Goal: Navigation & Orientation: Find specific page/section

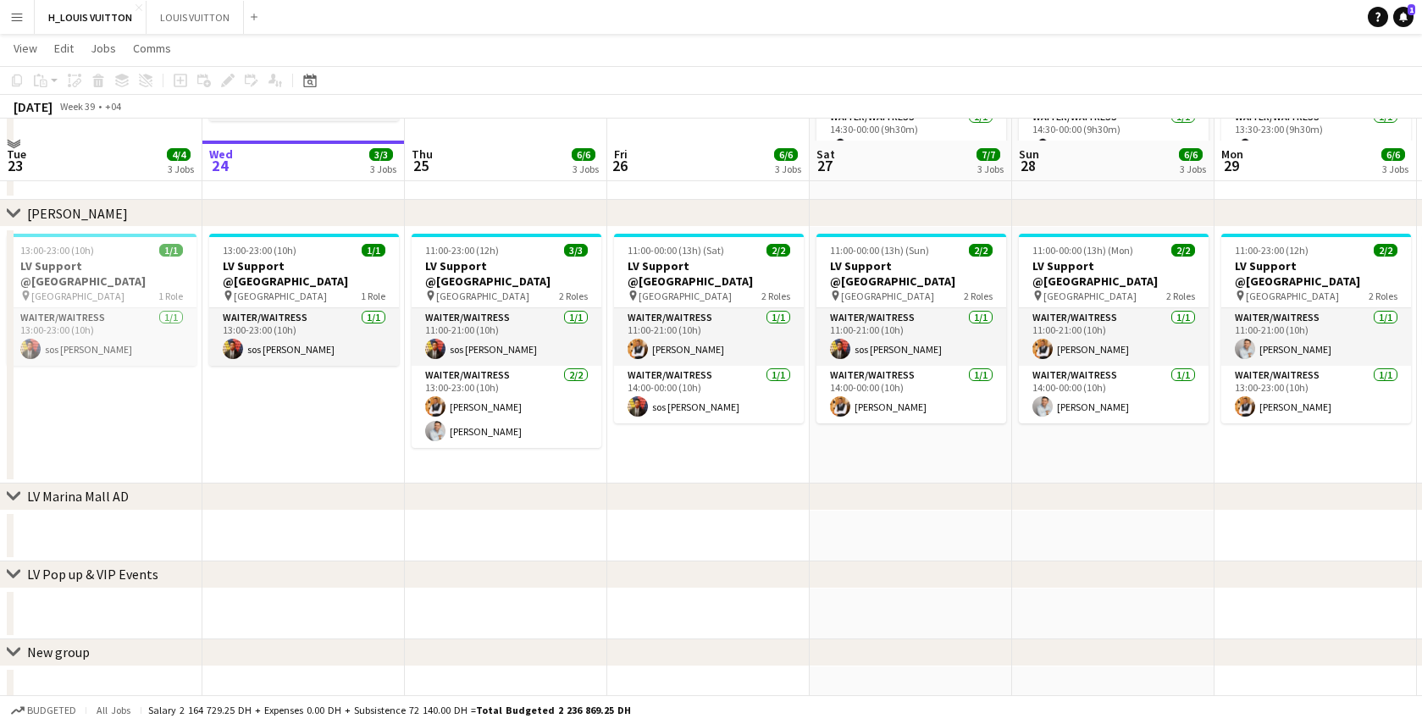
scroll to position [637, 0]
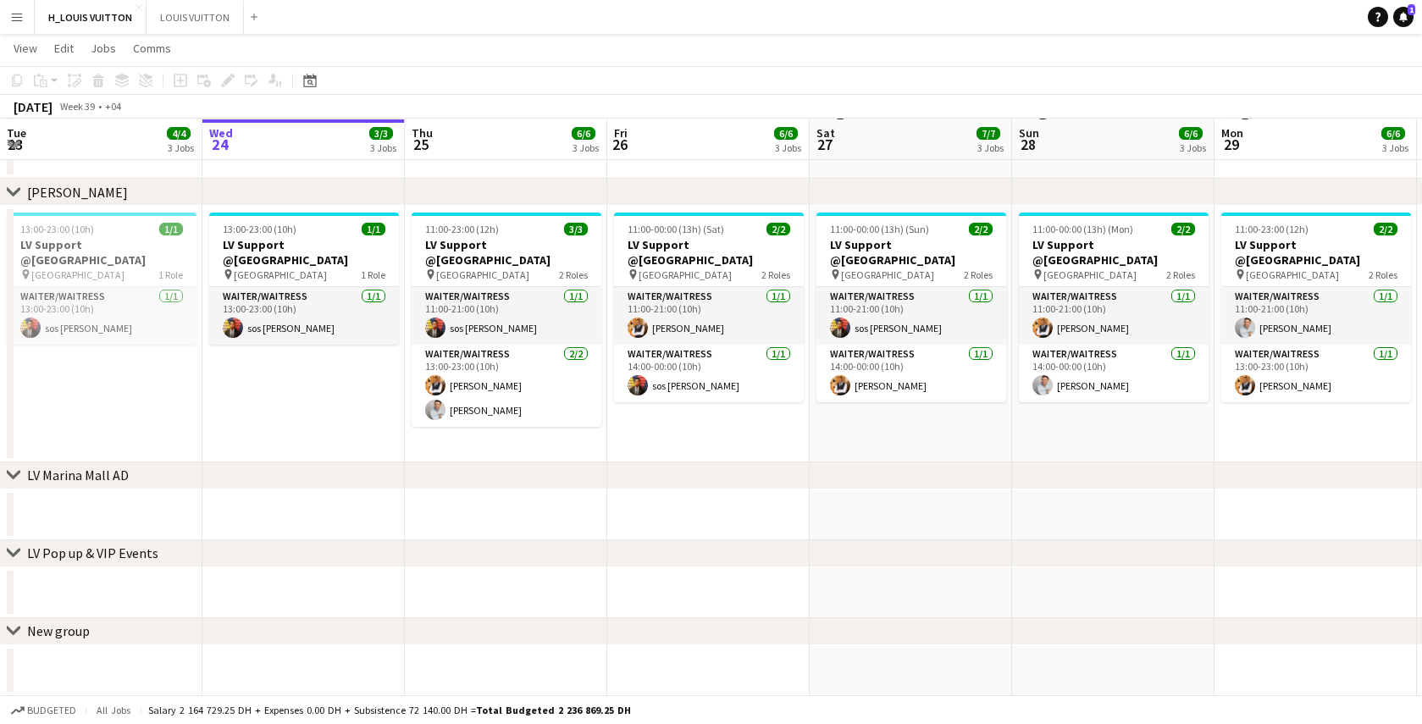
click at [17, 24] on button "Menu" at bounding box center [17, 17] width 34 height 34
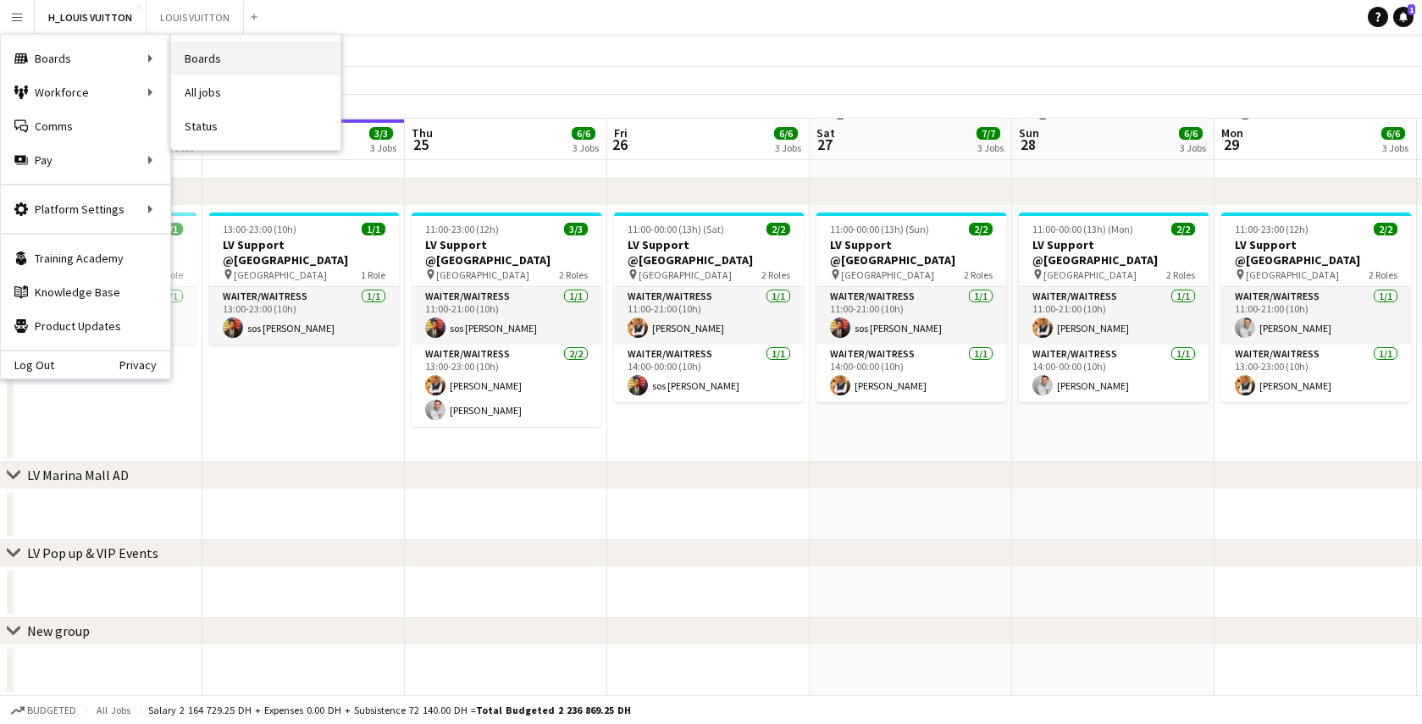
click at [213, 54] on link "Boards" at bounding box center [255, 59] width 169 height 34
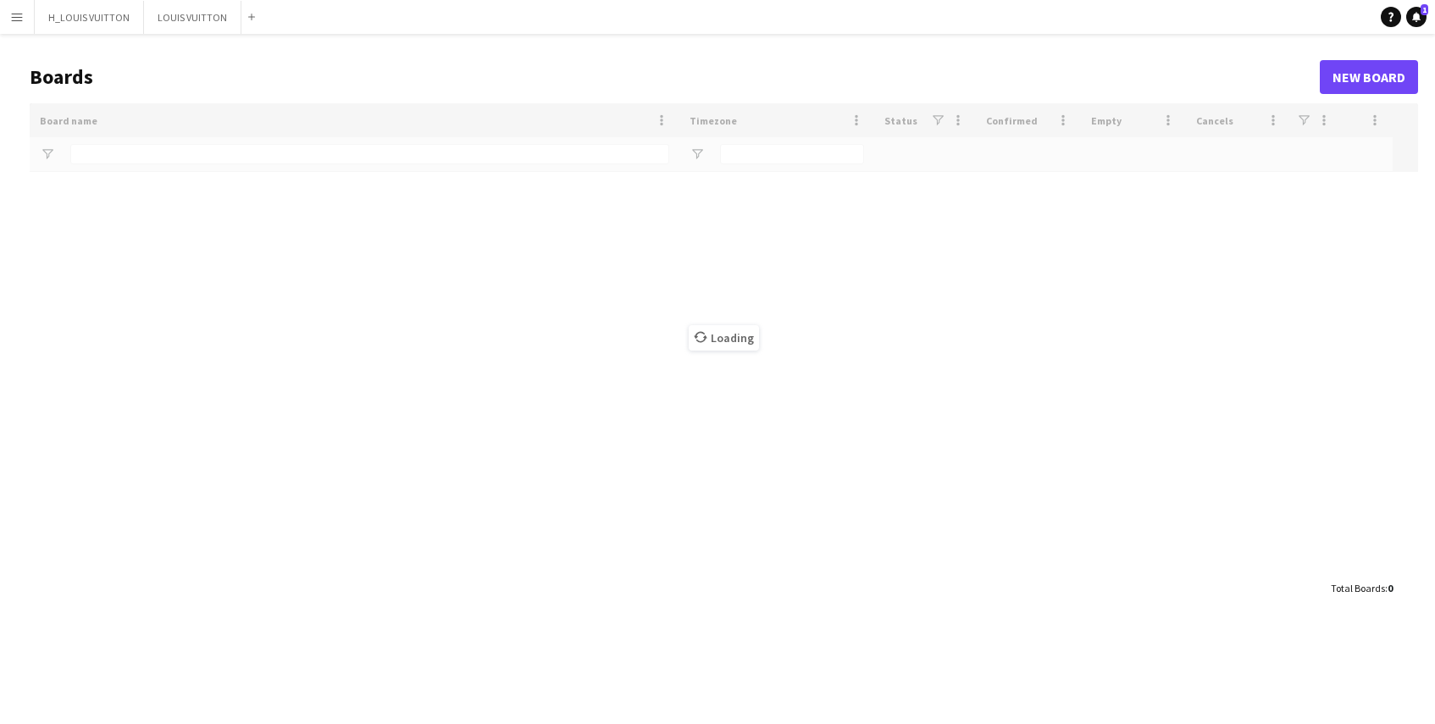
type input "****"
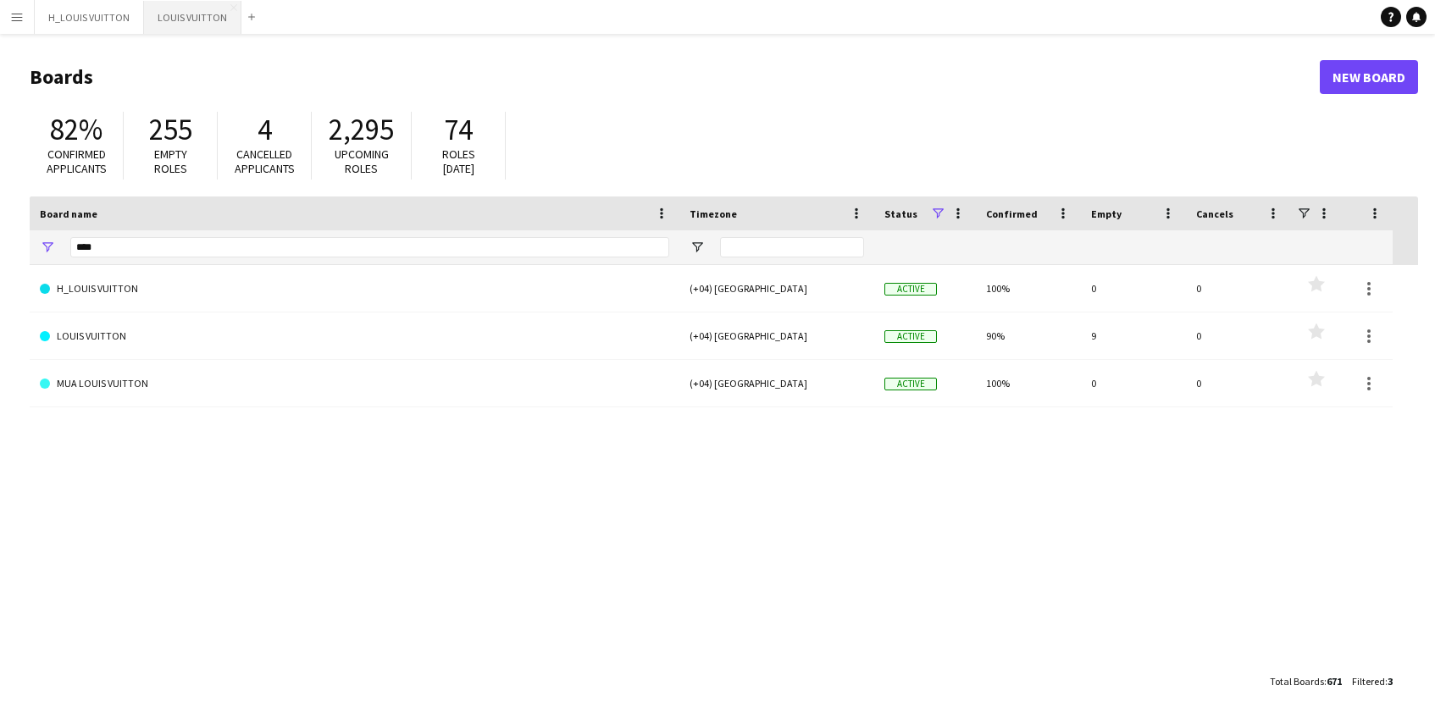
click at [177, 20] on button "LOUIS VUITTON Close" at bounding box center [192, 17] width 97 height 33
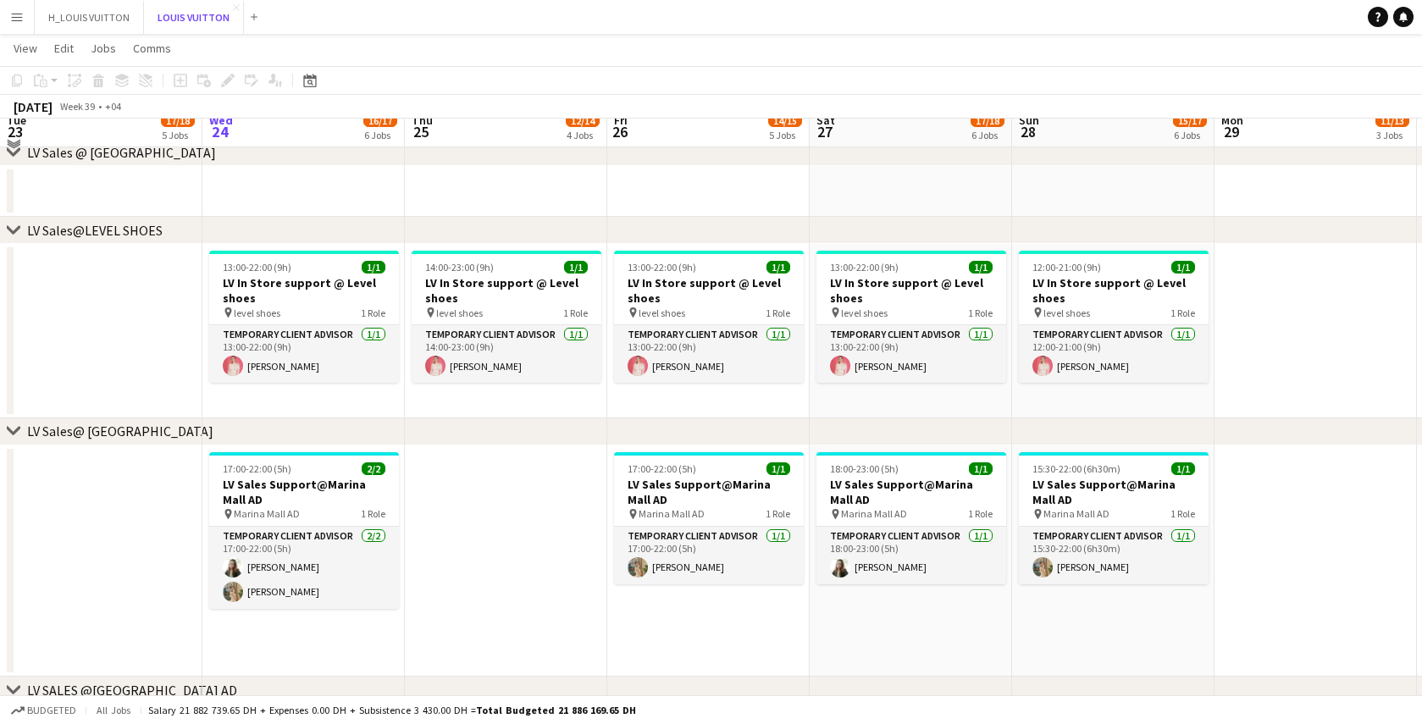
scroll to position [1006, 0]
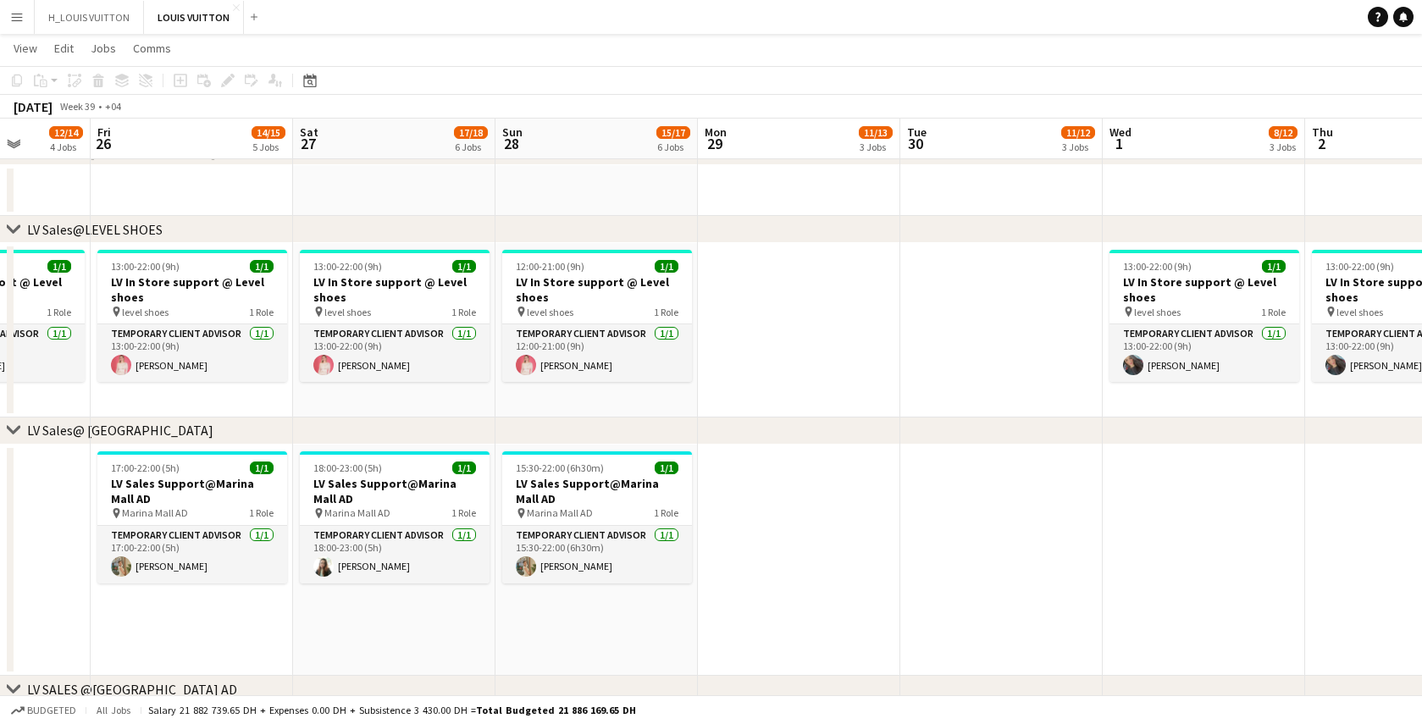
drag, startPoint x: 1005, startPoint y: 628, endPoint x: 480, endPoint y: 640, distance: 525.4
click at [482, 640] on app-calendar-viewport "Tue 23 17/18 5 Jobs Wed 24 16/17 6 Jobs Thu 25 12/14 4 Jobs Fri 26 14/15 5 Jobs…" at bounding box center [711, 204] width 1422 height 2289
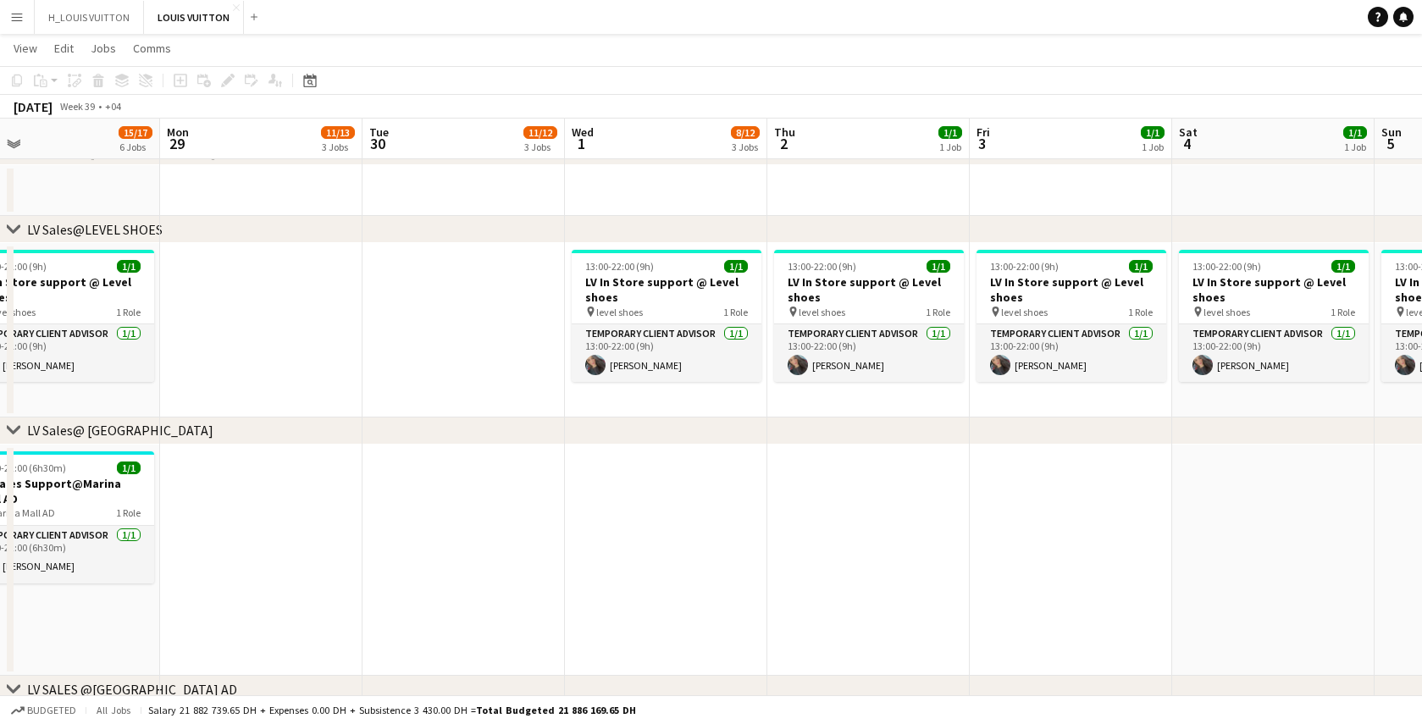
drag, startPoint x: 1211, startPoint y: 580, endPoint x: 679, endPoint y: 583, distance: 532.0
click at [679, 583] on app-calendar-viewport "Thu 25 12/14 4 Jobs Fri 26 14/15 5 Jobs Sat 27 17/18 6 Jobs Sun 28 15/17 6 Jobs…" at bounding box center [711, 204] width 1422 height 2289
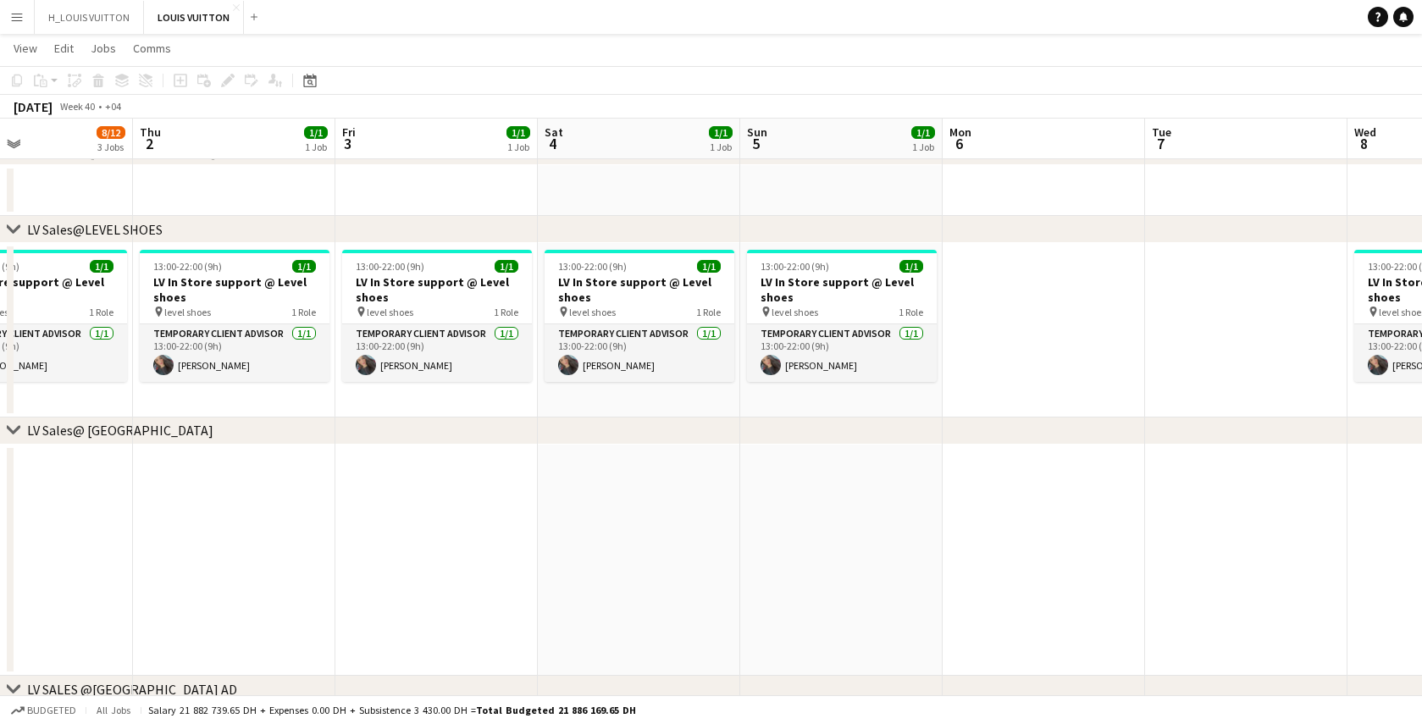
scroll to position [0, 470]
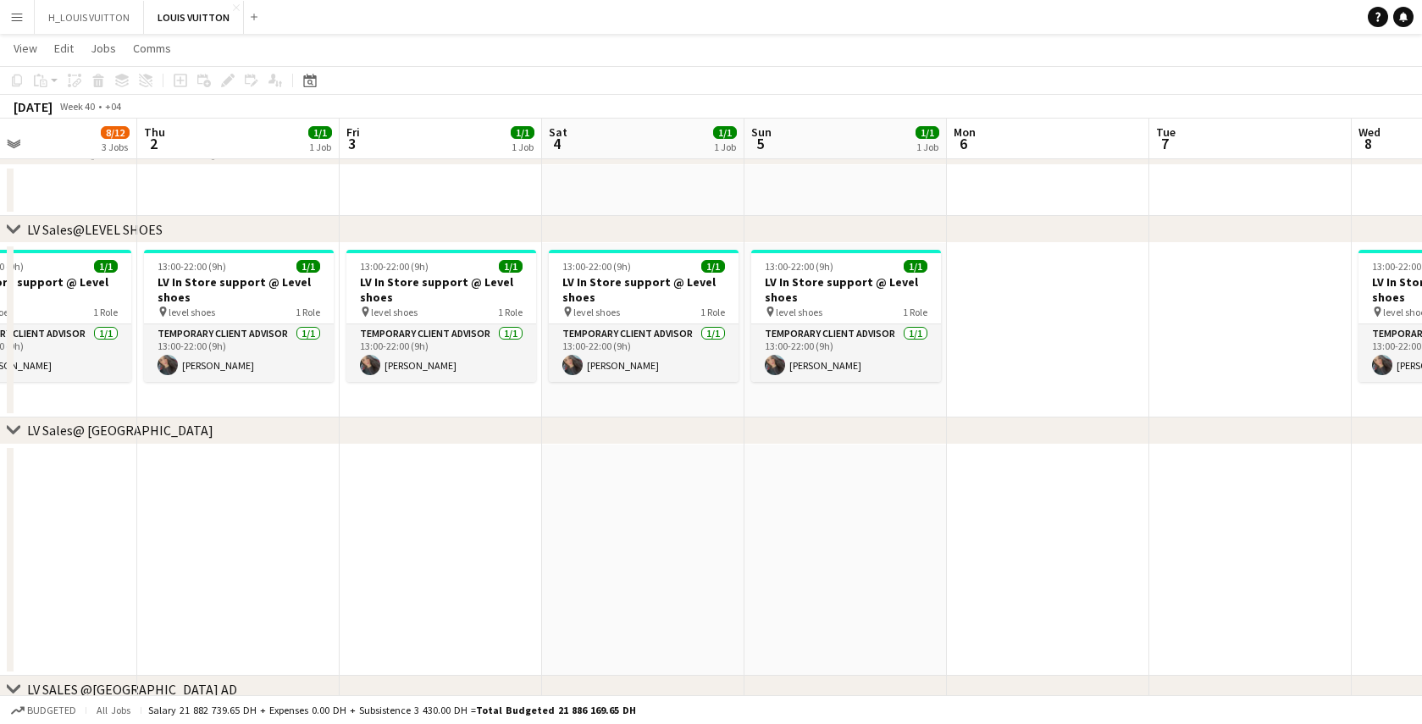
drag, startPoint x: 1125, startPoint y: 566, endPoint x: 495, endPoint y: 566, distance: 630.3
click at [495, 566] on app-calendar-viewport "Mon 29 11/13 3 Jobs Tue 30 11/12 3 Jobs Wed 1 8/12 3 Jobs Thu 2 1/1 1 Job Fri 3…" at bounding box center [711, 204] width 1422 height 2289
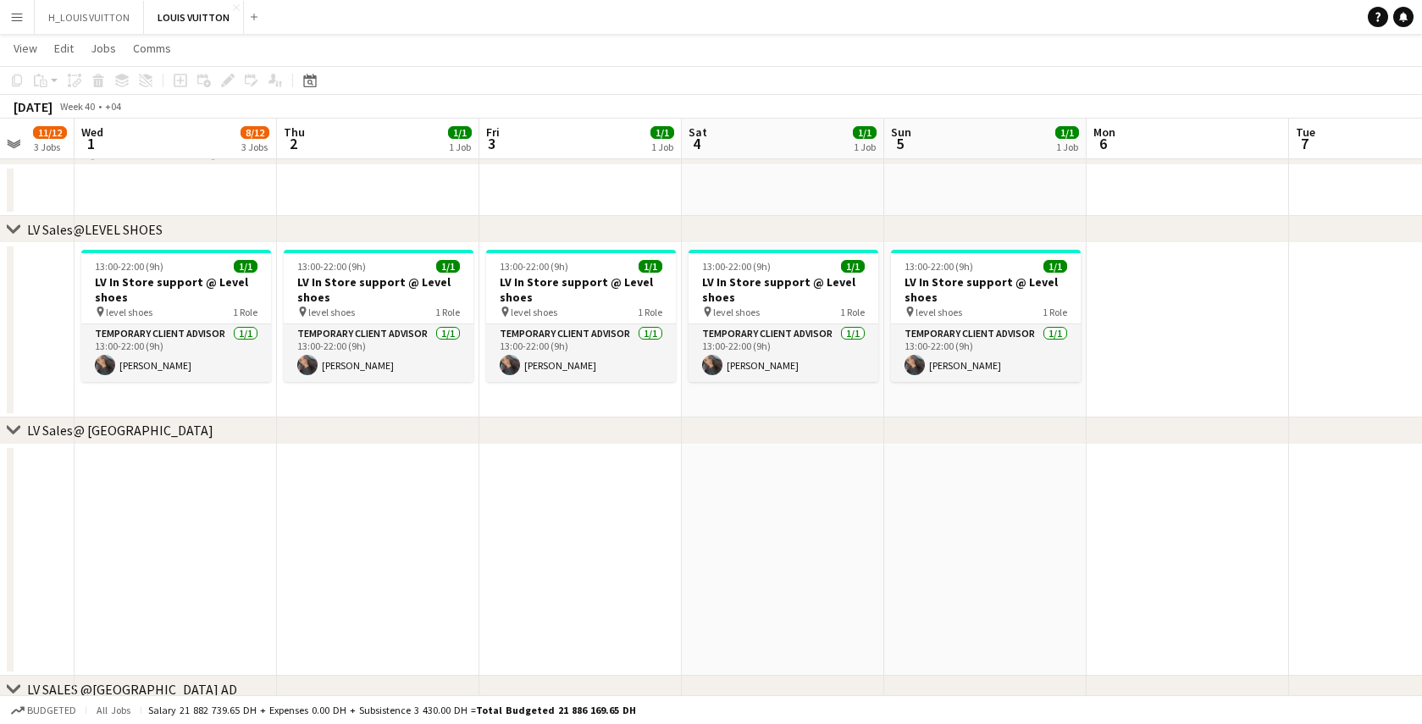
drag, startPoint x: 1068, startPoint y: 569, endPoint x: 1325, endPoint y: 566, distance: 256.7
click at [1422, 562] on html "Menu Boards Boards Boards All jobs Status Workforce Workforce My Workforce Recr…" at bounding box center [711, 186] width 1422 height 2384
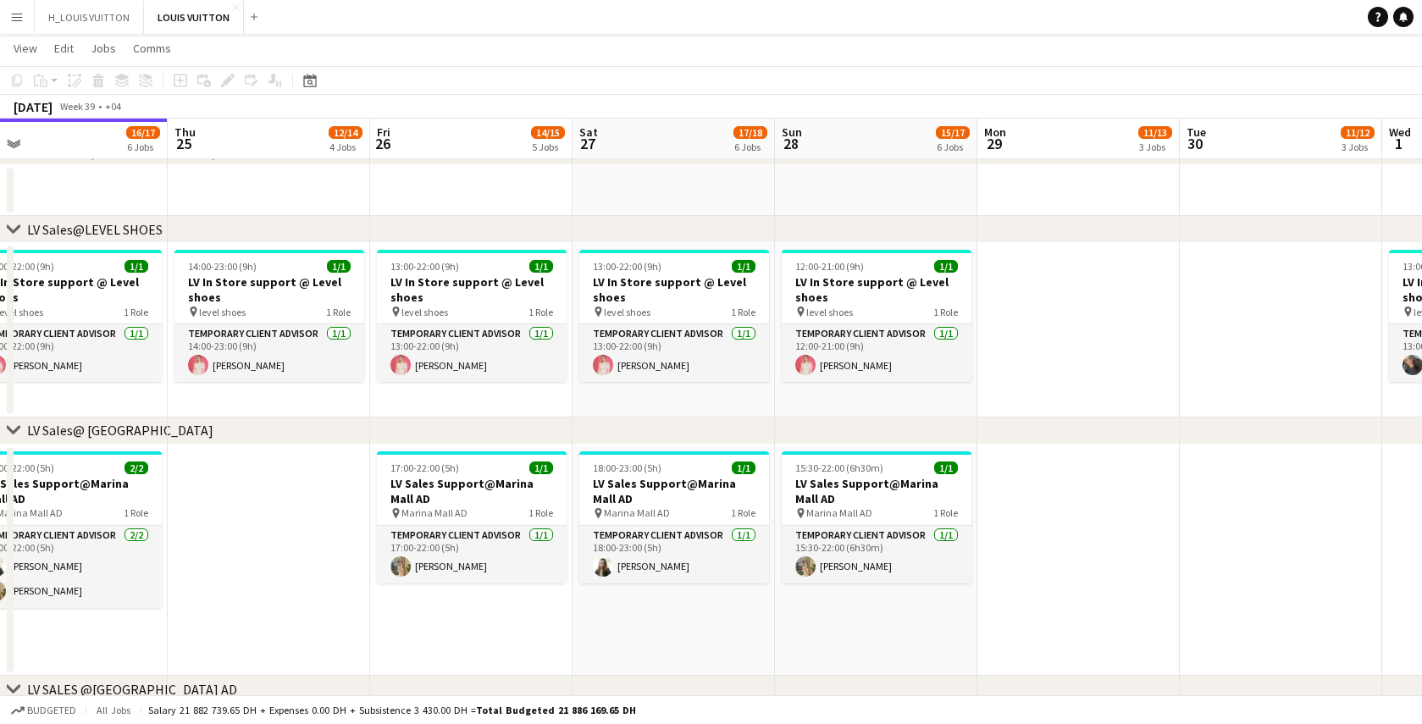
drag, startPoint x: 294, startPoint y: 563, endPoint x: 1366, endPoint y: 570, distance: 1071.7
click at [1347, 572] on app-calendar-viewport "Mon 22 12/14 4 Jobs Tue 23 17/18 5 Jobs Wed 24 16/17 6 Jobs Thu 25 12/14 4 Jobs…" at bounding box center [711, 204] width 1422 height 2289
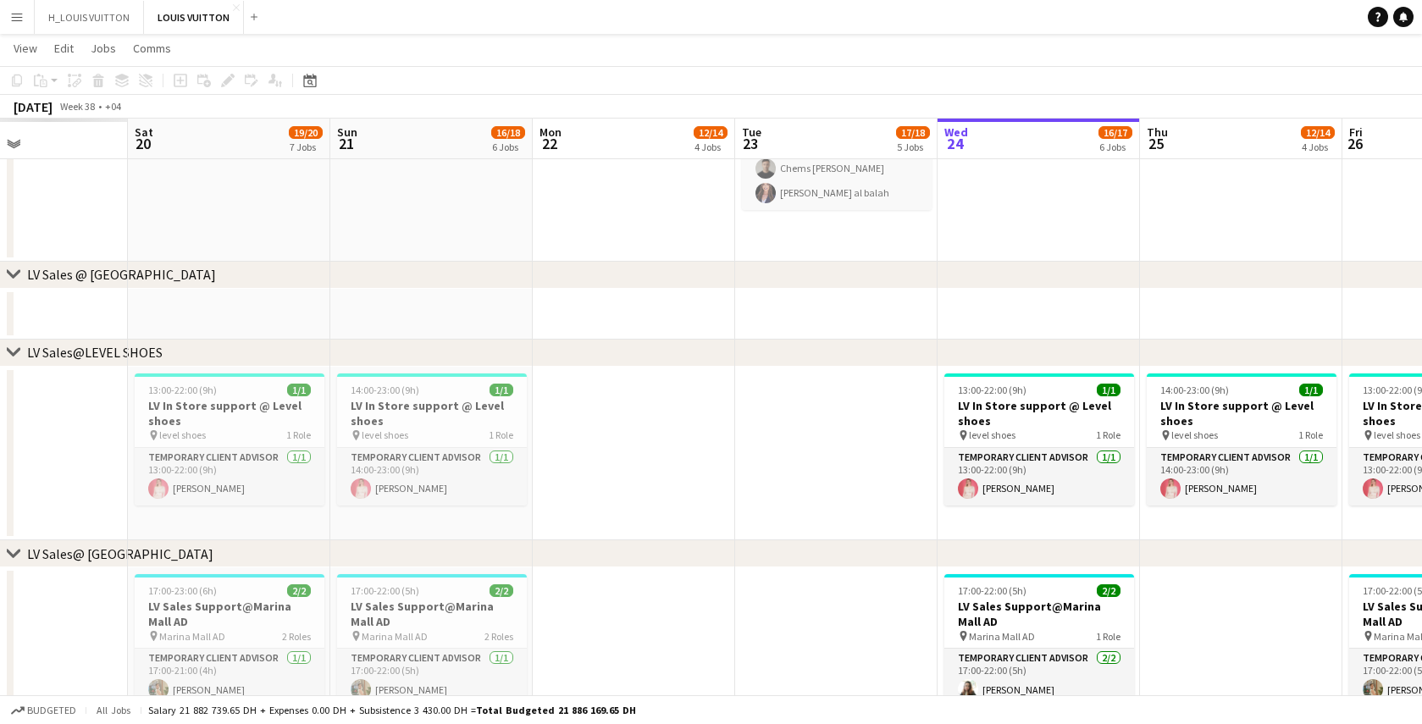
drag, startPoint x: 347, startPoint y: 627, endPoint x: 1317, endPoint y: 647, distance: 970.3
click at [1317, 647] on app-calendar-viewport "Wed 17 Thu 18 Fri 19 Sat 20 19/20 7 Jobs Sun 21 16/18 6 Jobs Mon 22 12/14 4 Job…" at bounding box center [711, 266] width 1422 height 2413
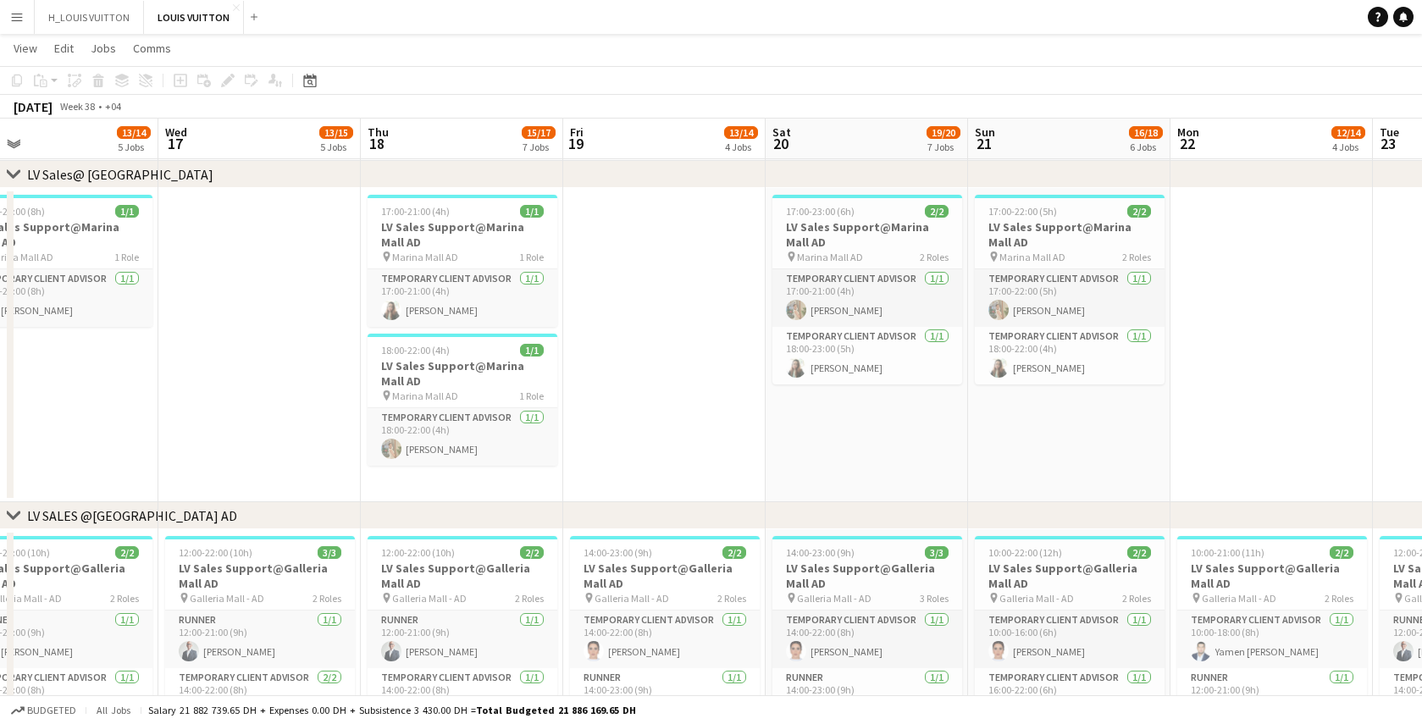
scroll to position [0, 522]
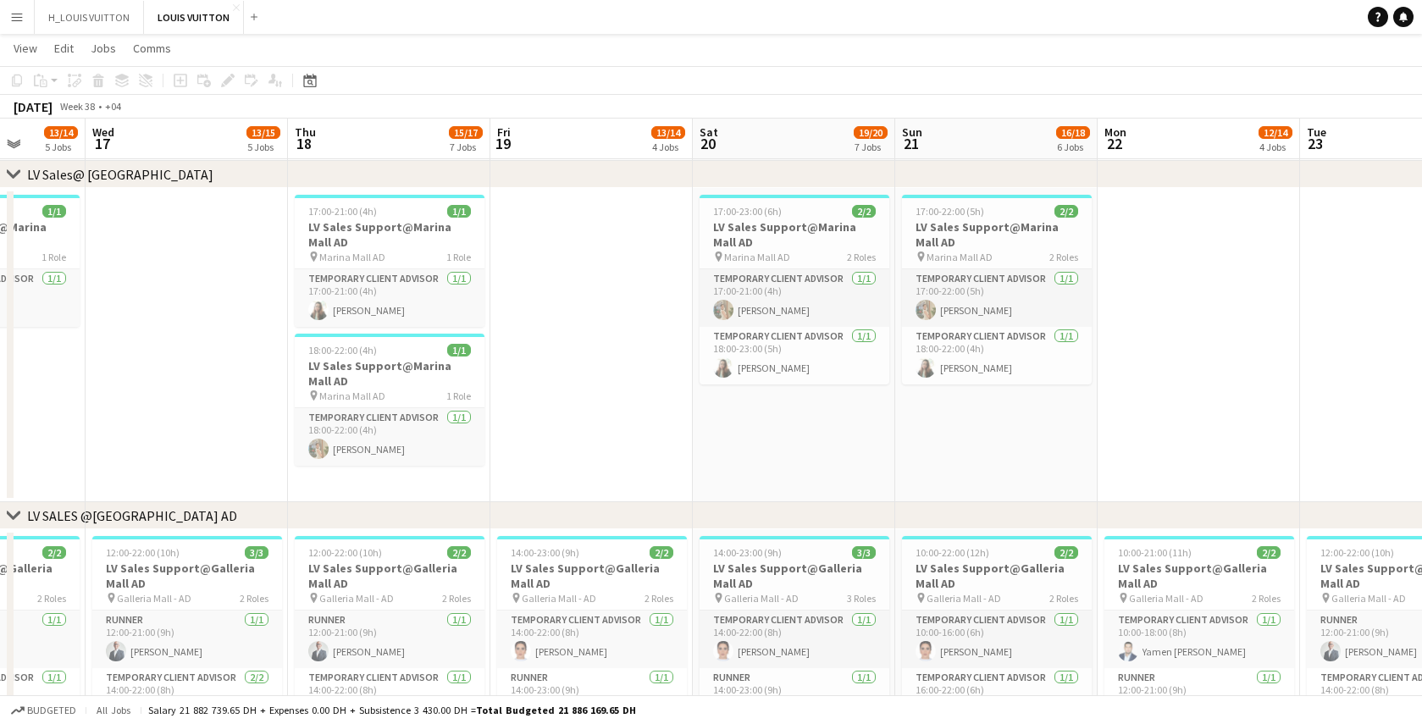
drag, startPoint x: 301, startPoint y: 434, endPoint x: 849, endPoint y: 446, distance: 548.3
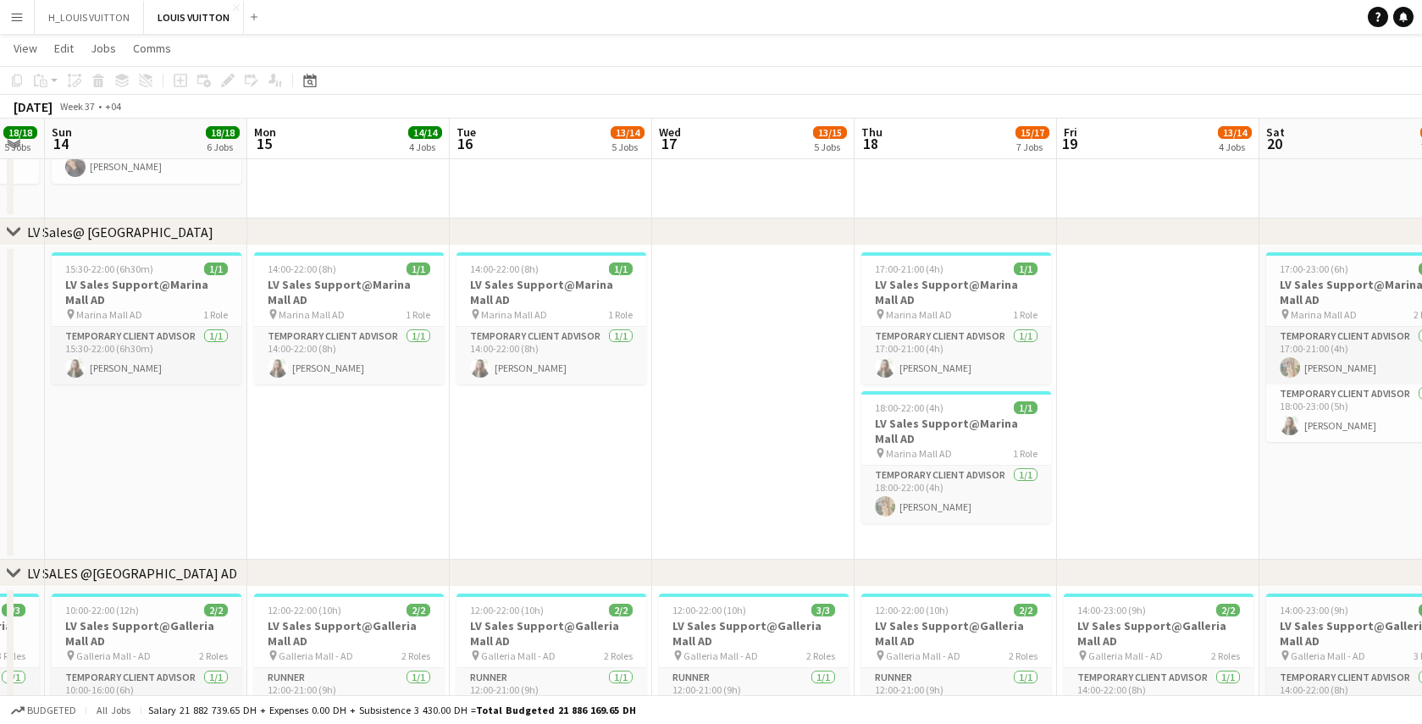
drag, startPoint x: 177, startPoint y: 464, endPoint x: 756, endPoint y: 499, distance: 579.7
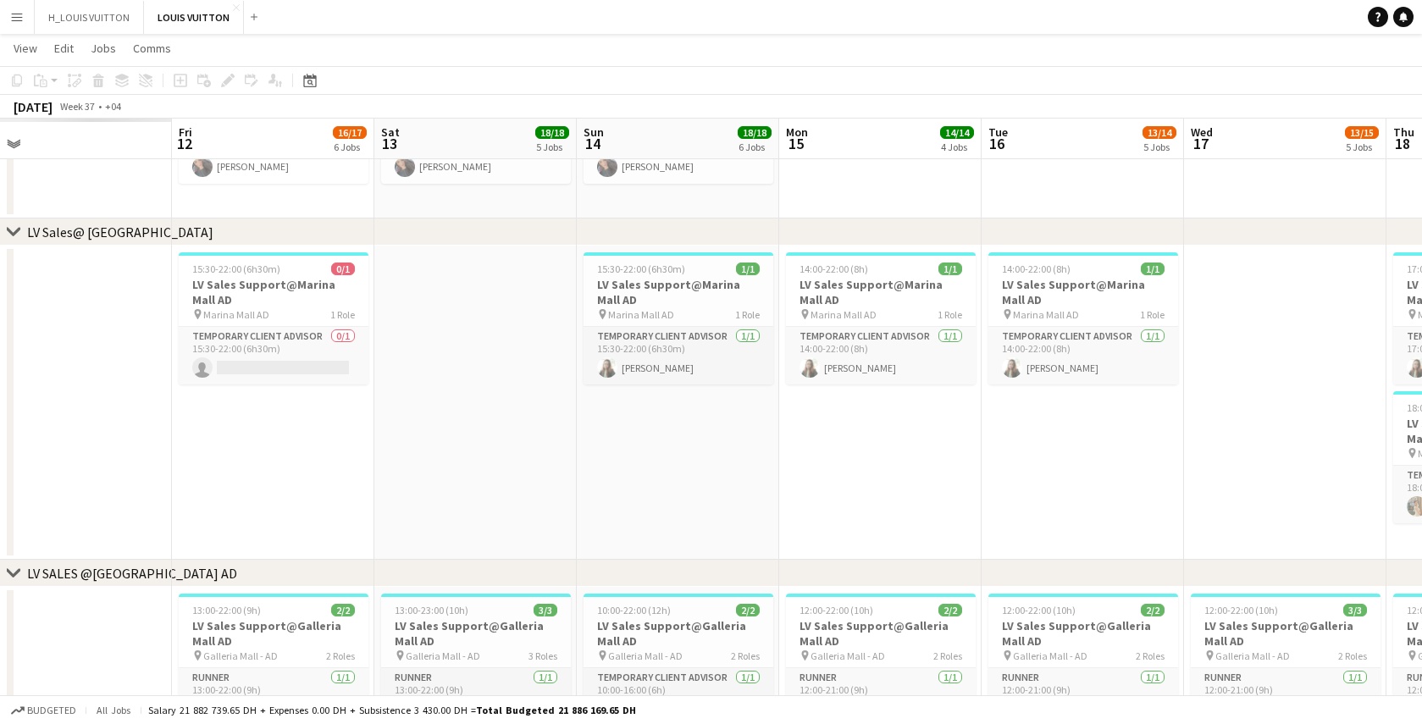
drag, startPoint x: 187, startPoint y: 475, endPoint x: 778, endPoint y: 481, distance: 590.5
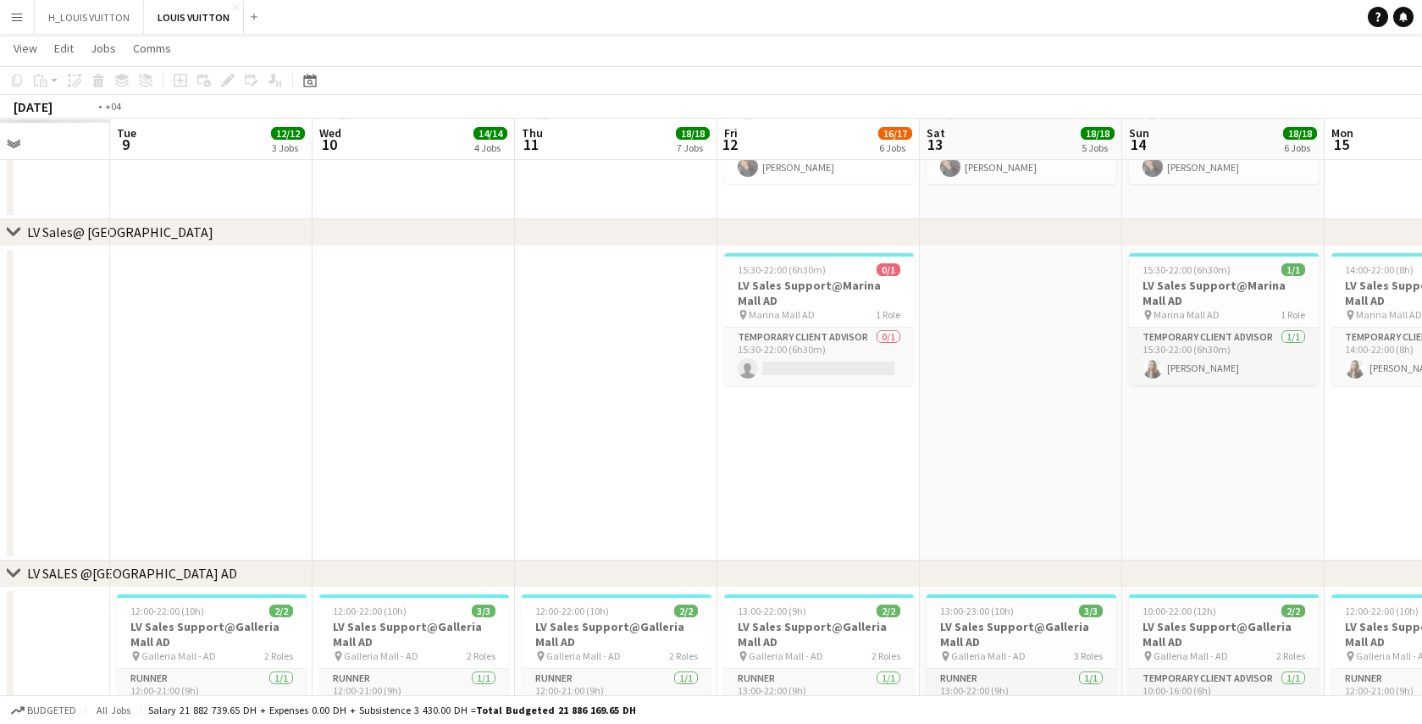
drag, startPoint x: 135, startPoint y: 459, endPoint x: 852, endPoint y: 477, distance: 717.8
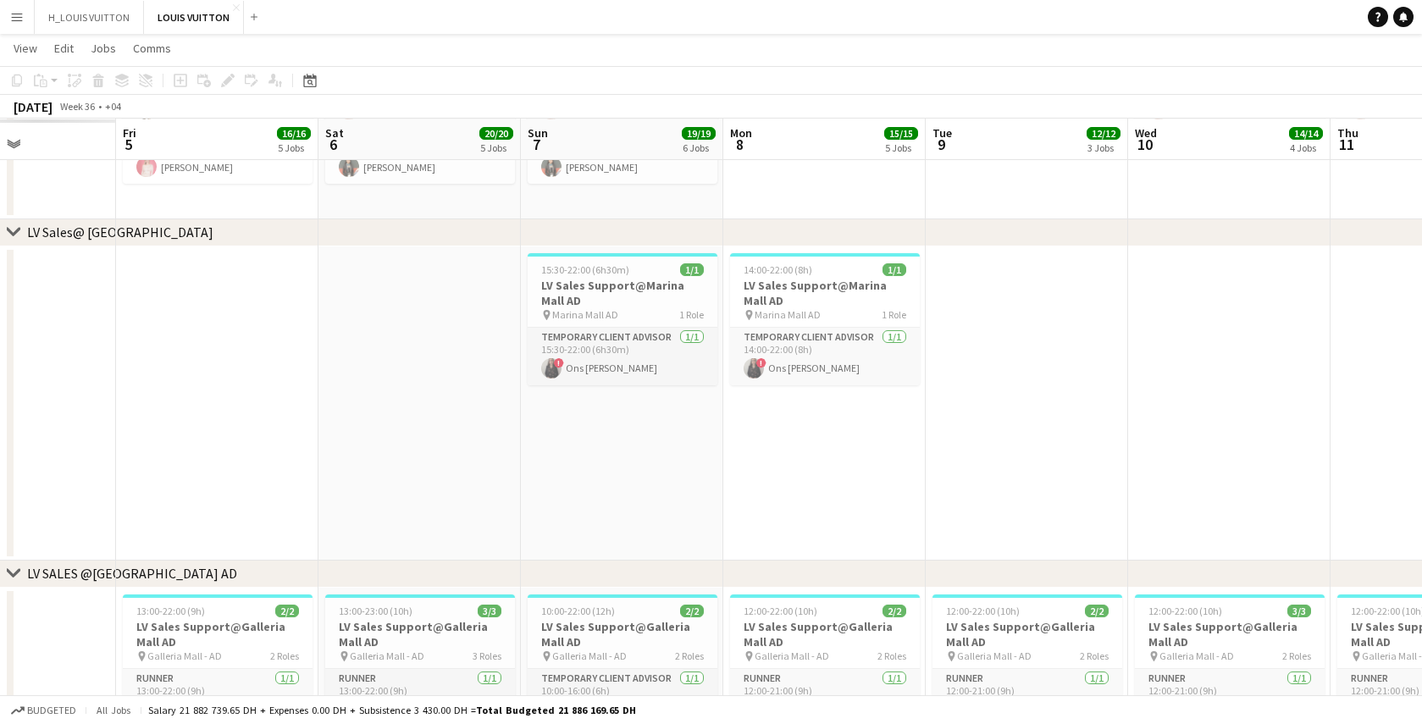
drag, startPoint x: 208, startPoint y: 473, endPoint x: 782, endPoint y: 487, distance: 573.7
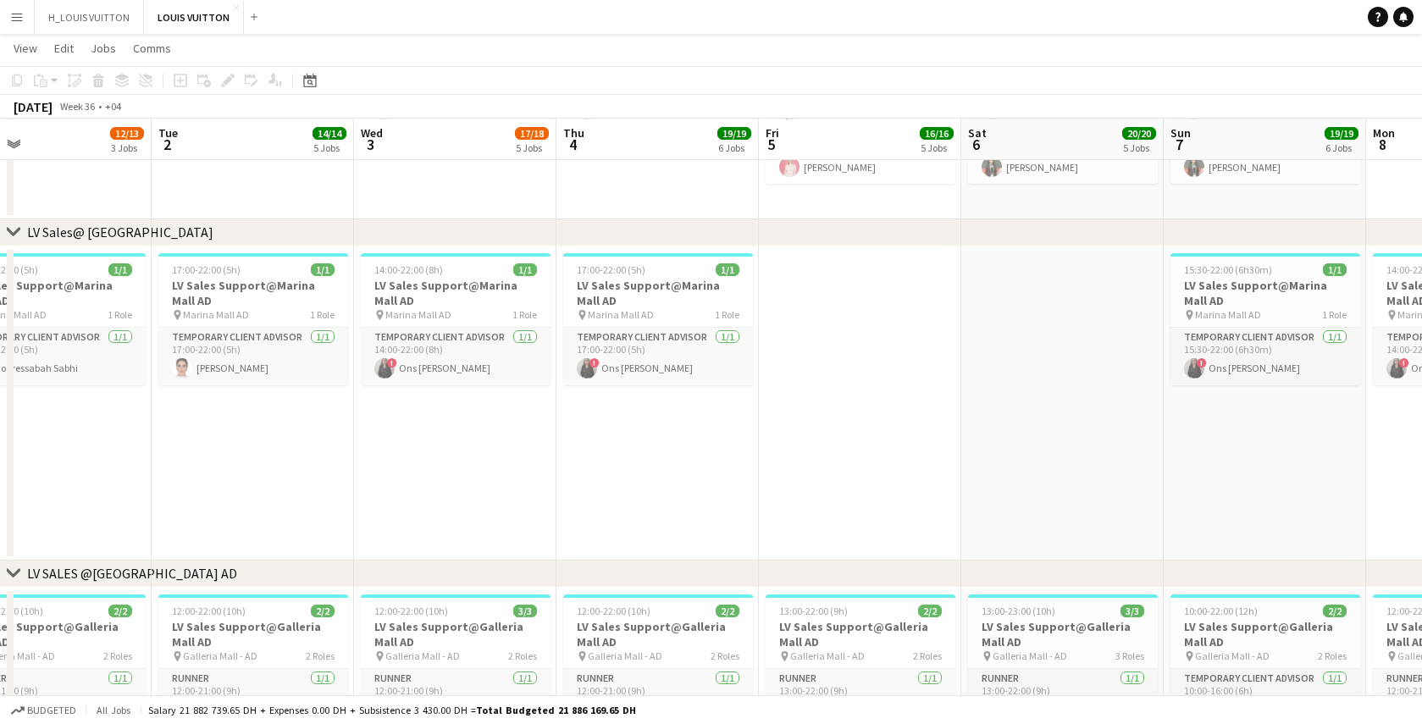
drag, startPoint x: 319, startPoint y: 482, endPoint x: 962, endPoint y: 486, distance: 643.0
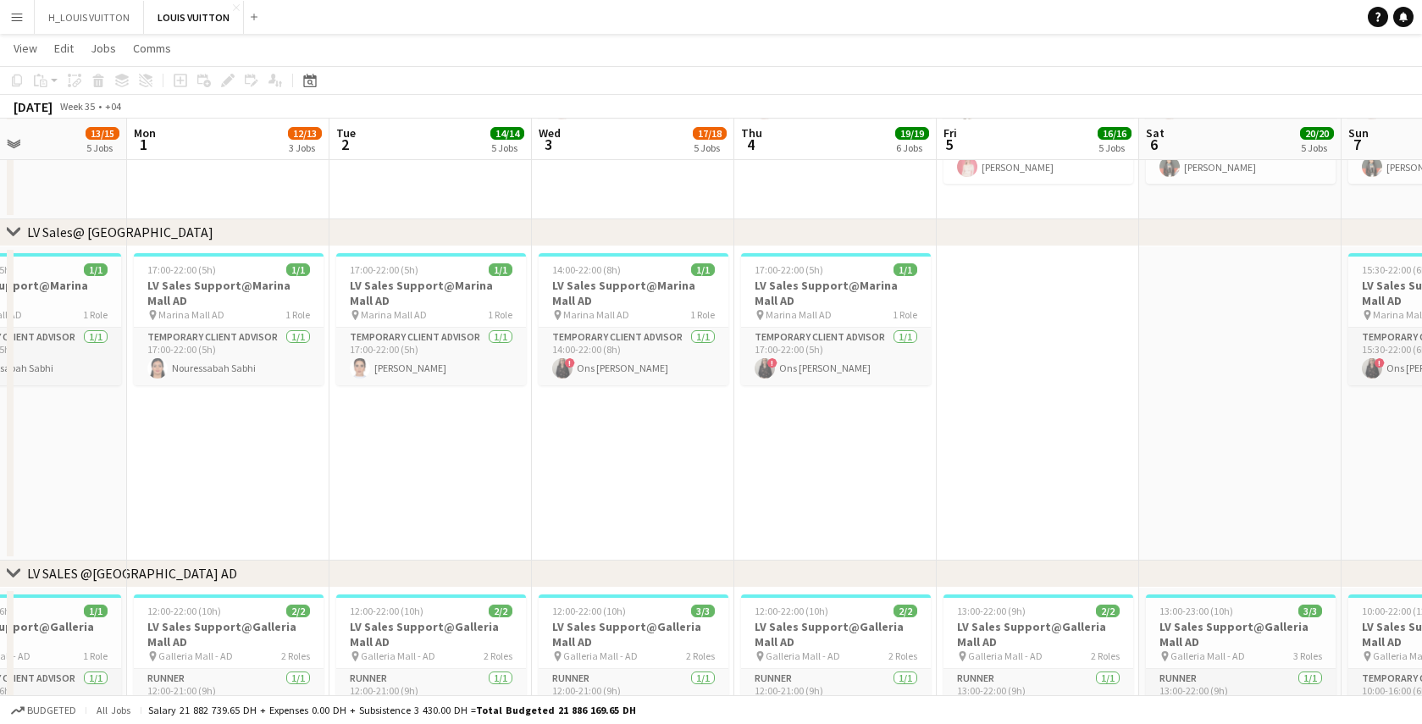
scroll to position [0, 435]
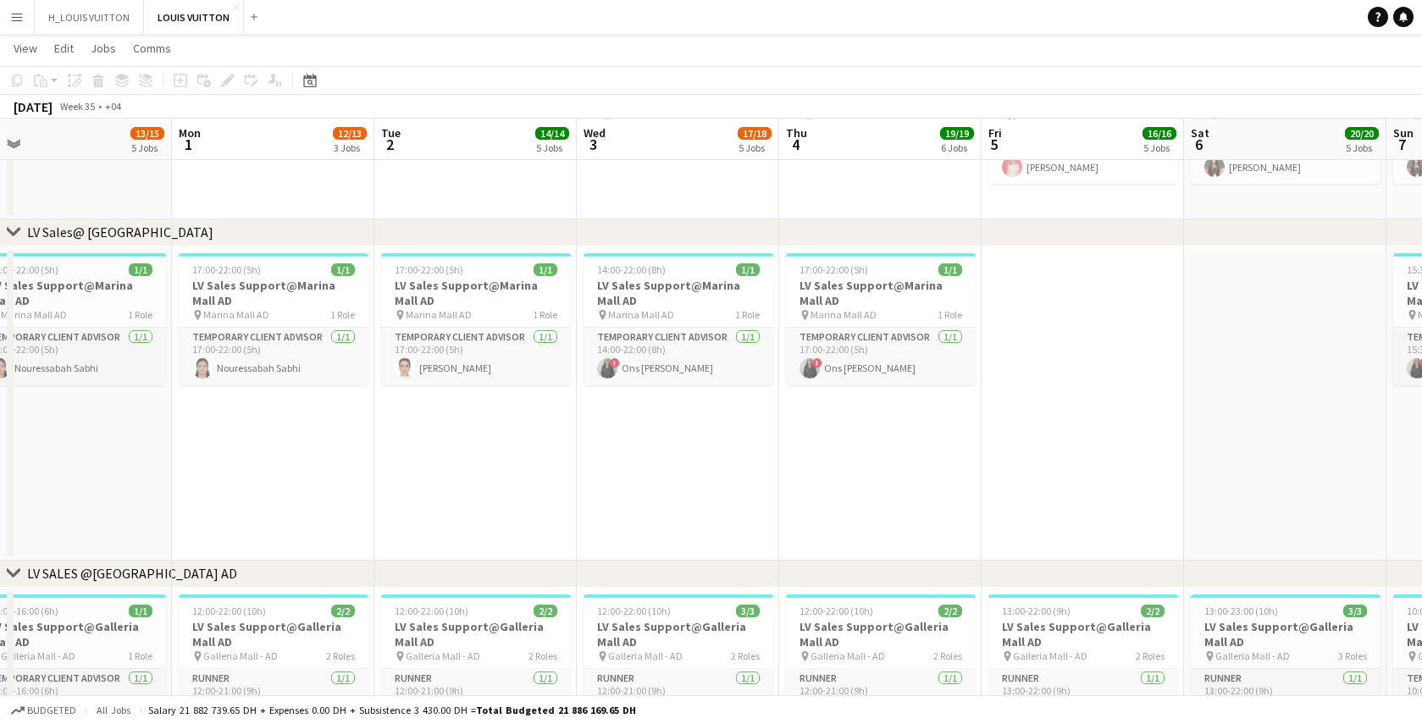
drag, startPoint x: 269, startPoint y: 485, endPoint x: 492, endPoint y: 489, distance: 222.9
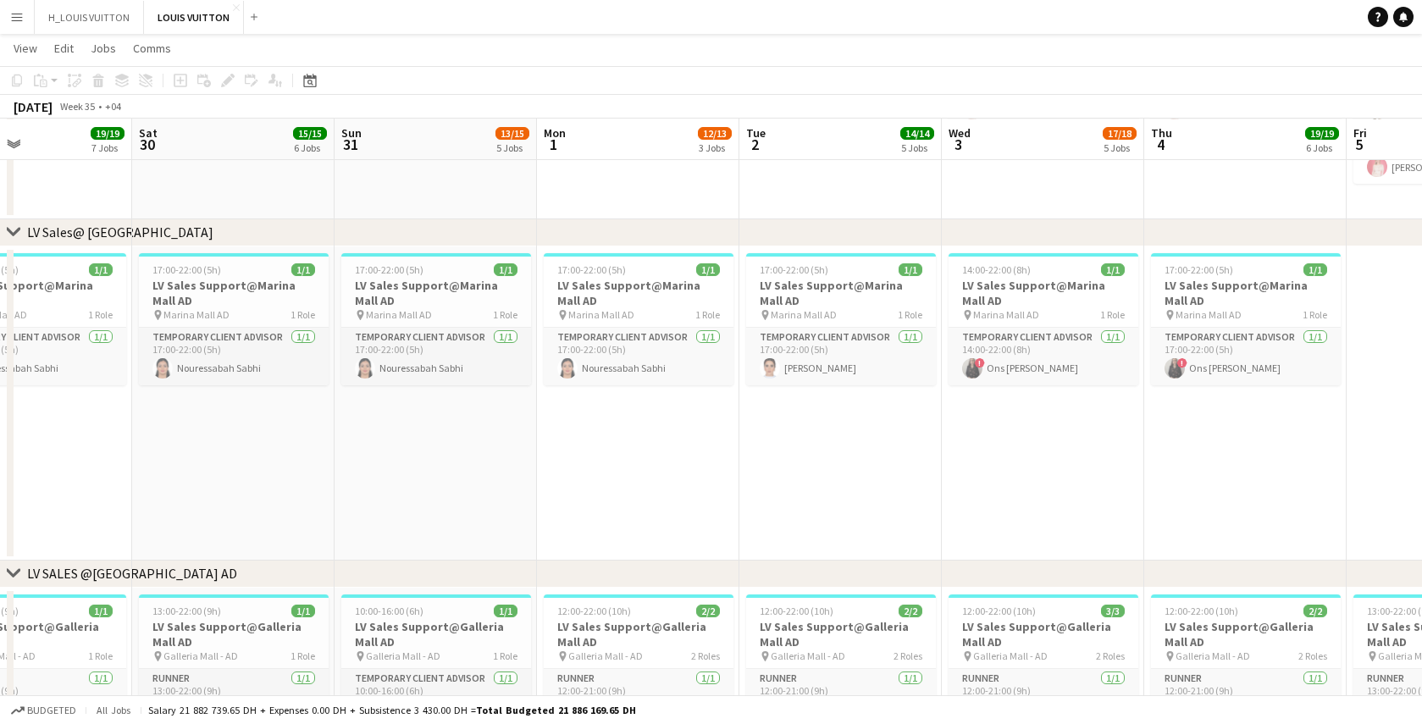
drag, startPoint x: 231, startPoint y: 468, endPoint x: 606, endPoint y: 476, distance: 374.6
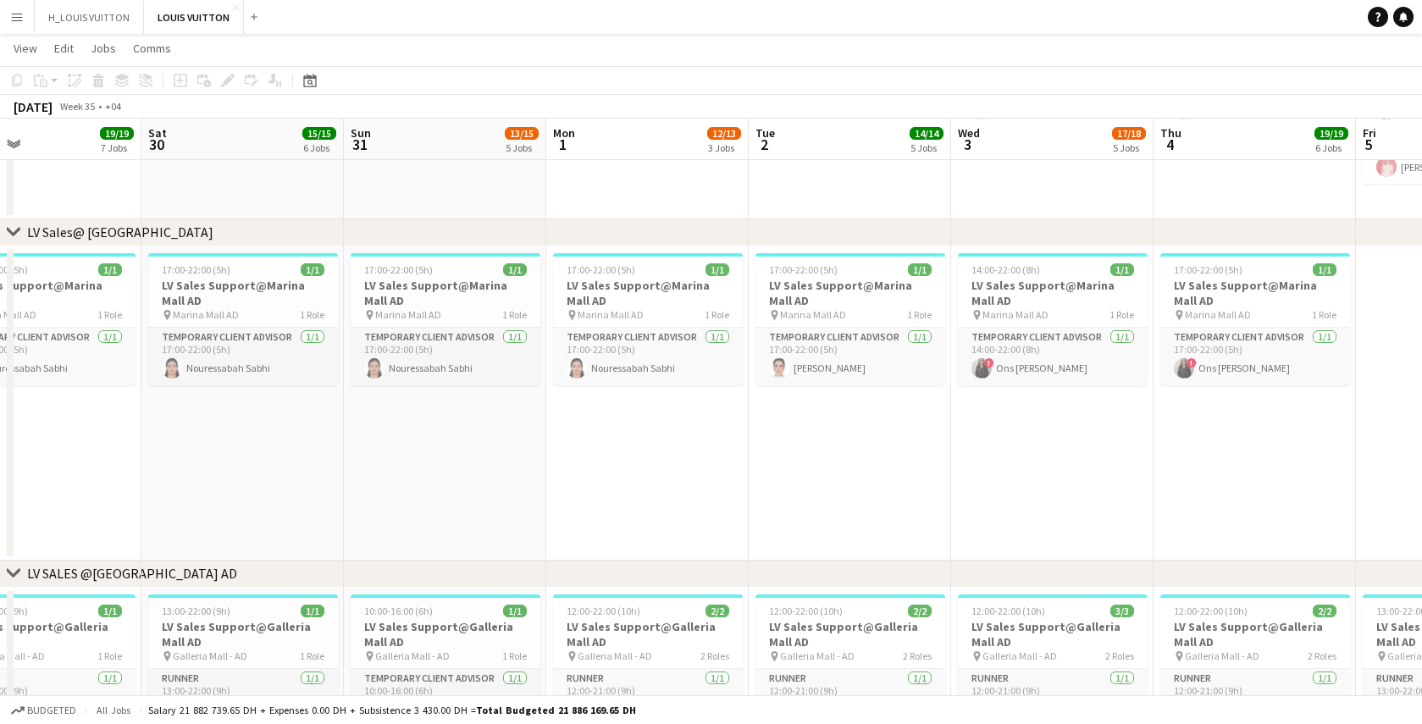
click at [14, 23] on button "Menu" at bounding box center [17, 17] width 34 height 34
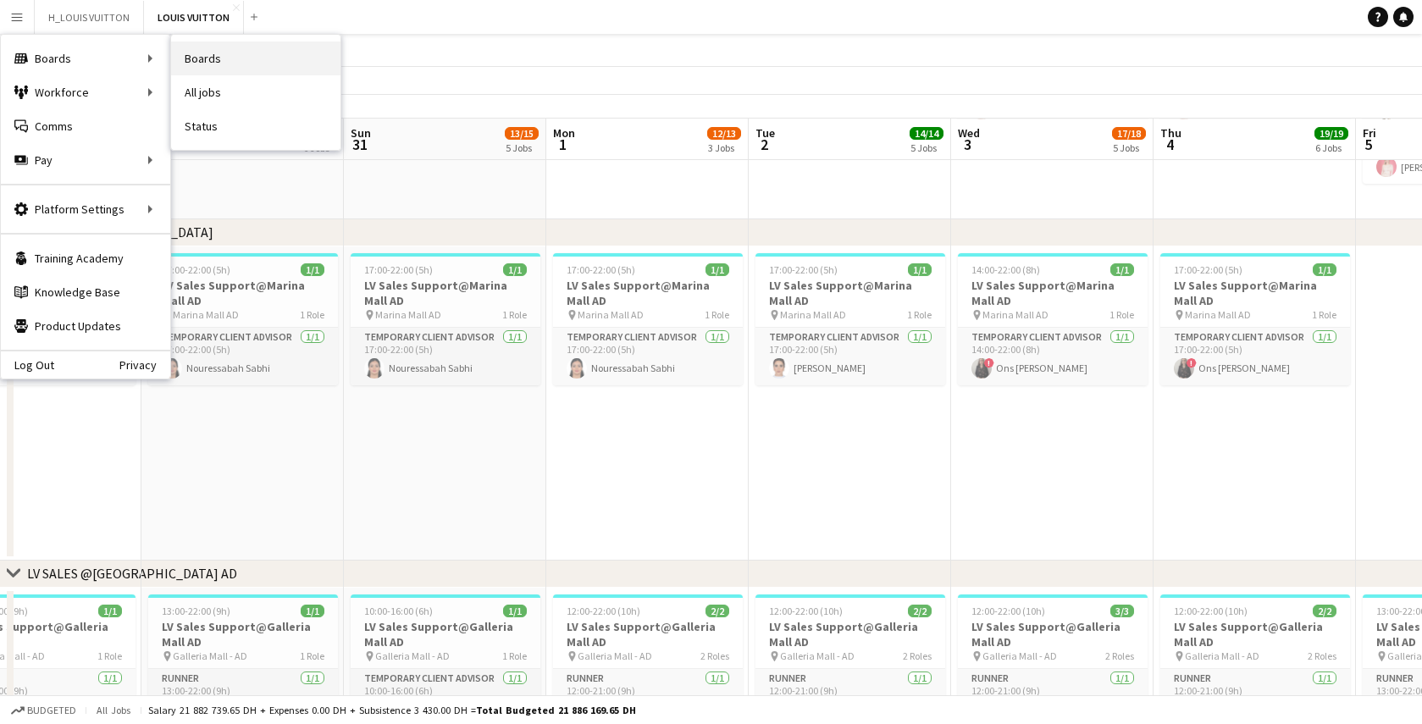
click at [213, 58] on link "Boards" at bounding box center [255, 59] width 169 height 34
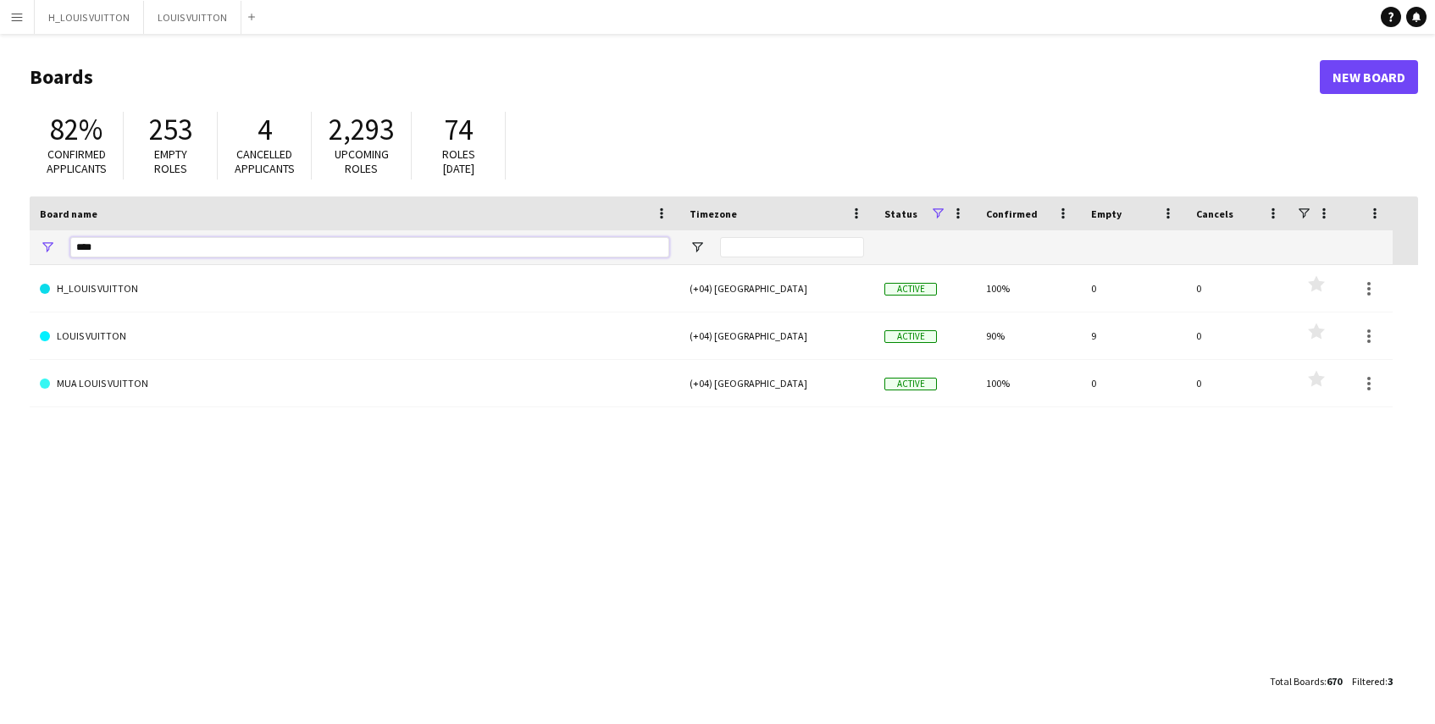
click at [125, 250] on input "****" at bounding box center [369, 247] width 599 height 20
type input "*"
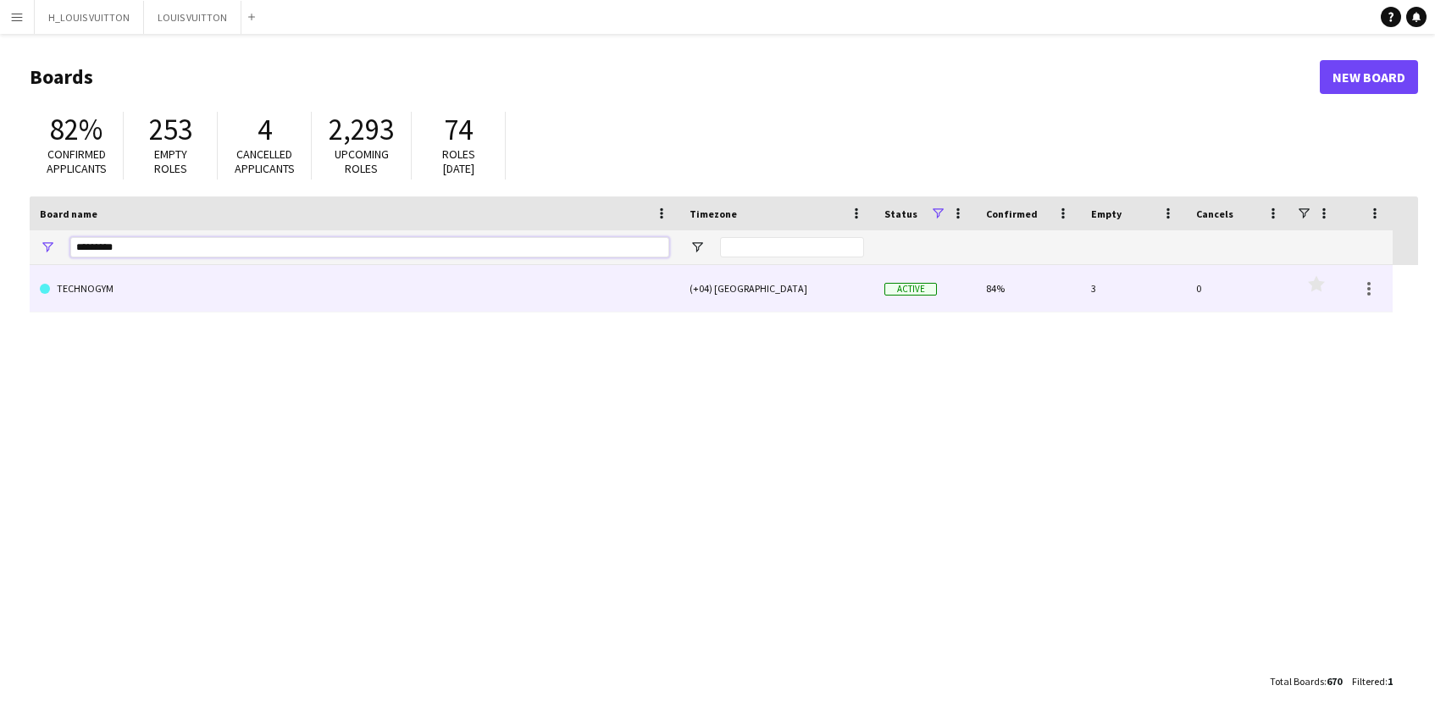
type input "*********"
click at [86, 300] on link "TECHNOGYM" at bounding box center [354, 288] width 629 height 47
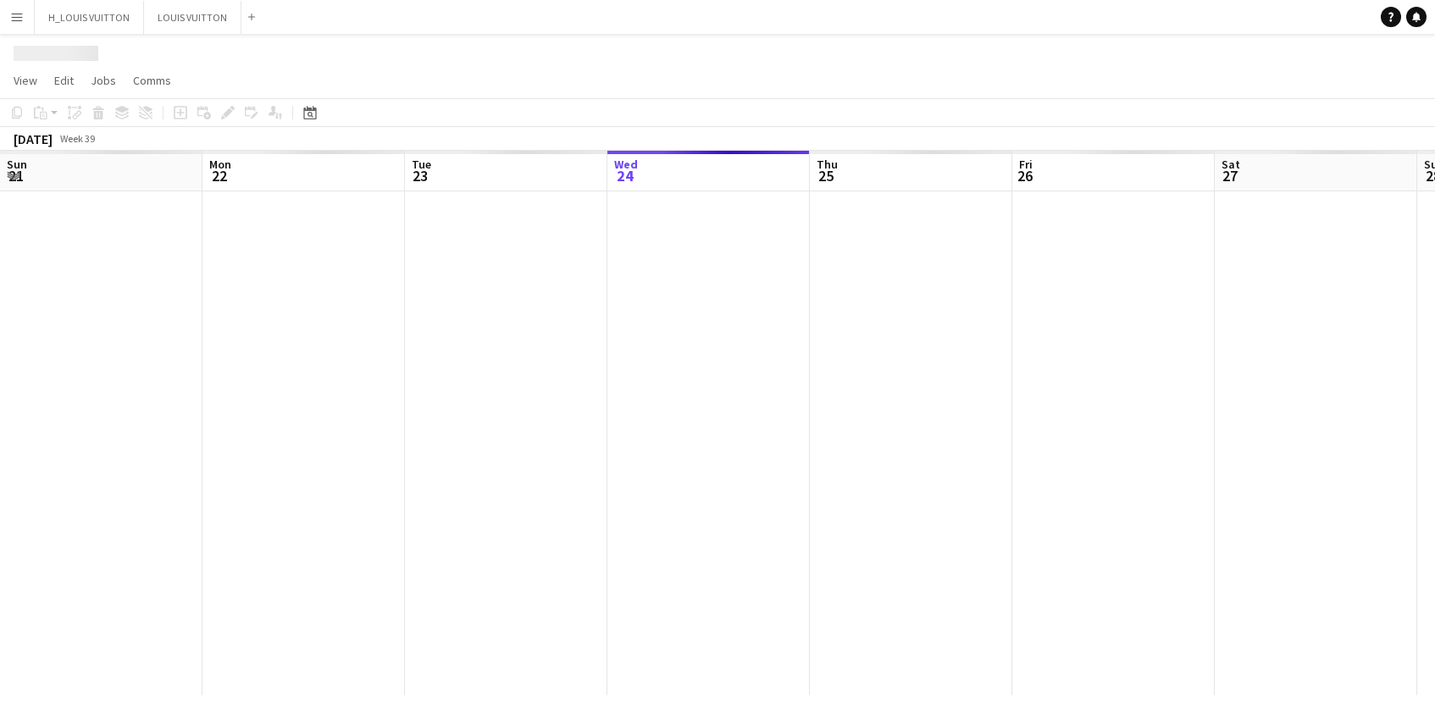
scroll to position [0, 405]
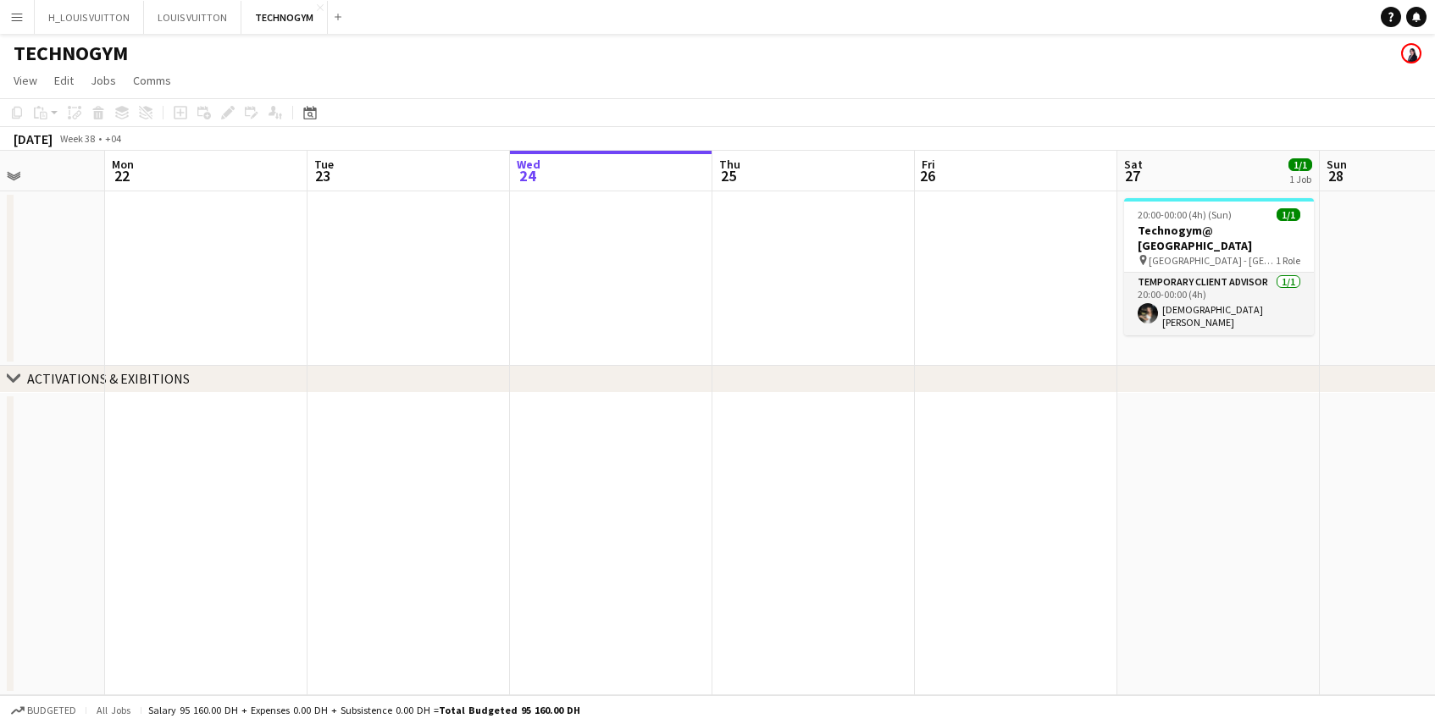
drag, startPoint x: 250, startPoint y: 297, endPoint x: 816, endPoint y: 335, distance: 567.3
click at [818, 336] on app-calendar-viewport "Fri 19 Sat 20 1/1 1 Job Sun 21 Mon 22 Tue 23 Wed 24 Thu 25 Fri 26 Sat 27 1/1 1 …" at bounding box center [717, 423] width 1435 height 545
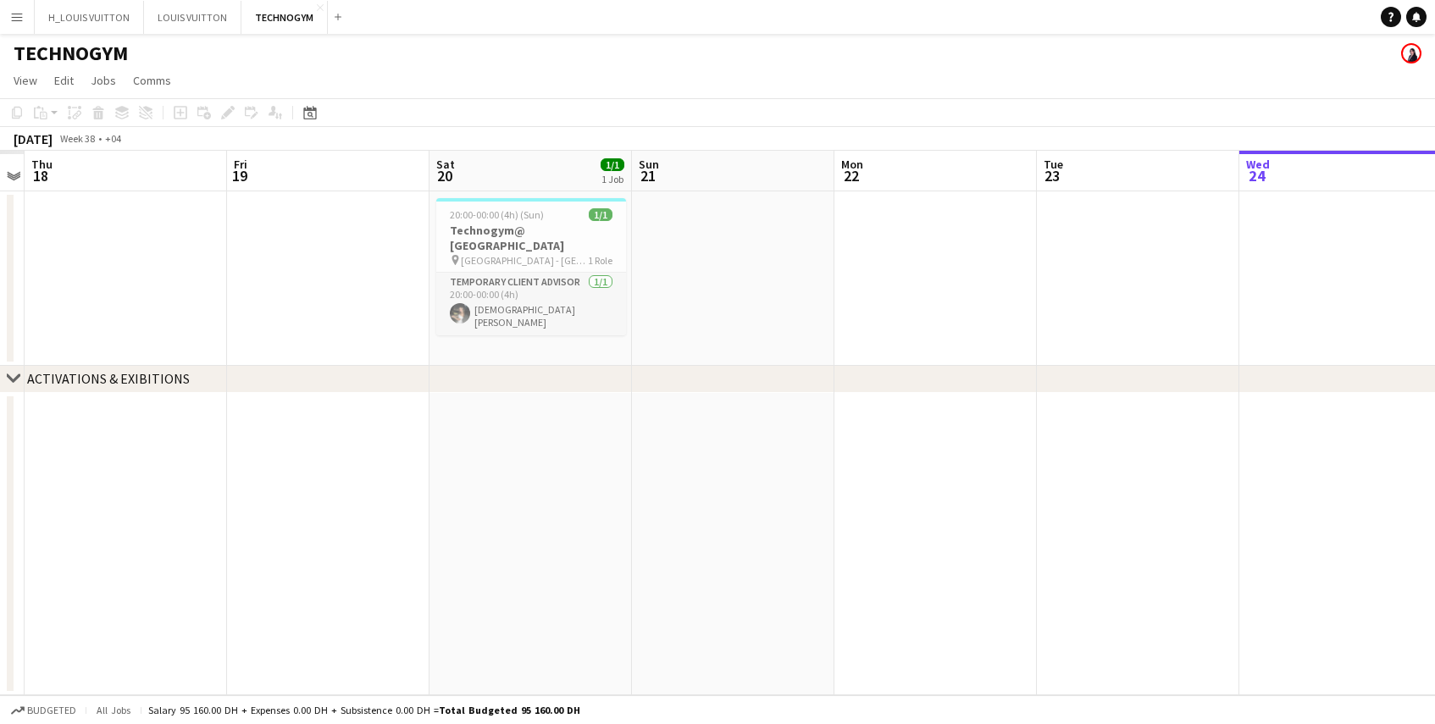
drag, startPoint x: 239, startPoint y: 329, endPoint x: 1105, endPoint y: 335, distance: 865.9
click at [1105, 335] on app-calendar-viewport "Tue 16 Wed 17 Thu 18 Fri 19 Sat 20 1/1 1 Job Sun 21 Mon 22 Tue 23 Wed 24 Thu 25…" at bounding box center [717, 423] width 1435 height 545
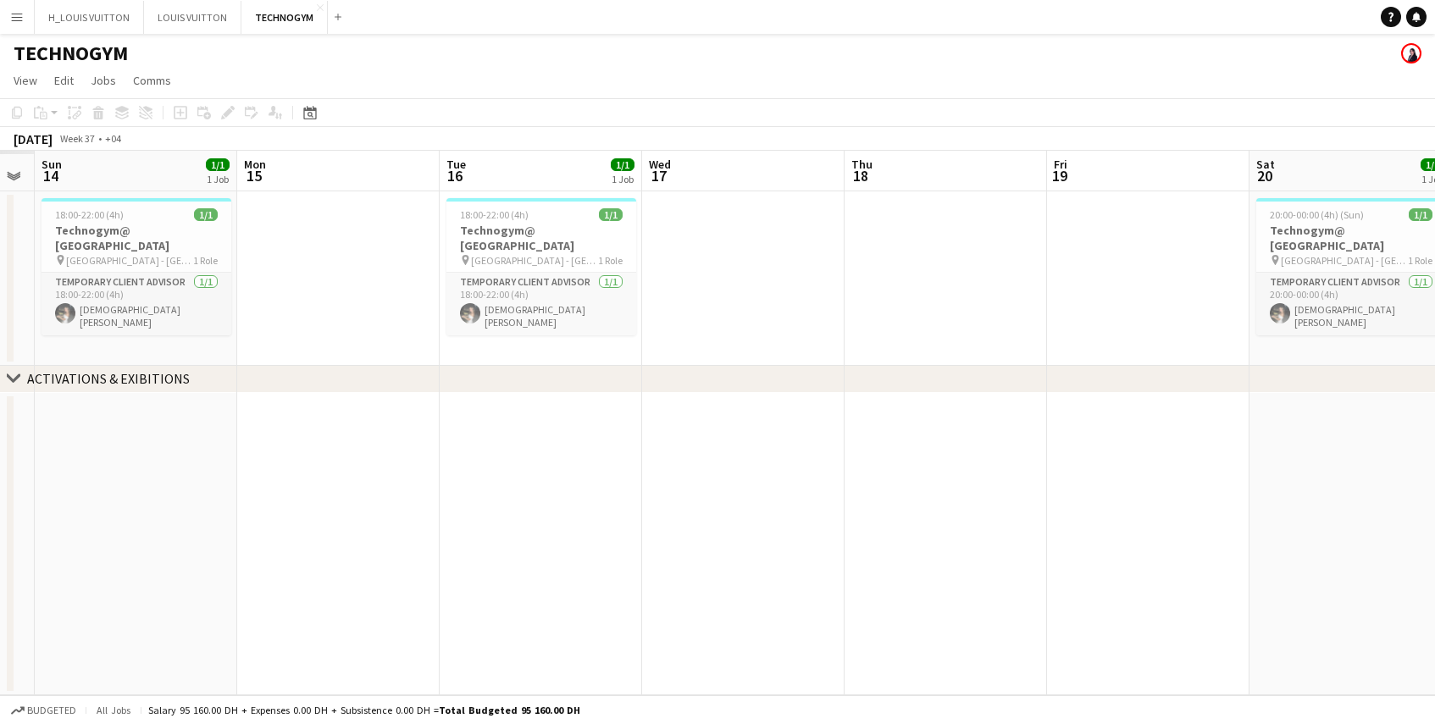
scroll to position [0, 479]
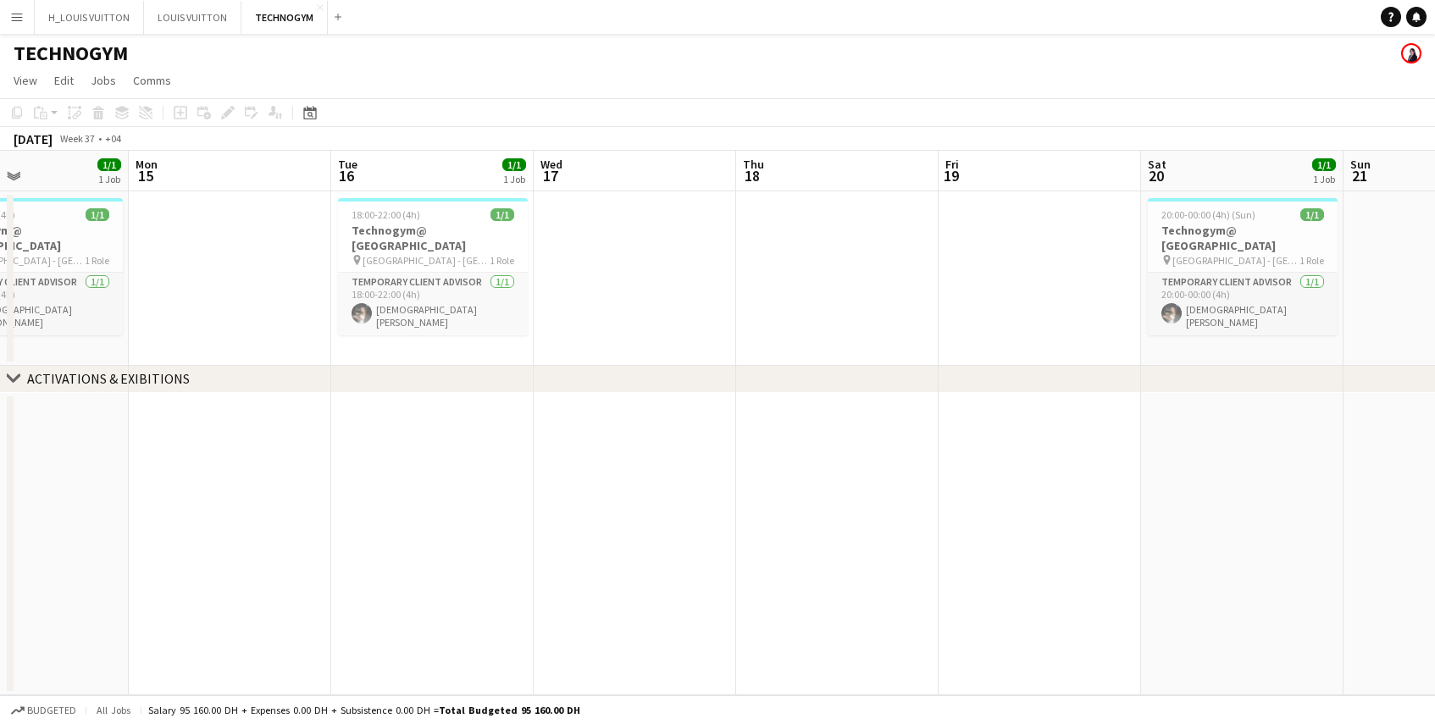
drag, startPoint x: 280, startPoint y: 315, endPoint x: 587, endPoint y: 326, distance: 306.9
click at [587, 326] on app-calendar-viewport "Fri 12 Sat 13 Sun 14 1/1 1 Job Mon 15 Tue 16 1/1 1 Job Wed 17 Thu 18 Fri 19 Sat…" at bounding box center [717, 423] width 1435 height 545
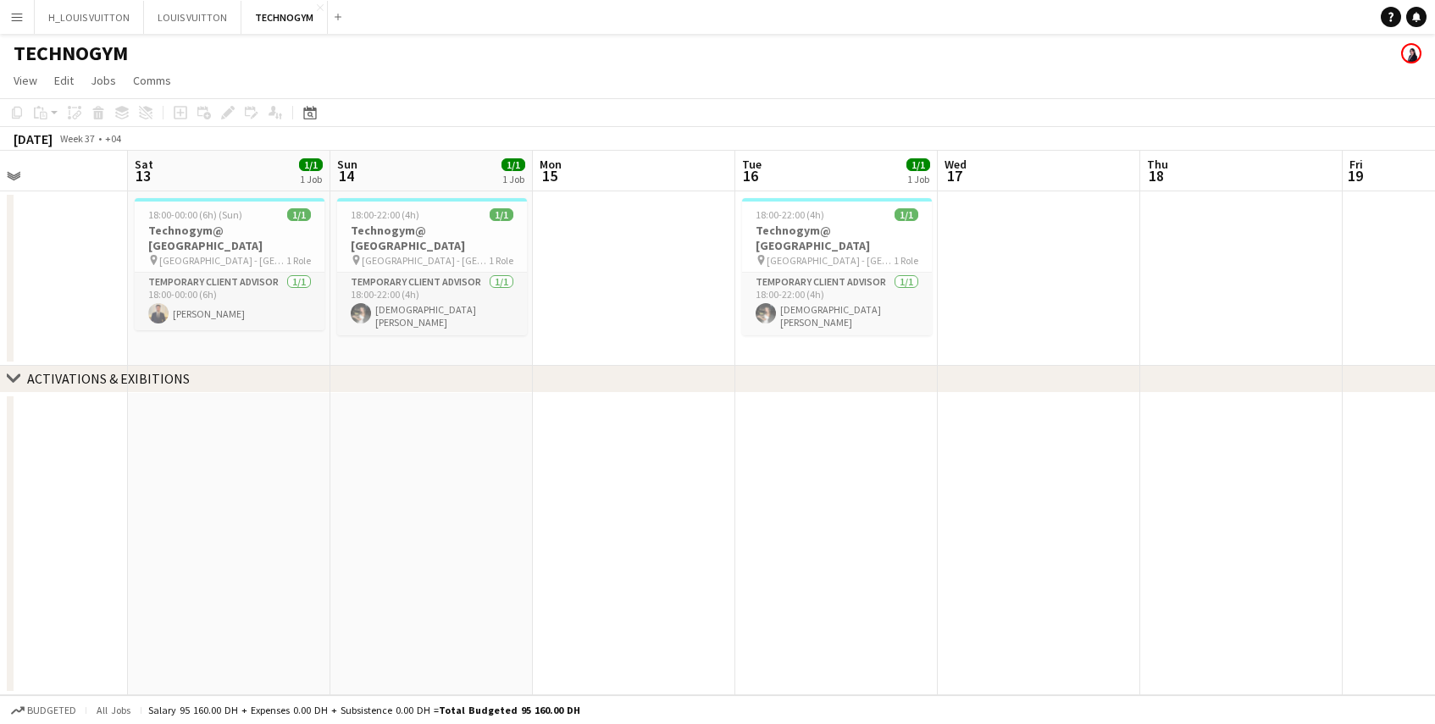
drag, startPoint x: 615, startPoint y: 306, endPoint x: 1089, endPoint y: 296, distance: 473.7
click at [1162, 292] on app-calendar-viewport "Wed 10 Thu 11 Fri 12 Sat 13 1/1 1 Job Sun 14 1/1 1 Job Mon 15 Tue 16 1/1 1 Job …" at bounding box center [717, 423] width 1435 height 545
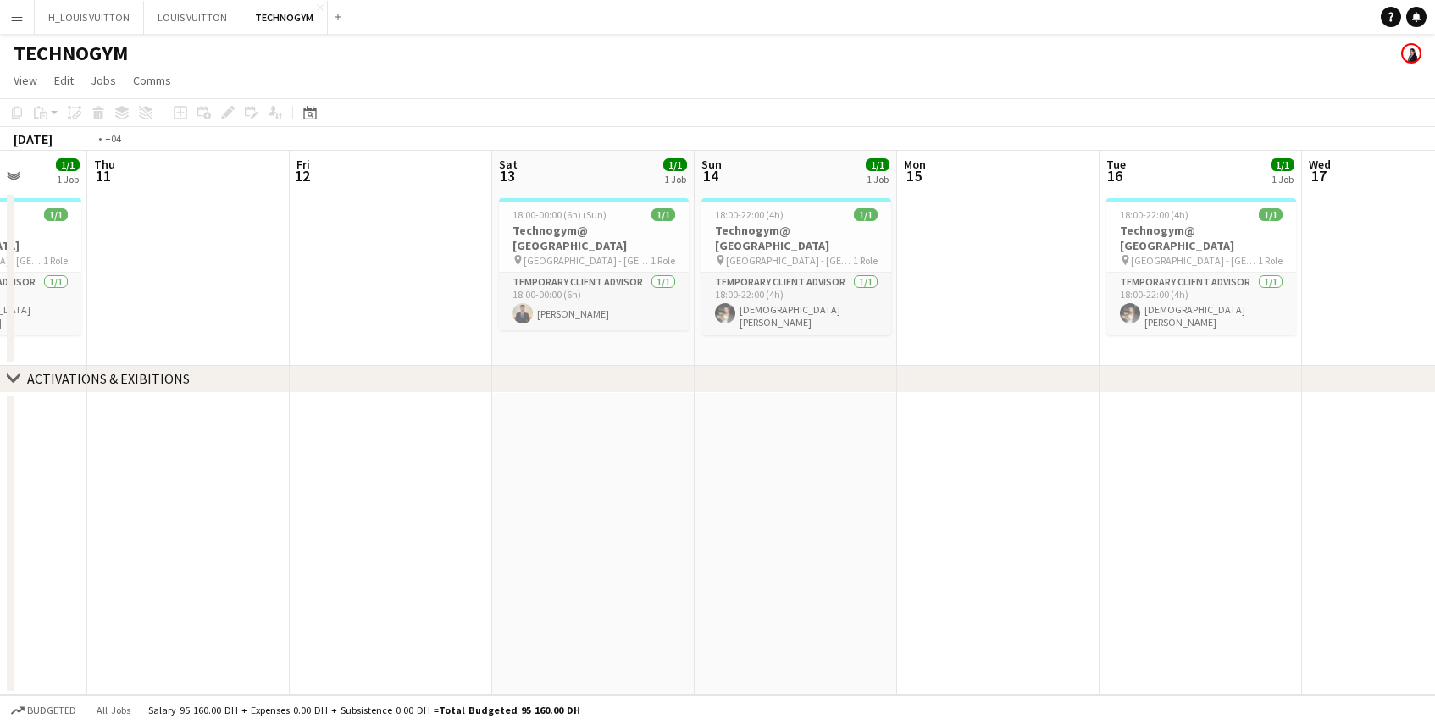
drag, startPoint x: 114, startPoint y: 296, endPoint x: 945, endPoint y: 316, distance: 832.2
click at [945, 316] on app-calendar-viewport "Mon 8 Tue 9 1/1 1 Job Wed 10 1/1 1 Job Thu 11 Fri 12 Sat 13 1/1 1 Job Sun 14 1/…" at bounding box center [717, 423] width 1435 height 545
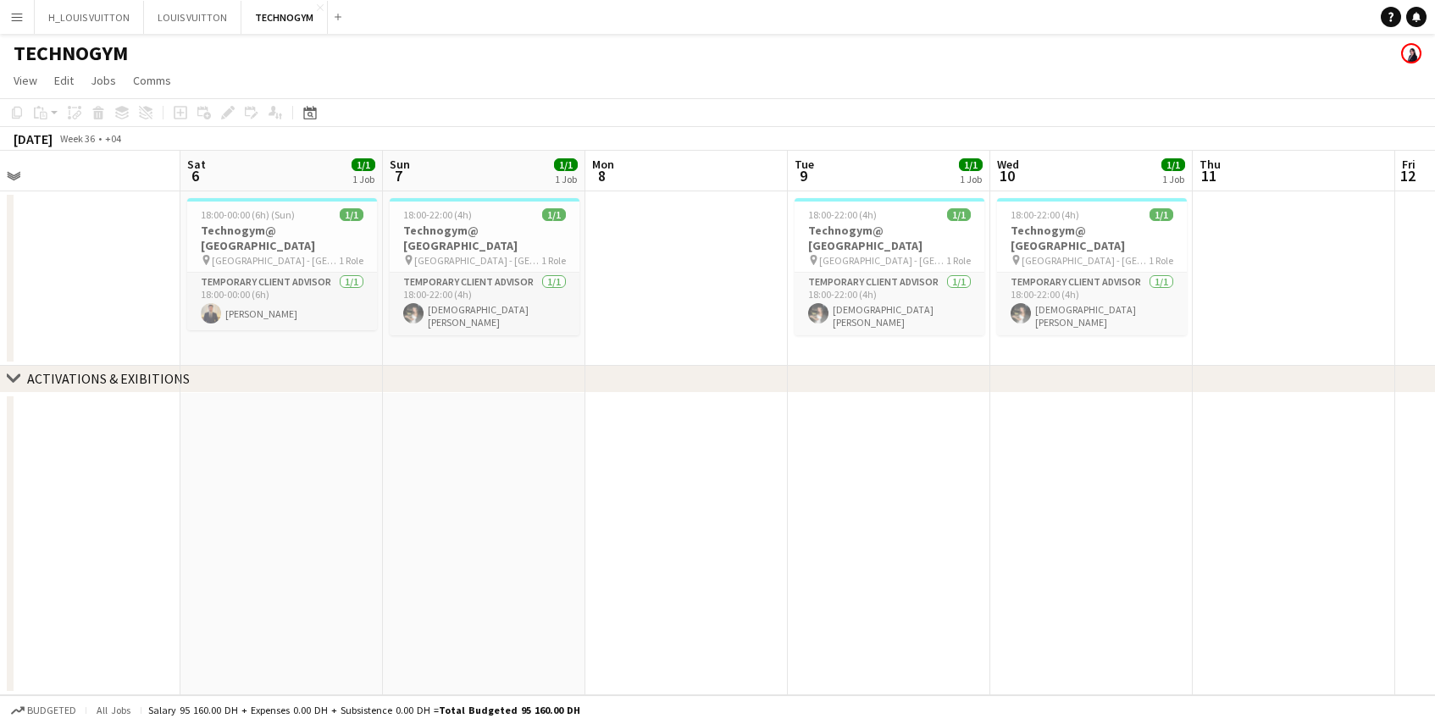
drag, startPoint x: 122, startPoint y: 336, endPoint x: 819, endPoint y: 332, distance: 697.3
click at [819, 332] on app-calendar-viewport "Wed 3 Thu 4 Fri 5 Sat 6 1/1 1 Job Sun 7 1/1 1 Job Mon 8 Tue 9 1/1 1 Job Wed 10 …" at bounding box center [717, 423] width 1435 height 545
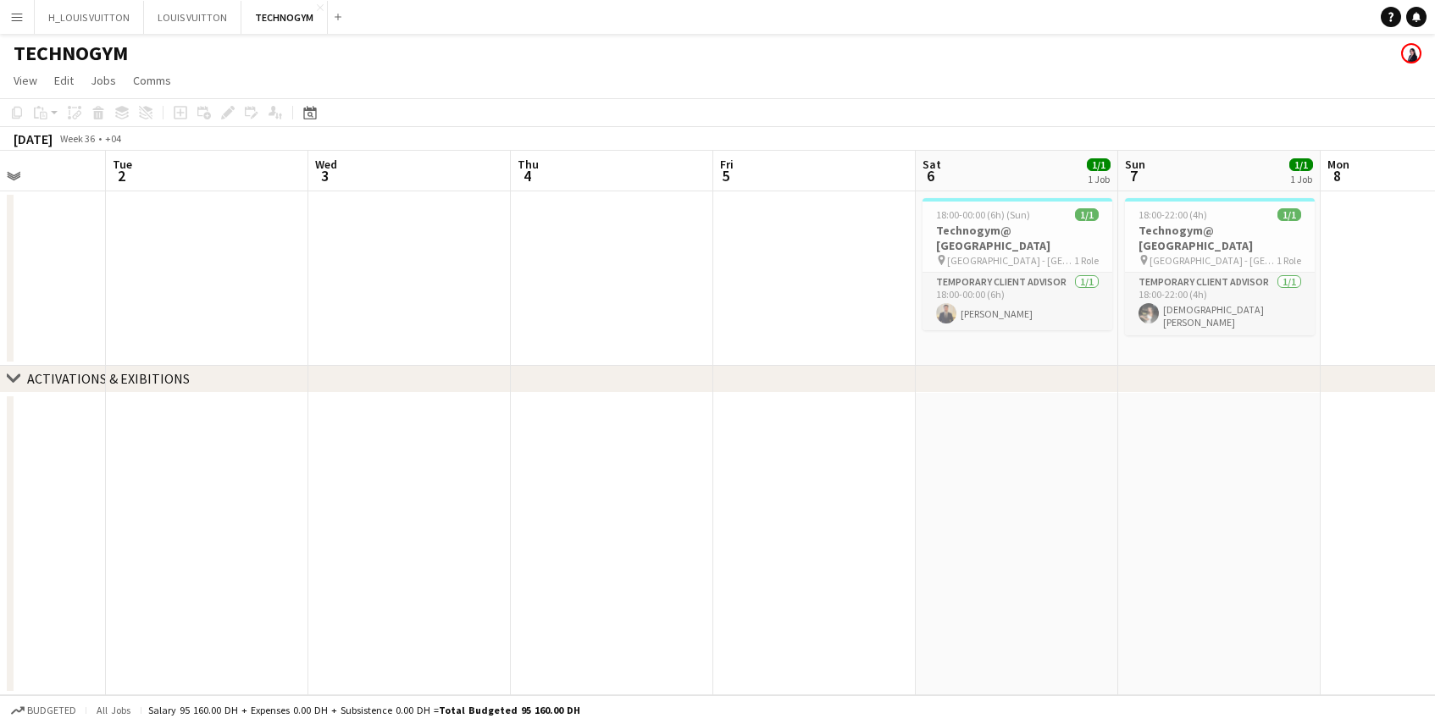
drag, startPoint x: 82, startPoint y: 319, endPoint x: 615, endPoint y: 308, distance: 533.0
click at [615, 308] on app-calendar-viewport "Sat 30 Sun 31 Mon 1 Tue 2 Wed 3 Thu 4 Fri 5 Sat 6 1/1 1 Job Sun 7 1/1 1 Job Mon…" at bounding box center [717, 423] width 1435 height 545
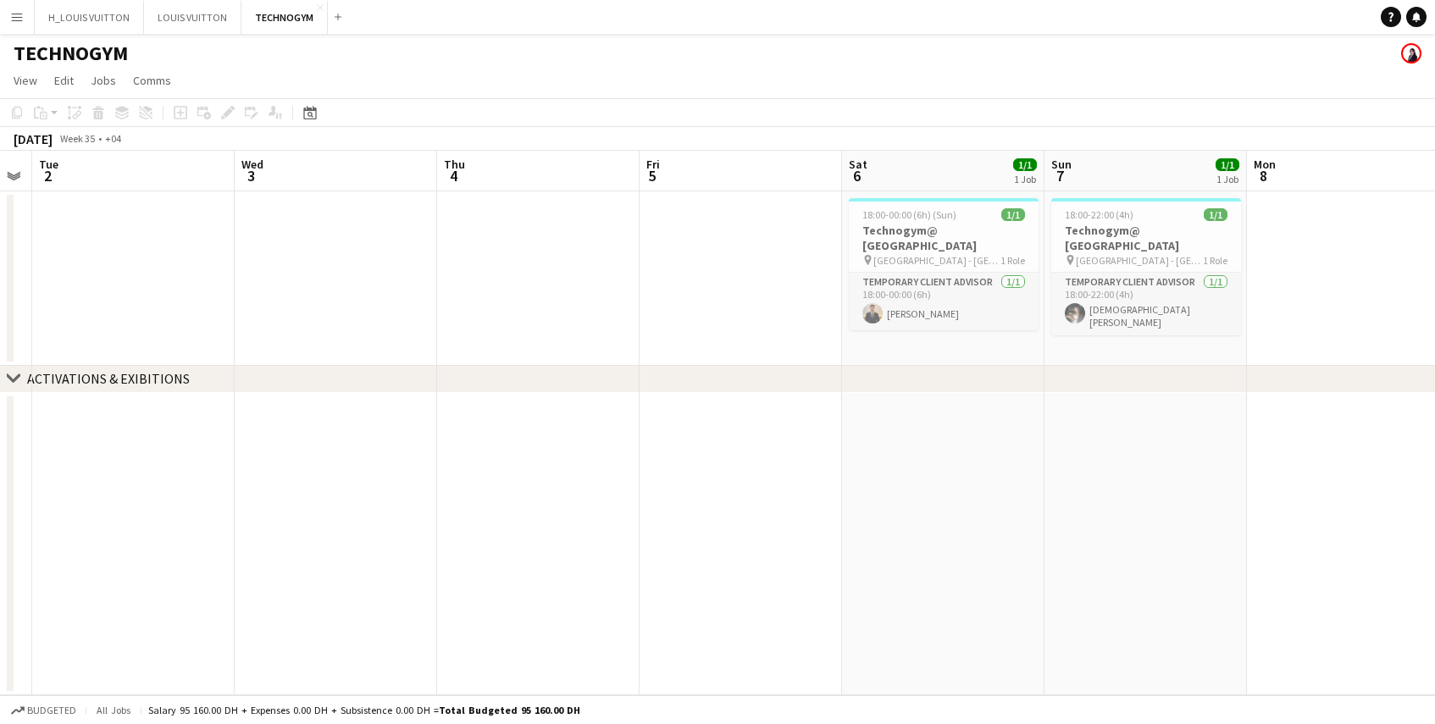
scroll to position [0, 631]
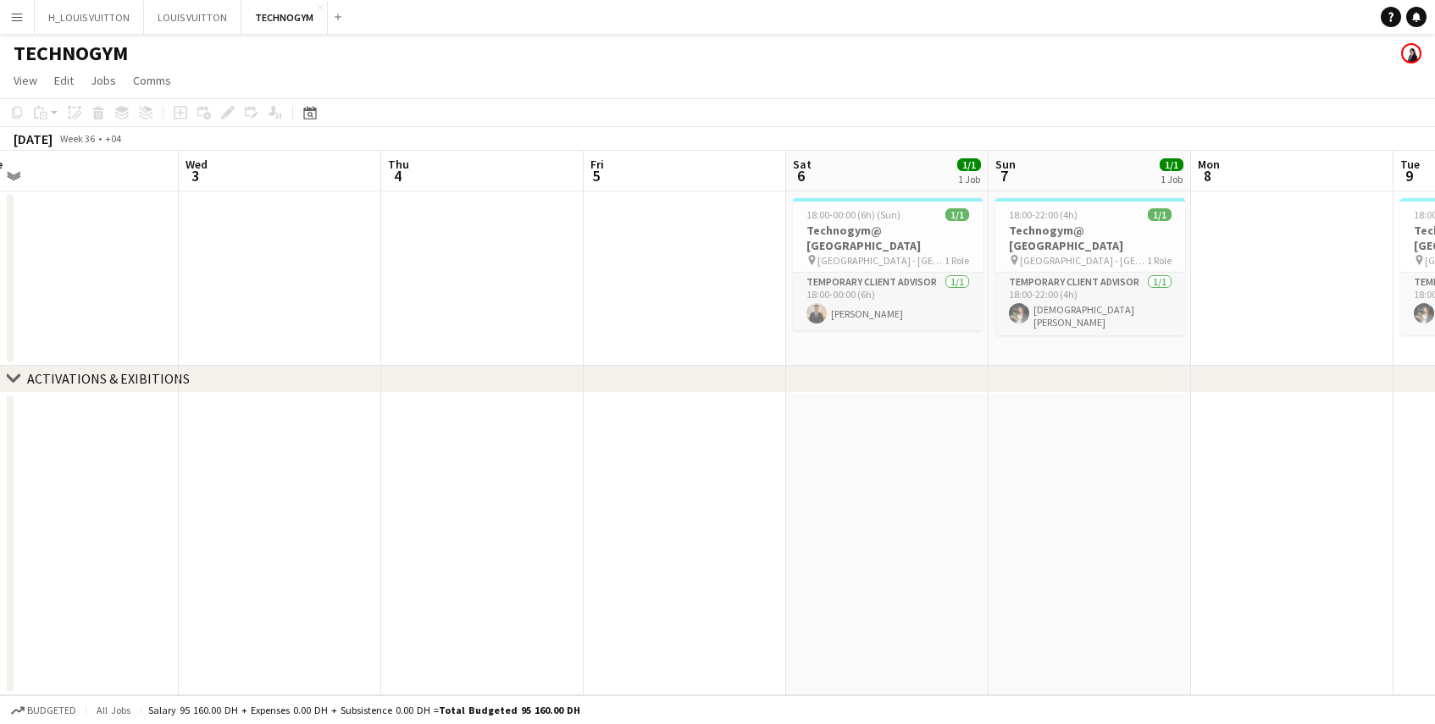
drag, startPoint x: 282, startPoint y: 297, endPoint x: 152, endPoint y: 318, distance: 131.3
click at [152, 318] on app-calendar-viewport "Sat 30 1/1 1 Job Sun 31 Mon 1 Tue 2 Wed 3 Thu 4 Fri 5 Sat 6 1/1 1 Job Sun 7 1/1…" at bounding box center [717, 423] width 1435 height 545
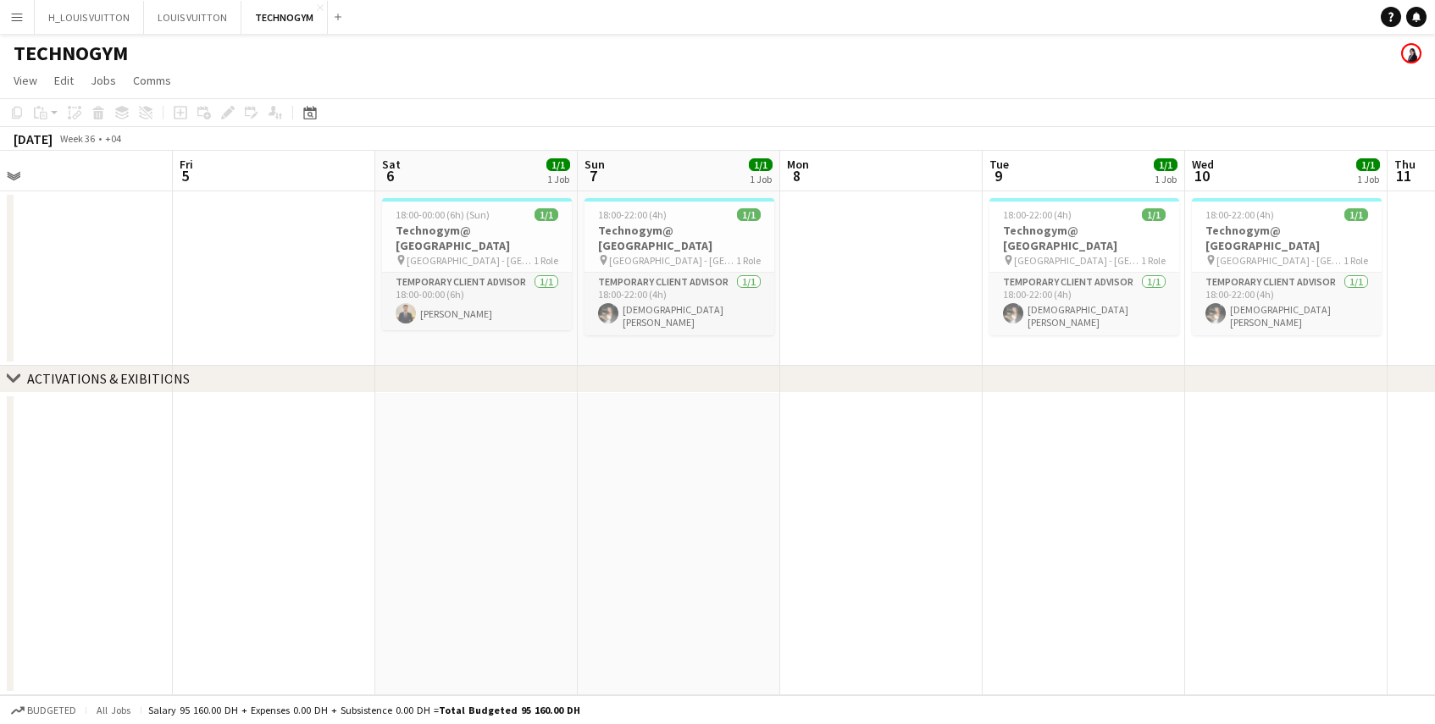
drag, startPoint x: 596, startPoint y: 254, endPoint x: 185, endPoint y: 273, distance: 411.3
click at [185, 273] on app-calendar-viewport "Mon 1 Tue 2 Wed 3 Thu 4 Fri 5 Sat 6 1/1 1 Job Sun 7 1/1 1 Job Mon 8 Tue 9 1/1 1…" at bounding box center [717, 423] width 1435 height 545
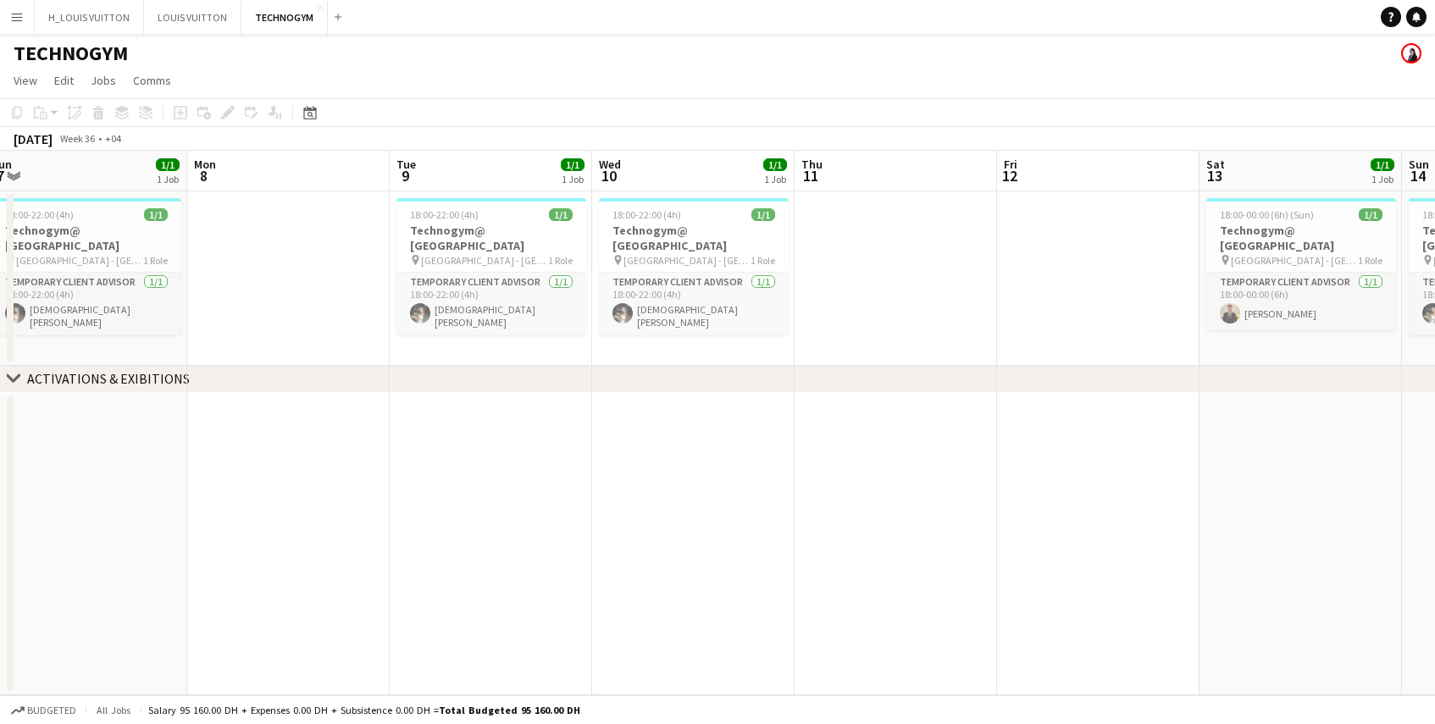
drag, startPoint x: 858, startPoint y: 298, endPoint x: 274, endPoint y: 321, distance: 584.2
click at [265, 321] on app-calendar-viewport "Wed 3 Thu 4 Fri 5 Sat 6 1/1 1 Job Sun 7 1/1 1 Job Mon 8 Tue 9 1/1 1 Job Wed 10 …" at bounding box center [717, 423] width 1435 height 545
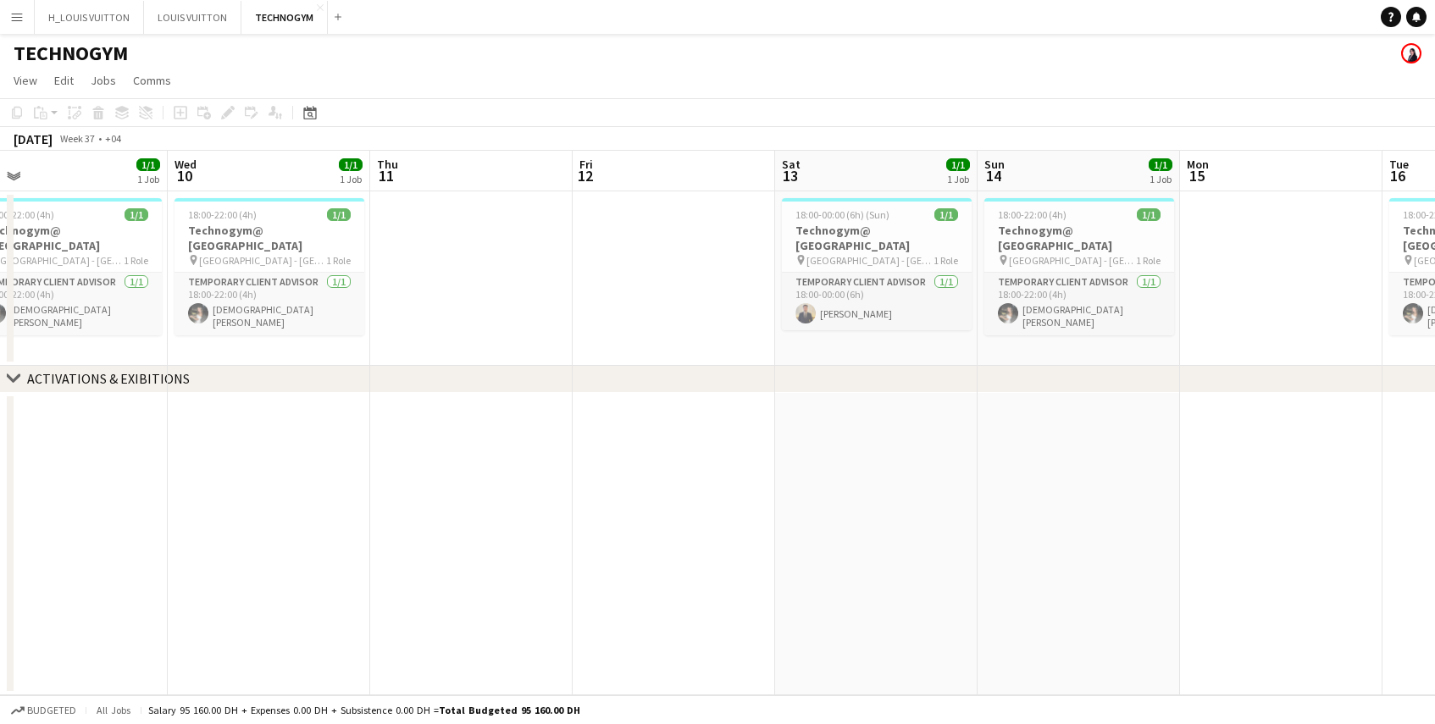
scroll to position [0, 472]
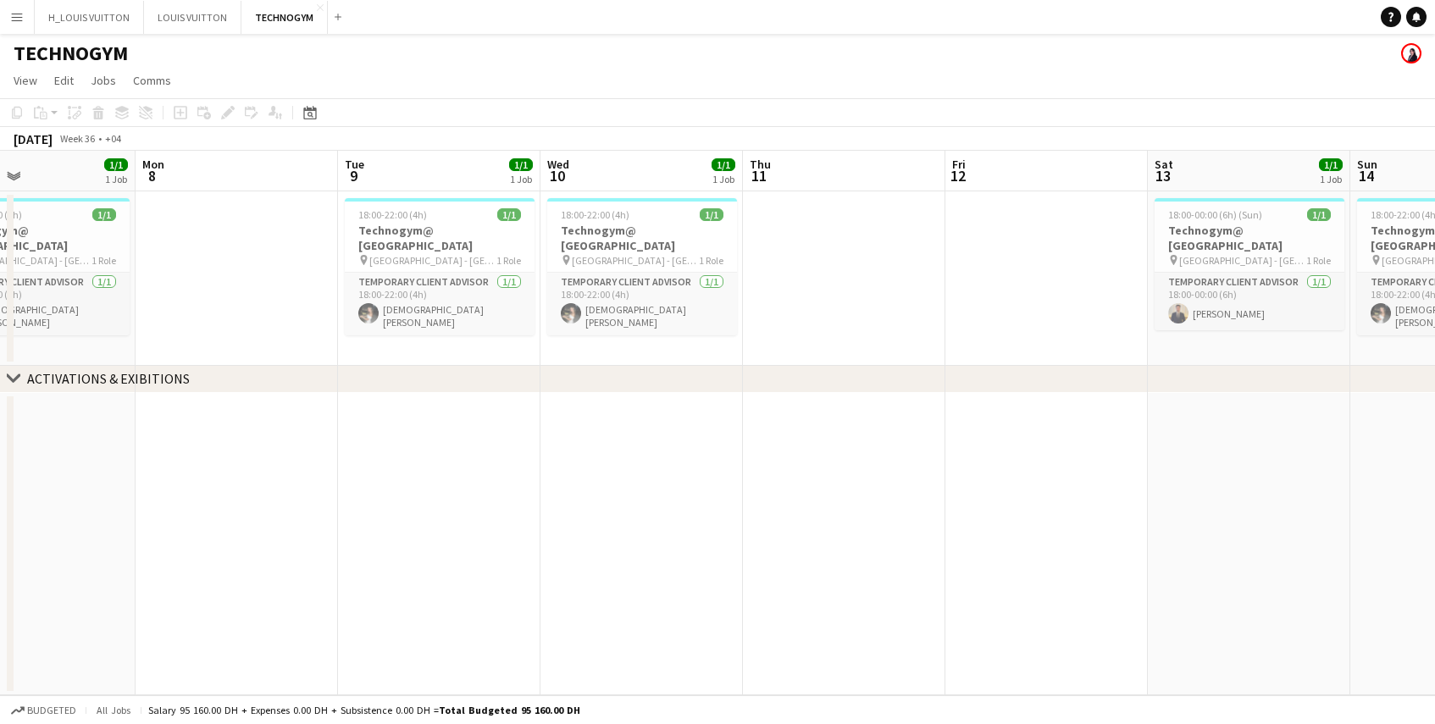
drag, startPoint x: 1022, startPoint y: 310, endPoint x: 565, endPoint y: 335, distance: 457.3
click at [565, 335] on app-calendar-viewport "Fri 5 Sat 6 1/1 1 Job Sun 7 1/1 1 Job Mon 8 Tue 9 1/1 1 Job Wed 10 1/1 1 Job Th…" at bounding box center [717, 423] width 1435 height 545
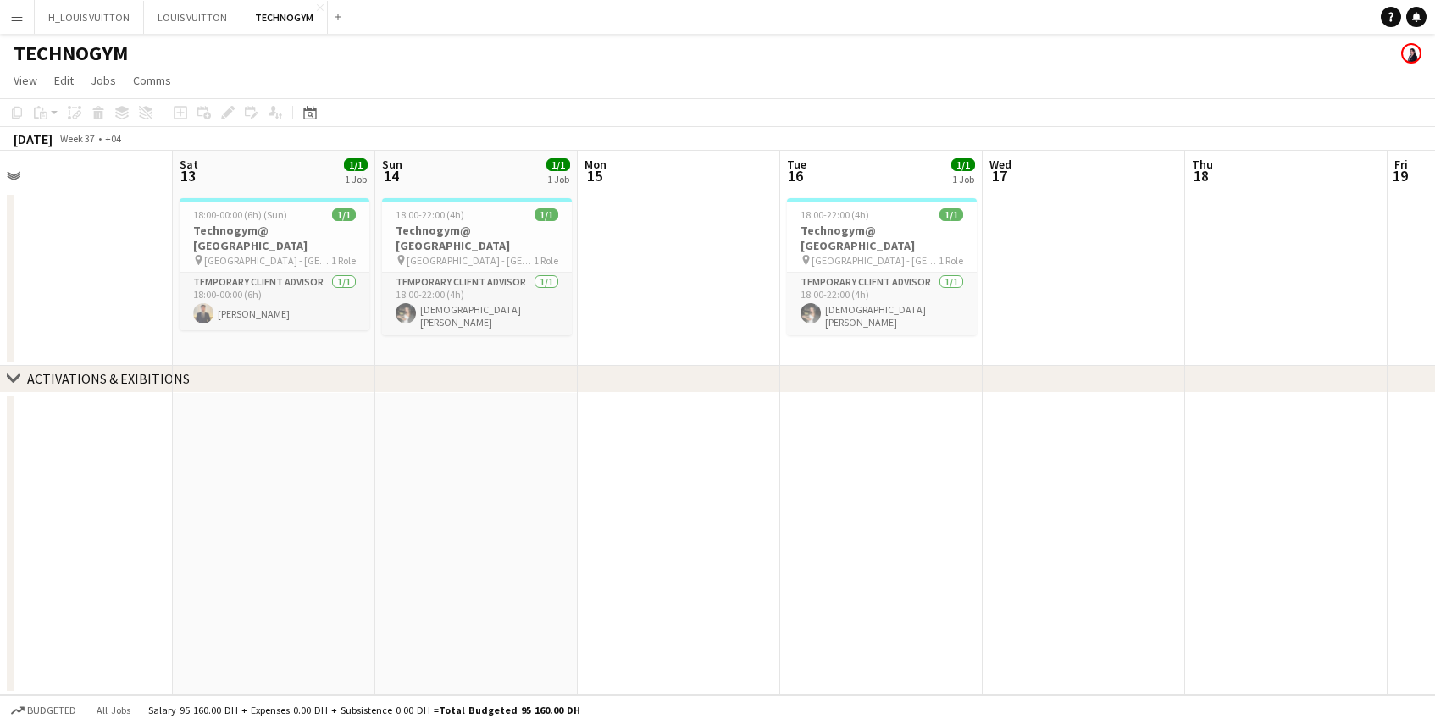
drag, startPoint x: 1107, startPoint y: 326, endPoint x: 525, endPoint y: 345, distance: 582.3
click at [525, 345] on app-calendar-viewport "Tue 9 1/1 1 Job Wed 10 1/1 1 Job Thu 11 Fri 12 Sat 13 1/1 1 Job Sun 14 1/1 1 Jo…" at bounding box center [717, 423] width 1435 height 545
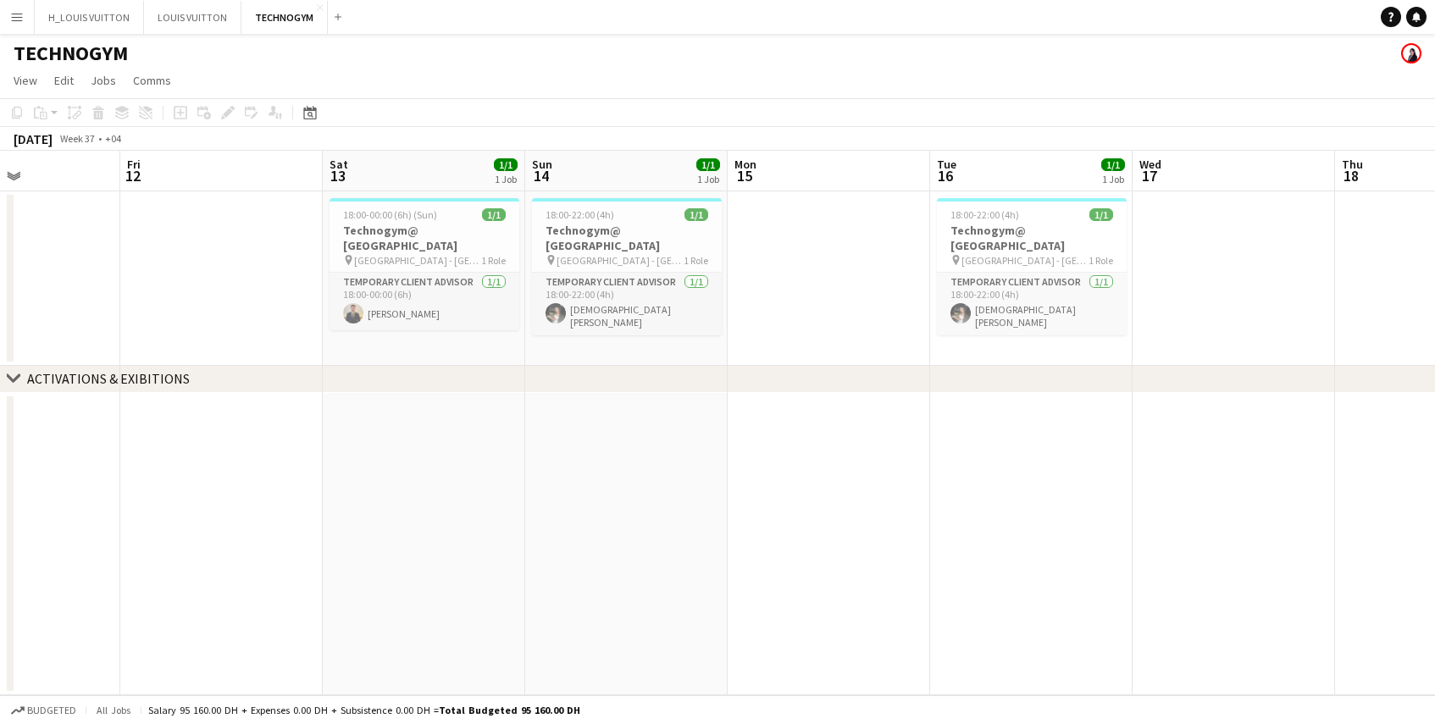
scroll to position [0, 731]
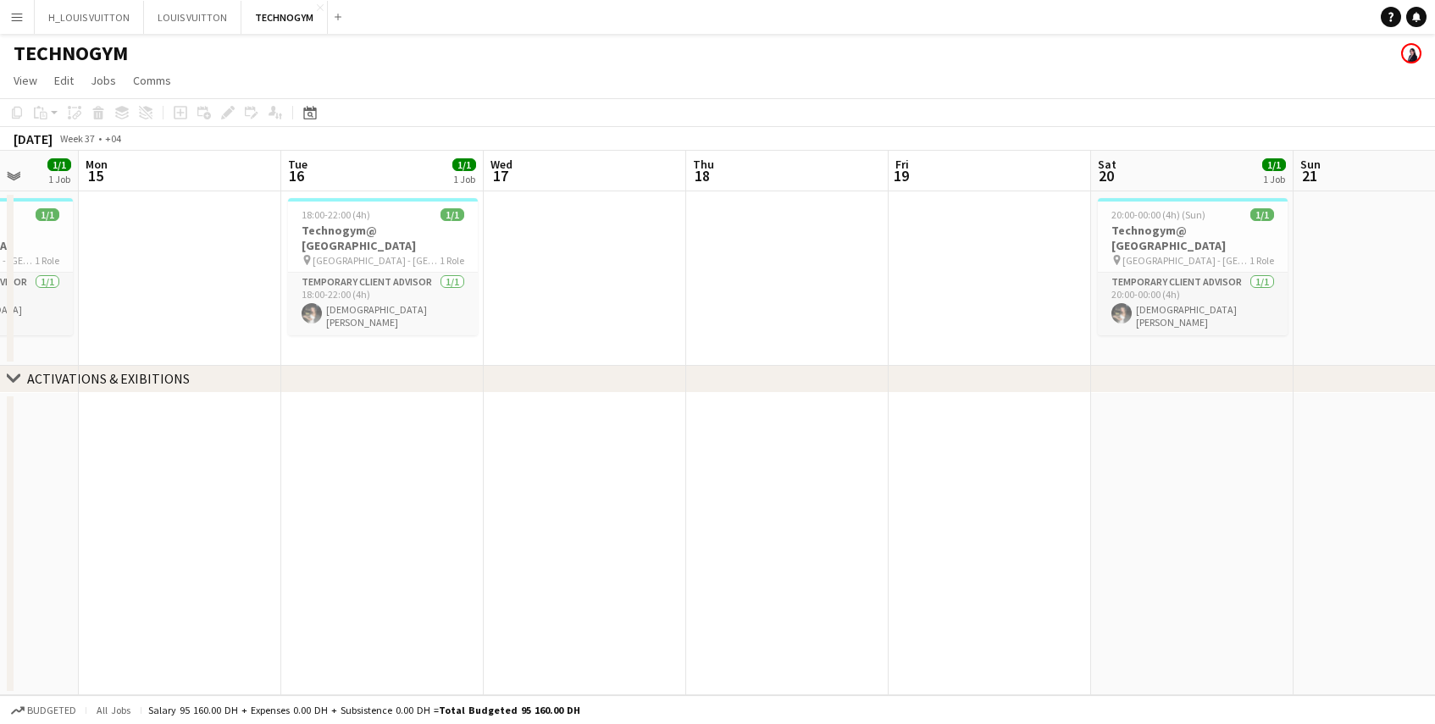
drag, startPoint x: 1131, startPoint y: 321, endPoint x: 324, endPoint y: 371, distance: 808.9
click at [324, 371] on div "chevron-right ACTIVATIONS & EXIBITIONS Thu 11 Fri 12 Sat 13 1/1 1 Job Sun 14 1/…" at bounding box center [717, 423] width 1435 height 545
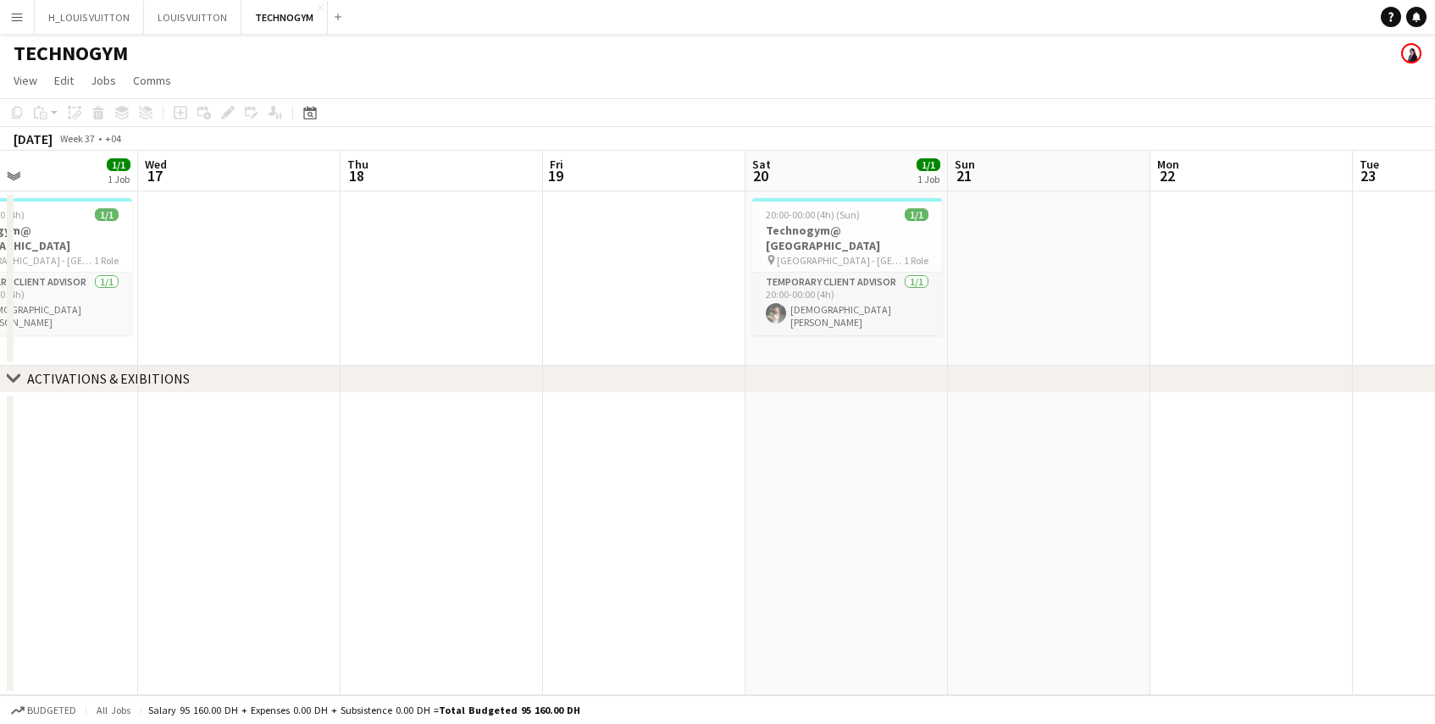
drag, startPoint x: 933, startPoint y: 309, endPoint x: 555, endPoint y: 347, distance: 379.8
click at [555, 347] on app-calendar-viewport "Sat 13 1/1 1 Job Sun 14 1/1 1 Job Mon 15 Tue 16 1/1 1 Job Wed 17 Thu 18 Fri 19 …" at bounding box center [717, 423] width 1435 height 545
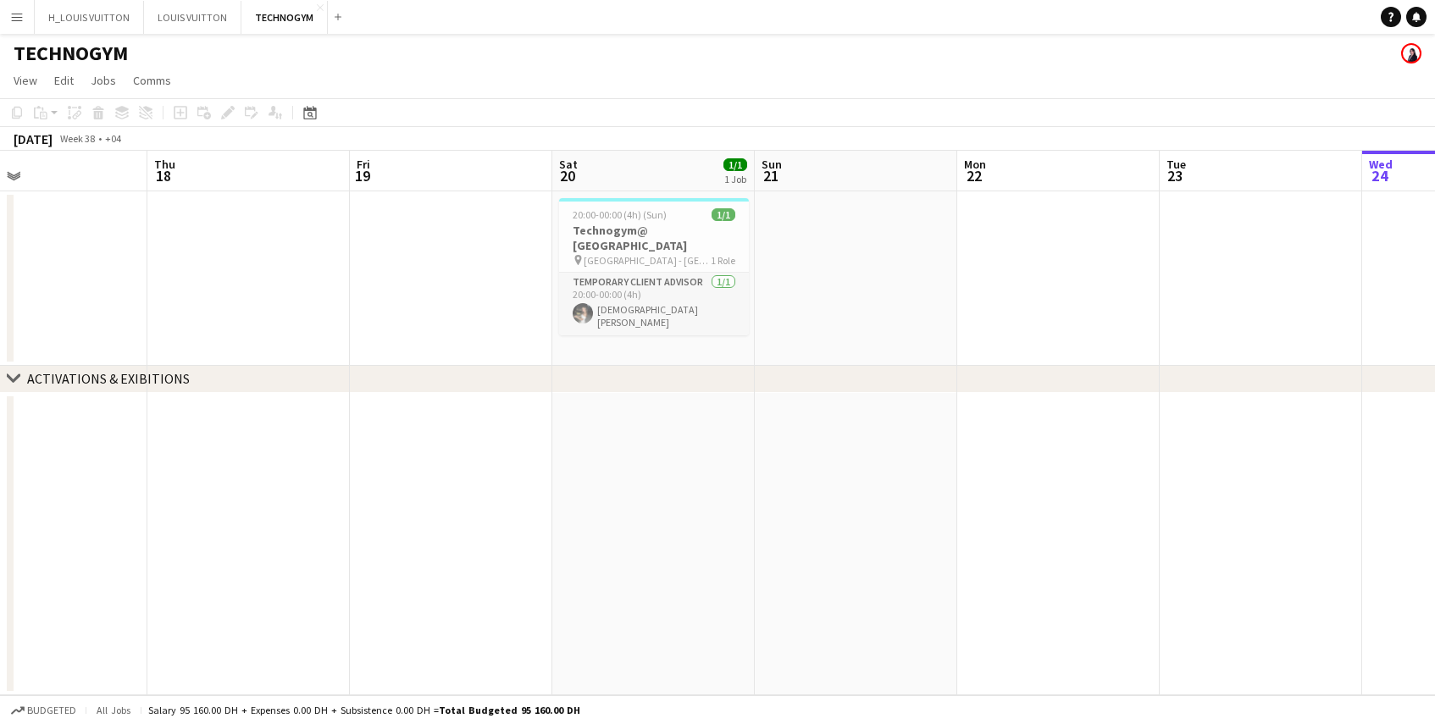
drag, startPoint x: 1172, startPoint y: 299, endPoint x: 612, endPoint y: 339, distance: 561.4
click at [613, 339] on app-calendar-viewport "Sat 13 1/1 1 Job Sun 14 1/1 1 Job Mon 15 Tue 16 1/1 1 Job Wed 17 Thu 18 Fri 19 …" at bounding box center [717, 423] width 1435 height 545
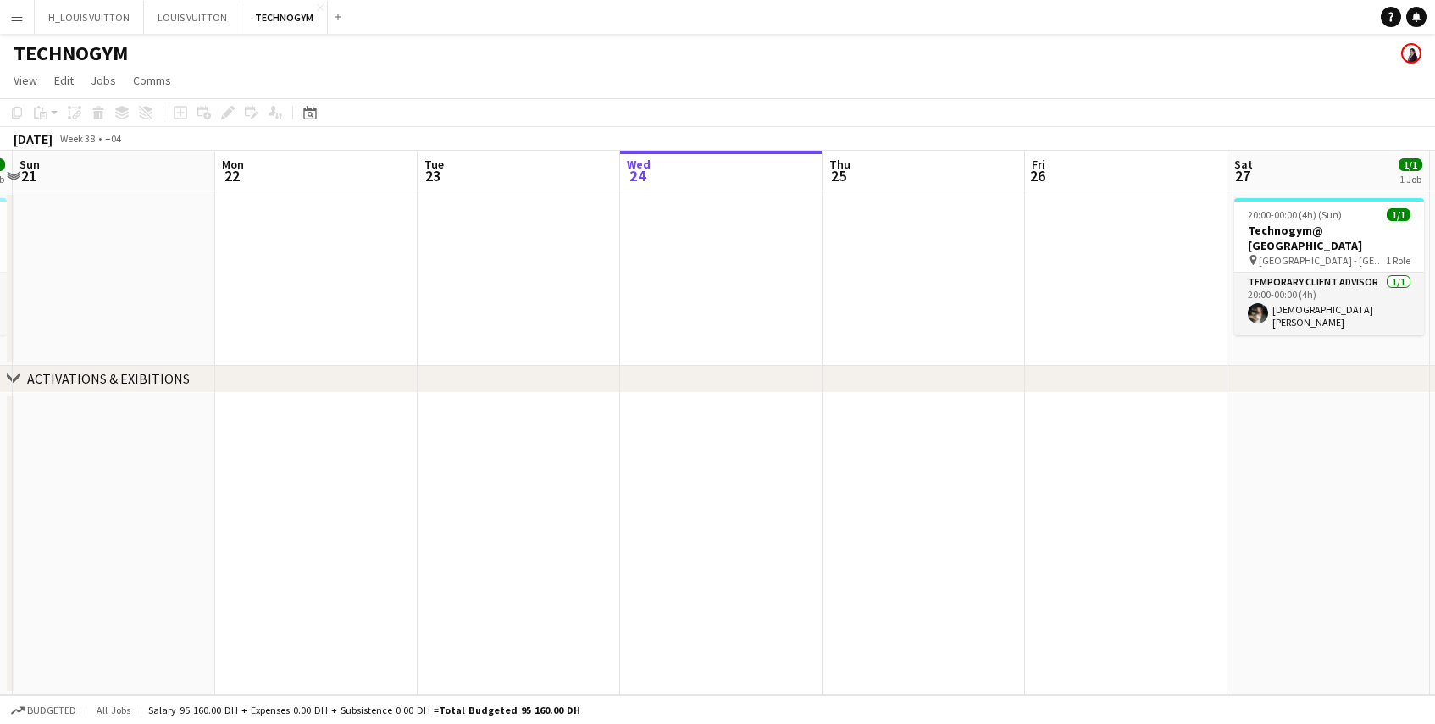
drag, startPoint x: 1130, startPoint y: 300, endPoint x: 795, endPoint y: 319, distance: 336.1
click at [795, 319] on app-calendar-viewport "Wed 17 Thu 18 Fri 19 Sat 20 1/1 1 Job Sun 21 Mon 22 Tue 23 Wed 24 Thu 25 Fri 26…" at bounding box center [717, 423] width 1435 height 545
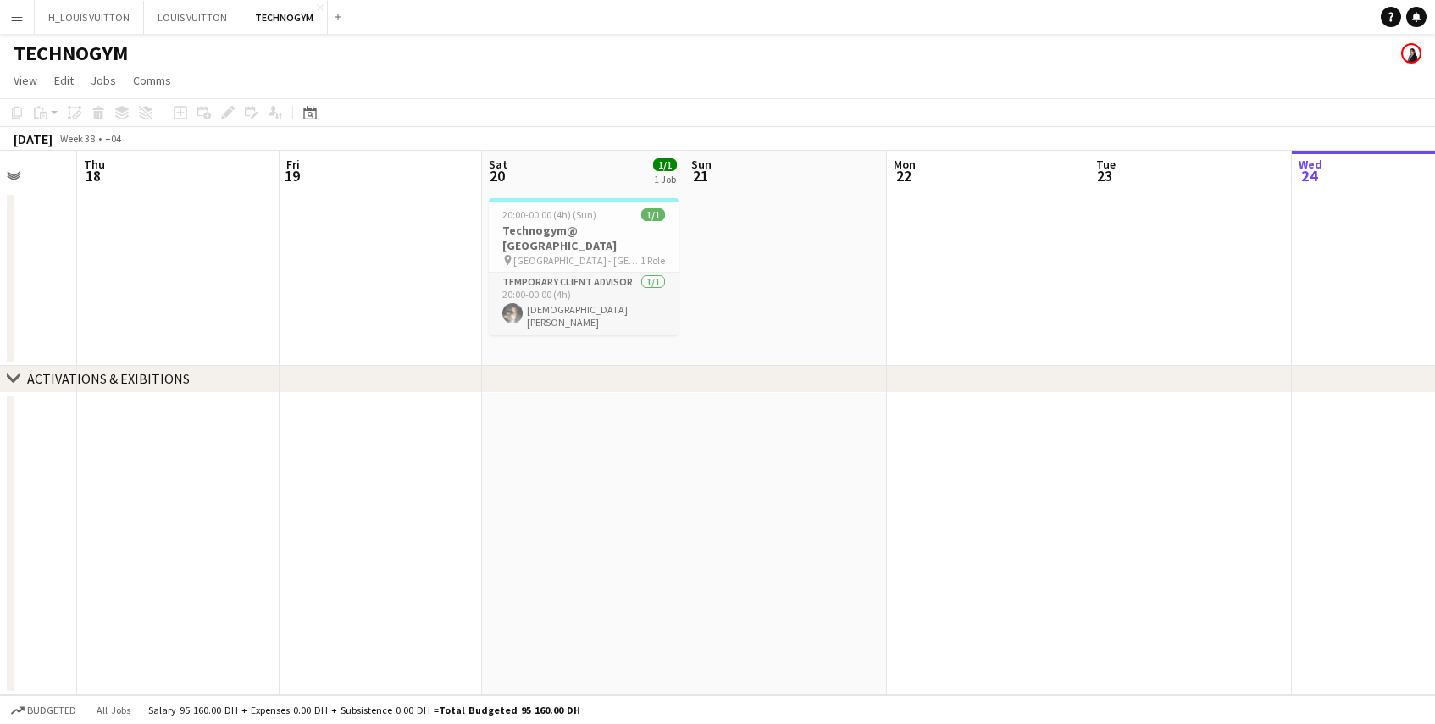
scroll to position [0, 461]
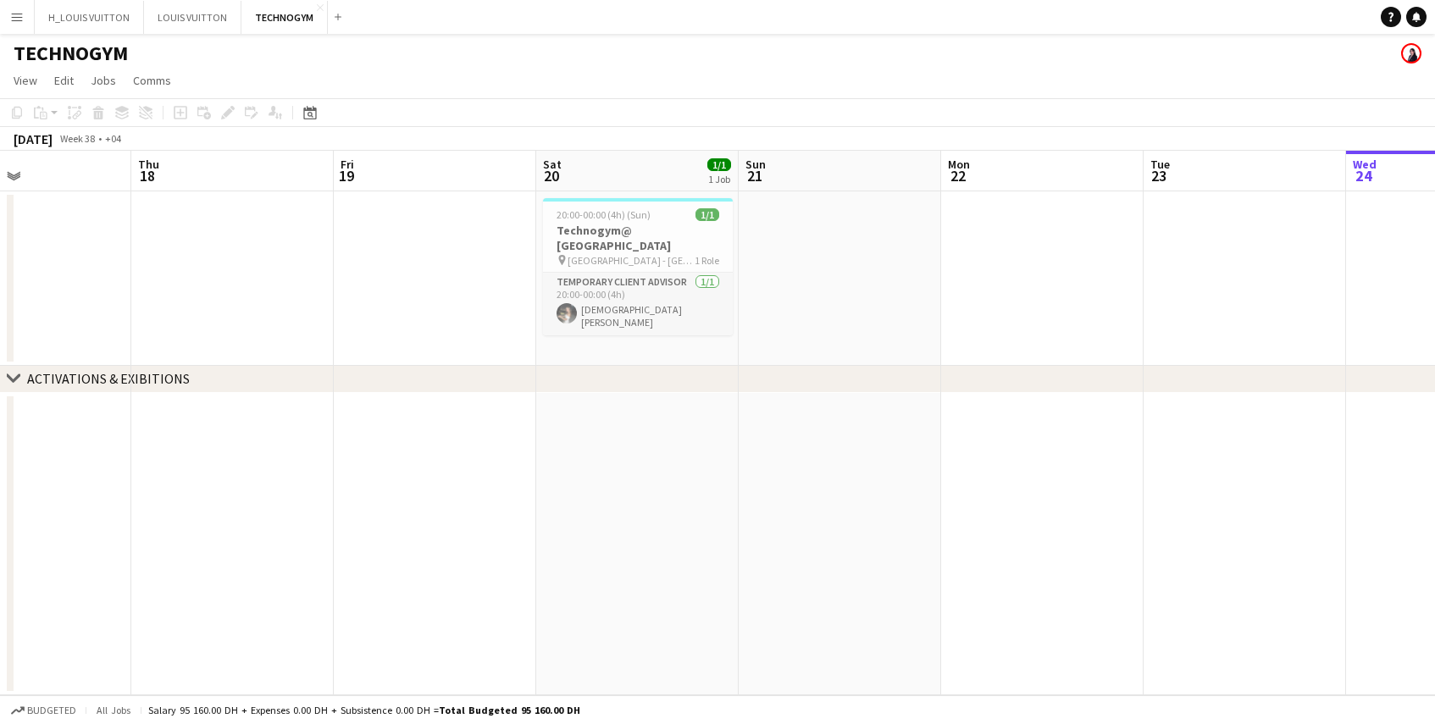
drag, startPoint x: 449, startPoint y: 319, endPoint x: 1150, endPoint y: 326, distance: 701.5
click at [1151, 326] on app-calendar-viewport "Mon 15 Tue 16 1/1 1 Job Wed 17 Thu 18 Fri 19 Sat 20 1/1 1 Job Sun 21 Mon 22 Tue…" at bounding box center [717, 423] width 1435 height 545
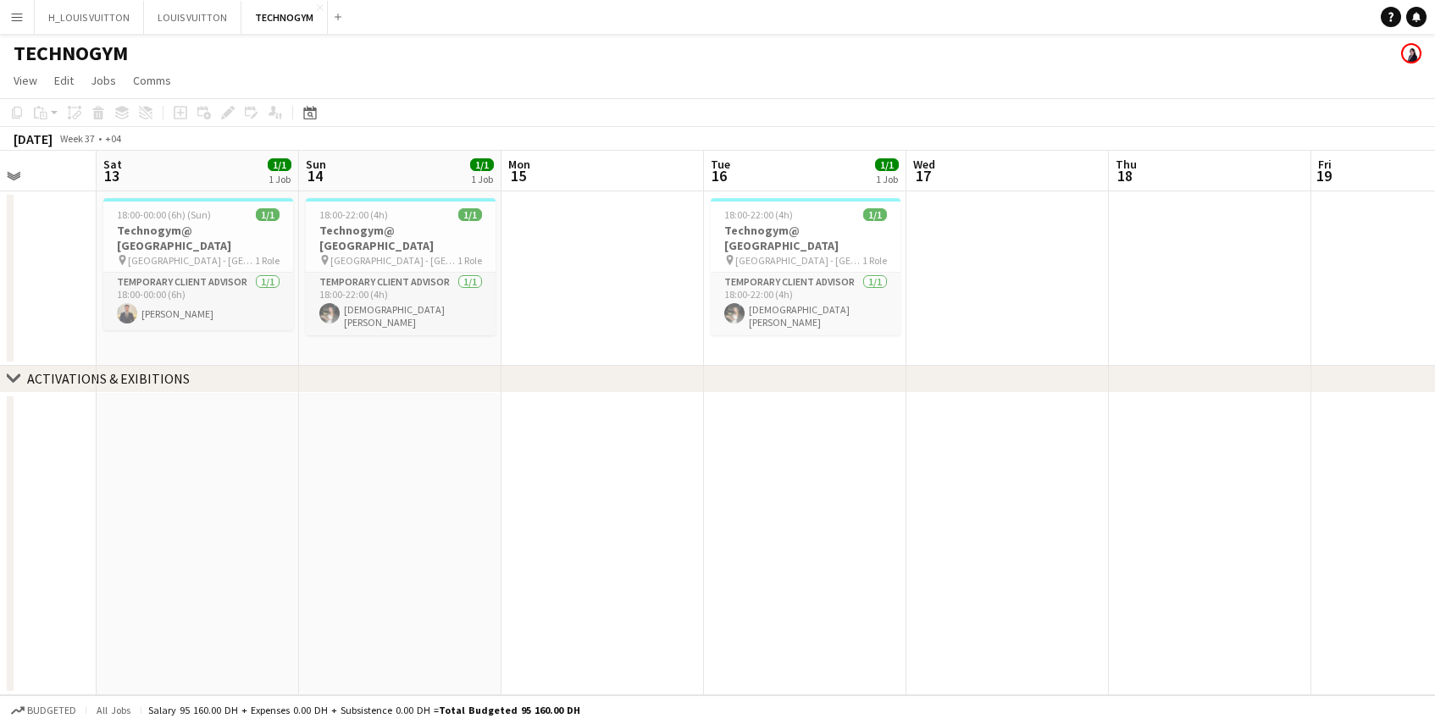
drag, startPoint x: 273, startPoint y: 291, endPoint x: 1267, endPoint y: 313, distance: 994.0
click at [1267, 313] on app-calendar-viewport "Wed 10 1/1 1 Job Thu 11 Fri 12 Sat 13 1/1 1 Job Sun 14 1/1 1 Job Mon 15 Tue 16 …" at bounding box center [717, 423] width 1435 height 545
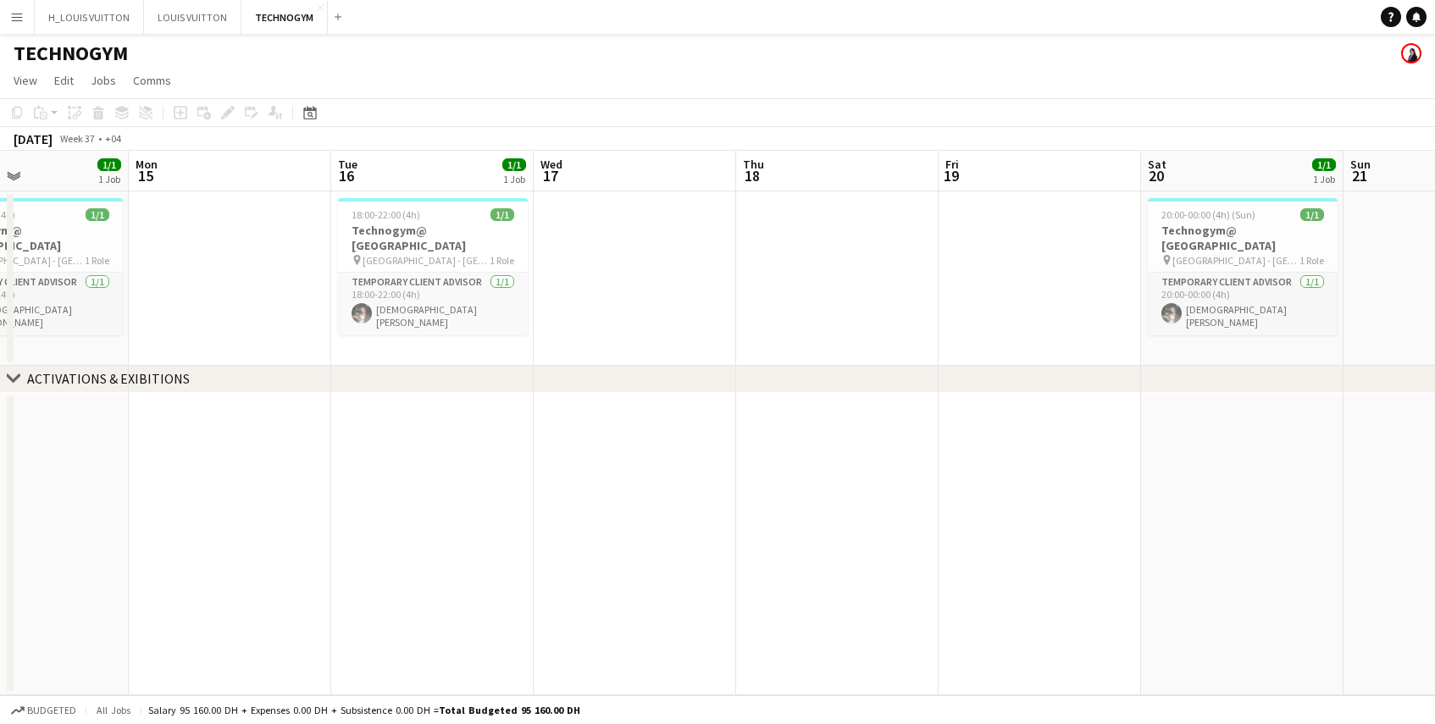
drag, startPoint x: 1259, startPoint y: 309, endPoint x: 215, endPoint y: 373, distance: 1045.7
click at [215, 373] on div "chevron-right ACTIVATIONS & EXIBITIONS Fri 12 Sat 13 1/1 1 Job Sun 14 1/1 1 Job…" at bounding box center [717, 423] width 1435 height 545
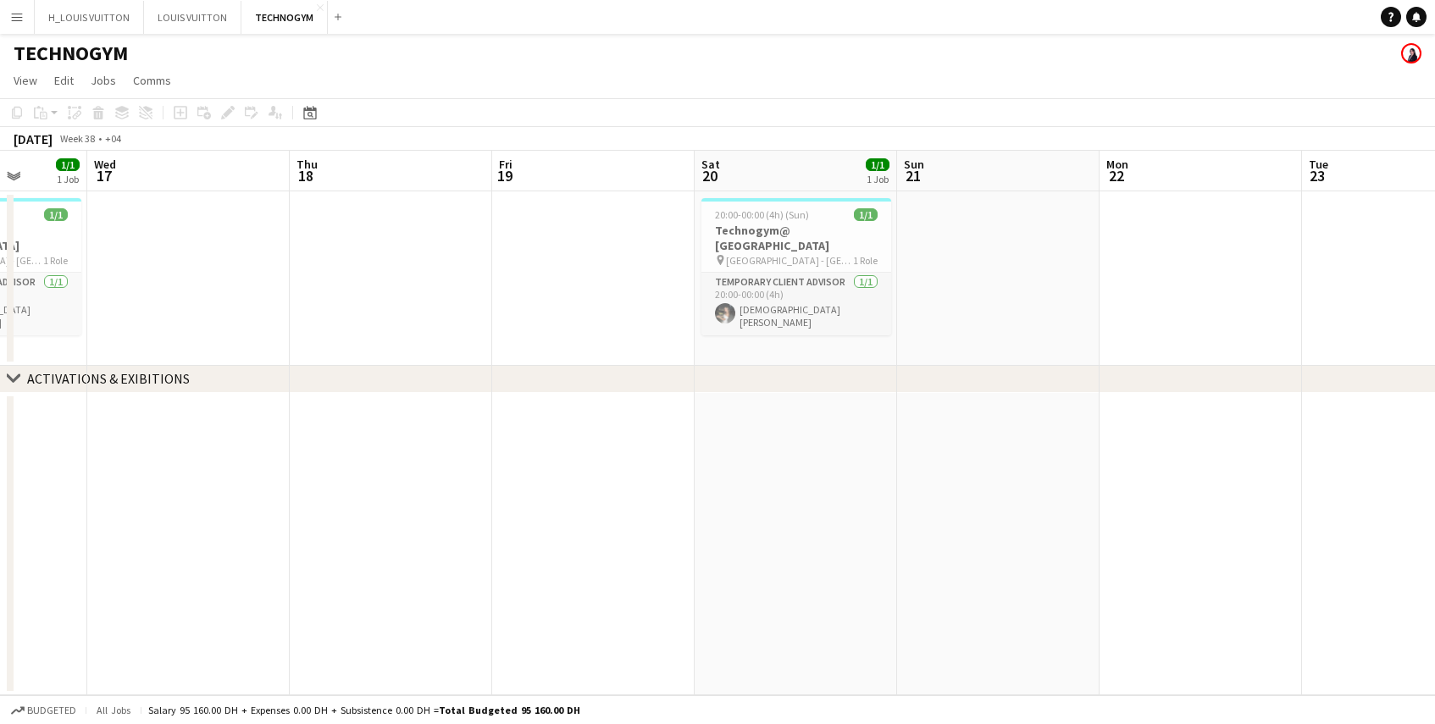
drag, startPoint x: 1223, startPoint y: 345, endPoint x: -7, endPoint y: 380, distance: 1229.8
click at [0, 380] on html "Menu Boards Boards Boards All jobs Status Workforce Workforce My Workforce Recr…" at bounding box center [717, 362] width 1435 height 724
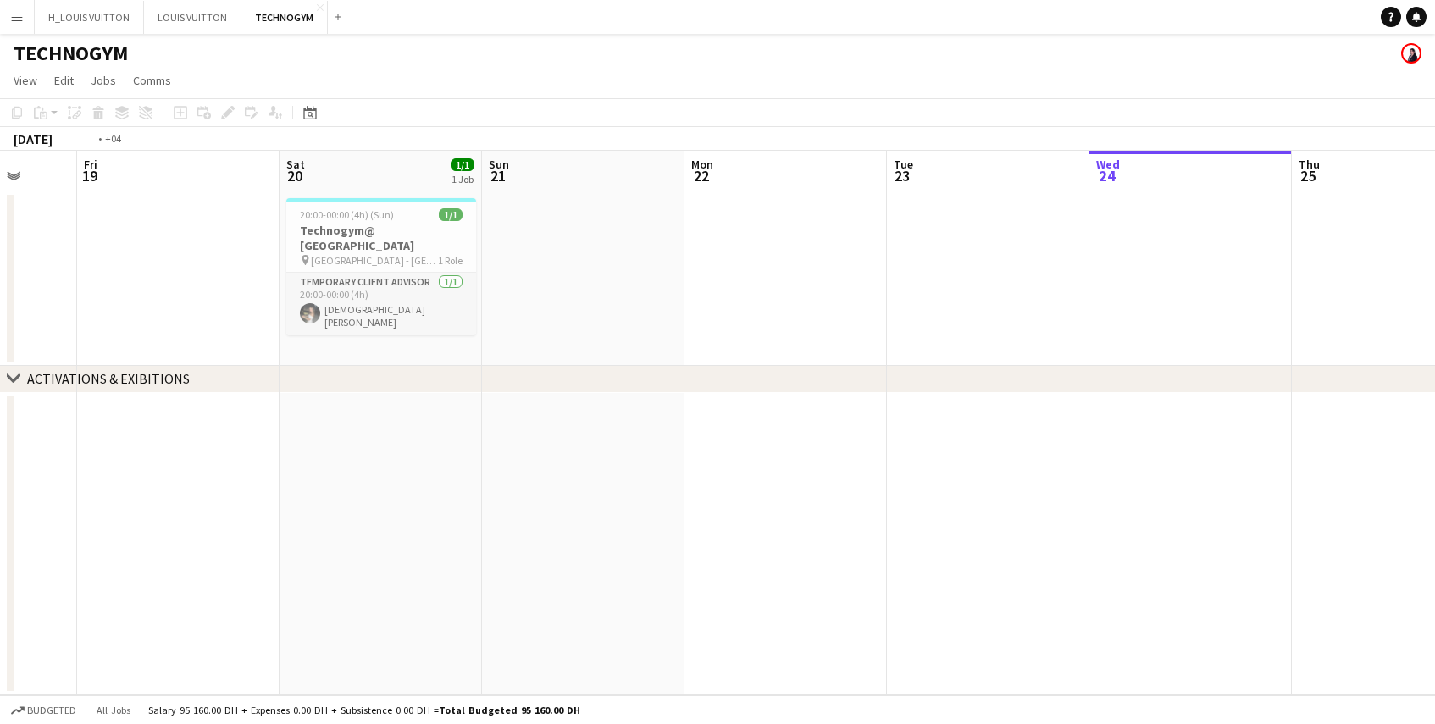
drag, startPoint x: 1097, startPoint y: 321, endPoint x: 335, endPoint y: 363, distance: 762.8
click at [341, 363] on app-calendar-viewport "Tue 16 1/1 1 Job Wed 17 Thu 18 Fri 19 Sat 20 1/1 1 Job Sun 21 Mon 22 Tue 23 Wed…" at bounding box center [717, 423] width 1435 height 545
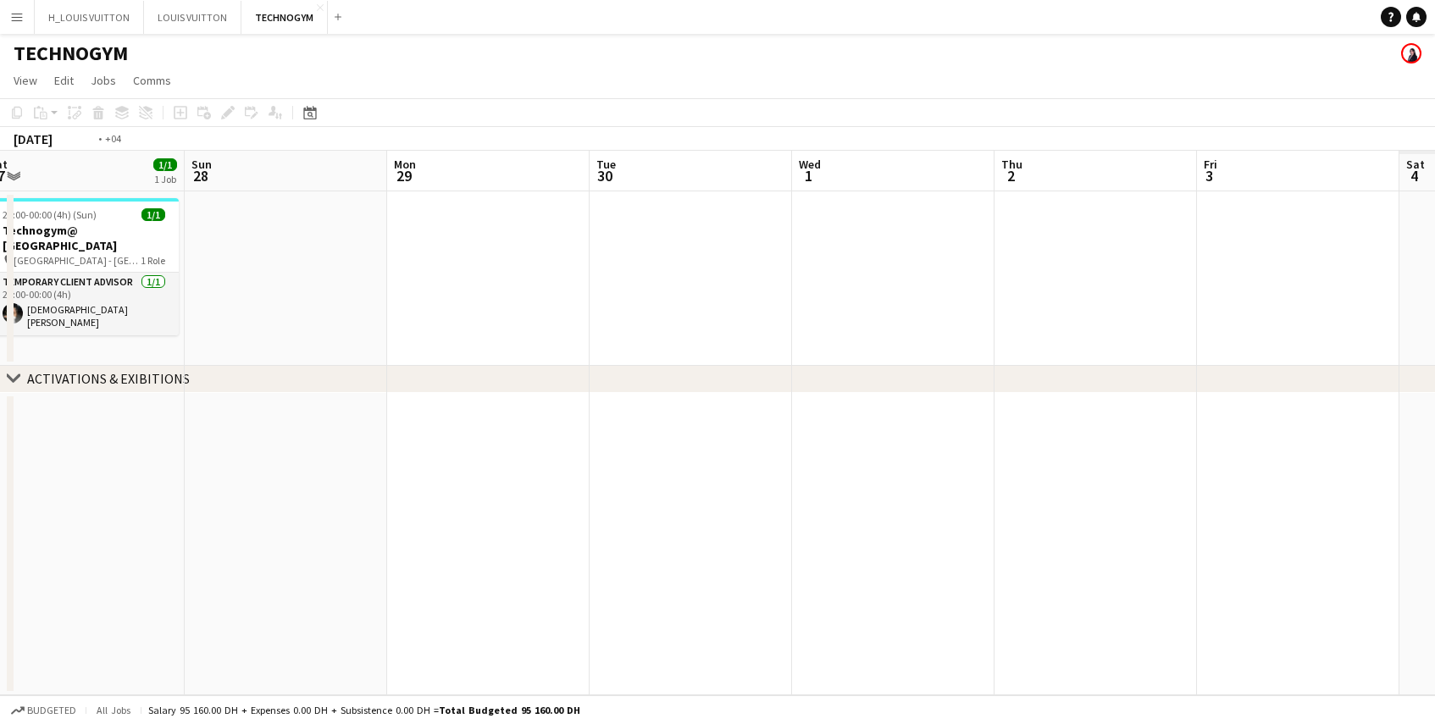
drag, startPoint x: 1293, startPoint y: 296, endPoint x: 31, endPoint y: 347, distance: 1262.5
click at [31, 347] on app-calendar-viewport "Wed 24 Thu 25 Fri 26 Sat 27 1/1 1 Job Sun 28 Mon 29 Tue 30 Wed 1 Thu 2 Fri 3 Sa…" at bounding box center [717, 423] width 1435 height 545
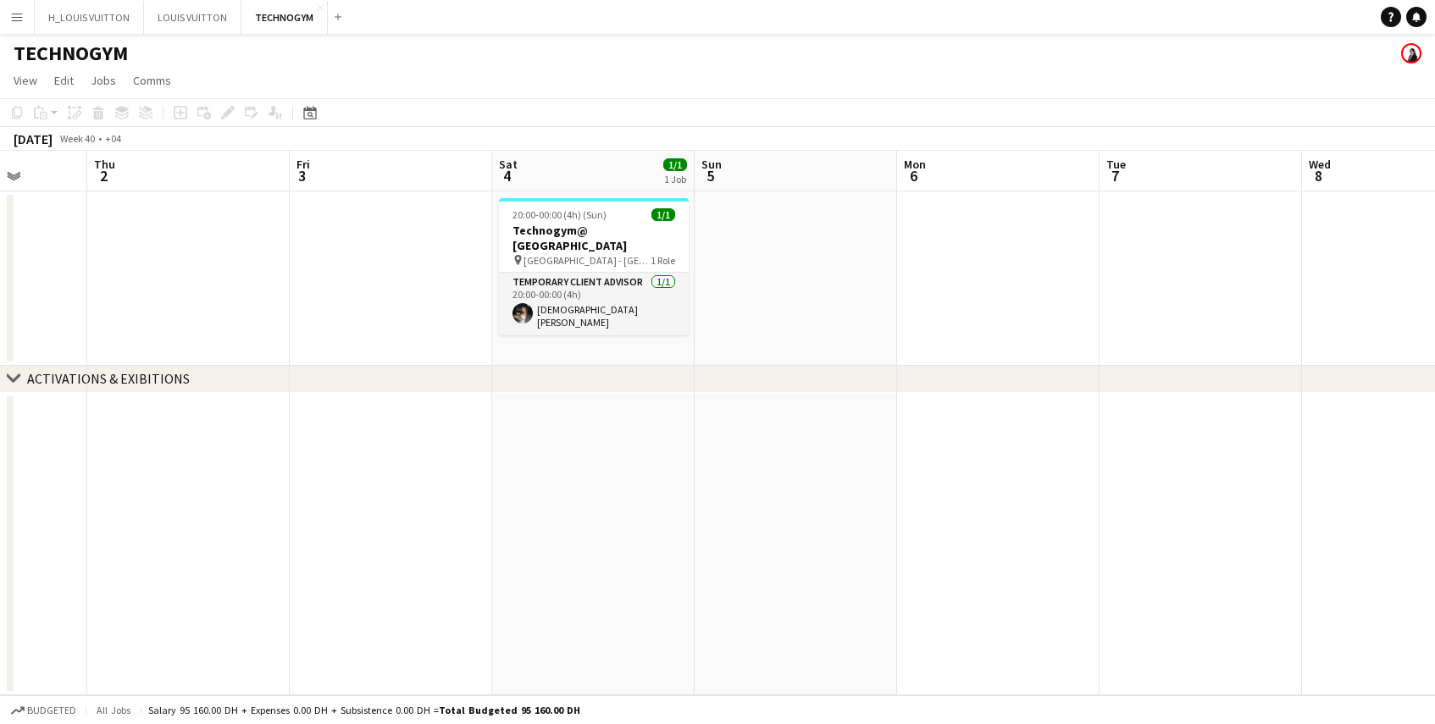
scroll to position [0, 774]
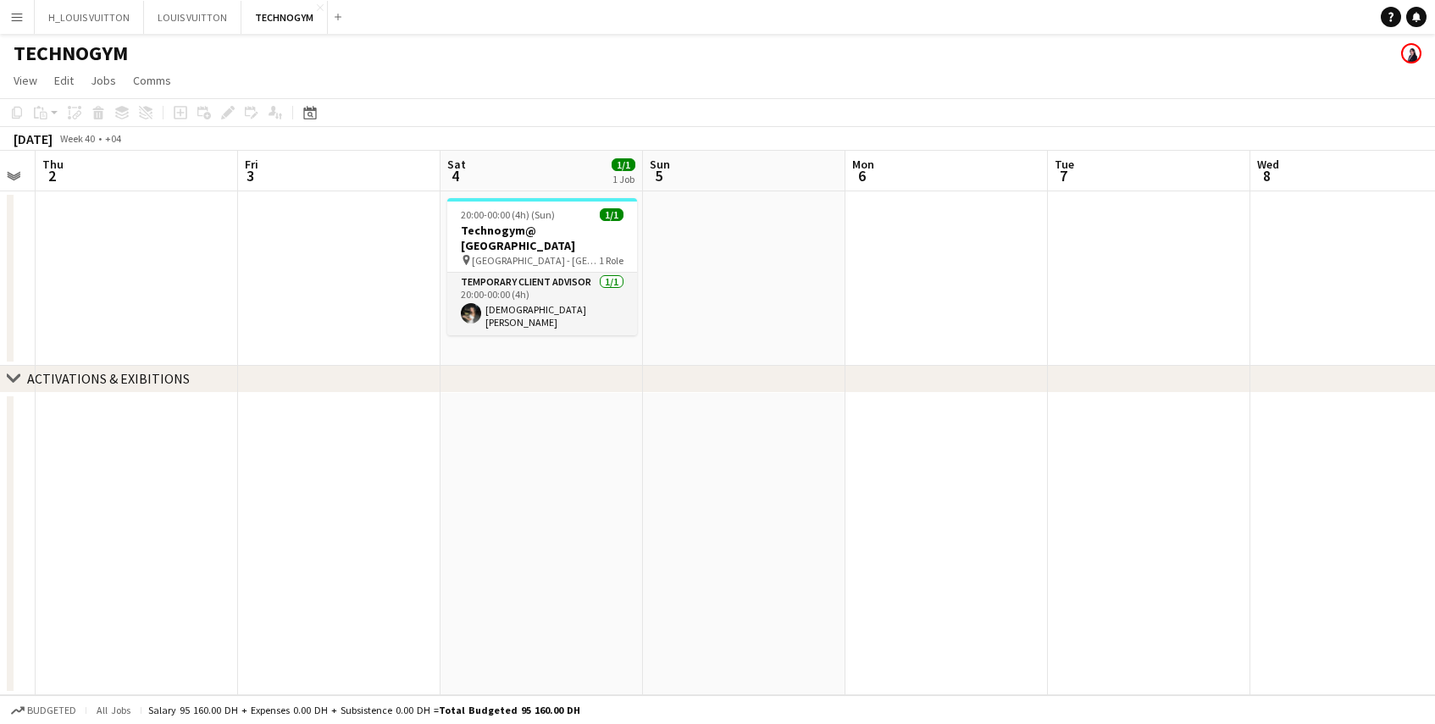
drag, startPoint x: 725, startPoint y: 313, endPoint x: 175, endPoint y: 319, distance: 549.9
click at [175, 319] on app-calendar-viewport "Sun 28 Mon 29 Tue 30 Wed 1 Thu 2 Fri 3 Sat 4 1/1 1 Job Sun 5 Mon 6 Tue 7 Wed 8 …" at bounding box center [717, 423] width 1435 height 545
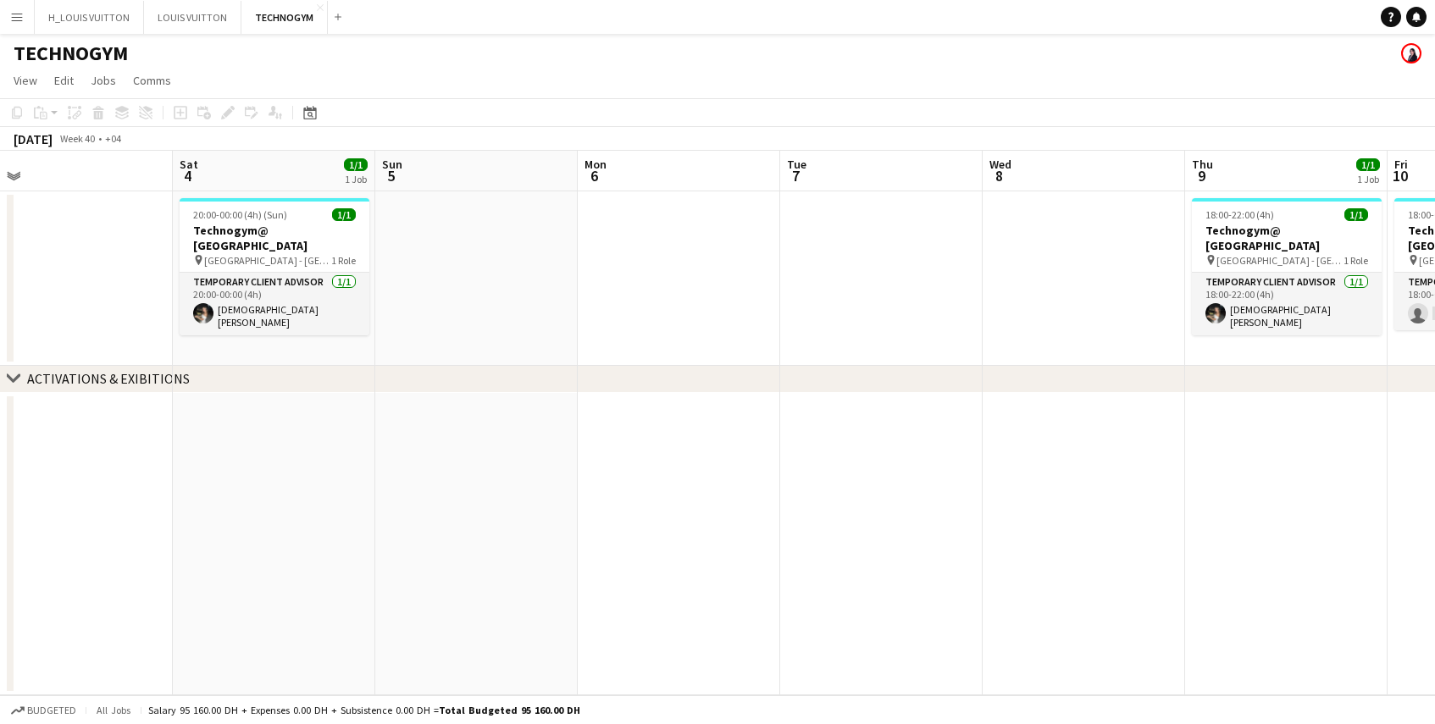
drag, startPoint x: 1062, startPoint y: 253, endPoint x: 389, endPoint y: 281, distance: 673.3
click at [389, 281] on app-calendar-viewport "Tue 30 Wed 1 Thu 2 Fri 3 Sat 4 1/1 1 Job Sun 5 Mon 6 Tue 7 Wed 8 Thu 9 1/1 1 Jo…" at bounding box center [717, 423] width 1435 height 545
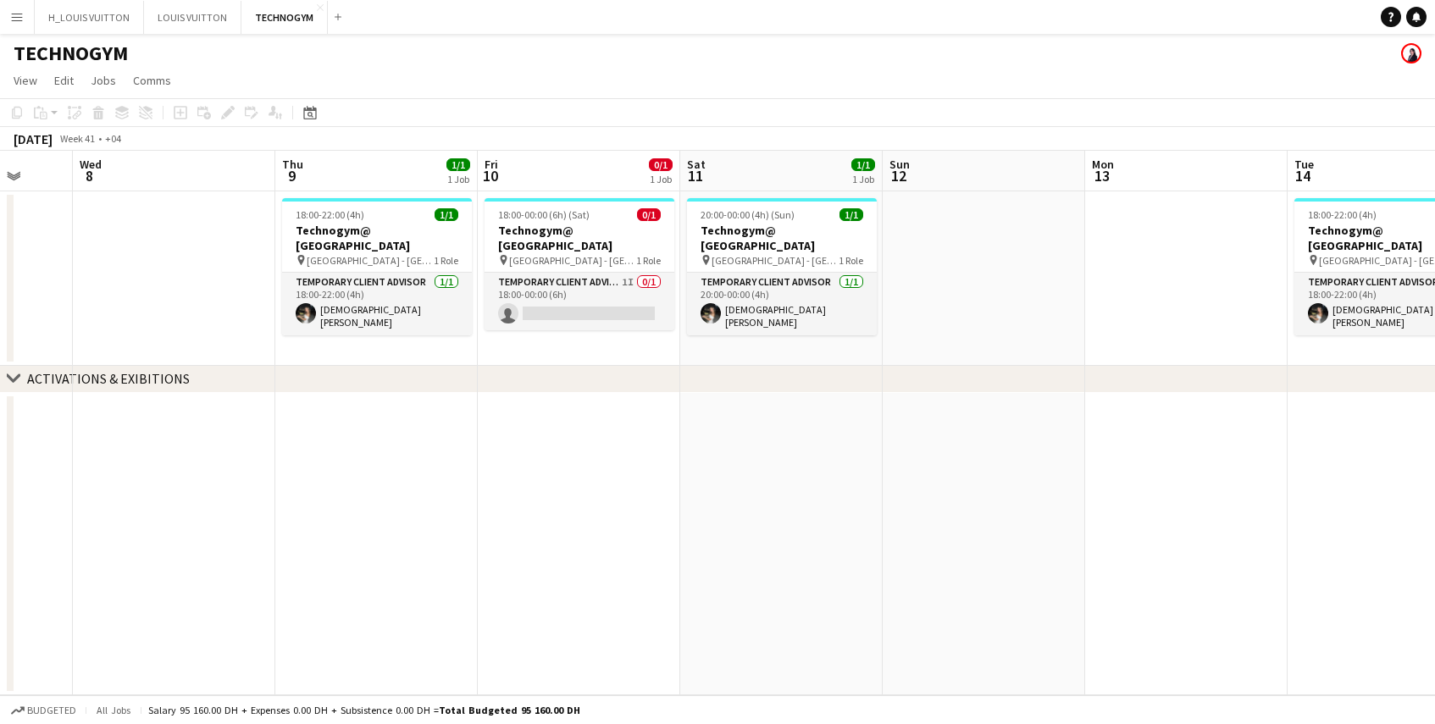
drag, startPoint x: 660, startPoint y: 291, endPoint x: 152, endPoint y: 299, distance: 508.4
click at [152, 299] on app-calendar-viewport "Sat 4 1/1 1 Job Sun 5 Mon 6 Tue 7 Wed 8 Thu 9 1/1 1 Job Fri 10 0/1 1 Job Sat 11…" at bounding box center [717, 423] width 1435 height 545
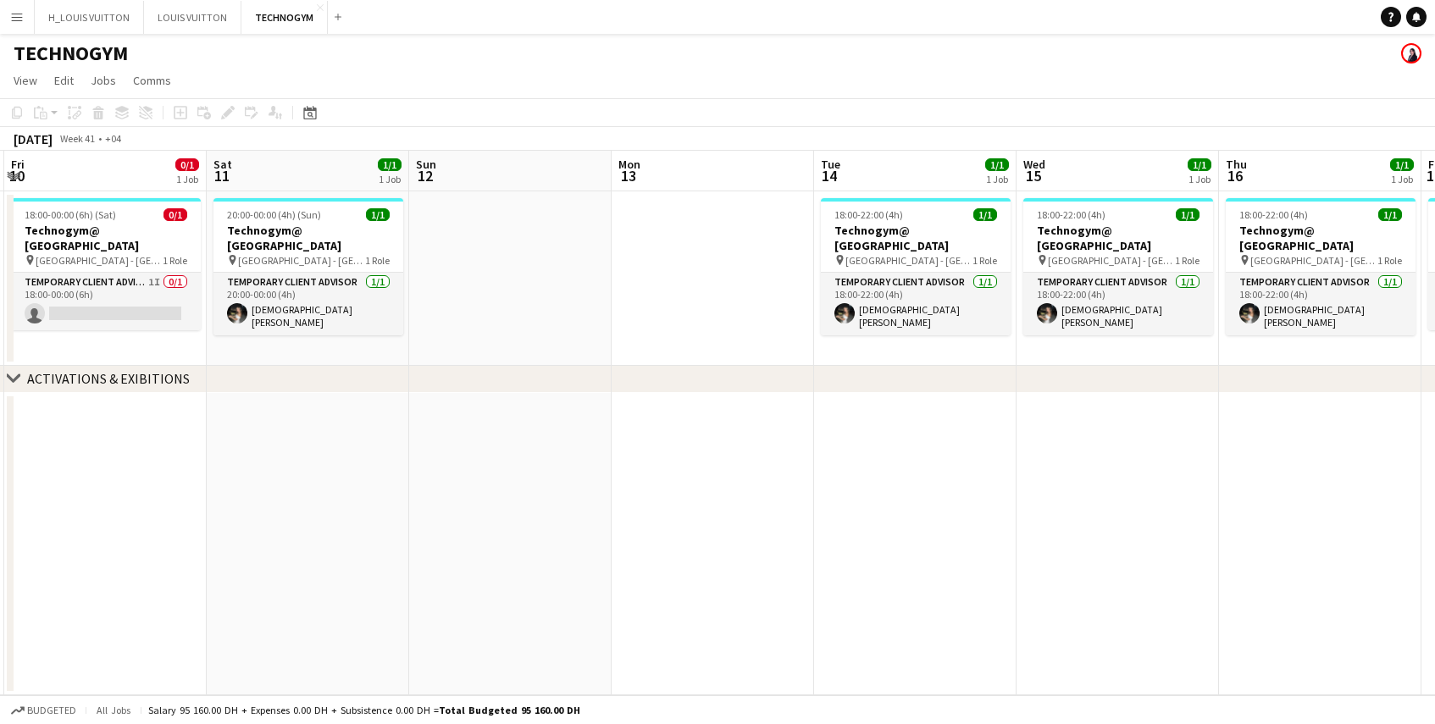
drag, startPoint x: 1020, startPoint y: 298, endPoint x: 547, endPoint y: 341, distance: 474.7
click at [548, 341] on app-calendar-viewport "Mon 6 Tue 7 Wed 8 Thu 9 1/1 1 Job Fri 10 0/1 1 Job Sat 11 1/1 1 Job Sun 12 Mon …" at bounding box center [717, 423] width 1435 height 545
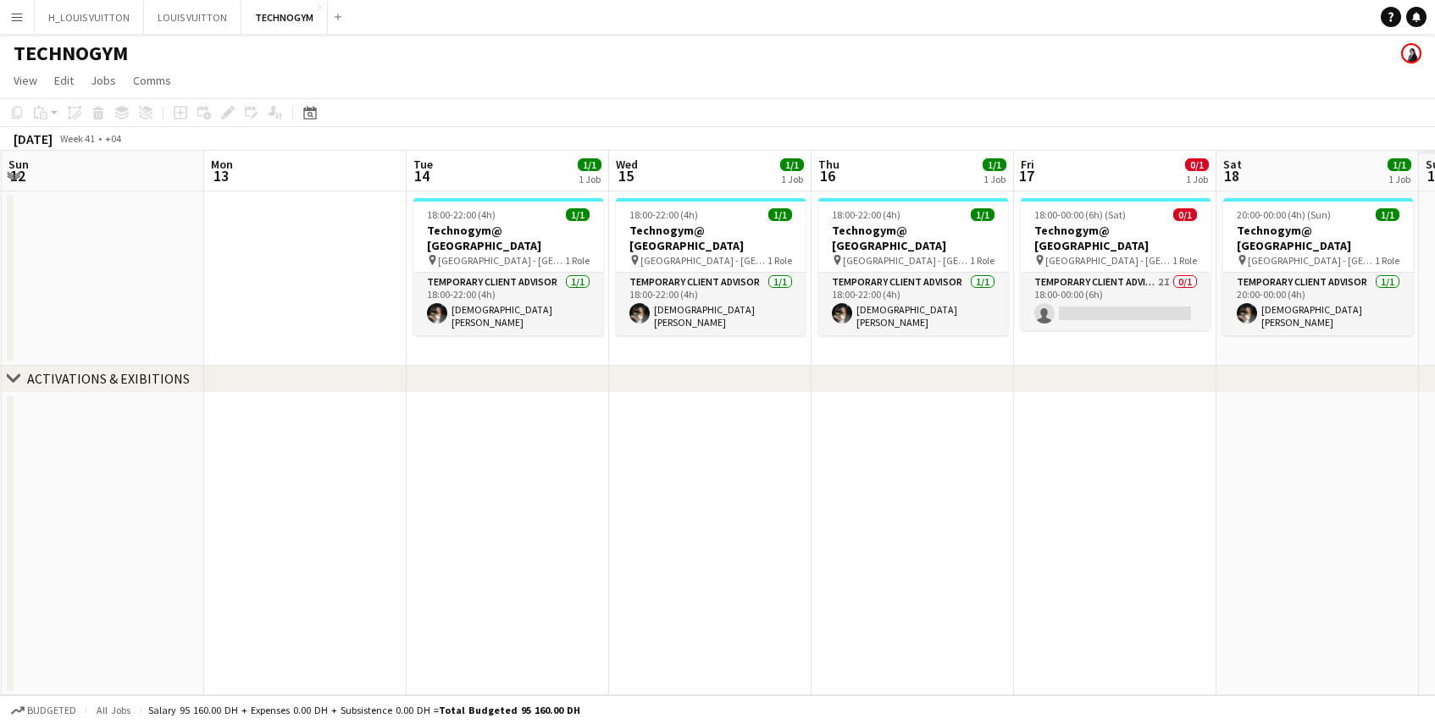
drag, startPoint x: 898, startPoint y: 344, endPoint x: 429, endPoint y: 368, distance: 469.9
click at [429, 368] on div "chevron-right ACTIVATIONS & EXIBITIONS Wed 8 Thu 9 1/1 1 Job Fri 10 0/1 1 Job S…" at bounding box center [717, 423] width 1435 height 545
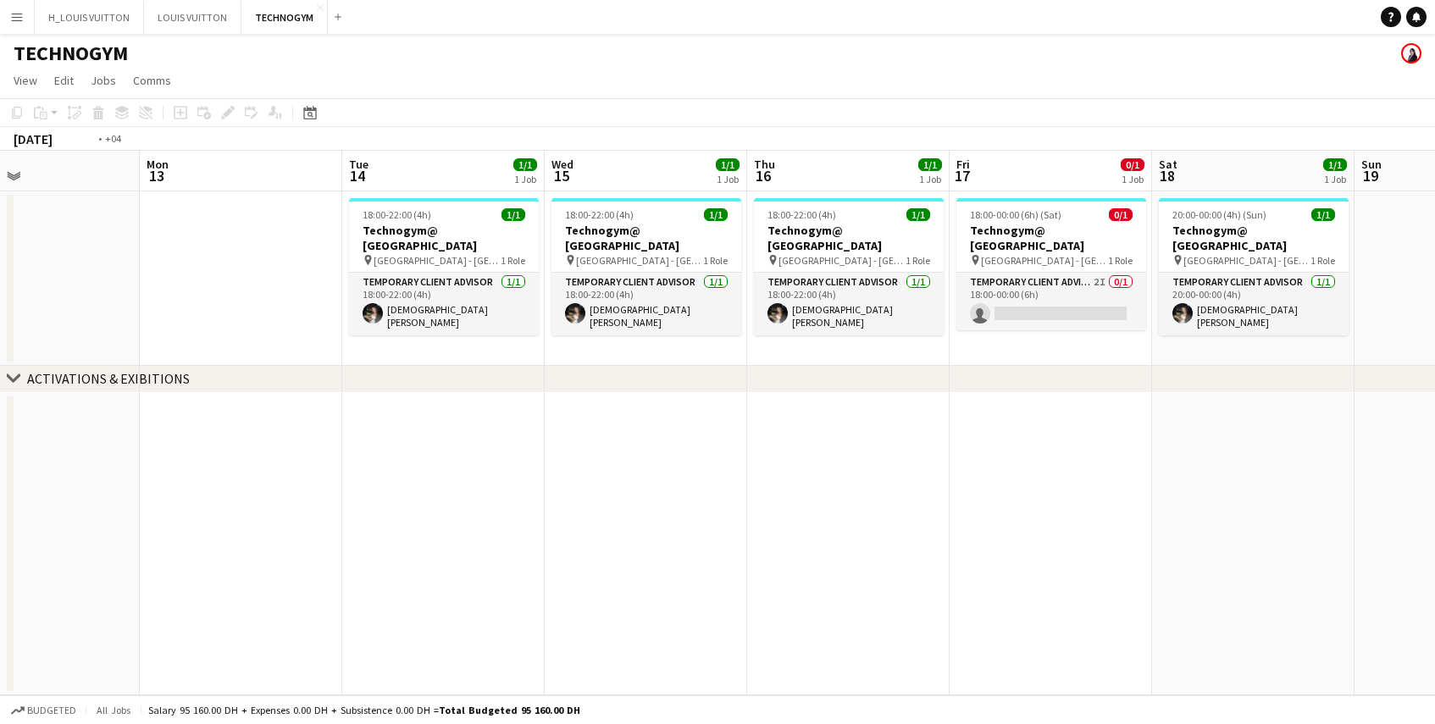
scroll to position [0, 507]
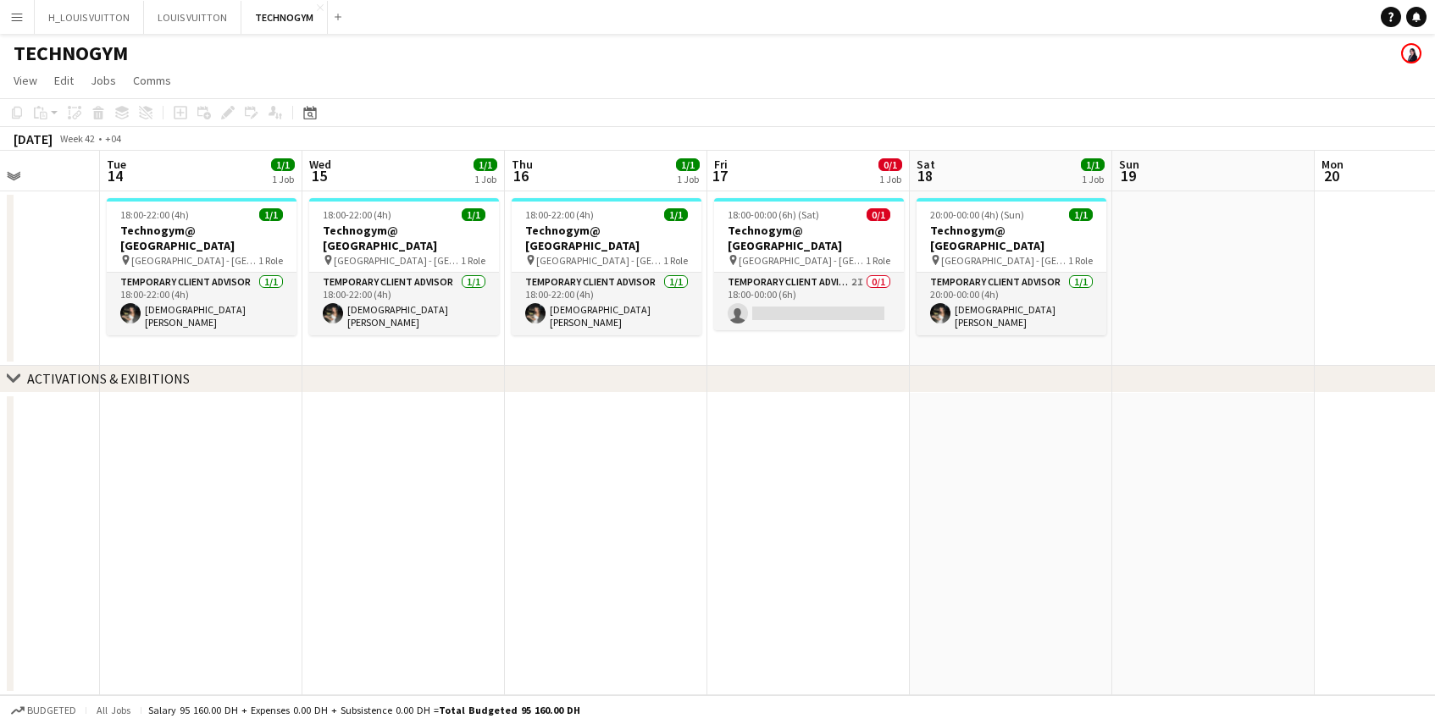
drag, startPoint x: 933, startPoint y: 339, endPoint x: 336, endPoint y: 376, distance: 597.6
click at [336, 376] on div "chevron-right ACTIVATIONS & EXIBITIONS Sat 11 1/1 1 Job Sun 12 Mon 13 Tue 14 1/…" at bounding box center [717, 423] width 1435 height 545
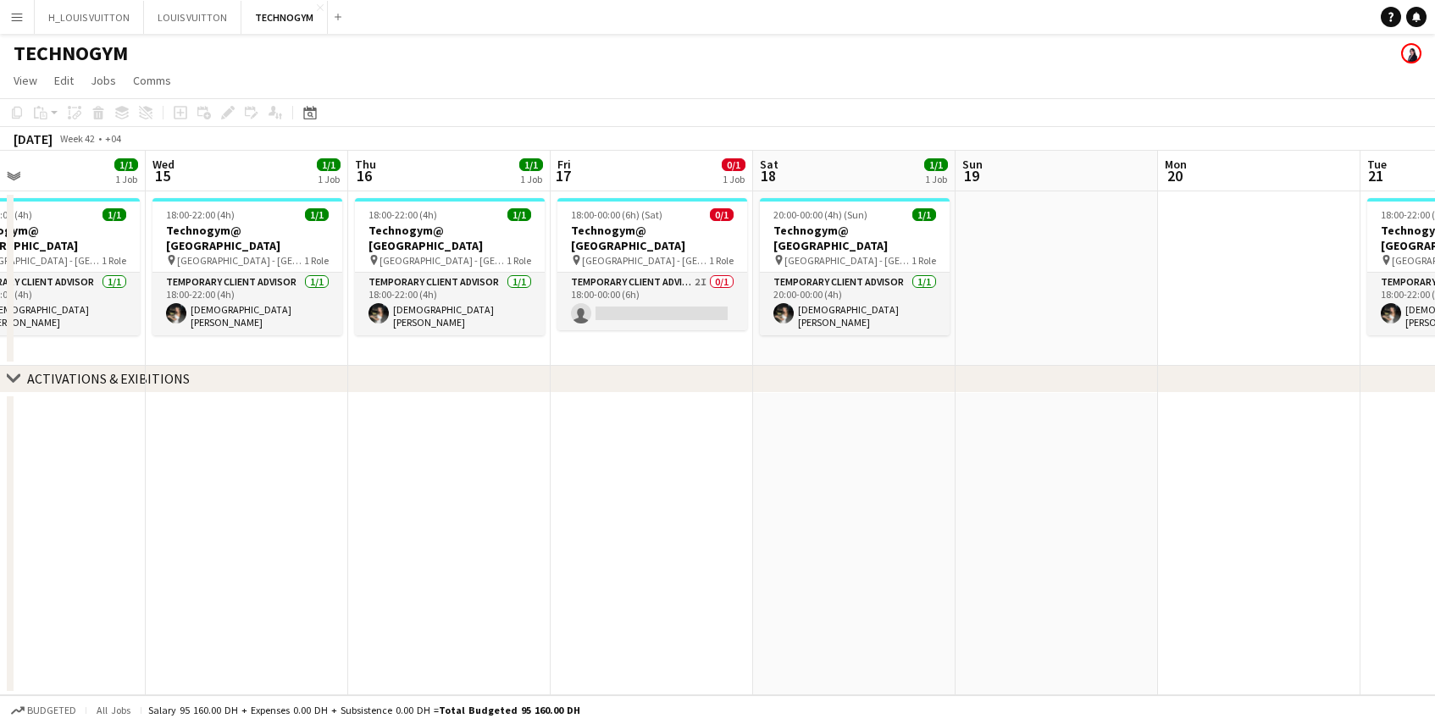
drag, startPoint x: 1071, startPoint y: 350, endPoint x: 605, endPoint y: 383, distance: 467.1
click at [605, 383] on div "chevron-right ACTIVATIONS & EXIBITIONS Sat 11 1/1 1 Job Sun 12 Mon 13 Tue 14 1/…" at bounding box center [717, 423] width 1435 height 545
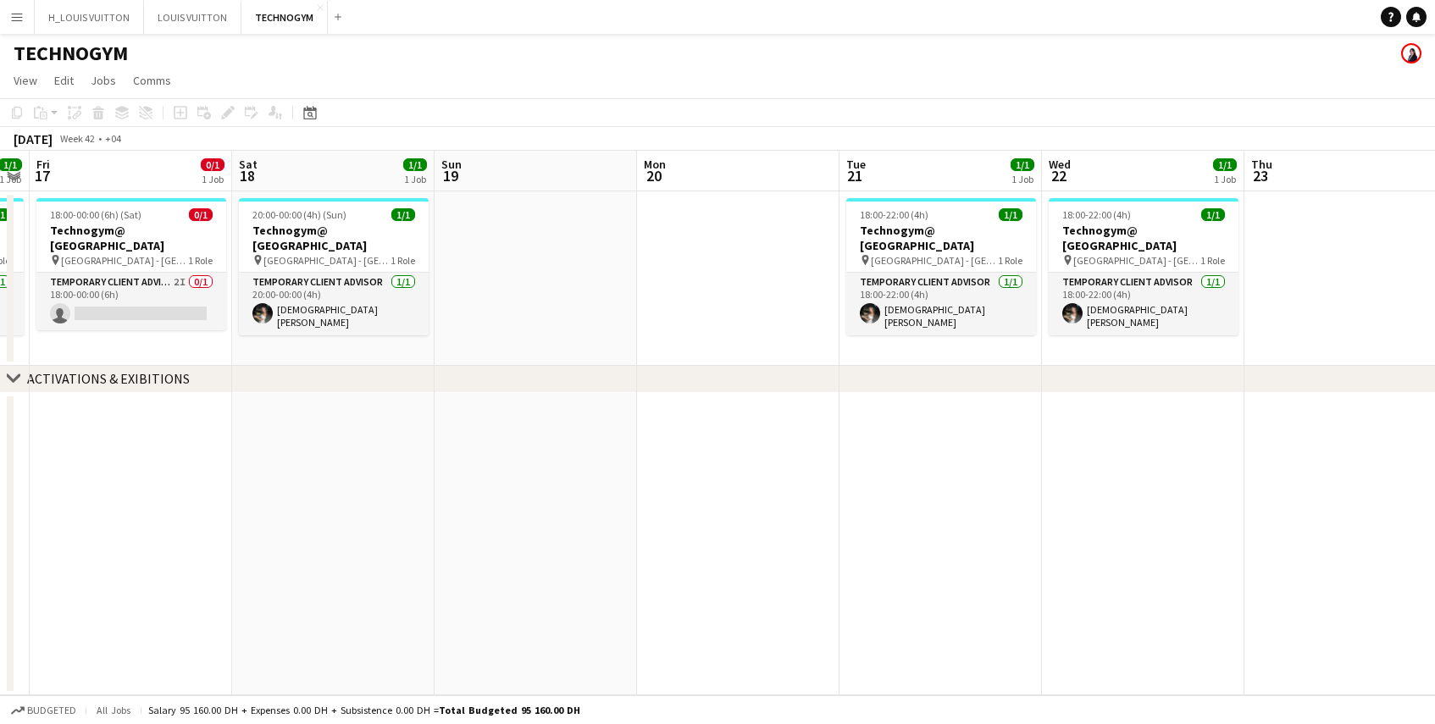
scroll to position [0, 787]
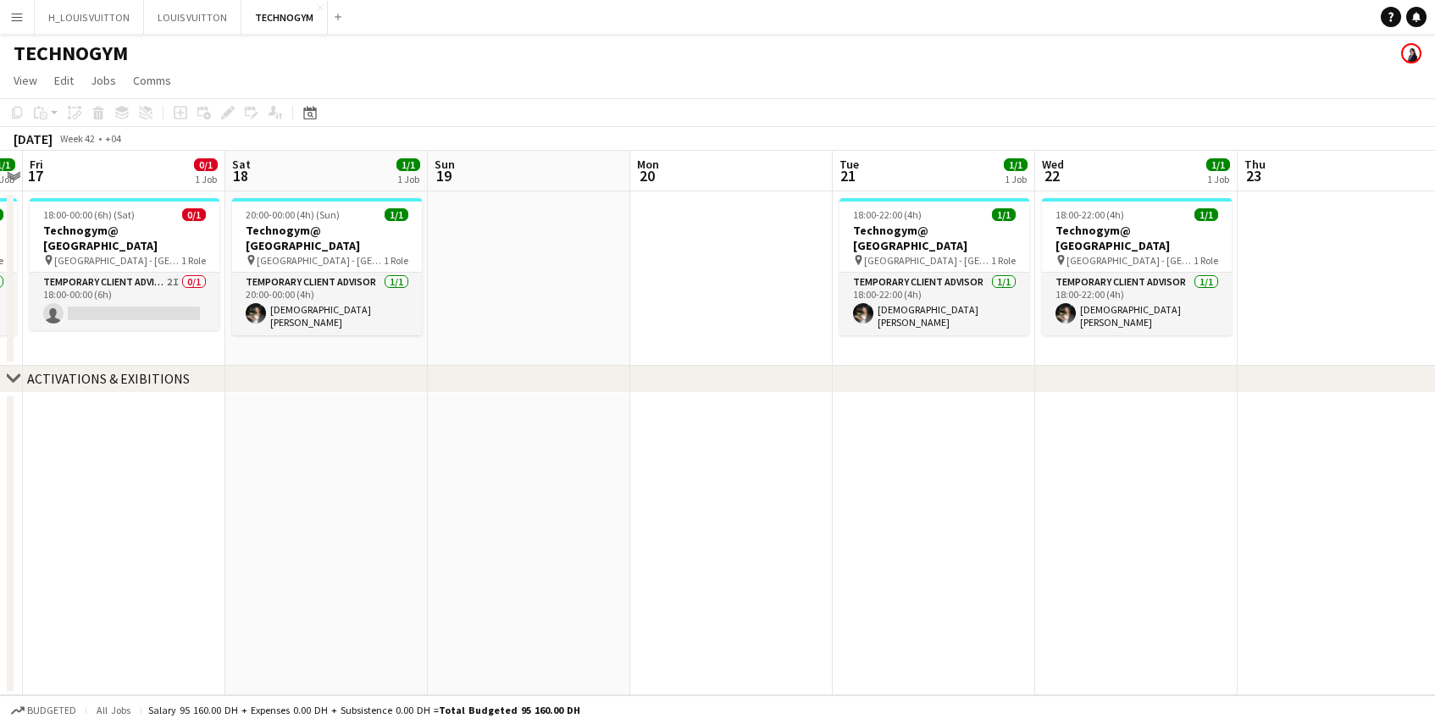
drag, startPoint x: 1272, startPoint y: 328, endPoint x: 700, endPoint y: 370, distance: 573.4
click at [657, 370] on div "chevron-right ACTIVATIONS & EXIBITIONS Mon 13 Tue 14 1/1 1 Job Wed 15 1/1 1 Job…" at bounding box center [717, 423] width 1435 height 545
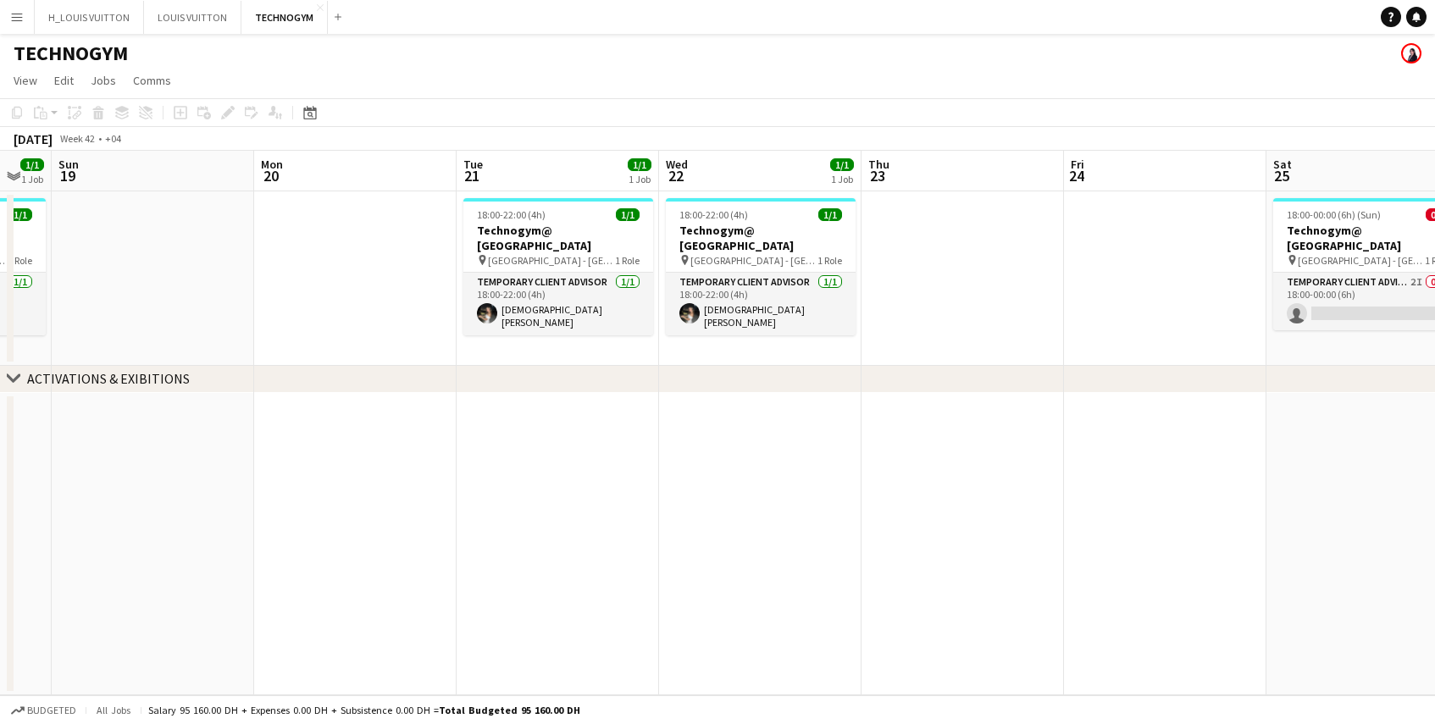
scroll to position [0, 763]
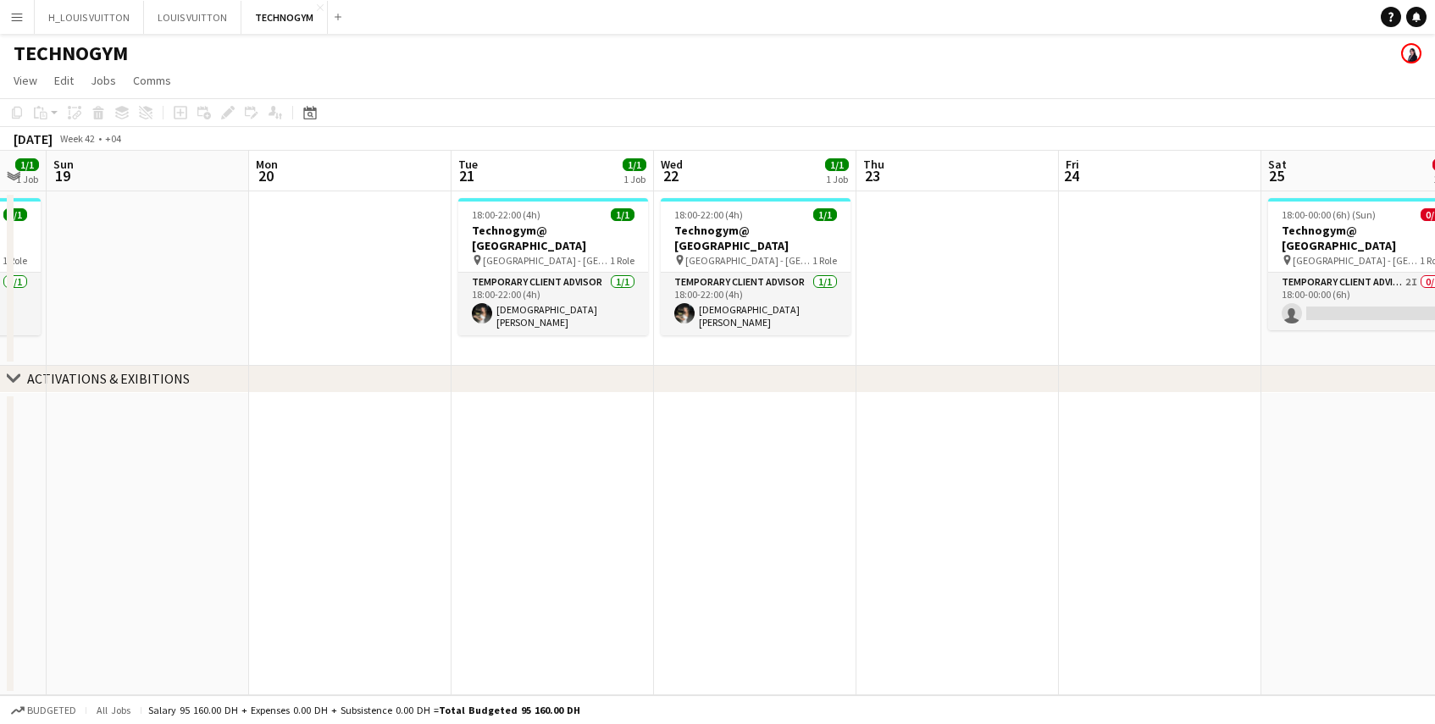
drag
click at [617, 364] on app-calendar-viewport "Wed 15 1/1 1 Job Thu 16 1/1 1 Job Fri 17 0/1 1 Job Sat 18 1/1 1 Job Sun 19 Mon …" at bounding box center [717, 423] width 1435 height 545
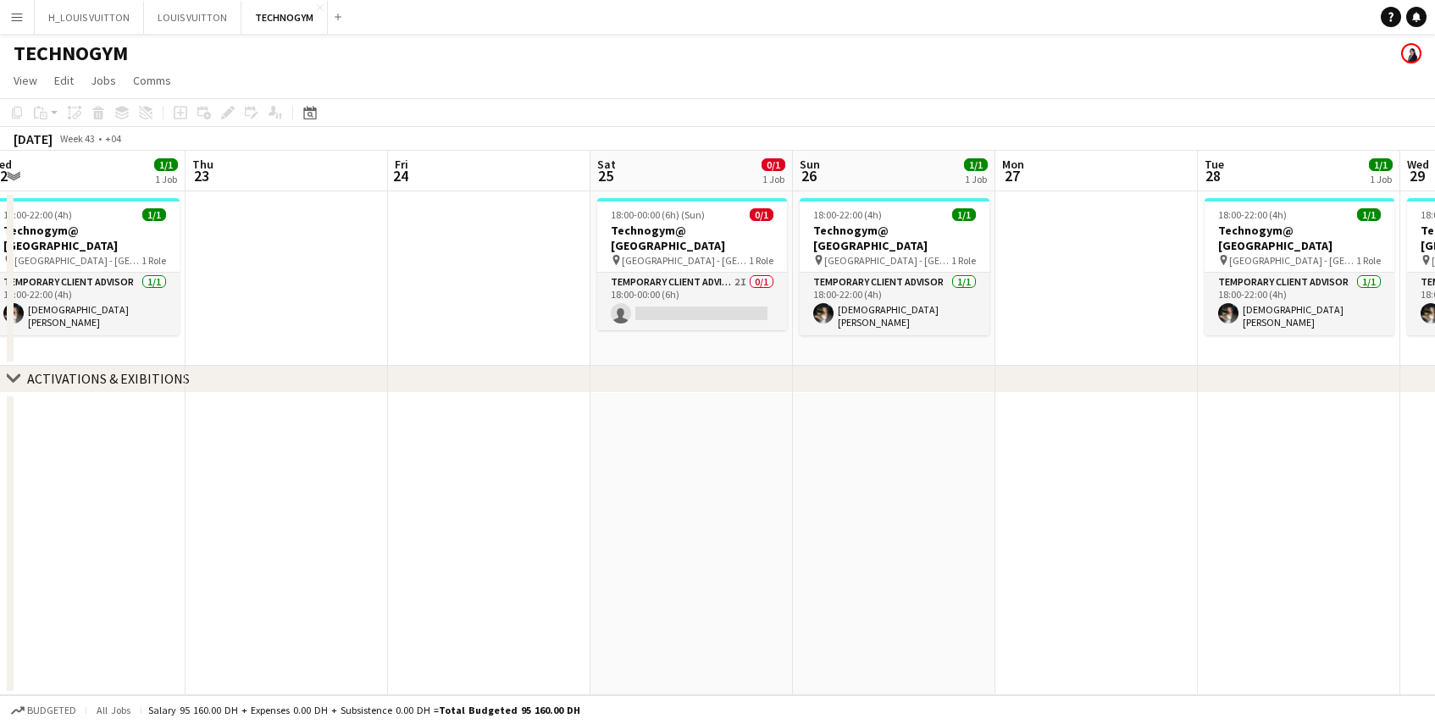
click at [427, 317] on app-calendar-viewport "Sun 19 Mon 20 Tue 21 1/1 1 Job Wed 22 1/1 1 Job Thu 23 Fri 24 Sat 25 0/1 1 Job …" at bounding box center [717, 423] width 1435 height 545
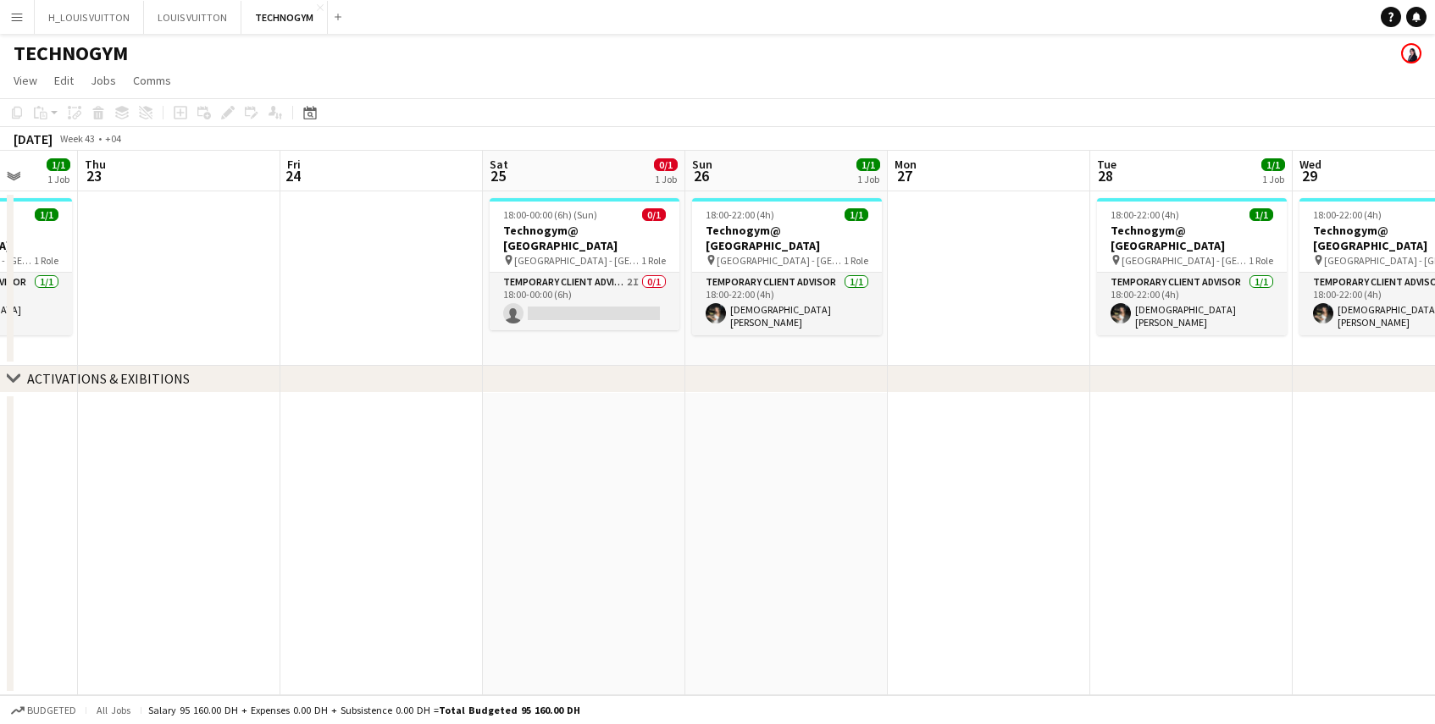
scroll to position [0, 733]
click at [697, 335] on app-calendar-viewport "Sun 19 Mon 20 Tue 21 1/1 1 Job Wed 22 1/1 1 Job Thu 23 Fri 24 Sat 25 0/1 1 Job …" at bounding box center [717, 423] width 1435 height 545
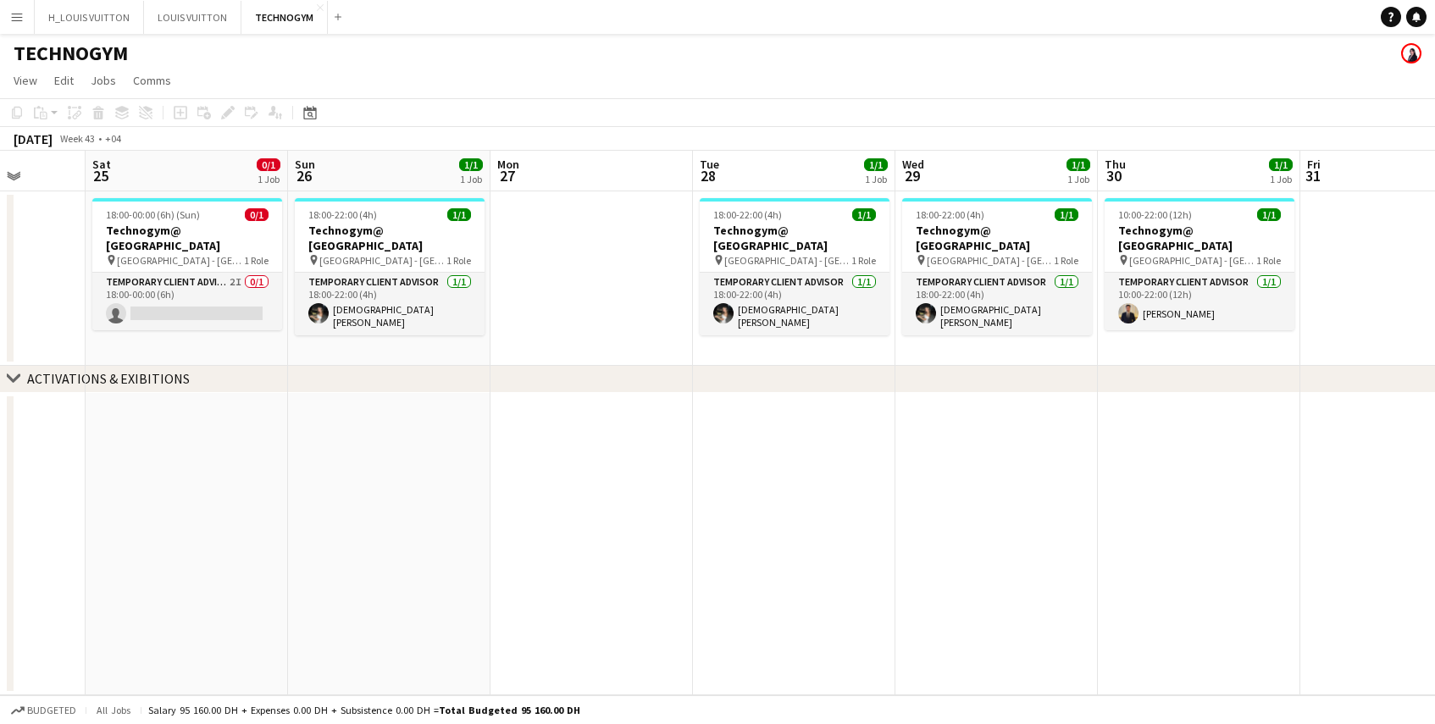
click at [505, 371] on div "chevron-right ACTIVATIONS & EXIBITIONS Tue 21 1/1 1 Job Wed 22 1/1 1 Job Thu 23…" at bounding box center [717, 423] width 1435 height 545
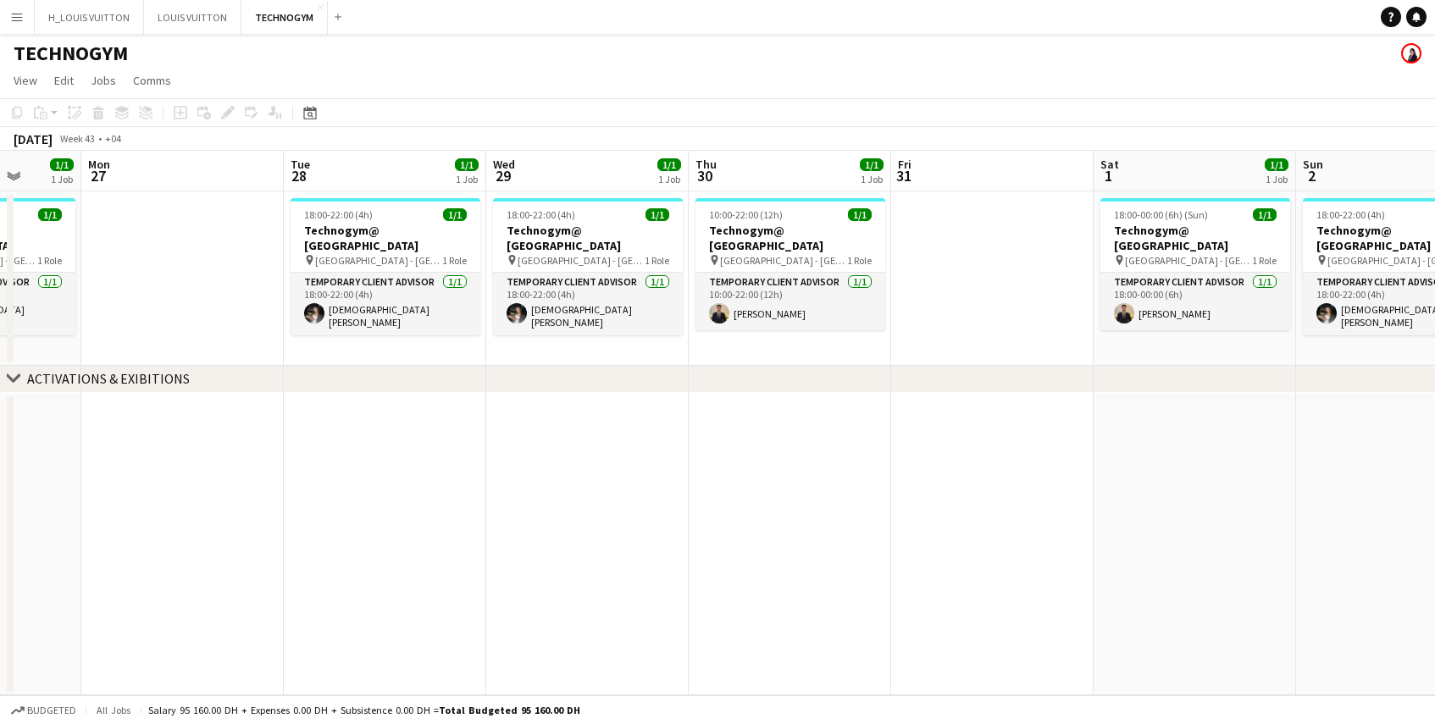
click at [580, 363] on app-calendar-viewport "Thu 23 Fri 24 Sat 25 0/1 1 Job Sun 26 1/1 1 Job Mon 27 Tue 28 1/1 1 Job Wed 29 …" at bounding box center [717, 423] width 1435 height 545
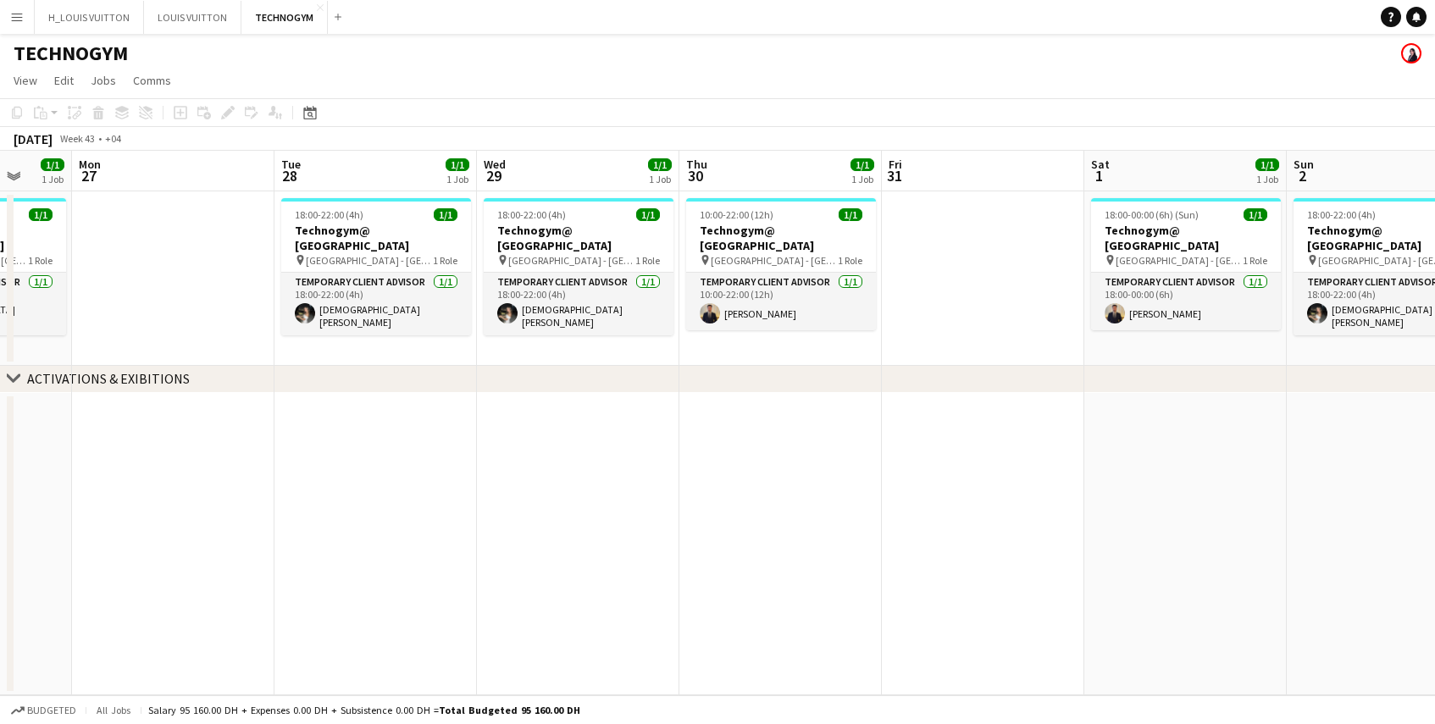
scroll to position [0, 555]
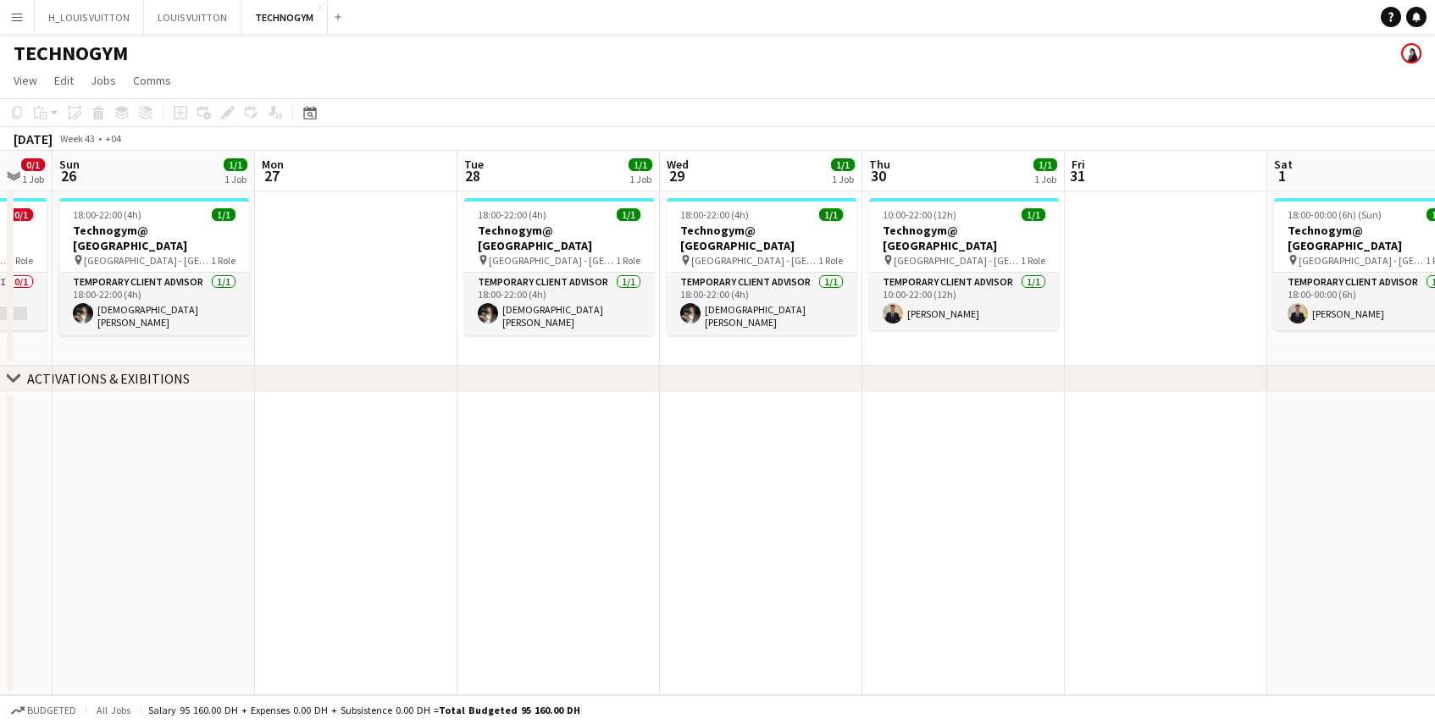
click at [832, 381] on div "chevron-right ACTIVATIONS & EXIBITIONS Thu 23 Fri 24 Sat 25 0/1 1 Job Sun 26 1/…" at bounding box center [717, 423] width 1435 height 545
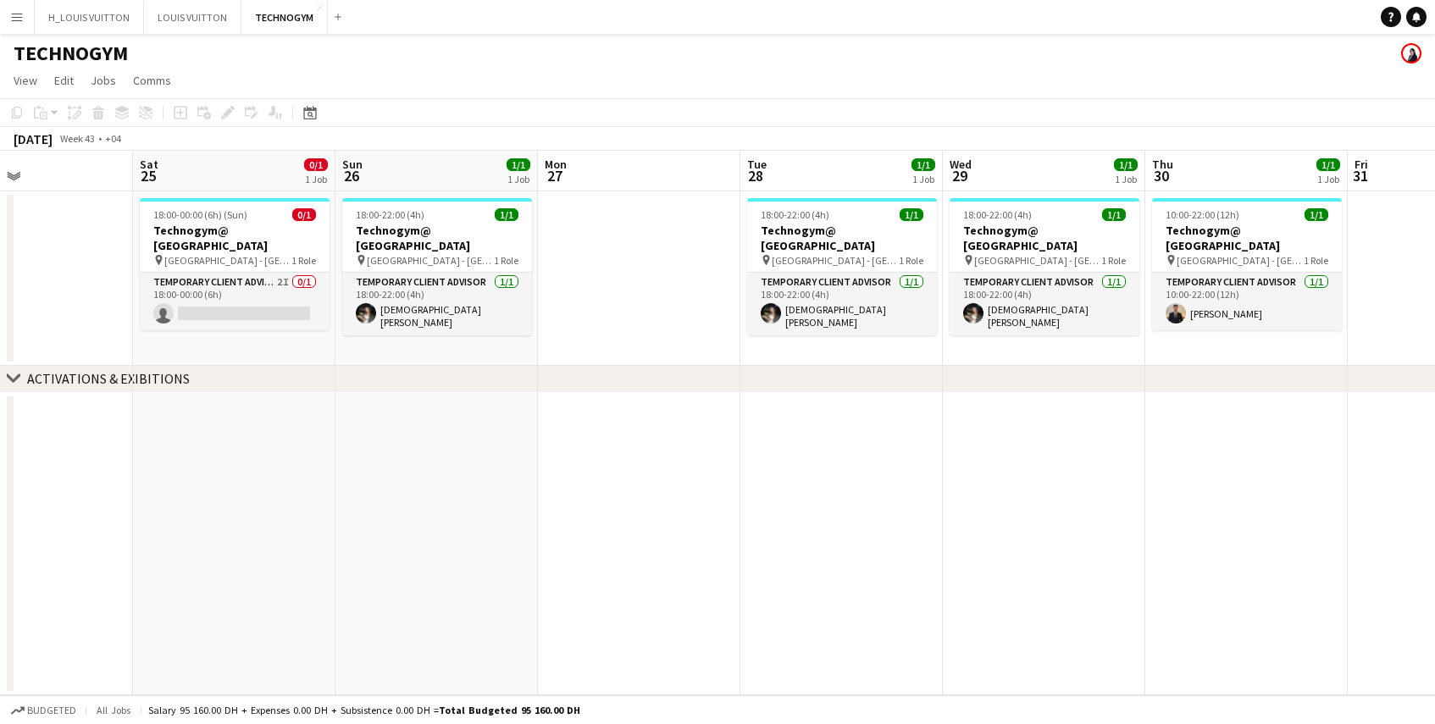
click at [807, 358] on app-calendar-viewport "Wed 22 1/1 1 Job Thu 23 Fri 24 Sat 25 0/1 1 Job Sun 26 1/1 1 Job Mon 27 Tue 28 …" at bounding box center [717, 423] width 1435 height 545
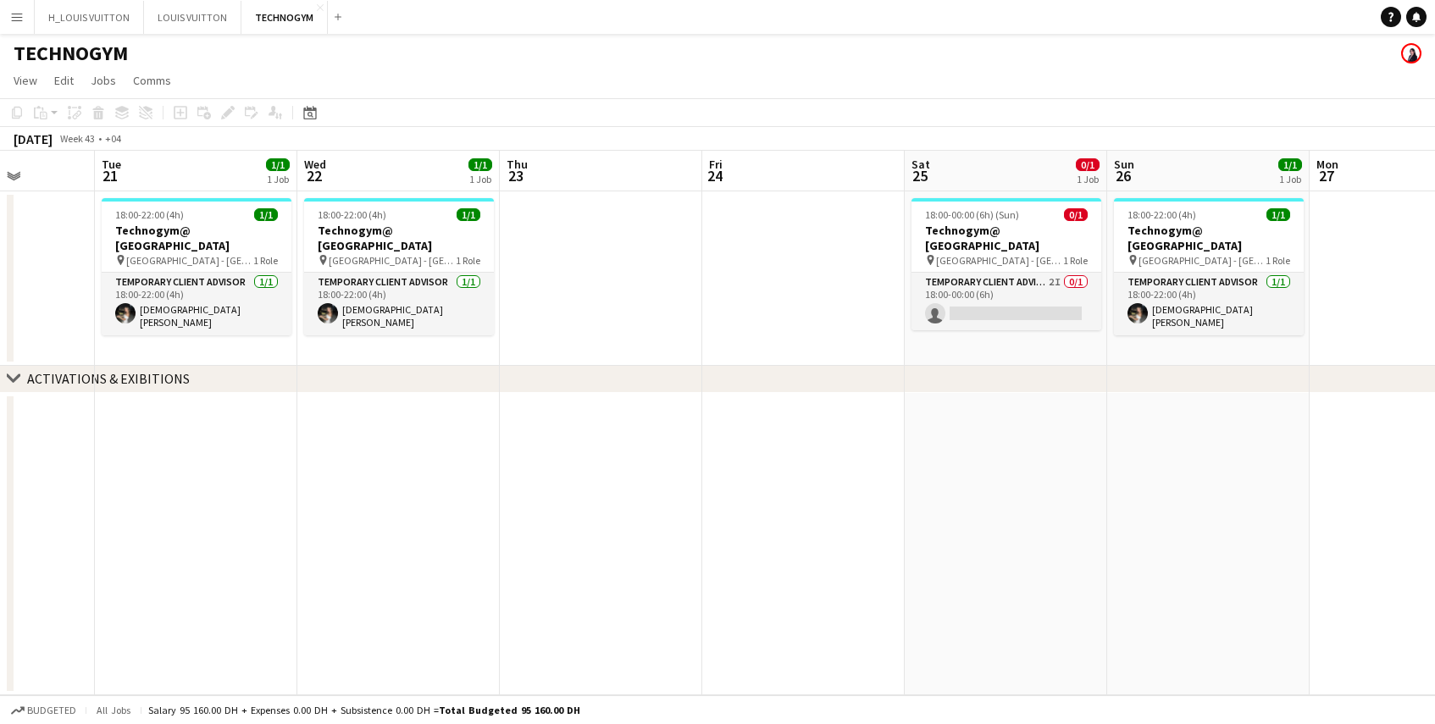
scroll to position [0, 499]
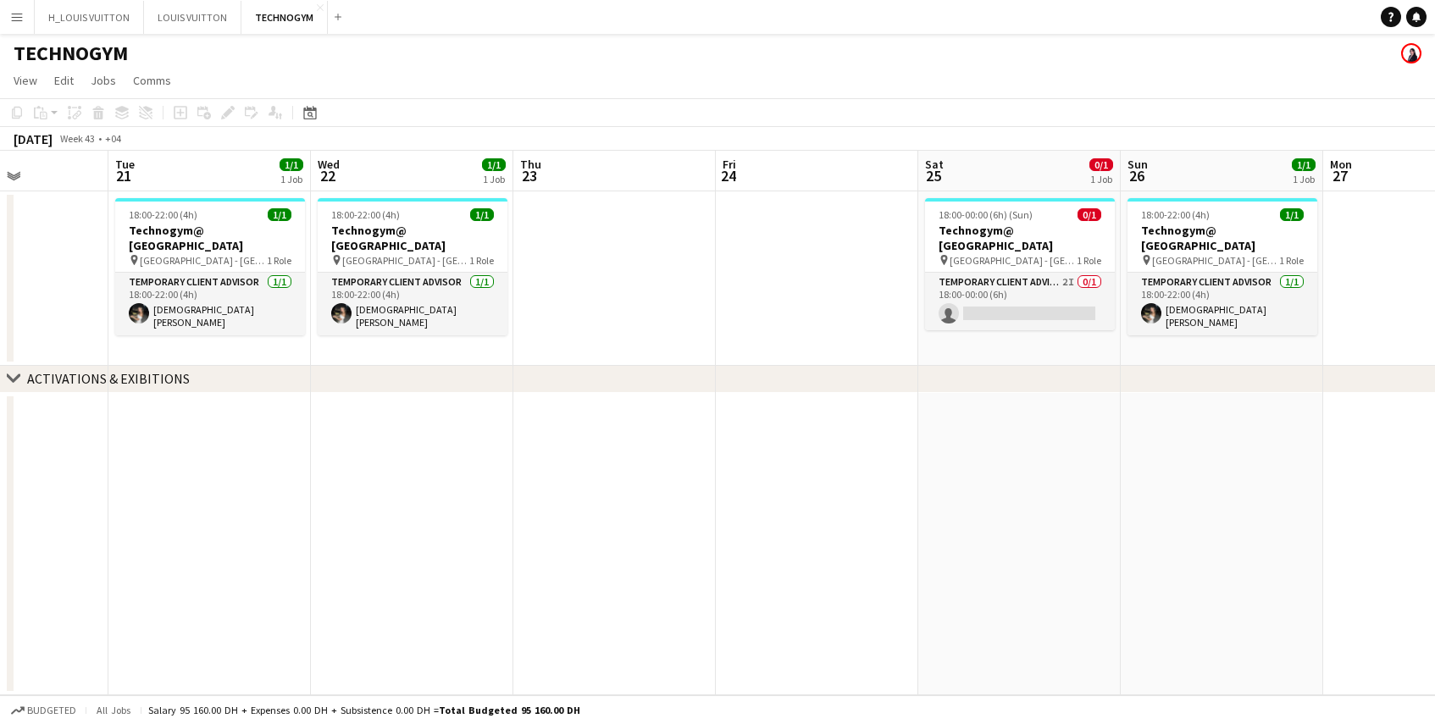
click at [772, 333] on app-calendar-viewport "Sat 18 1/1 1 Job Sun 19 Mon 20 Tue 21 1/1 1 Job Wed 22 1/1 1 Job Thu 23 Fri 24 …" at bounding box center [717, 423] width 1435 height 545
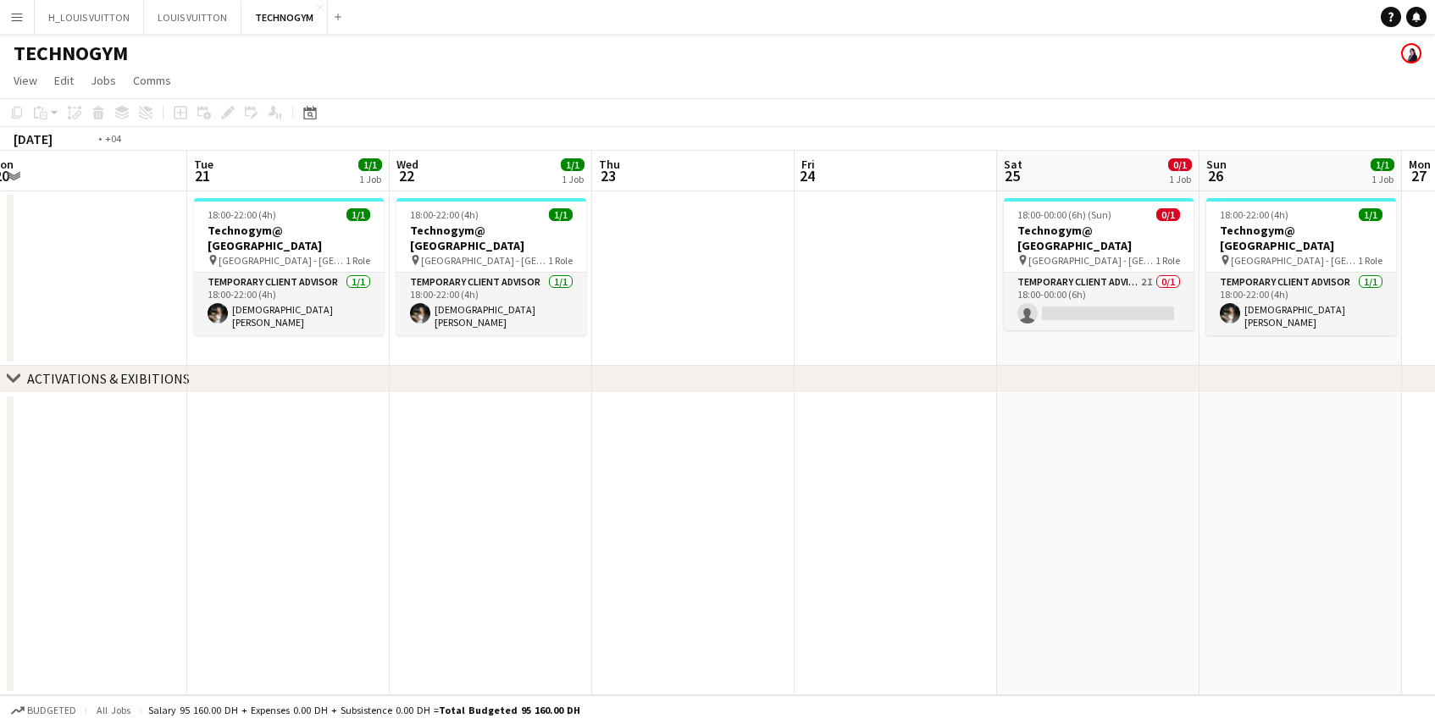
click at [1141, 324] on app-calendar-viewport "Sat 18 1/1 1 Job Sun 19 Mon 20 Tue 21 1/1 1 Job Wed 22 1/1 1 Job Thu 23 Fri 24 …" at bounding box center [717, 423] width 1435 height 545
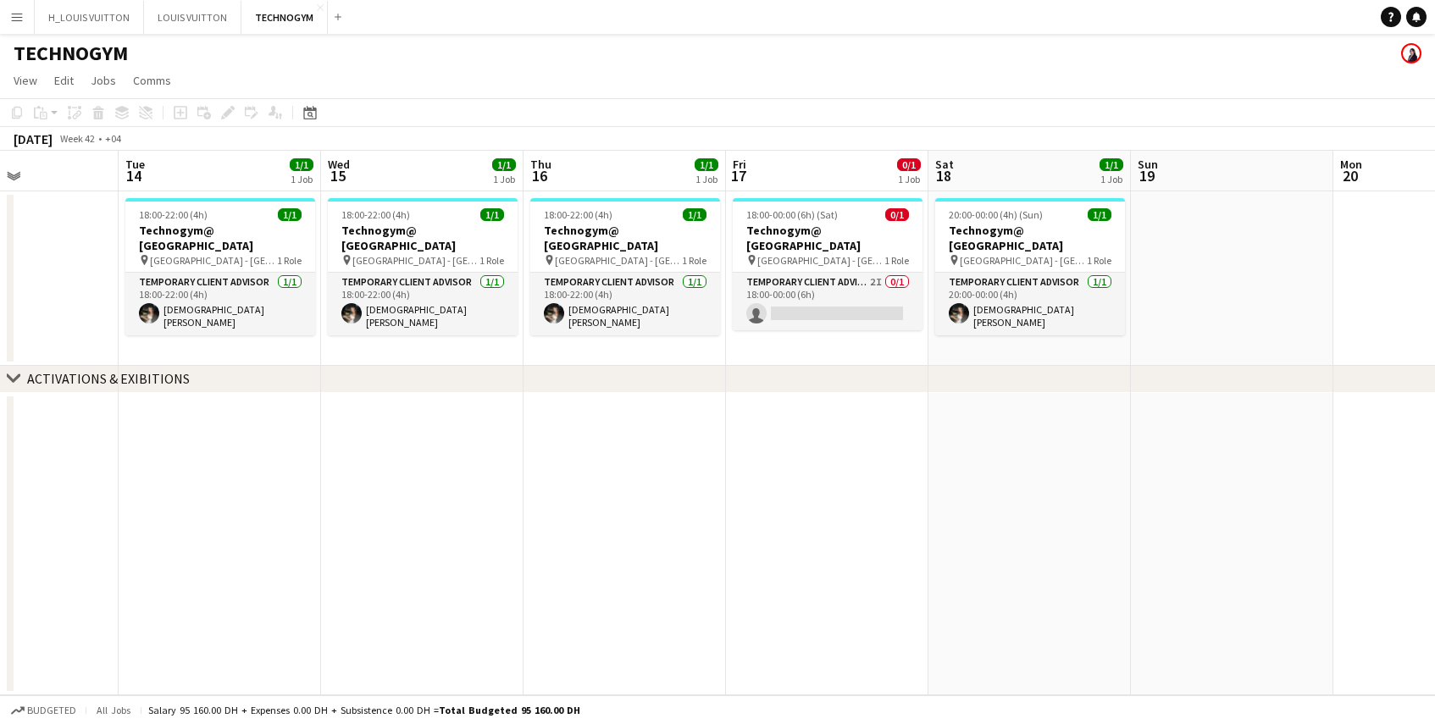
scroll to position [0, 430]
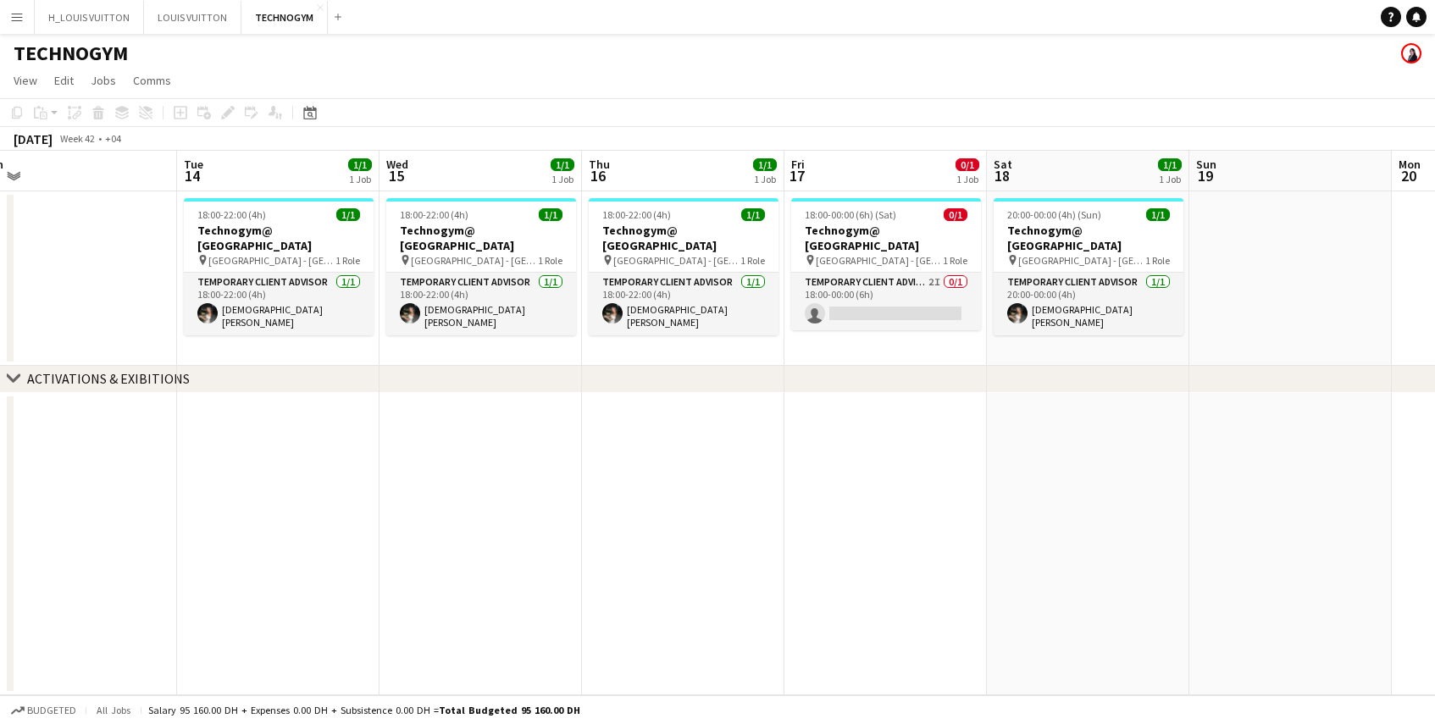
drag, startPoint x: 433, startPoint y: 276, endPoint x: 1441, endPoint y: 253, distance: 1008.4
click at [1422, 253] on html "Menu Boards Boards Boards All jobs Status Workforce Workforce My Workforce Recr…" at bounding box center [717, 362] width 1435 height 724
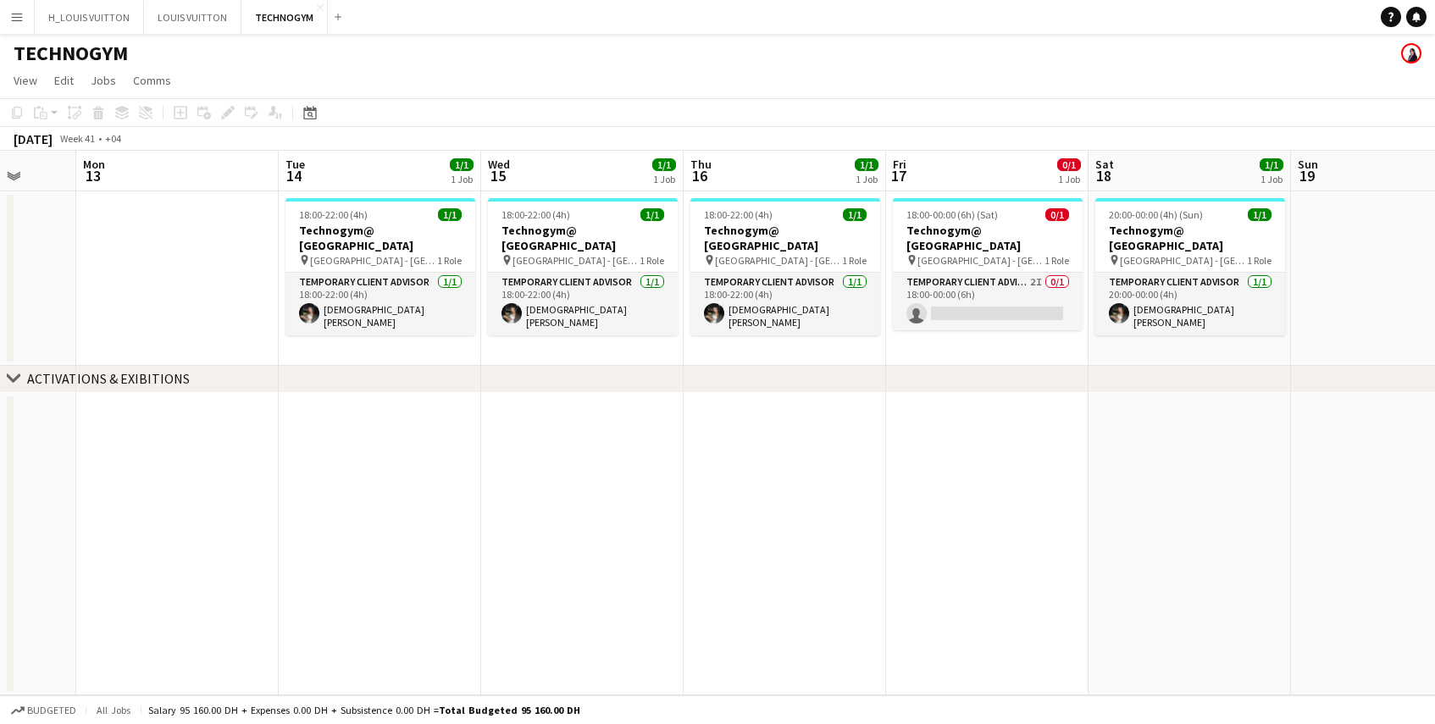
drag, startPoint x: 633, startPoint y: 337, endPoint x: 1385, endPoint y: 324, distance: 752.4
click at [1385, 324] on app-calendar-viewport "Sat 11 1/1 1 Job Sun 12 Mon 13 Tue 14 1/1 1 Job Wed 15 1/1 1 Job Thu 16 1/1 1 J…" at bounding box center [717, 423] width 1435 height 545
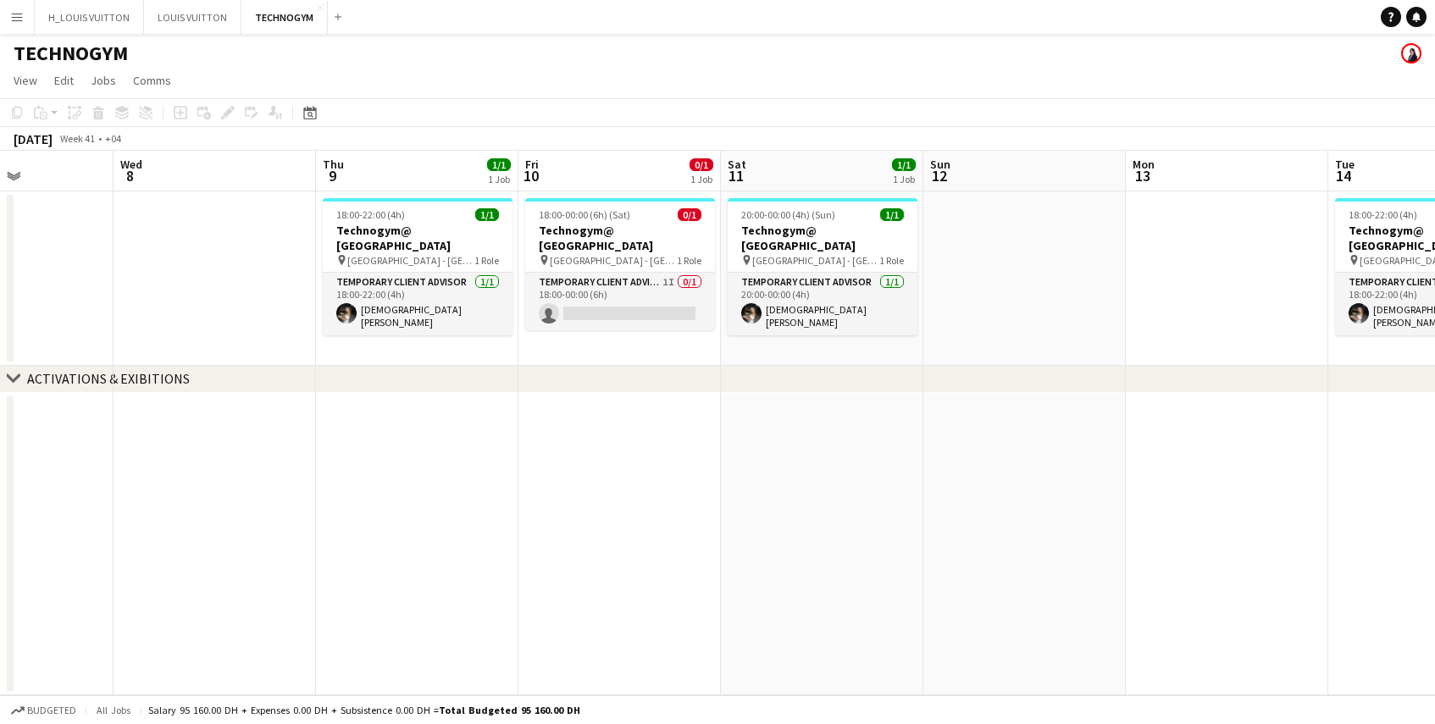
drag, startPoint x: 579, startPoint y: 326, endPoint x: 1268, endPoint y: 324, distance: 688.8
click at [1268, 324] on app-calendar-viewport "Sun 5 Mon 6 Tue 7 Wed 8 Thu 9 1/1 1 Job Fri 10 0/1 1 Job Sat 11 1/1 1 Job Sun 1…" at bounding box center [717, 423] width 1435 height 545
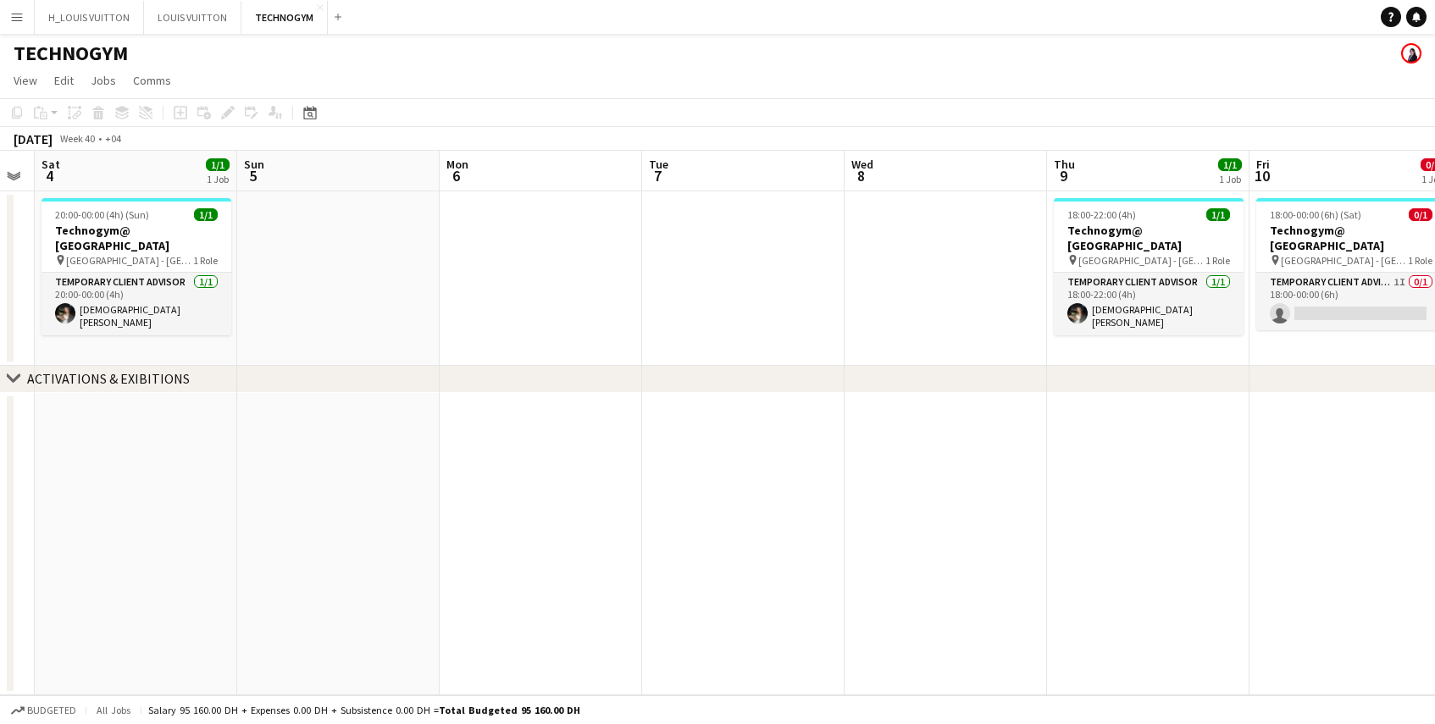
drag, startPoint x: 586, startPoint y: 305, endPoint x: 1171, endPoint y: 308, distance: 584.6
click at [1177, 310] on app-calendar-viewport "Thu 2 Fri 3 Sat 4 1/1 1 Job Sun 5 Mon 6 Tue 7 Wed 8 Thu 9 1/1 1 Job Fri 10 0/1 …" at bounding box center [717, 423] width 1435 height 545
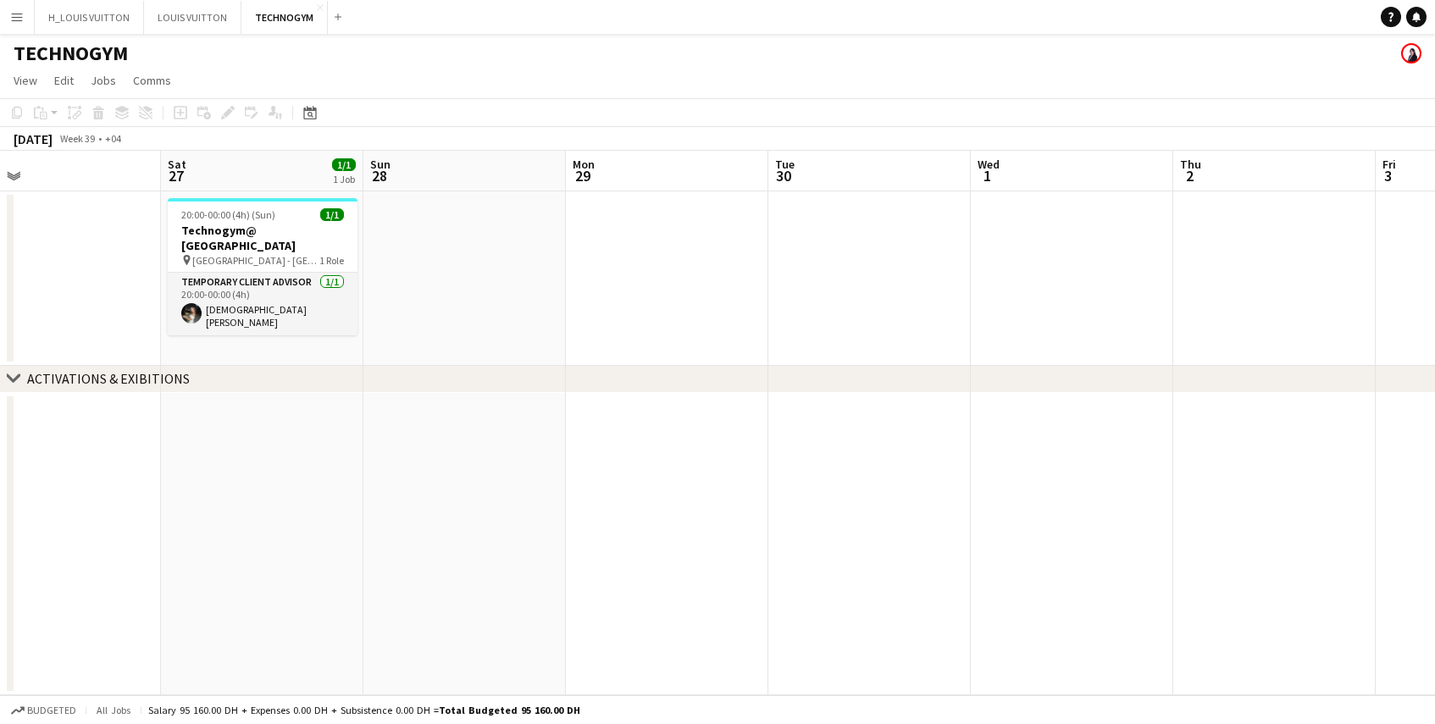
drag, startPoint x: 201, startPoint y: 291, endPoint x: 1339, endPoint y: 303, distance: 1138.7
click at [1339, 303] on app-calendar-viewport "Wed 24 Thu 25 Fri 26 Sat 27 1/1 1 Job Sun 28 Mon 29 Tue 30 Wed 1 Thu 2 Fri 3 Sa…" at bounding box center [717, 423] width 1435 height 545
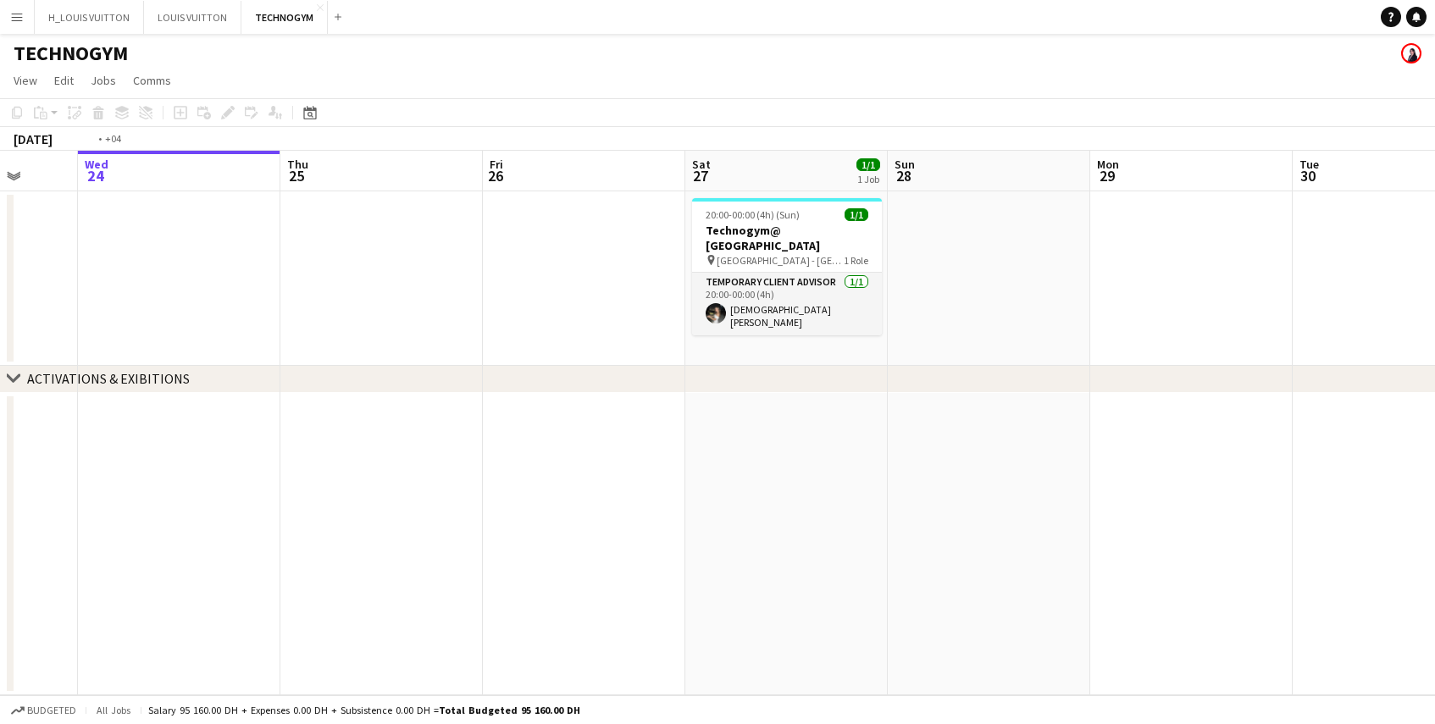
drag, startPoint x: 502, startPoint y: 297, endPoint x: 1394, endPoint y: 292, distance: 892.1
click at [1422, 291] on html "Menu Boards Boards Boards All jobs Status Workforce Workforce My Workforce Recr…" at bounding box center [717, 362] width 1435 height 724
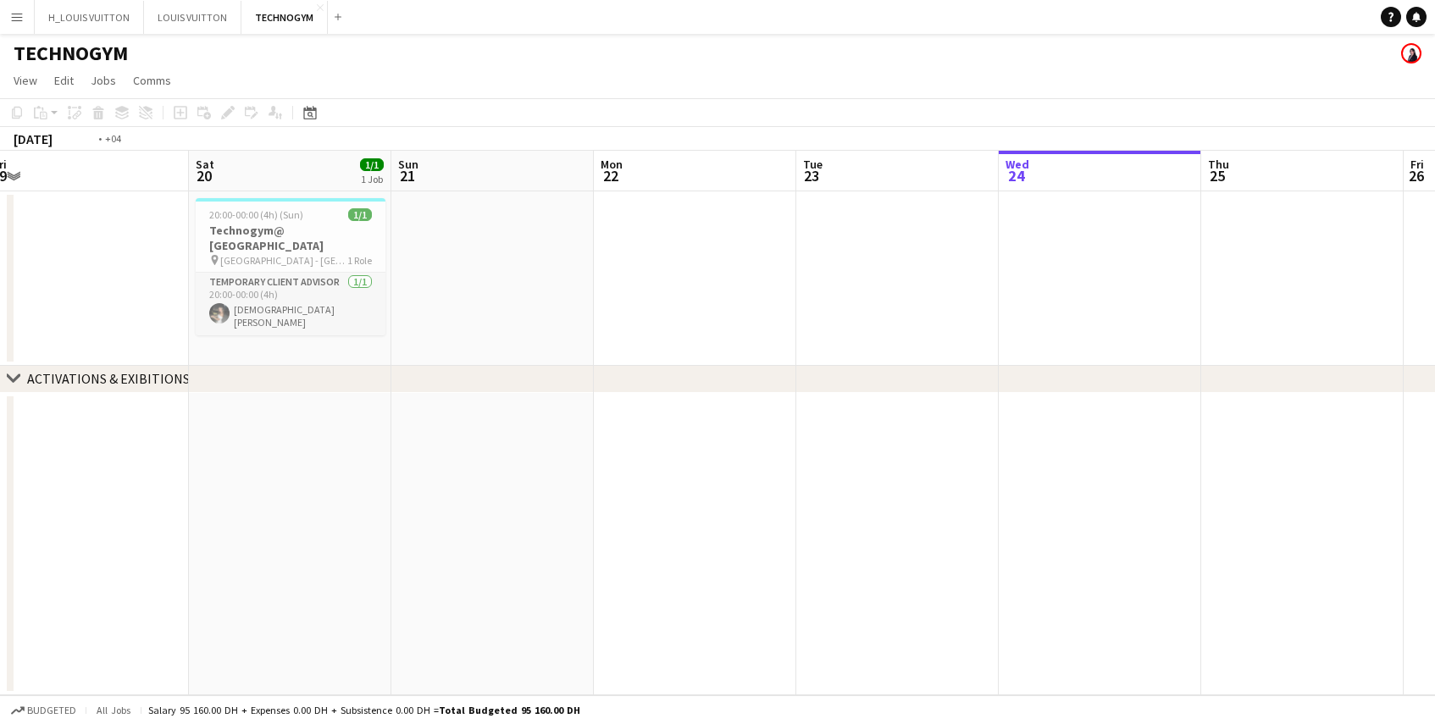
drag, startPoint x: 377, startPoint y: 273, endPoint x: 223, endPoint y: 318, distance: 160.6
click at [223, 318] on app-calendar-viewport "Mon 15 Tue 16 1/1 1 Job Wed 17 Thu 18 Fri 19 Sat 20 1/1 1 Job Sun 21 Mon 22 Tue…" at bounding box center [717, 423] width 1435 height 545
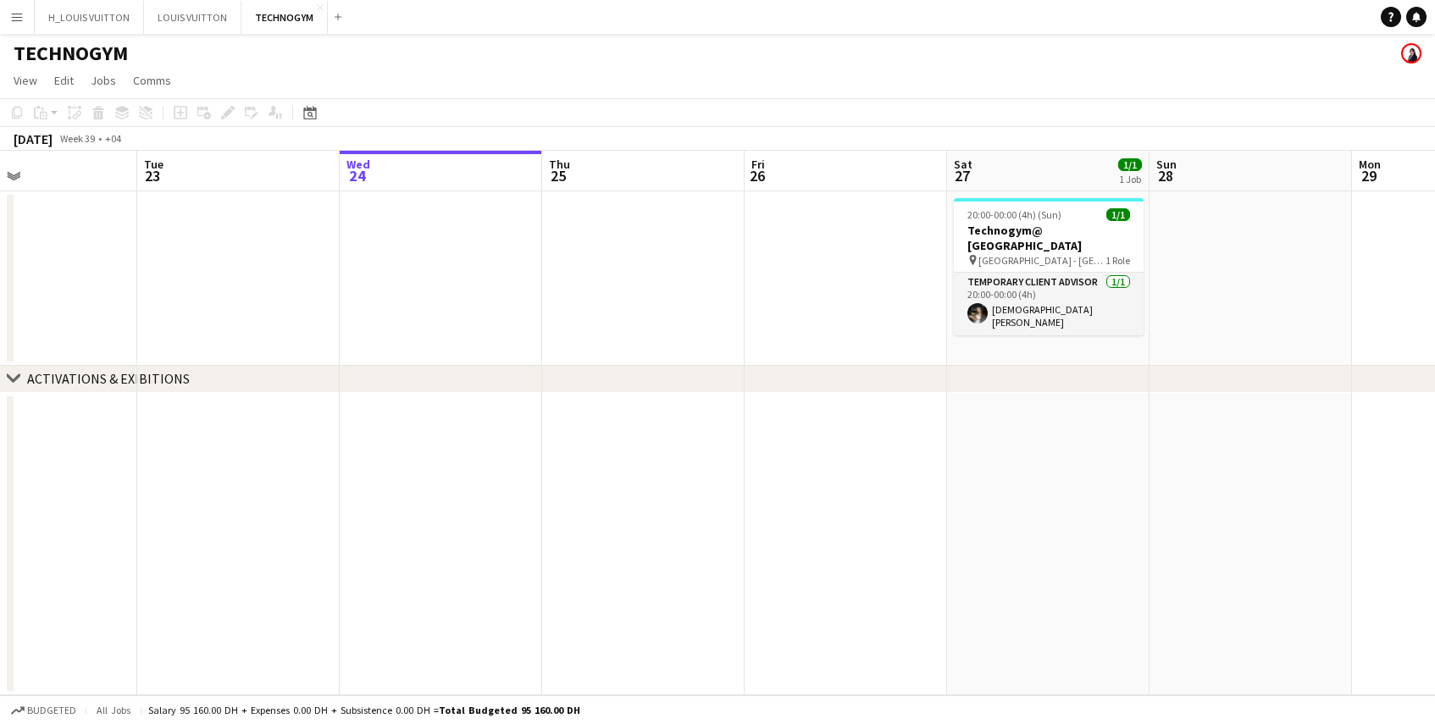
drag, startPoint x: 1286, startPoint y: 313, endPoint x: -7, endPoint y: 322, distance: 1292.9
click at [0, 322] on html "Menu Boards Boards Boards All jobs Status Workforce Workforce My Workforce Recr…" at bounding box center [717, 362] width 1435 height 724
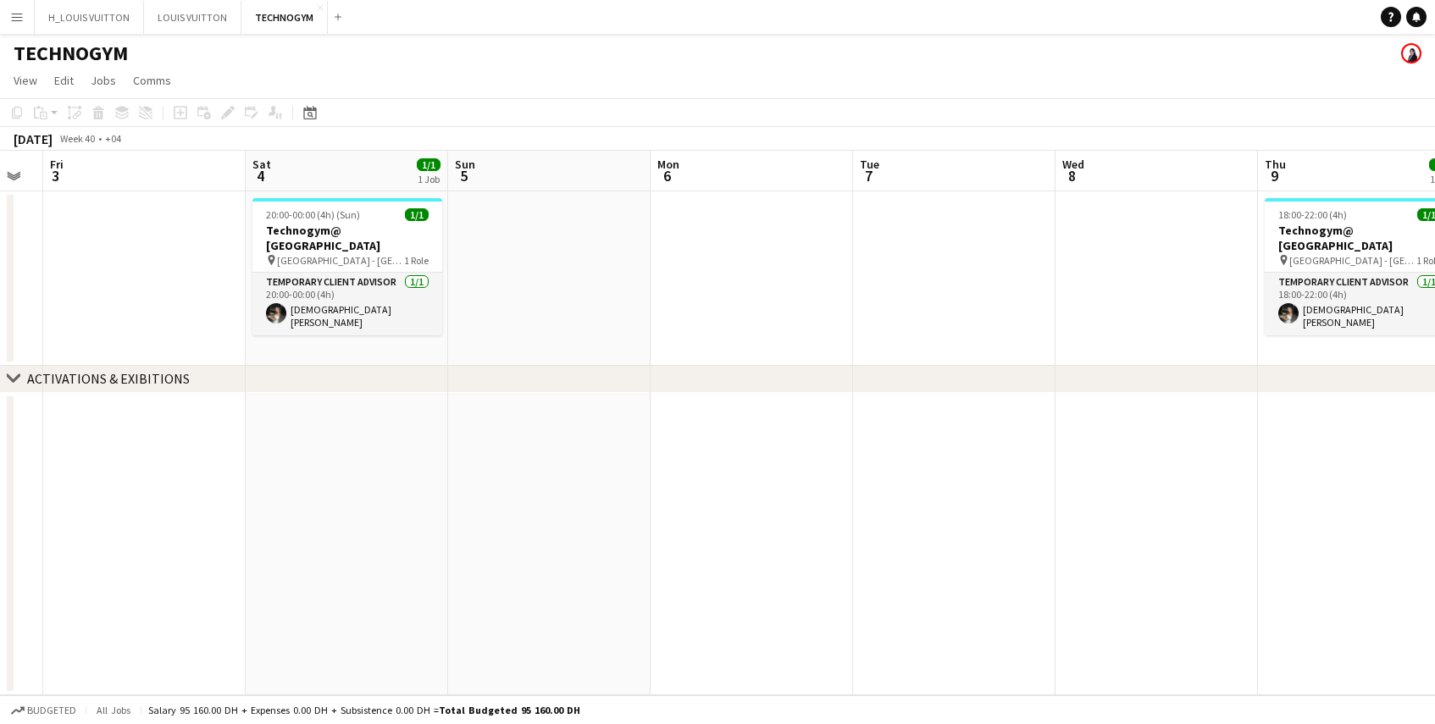
drag, startPoint x: 796, startPoint y: 310, endPoint x: 19, endPoint y: 311, distance: 777.7
click at [0, 312] on html "Menu Boards Boards Boards All jobs Status Workforce Workforce My Workforce Recr…" at bounding box center [717, 362] width 1435 height 724
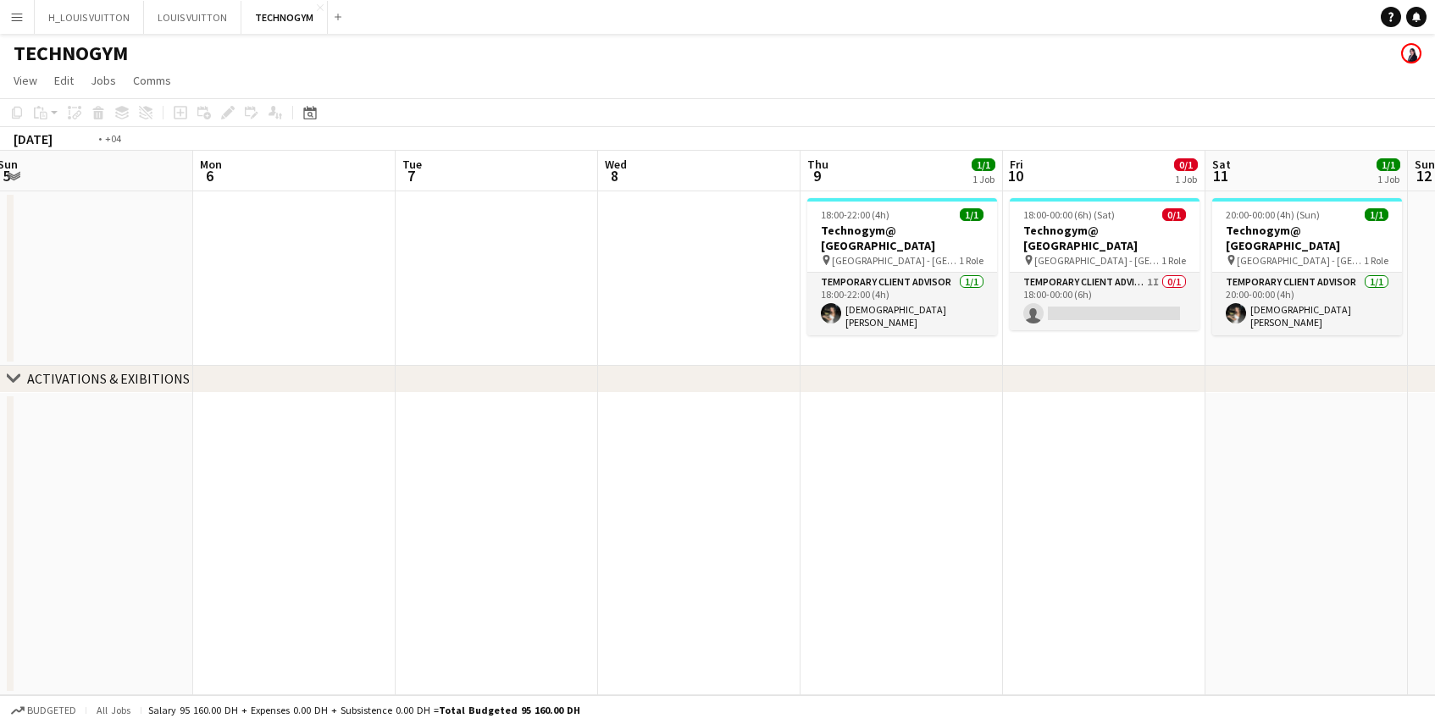
drag, startPoint x: 1013, startPoint y: 286, endPoint x: 198, endPoint y: 296, distance: 815.1
click at [245, 296] on app-calendar-viewport "Wed 1 Thu 2 Fri 3 Sat 4 1/1 1 Job Sun 5 Mon 6 Tue 7 Wed 8 Thu 9 1/1 1 Job Fri 1…" at bounding box center [717, 423] width 1435 height 545
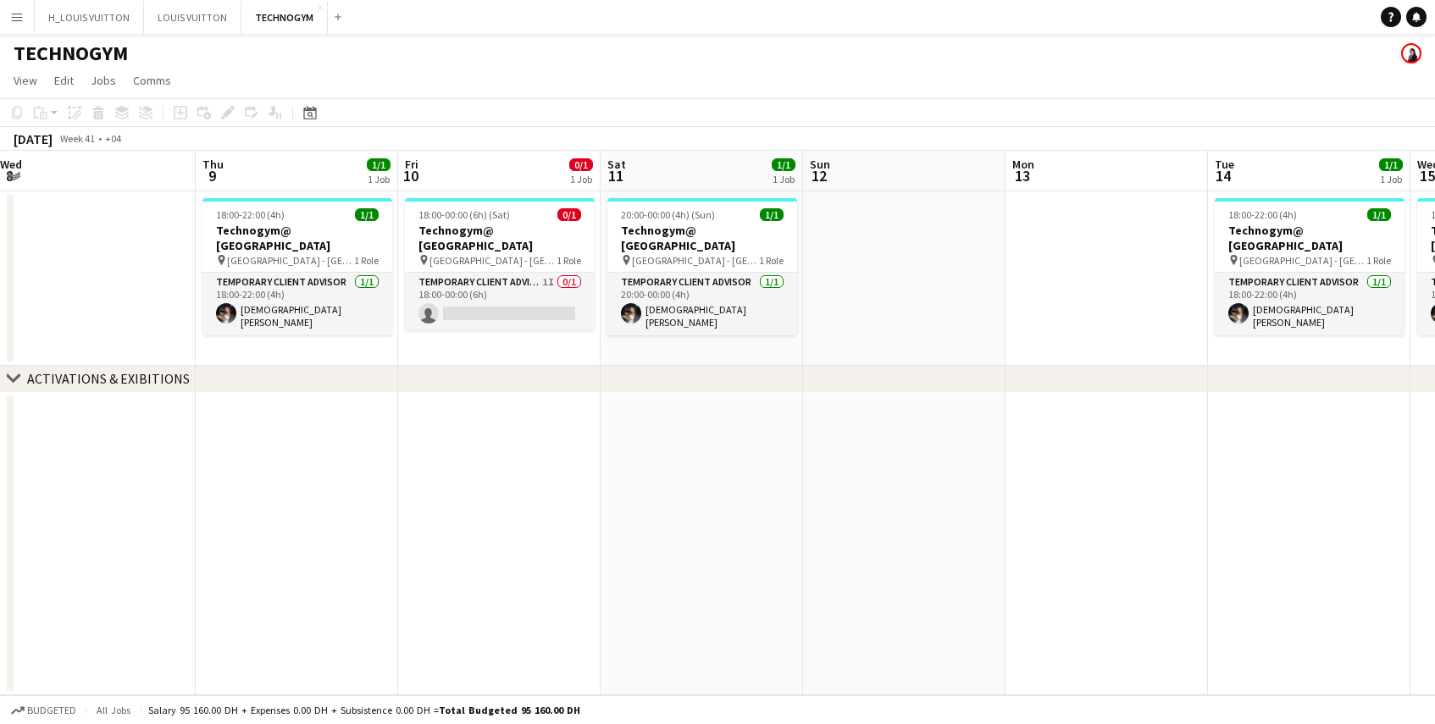
drag, startPoint x: 1284, startPoint y: 280, endPoint x: 229, endPoint y: 290, distance: 1054.8
click at [242, 291] on app-calendar-viewport "Sun 5 Mon 6 Tue 7 Wed 8 Thu 9 1/1 1 Job Fri 10 0/1 1 Job Sat 11 1/1 1 Job Sun 1…" at bounding box center [717, 423] width 1435 height 545
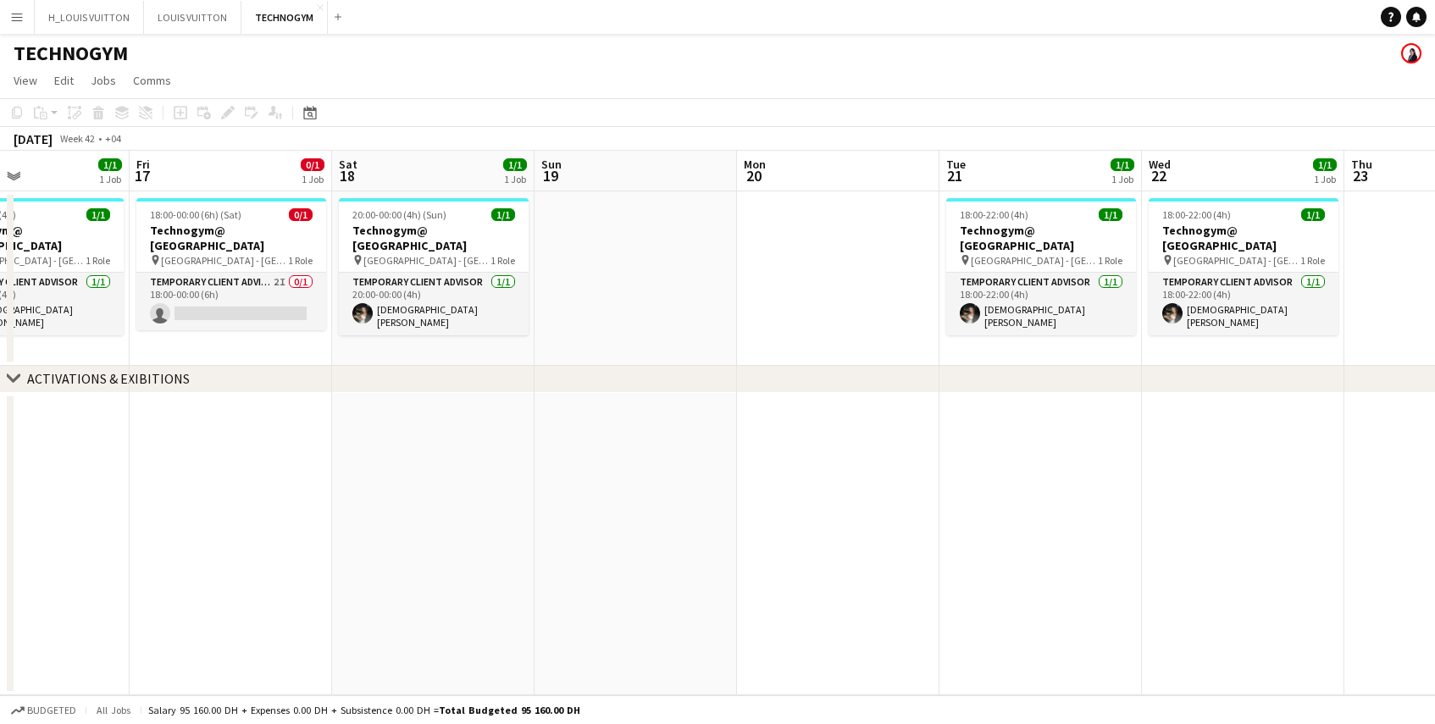
drag, startPoint x: 1162, startPoint y: 336, endPoint x: 276, endPoint y: 335, distance: 886.2
click at [277, 335] on app-calendar-viewport "Tue 14 1/1 1 Job Wed 15 1/1 1 Job Thu 16 1/1 1 Job Fri 17 0/1 1 Job Sat 18 1/1 …" at bounding box center [717, 423] width 1435 height 545
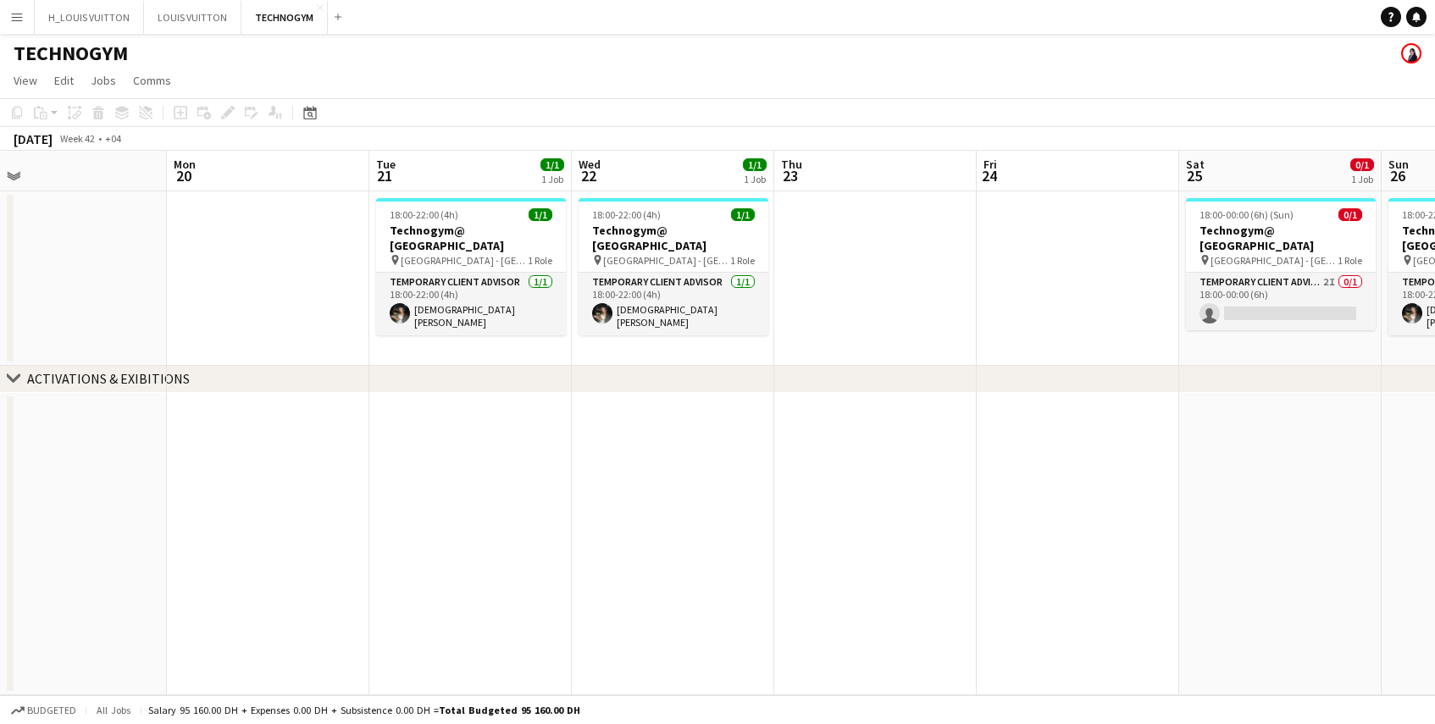
drag, startPoint x: 669, startPoint y: 314, endPoint x: 157, endPoint y: 293, distance: 513.0
click at [182, 296] on app-calendar-viewport "Thu 16 1/1 1 Job Fri 17 0/1 1 Job Sat 18 1/1 1 Job Sun 19 Mon 20 Tue 21 1/1 1 J…" at bounding box center [717, 423] width 1435 height 545
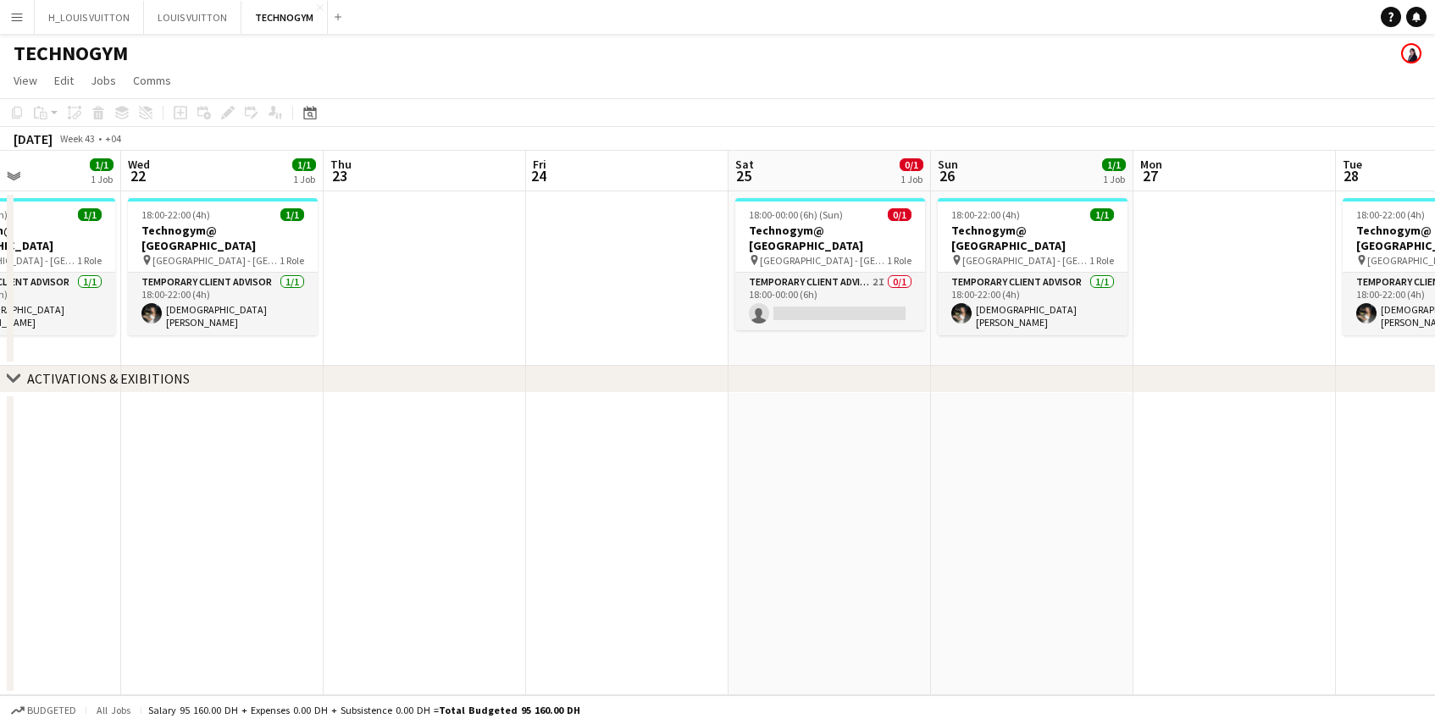
drag, startPoint x: 961, startPoint y: 306, endPoint x: 589, endPoint y: 312, distance: 372.0
click at [590, 312] on app-calendar-viewport "Sat 18 1/1 1 Job Sun 19 Mon 20 Tue 21 1/1 1 Job Wed 22 1/1 1 Job Thu 23 Fri 24 …" at bounding box center [717, 423] width 1435 height 545
click at [1316, 314] on app-date-cell at bounding box center [1233, 278] width 202 height 175
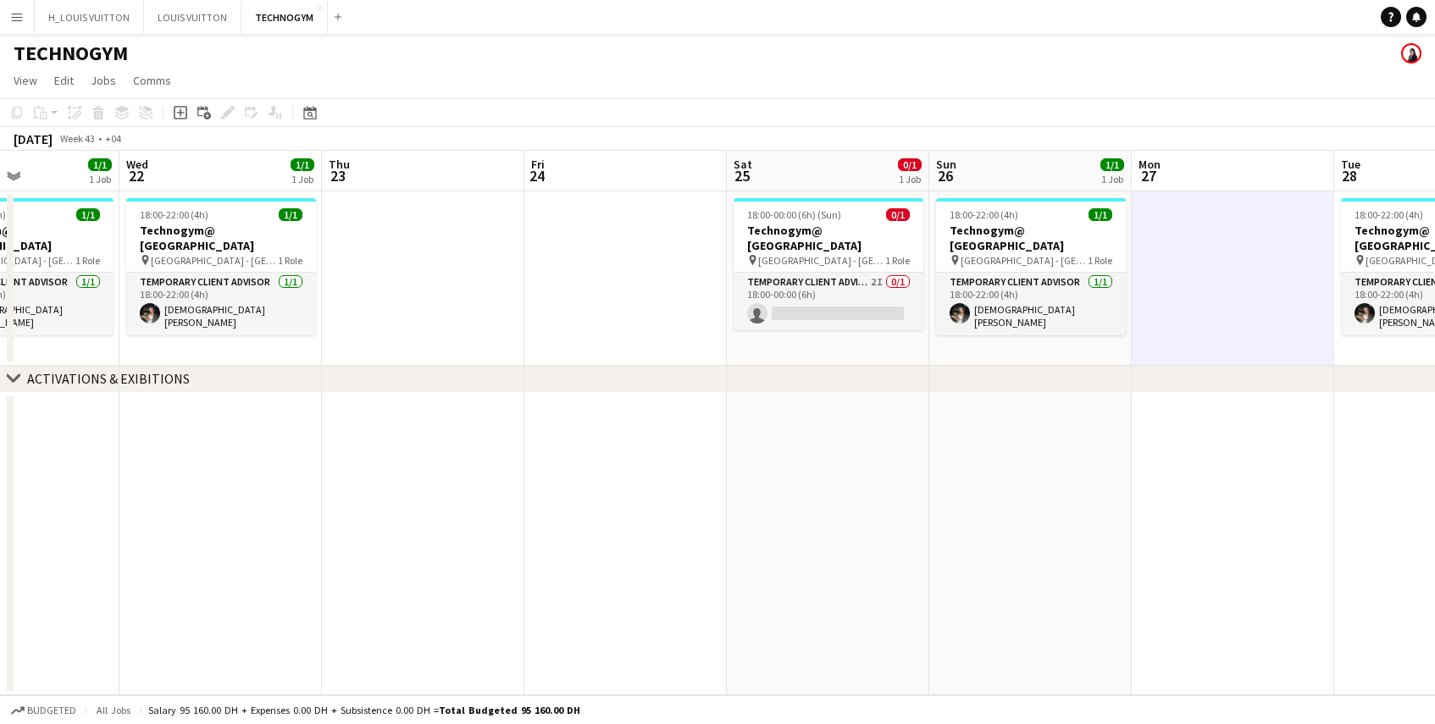
click at [1287, 313] on app-calendar-viewport "Sat 18 1/1 1 Job Sun 19 Mon 20 Tue 21 1/1 1 Job Wed 22 1/1 1 Job Thu 23 Fri 24 …" at bounding box center [717, 423] width 1435 height 545
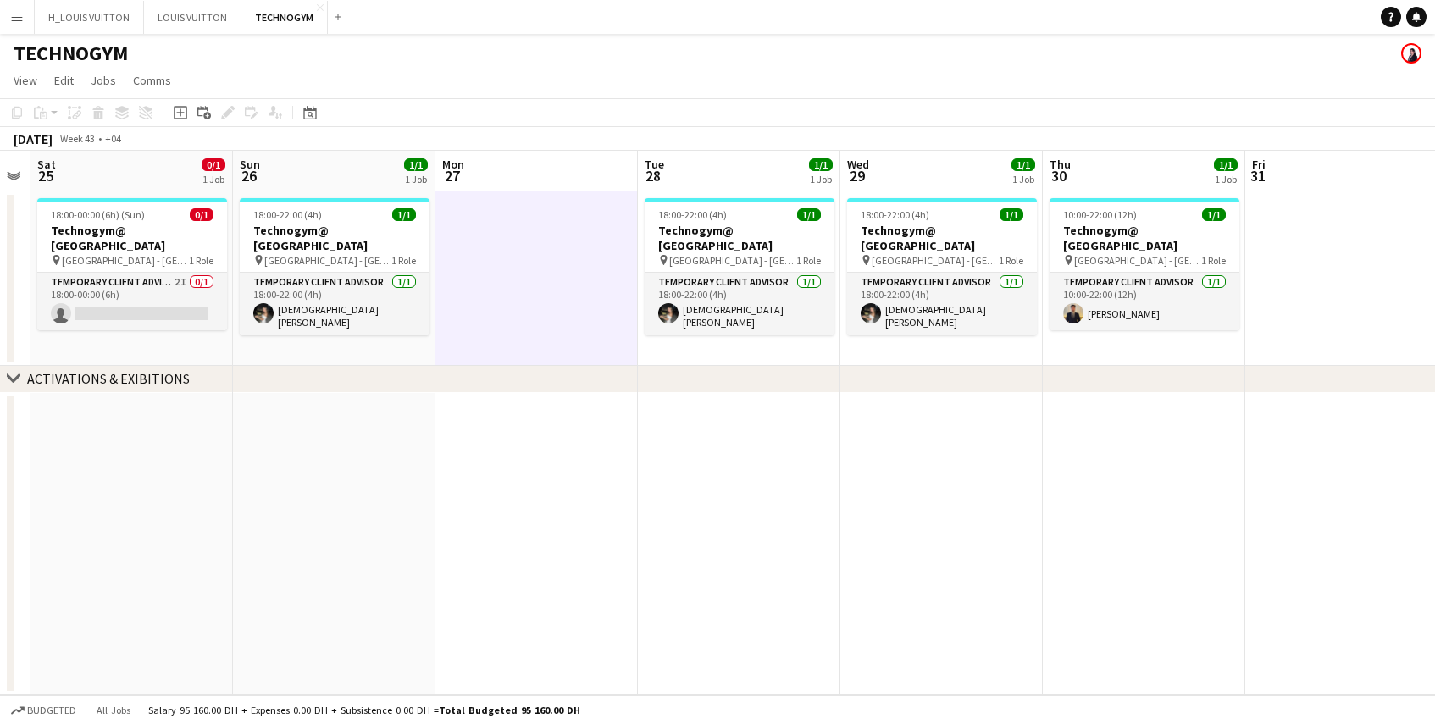
drag, startPoint x: 1225, startPoint y: 325, endPoint x: 453, endPoint y: 363, distance: 772.7
click at [453, 363] on app-calendar-viewport "Wed 22 1/1 1 Job Thu 23 Fri 24 Sat 25 0/1 1 Job Sun 26 1/1 1 Job Mon 27 Tue 28 …" at bounding box center [717, 423] width 1435 height 545
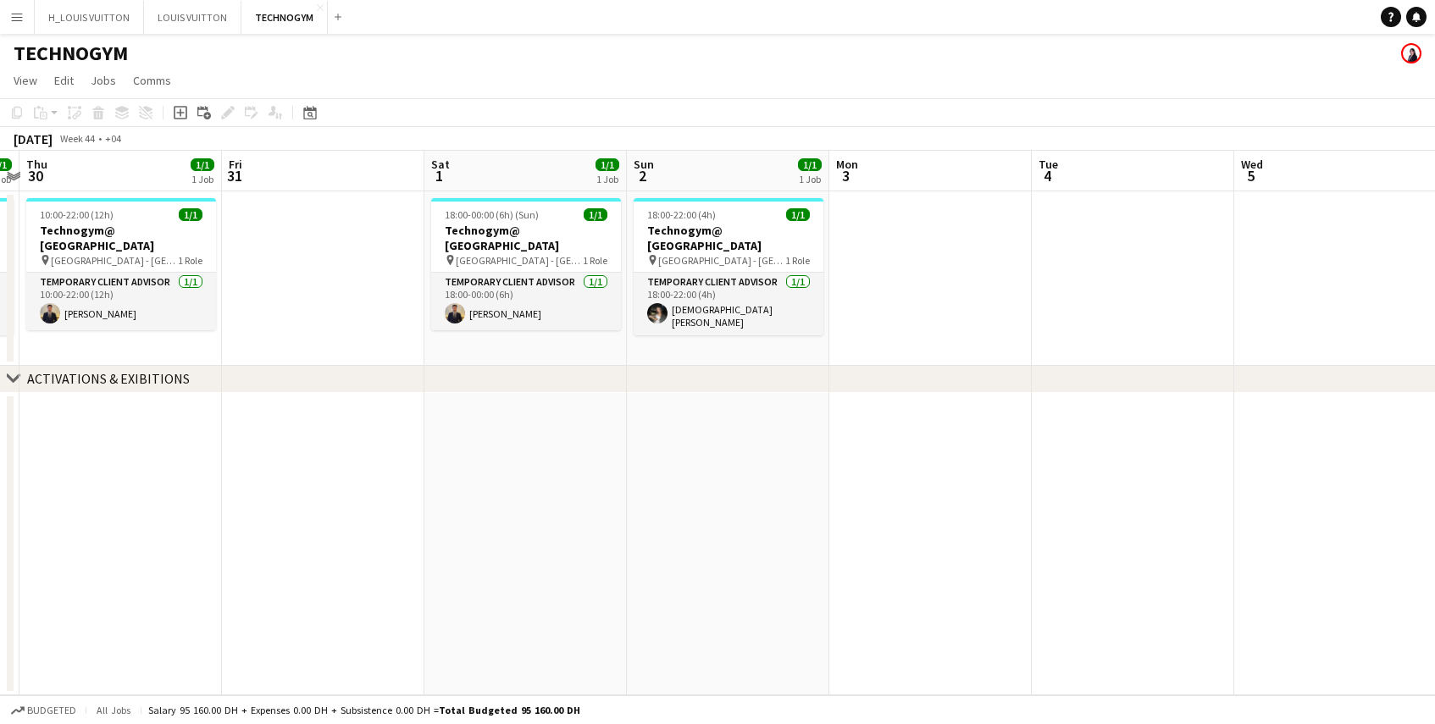
drag, startPoint x: 1266, startPoint y: 343, endPoint x: 302, endPoint y: 359, distance: 963.4
click at [302, 359] on app-calendar-viewport "Sun 26 1/1 1 Job Mon 27 Tue 28 1/1 1 Job Wed 29 1/1 1 Job Thu 30 1/1 1 Job Fri …" at bounding box center [717, 423] width 1435 height 545
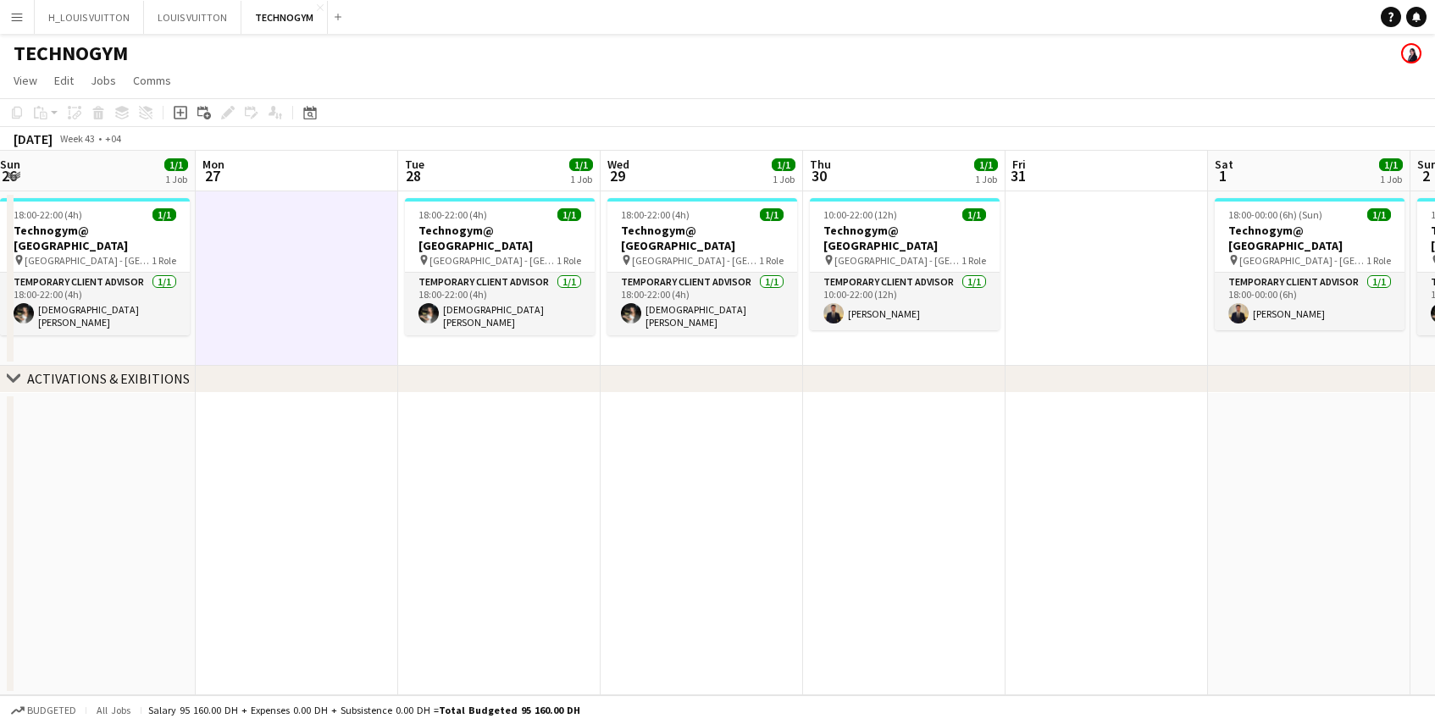
drag, startPoint x: 211, startPoint y: 324, endPoint x: 1441, endPoint y: 312, distance: 1230.2
click at [1422, 312] on html "Menu Boards Boards Boards All jobs Status Workforce Workforce My Workforce Recr…" at bounding box center [717, 362] width 1435 height 724
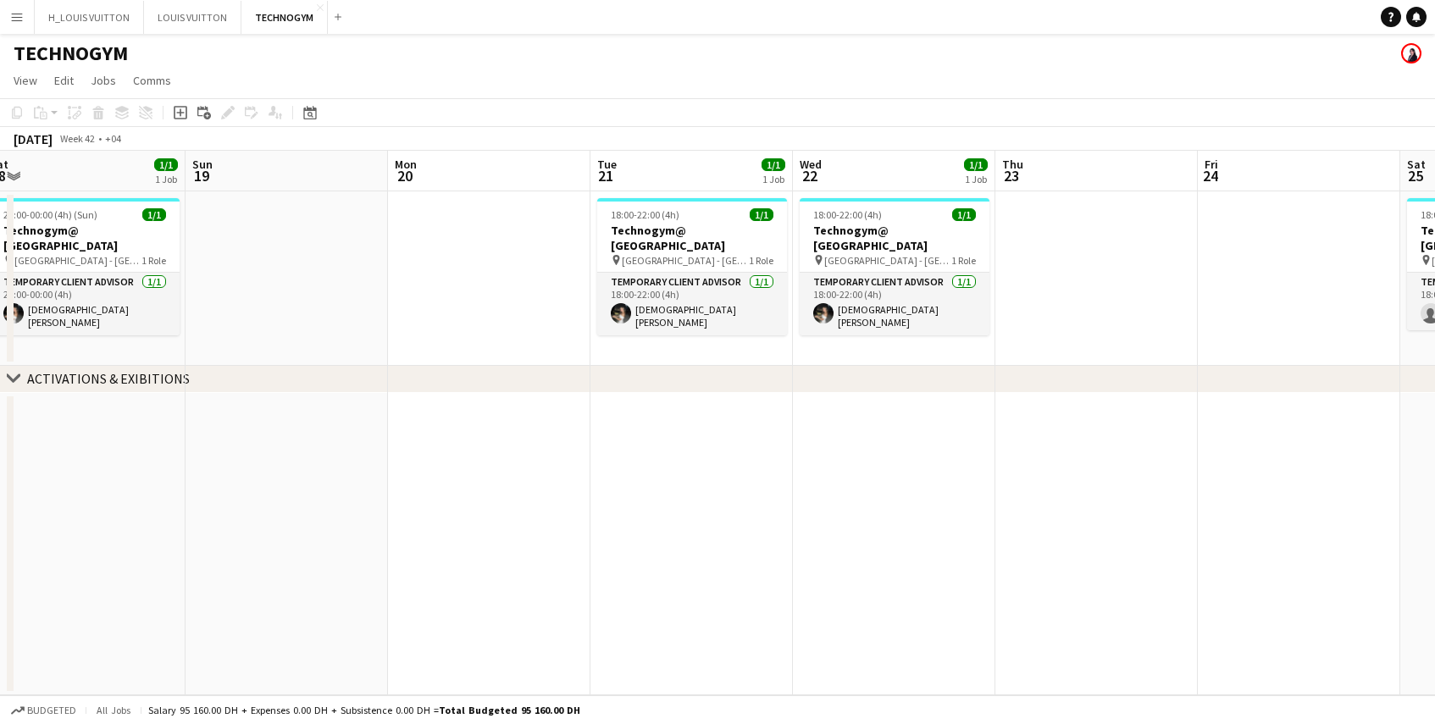
drag, startPoint x: 23, startPoint y: 334, endPoint x: 1222, endPoint y: 352, distance: 1198.9
click at [1223, 352] on app-calendar-viewport "Thu 16 1/1 1 Job Fri 17 0/1 1 Job Sat 18 1/1 1 Job Sun 19 Mon 20 Tue 21 1/1 1 J…" at bounding box center [717, 423] width 1435 height 545
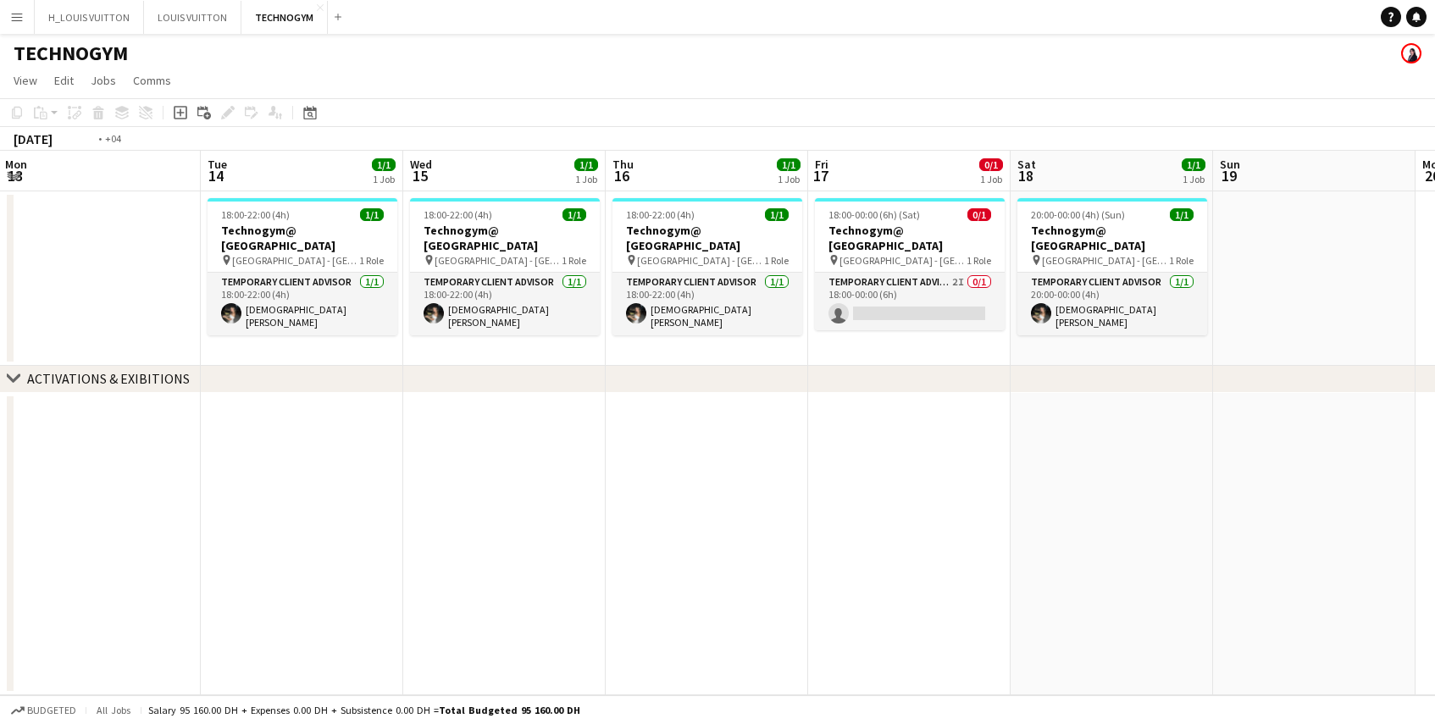
scroll to position [0, 457]
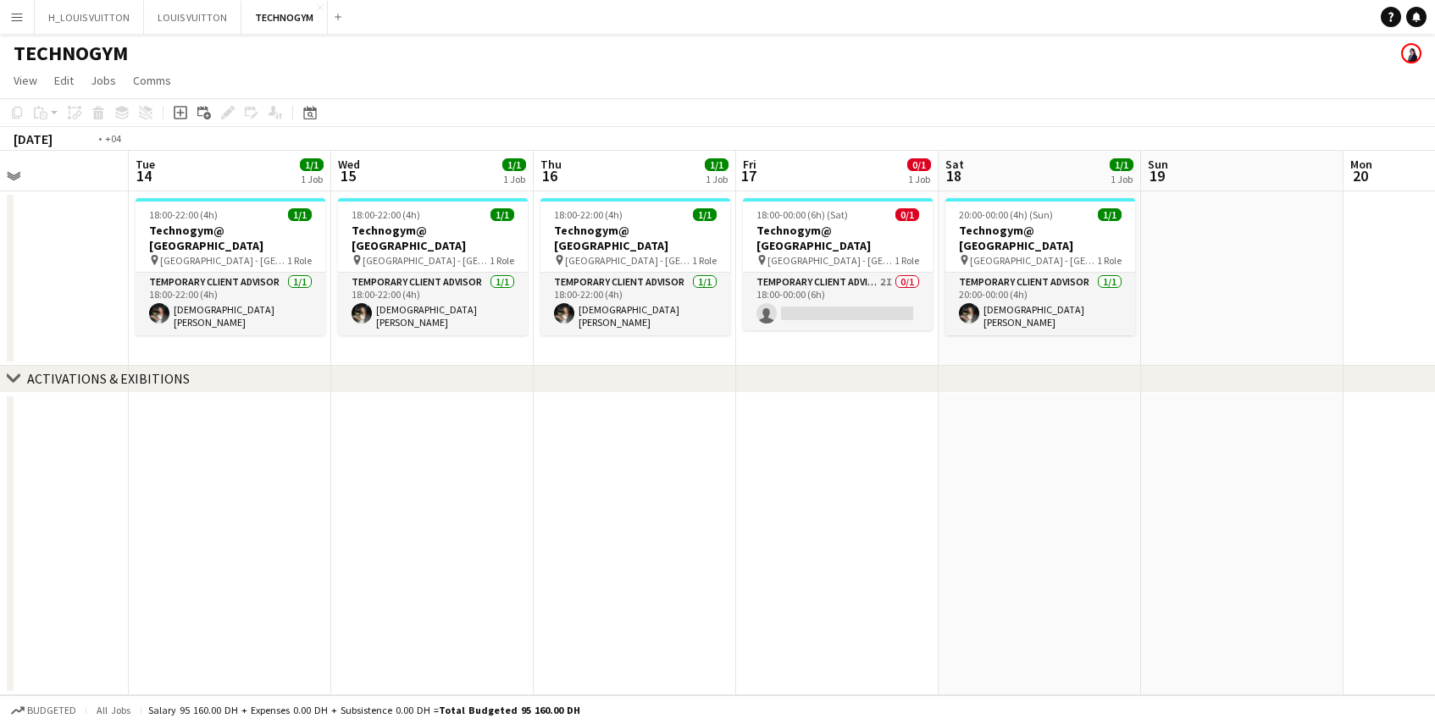
drag, startPoint x: 157, startPoint y: 350, endPoint x: 1310, endPoint y: 344, distance: 1153.1
click at [1324, 347] on app-calendar-viewport "Sat 11 1/1 1 Job Sun 12 Mon 13 Tue 14 1/1 1 Job Wed 15 1/1 1 Job Thu 16 1/1 1 J…" at bounding box center [717, 423] width 1435 height 545
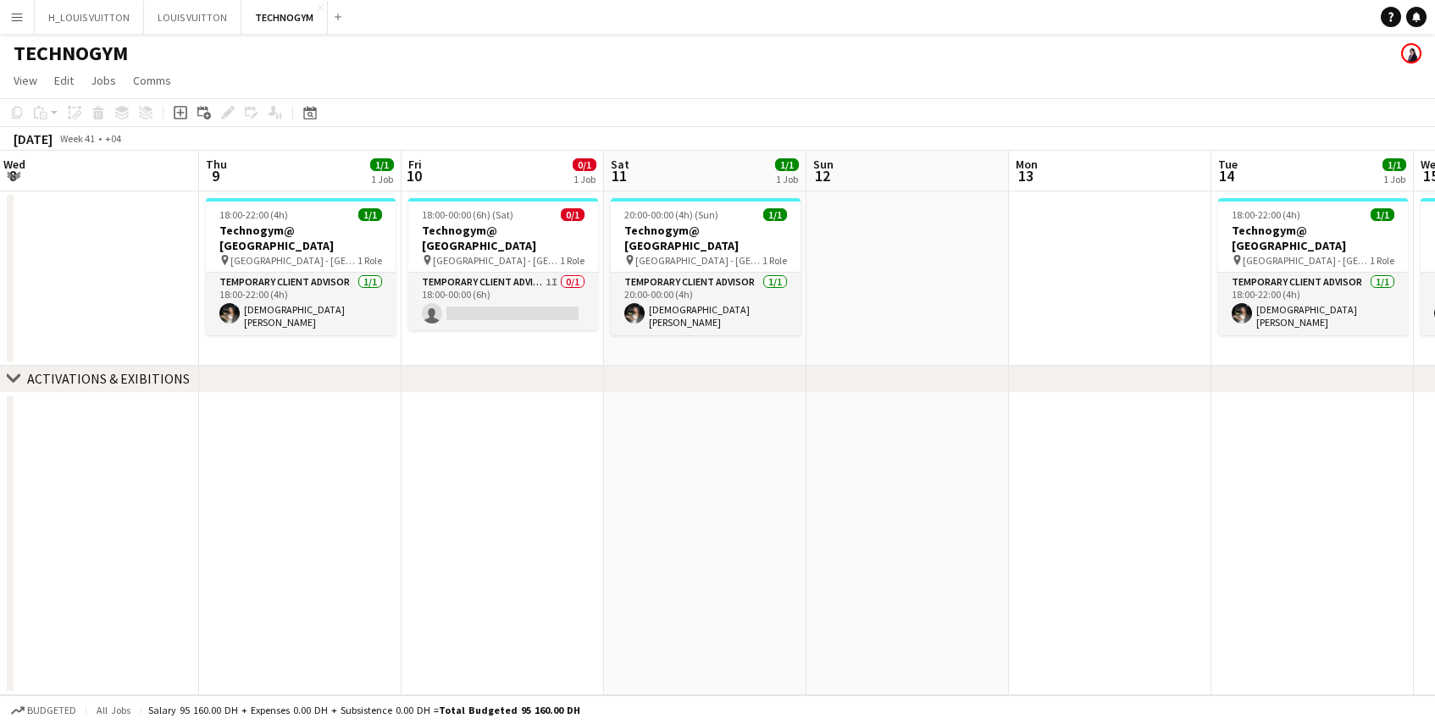
drag, startPoint x: 118, startPoint y: 336, endPoint x: 977, endPoint y: 337, distance: 859.1
click at [977, 337] on app-calendar-viewport "Mon 6 Tue 7 Wed 8 Thu 9 1/1 1 Job Fri 10 0/1 1 Job Sat 11 1/1 1 Job Sun 12 Mon …" at bounding box center [717, 423] width 1435 height 545
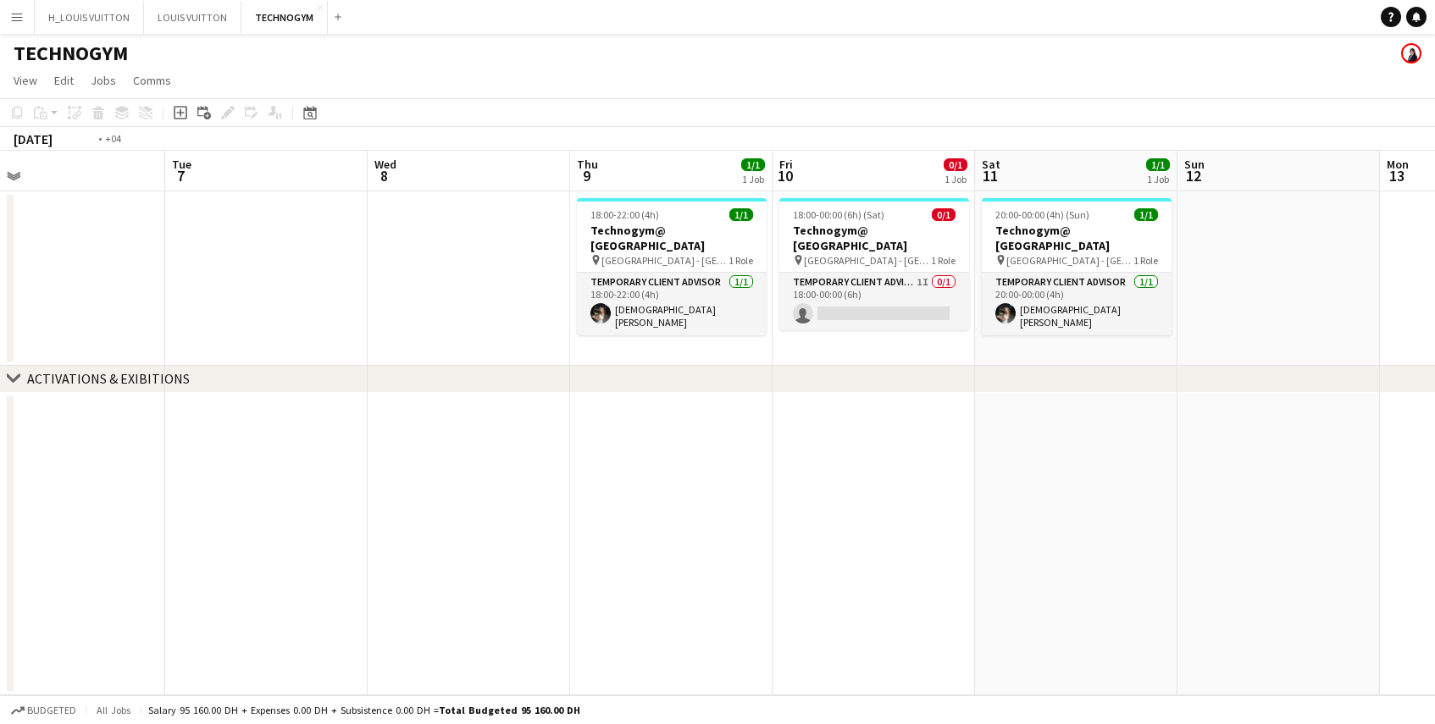
scroll to position [0, 408]
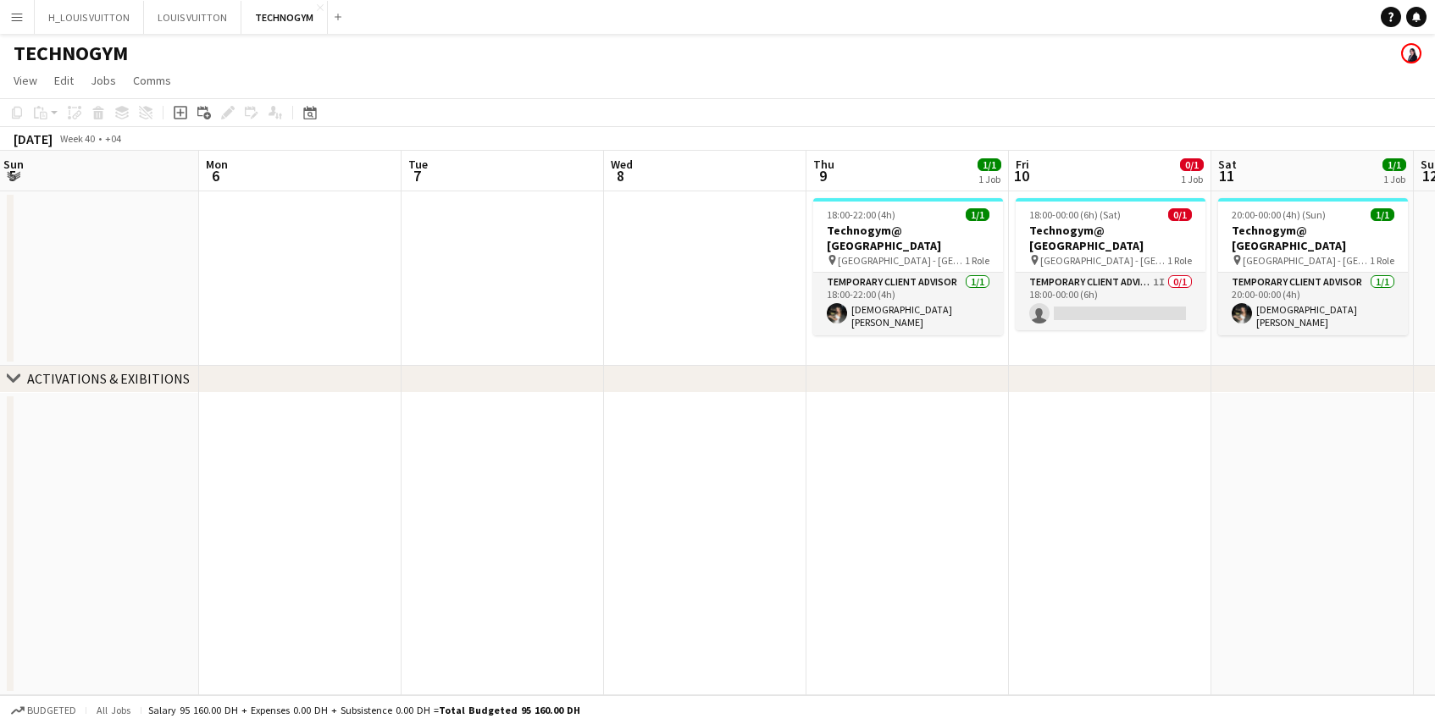
drag, startPoint x: 256, startPoint y: 346, endPoint x: 863, endPoint y: 339, distance: 607.5
click at [863, 339] on app-calendar-viewport "Fri 3 Sat 4 1/1 1 Job Sun 5 Mon 6 Tue 7 Wed 8 Thu 9 1/1 1 Job Fri 10 0/1 1 Job …" at bounding box center [717, 423] width 1435 height 545
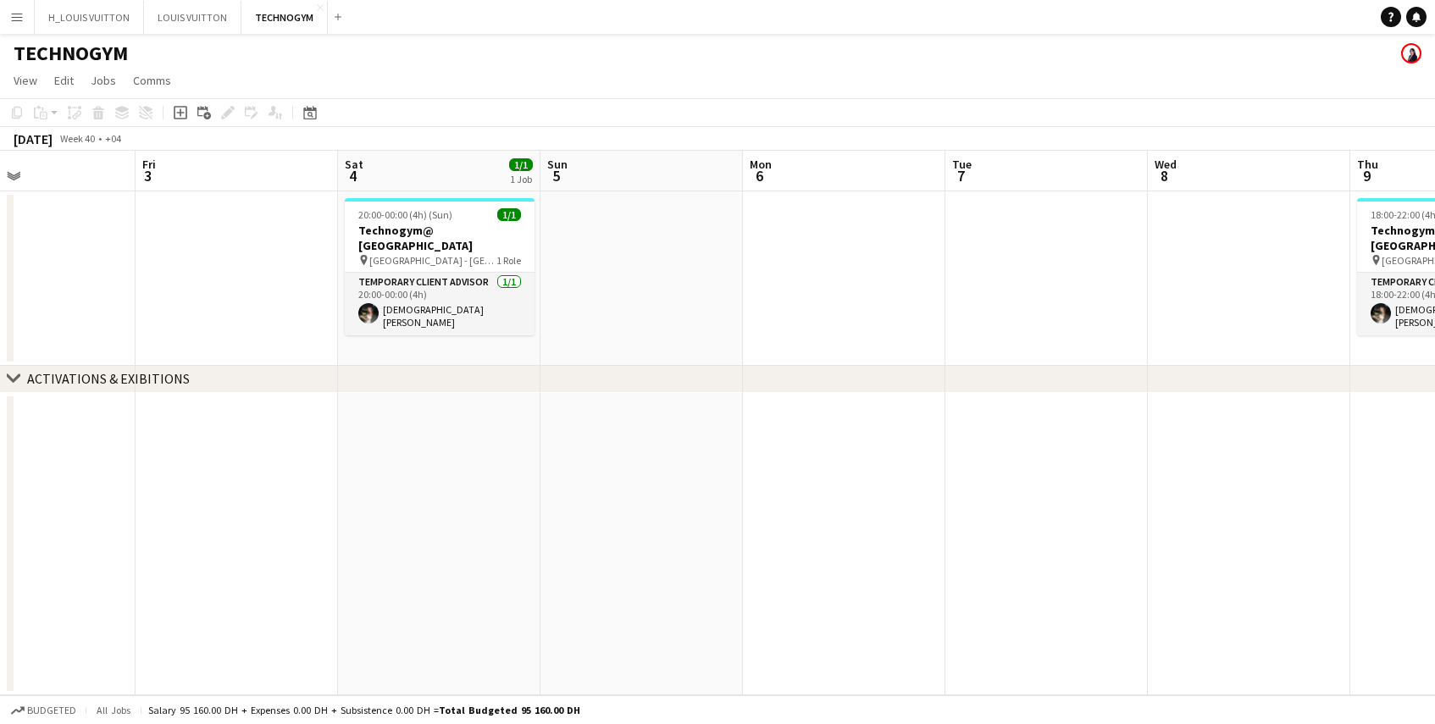
scroll to position [0, 473]
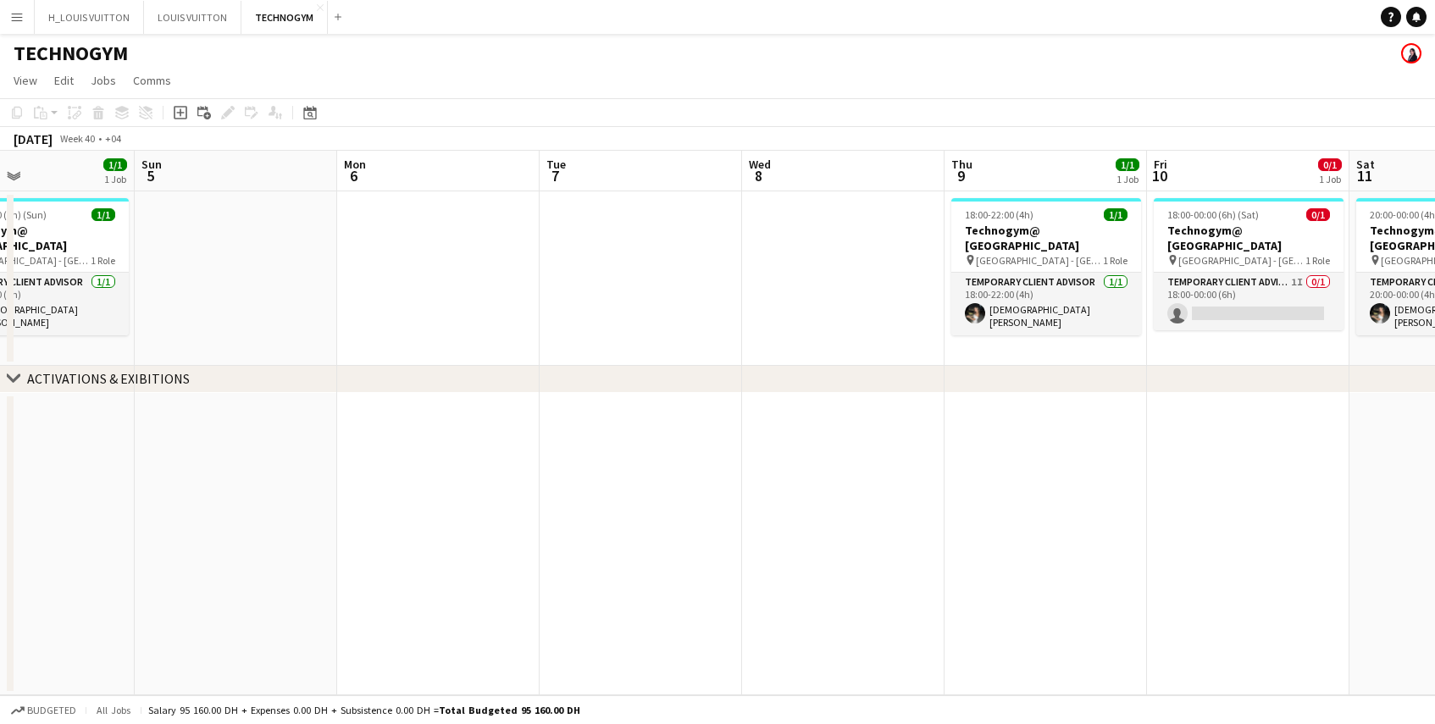
drag, startPoint x: 310, startPoint y: 320, endPoint x: 448, endPoint y: 335, distance: 138.9
click at [448, 335] on app-calendar-viewport "Thu 2 Fri 3 Sat 4 1/1 1 Job Sun 5 Mon 6 Tue 7 Wed 8 Thu 9 1/1 1 Job Fri 10 0/1 …" at bounding box center [717, 423] width 1435 height 545
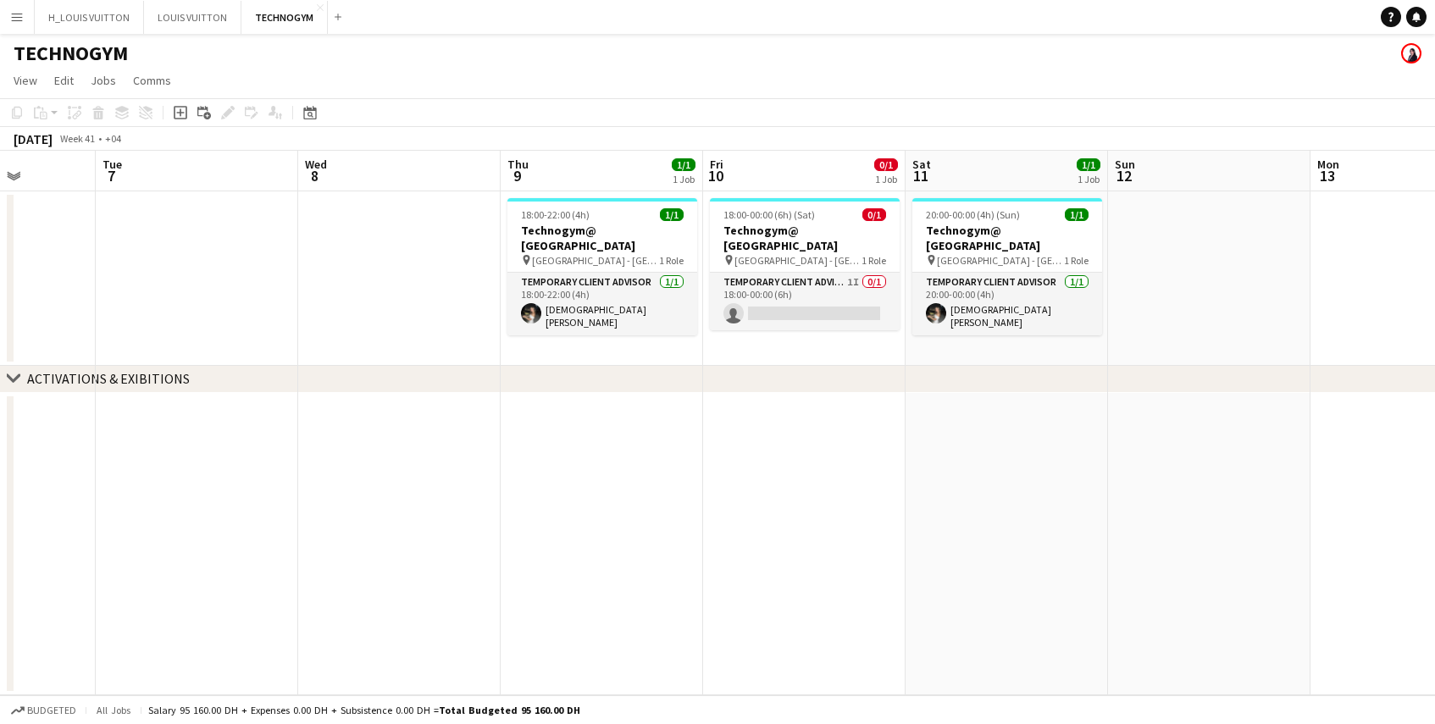
scroll to position [0, 515]
drag, startPoint x: 757, startPoint y: 302, endPoint x: 324, endPoint y: 319, distance: 432.4
click at [324, 319] on app-calendar-viewport "Sat 4 1/1 1 Job Sun 5 Mon 6 Tue 7 Wed 8 Thu 9 1/1 1 Job Fri 10 0/1 1 Job Sat 11…" at bounding box center [717, 423] width 1435 height 545
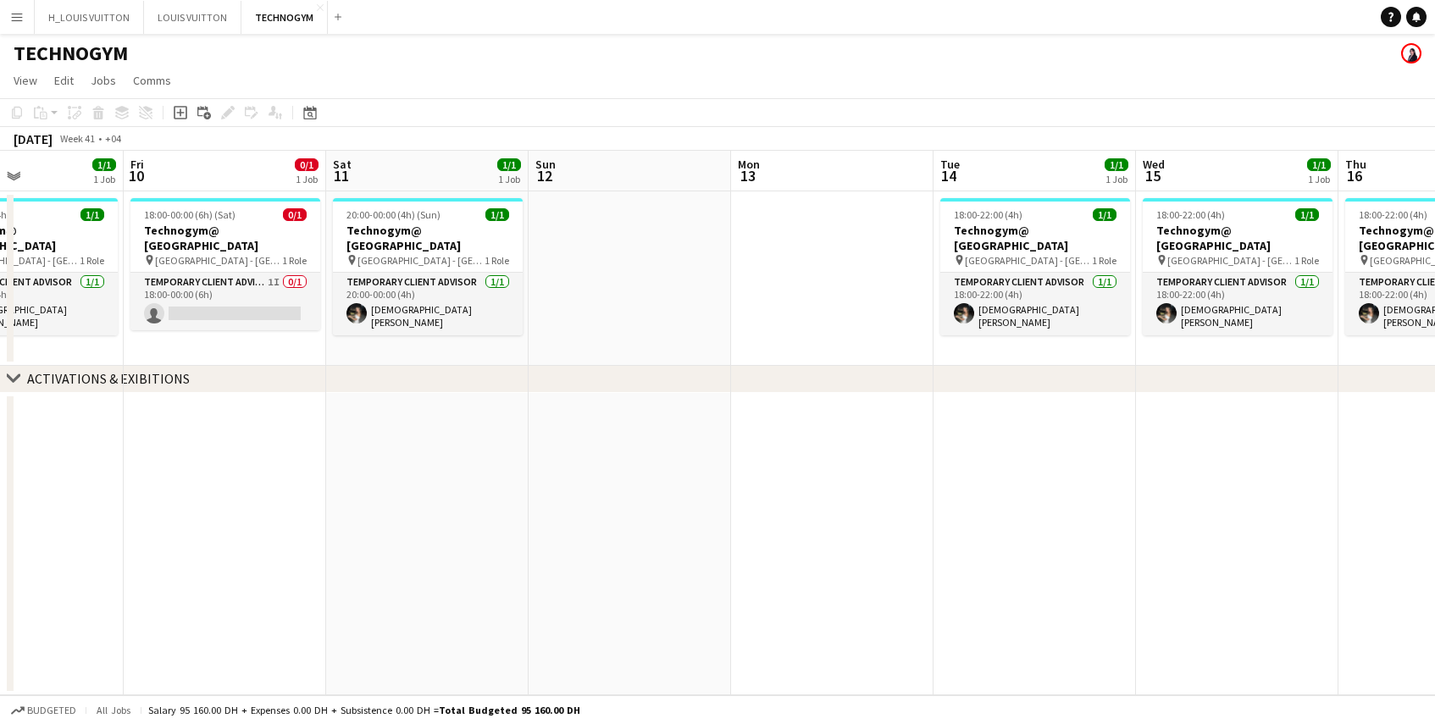
scroll to position [0, 501]
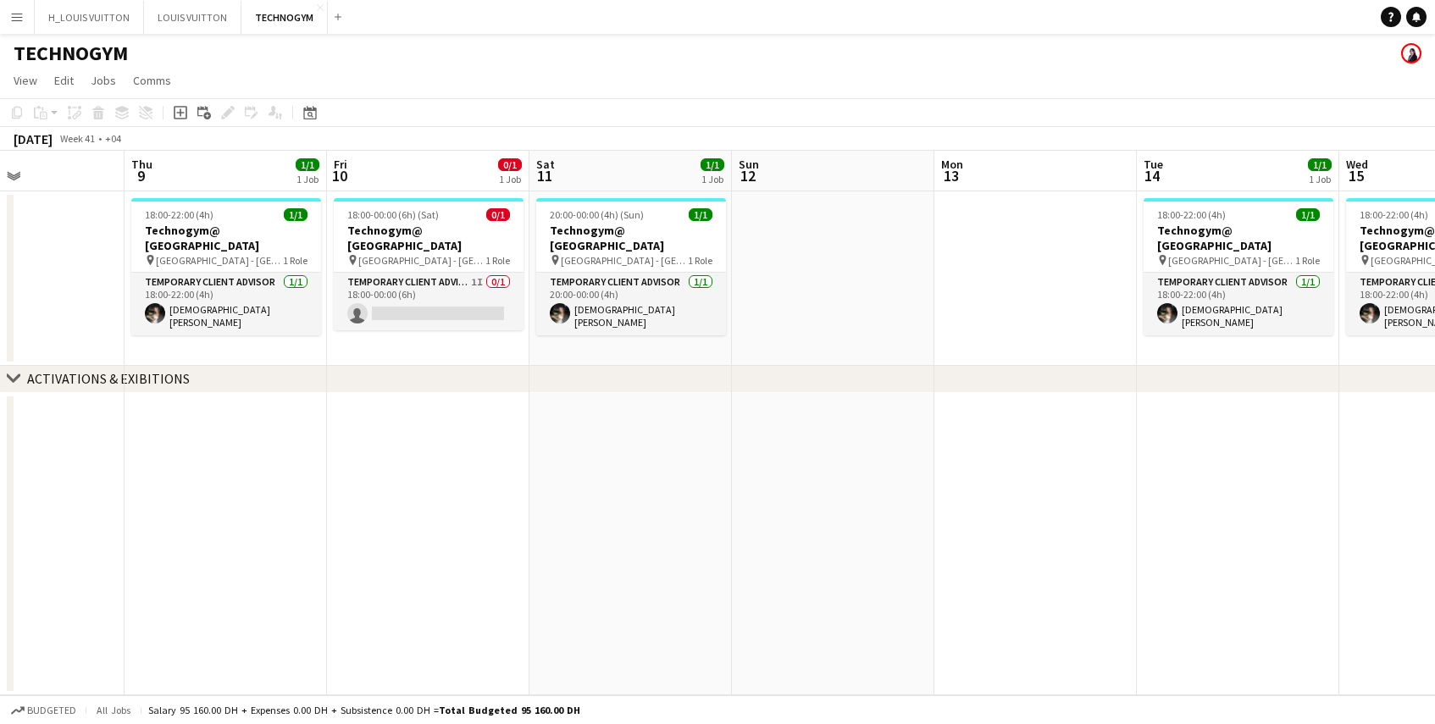
drag, startPoint x: 1034, startPoint y: 335, endPoint x: 662, endPoint y: 362, distance: 373.7
click at [662, 362] on app-calendar-viewport "Mon 6 Tue 7 Wed 8 Thu 9 1/1 1 Job Fri 10 0/1 1 Job Sat 11 1/1 1 Job Sun 12 Mon …" at bounding box center [717, 423] width 1435 height 545
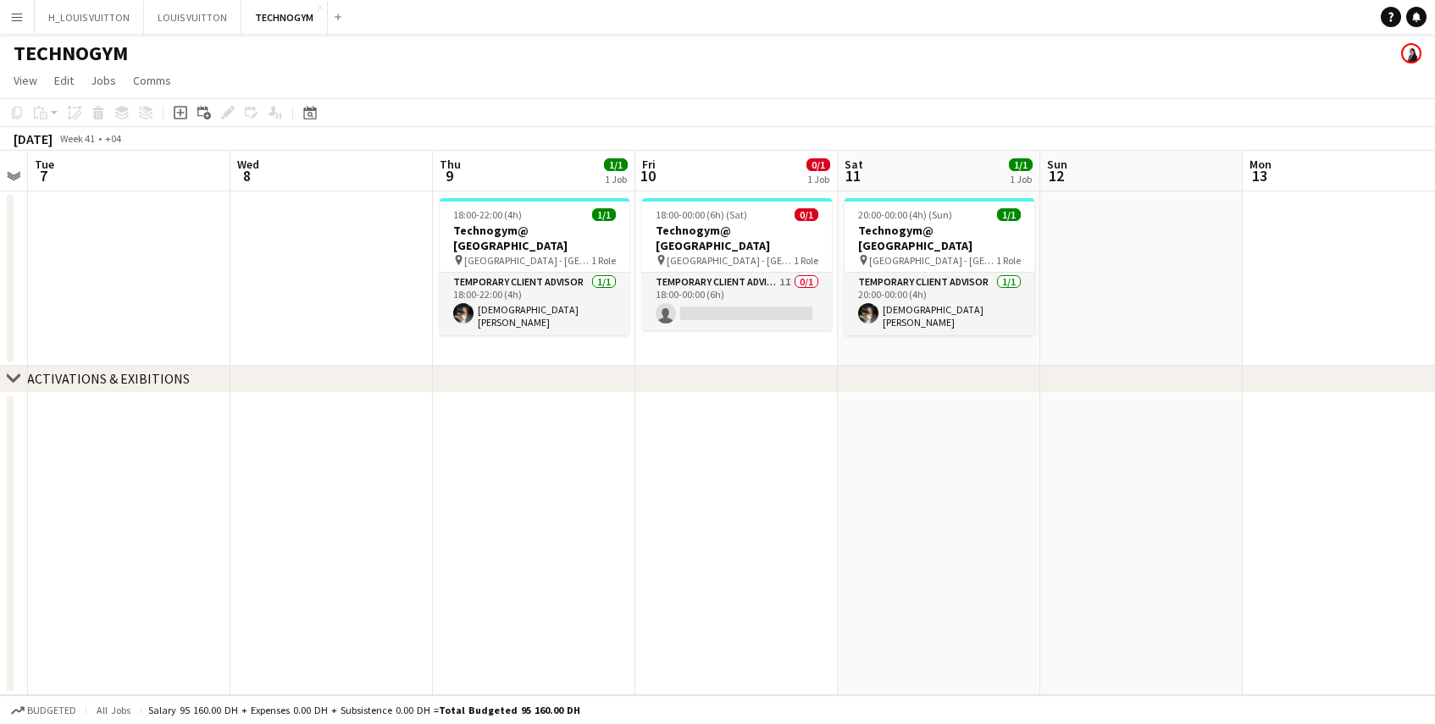
scroll to position [0, 502]
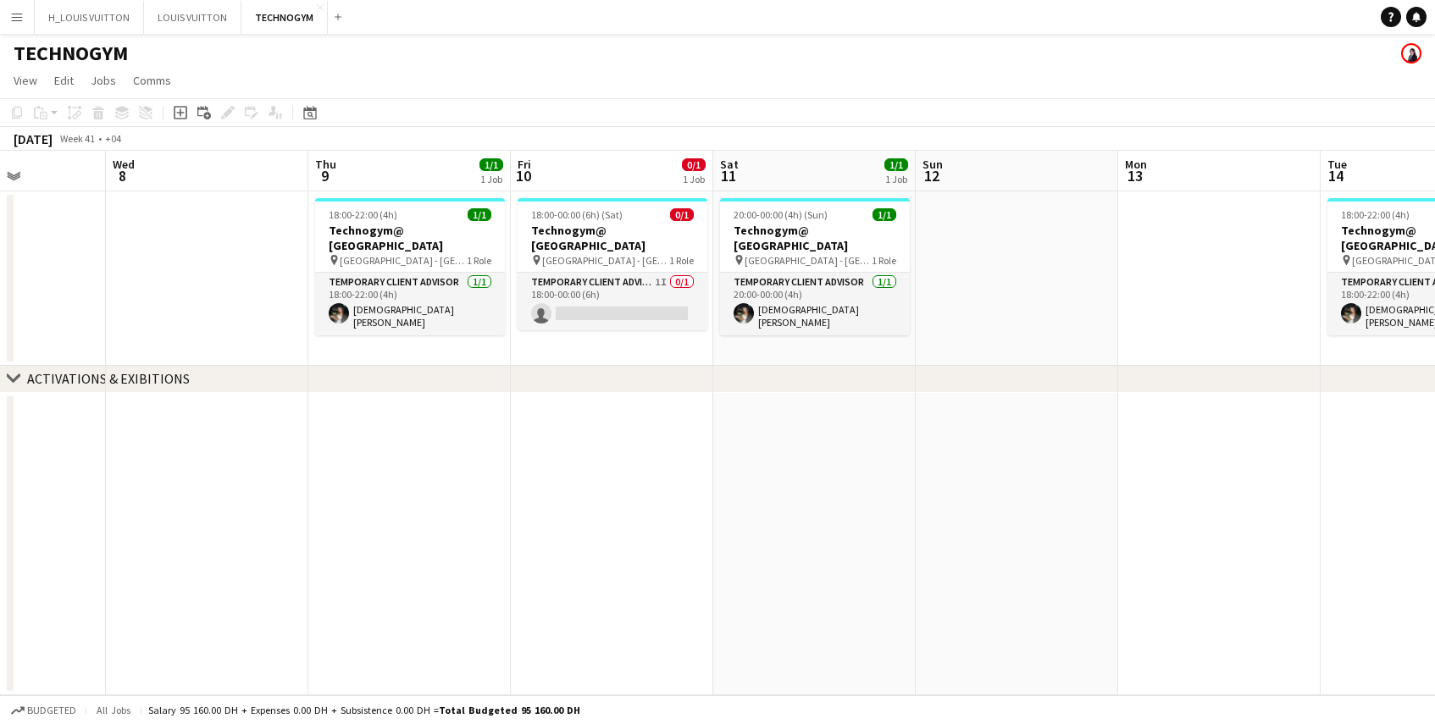
drag, startPoint x: 279, startPoint y: 347, endPoint x: 463, endPoint y: 352, distance: 183.9
click at [463, 352] on app-calendar-viewport "Sun 5 Mon 6 Tue 7 Wed 8 Thu 9 1/1 1 Job Fri 10 0/1 1 Job Sat 11 1/1 1 Job Sun 1…" at bounding box center [717, 423] width 1435 height 545
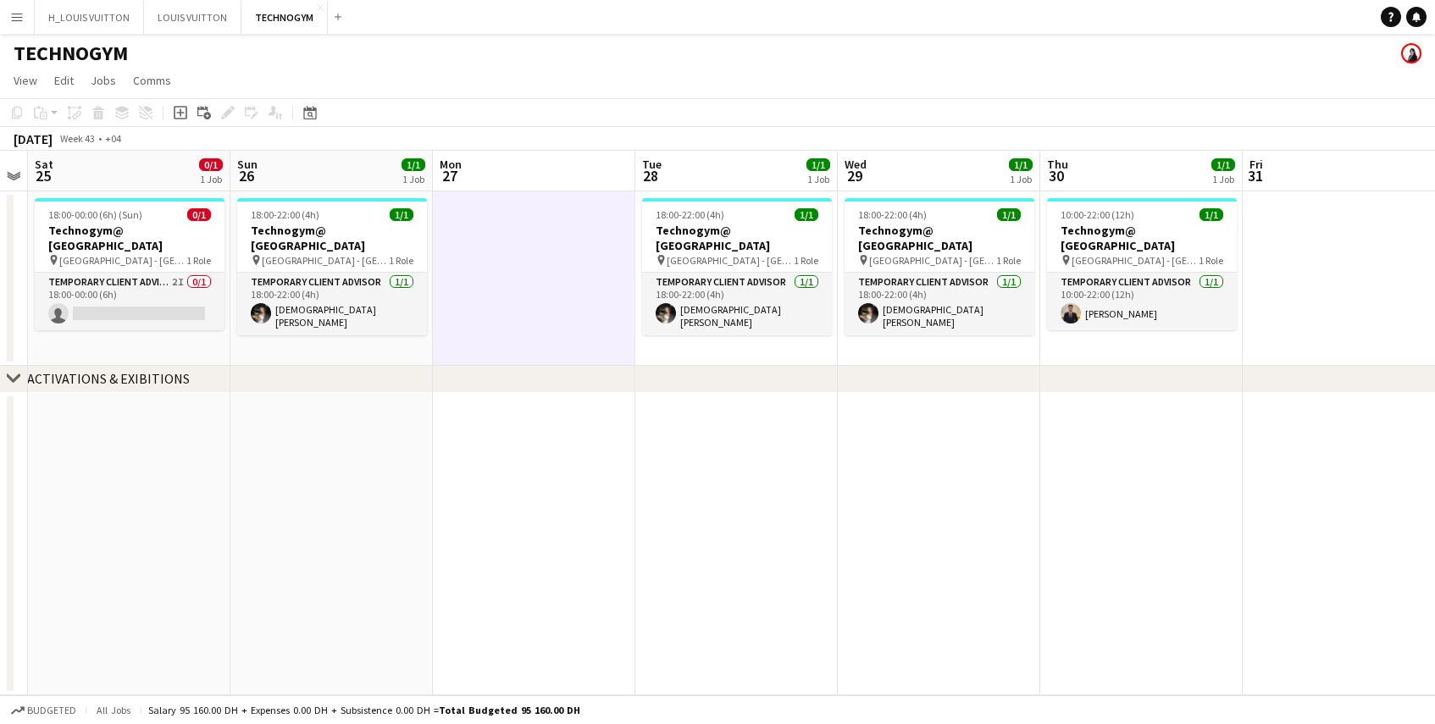
scroll to position [0, 785]
drag, startPoint x: 880, startPoint y: 315, endPoint x: -7, endPoint y: 348, distance: 887.6
click at [0, 348] on html "Menu Boards Boards Boards All jobs Status Workforce Workforce My Workforce Recr…" at bounding box center [717, 362] width 1435 height 724
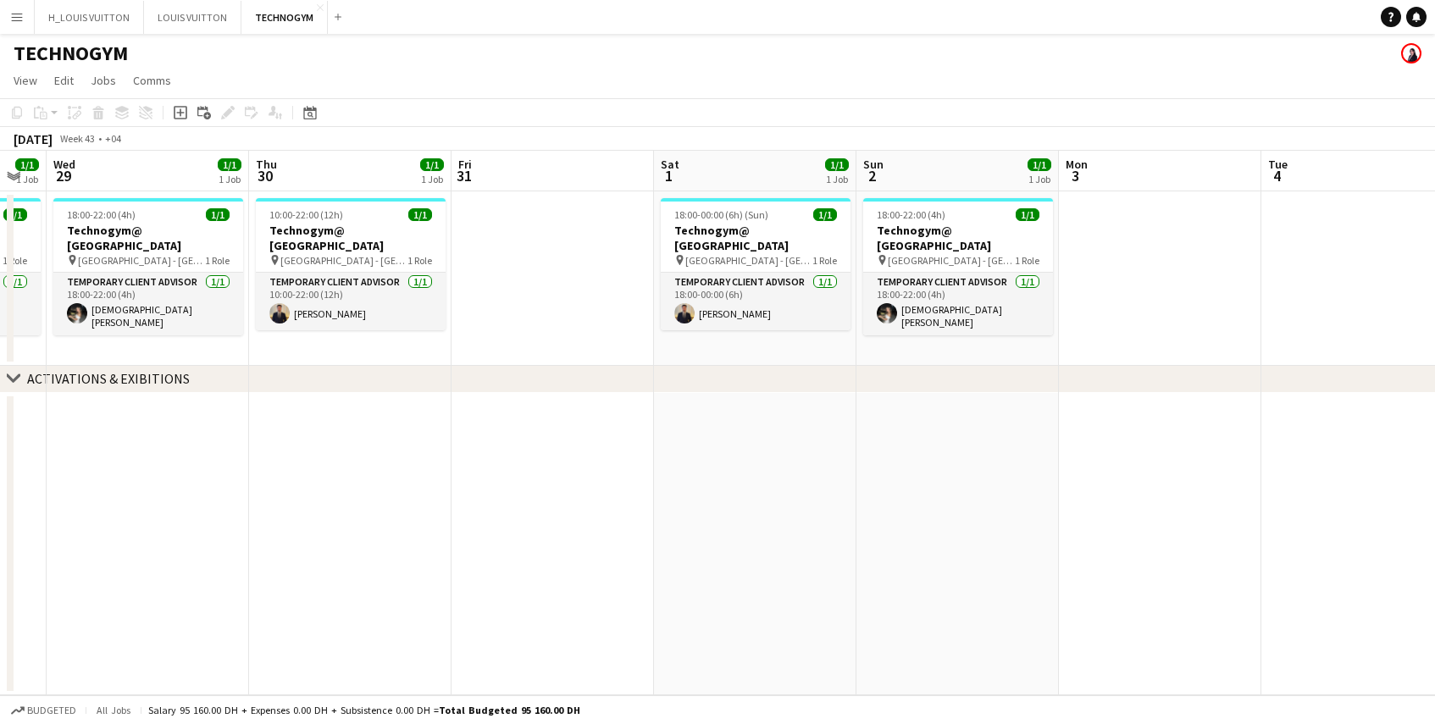
drag, startPoint x: 1232, startPoint y: 466, endPoint x: 446, endPoint y: 532, distance: 789.0
click at [446, 532] on app-calendar-viewport "Sat 25 0/1 1 Job Sun 26 1/1 1 Job Mon 27 Tue 28 1/1 1 Job Wed 29 1/1 1 Job Thu …" at bounding box center [717, 423] width 1435 height 545
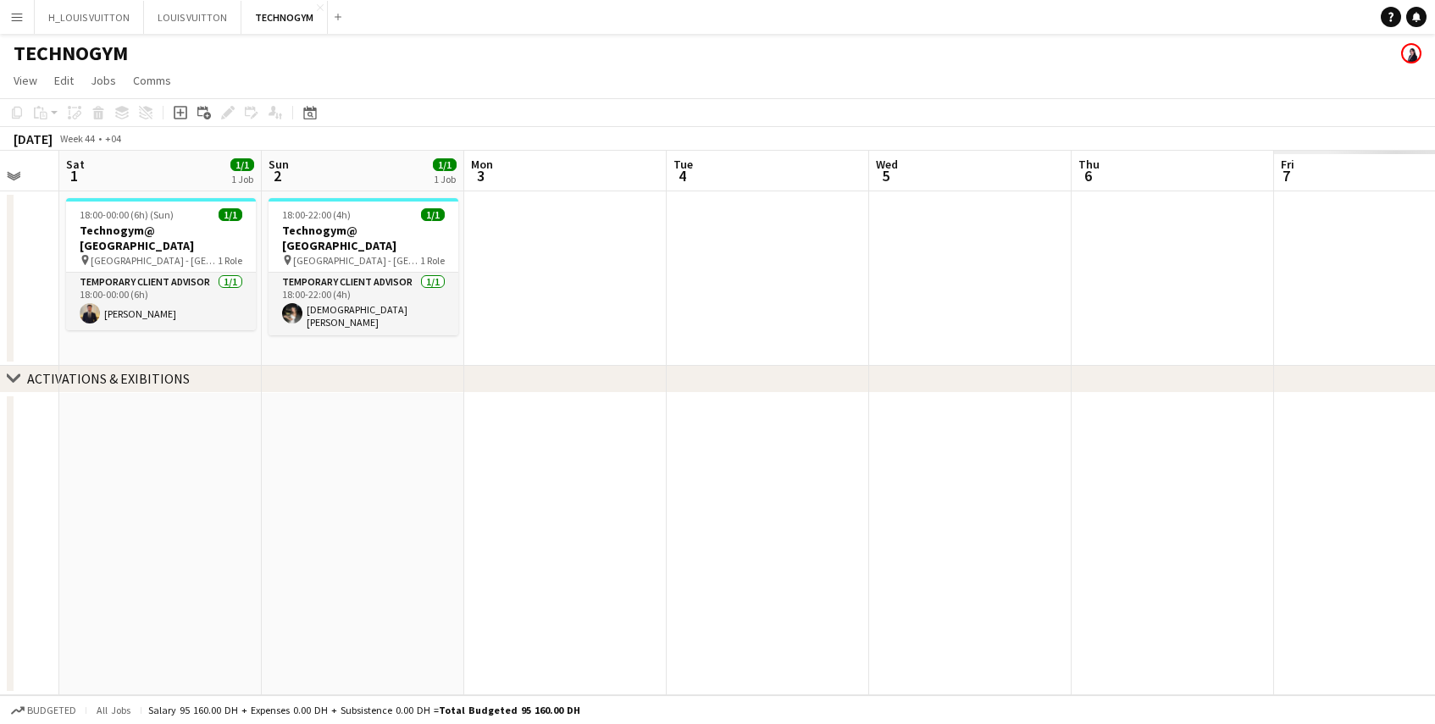
drag, startPoint x: 994, startPoint y: 496, endPoint x: 399, endPoint y: 541, distance: 596.5
click at [399, 541] on app-calendar-viewport "Wed 29 1/1 1 Job Thu 30 1/1 1 Job Fri 31 Sat 1 1/1 1 Job Sun 2 1/1 1 Job Mon 3 …" at bounding box center [717, 423] width 1435 height 545
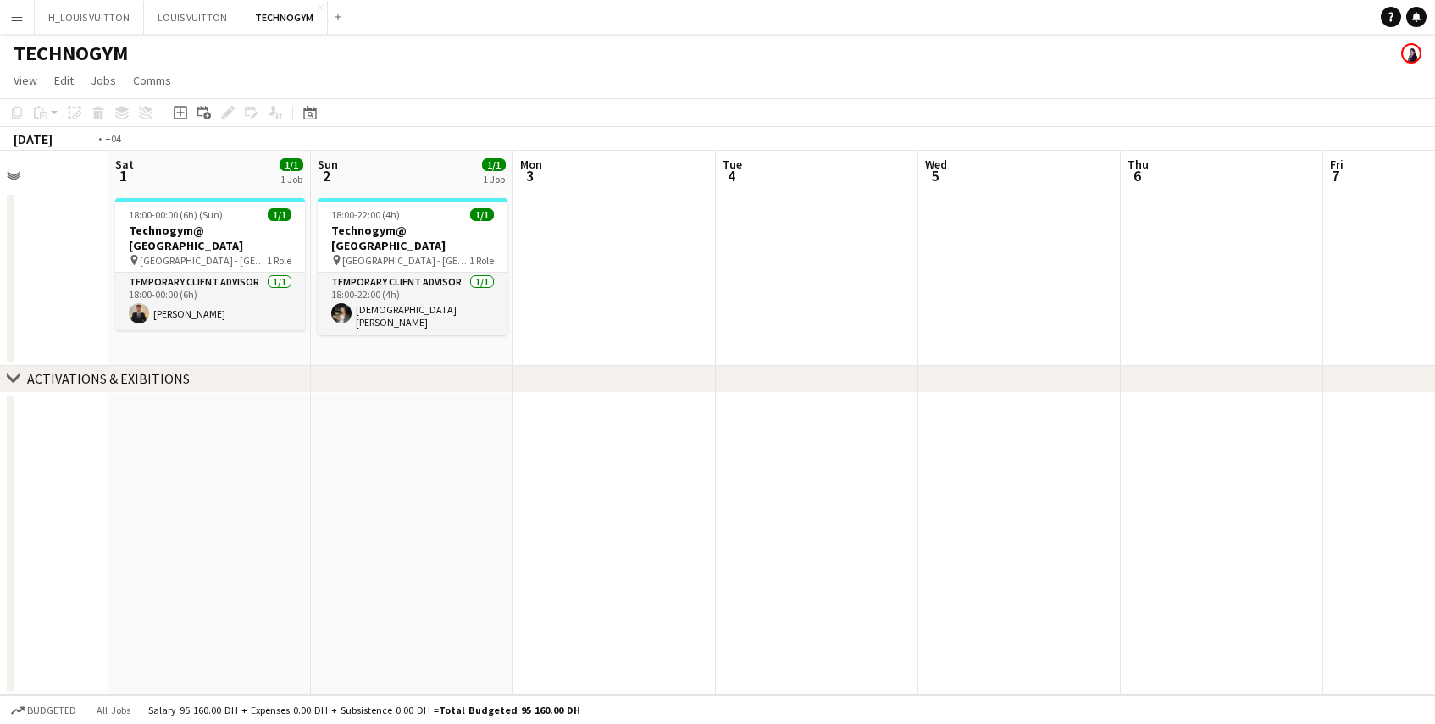
drag, startPoint x: 1092, startPoint y: 453, endPoint x: -7, endPoint y: 484, distance: 1099.2
click at [0, 484] on html "Menu Boards Boards Boards All jobs Status Workforce Workforce My Workforce Recr…" at bounding box center [717, 362] width 1435 height 724
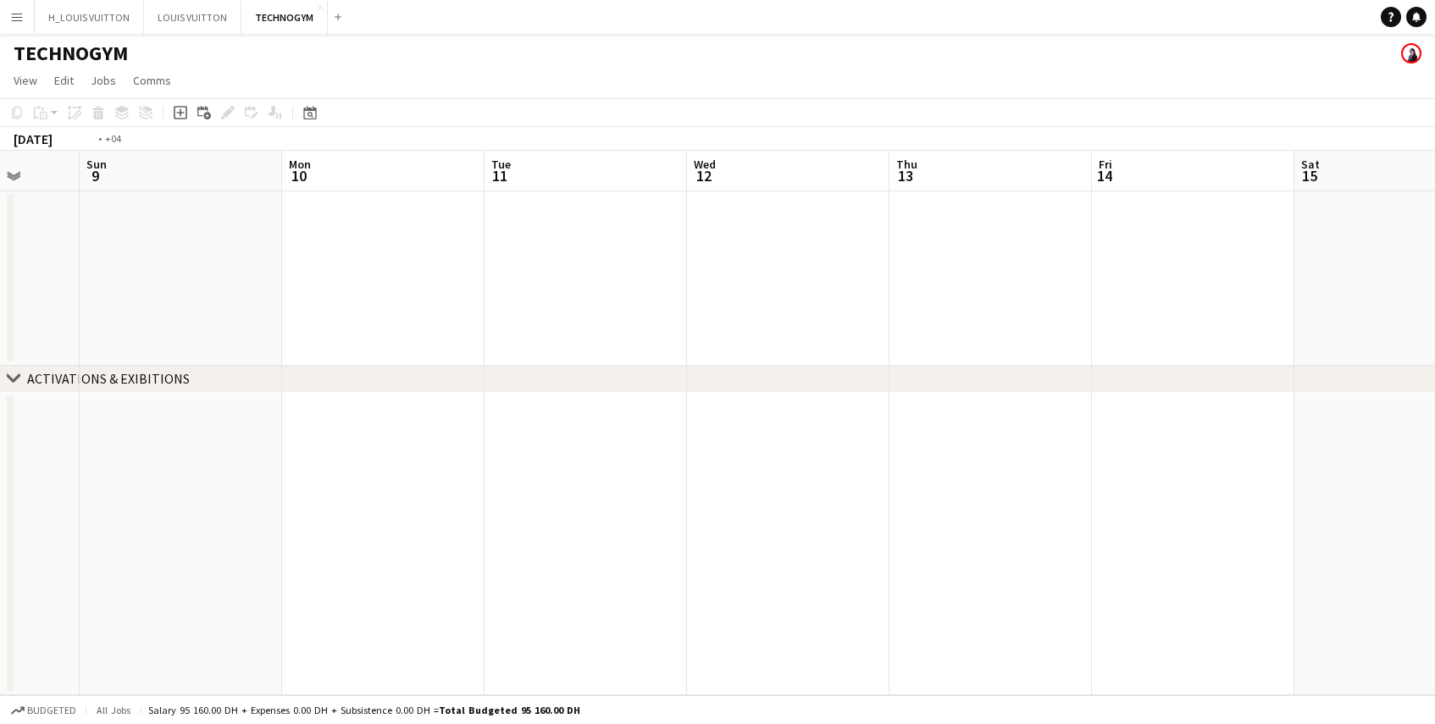
drag, startPoint x: 1082, startPoint y: 451, endPoint x: -7, endPoint y: 552, distance: 1093.3
click at [0, 552] on html "Menu Boards Boards Boards All jobs Status Workforce Workforce My Workforce Recr…" at bounding box center [717, 362] width 1435 height 724
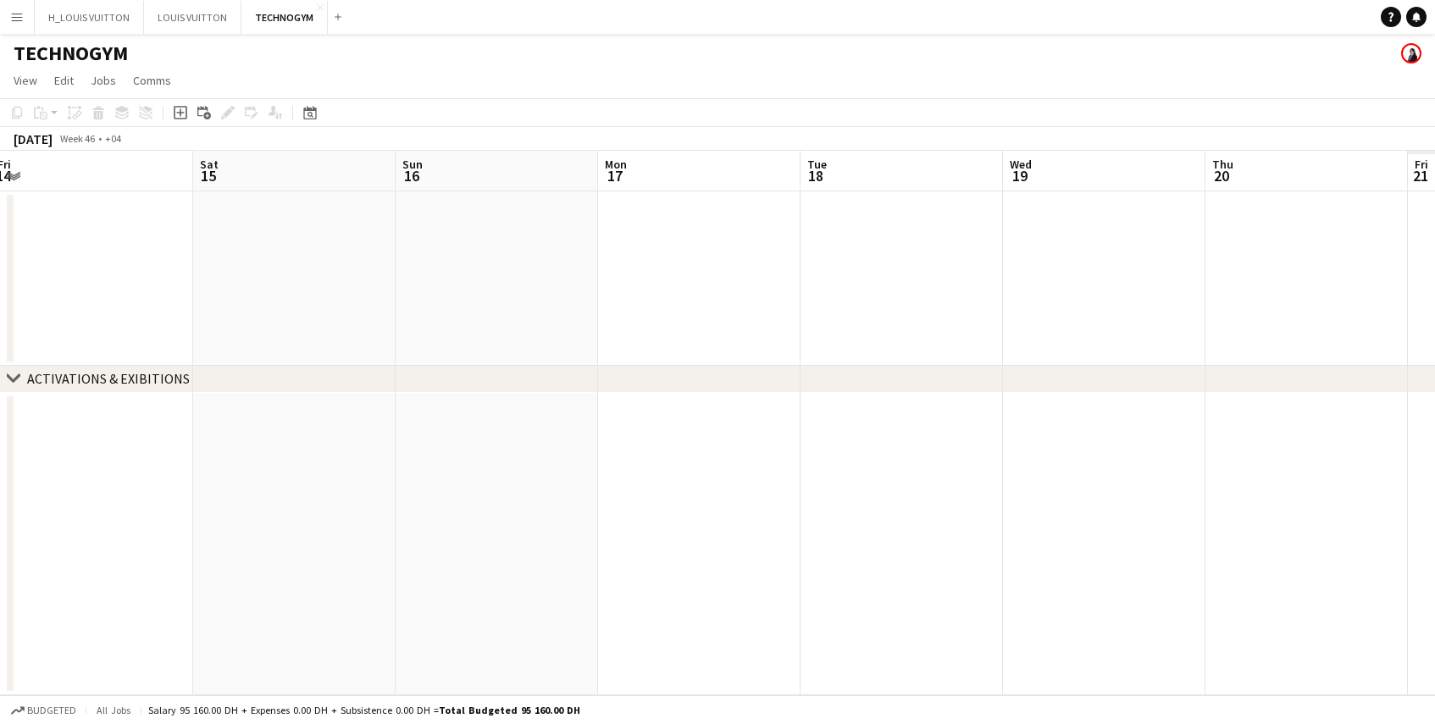
drag, startPoint x: 913, startPoint y: 486, endPoint x: 230, endPoint y: 516, distance: 683.5
click at [230, 516] on app-calendar-viewport "Tue 11 Wed 12 Thu 13 Fri 14 Sat 15 Sun 16 Mon 17 Tue 18 Wed 19 Thu 20 Fri 21 Sa…" at bounding box center [717, 423] width 1435 height 545
drag, startPoint x: 138, startPoint y: 496, endPoint x: 1441, endPoint y: 404, distance: 1306.2
click at [1422, 404] on html "Menu Boards Boards Boards All jobs Status Workforce Workforce My Workforce Recr…" at bounding box center [717, 362] width 1435 height 724
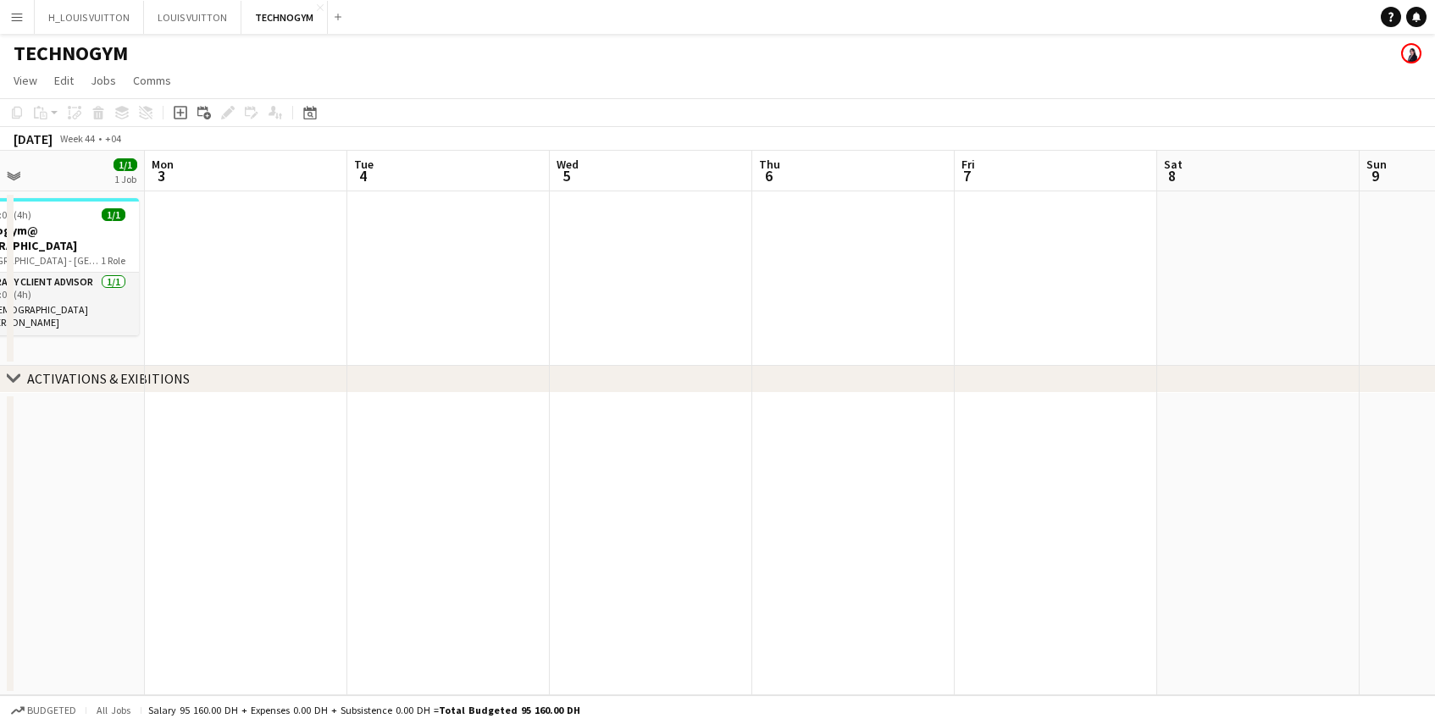
drag, startPoint x: 207, startPoint y: 562, endPoint x: 1164, endPoint y: 557, distance: 957.3
click at [1422, 535] on html "Menu Boards Boards Boards All jobs Status Workforce Workforce My Workforce Recr…" at bounding box center [717, 362] width 1435 height 724
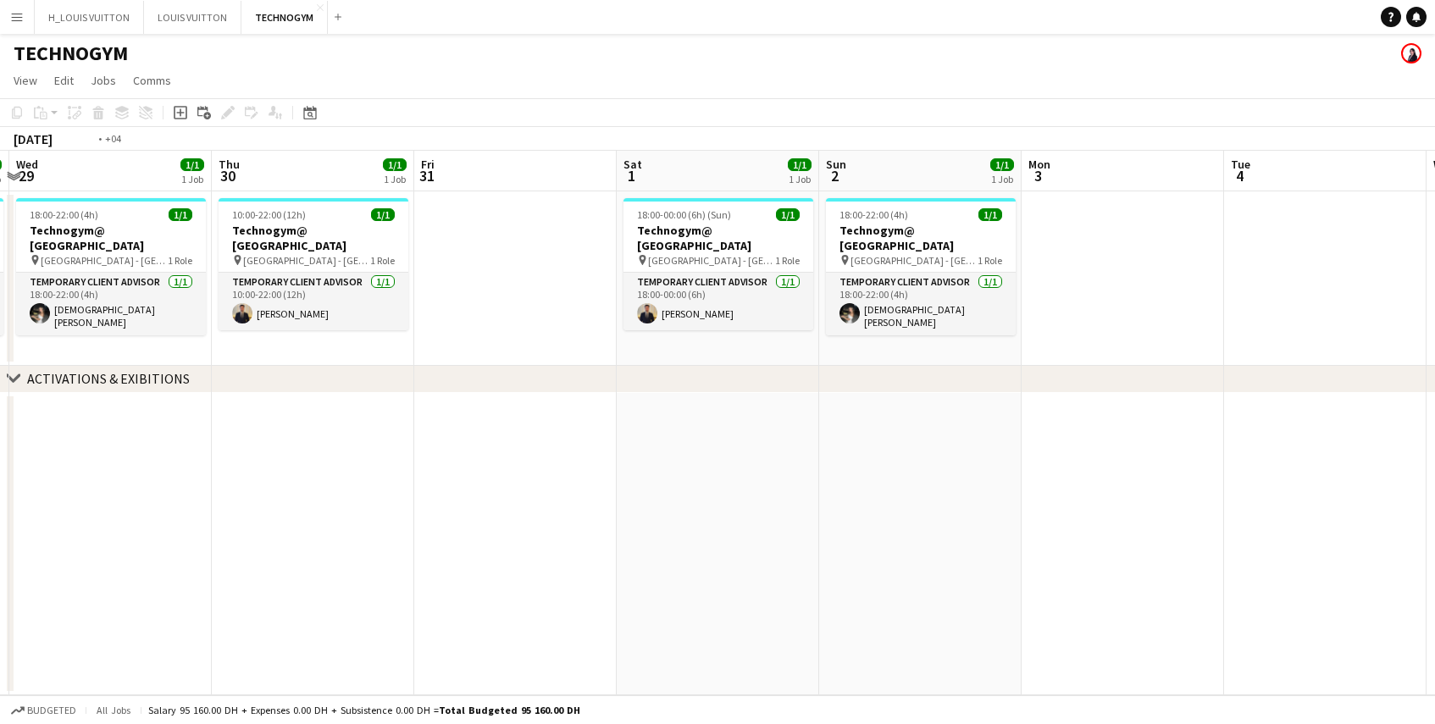
scroll to position [0, 537]
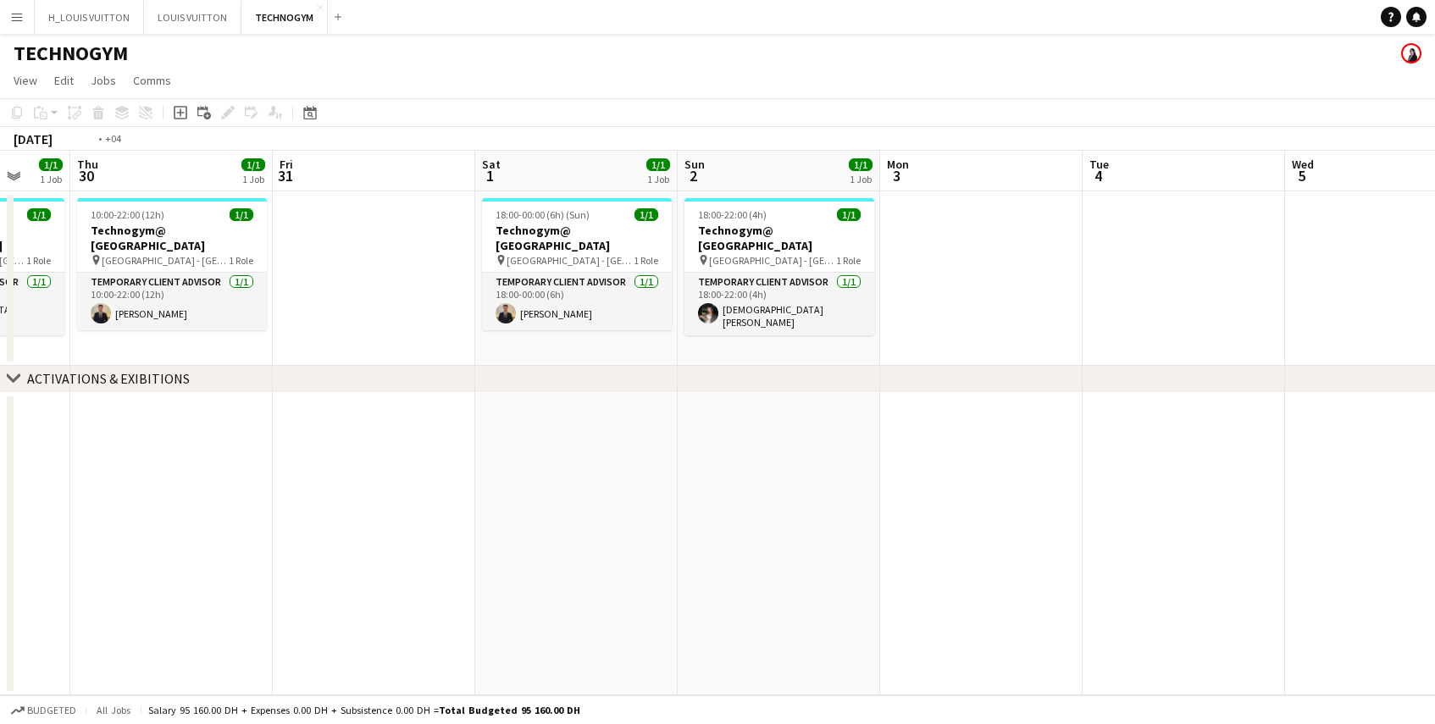
drag, startPoint x: 89, startPoint y: 586, endPoint x: 1441, endPoint y: 541, distance: 1352.9
click at [1422, 541] on html "Menu Boards Boards Boards All jobs Status Workforce Workforce My Workforce Recr…" at bounding box center [717, 362] width 1435 height 724
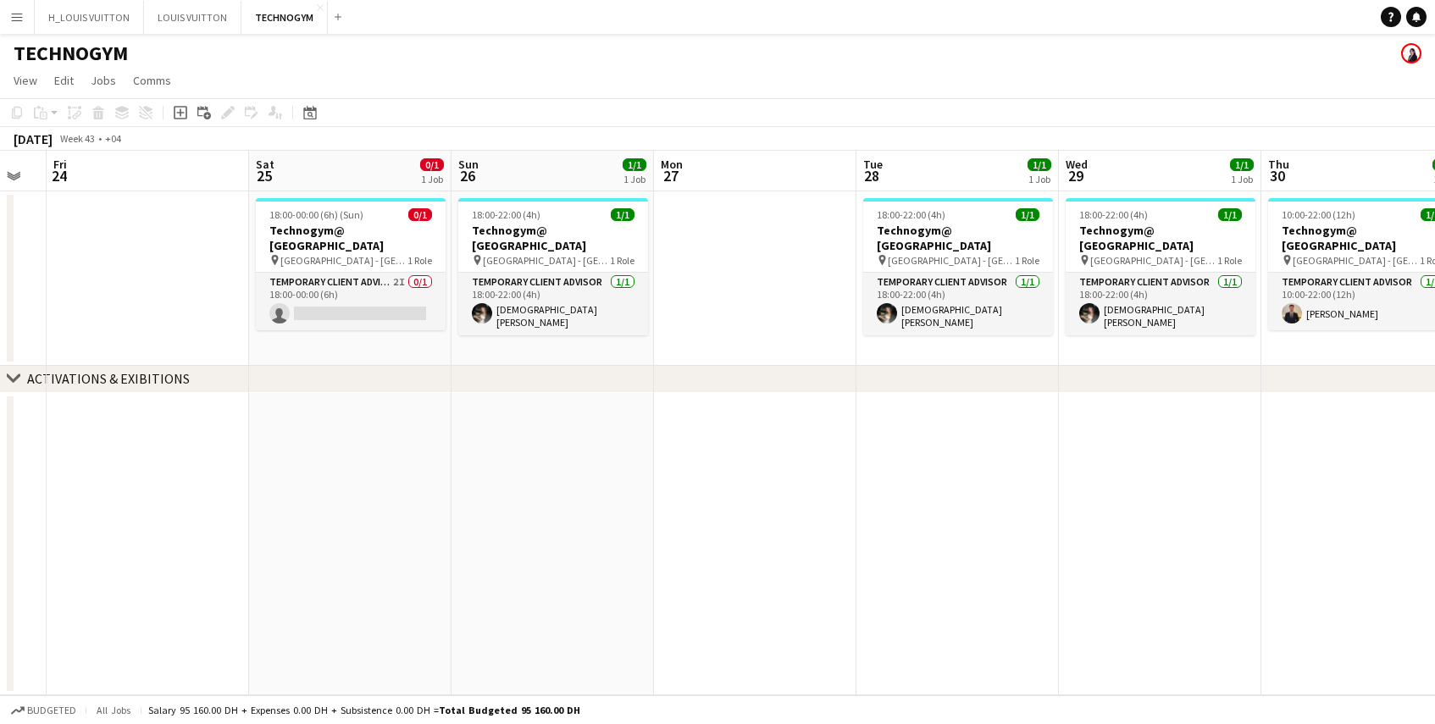
drag, startPoint x: 116, startPoint y: 570, endPoint x: 1349, endPoint y: 508, distance: 1234.2
click at [1349, 508] on app-calendar-viewport "Wed 22 1/1 1 Job Thu 23 Fri 24 Sat 25 0/1 1 Job Sun 26 1/1 1 Job Mon 27 Tue 28 …" at bounding box center [717, 423] width 1435 height 545
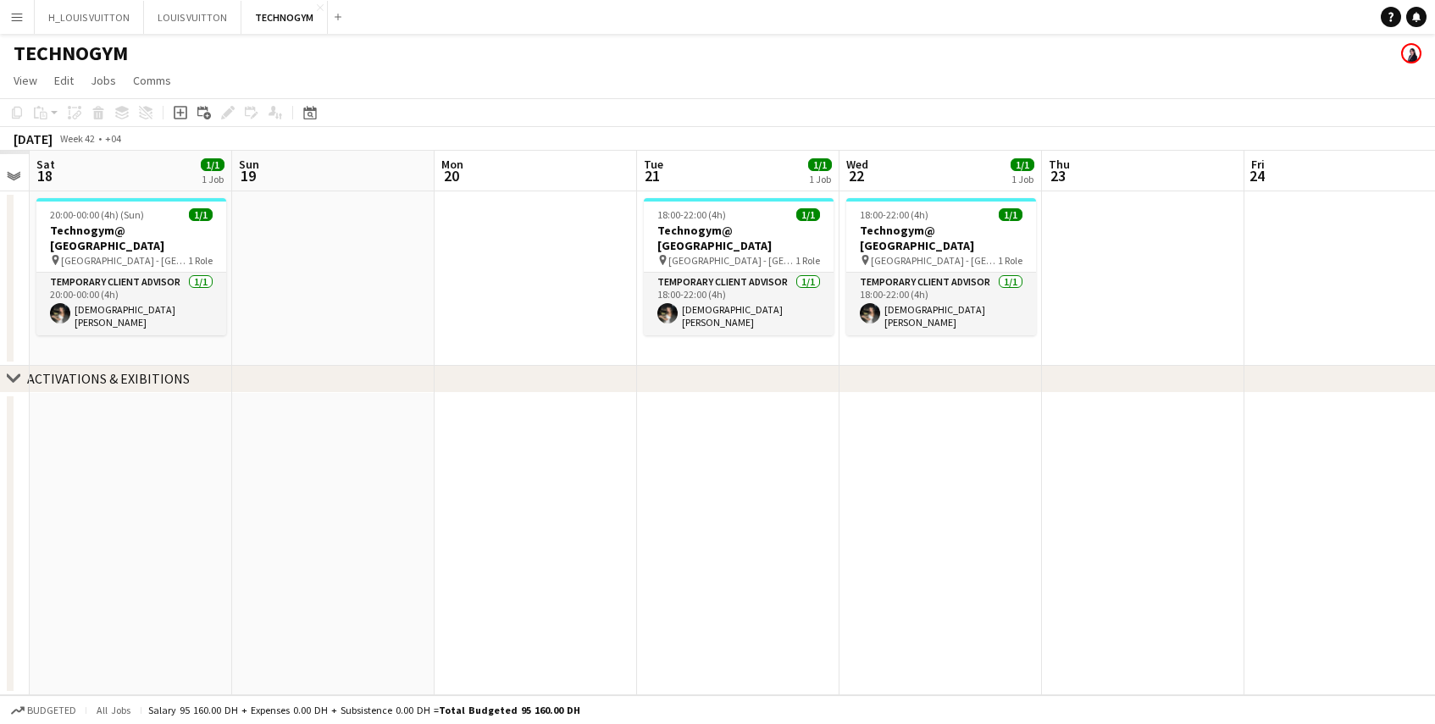
scroll to position [0, 468]
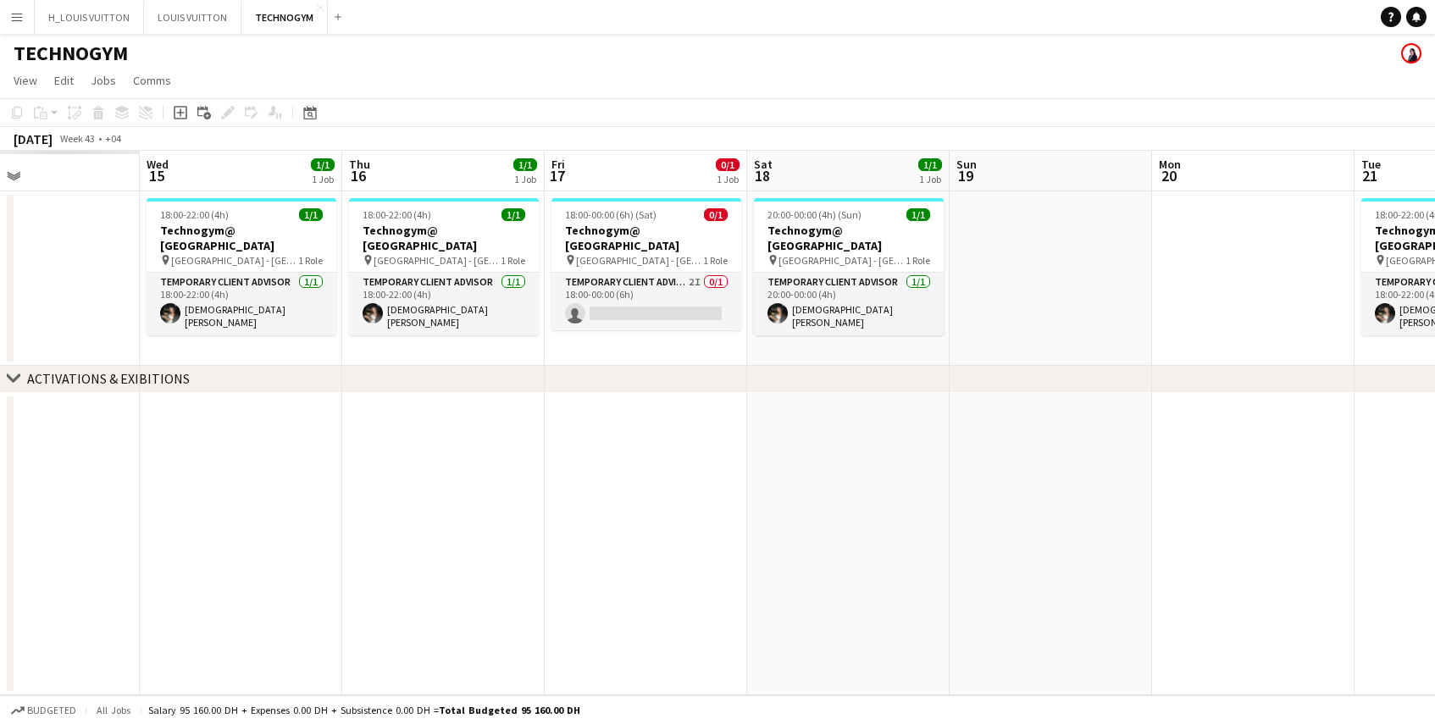
drag, startPoint x: 171, startPoint y: 552, endPoint x: 1441, endPoint y: 506, distance: 1270.8
click at [1422, 506] on html "Menu Boards Boards Boards All jobs Status Workforce Workforce My Workforce Recr…" at bounding box center [717, 362] width 1435 height 724
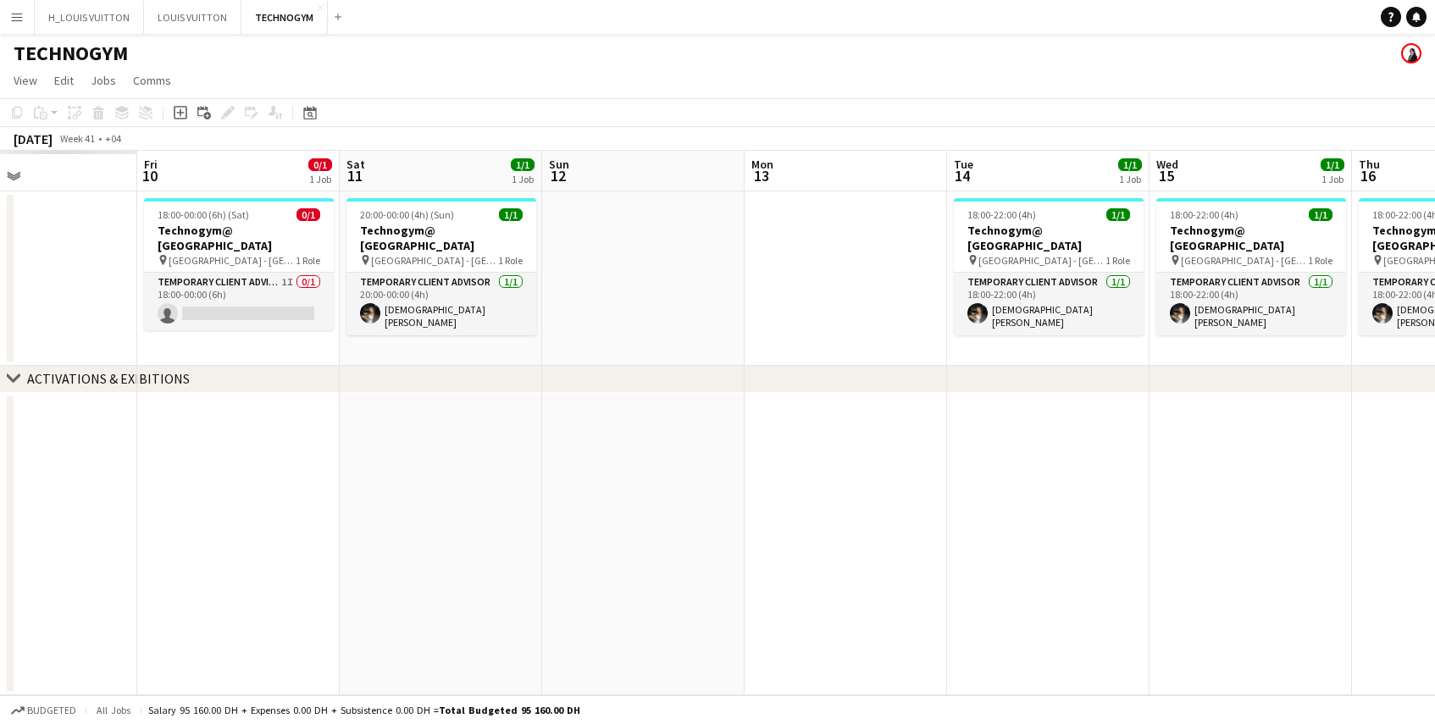
drag, startPoint x: 142, startPoint y: 519, endPoint x: 939, endPoint y: 482, distance: 797.2
click at [1189, 472] on app-calendar-viewport "Tue 7 Wed 8 Thu 9 Fri 10 0/1 1 Job Sat 11 1/1 1 Job Sun 12 Mon 13 Tue 14 1/1 1 …" at bounding box center [717, 423] width 1435 height 545
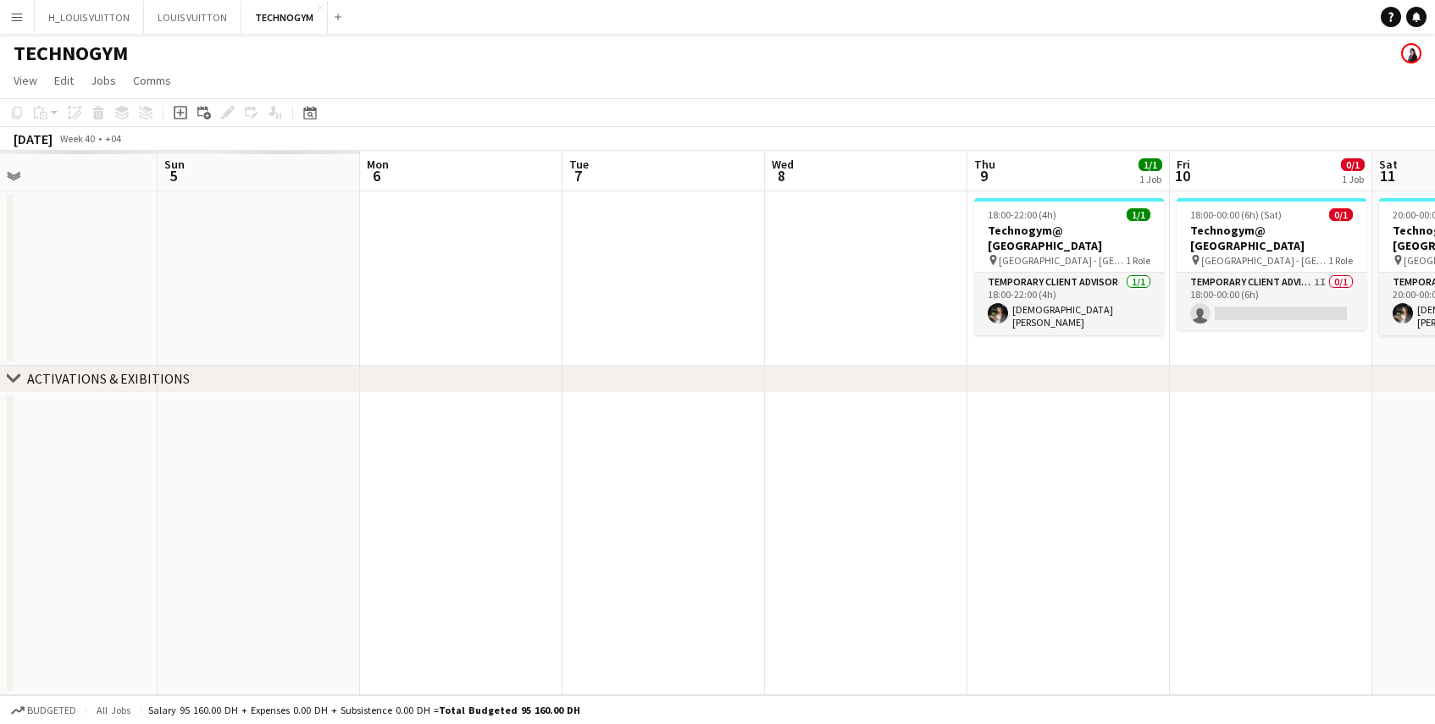
drag, startPoint x: 103, startPoint y: 506, endPoint x: 1064, endPoint y: 480, distance: 961.1
click at [1099, 482] on app-calendar-viewport "Thu 2 Fri 3 Sat 4 Sun 5 Mon 6 Tue 7 Wed 8 Thu 9 1/1 1 Job Fri 10 0/1 1 Job Sat …" at bounding box center [717, 423] width 1435 height 545
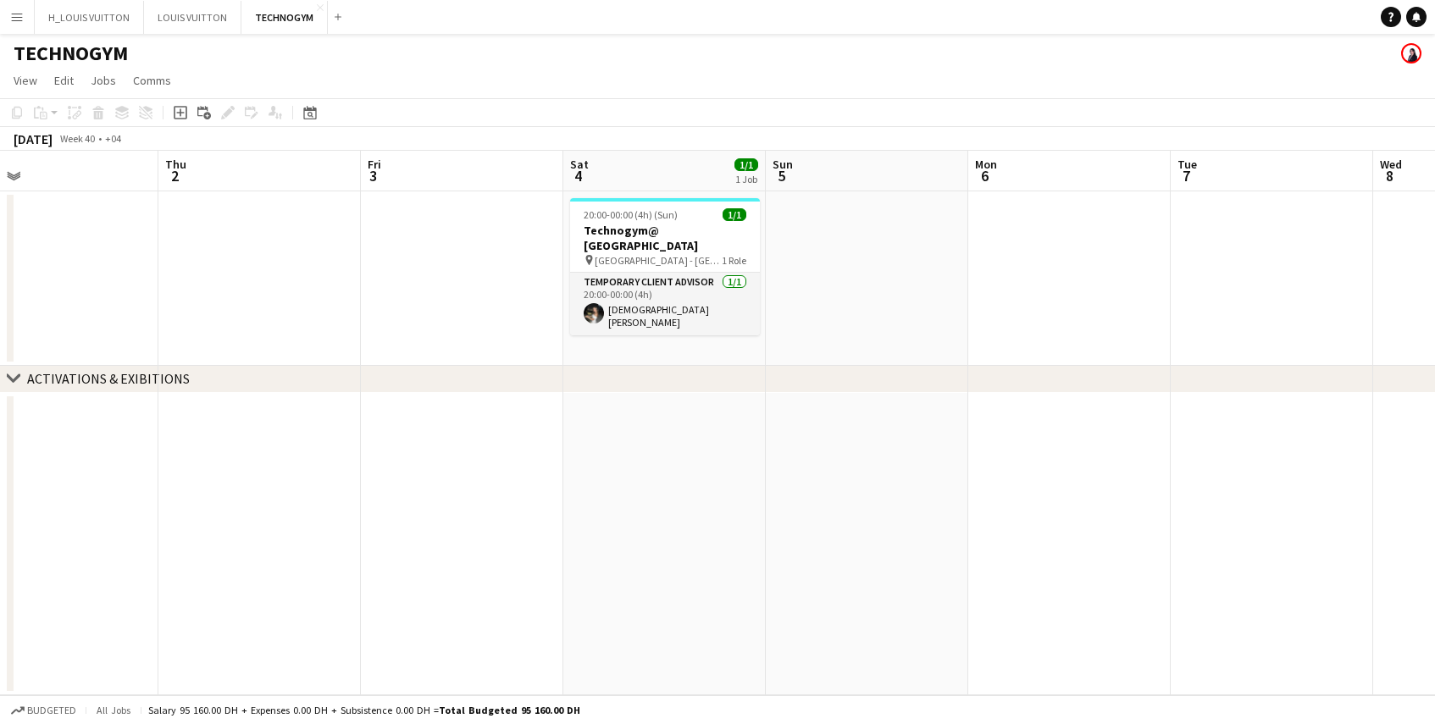
drag, startPoint x: 217, startPoint y: 507, endPoint x: 782, endPoint y: 495, distance: 565.2
click at [782, 495] on app-calendar-viewport "Mon 29 Tue 30 Wed 1 Thu 2 Fri 3 Sat 4 1/1 1 Job Sun 5 Mon 6 Tue 7 Wed 8 Thu 9 1…" at bounding box center [717, 423] width 1435 height 545
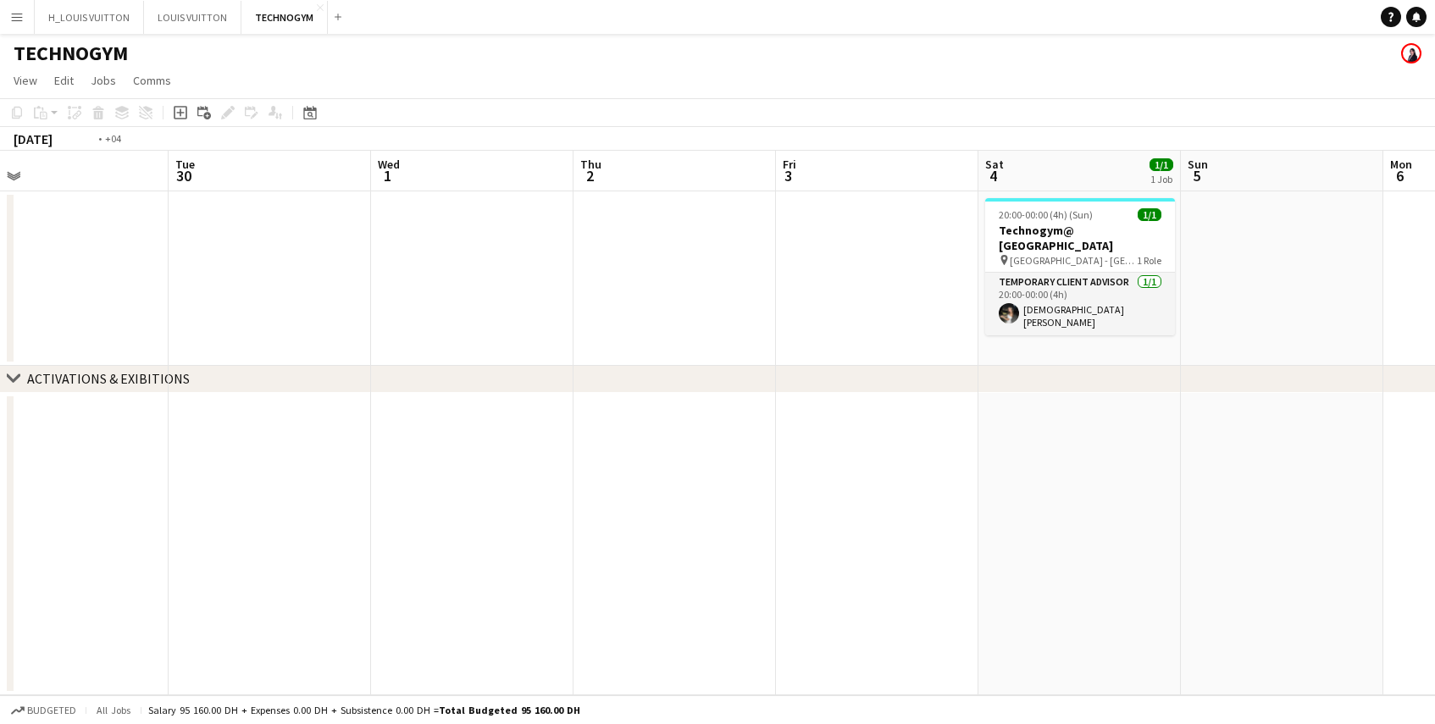
drag, startPoint x: 350, startPoint y: 490, endPoint x: 1170, endPoint y: 467, distance: 820.4
click at [1170, 467] on app-calendar-viewport "Sat 27 Sun 28 Mon 29 Tue 30 Wed 1 Thu 2 Fri 3 Sat 4 1/1 1 Job Sun 5 Mon 6 Tue 7…" at bounding box center [717, 423] width 1435 height 545
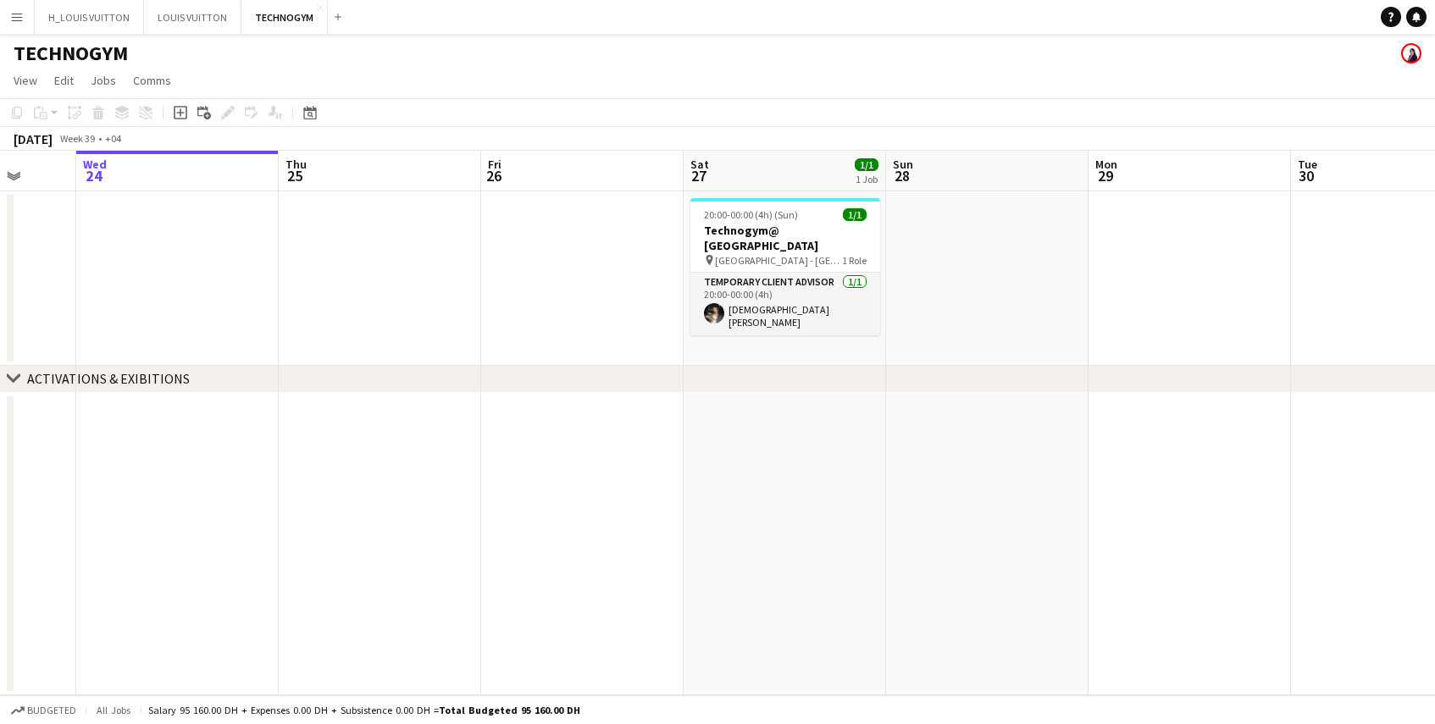
scroll to position [0, 525]
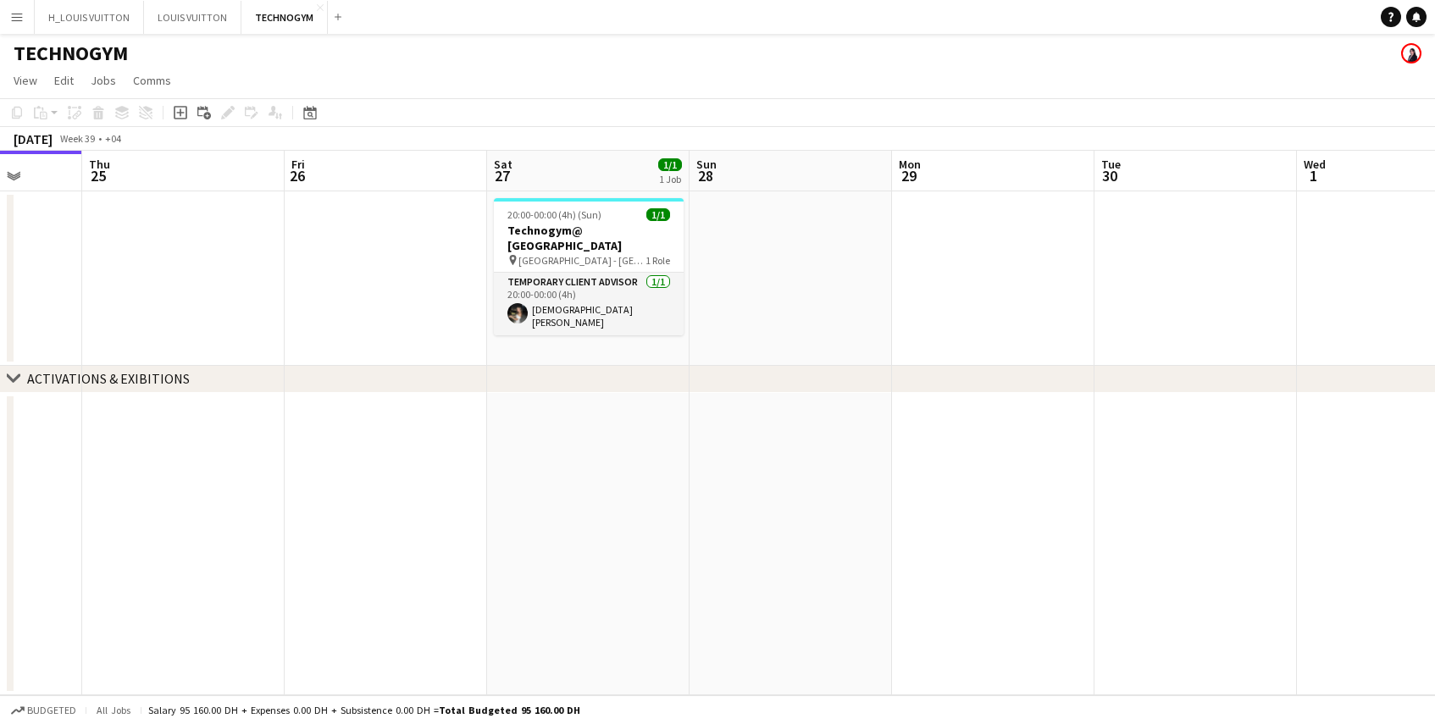
drag, startPoint x: 220, startPoint y: 535, endPoint x: 741, endPoint y: 519, distance: 521.3
click at [741, 519] on app-calendar-viewport "Mon 22 Tue 23 Wed 24 Thu 25 Fri 26 Sat 27 1/1 1 Job Sun 28 Mon 29 Tue 30 Wed 1 …" at bounding box center [717, 423] width 1435 height 545
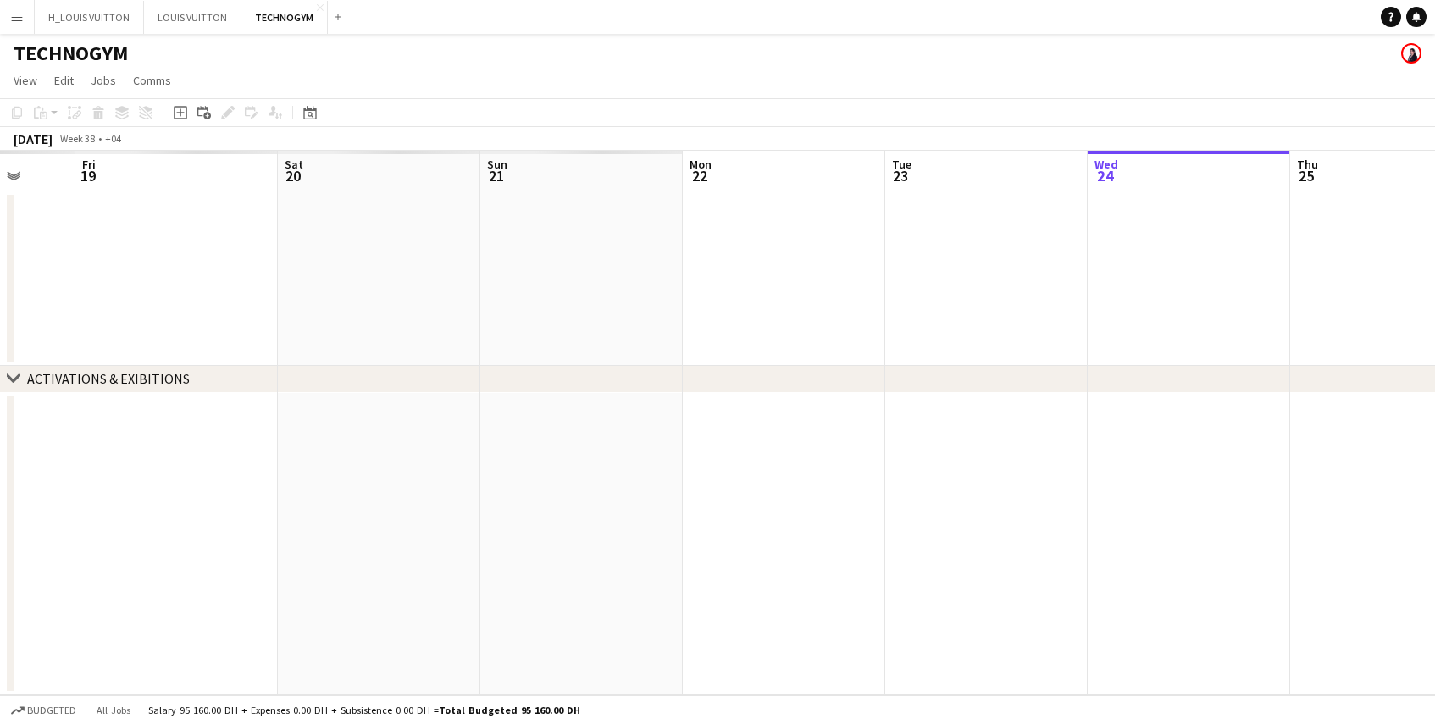
drag, startPoint x: 188, startPoint y: 525, endPoint x: 1396, endPoint y: 487, distance: 1208.7
click at [1396, 487] on app-calendar-viewport "Tue 16 Wed 17 Thu 18 Fri 19 Sat 20 Sun 21 Mon 22 Tue 23 Wed 24 Thu 25 Fri 26 Sa…" at bounding box center [717, 423] width 1435 height 545
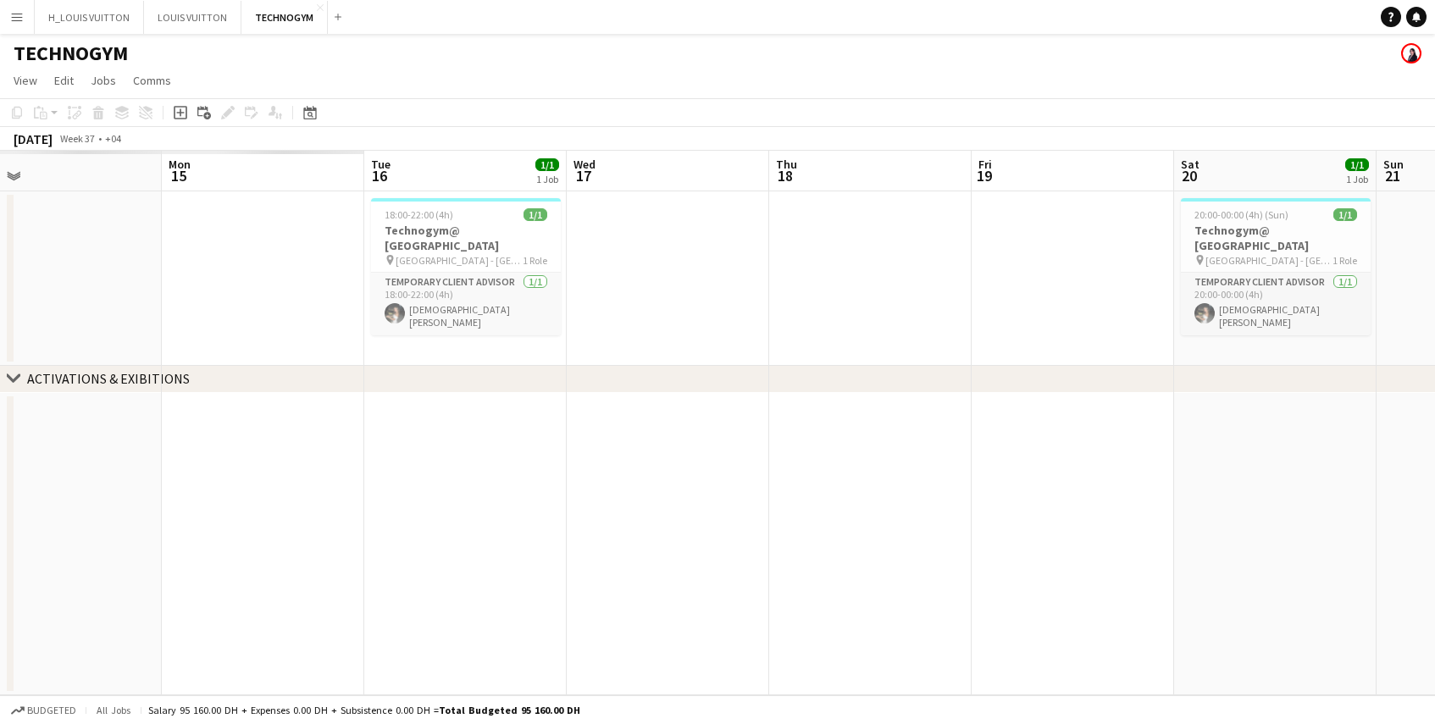
drag, startPoint x: 312, startPoint y: 546, endPoint x: 1226, endPoint y: 530, distance: 914.3
click at [1226, 530] on app-calendar-viewport "Fri 12 Sat 13 Sun 14 Mon 15 Tue 16 1/1 1 Job Wed 17 Thu 18 Fri 19 Sat 20 1/1 1 …" at bounding box center [717, 423] width 1435 height 545
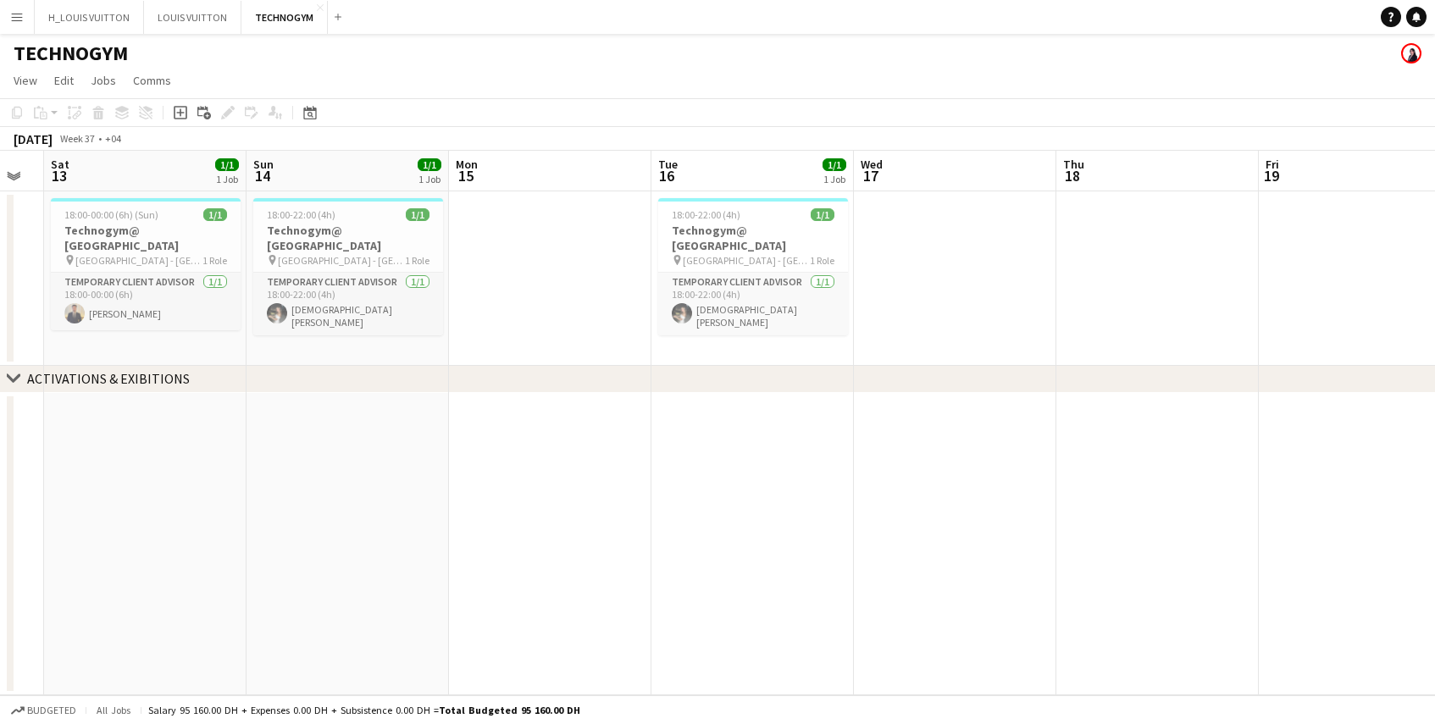
scroll to position [0, 354]
drag, startPoint x: 364, startPoint y: 531, endPoint x: 1038, endPoint y: 526, distance: 673.5
click at [1038, 526] on app-calendar-viewport "Thu 11 Fri 12 Sat 13 1/1 1 Job Sun 14 1/1 1 Job Mon 15 Tue 16 1/1 1 Job Wed 17 …" at bounding box center [717, 423] width 1435 height 545
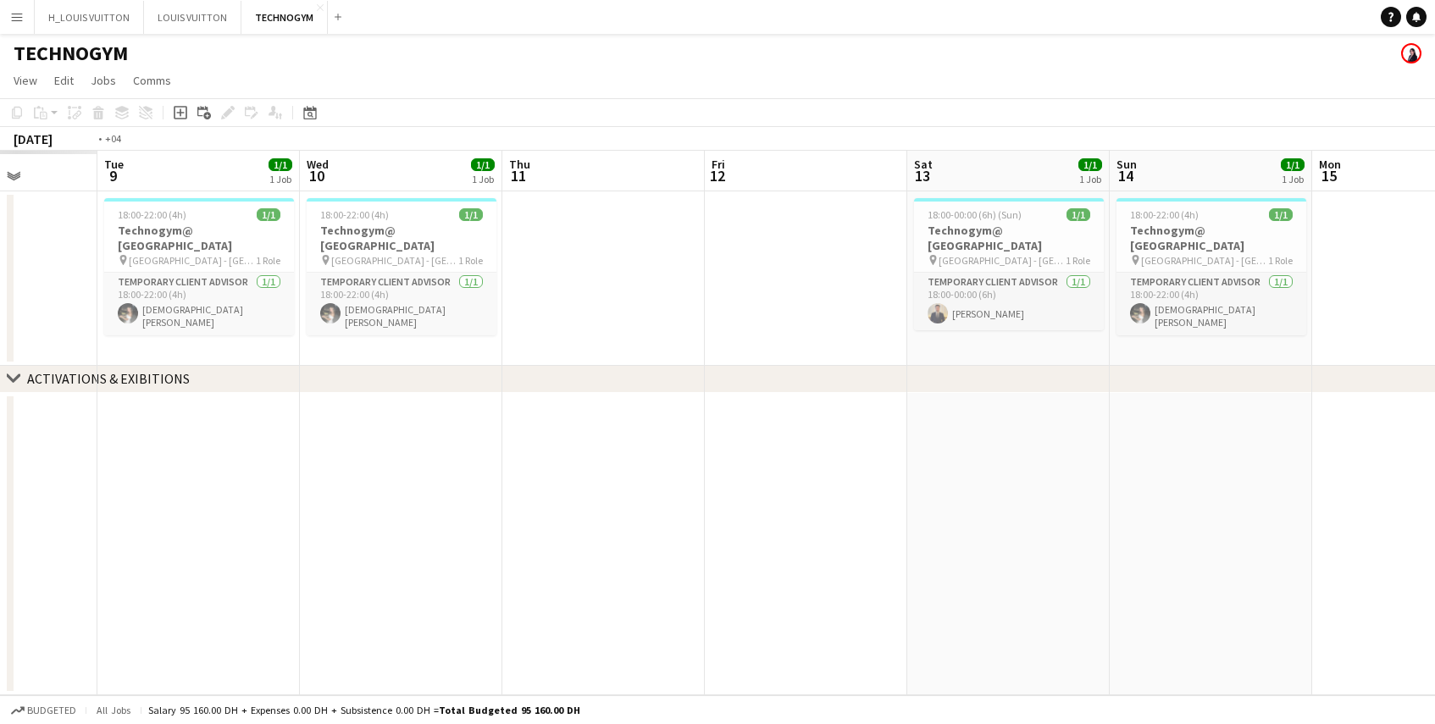
scroll to position [0, 504]
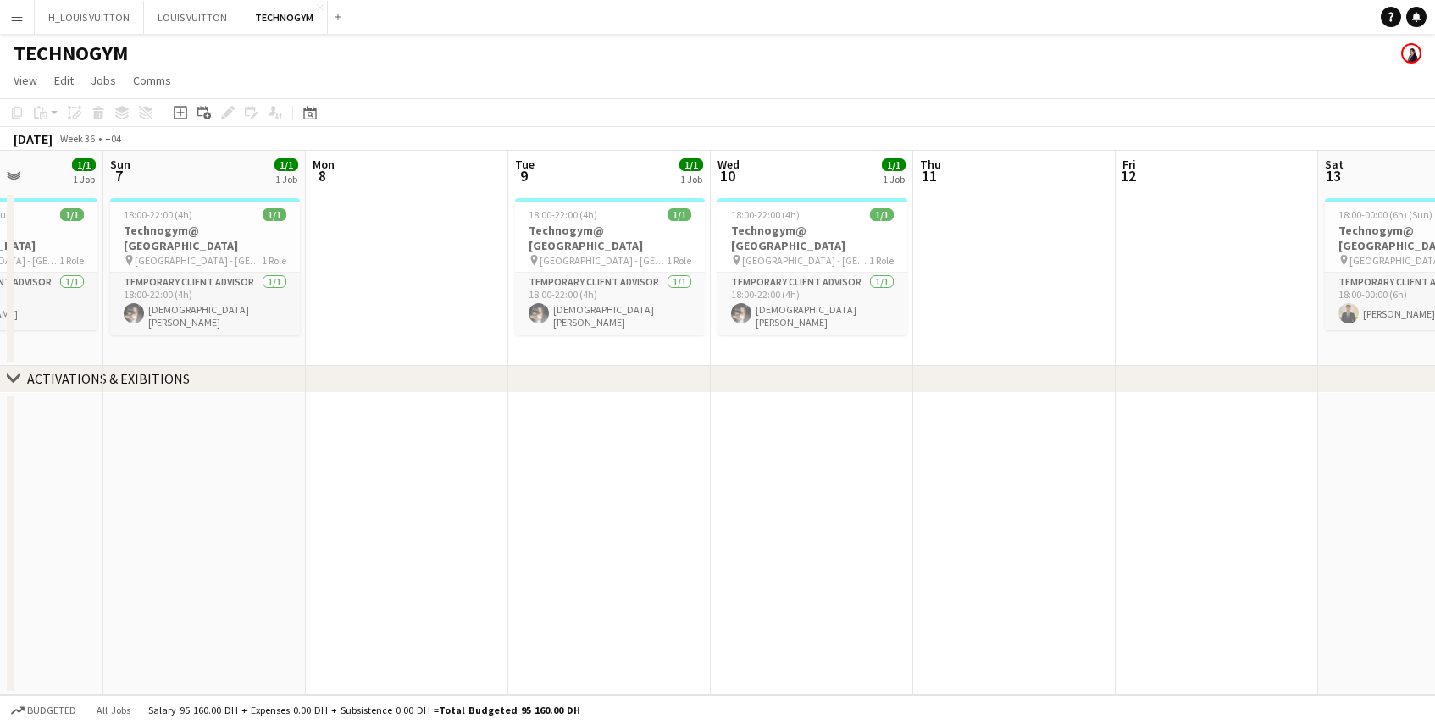
drag, startPoint x: 269, startPoint y: 541, endPoint x: 1132, endPoint y: 538, distance: 862.5
click at [1132, 538] on app-calendar-viewport "Thu 4 Fri 5 Sat 6 1/1 1 Job Sun 7 1/1 1 Job Mon 8 Tue 9 1/1 1 Job Wed 10 1/1 1 …" at bounding box center [717, 423] width 1435 height 545
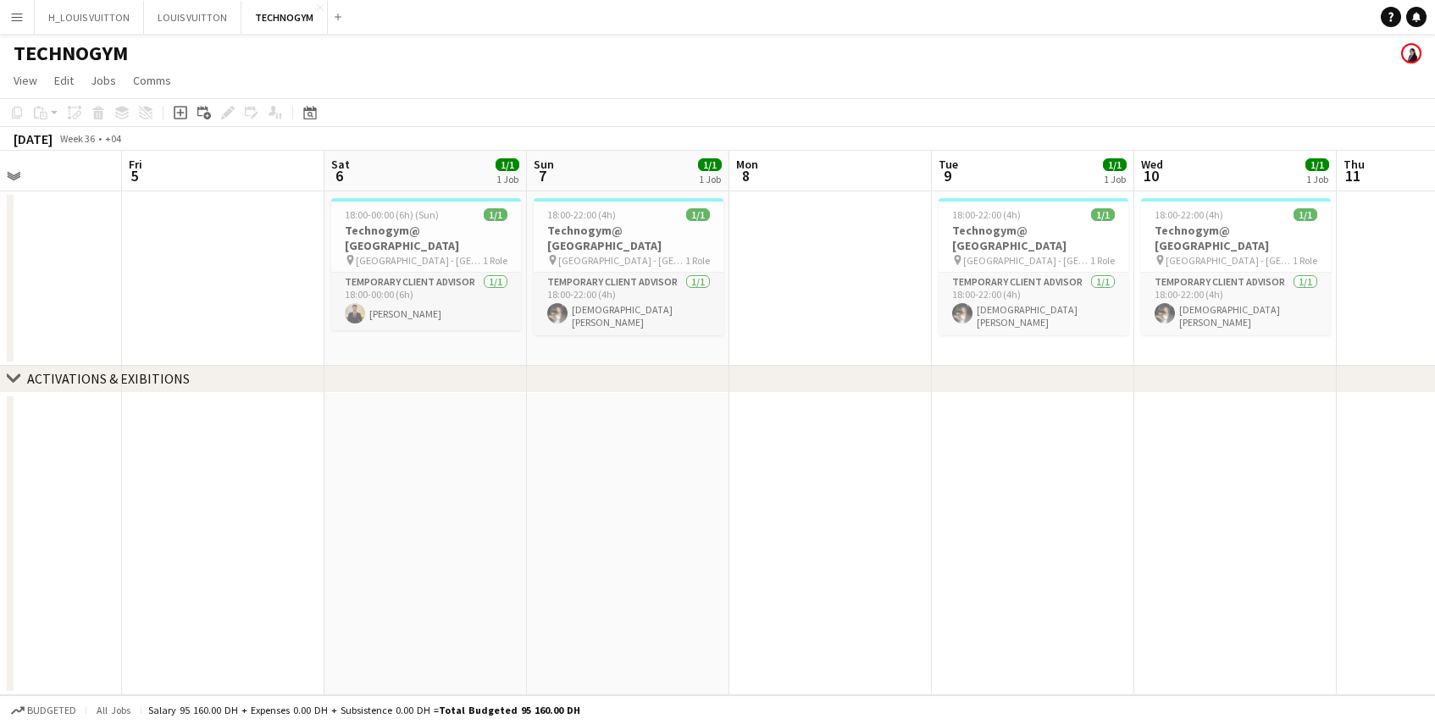
drag, startPoint x: 229, startPoint y: 523, endPoint x: 852, endPoint y: 501, distance: 623.9
click at [855, 501] on app-calendar-viewport "Tue 2 Wed 3 Thu 4 Fri 5 Sat 6 1/1 1 Job Sun 7 1/1 1 Job Mon 8 Tue 9 1/1 1 Job W…" at bounding box center [717, 423] width 1435 height 545
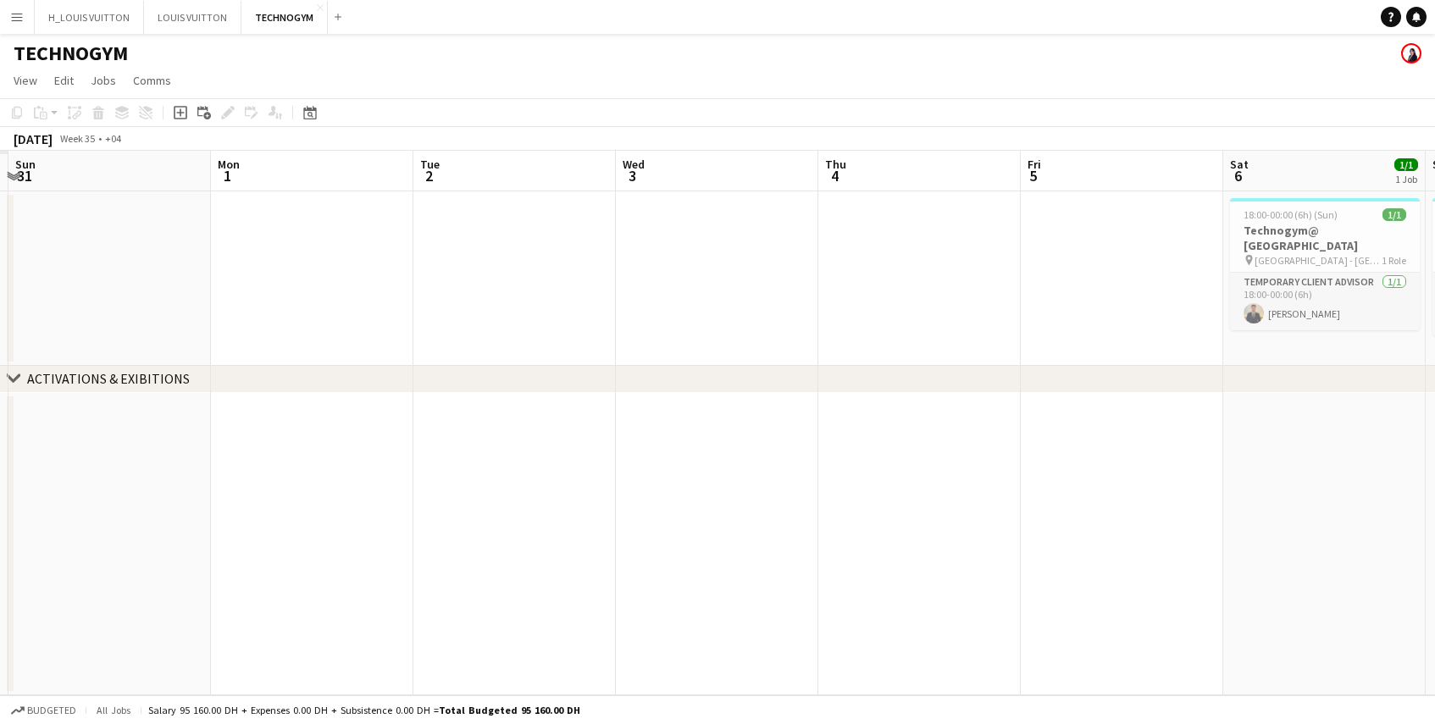
scroll to position [0, 473]
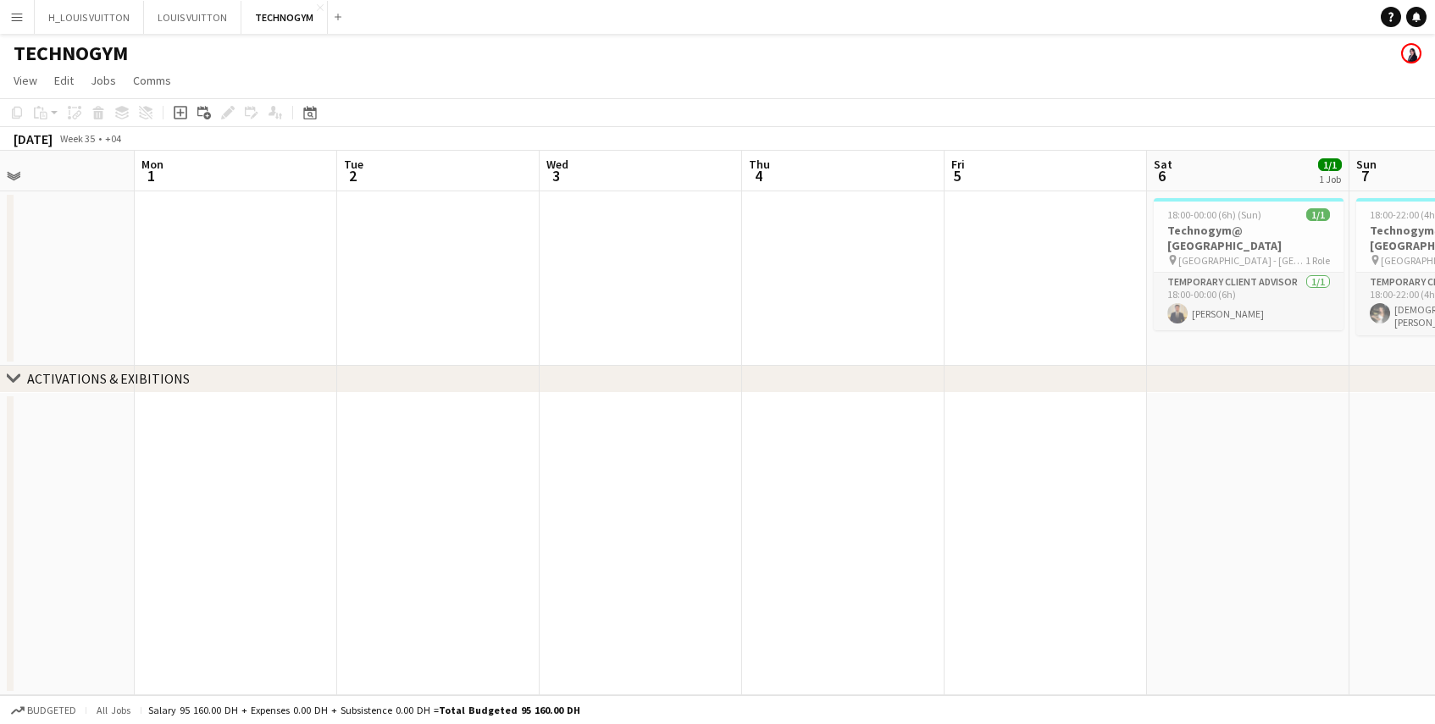
drag, startPoint x: 136, startPoint y: 518, endPoint x: 755, endPoint y: 516, distance: 618.5
click at [755, 516] on app-calendar-viewport "Fri 29 Sat 30 Sun 31 Mon 1 Tue 2 Wed 3 Thu 4 Fri 5 Sat 6 1/1 1 Job Sun 7 1/1 1 …" at bounding box center [717, 423] width 1435 height 545
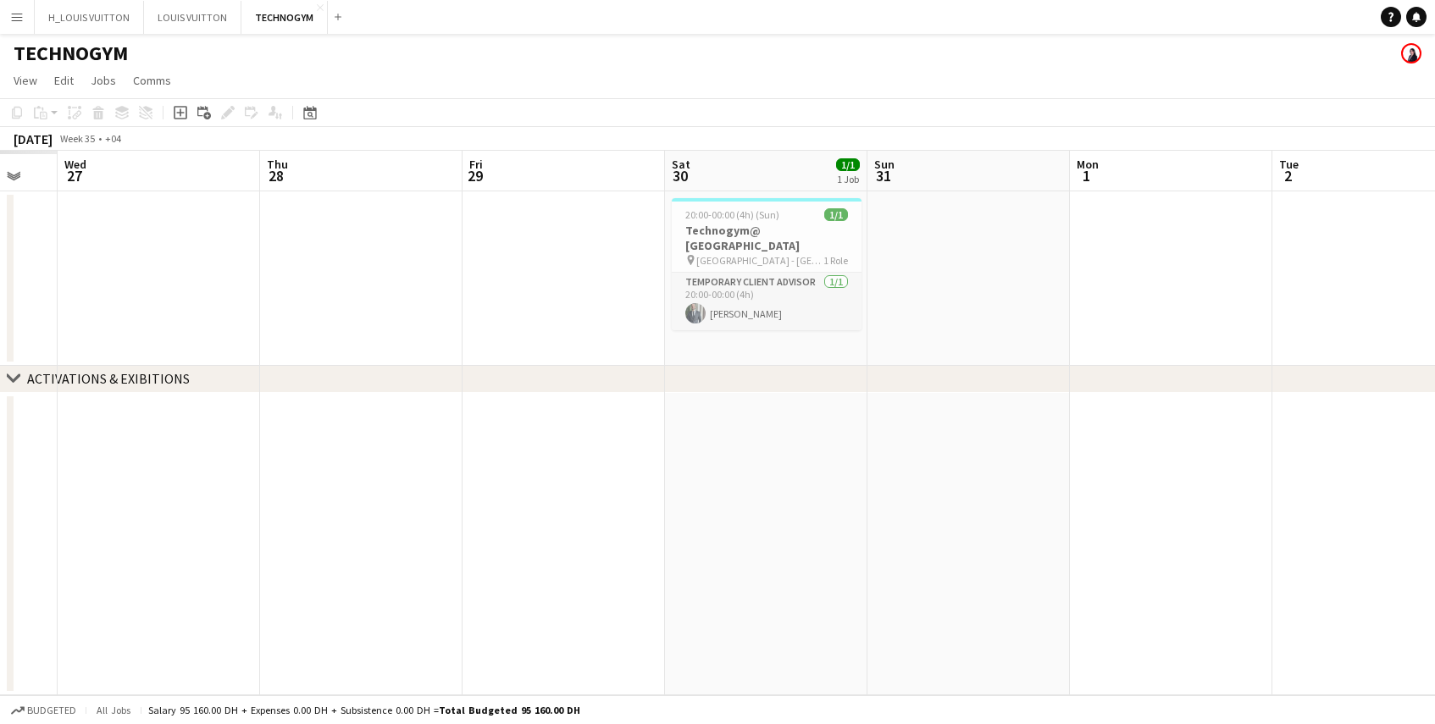
drag, startPoint x: 127, startPoint y: 528, endPoint x: 1025, endPoint y: 516, distance: 898.1
click at [1048, 515] on app-calendar-viewport "Mon 25 Tue 26 Wed 27 Thu 28 Fri 29 Sat 30 1/1 1 Job Sun 31 Mon 1 Tue 2 Wed 3 Th…" at bounding box center [717, 423] width 1435 height 545
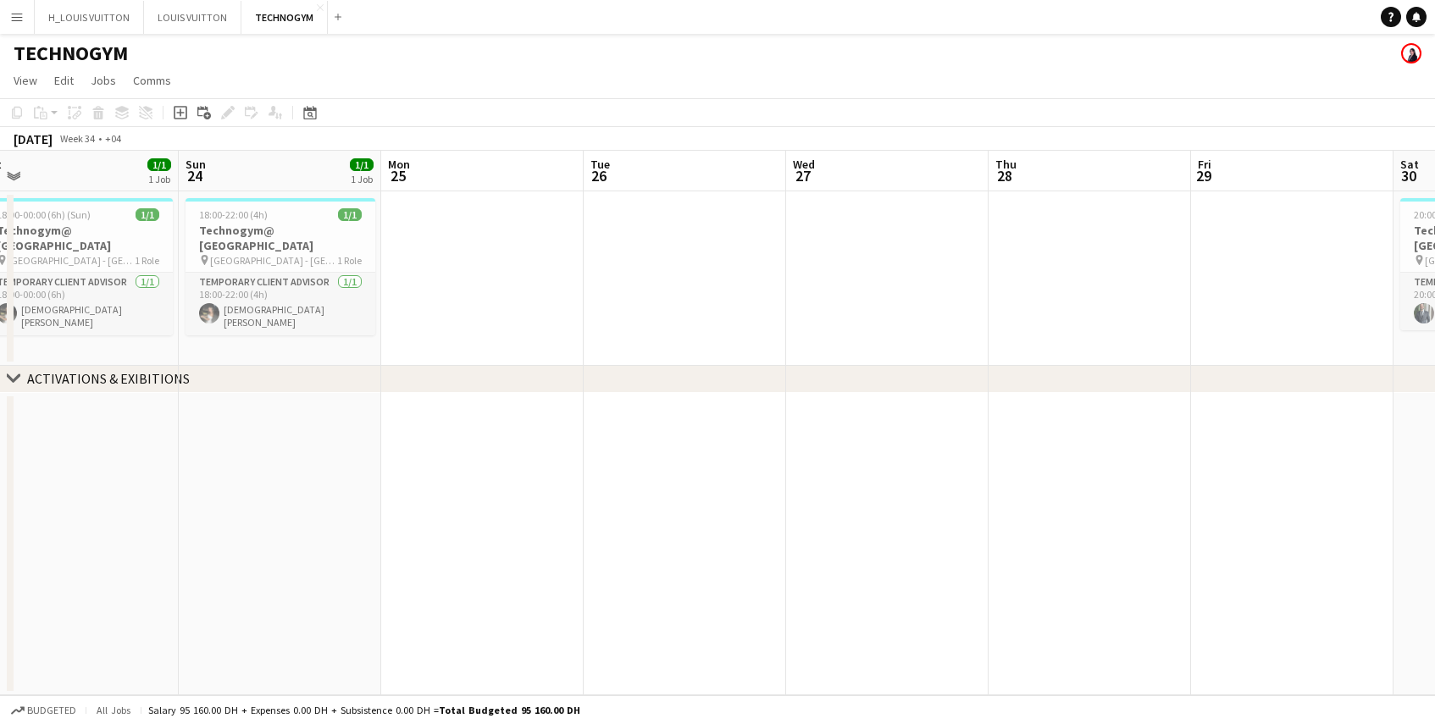
drag, startPoint x: 289, startPoint y: 525, endPoint x: 997, endPoint y: 492, distance: 709.0
click at [1009, 494] on app-calendar-viewport "Thu 21 Fri 22 1/1 1 Job Sat 23 1/1 1 Job Sun 24 1/1 1 Job Mon 25 Tue 26 Wed 27 …" at bounding box center [717, 423] width 1435 height 545
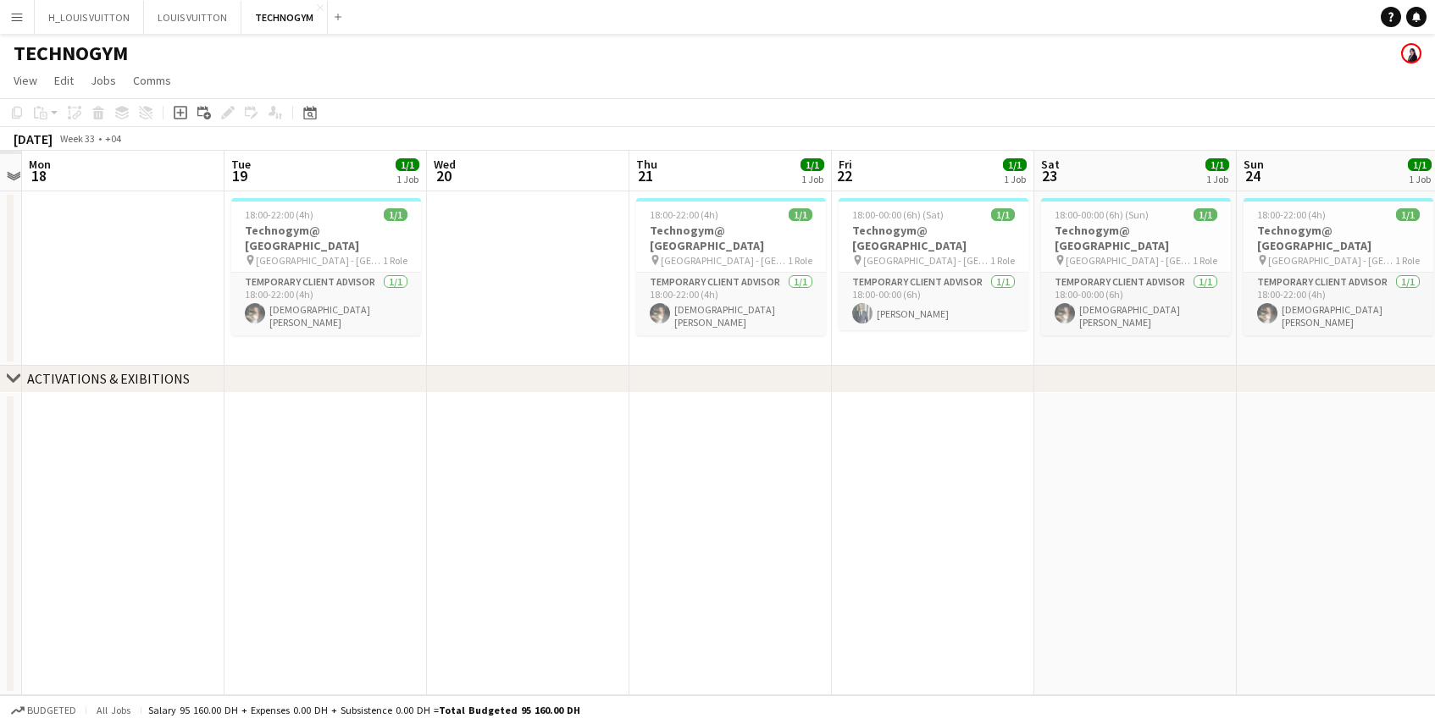
drag, startPoint x: 195, startPoint y: 522, endPoint x: 1253, endPoint y: 497, distance: 1058.4
click at [1253, 497] on app-calendar-viewport "Sat 16 Sun 17 Mon 18 Tue 19 1/1 1 Job Wed 20 Thu 21 1/1 1 Job Fri 22 1/1 1 Job …" at bounding box center [717, 423] width 1435 height 545
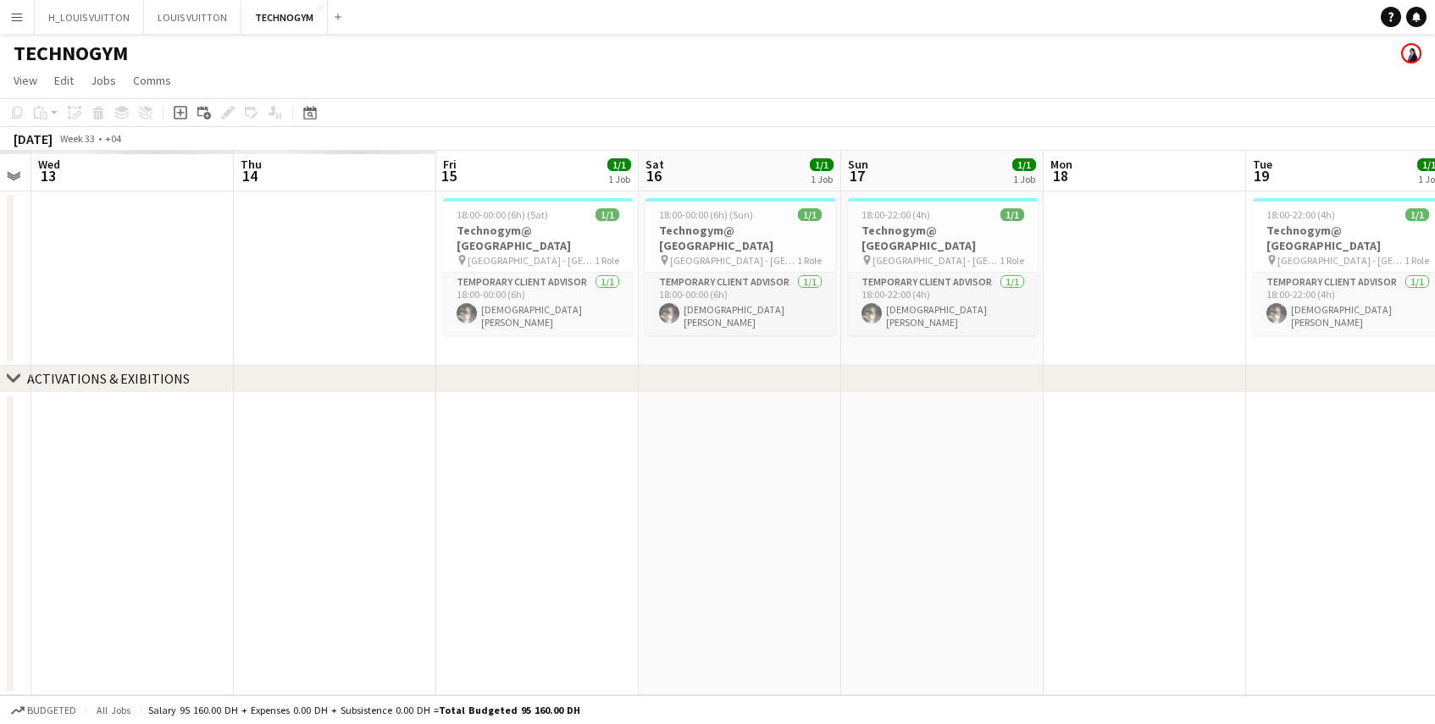
scroll to position [0, 490]
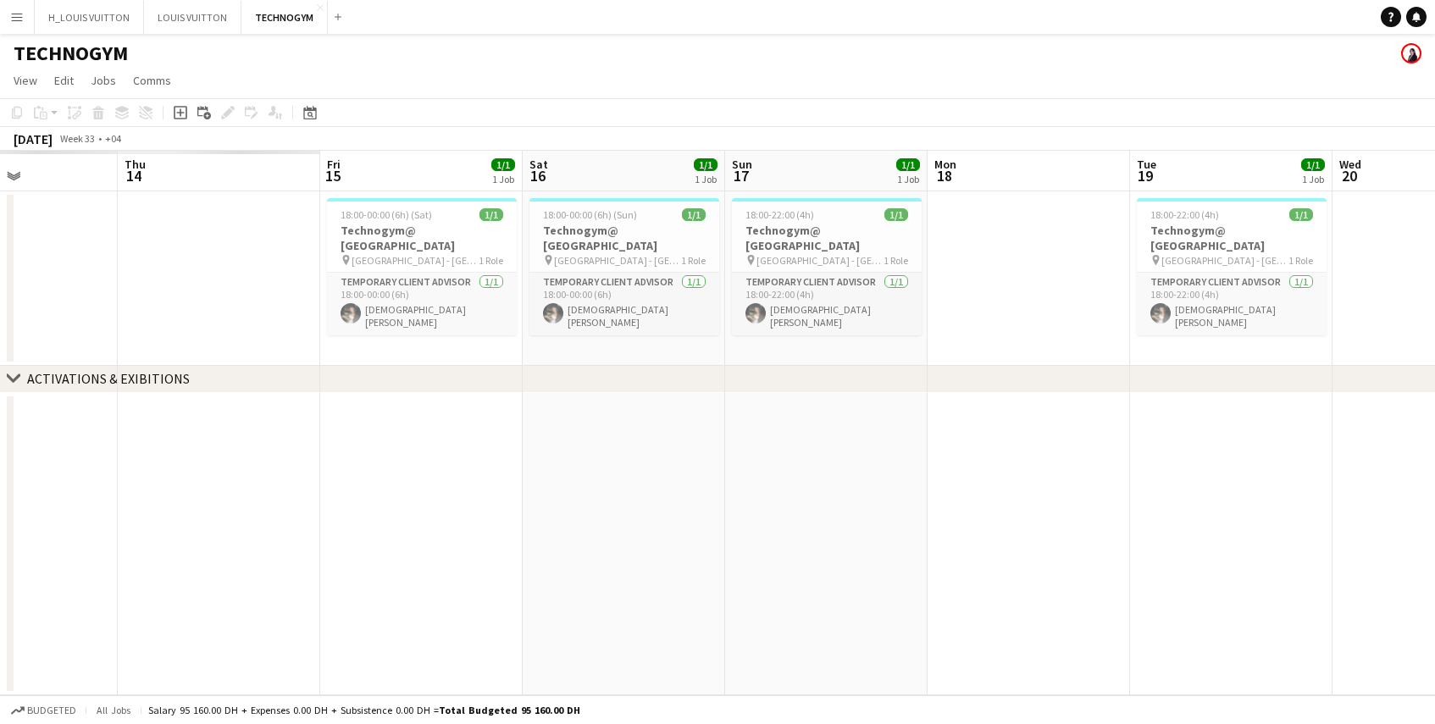
drag, startPoint x: 186, startPoint y: 532, endPoint x: 1069, endPoint y: 507, distance: 884.0
click at [1091, 506] on app-calendar-viewport "Mon 11 Tue 12 Wed 13 Thu 14 Fri 15 1/1 1 Job Sat 16 1/1 1 Job Sun 17 1/1 1 Job …" at bounding box center [717, 423] width 1435 height 545
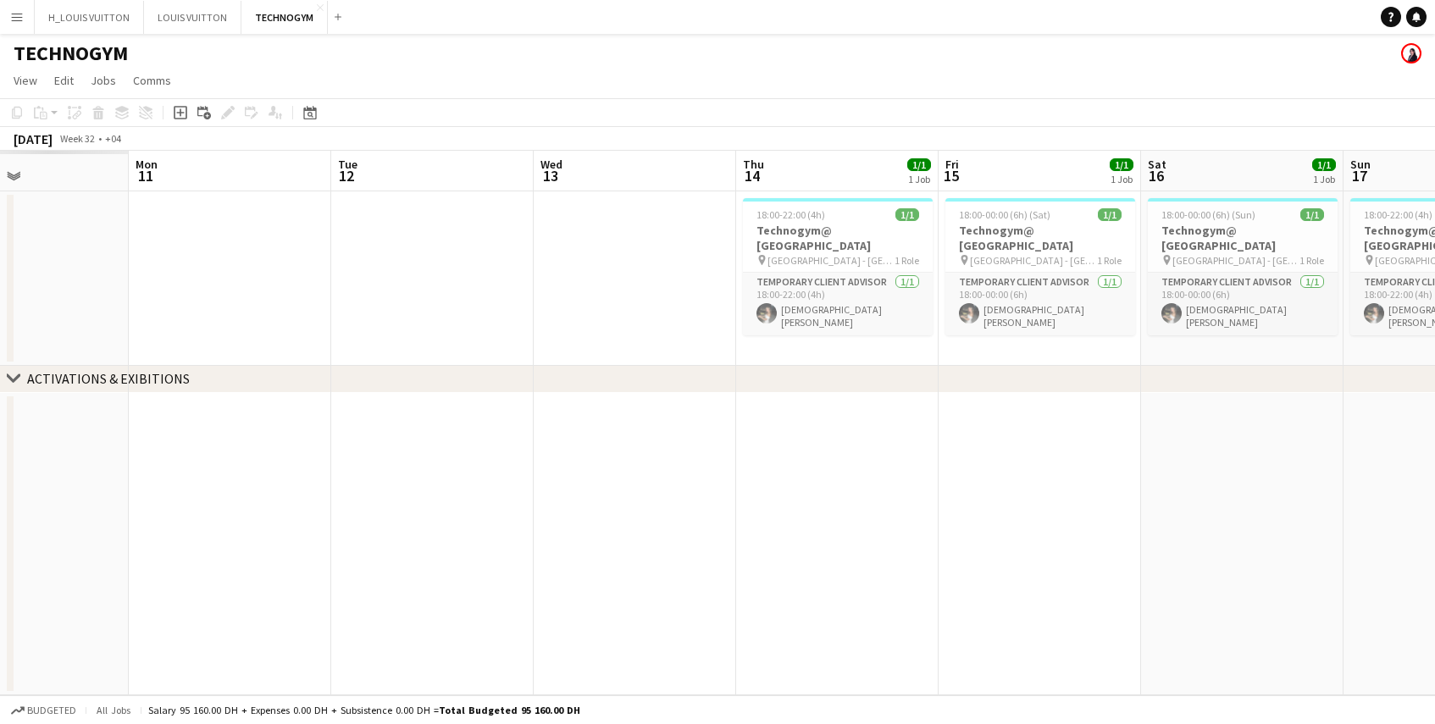
drag, startPoint x: 177, startPoint y: 525, endPoint x: 990, endPoint y: 525, distance: 813.3
click at [998, 524] on app-calendar-viewport "Fri 8 Sat 9 Sun 10 Mon 11 Tue 12 Wed 13 Thu 14 1/1 1 Job Fri 15 1/1 1 Job Sat 1…" at bounding box center [717, 423] width 1435 height 545
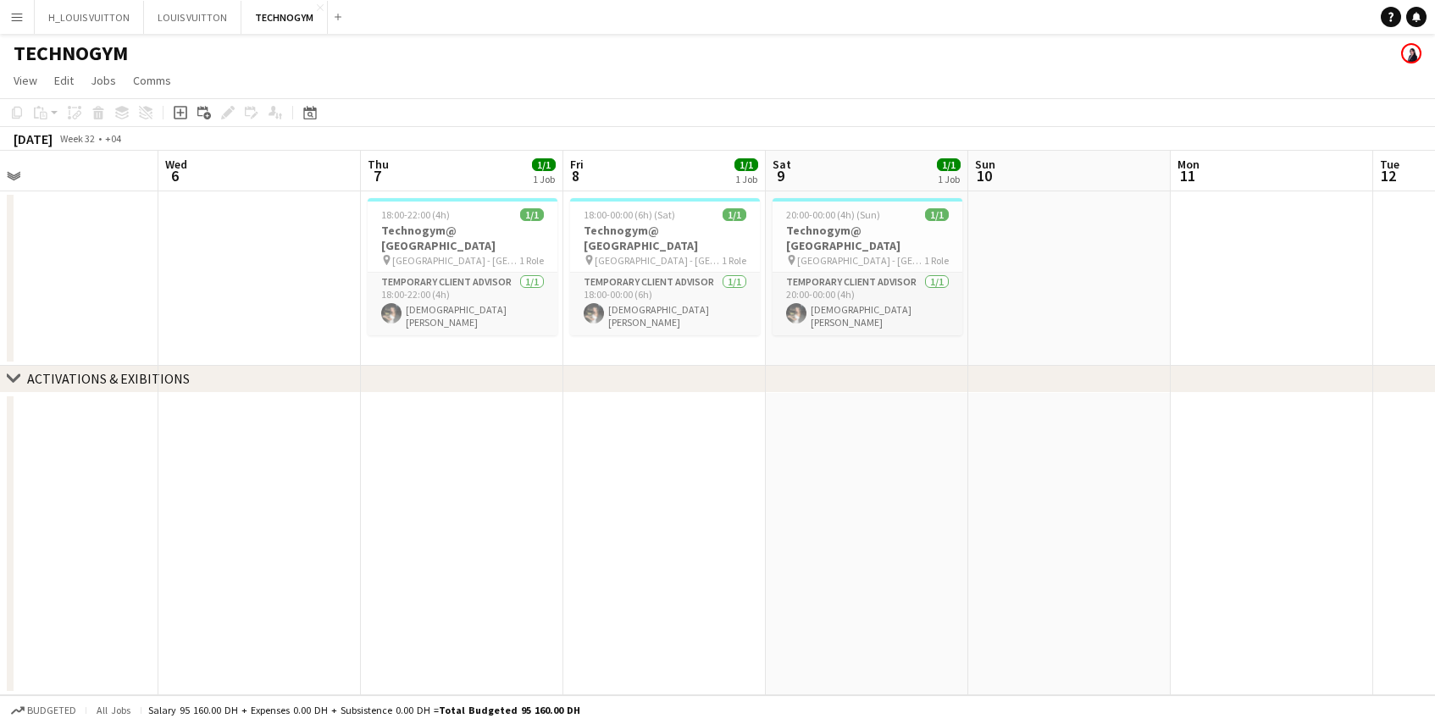
drag, startPoint x: 383, startPoint y: 555, endPoint x: 1110, endPoint y: 543, distance: 727.0
click at [1110, 543] on app-calendar-viewport "Sun 3 Mon 4 Tue 5 Wed 6 Thu 7 1/1 1 Job Fri 8 1/1 1 Job Sat 9 1/1 1 Job Sun 10 …" at bounding box center [717, 423] width 1435 height 545
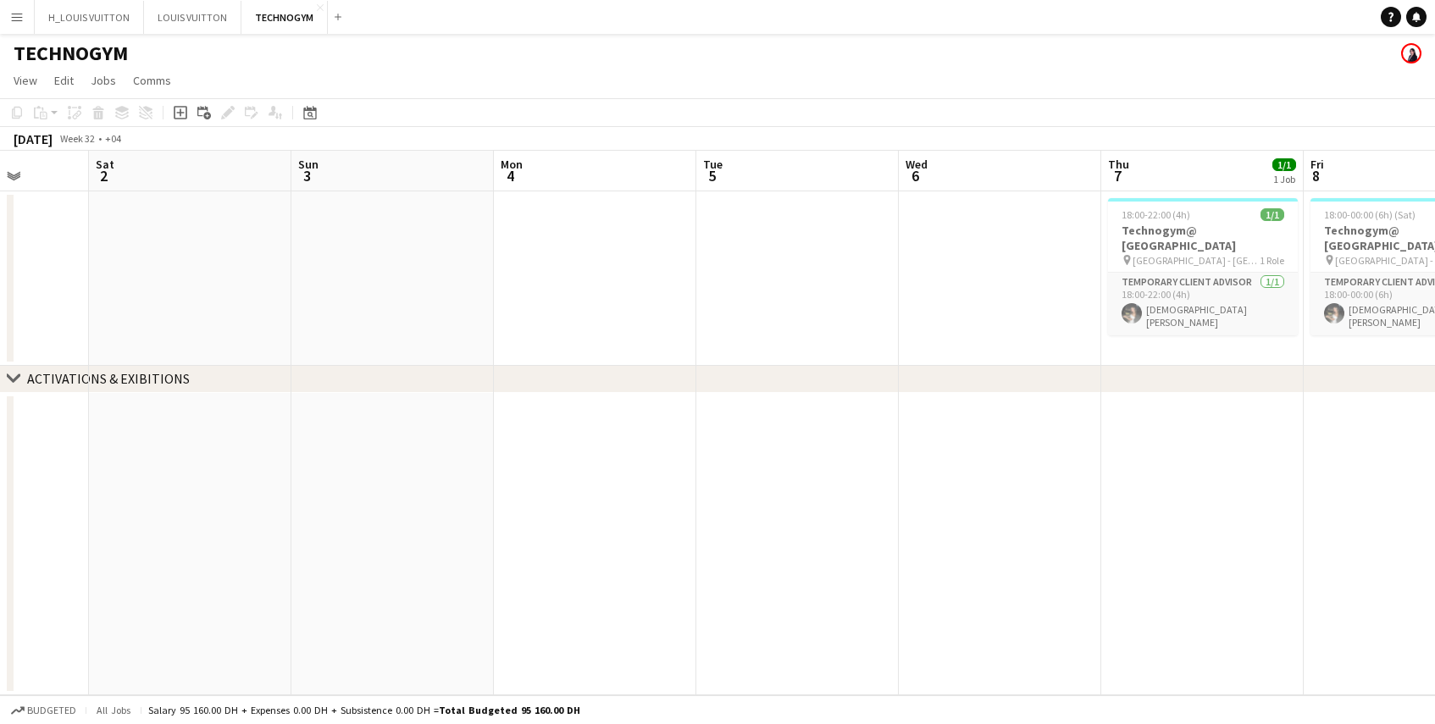
drag, startPoint x: 191, startPoint y: 547, endPoint x: 927, endPoint y: 531, distance: 736.4
click at [927, 531] on app-calendar-viewport "Wed 30 Thu 31 Fri 1 Sat 2 Sun 3 Mon 4 Tue 5 Wed 6 Thu 7 1/1 1 Job Fri 8 1/1 1 J…" at bounding box center [717, 423] width 1435 height 545
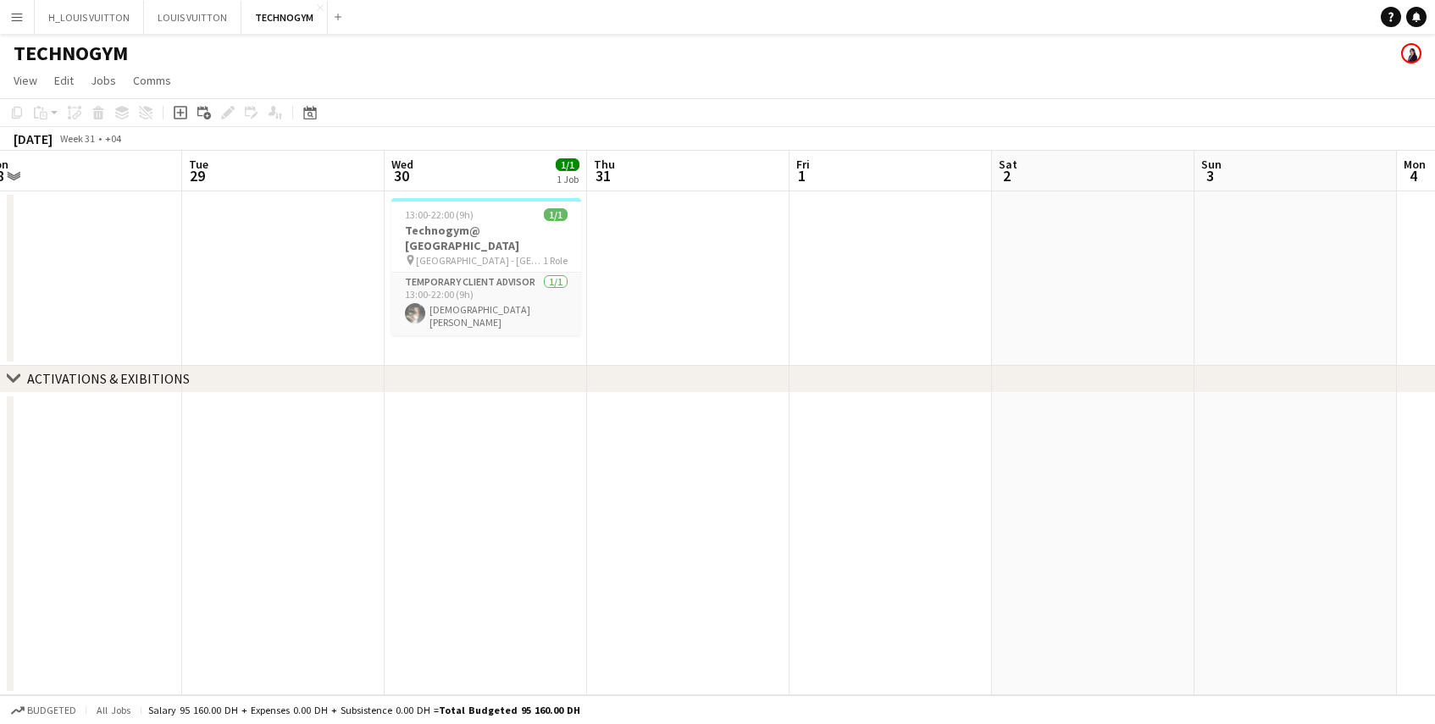
drag, startPoint x: 166, startPoint y: 567, endPoint x: 1051, endPoint y: 541, distance: 884.9
click at [1051, 541] on app-calendar-viewport "Sat 26 Sun 27 Mon 28 Tue 29 Wed 30 1/1 1 Job Thu 31 Fri 1 Sat 2 Sun 3 Mon 4 Tue…" at bounding box center [717, 423] width 1435 height 545
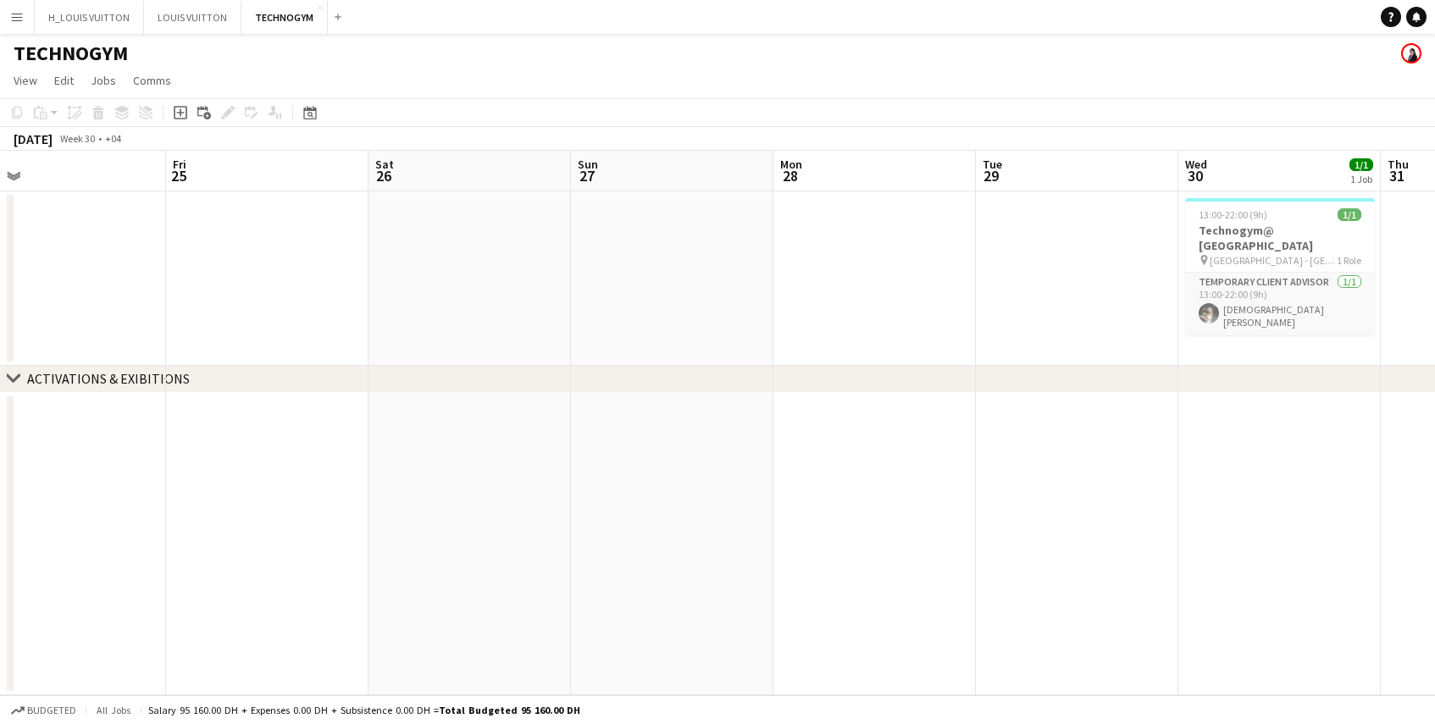
click at [1052, 534] on app-calendar-viewport "Tue 22 Wed 23 Thu 24 Fri 25 Sat 26 Sun 27 Mon 28 Tue 29 Wed 30 1/1 1 Job Thu 31…" at bounding box center [717, 423] width 1435 height 545
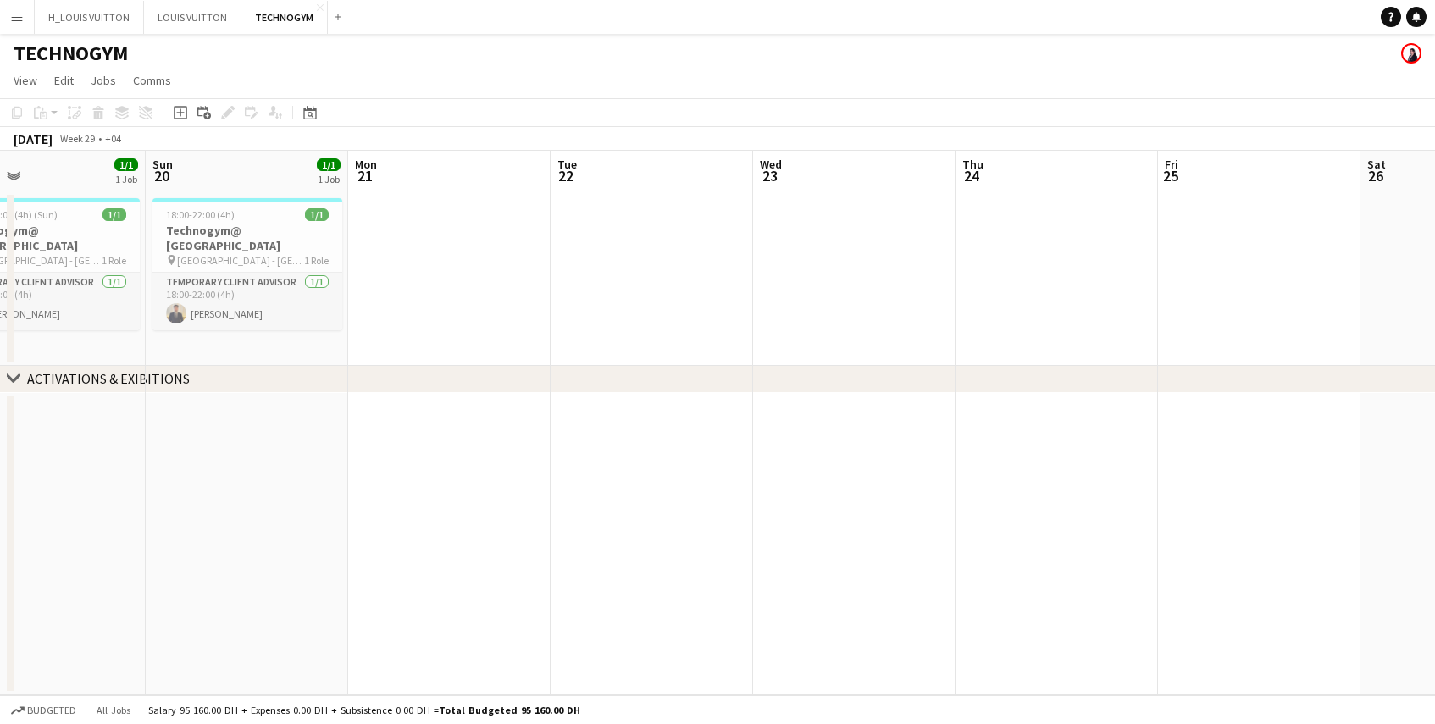
click at [1261, 530] on app-calendar-viewport "Thu 17 Fri 18 Sat 19 1/1 1 Job Sun 20 1/1 1 Job Mon 21 Tue 22 Wed 23 Thu 24 Fri…" at bounding box center [717, 423] width 1435 height 545
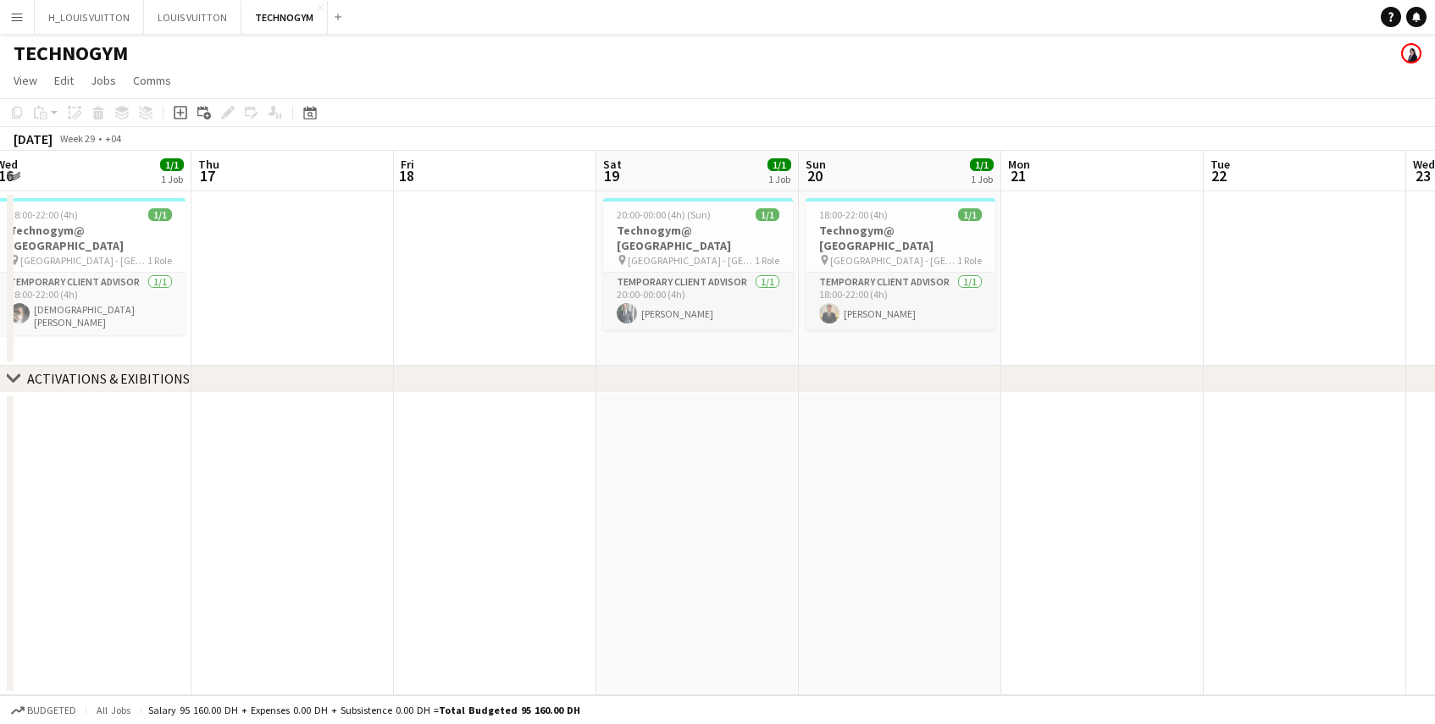
scroll to position [0, 410]
click at [756, 533] on app-calendar-viewport "Mon 14 Tue 15 1/1 1 Job Wed 16 1/1 1 Job Thu 17 Fri 18 Sat 19 1/1 1 Job Sun 20 …" at bounding box center [717, 423] width 1435 height 545
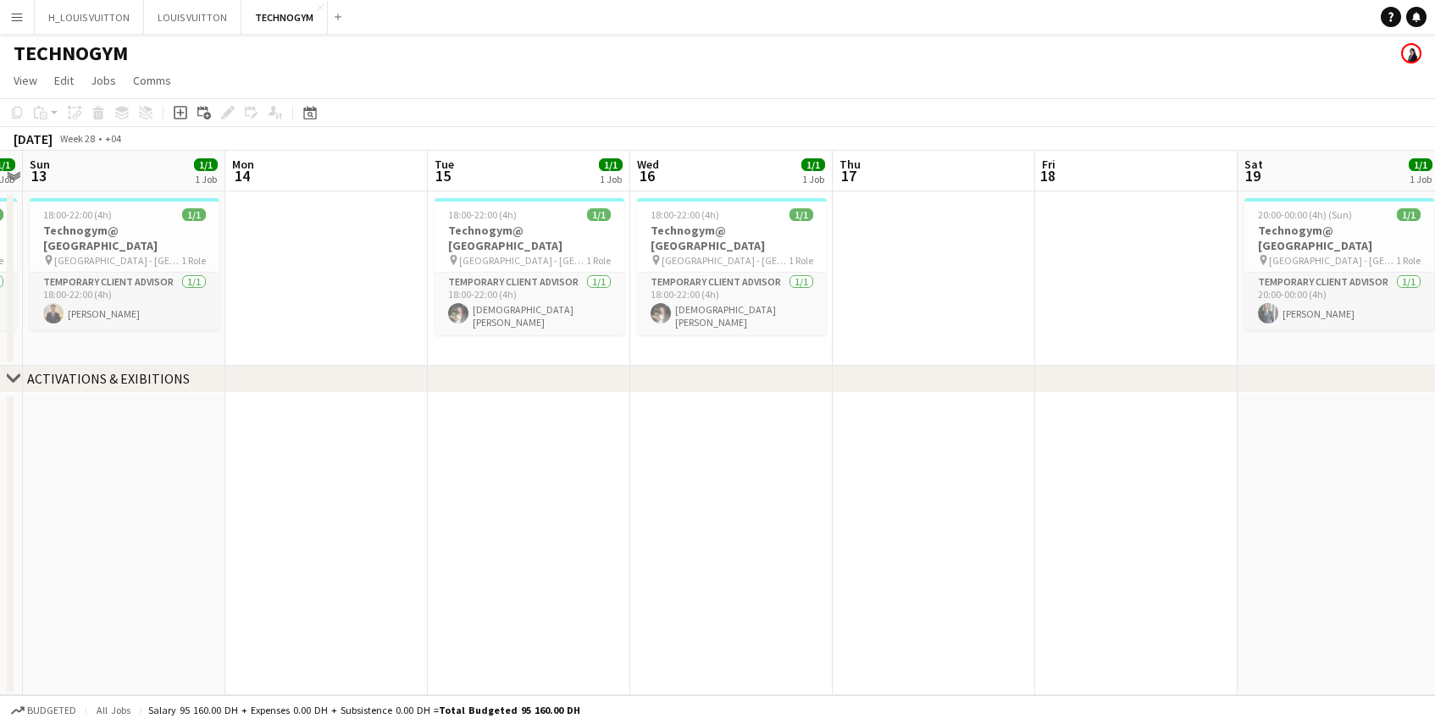
scroll to position [0, 361]
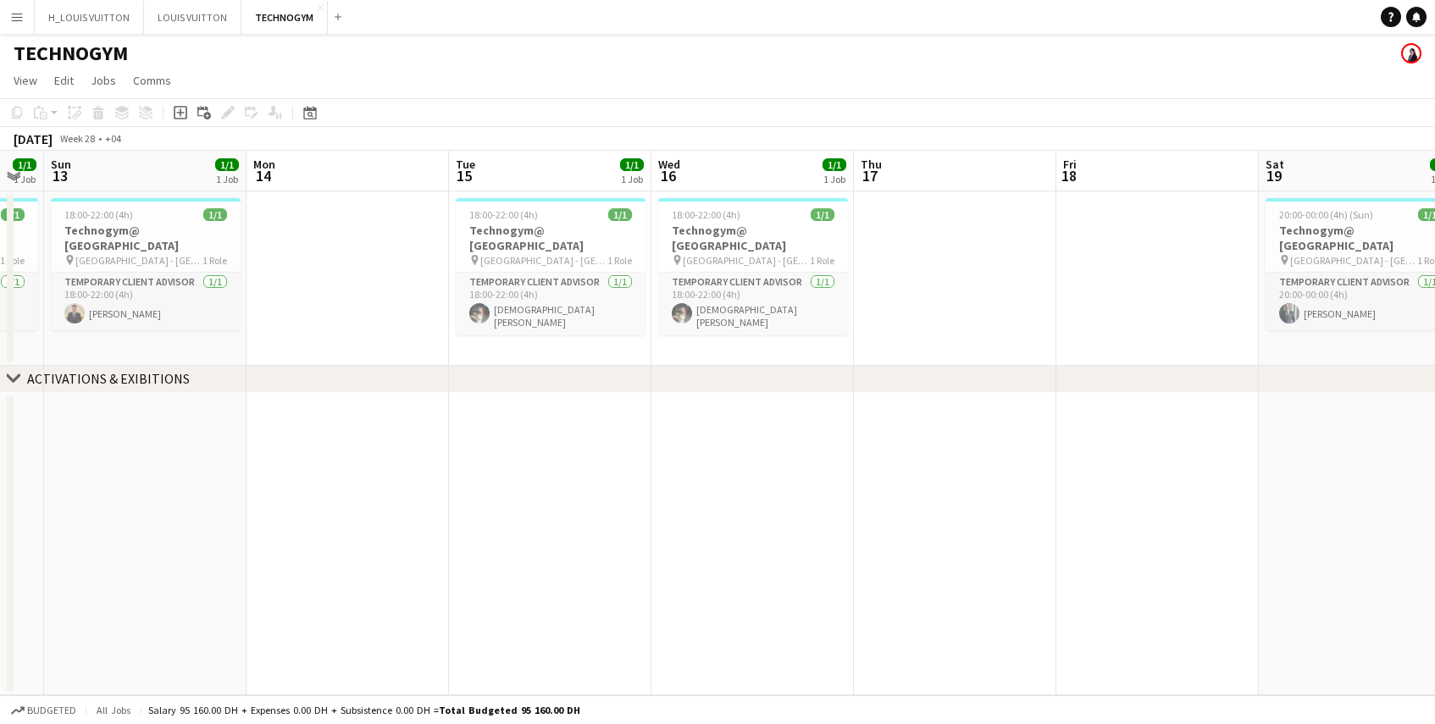
click at [822, 574] on app-calendar-viewport "Fri 11 Sat 12 1/1 1 Job Sun 13 1/1 1 Job Mon 14 Tue 15 1/1 1 Job Wed 16 1/1 1 J…" at bounding box center [717, 423] width 1435 height 545
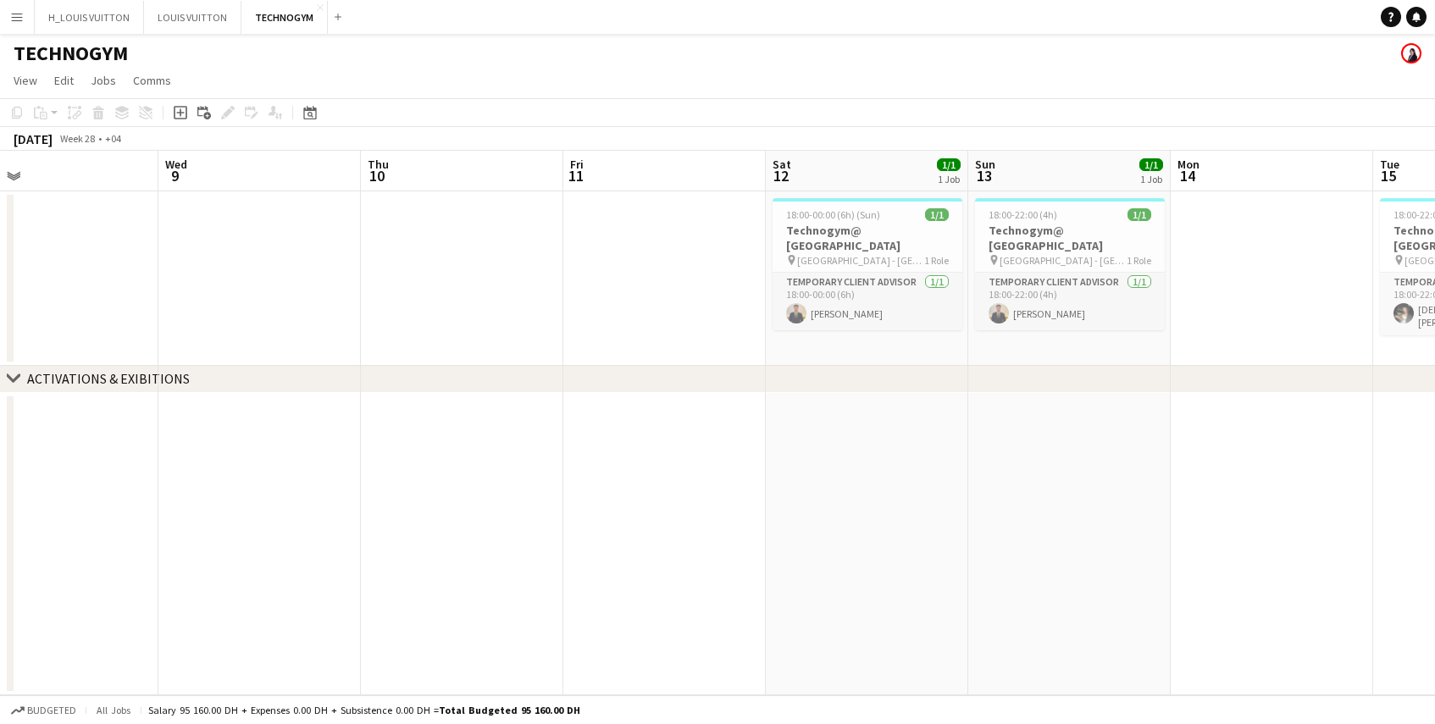
click at [1132, 530] on app-calendar-viewport "Sun 6 Mon 7 Tue 8 Wed 9 Thu 10 Fri 11 Sat 12 1/1 1 Job Sun 13 1/1 1 Job Mon 14 …" at bounding box center [717, 423] width 1435 height 545
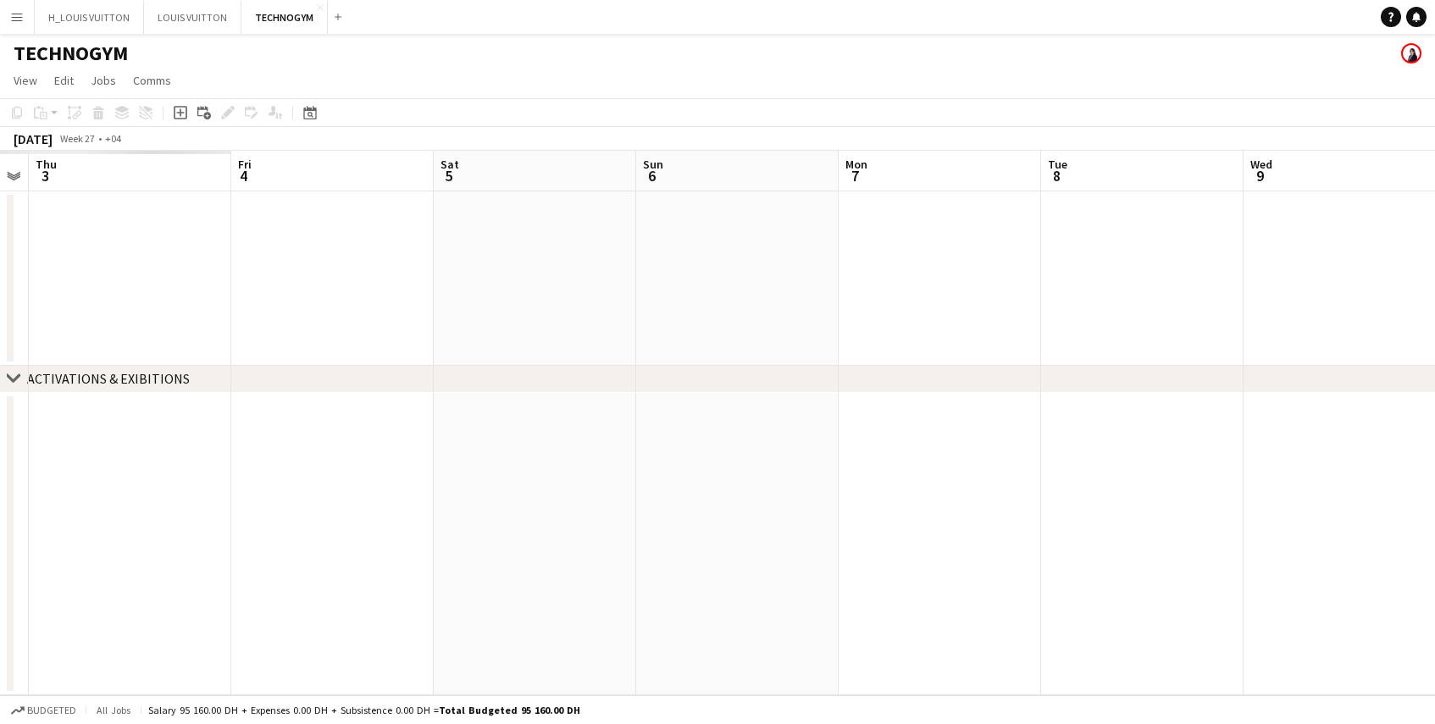
click at [1275, 540] on app-calendar-viewport "Tue 1 Wed 2 Thu 3 Fri 4 Sat 5 Sun 6 Mon 7 Tue 8 Wed 9 Thu 10 Fri 11 Sat 12 1/1 …" at bounding box center [717, 423] width 1435 height 545
click at [1157, 530] on app-calendar-viewport "Fri 27 Sat 28 Sun 29 Mon 30 Tue 1 Wed 2 Thu 3 Fri 4 Sat 5 Sun 6 Mon 7 Tue 8 Wed…" at bounding box center [717, 423] width 1435 height 545
click at [951, 506] on app-calendar-viewport "Mon 23 Tue 24 Wed 25 Thu 26 Fri 27 Sat 28 Sun 29 Mon 30 Tue 1 Wed 2 Thu 3 Fri 4…" at bounding box center [717, 423] width 1435 height 545
click at [952, 454] on app-calendar-viewport "Mon 23 Tue 24 Wed 25 Thu 26 Fri 27 Sat 28 Sun 29 Mon 30 Tue 1 Wed 2 Thu 3 Fri 4…" at bounding box center [717, 423] width 1435 height 545
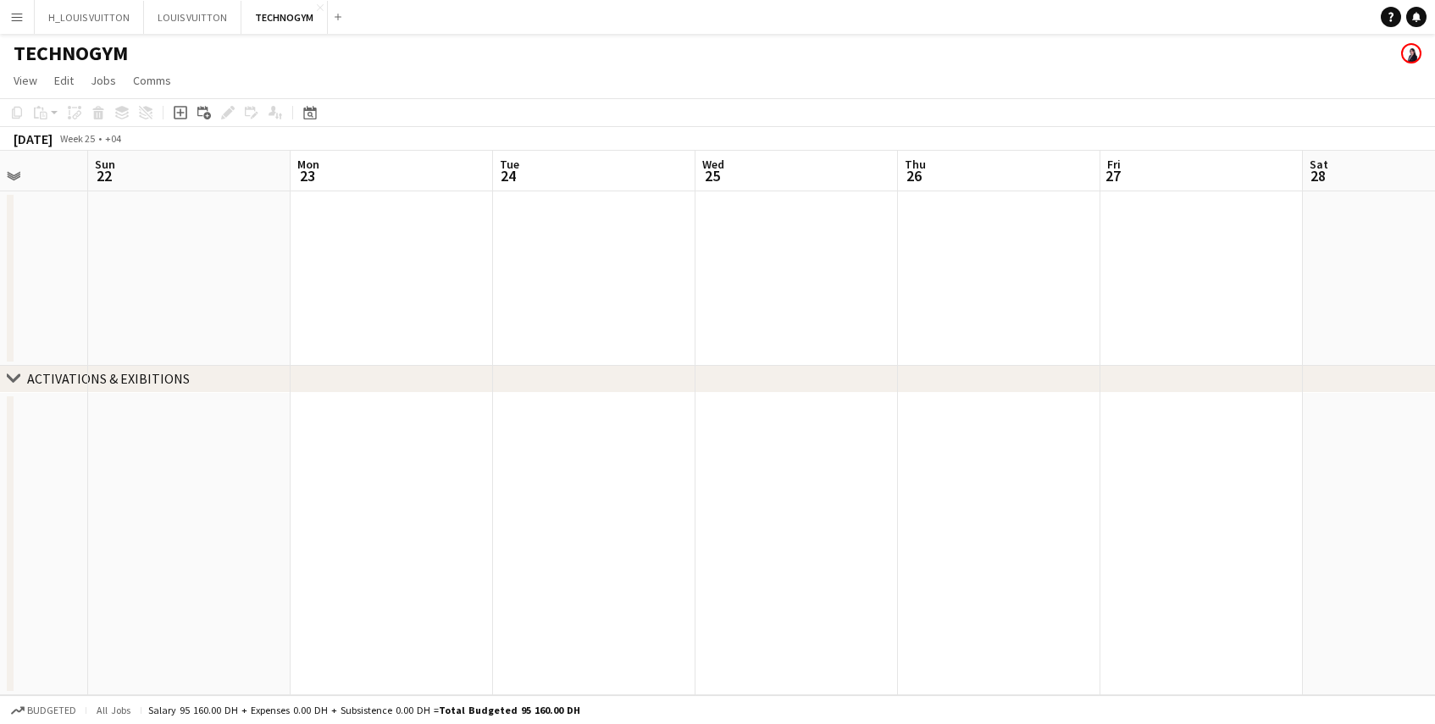
scroll to position [0, 495]
click at [22, 13] on app-icon "Menu" at bounding box center [17, 17] width 14 height 14
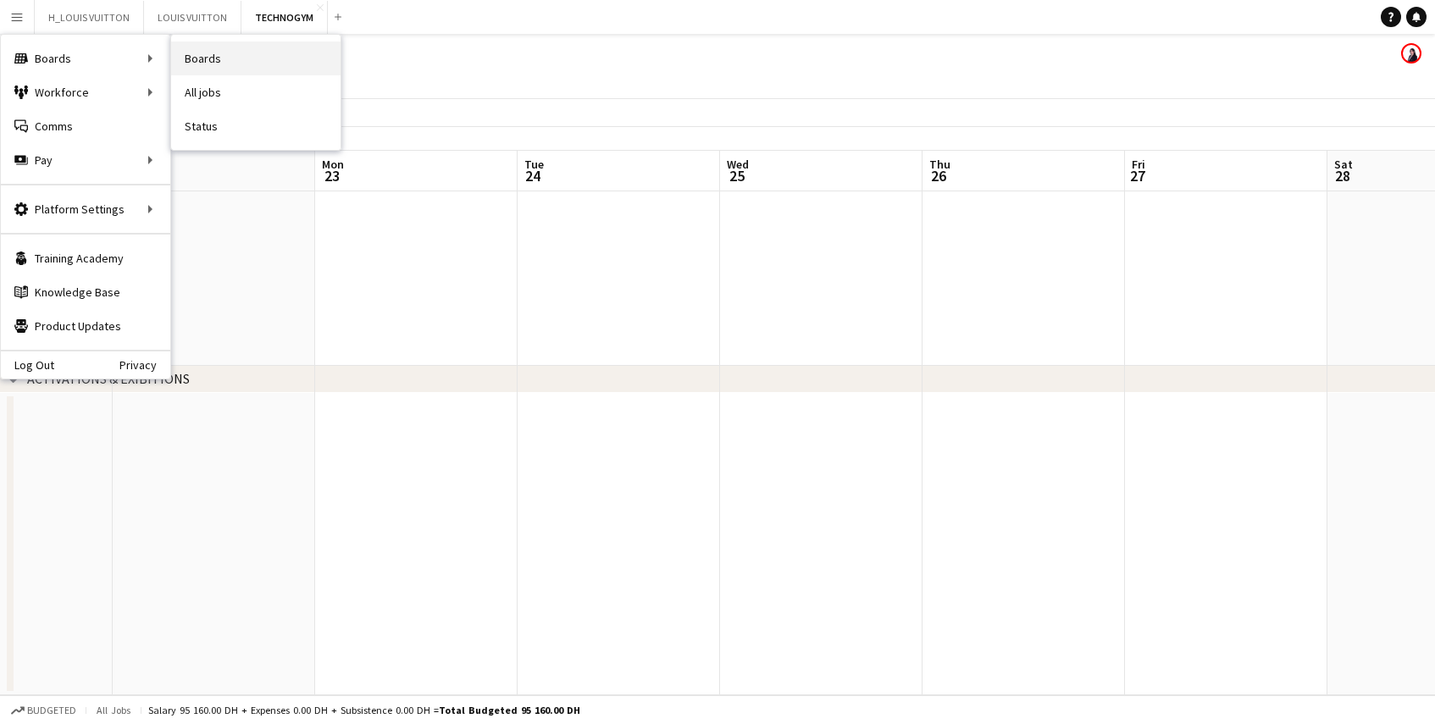
click at [197, 55] on link "Boards" at bounding box center [255, 59] width 169 height 34
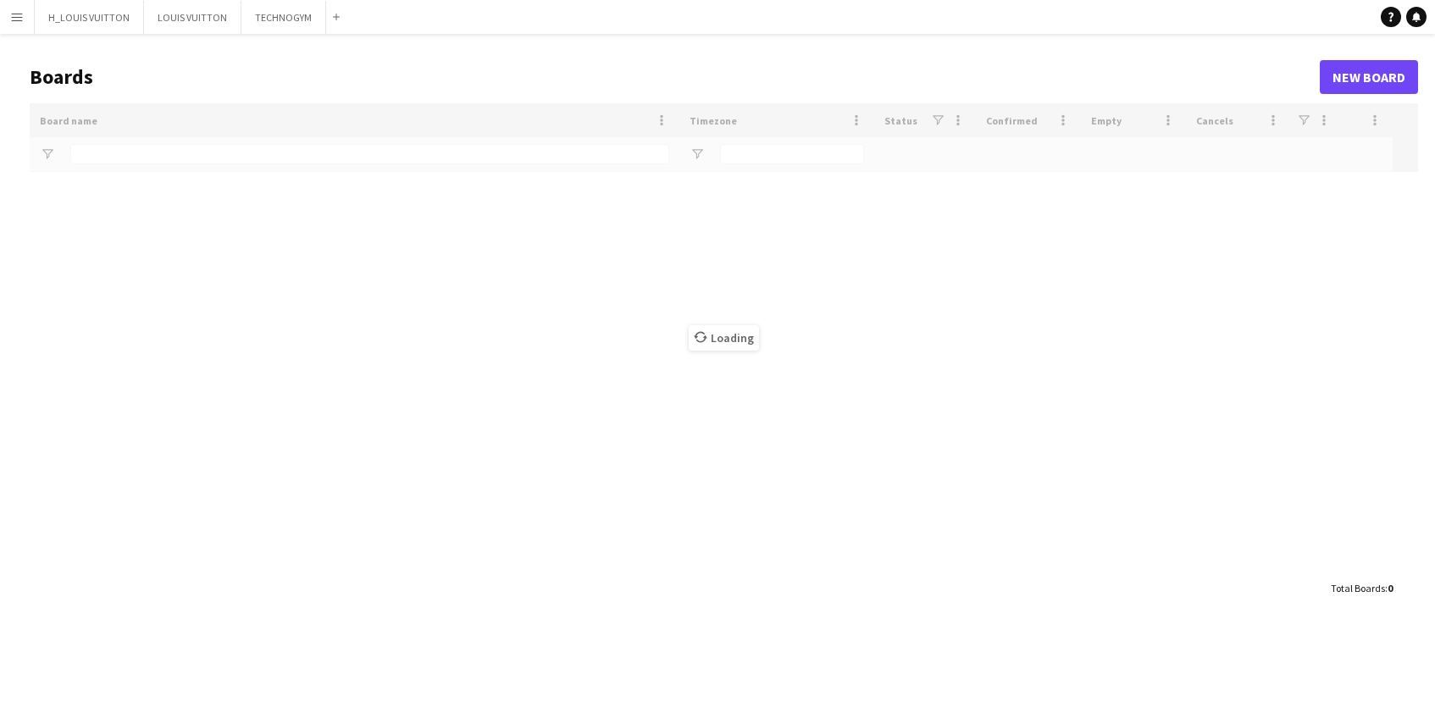
click at [126, 158] on div "Loading" at bounding box center [724, 337] width 1389 height 469
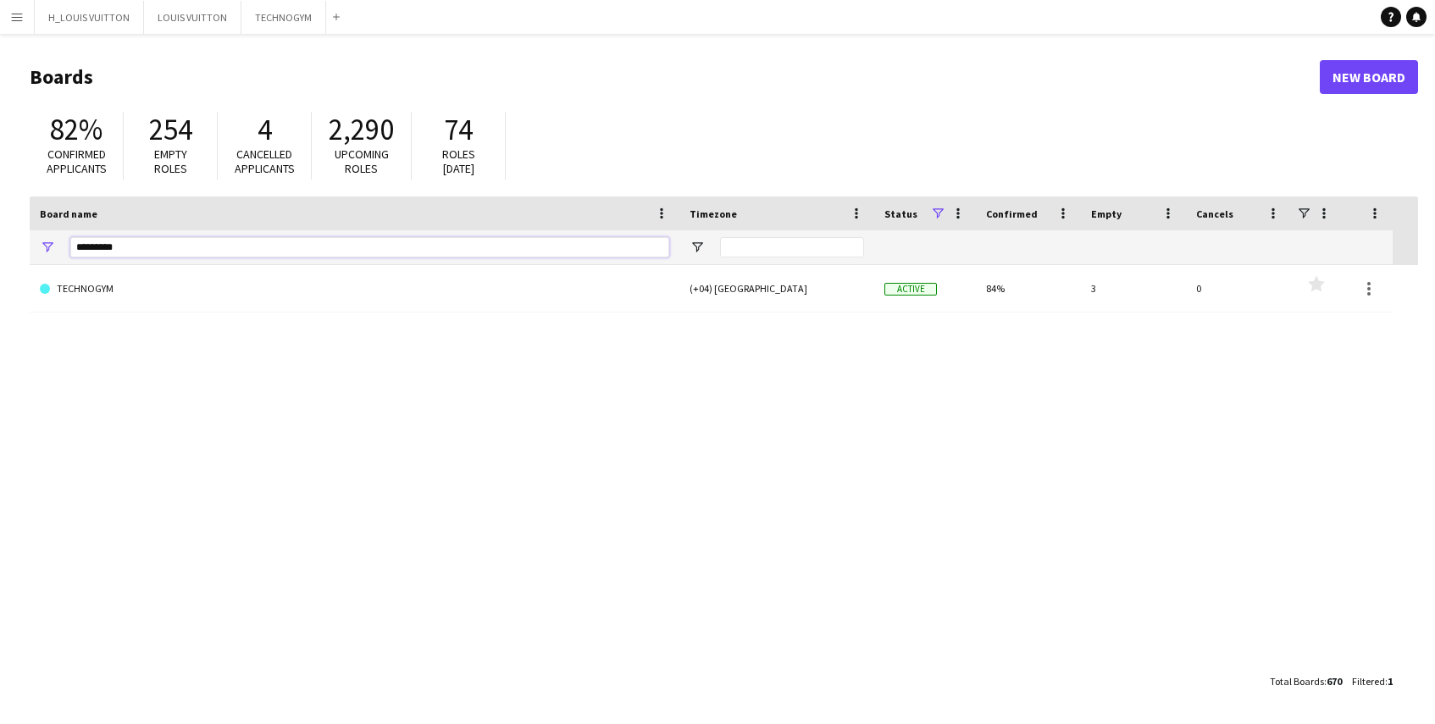
click at [148, 247] on input "*********" at bounding box center [369, 247] width 599 height 20
type input "*******"
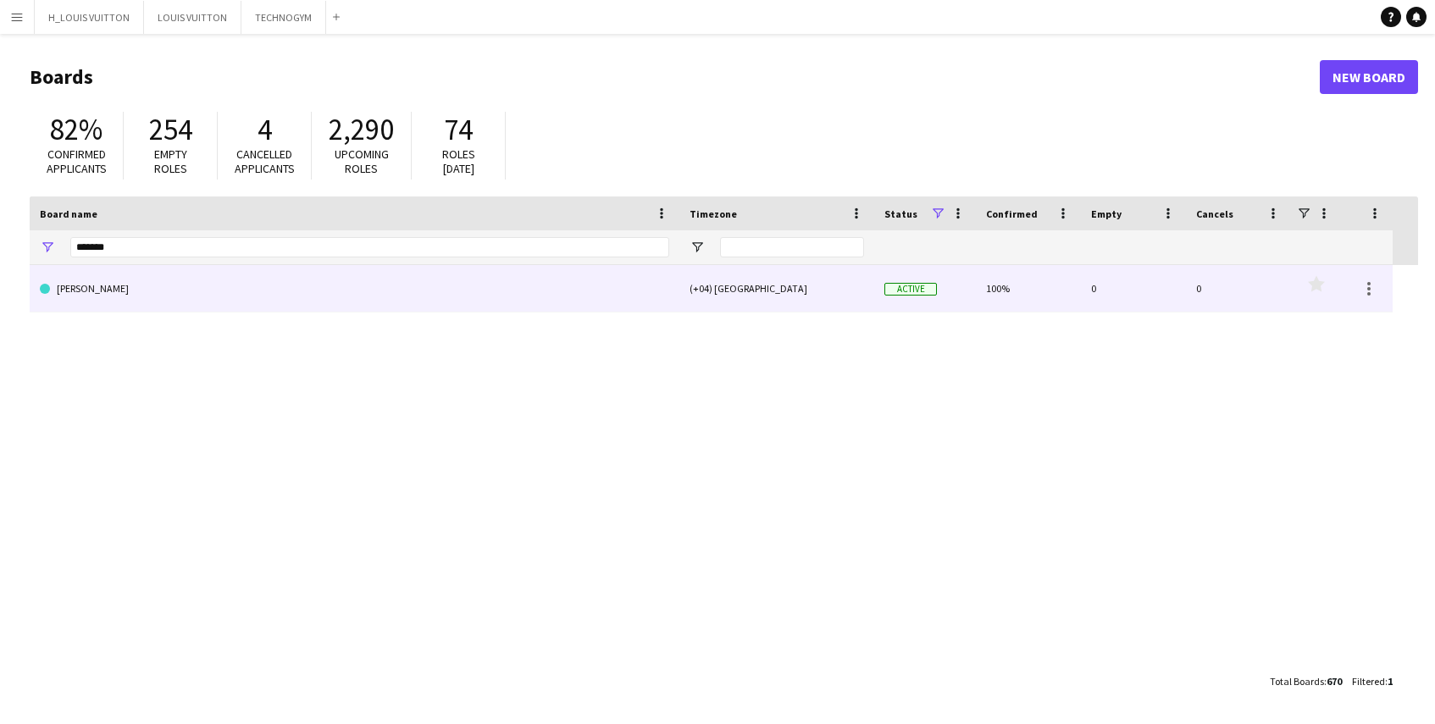
click at [75, 290] on link "[PERSON_NAME]" at bounding box center [354, 288] width 629 height 47
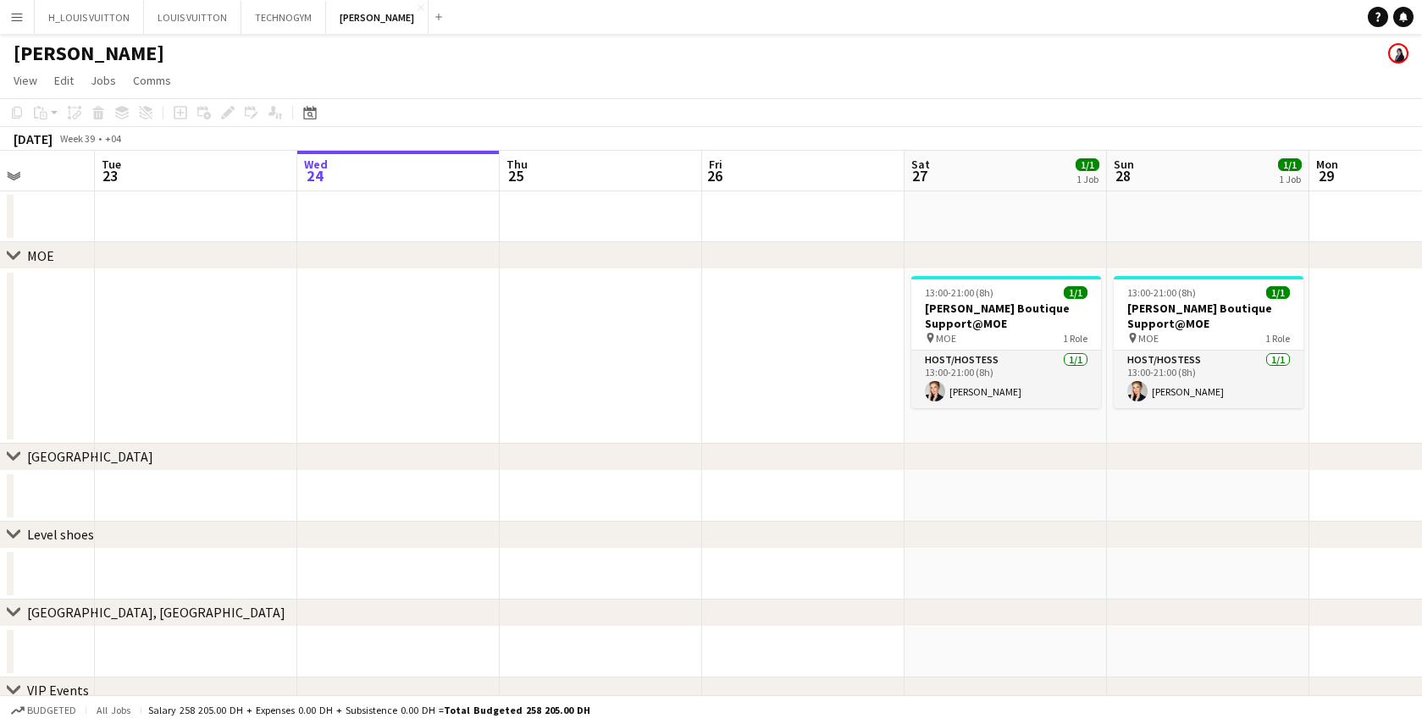
scroll to position [0, 488]
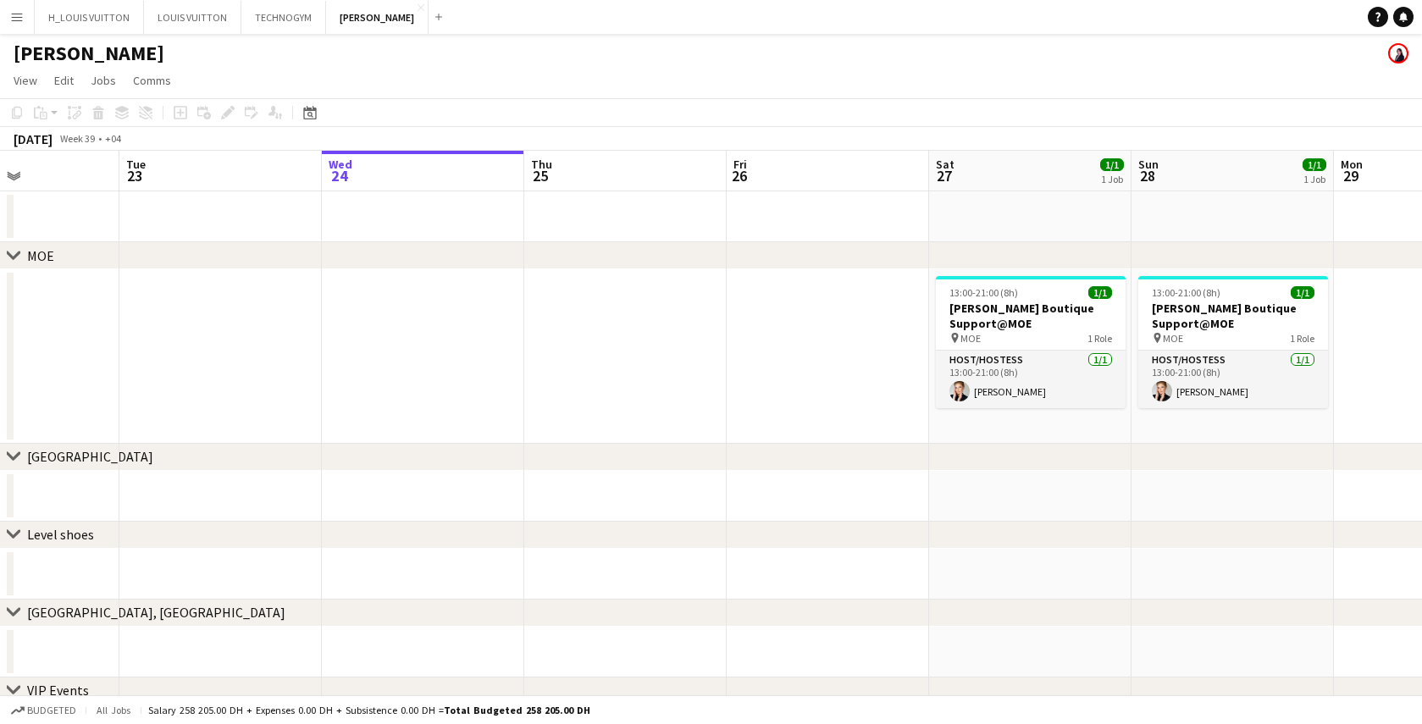
drag, startPoint x: 241, startPoint y: 344, endPoint x: 360, endPoint y: 352, distance: 119.8
click at [360, 352] on app-calendar-viewport "Sat 20 1/1 1 Job Sun 21 1/1 1 Job Mon 22 Tue 23 Wed 24 Thu 25 Fri 26 Sat 27 1/1…" at bounding box center [711, 492] width 1422 height 683
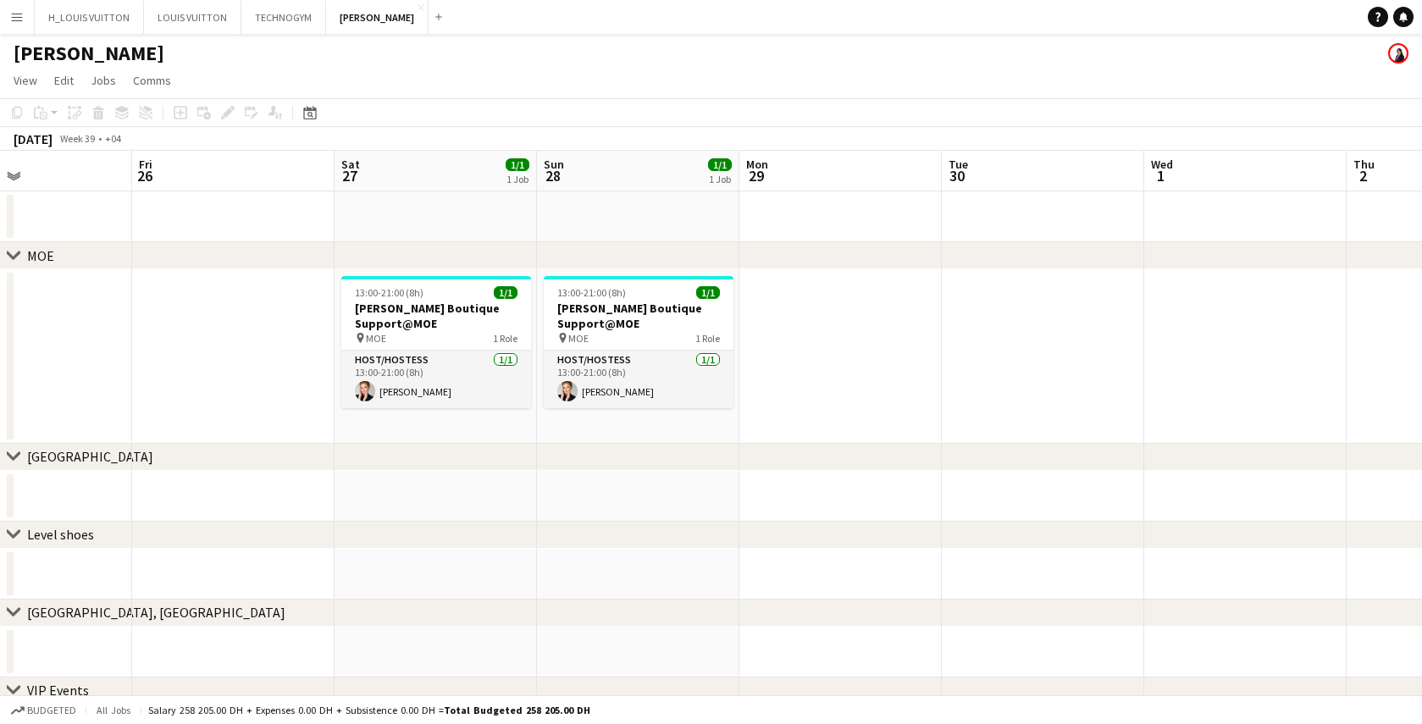
drag, startPoint x: 668, startPoint y: 361, endPoint x: 99, endPoint y: 391, distance: 569.2
click at [99, 391] on app-calendar-viewport "Mon 22 Tue 23 Wed 24 Thu 25 Fri 26 Sat 27 1/1 1 Job Sun 28 1/1 1 Job Mon 29 Tue…" at bounding box center [711, 492] width 1422 height 683
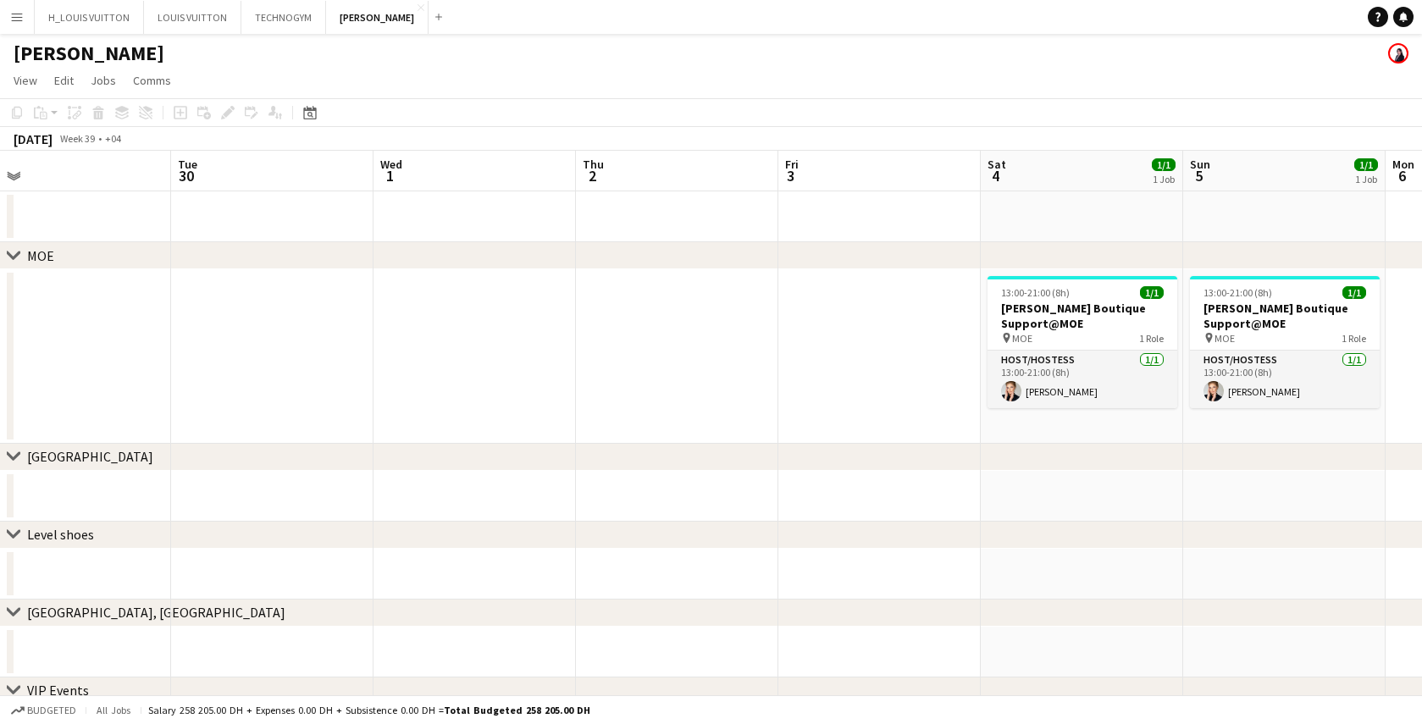
drag, startPoint x: 1267, startPoint y: 374, endPoint x: 505, endPoint y: 399, distance: 762.0
click at [505, 399] on app-calendar-viewport "Fri 26 Sat 27 1/1 1 Job Sun 28 1/1 1 Job Mon 29 Tue 30 Wed 1 Thu 2 Fri 3 Sat 4 …" at bounding box center [711, 492] width 1422 height 683
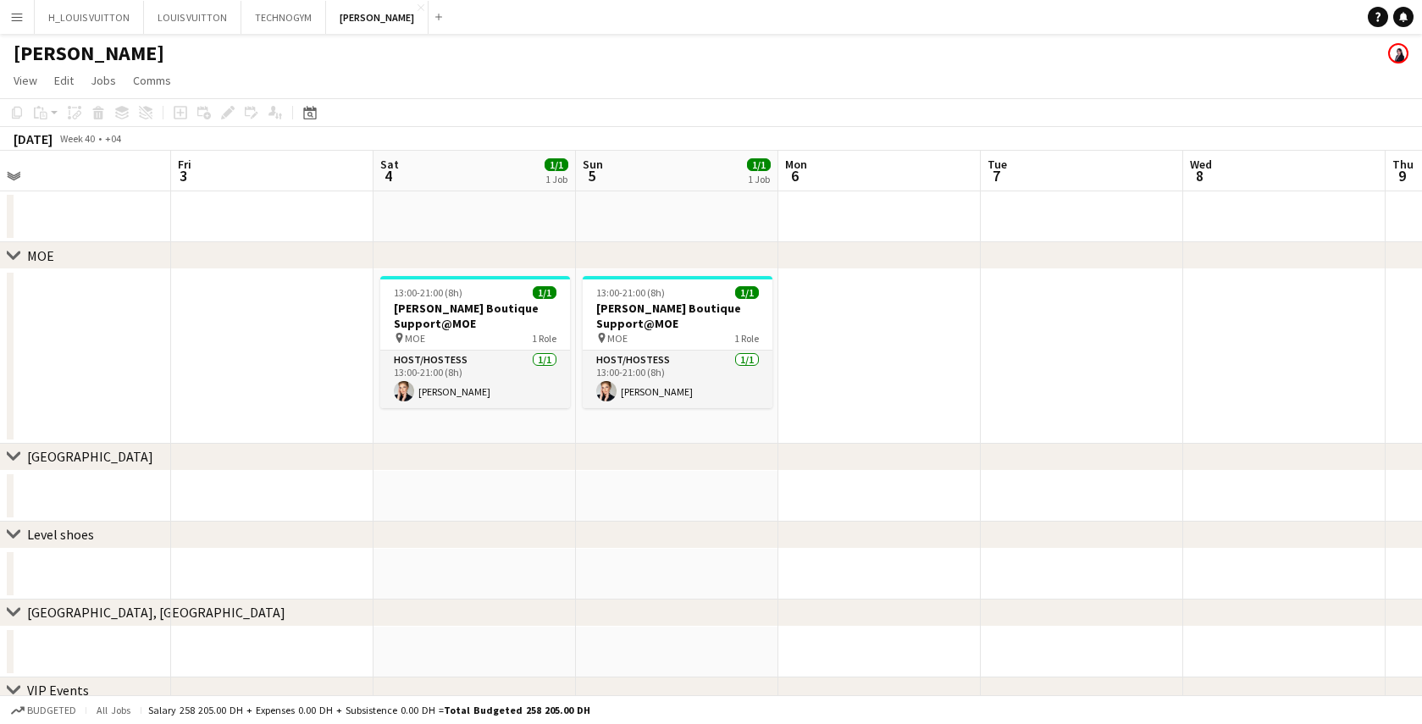
drag, startPoint x: 734, startPoint y: 371, endPoint x: 129, endPoint y: 371, distance: 604.9
click at [129, 371] on app-calendar-viewport "Sun 28 1/1 1 Job Mon 29 Tue 30 Wed 1 Thu 2 Fri 3 Sat 4 1/1 1 Job Sun 5 1/1 1 Jo…" at bounding box center [711, 492] width 1422 height 683
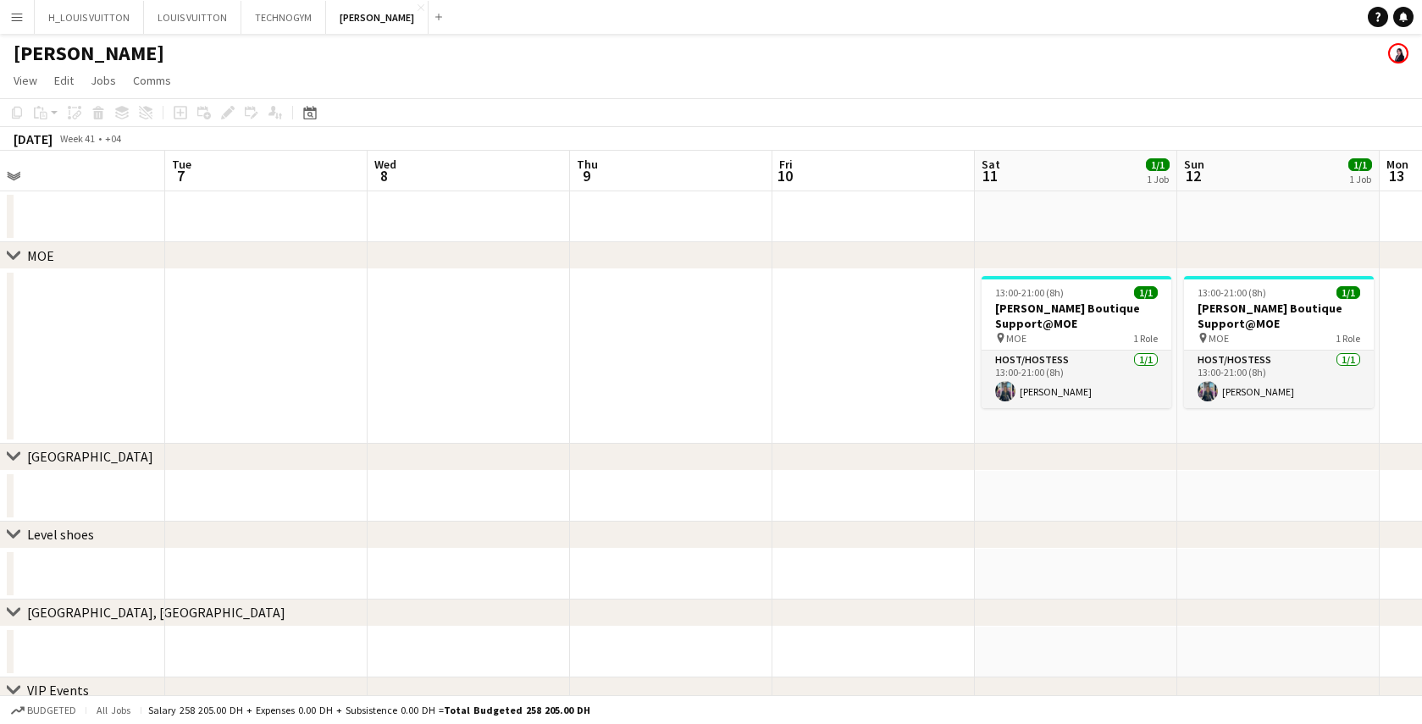
scroll to position [0, 849]
drag, startPoint x: 1196, startPoint y: 369, endPoint x: 493, endPoint y: 376, distance: 703.2
click at [493, 376] on app-calendar-viewport "Thu 2 Fri 3 Sat 4 1/1 1 Job Sun 5 1/1 1 Job Mon 6 Tue 7 Wed 8 Thu 9 Fri 10 Sat …" at bounding box center [711, 492] width 1422 height 683
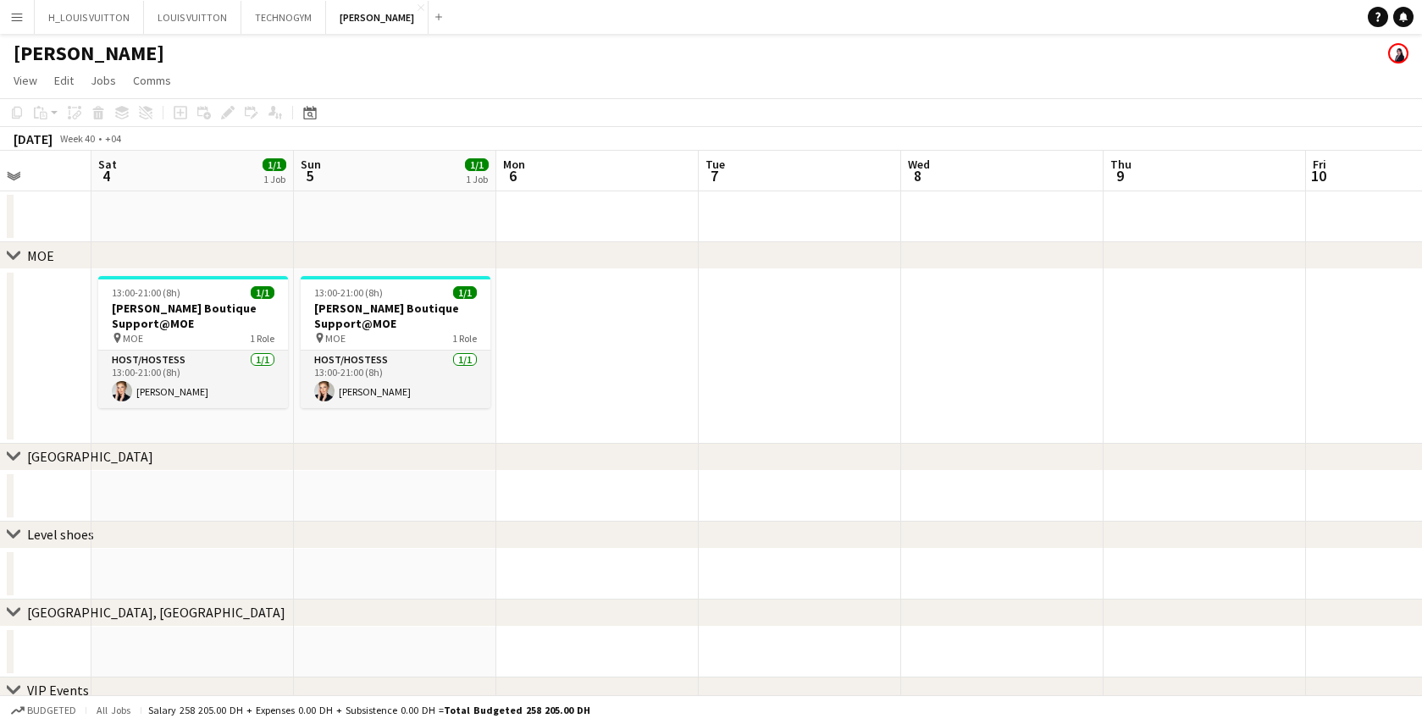
drag, startPoint x: 884, startPoint y: 357, endPoint x: 1441, endPoint y: 333, distance: 557.1
click at [1422, 333] on html "Menu Boards Boards Boards All jobs Status Workforce Workforce My Workforce Recr…" at bounding box center [711, 431] width 1422 height 862
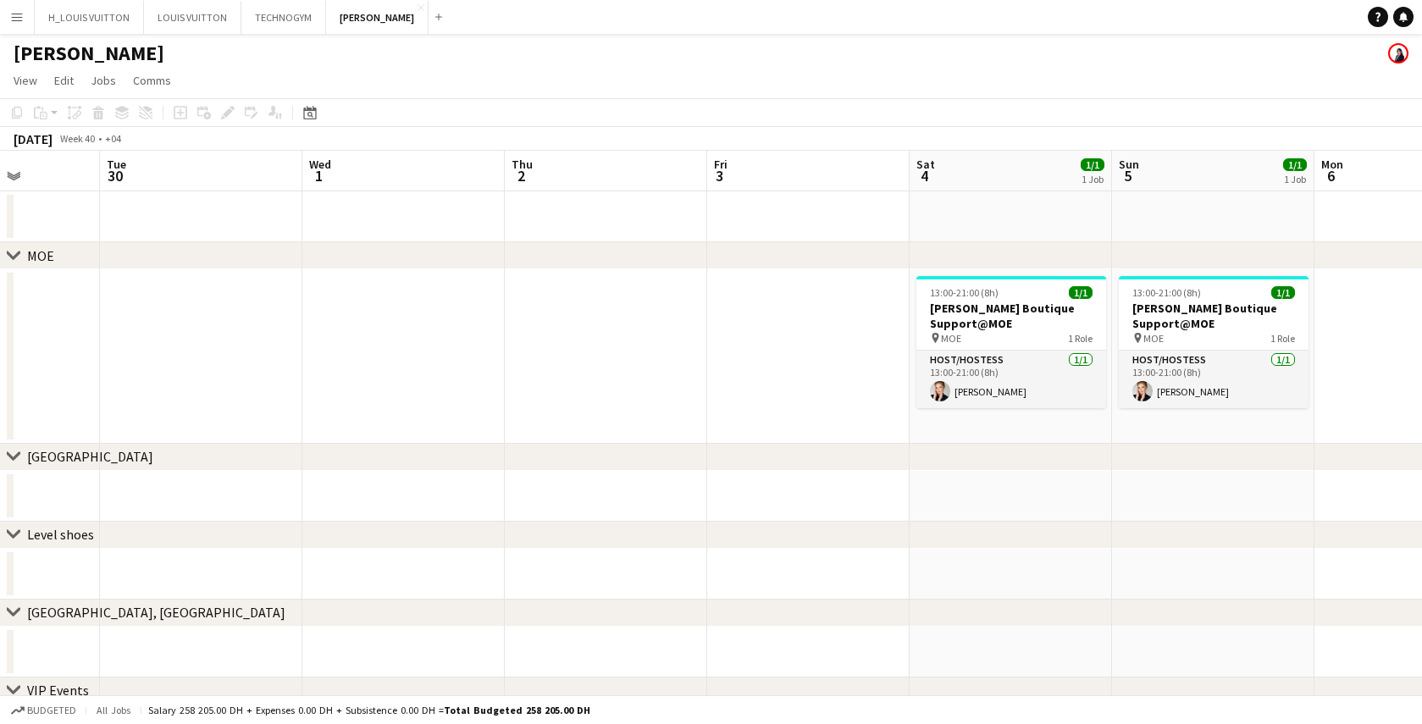
scroll to position [0, 386]
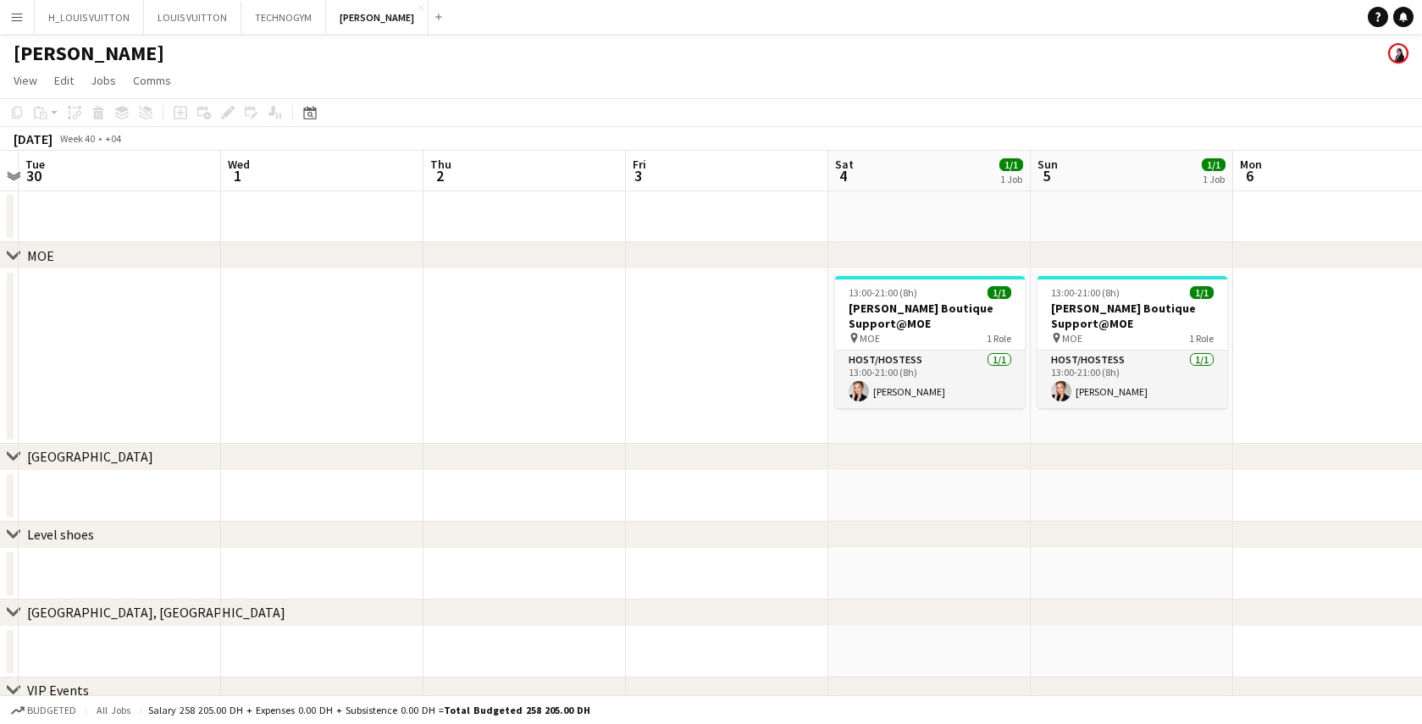
drag, startPoint x: 672, startPoint y: 364, endPoint x: 1408, endPoint y: 342, distance: 736.5
click at [1408, 342] on app-calendar-viewport "Sun 28 1/1 1 Job Mon 29 Tue 30 Wed 1 Thu 2 Fri 3 Sat 4 1/1 1 Job Sun 5 1/1 1 Jo…" at bounding box center [711, 492] width 1422 height 683
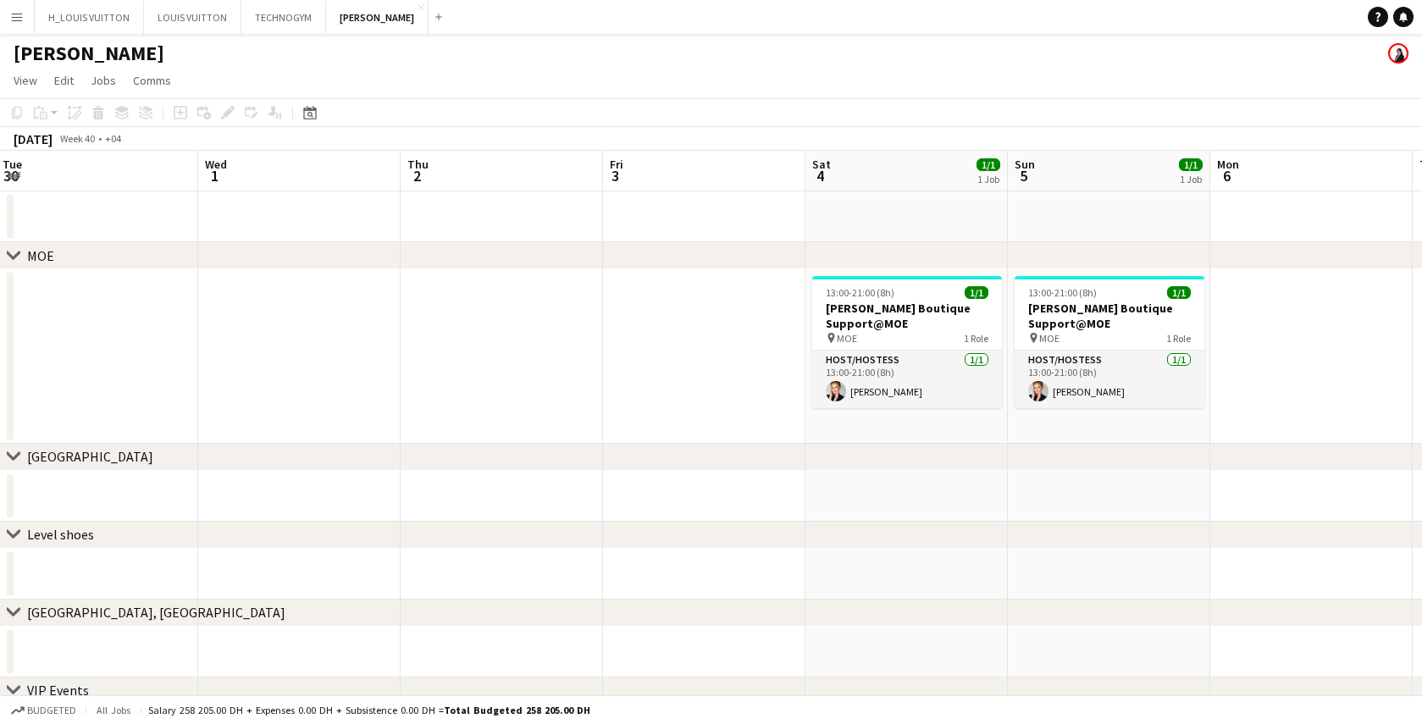
scroll to position [0, 399]
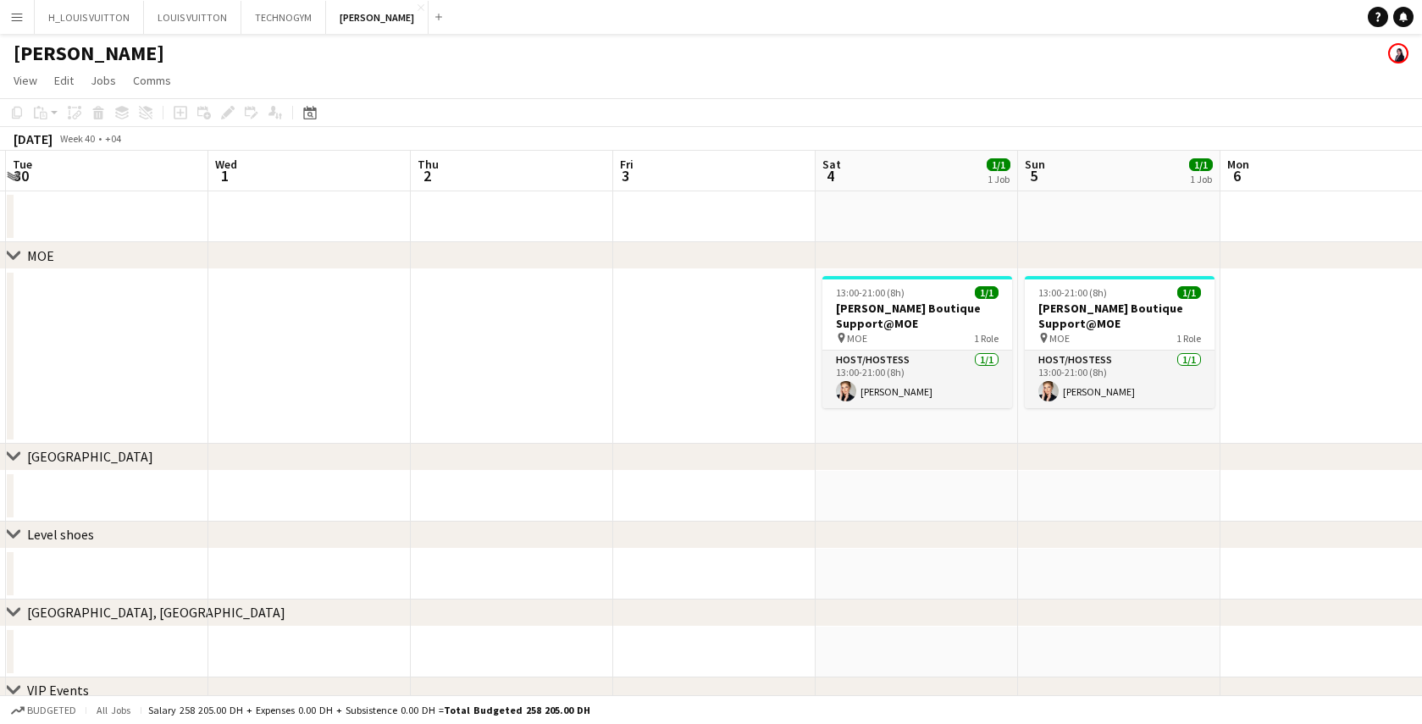
drag, startPoint x: 318, startPoint y: 358, endPoint x: 305, endPoint y: 363, distance: 13.4
click at [305, 363] on app-calendar-viewport "Sun 28 1/1 1 Job Mon 29 Tue 30 Wed 1 Thu 2 Fri 3 Sat 4 1/1 1 Job Sun 5 1/1 1 Jo…" at bounding box center [711, 492] width 1422 height 683
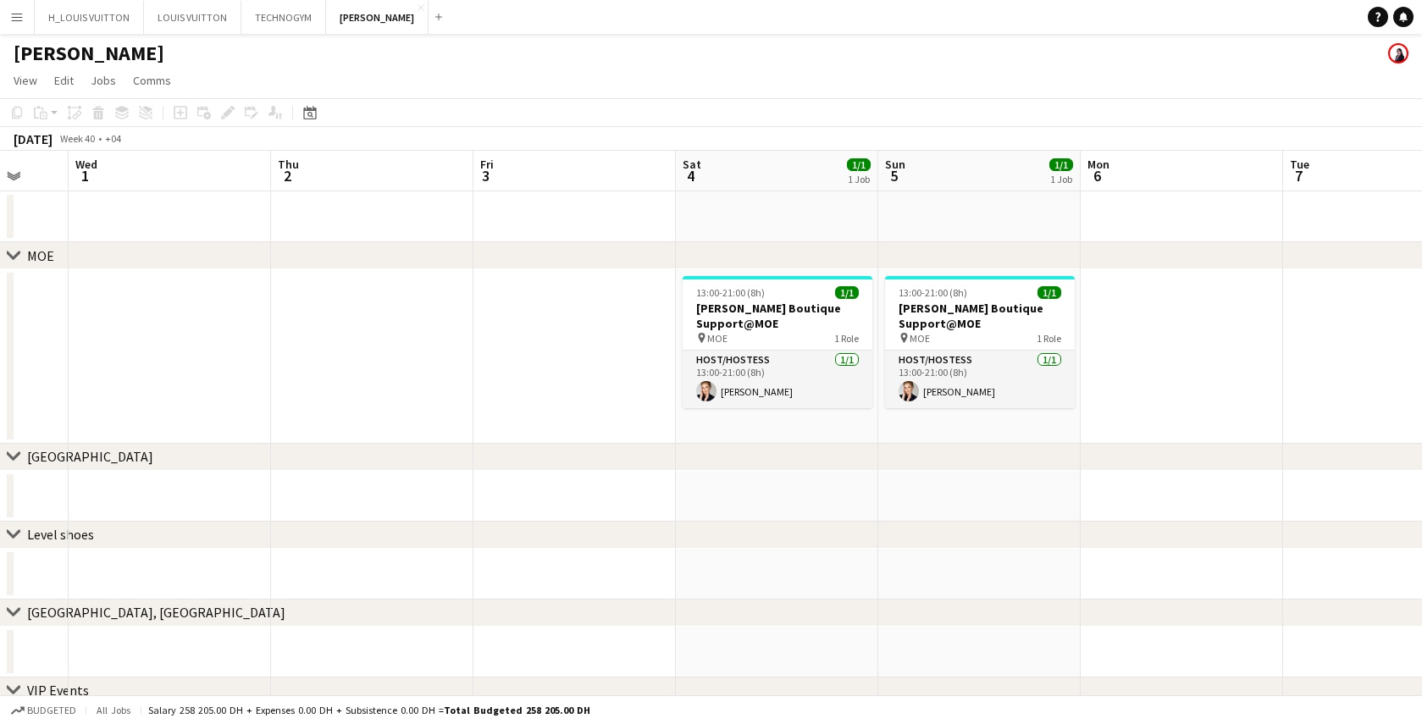
drag, startPoint x: 595, startPoint y: 360, endPoint x: -7, endPoint y: 377, distance: 601.8
click at [0, 377] on html "Menu Boards Boards Boards All jobs Status Workforce Workforce My Workforce Recr…" at bounding box center [711, 431] width 1422 height 862
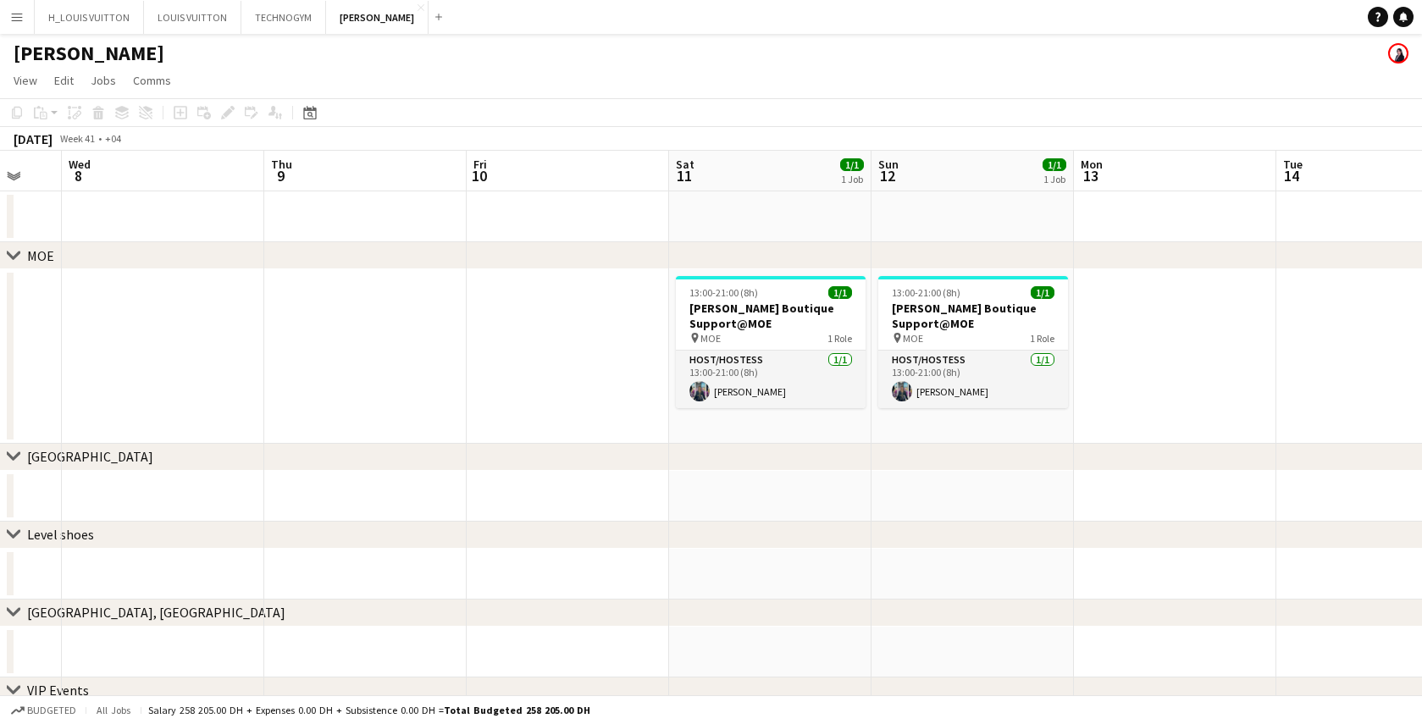
drag, startPoint x: 1013, startPoint y: 349, endPoint x: 64, endPoint y: 404, distance: 950.5
click at [64, 404] on app-calendar-viewport "Sat 4 1/1 1 Job Sun 5 1/1 1 Job Mon 6 Tue 7 Wed 8 Thu 9 Fri 10 Sat 11 1/1 1 Job…" at bounding box center [711, 492] width 1422 height 683
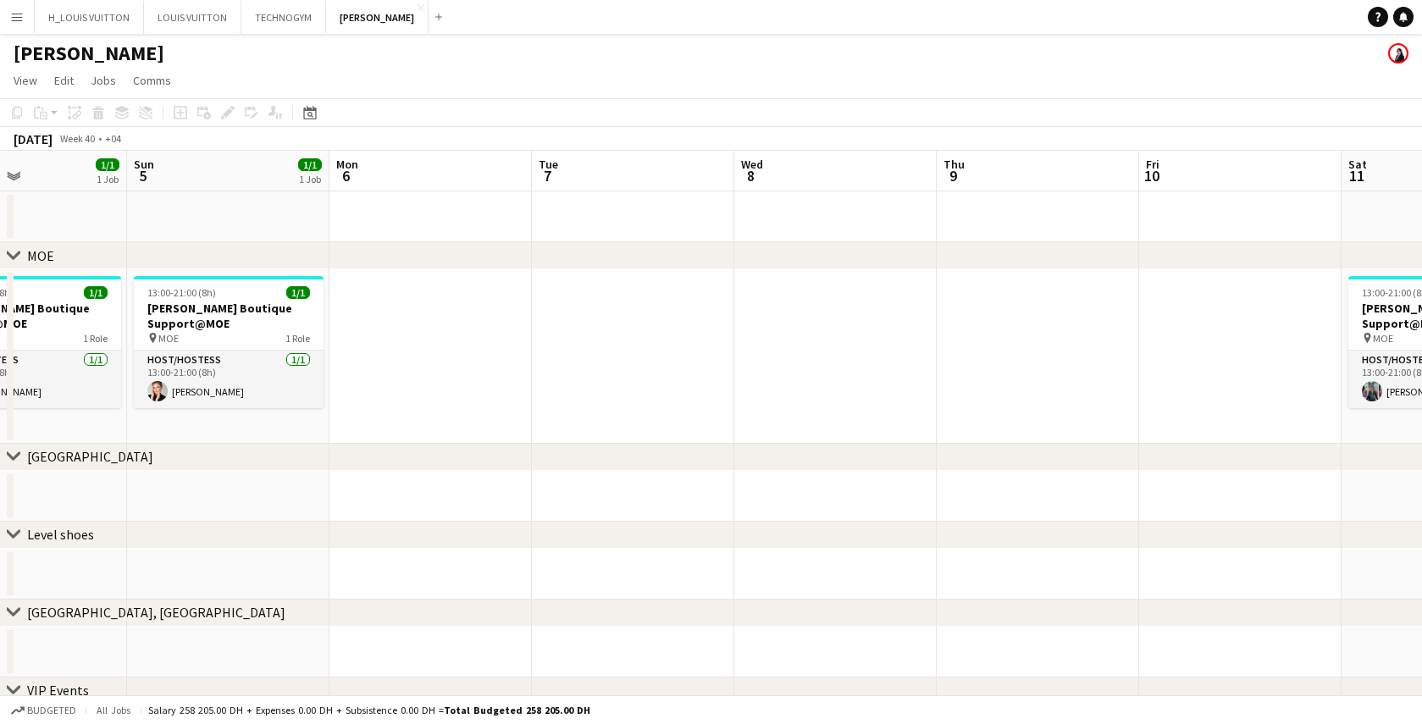
drag, startPoint x: 448, startPoint y: 501, endPoint x: 1196, endPoint y: 481, distance: 748.3
click at [1199, 480] on app-calendar-viewport "Thu 2 Fri 3 Sat 4 1/1 1 Job Sun 5 1/1 1 Job Mon 6 Tue 7 Wed 8 Thu 9 Fri 10 Sat …" at bounding box center [711, 492] width 1422 height 683
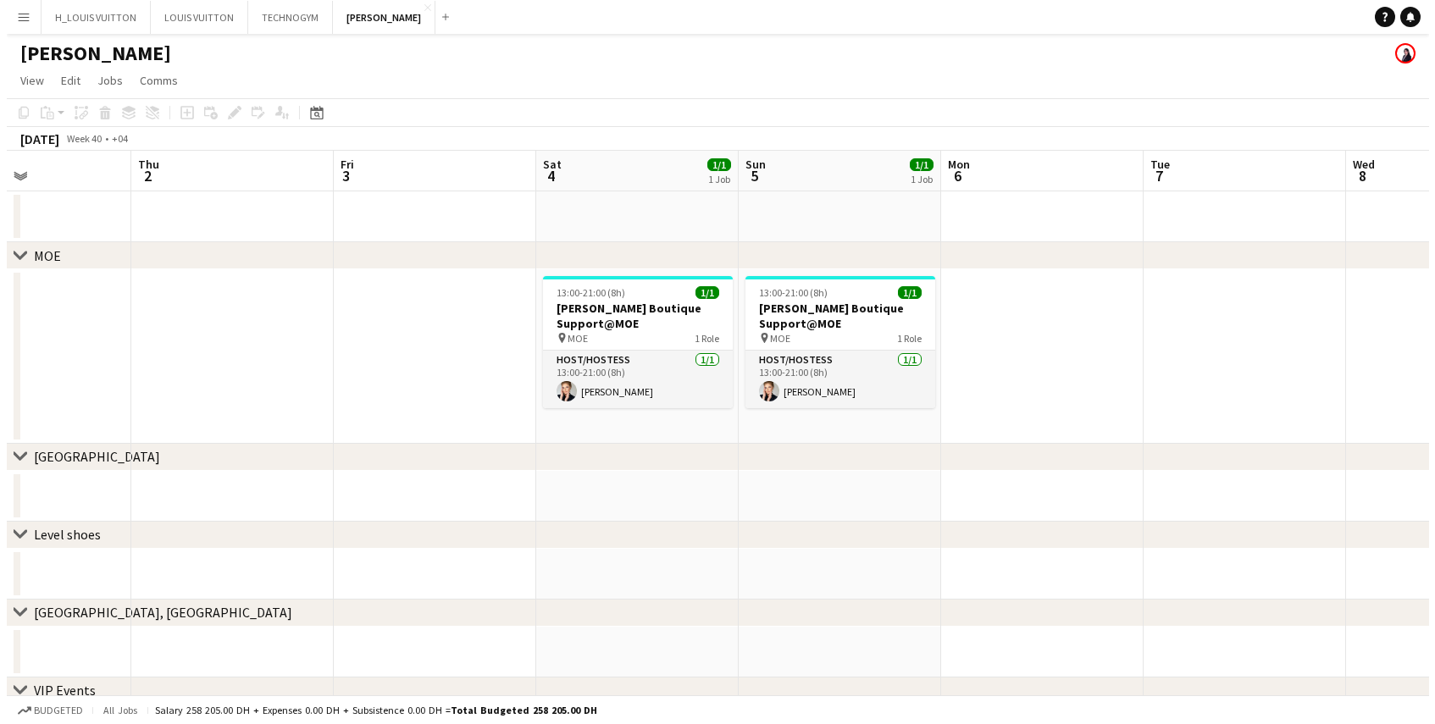
scroll to position [0, 480]
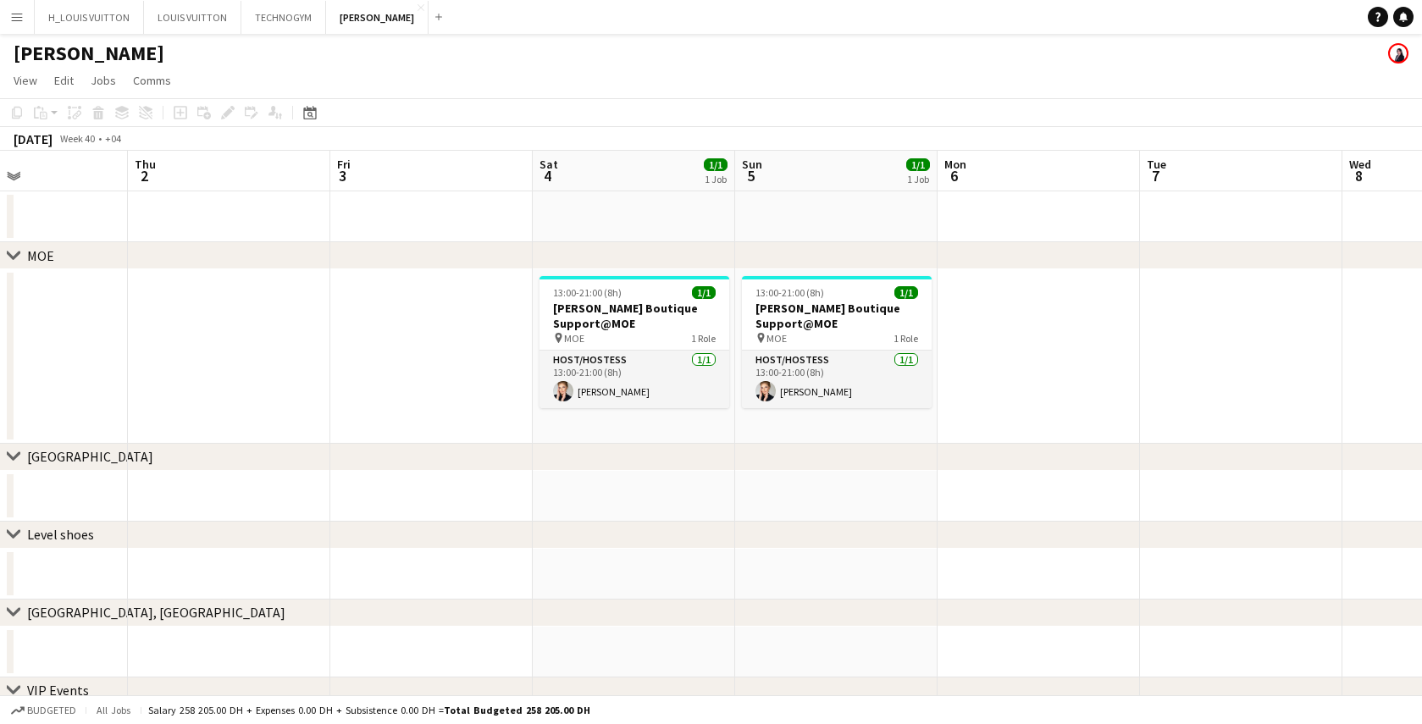
drag, startPoint x: 625, startPoint y: 515, endPoint x: 1226, endPoint y: 490, distance: 601.2
click at [1226, 490] on app-calendar-viewport "Mon 29 Tue 30 Wed 1 Thu 2 Fri 3 Sat 4 1/1 1 Job Sun 5 1/1 1 Job Mon 6 Tue 7 Wed…" at bounding box center [711, 492] width 1422 height 683
click at [17, 18] on app-icon "Menu" at bounding box center [17, 17] width 14 height 14
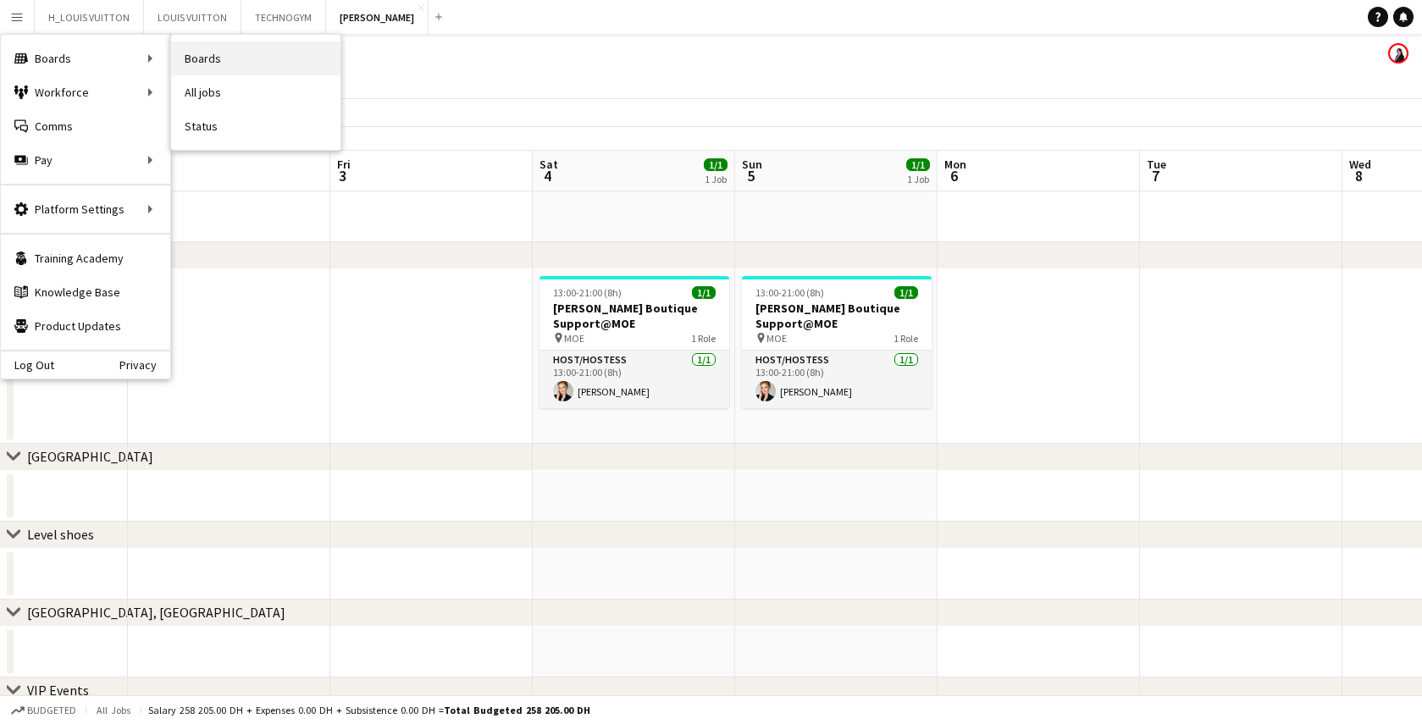
click at [181, 60] on link "Boards" at bounding box center [255, 59] width 169 height 34
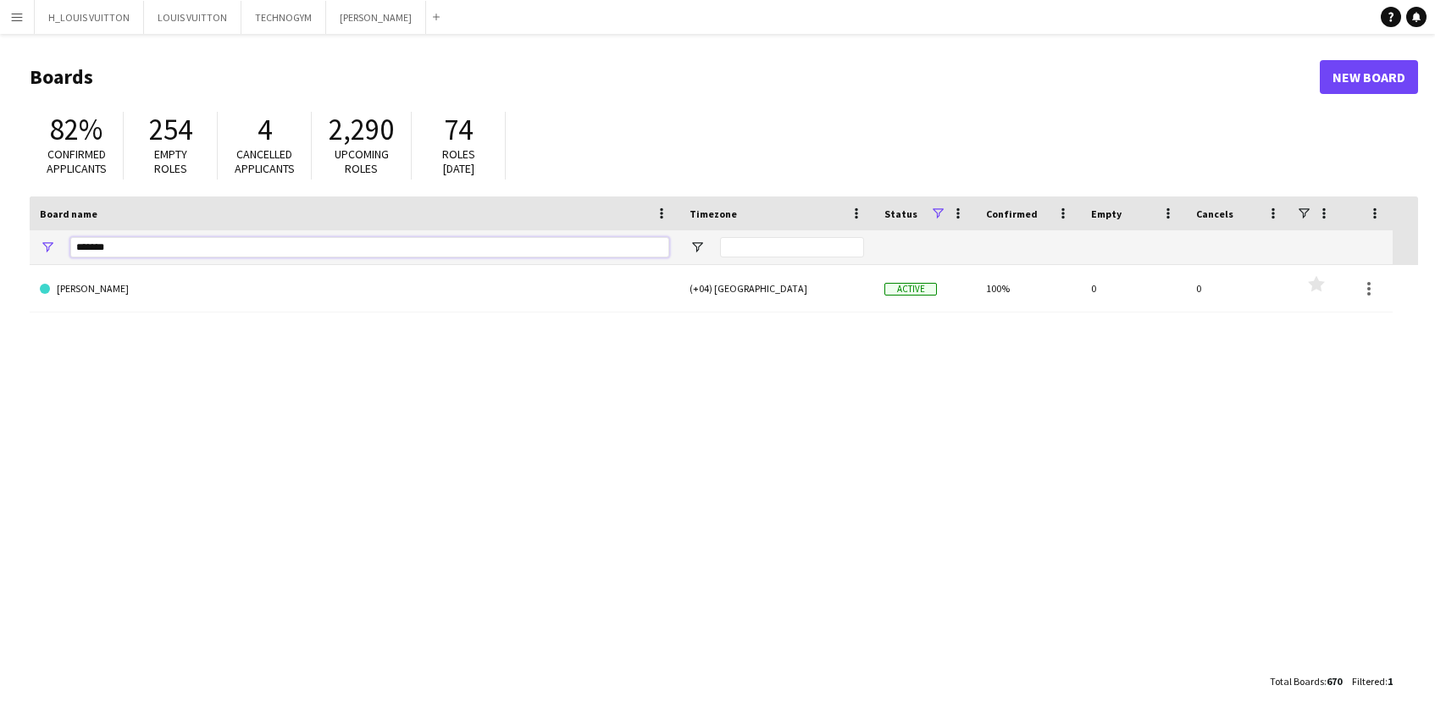
click at [192, 250] on input "*******" at bounding box center [369, 247] width 599 height 20
type input "*******"
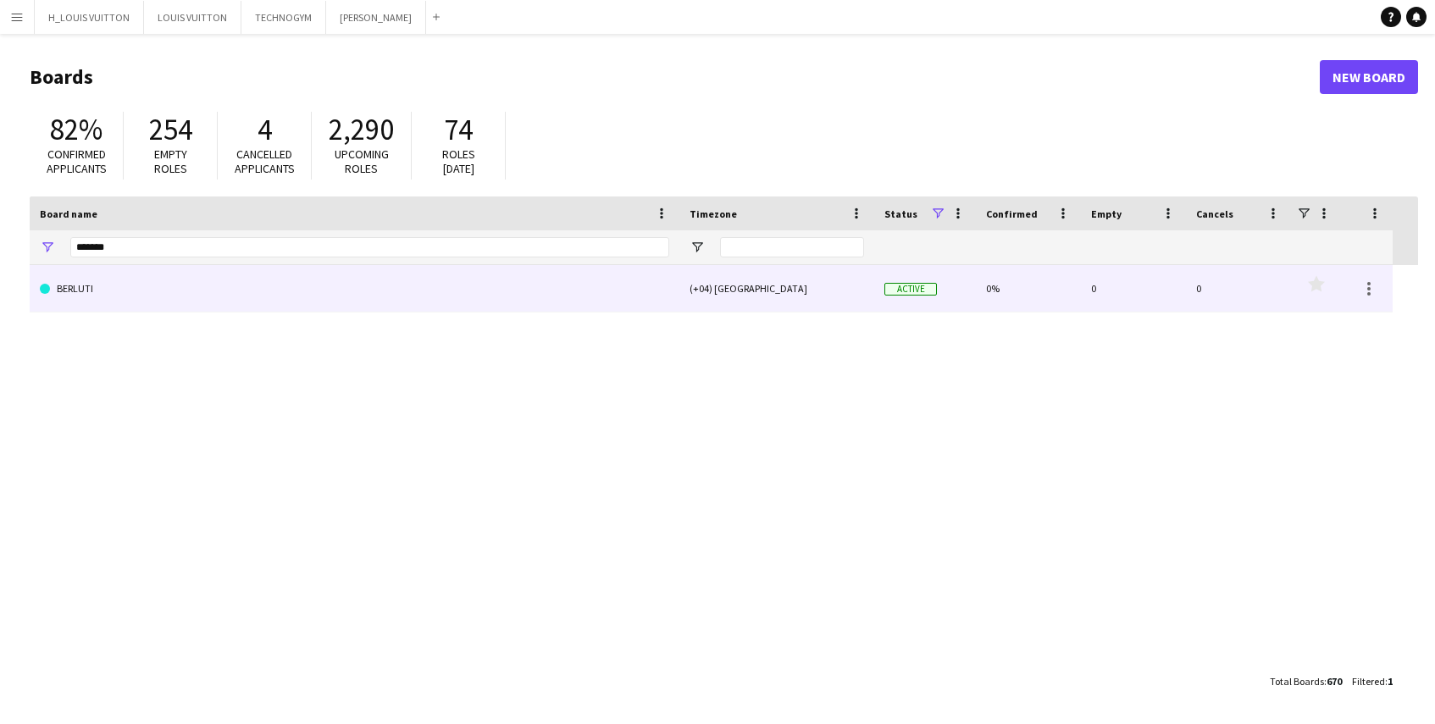
click at [66, 290] on link "BERLUTI" at bounding box center [354, 288] width 629 height 47
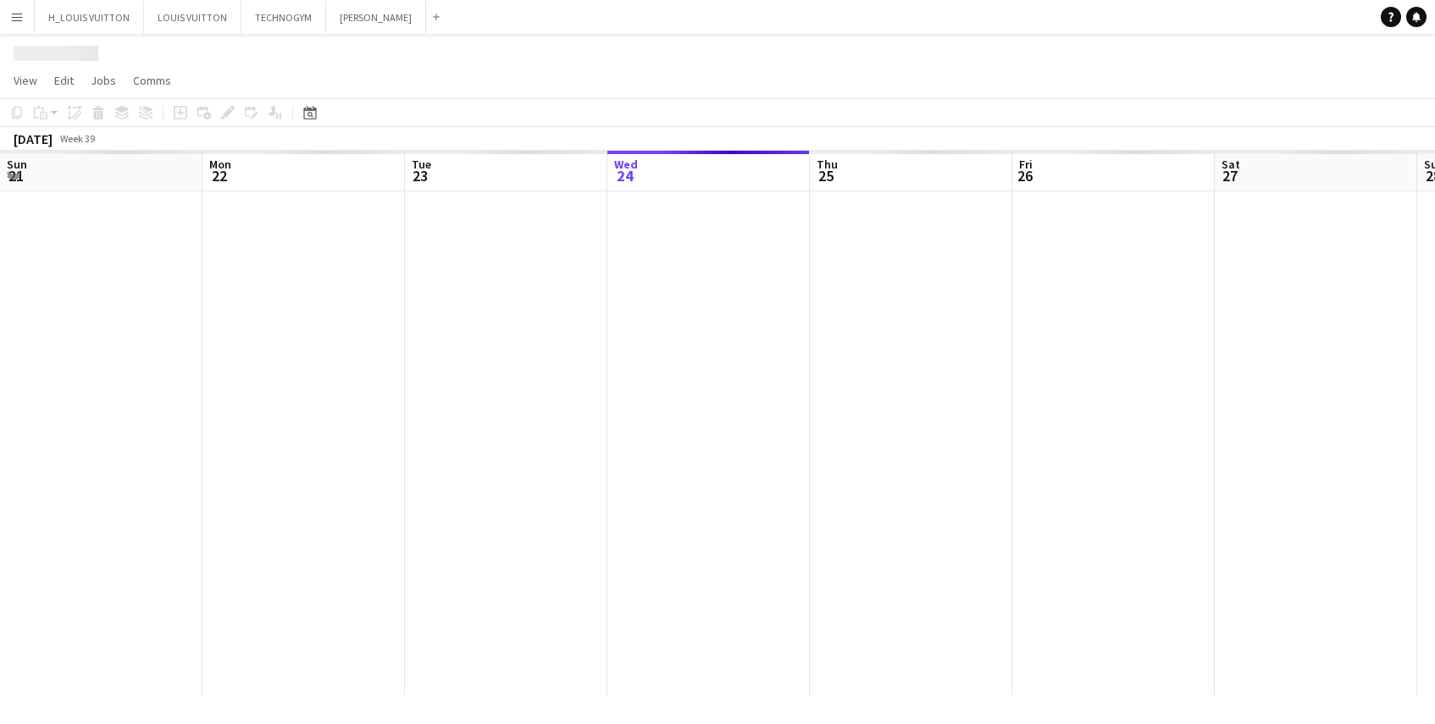
scroll to position [0, 405]
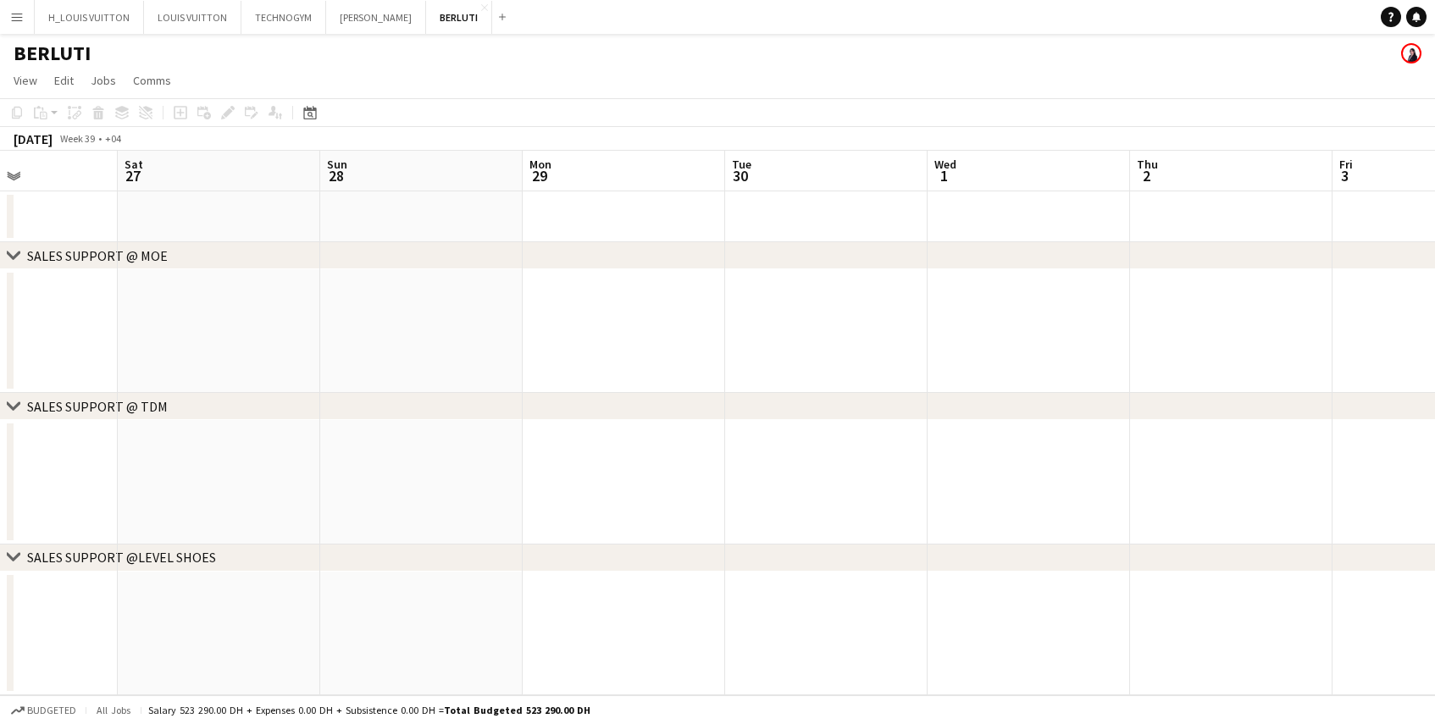
drag, startPoint x: 996, startPoint y: 444, endPoint x: 347, endPoint y: 491, distance: 651.5
click at [347, 491] on app-calendar-viewport "Tue 23 Wed 24 Thu 25 Fri 26 Sat 27 Sun 28 Mon 29 Tue 30 Wed 1 Thu 2 Fri 3 Sat 4…" at bounding box center [717, 423] width 1435 height 545
drag, startPoint x: 1128, startPoint y: 440, endPoint x: 1441, endPoint y: 430, distance: 313.6
click at [1422, 430] on html "Menu Boards Boards Boards All jobs Status Workforce Workforce My Workforce Recr…" at bounding box center [717, 362] width 1435 height 724
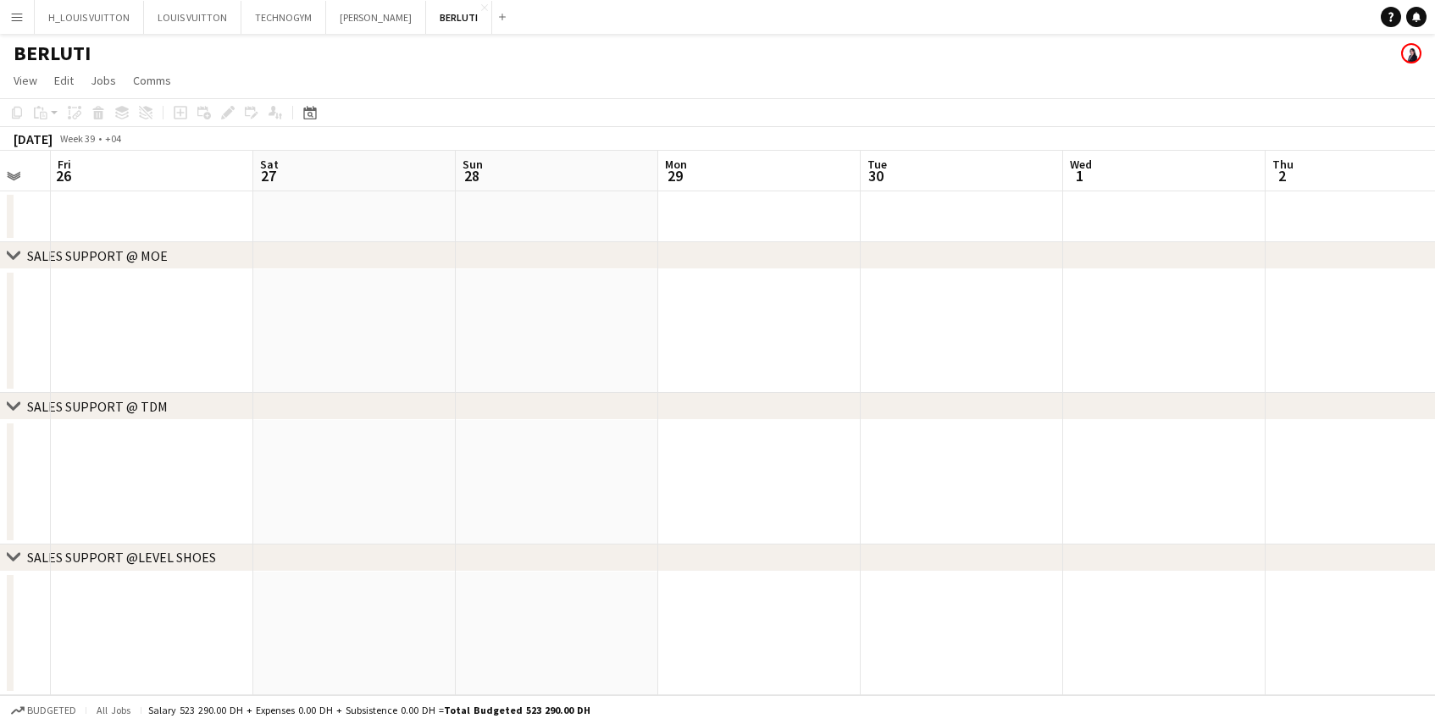
drag, startPoint x: 513, startPoint y: 414, endPoint x: 1438, endPoint y: 410, distance: 925.2
click at [1422, 410] on html "Menu Boards Boards Boards All jobs Status Workforce Workforce My Workforce Recr…" at bounding box center [717, 362] width 1435 height 724
drag, startPoint x: 1343, startPoint y: 380, endPoint x: 516, endPoint y: 426, distance: 828.2
click at [517, 426] on app-calendar-viewport "Tue 23 Wed 24 Thu 25 Fri 26 Sat 27 Sun 28 Mon 29 Tue 30 Wed 1 Thu 2 Fri 3 Sat 4…" at bounding box center [717, 423] width 1435 height 545
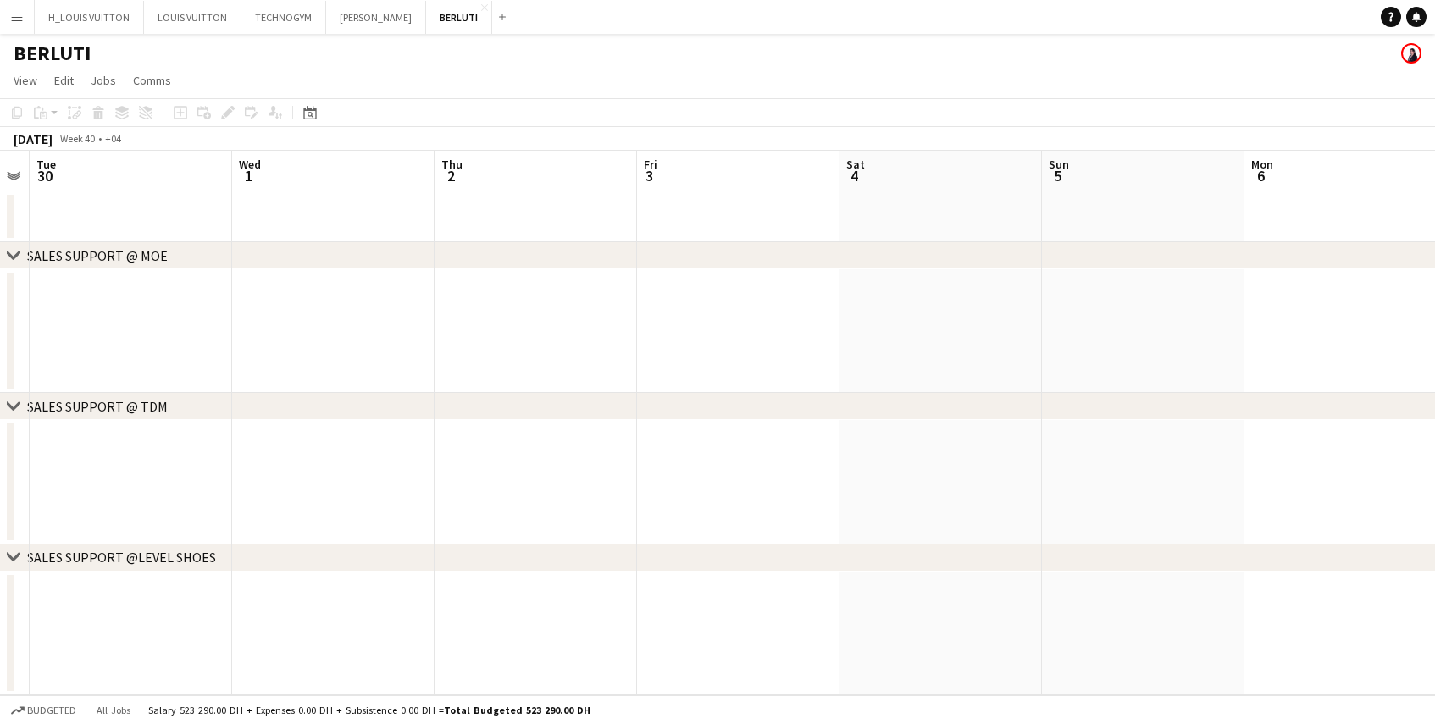
drag, startPoint x: 1111, startPoint y: 427, endPoint x: 554, endPoint y: 435, distance: 556.7
click at [570, 435] on div "chevron-right SALES SUPPORT @ MOE chevron-right SALES SUPPORT @ TDM chevron-rig…" at bounding box center [717, 423] width 1435 height 545
drag, startPoint x: 1337, startPoint y: 435, endPoint x: 473, endPoint y: 456, distance: 864.4
click at [484, 457] on app-calendar-viewport "Mon 29 Tue 30 Wed 1 Thu 2 Fri 3 Sat 4 Sun 5 Mon 6 Tue 7 Wed 8 Thu 9 Fri 10 Sat …" at bounding box center [717, 423] width 1435 height 545
drag, startPoint x: 1283, startPoint y: 433, endPoint x: 1117, endPoint y: 440, distance: 165.3
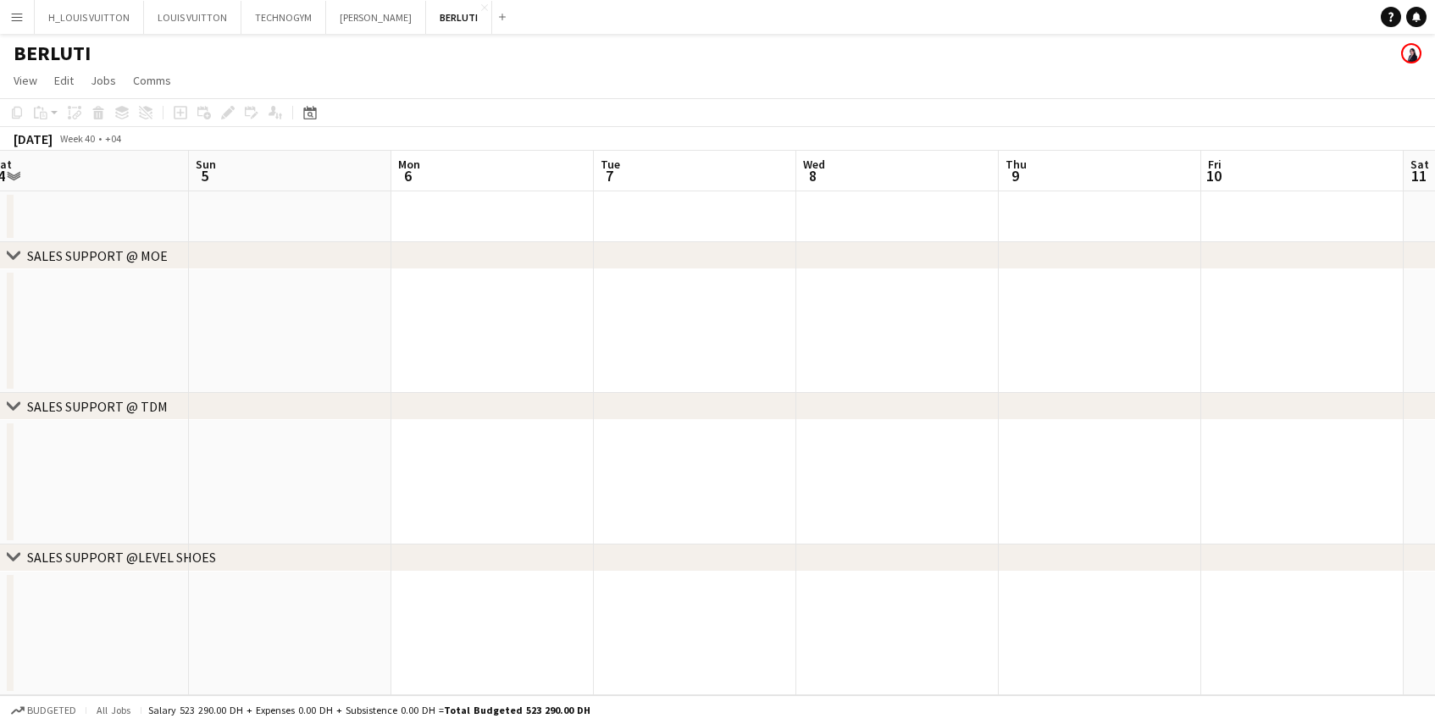
click at [1117, 440] on app-calendar-viewport "Wed 1 Thu 2 Fri 3 Sat 4 Sun 5 Mon 6 Tue 7 Wed 8 Thu 9 Fri 10 Sat 11 Sun 12 Mon …" at bounding box center [717, 423] width 1435 height 545
click at [560, 453] on app-calendar-viewport "Wed 1 Thu 2 Fri 3 Sat 4 Sun 5 Mon 6 Tue 7 Wed 8 Thu 9 Fri 10 Sat 11 Sun 12 Mon …" at bounding box center [717, 423] width 1435 height 545
click at [803, 432] on app-date-cell at bounding box center [717, 483] width 202 height 124
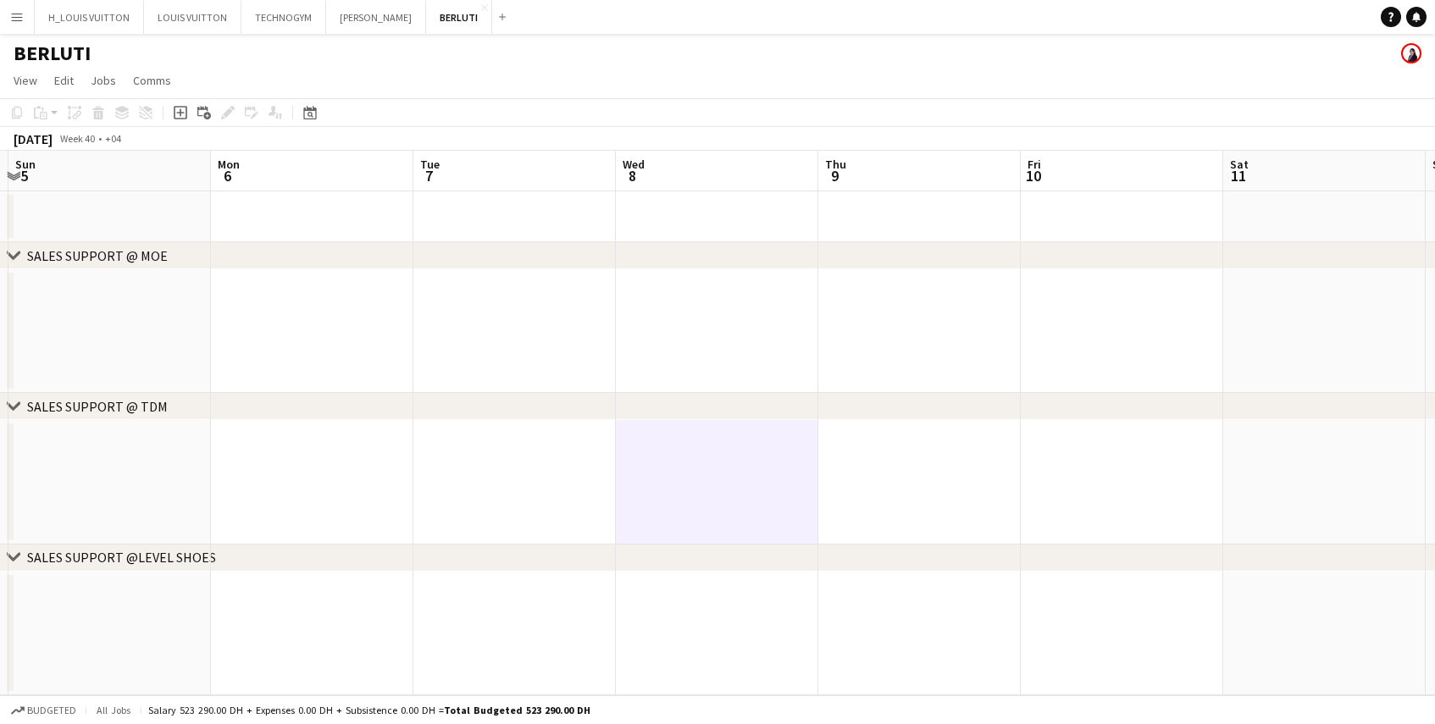
scroll to position [0, 805]
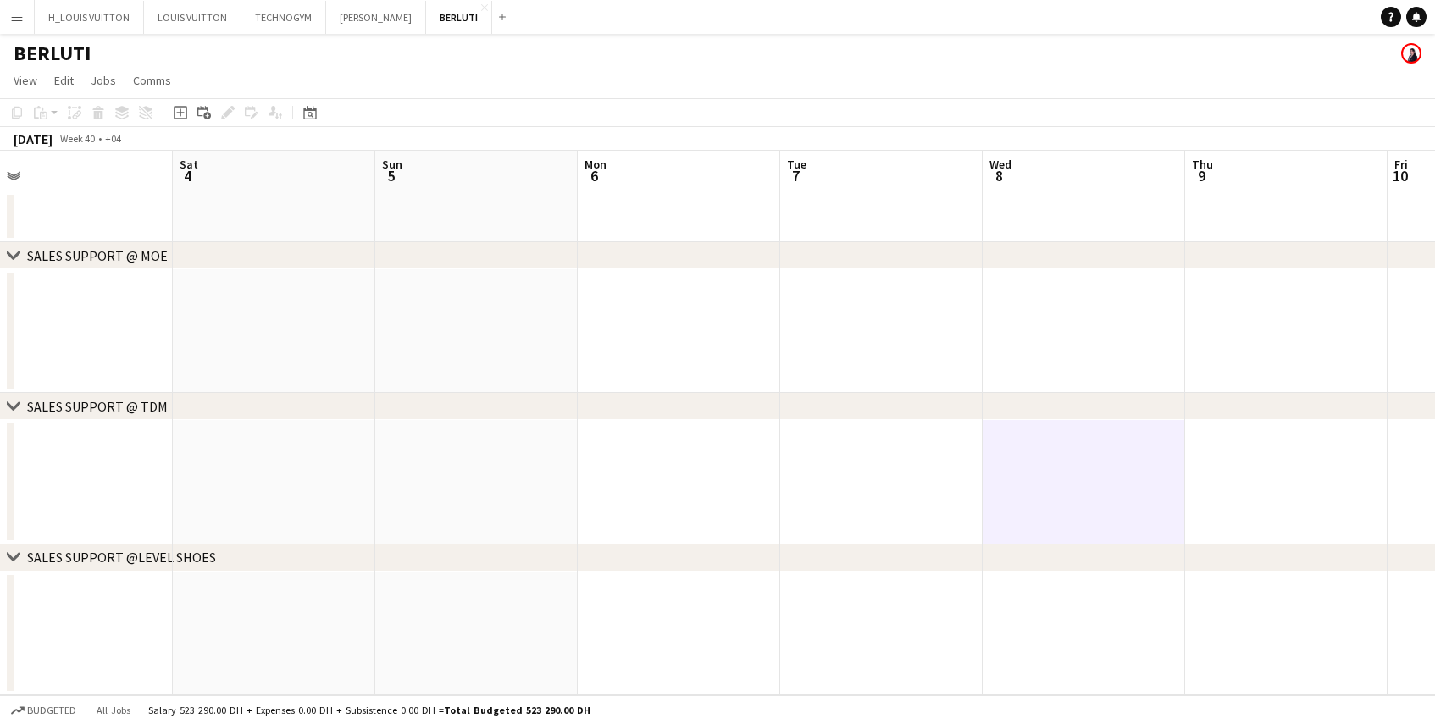
drag, startPoint x: 330, startPoint y: 375, endPoint x: 1319, endPoint y: 363, distance: 988.8
click at [1318, 363] on app-calendar-viewport "Wed 1 Thu 2 Fri 3 Sat 4 Sun 5 Mon 6 Tue 7 Wed 8 Thu 9 Fri 10 Sat 11 Sun 12 Mon …" at bounding box center [717, 423] width 1435 height 545
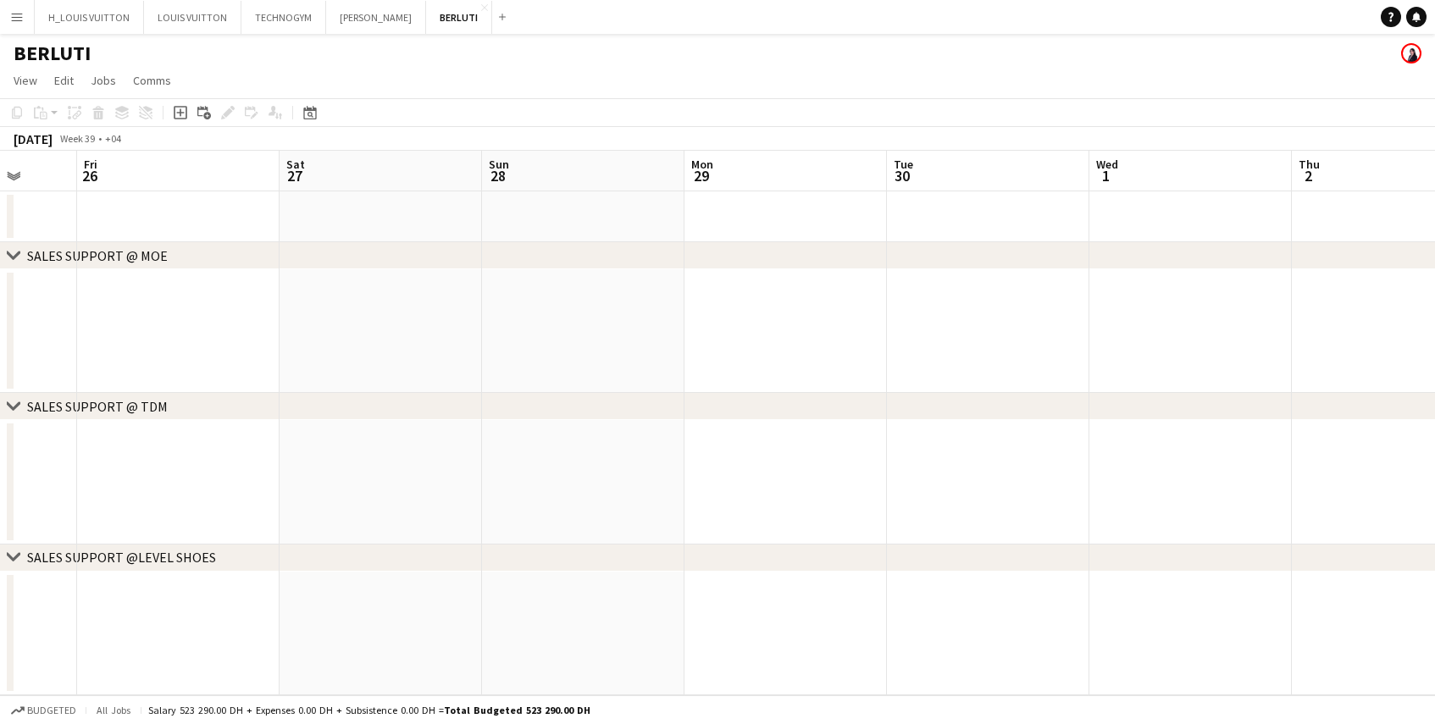
drag, startPoint x: 350, startPoint y: 424, endPoint x: 1250, endPoint y: 385, distance: 901.4
click at [1265, 386] on app-calendar-viewport "Tue 23 Wed 24 Thu 25 Fri 26 Sat 27 Sun 28 Mon 29 Tue 30 Wed 1 Thu 2 Fri 3 Sat 4…" at bounding box center [717, 423] width 1435 height 545
drag, startPoint x: 417, startPoint y: 402, endPoint x: 1371, endPoint y: 384, distance: 954.1
click at [1422, 380] on div "chevron-right SALES SUPPORT @ MOE chevron-right SALES SUPPORT @ TDM chevron-rig…" at bounding box center [717, 423] width 1435 height 545
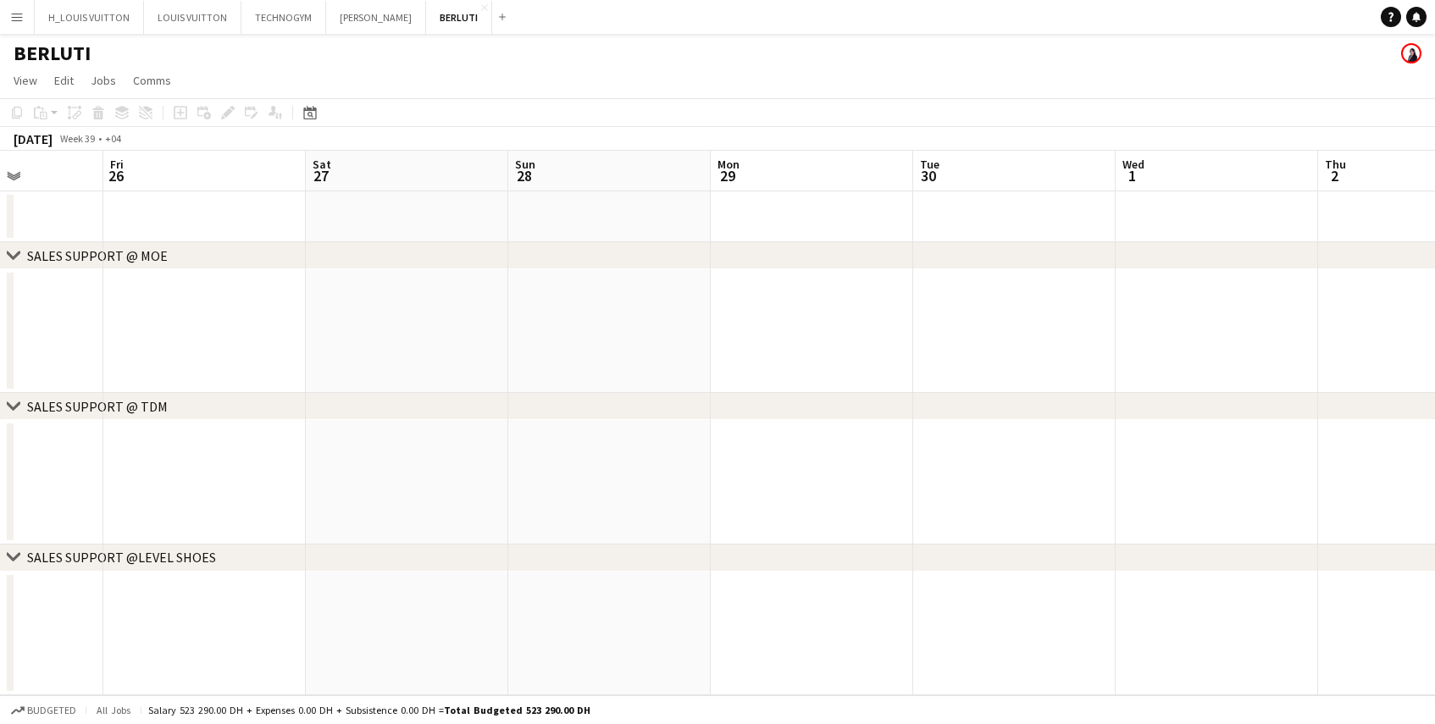
scroll to position [0, 375]
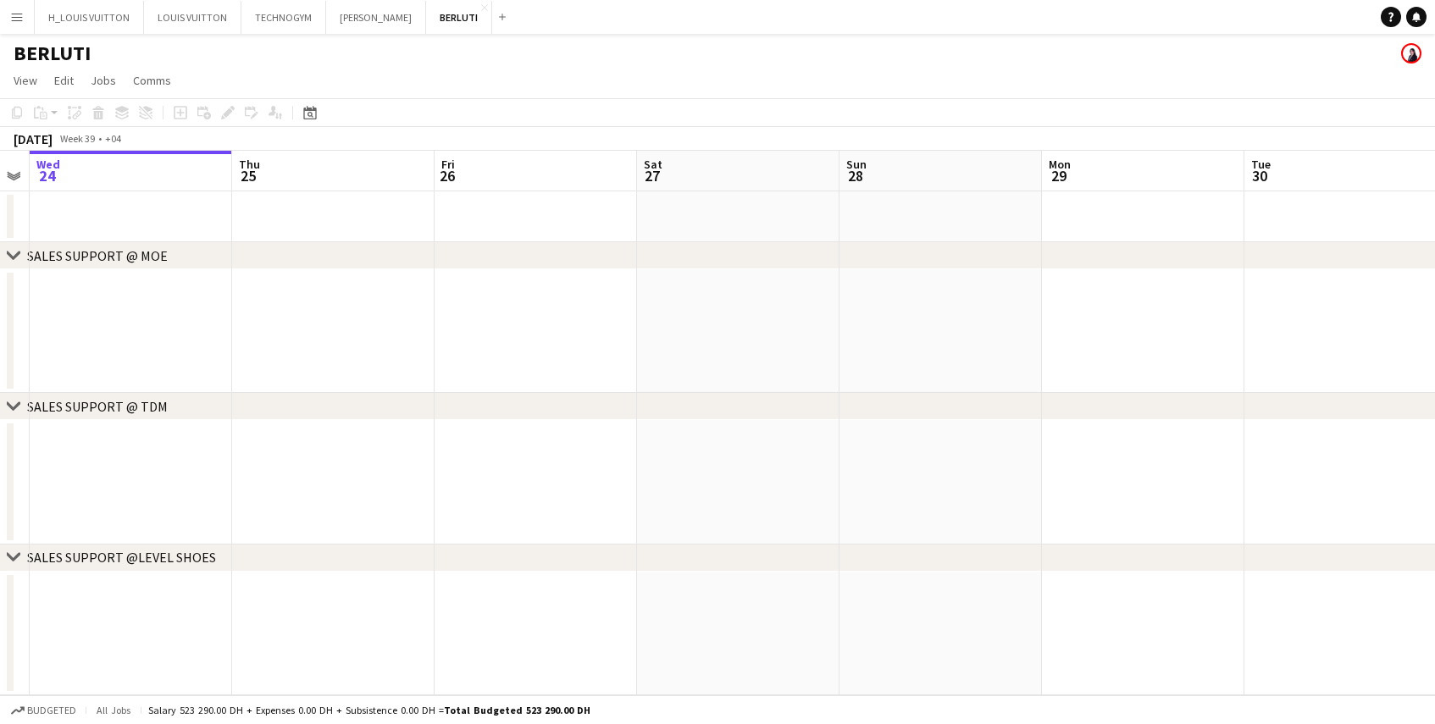
drag, startPoint x: 307, startPoint y: 358, endPoint x: 1272, endPoint y: 407, distance: 966.2
click at [1287, 406] on div "chevron-right SALES SUPPORT @ MOE chevron-right SALES SUPPORT @ TDM chevron-rig…" at bounding box center [717, 423] width 1435 height 545
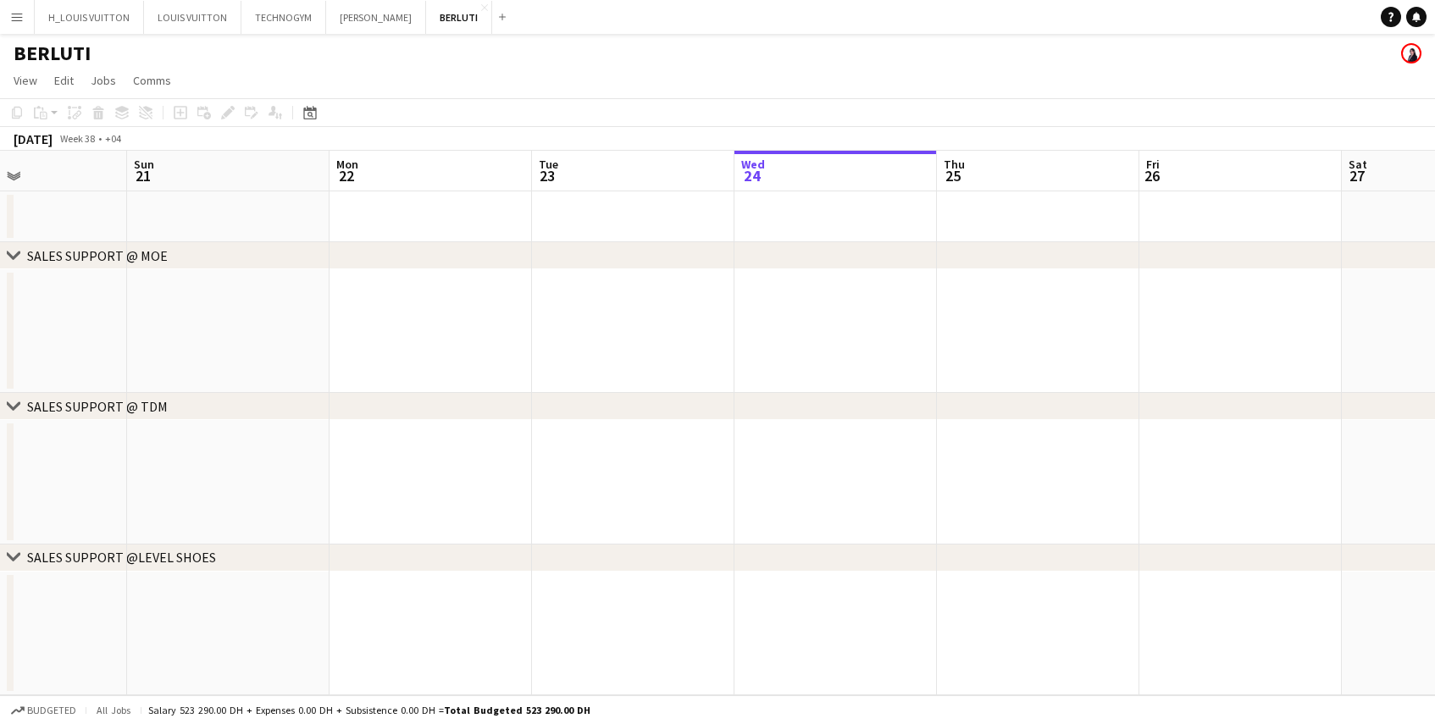
drag, startPoint x: 324, startPoint y: 357, endPoint x: 1061, endPoint y: 405, distance: 737.8
click at [1284, 404] on div "chevron-right SALES SUPPORT @ MOE chevron-right SALES SUPPORT @ TDM chevron-rig…" at bounding box center [717, 423] width 1435 height 545
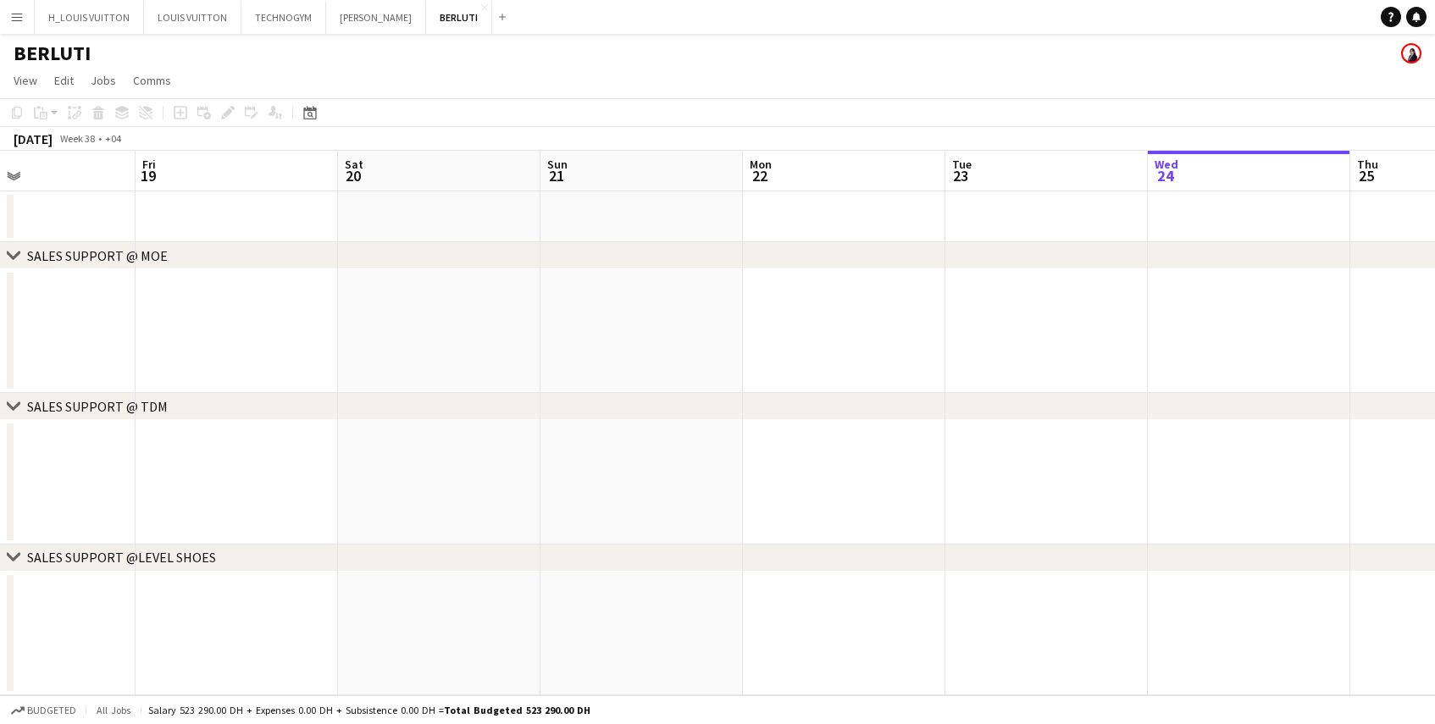
drag, startPoint x: 297, startPoint y: 312, endPoint x: 1115, endPoint y: 290, distance: 818.7
click at [1115, 290] on app-calendar-viewport "Tue 16 Wed 17 Thu 18 Fri 19 Sat 20 Sun 21 Mon 22 Tue 23 Wed 24 Thu 25 Fri 26 Sa…" at bounding box center [717, 423] width 1435 height 545
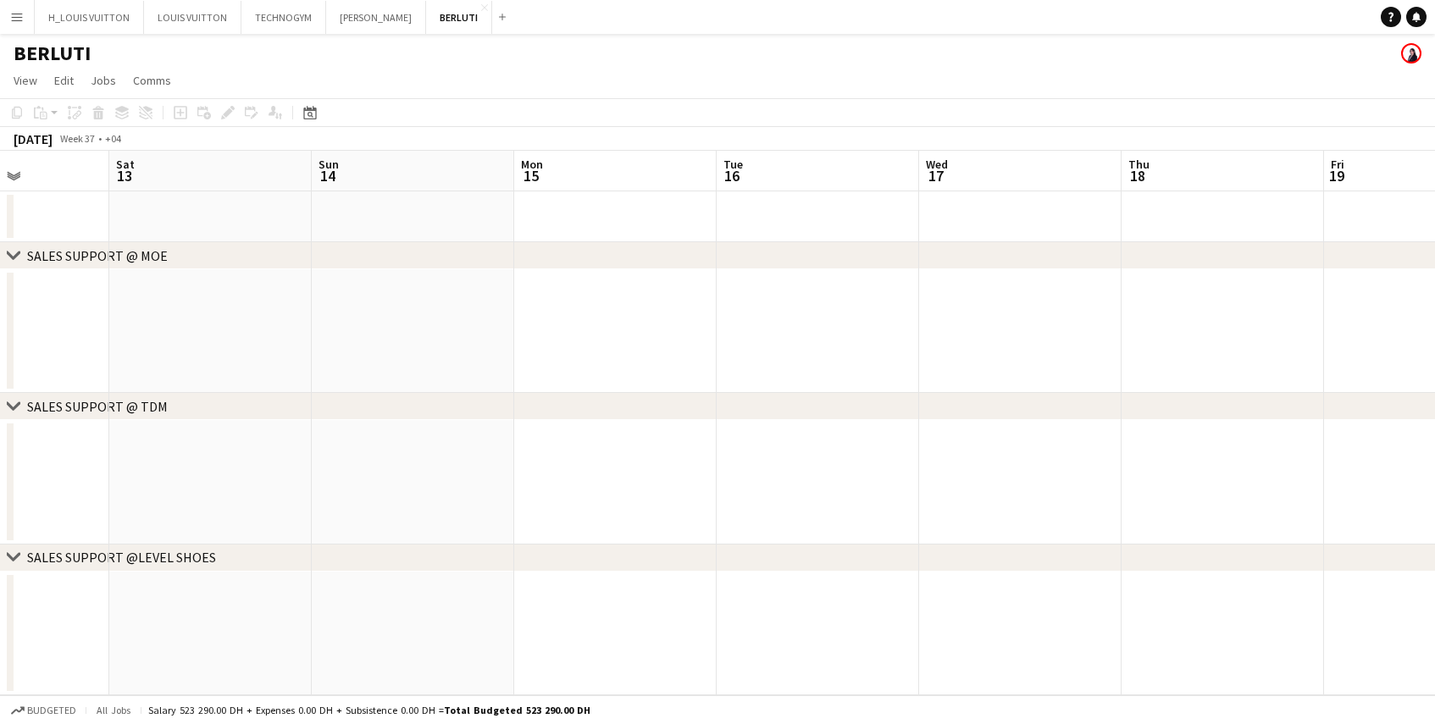
drag, startPoint x: 264, startPoint y: 350, endPoint x: 1048, endPoint y: 343, distance: 783.7
click at [1048, 343] on app-calendar-viewport "Wed 10 Thu 11 Fri 12 Sat 13 Sun 14 Mon 15 Tue 16 Wed 17 Thu 18 Fri 19 Sat 20 Su…" at bounding box center [717, 423] width 1435 height 545
drag, startPoint x: 341, startPoint y: 376, endPoint x: 1023, endPoint y: 364, distance: 682.1
click at [1037, 364] on app-calendar-viewport "Mon 8 Tue 9 Wed 10 Thu 11 Fri 12 Sat 13 Sun 14 Mon 15 Tue 16 Wed 17 Thu 18 Fri …" at bounding box center [717, 423] width 1435 height 545
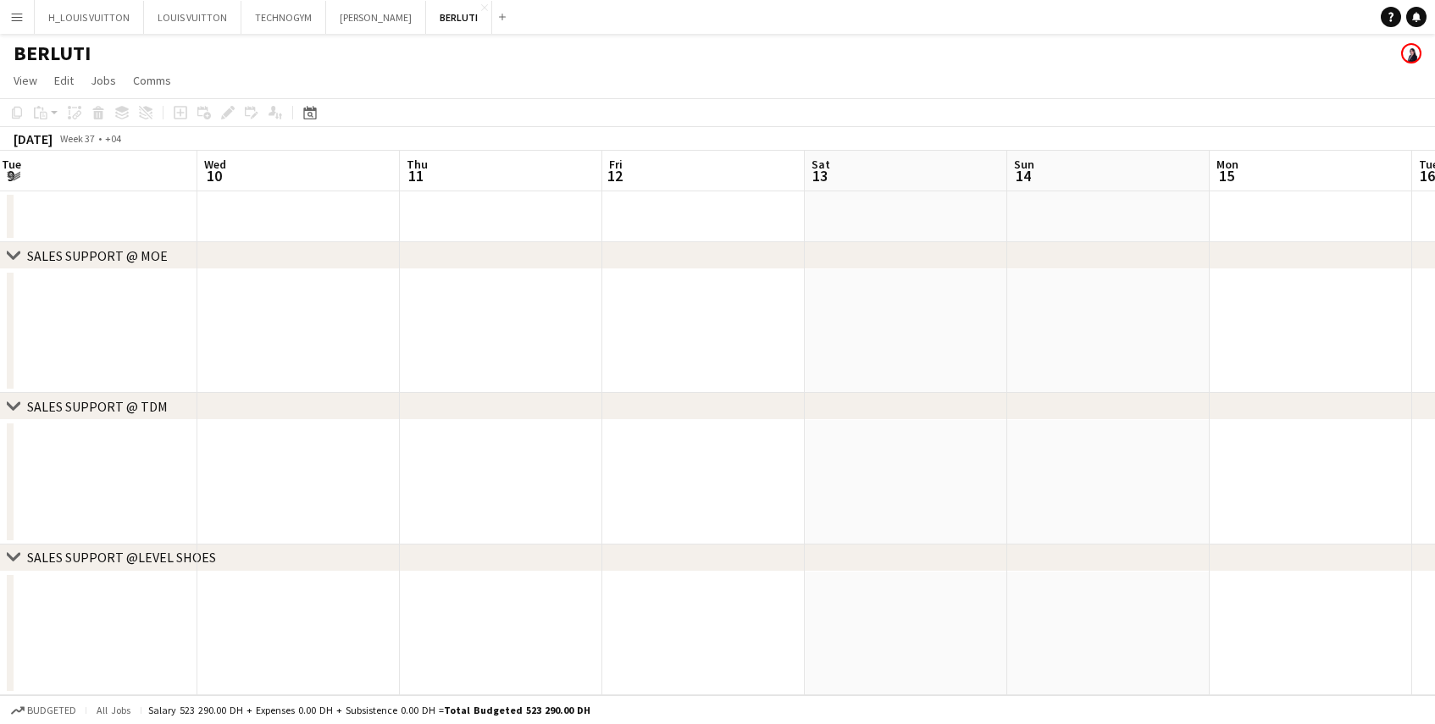
scroll to position [0, 406]
drag, startPoint x: 301, startPoint y: 391, endPoint x: 1036, endPoint y: 405, distance: 735.5
click at [1037, 405] on div "chevron-right SALES SUPPORT @ MOE chevron-right SALES SUPPORT @ TDM chevron-rig…" at bounding box center [717, 423] width 1435 height 545
drag, startPoint x: 390, startPoint y: 396, endPoint x: 856, endPoint y: 403, distance: 466.0
click at [851, 403] on div "chevron-right SALES SUPPORT @ TDM" at bounding box center [717, 407] width 1435 height 27
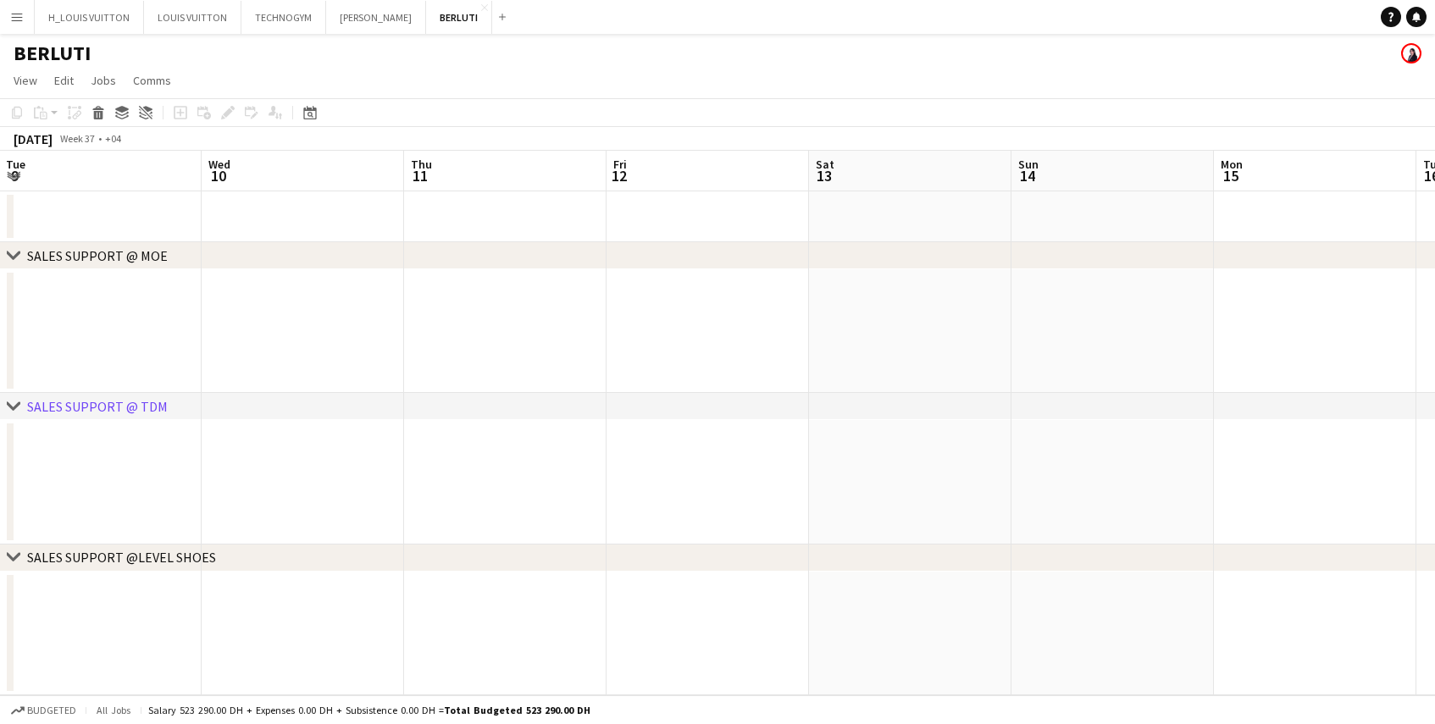
click at [352, 440] on app-date-cell at bounding box center [303, 483] width 202 height 124
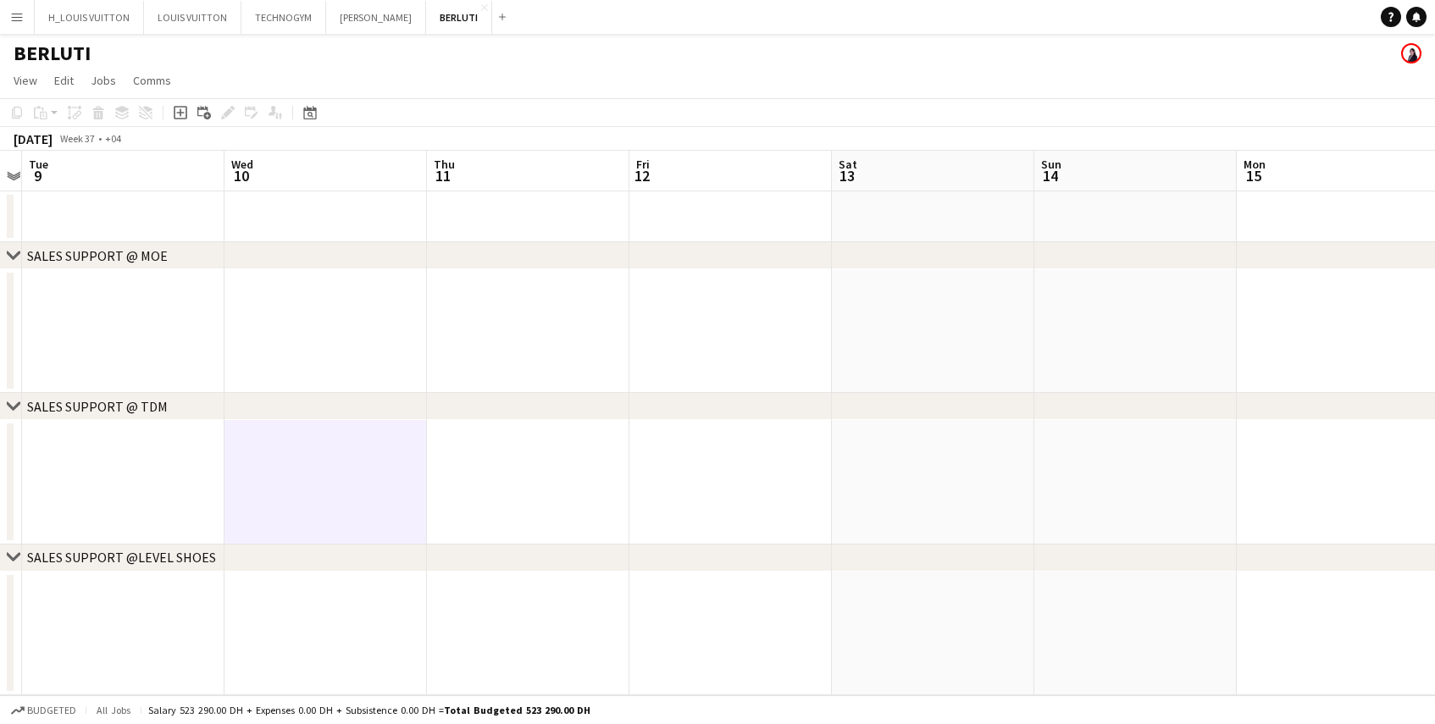
drag, startPoint x: 381, startPoint y: 334, endPoint x: 409, endPoint y: 499, distance: 167.6
click at [409, 499] on app-calendar-viewport "Sun 7 Mon 8 Tue 9 Wed 10 Thu 11 Fri 12 Sat 13 Sun 14 Mon 15 Tue 16 Wed 17 Thu 1…" at bounding box center [717, 423] width 1435 height 545
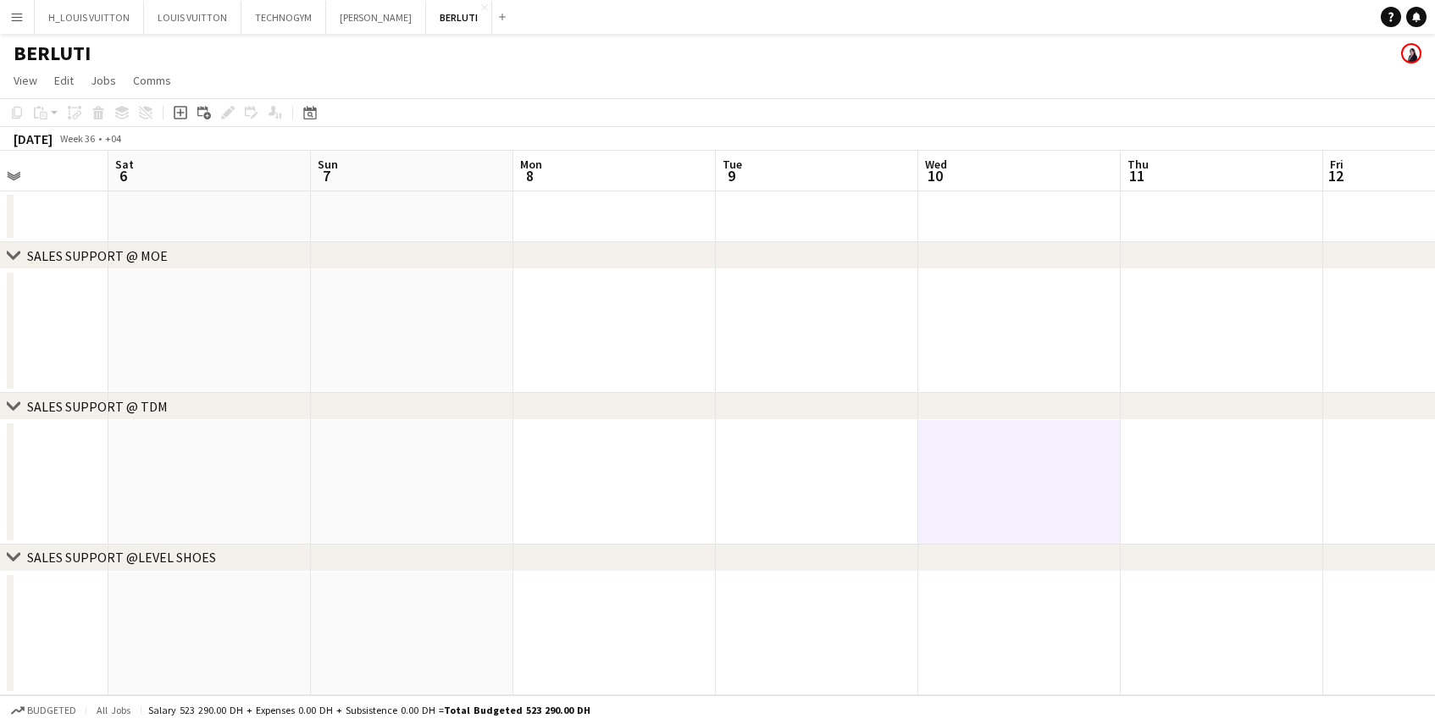
drag, startPoint x: 364, startPoint y: 290, endPoint x: 1234, endPoint y: 430, distance: 881.4
click at [1320, 435] on app-calendar-viewport "Wed 3 Thu 4 Fri 5 Sat 6 Sun 7 Mon 8 Tue 9 Wed 10 Thu 11 Fri 12 Sat 13 Sun 14 Mo…" at bounding box center [717, 423] width 1435 height 545
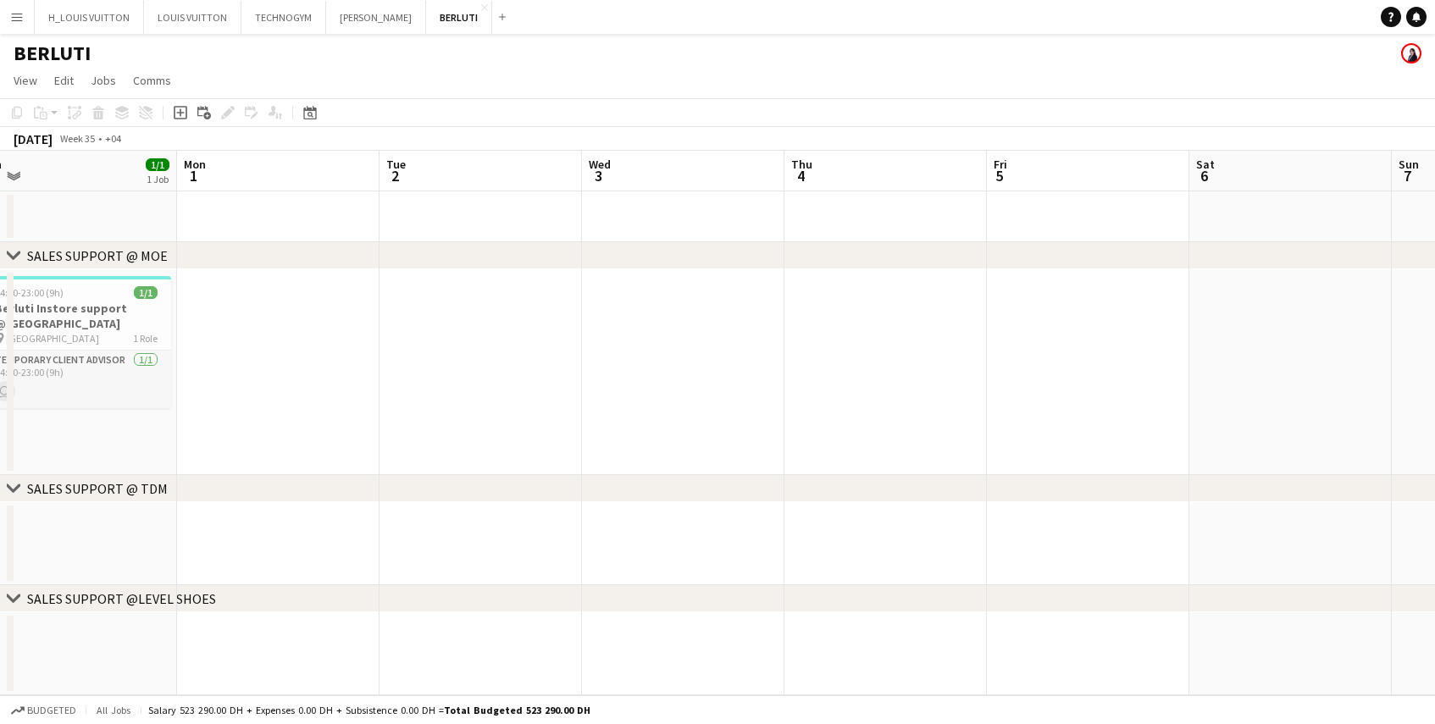
drag, startPoint x: 303, startPoint y: 296, endPoint x: 1193, endPoint y: 281, distance: 889.7
click at [1190, 281] on app-calendar-viewport "Fri 29 Sat 30 Sun 31 1/1 1 Job Mon 1 Tue 2 Wed 3 Thu 4 Fri 5 Sat 6 Sun 7 Mon 8 …" at bounding box center [717, 423] width 1435 height 545
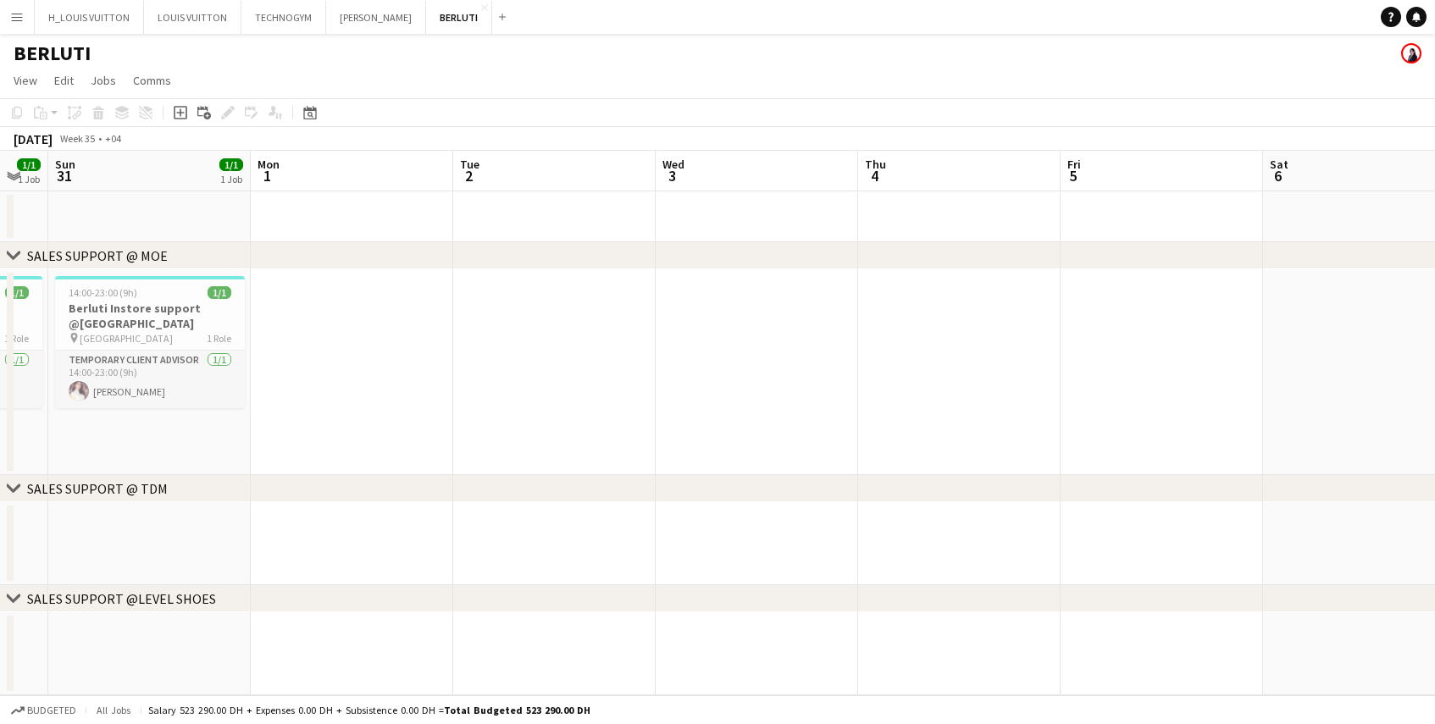
click at [615, 395] on app-calendar-viewport "Fri 29 1/1 1 Job Sat 30 1/1 1 Job Sun 31 1/1 1 Job Mon 1 Tue 2 Wed 3 Thu 4 Fri …" at bounding box center [717, 423] width 1435 height 545
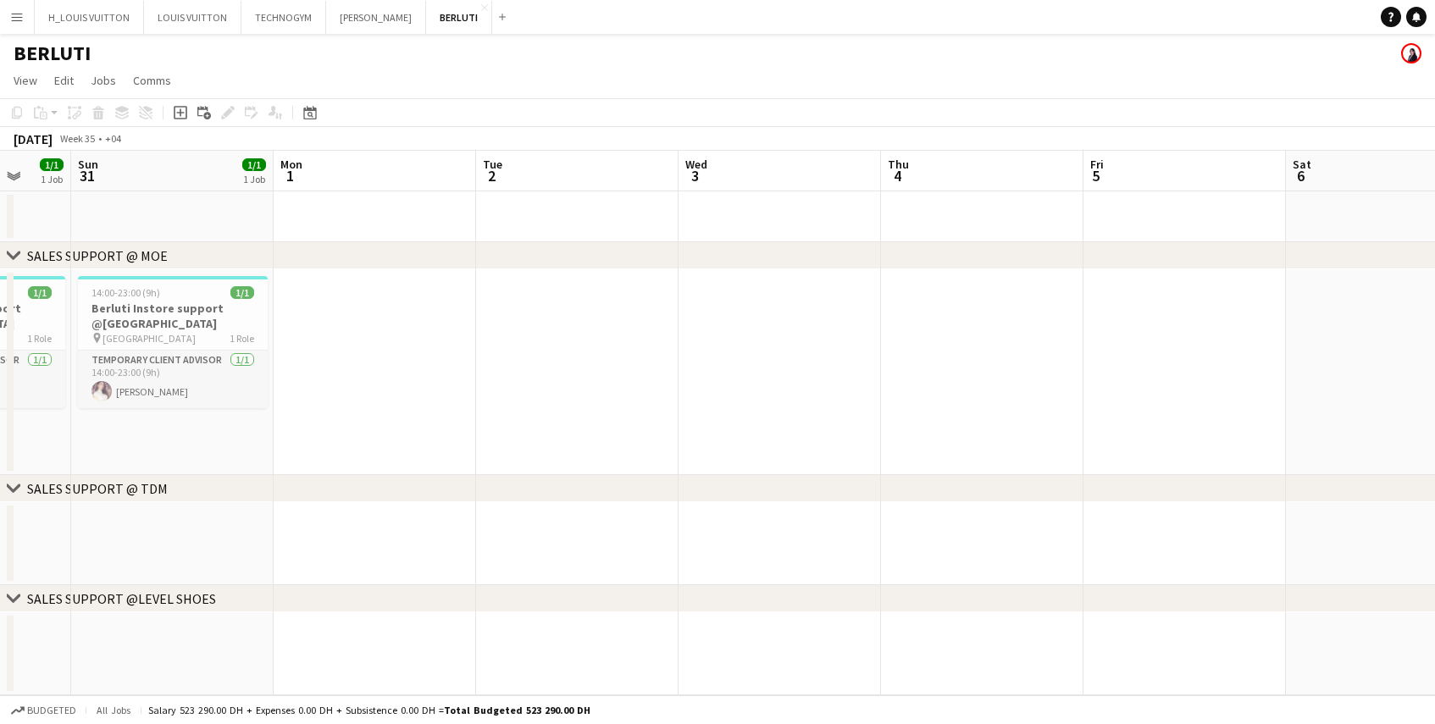
click at [547, 424] on app-date-cell at bounding box center [577, 372] width 202 height 206
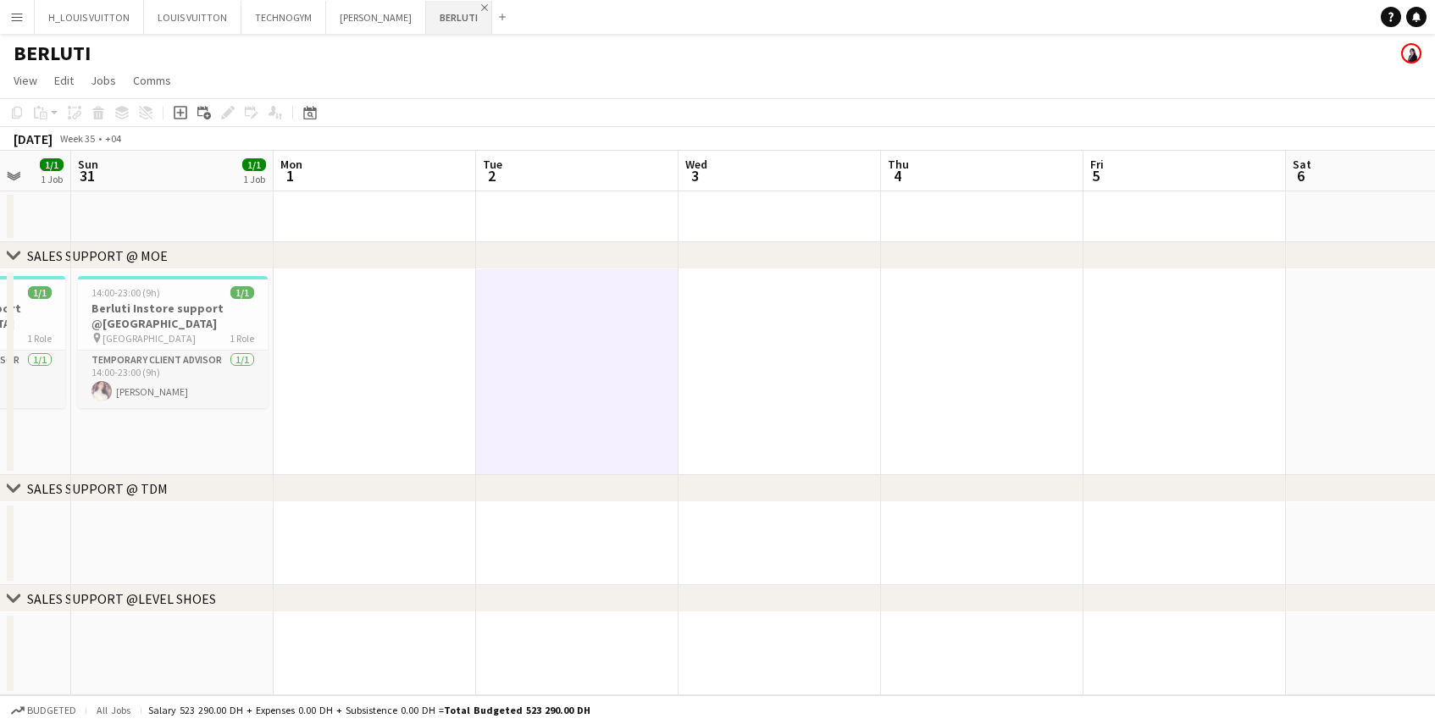
click at [481, 6] on app-icon "Close" at bounding box center [484, 7] width 7 height 7
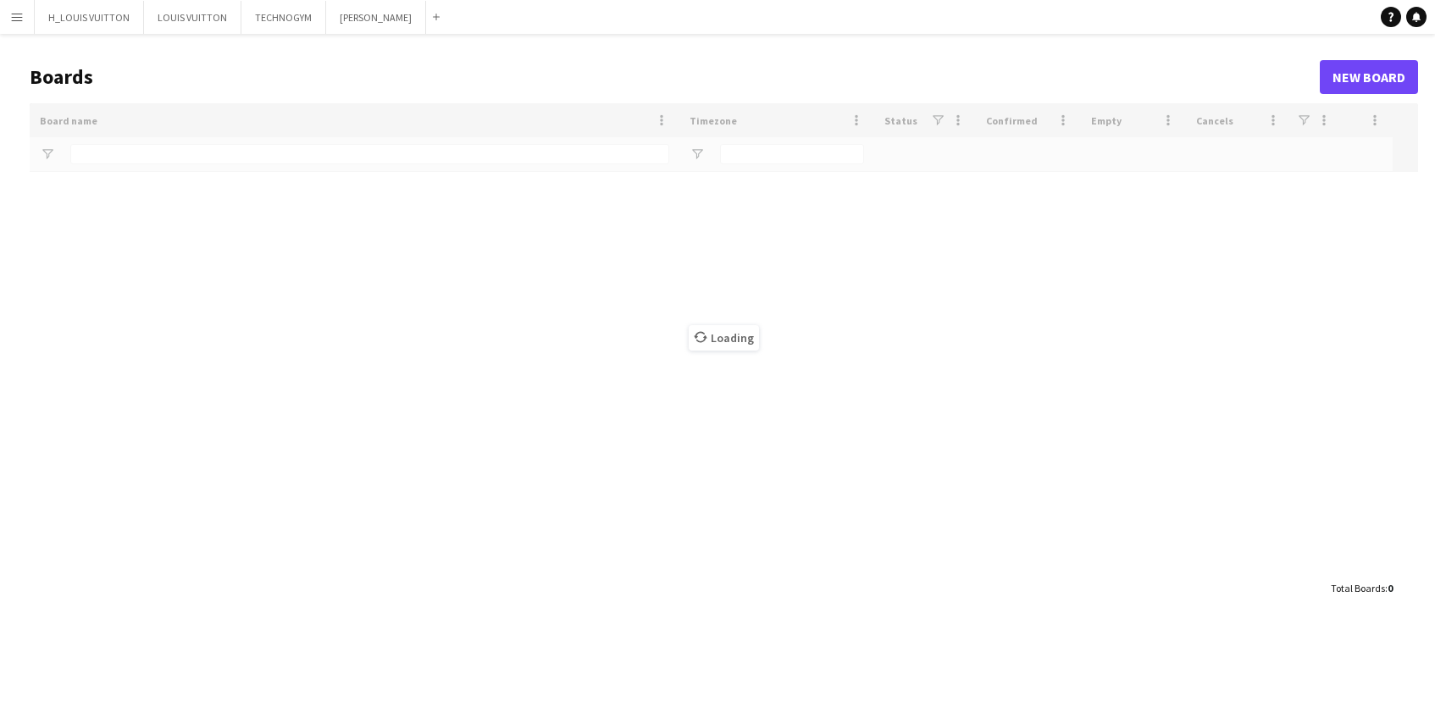
click at [16, 18] on app-icon "Menu" at bounding box center [17, 17] width 14 height 14
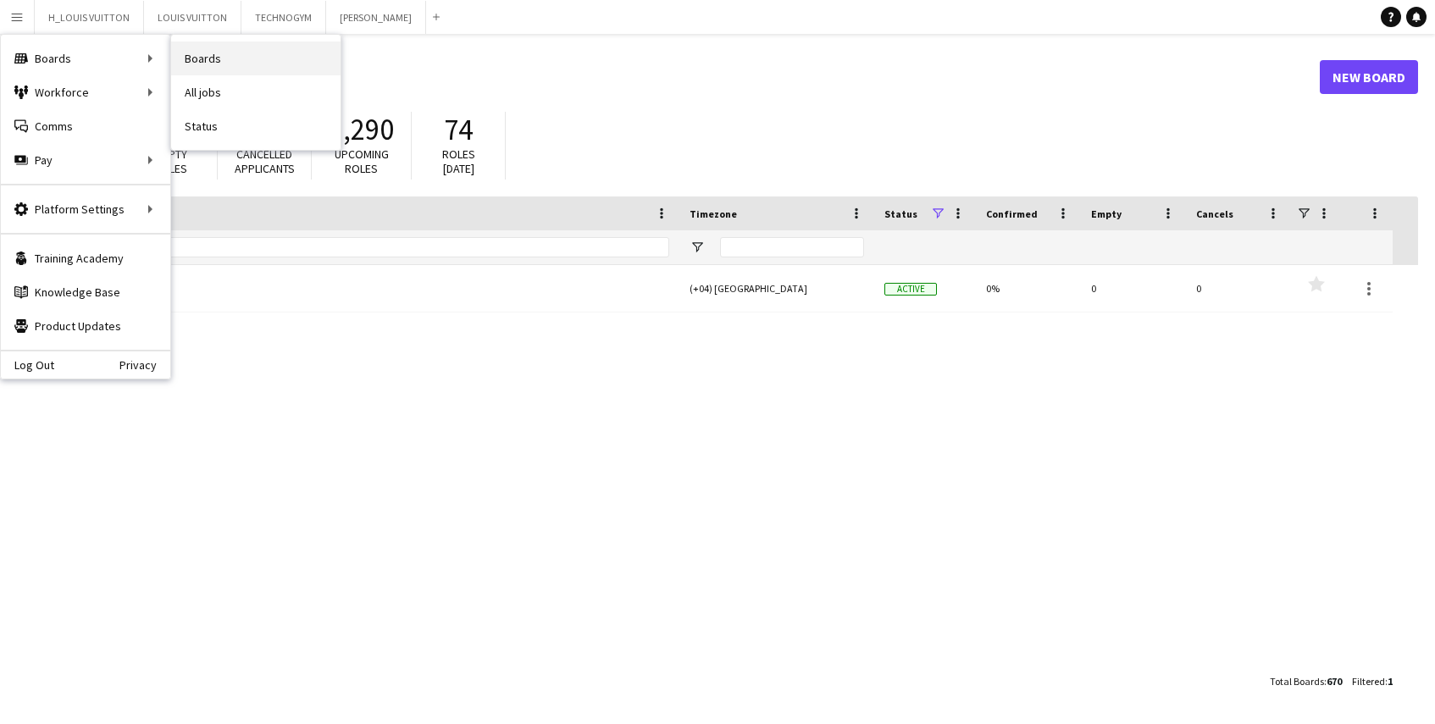
click at [209, 60] on link "Boards" at bounding box center [255, 59] width 169 height 34
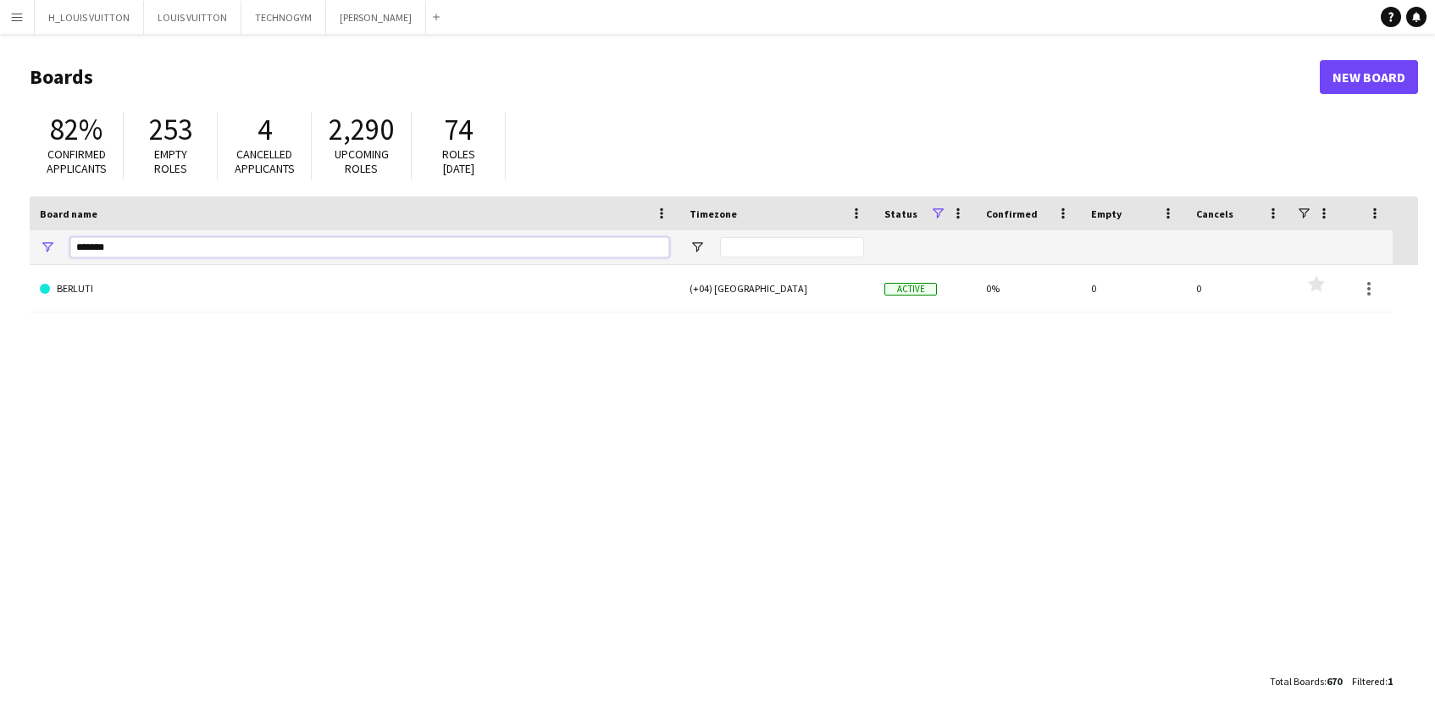
click at [170, 237] on input "*******" at bounding box center [369, 247] width 599 height 20
type input "***"
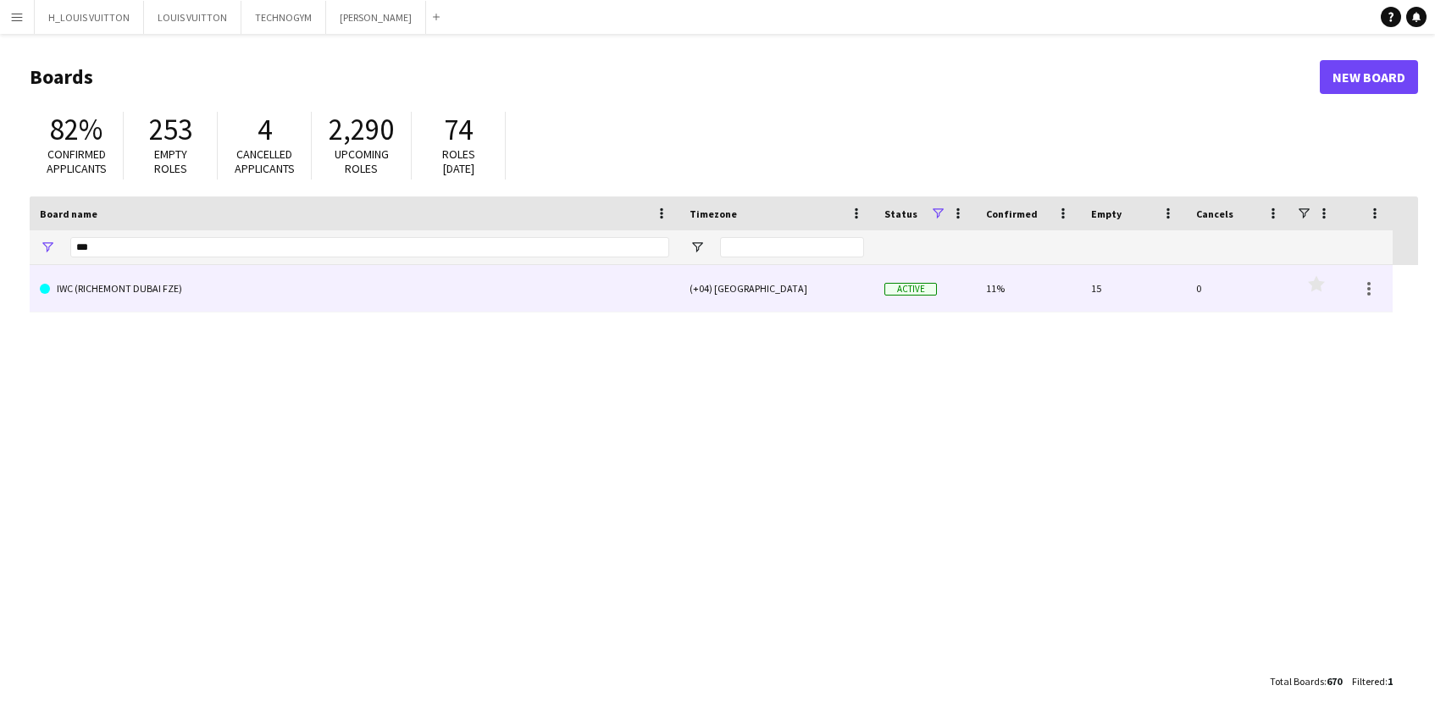
click at [104, 292] on link "IWC (RICHEMONT DUBAI FZE)" at bounding box center [354, 288] width 629 height 47
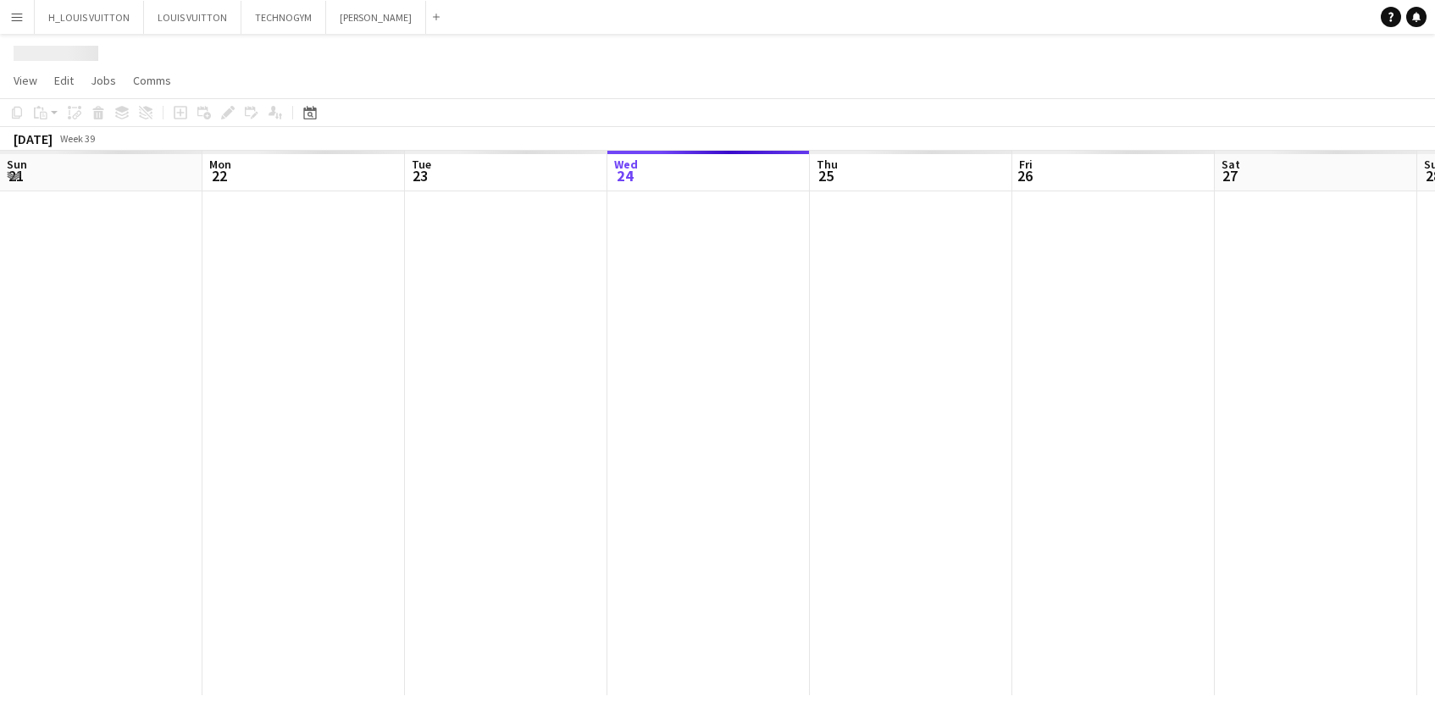
click at [104, 292] on div at bounding box center [1316, 443] width 2632 height 504
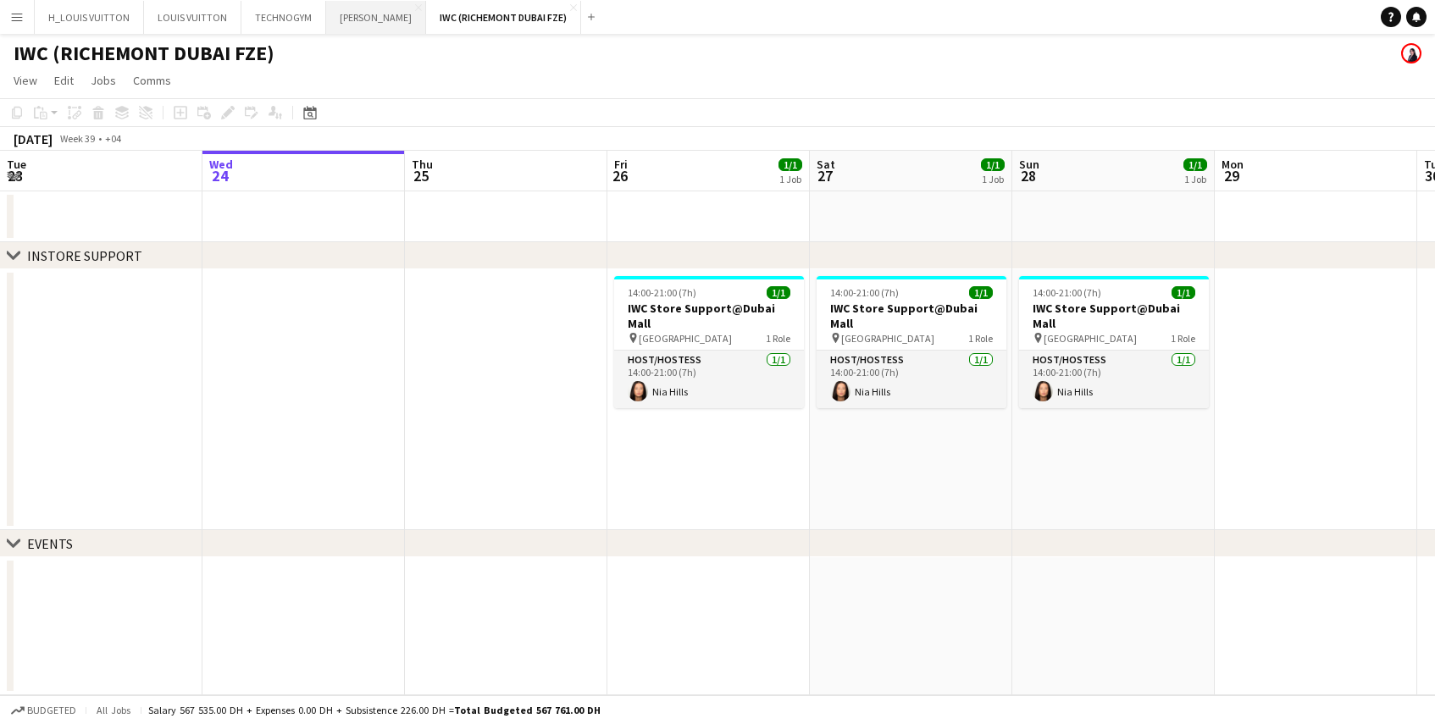
click at [347, 21] on button "[PERSON_NAME] Close" at bounding box center [376, 17] width 100 height 33
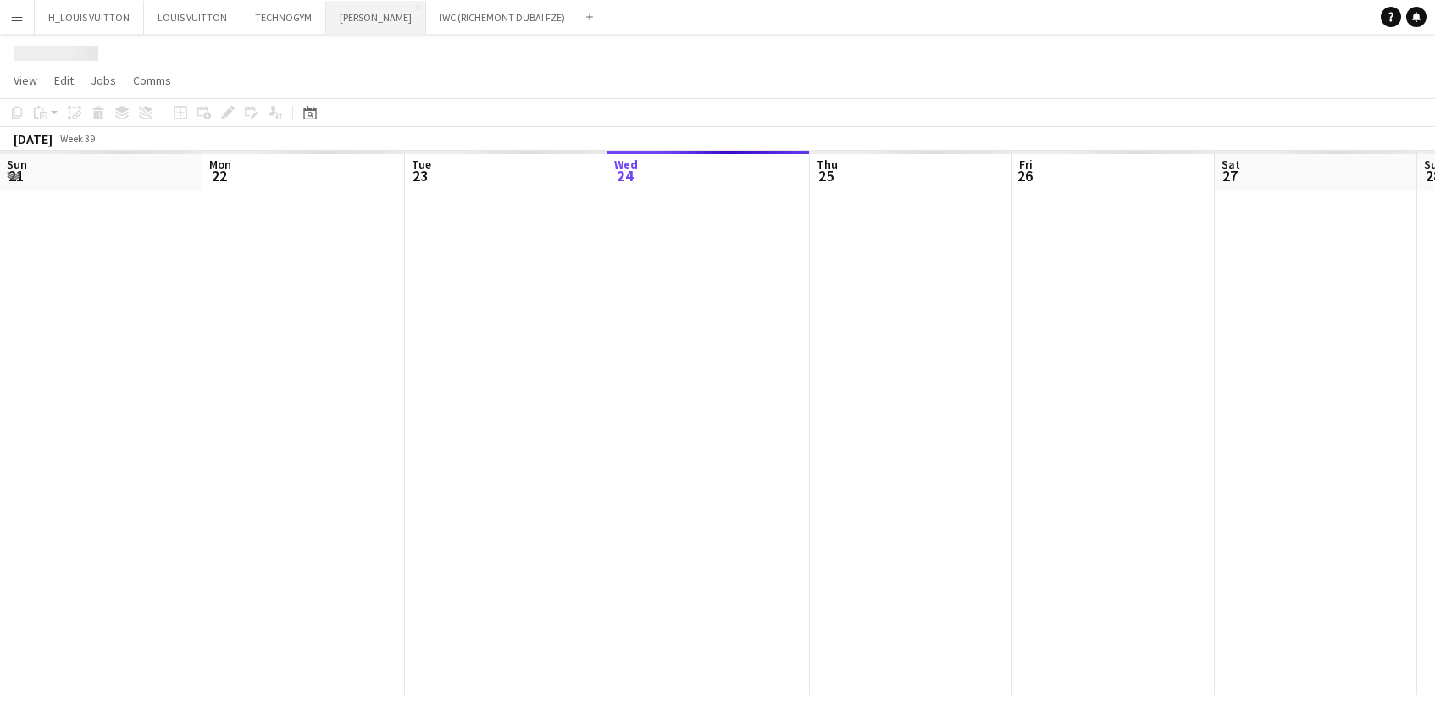
scroll to position [0, 405]
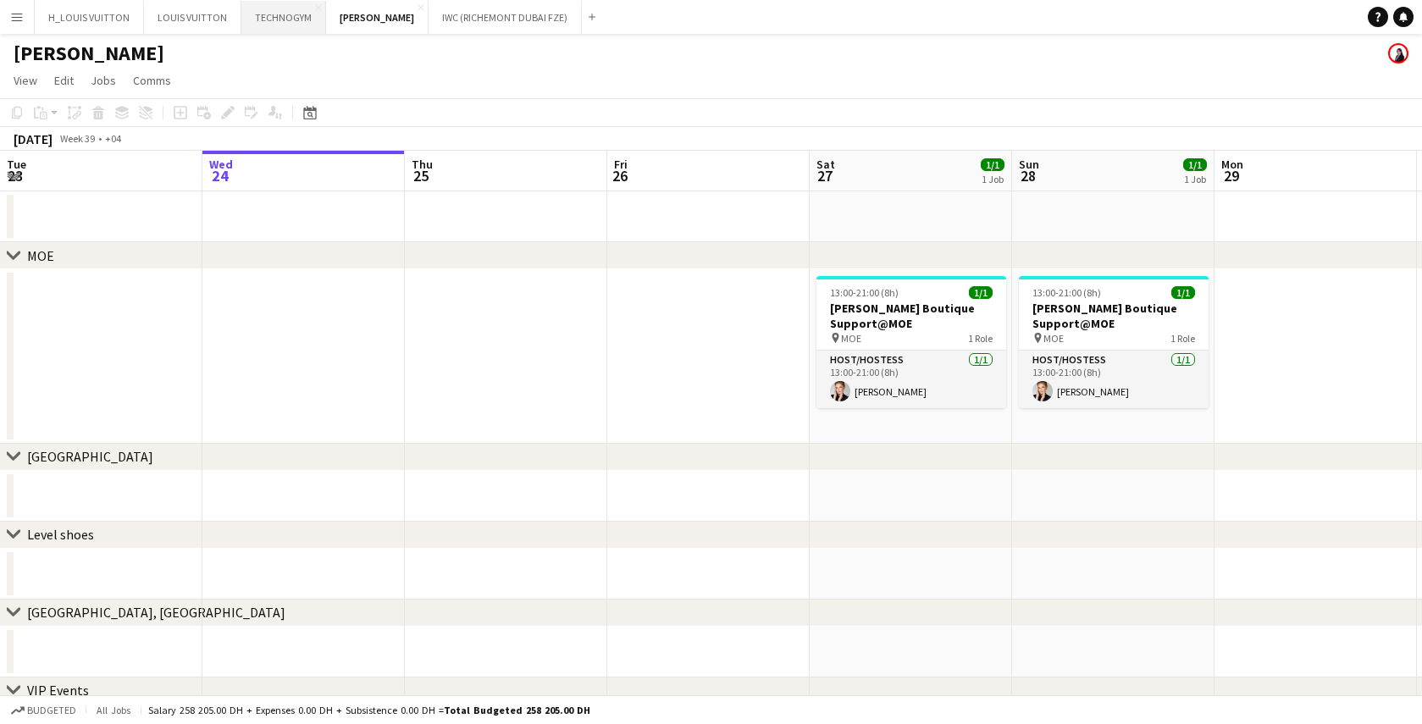
click at [280, 17] on button "TECHNOGYM Close" at bounding box center [283, 17] width 85 height 33
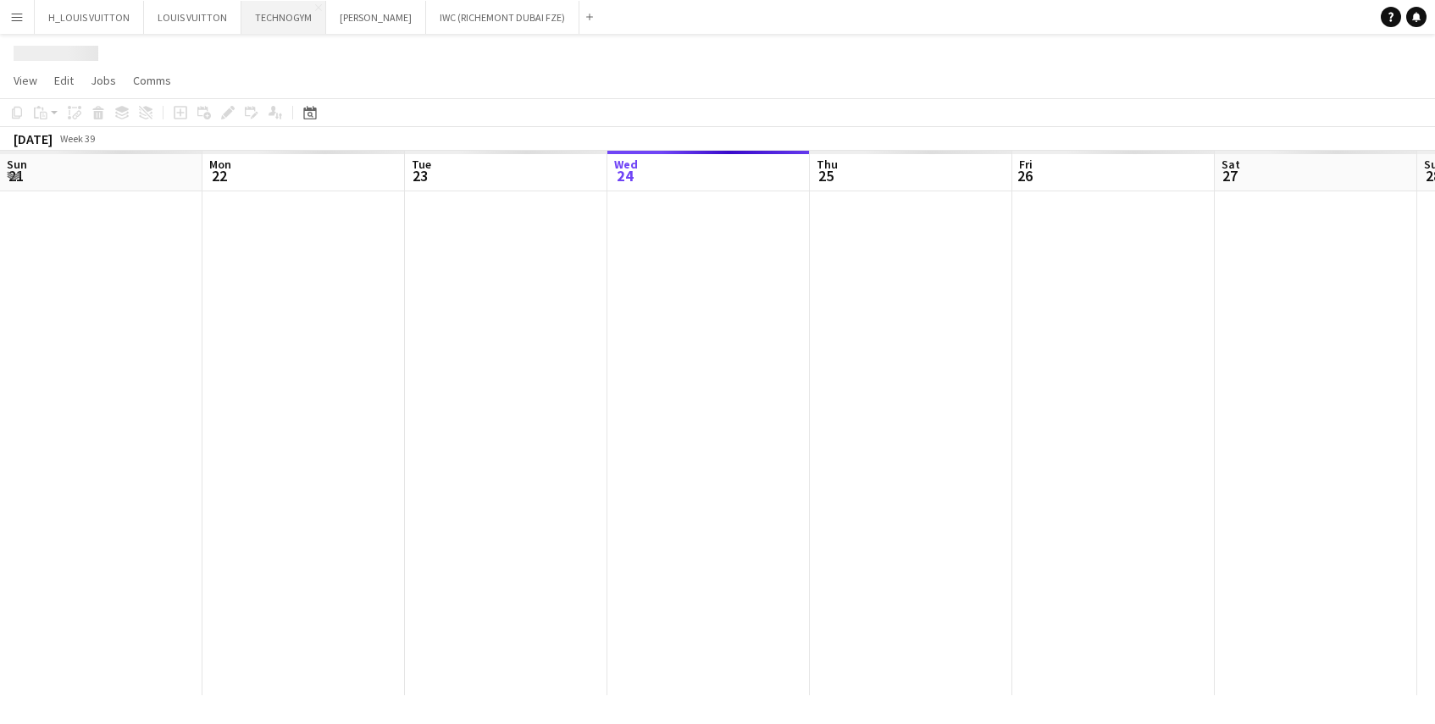
scroll to position [0, 405]
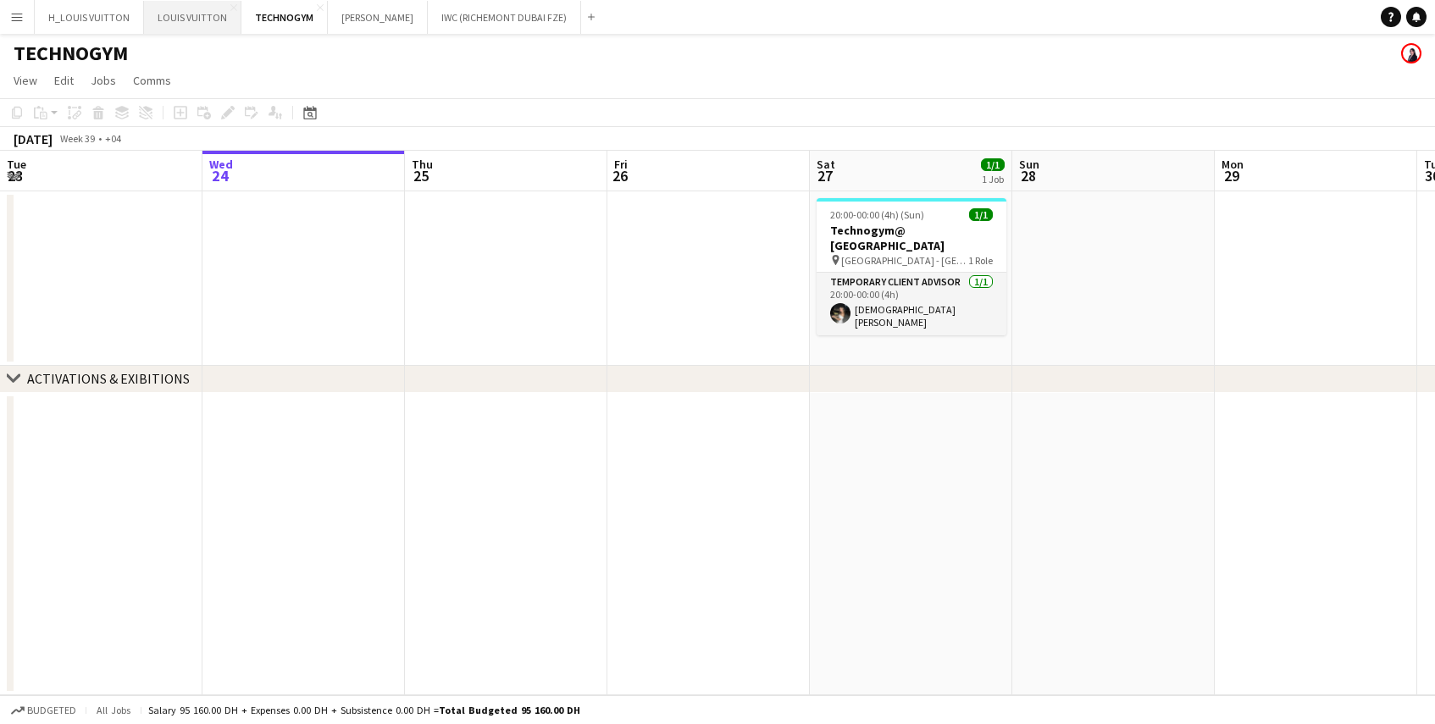
click at [183, 19] on button "LOUIS VUITTON Close" at bounding box center [192, 17] width 97 height 33
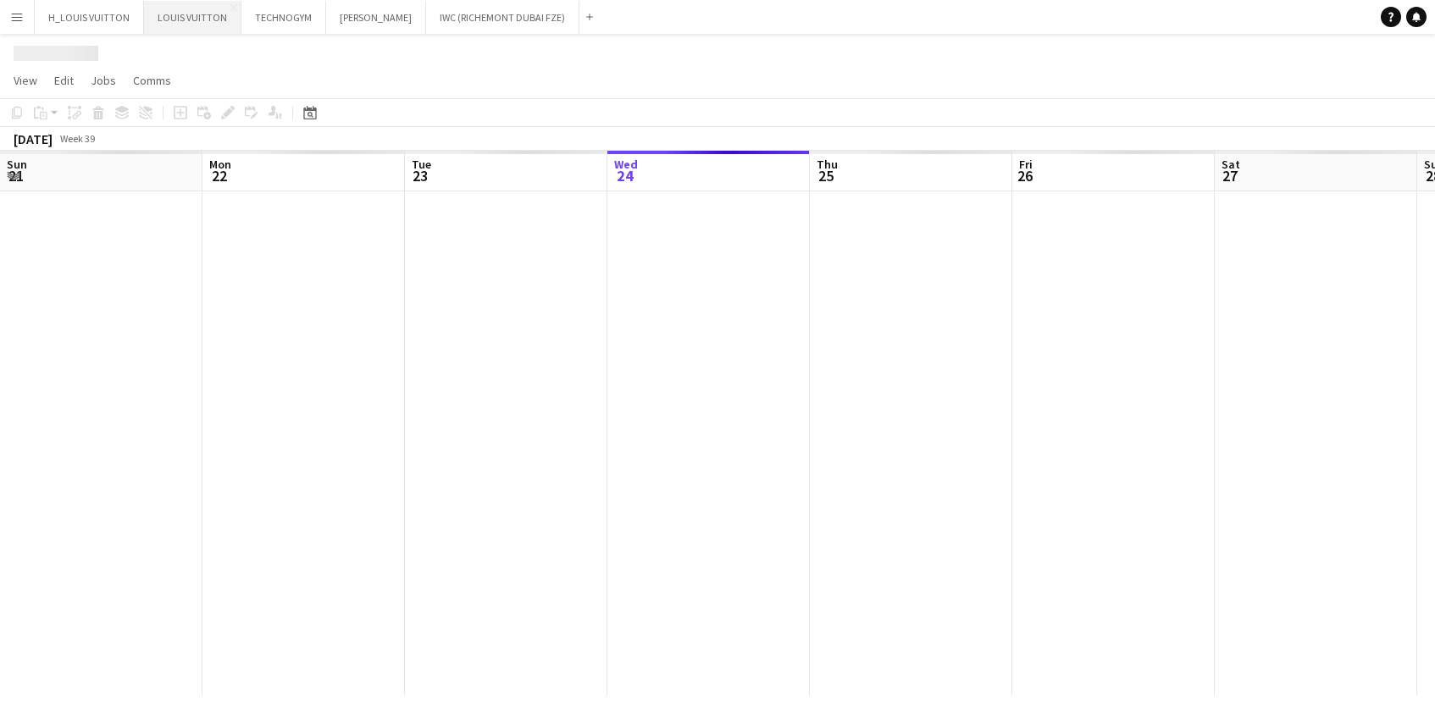
scroll to position [0, 405]
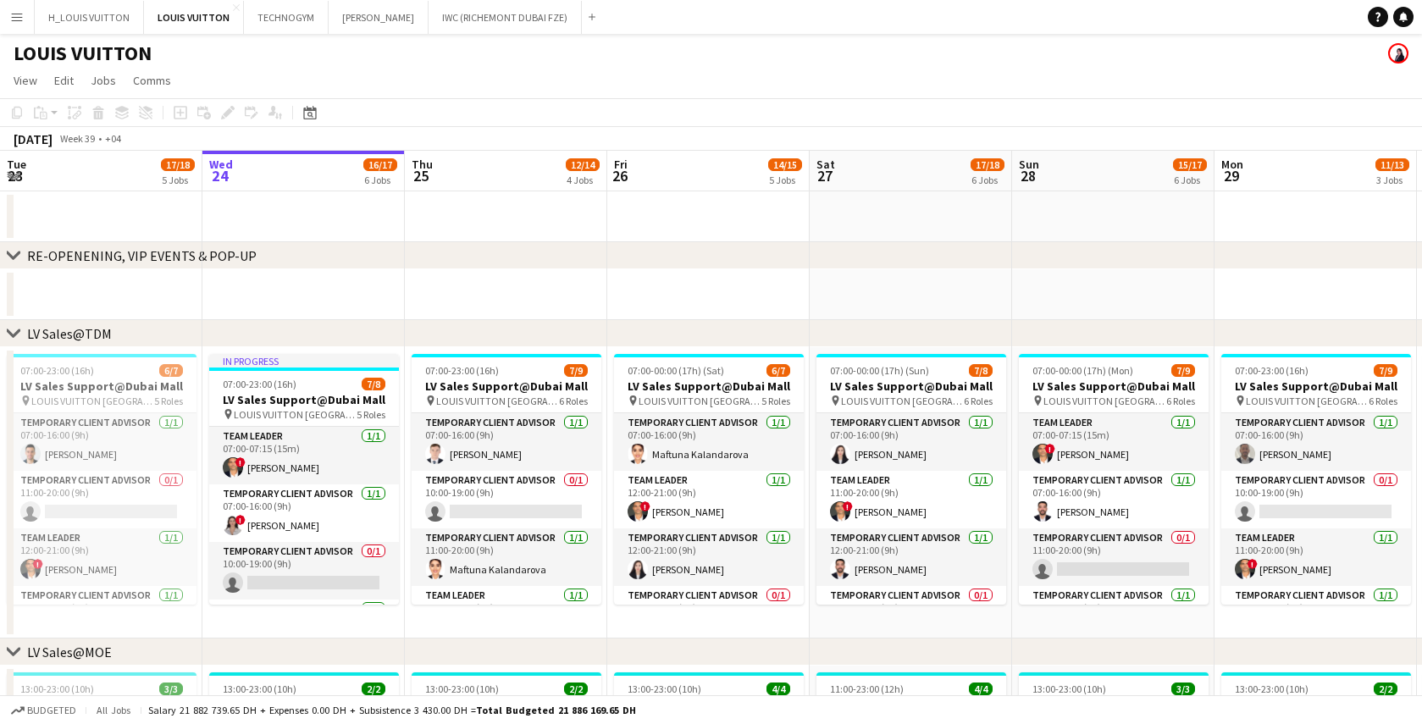
click at [16, 17] on app-icon "Menu" at bounding box center [17, 17] width 14 height 14
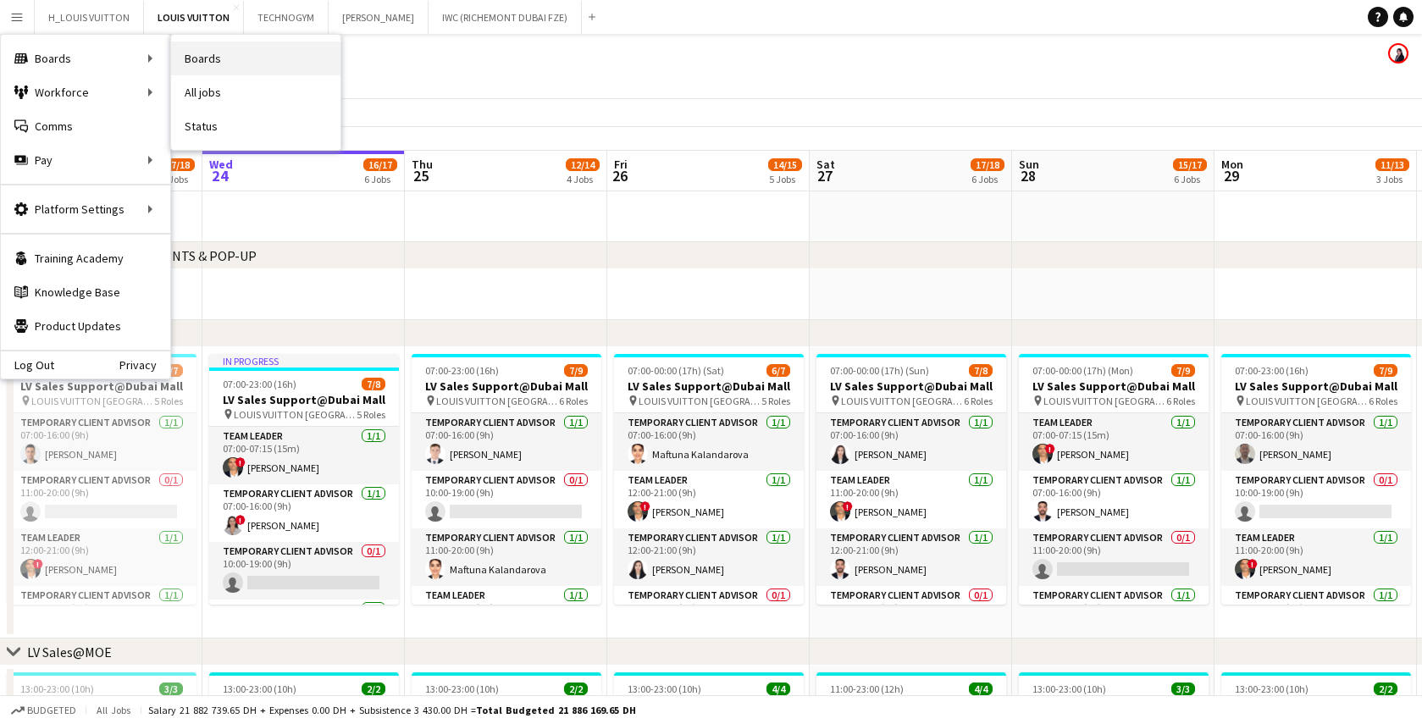
click at [202, 58] on link "Boards" at bounding box center [255, 59] width 169 height 34
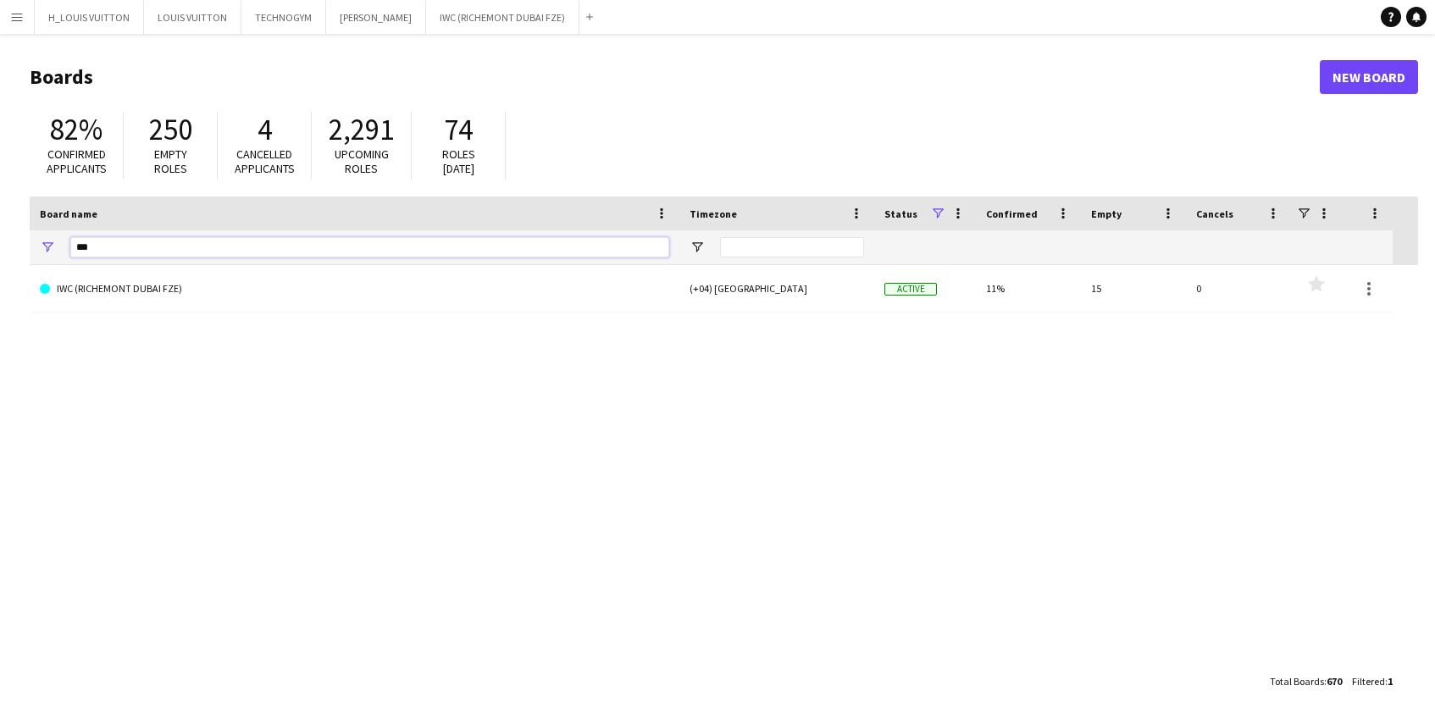
click at [130, 247] on input "***" at bounding box center [369, 247] width 599 height 20
type input "*"
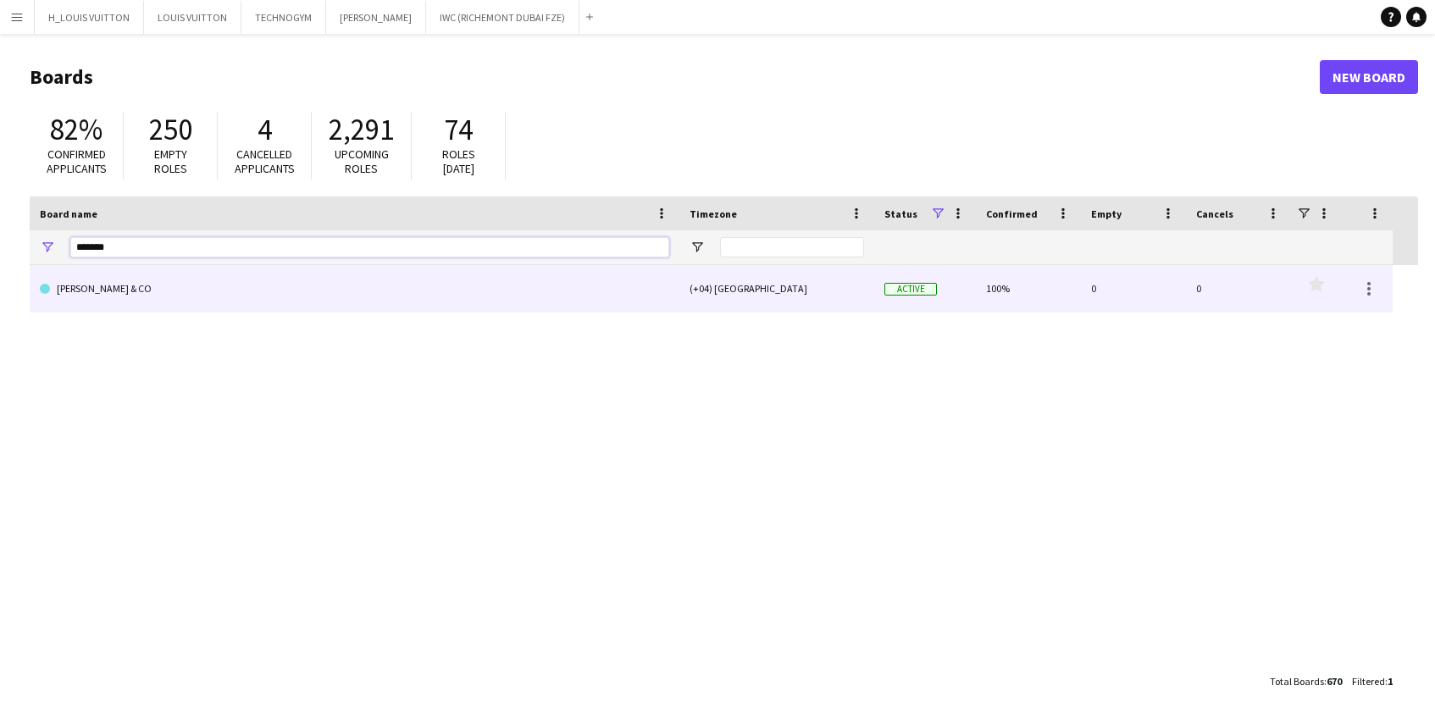
type input "*******"
click at [82, 291] on link "[PERSON_NAME] & CO" at bounding box center [354, 288] width 629 height 47
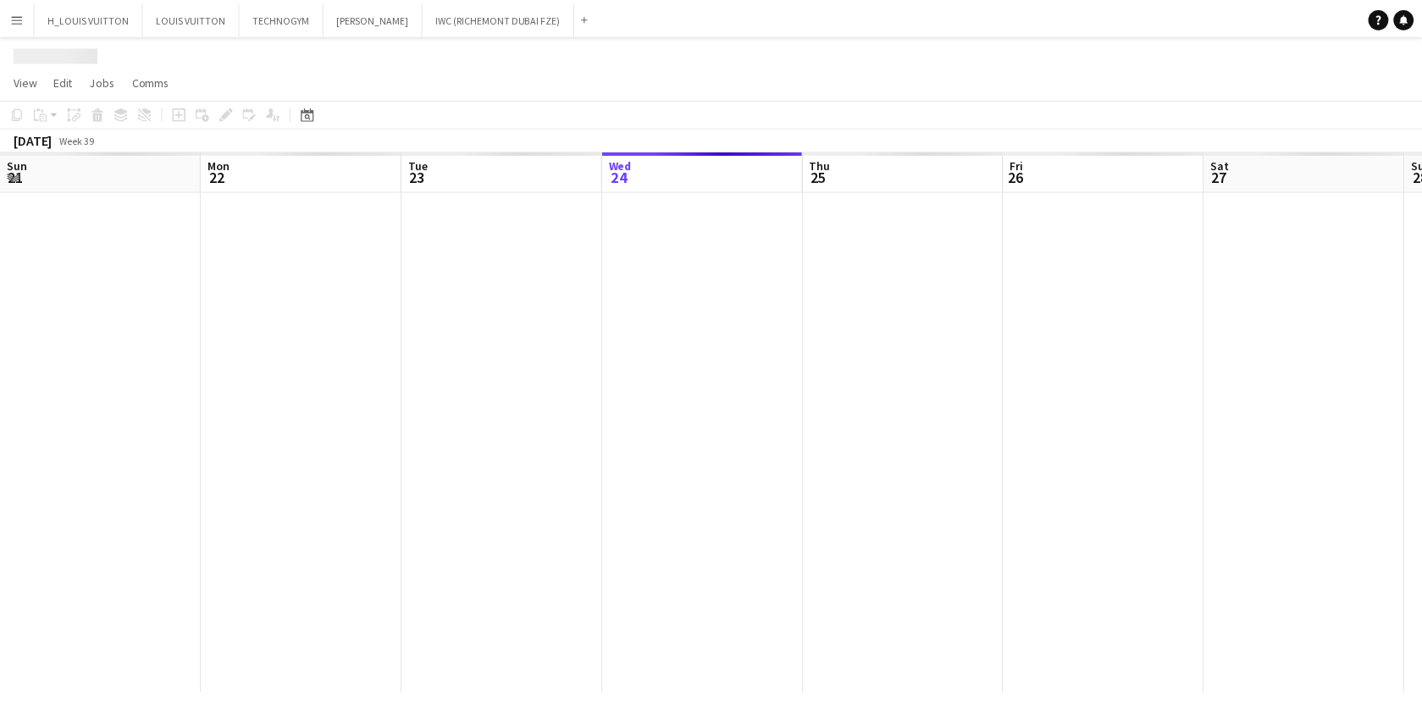
scroll to position [0, 405]
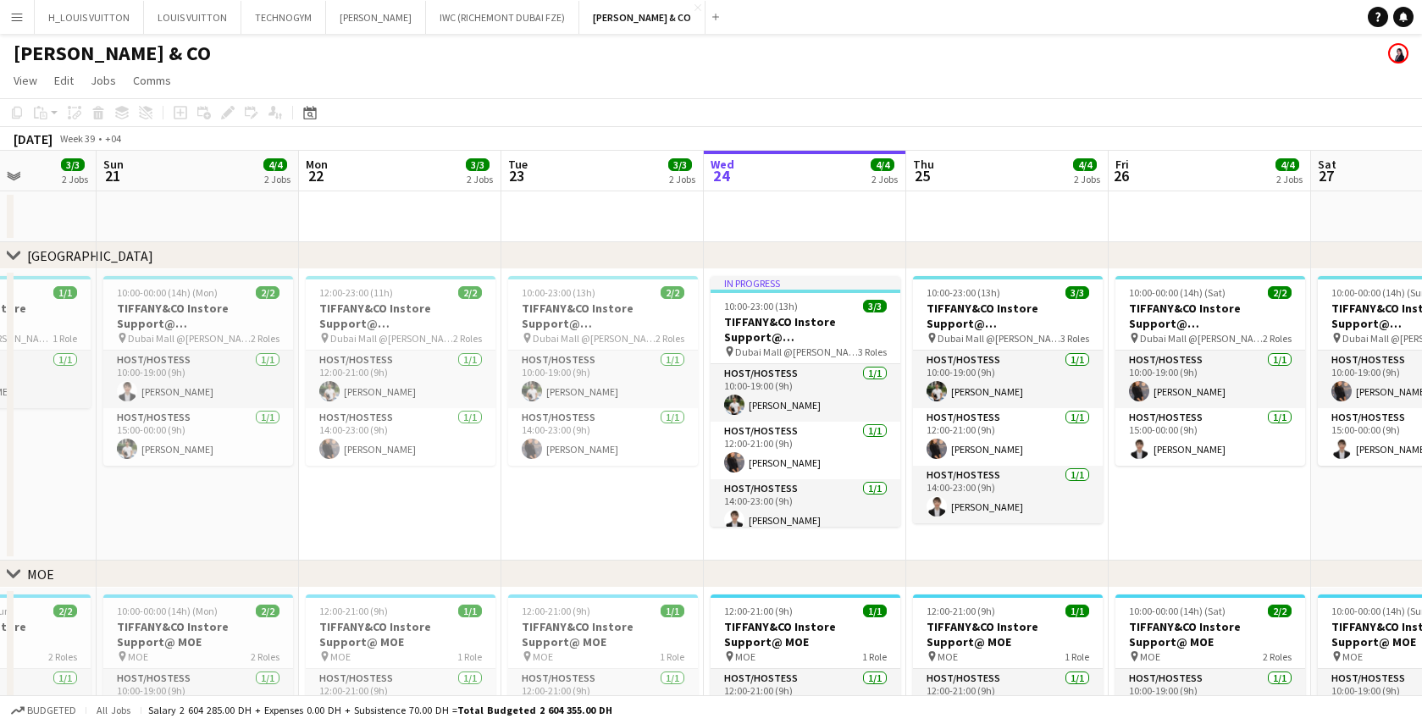
drag, startPoint x: 73, startPoint y: 521, endPoint x: 1020, endPoint y: 524, distance: 947.2
click at [1020, 524] on app-calendar-viewport "Thu 18 Fri 19 Sat 20 3/3 2 Jobs Sun 21 4/4 2 Jobs Mon 22 3/3 2 Jobs Tue 23 3/3 …" at bounding box center [711, 524] width 1422 height 747
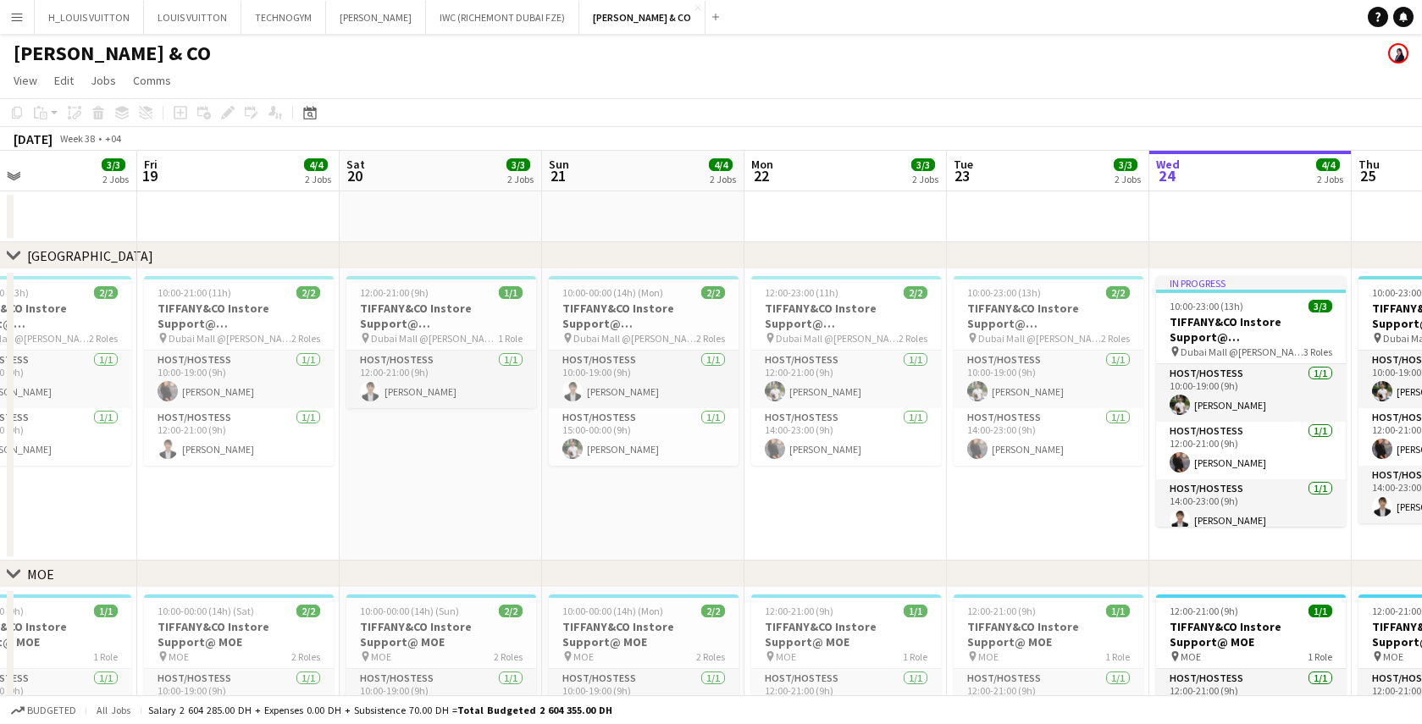
drag, startPoint x: 224, startPoint y: 535, endPoint x: 256, endPoint y: 535, distance: 32.2
click at [237, 535] on app-calendar-viewport "Tue 16 3/3 2 Jobs Wed 17 4/4 2 Jobs Thu 18 3/3 2 Jobs Fri 19 4/4 2 Jobs Sat 20 …" at bounding box center [711, 524] width 1422 height 747
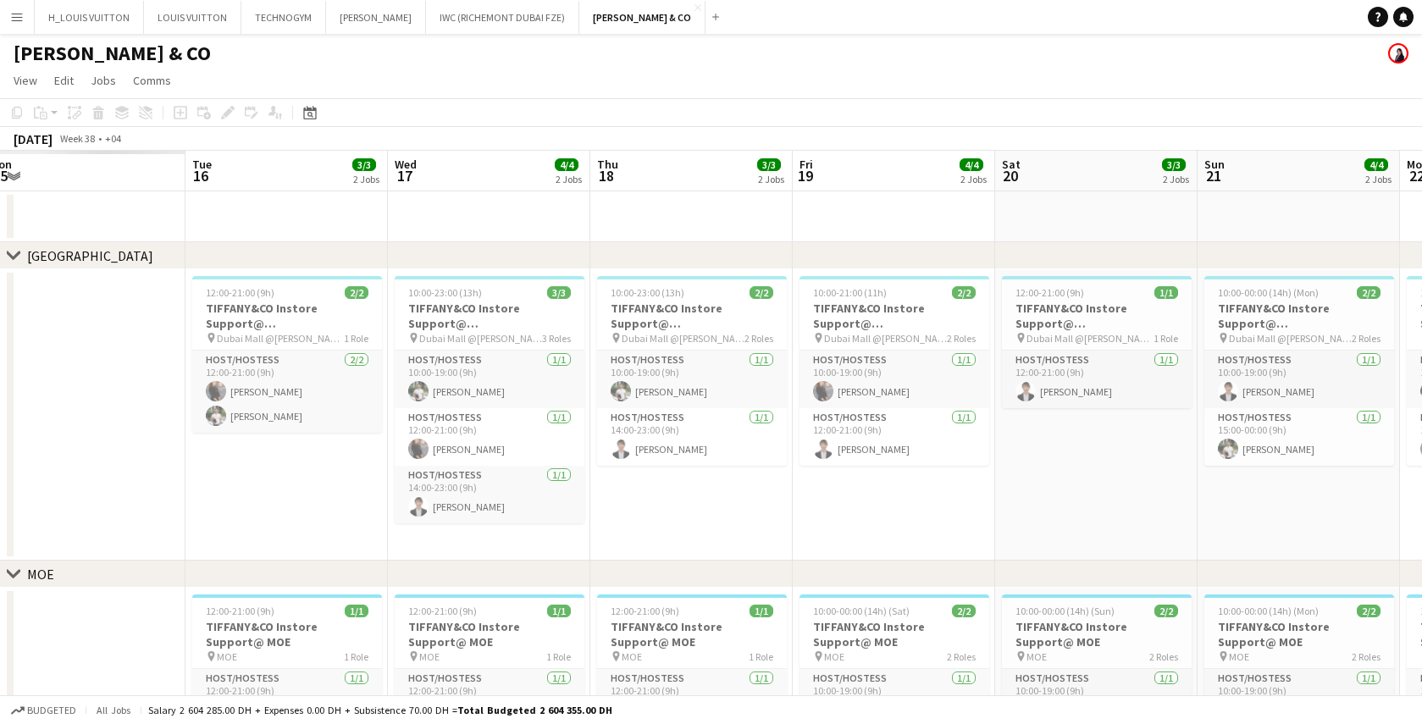
drag, startPoint x: 594, startPoint y: 529, endPoint x: 1083, endPoint y: 525, distance: 488.8
click at [1096, 526] on app-calendar-viewport "Sat 13 Sun 14 Mon 15 Tue 16 3/3 2 Jobs Wed 17 4/4 2 Jobs Thu 18 3/3 2 Jobs Fri …" at bounding box center [711, 524] width 1422 height 747
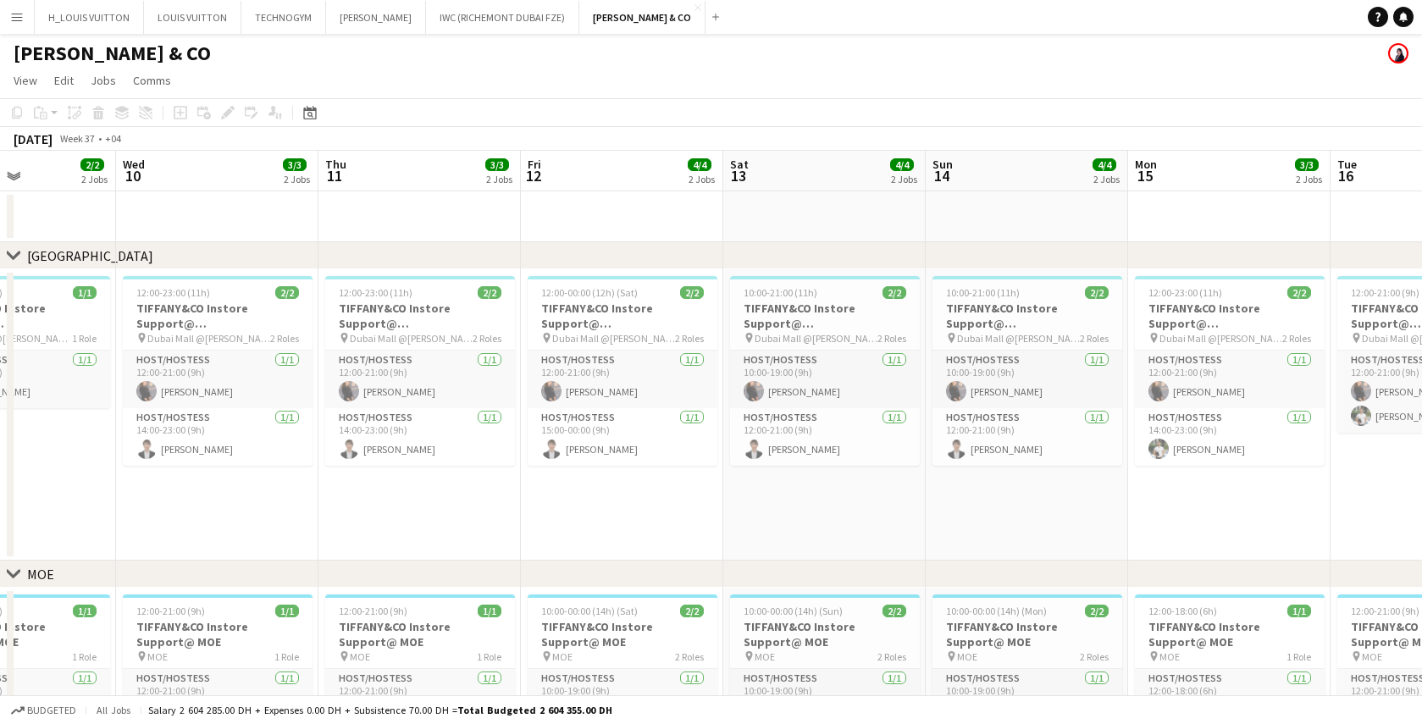
drag, startPoint x: 75, startPoint y: 501, endPoint x: 1245, endPoint y: 483, distance: 1169.3
click at [1245, 483] on app-calendar-viewport "Sun 7 Mon 8 2/2 2 Jobs Tue 9 2/2 2 Jobs Wed 10 3/3 2 Jobs Thu 11 3/3 2 Jobs Fri…" at bounding box center [711, 524] width 1422 height 747
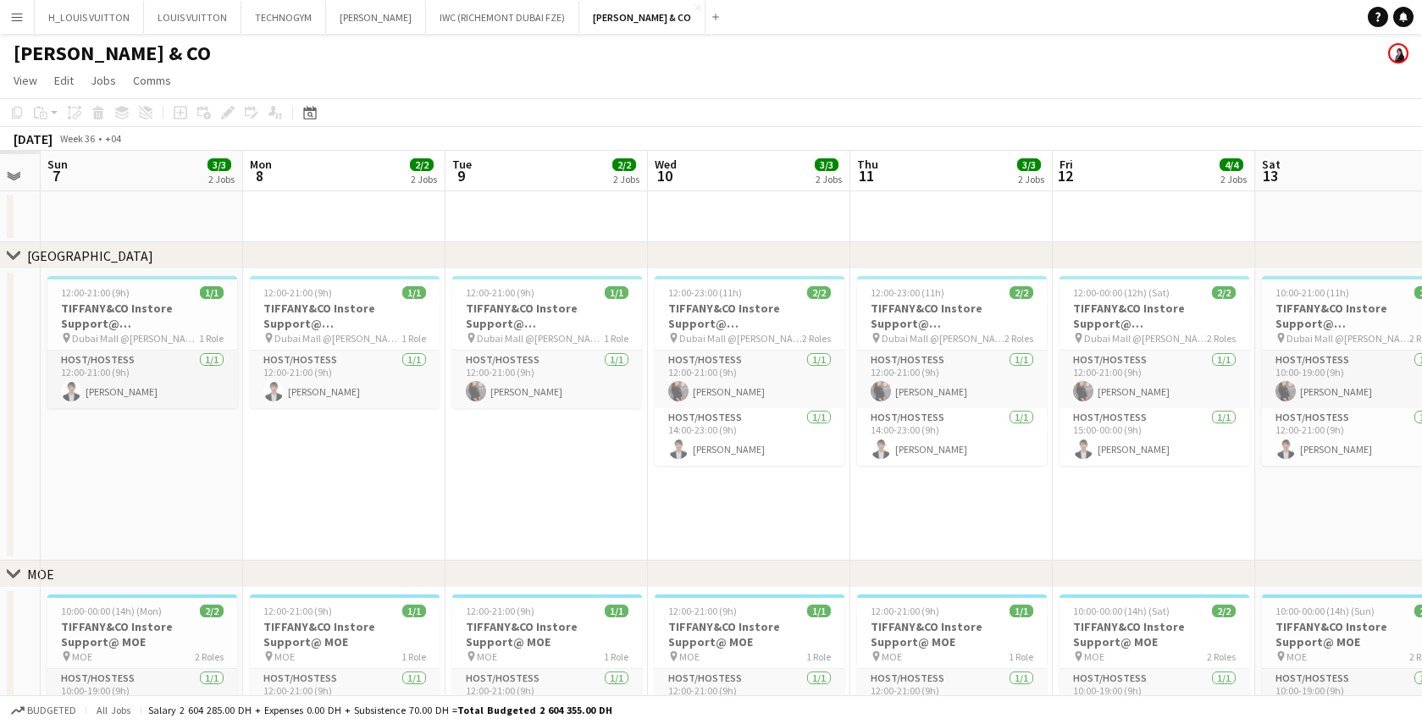
scroll to position [0, 359]
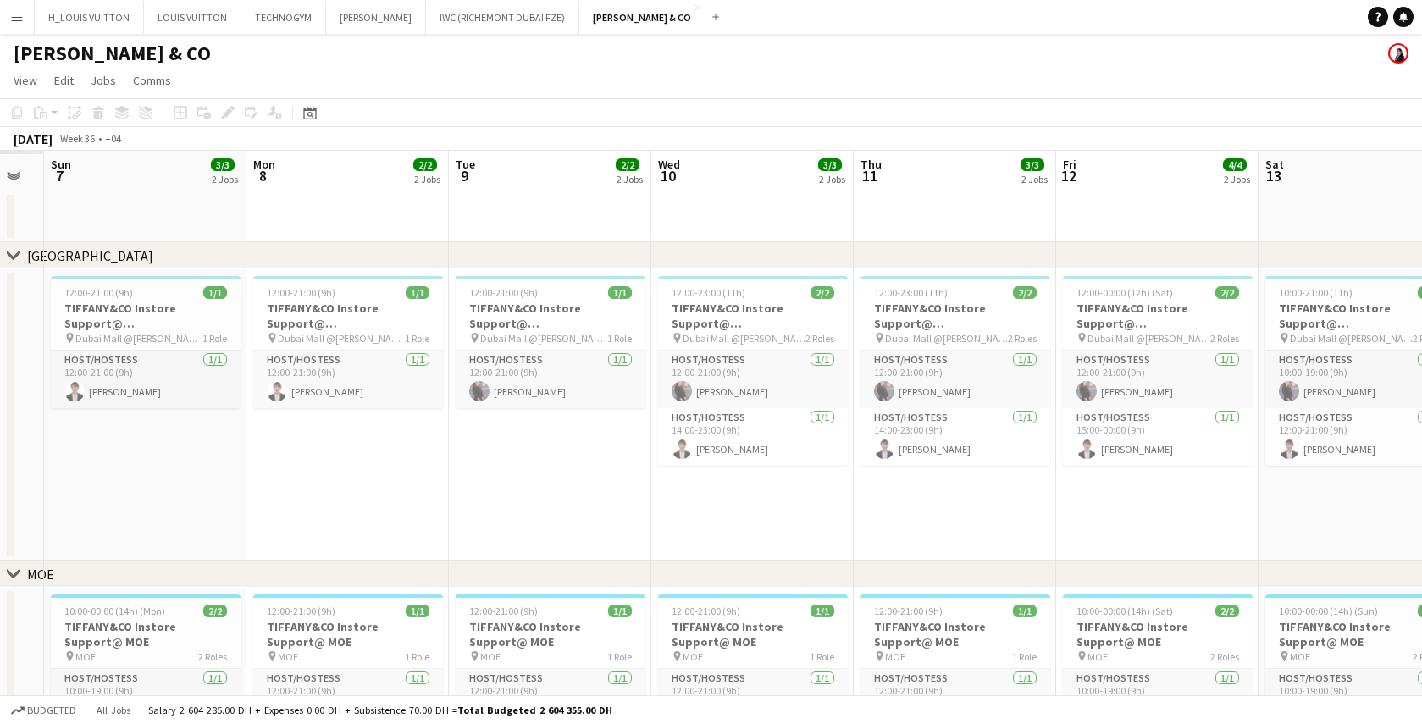
drag, startPoint x: 236, startPoint y: 507, endPoint x: 1152, endPoint y: 511, distance: 916.7
click at [1153, 511] on app-calendar-viewport "Fri 5 Sat 6 Sun 7 3/3 2 Jobs Mon 8 2/2 2 Jobs Tue 9 2/2 2 Jobs Wed 10 3/3 2 Job…" at bounding box center [711, 524] width 1422 height 747
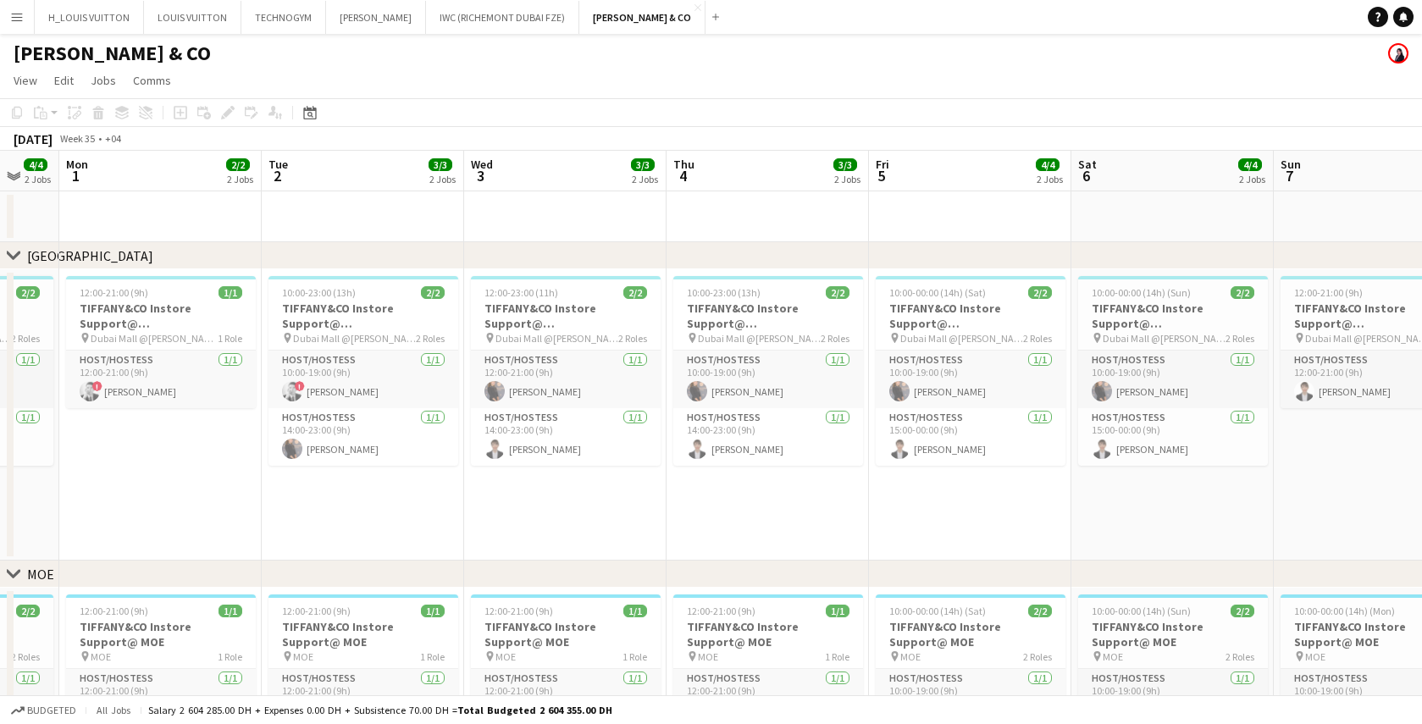
scroll to position [0, 603]
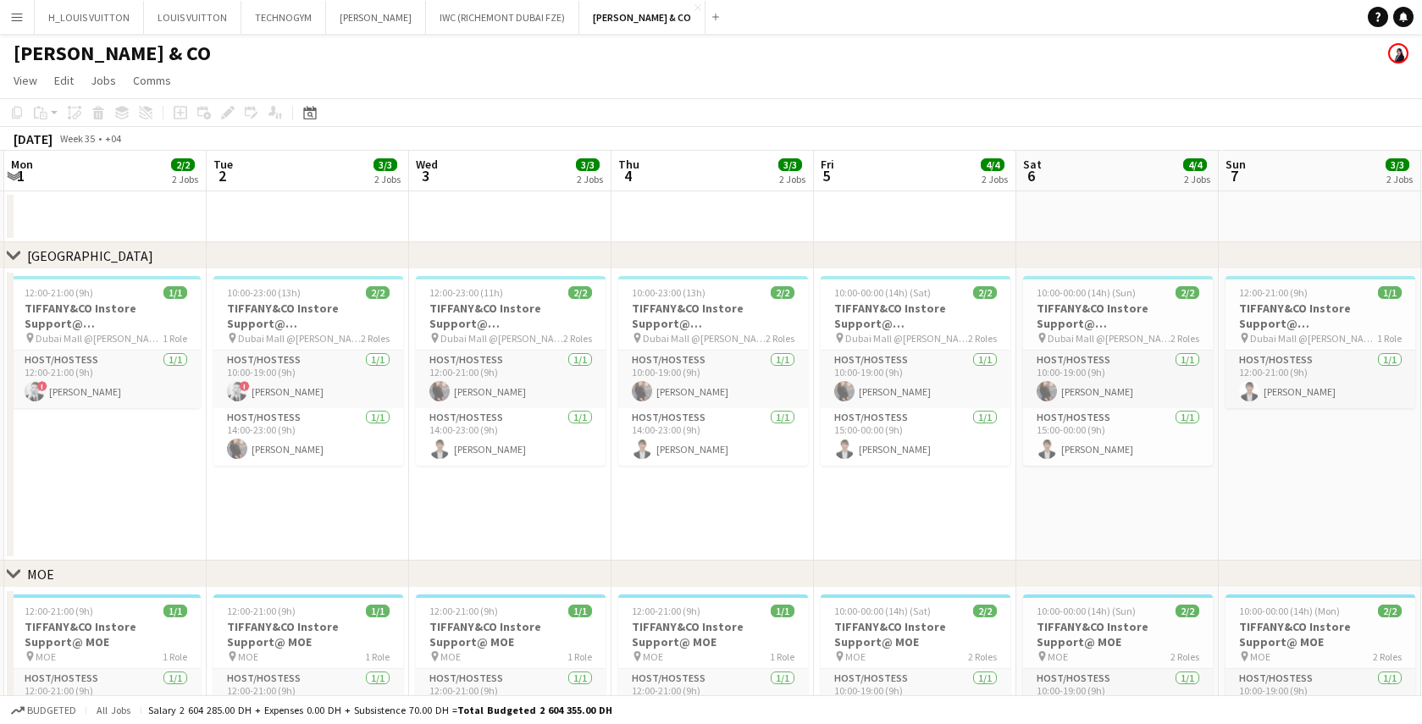
drag, startPoint x: 286, startPoint y: 529, endPoint x: 1054, endPoint y: 547, distance: 768.6
click at [1054, 547] on app-calendar-viewport "Fri 29 5/5 2 Jobs Sat 30 5/5 2 Jobs Sun 31 4/4 2 Jobs Mon 1 2/2 2 Jobs Tue 2 3/…" at bounding box center [711, 524] width 1422 height 747
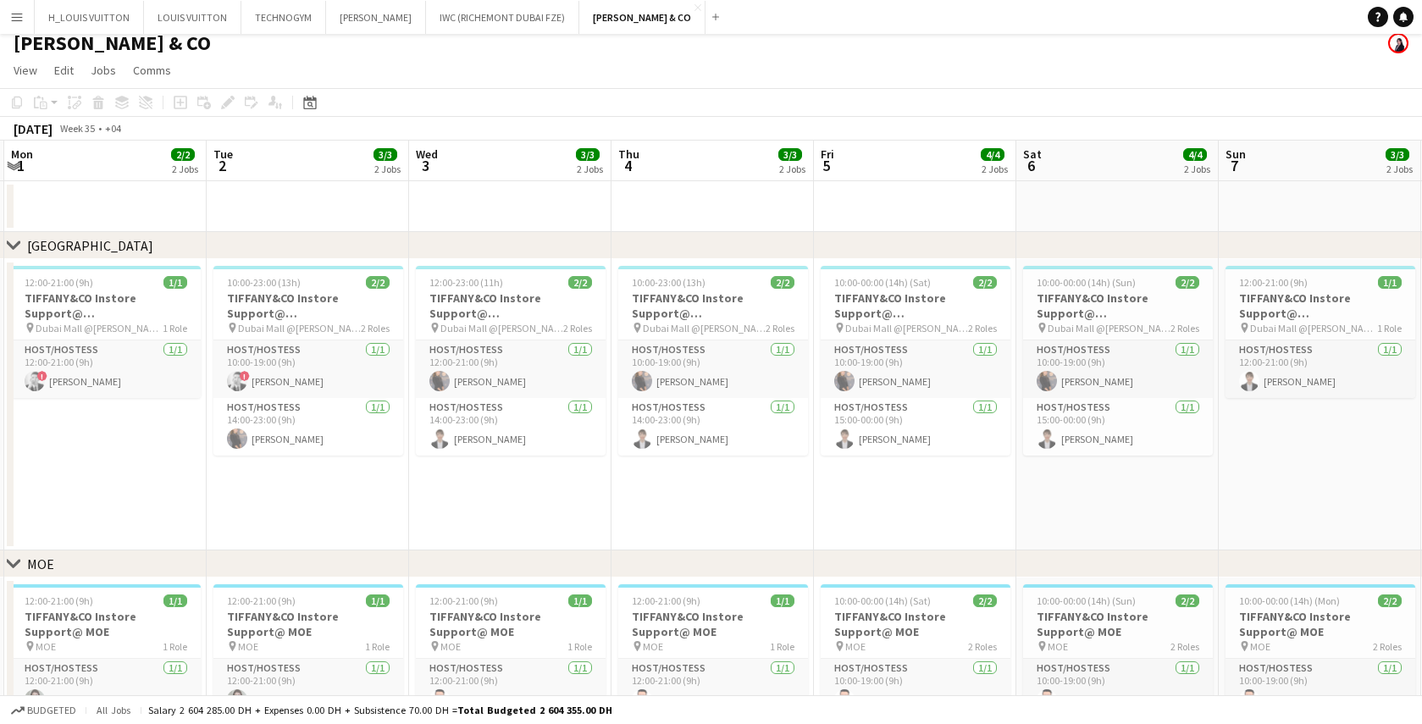
scroll to position [0, 0]
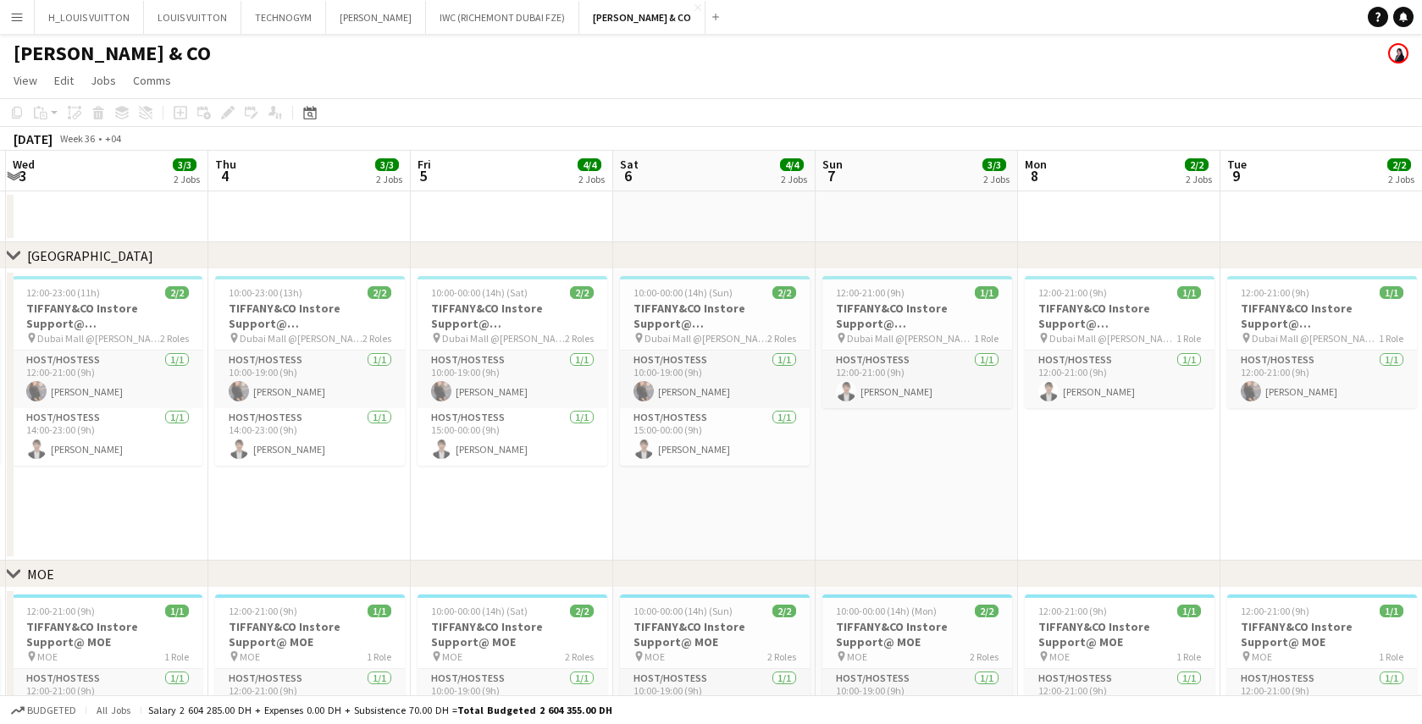
drag, startPoint x: 995, startPoint y: 526, endPoint x: 591, endPoint y: 560, distance: 404.7
click at [591, 560] on app-calendar-viewport "Sun 31 4/4 2 Jobs Mon 1 2/2 2 Jobs Tue 2 3/3 2 Jobs Wed 3 3/3 2 Jobs Thu 4 3/3 …" at bounding box center [711, 524] width 1422 height 747
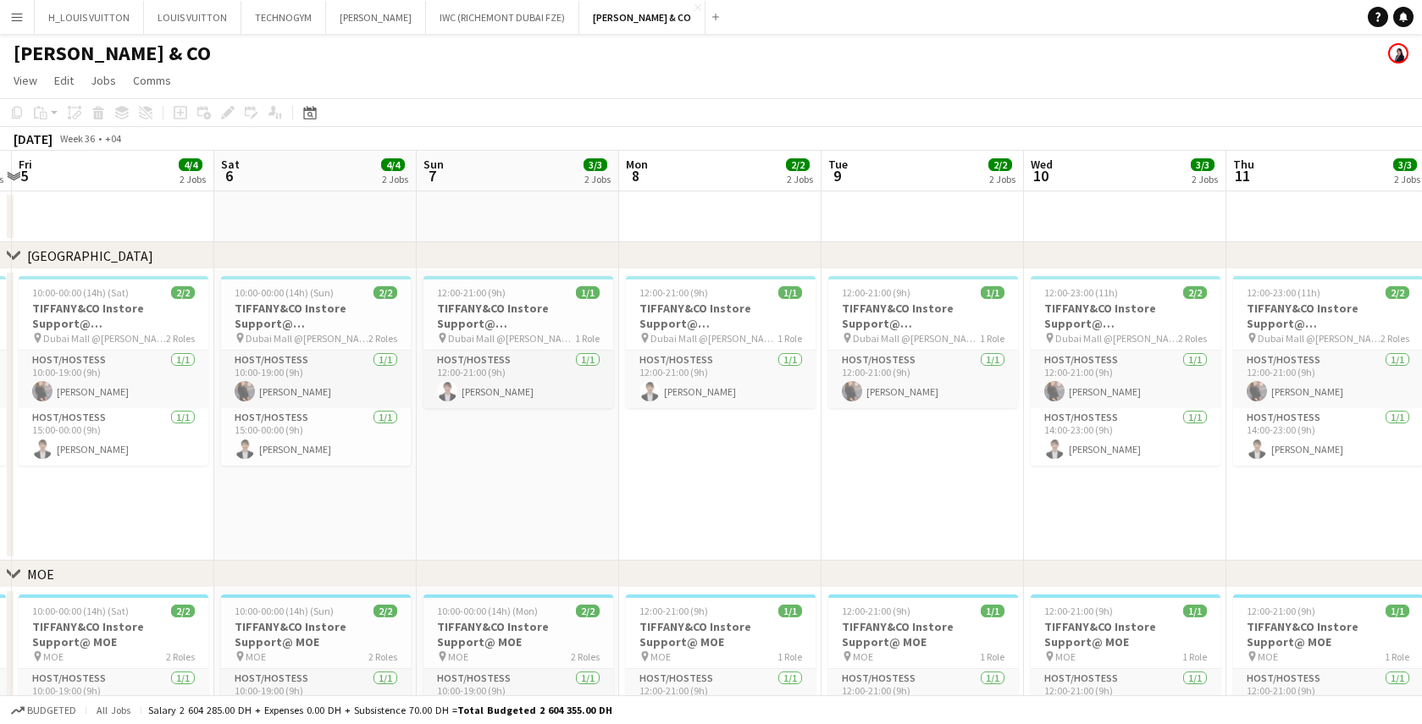
drag, startPoint x: 1208, startPoint y: 496, endPoint x: 802, endPoint y: 528, distance: 407.0
click at [802, 528] on app-calendar-viewport "Tue 2 3/3 2 Jobs Wed 3 3/3 2 Jobs Thu 4 3/3 2 Jobs Fri 5 4/4 2 Jobs Sat 6 4/4 2…" at bounding box center [711, 524] width 1422 height 747
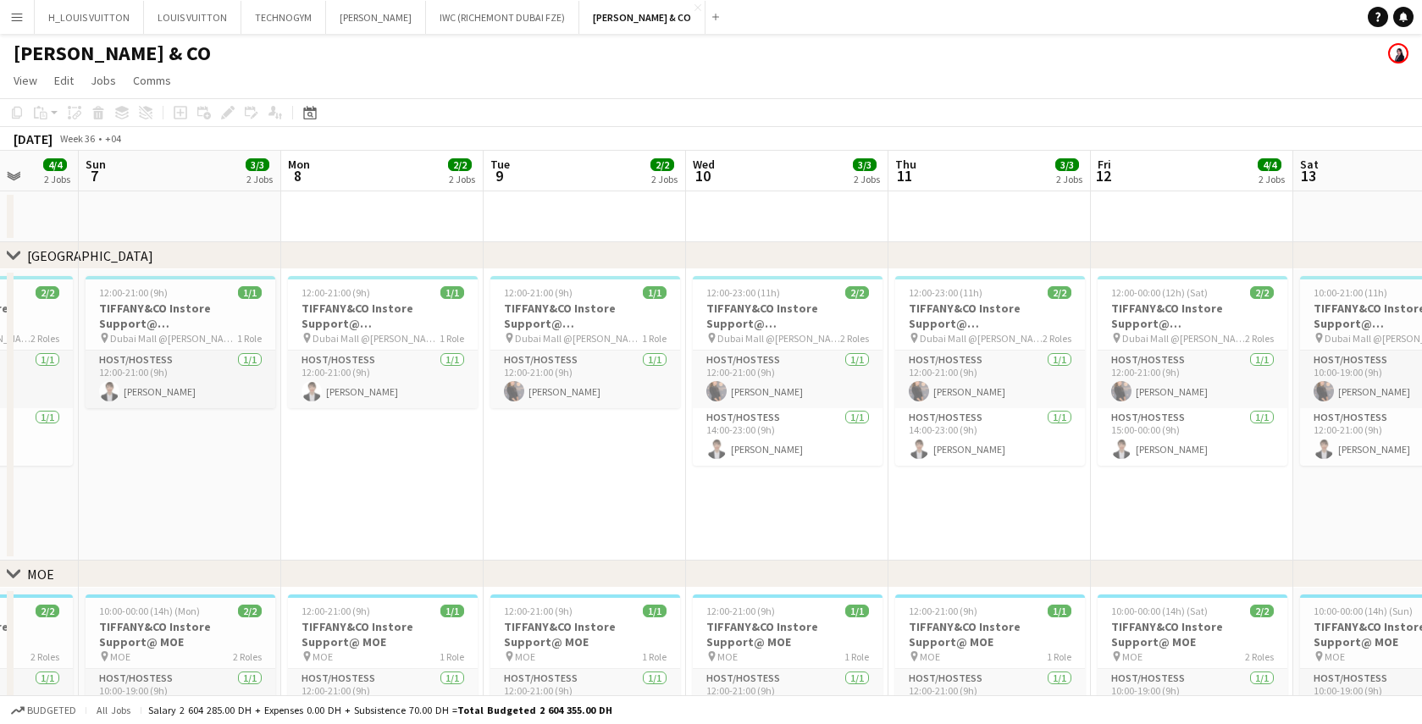
scroll to position [0, 535]
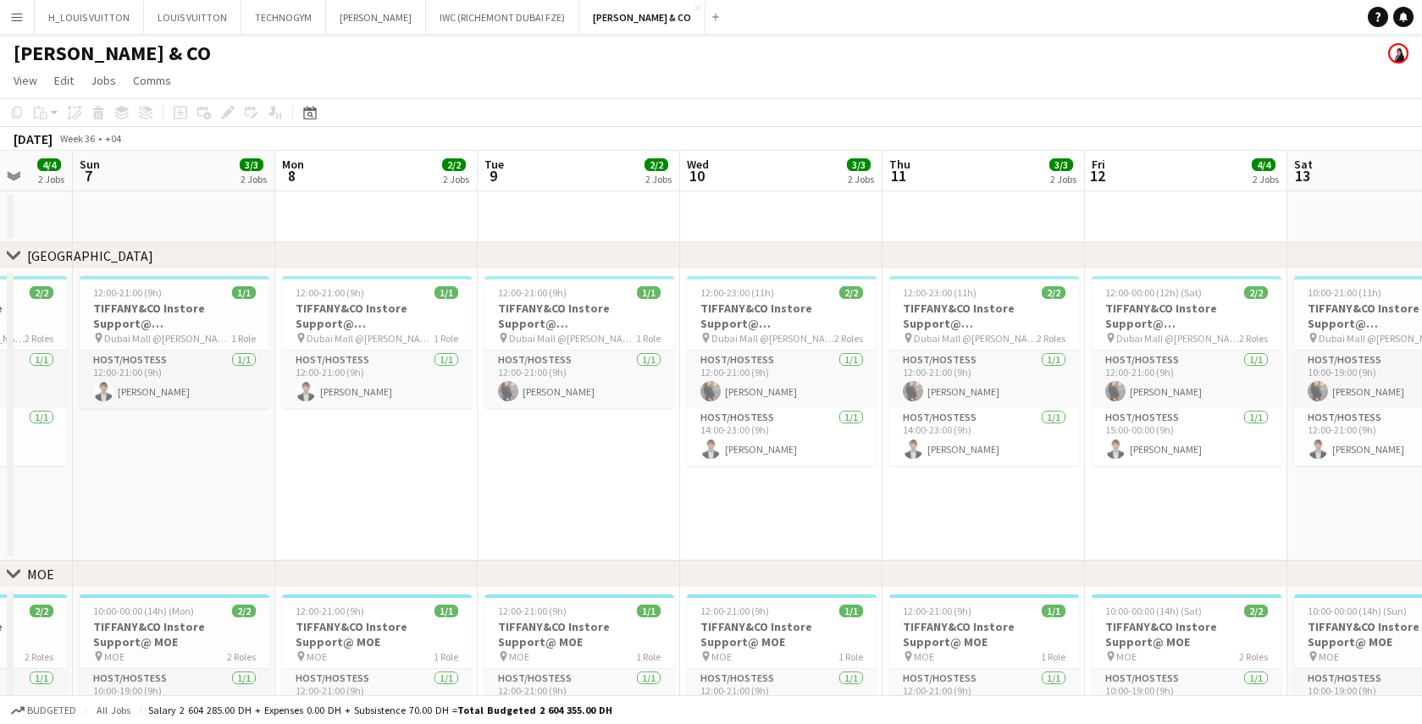
drag, startPoint x: 1130, startPoint y: 508, endPoint x: 793, endPoint y: 538, distance: 338.5
click at [793, 538] on app-calendar-viewport "Thu 4 3/3 2 Jobs Fri 5 4/4 2 Jobs Sat 6 4/4 2 Jobs Sun 7 3/3 2 Jobs Mon 8 2/2 2…" at bounding box center [711, 524] width 1422 height 747
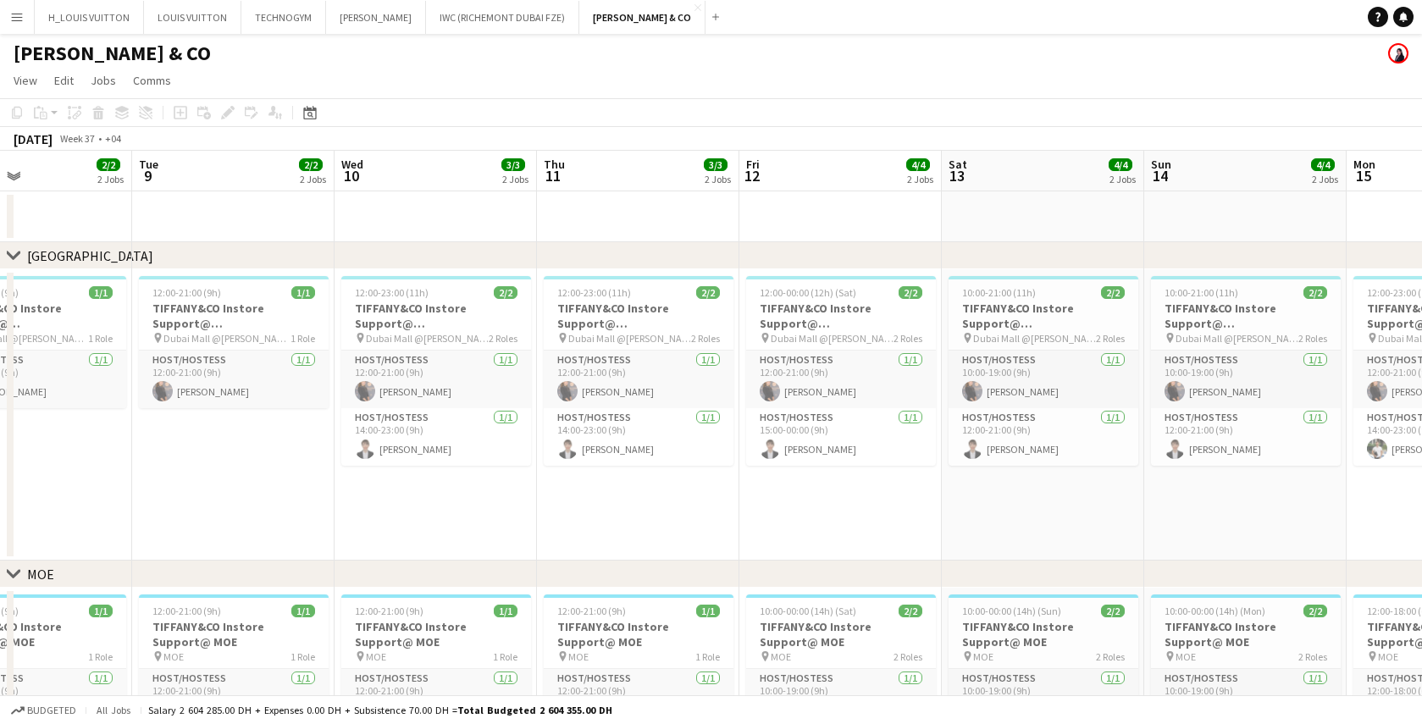
drag, startPoint x: 1094, startPoint y: 526, endPoint x: 747, endPoint y: 549, distance: 347.3
click at [747, 549] on app-calendar-viewport "Sat 6 4/4 2 Jobs Sun 7 3/3 2 Jobs Mon 8 2/2 2 Jobs Tue 9 2/2 2 Jobs Wed 10 3/3 …" at bounding box center [711, 524] width 1422 height 747
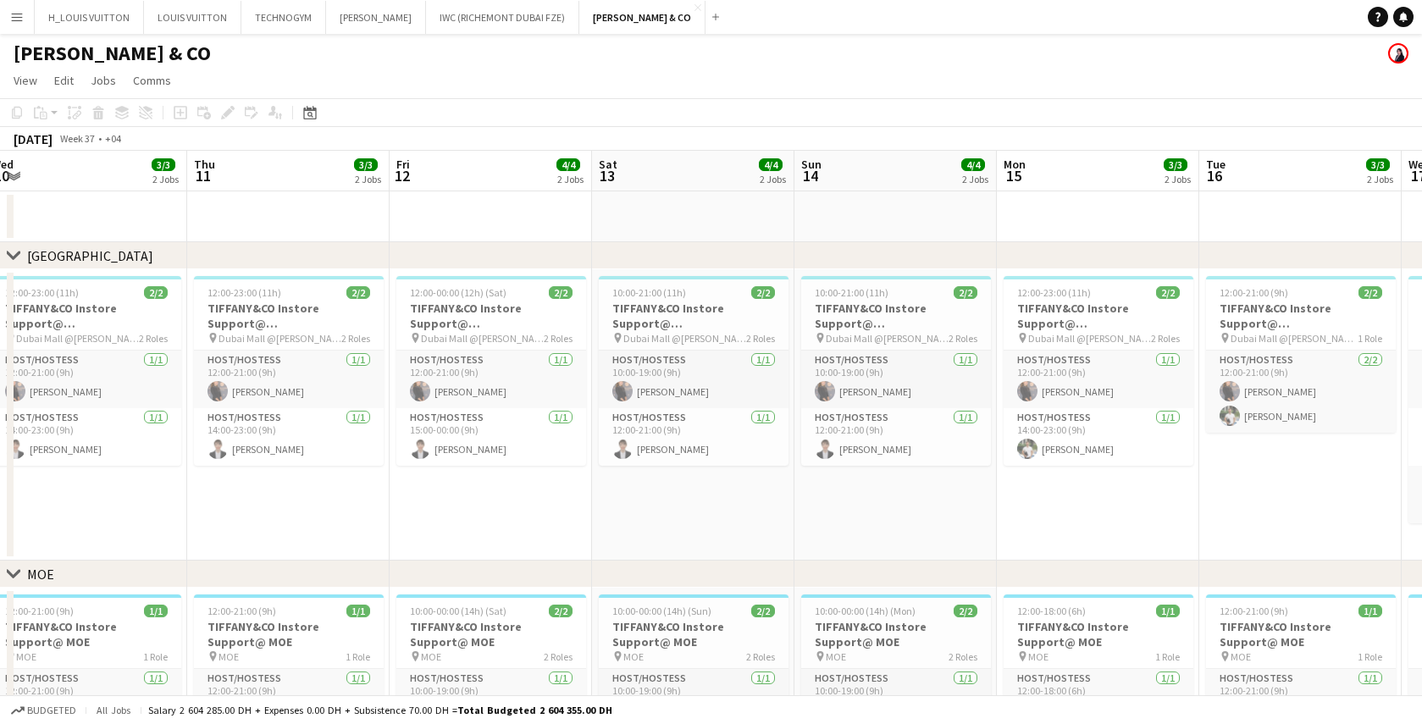
scroll to position [0, 471]
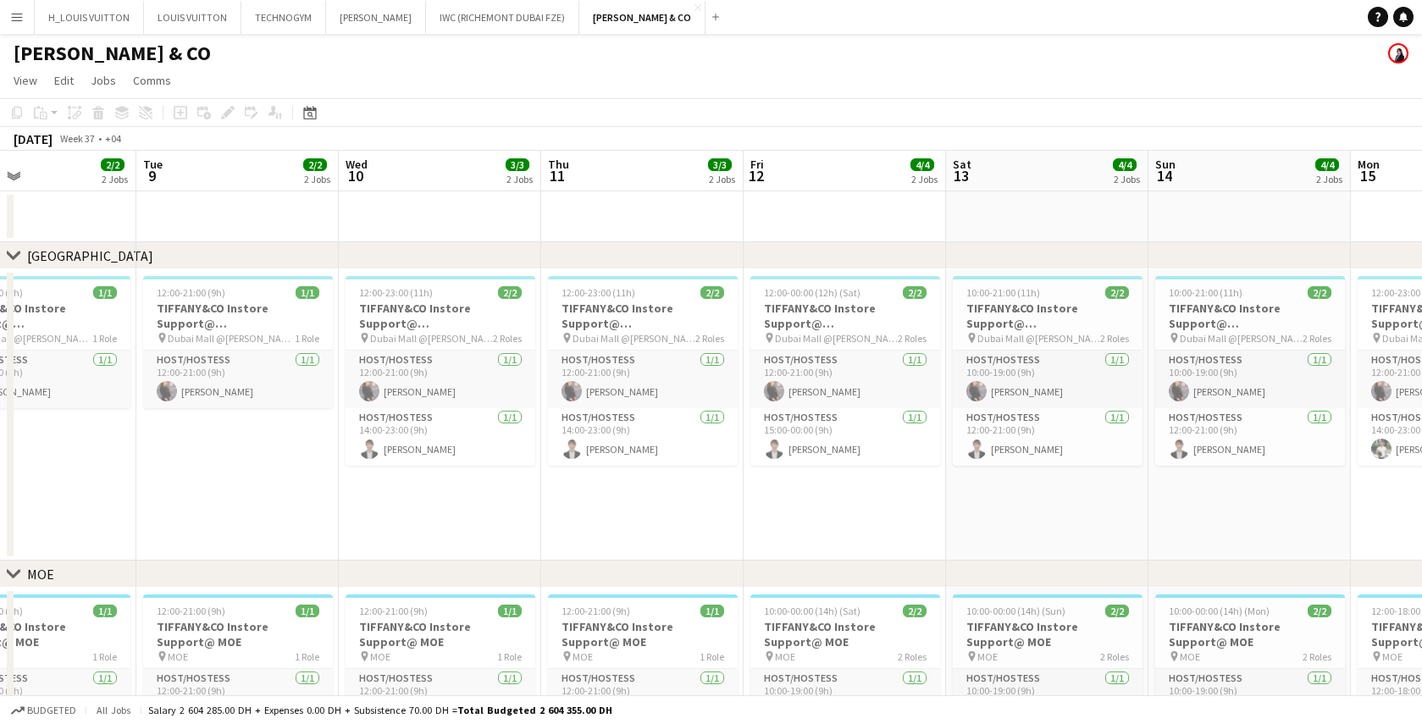
drag, startPoint x: 1109, startPoint y: 520, endPoint x: 709, endPoint y: 552, distance: 401.1
click at [709, 552] on app-calendar-viewport "Sat 6 4/4 2 Jobs Sun 7 3/3 2 Jobs Mon 8 2/2 2 Jobs Tue 9 2/2 2 Jobs Wed 10 3/3 …" at bounding box center [711, 524] width 1422 height 747
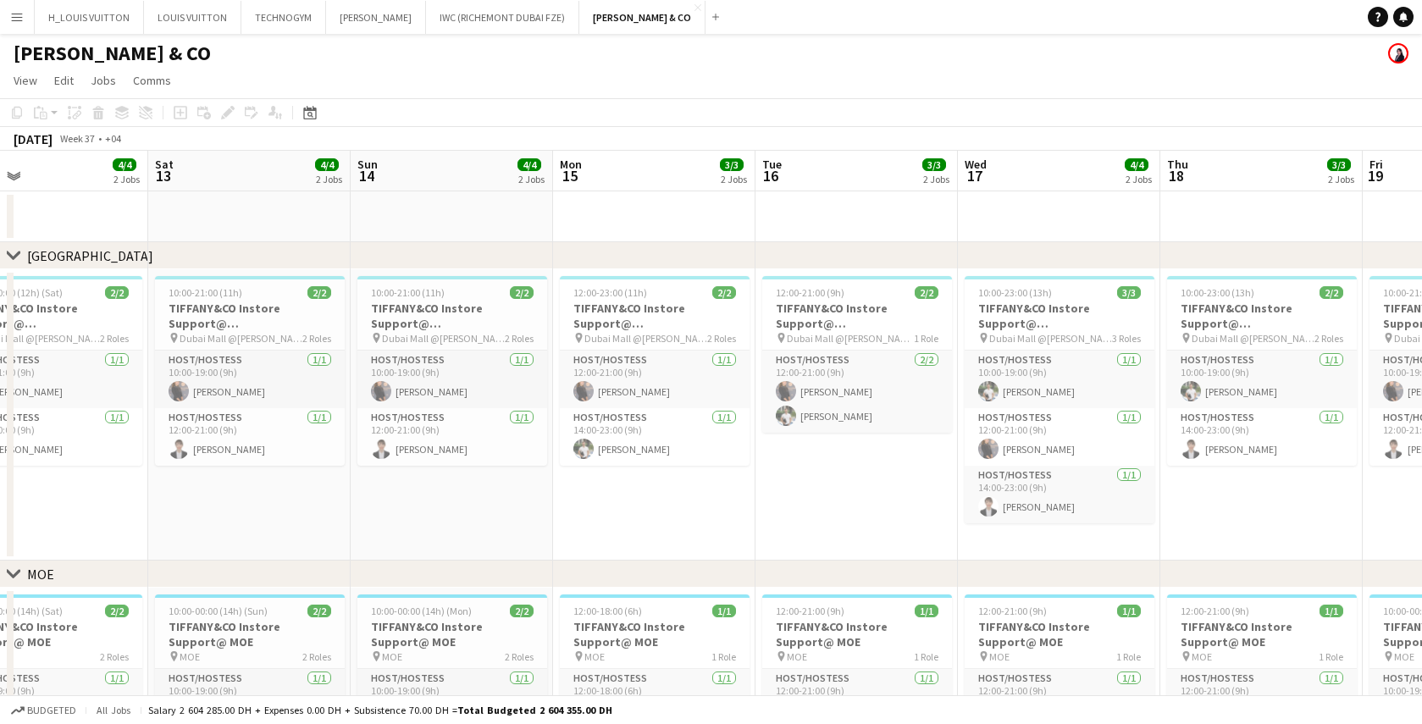
drag, startPoint x: 1108, startPoint y: 529, endPoint x: 708, endPoint y: 545, distance: 400.2
click at [708, 545] on app-calendar-viewport "Mon 8 2/2 2 Jobs Tue 9 2/2 2 Jobs Wed 10 3/3 2 Jobs Thu 11 3/3 2 Jobs Fri 12 4/…" at bounding box center [711, 524] width 1422 height 747
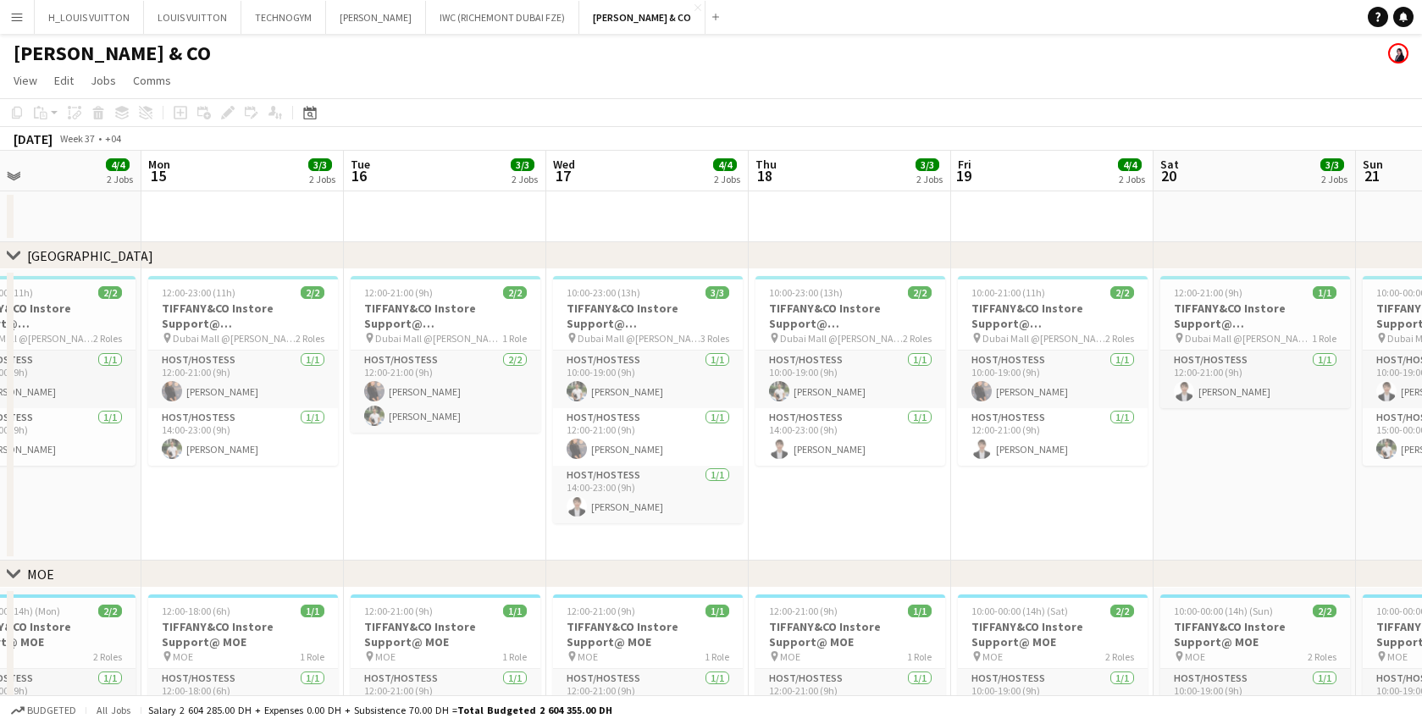
scroll to position [0, 466]
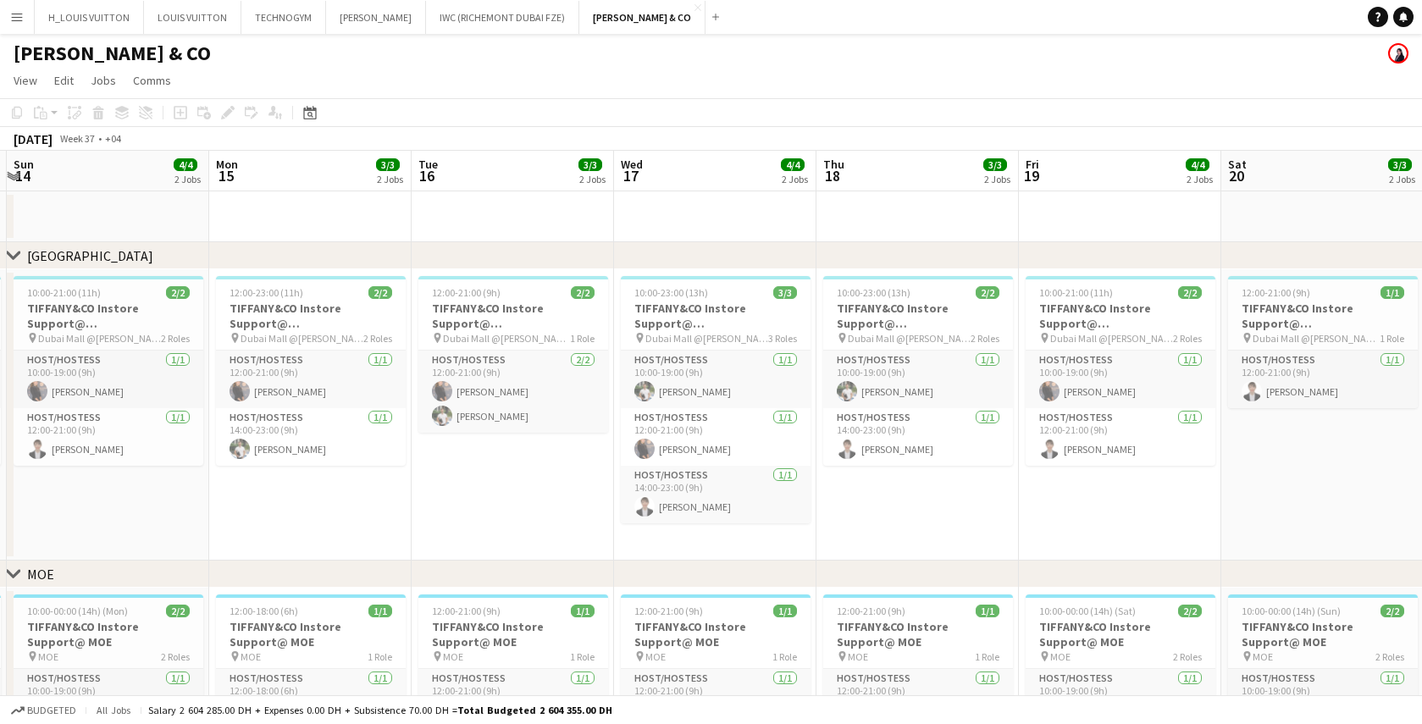
drag, startPoint x: 895, startPoint y: 518, endPoint x: 557, endPoint y: 544, distance: 338.2
click at [557, 544] on app-calendar-viewport "Wed 10 3/3 2 Jobs Thu 11 3/3 2 Jobs Fri 12 4/4 2 Jobs Sat 13 4/4 2 Jobs Sun 14 …" at bounding box center [711, 524] width 1422 height 747
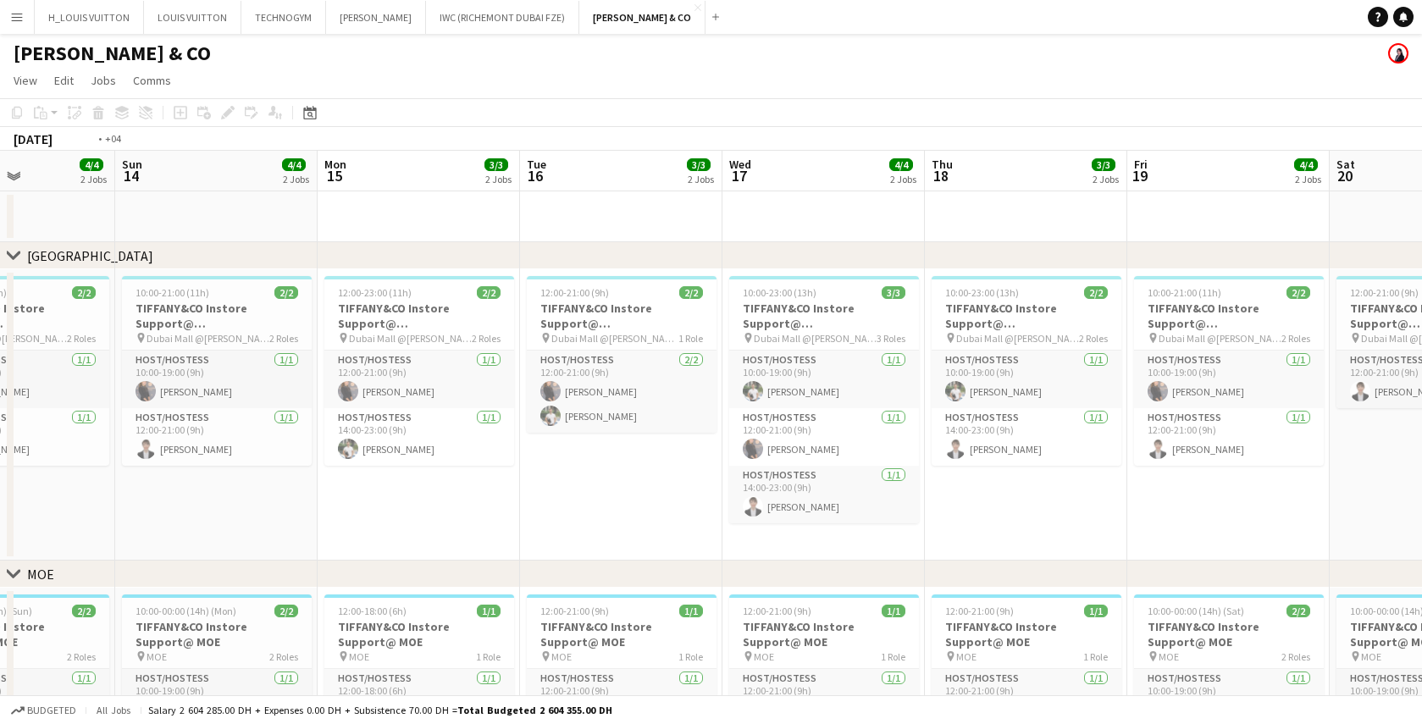
drag, startPoint x: 1031, startPoint y: 515, endPoint x: 734, endPoint y: 535, distance: 298.1
click at [734, 535] on app-calendar-viewport "Wed 10 3/3 2 Jobs Thu 11 3/3 2 Jobs Fri 12 4/4 2 Jobs Sat 13 4/4 2 Jobs Sun 14 …" at bounding box center [711, 524] width 1422 height 747
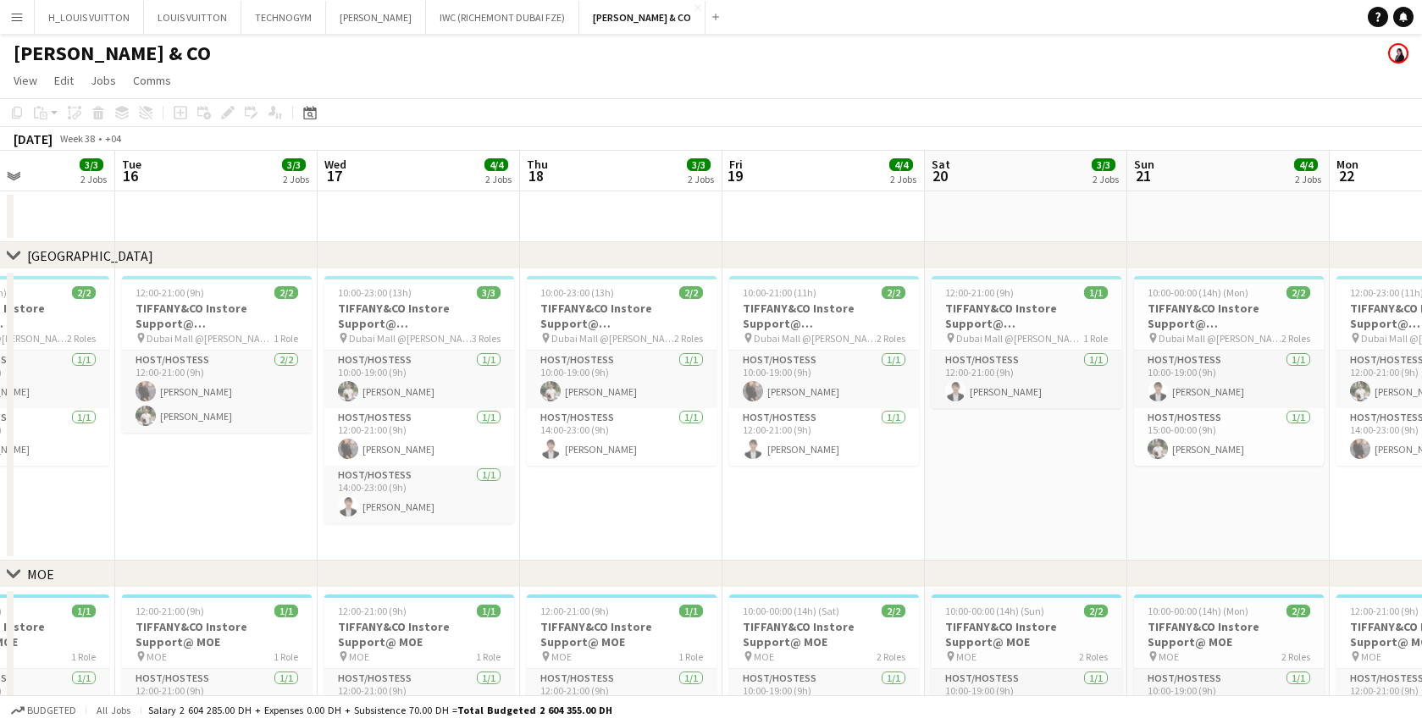
scroll to position [0, 696]
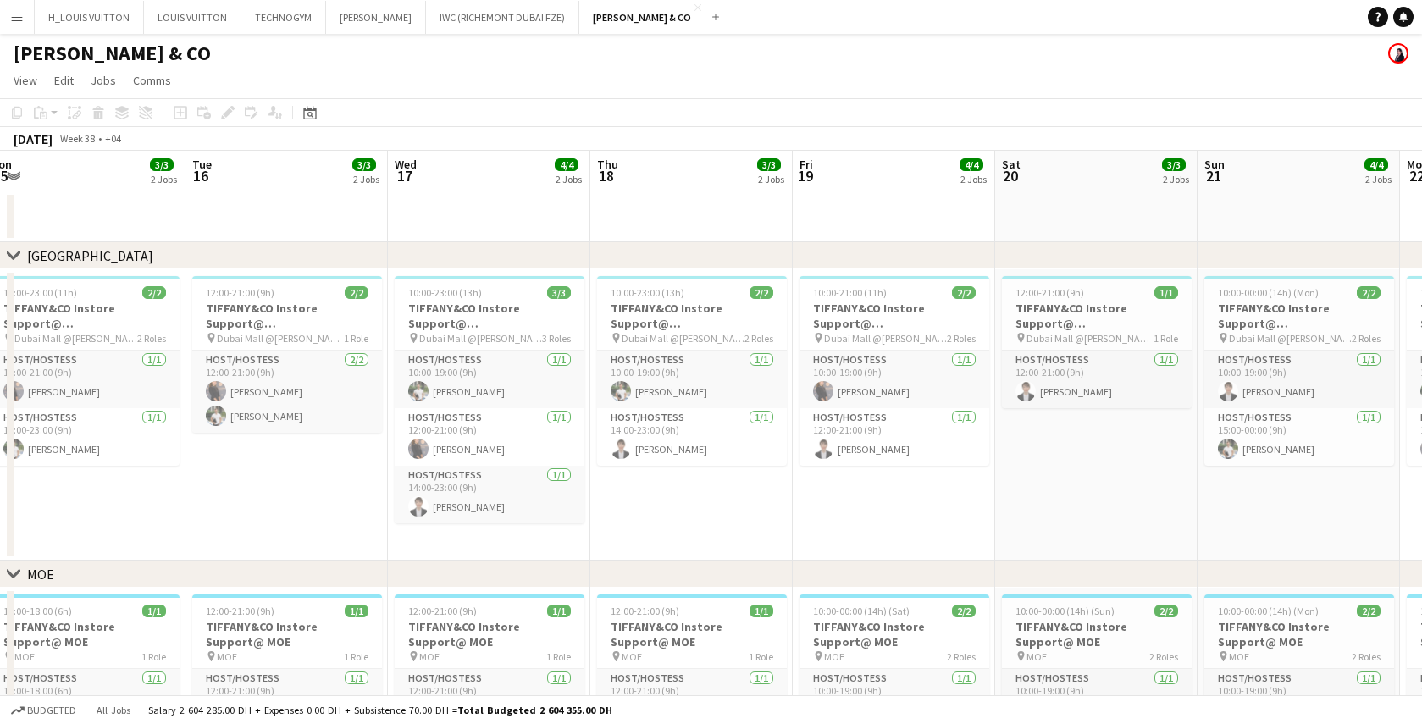
drag, startPoint x: 1156, startPoint y: 488, endPoint x: 822, endPoint y: 535, distance: 338.0
click at [822, 535] on app-calendar-viewport "Fri 12 4/4 2 Jobs Sat 13 4/4 2 Jobs Sun 14 4/4 2 Jobs Mon 15 3/3 2 Jobs Tue 16 …" at bounding box center [711, 524] width 1422 height 747
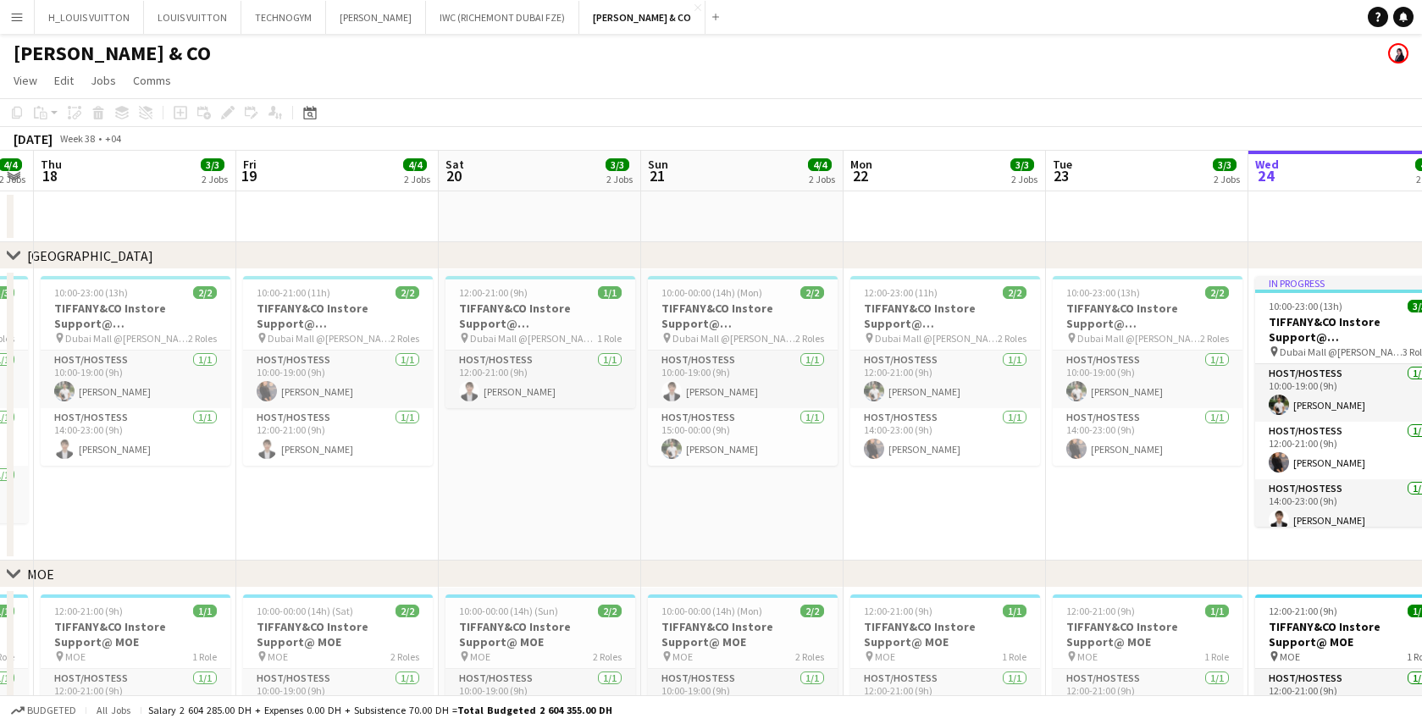
scroll to position [0, 790]
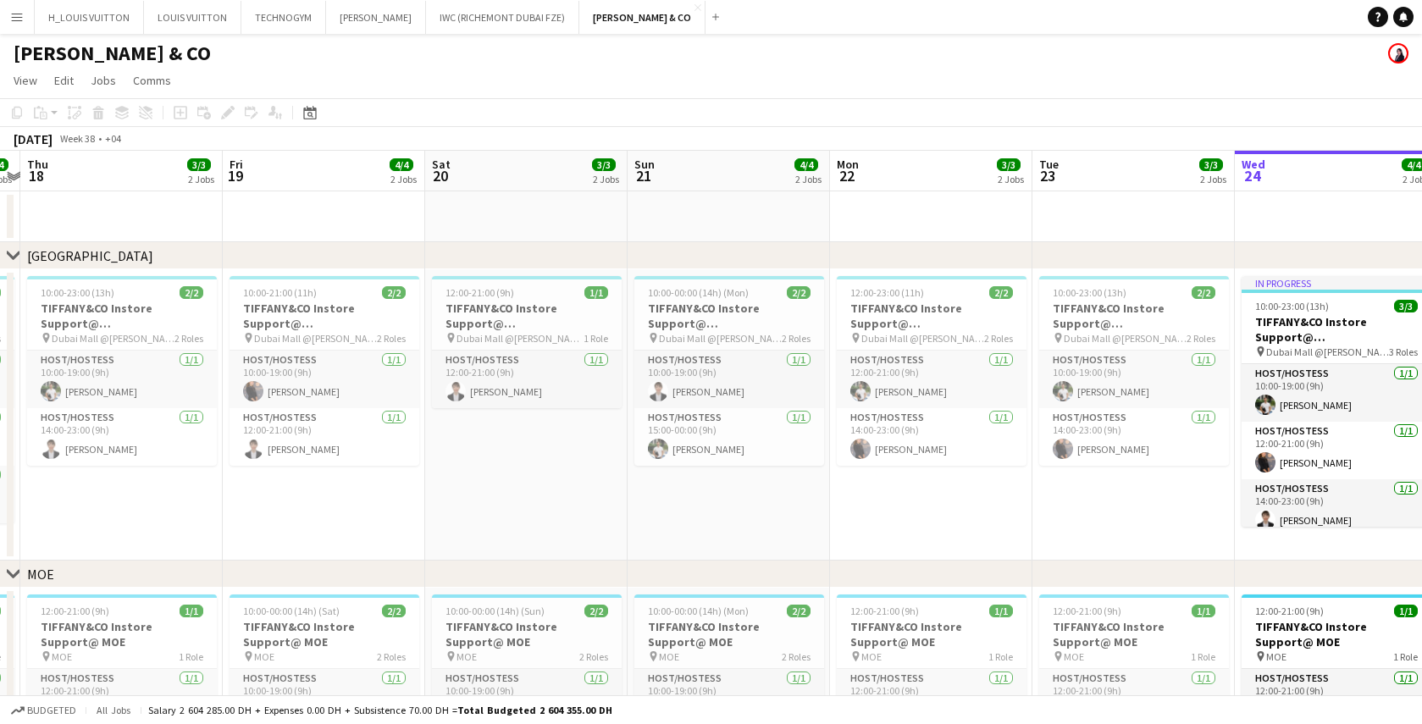
drag, startPoint x: 1107, startPoint y: 523, endPoint x: 943, endPoint y: 536, distance: 164.9
click at [943, 536] on app-calendar-viewport "Sun 14 4/4 2 Jobs Mon 15 3/3 2 Jobs Tue 16 3/3 2 Jobs Wed 17 4/4 2 Jobs Thu 18 …" at bounding box center [711, 524] width 1422 height 747
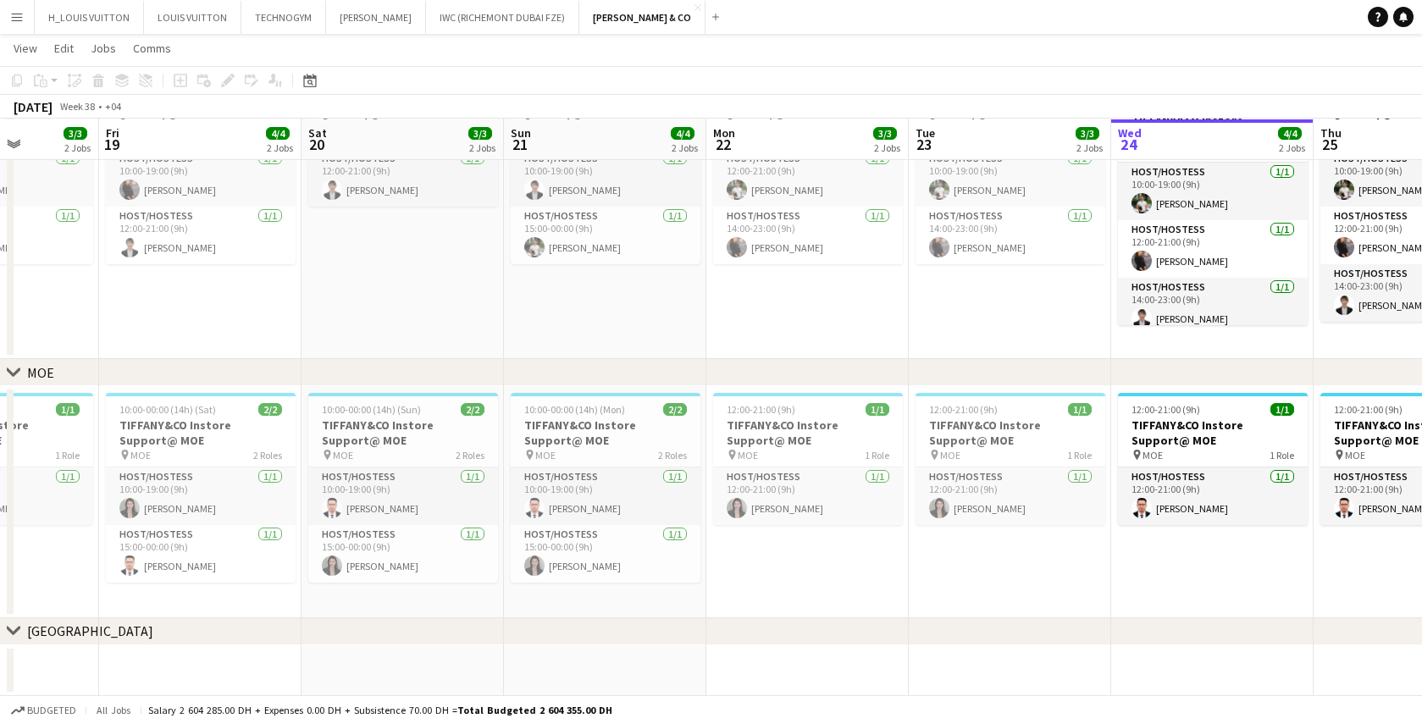
scroll to position [0, 663]
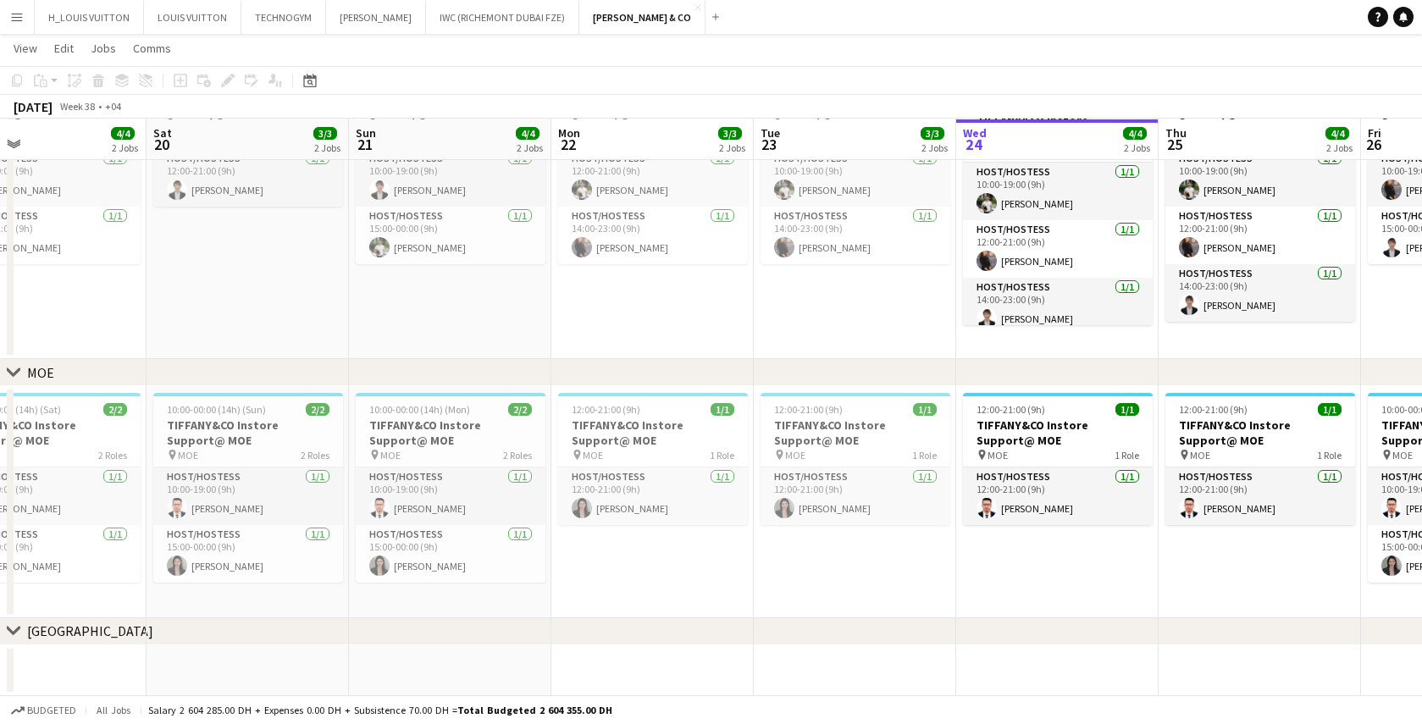
drag, startPoint x: 1103, startPoint y: 569, endPoint x: 824, endPoint y: 584, distance: 279.1
click at [824, 584] on app-calendar-viewport "Tue 16 3/3 2 Jobs Wed 17 4/4 2 Jobs Thu 18 3/3 2 Jobs Fri 19 4/4 2 Jobs Sat 20 …" at bounding box center [711, 281] width 1422 height 830
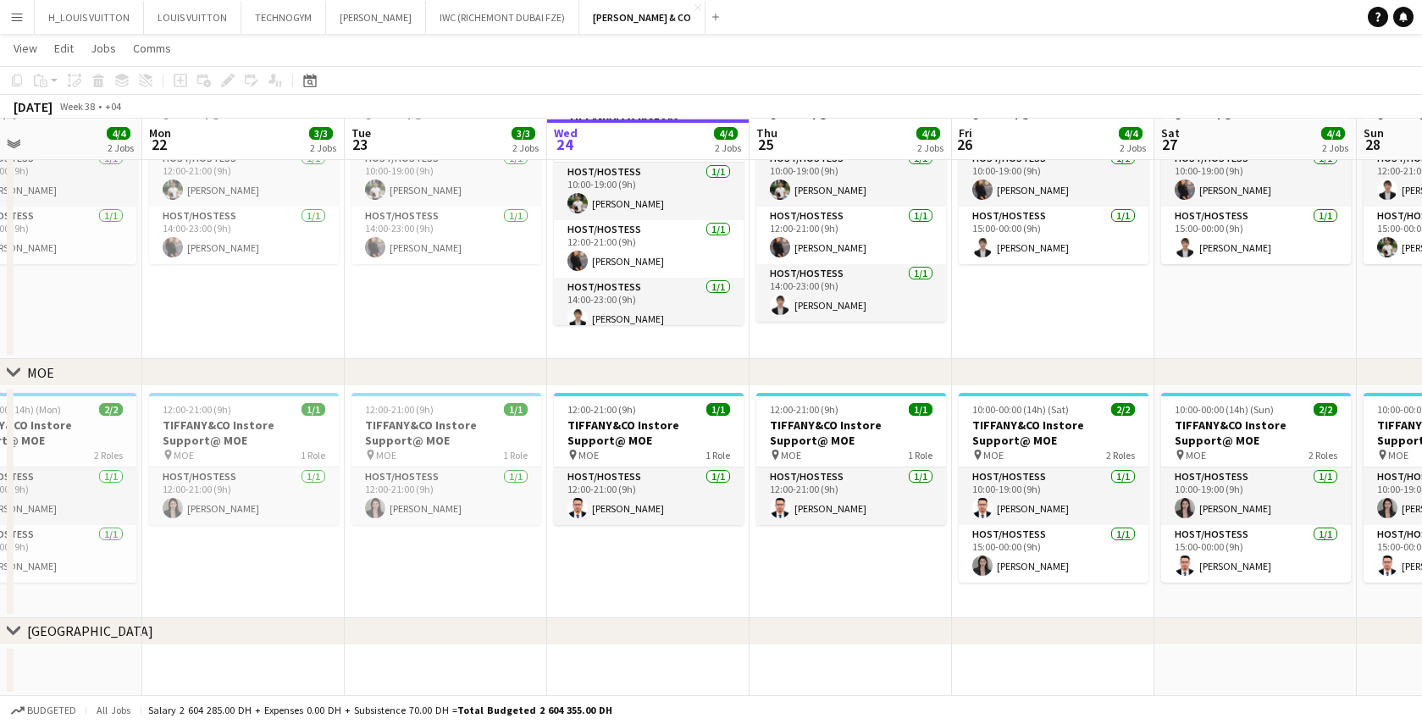
drag, startPoint x: 1082, startPoint y: 569, endPoint x: 665, endPoint y: 579, distance: 416.9
click at [665, 579] on app-calendar-viewport "Thu 18 3/3 2 Jobs Fri 19 4/4 2 Jobs Sat 20 3/3 2 Jobs Sun 21 4/4 2 Jobs Mon 22 …" at bounding box center [711, 281] width 1422 height 830
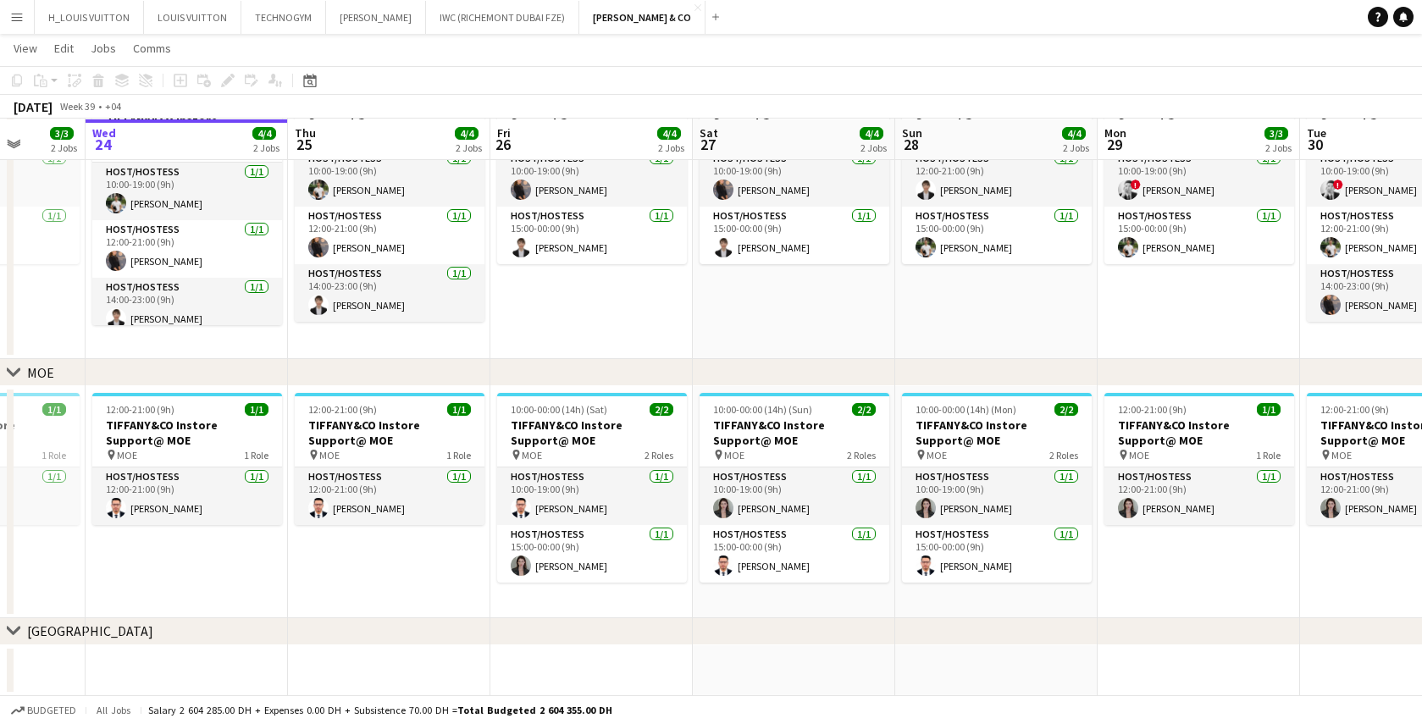
drag, startPoint x: 823, startPoint y: 575, endPoint x: 353, endPoint y: 588, distance: 470.4
click at [353, 588] on app-calendar-viewport "Sat 20 3/3 2 Jobs Sun 21 4/4 2 Jobs Mon 22 3/3 2 Jobs Tue 23 3/3 2 Jobs Wed 24 …" at bounding box center [711, 281] width 1422 height 830
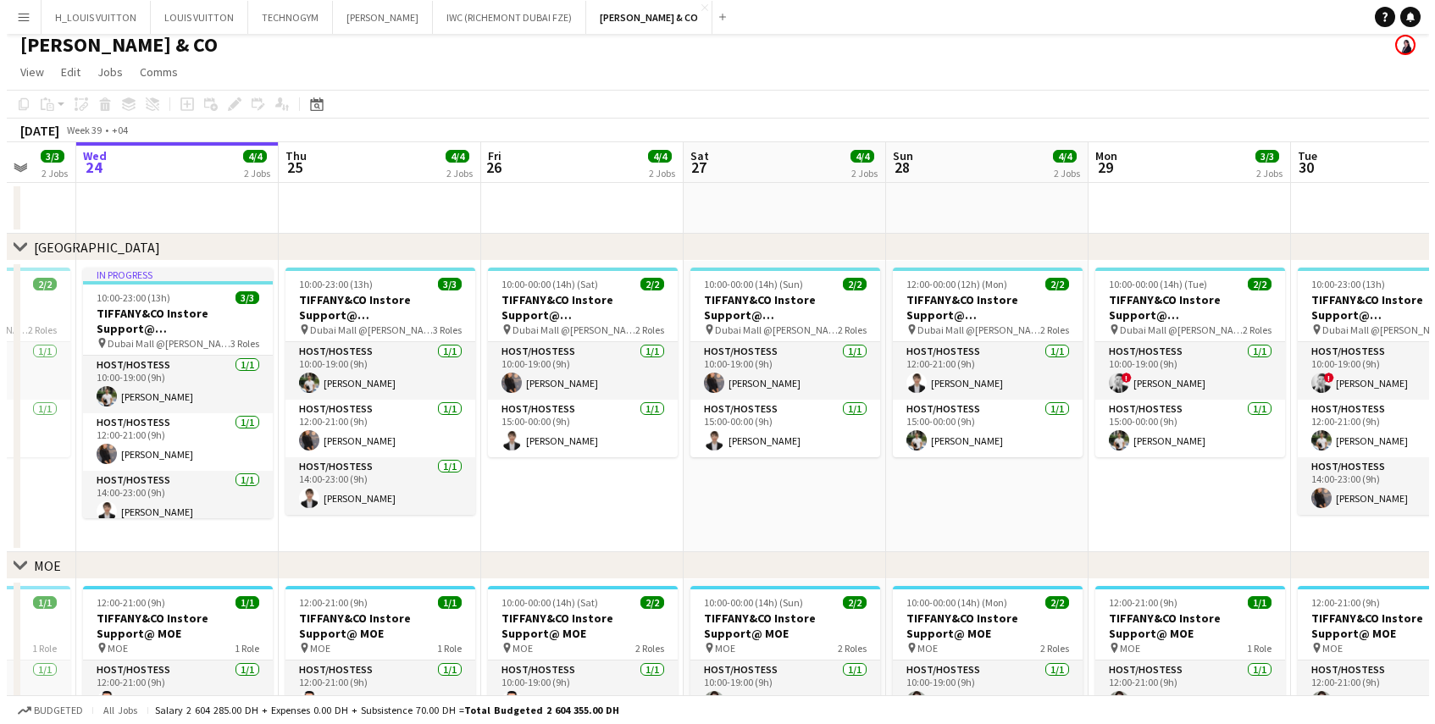
scroll to position [0, 0]
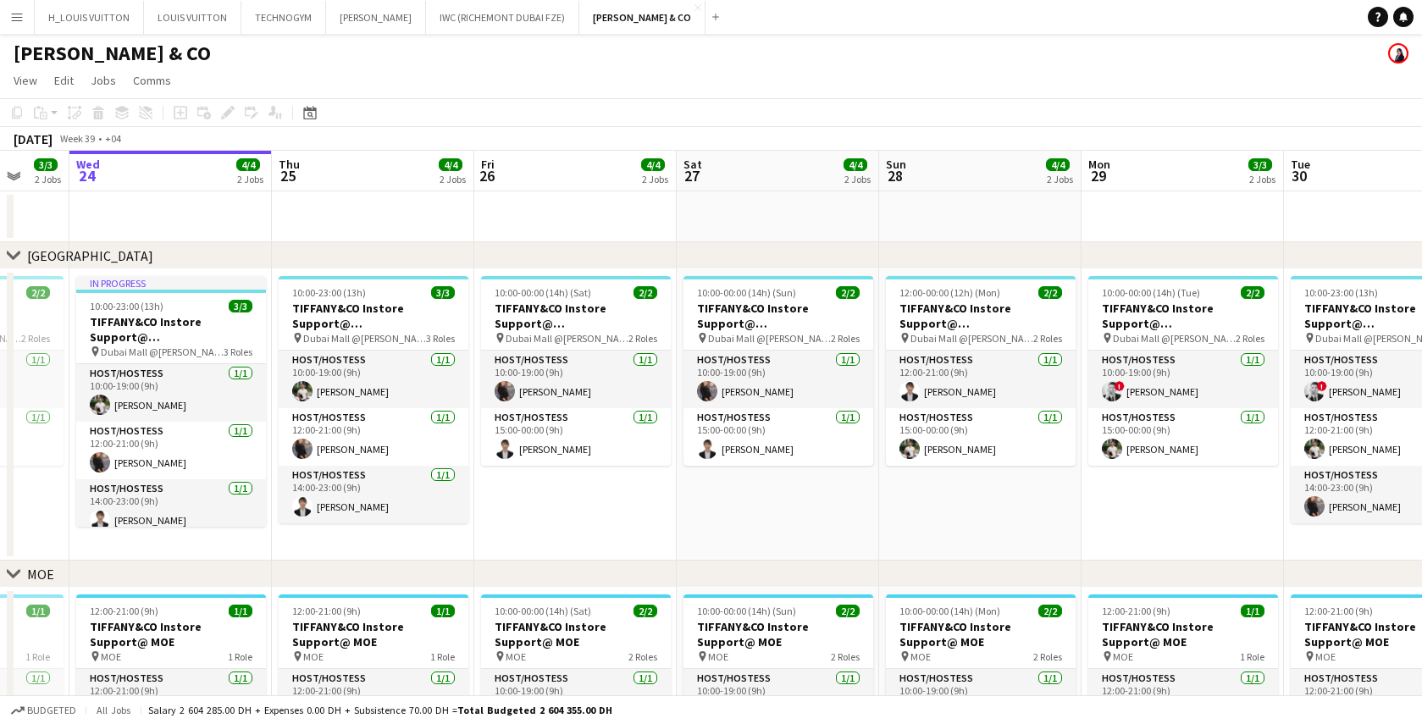
click at [18, 14] on app-icon "Menu" at bounding box center [17, 17] width 14 height 14
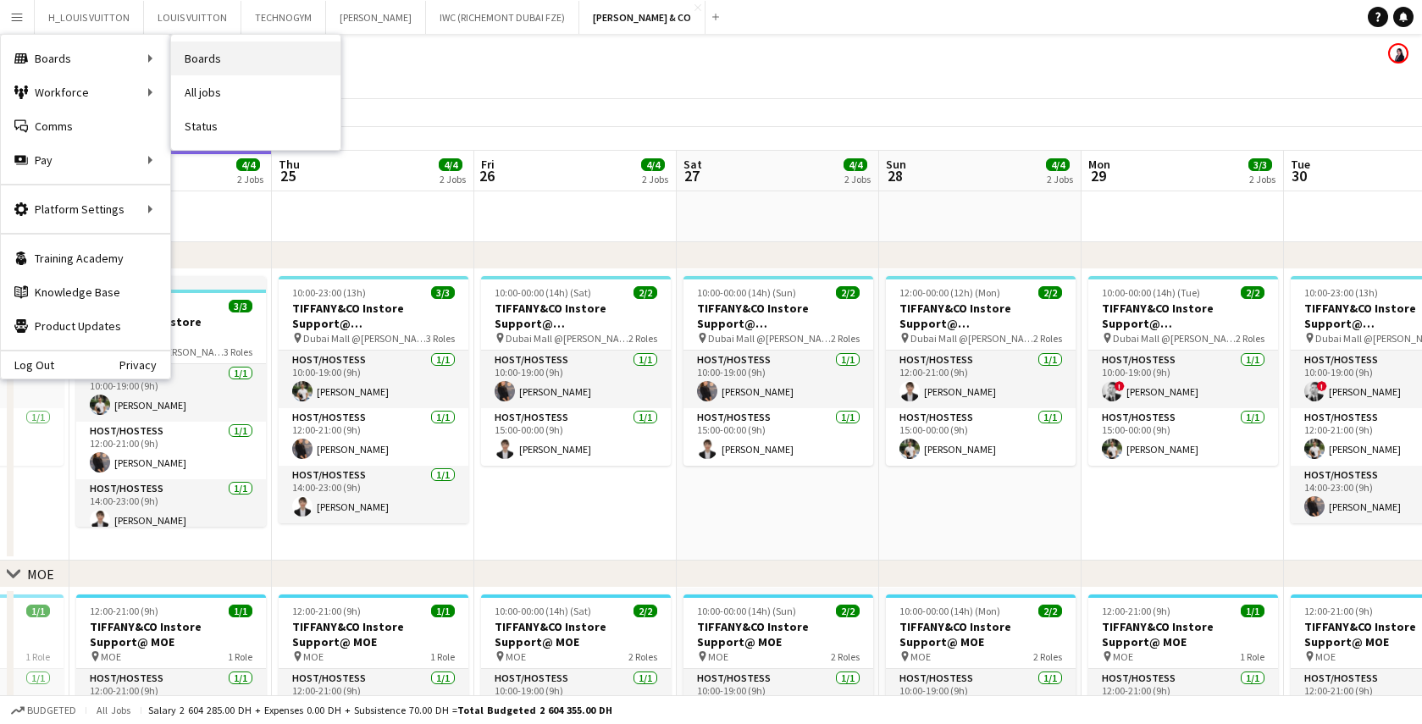
click at [202, 54] on link "Boards" at bounding box center [255, 59] width 169 height 34
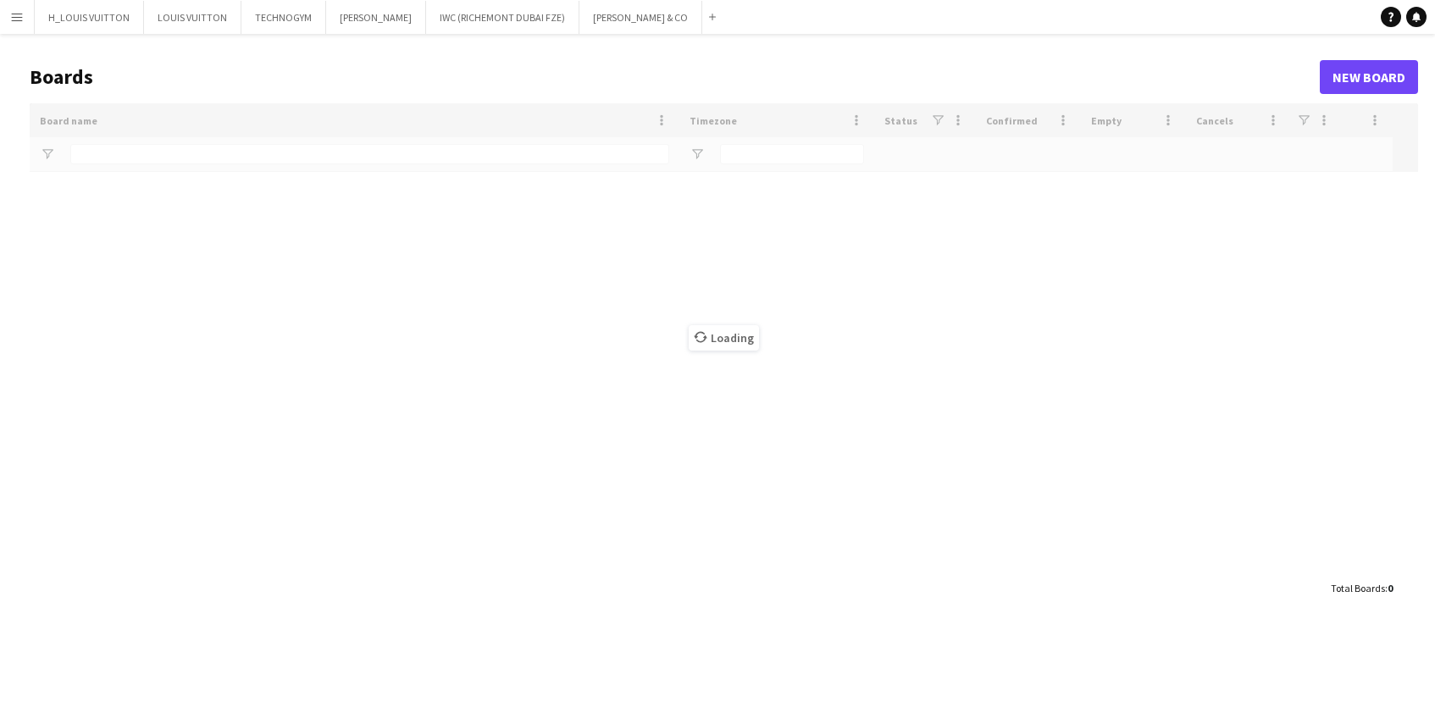
click at [130, 160] on div "Loading" at bounding box center [724, 337] width 1389 height 469
type input "*******"
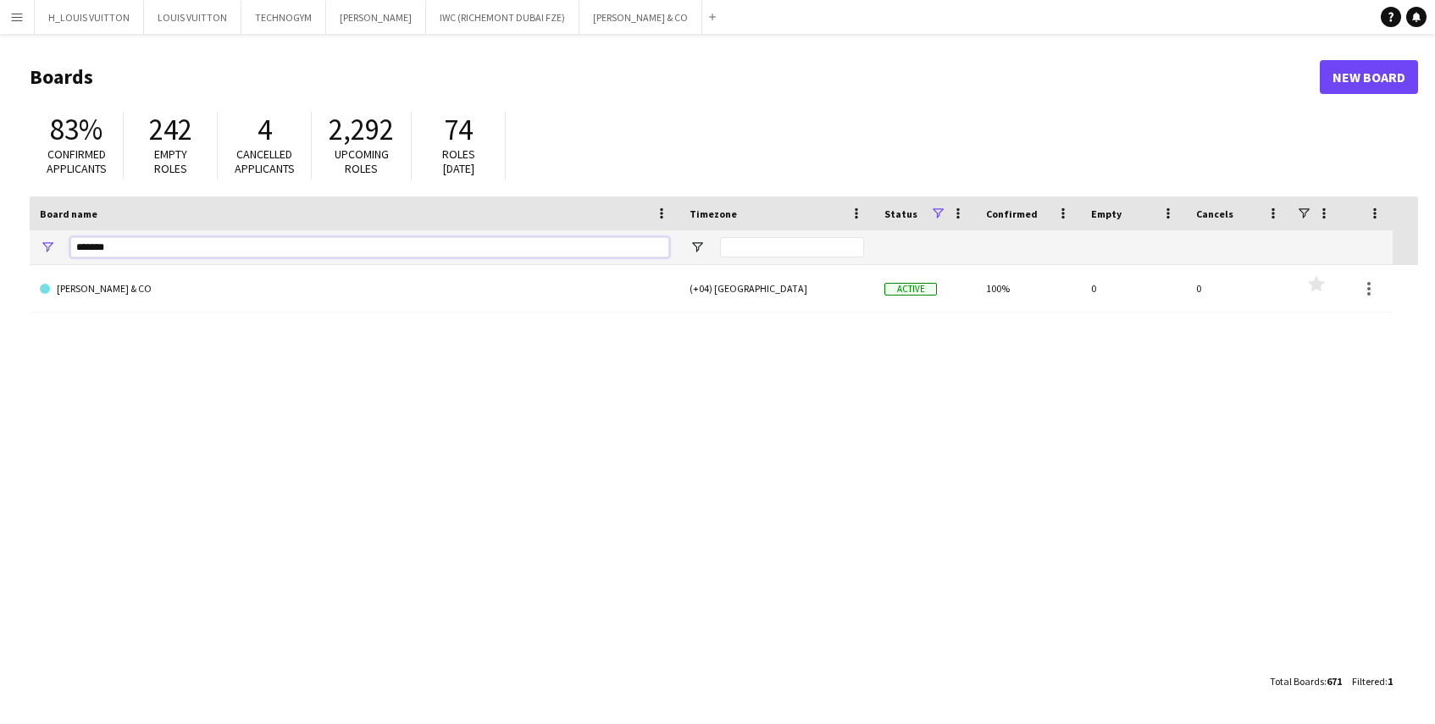
click at [157, 251] on input "*******" at bounding box center [369, 247] width 599 height 20
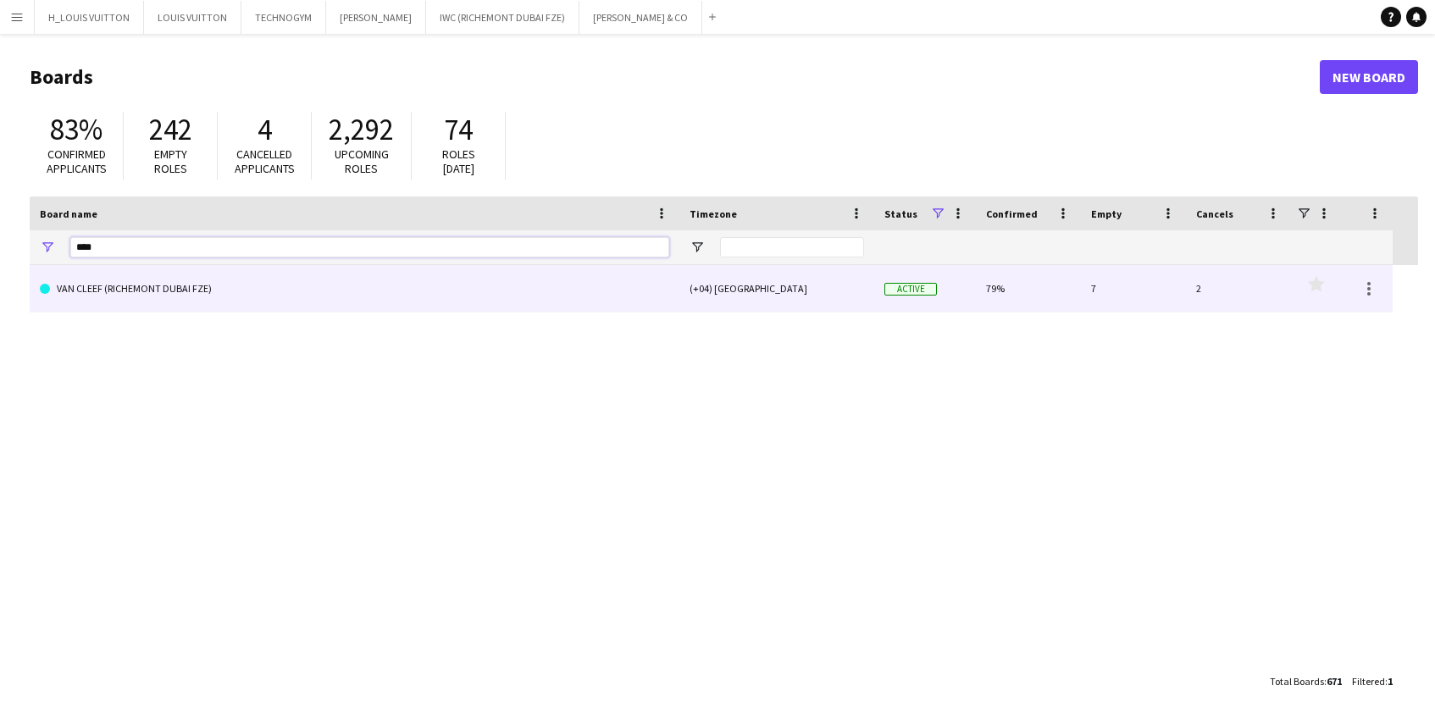
type input "***"
click at [154, 286] on link "VAN CLEEF (RICHEMONT DUBAI FZE)" at bounding box center [354, 288] width 629 height 47
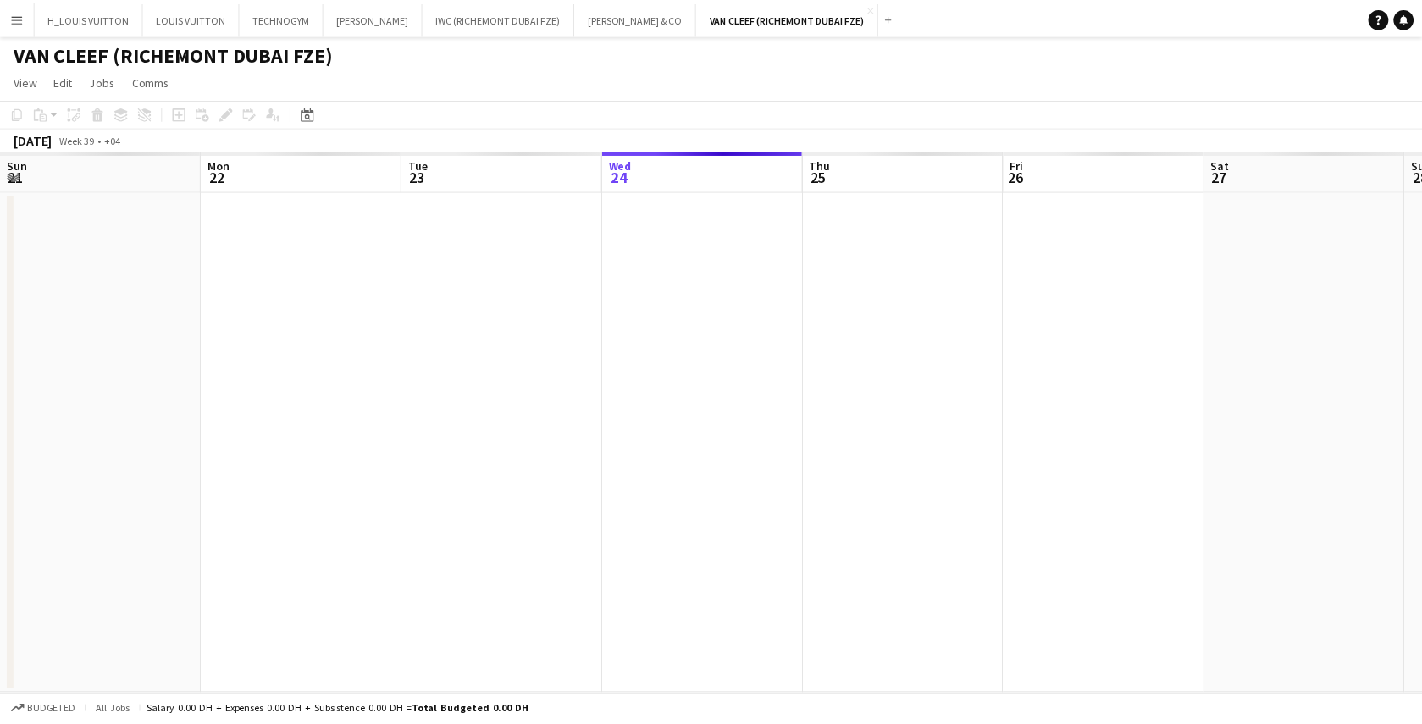
scroll to position [0, 405]
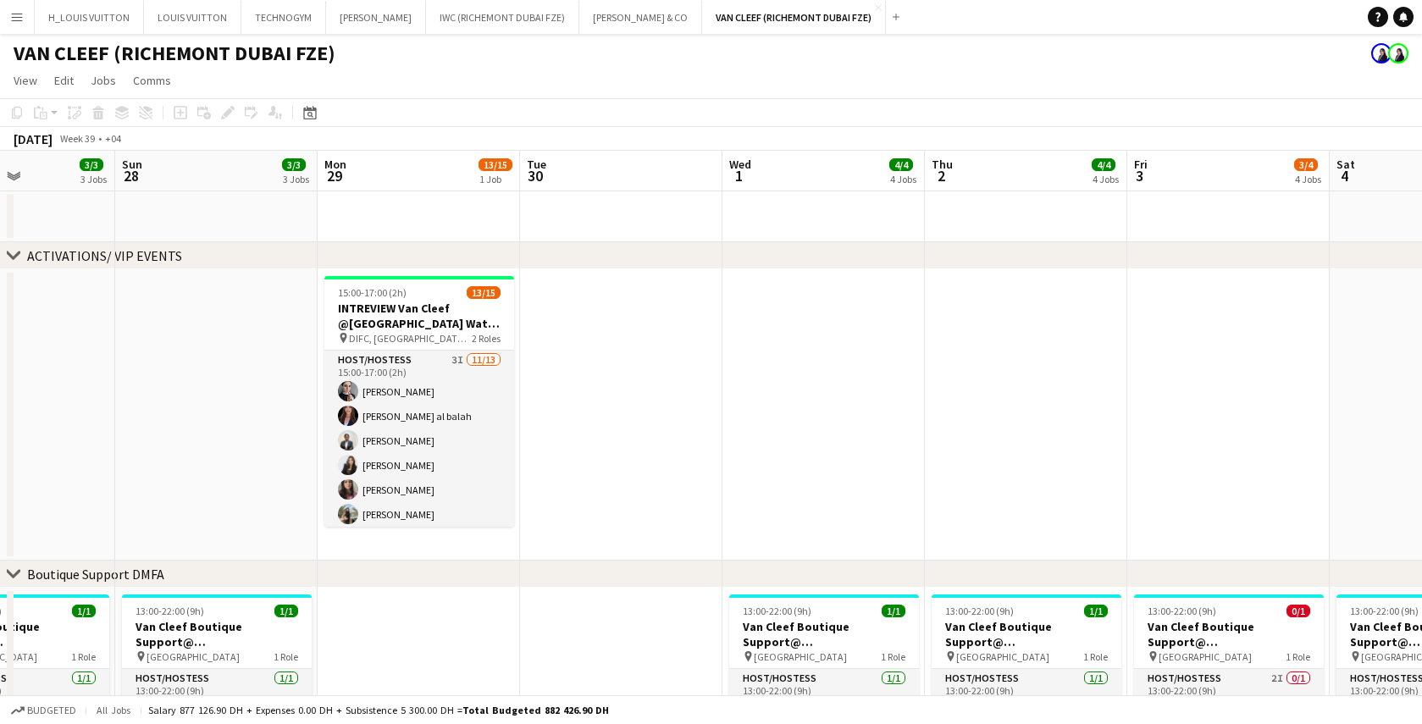
drag, startPoint x: 975, startPoint y: 400, endPoint x: 88, endPoint y: 470, distance: 889.8
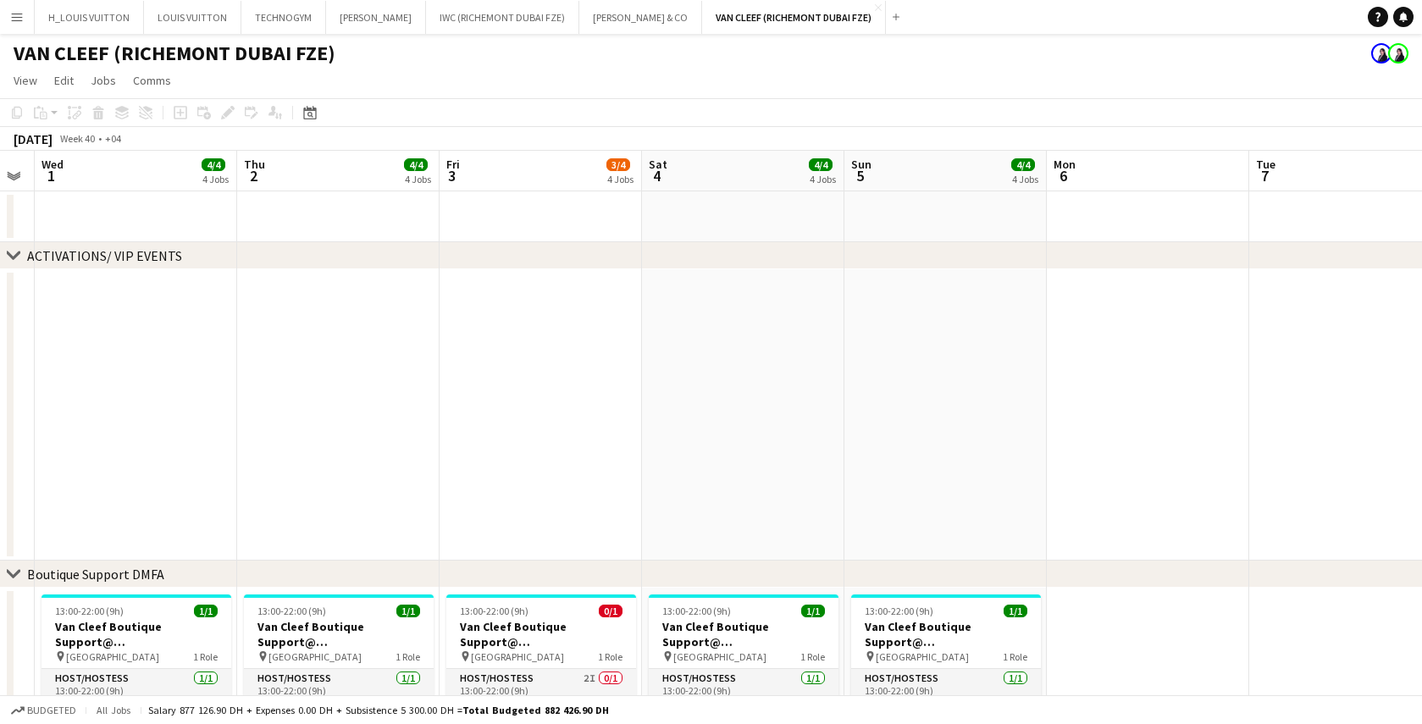
scroll to position [0, 572]
drag, startPoint x: 561, startPoint y: 446, endPoint x: 203, endPoint y: 457, distance: 357.7
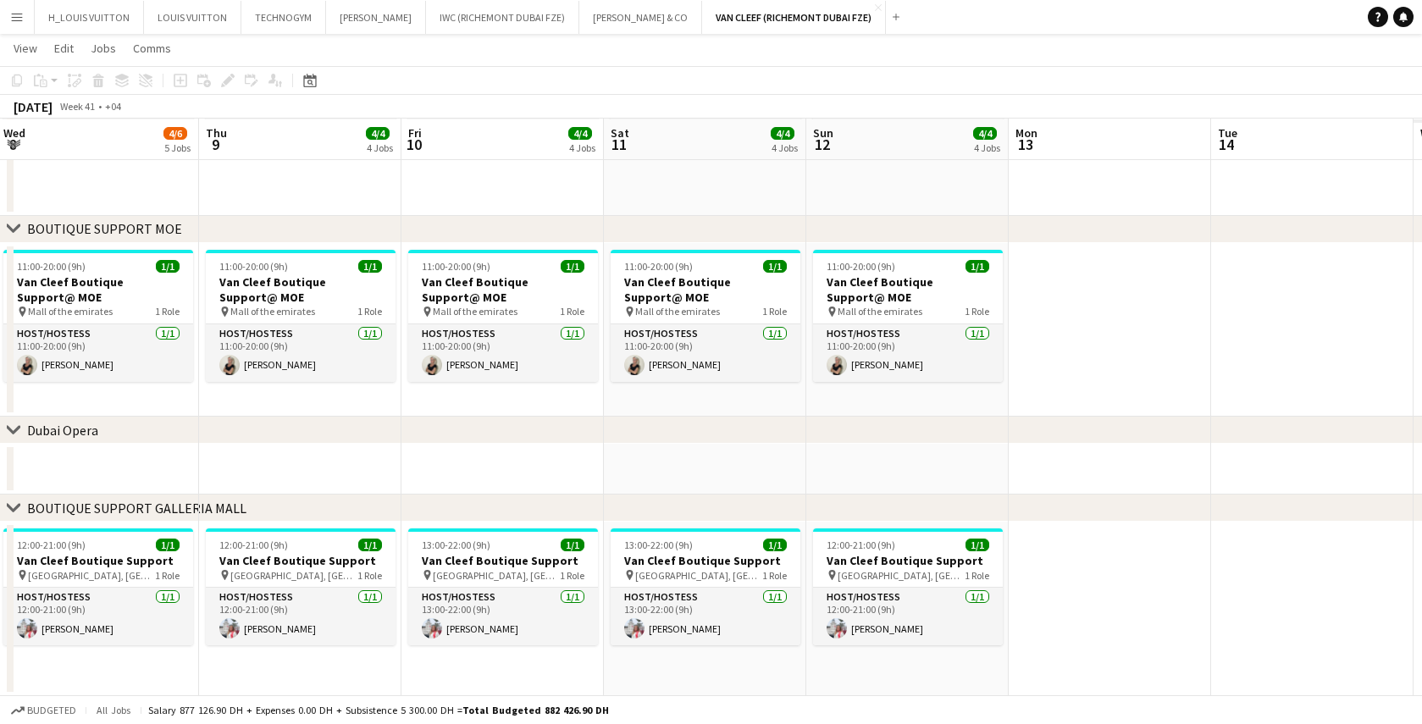
scroll to position [0, 614]
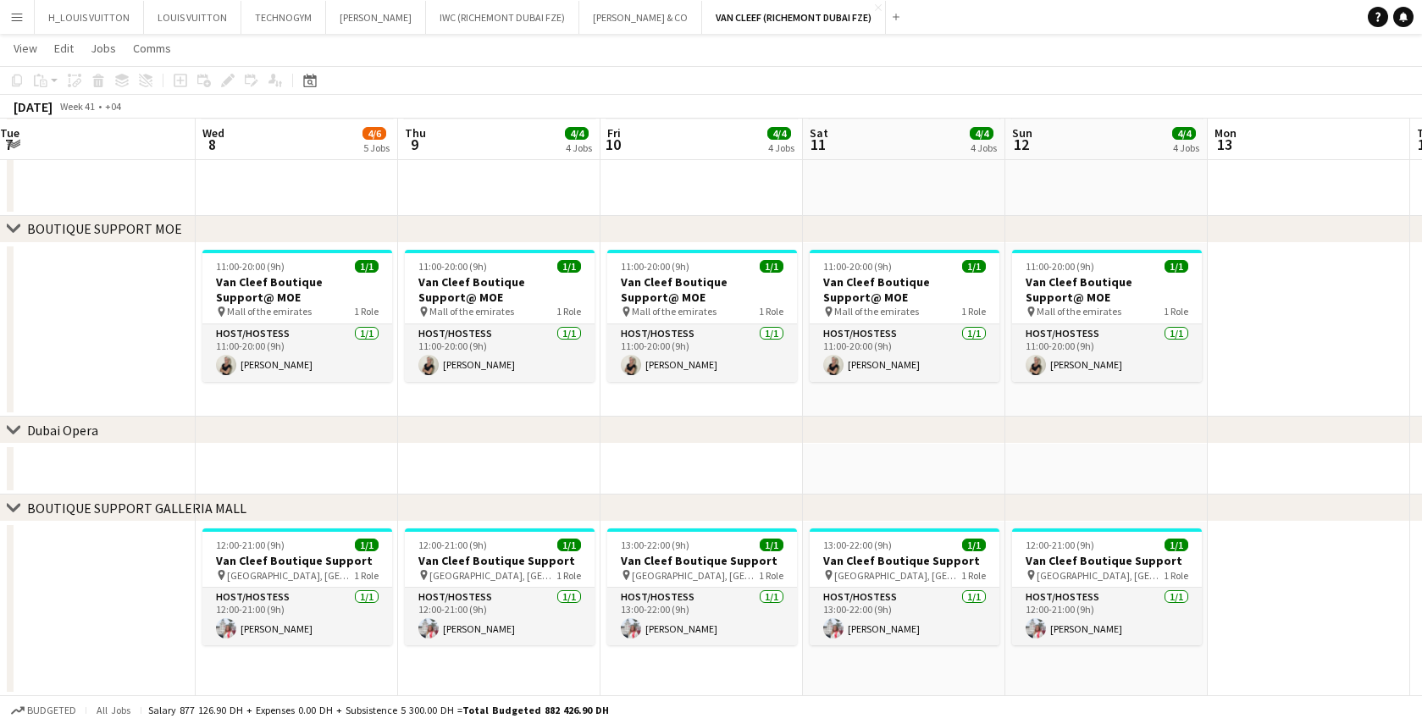
drag, startPoint x: 1290, startPoint y: 589, endPoint x: -7, endPoint y: 618, distance: 1297.4
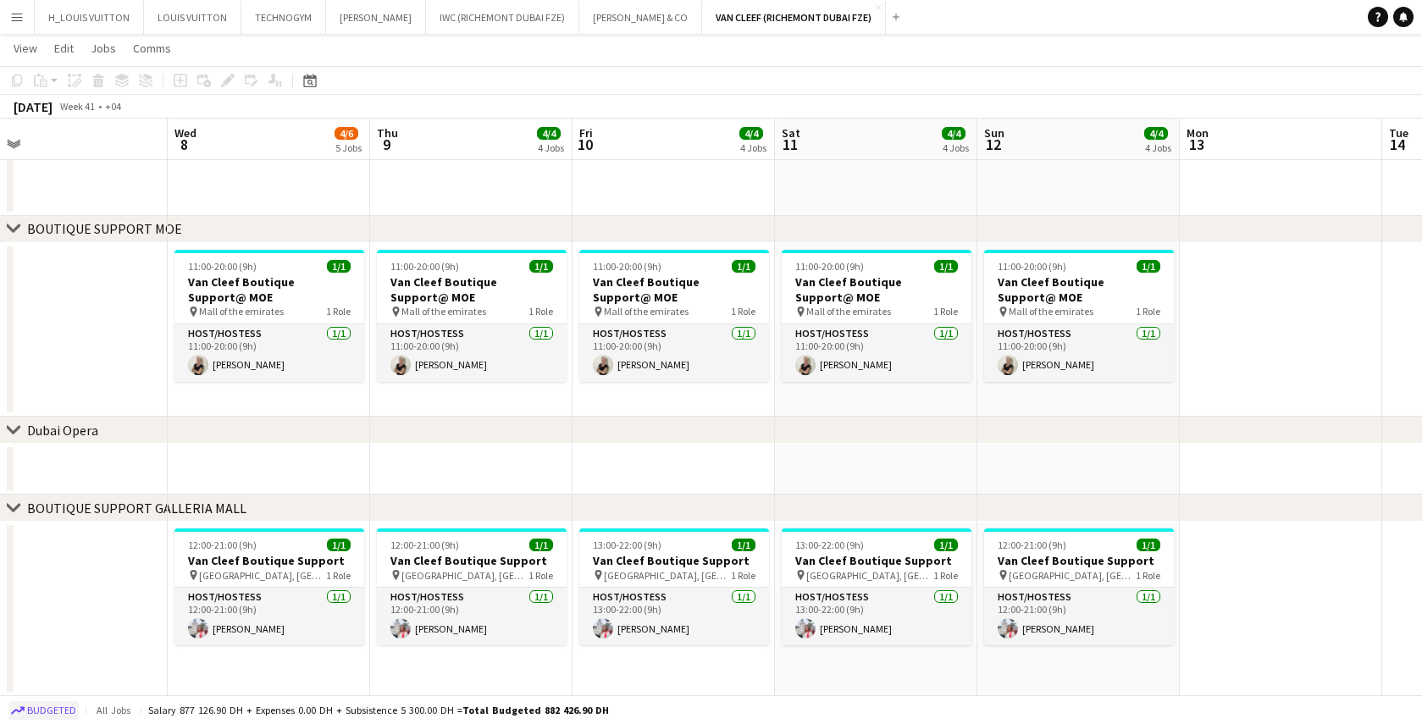
scroll to position [0, 779]
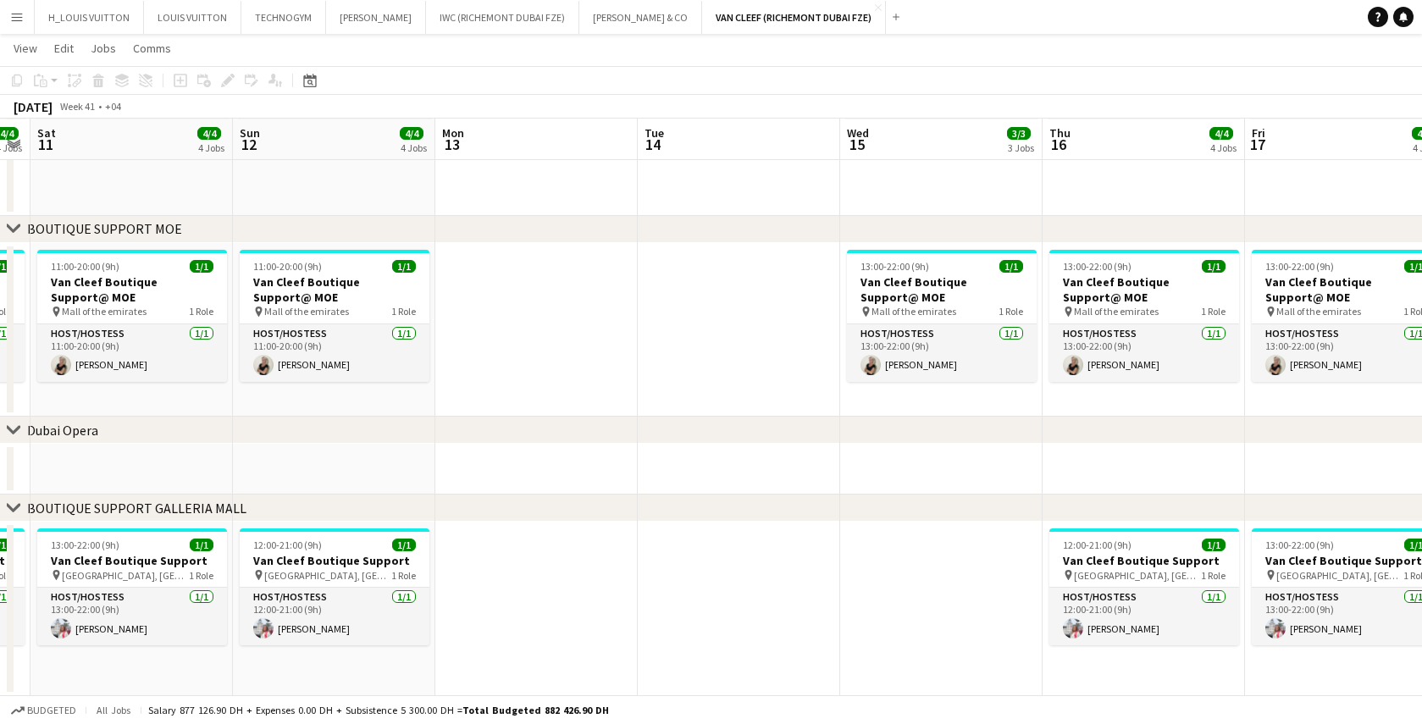
drag, startPoint x: 1346, startPoint y: 621, endPoint x: 1396, endPoint y: 696, distance: 89.8
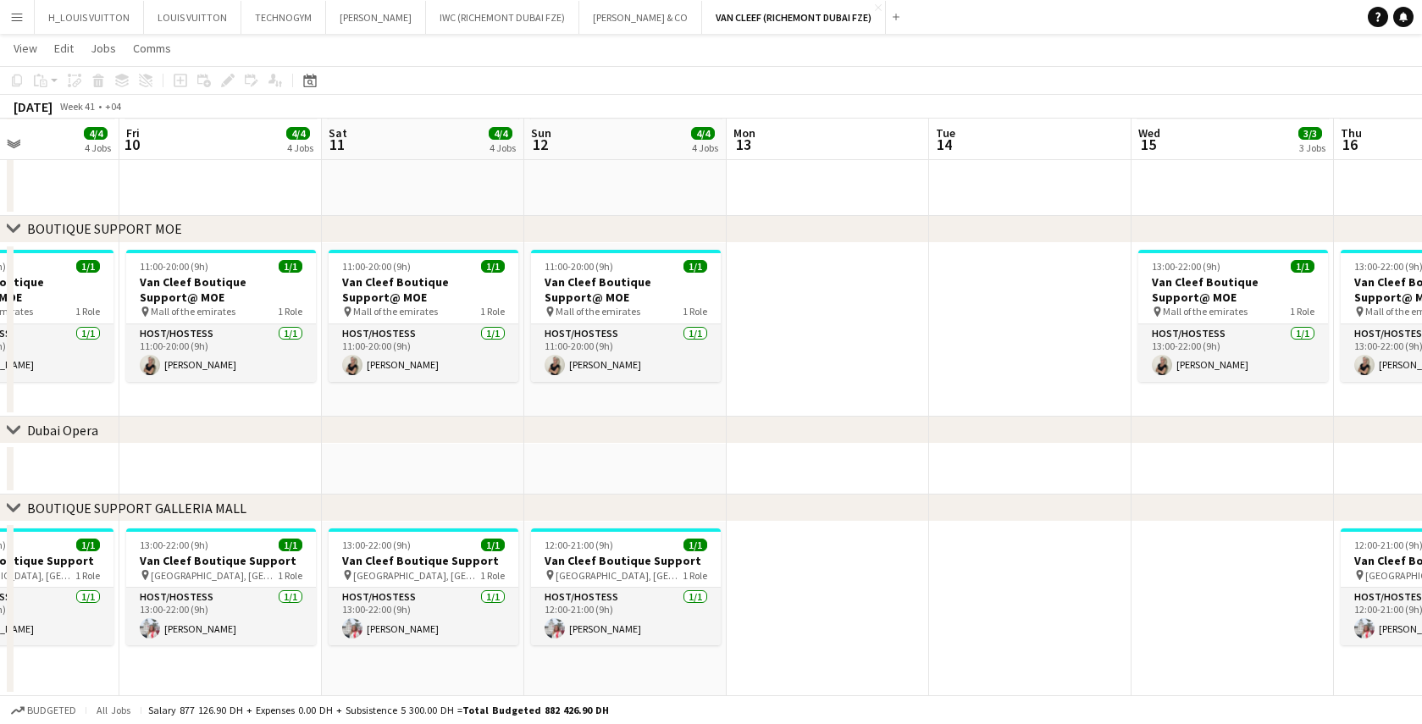
drag, startPoint x: 862, startPoint y: 614, endPoint x: 1441, endPoint y: 571, distance: 580.2
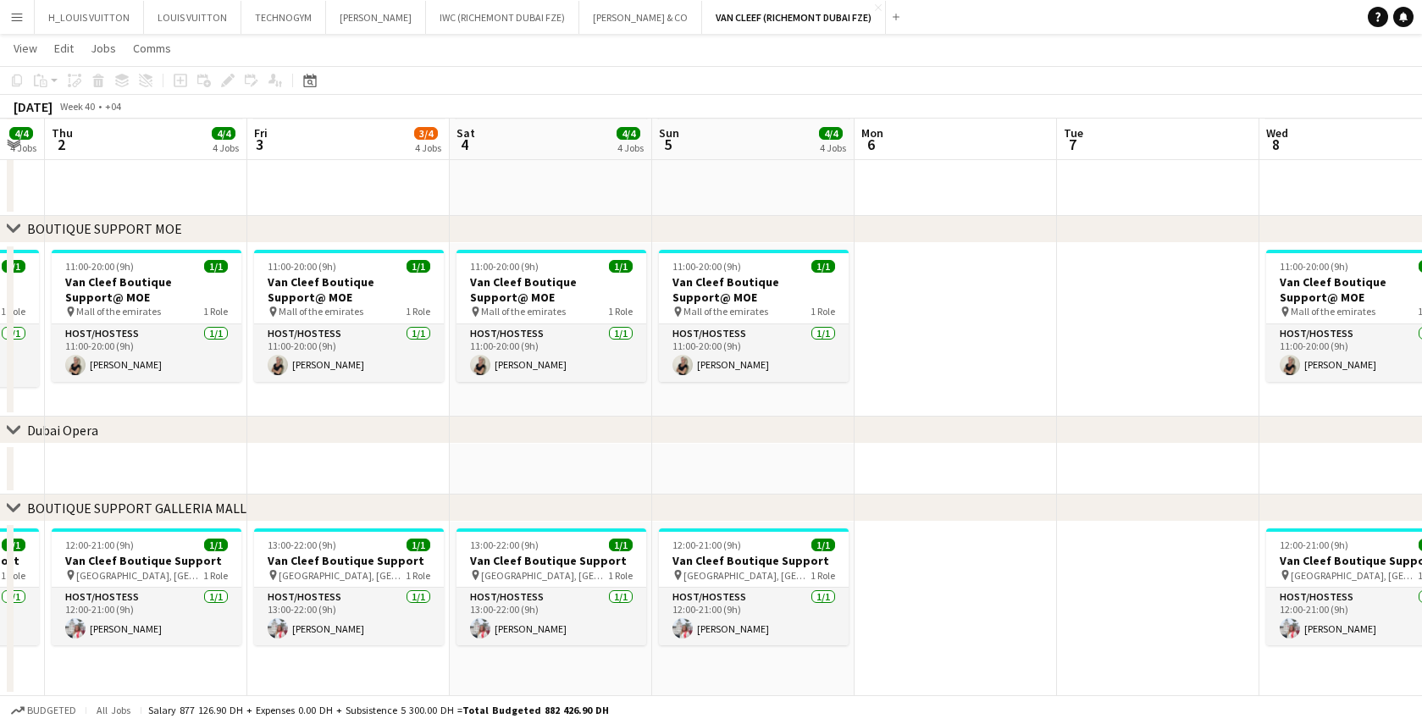
drag, startPoint x: 30, startPoint y: 601, endPoint x: 1217, endPoint y: 554, distance: 1187.0
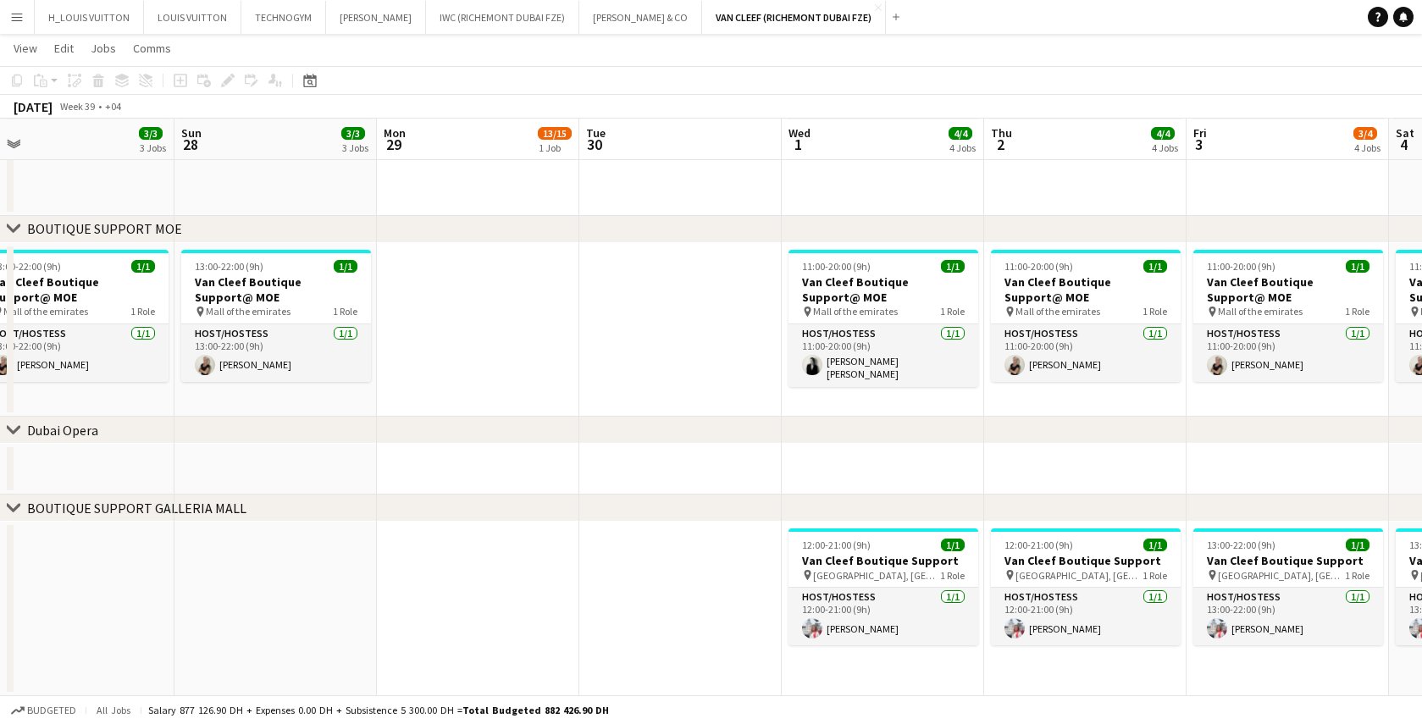
drag, startPoint x: 71, startPoint y: 660, endPoint x: 785, endPoint y: 614, distance: 715.7
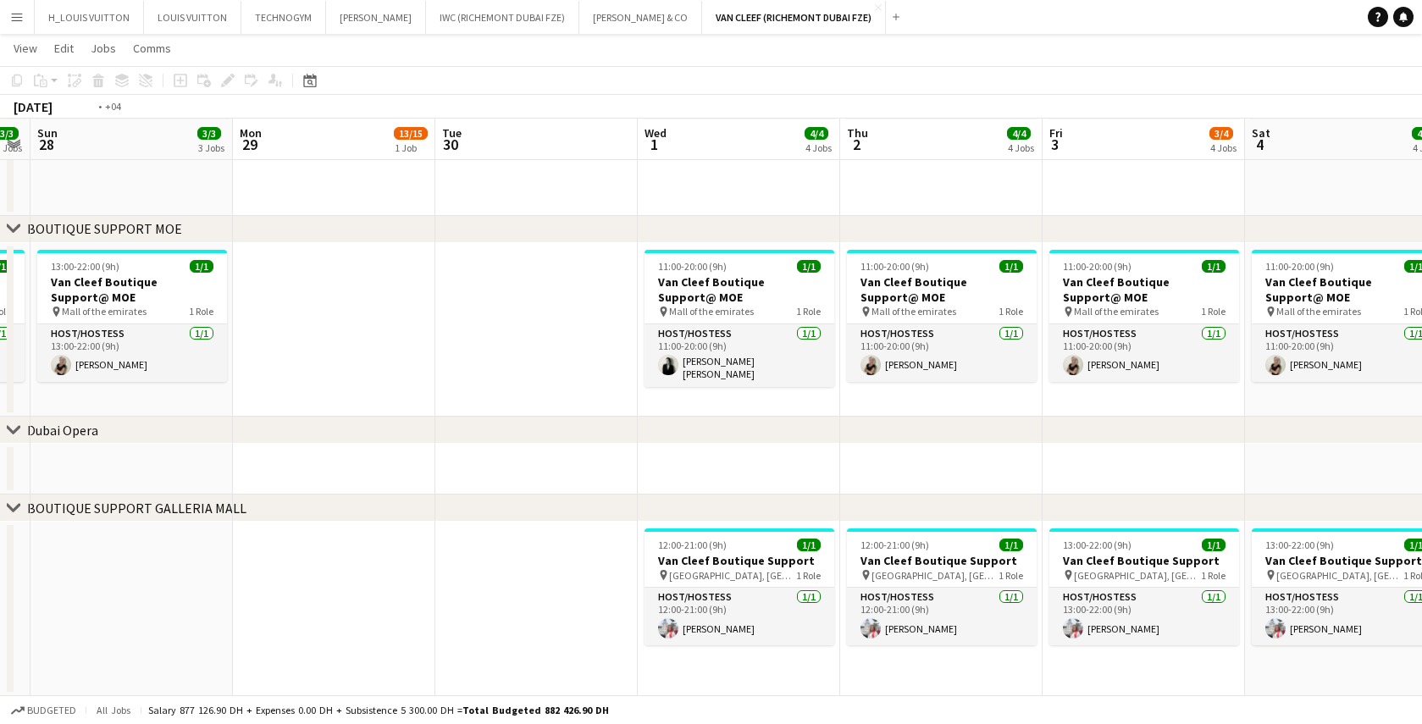
scroll to position [0, 598]
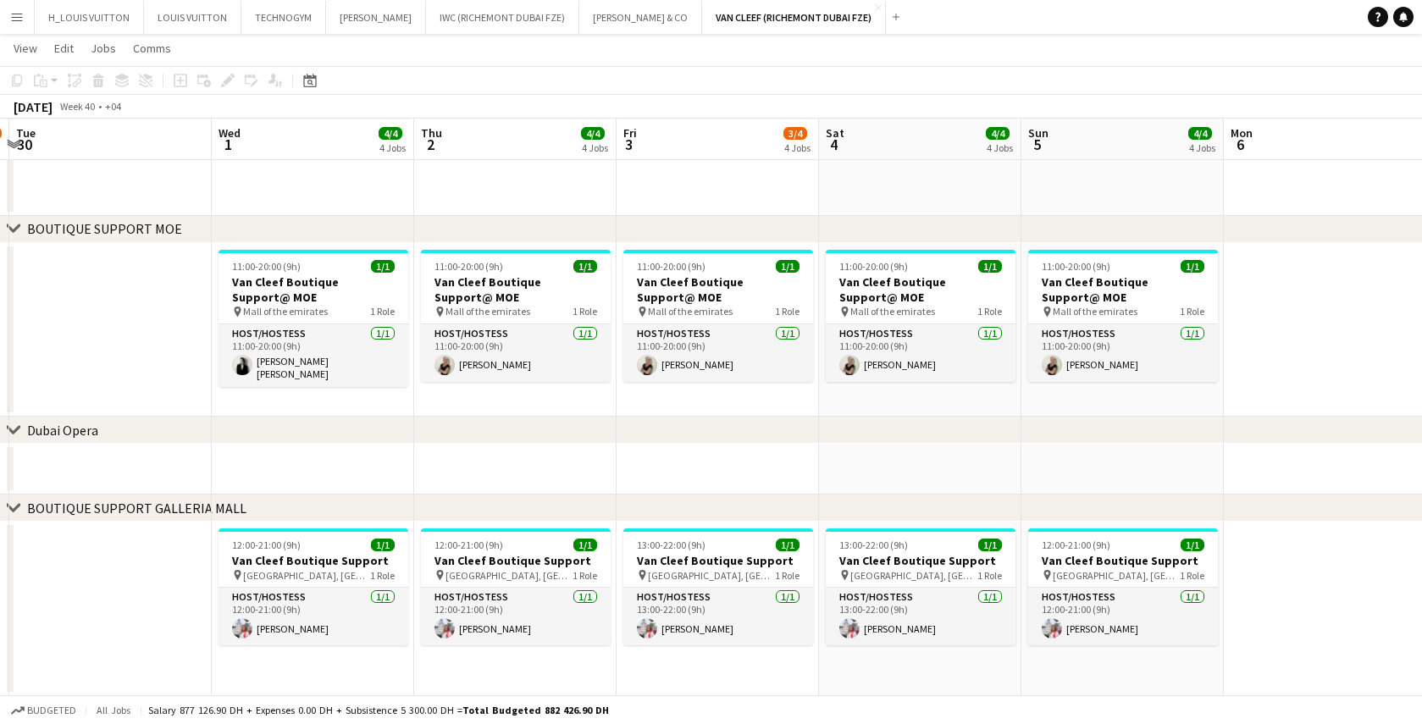
drag, startPoint x: 357, startPoint y: 601, endPoint x: -7, endPoint y: 597, distance: 363.5
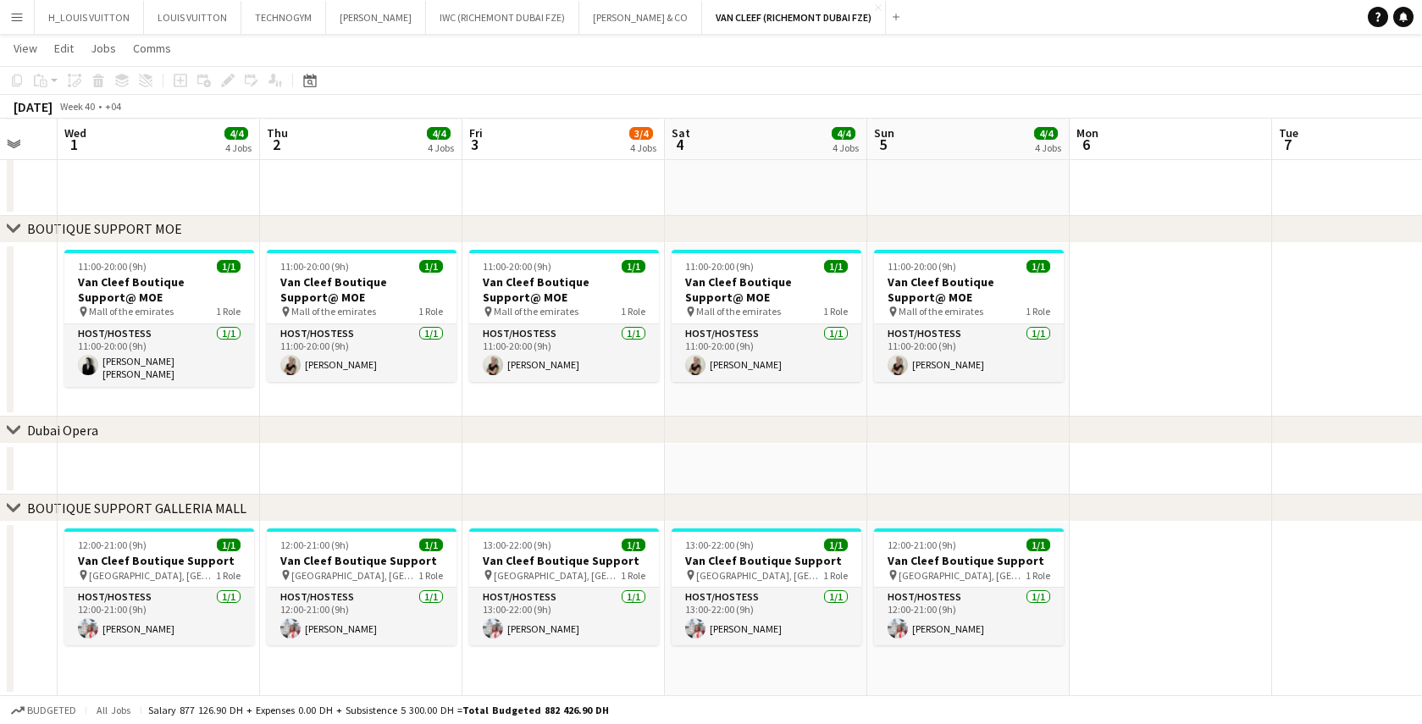
scroll to position [0, 753]
drag, startPoint x: 1326, startPoint y: 599, endPoint x: 1171, endPoint y: 619, distance: 156.4
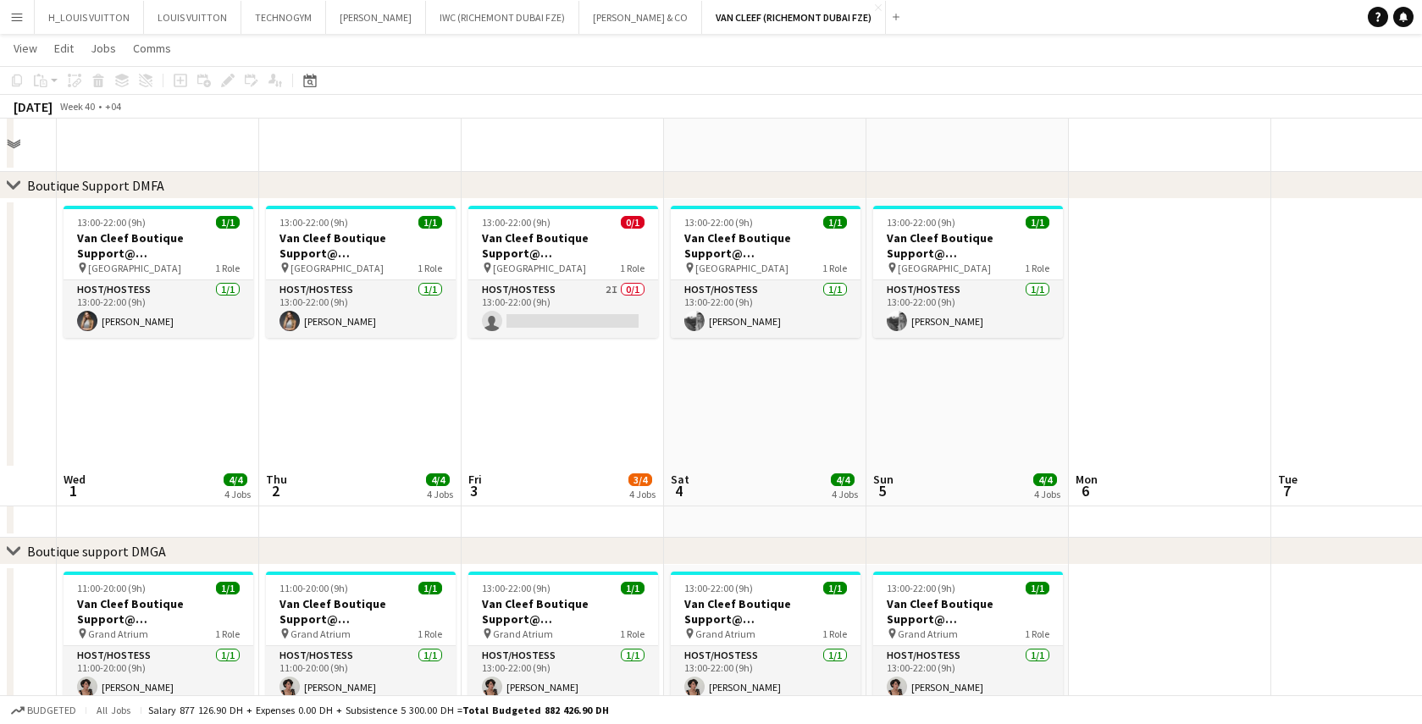
scroll to position [968, 0]
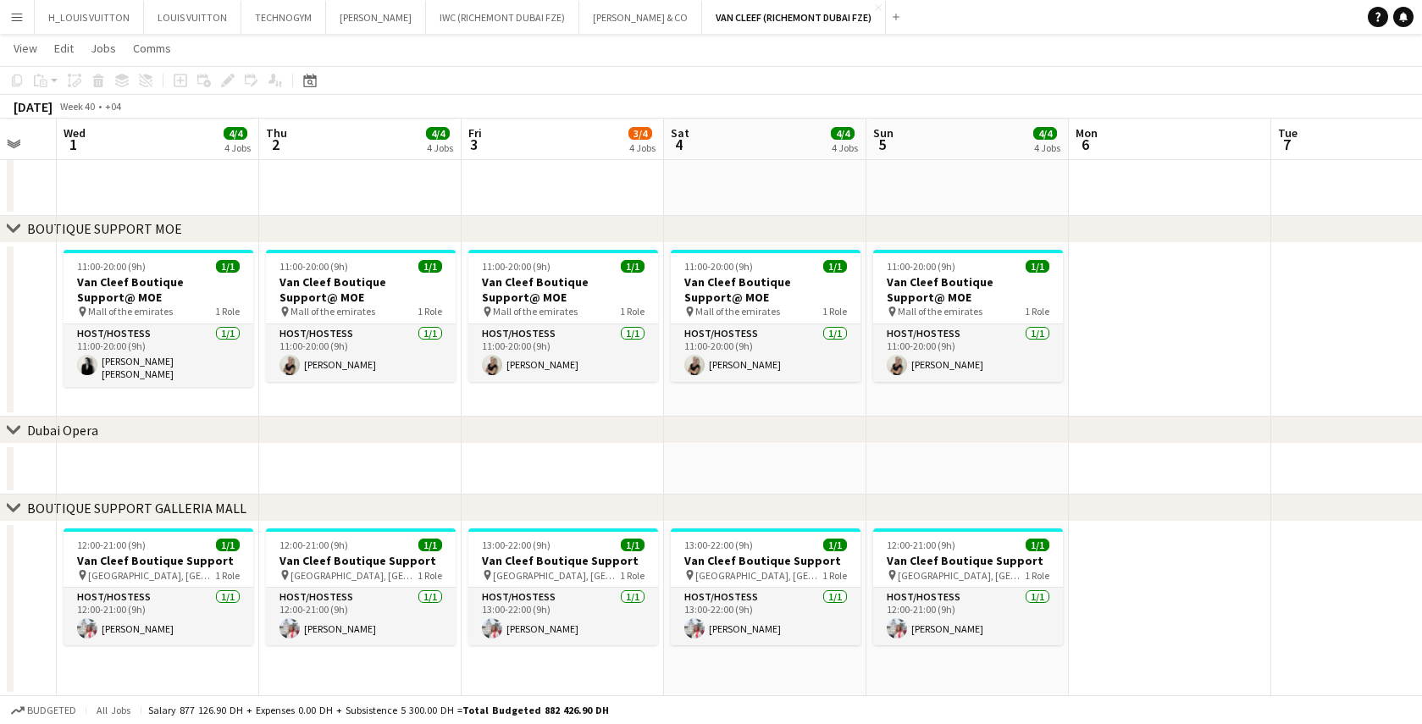
drag, startPoint x: 1167, startPoint y: 618, endPoint x: 1123, endPoint y: 623, distance: 44.3
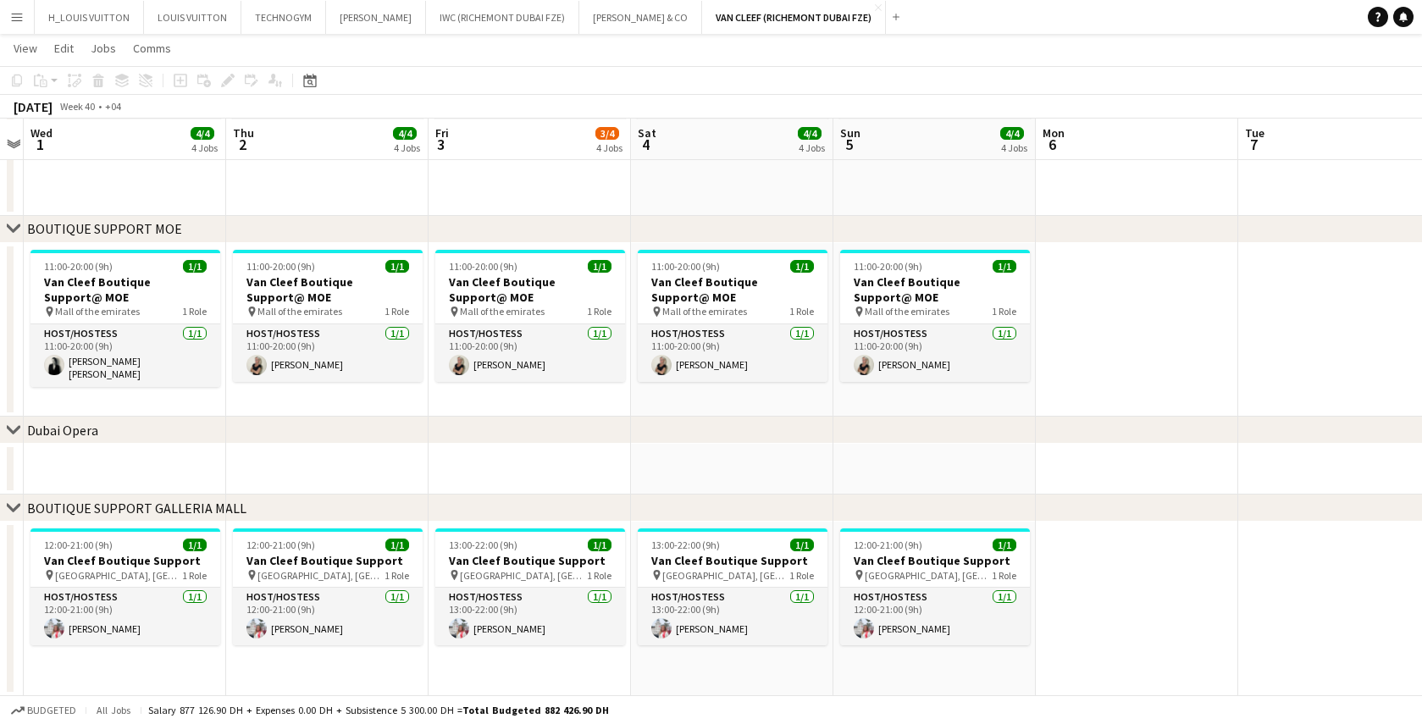
click at [1123, 623] on app-date-cell at bounding box center [1137, 609] width 202 height 175
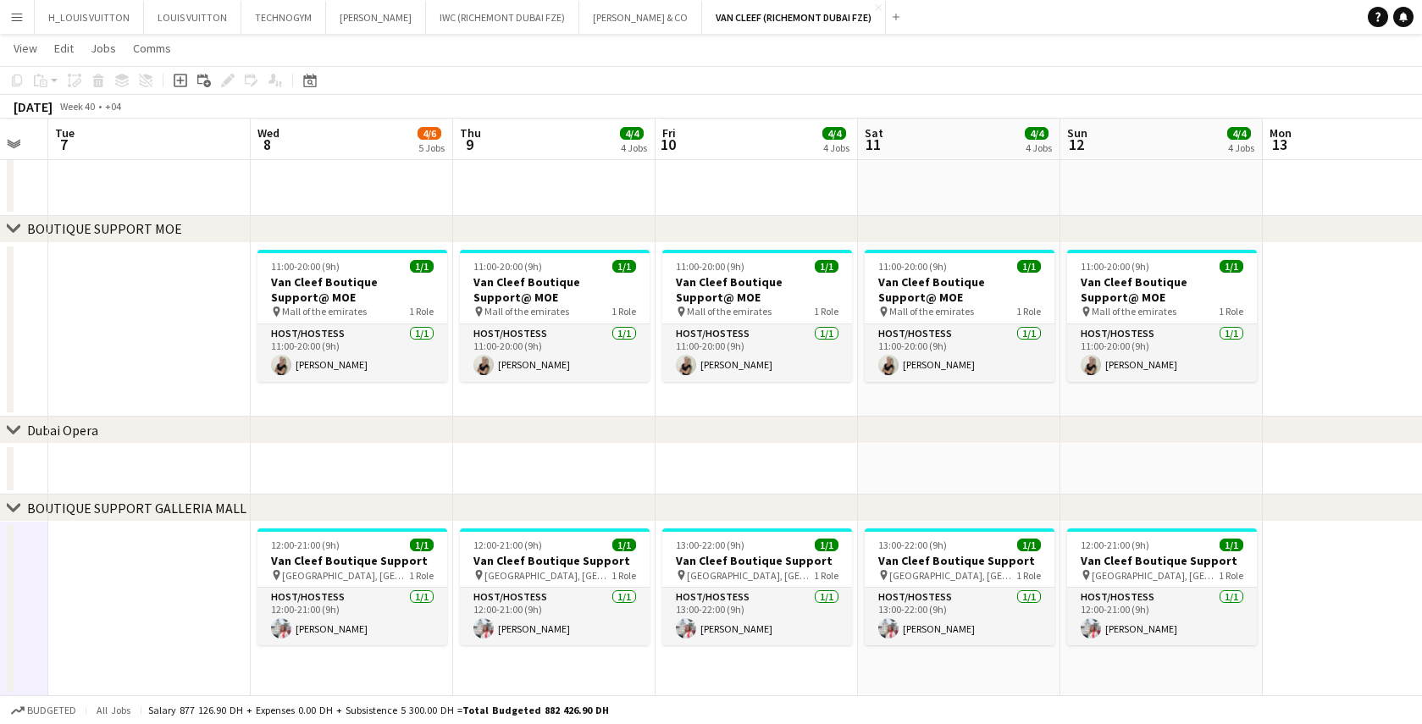
drag, startPoint x: 1258, startPoint y: 602, endPoint x: 32, endPoint y: 593, distance: 1225.9
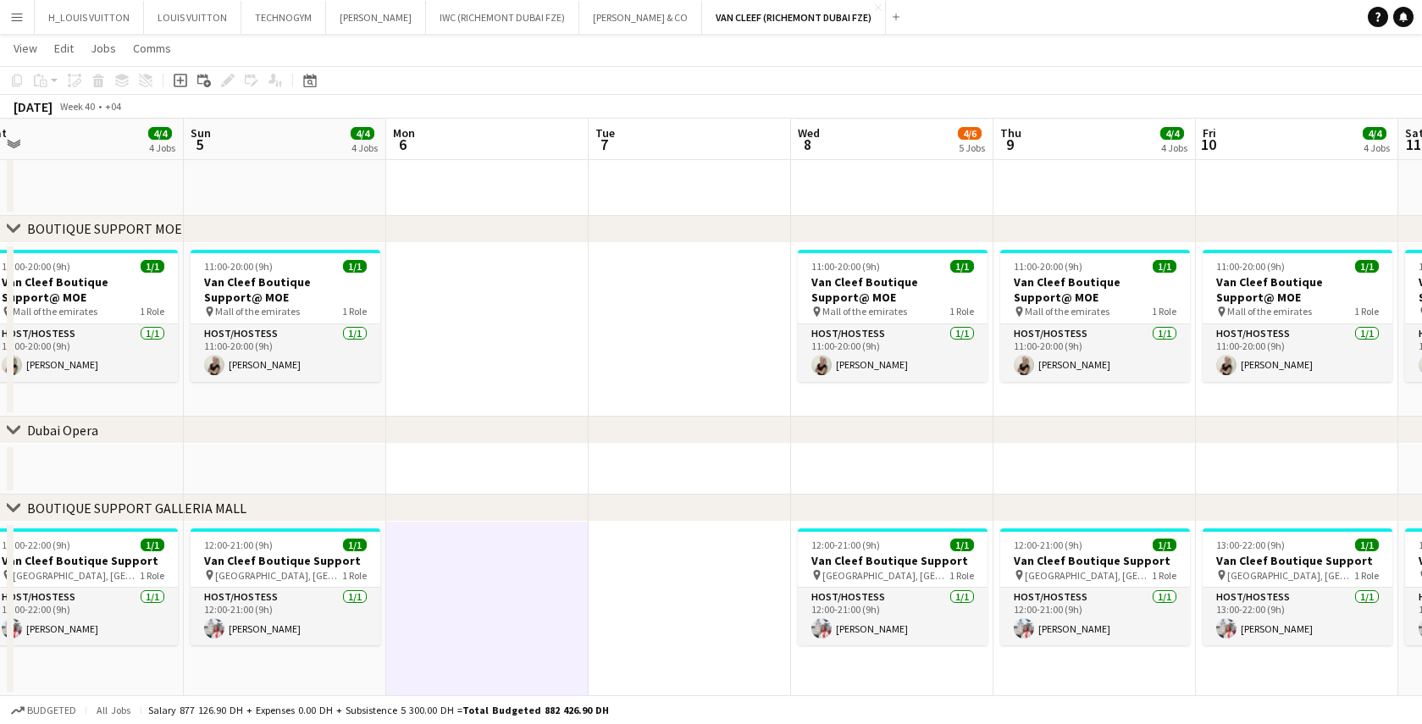
scroll to position [0, 402]
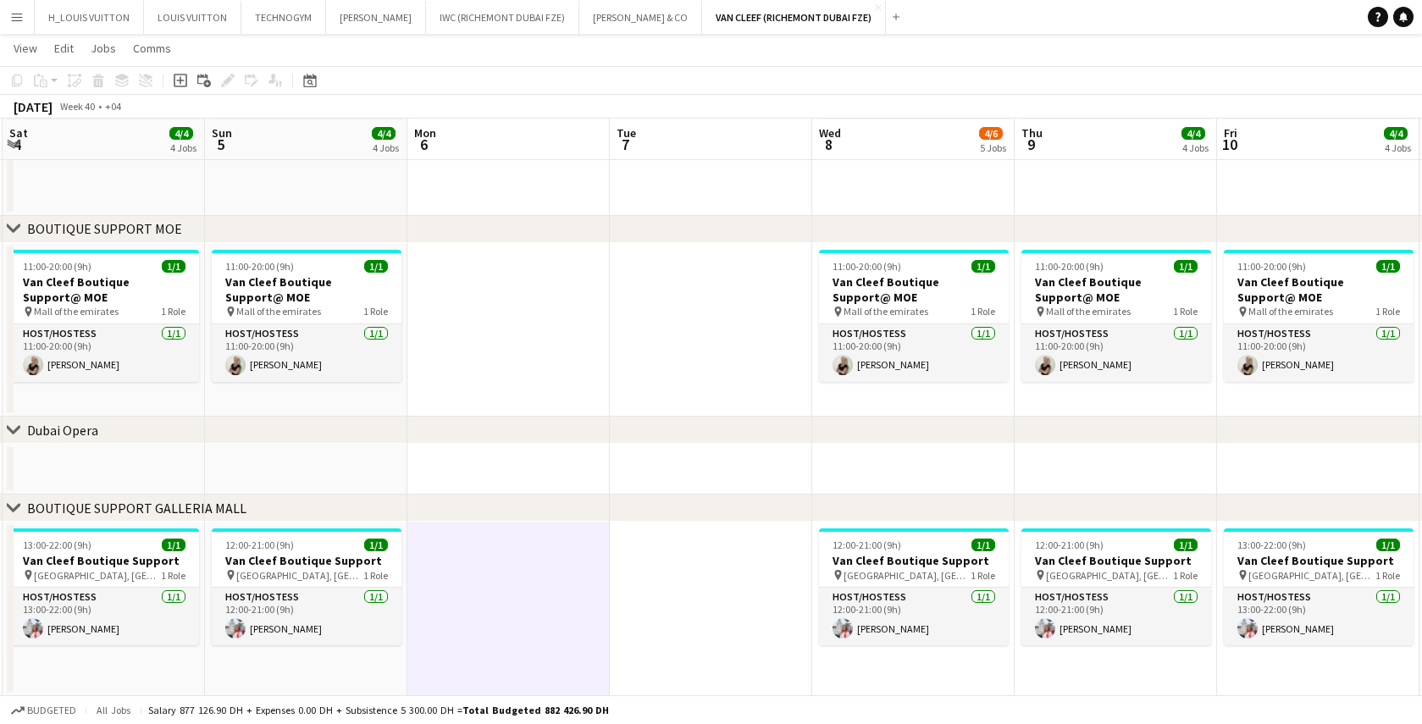
drag, startPoint x: 317, startPoint y: 596, endPoint x: 697, endPoint y: 583, distance: 380.6
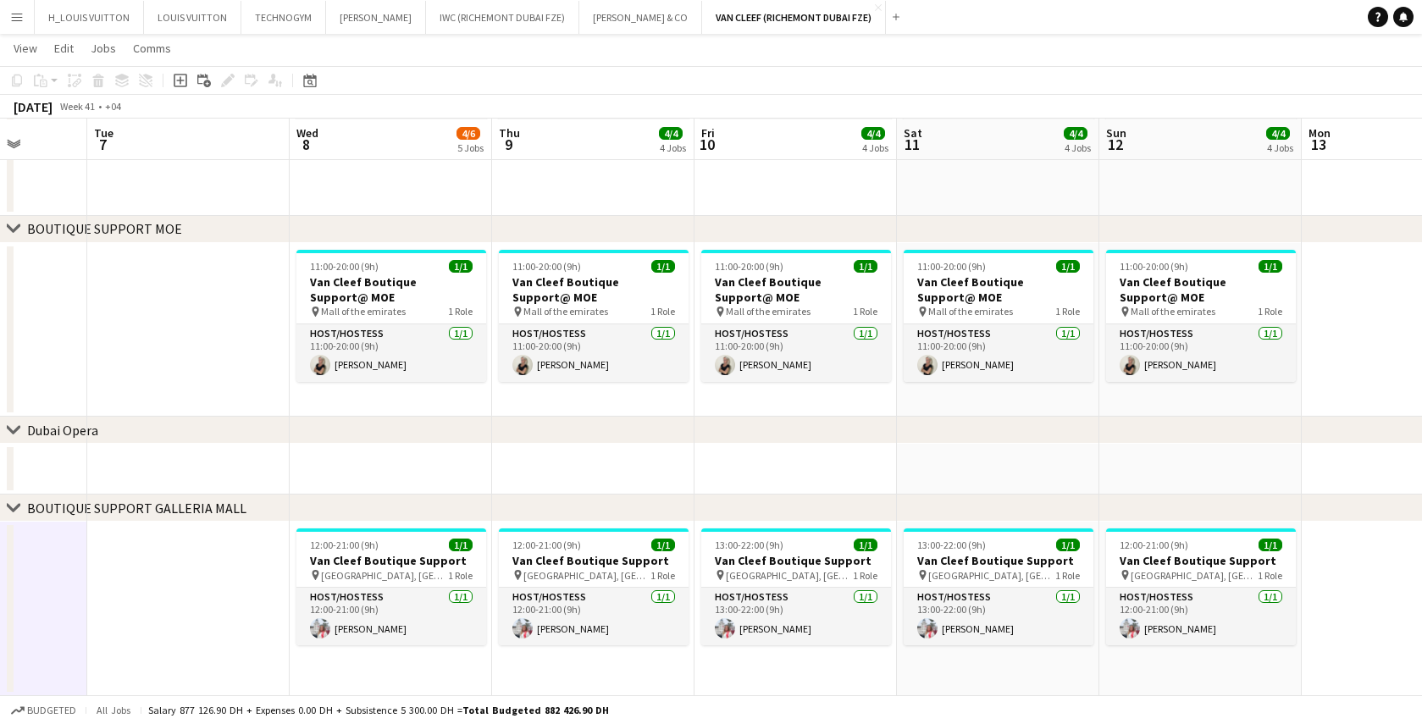
drag, startPoint x: 687, startPoint y: 601, endPoint x: 68, endPoint y: 617, distance: 619.5
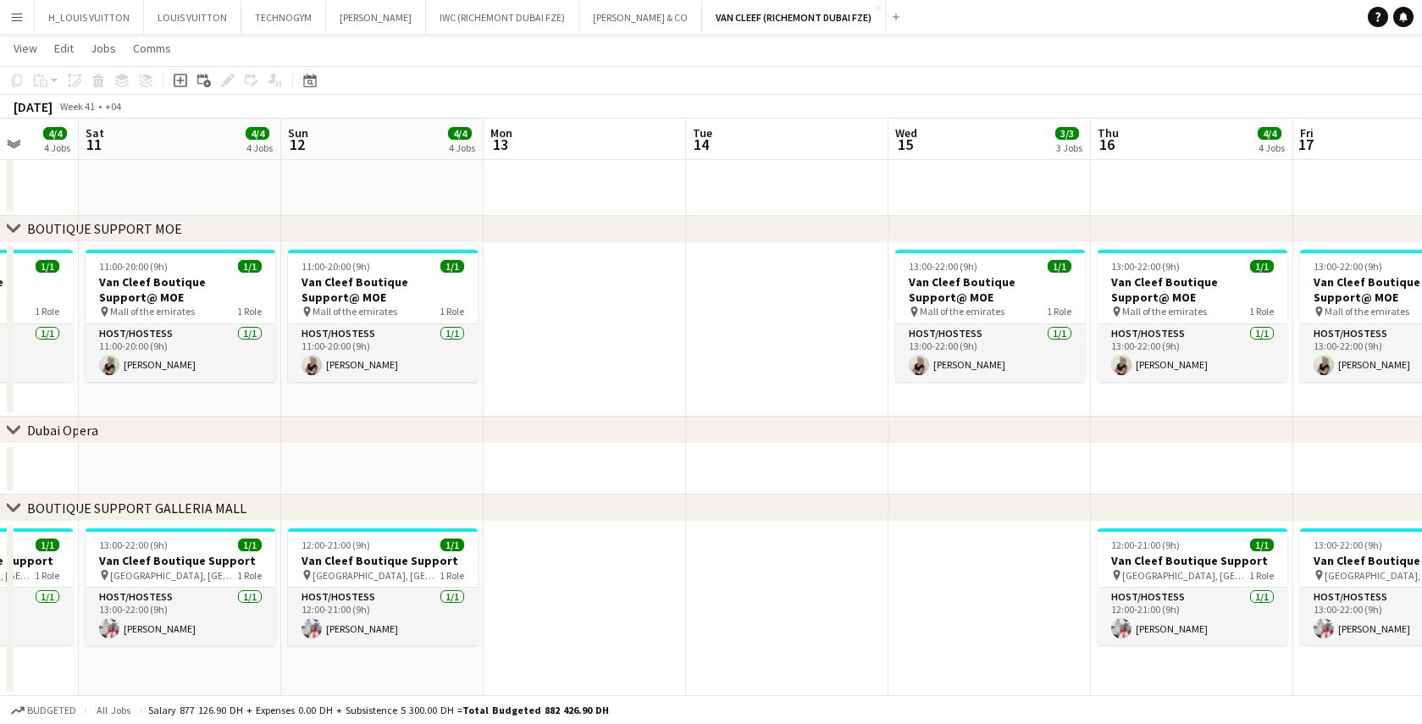
scroll to position [0, 644]
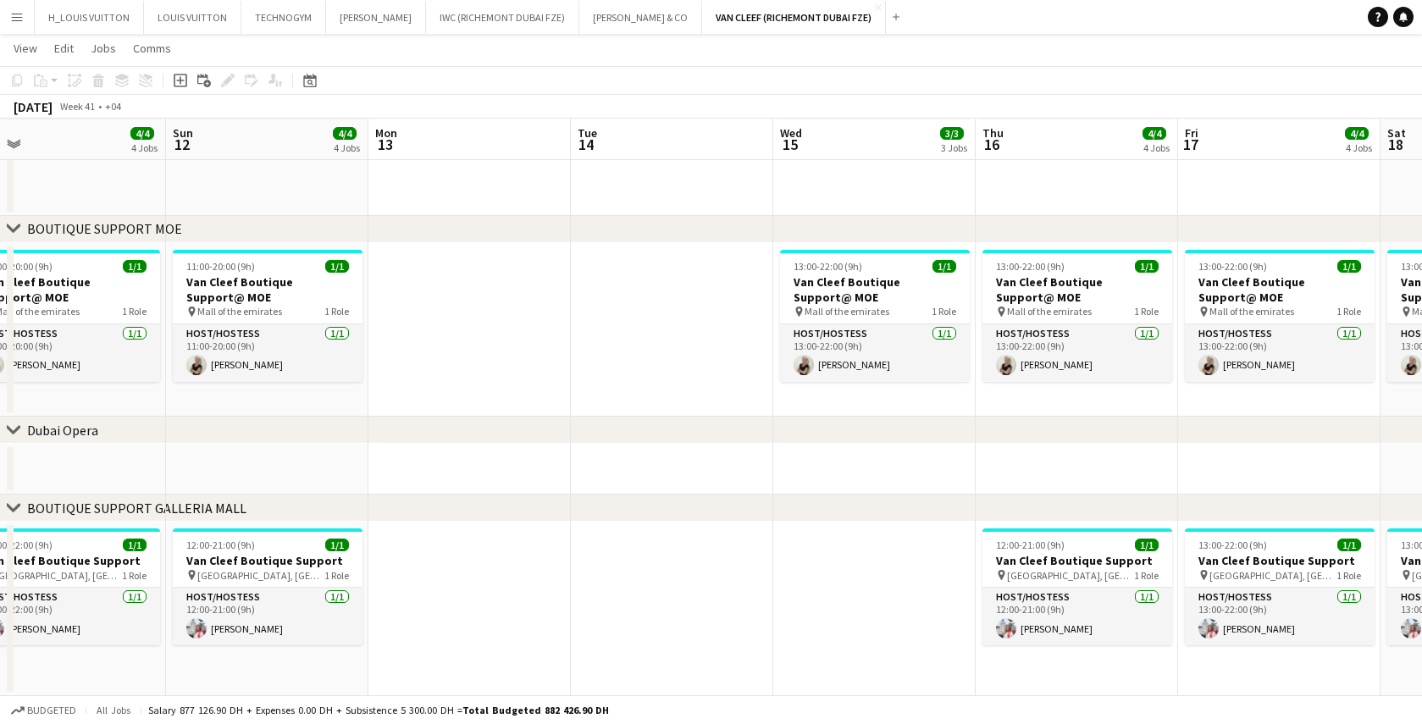
drag, startPoint x: 1352, startPoint y: 598, endPoint x: 473, endPoint y: 635, distance: 880.2
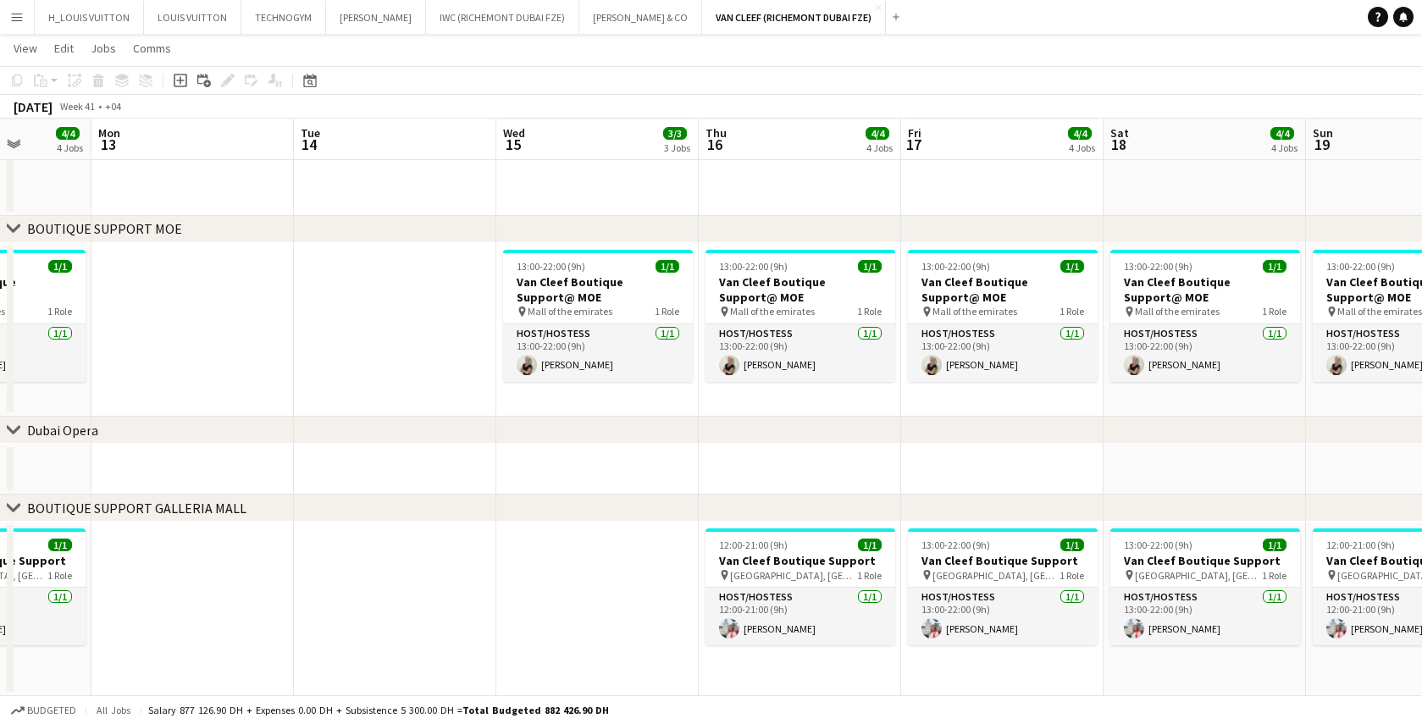
scroll to position [0, 543]
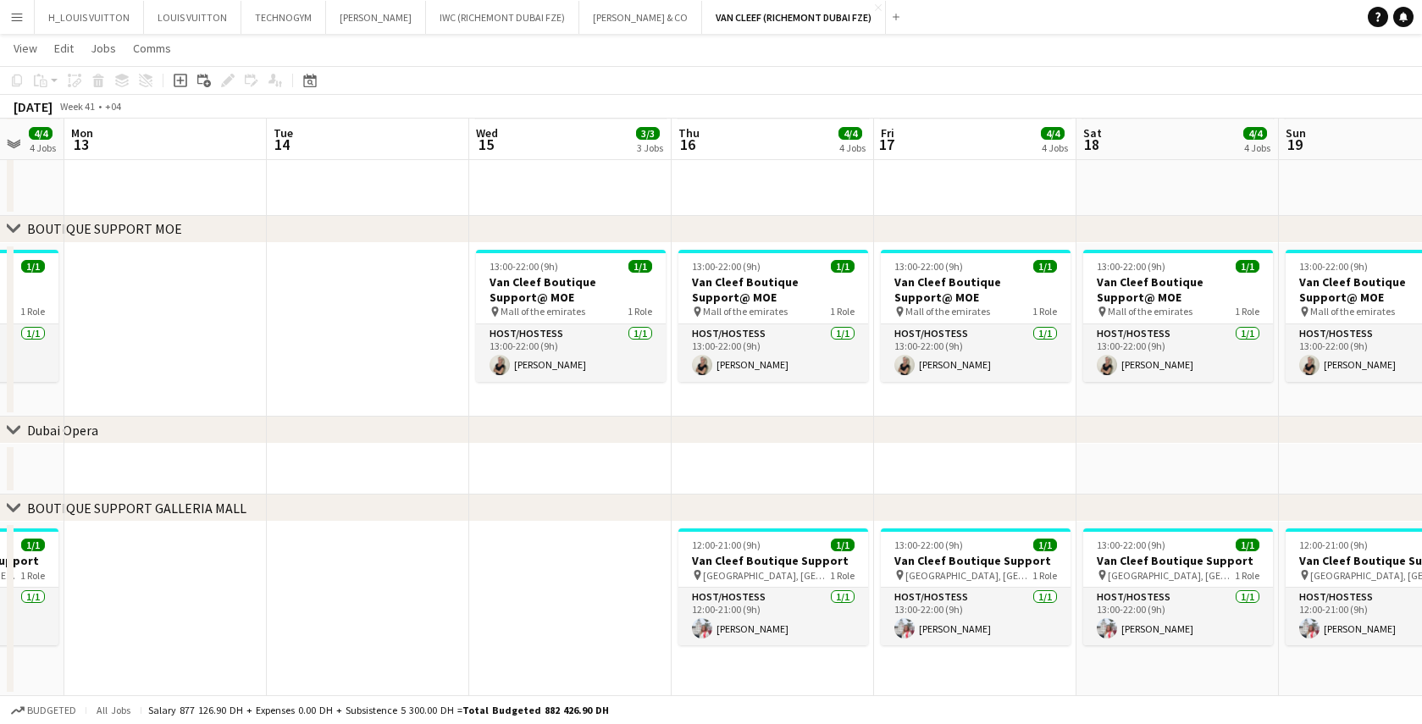
drag, startPoint x: 779, startPoint y: 610, endPoint x: 475, endPoint y: 611, distance: 303.3
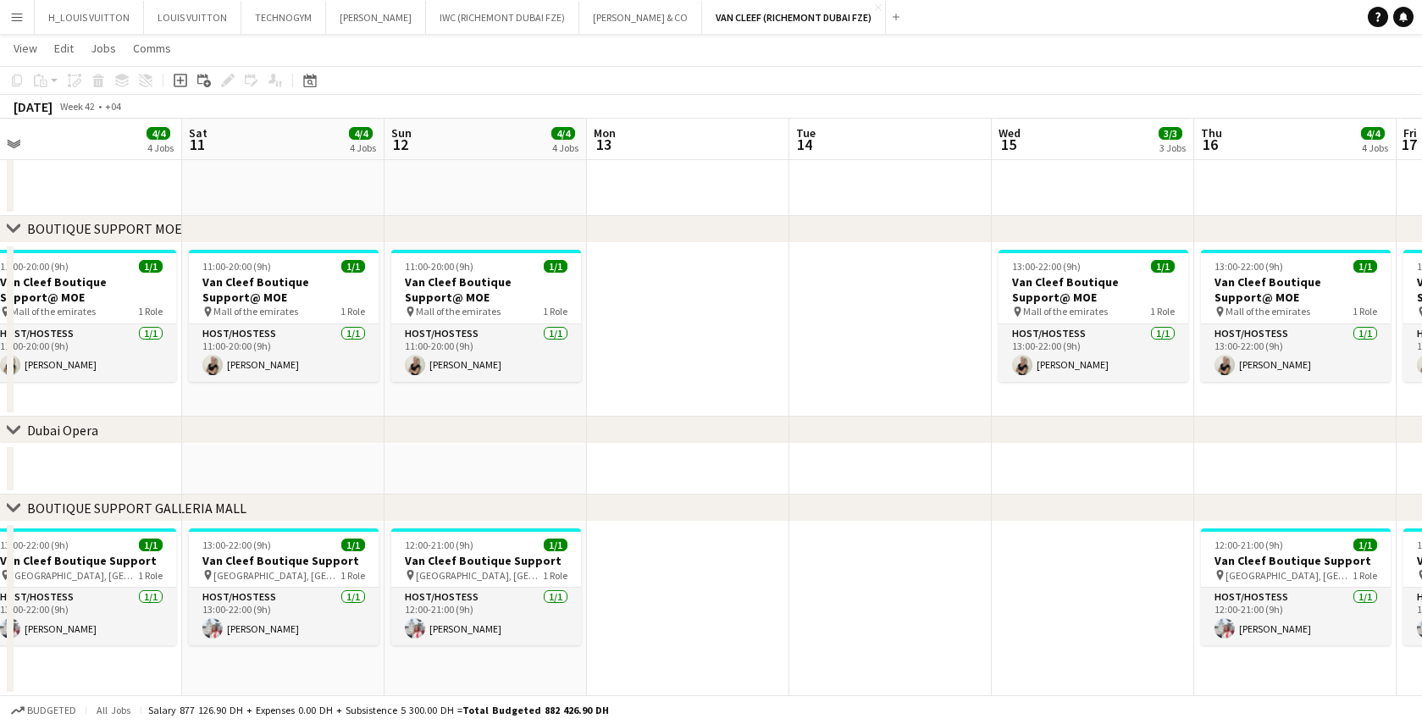
scroll to position [0, 346]
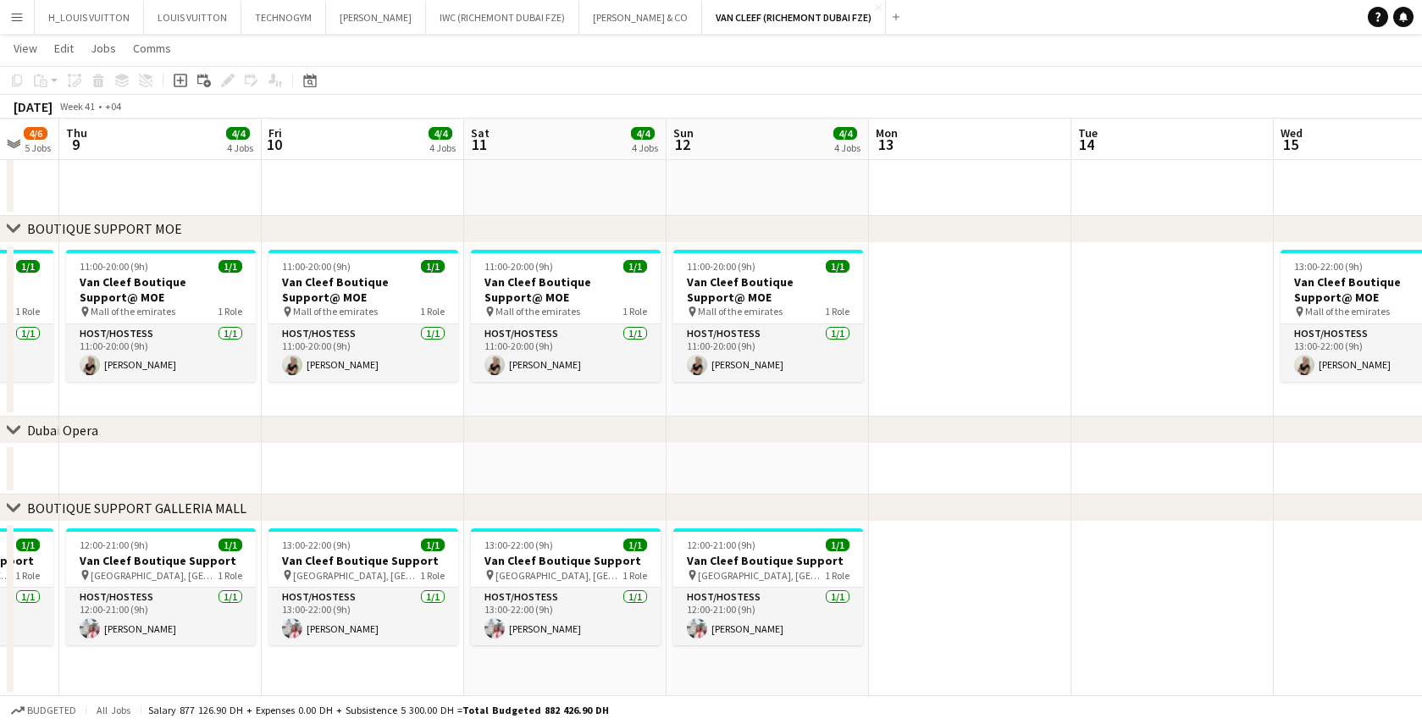
drag, startPoint x: 529, startPoint y: 644, endPoint x: 1333, endPoint y: 587, distance: 806.8
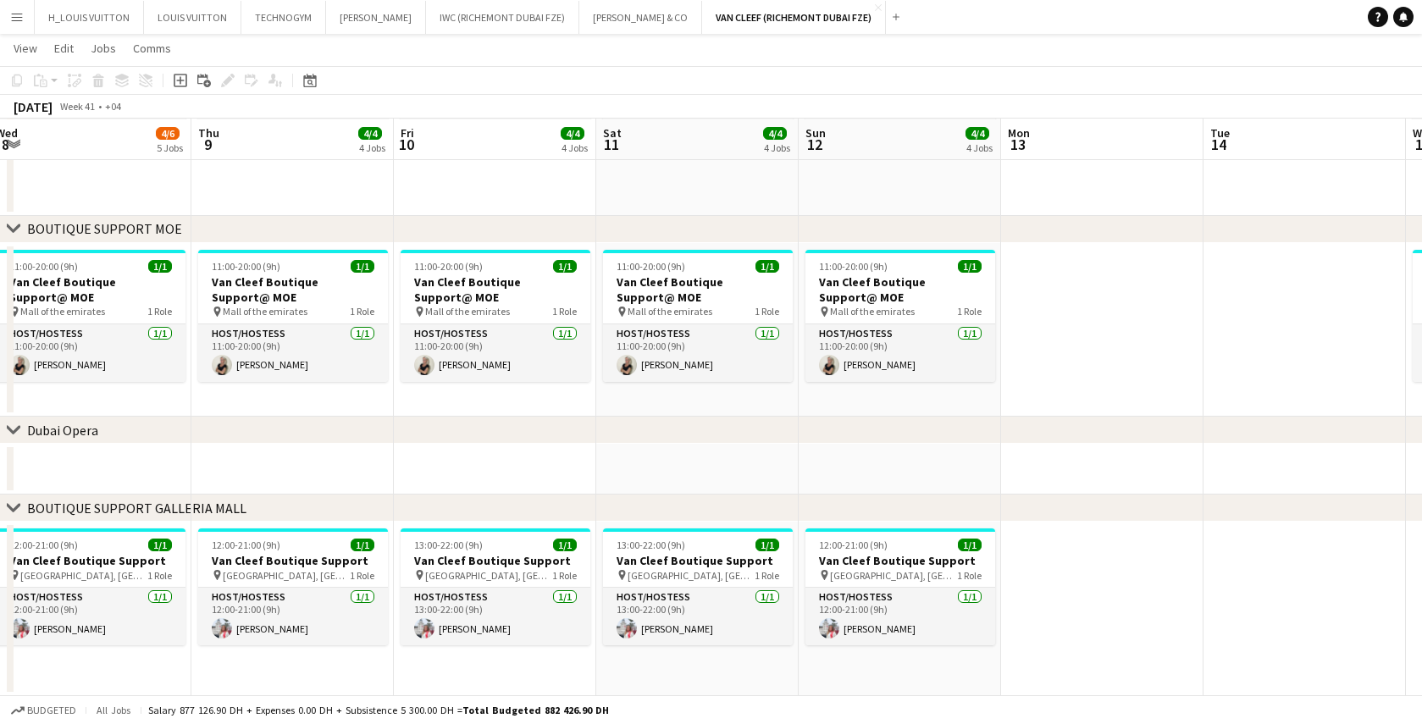
scroll to position [0, 504]
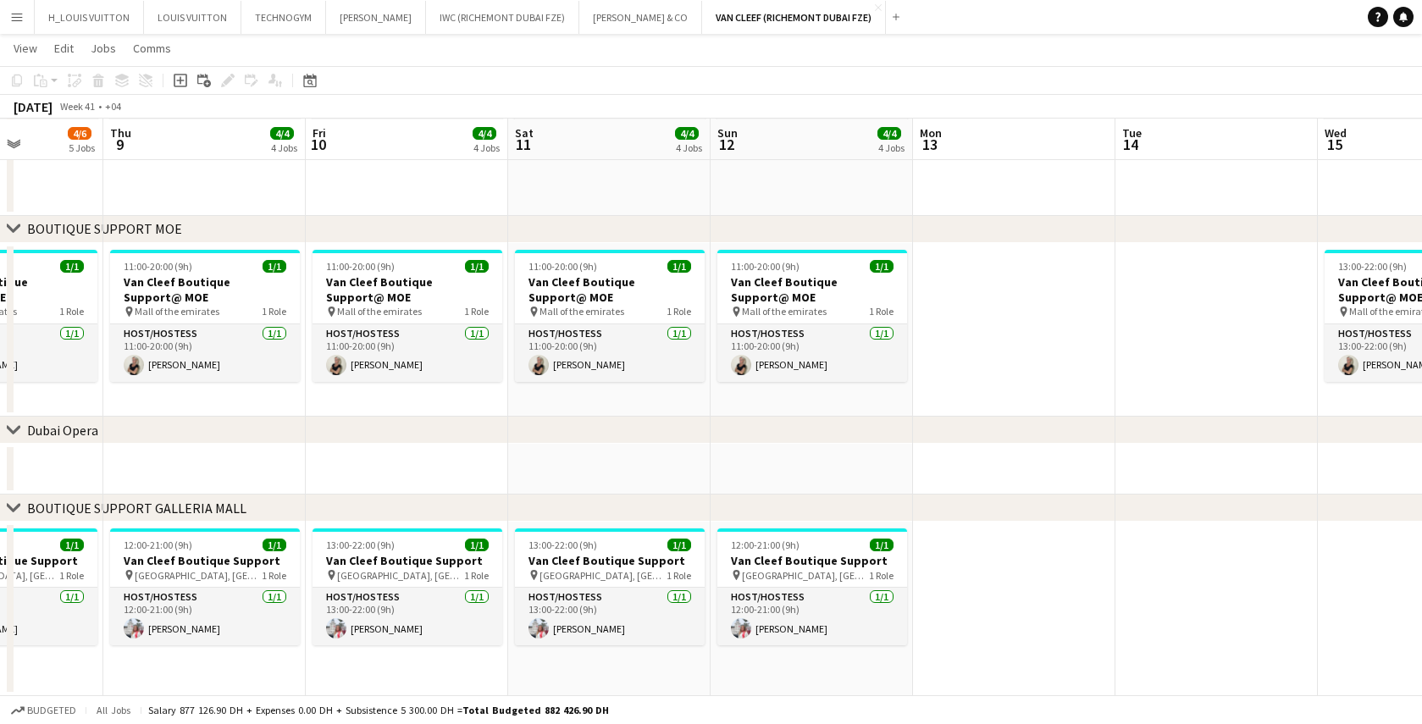
drag, startPoint x: 964, startPoint y: 595, endPoint x: 1441, endPoint y: 535, distance: 480.6
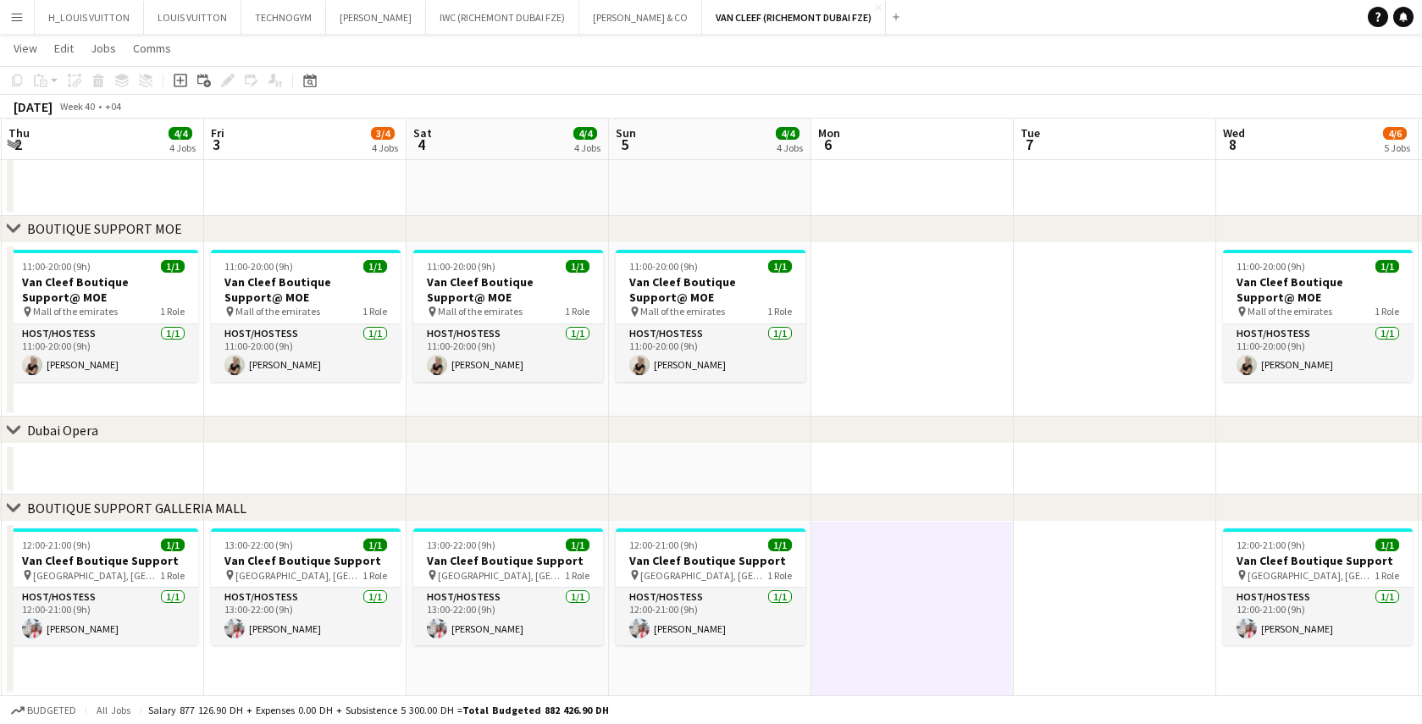
drag, startPoint x: 202, startPoint y: 376, endPoint x: 1112, endPoint y: 385, distance: 910.8
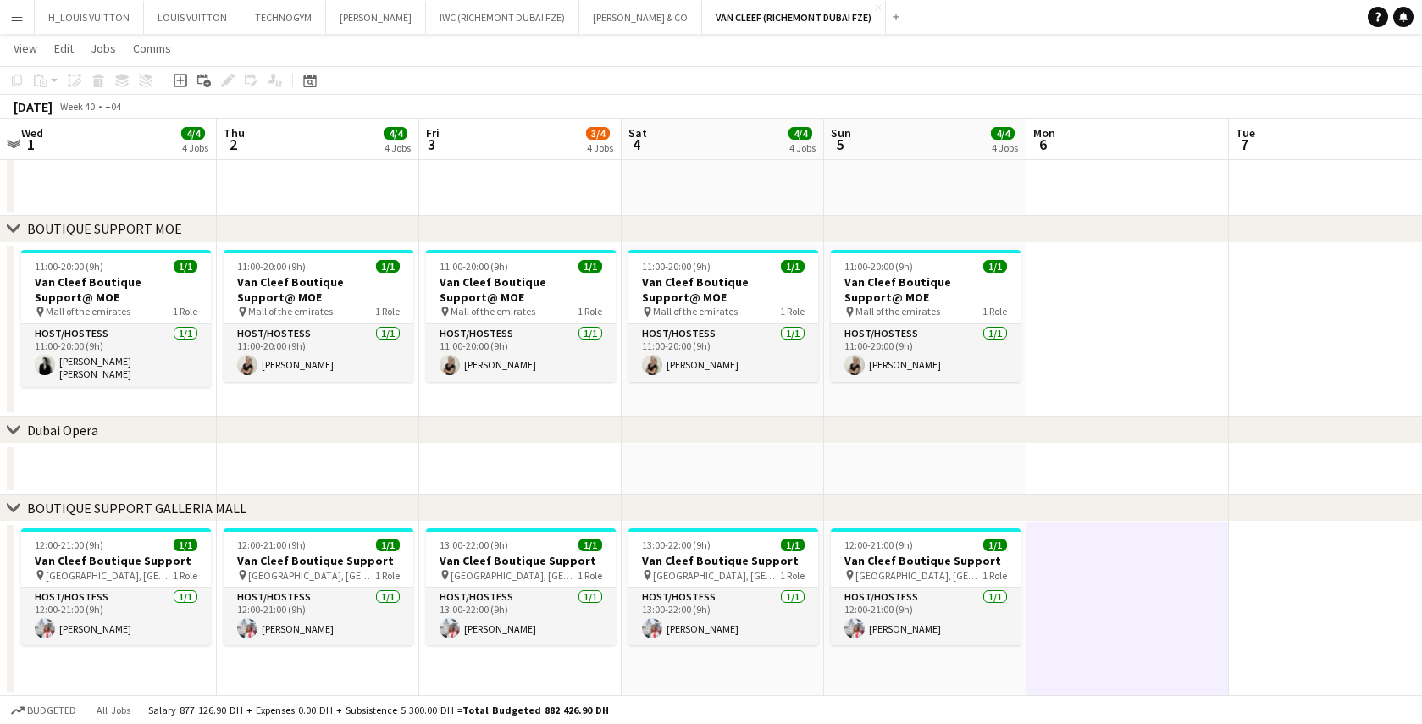
scroll to position [0, 476]
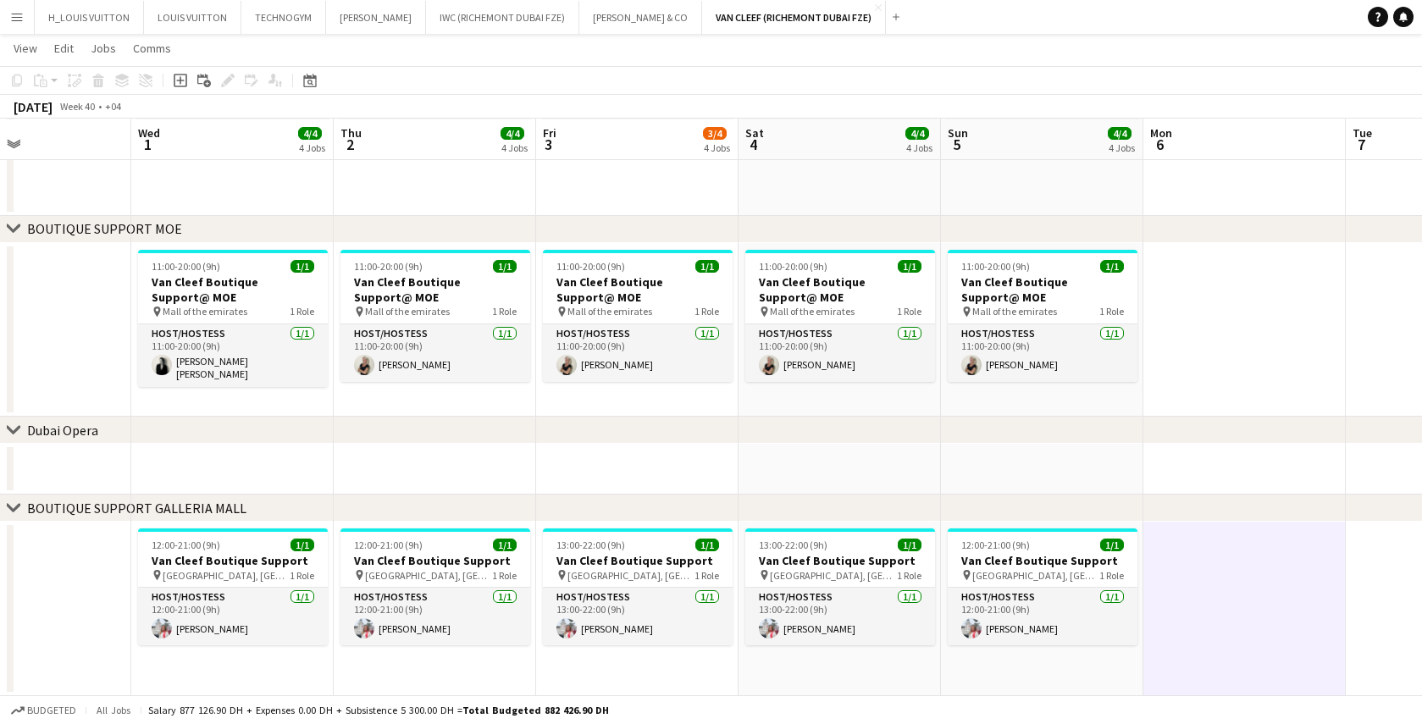
drag, startPoint x: 401, startPoint y: 451, endPoint x: 737, endPoint y: 436, distance: 336.6
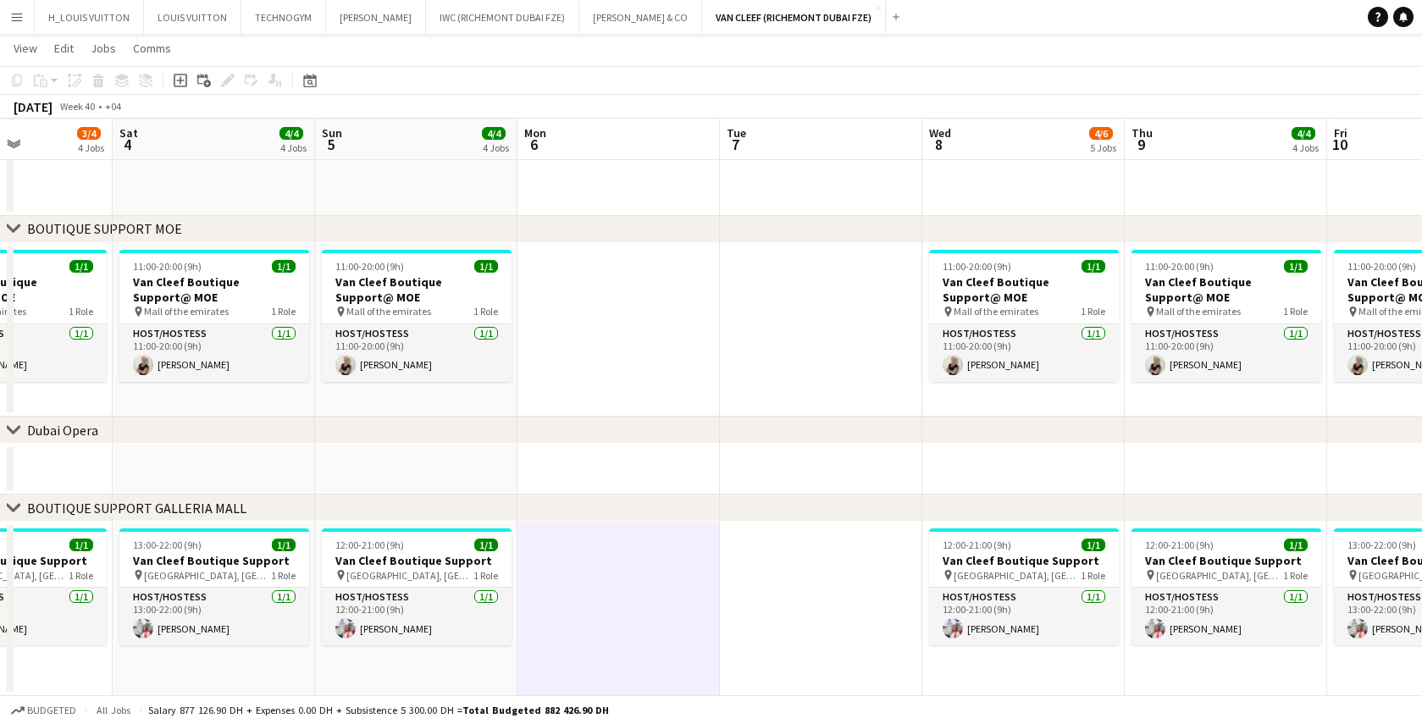
drag, startPoint x: 1237, startPoint y: 602, endPoint x: 589, endPoint y: 646, distance: 649.6
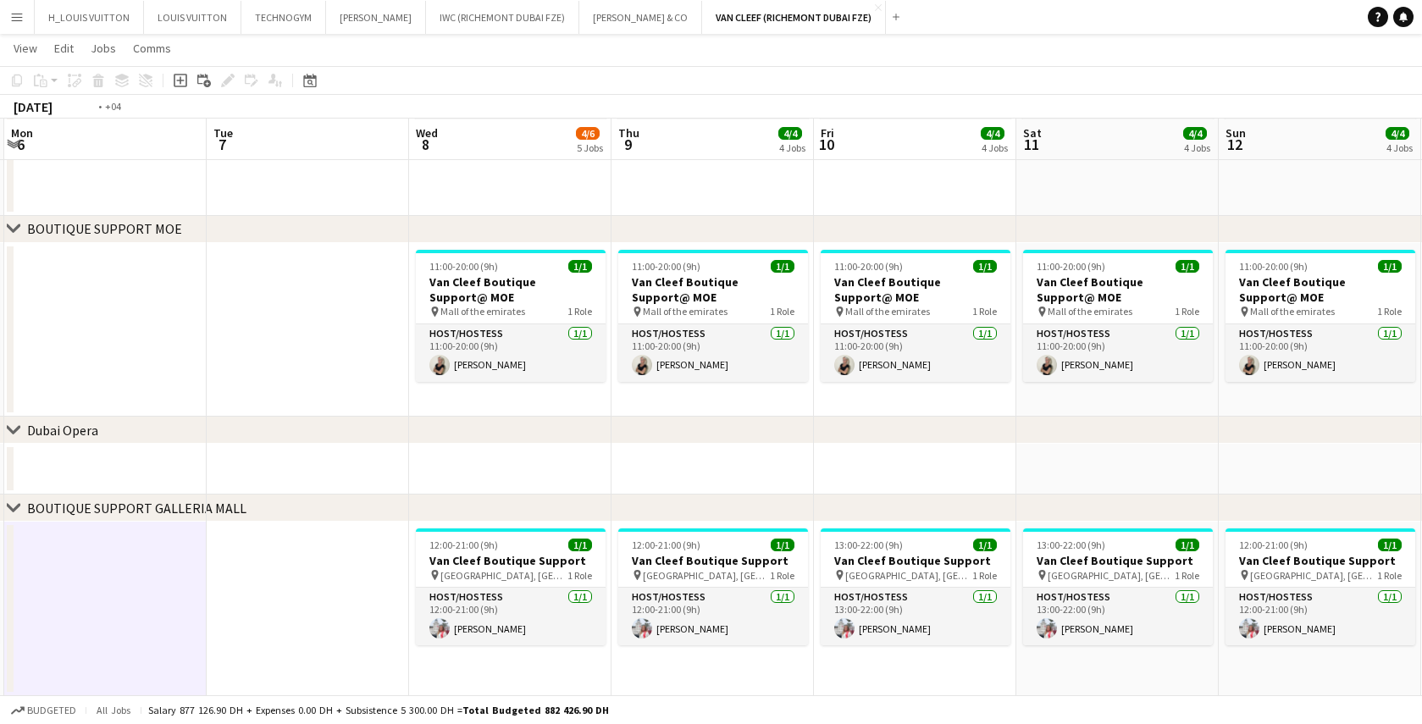
scroll to position [0, 813]
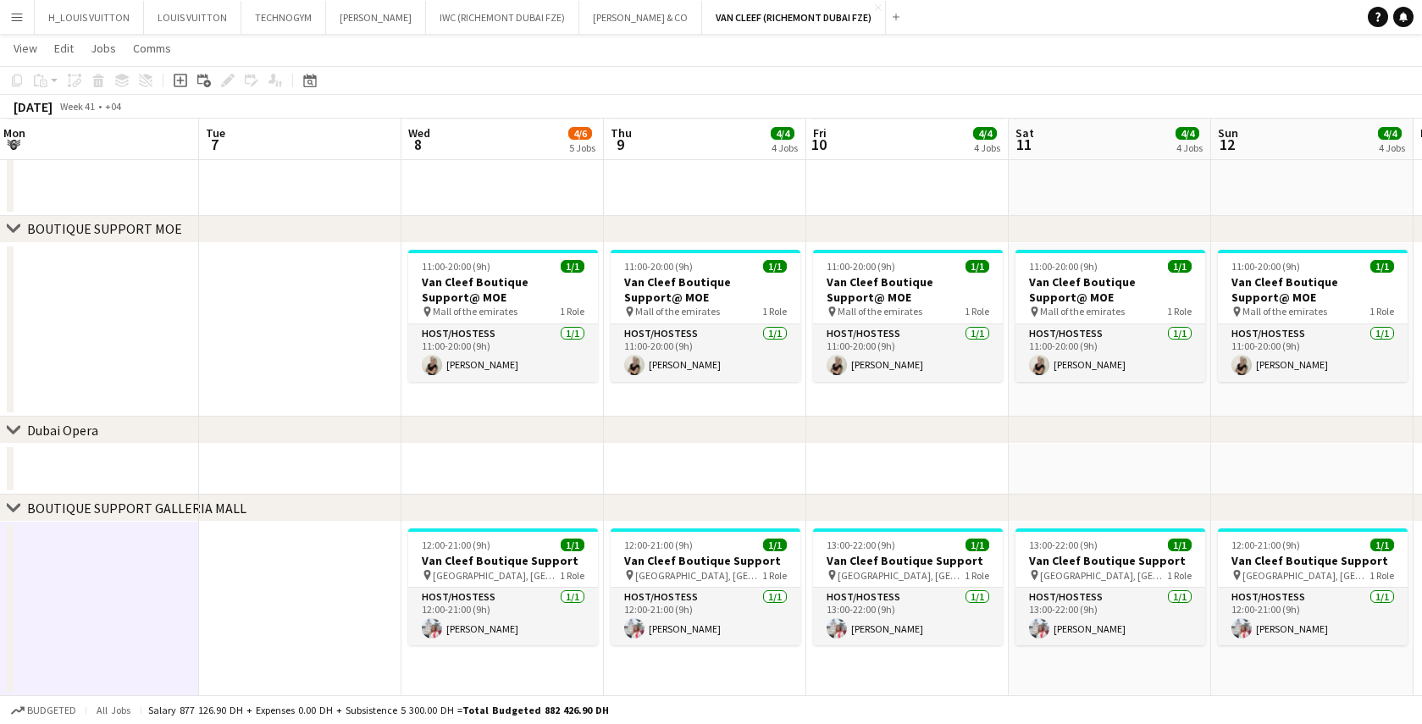
drag, startPoint x: 746, startPoint y: 587, endPoint x: 227, endPoint y: 518, distance: 523.8
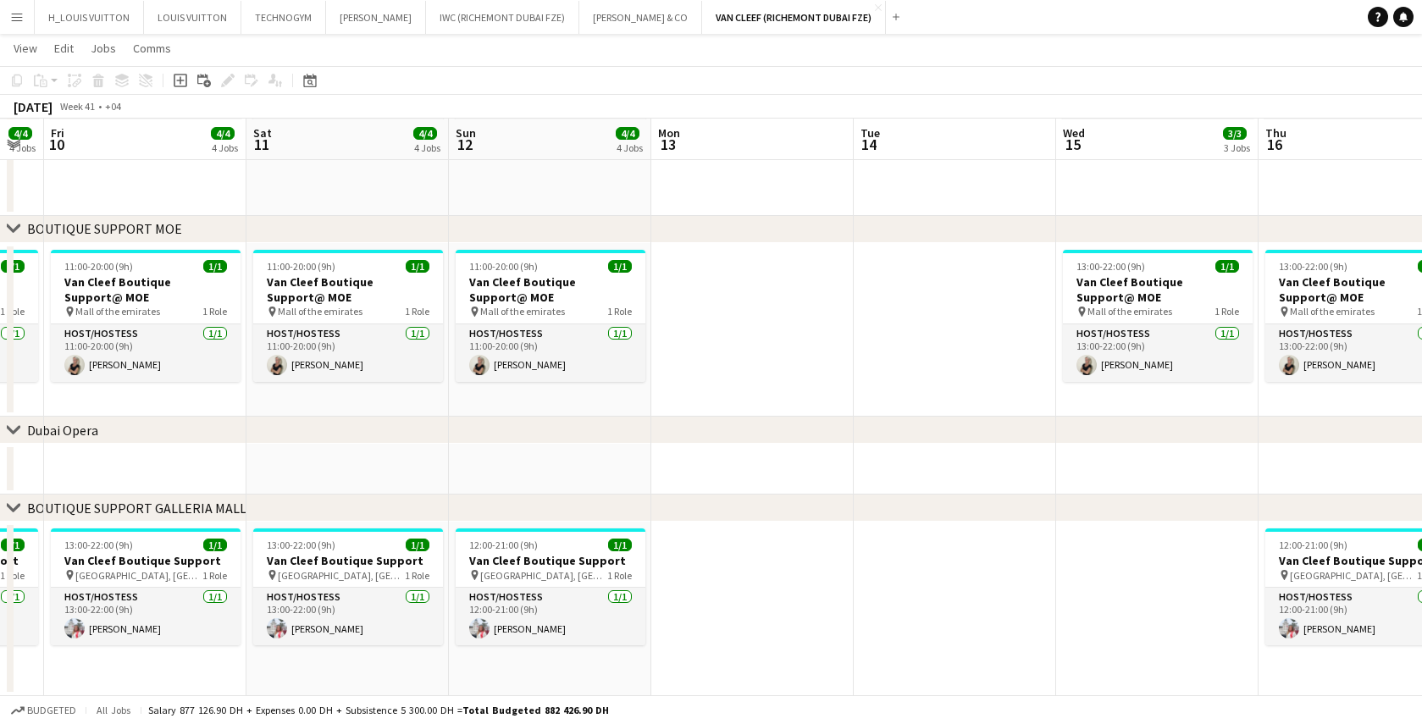
scroll to position [0, 786]
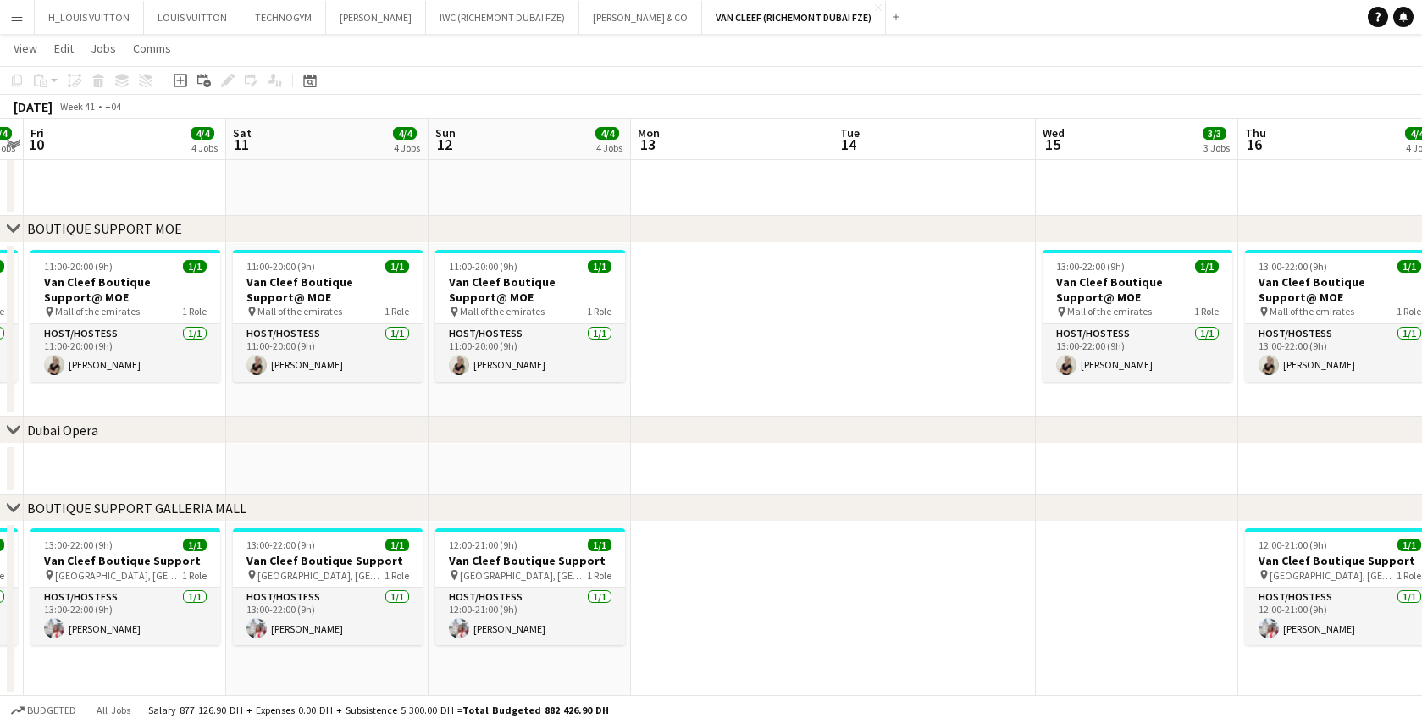
drag, startPoint x: 1182, startPoint y: 457, endPoint x: 399, endPoint y: 479, distance: 783.1
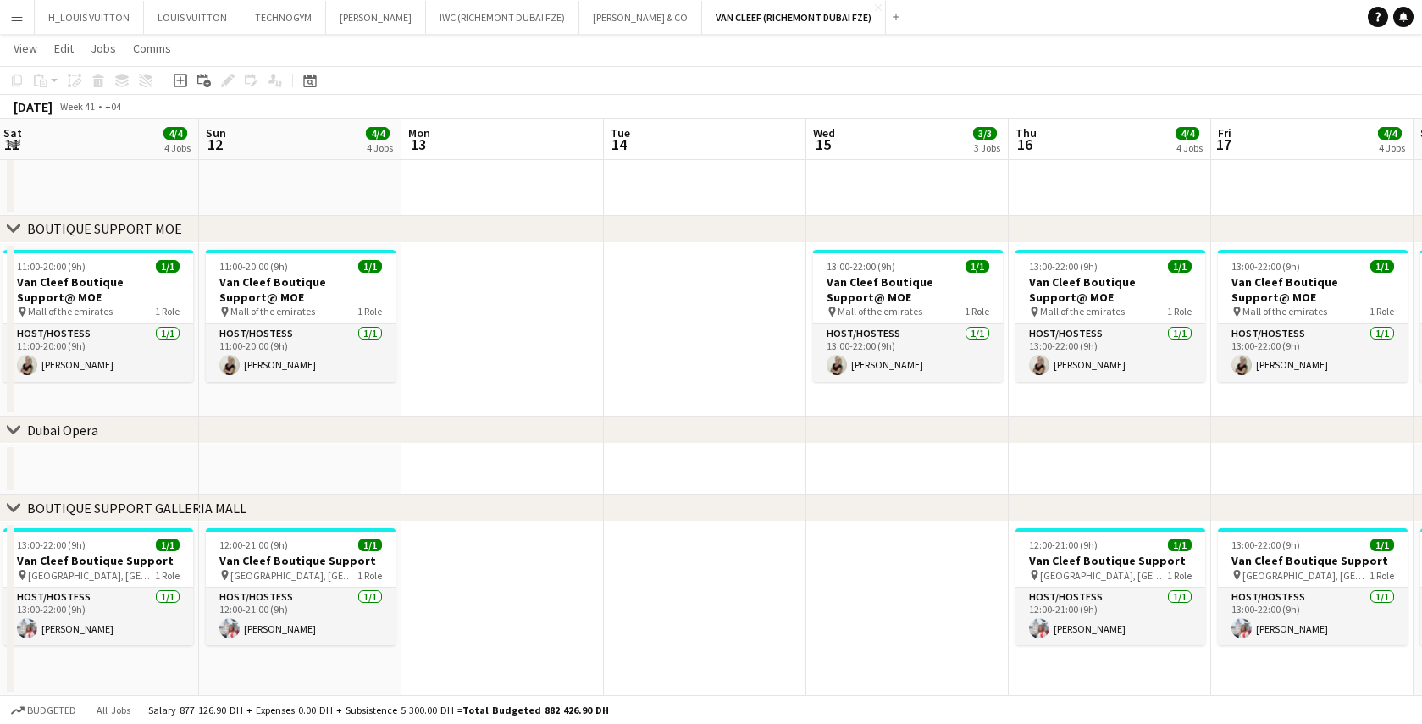
drag, startPoint x: 912, startPoint y: 556, endPoint x: 676, endPoint y: 563, distance: 235.6
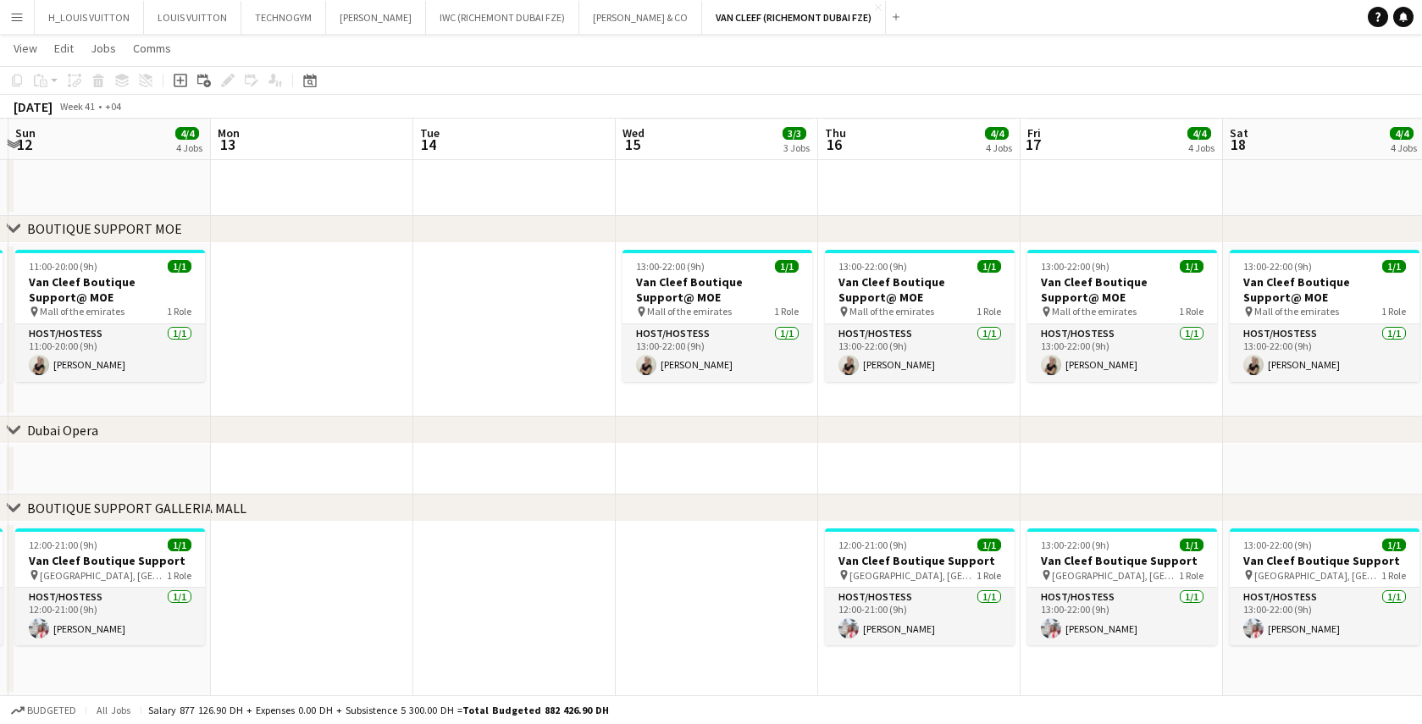
scroll to position [0, 812]
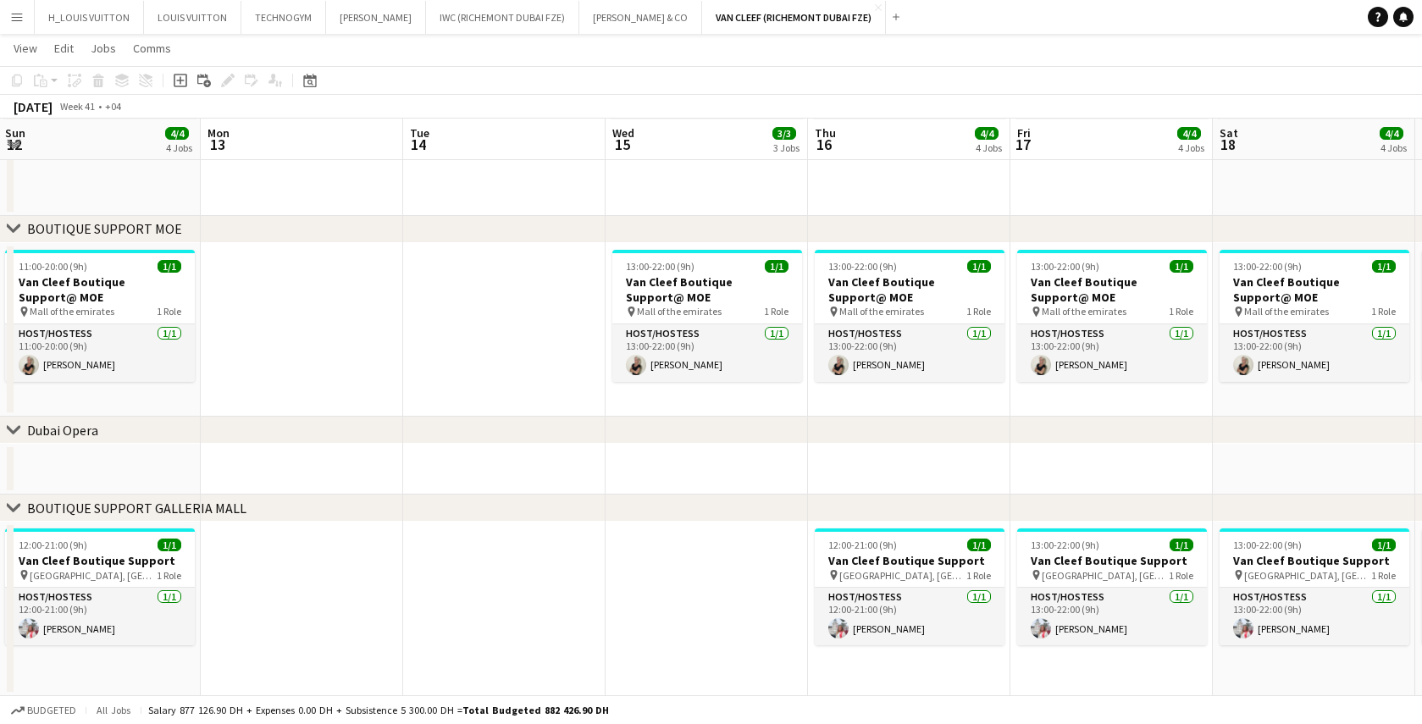
drag, startPoint x: 799, startPoint y: 543, endPoint x: 604, endPoint y: 527, distance: 195.5
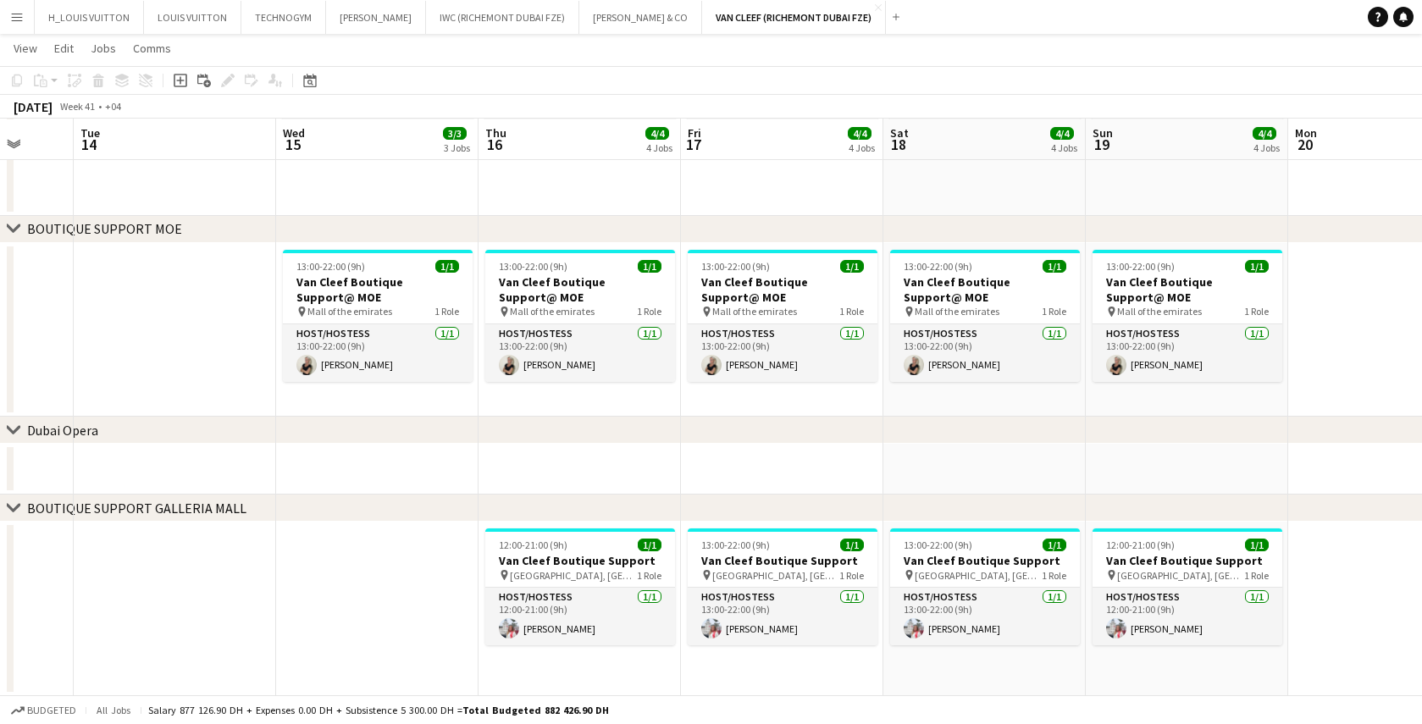
drag, startPoint x: 716, startPoint y: 596, endPoint x: 363, endPoint y: 555, distance: 354.8
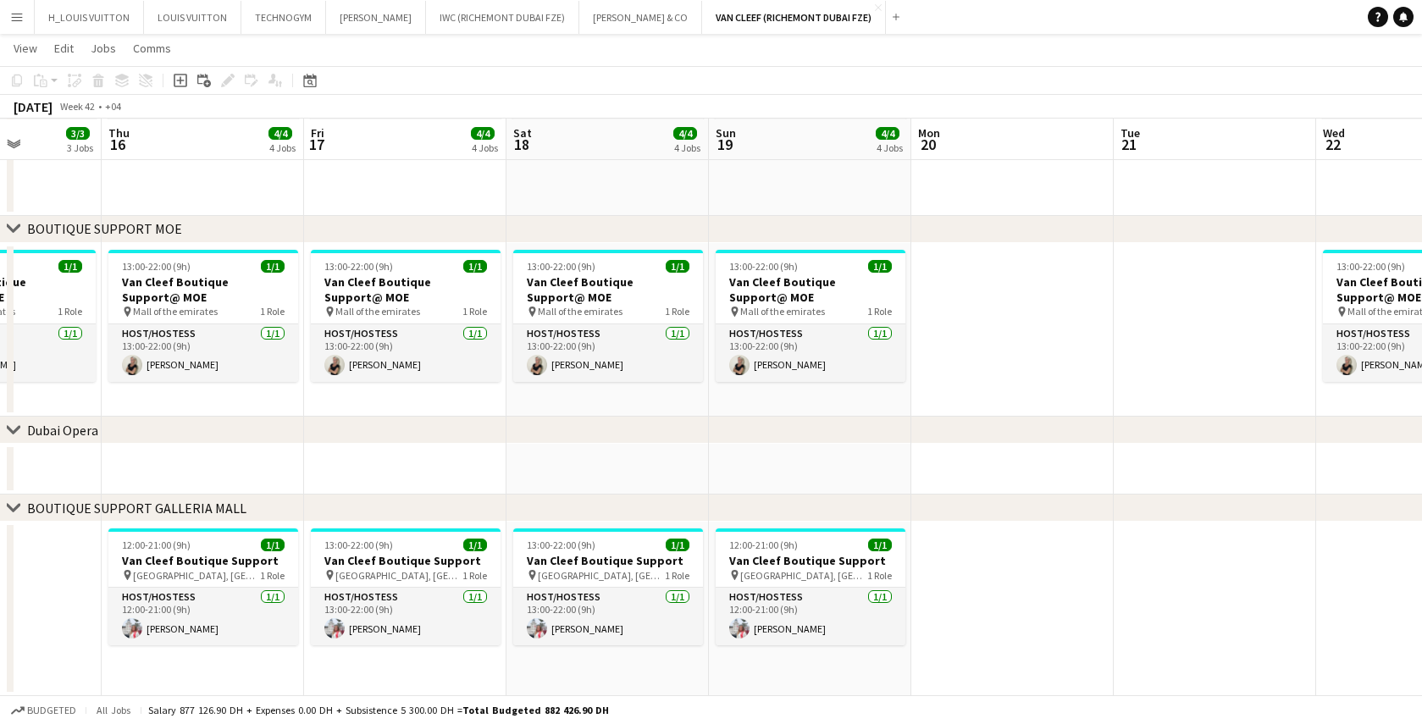
scroll to position [0, 718]
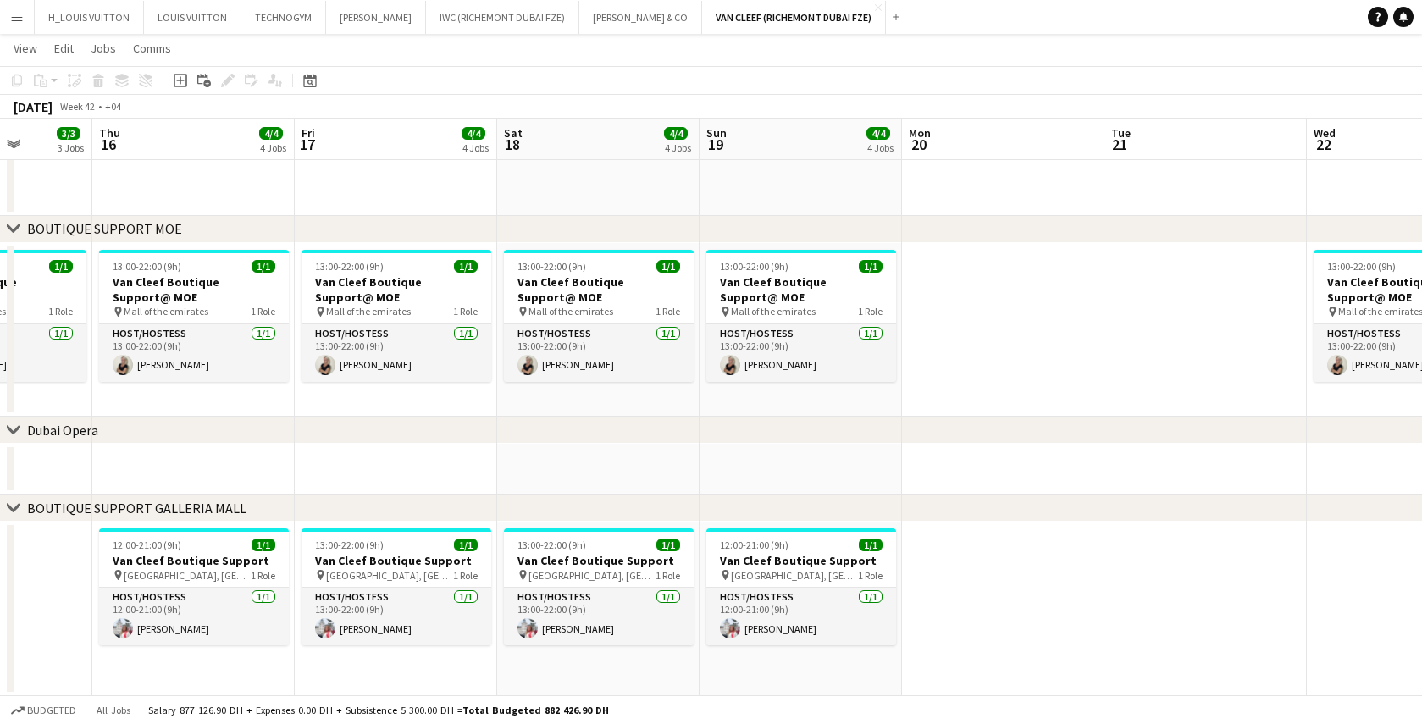
drag, startPoint x: 1333, startPoint y: 608, endPoint x: 970, endPoint y: 635, distance: 364.5
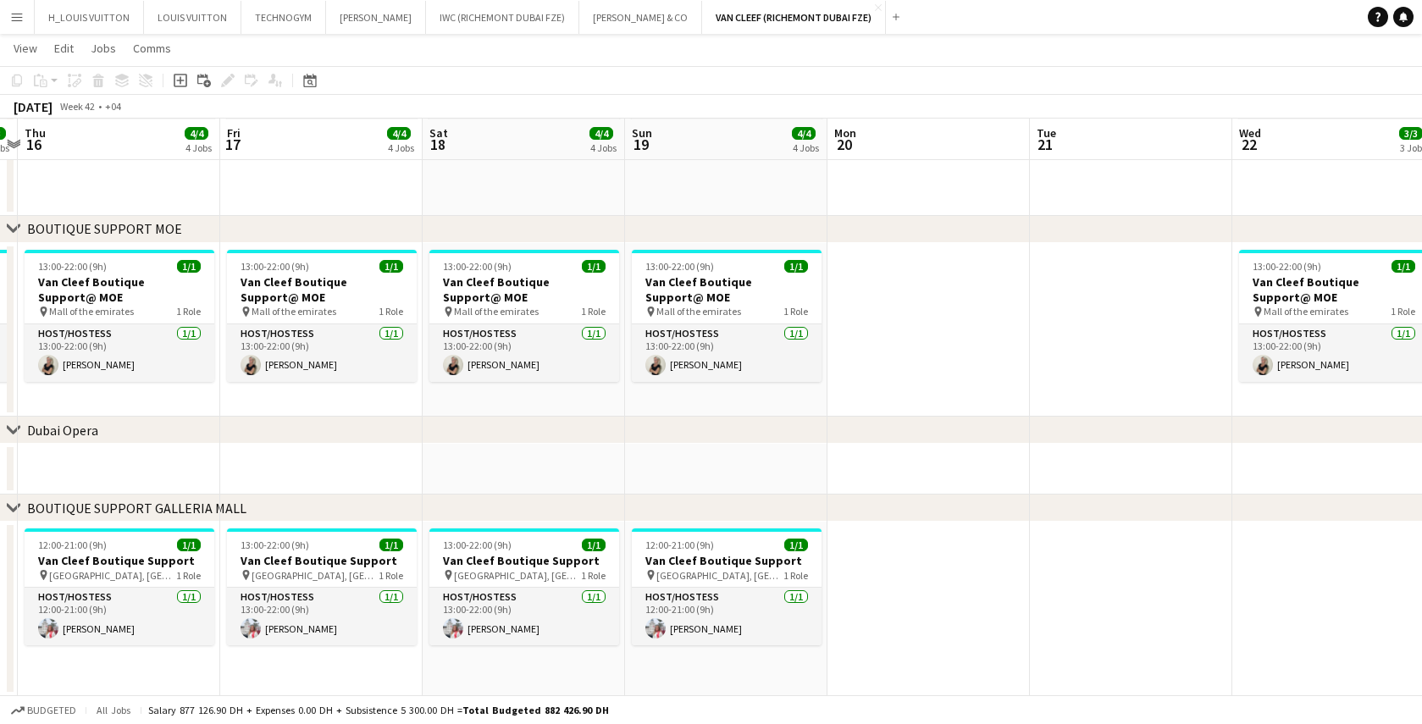
drag, startPoint x: 1200, startPoint y: 572, endPoint x: 1126, endPoint y: 579, distance: 74.9
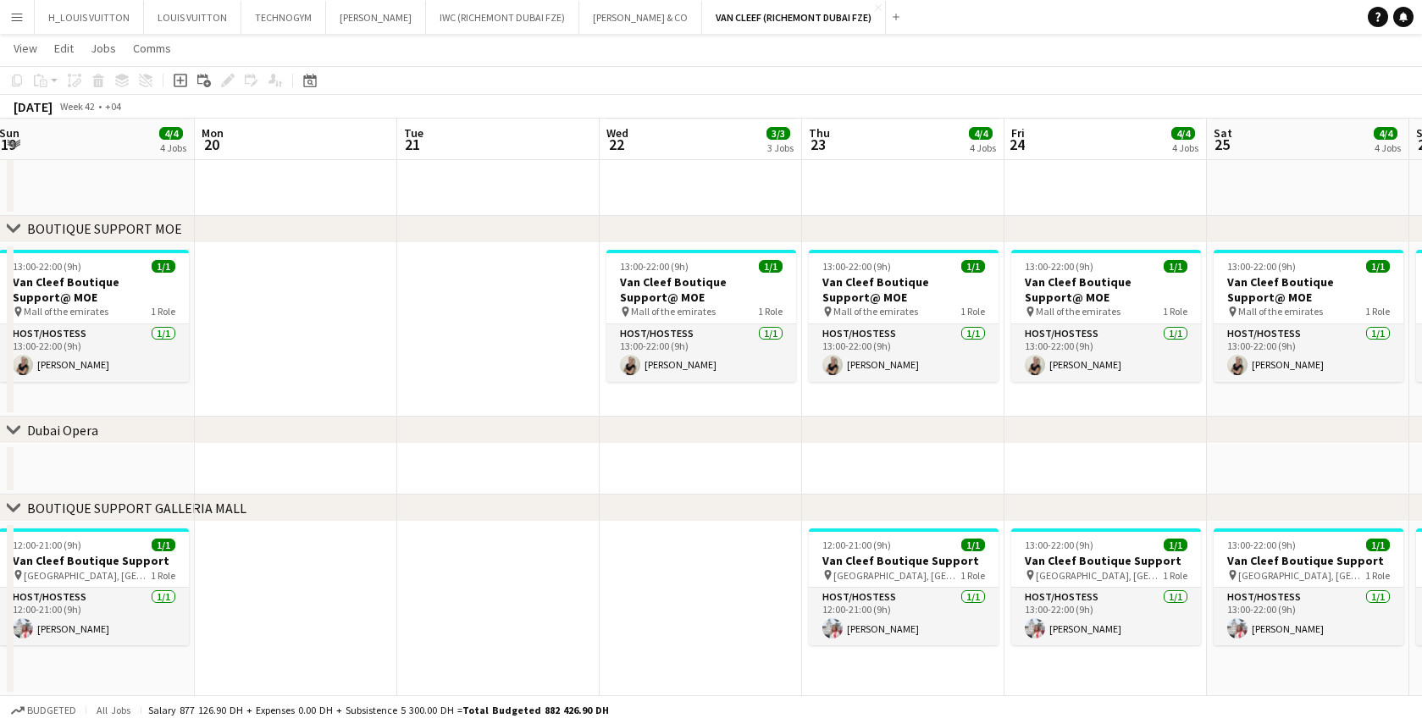
scroll to position [0, 669]
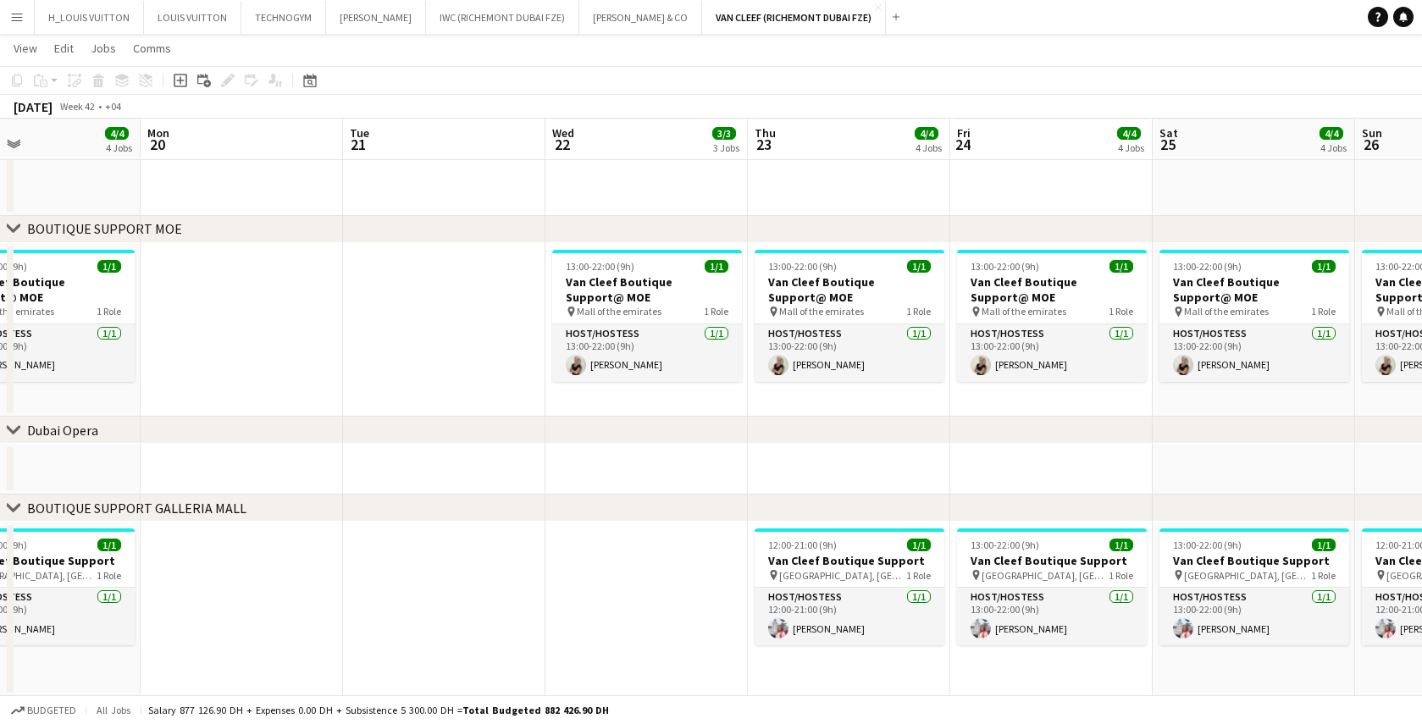
drag, startPoint x: 1045, startPoint y: 563, endPoint x: 549, endPoint y: 563, distance: 495.6
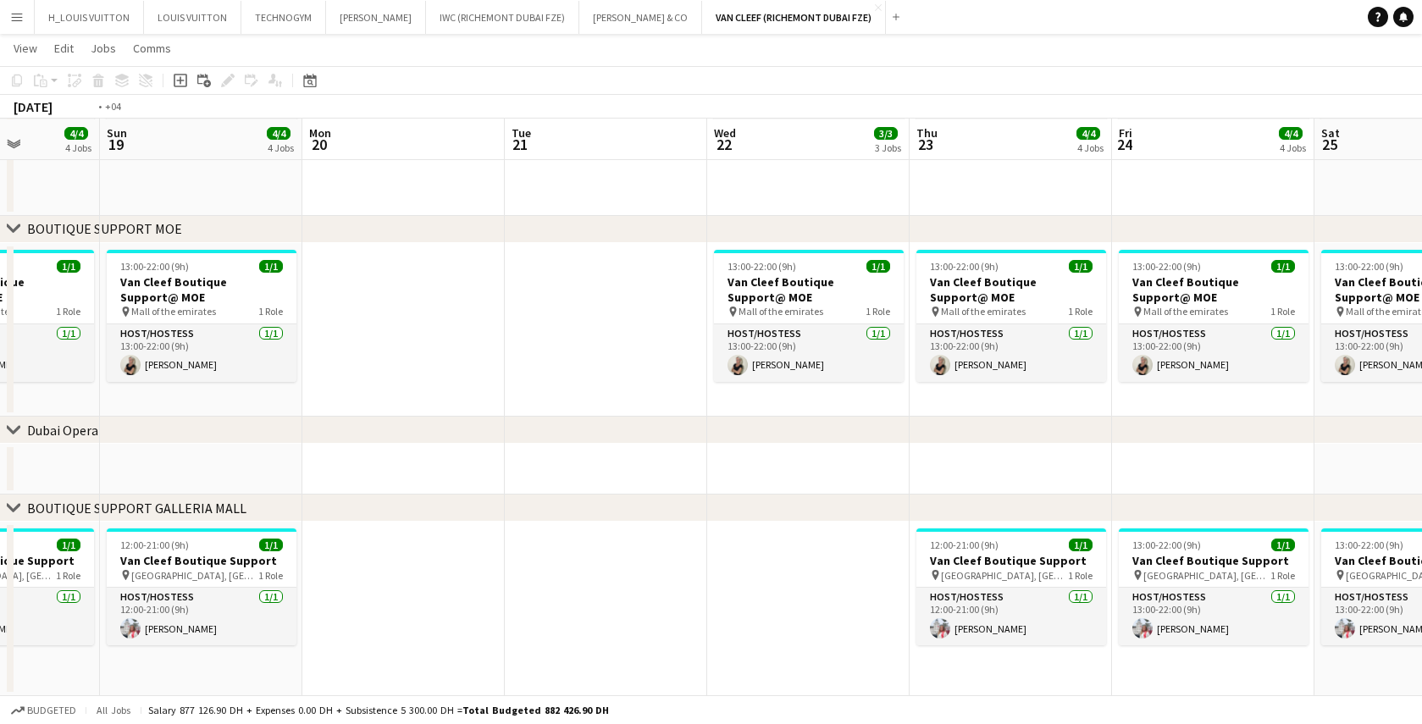
drag, startPoint x: 811, startPoint y: 454, endPoint x: 552, endPoint y: 447, distance: 259.3
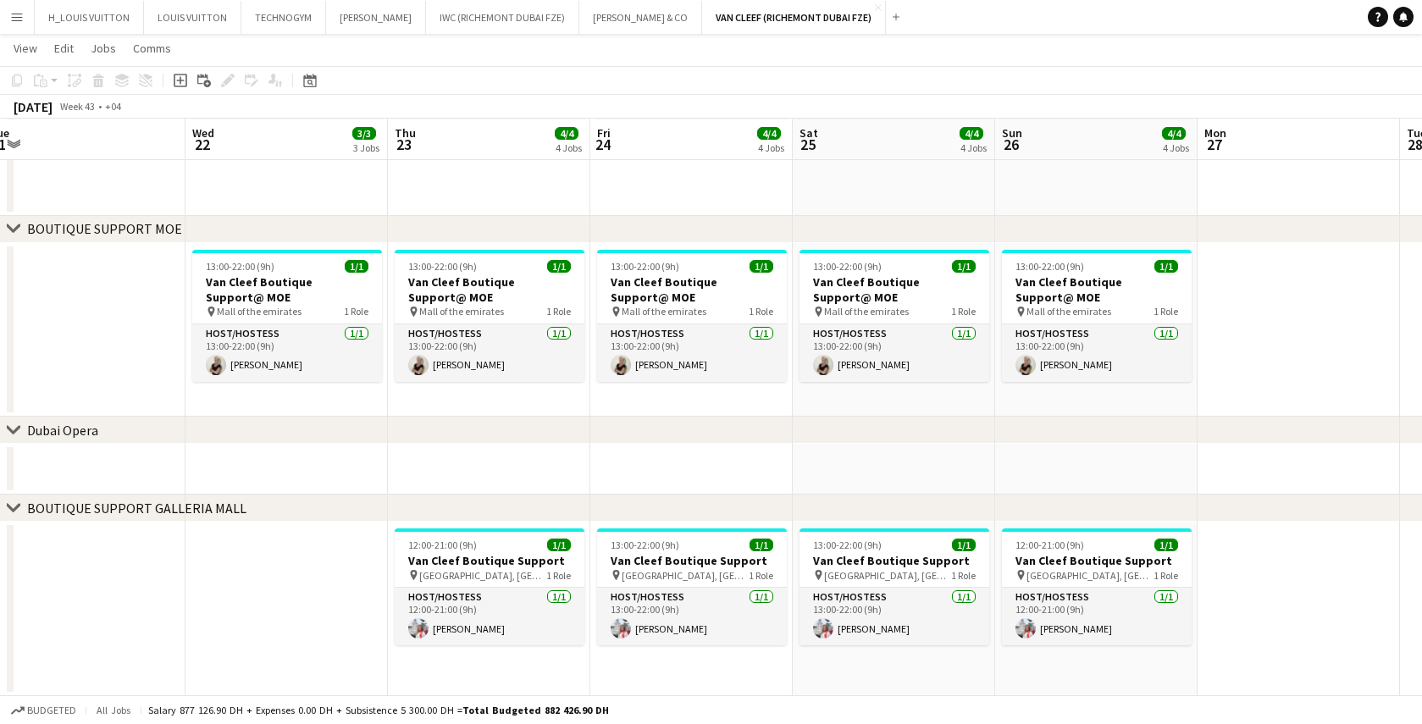
drag, startPoint x: 1254, startPoint y: 435, endPoint x: 808, endPoint y: 440, distance: 445.6
click at [857, 441] on div "chevron-right [GEOGRAPHIC_DATA]" at bounding box center [711, 430] width 1422 height 27
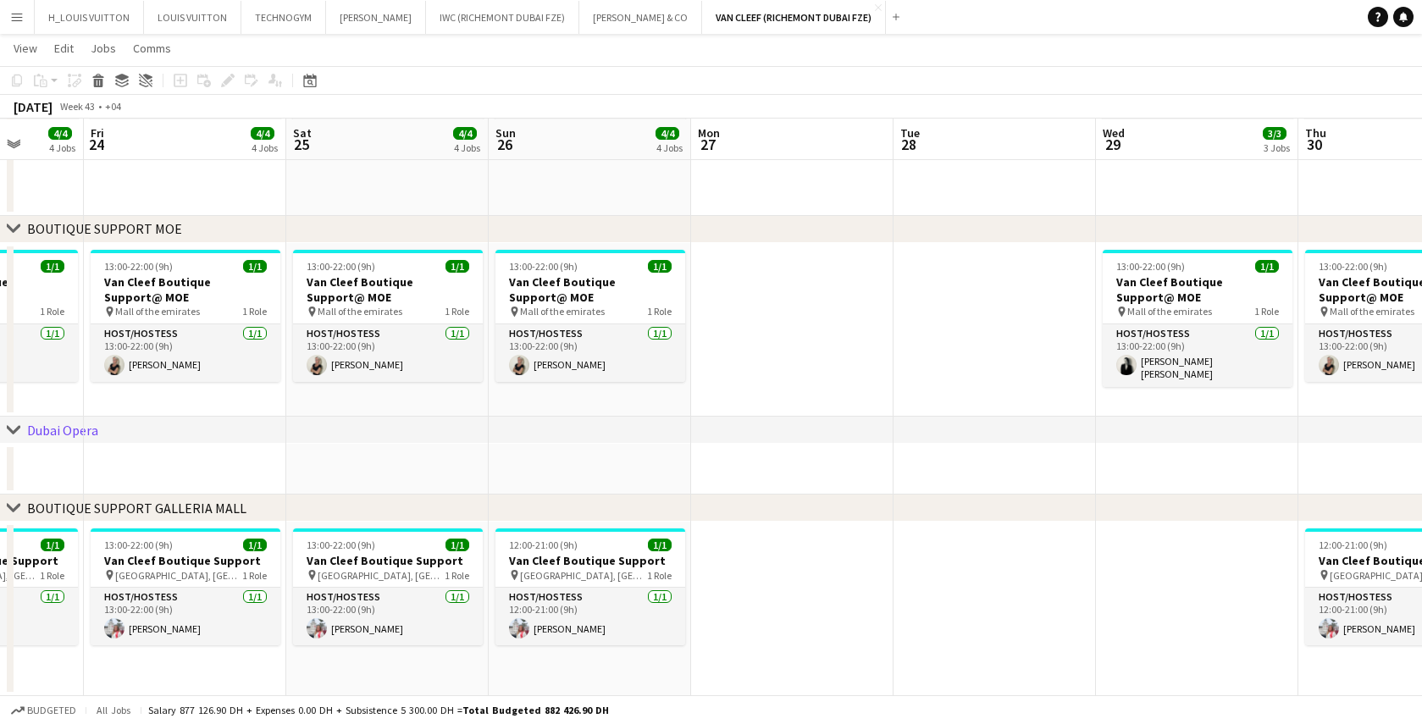
scroll to position [0, 496]
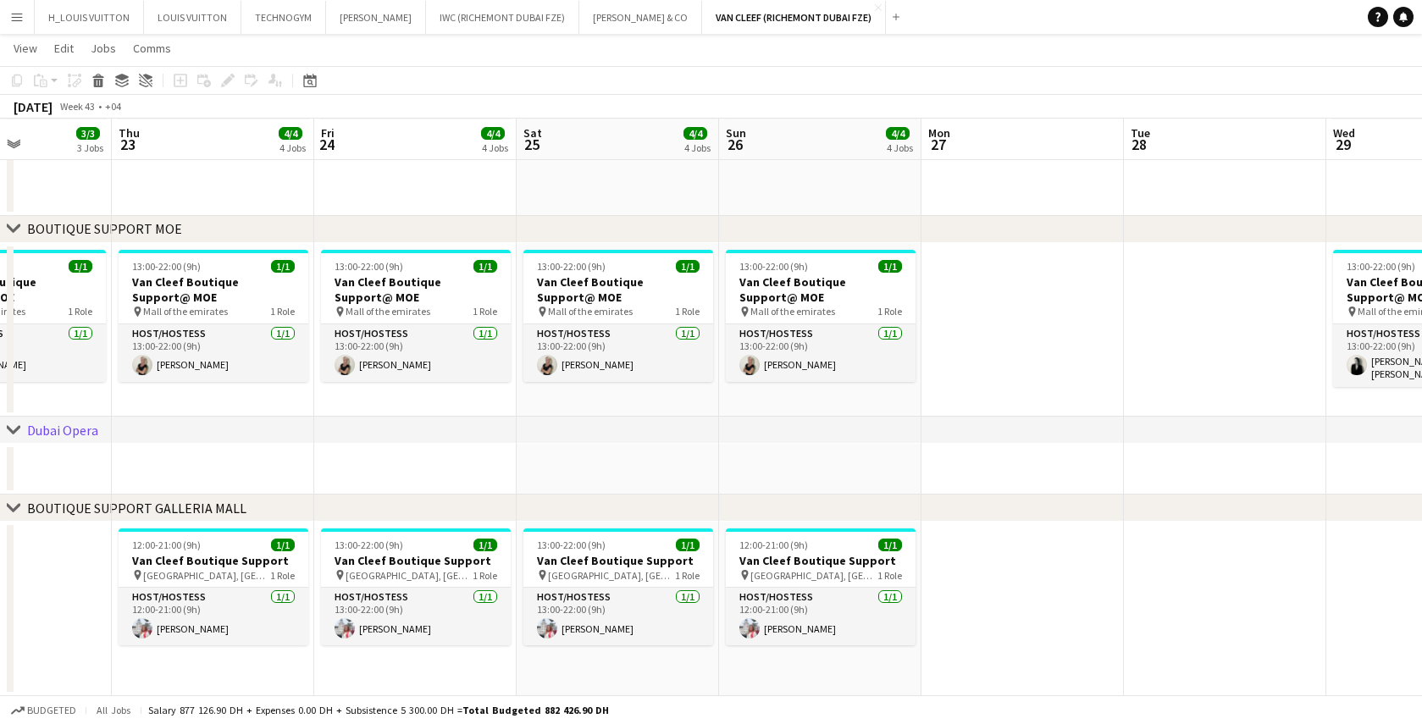
drag, startPoint x: 1193, startPoint y: 456, endPoint x: 681, endPoint y: 459, distance: 511.7
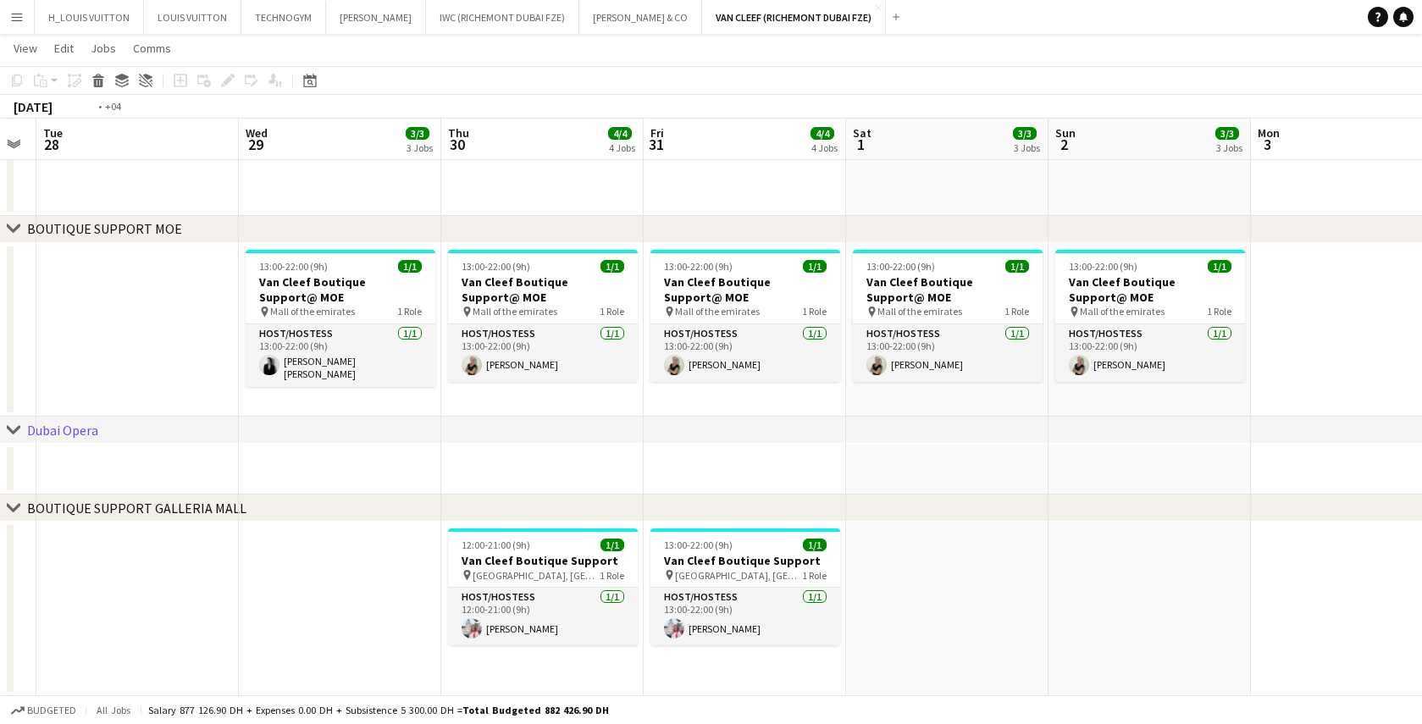
scroll to position [0, 639]
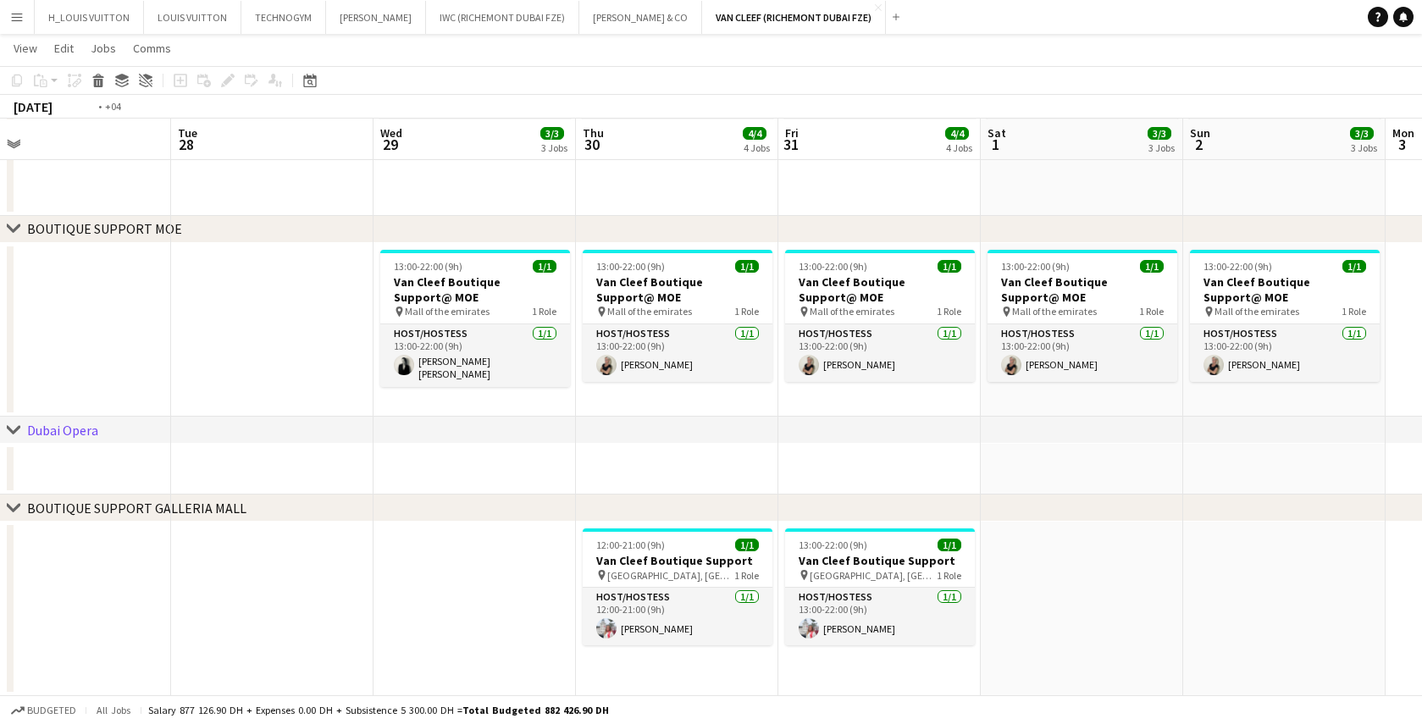
drag, startPoint x: 792, startPoint y: 485, endPoint x: 422, endPoint y: 492, distance: 370.3
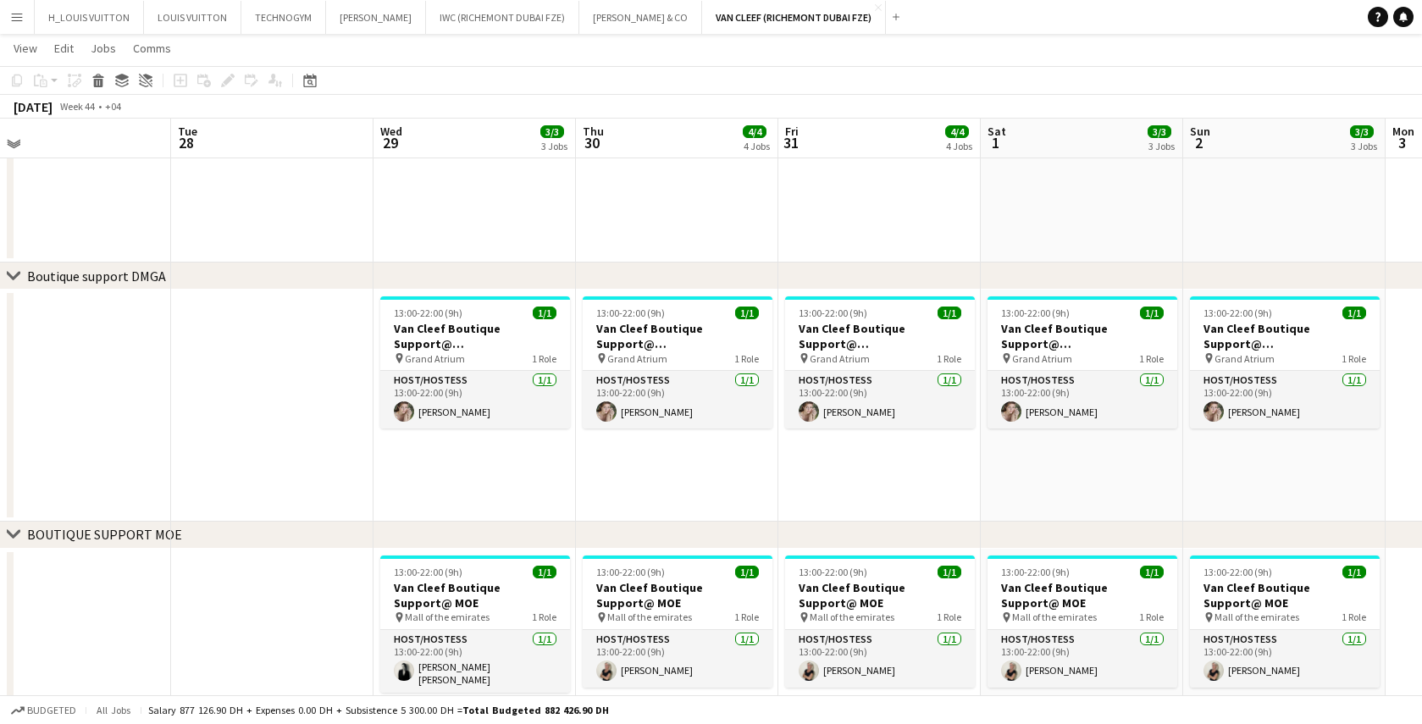
scroll to position [662, 0]
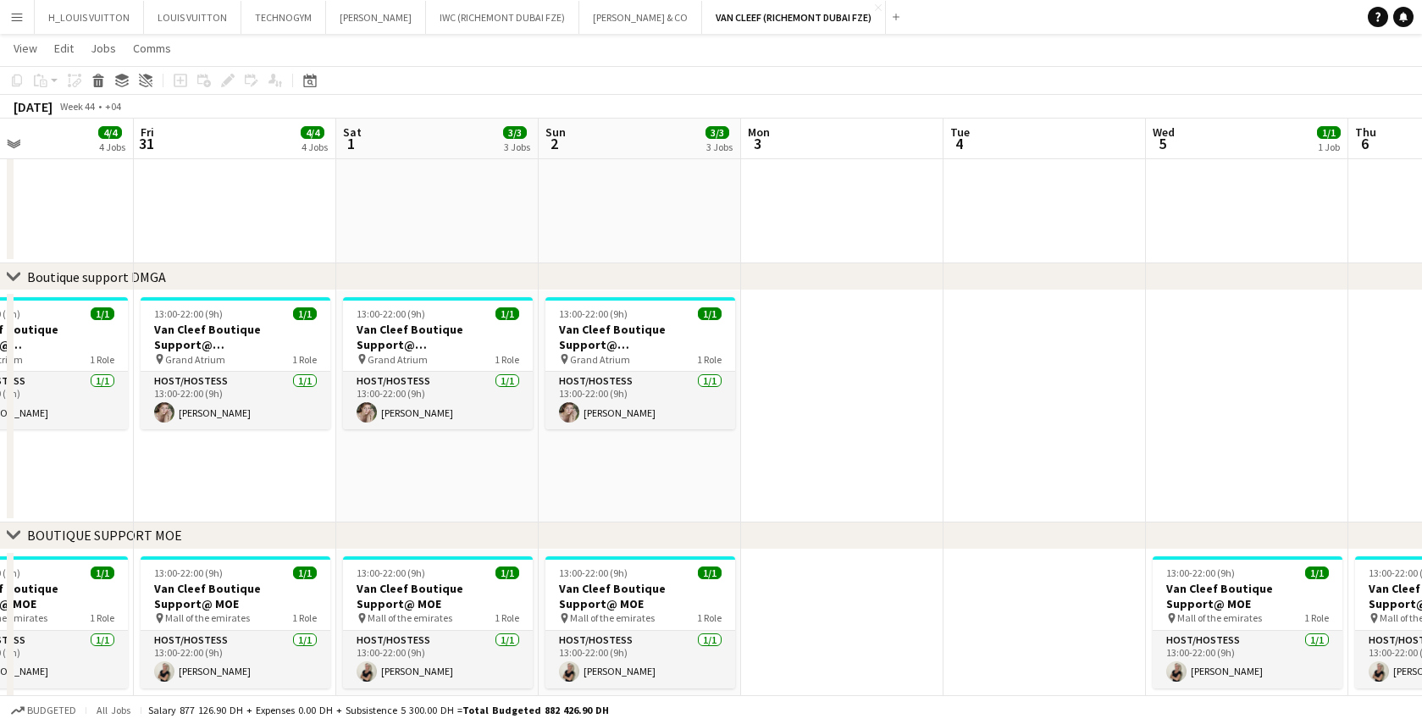
drag, startPoint x: 780, startPoint y: 415, endPoint x: 136, endPoint y: 405, distance: 644.8
click at [136, 405] on app-calendar-viewport "Tue 28 Wed 29 3/3 3 Jobs Thu 30 4/4 4 Jobs Fri 31 4/4 4 Jobs Sat 1 3/3 3 Jobs S…" at bounding box center [711, 203] width 1422 height 1599
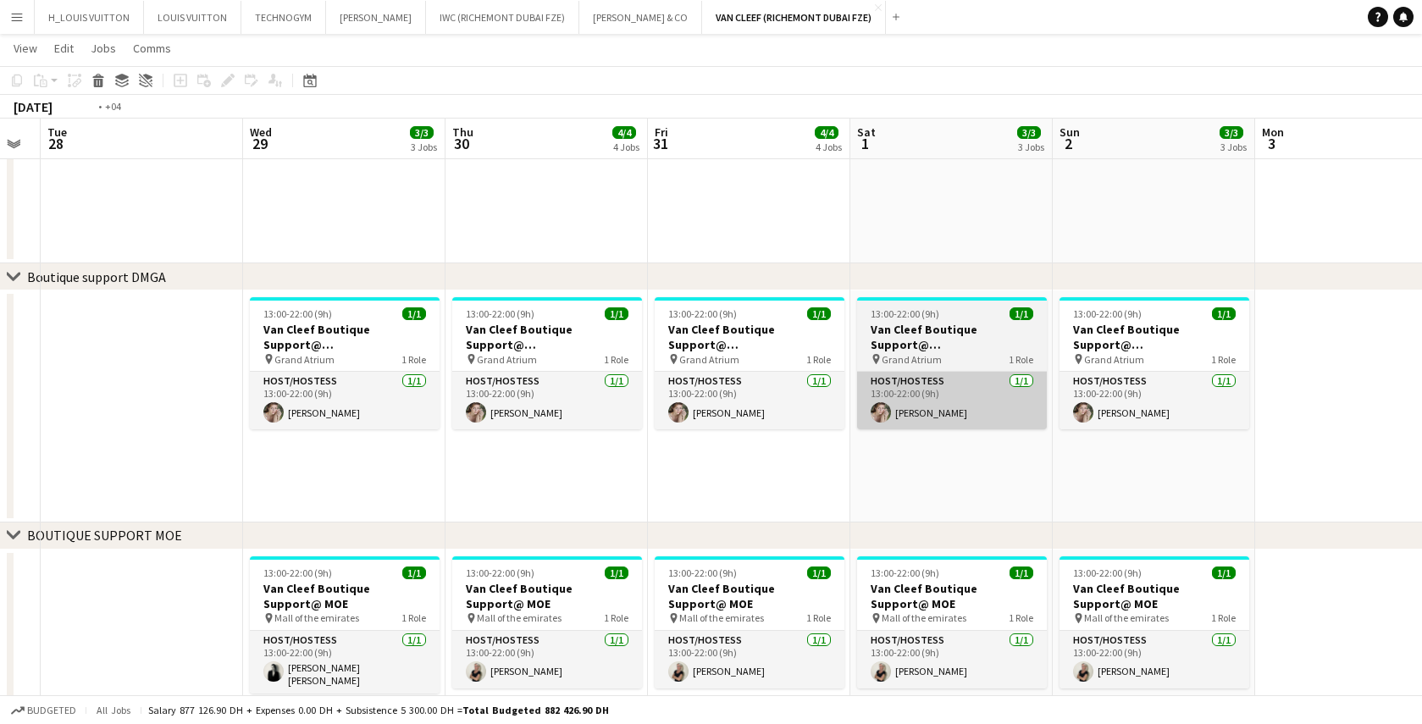
drag, startPoint x: 537, startPoint y: 403, endPoint x: 1234, endPoint y: 407, distance: 697.3
click at [1268, 402] on app-calendar-viewport "Sun 26 4/4 4 Jobs Mon 27 Tue 28 Wed 29 3/3 3 Jobs Thu 30 4/4 4 Jobs Fri 31 4/4 …" at bounding box center [711, 203] width 1422 height 1599
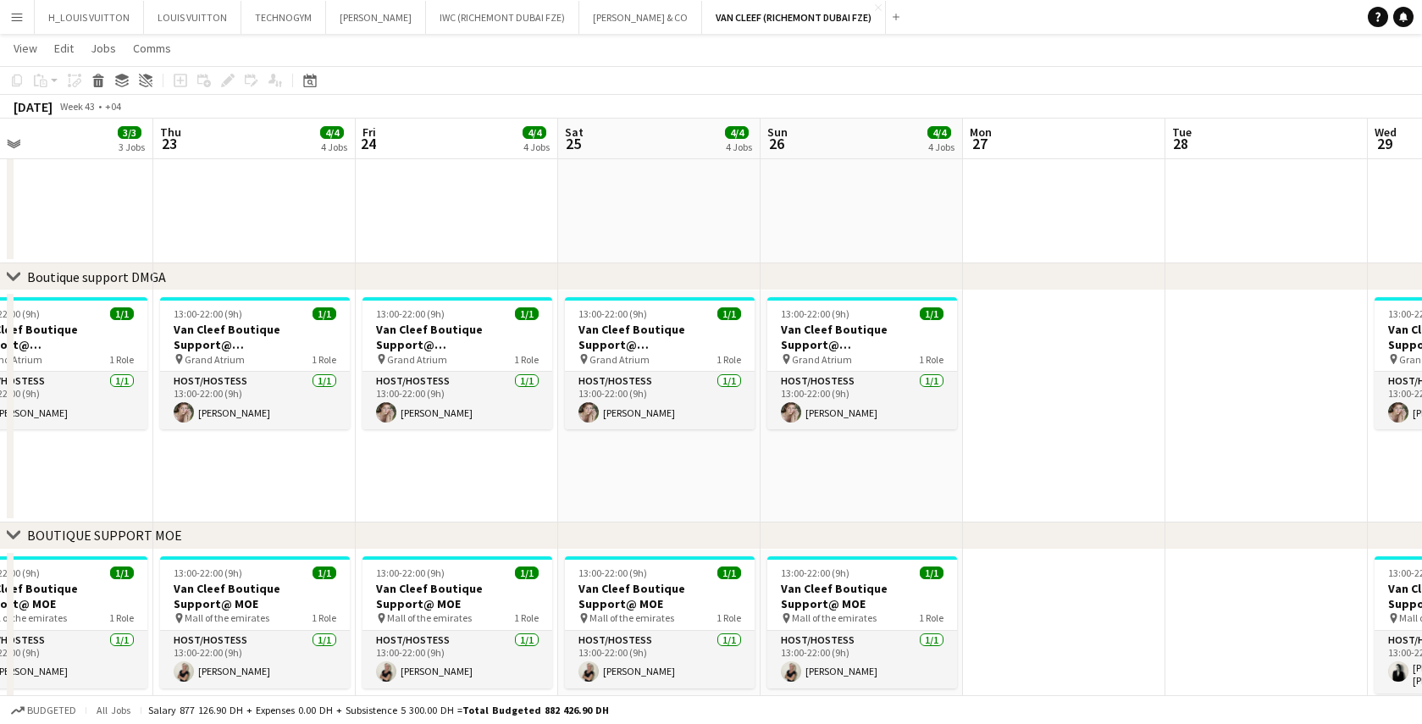
drag, startPoint x: 125, startPoint y: 440, endPoint x: 1237, endPoint y: 425, distance: 1111.6
click at [1236, 425] on app-calendar-viewport "Mon 20 Tue 21 Wed 22 3/3 3 Jobs Thu 23 4/4 4 Jobs Fri 24 4/4 4 Jobs Sat 25 4/4 …" at bounding box center [711, 203] width 1422 height 1599
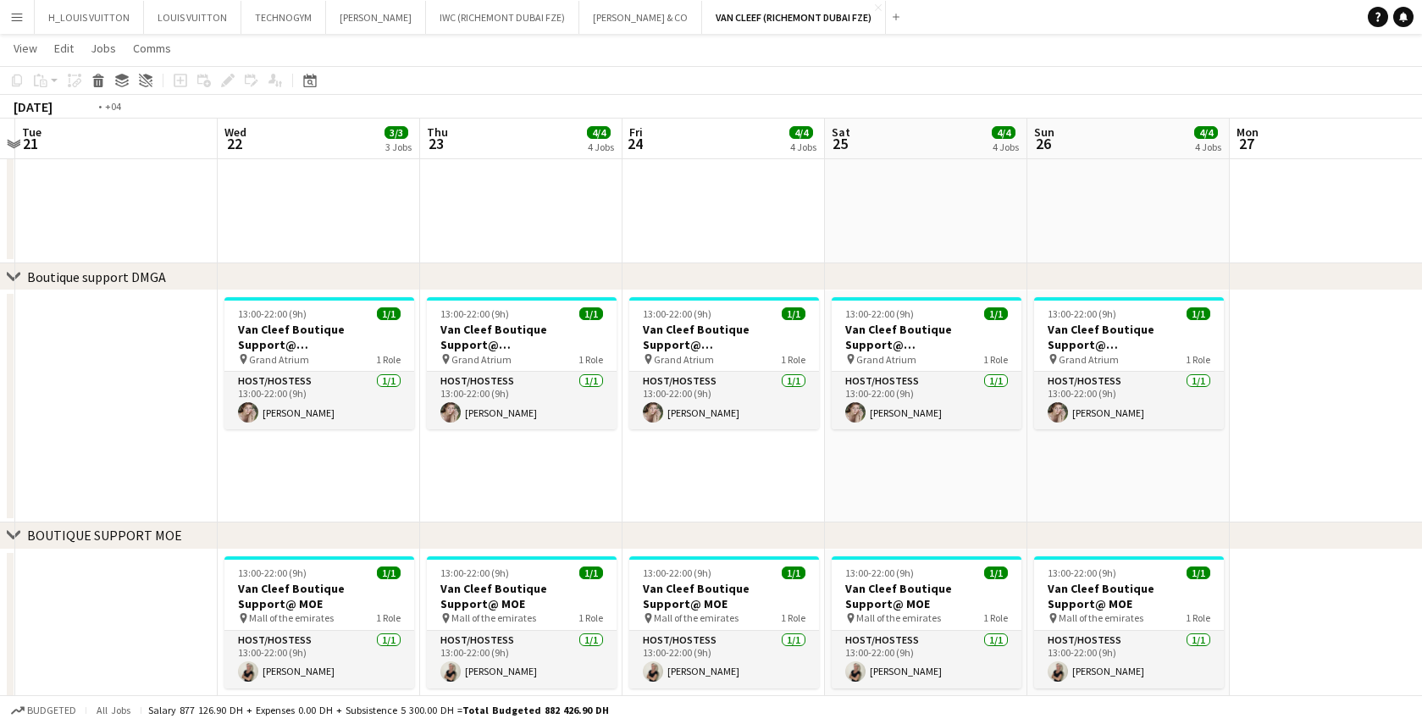
drag, startPoint x: 180, startPoint y: 452, endPoint x: 1257, endPoint y: 436, distance: 1076.9
click at [1257, 436] on app-calendar-viewport "Sun 19 4/4 4 Jobs Mon 20 Tue 21 Wed 22 3/3 3 Jobs Thu 23 4/4 4 Jobs Fri 24 4/4 …" at bounding box center [711, 203] width 1422 height 1599
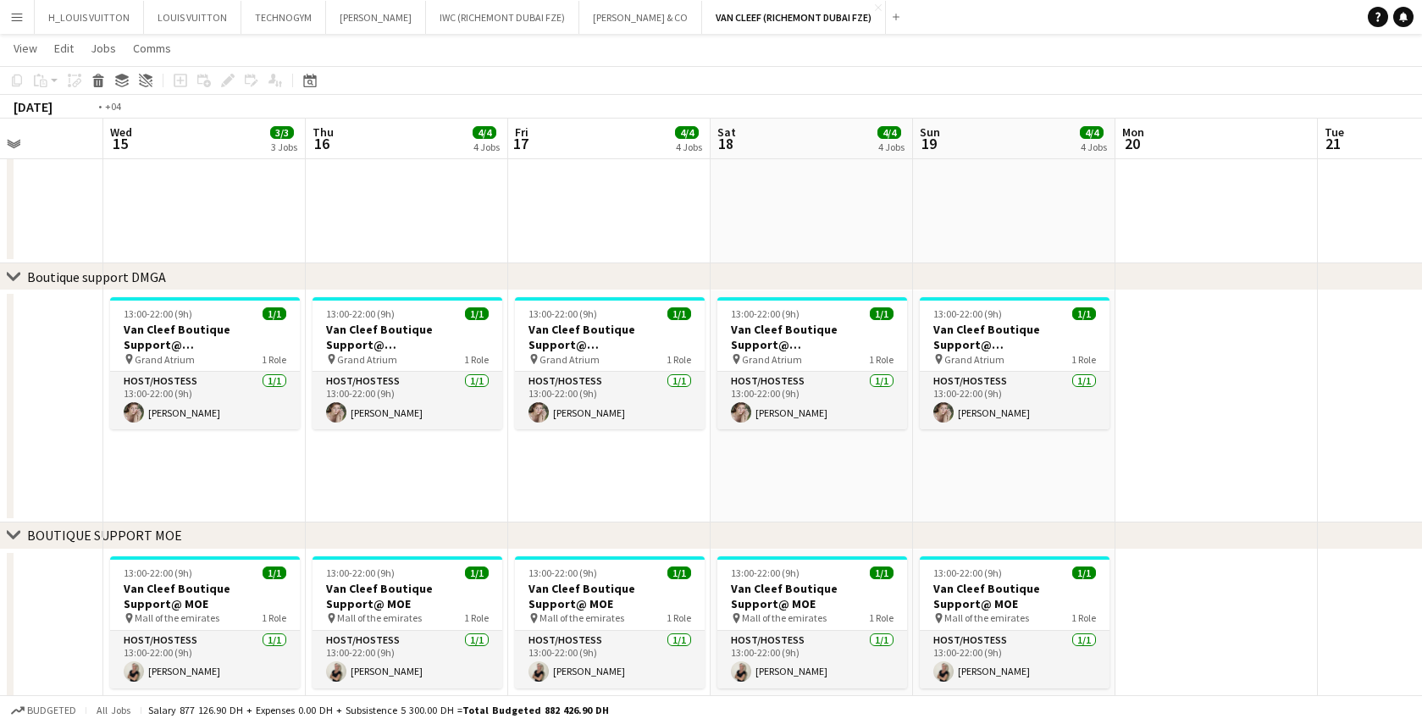
drag, startPoint x: 157, startPoint y: 427, endPoint x: 1055, endPoint y: 420, distance: 898.1
click at [1055, 420] on app-calendar-viewport "Sun 12 4/4 4 Jobs Mon 13 Tue 14 Wed 15 3/3 3 Jobs Thu 16 4/4 4 Jobs Fri 17 4/4 …" at bounding box center [711, 203] width 1422 height 1599
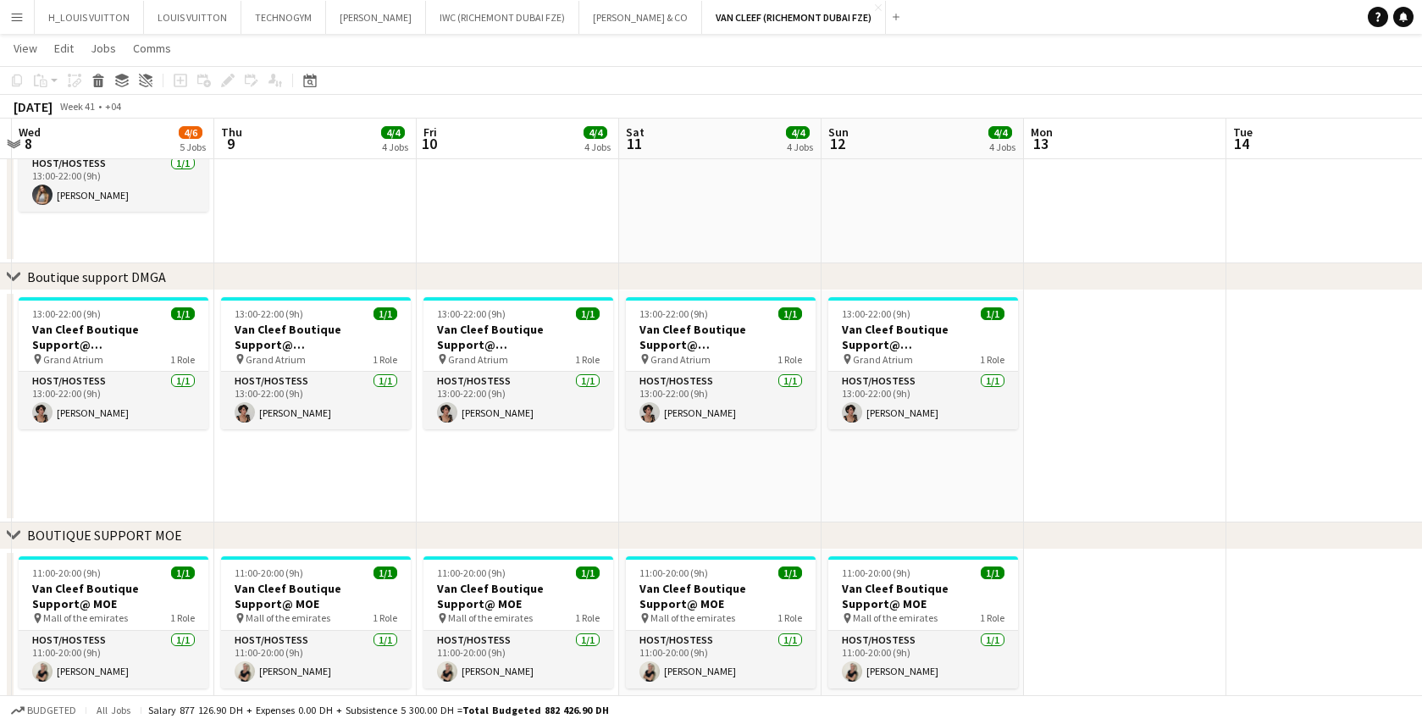
scroll to position [0, 358]
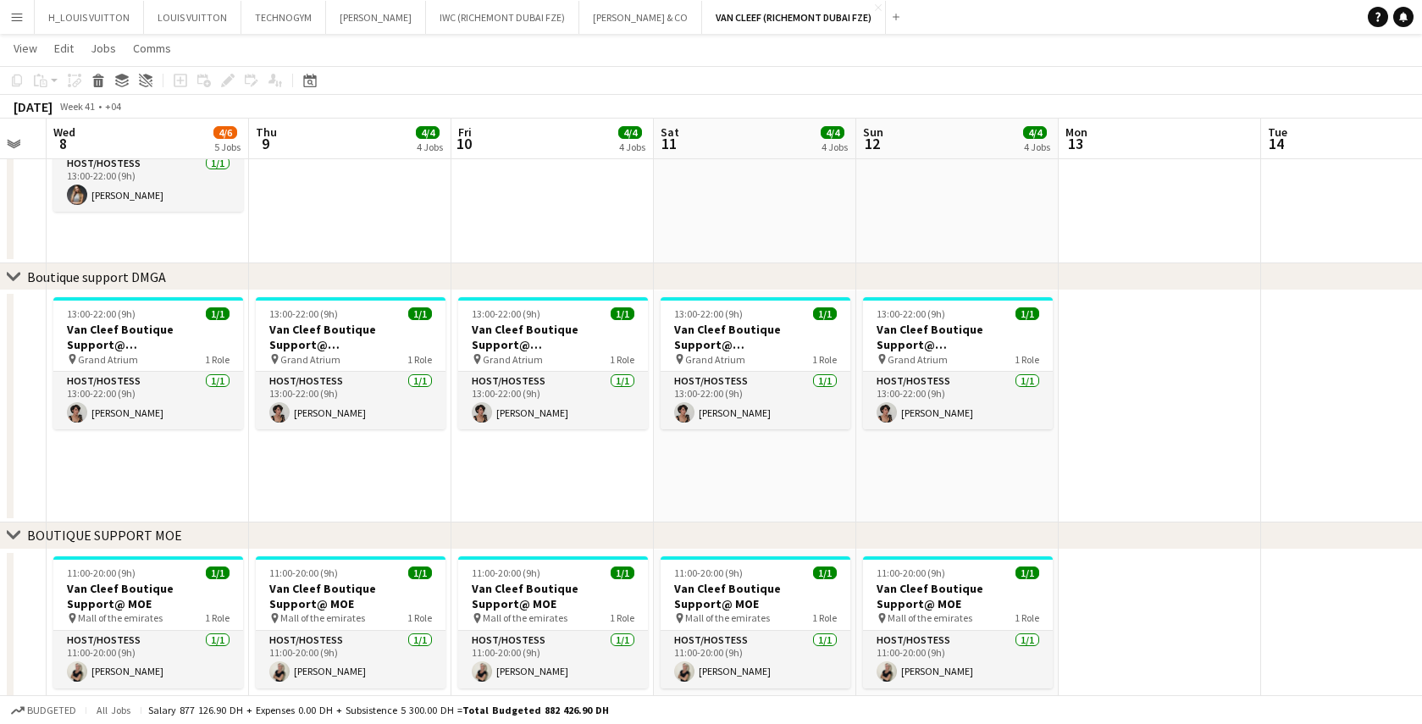
drag, startPoint x: 400, startPoint y: 449, endPoint x: 1153, endPoint y: 419, distance: 753.7
click at [1153, 419] on app-calendar-viewport "Mon 6 Tue 7 Wed 8 4/6 5 Jobs Thu 9 4/4 4 Jobs Fri 10 4/4 4 Jobs Sat 11 4/4 4 Jo…" at bounding box center [711, 203] width 1422 height 1599
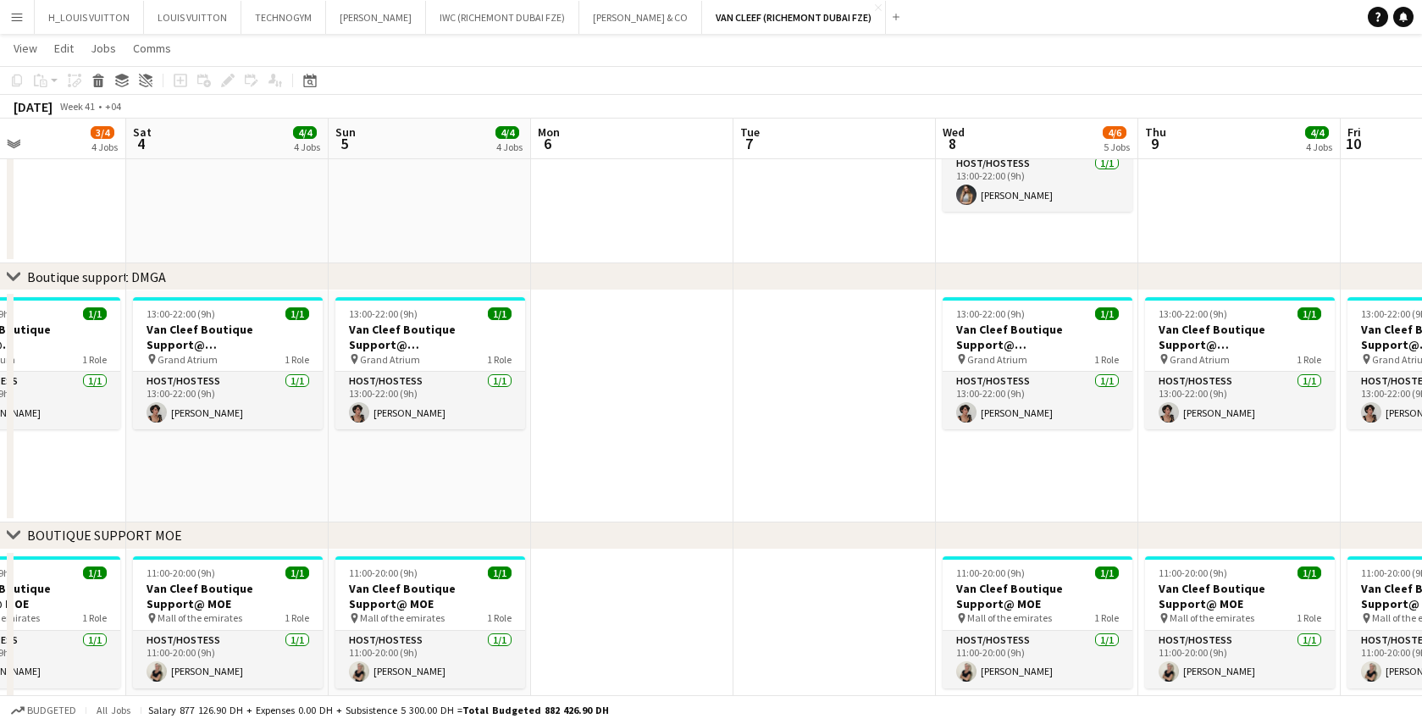
drag, startPoint x: 86, startPoint y: 455, endPoint x: 976, endPoint y: 448, distance: 889.6
click at [976, 448] on app-calendar-viewport "Wed 1 4/4 4 Jobs Thu 2 4/4 4 Jobs Fri 3 3/4 4 Jobs Sat 4 4/4 4 Jobs Sun 5 4/4 4…" at bounding box center [711, 203] width 1422 height 1599
click at [84, 483] on app-date-cell "13:00-22:00 (9h) 1/1 Van Cleef Boutique Support@ [GEOGRAPHIC_DATA] pin Grand At…" at bounding box center [25, 407] width 202 height 232
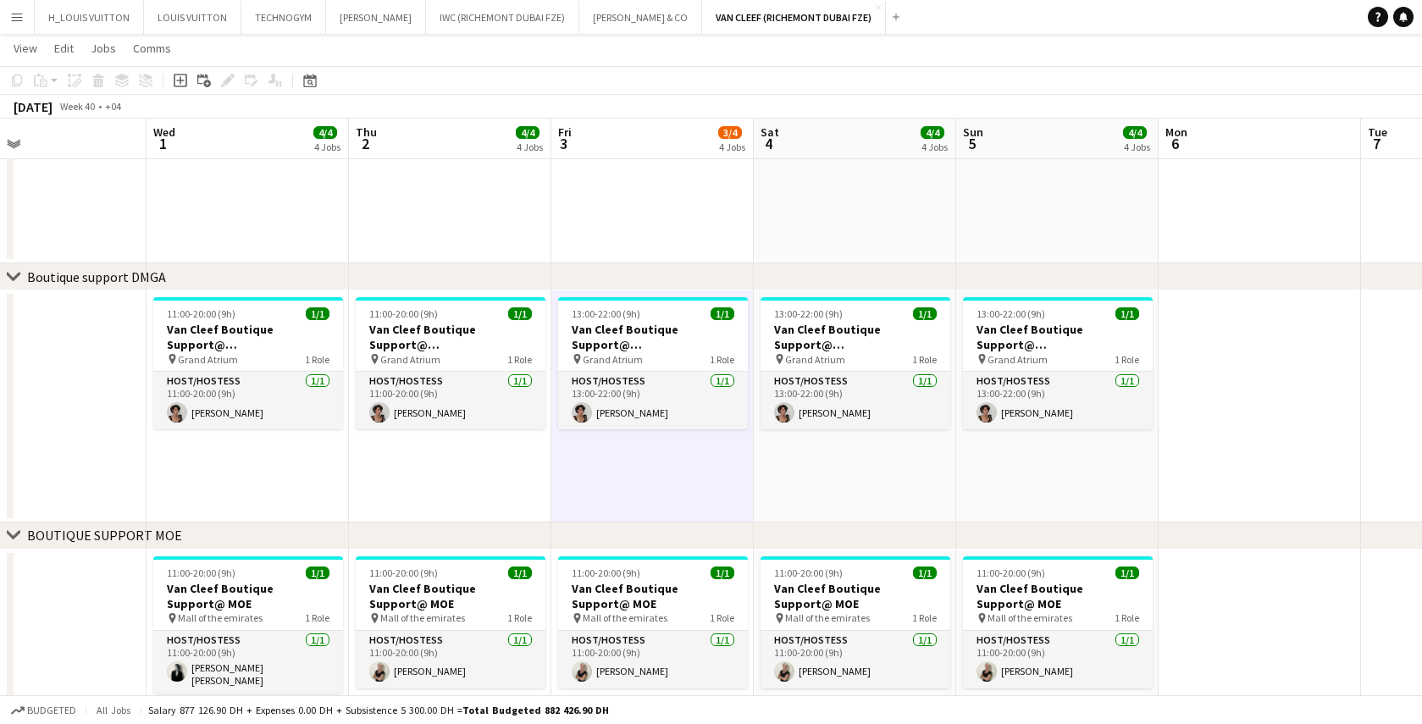
scroll to position [0, 394]
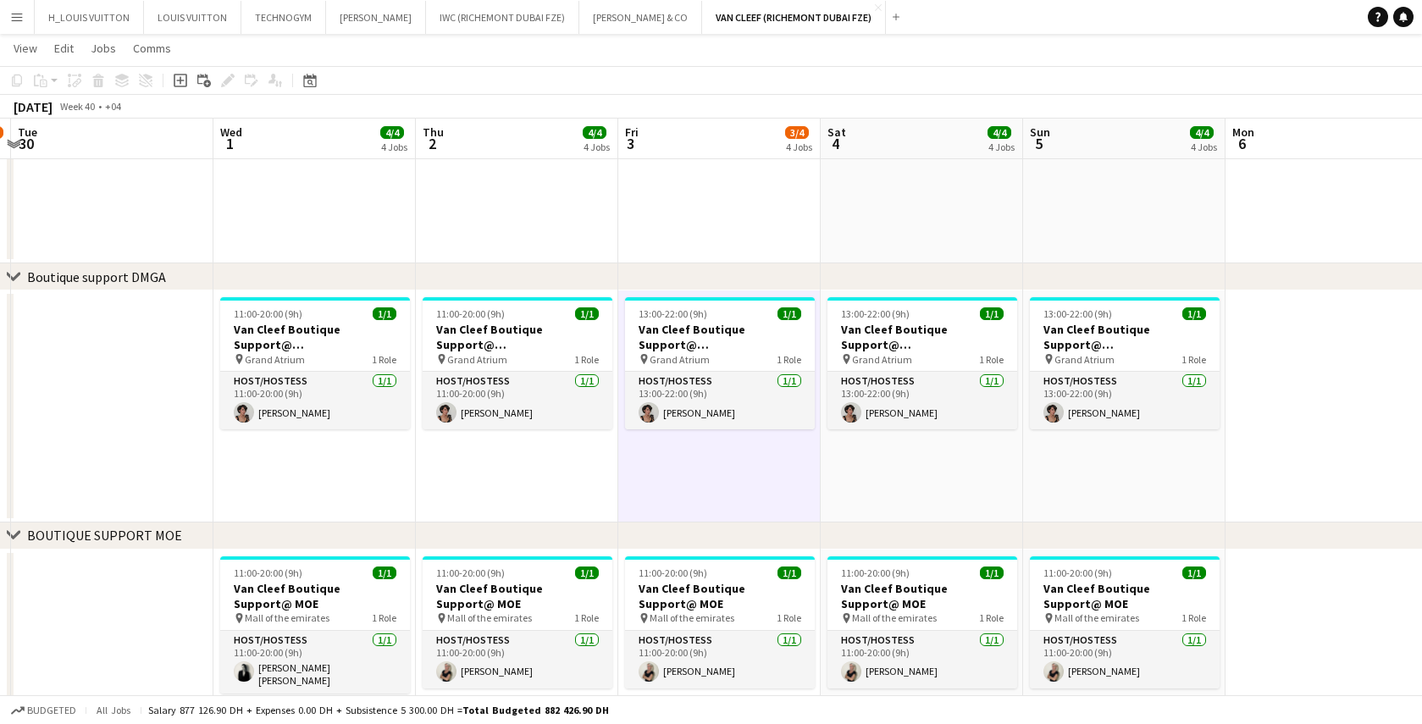
drag, startPoint x: 330, startPoint y: 487, endPoint x: 895, endPoint y: 483, distance: 565.9
click at [895, 483] on app-calendar-viewport "Sun 28 3/3 3 Jobs Mon 29 13/15 1 Job Tue 30 Wed 1 4/4 4 Jobs Thu 2 4/4 4 Jobs F…" at bounding box center [711, 203] width 1422 height 1599
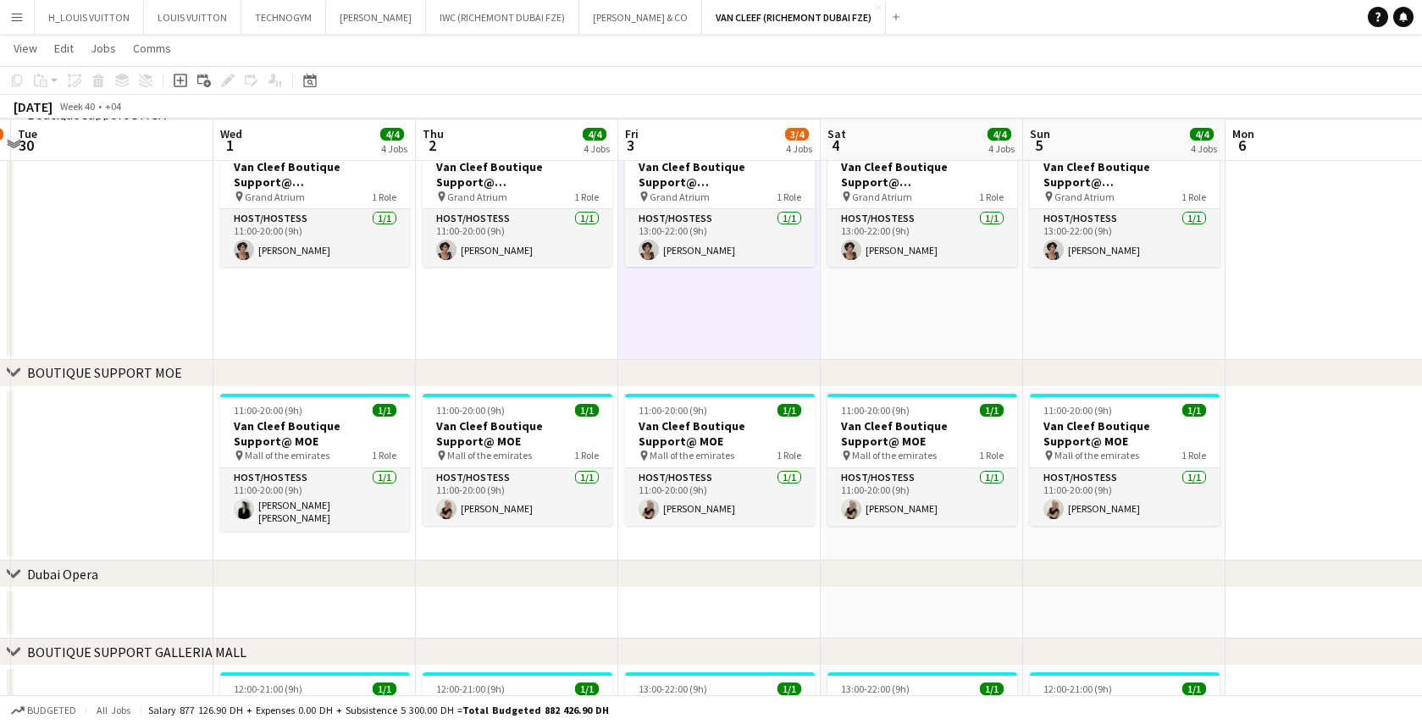
scroll to position [828, 0]
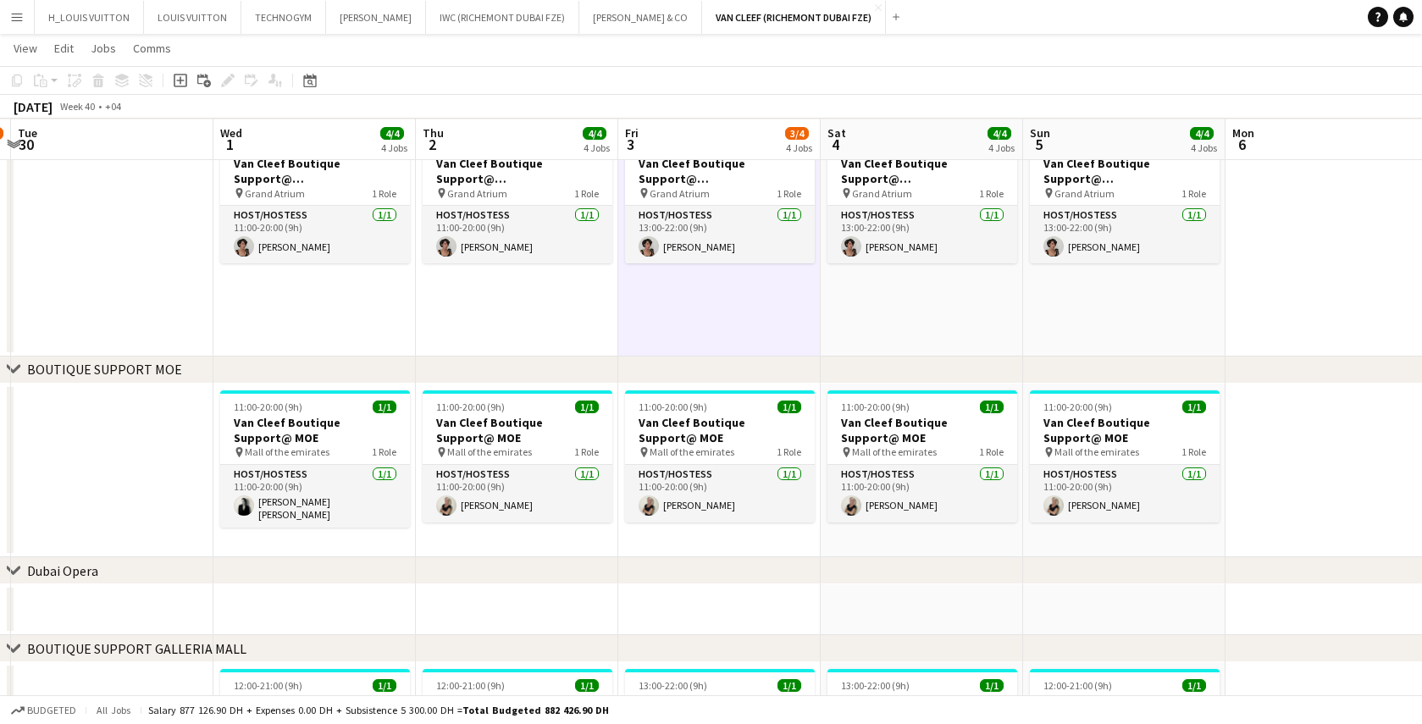
drag, startPoint x: 1119, startPoint y: 557, endPoint x: 812, endPoint y: 564, distance: 306.8
click at [812, 564] on div "chevron-right [GEOGRAPHIC_DATA]" at bounding box center [711, 570] width 1422 height 27
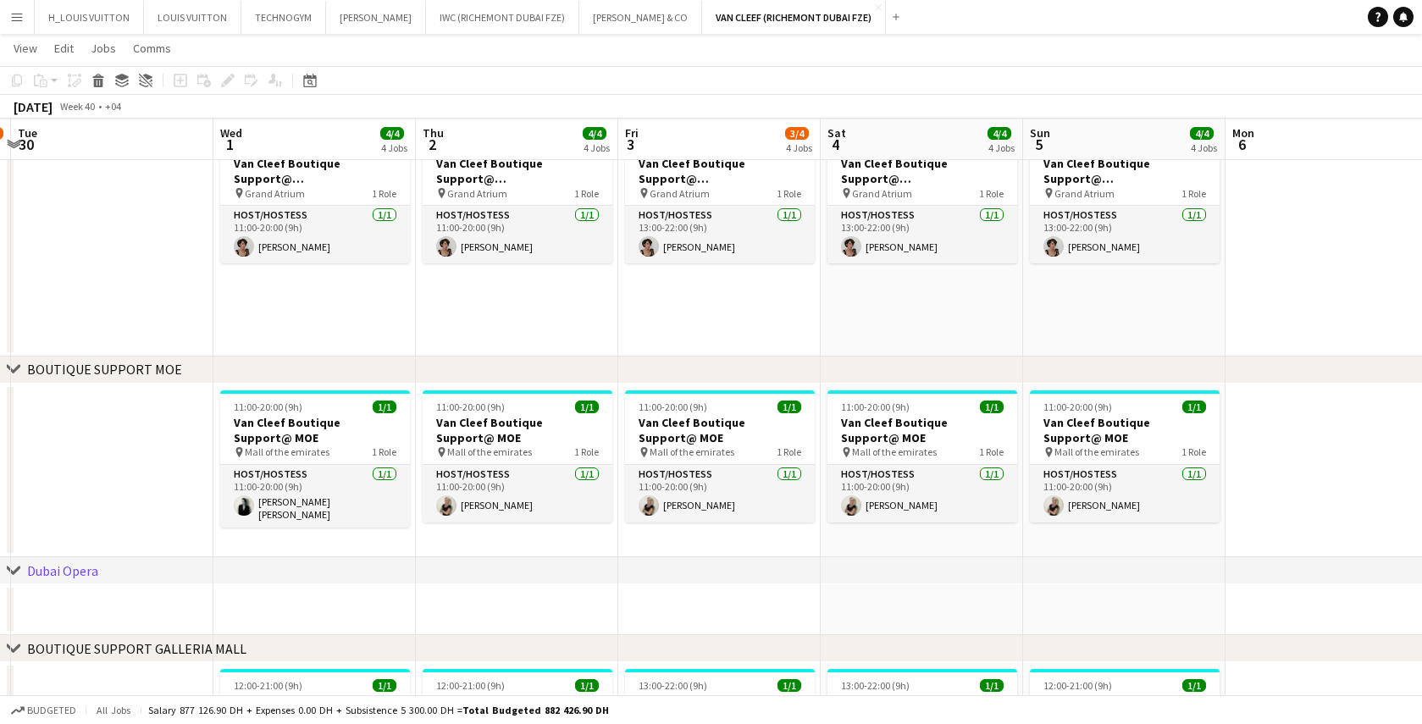
drag, startPoint x: 932, startPoint y: 566, endPoint x: 685, endPoint y: 564, distance: 247.4
click at [685, 564] on div "chevron-right [GEOGRAPHIC_DATA]" at bounding box center [711, 570] width 1422 height 27
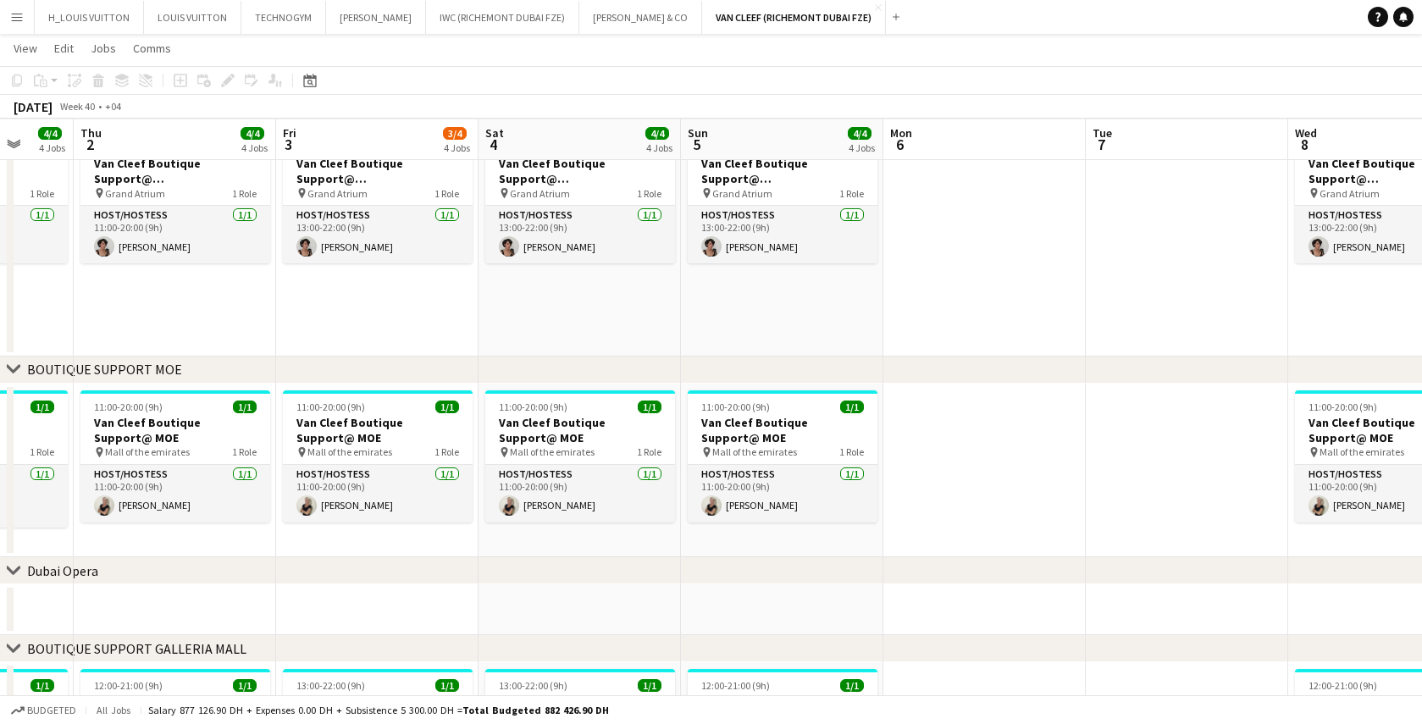
scroll to position [0, 550]
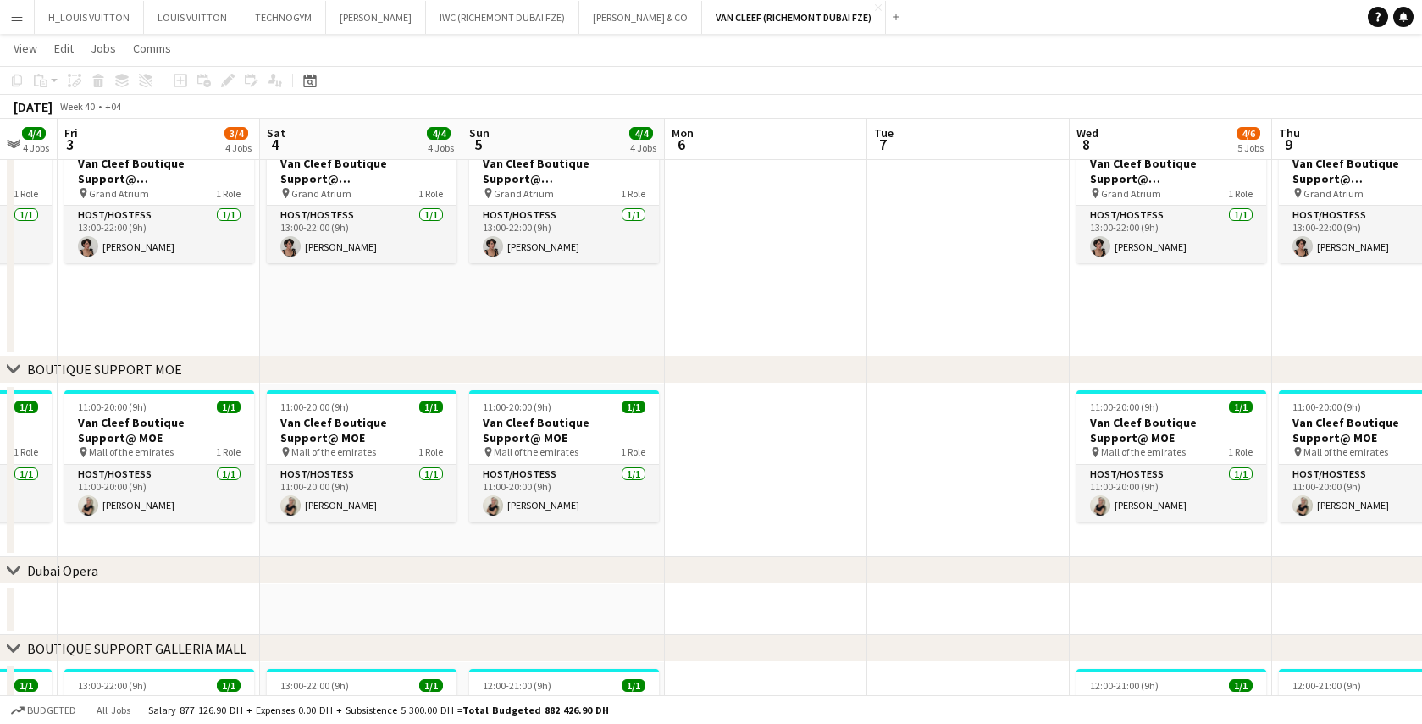
drag, startPoint x: 1307, startPoint y: 518, endPoint x: 746, endPoint y: 502, distance: 561.1
click at [746, 502] on app-calendar-viewport "Tue 30 Wed 1 4/4 4 Jobs Thu 2 4/4 4 Jobs Fri 3 3/4 4 Jobs Sat 4 4/4 4 Jobs Sun …" at bounding box center [711, 37] width 1422 height 1599
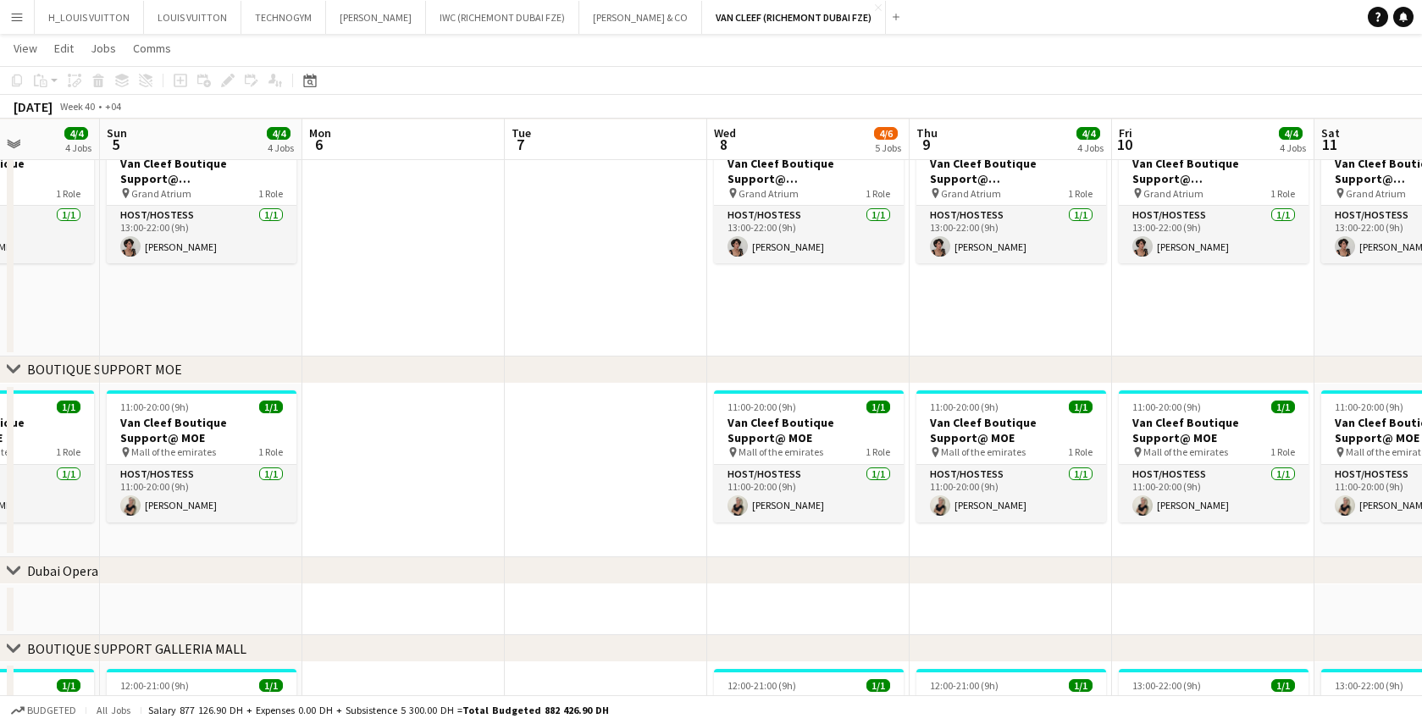
scroll to position [0, 546]
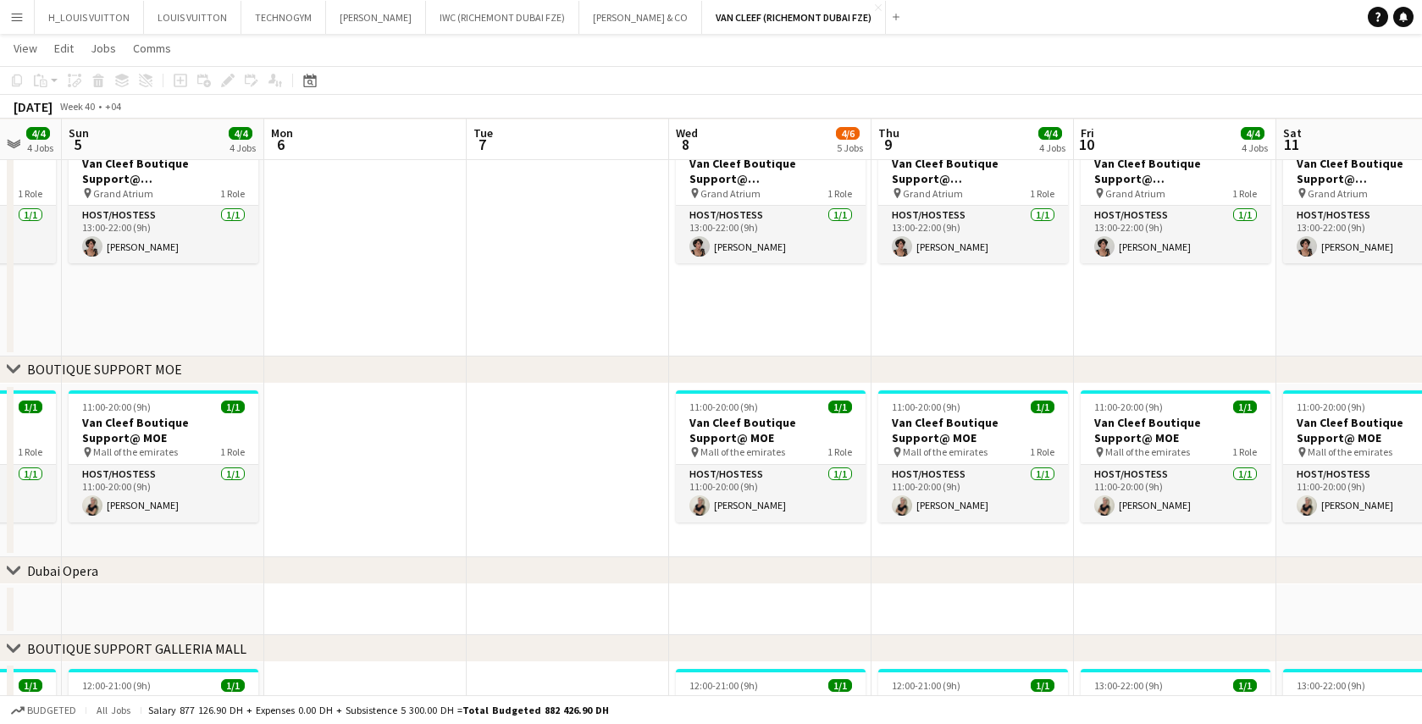
drag, startPoint x: 896, startPoint y: 463, endPoint x: 496, endPoint y: 463, distance: 400.7
click at [496, 463] on app-calendar-viewport "Thu 2 4/4 4 Jobs Fri 3 3/4 4 Jobs Sat 4 4/4 4 Jobs Sun 5 4/4 4 Jobs Mon 6 Tue 7…" at bounding box center [711, 37] width 1422 height 1599
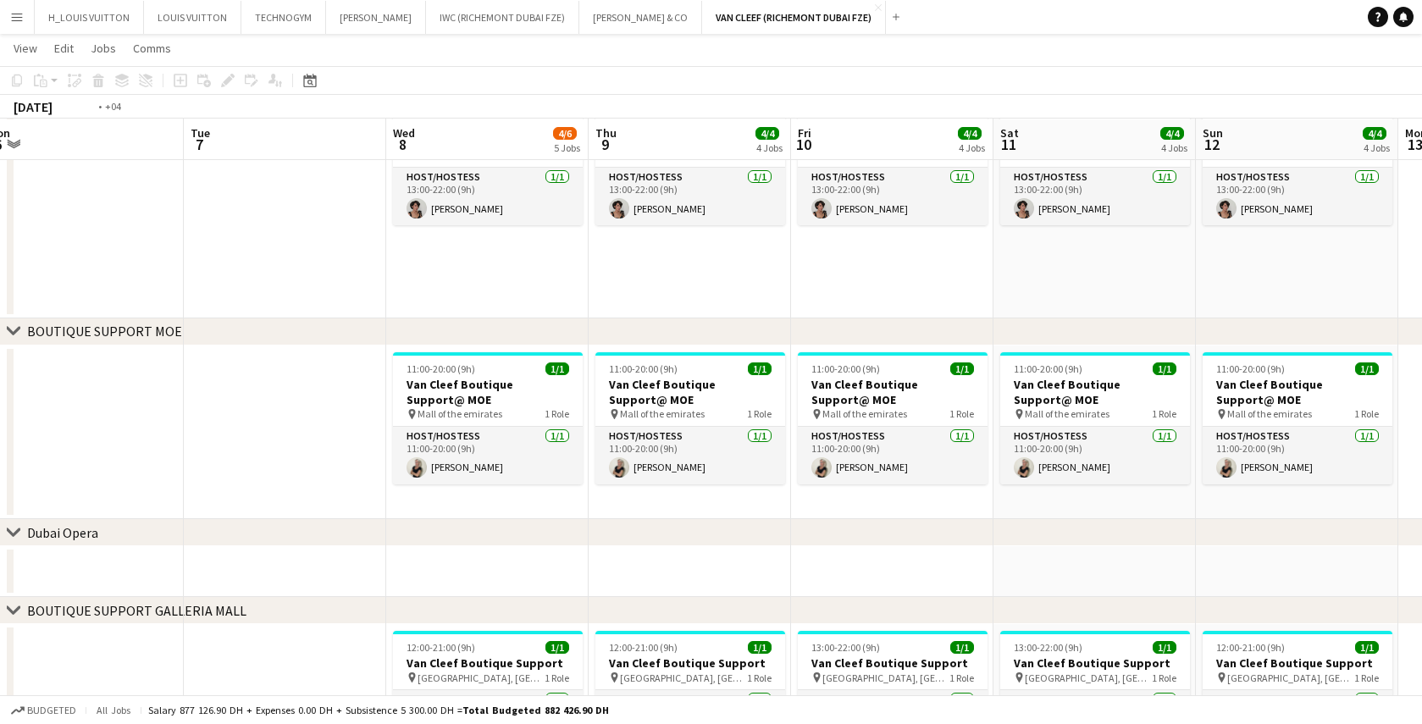
scroll to position [0, 833]
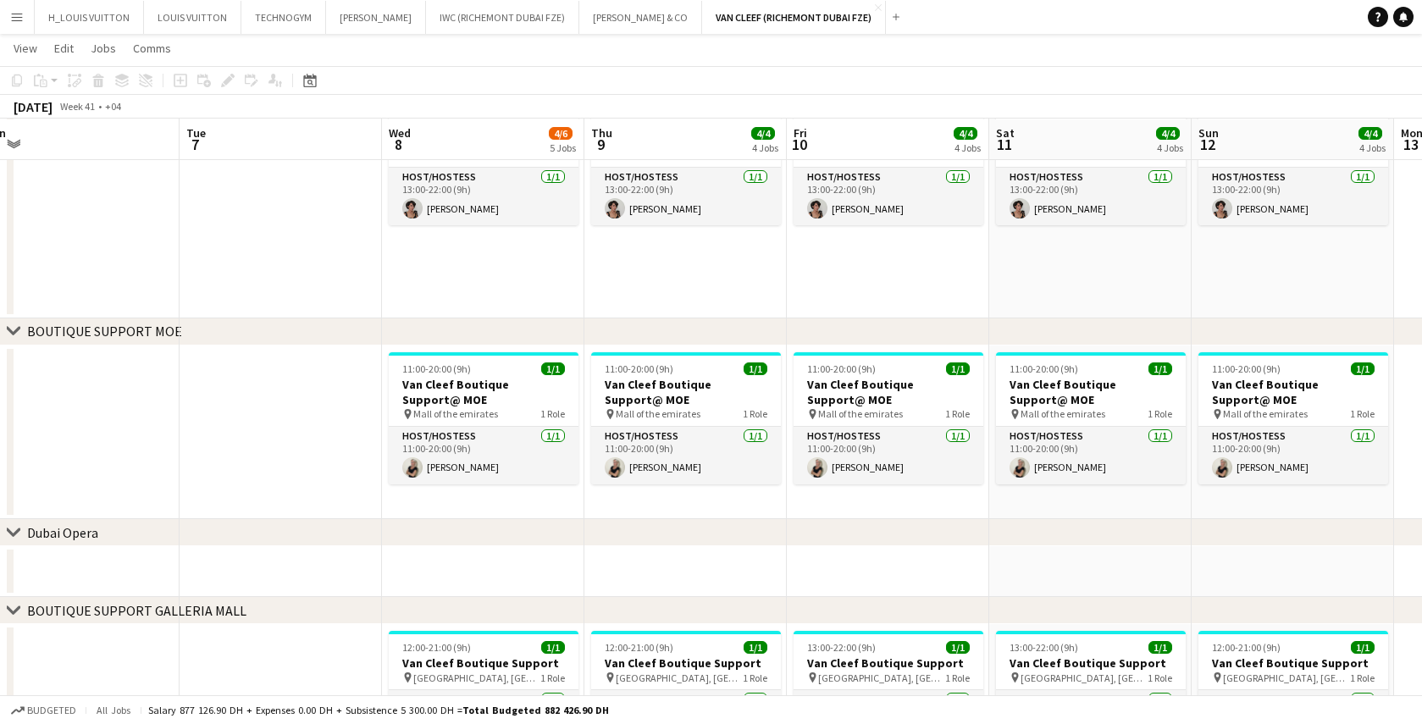
drag, startPoint x: 1024, startPoint y: 506, endPoint x: 624, endPoint y: 527, distance: 401.3
click at [624, 527] on div "chevron-right ACTIVATIONS/ VIP EVENTS chevron-right Boutique Support DMFA chevr…" at bounding box center [711, -1] width 1422 height 1599
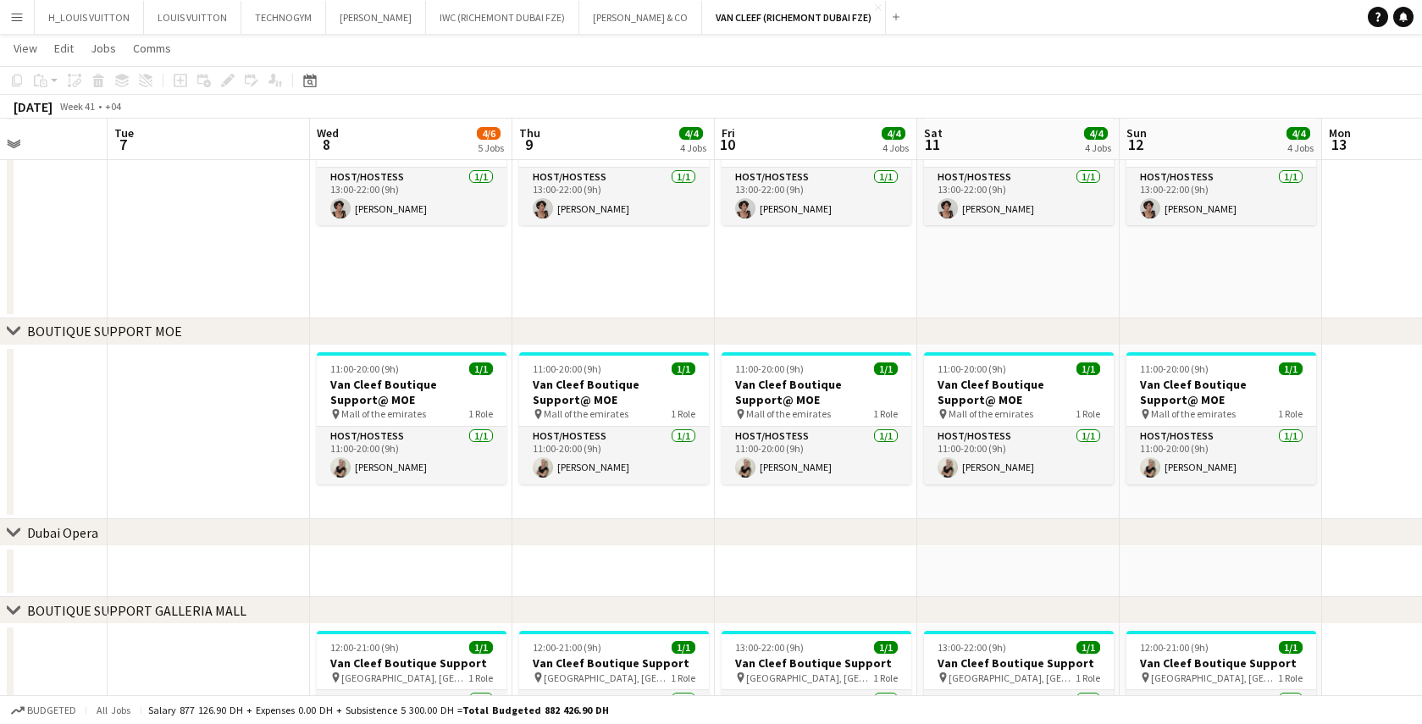
scroll to position [0, 502]
drag, startPoint x: 735, startPoint y: 491, endPoint x: 662, endPoint y: 504, distance: 74.8
click at [662, 504] on app-calendar-viewport "Sat 4 4/4 4 Jobs Sun 5 4/4 4 Jobs Mon 6 Tue 7 Wed 8 4/6 5 Jobs Thu 9 4/4 4 Jobs…" at bounding box center [711, -1] width 1422 height 1599
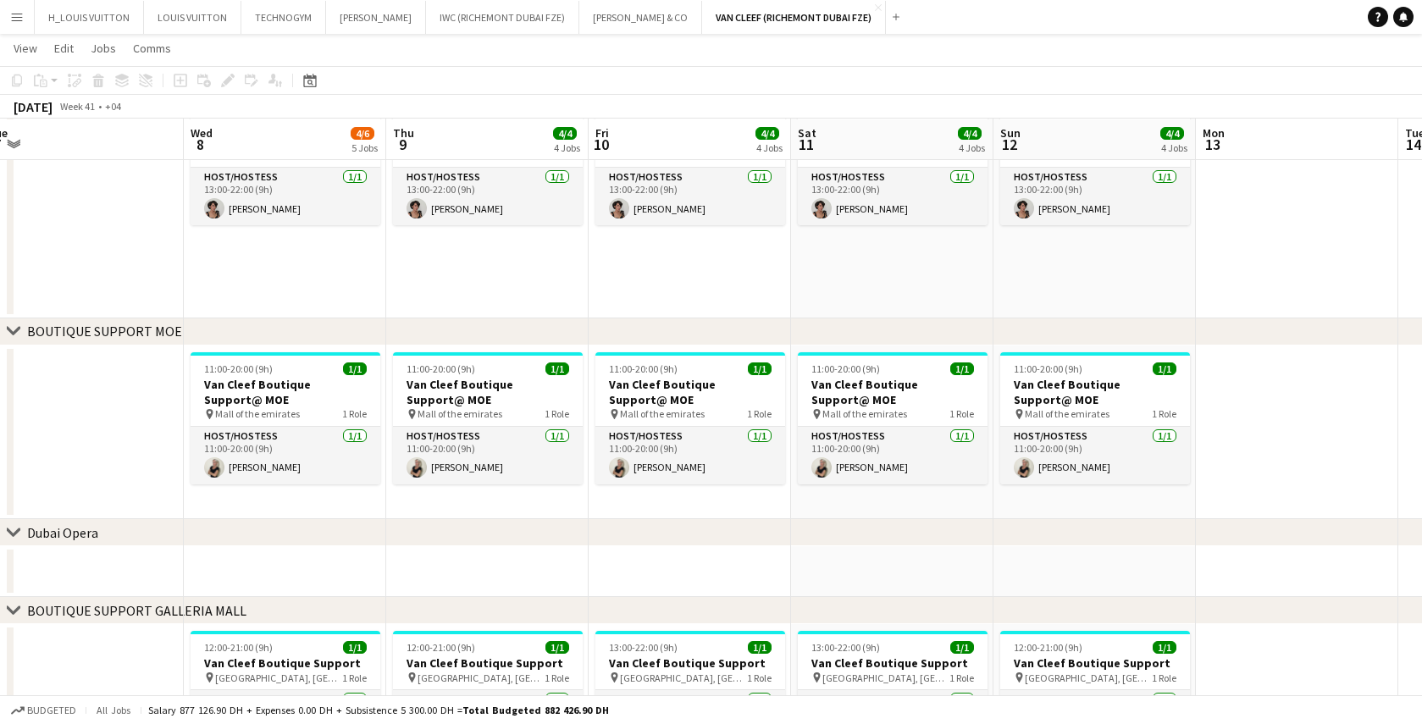
scroll to position [0, 648]
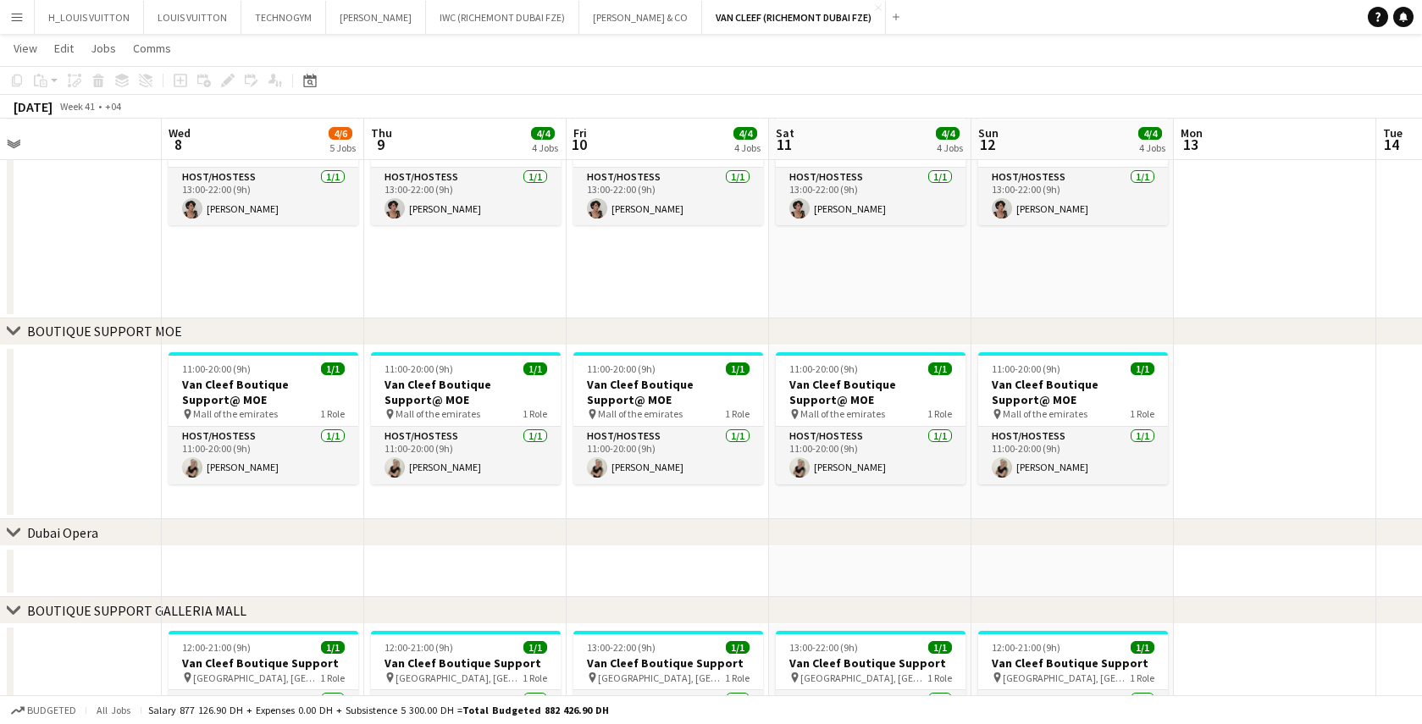
drag, startPoint x: 1084, startPoint y: 508, endPoint x: 452, endPoint y: 525, distance: 633.1
click at [452, 525] on div "chevron-right ACTIVATIONS/ VIP EVENTS chevron-right Boutique Support DMFA chevr…" at bounding box center [711, -1] width 1422 height 1599
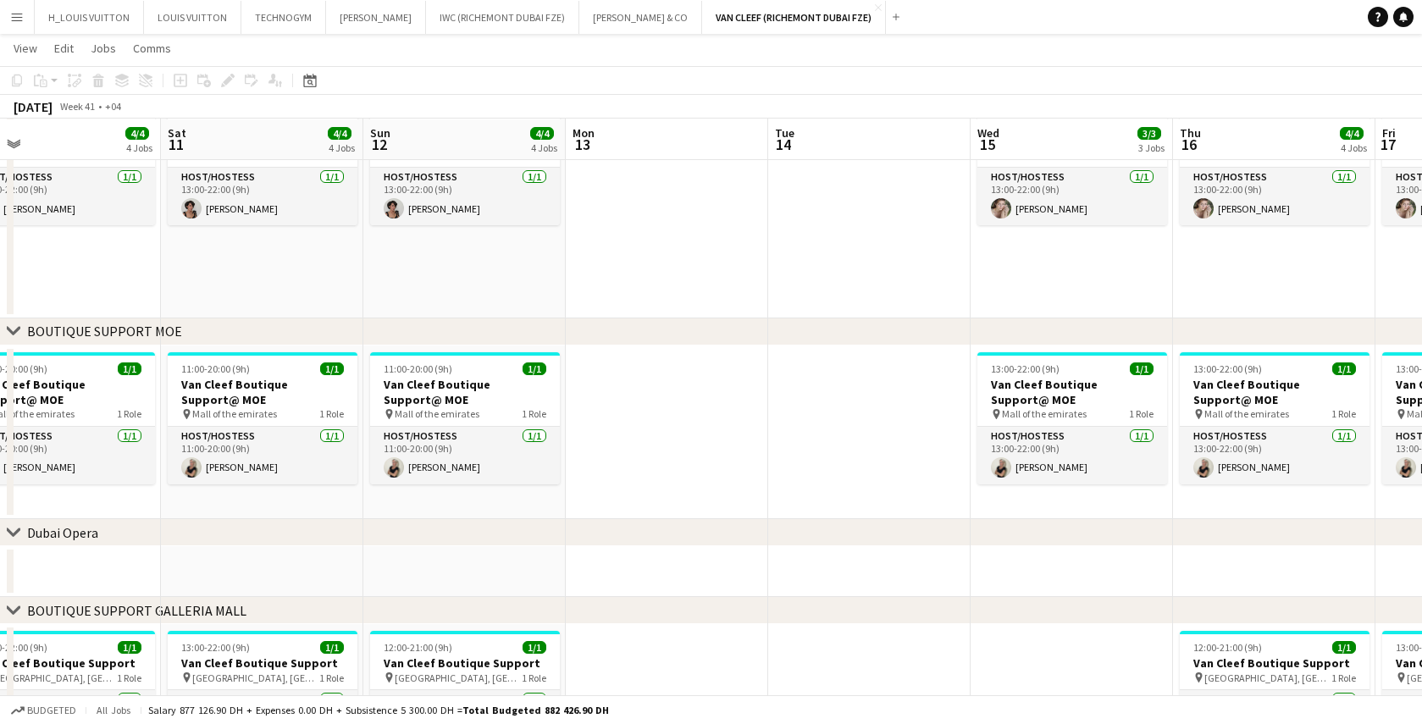
drag, startPoint x: 1281, startPoint y: 461, endPoint x: 673, endPoint y: 491, distance: 609.0
click at [673, 491] on app-calendar-viewport "Mon 6 Tue 7 Wed 8 4/6 5 Jobs Thu 9 4/4 4 Jobs Fri 10 4/4 4 Jobs Sat 11 4/4 4 Jo…" at bounding box center [711, -1] width 1422 height 1599
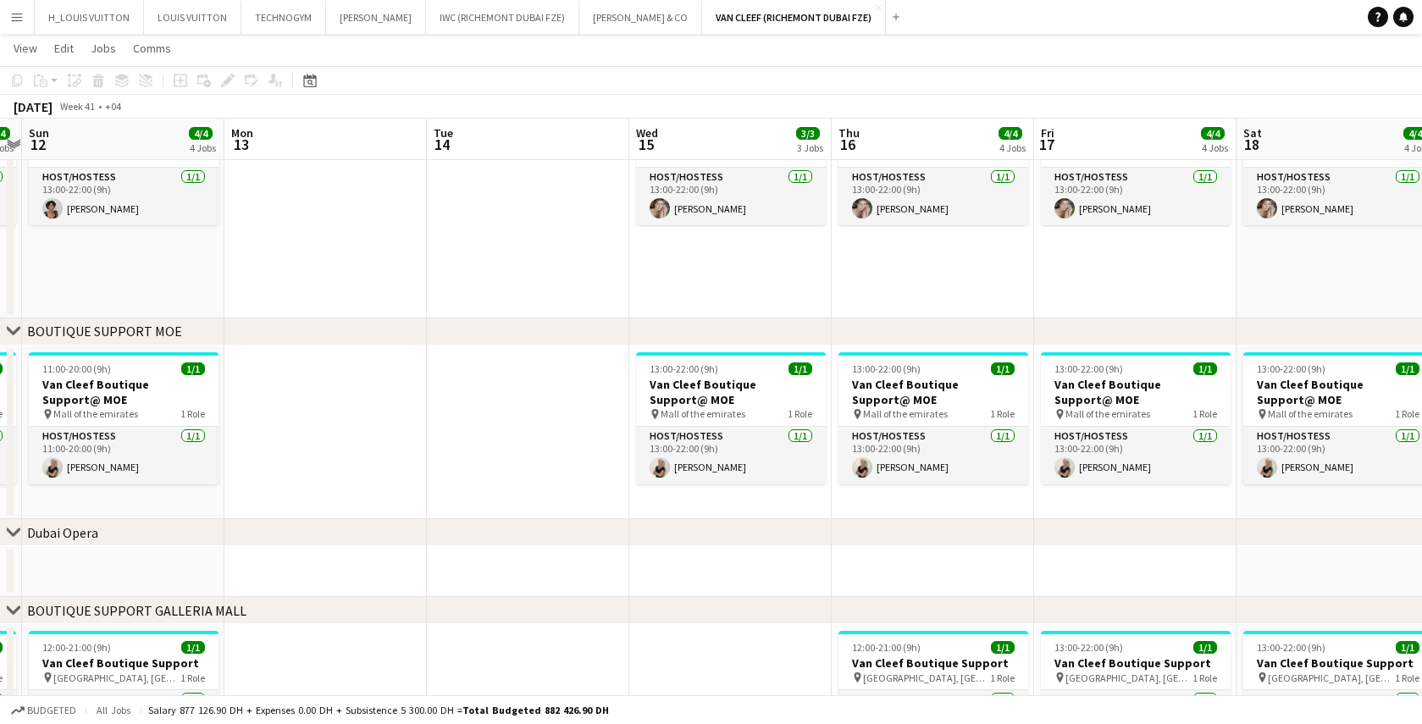
drag, startPoint x: 562, startPoint y: 466, endPoint x: 447, endPoint y: 467, distance: 114.4
click at [447, 467] on app-calendar-viewport "Wed 8 4/6 5 Jobs Thu 9 4/4 4 Jobs Fri 10 4/4 4 Jobs Sat 11 4/4 4 Jobs Sun 12 4/…" at bounding box center [711, -1] width 1422 height 1599
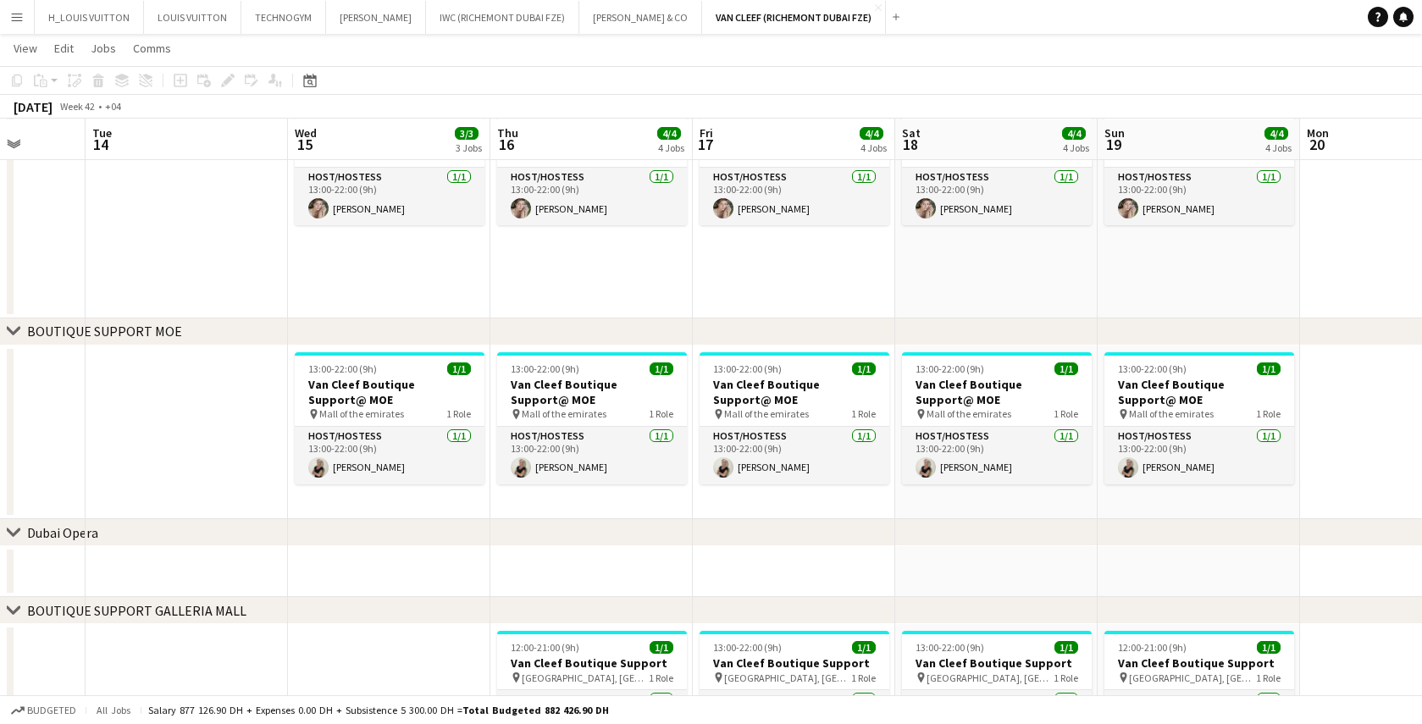
scroll to position [0, 725]
drag, startPoint x: 933, startPoint y: 507, endPoint x: 600, endPoint y: 510, distance: 333.0
click at [600, 510] on app-calendar-viewport "Fri 10 4/4 4 Jobs Sat 11 4/4 4 Jobs Sun 12 4/4 4 Jobs Mon 13 Tue 14 Wed 15 3/3 …" at bounding box center [711, -1] width 1422 height 1599
drag, startPoint x: 1101, startPoint y: 546, endPoint x: 745, endPoint y: 568, distance: 356.6
click at [745, 568] on div "chevron-right ACTIVATIONS/ VIP EVENTS chevron-right Boutique Support DMFA chevr…" at bounding box center [711, -1] width 1422 height 1599
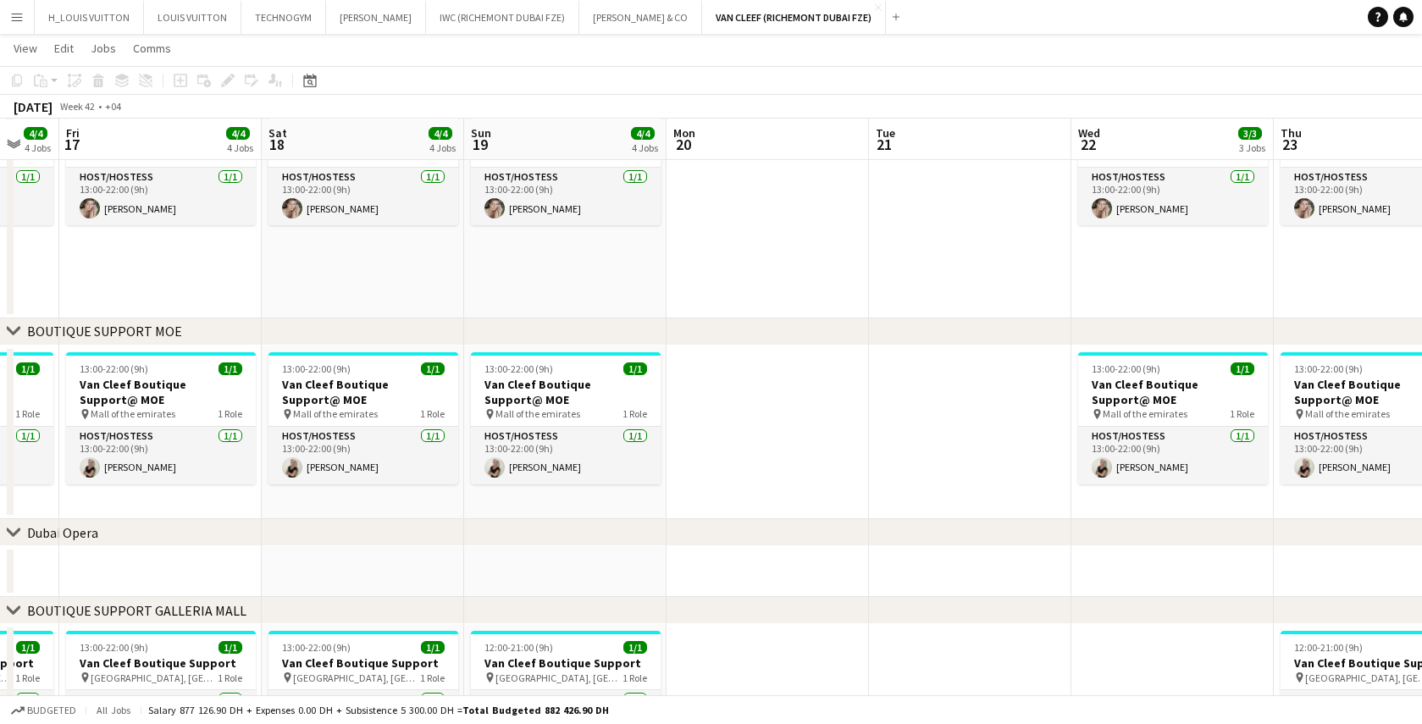
drag, startPoint x: 843, startPoint y: 518, endPoint x: 443, endPoint y: 517, distance: 399.9
click at [443, 517] on app-calendar-viewport "Mon 13 Tue 14 Wed 15 3/3 3 Jobs Thu 16 4/4 4 Jobs Fri 17 4/4 4 Jobs Sat 18 4/4 …" at bounding box center [711, -1] width 1422 height 1599
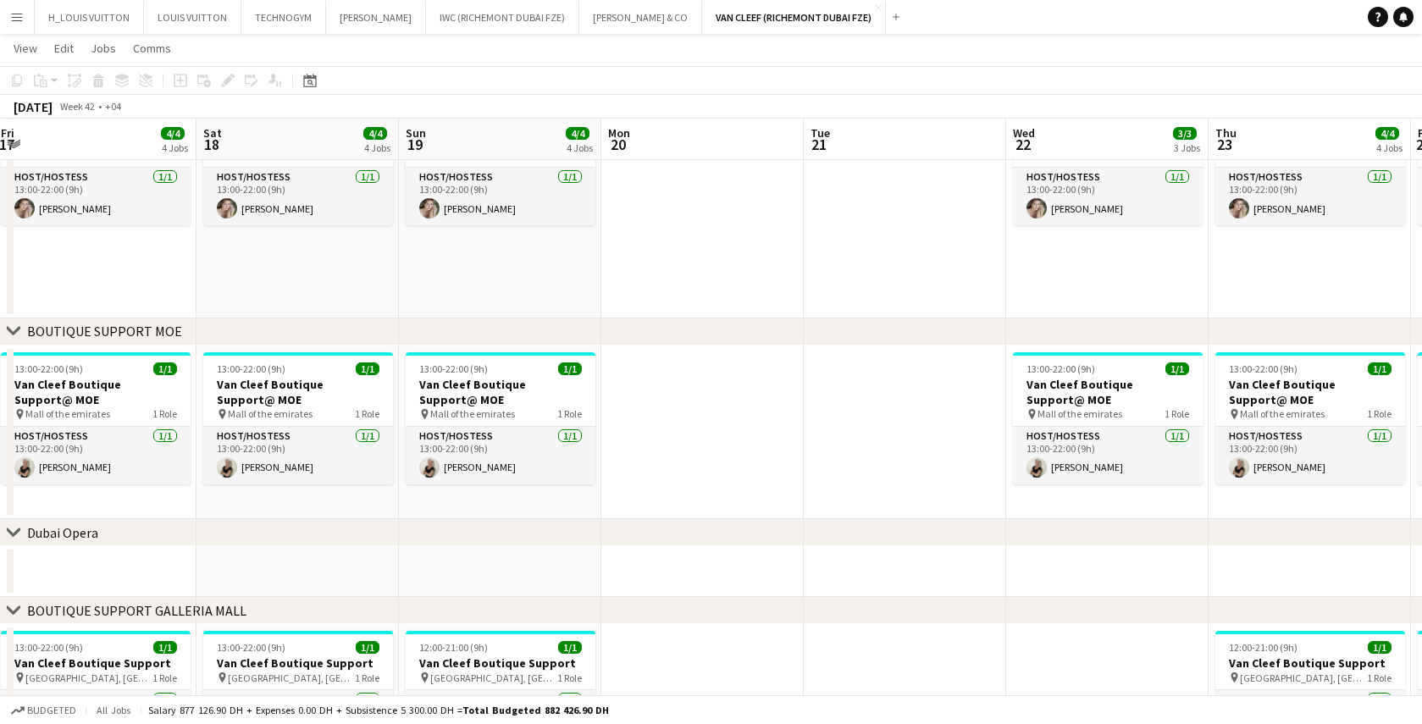
scroll to position [0, 850]
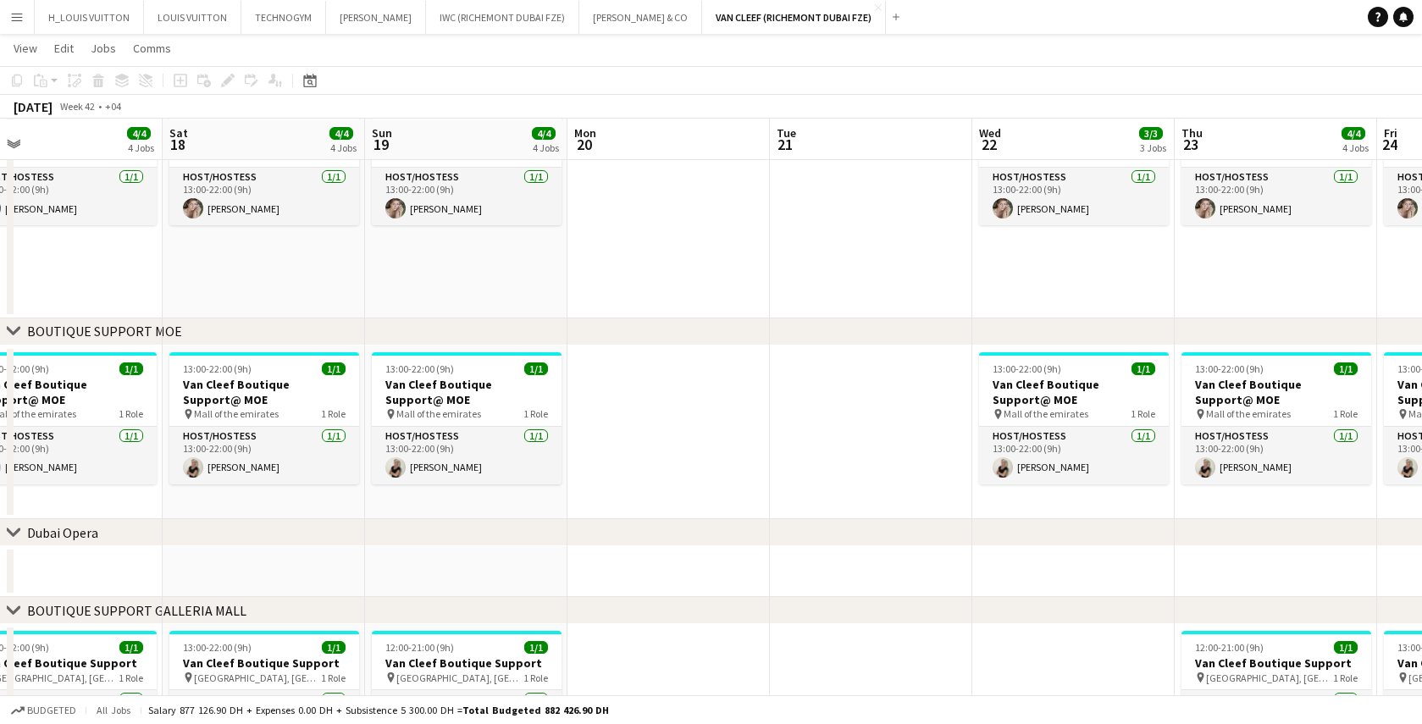
drag, startPoint x: 936, startPoint y: 464, endPoint x: 769, endPoint y: 483, distance: 167.9
click at [769, 483] on app-calendar-viewport "Mon 13 Tue 14 Wed 15 3/3 3 Jobs Thu 16 4/4 4 Jobs Fri 17 4/4 4 Jobs Sat 18 4/4 …" at bounding box center [711, -1] width 1422 height 1599
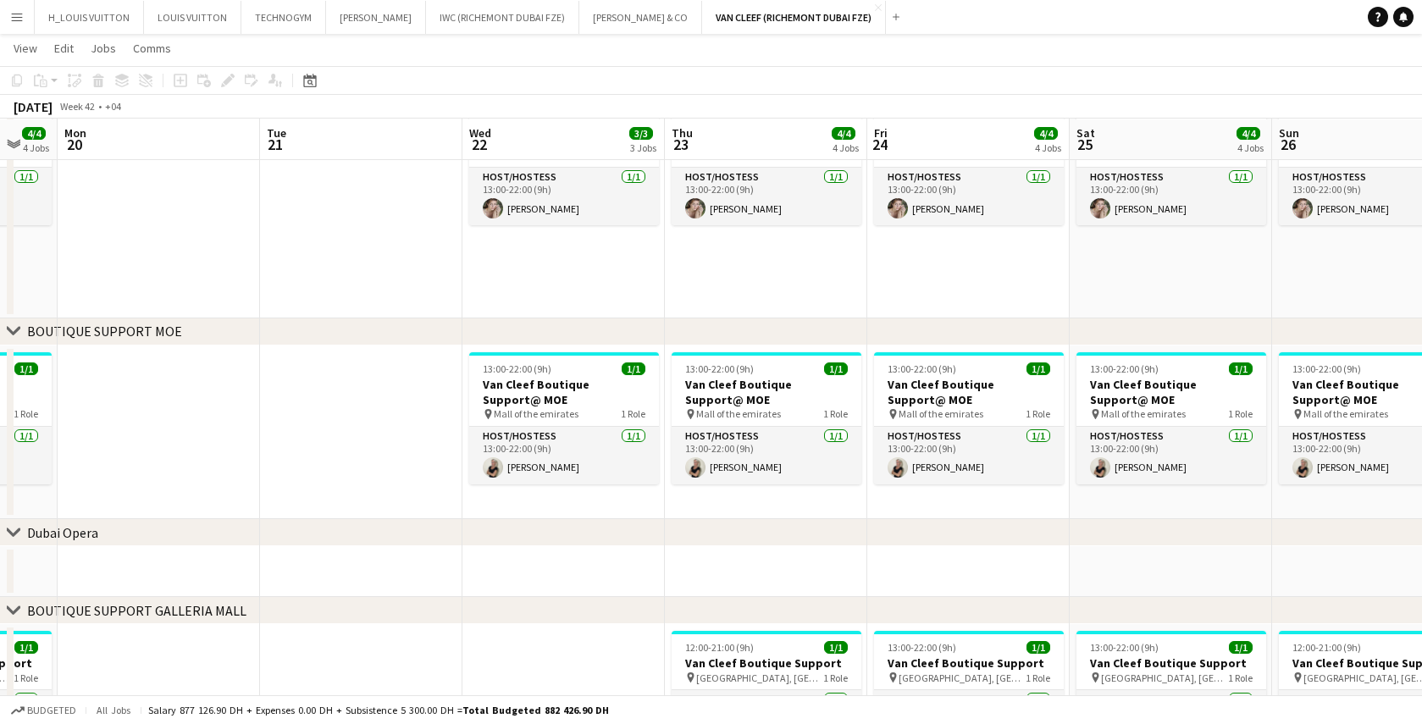
scroll to position [0, 590]
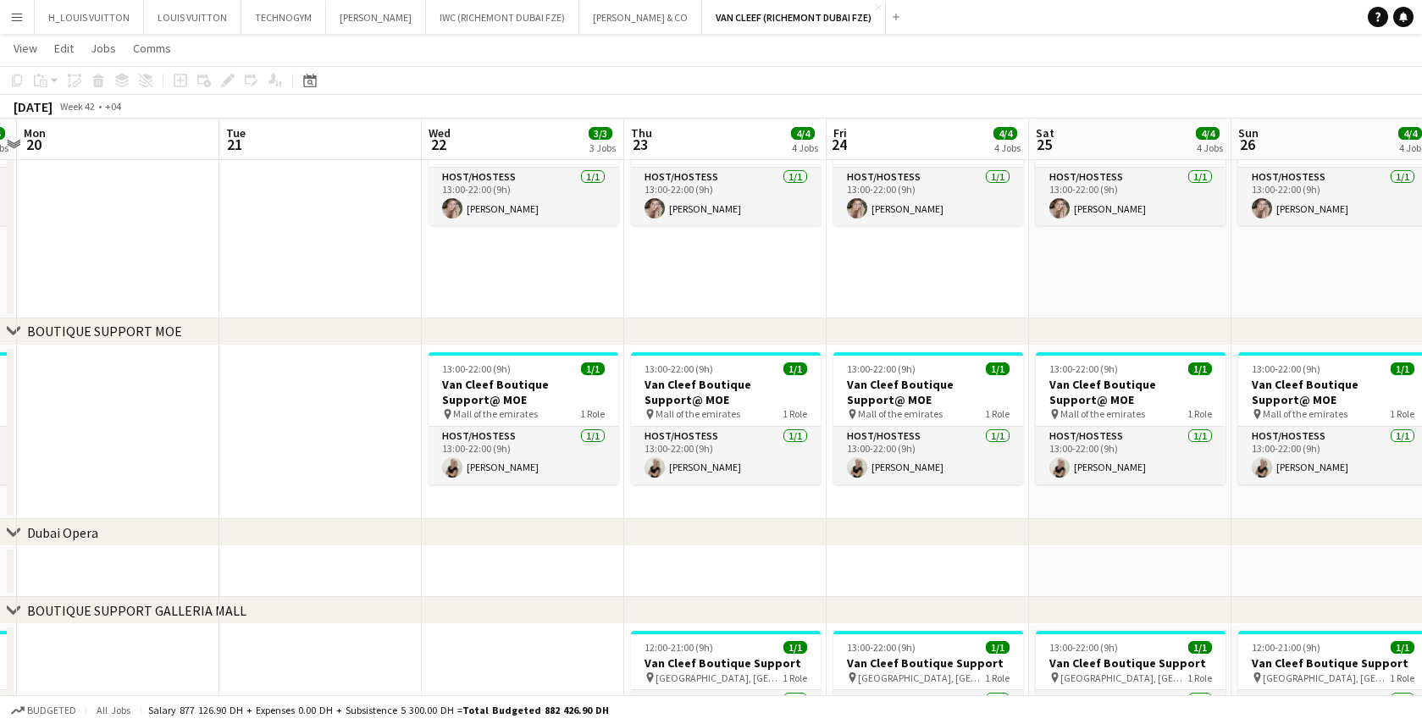
drag, startPoint x: 870, startPoint y: 455, endPoint x: 346, endPoint y: 475, distance: 524.8
click at [324, 469] on app-calendar-viewport "Fri 17 4/4 4 Jobs Sat 18 4/4 4 Jobs Sun 19 4/4 4 Jobs Mon 20 Tue 21 Wed 22 3/3 …" at bounding box center [711, -1] width 1422 height 1599
drag, startPoint x: 1151, startPoint y: 522, endPoint x: 919, endPoint y: 540, distance: 232.8
click at [919, 540] on div "chevron-right [GEOGRAPHIC_DATA]" at bounding box center [711, 532] width 1422 height 27
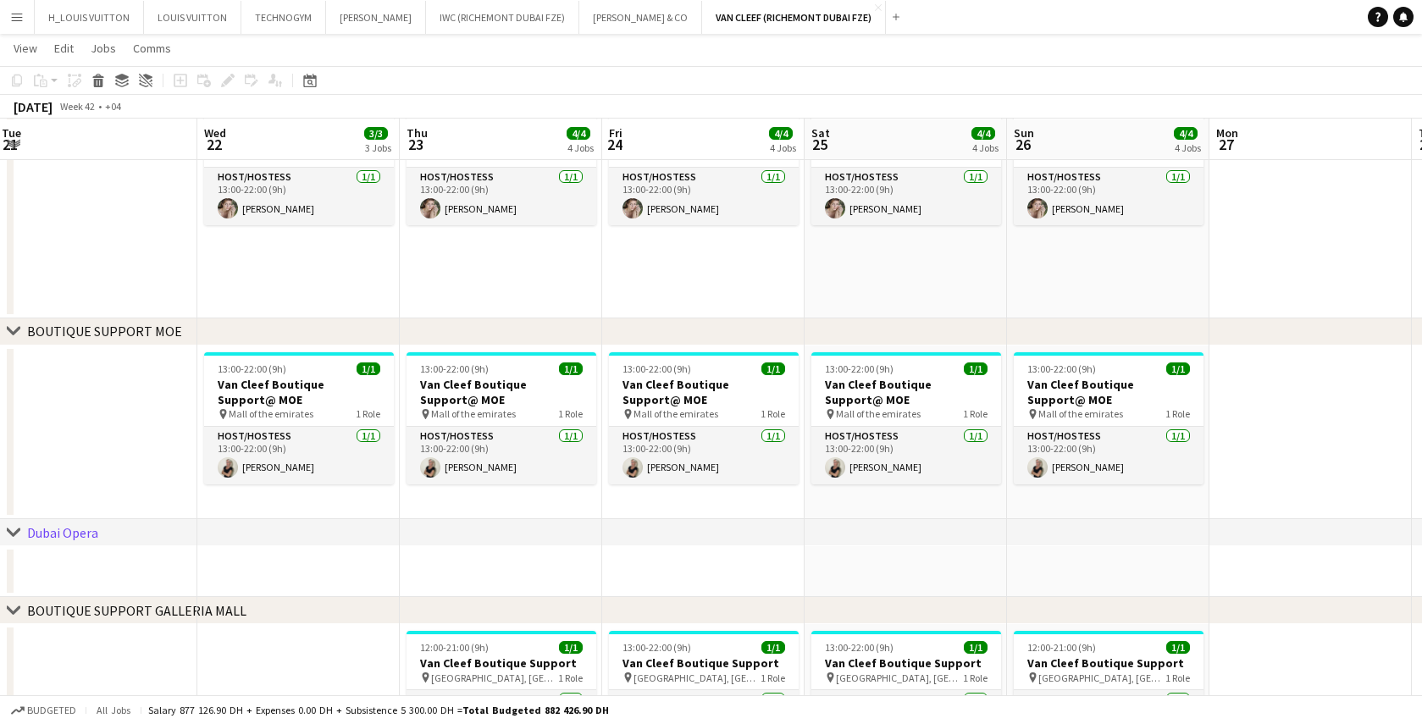
scroll to position [0, 816]
drag, startPoint x: 1055, startPoint y: 504, endPoint x: 829, endPoint y: 516, distance: 225.7
click at [829, 516] on app-calendar-viewport "Fri 17 4/4 4 Jobs Sat 18 4/4 4 Jobs Sun 19 4/4 4 Jobs Mon 20 Tue 21 Wed 22 3/3 …" at bounding box center [711, -1] width 1422 height 1599
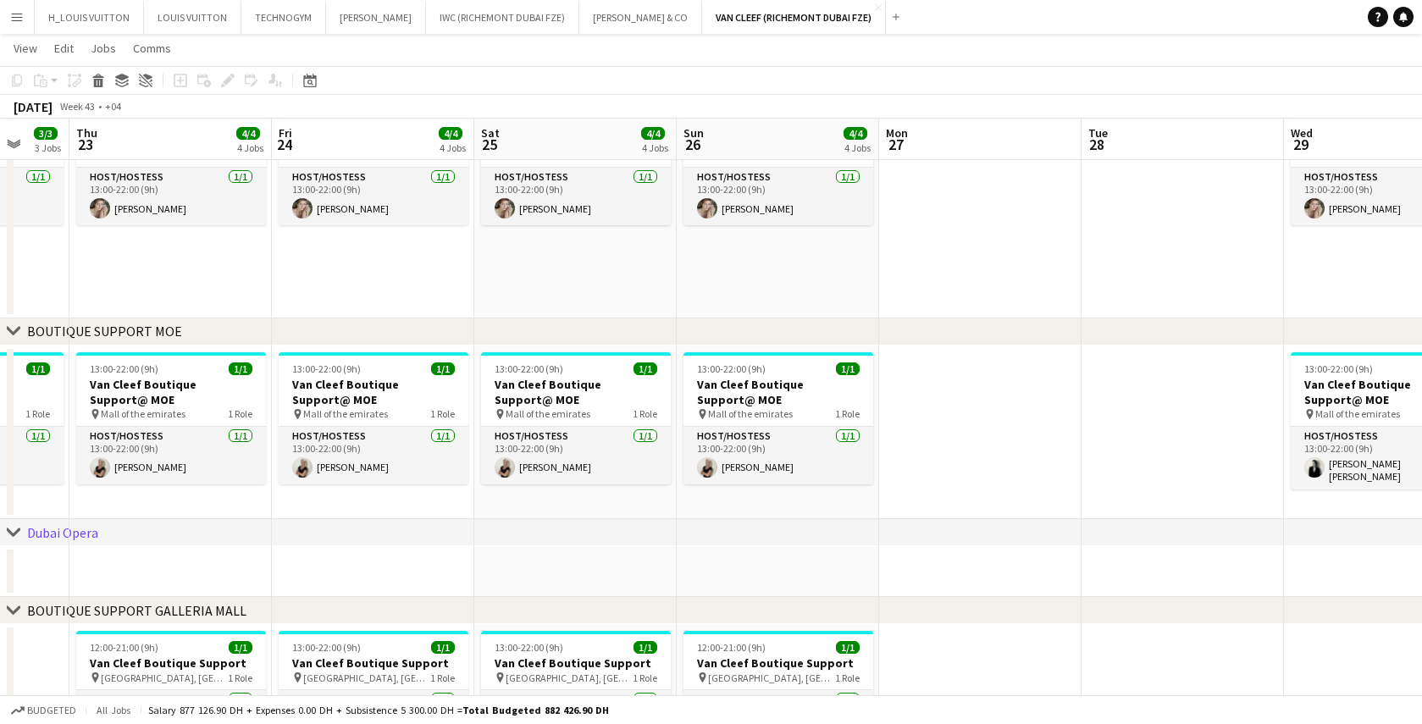
scroll to position [0, 773]
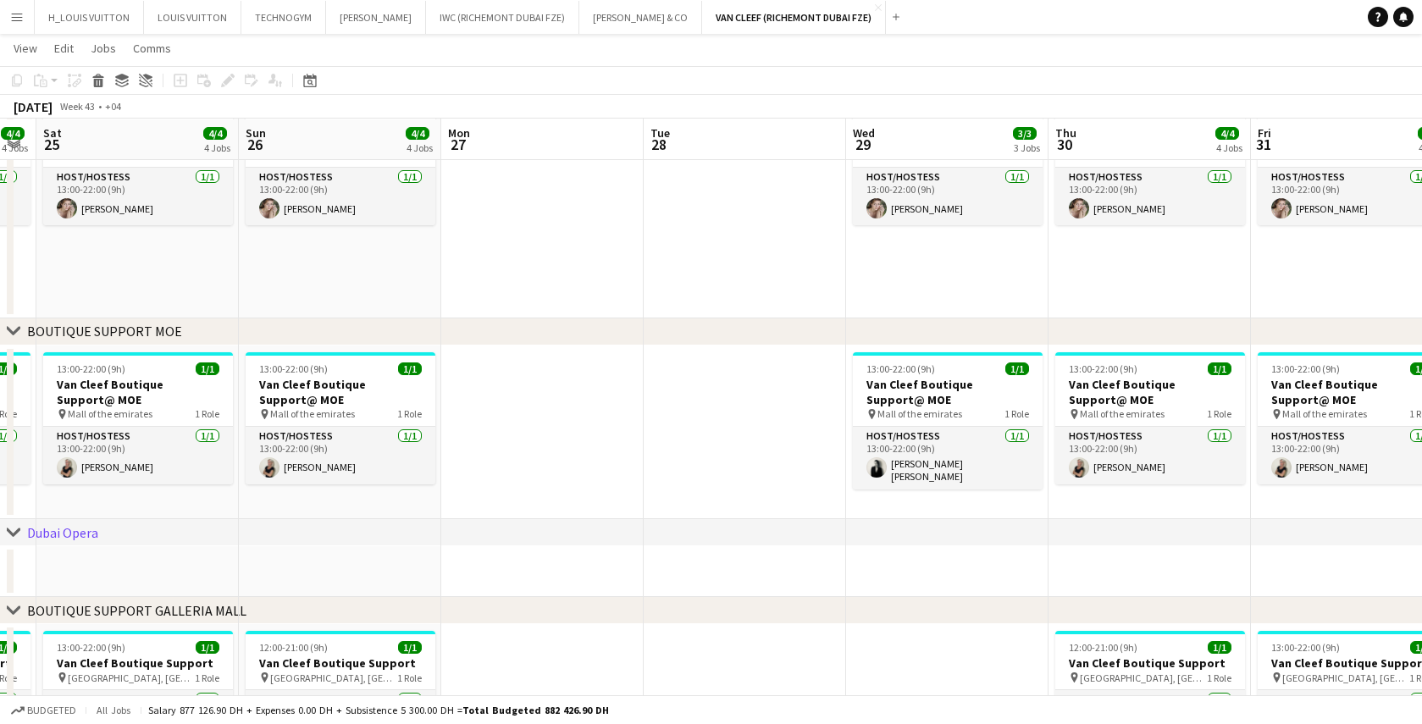
drag, startPoint x: 1101, startPoint y: 449, endPoint x: 674, endPoint y: 474, distance: 427.7
click at [674, 474] on app-calendar-viewport "Tue 21 Wed 22 3/3 3 Jobs Thu 23 4/4 4 Jobs Fri 24 4/4 4 Jobs Sat 25 4/4 4 Jobs …" at bounding box center [711, -1] width 1422 height 1599
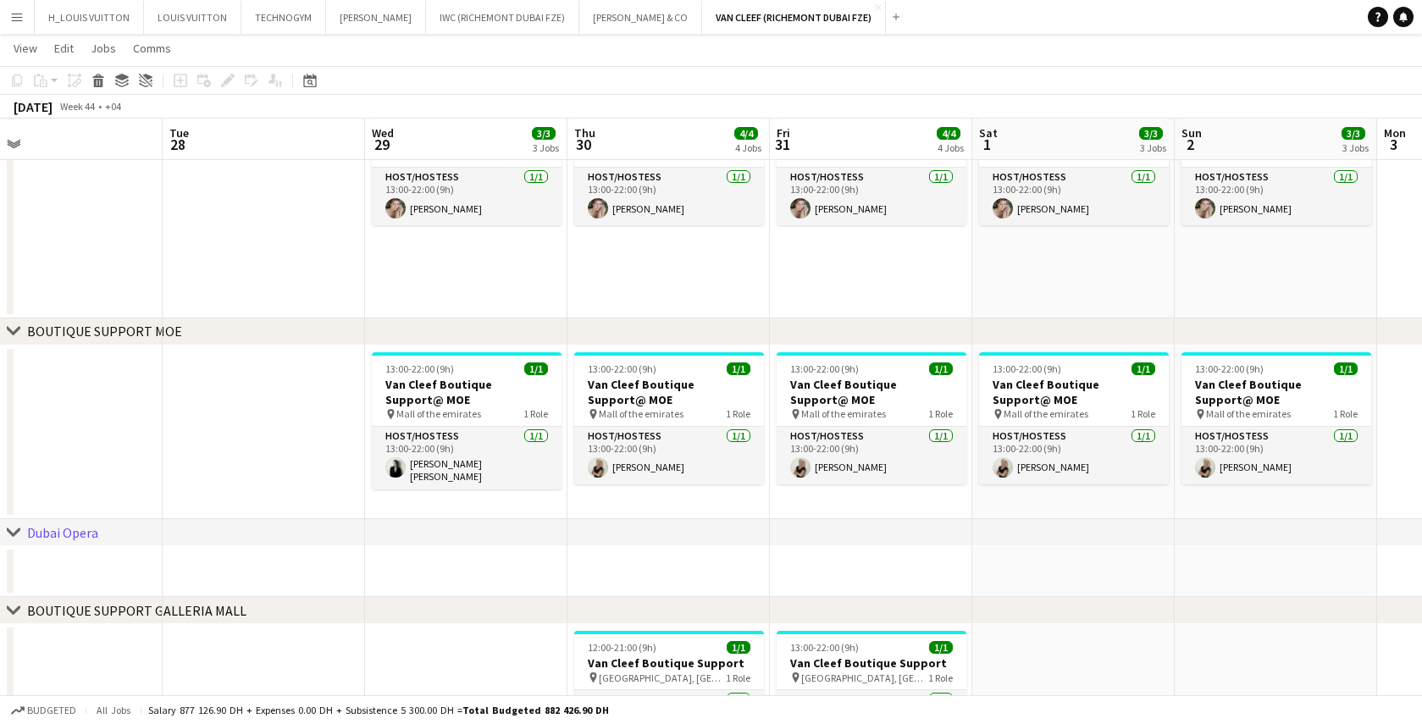
scroll to position [0, 490]
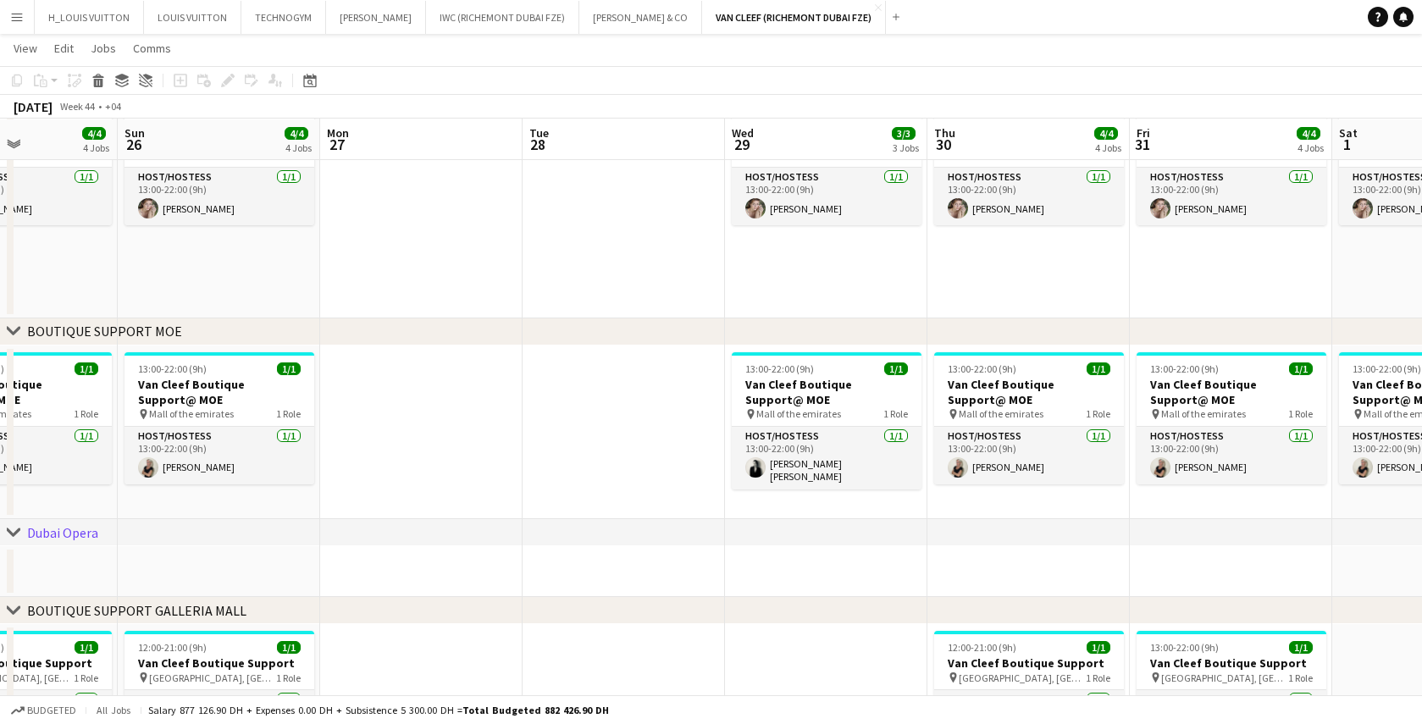
drag, startPoint x: 763, startPoint y: 435, endPoint x: 237, endPoint y: 452, distance: 526.4
click at [237, 452] on app-calendar-viewport "Thu 23 4/4 4 Jobs Fri 24 4/4 4 Jobs Sat 25 4/4 4 Jobs Sun 26 4/4 4 Jobs Mon 27 …" at bounding box center [711, -1] width 1422 height 1599
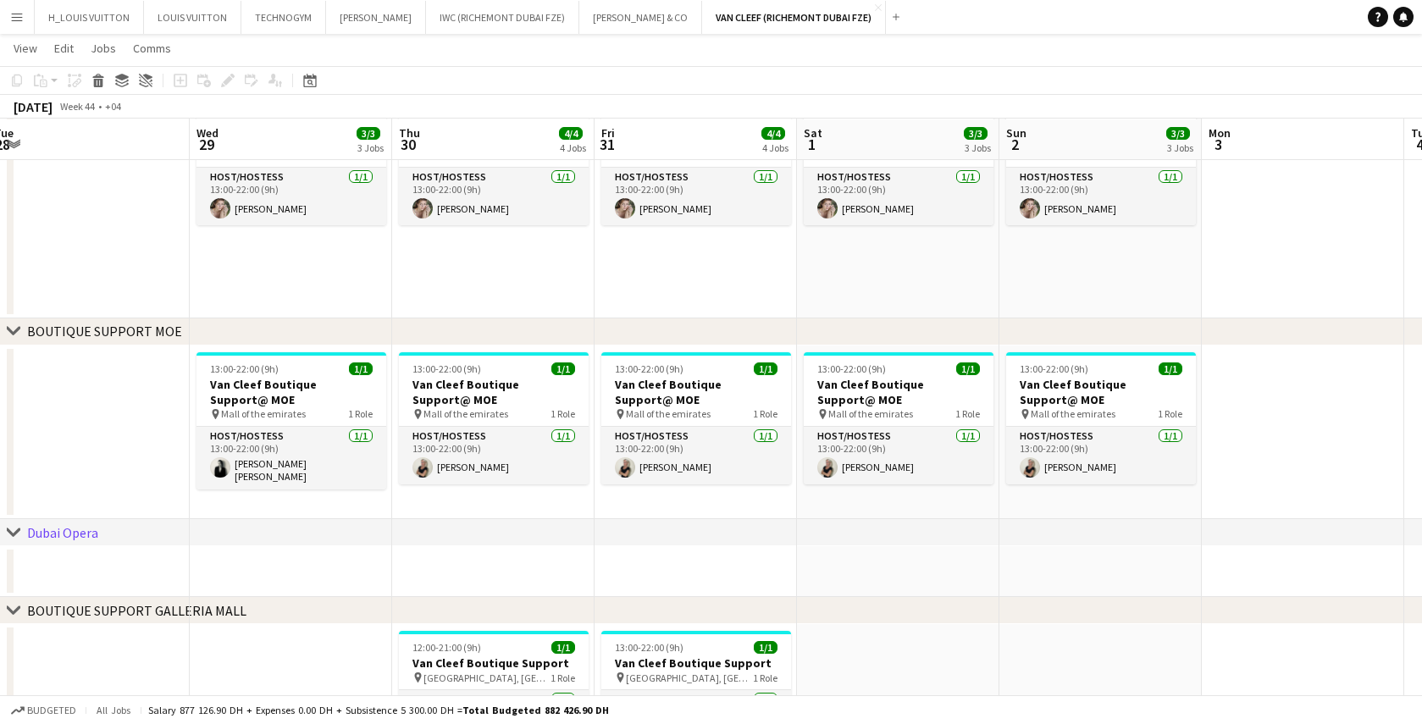
scroll to position [0, 633]
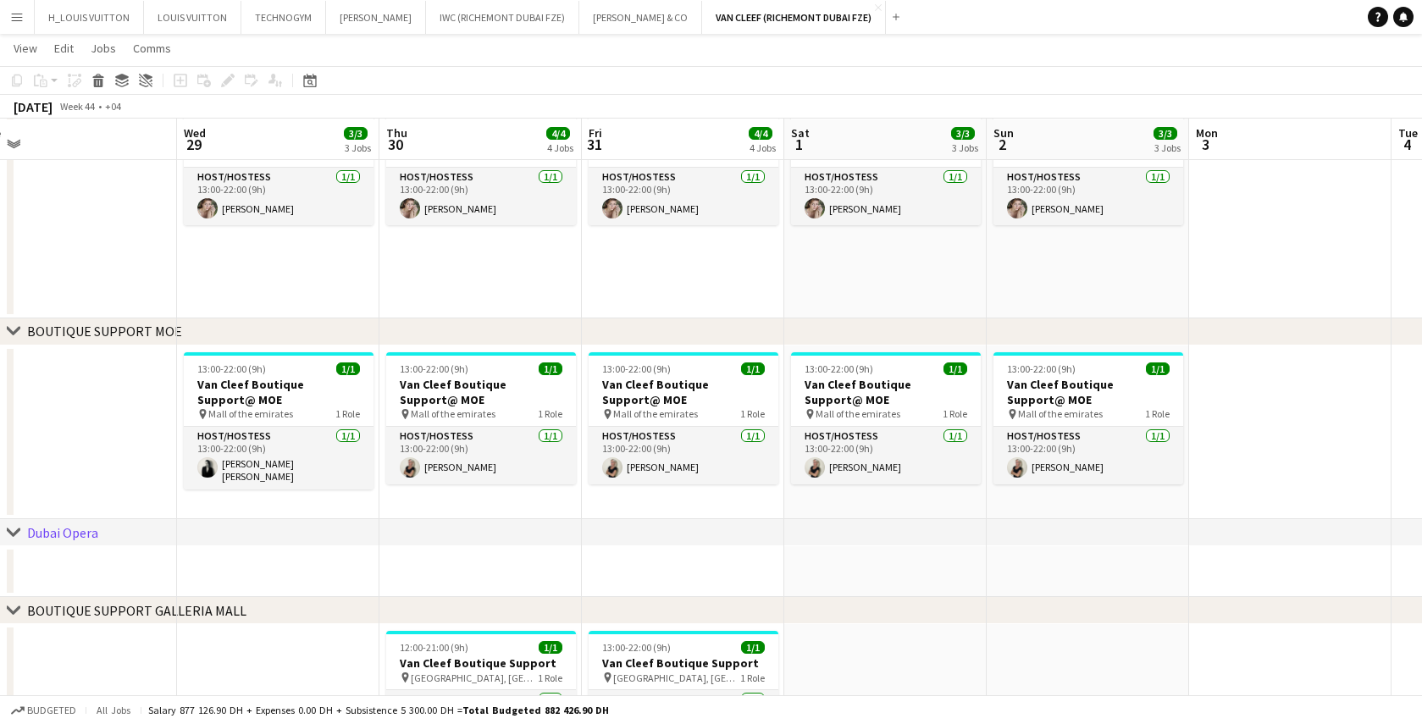
drag, startPoint x: 1067, startPoint y: 566, endPoint x: 925, endPoint y: 570, distance: 142.4
click at [925, 570] on app-calendar-viewport "Sat 25 4/4 4 Jobs Sun 26 4/4 4 Jobs Mon 27 Tue 28 Wed 29 3/3 3 Jobs Thu 30 4/4 …" at bounding box center [711, -1] width 1422 height 1599
drag, startPoint x: 288, startPoint y: 536, endPoint x: 415, endPoint y: 540, distance: 127.1
click at [415, 540] on div "chevron-right [GEOGRAPHIC_DATA]" at bounding box center [711, 532] width 1422 height 27
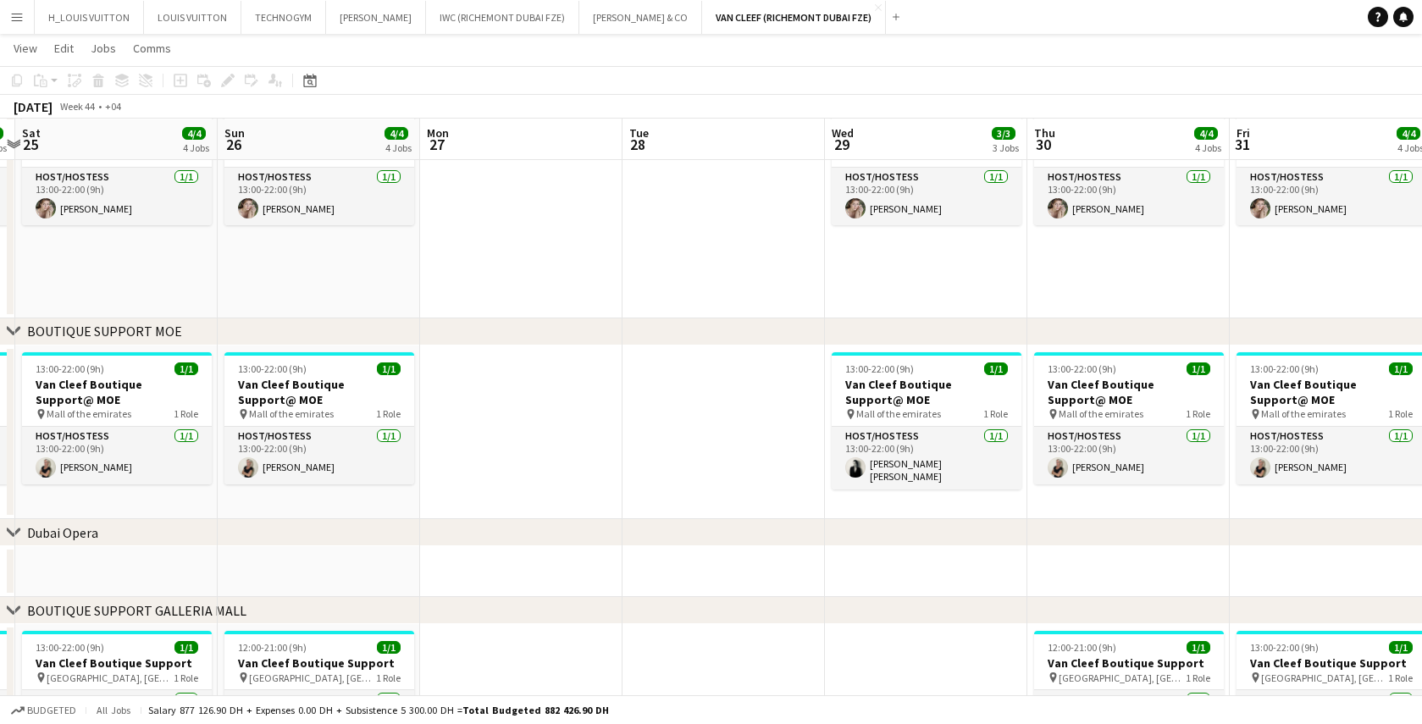
drag, startPoint x: 90, startPoint y: 473, endPoint x: 1180, endPoint y: 467, distance: 1090.4
click at [1182, 467] on app-calendar-viewport "Thu 23 4/4 4 Jobs Fri 24 4/4 4 Jobs Sat 25 4/4 4 Jobs Sun 26 4/4 4 Jobs Mon 27 …" at bounding box center [711, -1] width 1422 height 1599
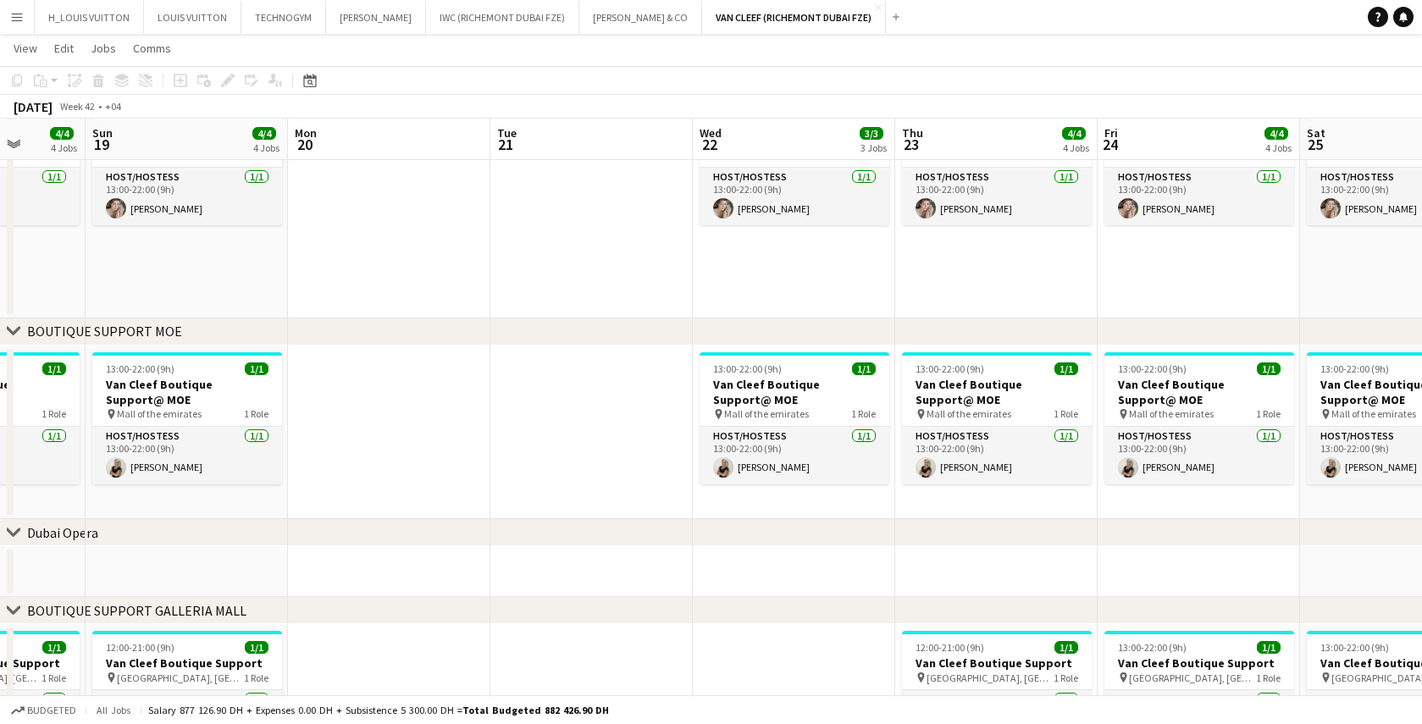
drag, startPoint x: 279, startPoint y: 515, endPoint x: 1393, endPoint y: 493, distance: 1114.3
click at [1394, 493] on app-calendar-viewport "Thu 16 4/4 4 Jobs Fri 17 4/4 4 Jobs Sat 18 4/4 4 Jobs Sun 19 4/4 4 Jobs Mon 20 …" at bounding box center [711, -1] width 1422 height 1599
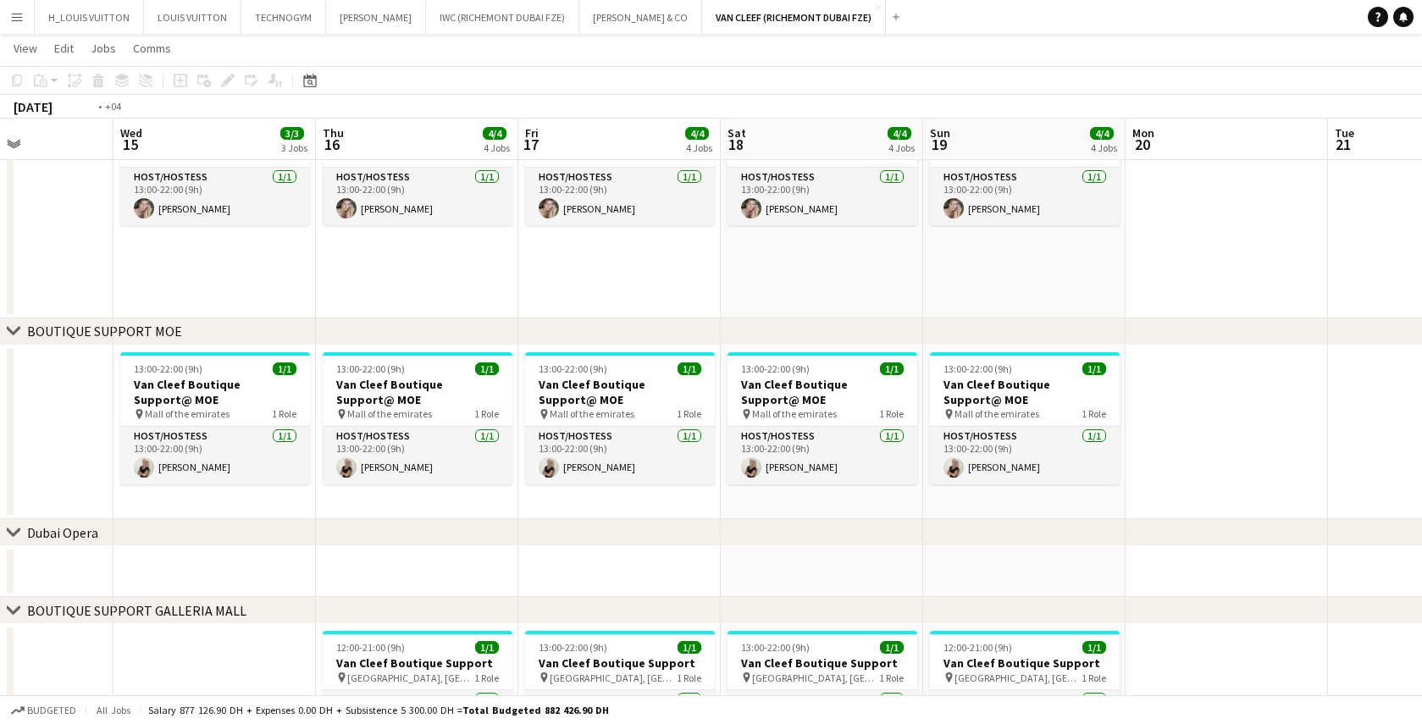
scroll to position [0, 492]
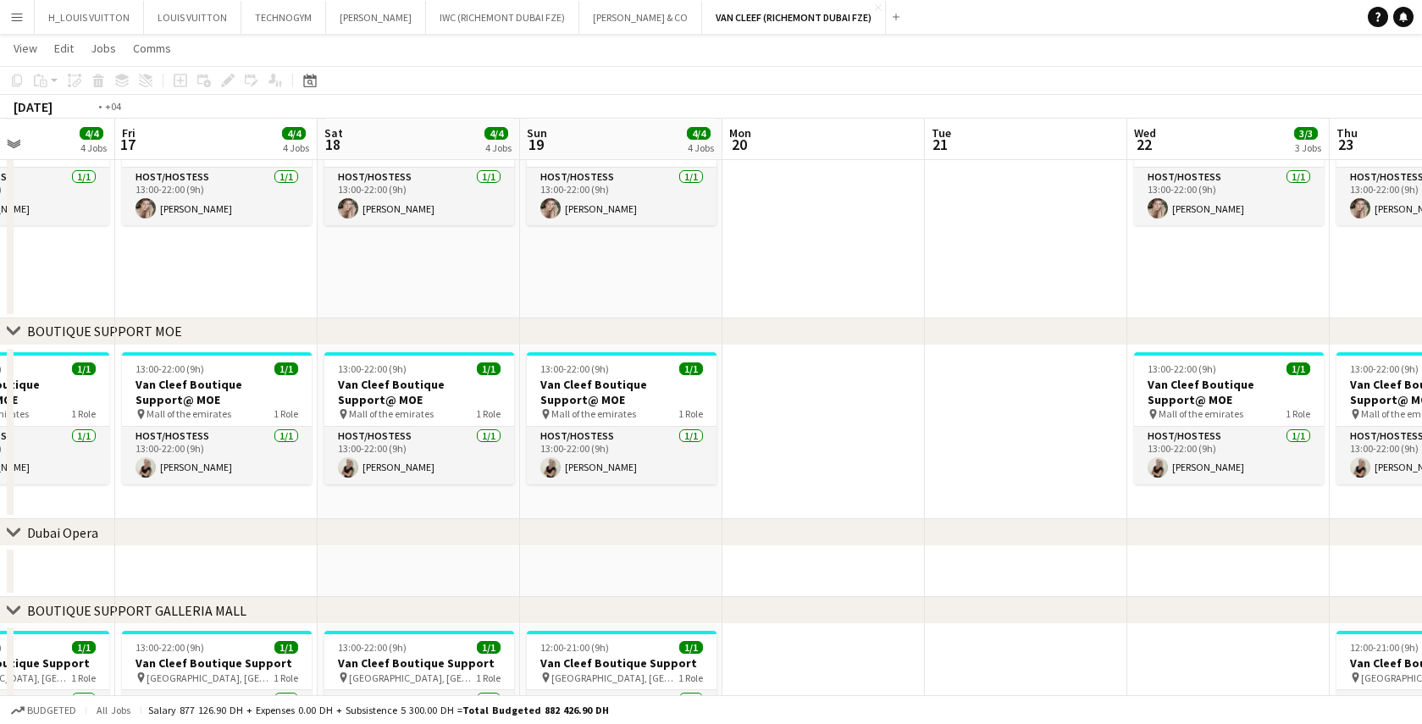
drag, startPoint x: 589, startPoint y: 518, endPoint x: 1441, endPoint y: 469, distance: 853.7
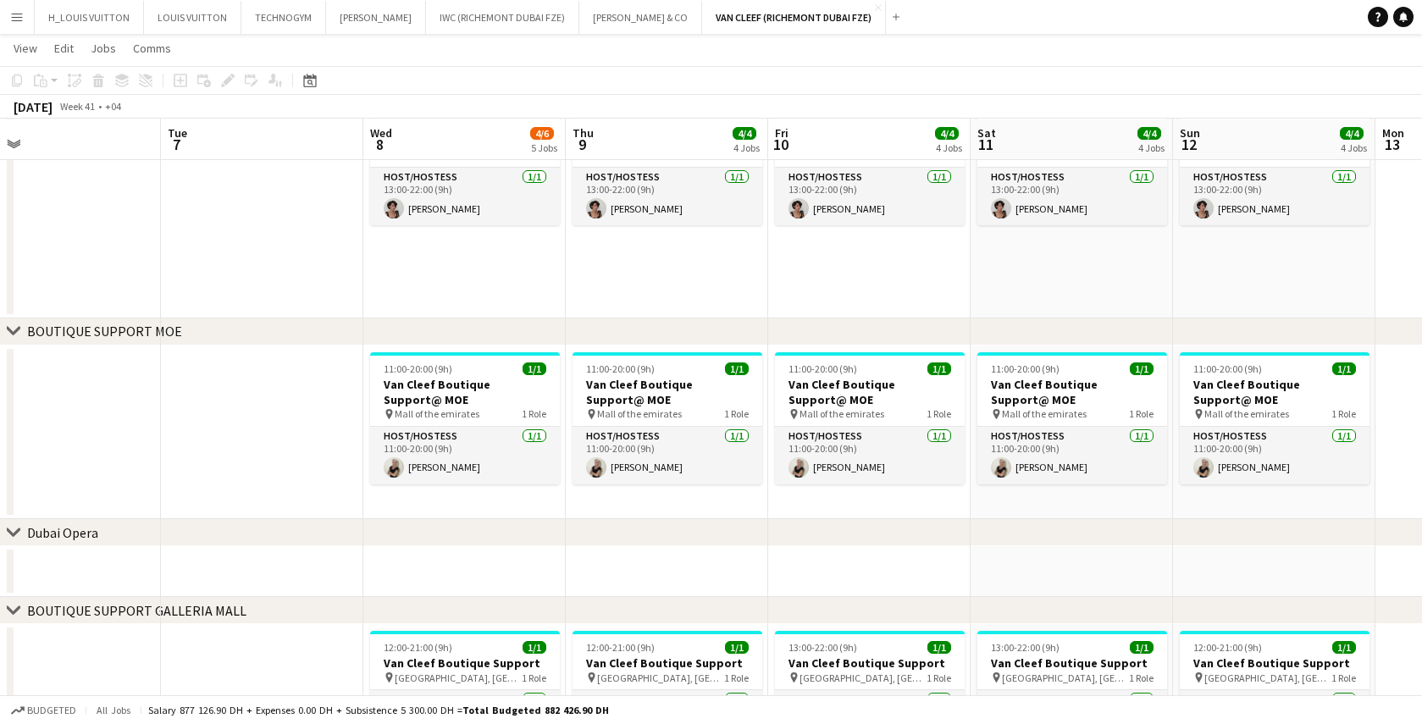
drag, startPoint x: 232, startPoint y: 498, endPoint x: 1251, endPoint y: 496, distance: 1019.2
click at [1295, 491] on app-calendar-viewport "Sat 4 4/4 4 Jobs Sun 5 4/4 4 Jobs Mon 6 Tue 7 Wed 8 4/6 5 Jobs Thu 9 4/4 4 Jobs…" at bounding box center [711, -1] width 1422 height 1599
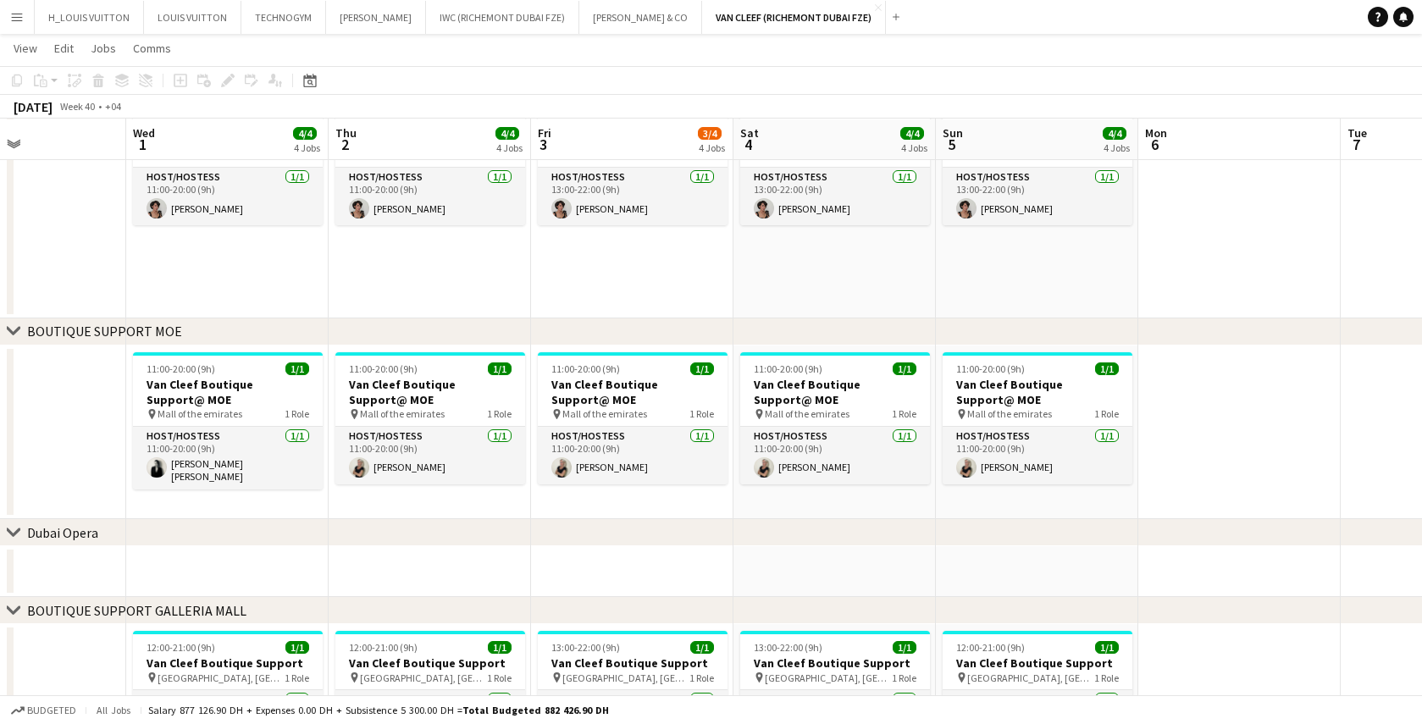
scroll to position [0, 450]
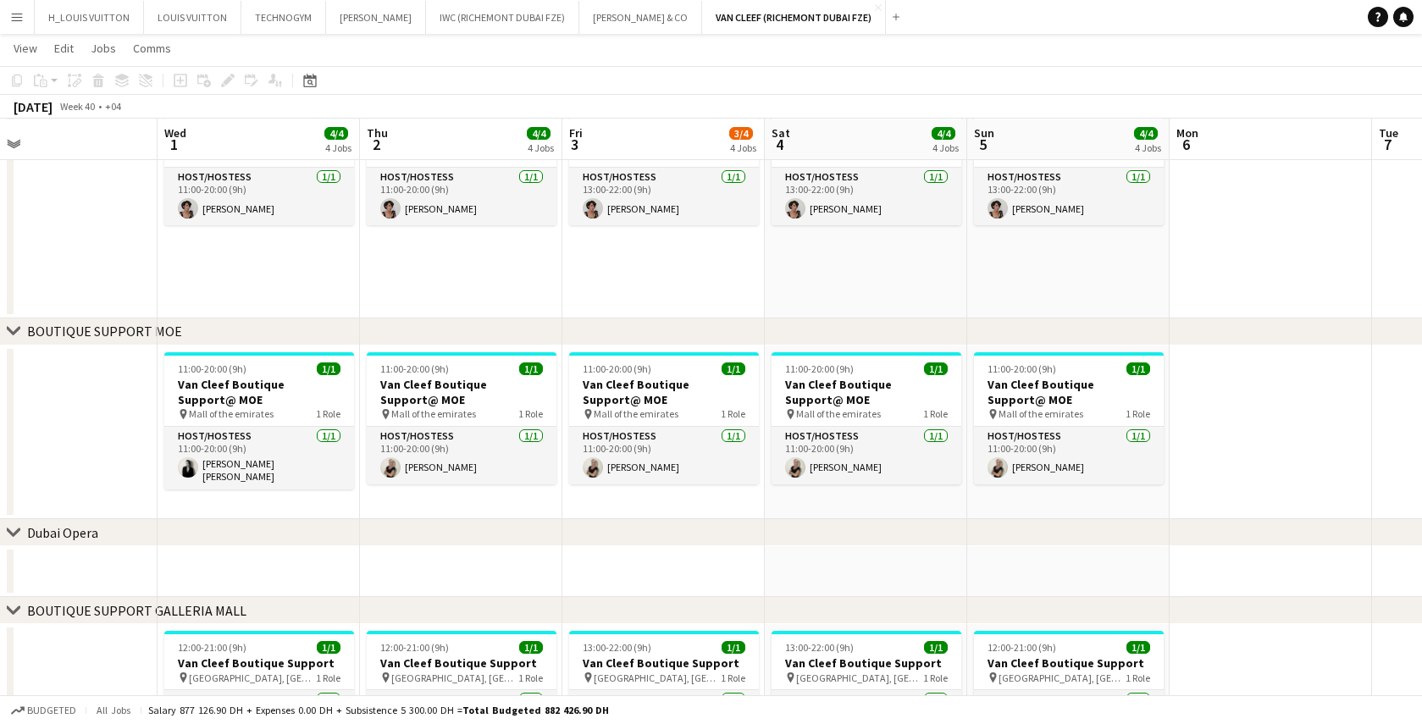
drag, startPoint x: 156, startPoint y: 452, endPoint x: 1362, endPoint y: 463, distance: 1206.5
click at [1362, 463] on app-calendar-viewport "Sun 28 3/3 3 Jobs Mon 29 13/15 1 Job Tue 30 Wed 1 4/4 4 Jobs Thu 2 4/4 4 Jobs F…" at bounding box center [711, -1] width 1422 height 1599
click at [1256, 432] on app-date-cell at bounding box center [1271, 433] width 202 height 175
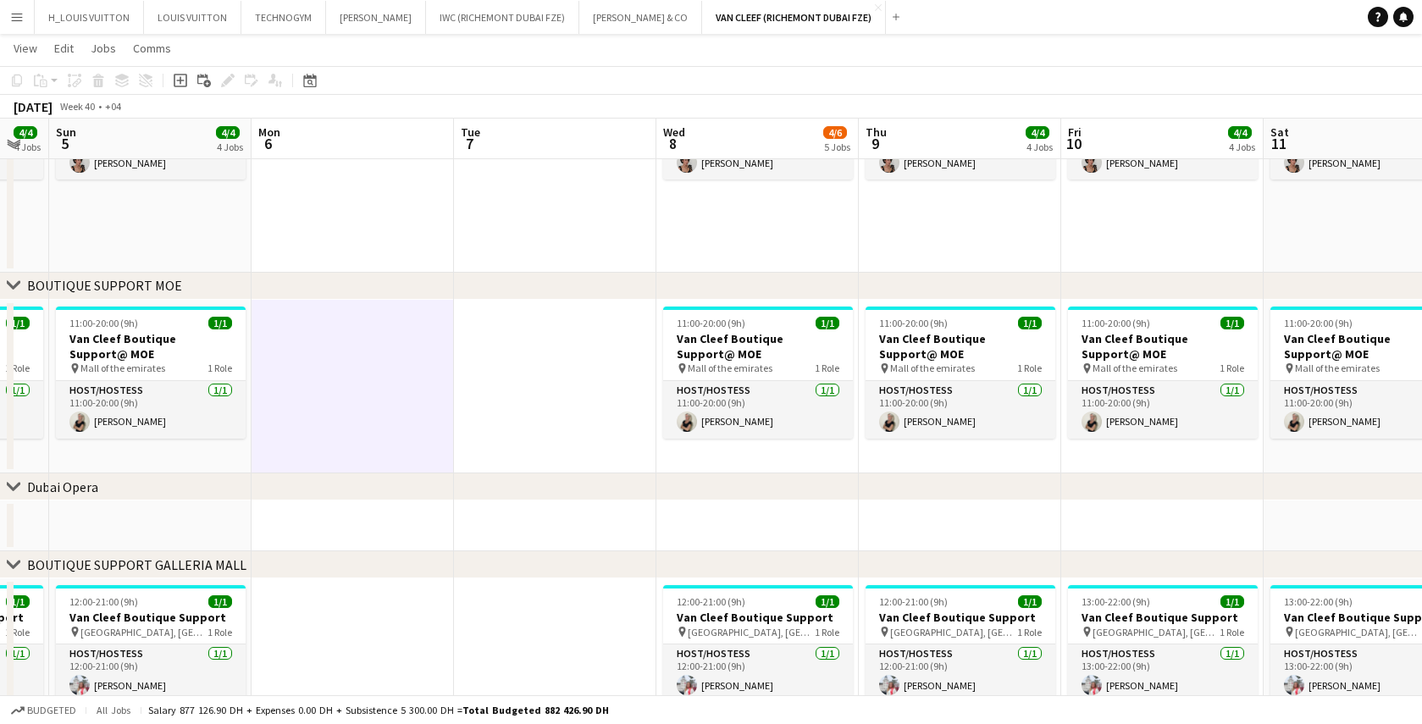
scroll to position [0, 629]
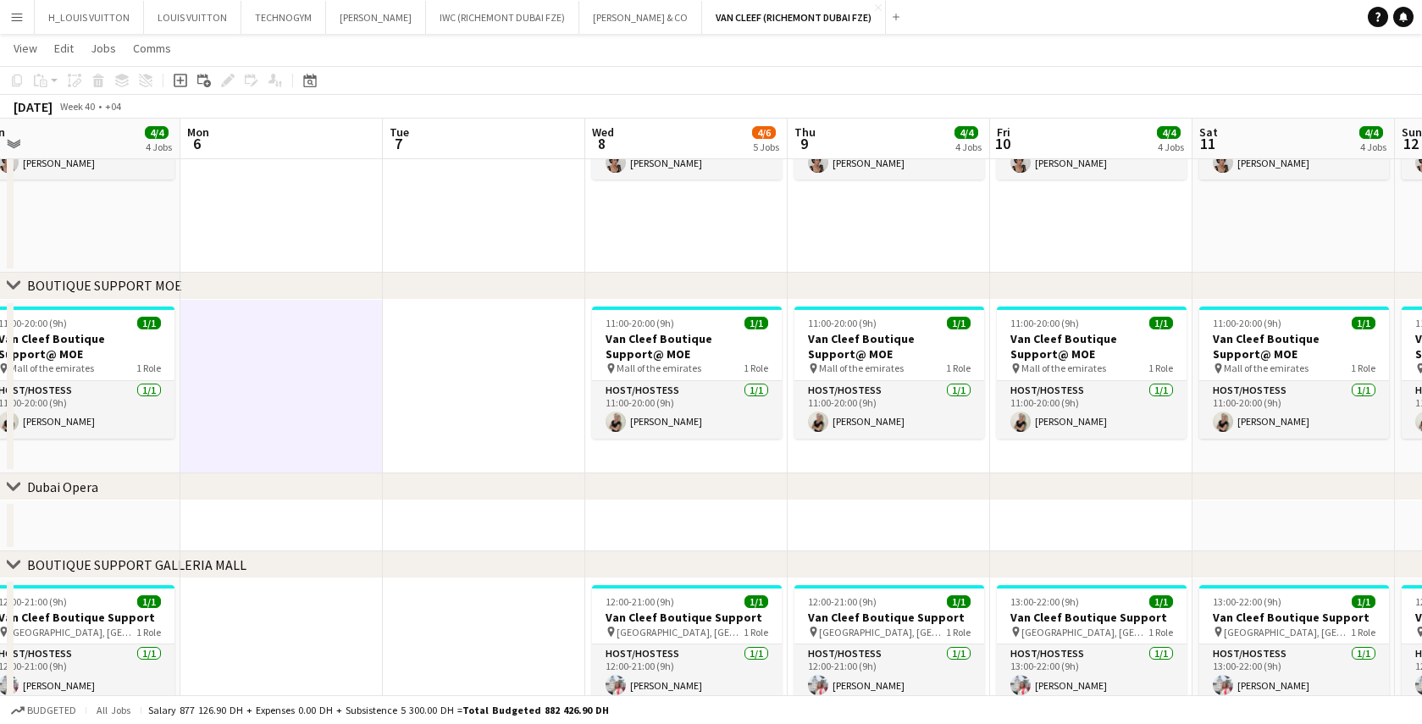
drag, startPoint x: 1228, startPoint y: 409, endPoint x: 302, endPoint y: 393, distance: 926.1
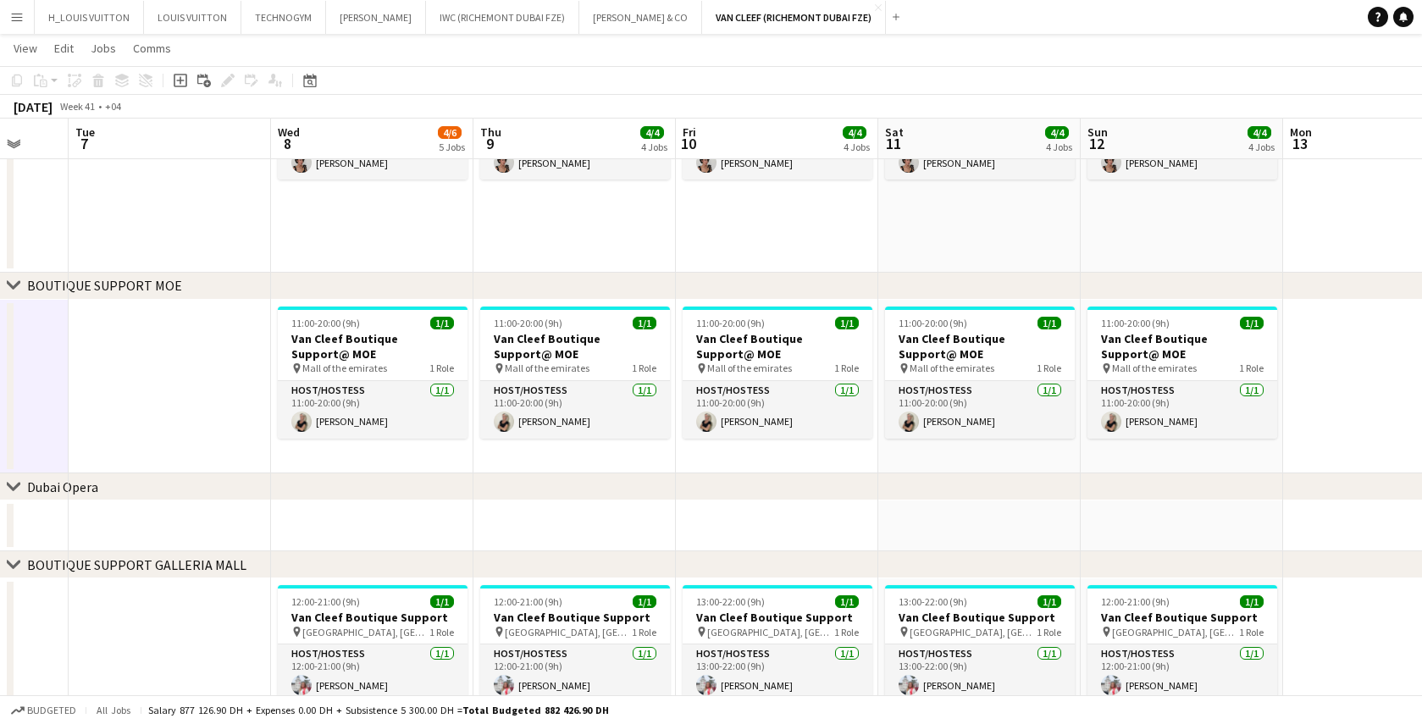
scroll to position [0, 540]
drag, startPoint x: 613, startPoint y: 450, endPoint x: 371, endPoint y: 451, distance: 241.5
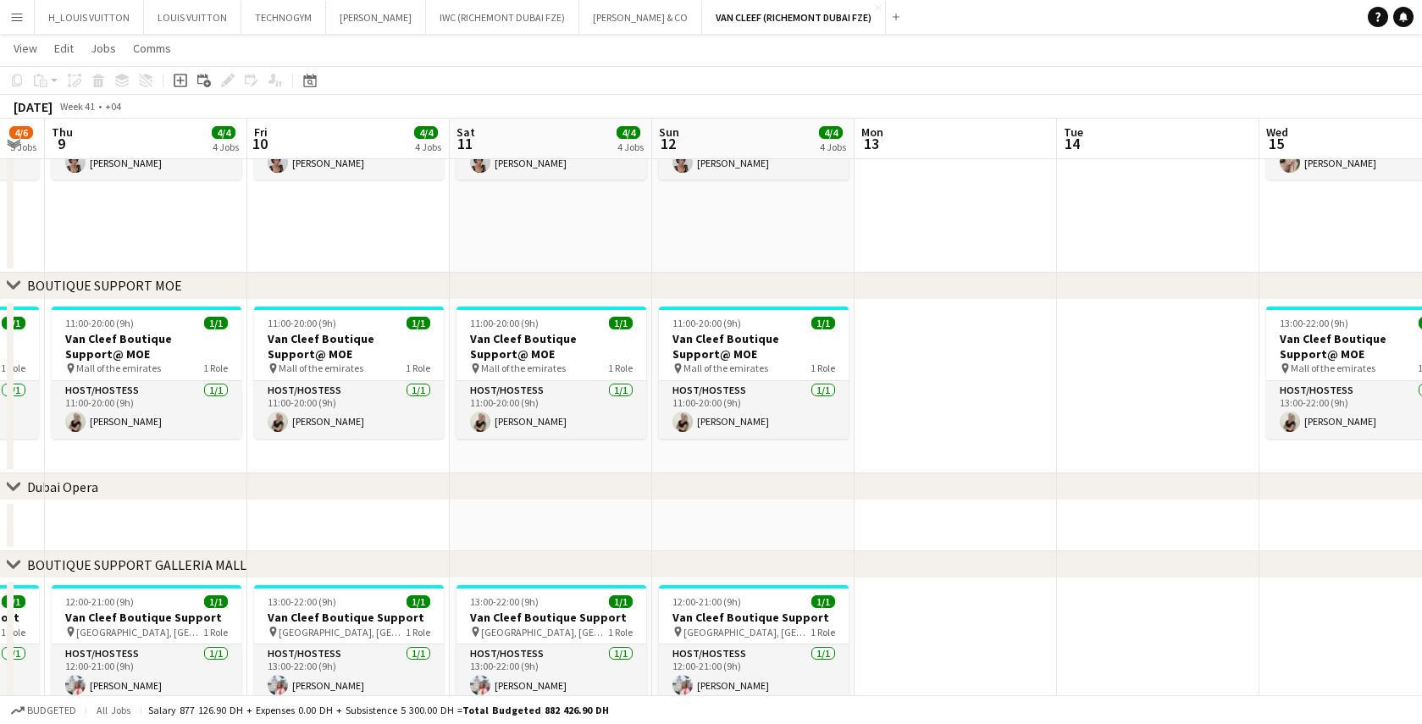
scroll to position [0, 626]
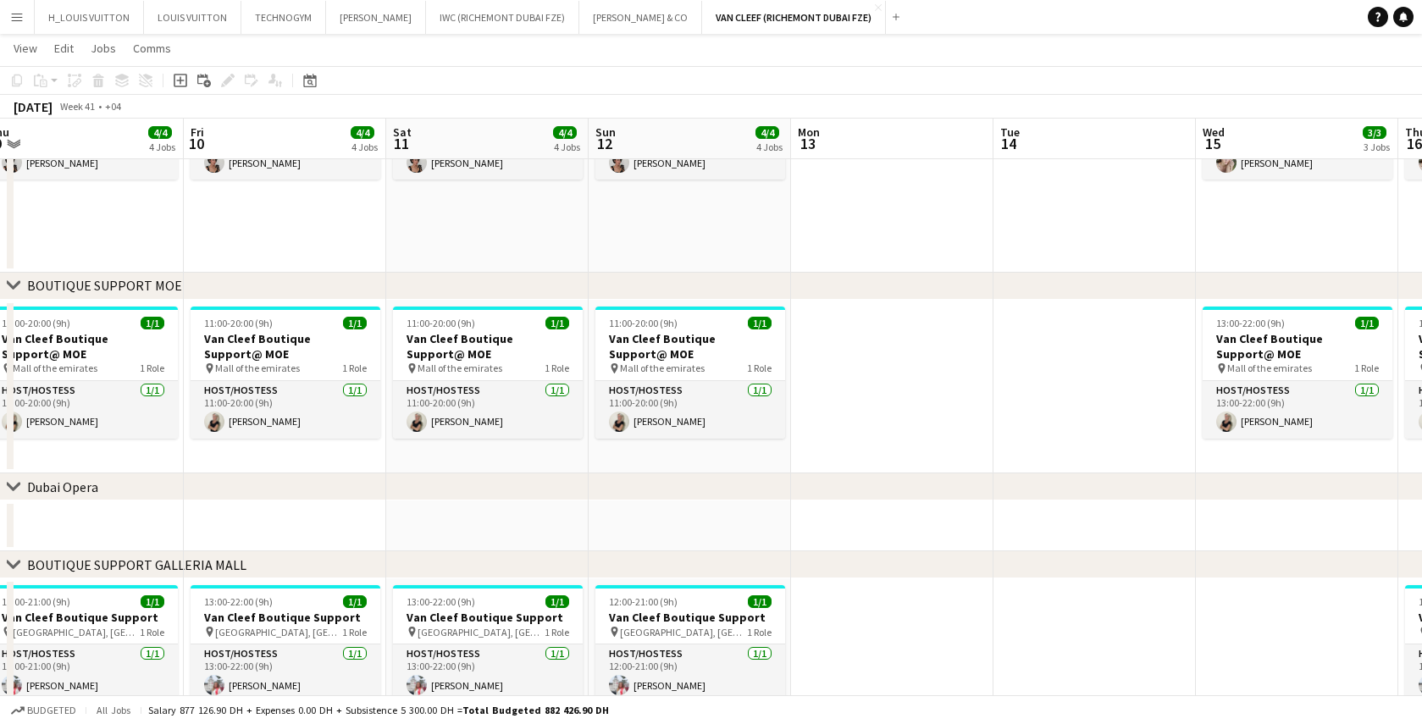
drag, startPoint x: 1278, startPoint y: 452, endPoint x: 800, endPoint y: 454, distance: 478.7
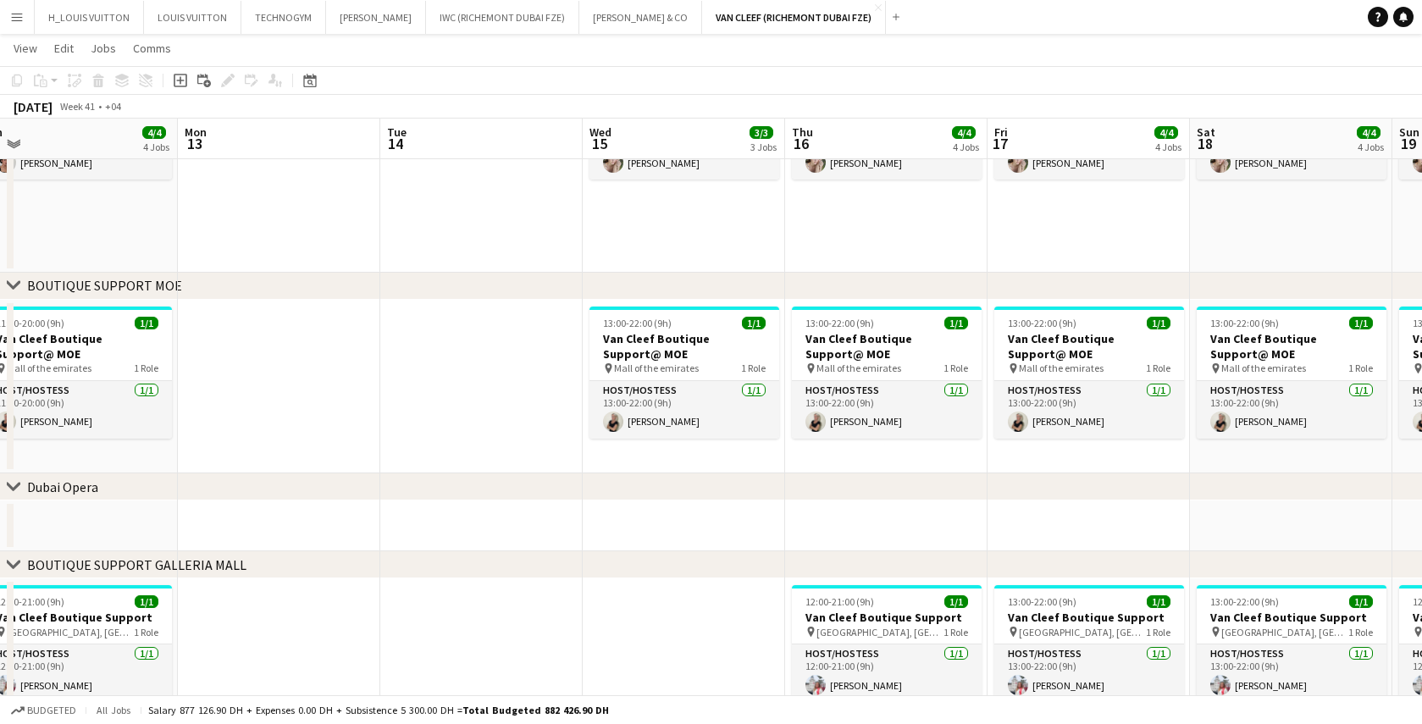
scroll to position [0, 860]
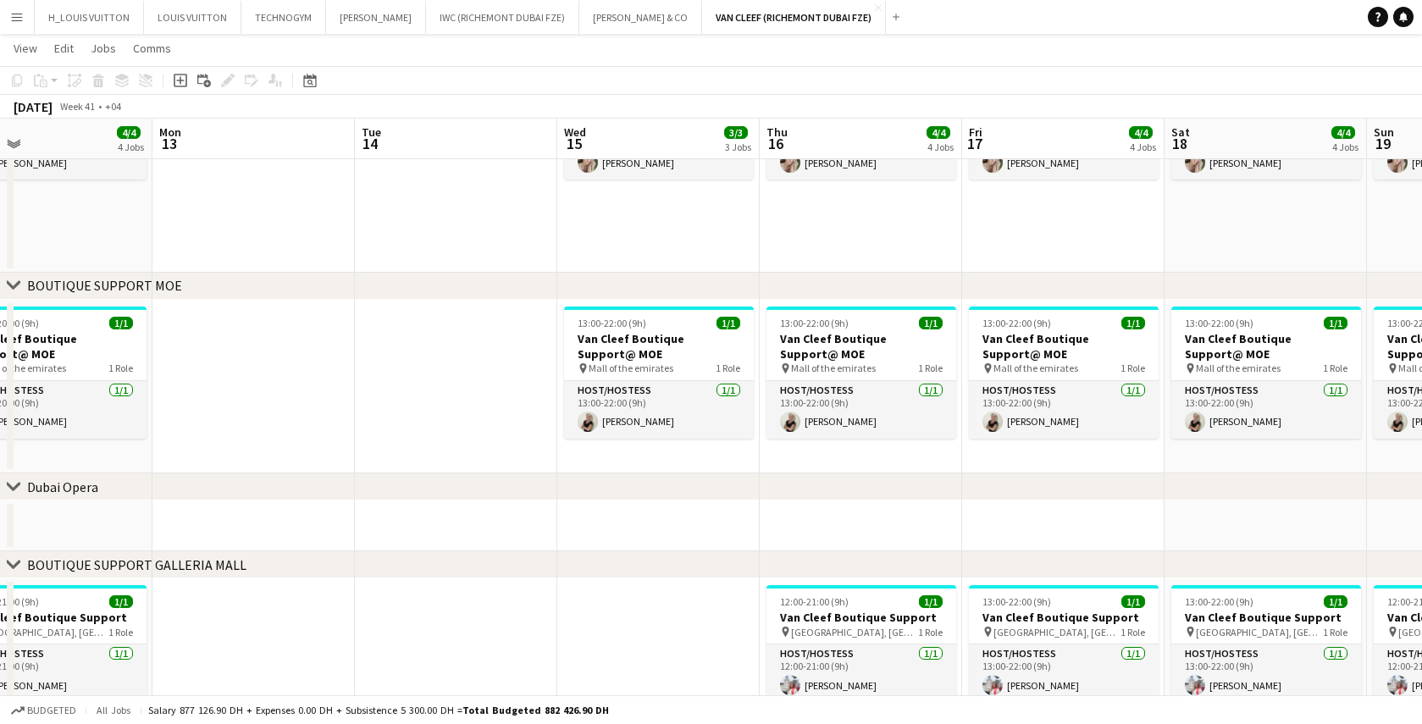
drag, startPoint x: 1066, startPoint y: 408, endPoint x: 427, endPoint y: 411, distance: 638.8
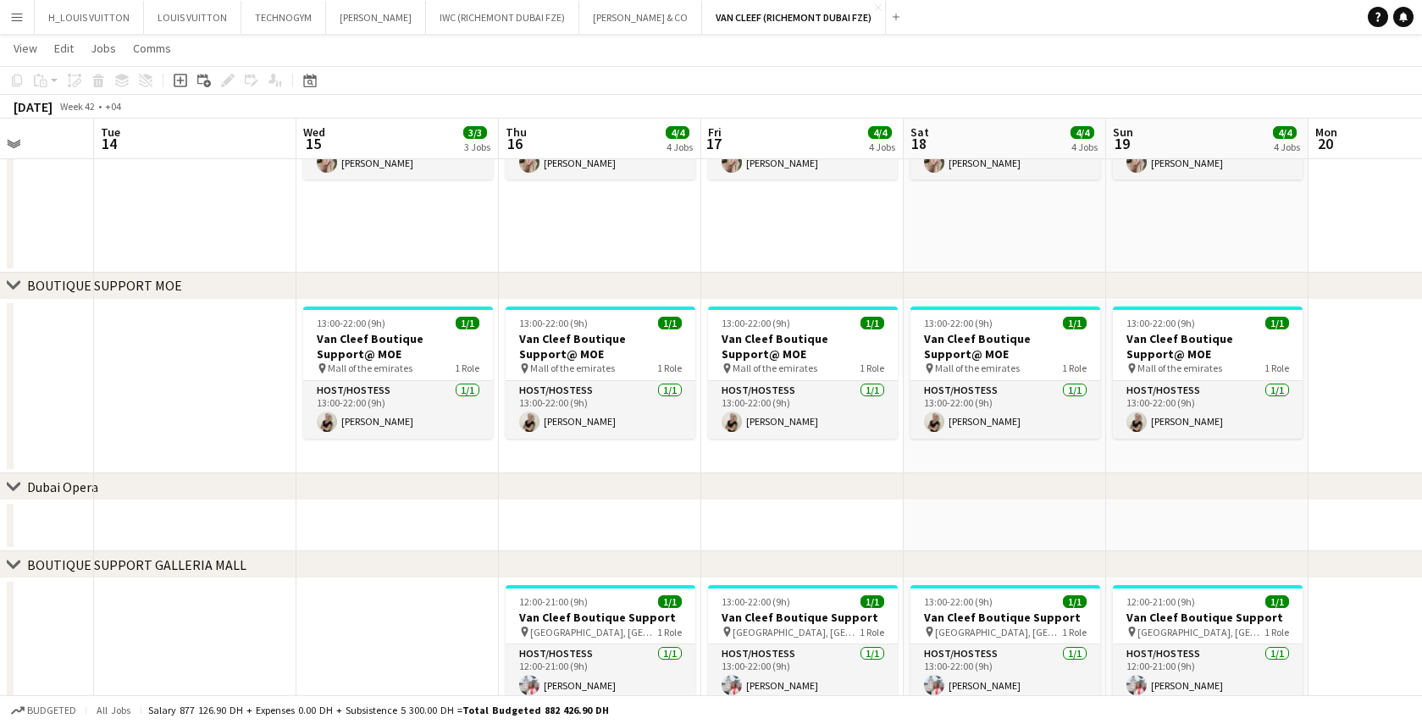
scroll to position [0, 717]
drag, startPoint x: 813, startPoint y: 457, endPoint x: 552, endPoint y: 459, distance: 261.8
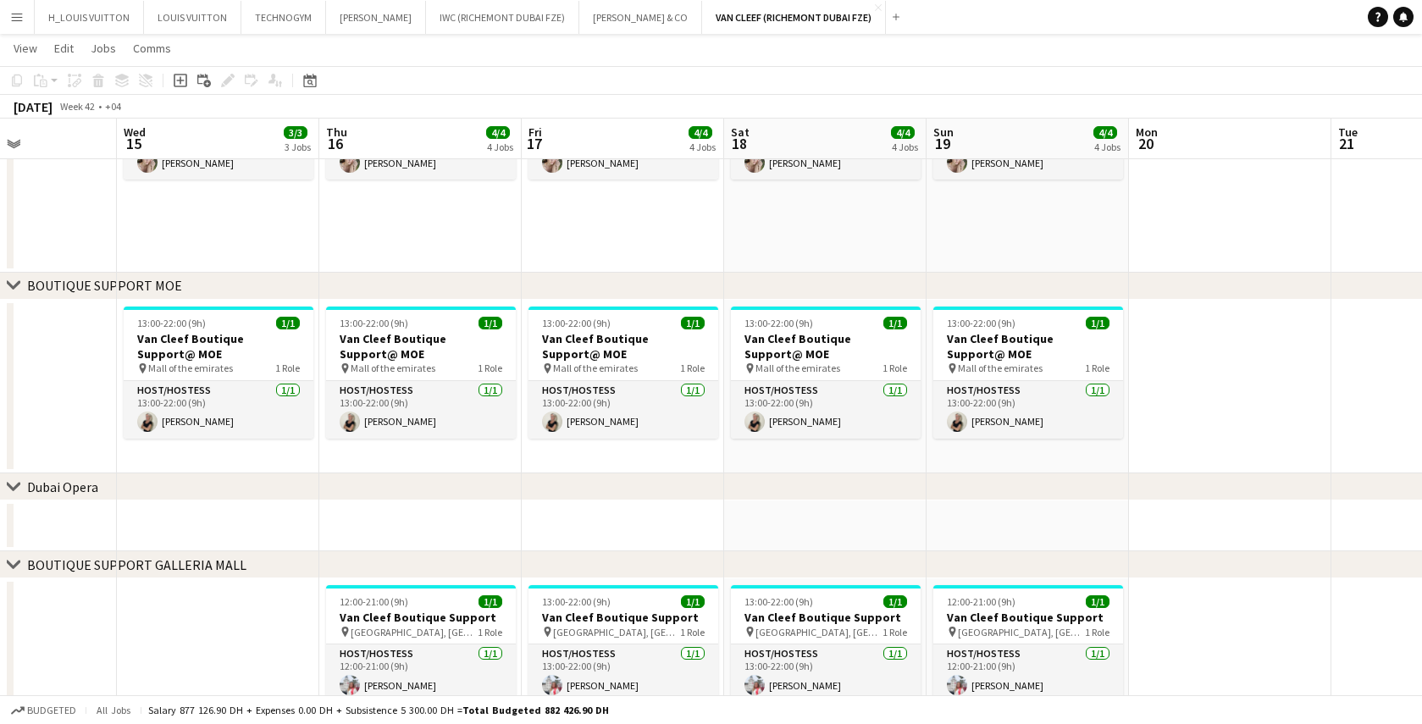
scroll to position [0, 517]
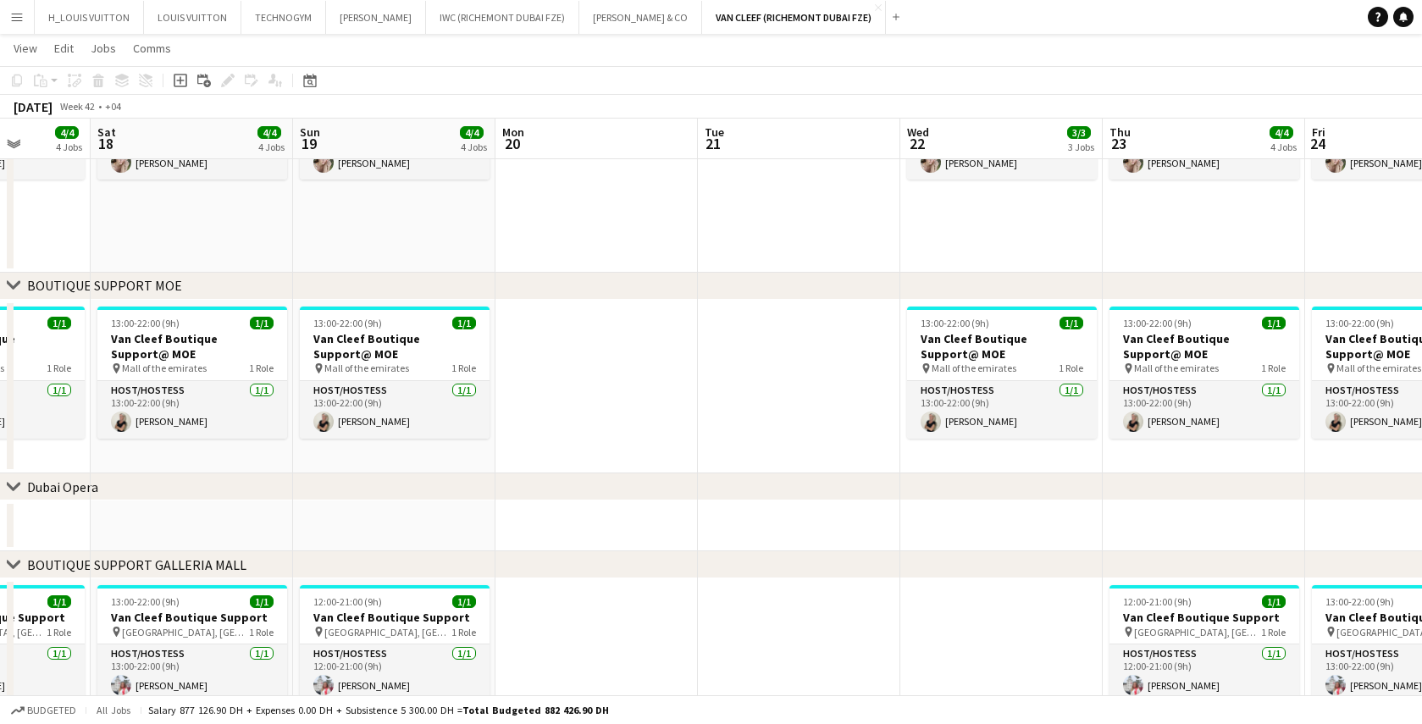
drag, startPoint x: 1177, startPoint y: 455, endPoint x: 393, endPoint y: 471, distance: 783.8
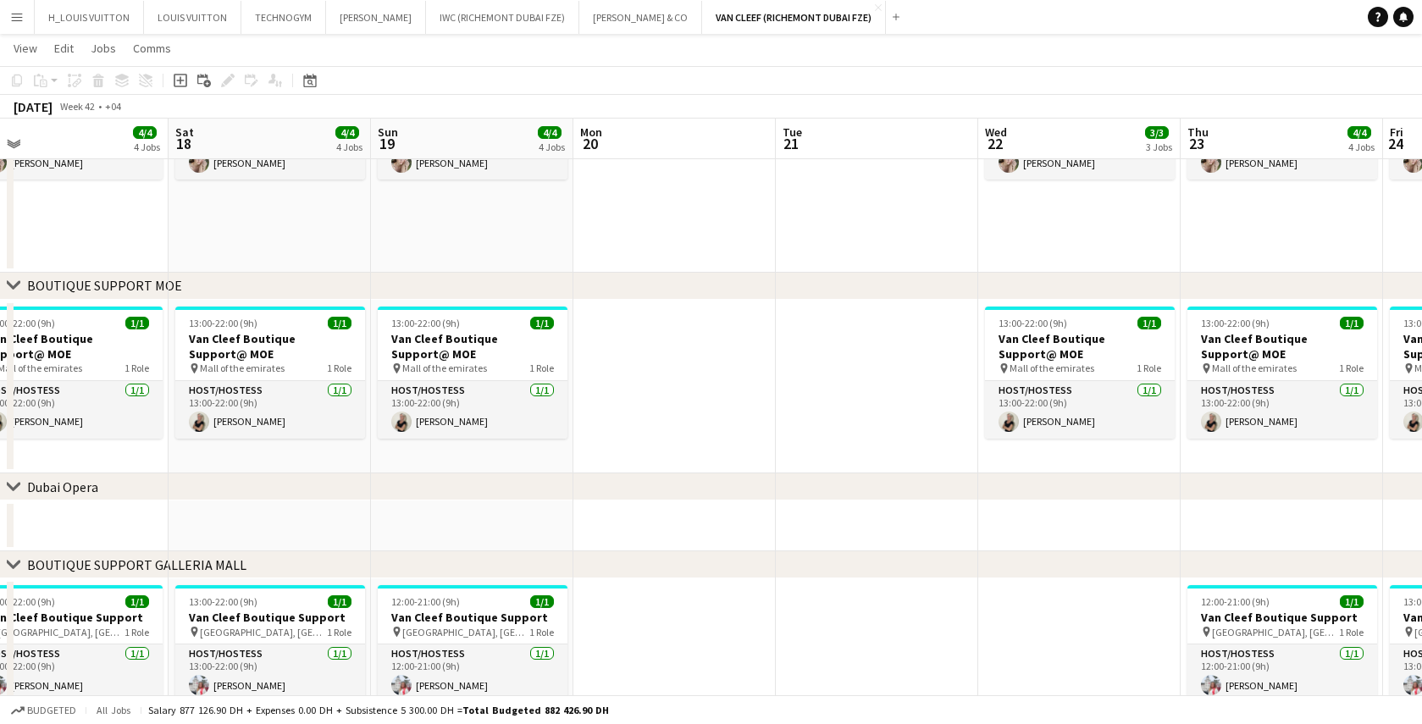
scroll to position [0, 524]
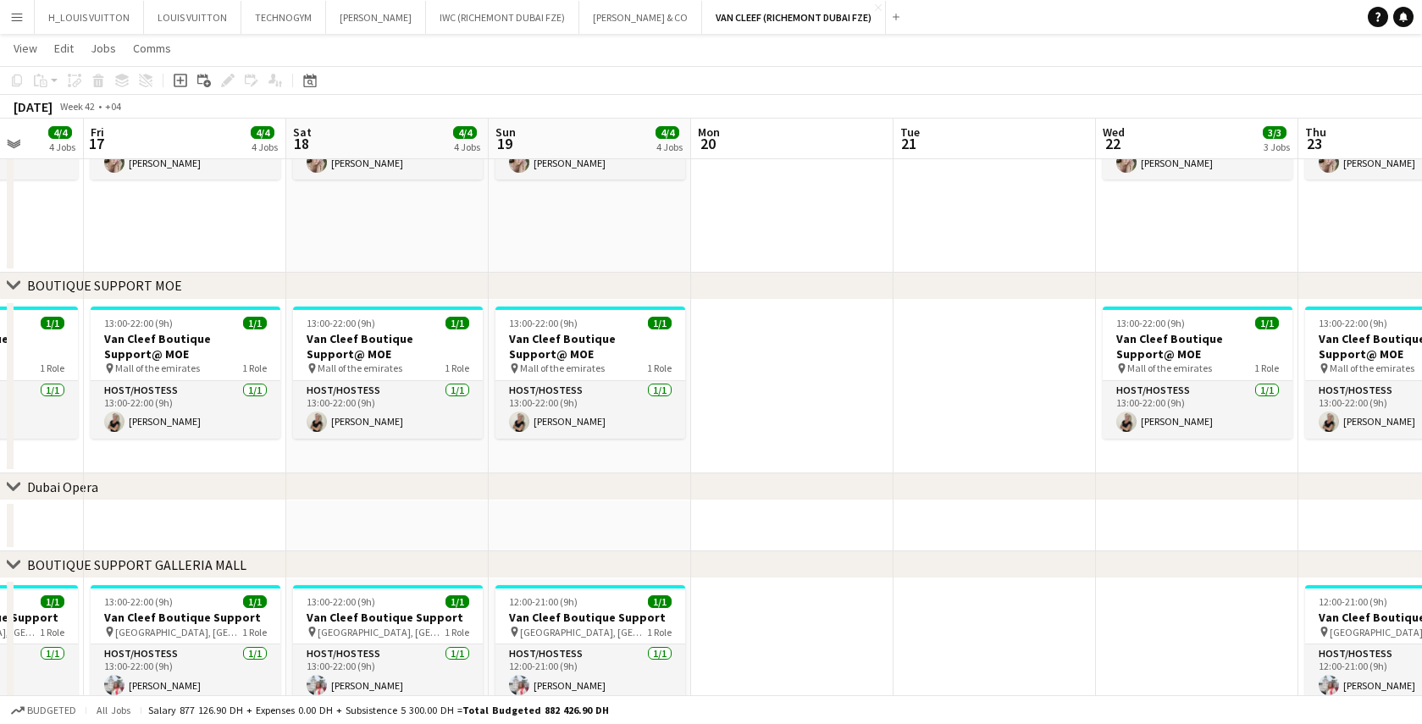
drag, startPoint x: 1051, startPoint y: 461, endPoint x: 1246, endPoint y: 447, distance: 196.2
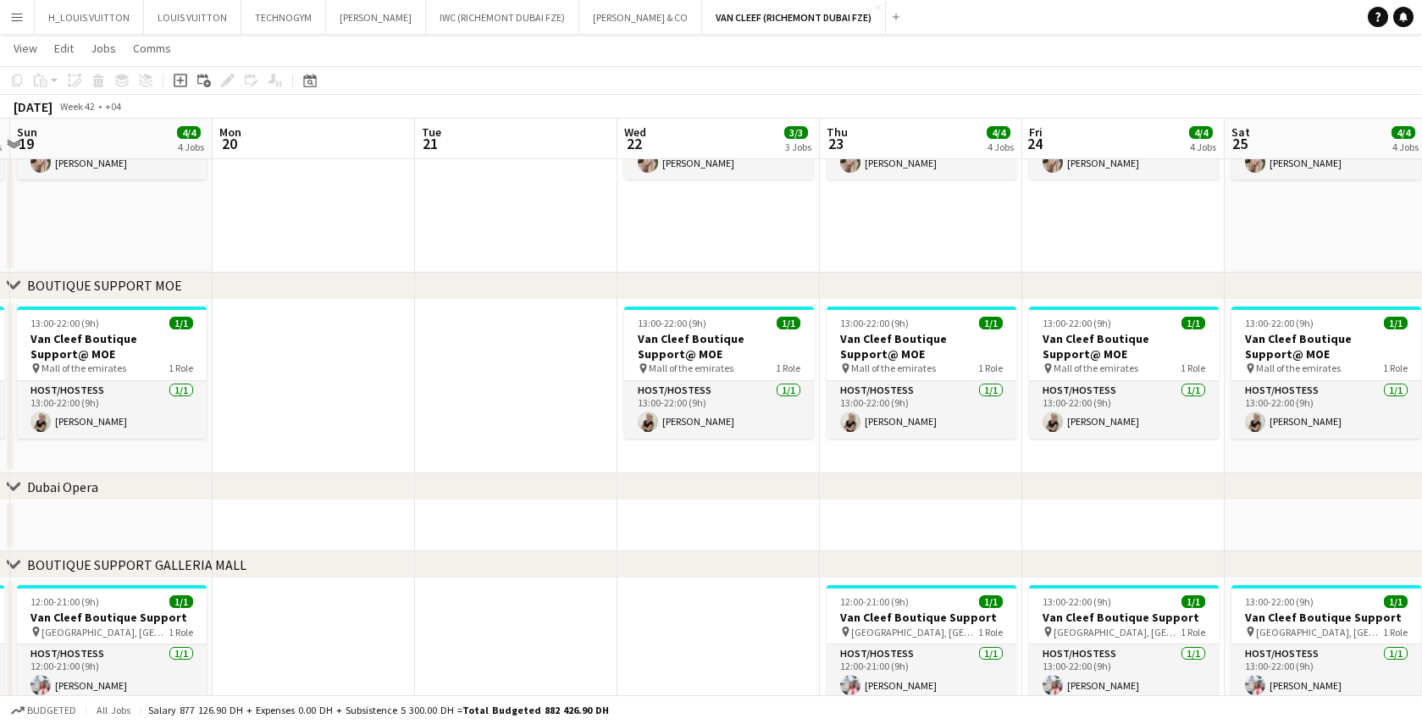
scroll to position [0, 636]
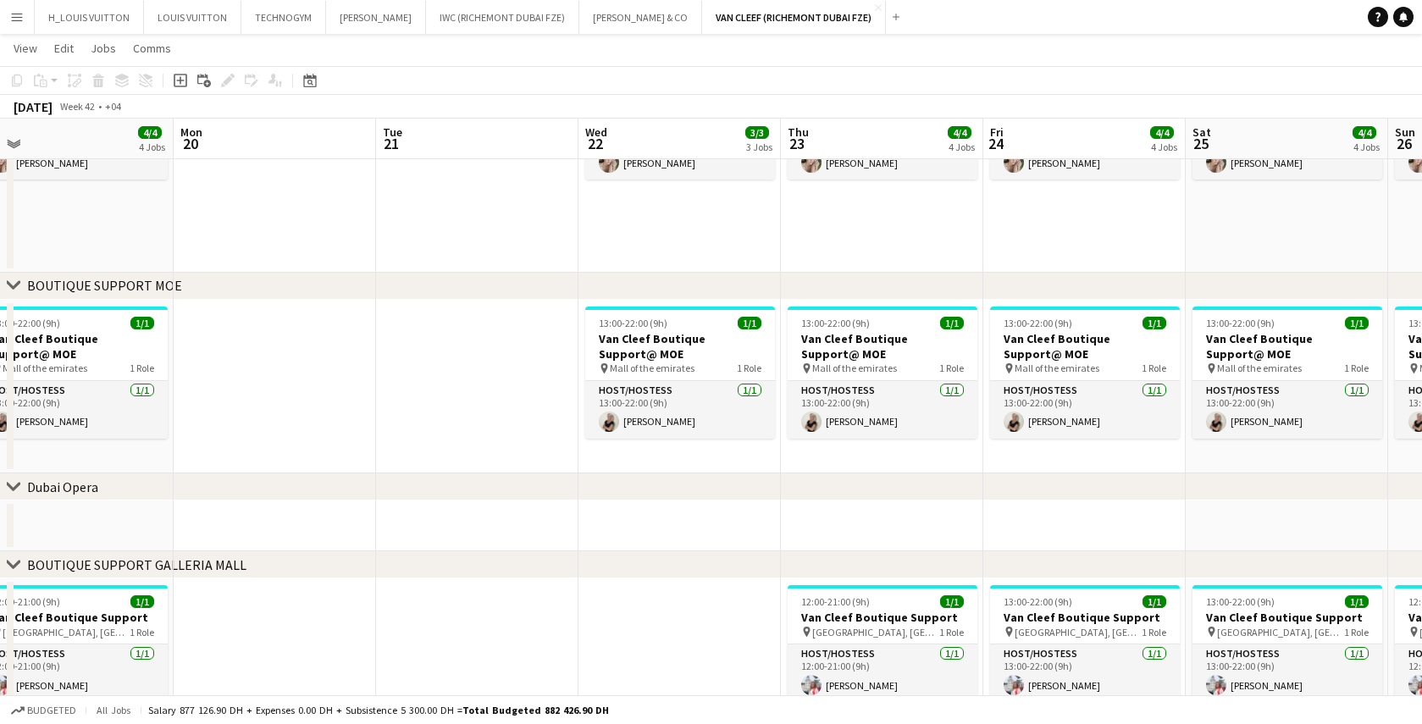
drag, startPoint x: 1006, startPoint y: 451, endPoint x: 489, endPoint y: 467, distance: 517.9
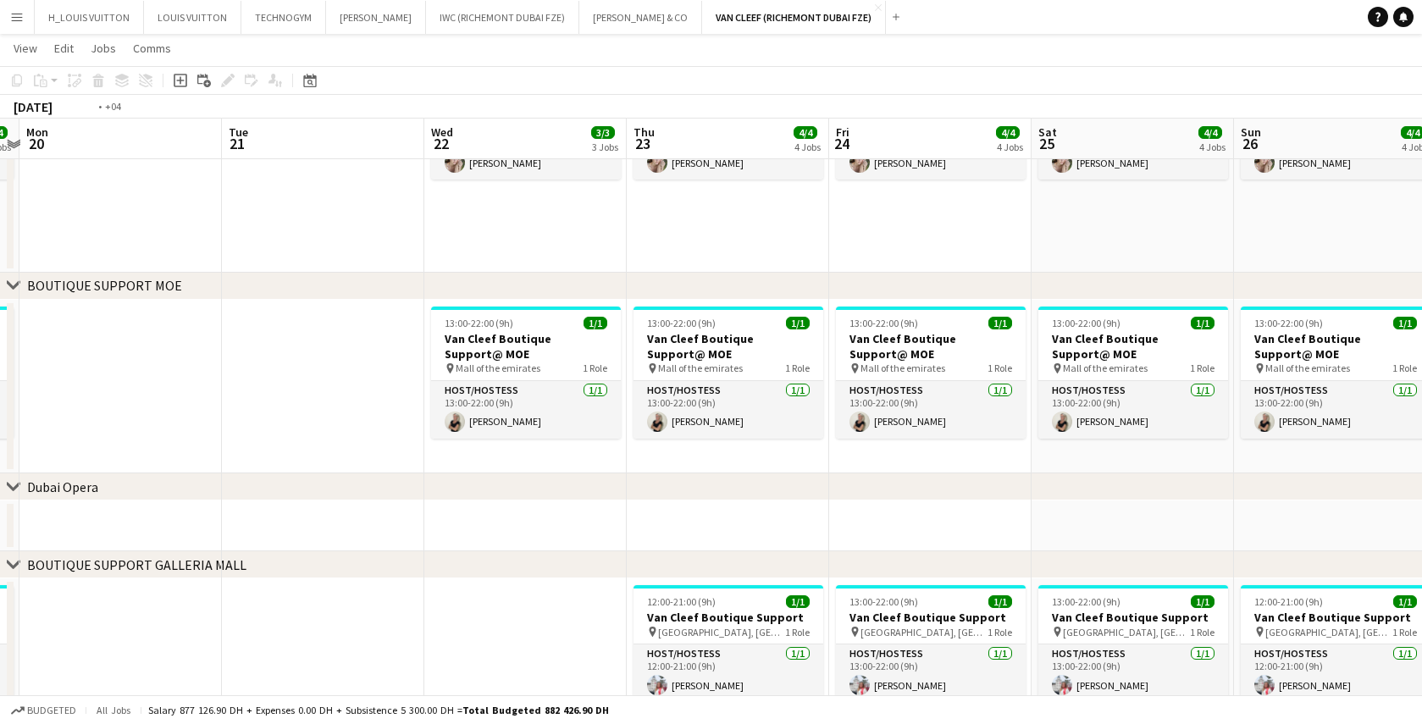
scroll to position [0, 485]
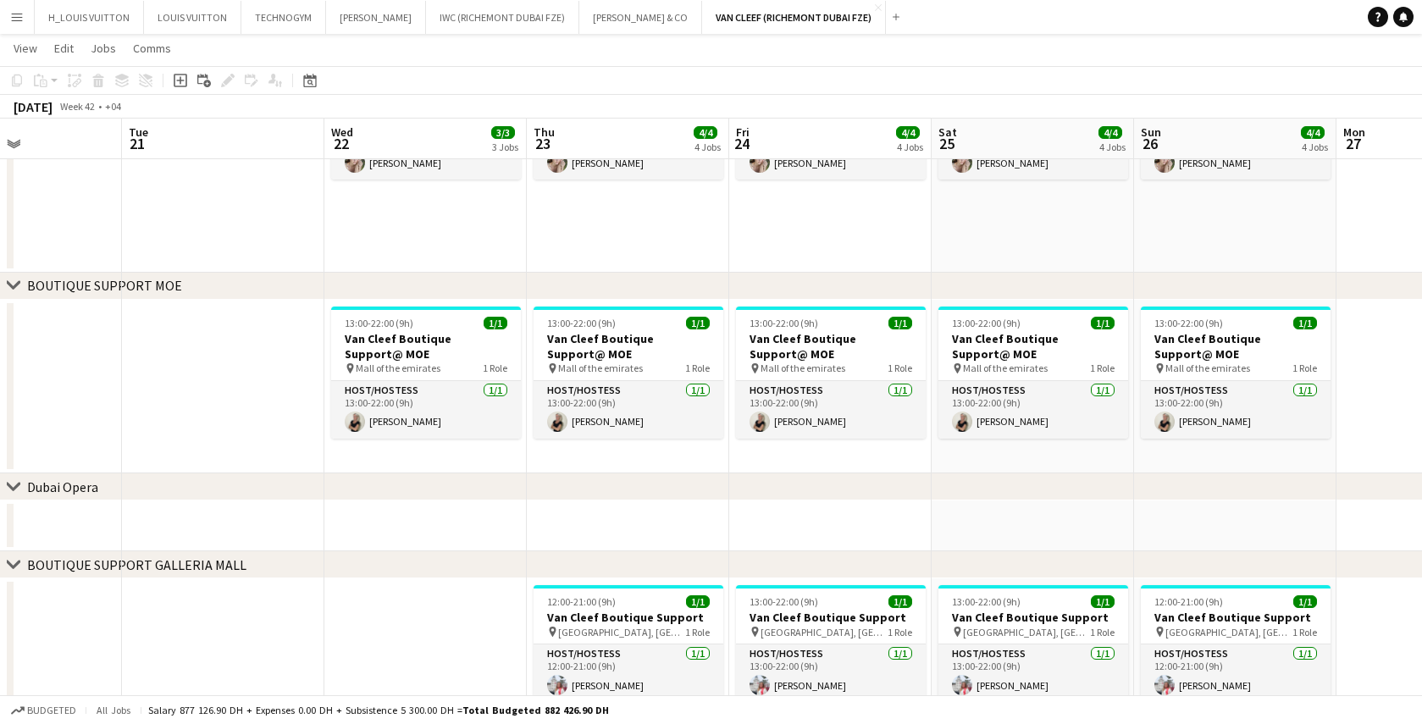
drag, startPoint x: 572, startPoint y: 456, endPoint x: 417, endPoint y: 461, distance: 155.1
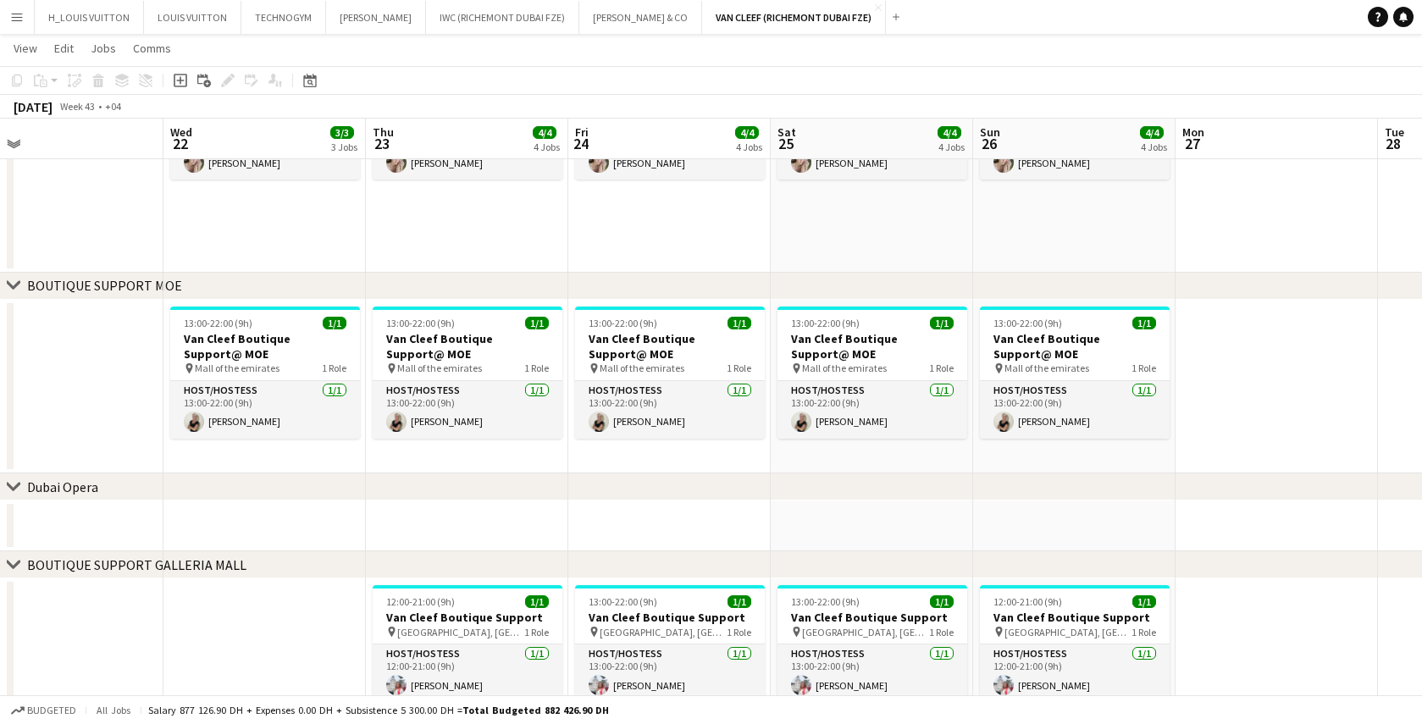
drag, startPoint x: 1151, startPoint y: 463, endPoint x: 552, endPoint y: 484, distance: 599.3
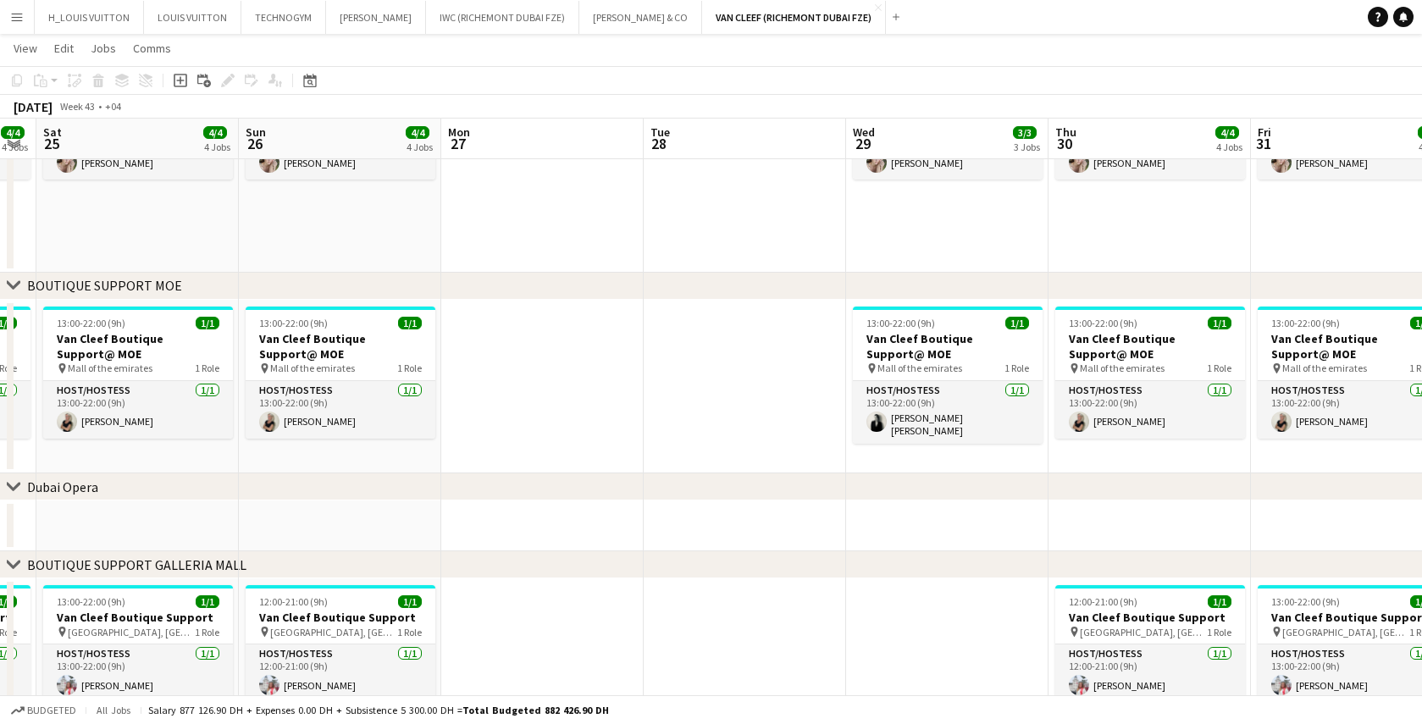
scroll to position [0, 579]
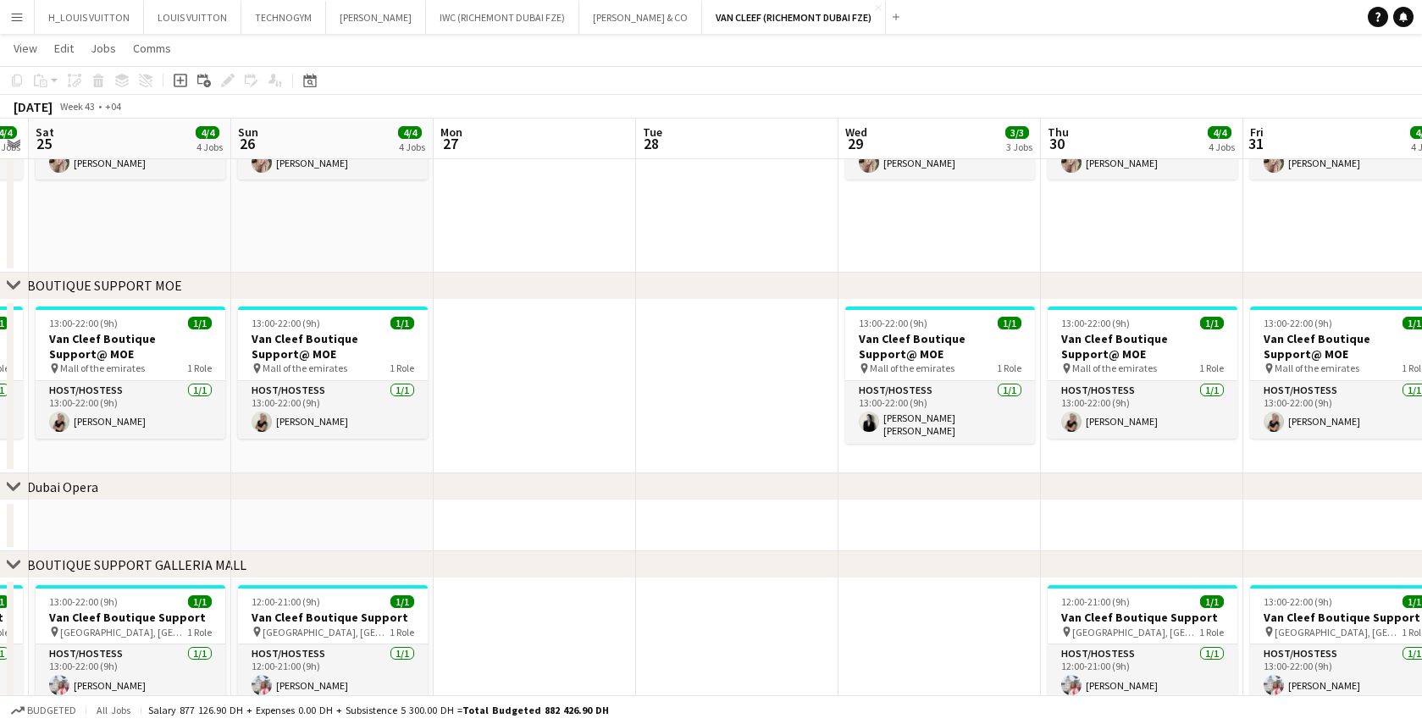
drag, startPoint x: 1235, startPoint y: 442, endPoint x: 568, endPoint y: 457, distance: 667.7
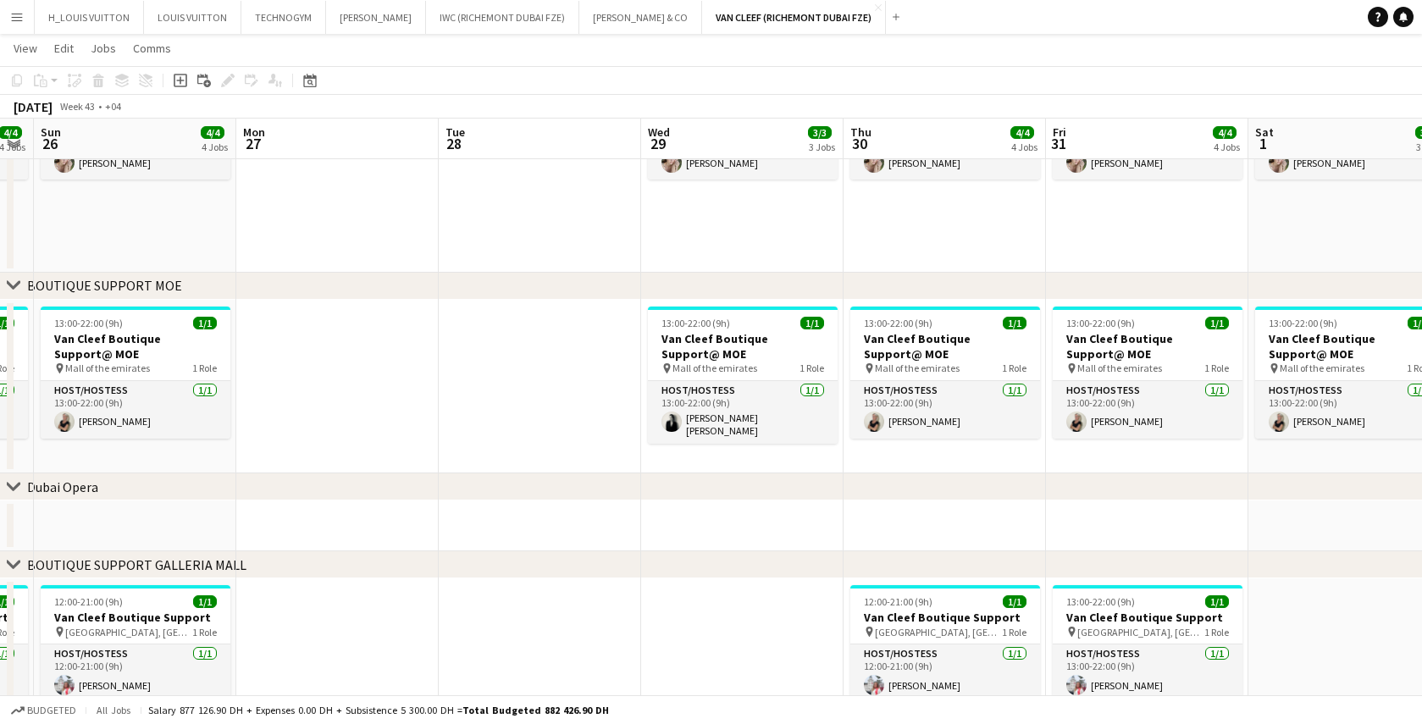
scroll to position [0, 777]
drag, startPoint x: 650, startPoint y: 402, endPoint x: 509, endPoint y: 400, distance: 140.7
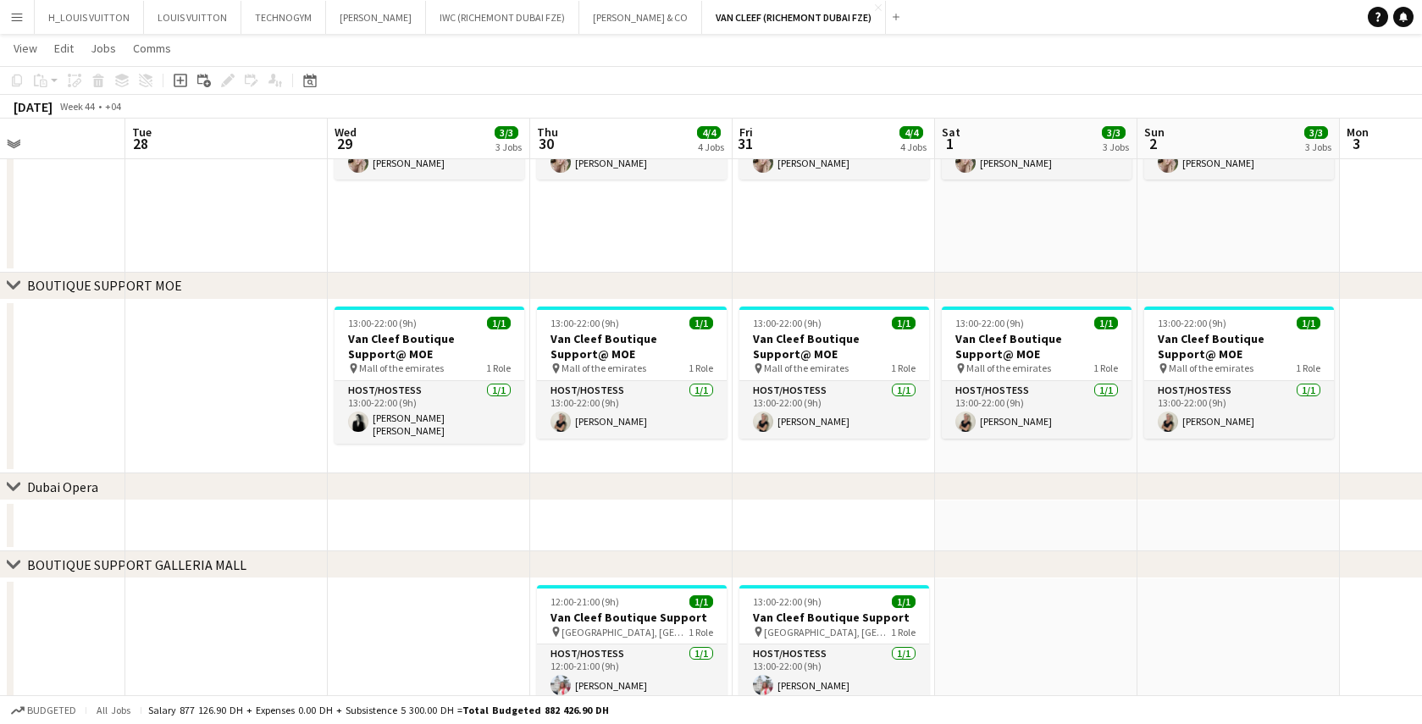
scroll to position [0, 685]
drag, startPoint x: 767, startPoint y: 454, endPoint x: 453, endPoint y: 468, distance: 313.8
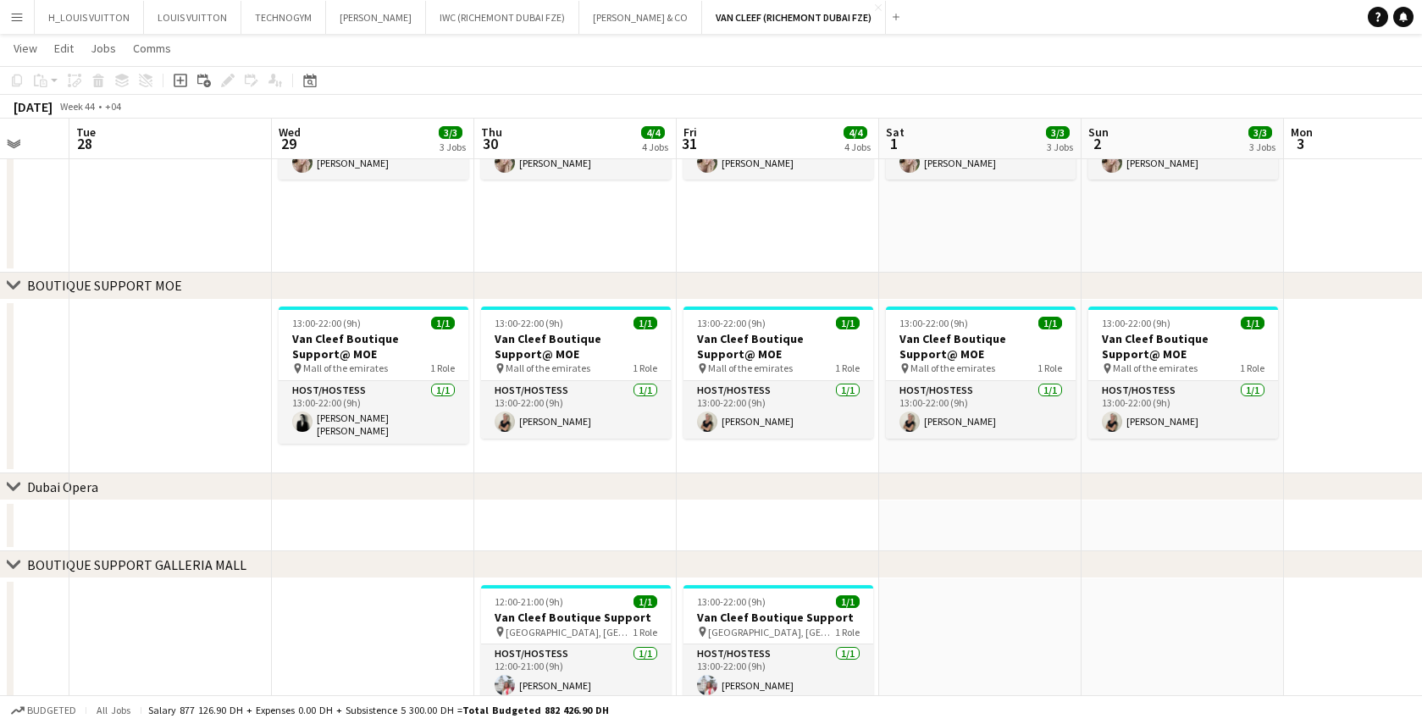
scroll to position [0, 745]
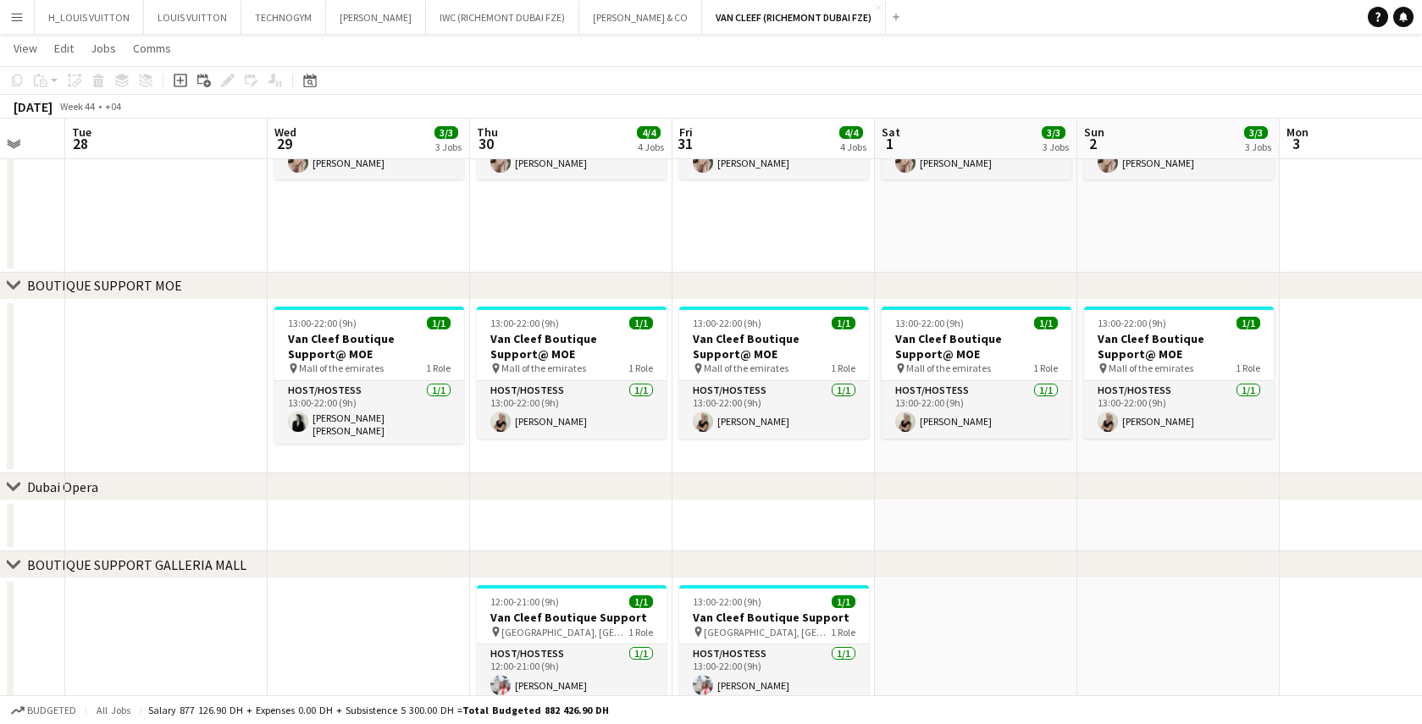
drag, startPoint x: 807, startPoint y: 458, endPoint x: 747, endPoint y: 463, distance: 59.5
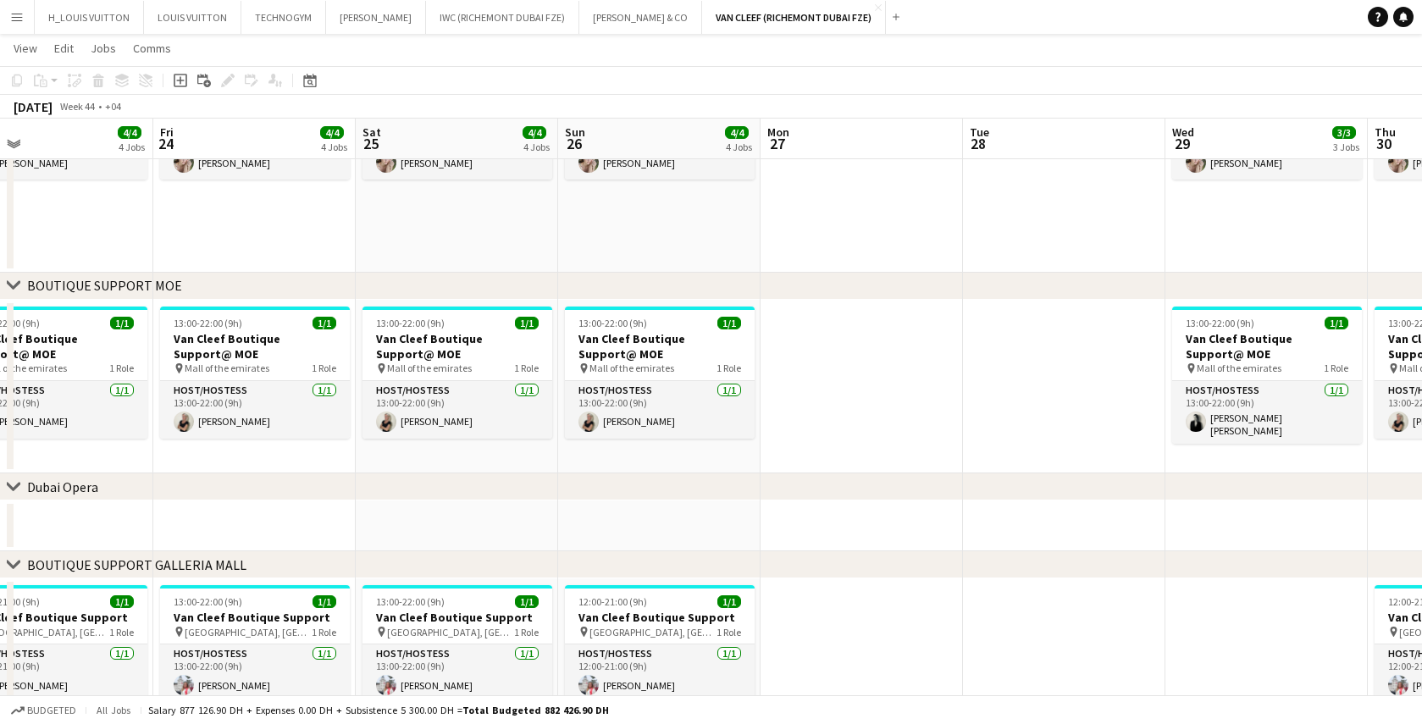
scroll to position [0, 436]
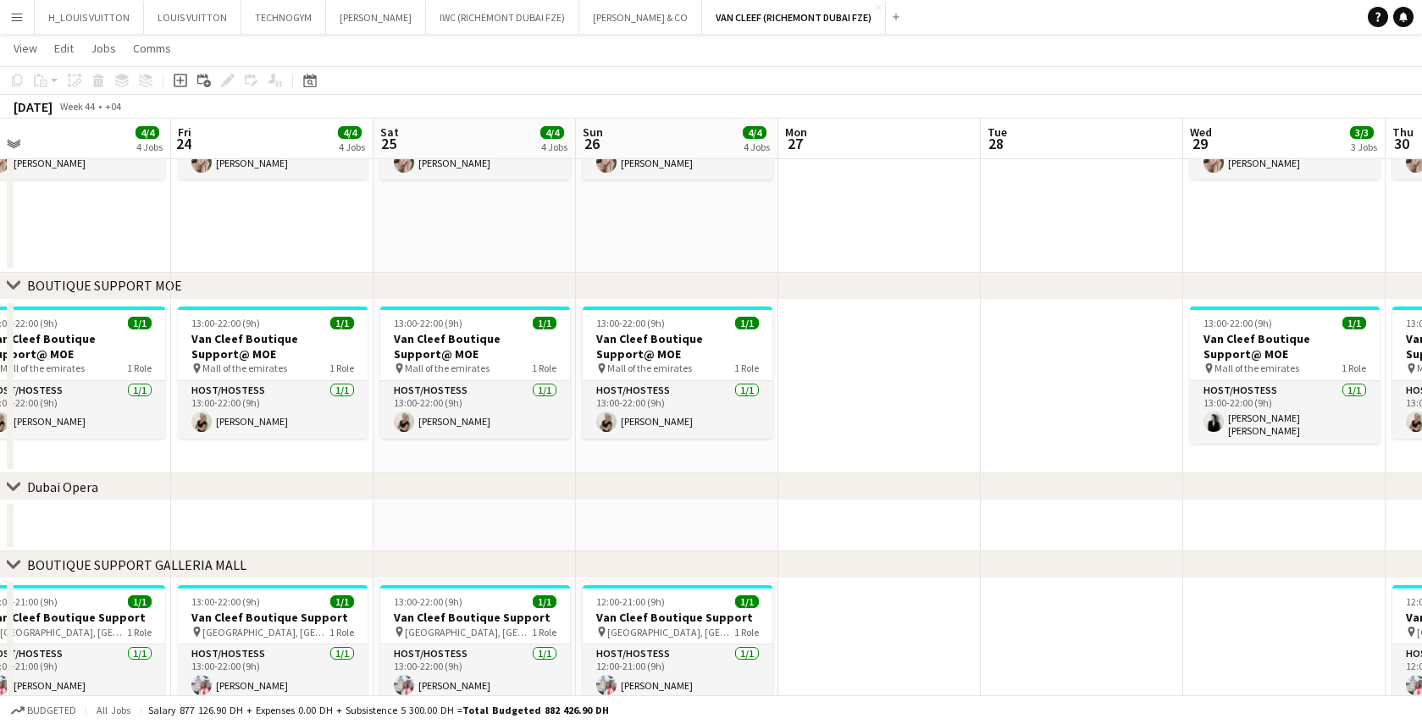
drag, startPoint x: 212, startPoint y: 396, endPoint x: 1027, endPoint y: 402, distance: 815.0
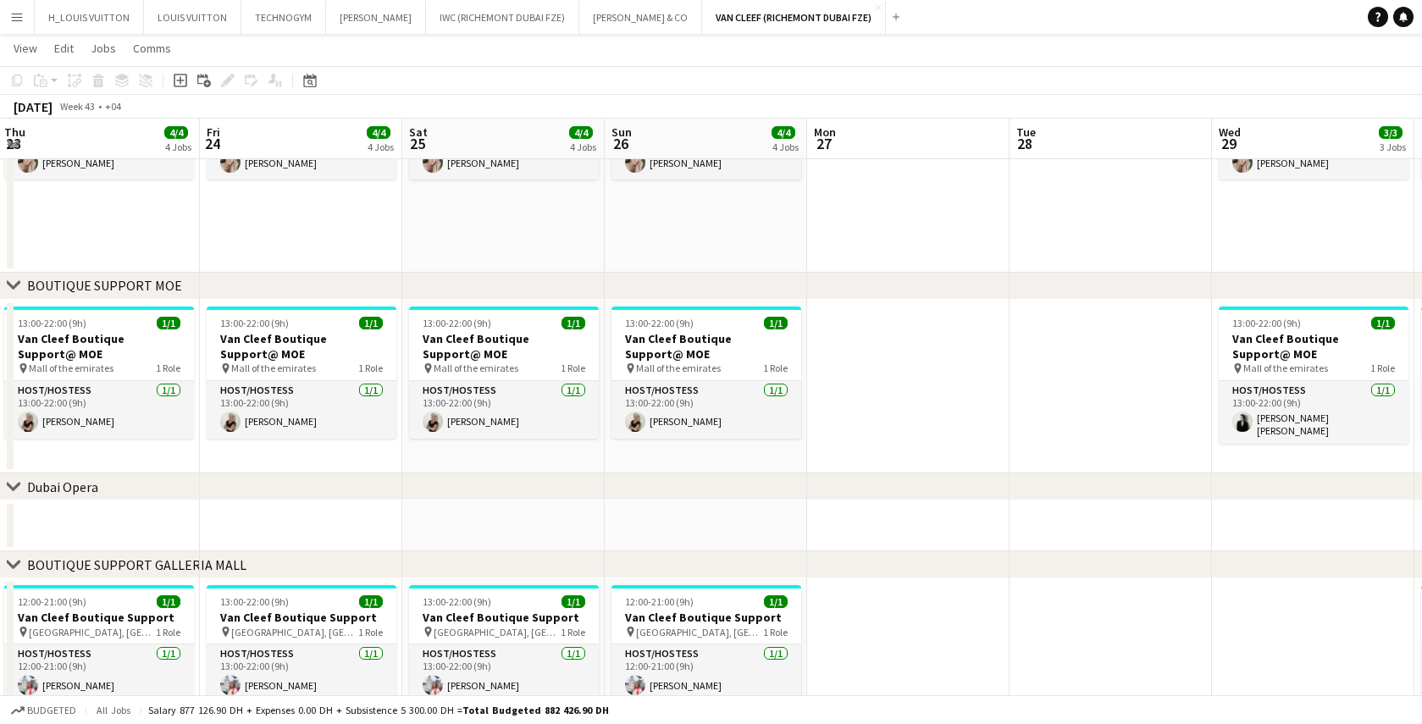
scroll to position [0, 397]
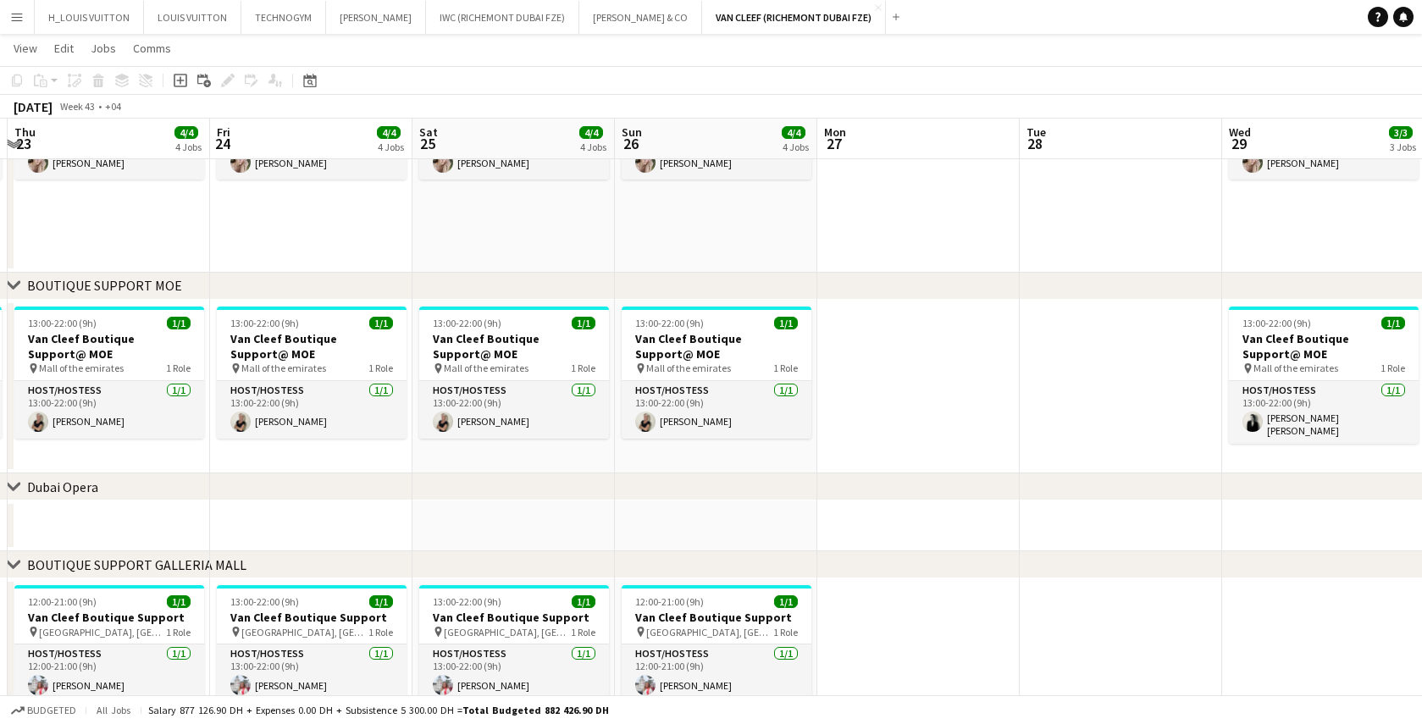
drag, startPoint x: 195, startPoint y: 469, endPoint x: 475, endPoint y: 484, distance: 280.8
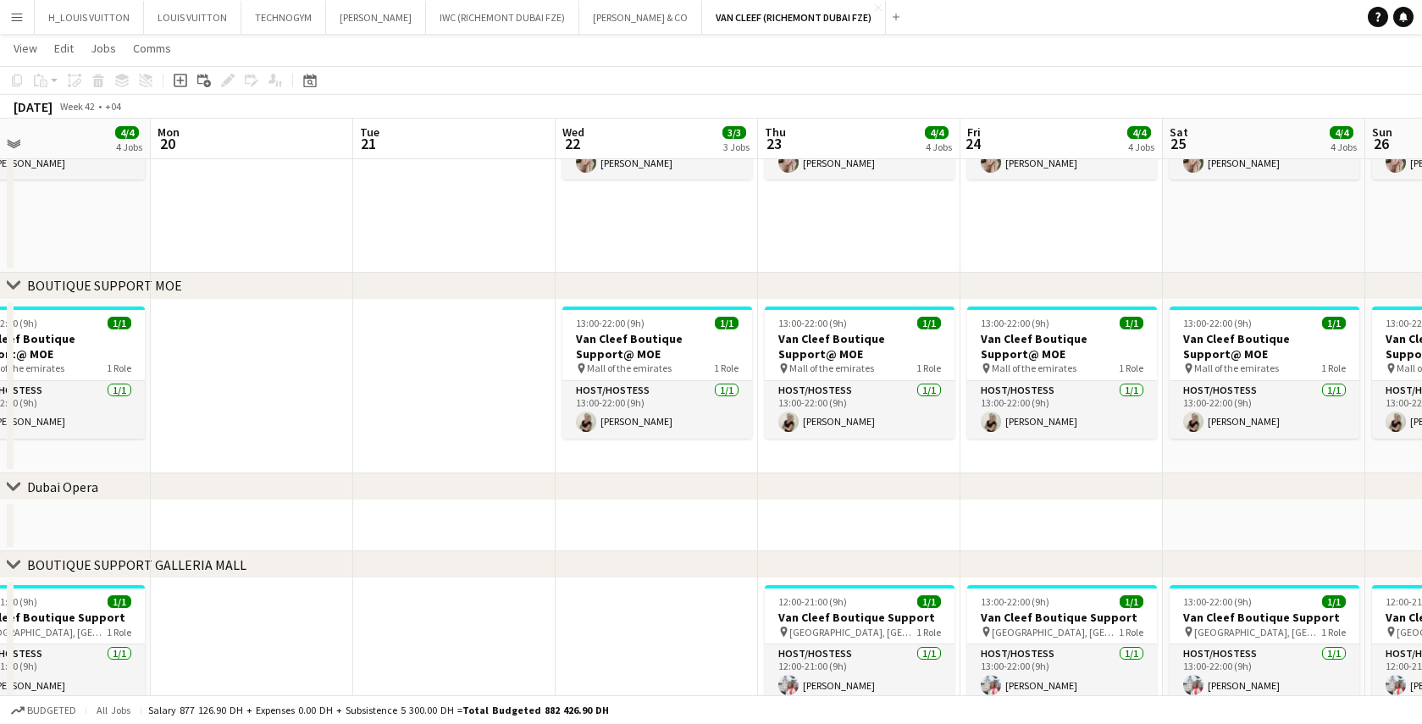
drag, startPoint x: 297, startPoint y: 455, endPoint x: 1047, endPoint y: 443, distance: 750.7
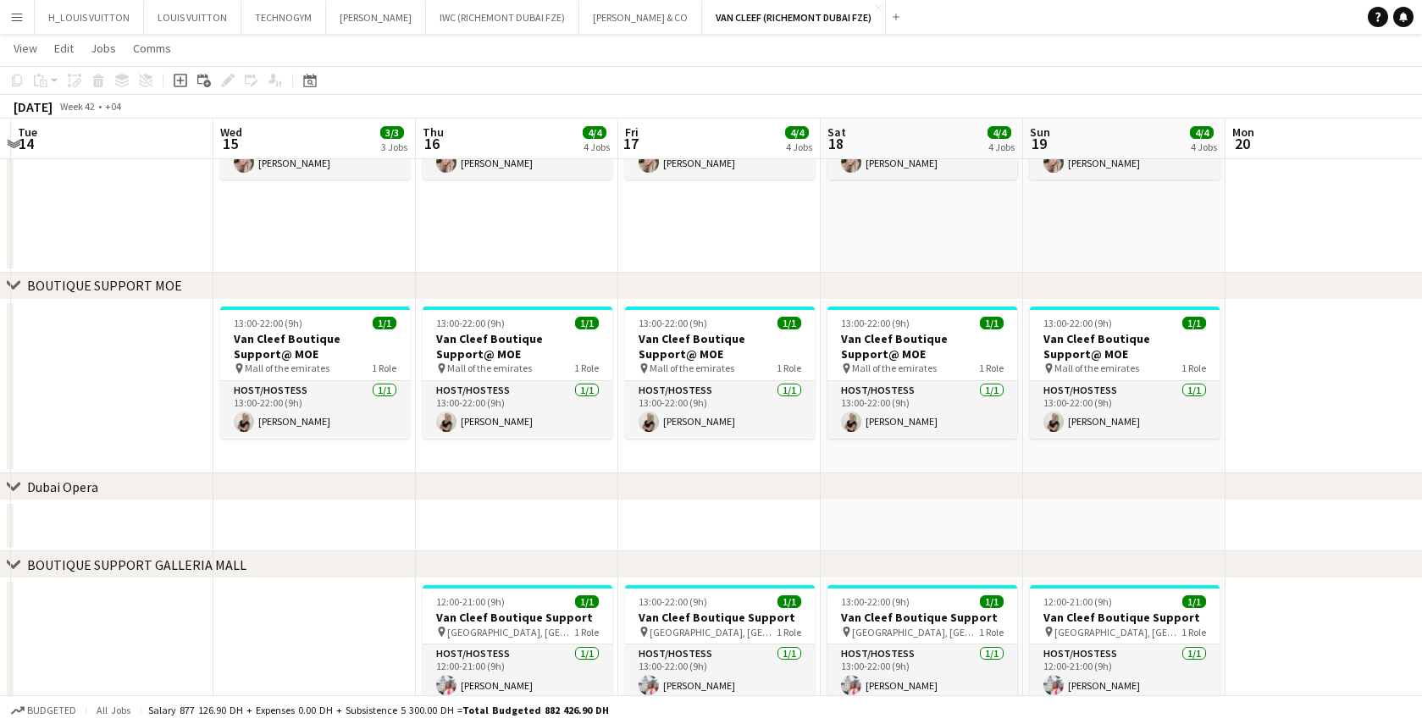
drag, startPoint x: 199, startPoint y: 421, endPoint x: 1276, endPoint y: 428, distance: 1076.8
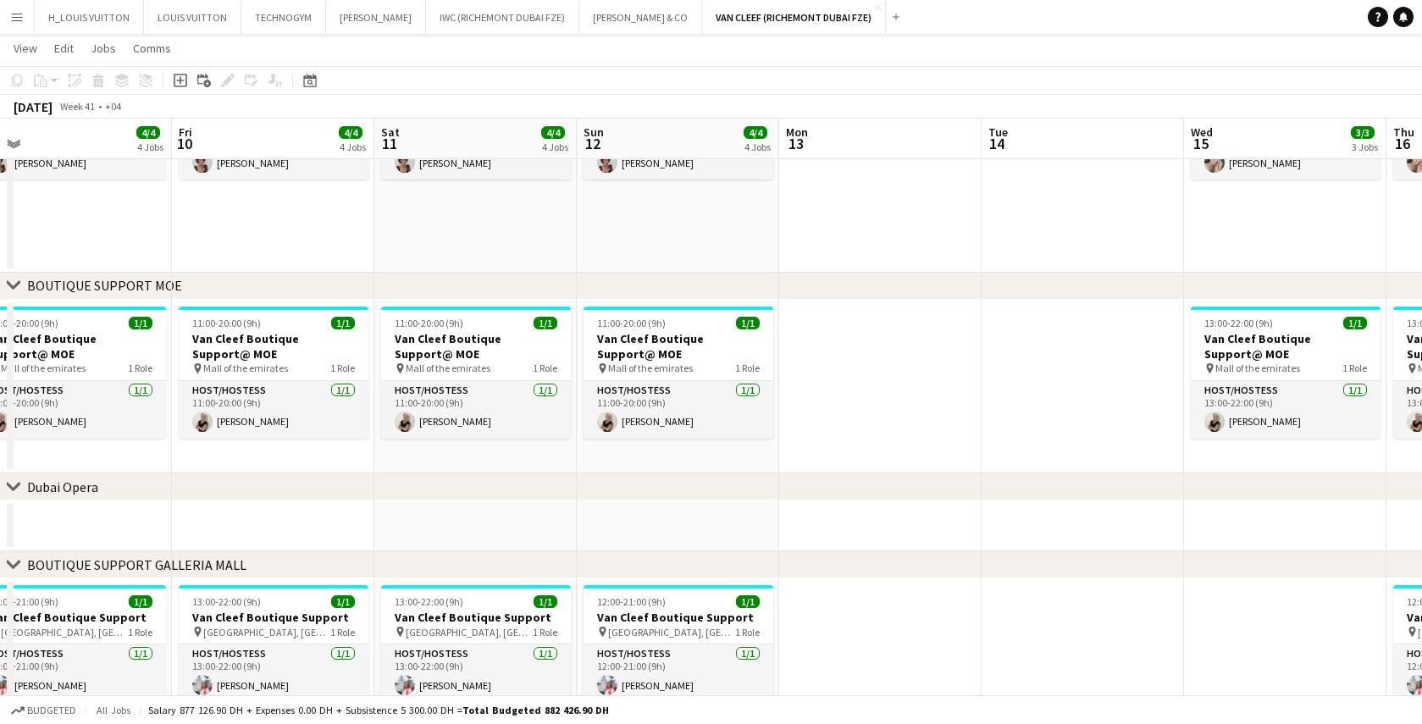
scroll to position [0, 432]
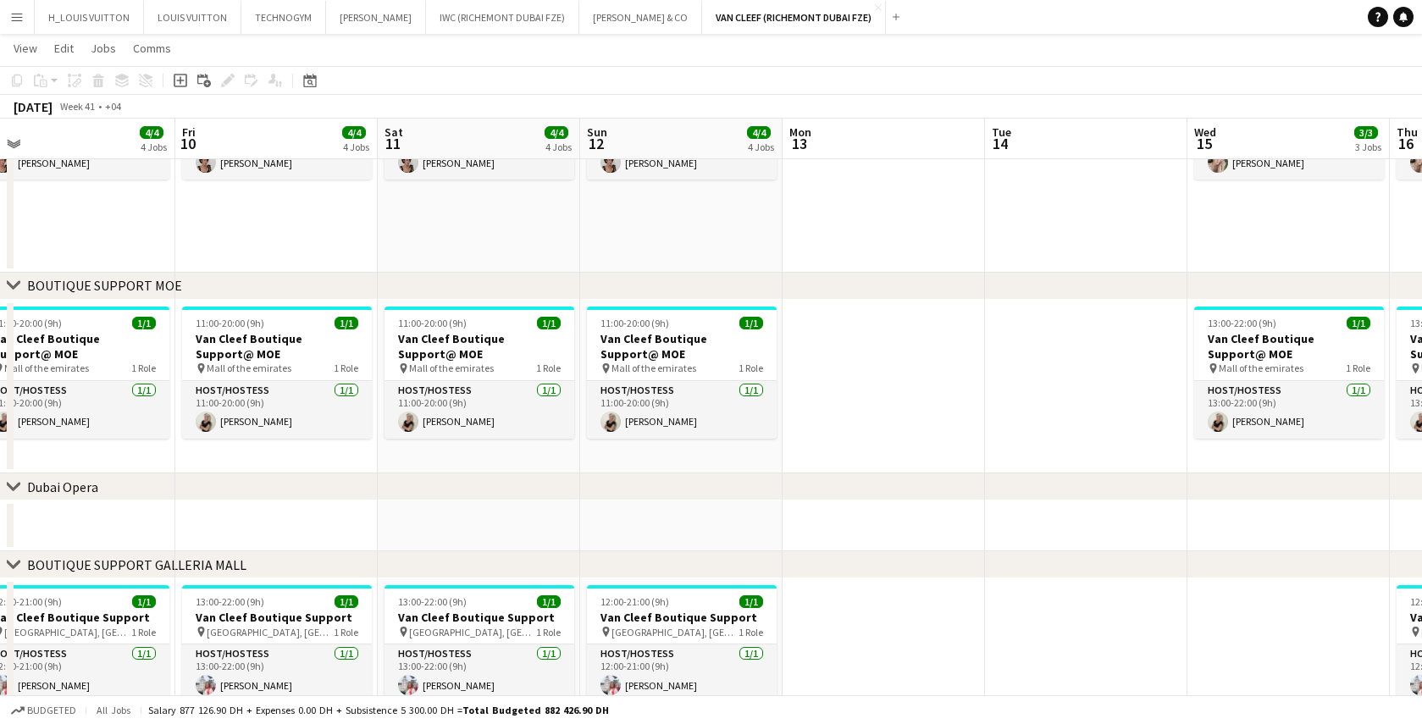
drag, startPoint x: 104, startPoint y: 414, endPoint x: 1077, endPoint y: 425, distance: 972.6
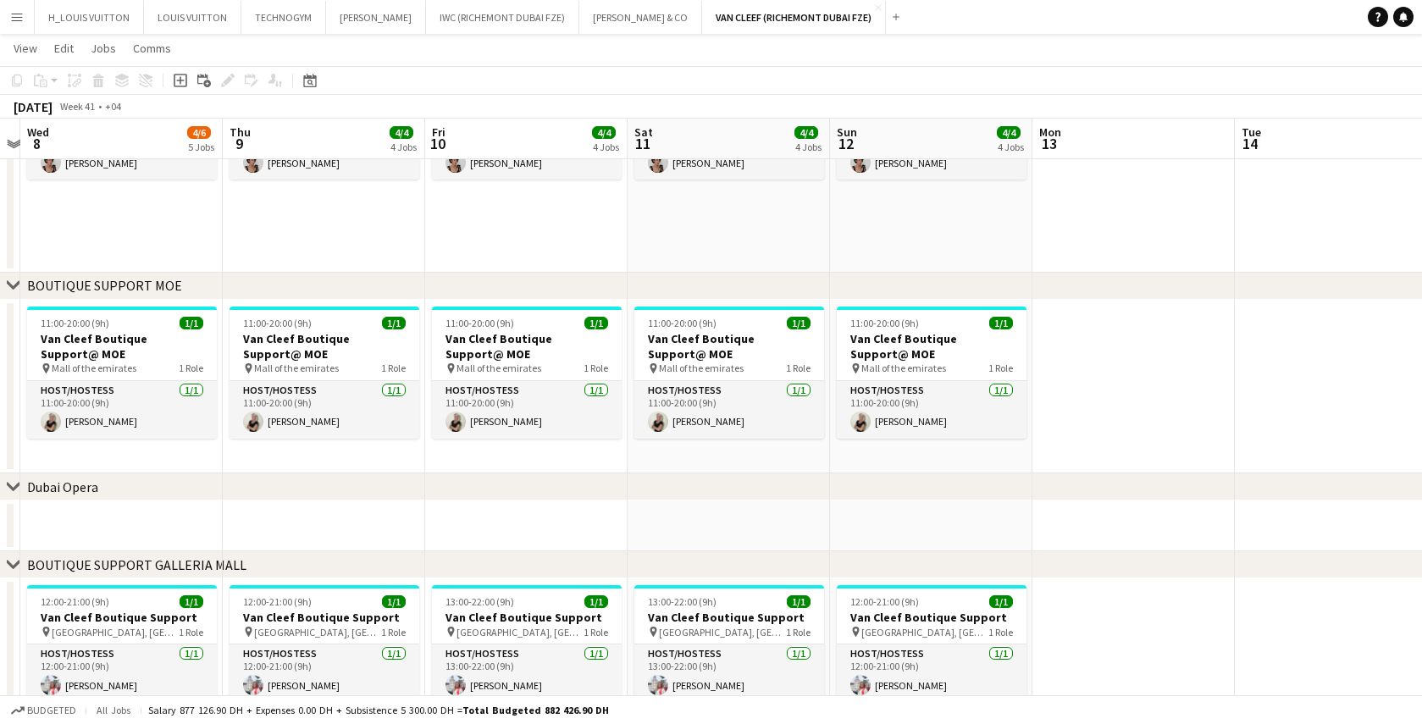
scroll to position [0, 539]
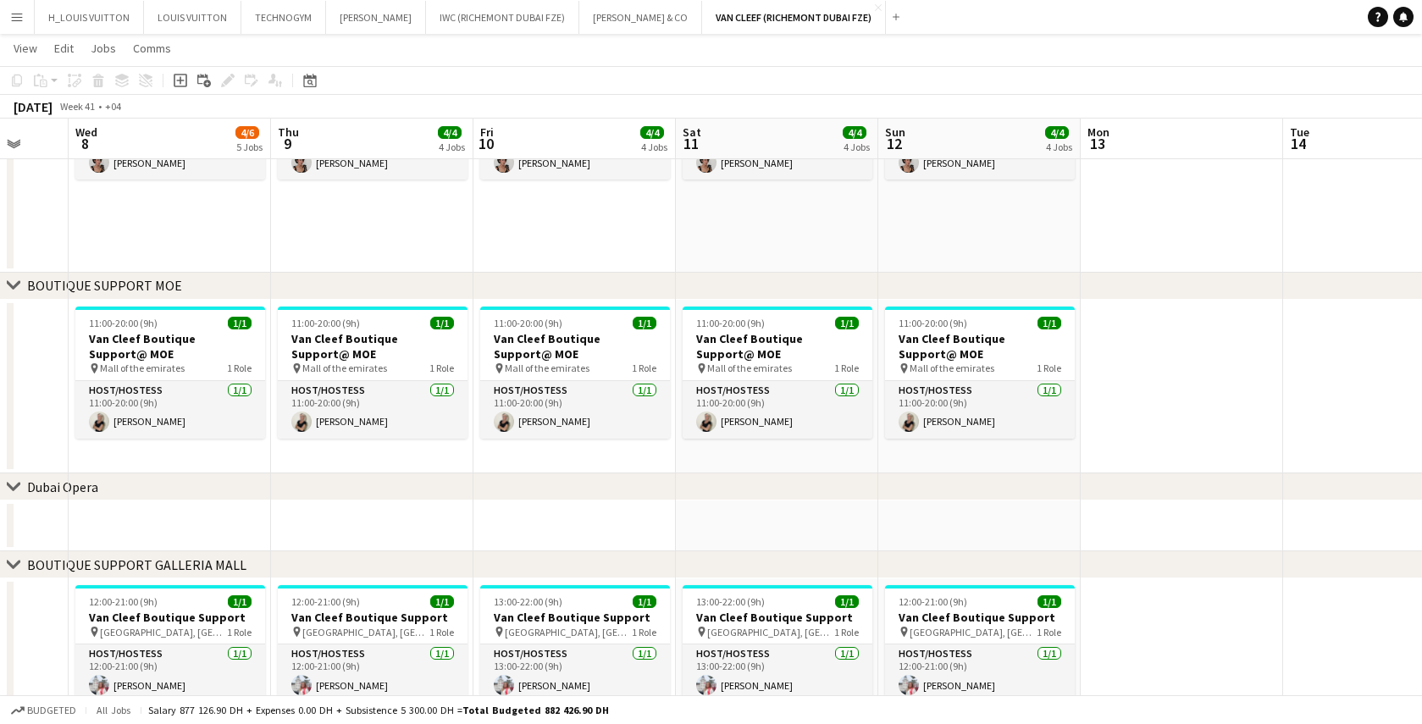
drag, startPoint x: 843, startPoint y: 411, endPoint x: 1139, endPoint y: 402, distance: 296.7
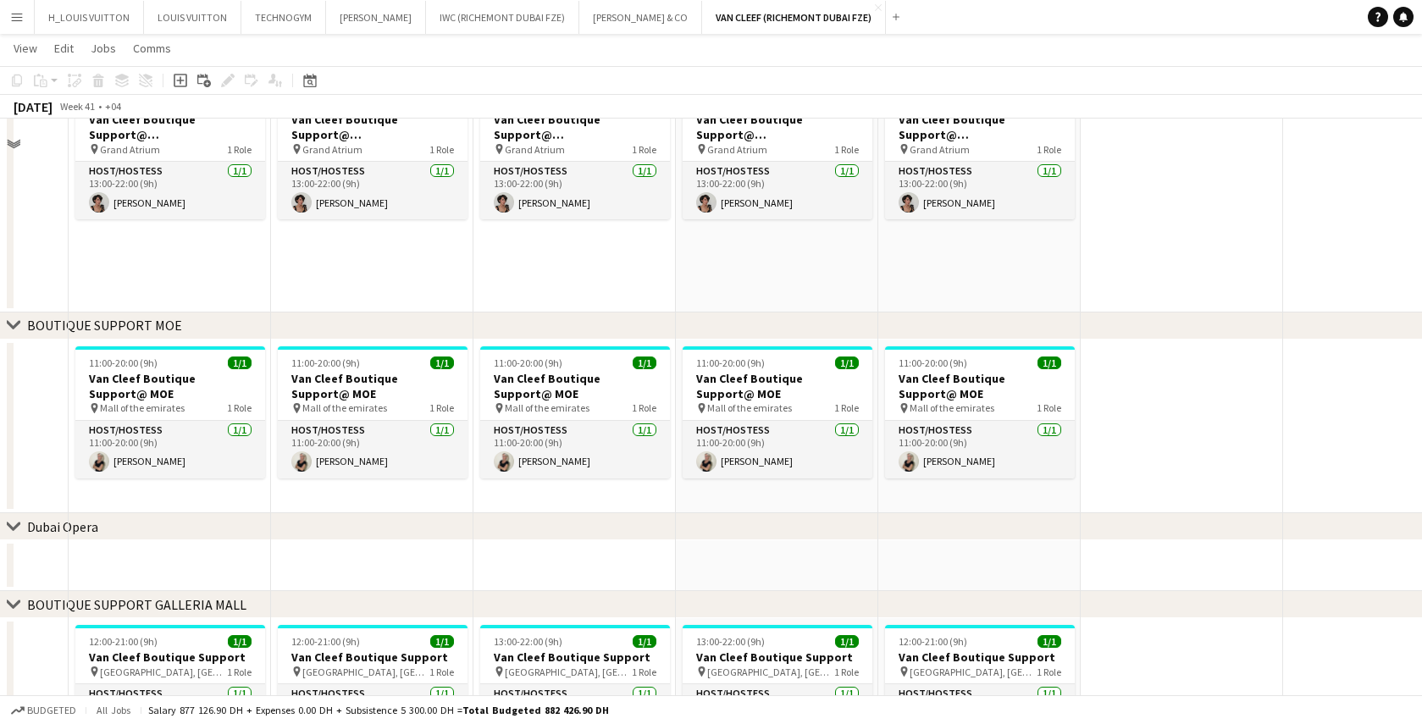
scroll to position [780, 0]
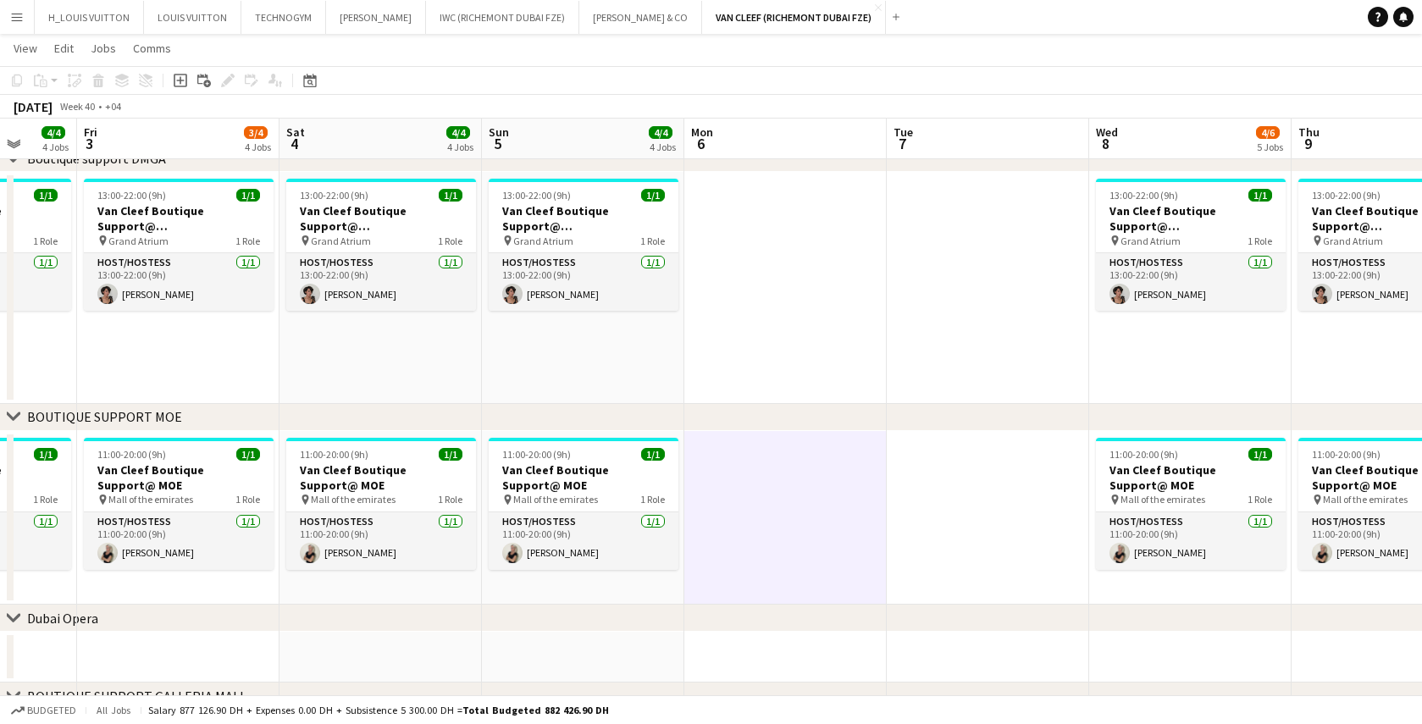
drag, startPoint x: 38, startPoint y: 504, endPoint x: 1072, endPoint y: 533, distance: 1034.0
click at [1072, 533] on app-calendar-viewport "Tue 30 Wed 1 4/4 4 Jobs Thu 2 4/4 4 Jobs Fri 3 3/4 4 Jobs Sat 4 4/4 4 Jobs Sun …" at bounding box center [711, 85] width 1422 height 1599
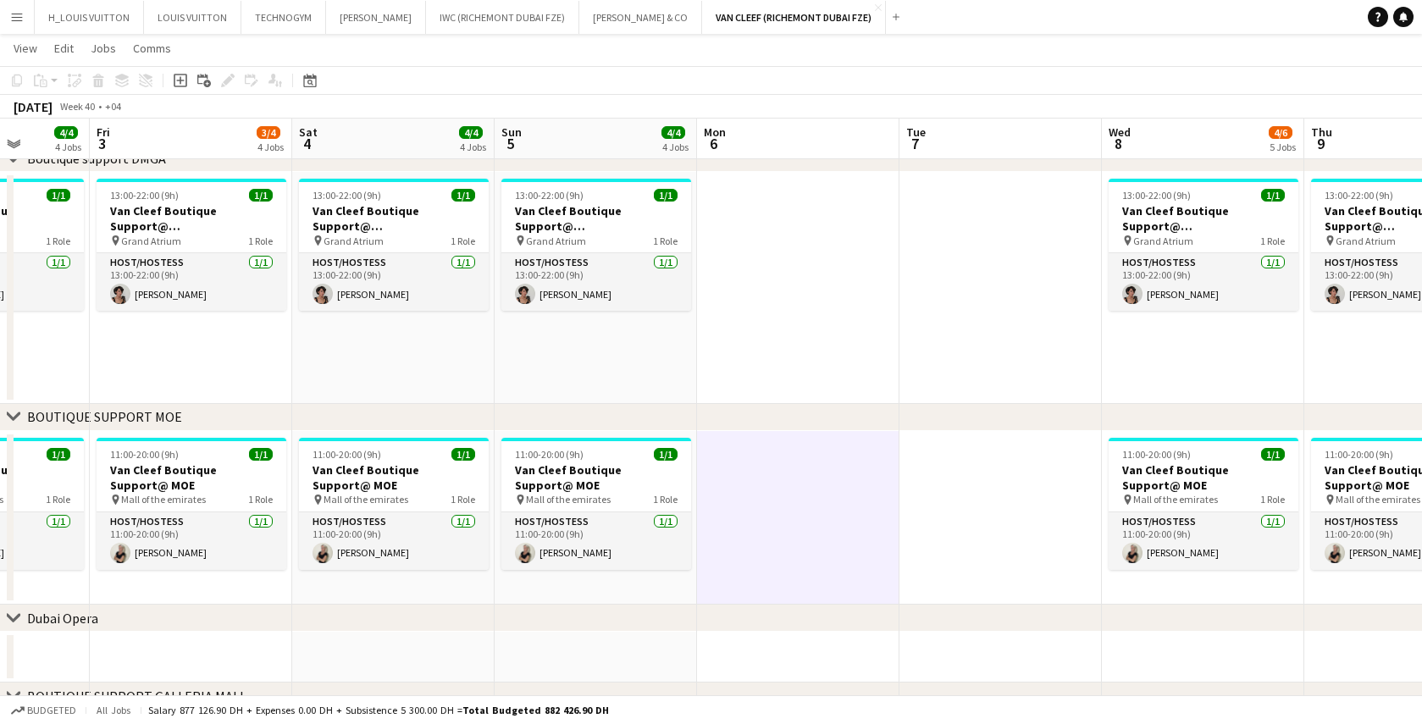
scroll to position [0, 452]
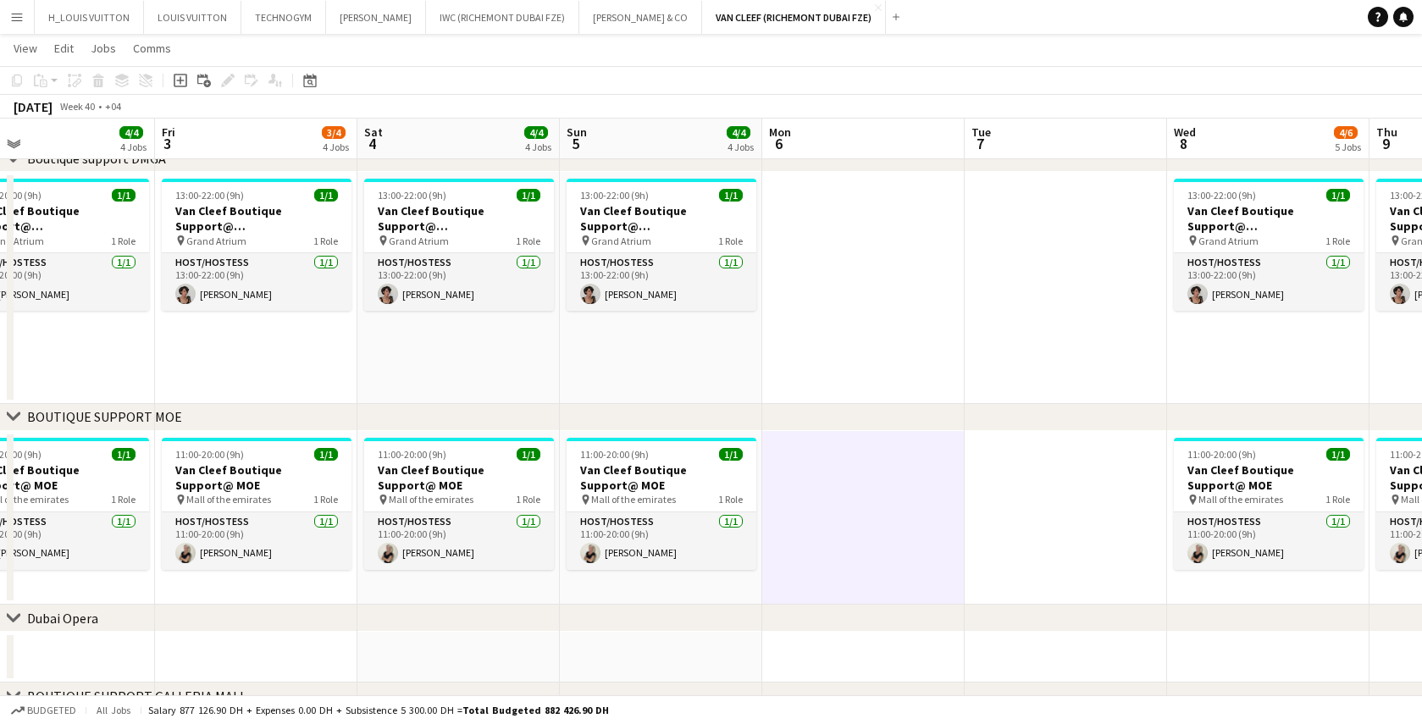
drag, startPoint x: 217, startPoint y: 593, endPoint x: 514, endPoint y: 611, distance: 297.9
click at [514, 611] on div "chevron-right ACTIVATIONS/ VIP EVENTS chevron-right Boutique Support DMFA chevr…" at bounding box center [711, 85] width 1422 height 1599
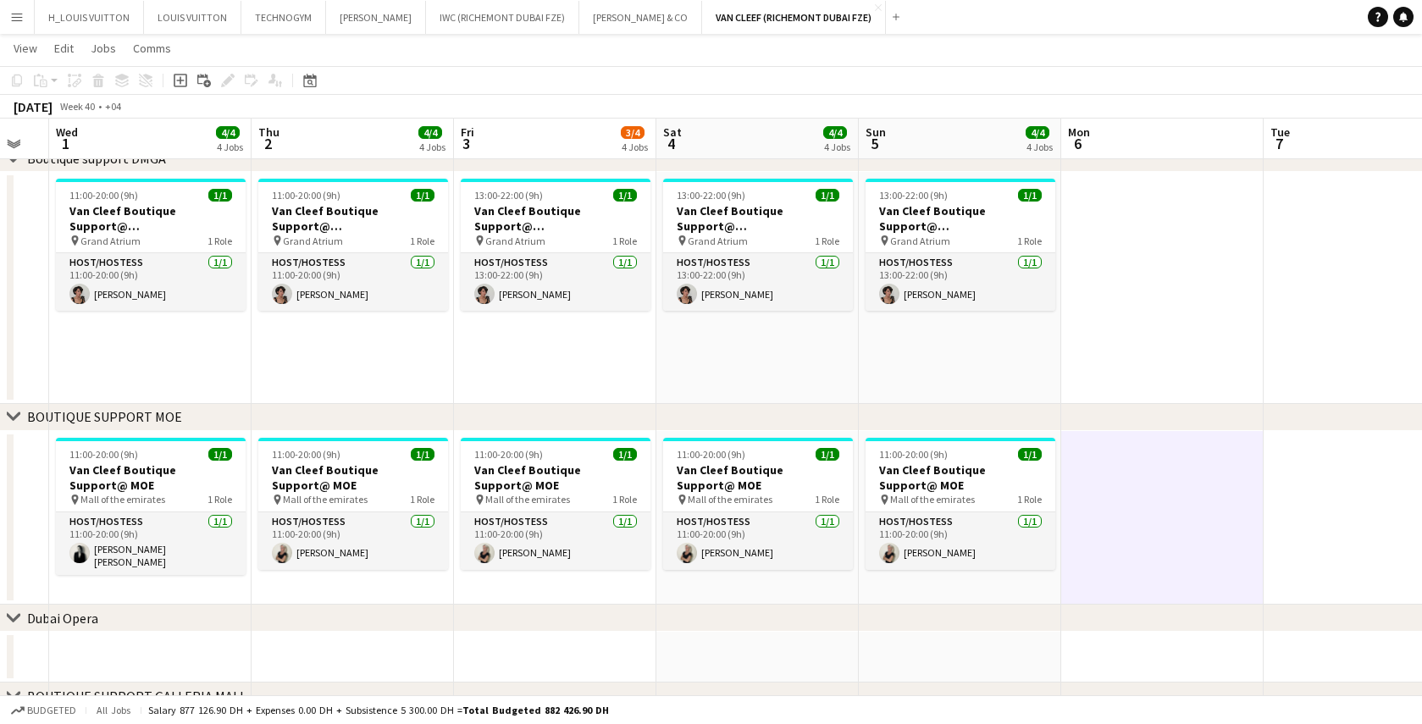
scroll to position [0, 347]
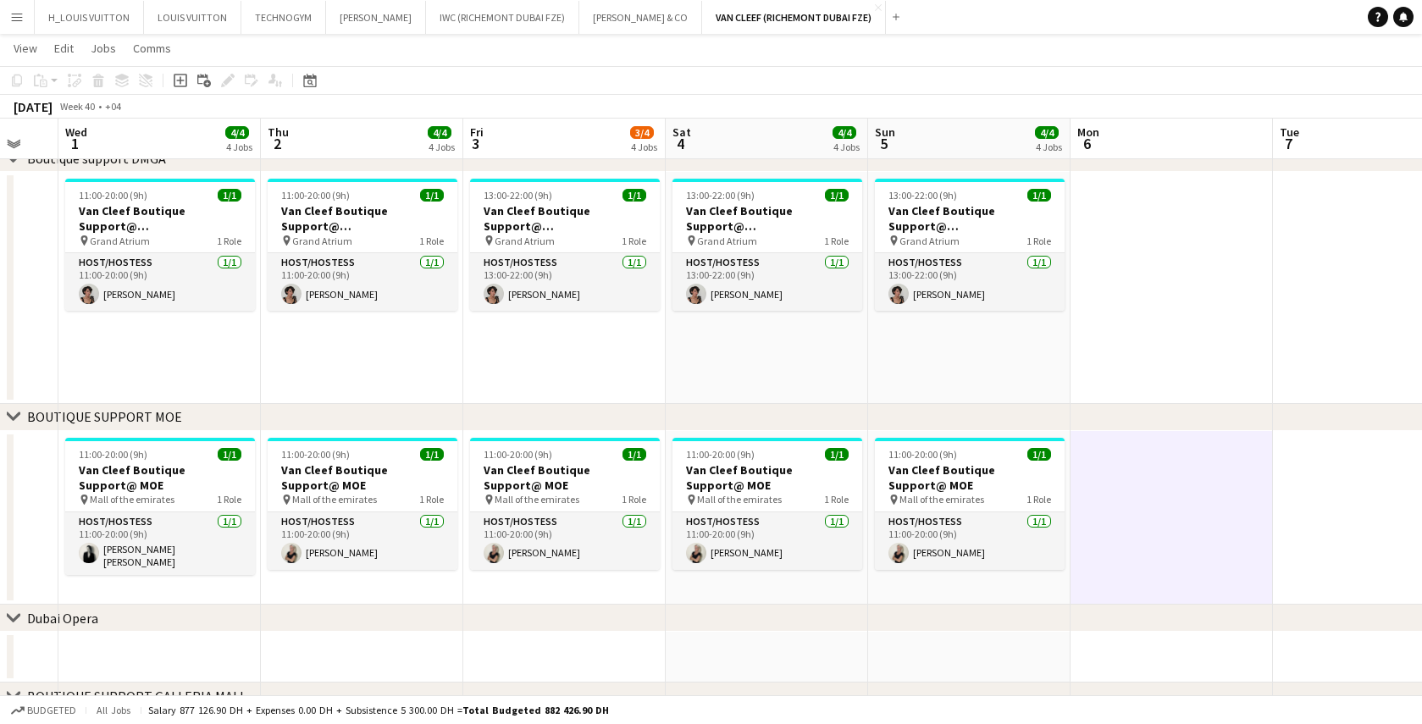
drag, startPoint x: 80, startPoint y: 587, endPoint x: 389, endPoint y: 595, distance: 308.5
click at [389, 595] on app-calendar-viewport "Mon 29 13/15 1 Job Tue 30 Wed 1 4/4 4 Jobs Thu 2 4/4 4 Jobs Fri 3 3/4 4 Jobs Sa…" at bounding box center [711, 85] width 1422 height 1599
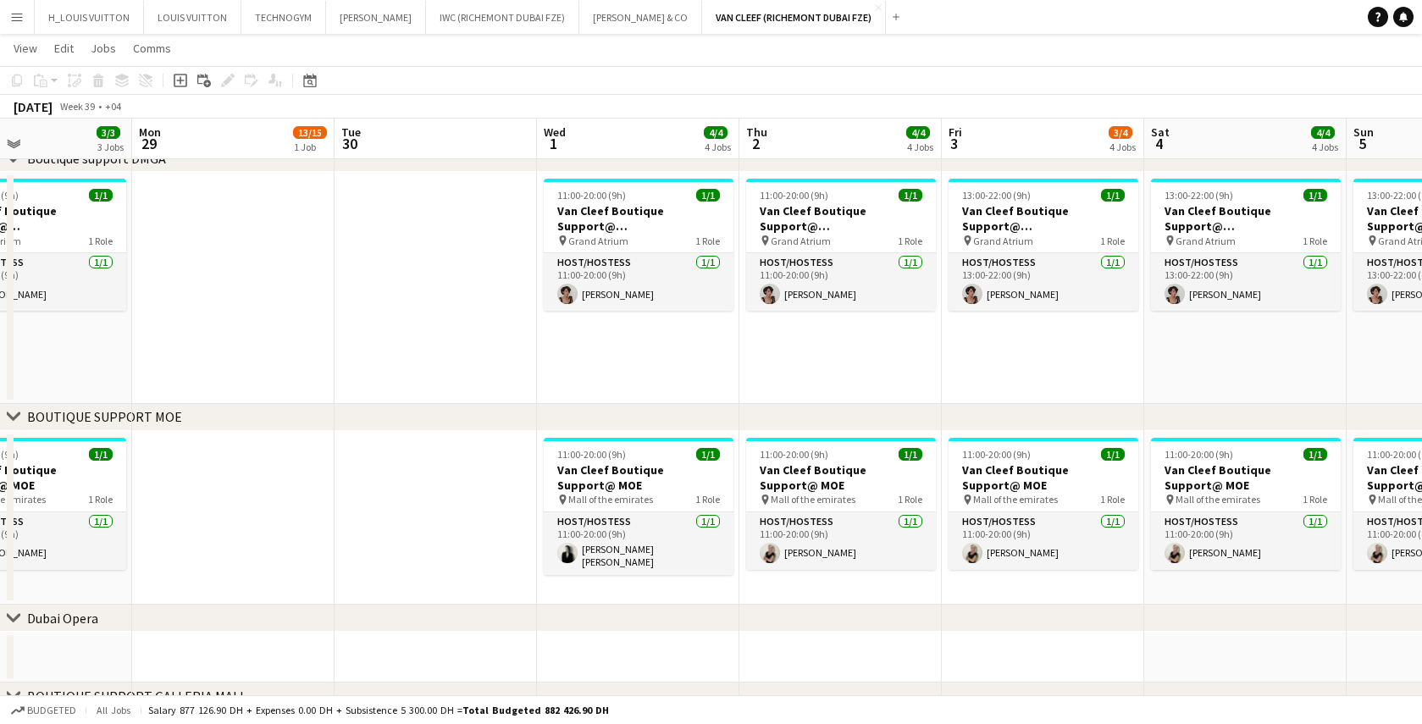
drag, startPoint x: 279, startPoint y: 602, endPoint x: 960, endPoint y: 569, distance: 682.0
click at [961, 570] on app-calendar-viewport "Fri 26 3/3 3 Jobs Sat 27 3/3 3 Jobs Sun 28 3/3 3 Jobs Mon 29 13/15 1 Job Tue 30…" at bounding box center [711, 85] width 1422 height 1599
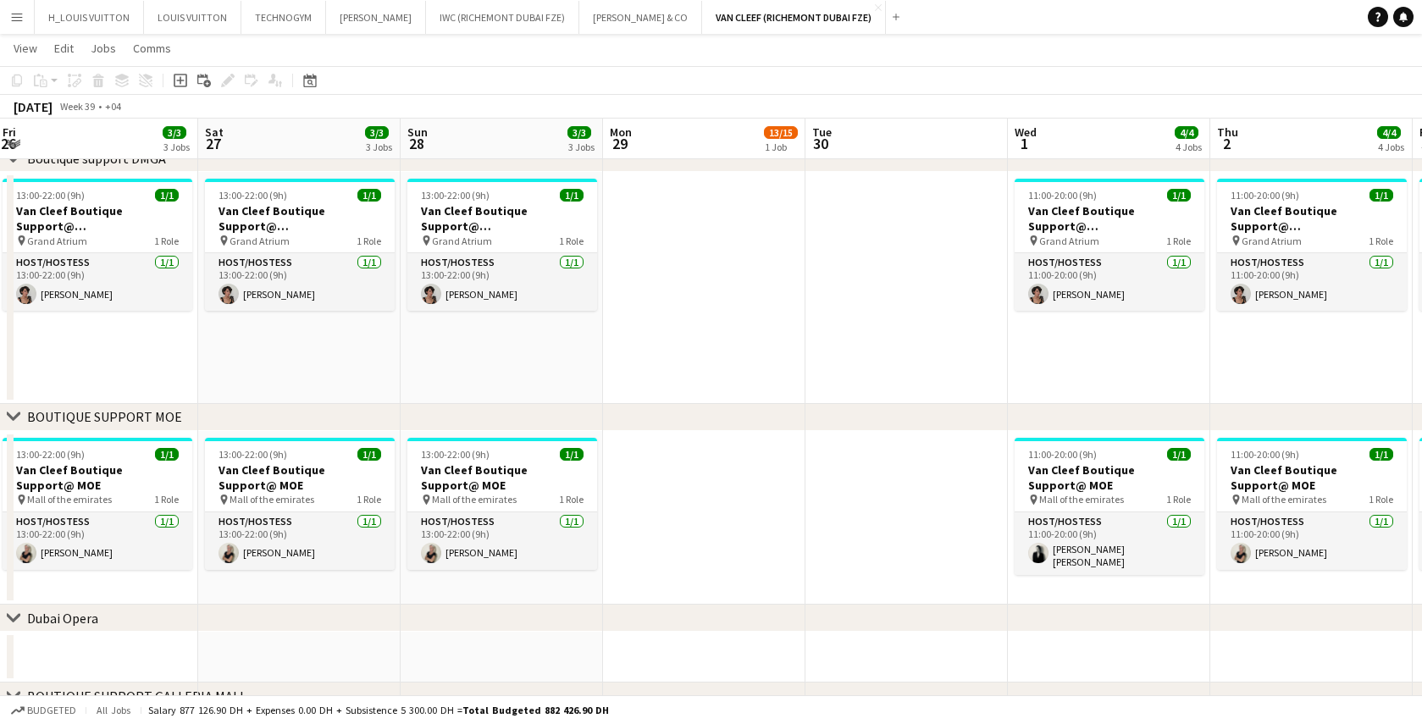
scroll to position [0, 510]
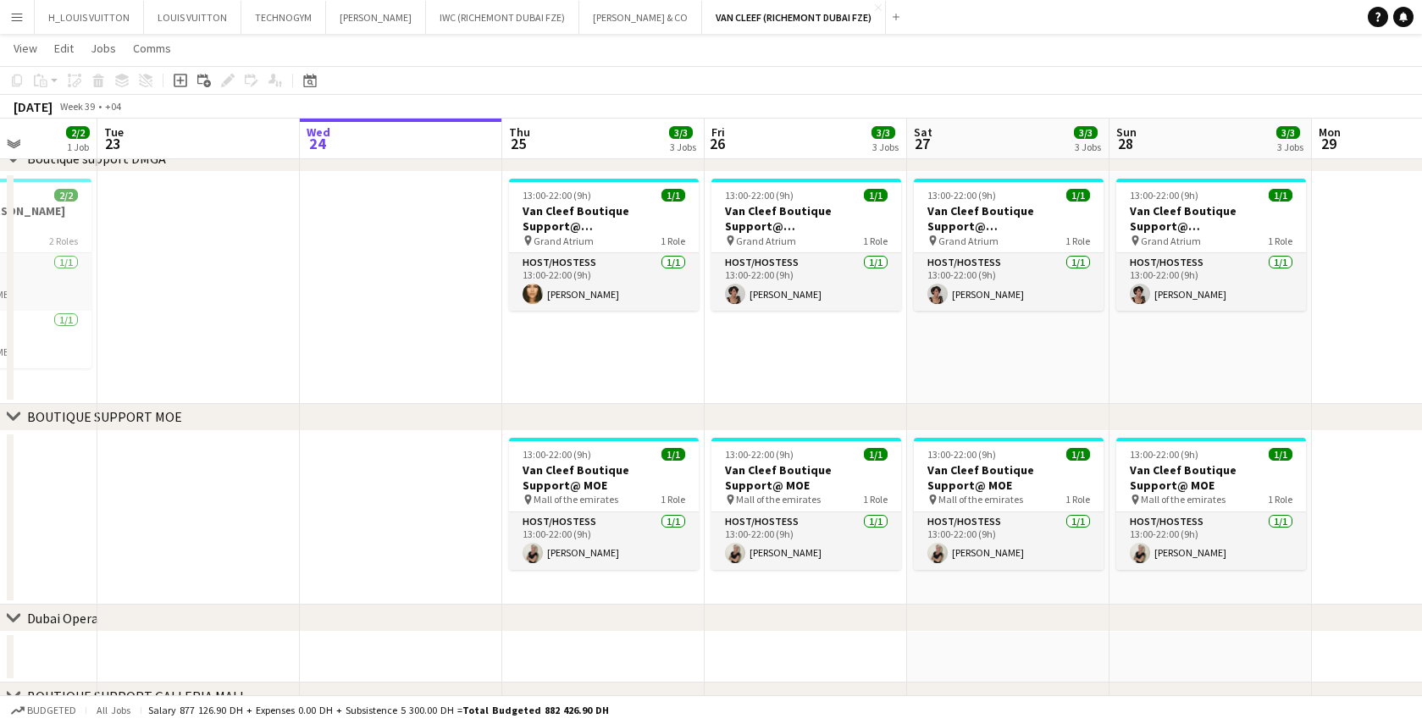
drag, startPoint x: 419, startPoint y: 520, endPoint x: 1441, endPoint y: 472, distance: 1023.7
click at [1422, 472] on html "Menu Boards Boards Boards All jobs Status Workforce Workforce My Workforce Recr…" at bounding box center [711, 67] width 1422 height 1694
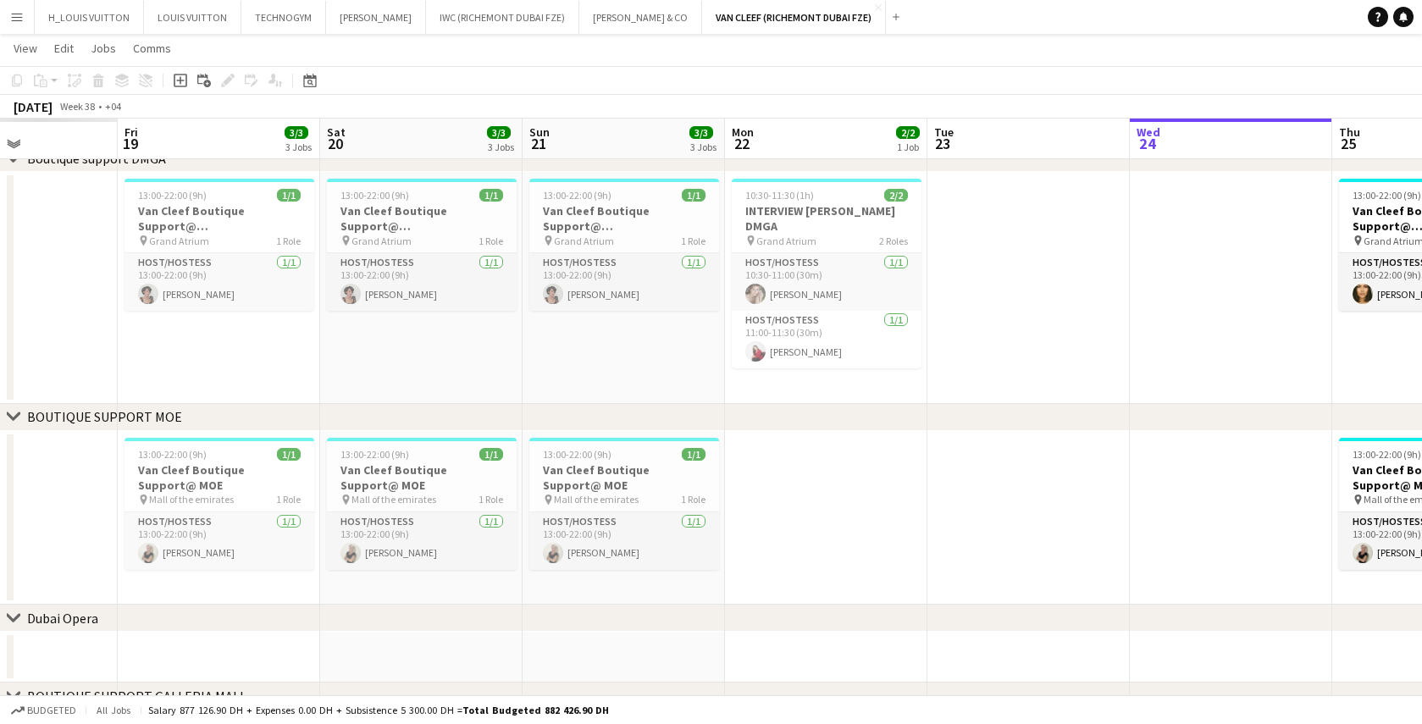
scroll to position [0, 429]
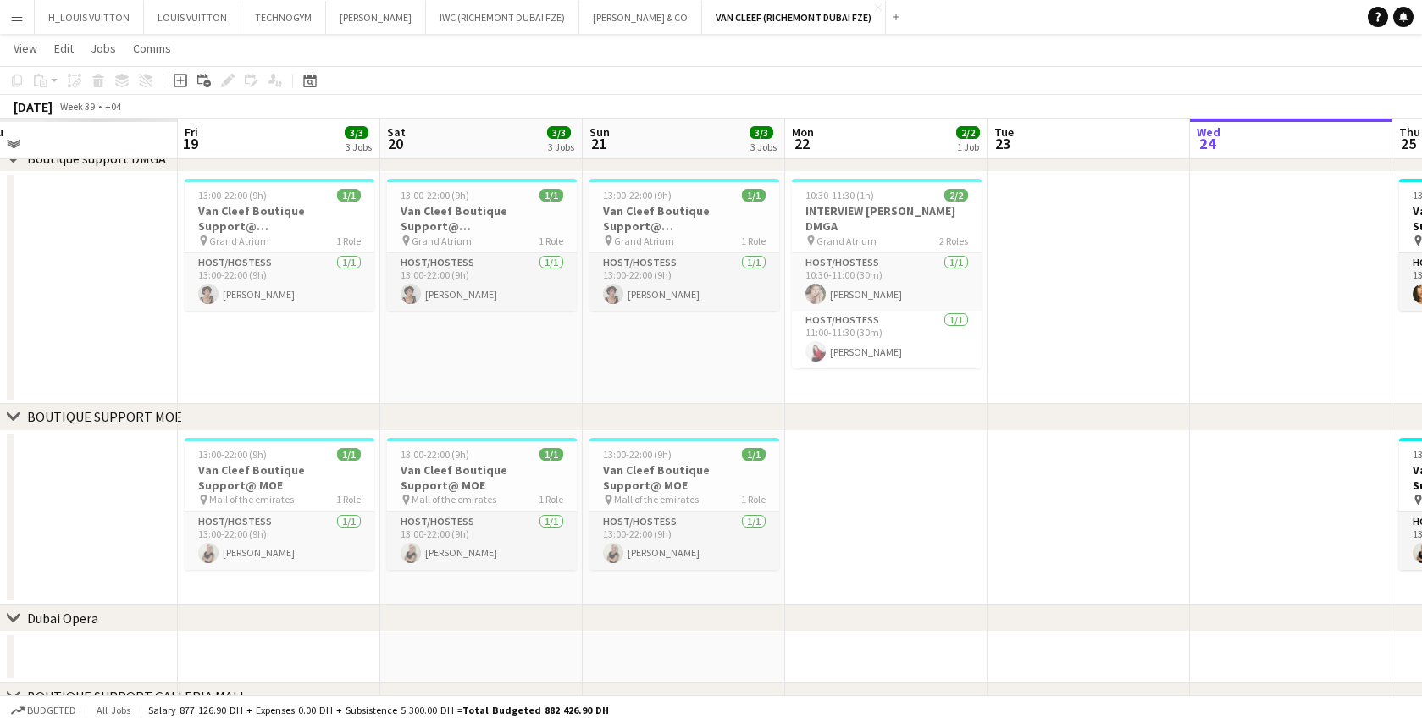
drag, startPoint x: 108, startPoint y: 516, endPoint x: 1000, endPoint y: 513, distance: 891.3
click at [1000, 513] on app-calendar-viewport "Tue 16 Wed 17 Thu 18 Fri 19 3/3 3 Jobs Sat 20 3/3 3 Jobs Sun 21 3/3 3 Jobs Mon …" at bounding box center [711, 85] width 1422 height 1599
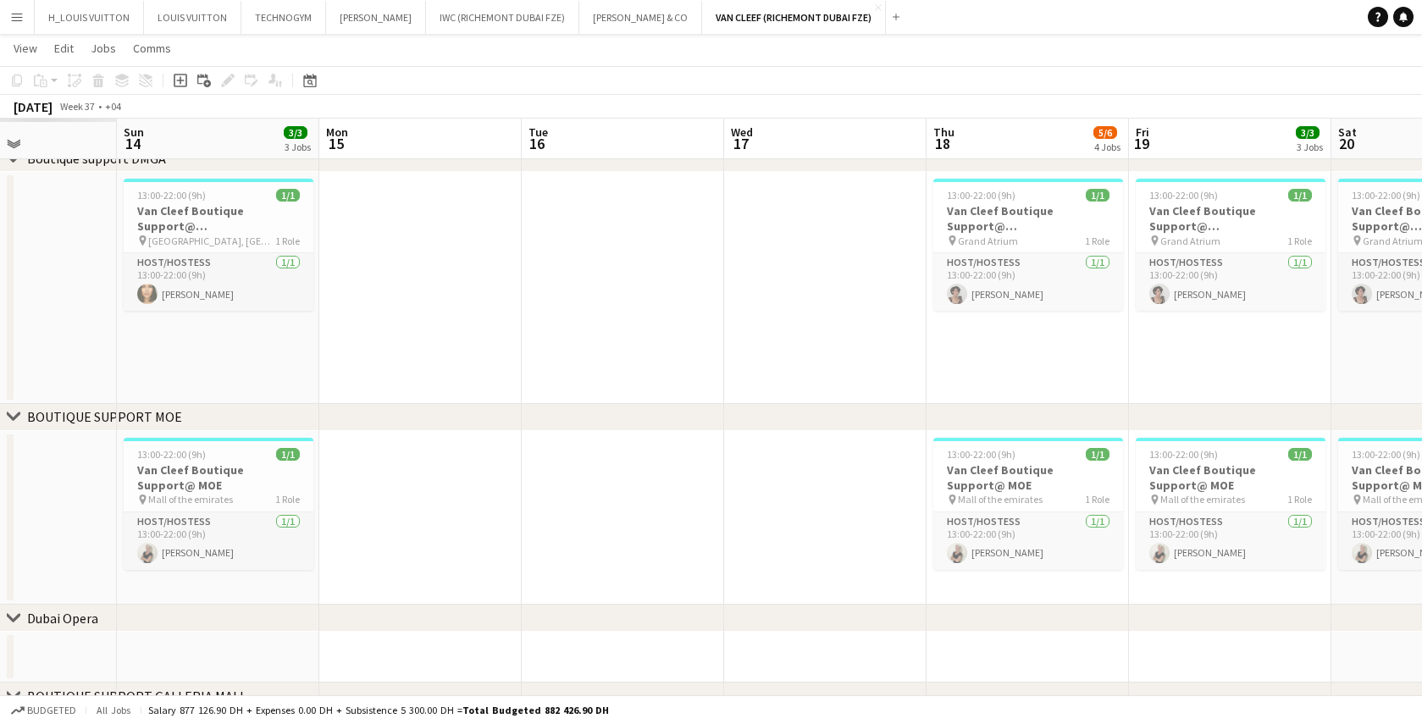
scroll to position [0, 356]
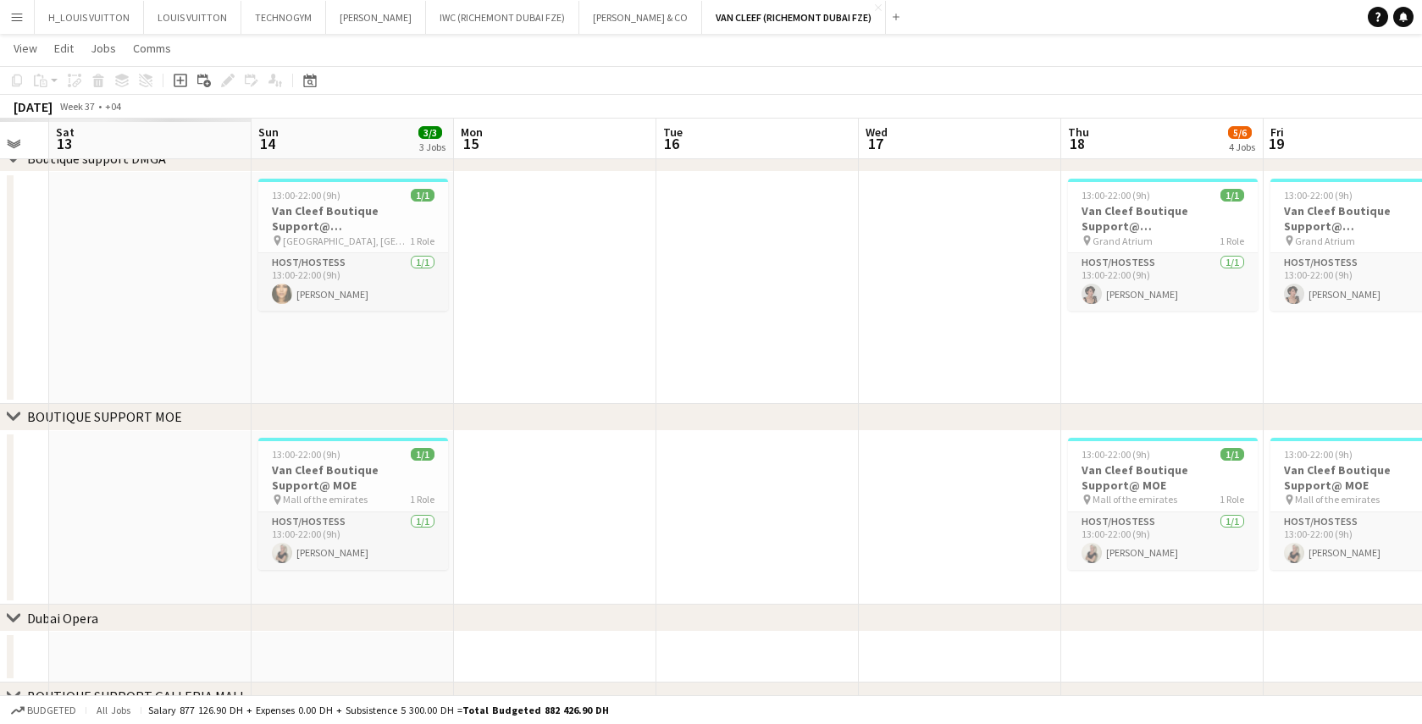
drag, startPoint x: 208, startPoint y: 593, endPoint x: 1433, endPoint y: 549, distance: 1225.8
click at [1422, 552] on html "Menu Boards Boards Boards All jobs Status Workforce Workforce My Workforce Recr…" at bounding box center [711, 117] width 1422 height 1794
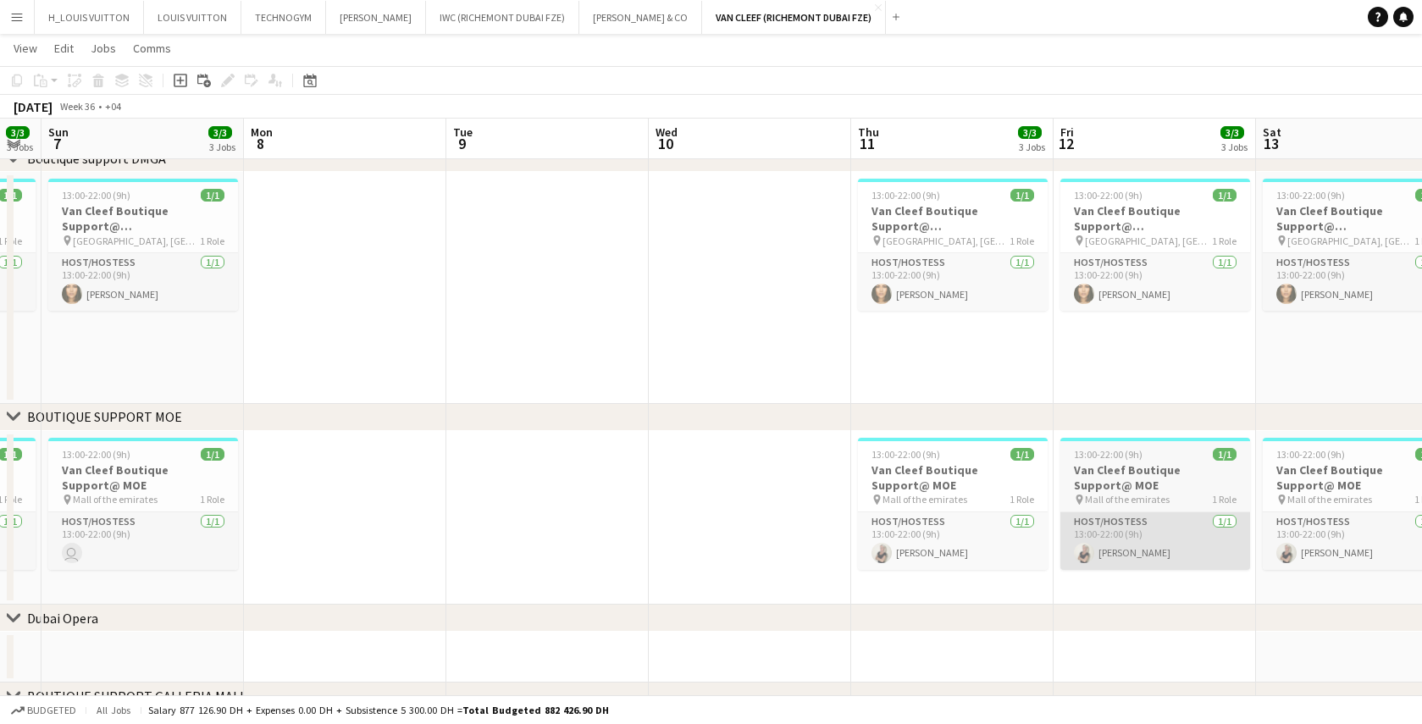
drag, startPoint x: 261, startPoint y: 585, endPoint x: 1244, endPoint y: 569, distance: 982.9
click at [1267, 573] on app-calendar-viewport "Fri 5 Sat 6 3/3 3 Jobs Sun 7 3/3 3 Jobs Mon 8 Tue 9 Wed 10 Thu 11 3/3 3 Jobs Fr…" at bounding box center [711, 135] width 1422 height 1699
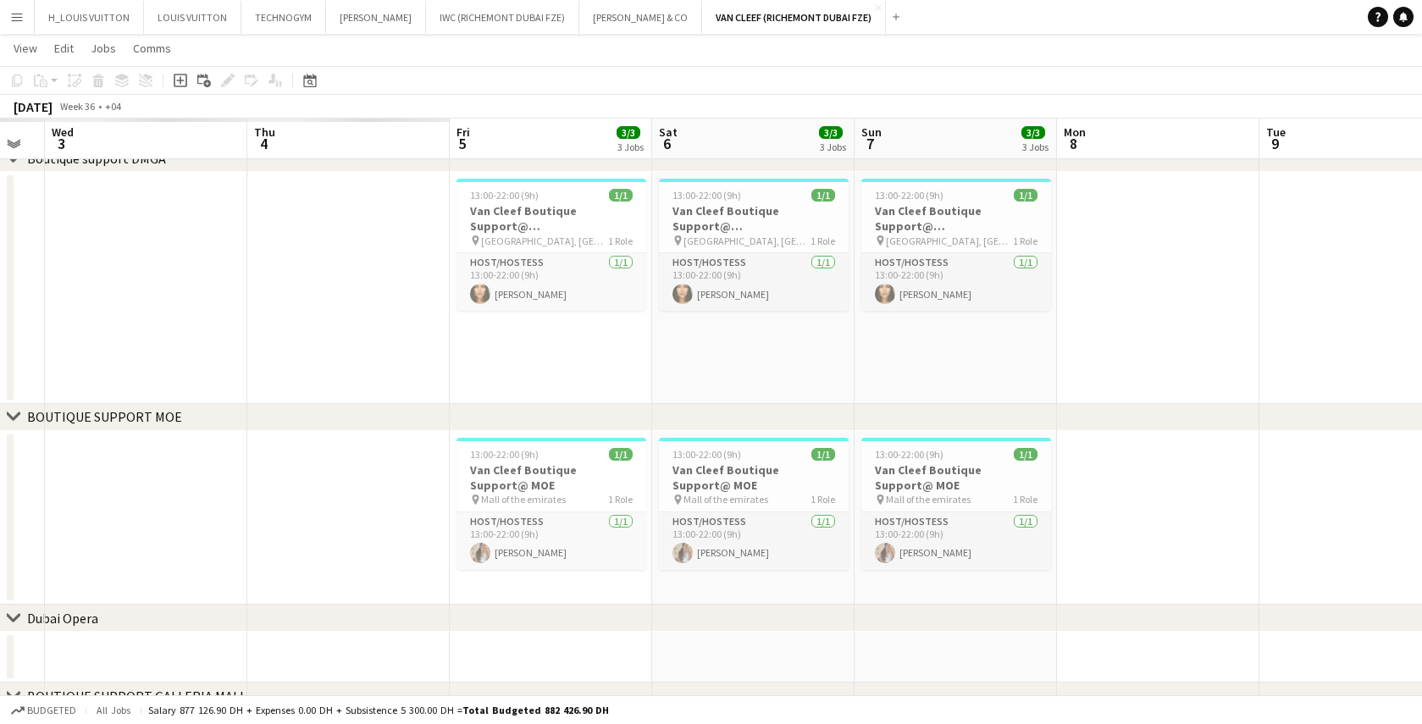
drag, startPoint x: 300, startPoint y: 352, endPoint x: 1128, endPoint y: 354, distance: 827.7
click at [1135, 352] on app-calendar-viewport "Mon 1 Tue 2 Wed 3 Thu 4 Fri 5 3/3 3 Jobs Sat 6 3/3 3 Jobs Sun 7 3/3 3 Jobs Mon …" at bounding box center [711, 135] width 1422 height 1699
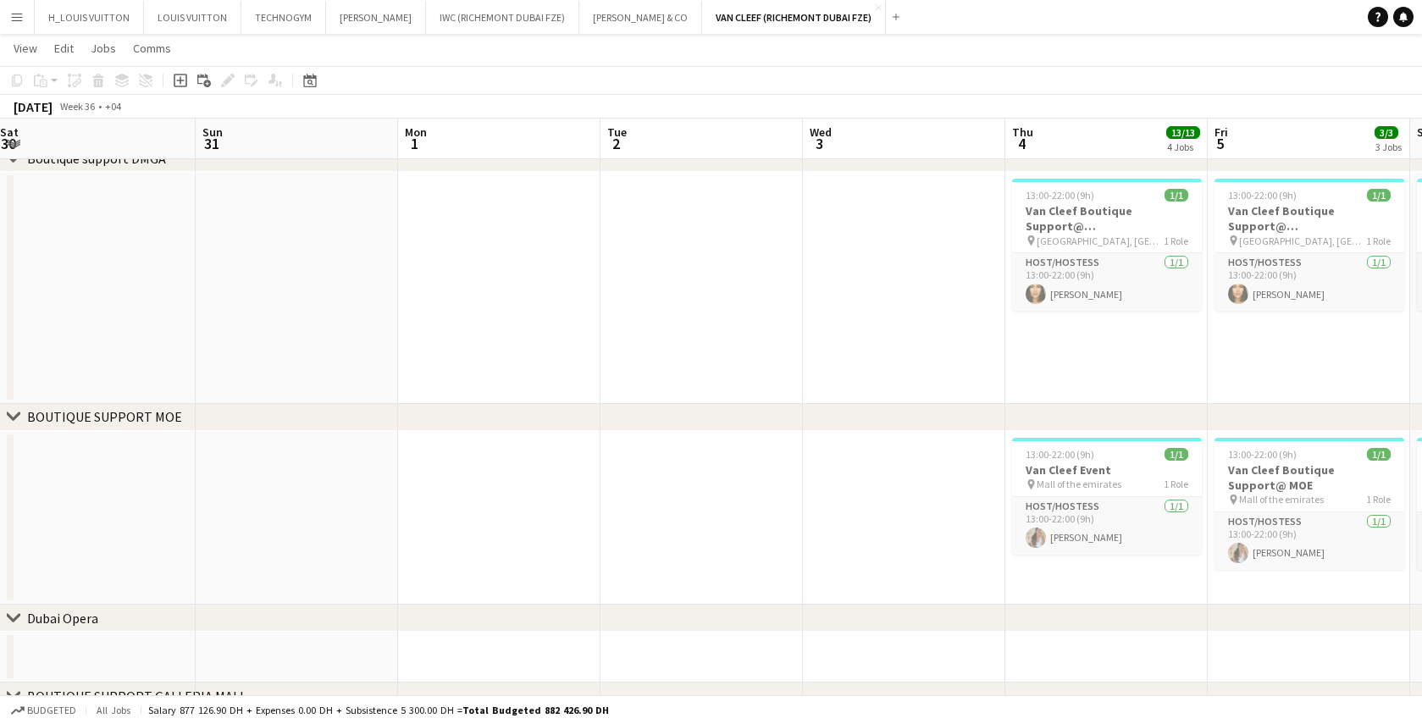
drag, startPoint x: 72, startPoint y: 358, endPoint x: 706, endPoint y: 393, distance: 634.7
click at [807, 391] on app-calendar-viewport "Thu 28 Fri 29 Sat 30 Sun 31 Mon 1 Tue 2 Wed 3 Thu 4 13/13 4 Jobs Fri 5 3/3 3 Jo…" at bounding box center [711, 135] width 1422 height 1699
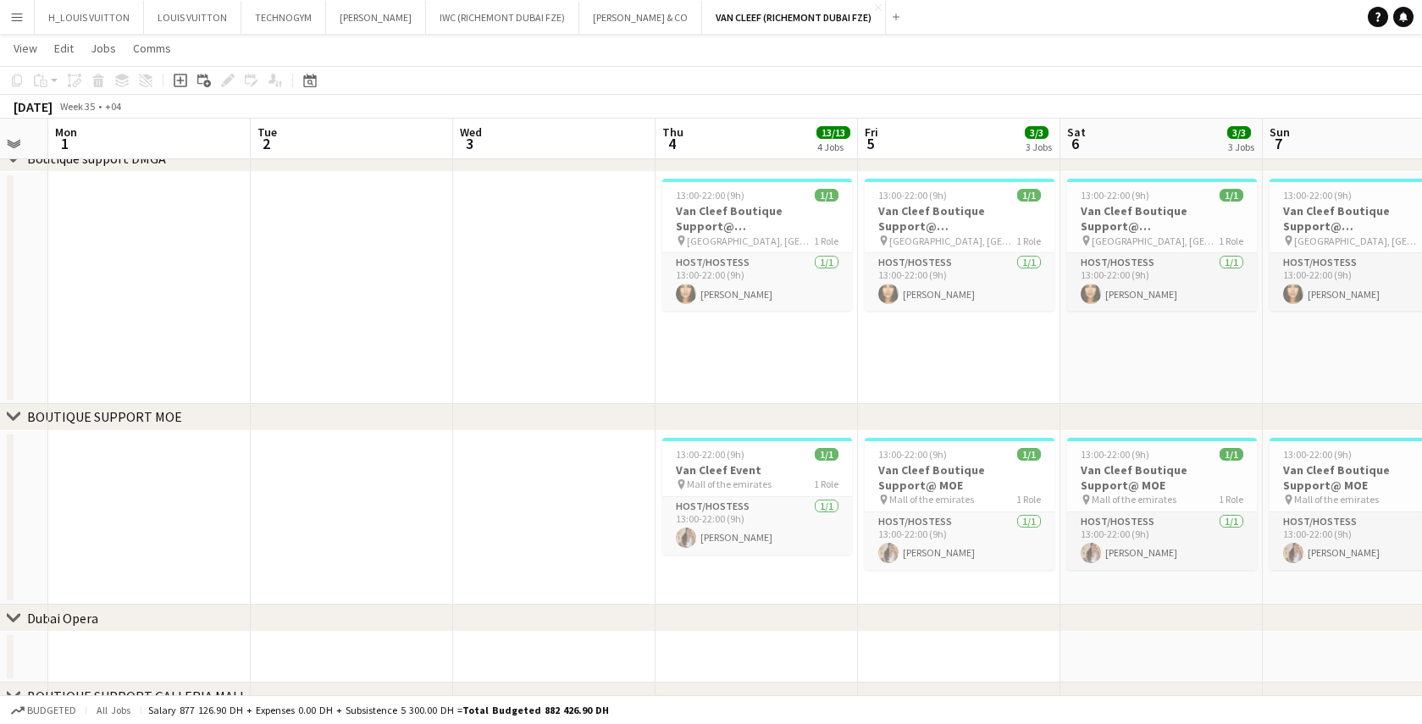
scroll to position [0, 792]
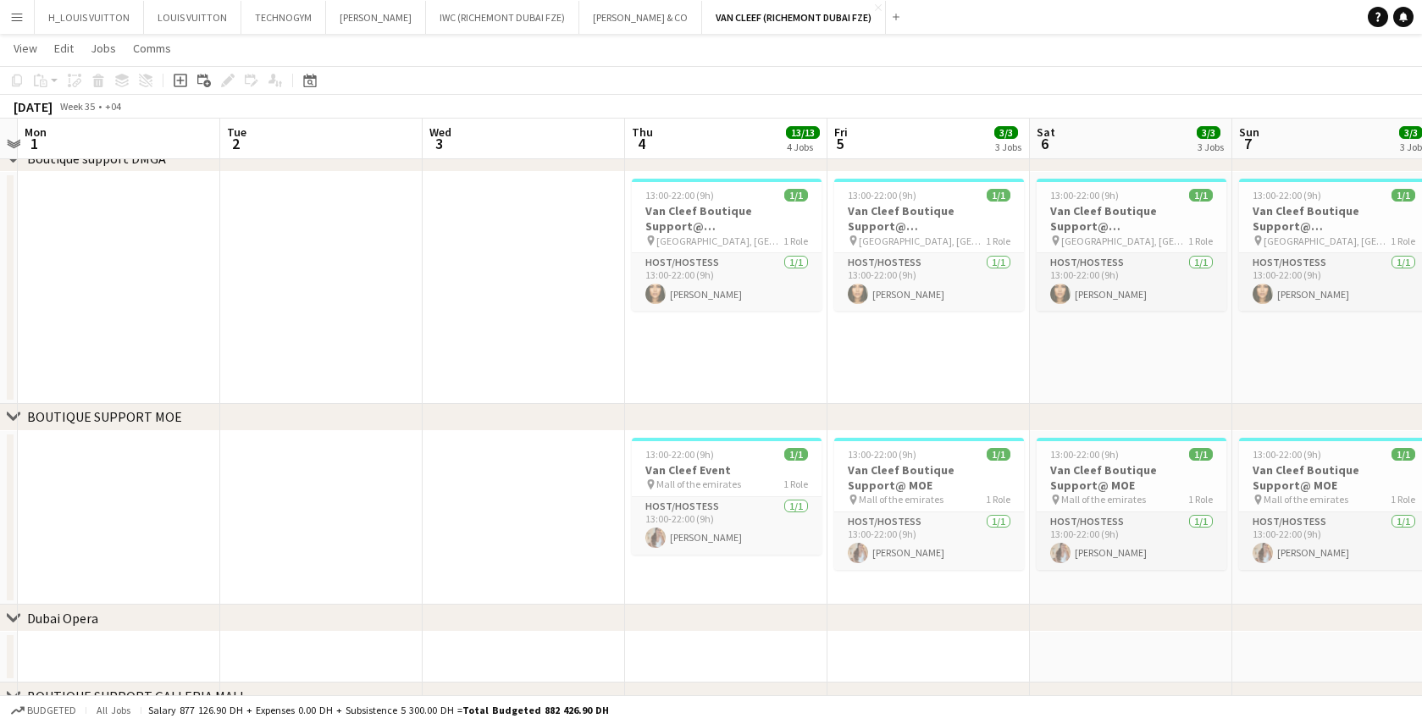
drag, startPoint x: 679, startPoint y: 374, endPoint x: 300, endPoint y: 389, distance: 379.8
click at [300, 389] on app-calendar-viewport "Thu 28 Fri 29 Sat 30 Sun 31 Mon 1 Tue 2 Wed 3 Thu 4 13/13 4 Jobs Fri 5 3/3 3 Jo…" at bounding box center [711, 135] width 1422 height 1699
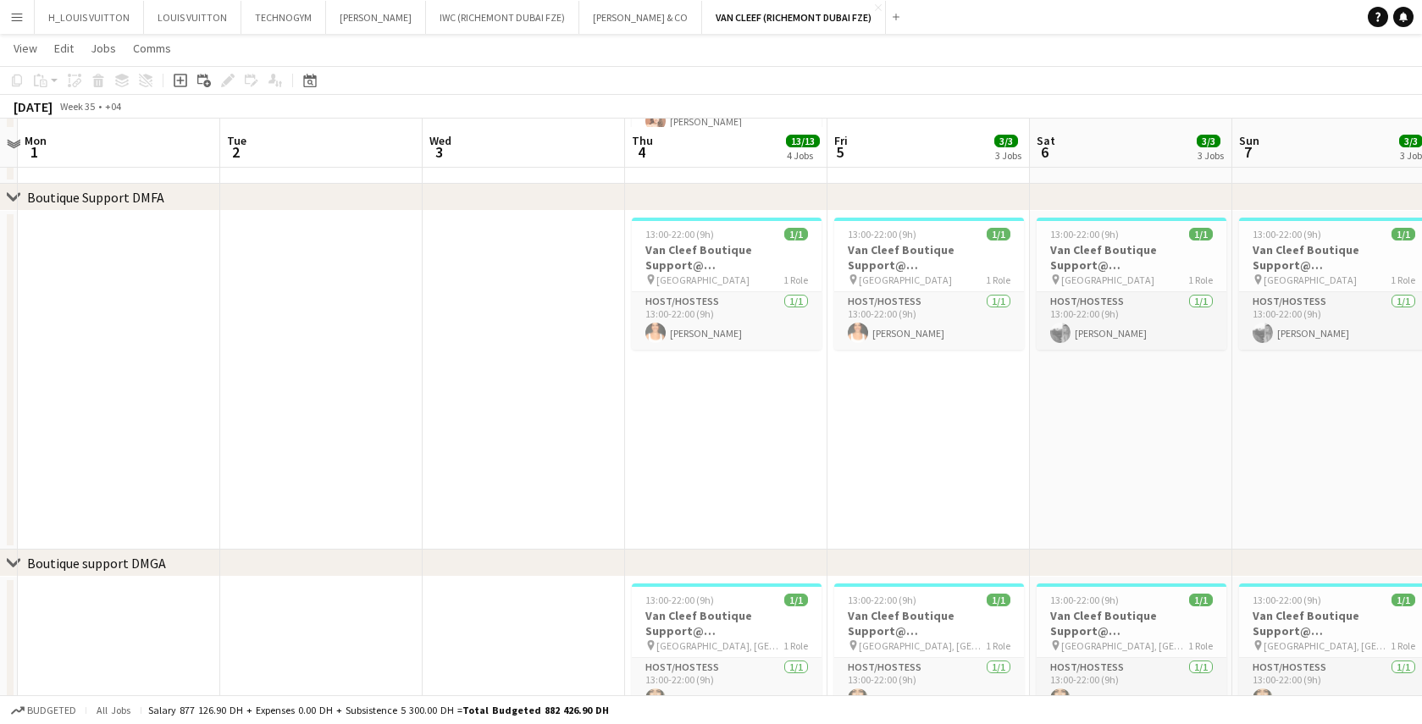
scroll to position [374, 0]
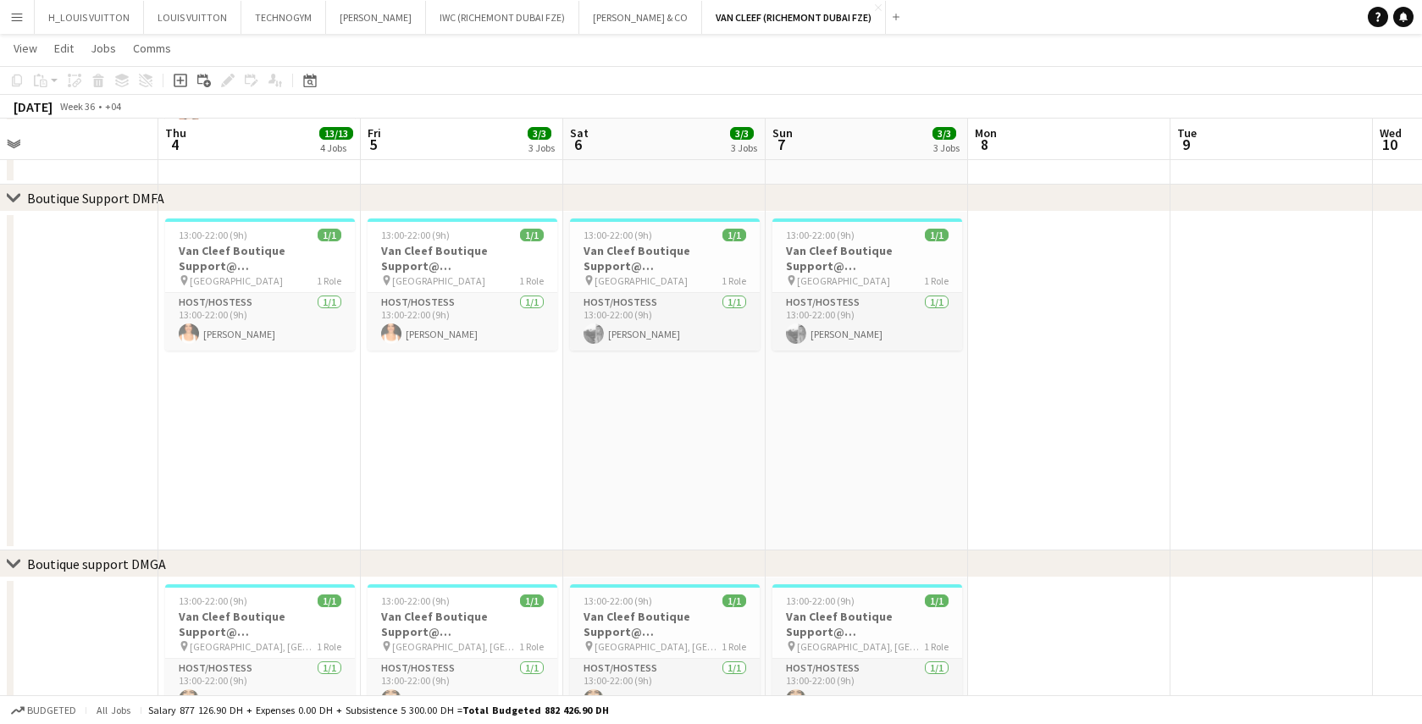
drag, startPoint x: 936, startPoint y: 441, endPoint x: 483, endPoint y: 474, distance: 454.5
click at [483, 474] on app-calendar-viewport "Sat 30 Sun 31 Mon 1 Tue 2 Wed 3 Thu 4 13/13 4 Jobs Fri 5 3/3 3 Jobs Sat 6 3/3 3…" at bounding box center [711, 541] width 1422 height 1699
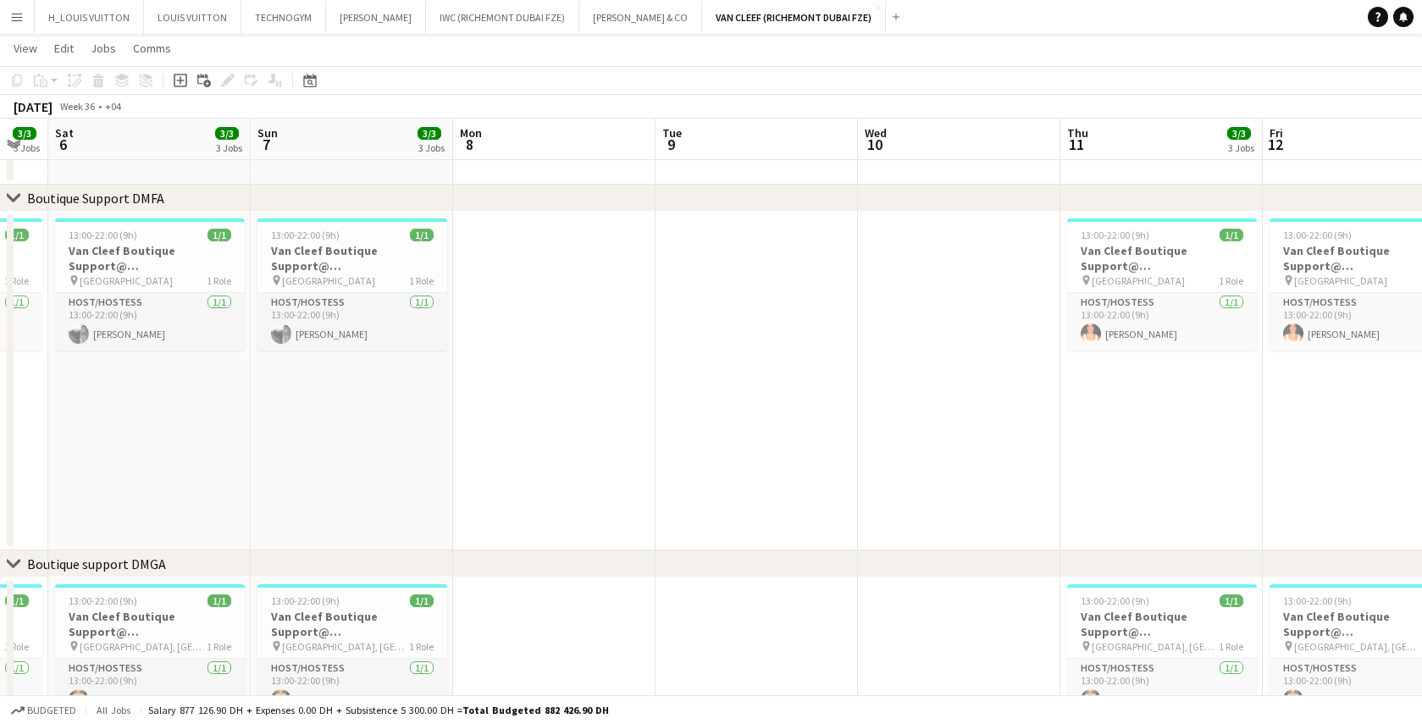
scroll to position [0, 716]
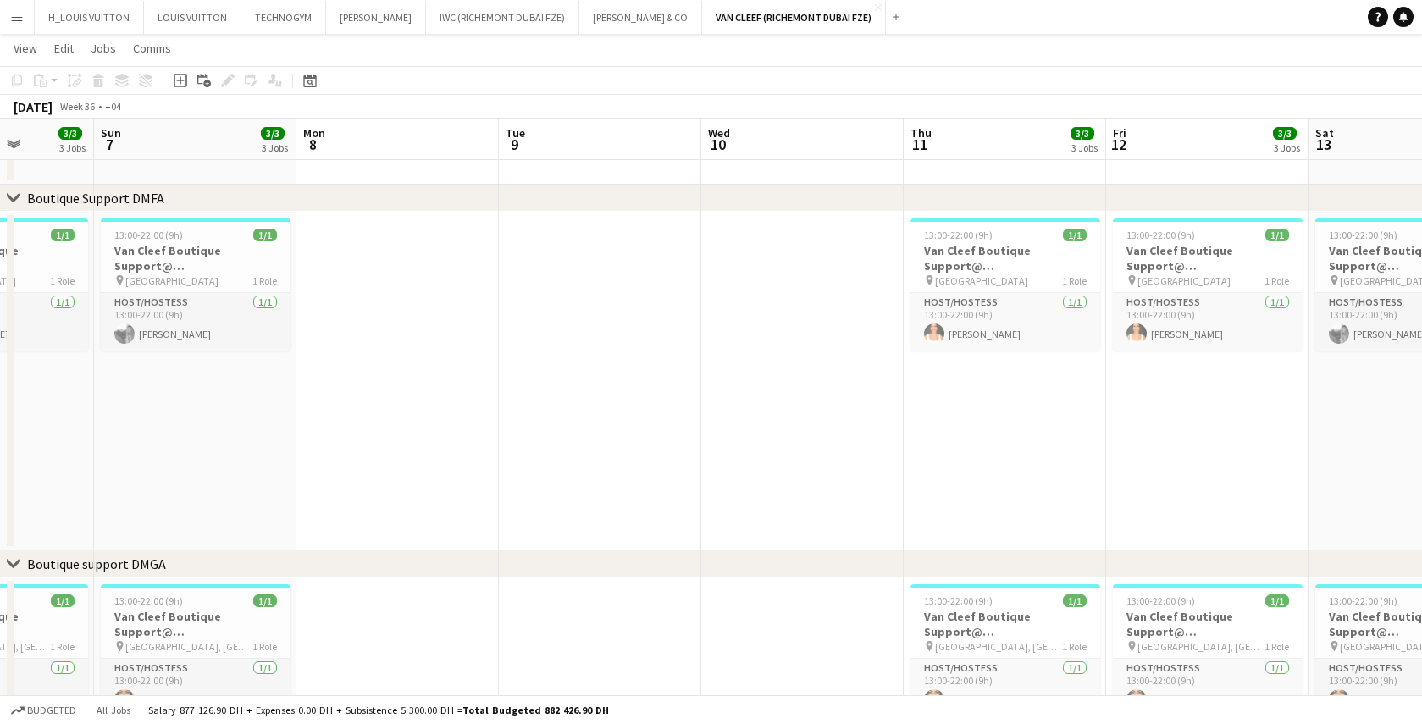
drag, startPoint x: 1077, startPoint y: 438, endPoint x: 405, endPoint y: 480, distance: 673.1
click at [405, 480] on app-calendar-viewport "Wed 3 Thu 4 13/13 4 Jobs Fri 5 3/3 3 Jobs Sat 6 3/3 3 Jobs Sun 7 3/3 3 Jobs Mon…" at bounding box center [711, 541] width 1422 height 1699
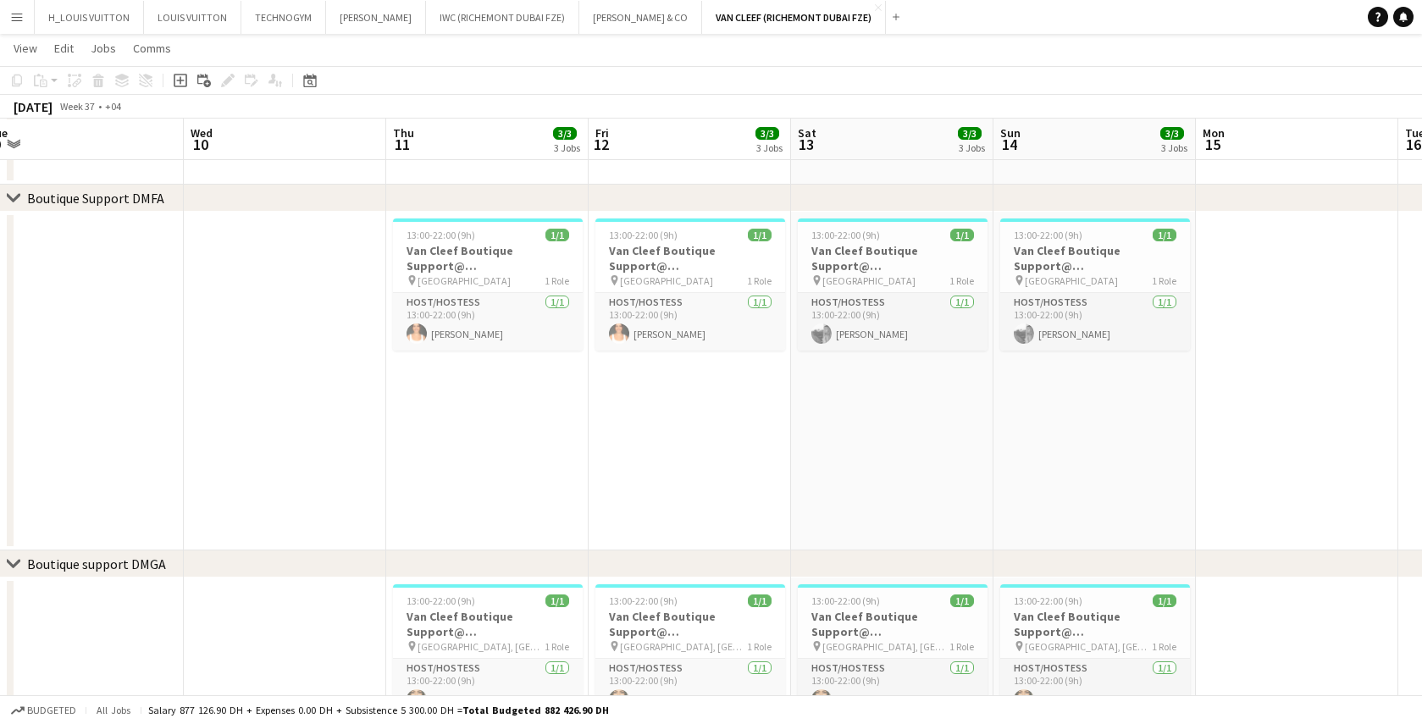
scroll to position [0, 829]
drag, startPoint x: 1059, startPoint y: 464, endPoint x: 558, endPoint y: 484, distance: 501.1
click at [558, 484] on app-calendar-viewport "Fri 5 3/3 3 Jobs Sat 6 3/3 3 Jobs Sun 7 3/3 3 Jobs Mon 8 Tue 9 Wed 10 Thu 11 3/…" at bounding box center [711, 541] width 1422 height 1699
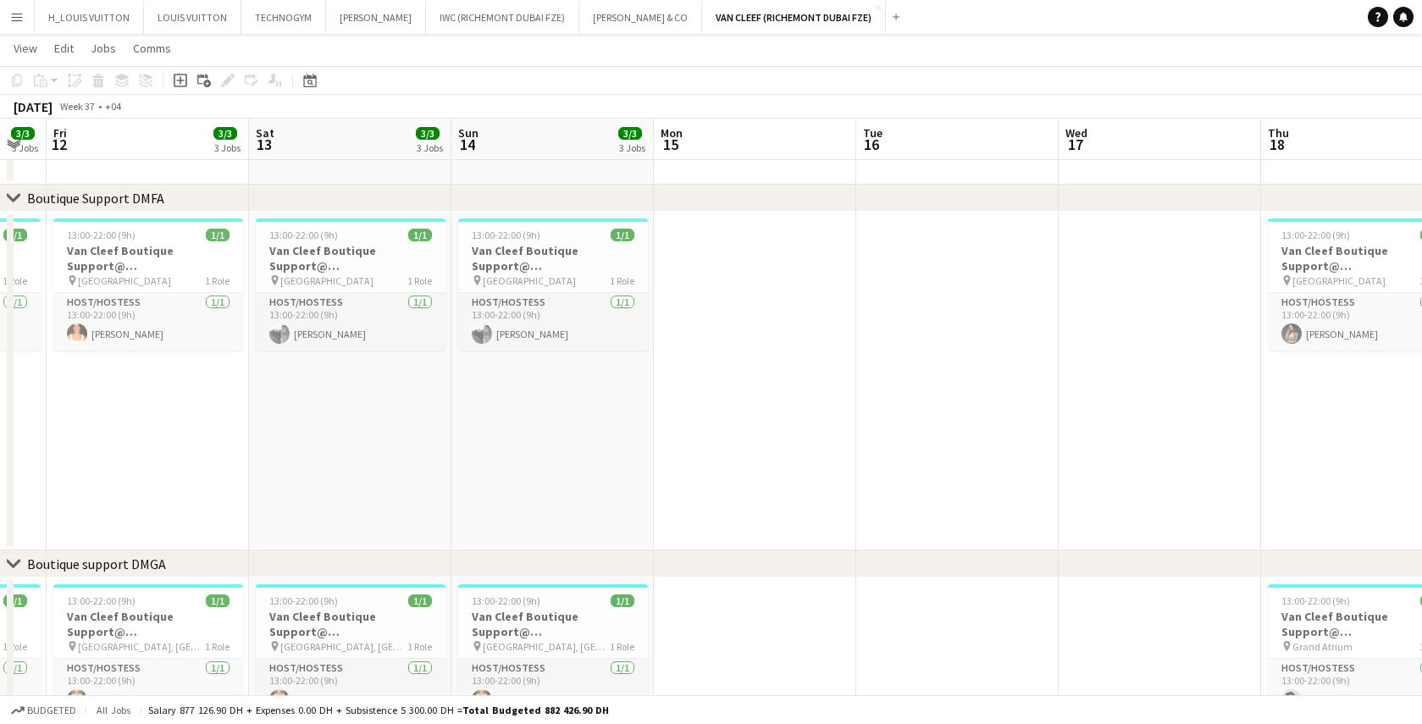
drag, startPoint x: 1031, startPoint y: 412, endPoint x: 513, endPoint y: 450, distance: 519.0
click at [490, 450] on app-calendar-viewport "Tue 9 Wed 10 Thu 11 3/3 3 Jobs Fri 12 3/3 3 Jobs Sat 13 3/3 3 Jobs Sun 14 3/3 3…" at bounding box center [711, 541] width 1422 height 1699
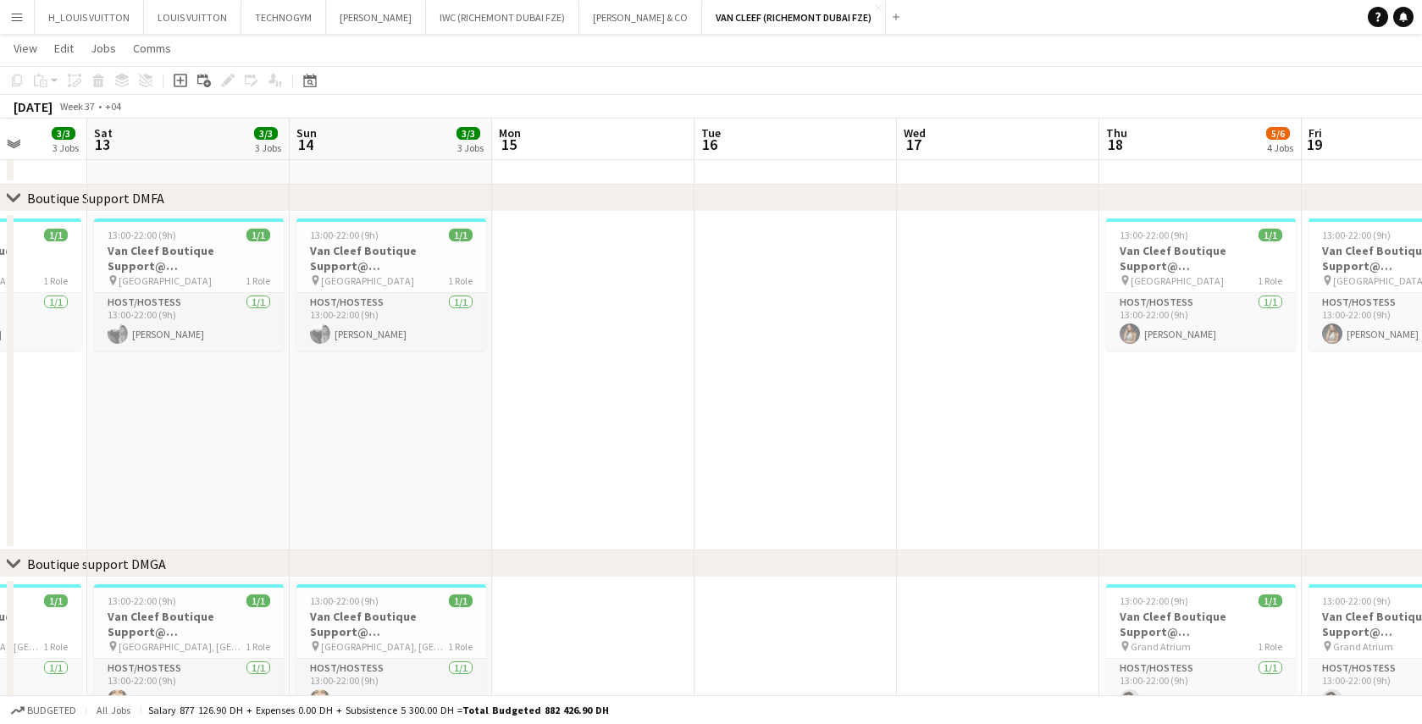
scroll to position [0, 834]
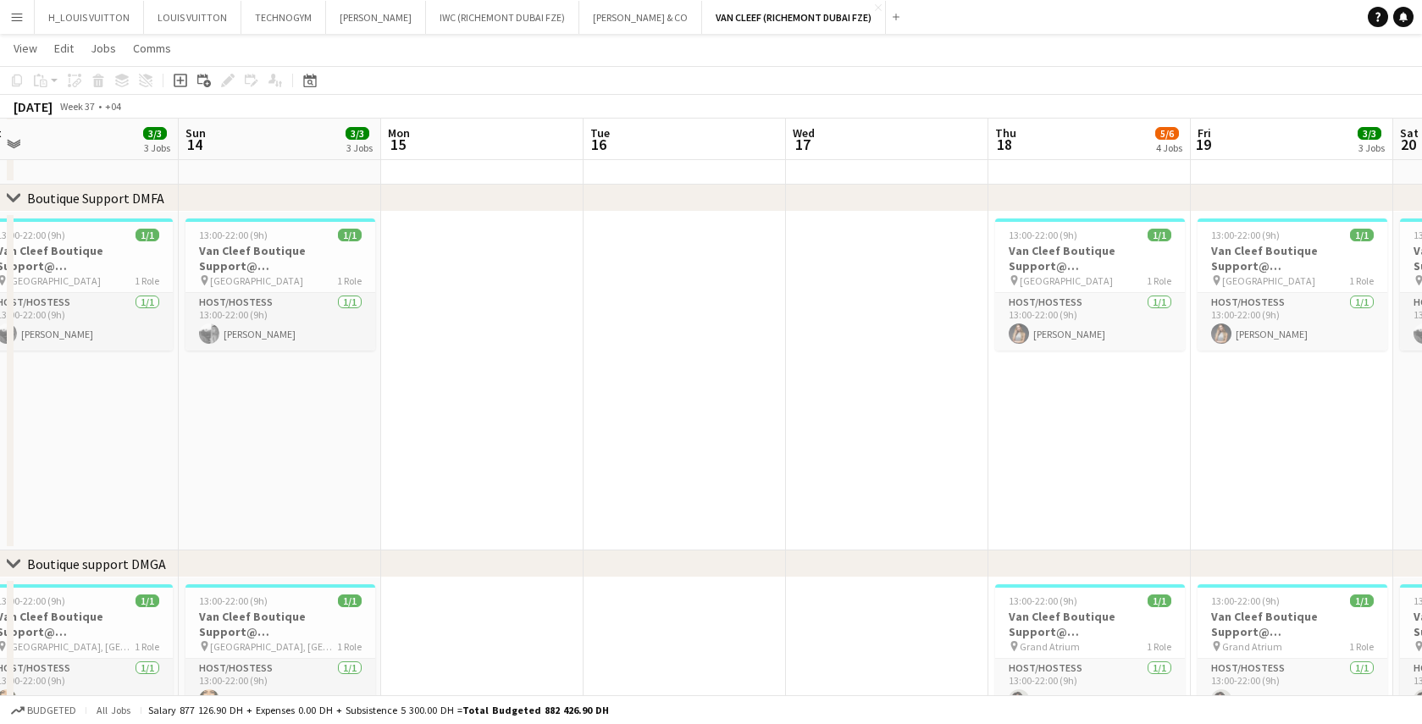
drag, startPoint x: 1256, startPoint y: 430, endPoint x: 983, endPoint y: 446, distance: 273.3
click at [983, 446] on app-calendar-viewport "Tue 9 Wed 10 Thu 11 3/3 3 Jobs Fri 12 3/3 3 Jobs Sat 13 3/3 3 Jobs Sun 14 3/3 3…" at bounding box center [711, 541] width 1422 height 1699
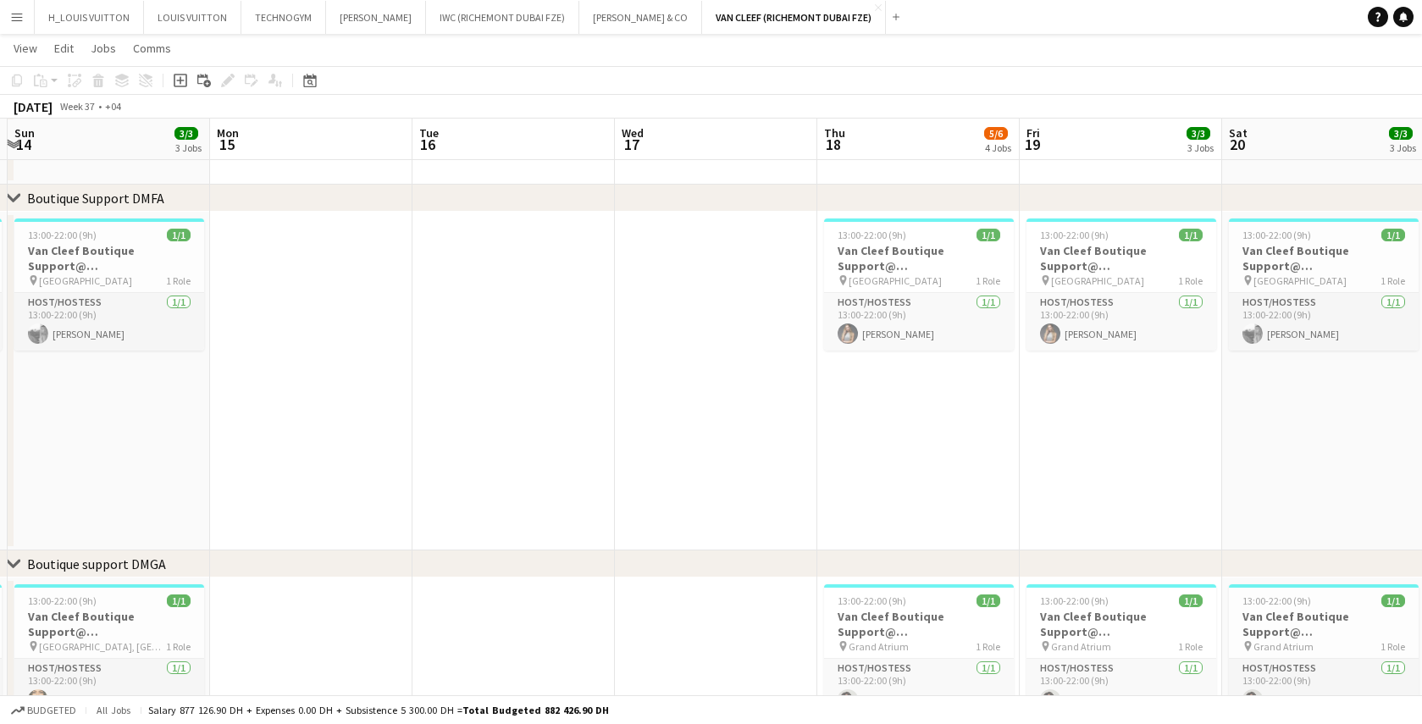
scroll to position [0, 691]
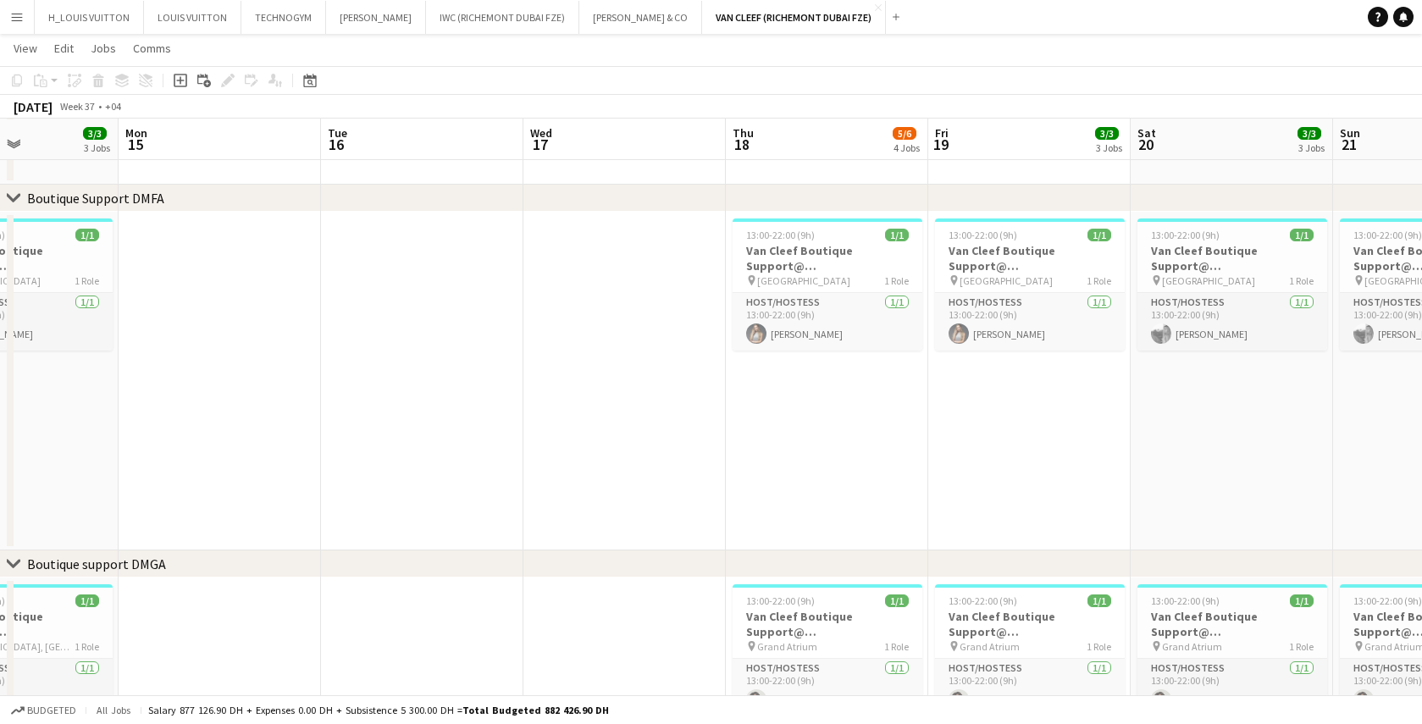
drag, startPoint x: 983, startPoint y: 446, endPoint x: 720, endPoint y: 461, distance: 263.0
click at [720, 461] on app-calendar-viewport "Thu 11 3/3 3 Jobs Fri 12 3/3 3 Jobs Sat 13 3/3 3 Jobs Sun 14 3/3 3 Jobs Mon 15 …" at bounding box center [711, 541] width 1422 height 1699
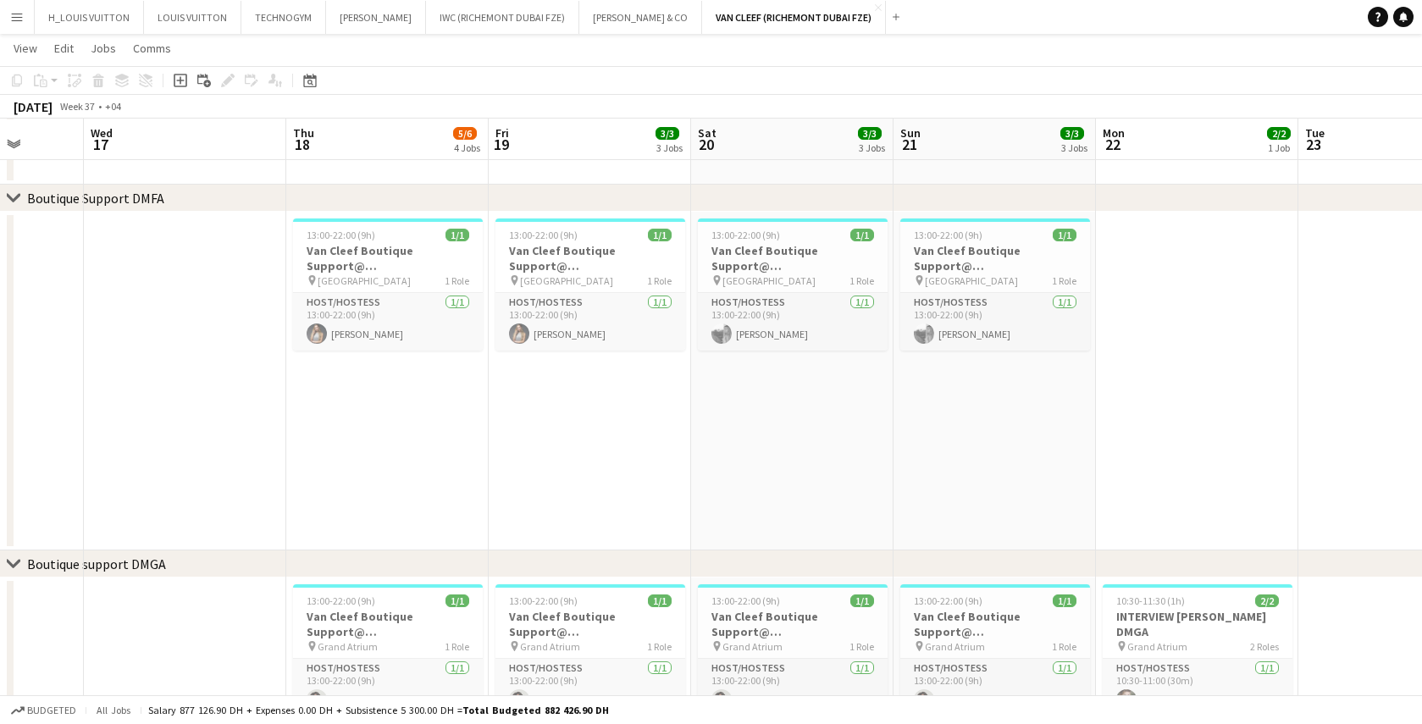
drag, startPoint x: 1039, startPoint y: 408, endPoint x: 794, endPoint y: 413, distance: 244.9
click at [794, 413] on app-calendar-viewport "Sat 13 3/3 3 Jobs Sun 14 3/3 3 Jobs Mon 15 Tue 16 Wed 17 Thu 18 5/6 4 Jobs Fri …" at bounding box center [711, 541] width 1422 height 1699
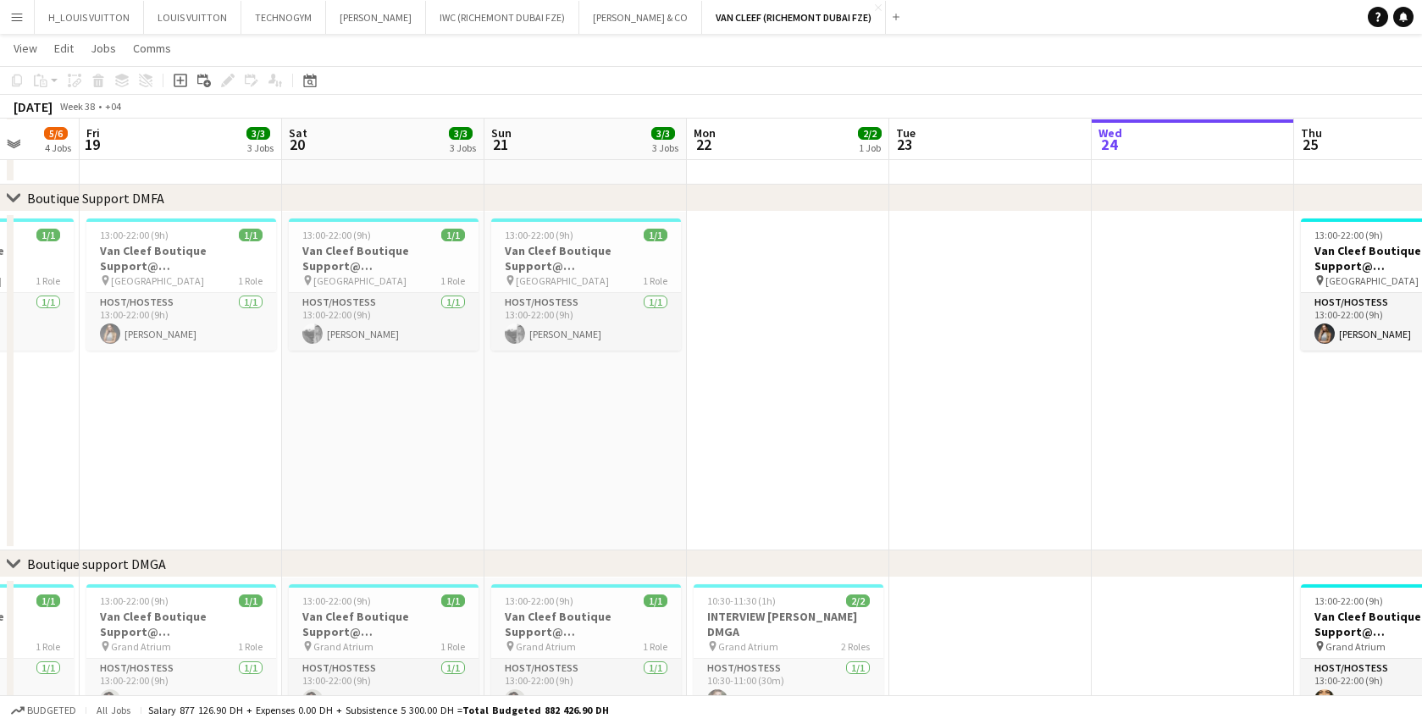
drag, startPoint x: 1139, startPoint y: 405, endPoint x: 730, endPoint y: 416, distance: 409.3
click at [730, 416] on app-calendar-viewport "Tue 16 Wed 17 Thu 18 5/6 4 Jobs Fri 19 3/3 3 Jobs Sat 20 3/3 3 Jobs Sun 21 3/3 …" at bounding box center [711, 541] width 1422 height 1699
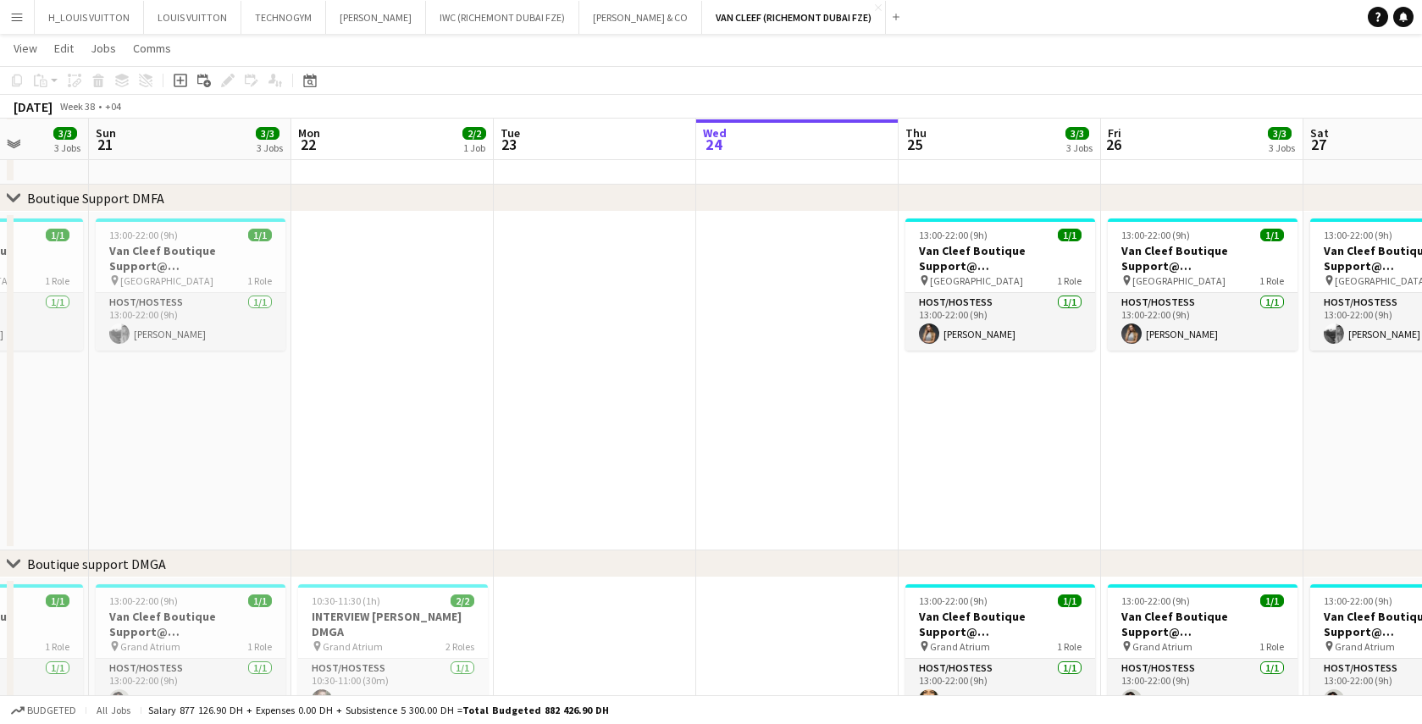
drag, startPoint x: 1204, startPoint y: 402, endPoint x: 807, endPoint y: 413, distance: 396.6
click at [807, 413] on app-calendar-viewport "Thu 18 5/6 4 Jobs Fri 19 3/3 3 Jobs Sat 20 3/3 3 Jobs Sun 21 3/3 3 Jobs Mon 22 …" at bounding box center [711, 541] width 1422 height 1699
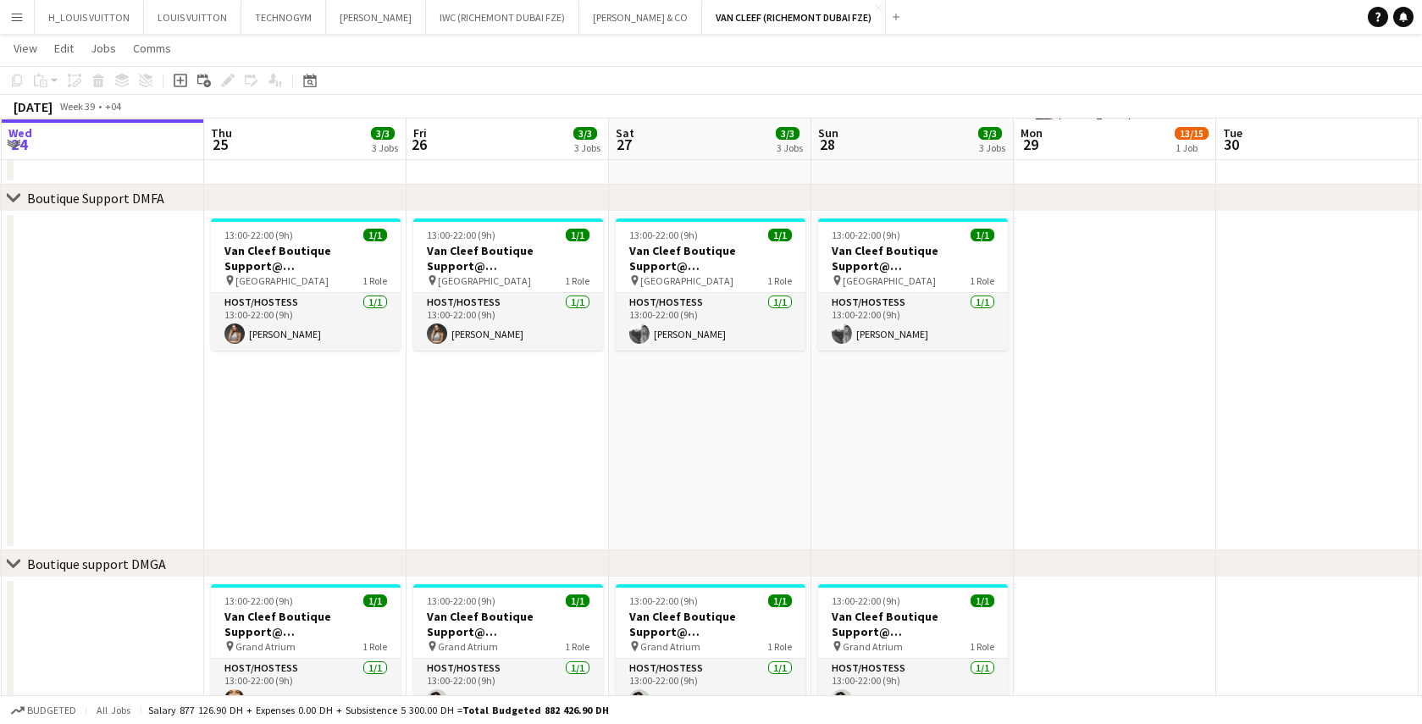
scroll to position [0, 634]
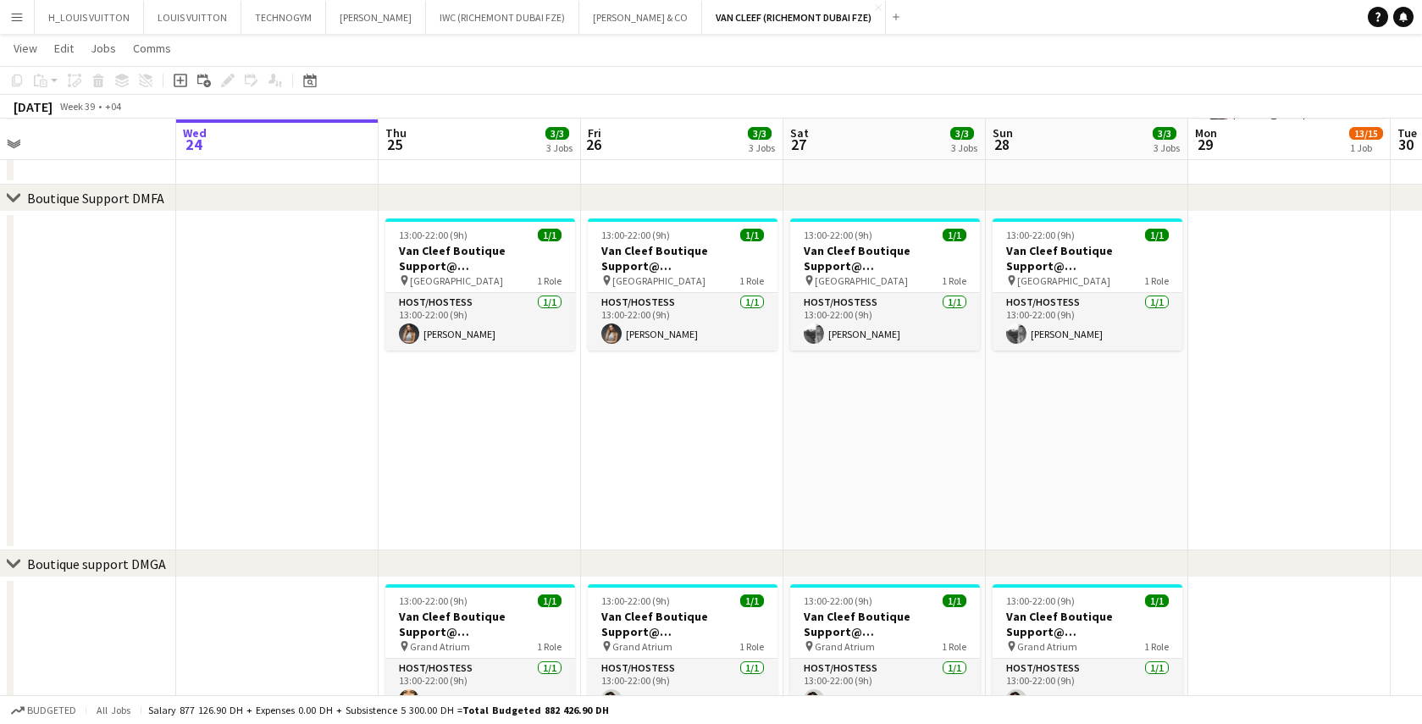
drag, startPoint x: 1272, startPoint y: 417, endPoint x: 752, endPoint y: 444, distance: 520.0
click at [752, 444] on app-calendar-viewport "Sat 20 3/3 3 Jobs Sun 21 3/3 3 Jobs Mon 22 2/2 1 Job Tue 23 Wed 24 Thu 25 3/3 3…" at bounding box center [711, 541] width 1422 height 1699
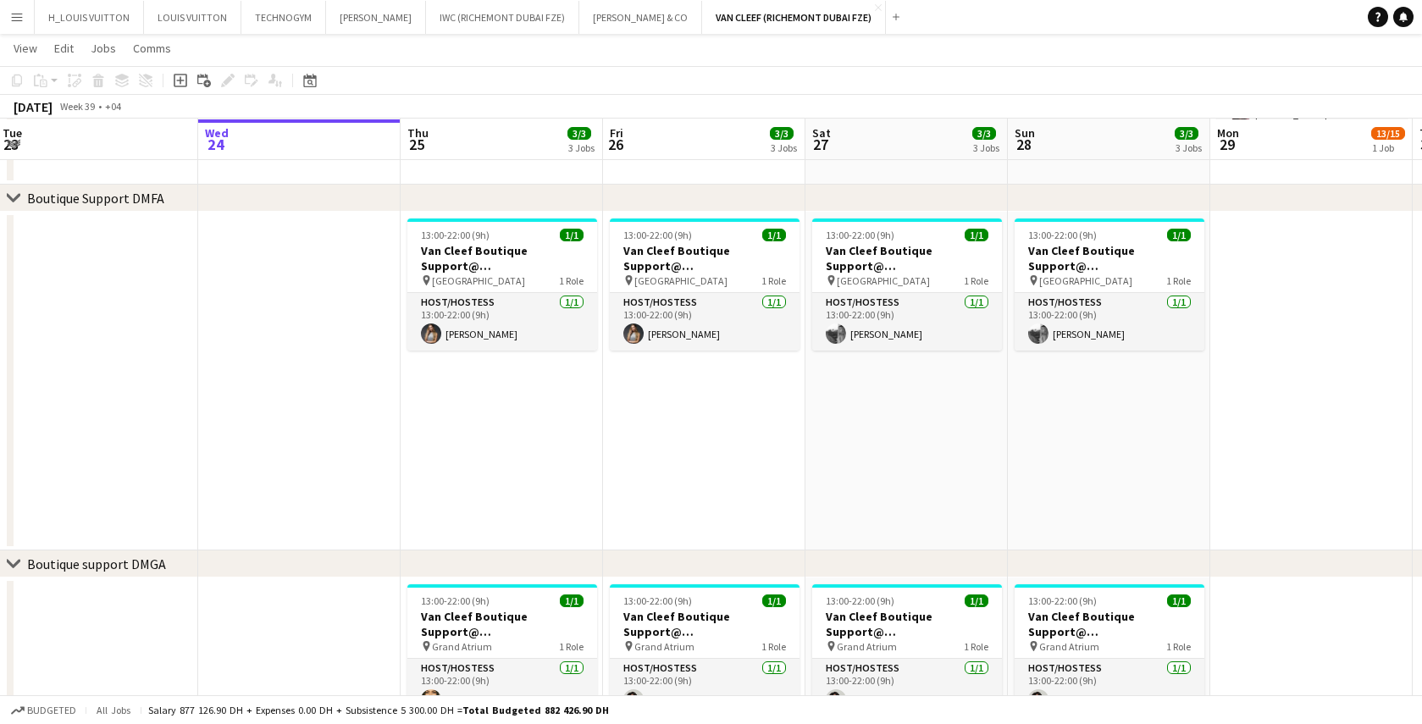
scroll to position [0, 608]
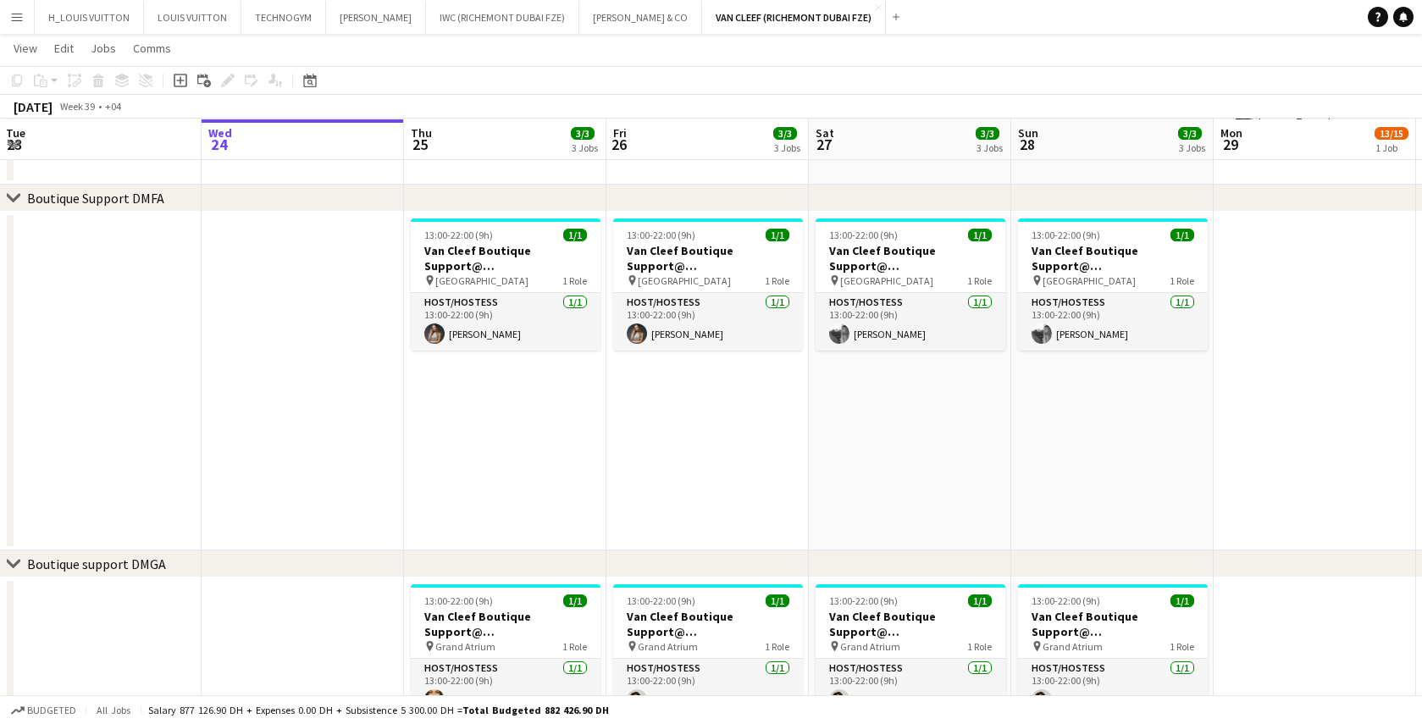
drag, startPoint x: 284, startPoint y: 491, endPoint x: 309, endPoint y: 379, distance: 114.7
click at [309, 379] on app-calendar-viewport "Sat 20 3/3 3 Jobs Sun 21 3/3 3 Jobs Mon 22 2/2 1 Job Tue 23 Wed 24 Thu 25 3/3 3…" at bounding box center [711, 541] width 1422 height 1699
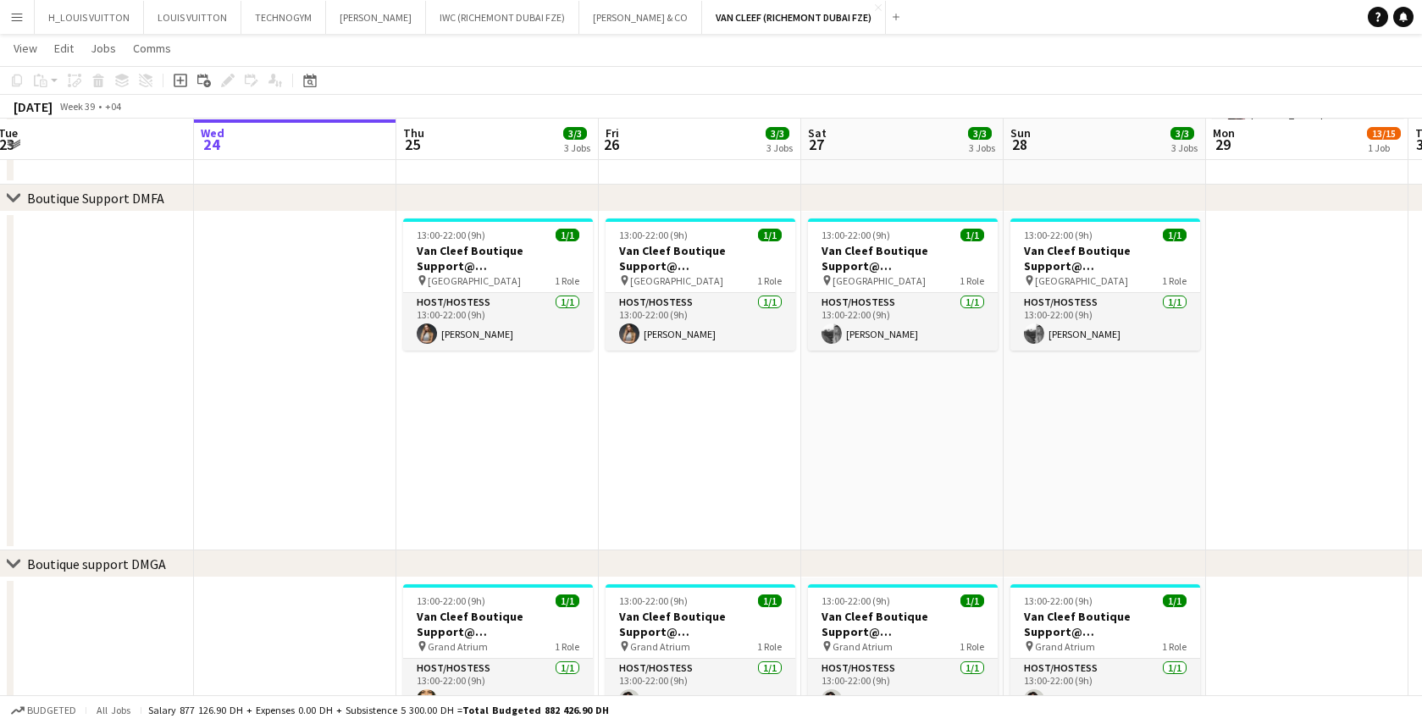
drag, startPoint x: 655, startPoint y: 433, endPoint x: 242, endPoint y: 444, distance: 412.7
click at [242, 444] on app-calendar-viewport "Sat 20 3/3 3 Jobs Sun 21 3/3 3 Jobs Mon 22 2/2 1 Job Tue 23 Wed 24 Thu 25 3/3 3…" at bounding box center [711, 541] width 1422 height 1699
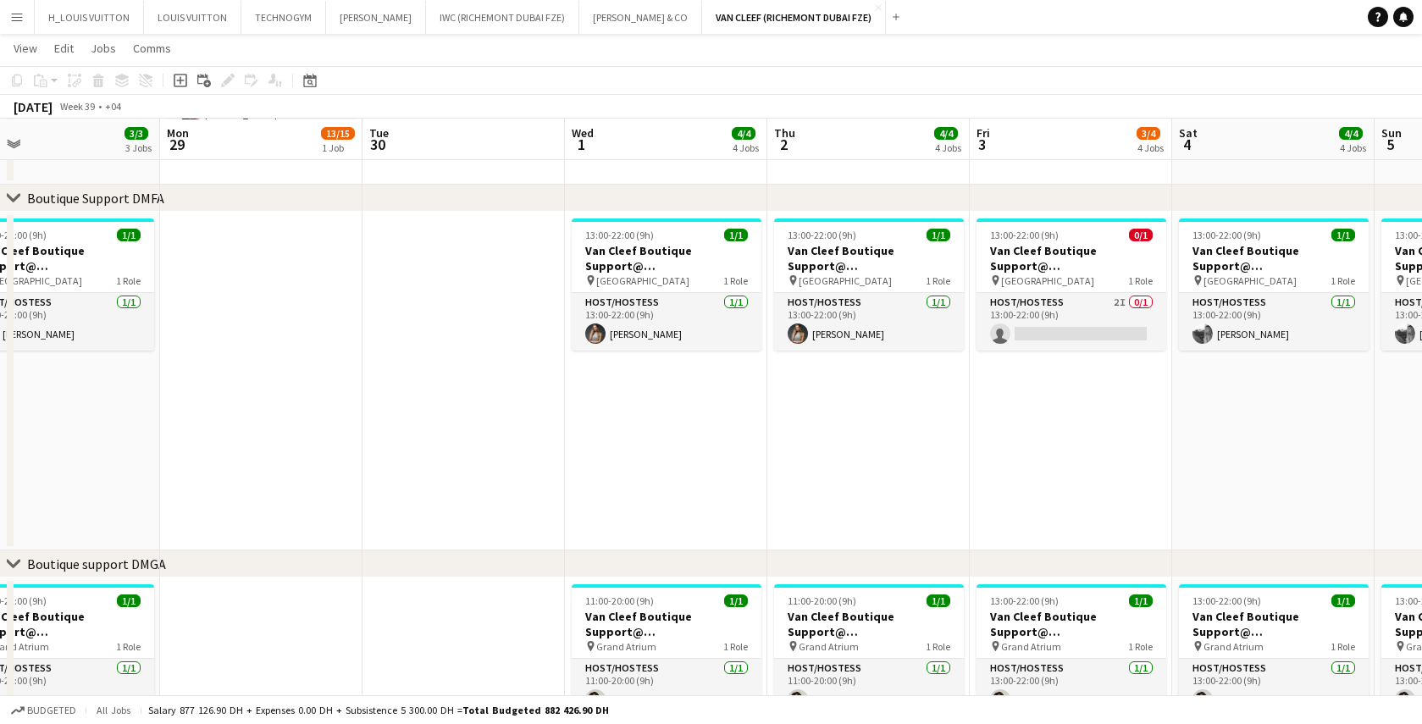
scroll to position [0, 602]
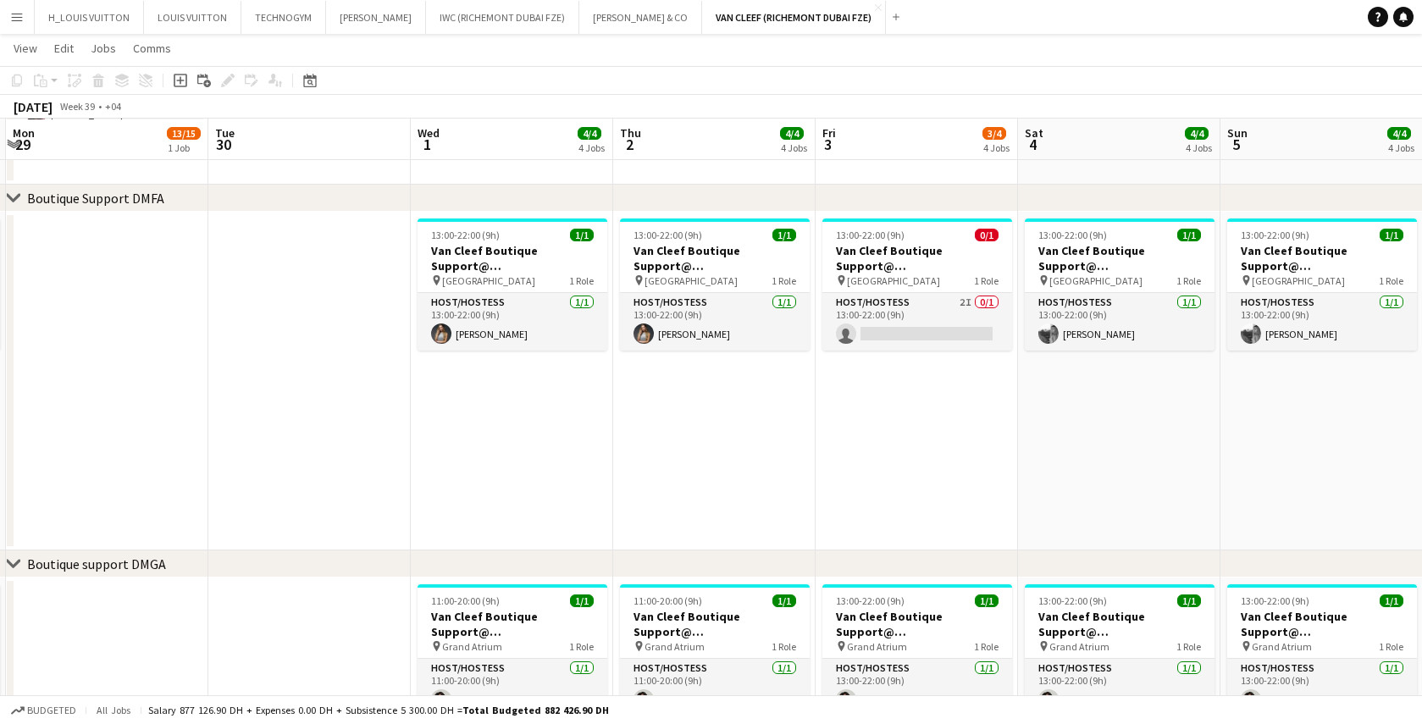
drag, startPoint x: 970, startPoint y: 426, endPoint x: 175, endPoint y: 466, distance: 796.5
click at [175, 466] on app-calendar-viewport "Fri 26 3/3 3 Jobs Sat 27 3/3 3 Jobs Sun 28 3/3 3 Jobs Mon 29 13/15 1 Job Tue 30…" at bounding box center [711, 541] width 1422 height 1699
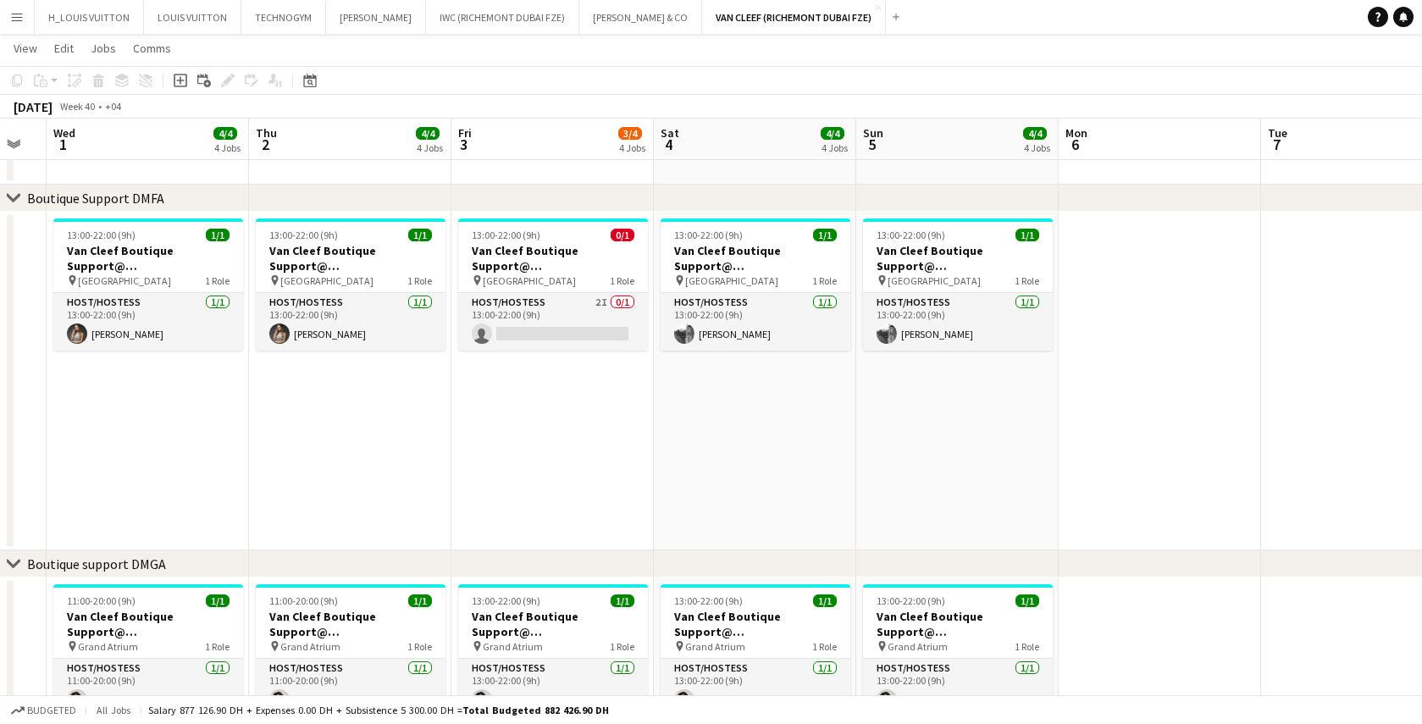
scroll to position [0, 565]
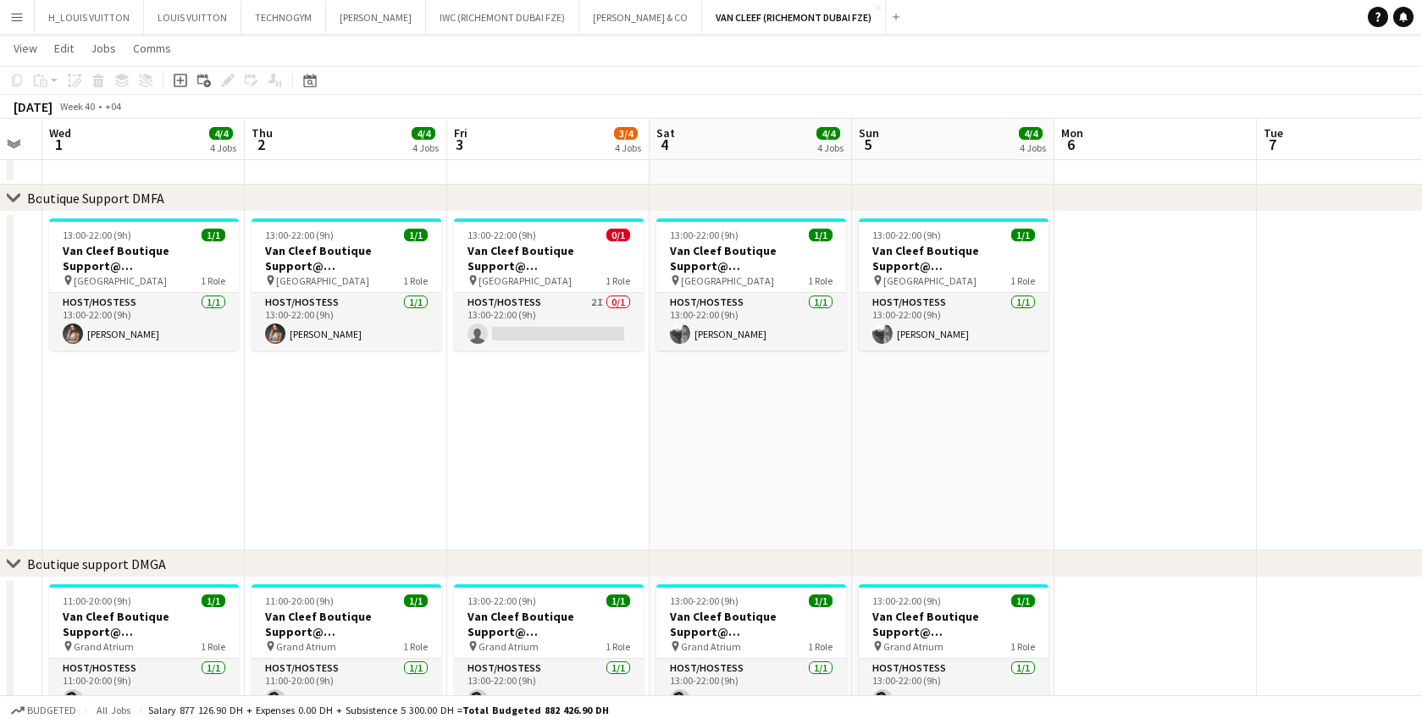
drag, startPoint x: 1158, startPoint y: 446, endPoint x: 790, endPoint y: 469, distance: 369.3
click at [790, 469] on app-calendar-viewport "Sun 28 3/3 3 Jobs Mon 29 13/15 1 Job Tue 30 Wed 1 4/4 4 Jobs Thu 2 4/4 4 Jobs F…" at bounding box center [711, 541] width 1422 height 1699
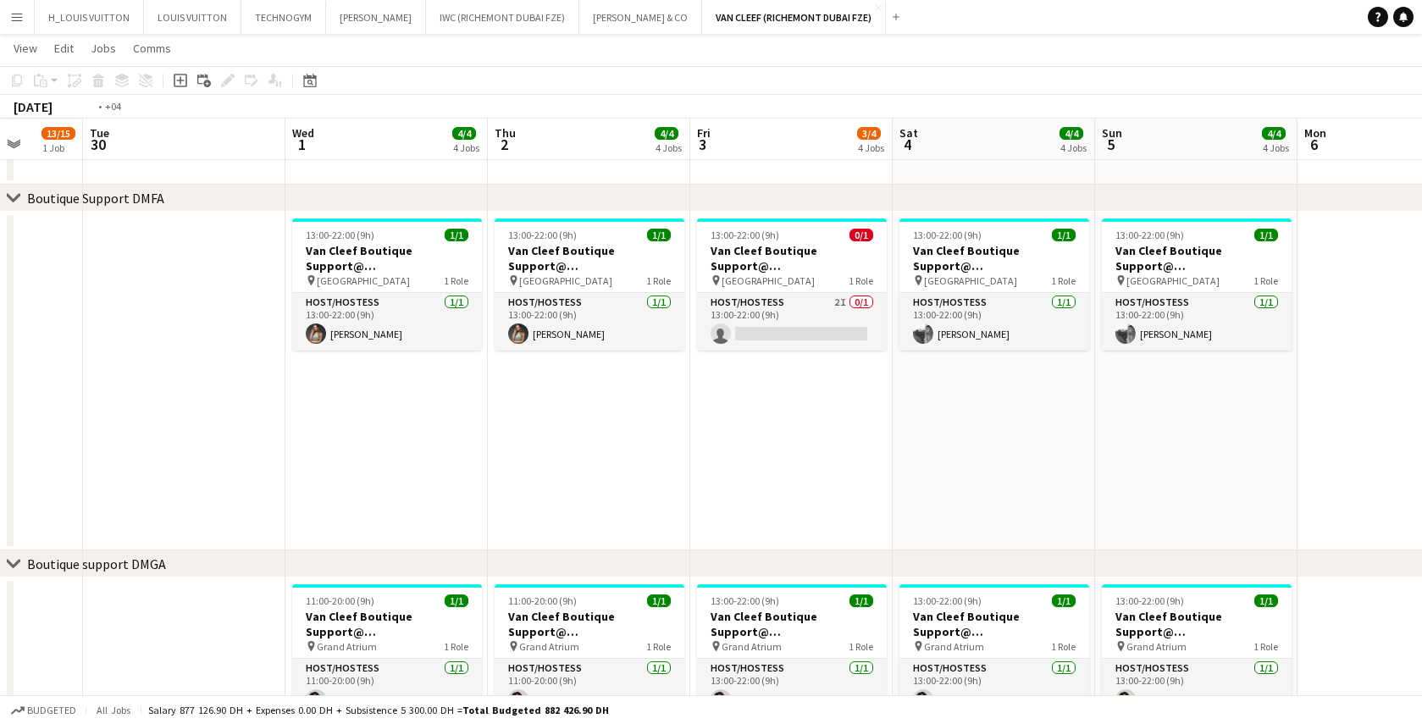
drag, startPoint x: 572, startPoint y: 445, endPoint x: 1024, endPoint y: 430, distance: 452.7
click at [1023, 429] on app-calendar-viewport "Sat 27 3/3 3 Jobs Sun 28 3/3 3 Jobs Mon 29 13/15 1 Job Tue 30 Wed 1 4/4 4 Jobs …" at bounding box center [711, 541] width 1422 height 1699
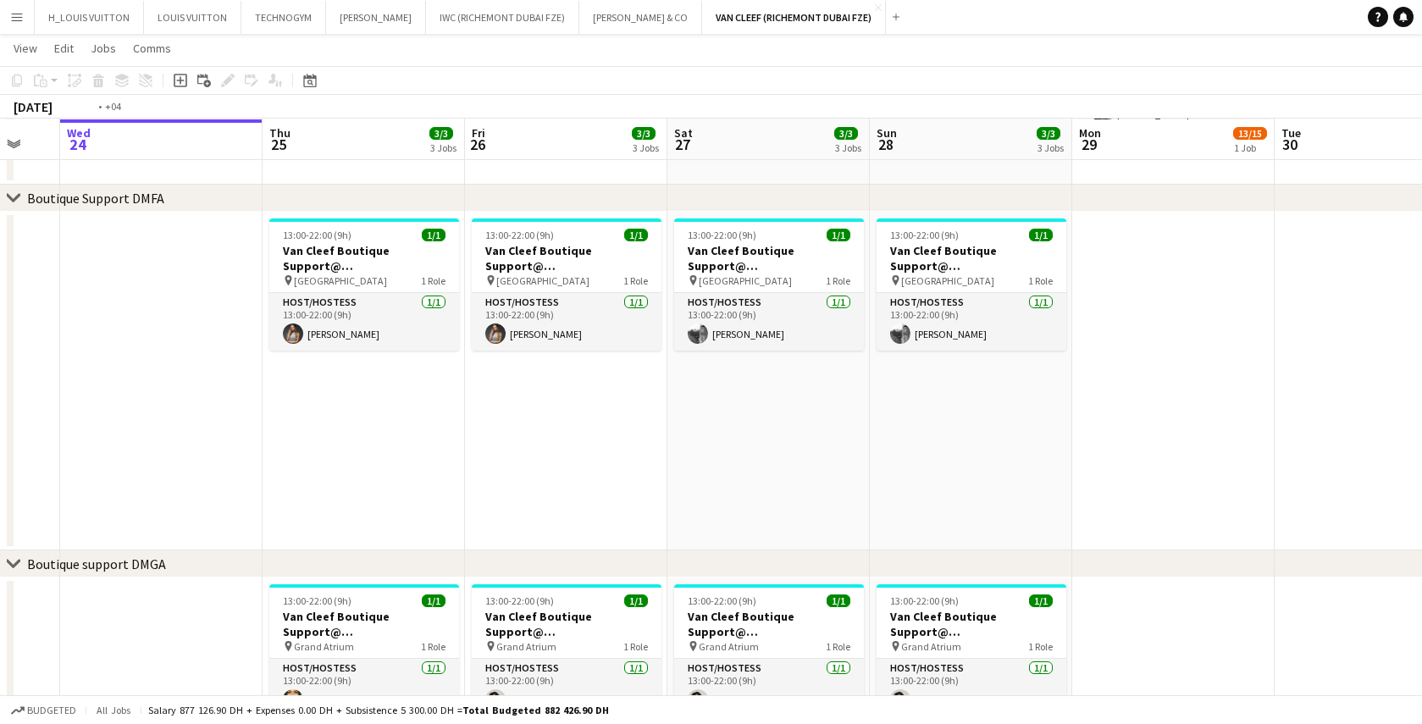
drag, startPoint x: 215, startPoint y: 473, endPoint x: 1203, endPoint y: 460, distance: 987.9
click at [1203, 460] on app-calendar-viewport "Mon 22 2/2 1 Job Tue 23 Wed 24 Thu 25 3/3 3 Jobs Fri 26 3/3 3 Jobs Sat 27 3/3 3…" at bounding box center [711, 541] width 1422 height 1699
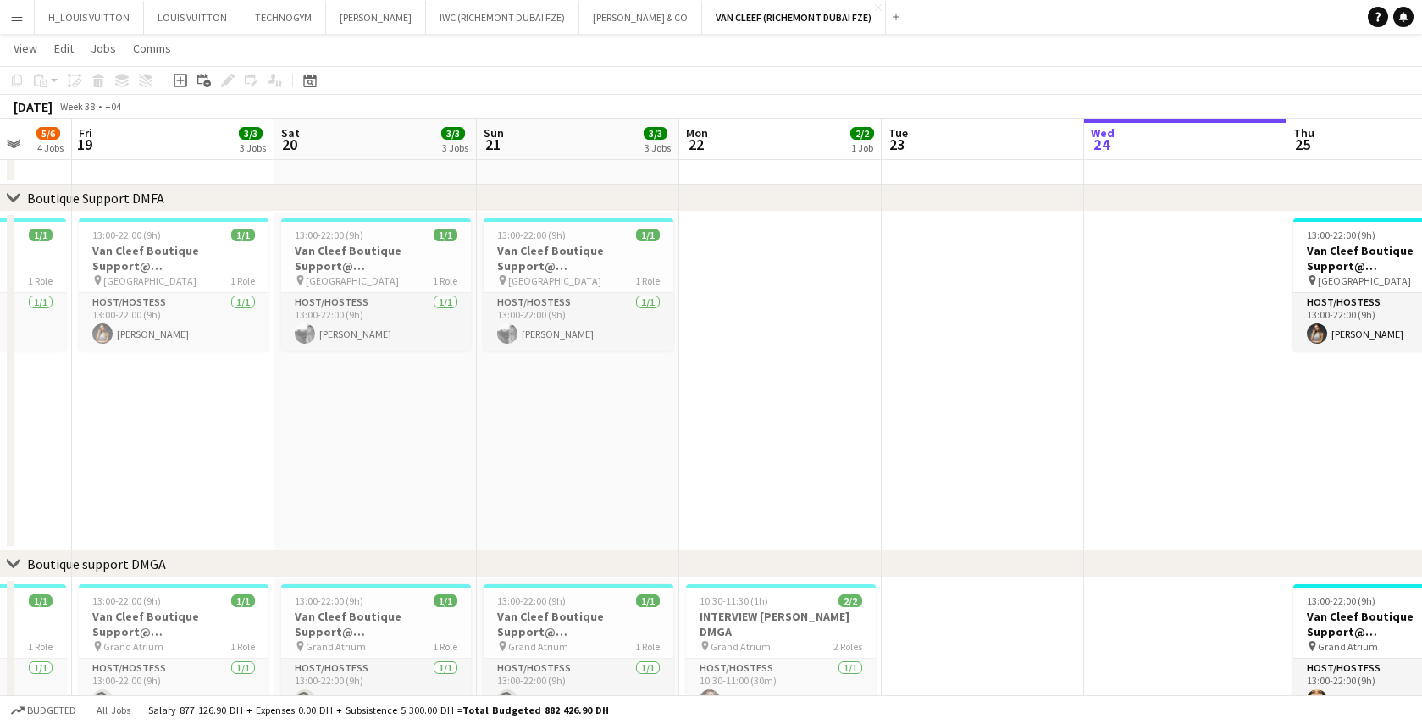
scroll to position [0, 440]
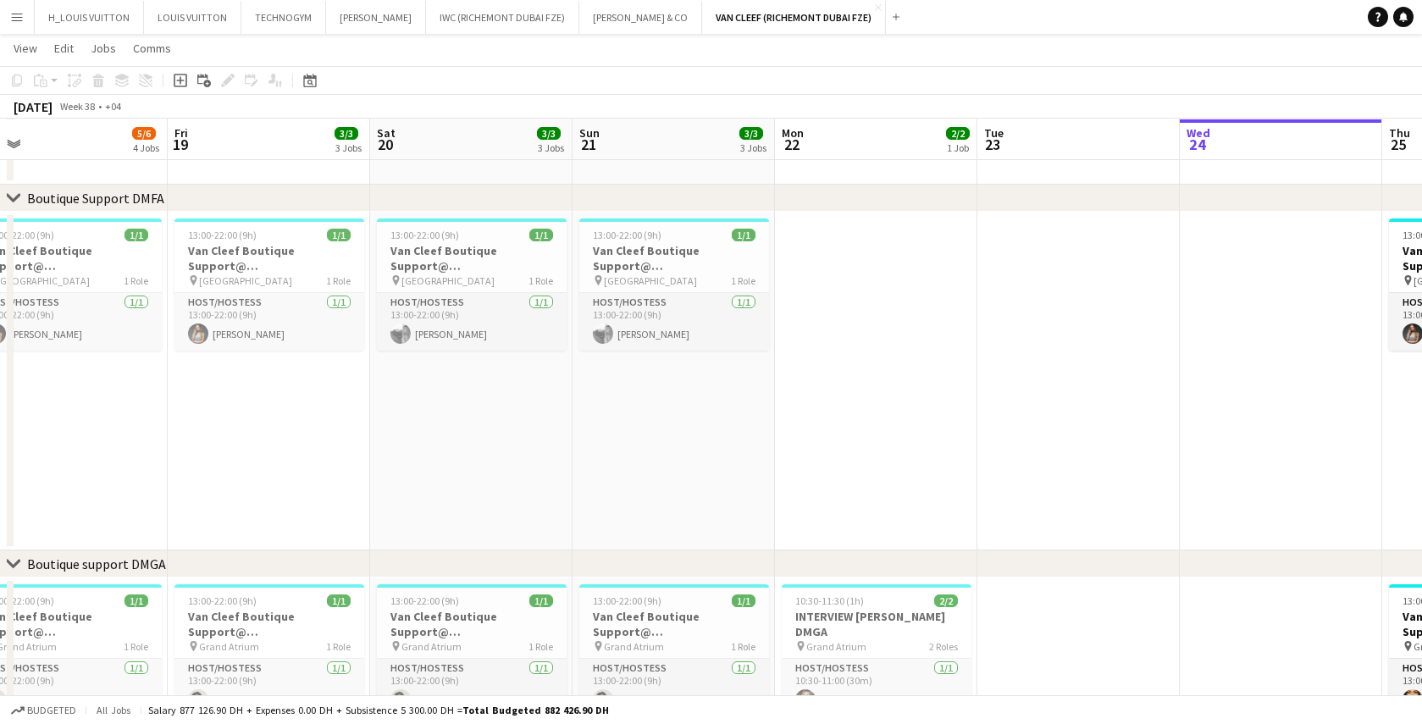
drag, startPoint x: 282, startPoint y: 478, endPoint x: 996, endPoint y: 473, distance: 714.2
click at [996, 473] on app-calendar-viewport "Tue 16 Wed 17 Thu 18 5/6 4 Jobs Fri 19 3/3 3 Jobs Sat 20 3/3 3 Jobs Sun 21 3/3 …" at bounding box center [711, 541] width 1422 height 1699
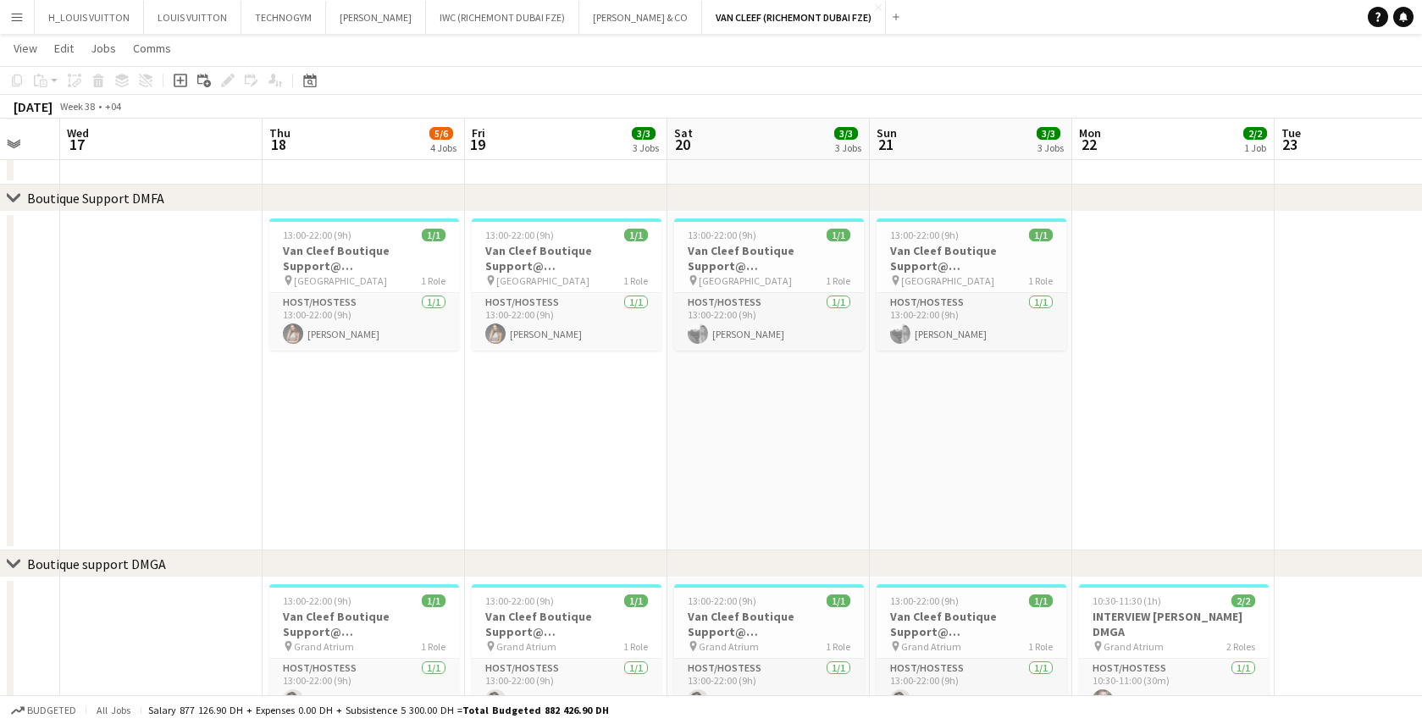
scroll to position [0, 865]
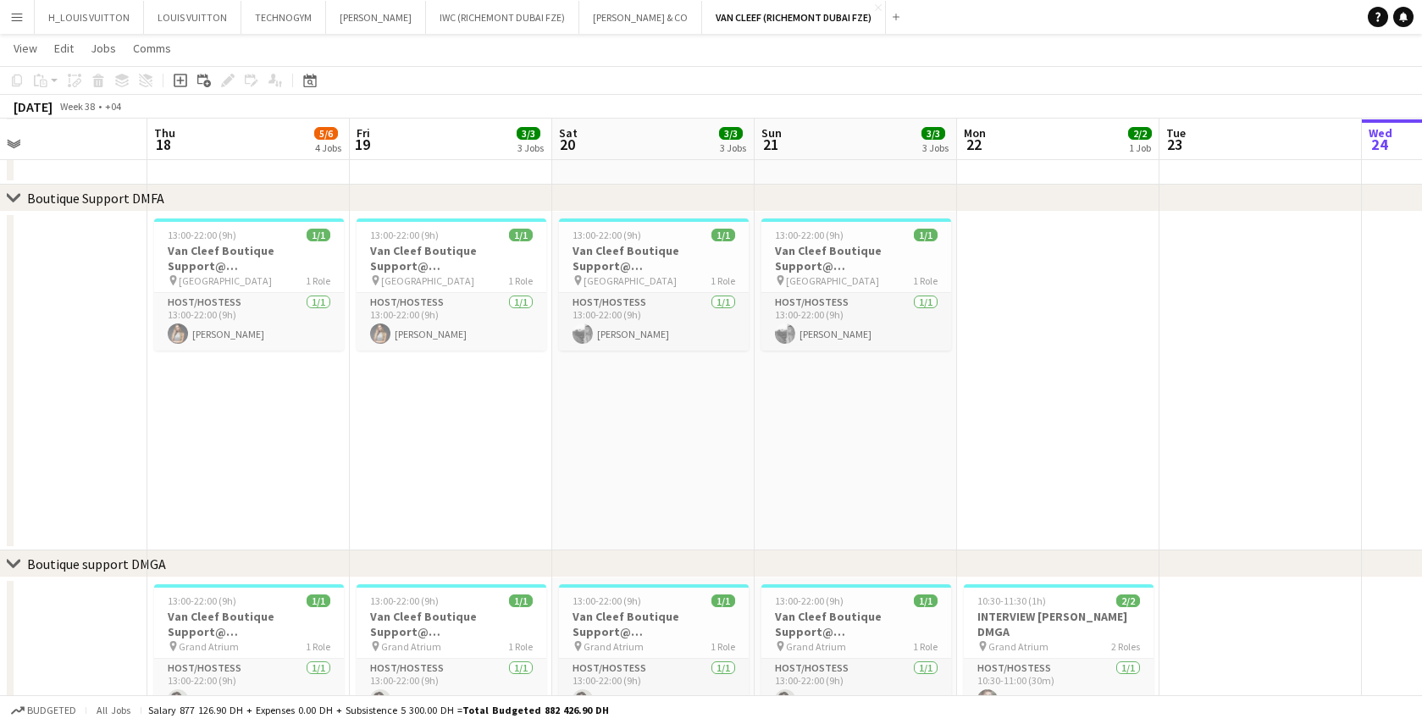
drag, startPoint x: 274, startPoint y: 450, endPoint x: 456, endPoint y: 458, distance: 182.3
click at [456, 458] on app-calendar-viewport "Sat 13 3/3 3 Jobs Sun 14 3/3 3 Jobs Mon 15 Tue 16 Wed 17 Thu 18 5/6 4 Jobs Fri …" at bounding box center [711, 541] width 1422 height 1699
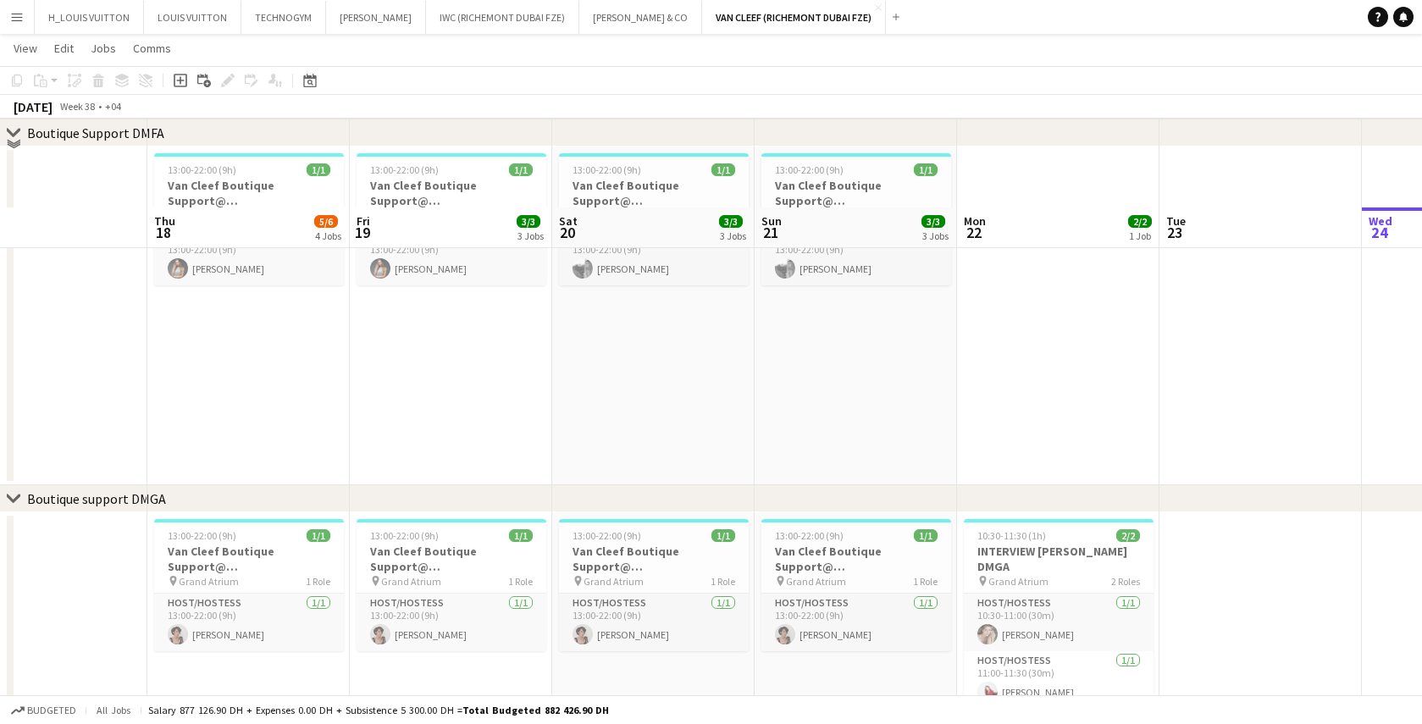
scroll to position [530, 0]
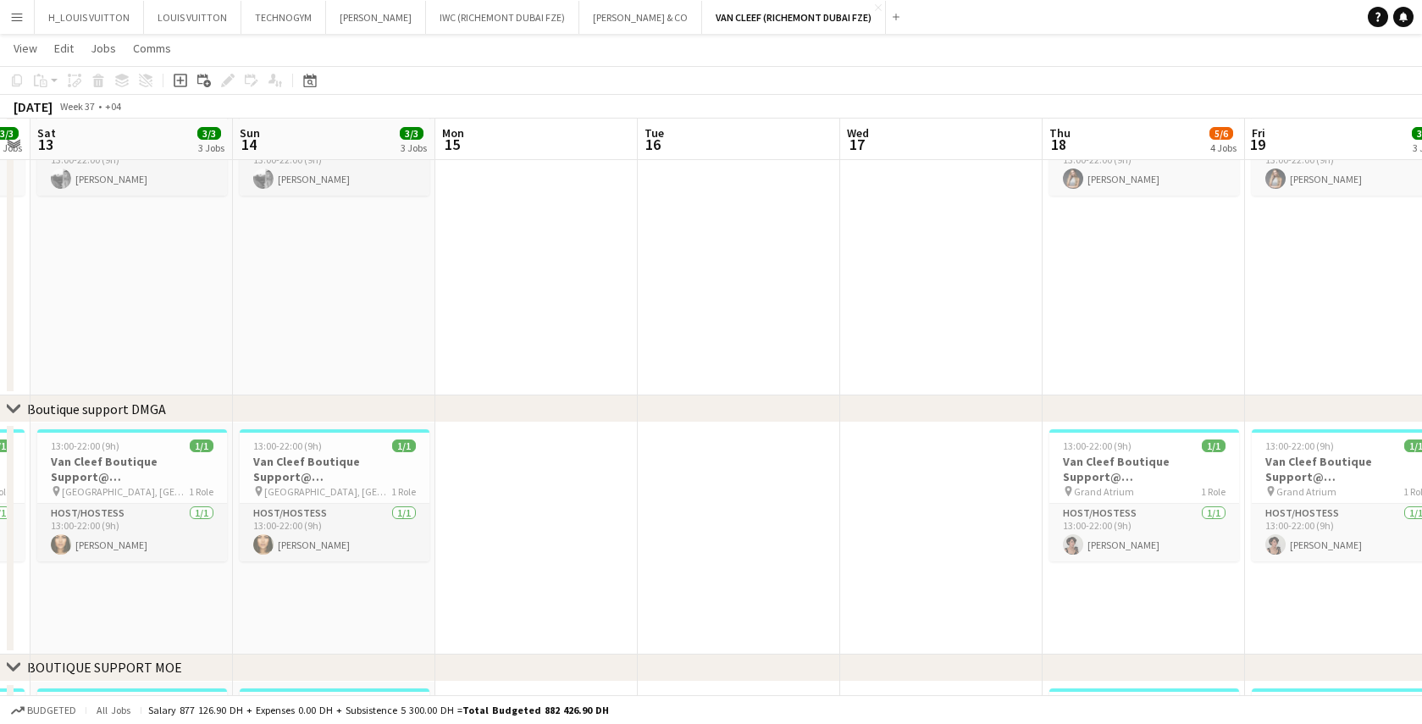
drag, startPoint x: 114, startPoint y: 310, endPoint x: 537, endPoint y: 475, distance: 453.9
click at [1009, 297] on app-calendar-viewport "Thu 11 3/3 3 Jobs Fri 12 3/3 3 Jobs Sat 13 3/3 3 Jobs Sun 14 3/3 3 Jobs Mon 15 …" at bounding box center [711, 386] width 1422 height 1699
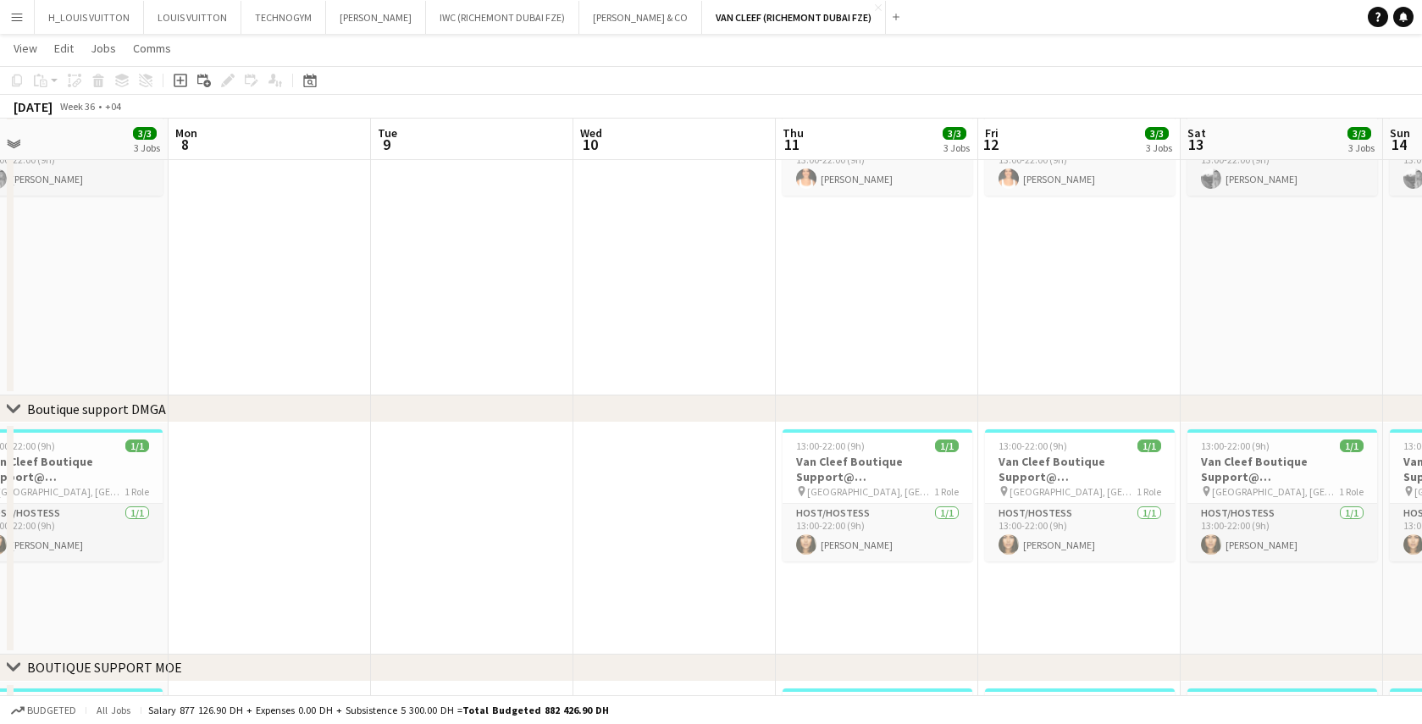
drag, startPoint x: 68, startPoint y: 599, endPoint x: 1218, endPoint y: 543, distance: 1151.9
click at [1223, 543] on app-calendar-viewport "Fri 5 3/3 3 Jobs Sat 6 3/3 3 Jobs Sun 7 3/3 3 Jobs Mon 8 Tue 9 Wed 10 Thu 11 3/…" at bounding box center [711, 386] width 1422 height 1699
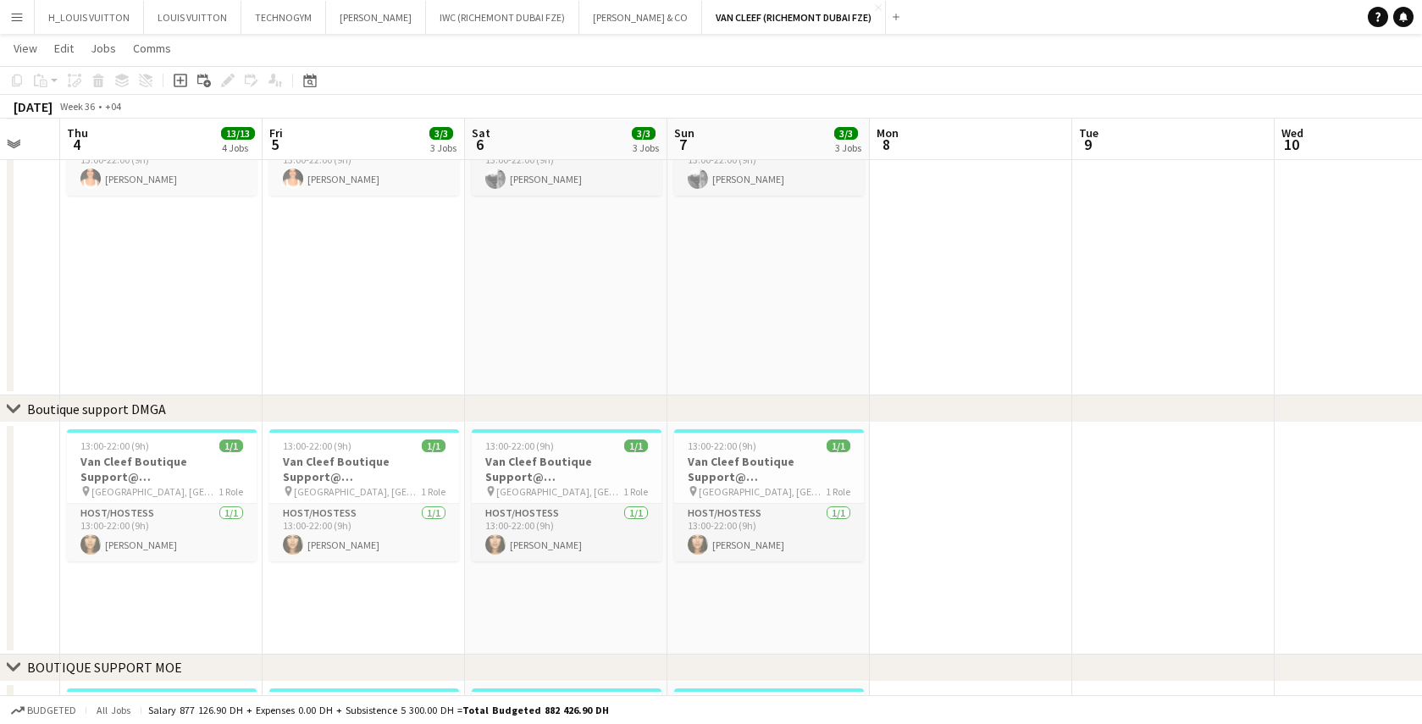
drag, startPoint x: 339, startPoint y: 579, endPoint x: 1033, endPoint y: 558, distance: 694.2
click at [1033, 558] on app-calendar-viewport "Tue 2 Wed 3 Thu 4 13/13 4 Jobs Fri 5 3/3 3 Jobs Sat 6 3/3 3 Jobs Sun 7 3/3 3 Jo…" at bounding box center [711, 386] width 1422 height 1699
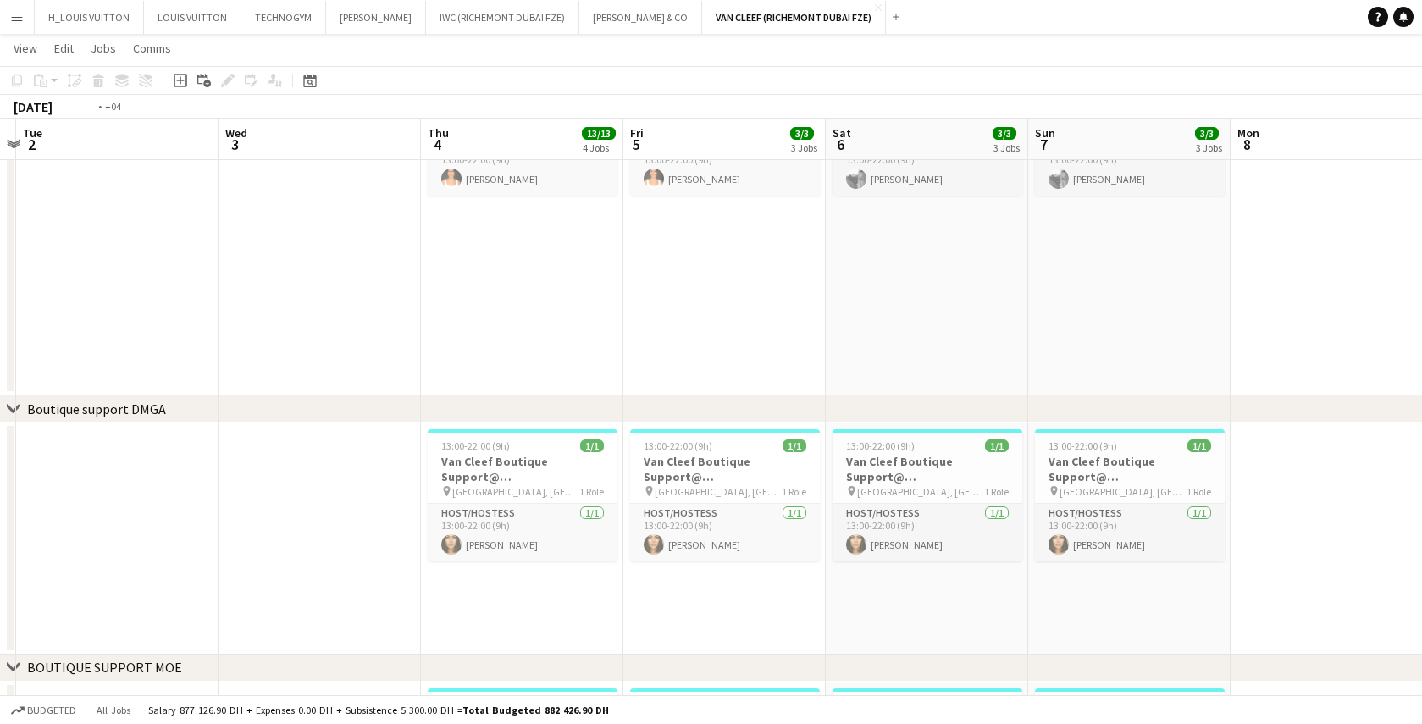
drag, startPoint x: 277, startPoint y: 607, endPoint x: 797, endPoint y: 589, distance: 520.5
click at [797, 589] on app-calendar-viewport "Sun 31 Mon 1 Tue 2 Wed 3 Thu 4 13/13 4 Jobs Fri 5 3/3 3 Jobs Sat 6 3/3 3 Jobs S…" at bounding box center [711, 386] width 1422 height 1699
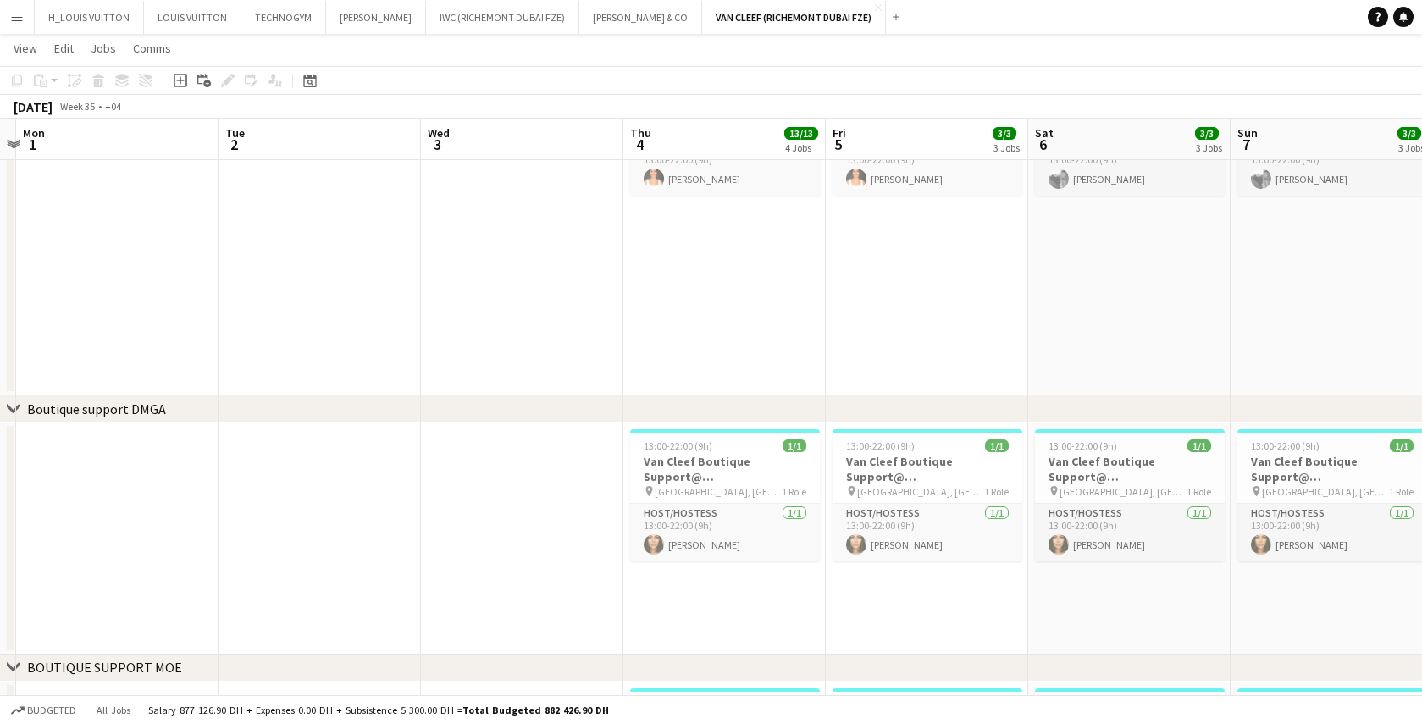
scroll to position [0, 364]
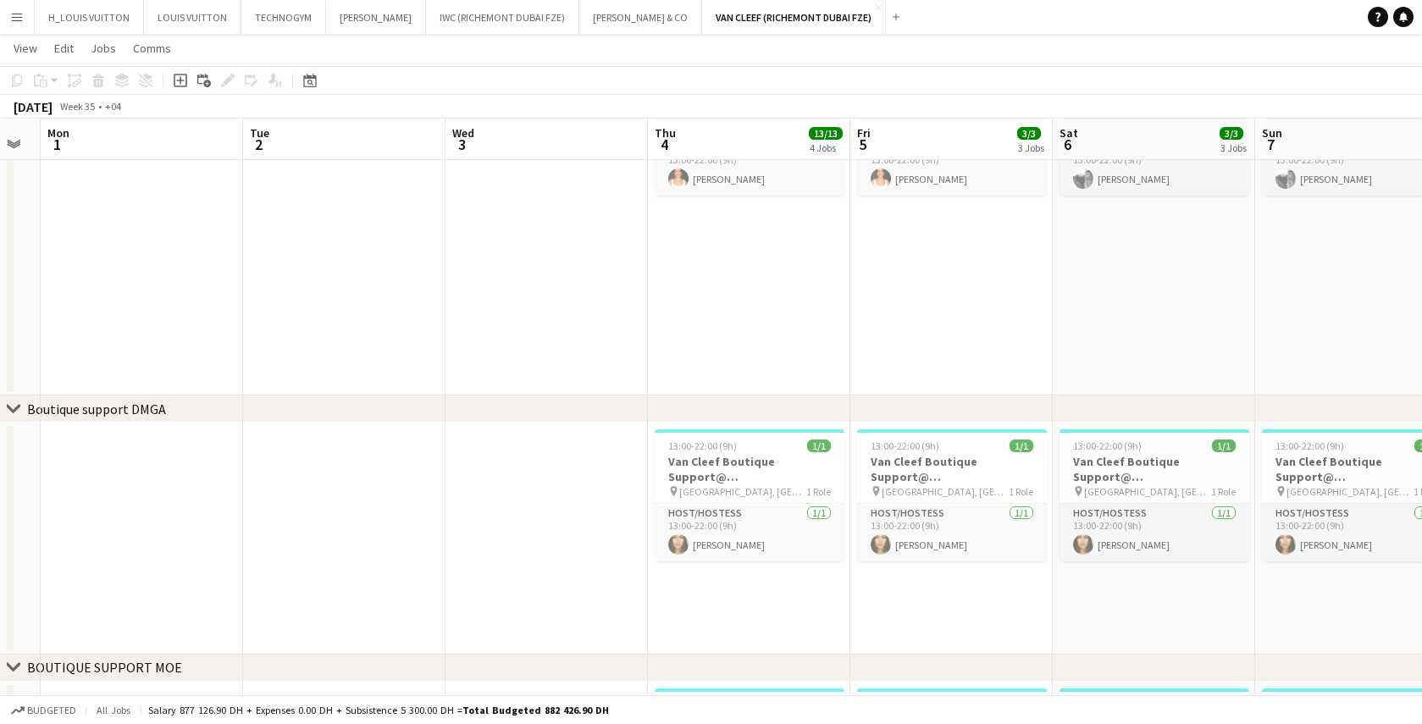
click at [162, 544] on app-date-cell at bounding box center [142, 539] width 202 height 232
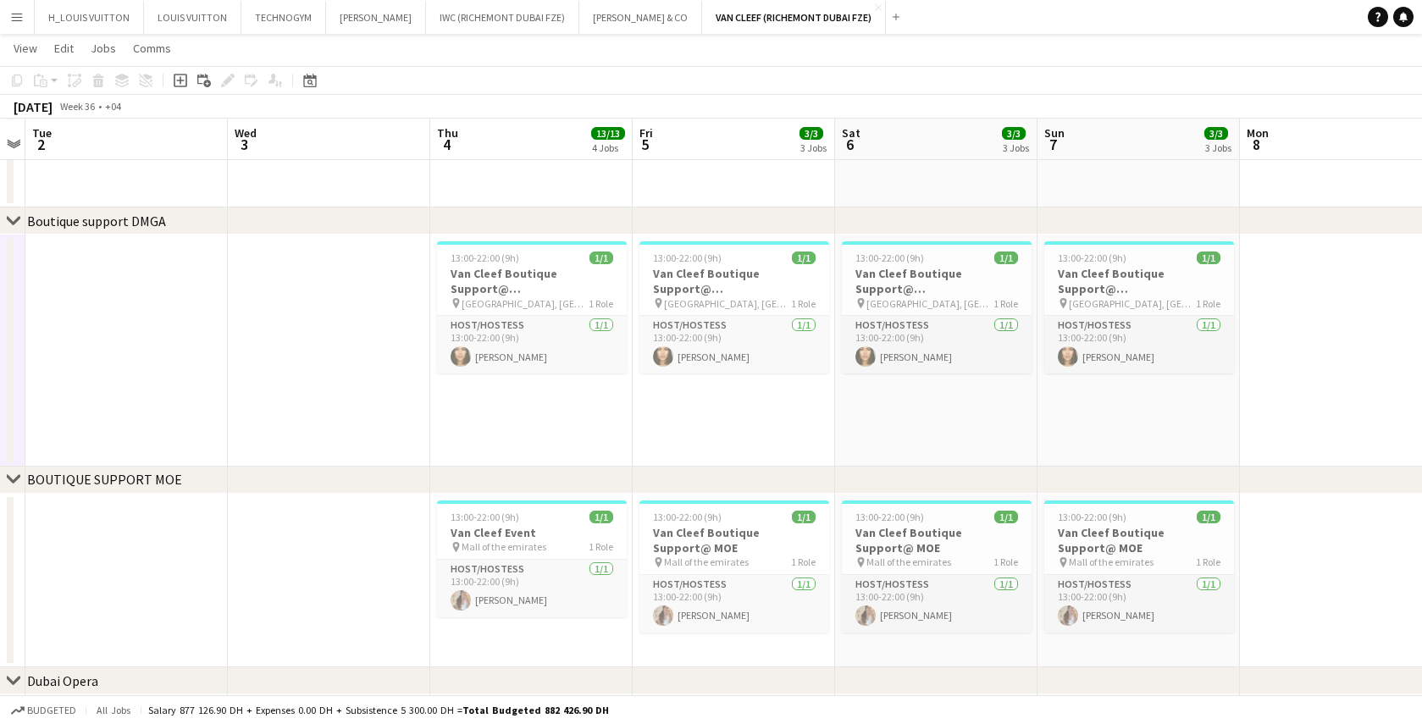
scroll to position [0, 584]
drag, startPoint x: 564, startPoint y: 415, endPoint x: 345, endPoint y: 424, distance: 219.6
click at [345, 424] on app-calendar-viewport "Sat 30 Sun 31 Mon 1 Tue 2 Wed 3 Thu 4 13/13 4 Jobs Fri 5 3/3 3 Jobs Sat 6 3/3 3…" at bounding box center [711, 198] width 1422 height 1699
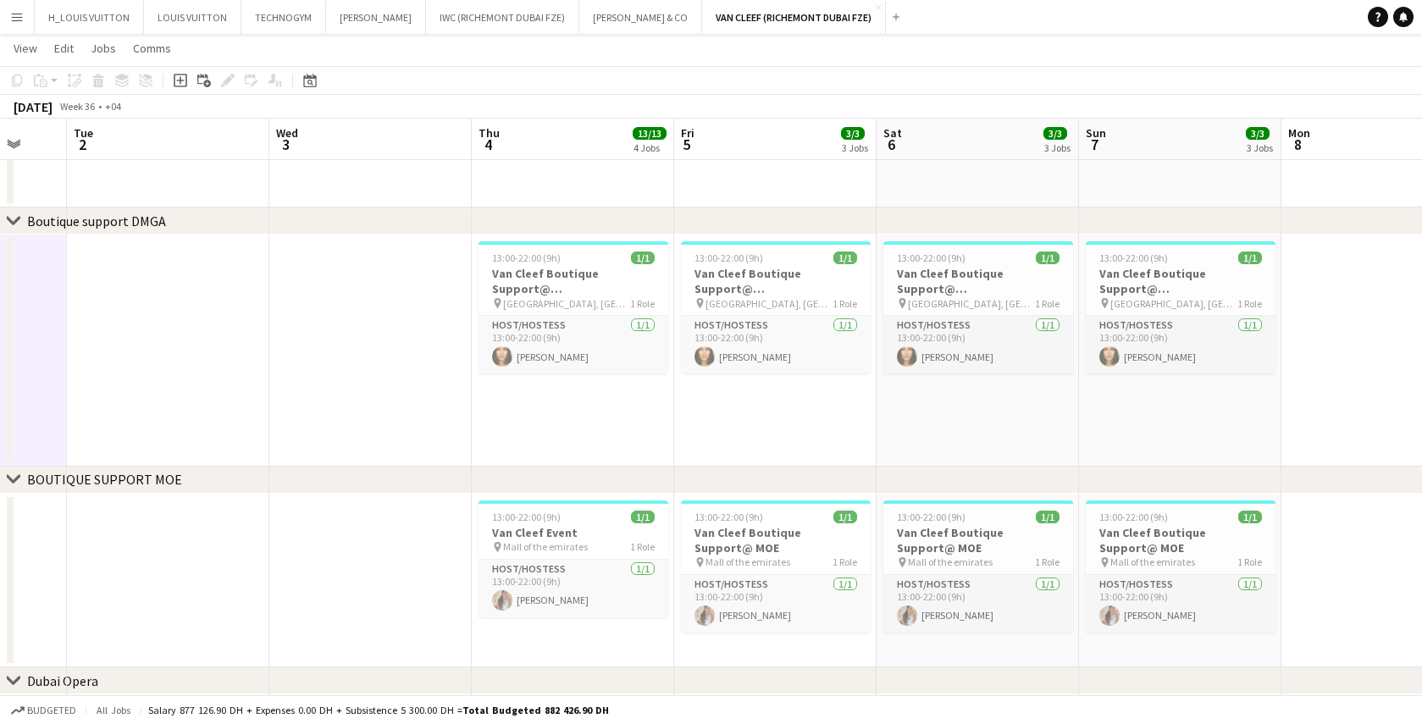
drag, startPoint x: 613, startPoint y: 424, endPoint x: 244, endPoint y: 439, distance: 369.7
click at [242, 439] on app-calendar-viewport "Sat 30 Sun 31 Mon 1 Tue 2 Wed 3 Thu 4 13/13 4 Jobs Fri 5 3/3 3 Jobs Sat 6 3/3 3…" at bounding box center [711, 198] width 1422 height 1699
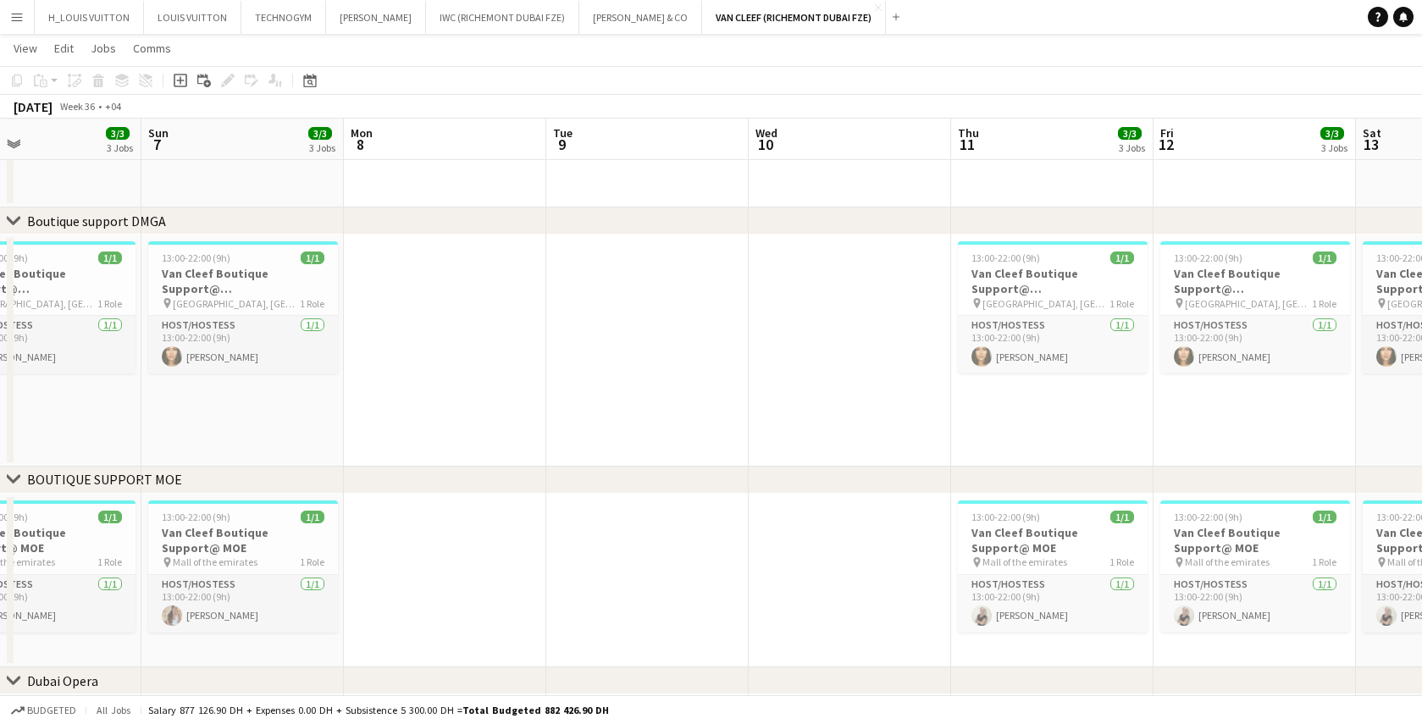
drag, startPoint x: 965, startPoint y: 393, endPoint x: 399, endPoint y: 418, distance: 566.5
click at [451, 417] on app-calendar-viewport "Wed 3 Thu 4 13/13 4 Jobs Fri 5 3/3 3 Jobs Sat 6 3/3 3 Jobs Sun 7 3/3 3 Jobs Mon…" at bounding box center [711, 198] width 1422 height 1699
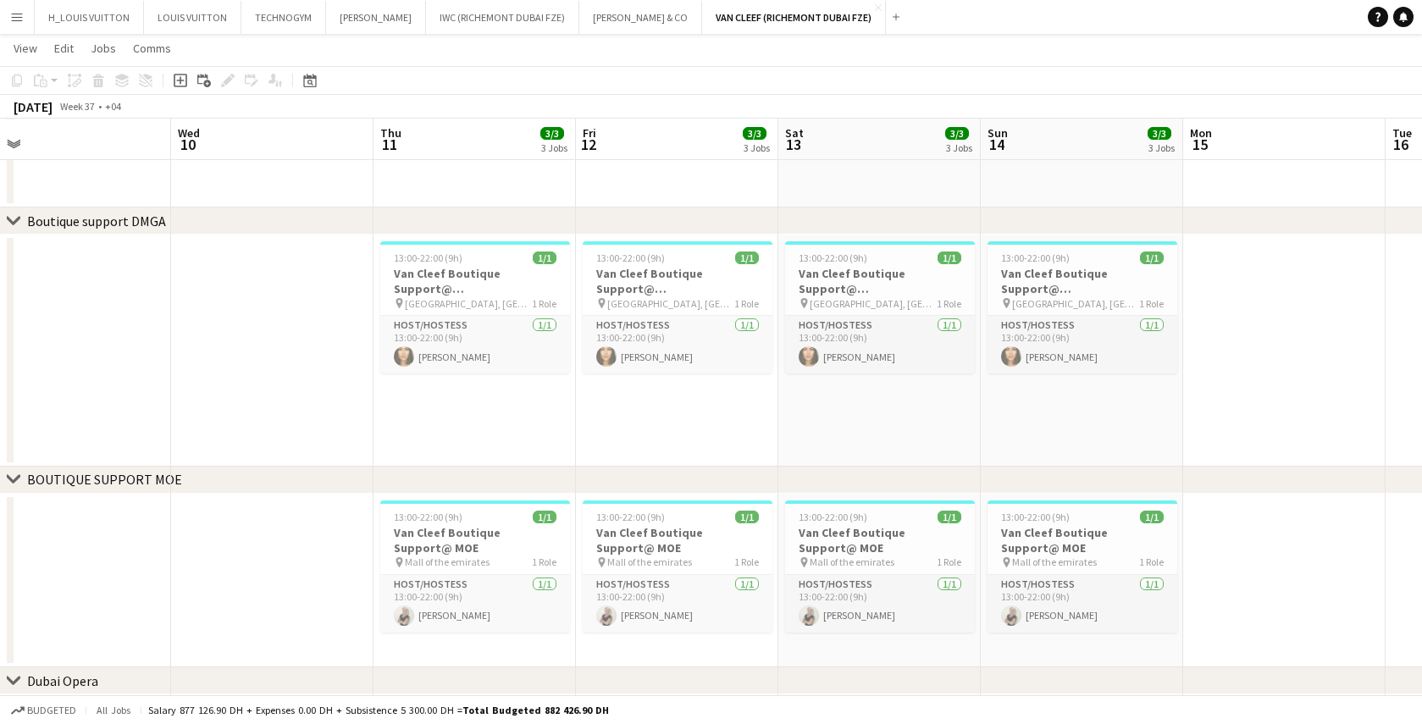
drag, startPoint x: 1072, startPoint y: 410, endPoint x: 568, endPoint y: 433, distance: 503.8
click at [568, 433] on app-calendar-viewport "Fri 5 3/3 3 Jobs Sat 6 3/3 3 Jobs Sun 7 3/3 3 Jobs Mon 8 Tue 9 Wed 10 Thu 11 3/…" at bounding box center [711, 198] width 1422 height 1699
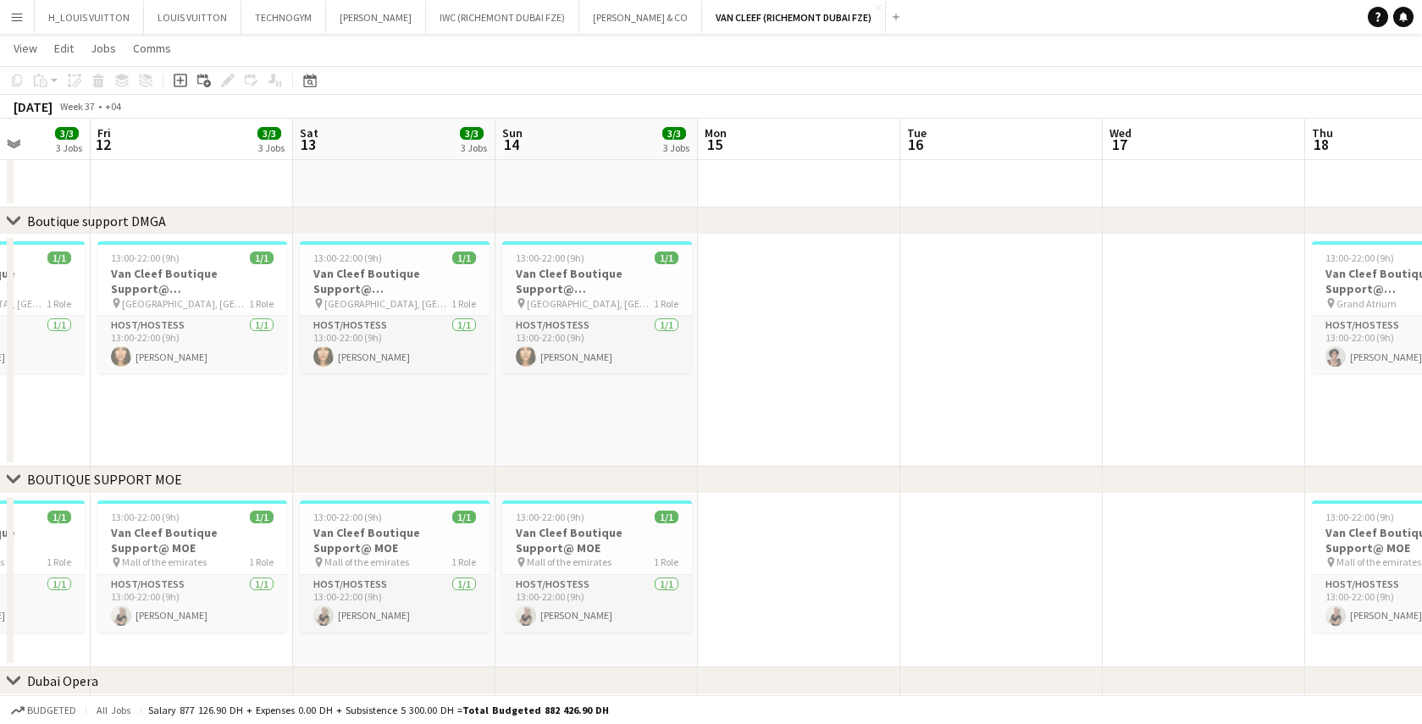
drag, startPoint x: 1164, startPoint y: 416, endPoint x: 371, endPoint y: 474, distance: 795.1
click at [371, 474] on div "chevron-right ACTIVATIONS/ VIP EVENTS chevron-right Boutique Support DMFA chevr…" at bounding box center [711, 198] width 1422 height 1699
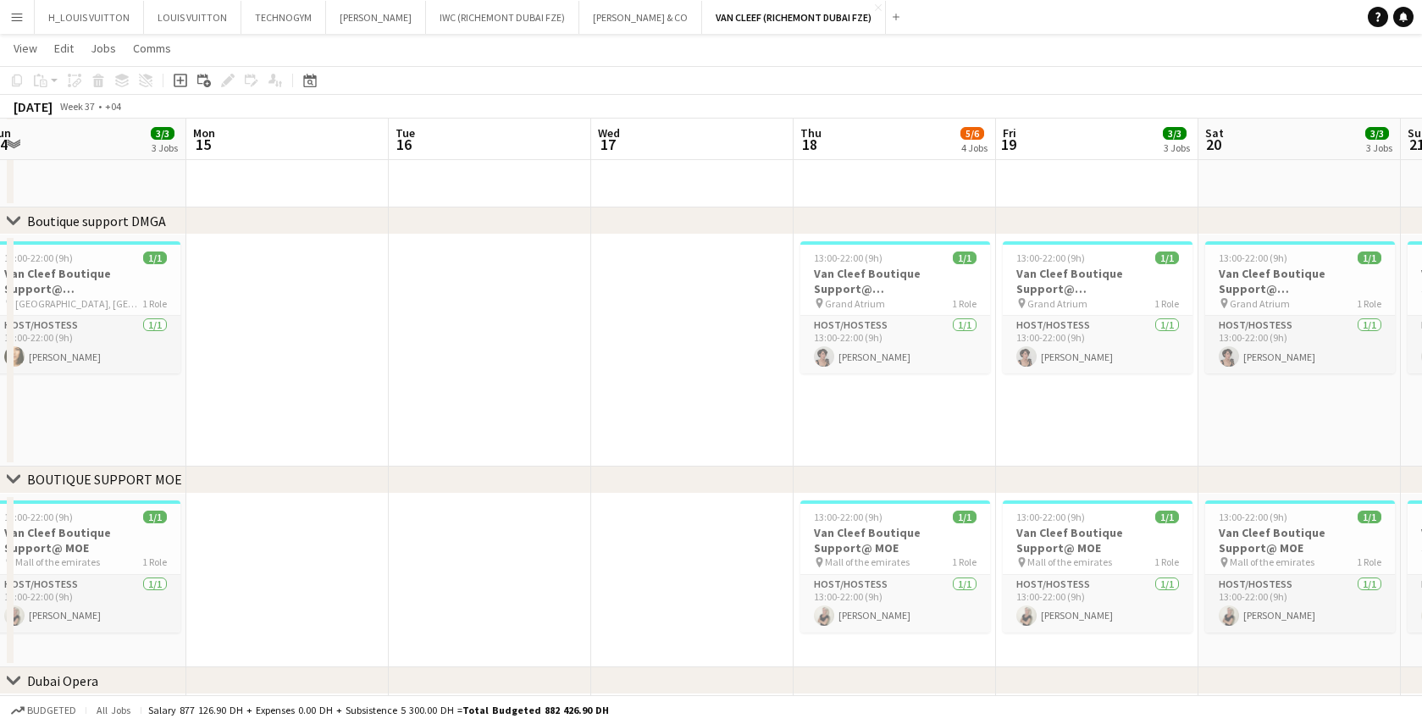
scroll to position [0, 824]
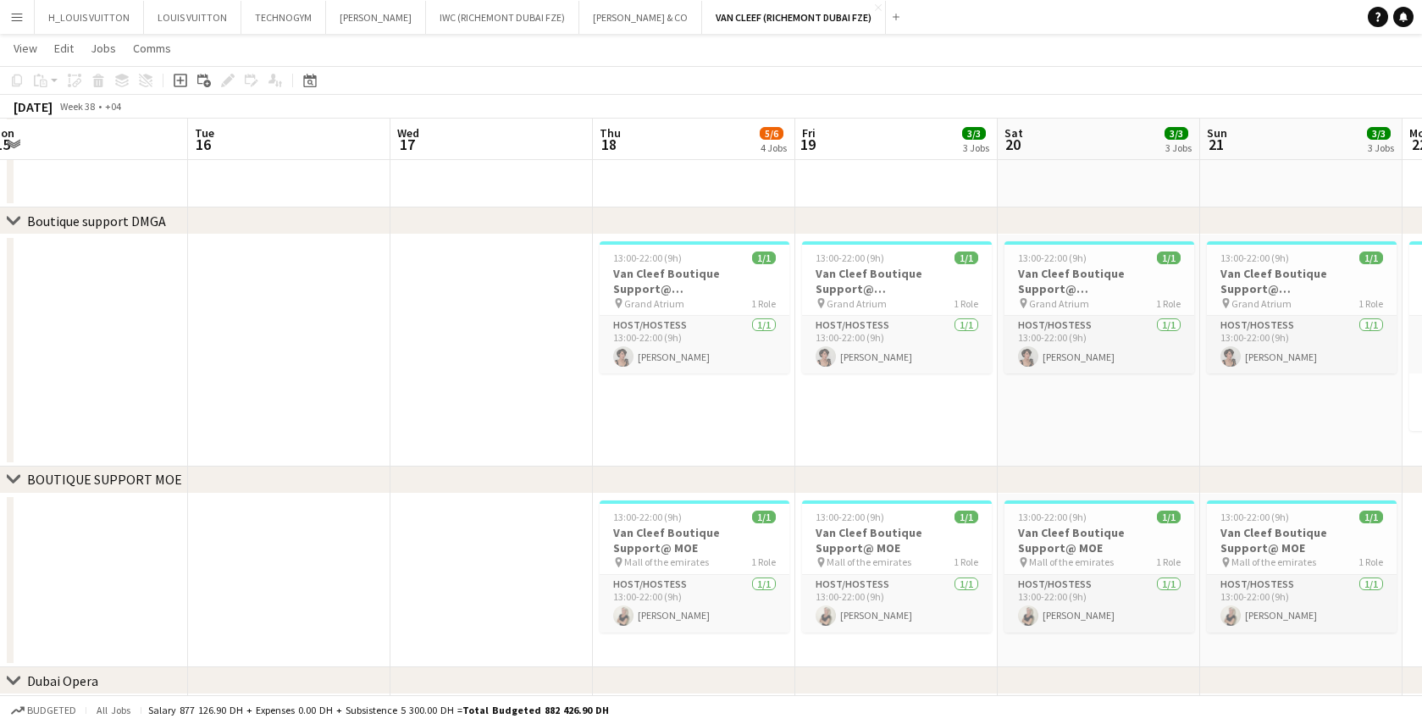
drag, startPoint x: 1345, startPoint y: 416, endPoint x: 633, endPoint y: 431, distance: 711.8
click at [633, 431] on app-calendar-viewport "Thu 11 3/3 3 Jobs Fri 12 3/3 3 Jobs Sat 13 3/3 3 Jobs Sun 14 3/3 3 Jobs Mon 15 …" at bounding box center [711, 198] width 1422 height 1699
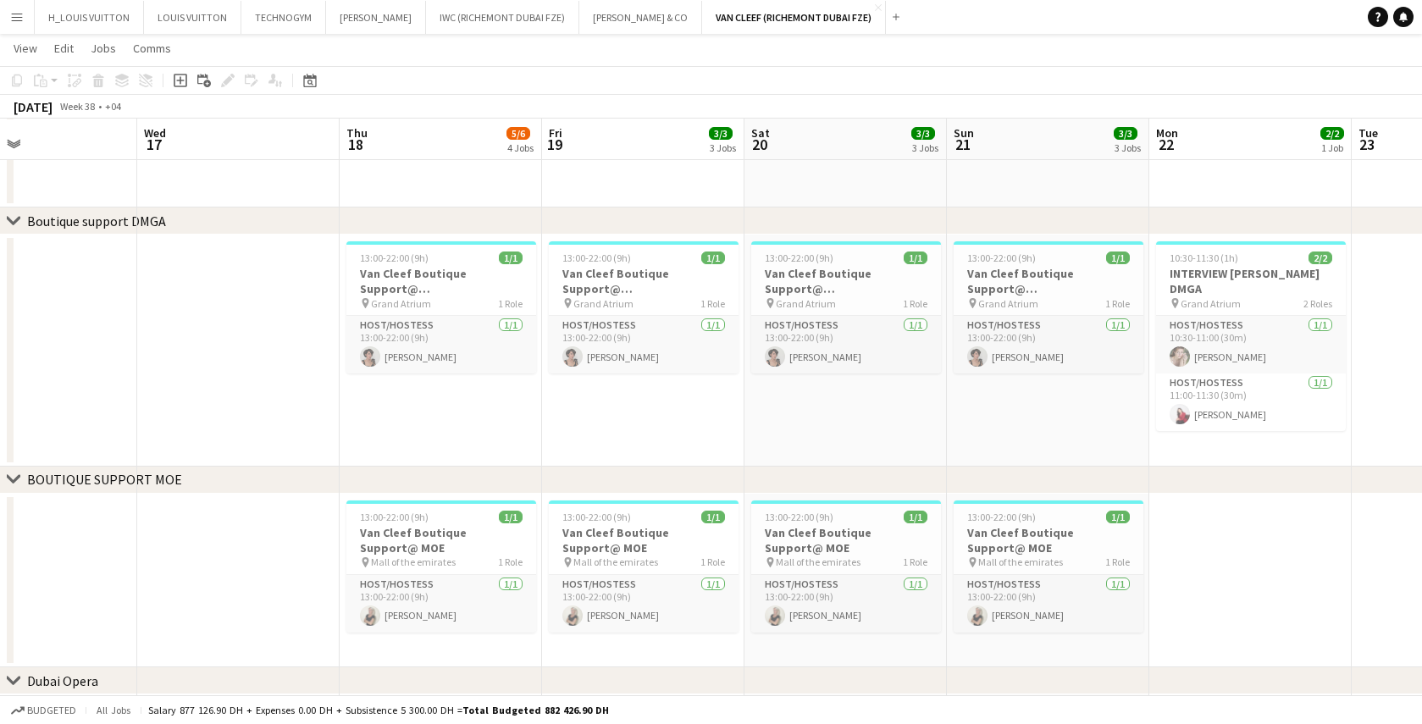
scroll to position [0, 685]
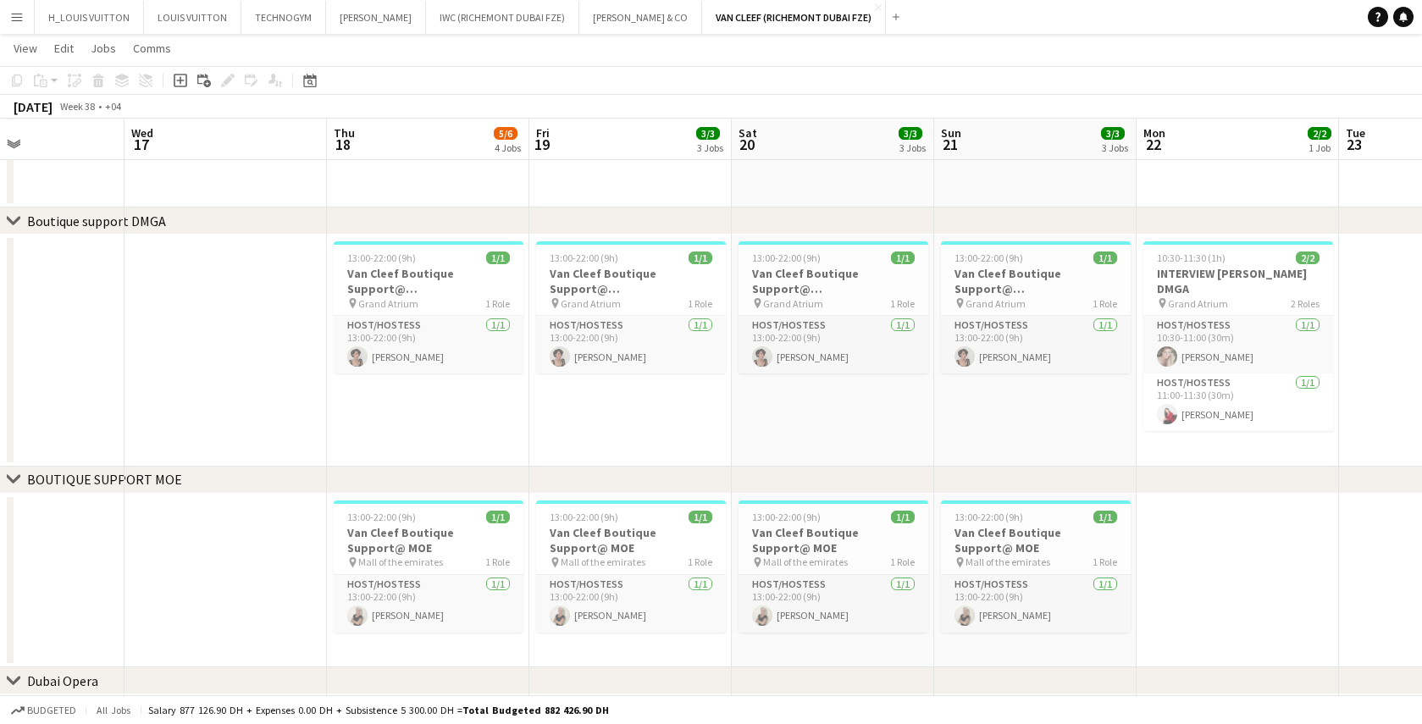
drag, startPoint x: 1027, startPoint y: 421, endPoint x: 773, endPoint y: 424, distance: 253.3
click at [773, 424] on app-calendar-viewport "Sat 13 3/3 3 Jobs Sun 14 3/3 3 Jobs Mon 15 Tue 16 Wed 17 Thu 18 5/6 4 Jobs Fri …" at bounding box center [711, 198] width 1422 height 1699
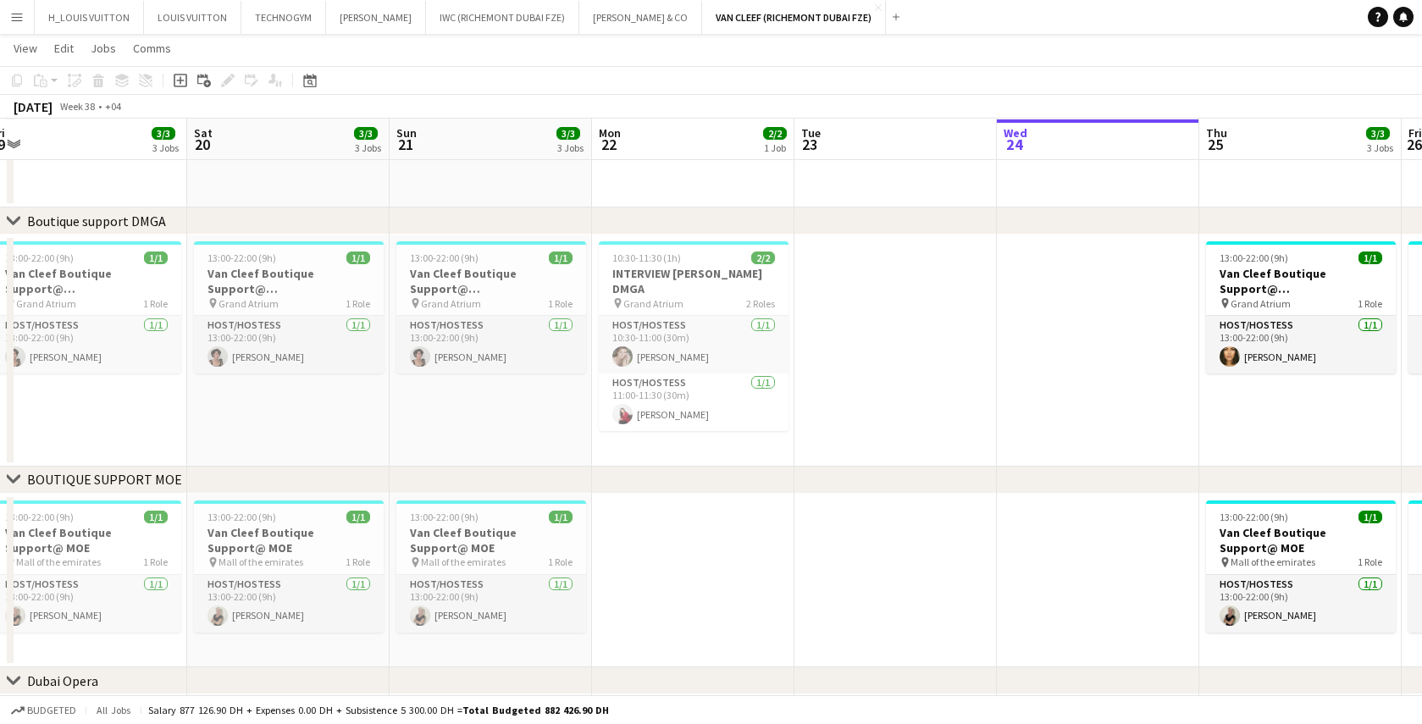
drag, startPoint x: 990, startPoint y: 411, endPoint x: 443, endPoint y: 422, distance: 546.6
click at [443, 422] on app-calendar-viewport "Mon 15 Tue 16 Wed 17 Thu 18 5/6 4 Jobs Fri 19 3/3 3 Jobs Sat 20 3/3 3 Jobs Sun …" at bounding box center [711, 198] width 1422 height 1699
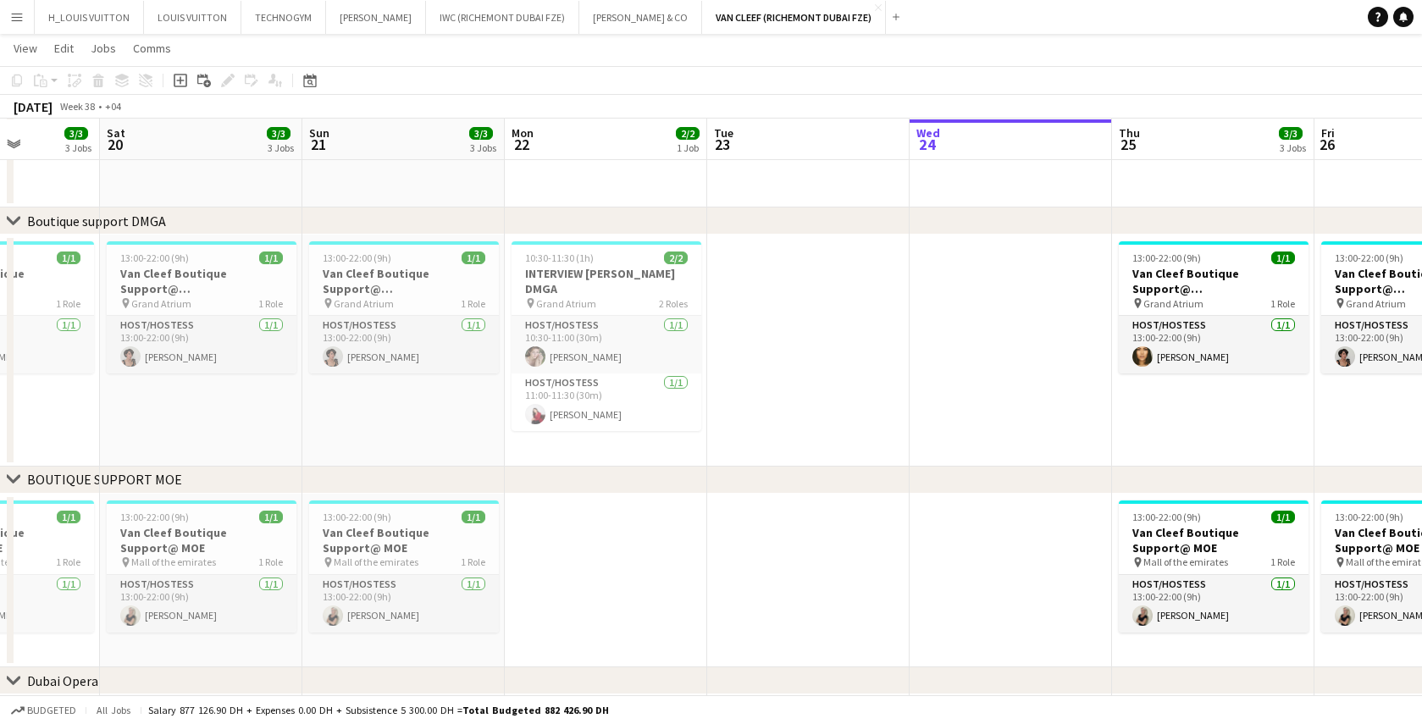
drag, startPoint x: 1081, startPoint y: 425, endPoint x: 590, endPoint y: 397, distance: 491.3
click at [590, 397] on app-calendar-viewport "Wed 17 Thu 18 5/6 4 Jobs Fri 19 3/3 3 Jobs Sat 20 3/3 3 Jobs Sun 21 3/3 3 Jobs …" at bounding box center [711, 198] width 1422 height 1699
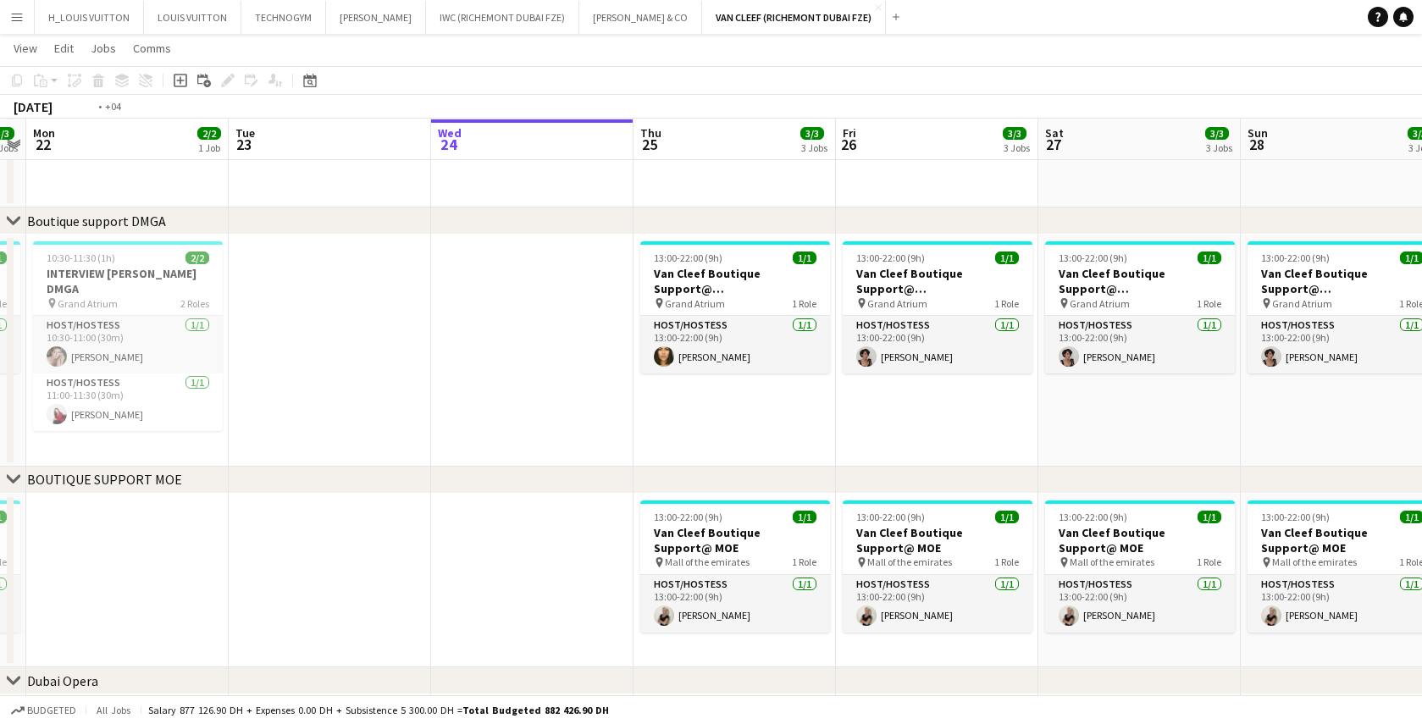
scroll to position [0, 728]
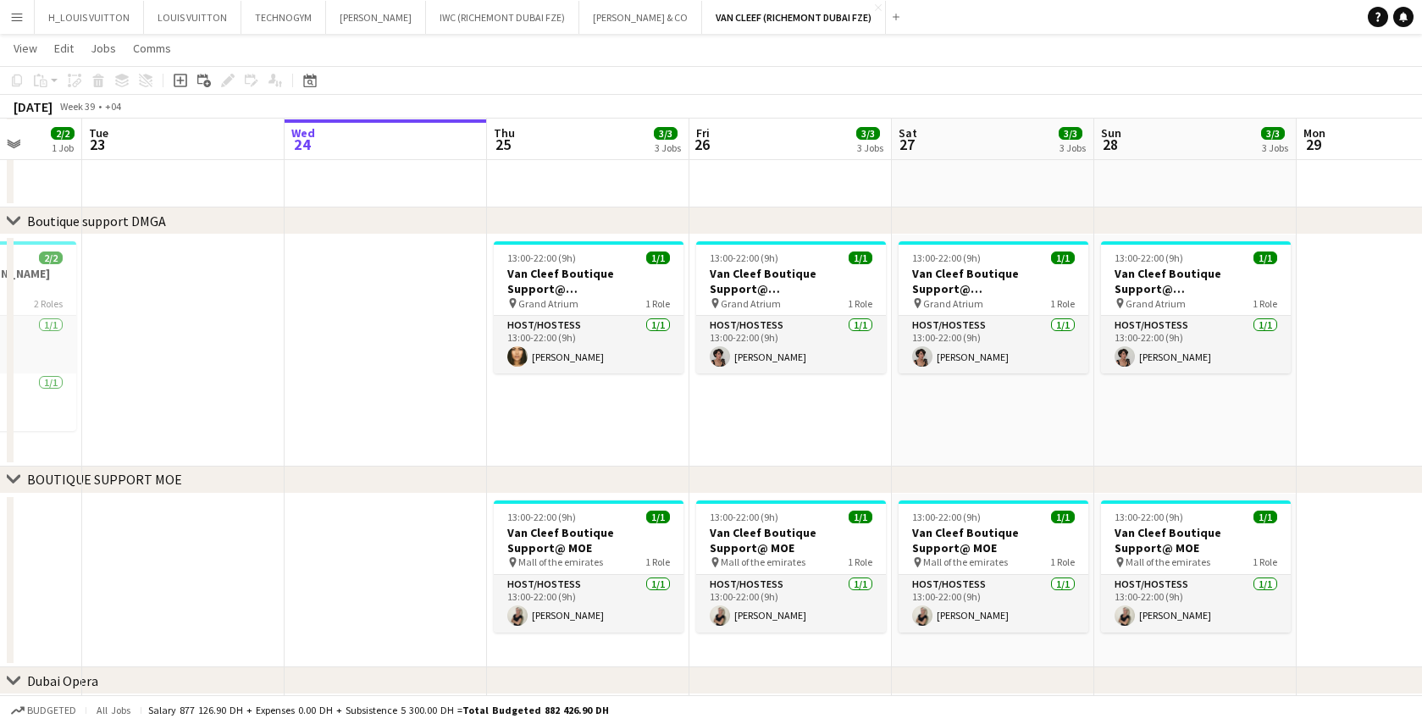
drag, startPoint x: 1044, startPoint y: 430, endPoint x: 897, endPoint y: 431, distance: 146.6
click at [897, 431] on app-calendar-viewport "Fri 19 3/3 3 Jobs Sat 20 3/3 3 Jobs Sun 21 3/3 3 Jobs Mon 22 2/2 1 Job Tue 23 W…" at bounding box center [711, 198] width 1422 height 1699
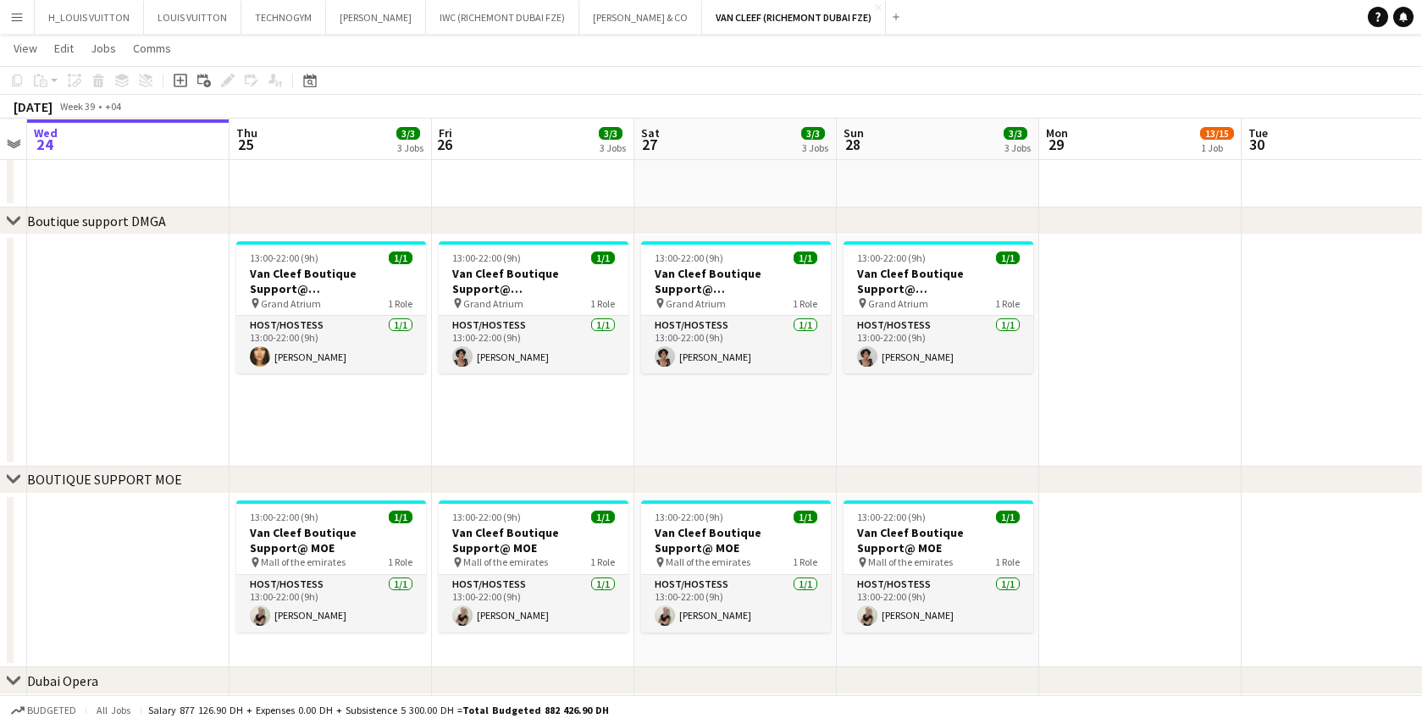
scroll to position [0, 602]
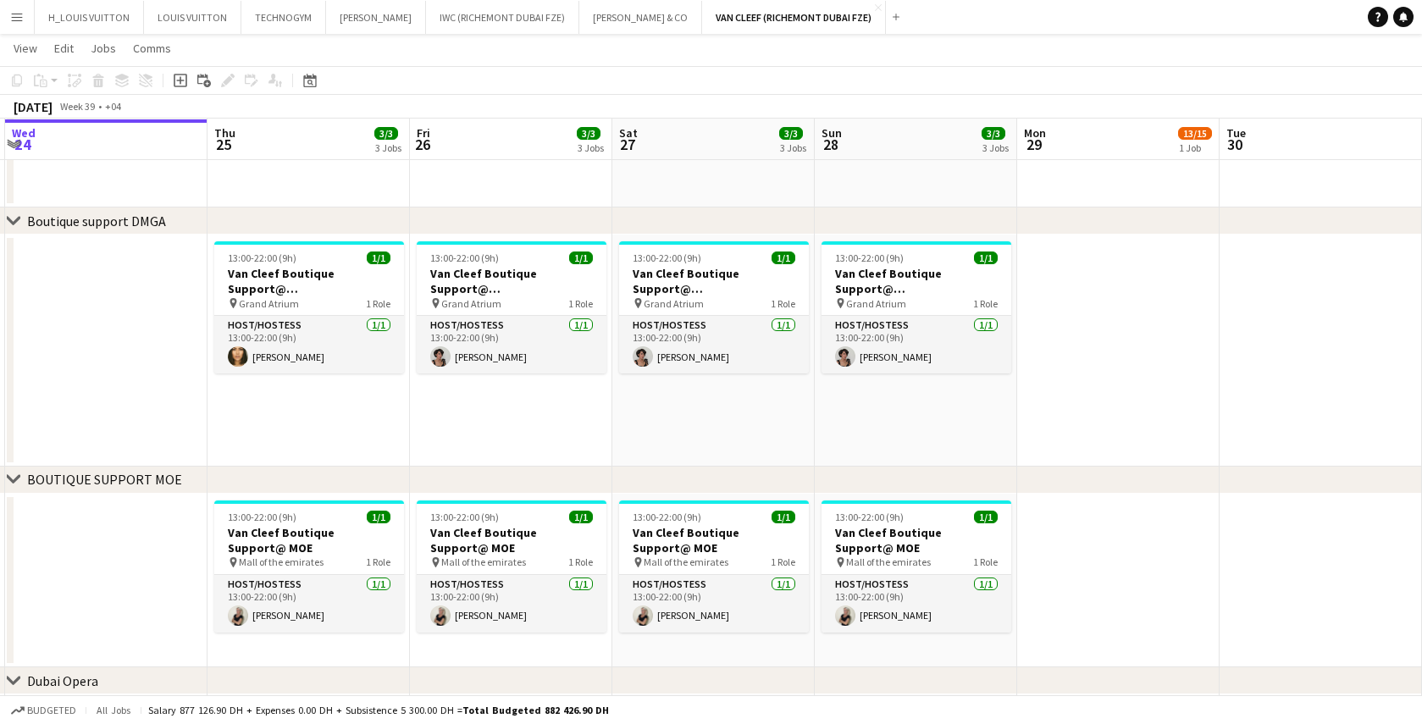
drag, startPoint x: 975, startPoint y: 435, endPoint x: 795, endPoint y: 442, distance: 180.6
click at [795, 442] on app-calendar-viewport "Sun 21 3/3 3 Jobs Mon 22 2/2 1 Job Tue 23 Wed 24 Thu 25 3/3 3 Jobs Fri 26 3/3 3…" at bounding box center [711, 198] width 1422 height 1699
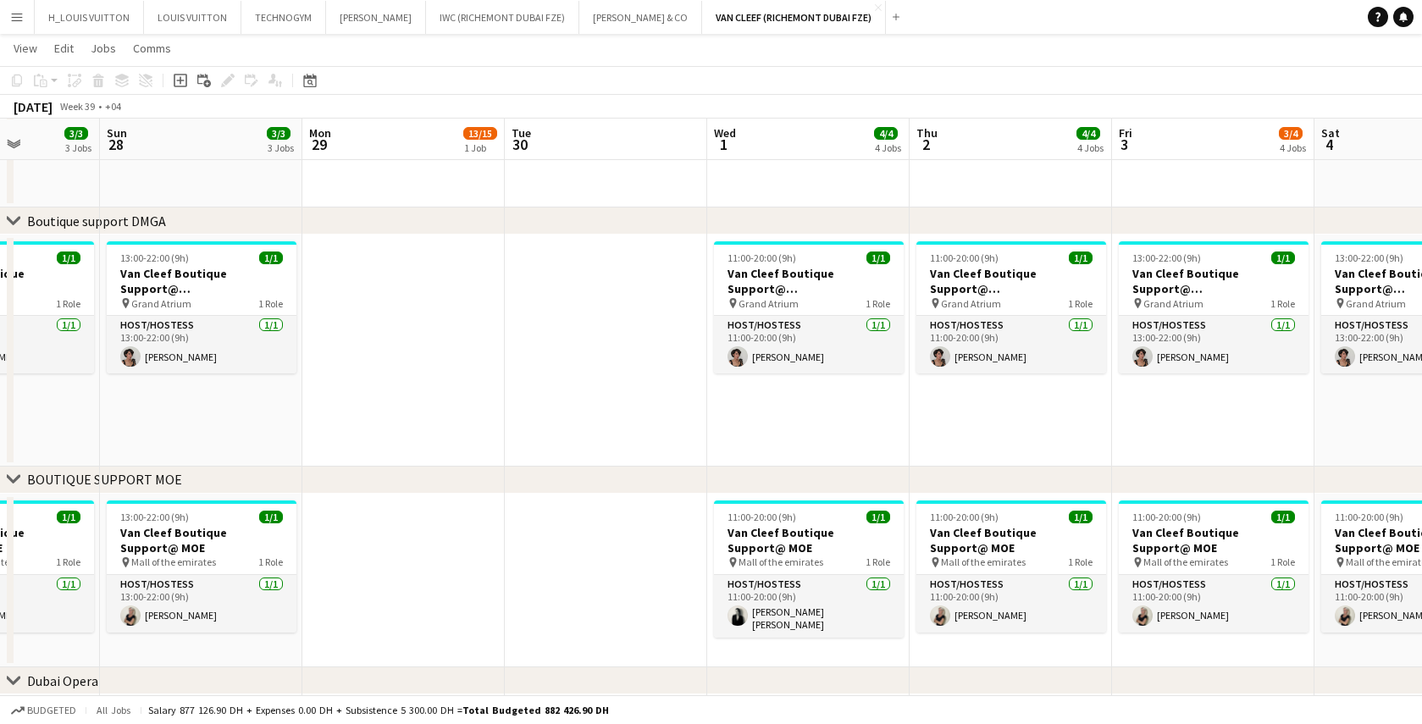
drag, startPoint x: 1189, startPoint y: 401, endPoint x: 474, endPoint y: 399, distance: 715.0
click at [474, 399] on app-calendar-viewport "Thu 25 3/3 3 Jobs Fri 26 3/3 3 Jobs Sat 27 3/3 3 Jobs Sun 28 3/3 3 Jobs Mon 29 …" at bounding box center [711, 198] width 1422 height 1699
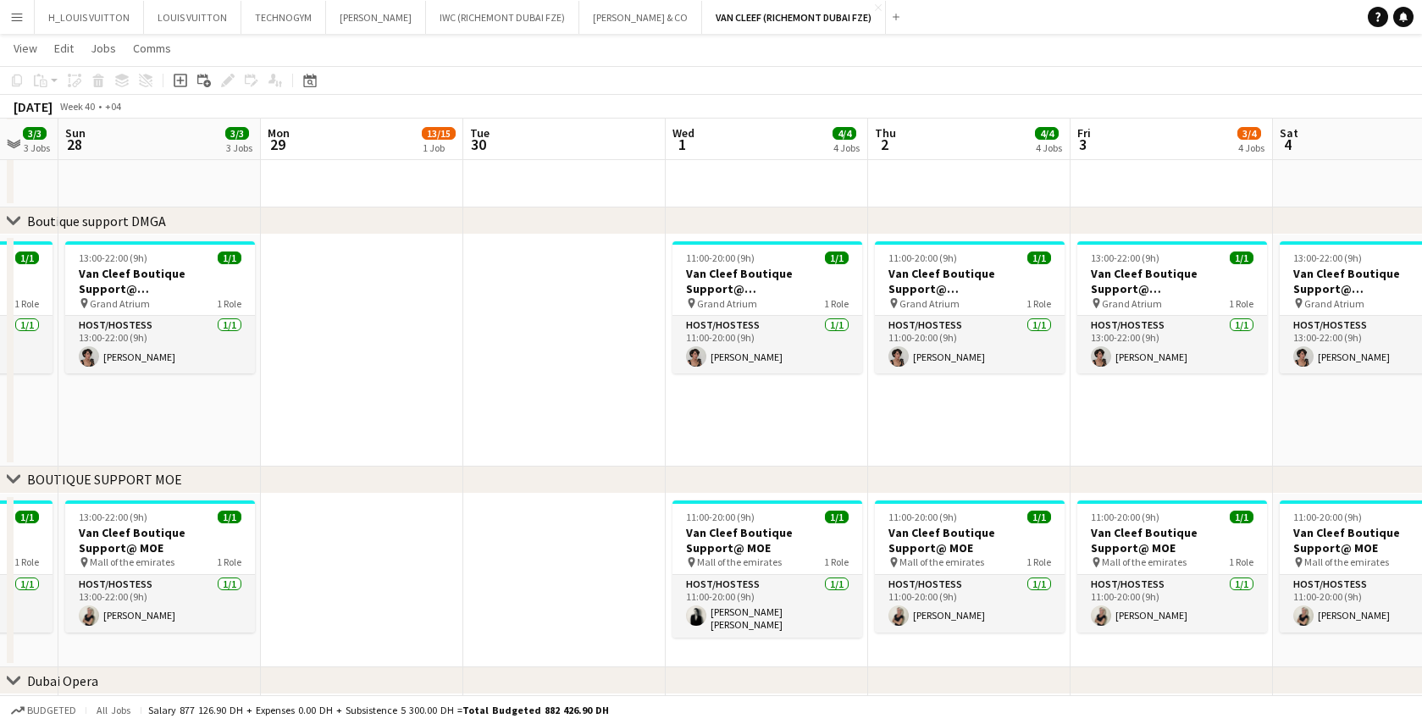
drag, startPoint x: 1160, startPoint y: 415, endPoint x: 712, endPoint y: 426, distance: 448.3
click at [712, 426] on app-calendar-viewport "Thu 25 3/3 3 Jobs Fri 26 3/3 3 Jobs Sat 27 3/3 3 Jobs Sun 28 3/3 3 Jobs Mon 29 …" at bounding box center [711, 198] width 1422 height 1699
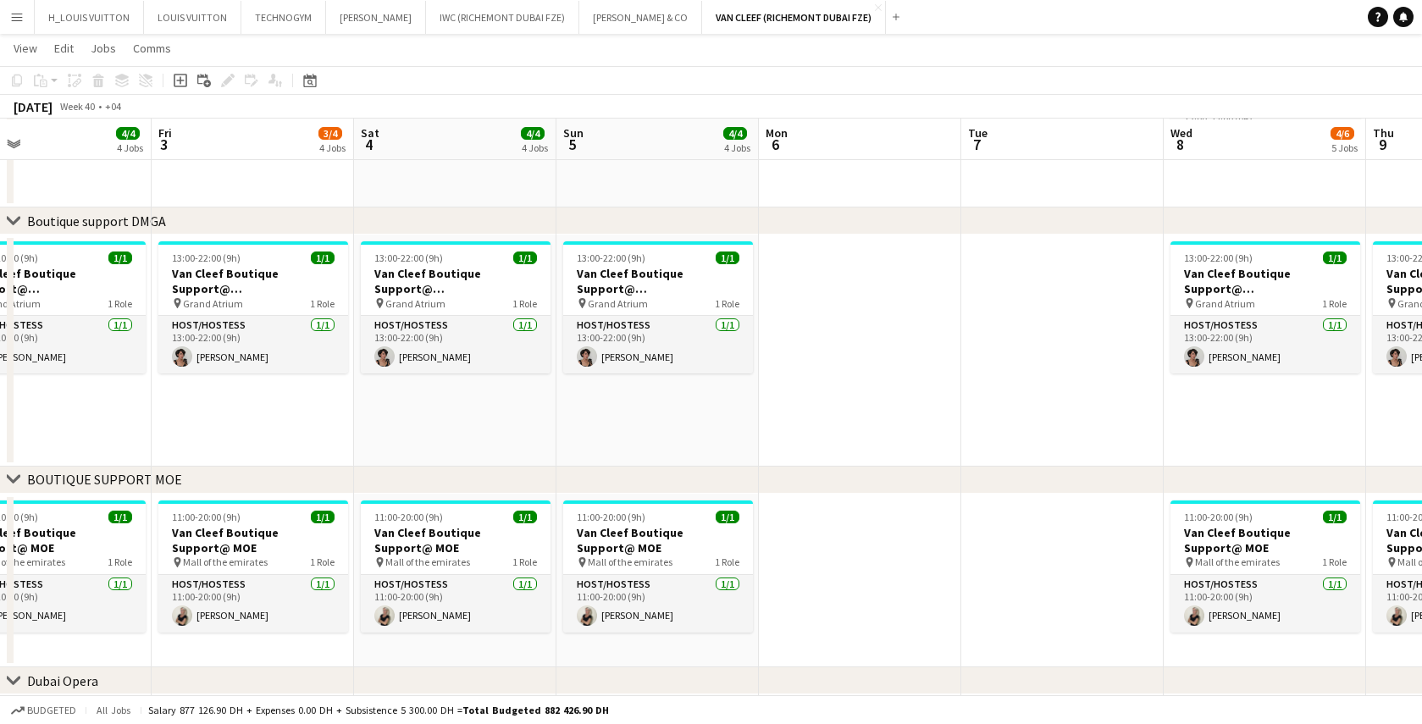
drag, startPoint x: 1096, startPoint y: 423, endPoint x: 571, endPoint y: 422, distance: 525.3
click at [571, 422] on app-calendar-viewport "Mon 29 13/15 1 Job Tue 30 Wed 1 4/4 4 Jobs Thu 2 4/4 4 Jobs Fri 3 3/4 4 Jobs Sa…" at bounding box center [711, 198] width 1422 height 1699
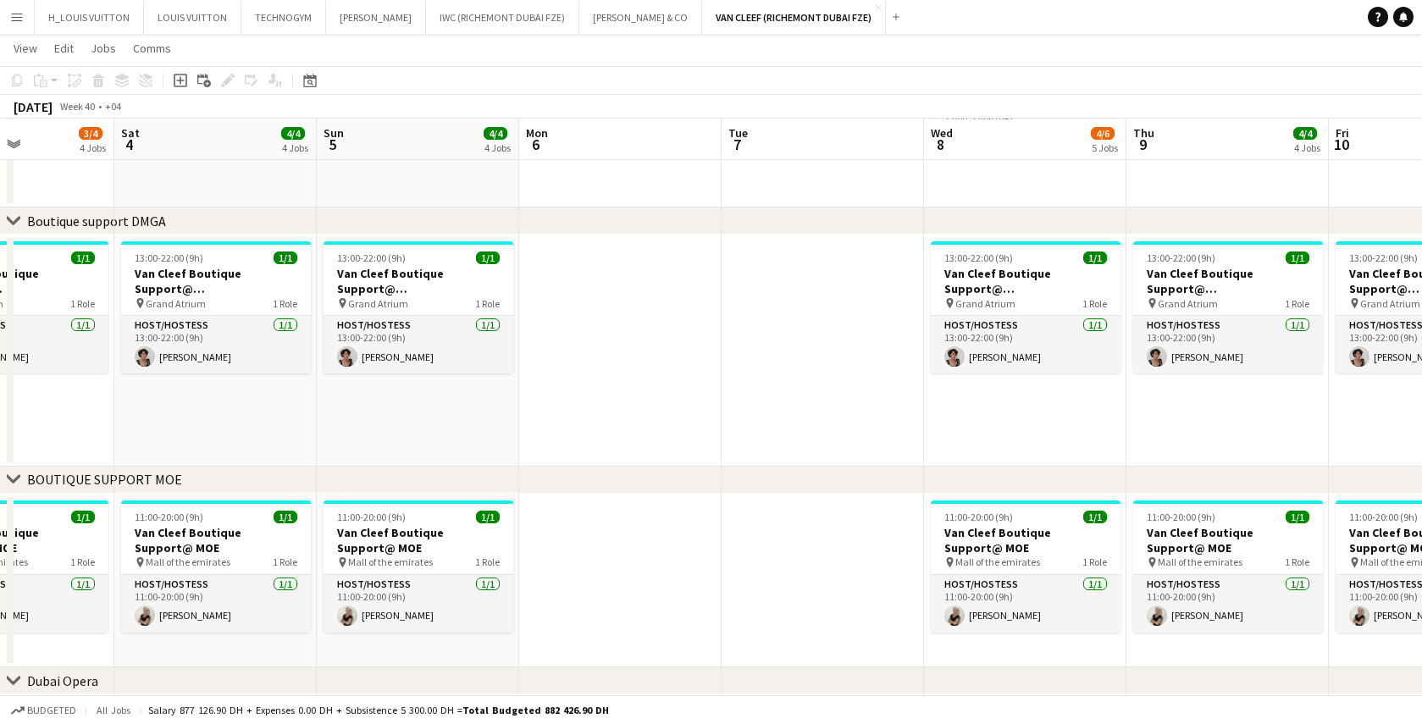
drag, startPoint x: 878, startPoint y: 438, endPoint x: 614, endPoint y: 452, distance: 263.8
click at [614, 452] on app-calendar-viewport "Wed 1 4/4 4 Jobs Thu 2 4/4 4 Jobs Fri 3 3/4 4 Jobs Sat 4 4/4 4 Jobs Sun 5 4/4 4…" at bounding box center [711, 198] width 1422 height 1699
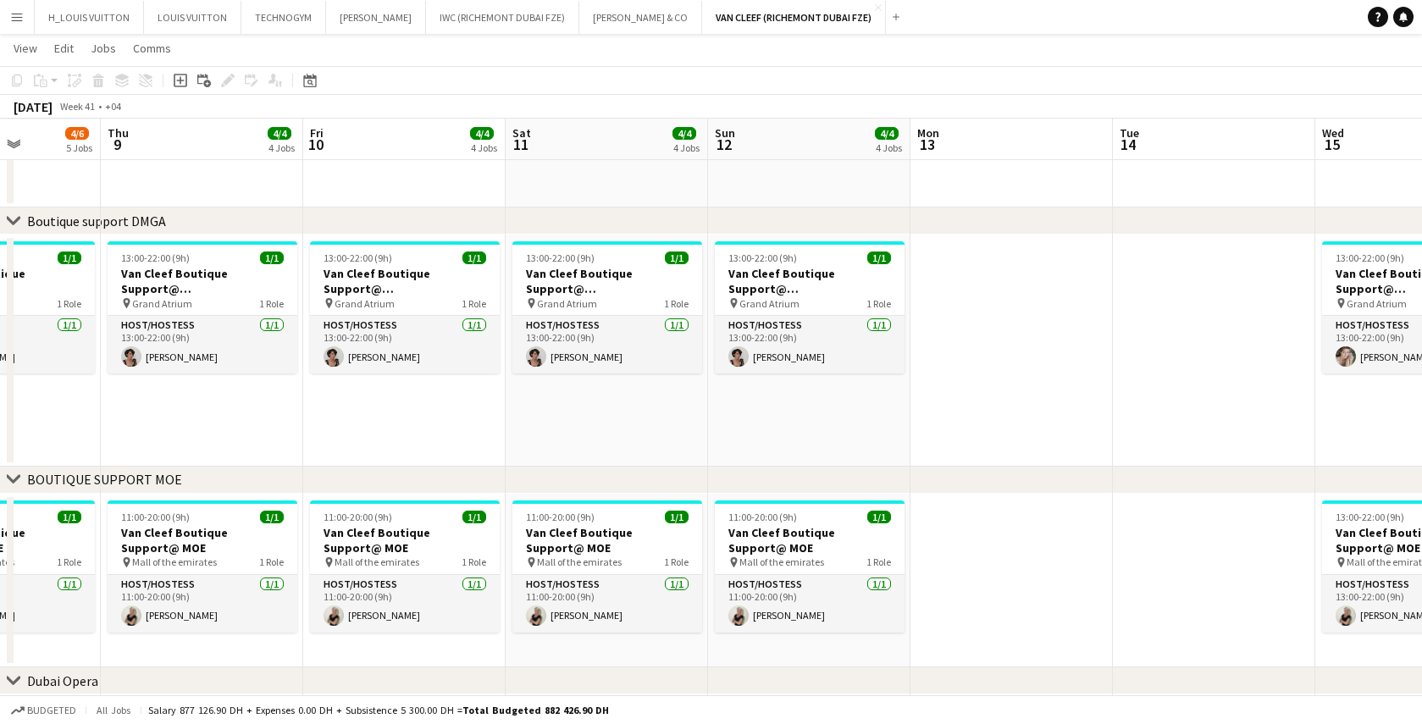
drag, startPoint x: 632, startPoint y: 444, endPoint x: 471, endPoint y: 450, distance: 161.1
click at [471, 450] on app-calendar-viewport "Sun 5 4/4 4 Jobs Mon 6 Tue 7 Wed 8 4/6 5 Jobs Thu 9 4/4 4 Jobs Fri 10 4/4 4 Job…" at bounding box center [711, 198] width 1422 height 1699
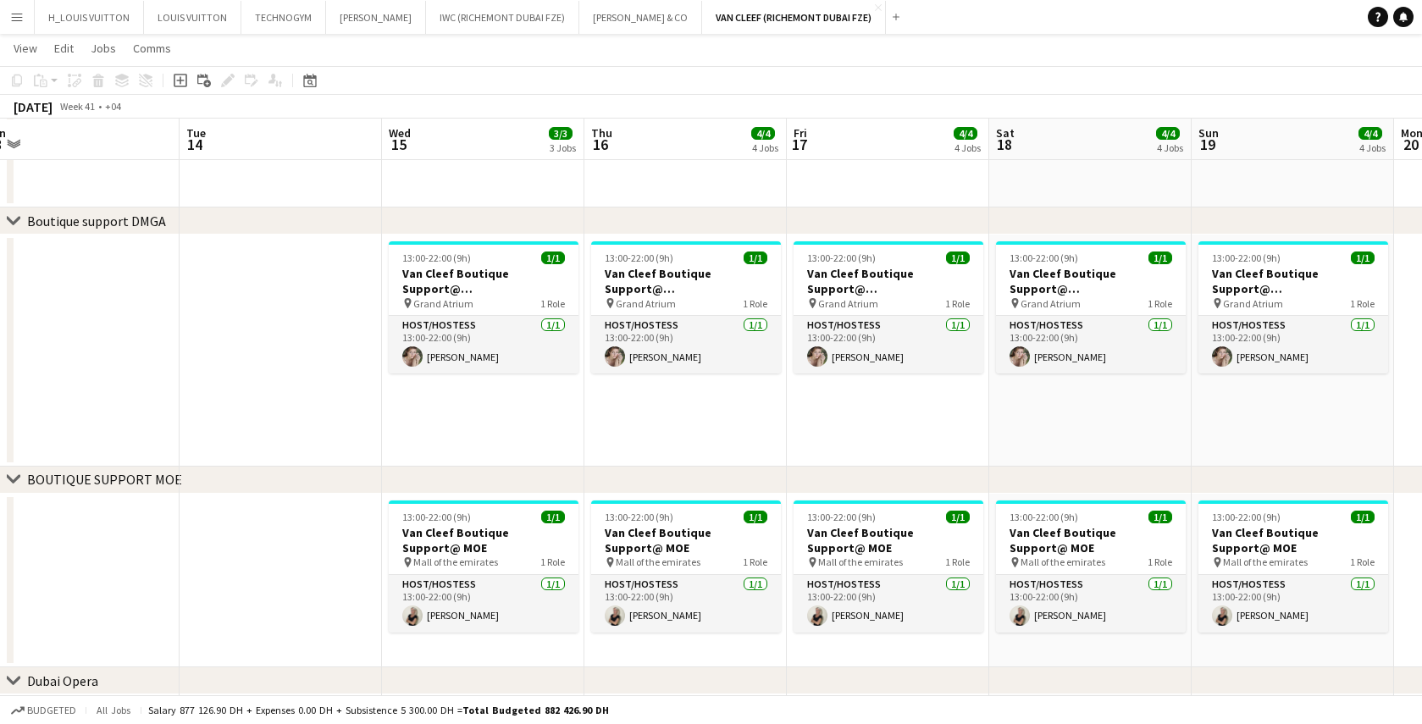
drag, startPoint x: 961, startPoint y: 435, endPoint x: 596, endPoint y: 448, distance: 364.5
click at [596, 448] on app-calendar-viewport "Thu 9 4/4 4 Jobs Fri 10 4/4 4 Jobs Sat 11 4/4 4 Jobs Sun 12 4/4 4 Jobs Mon 13 T…" at bounding box center [711, 198] width 1422 height 1699
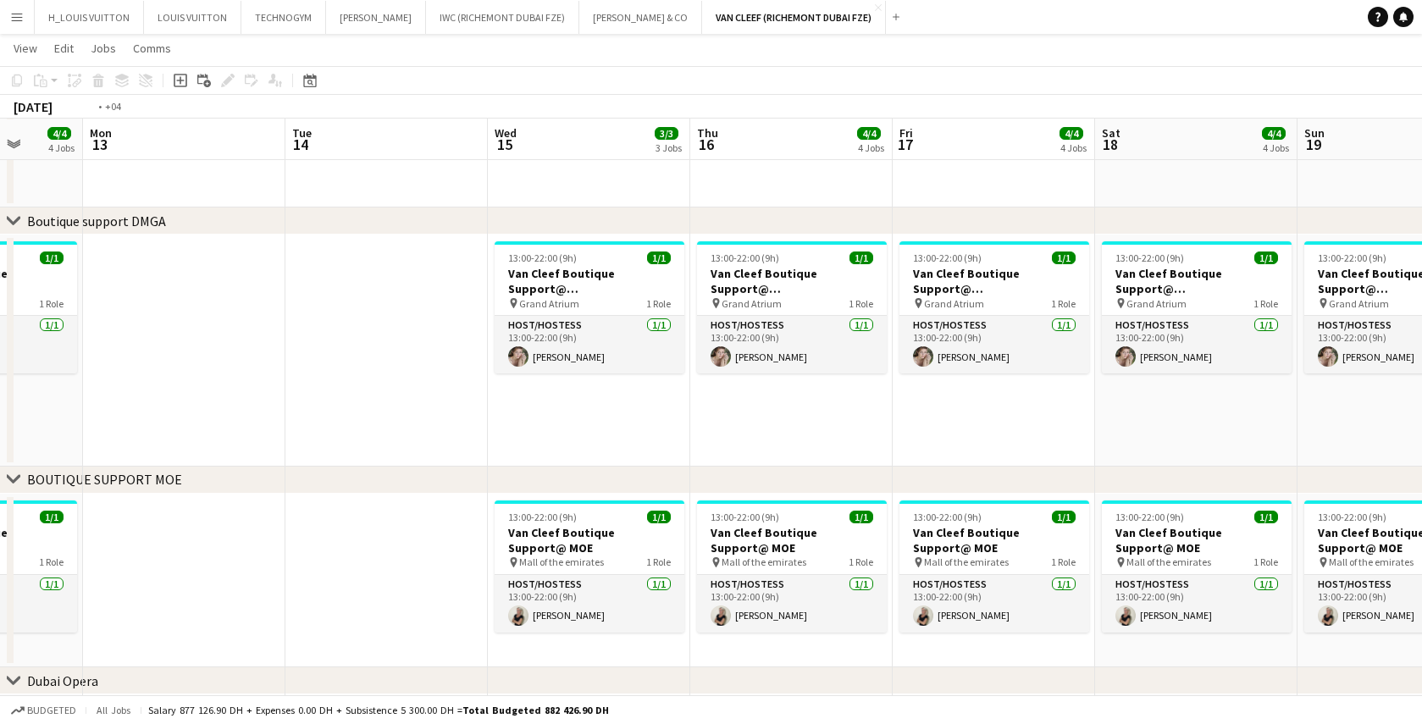
scroll to position [0, 846]
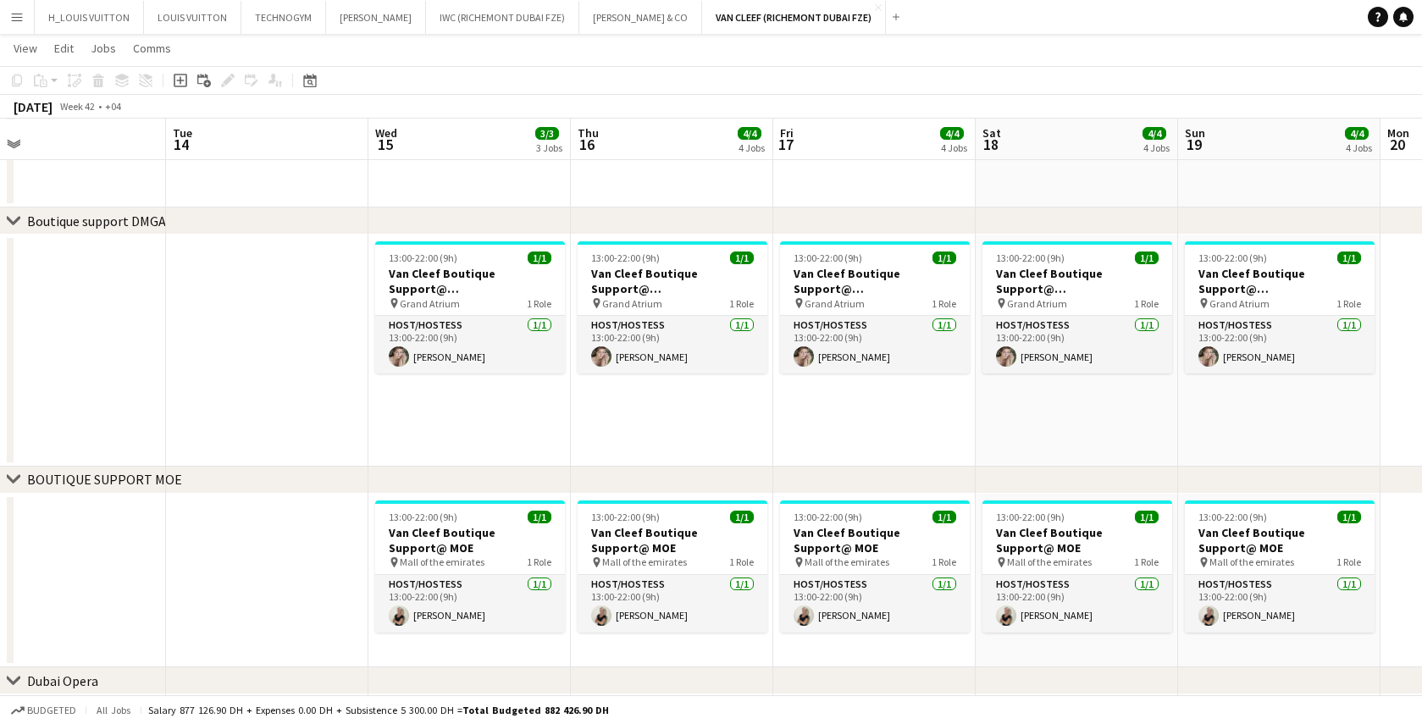
drag, startPoint x: 1119, startPoint y: 425, endPoint x: 740, endPoint y: 445, distance: 380.0
click at [740, 445] on app-calendar-viewport "Thu 9 4/4 4 Jobs Fri 10 4/4 4 Jobs Sat 11 4/4 4 Jobs Sun 12 4/4 4 Jobs Mon 13 T…" at bounding box center [711, 198] width 1422 height 1699
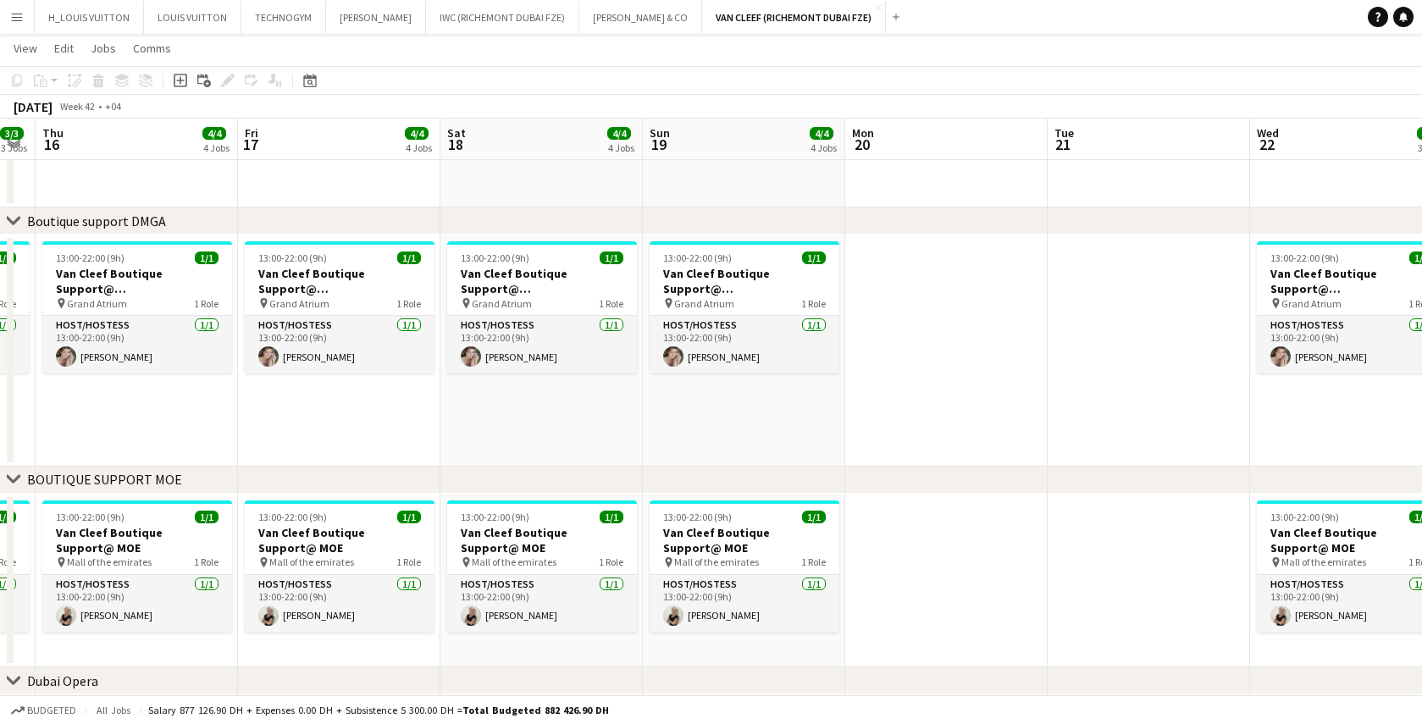
drag, startPoint x: 1132, startPoint y: 402, endPoint x: 596, endPoint y: 449, distance: 537.5
click at [596, 449] on app-calendar-viewport "Mon 13 Tue 14 Wed 15 3/3 3 Jobs Thu 16 4/4 4 Jobs Fri 17 4/4 4 Jobs Sat 18 4/4 …" at bounding box center [711, 198] width 1422 height 1699
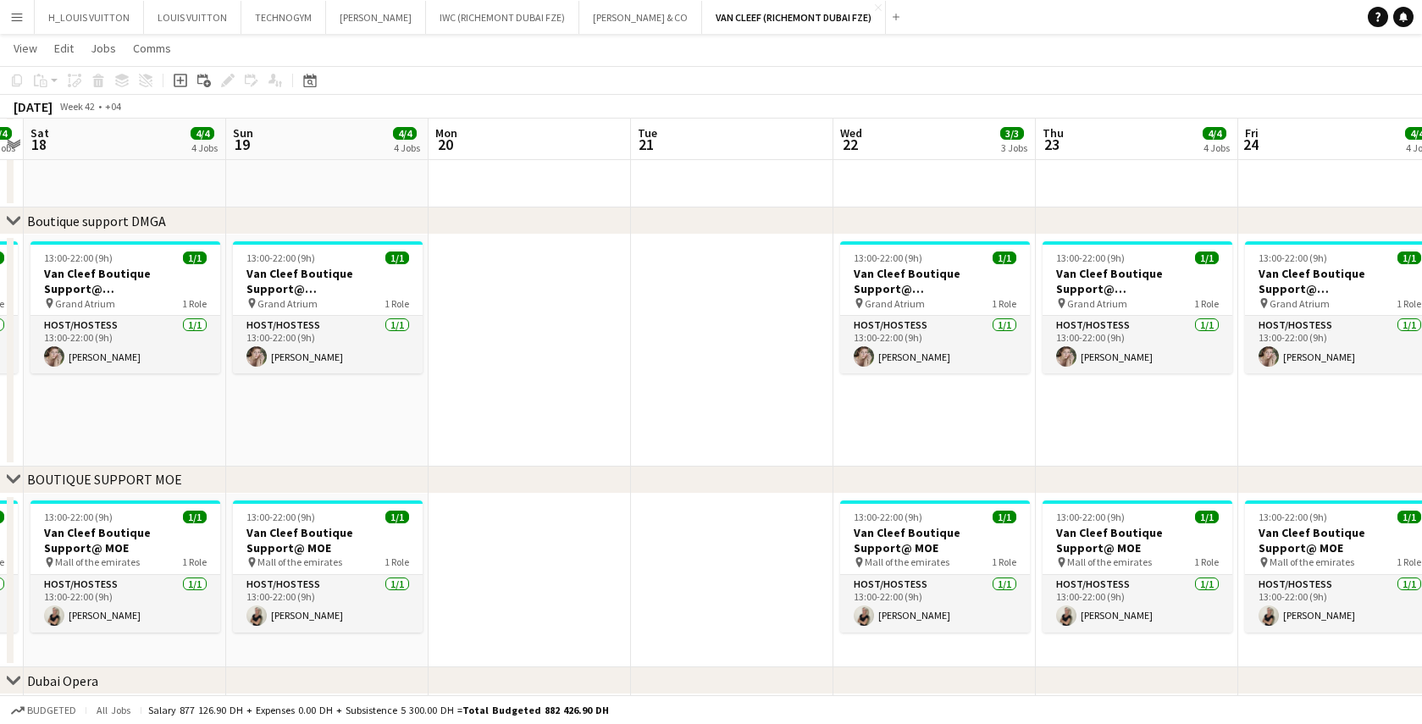
scroll to position [0, 789]
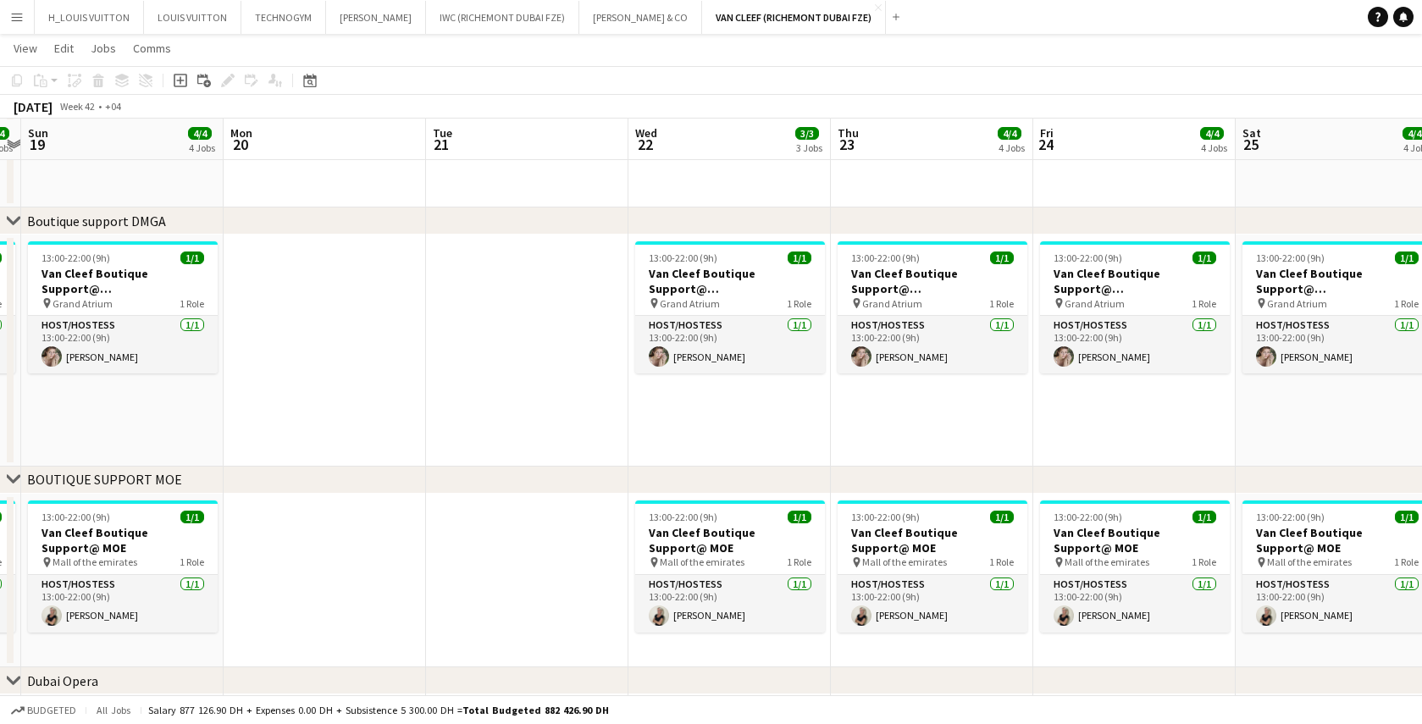
drag, startPoint x: 1303, startPoint y: 419, endPoint x: 696, endPoint y: 455, distance: 607.6
click at [696, 455] on app-calendar-viewport "Wed 15 3/3 3 Jobs Thu 16 4/4 4 Jobs Fri 17 4/4 4 Jobs Sat 18 4/4 4 Jobs Sun 19 …" at bounding box center [711, 198] width 1422 height 1699
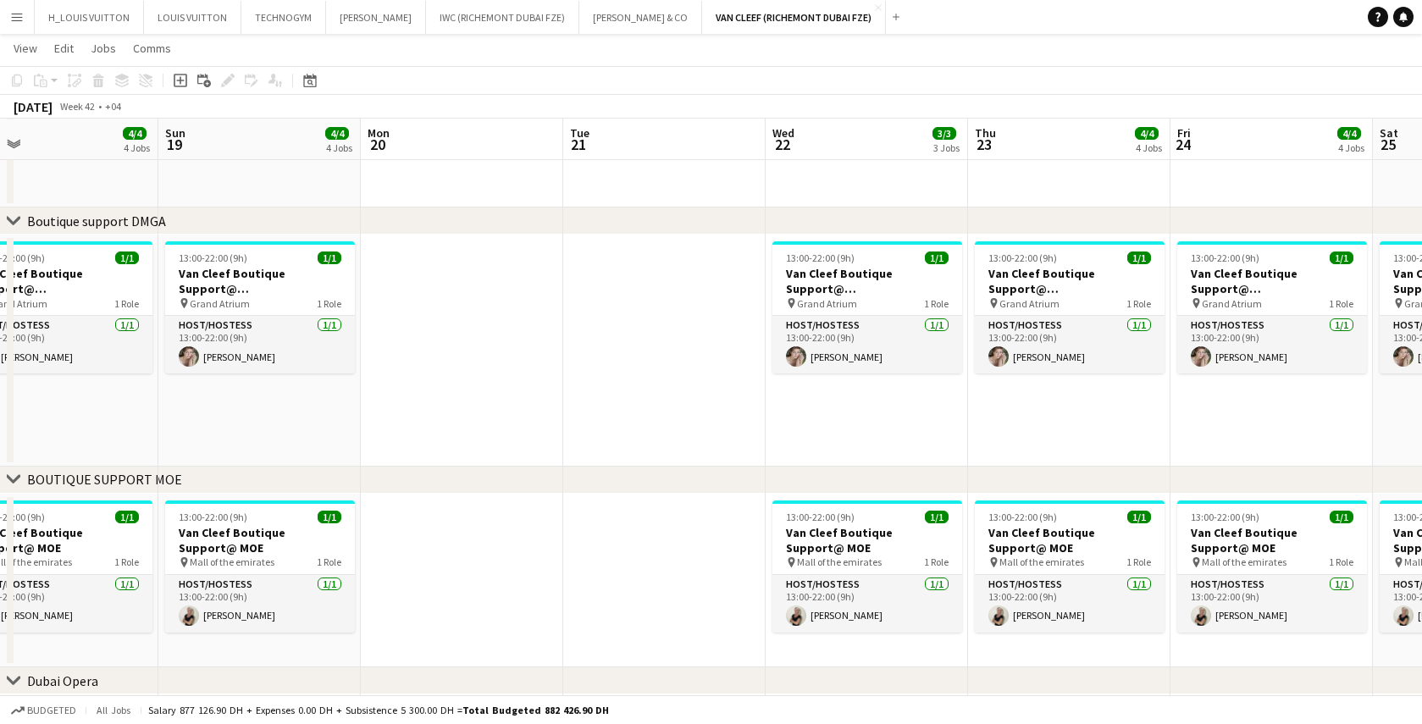
scroll to position [0, 400]
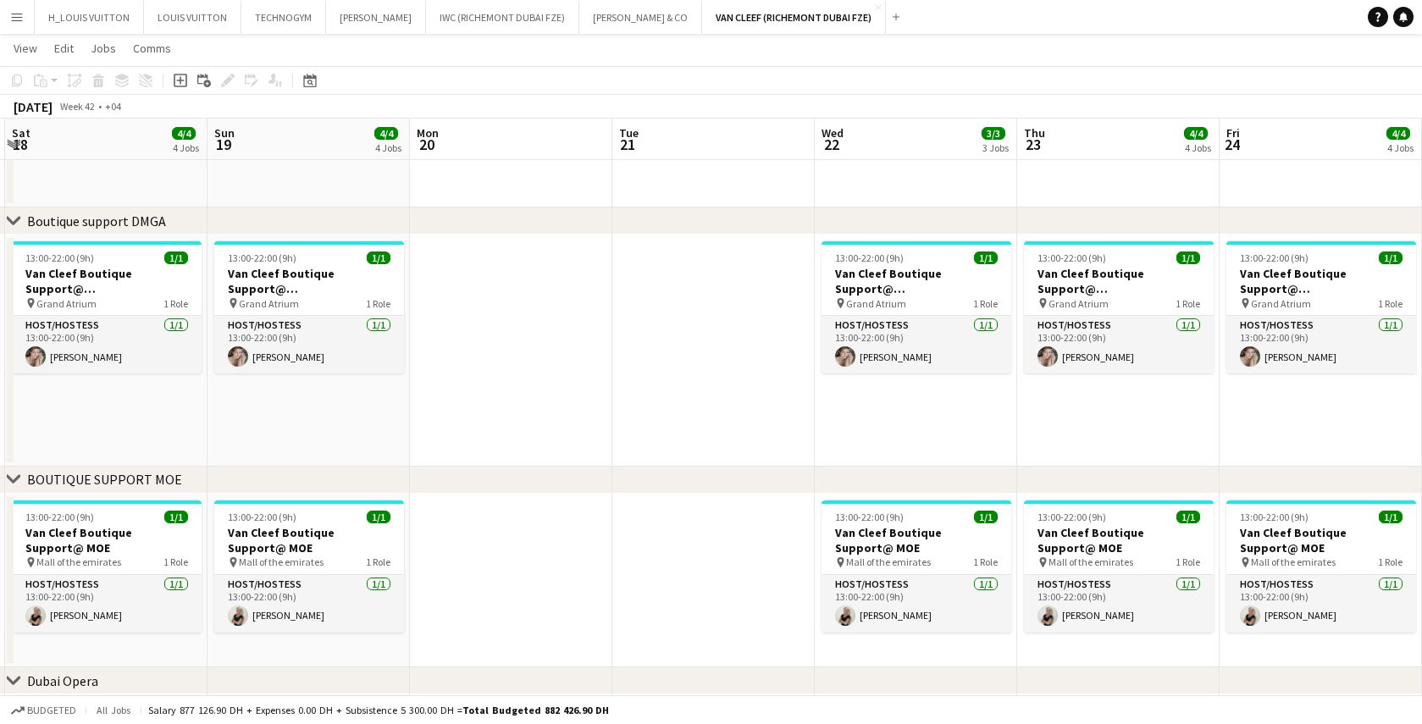
drag, startPoint x: 1148, startPoint y: 430, endPoint x: 1429, endPoint y: 414, distance: 281.7
click at [1422, 414] on html "Menu Boards Boards Boards All jobs Status Workforce Workforce My Workforce Recr…" at bounding box center [711, 179] width 1422 height 1794
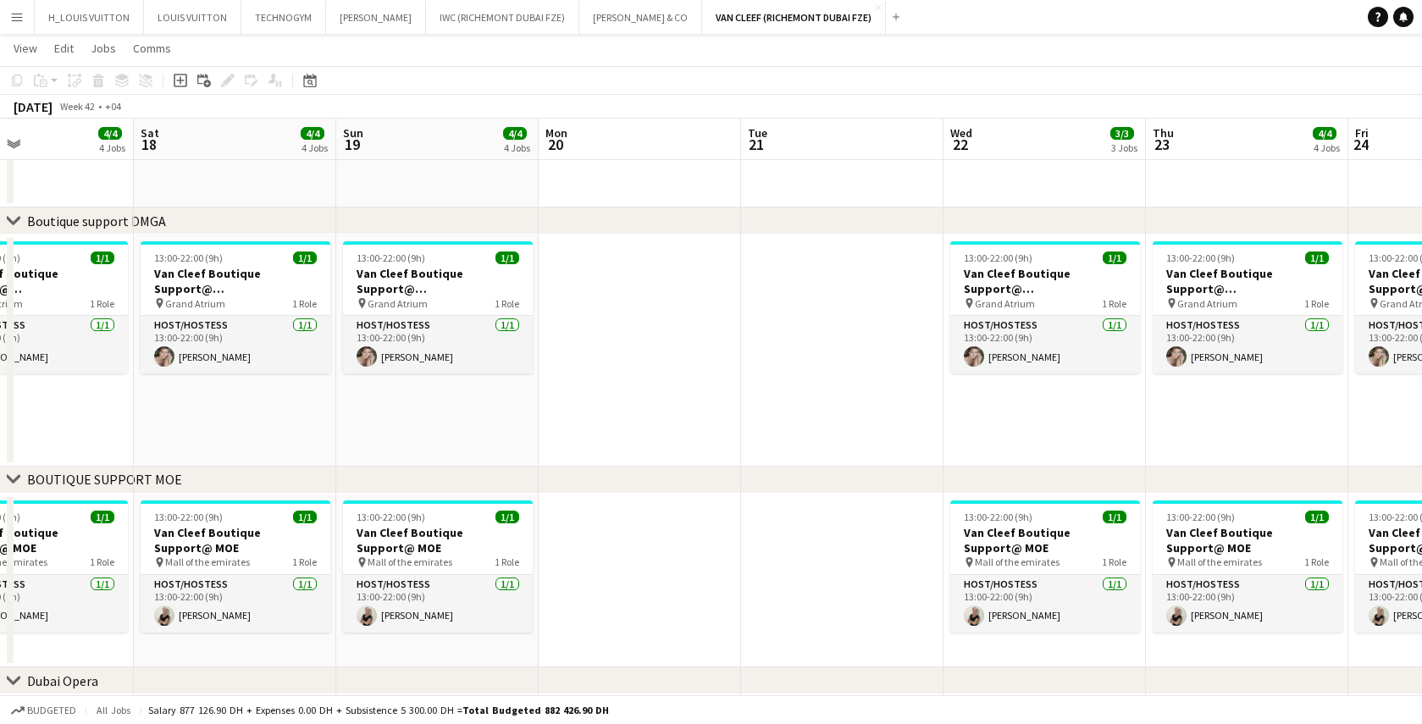
drag, startPoint x: 377, startPoint y: 413, endPoint x: 1215, endPoint y: 422, distance: 837.9
click at [1215, 422] on app-calendar-viewport "Wed 15 3/3 3 Jobs Thu 16 4/4 4 Jobs Fri 17 4/4 4 Jobs Sat 18 4/4 4 Jobs Sun 19 …" at bounding box center [711, 198] width 1422 height 1699
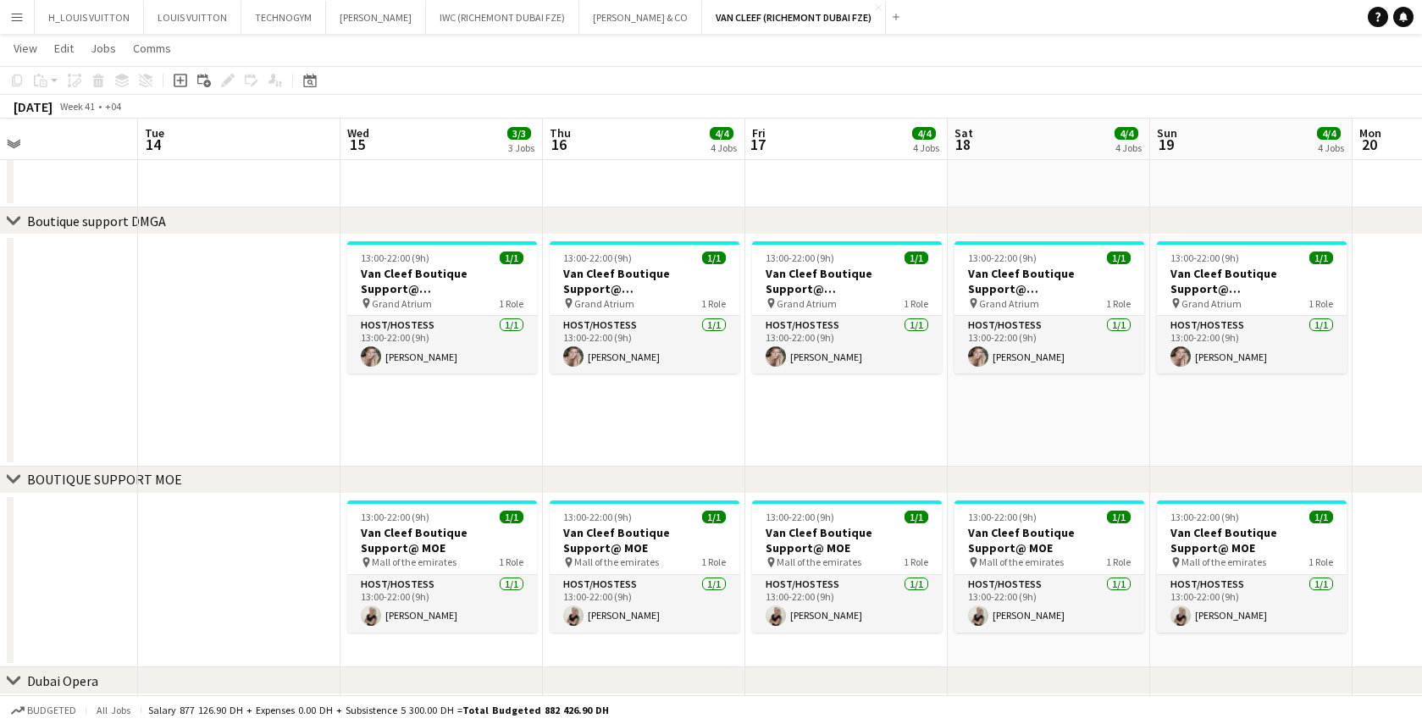
drag, startPoint x: 497, startPoint y: 435, endPoint x: 1254, endPoint y: 419, distance: 756.7
click at [1254, 419] on app-calendar-viewport "Sat 11 4/4 4 Jobs Sun 12 4/4 4 Jobs Mon 13 Tue 14 Wed 15 3/3 3 Jobs Thu 16 4/4 …" at bounding box center [711, 198] width 1422 height 1699
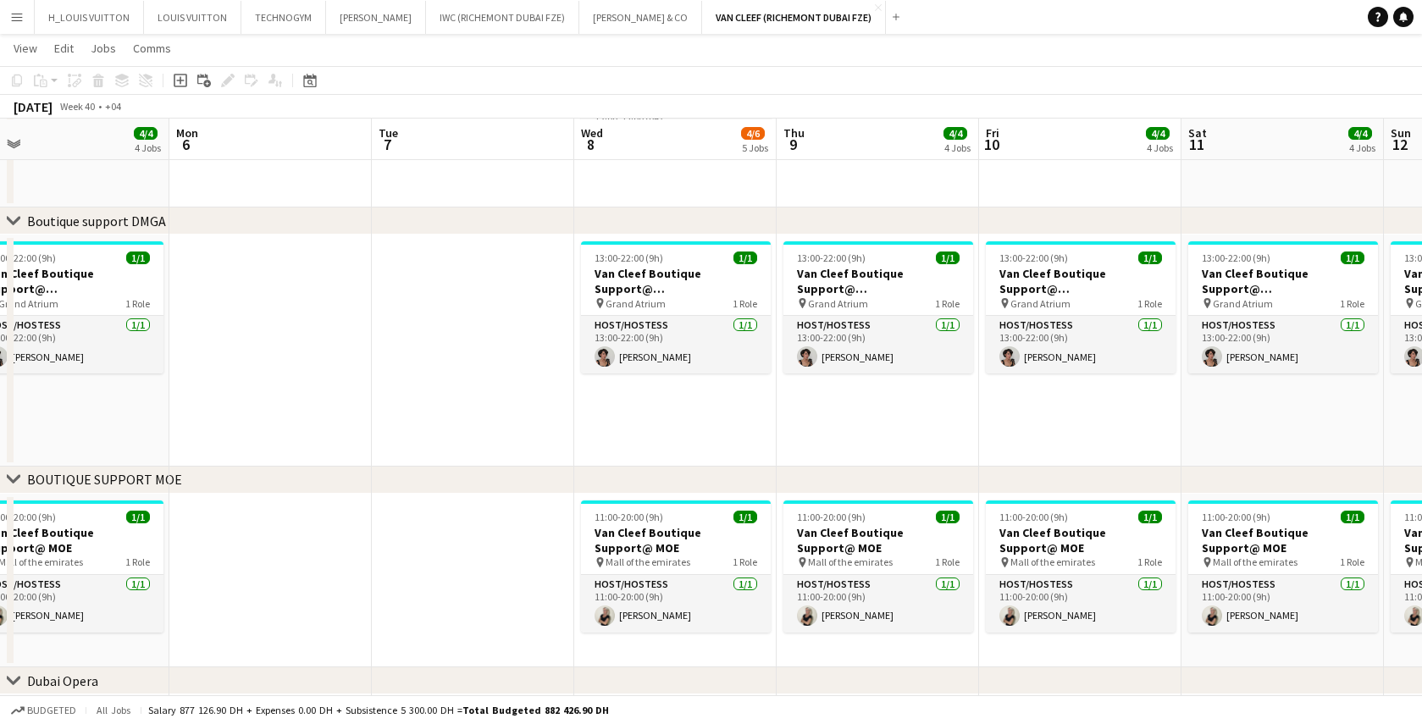
drag, startPoint x: 294, startPoint y: 416, endPoint x: 1112, endPoint y: 402, distance: 818.5
click at [1135, 397] on app-calendar-viewport "Fri 3 3/4 4 Jobs Sat 4 4/4 4 Jobs Sun 5 4/4 4 Jobs Mon 6 Tue 7 Wed 8 4/6 5 Jobs…" at bounding box center [711, 198] width 1422 height 1699
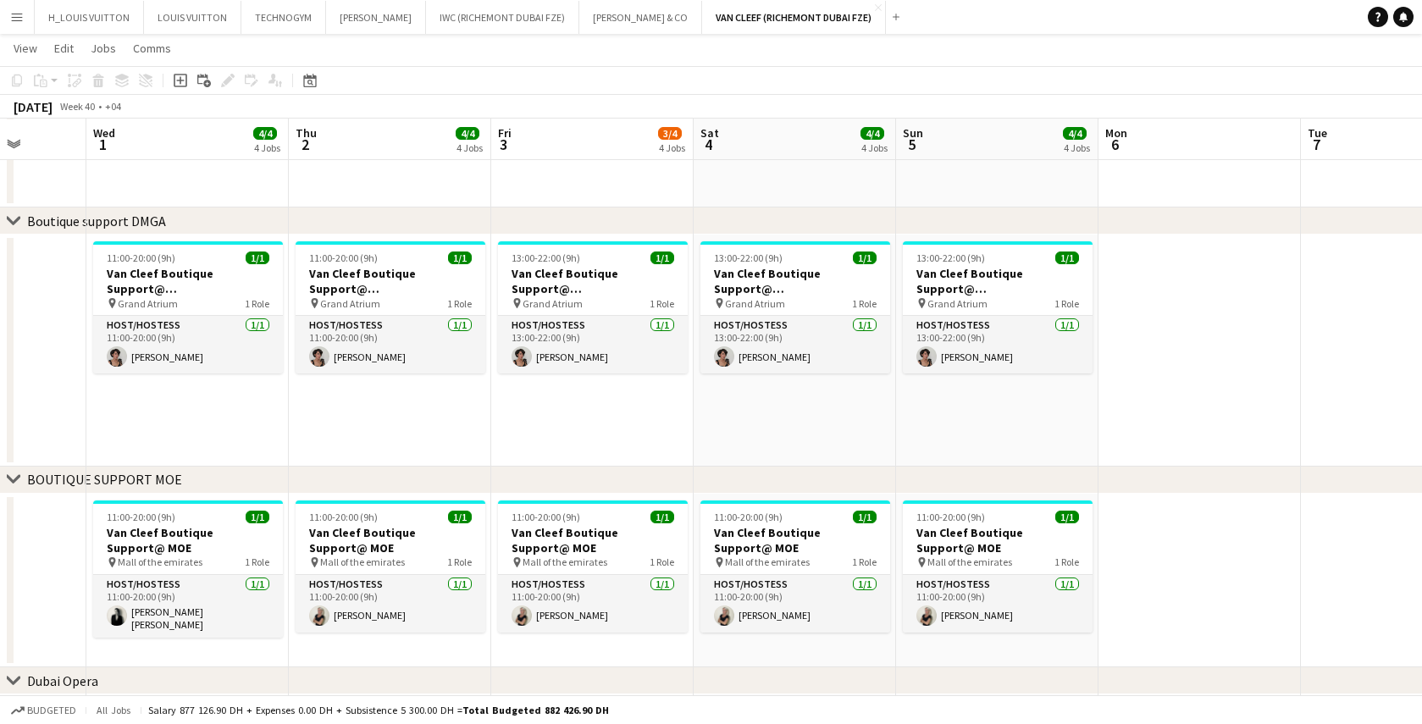
drag, startPoint x: 385, startPoint y: 408, endPoint x: 1152, endPoint y: 391, distance: 767.8
click at [1152, 391] on app-calendar-viewport "Mon 29 13/15 1 Job Tue 30 Wed 1 4/4 4 Jobs Thu 2 4/4 4 Jobs Fri 3 3/4 4 Jobs Sa…" at bounding box center [711, 198] width 1422 height 1699
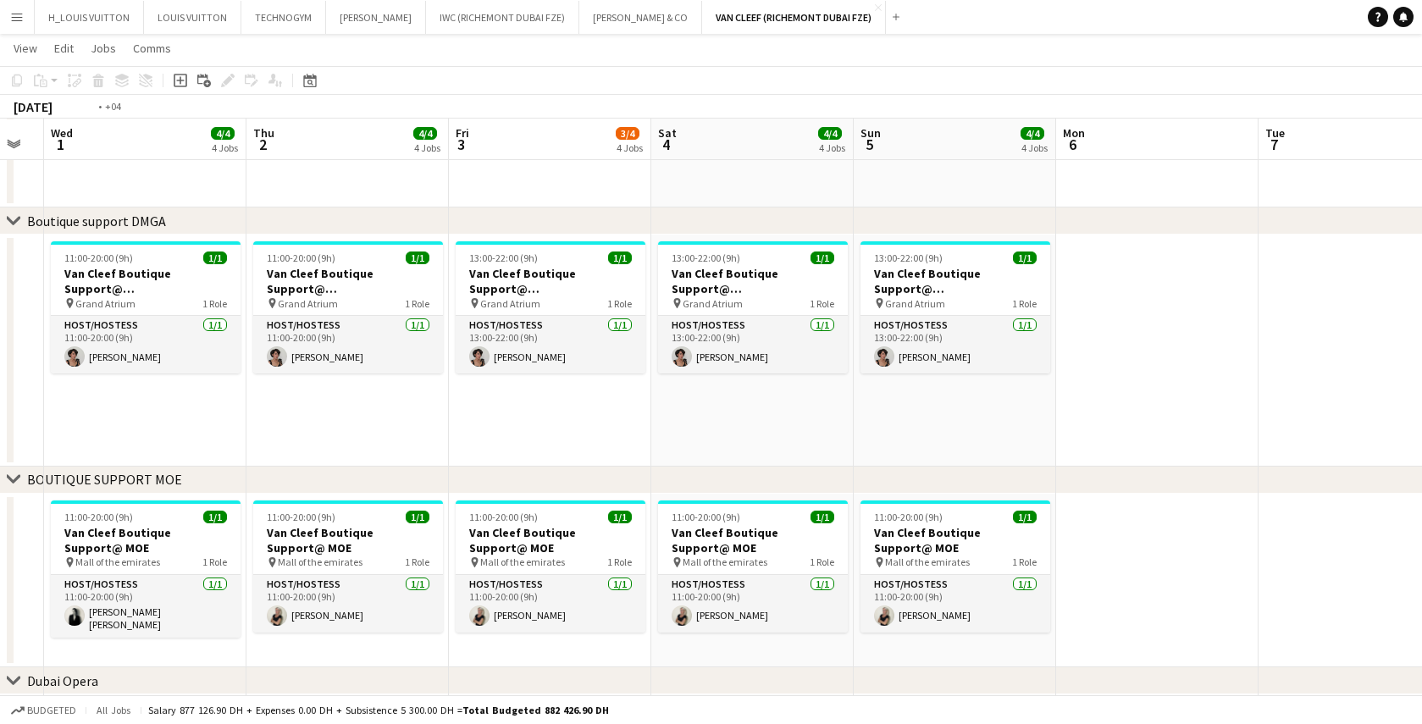
scroll to position [0, 538]
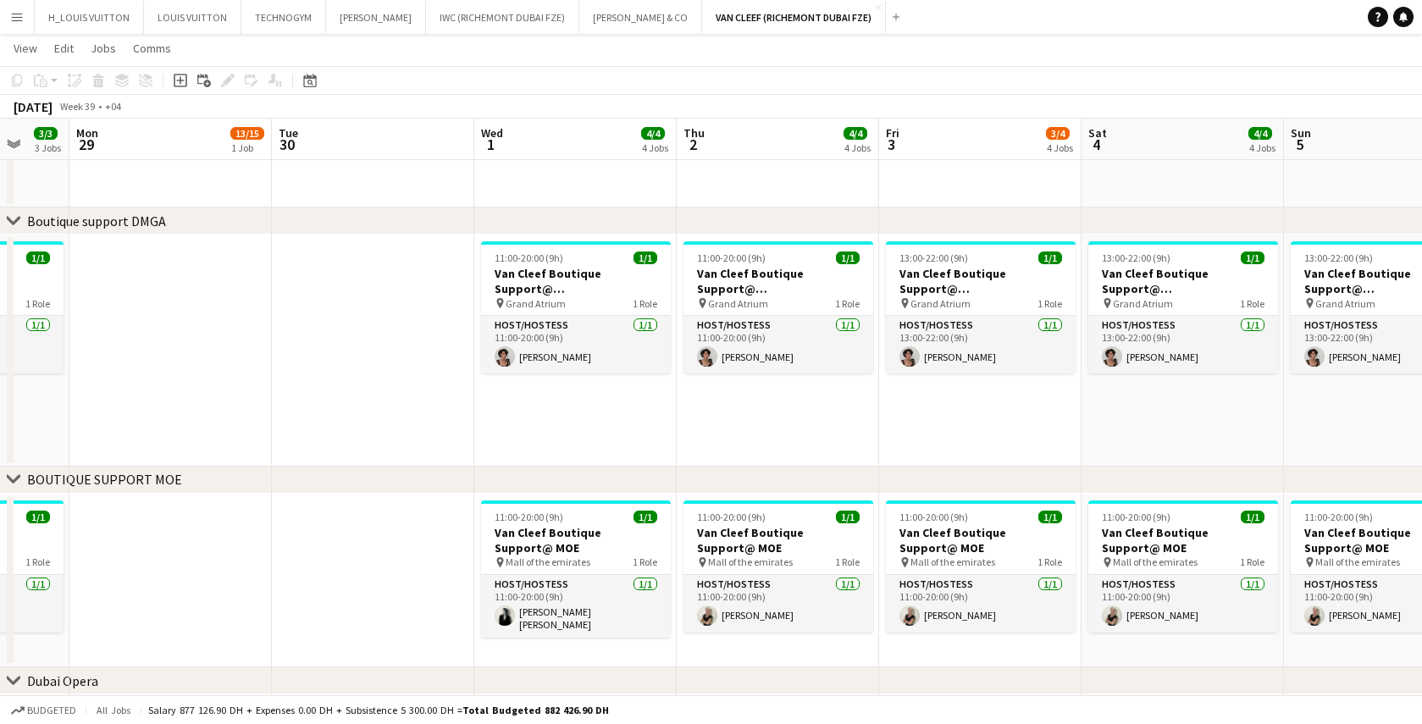
drag, startPoint x: 416, startPoint y: 418, endPoint x: 956, endPoint y: 410, distance: 540.6
click at [956, 410] on app-calendar-viewport "Fri 26 3/3 3 Jobs Sat 27 3/3 3 Jobs Sun 28 3/3 3 Jobs Mon 29 13/15 1 Job Tue 30…" at bounding box center [711, 198] width 1422 height 1699
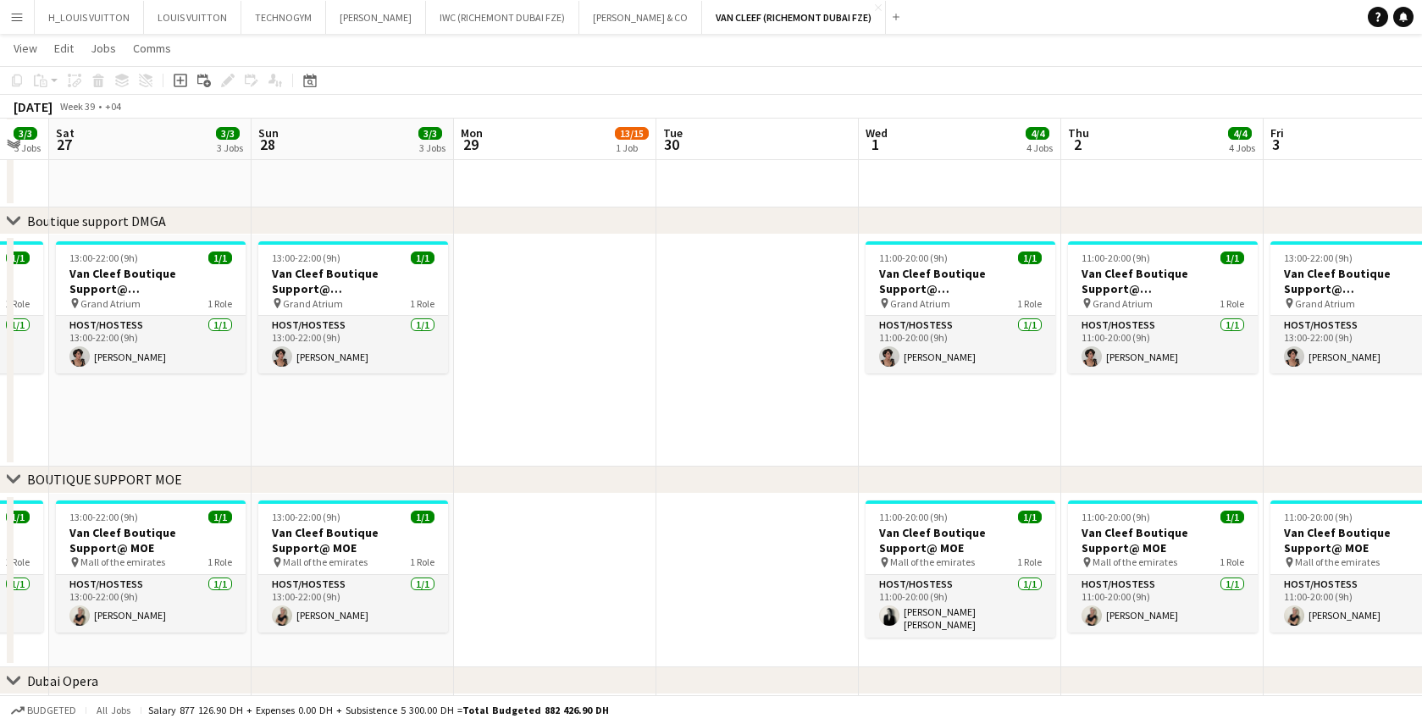
scroll to position [0, 478]
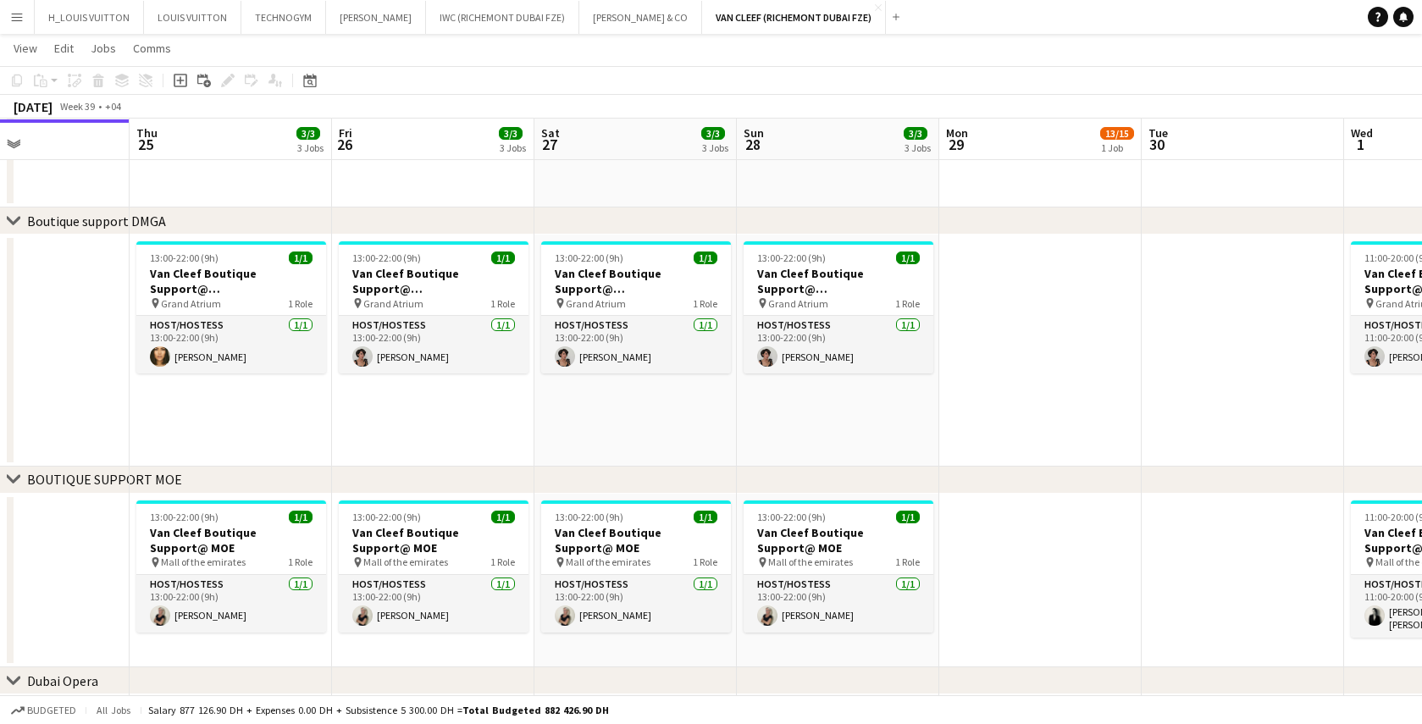
drag, startPoint x: 347, startPoint y: 423, endPoint x: 1125, endPoint y: 422, distance: 778.6
click at [1125, 422] on app-calendar-viewport "Mon 22 2/2 1 Job Tue 23 Wed 24 Thu 25 3/3 3 Jobs Fri 26 3/3 3 Jobs Sat 27 3/3 3…" at bounding box center [711, 198] width 1422 height 1699
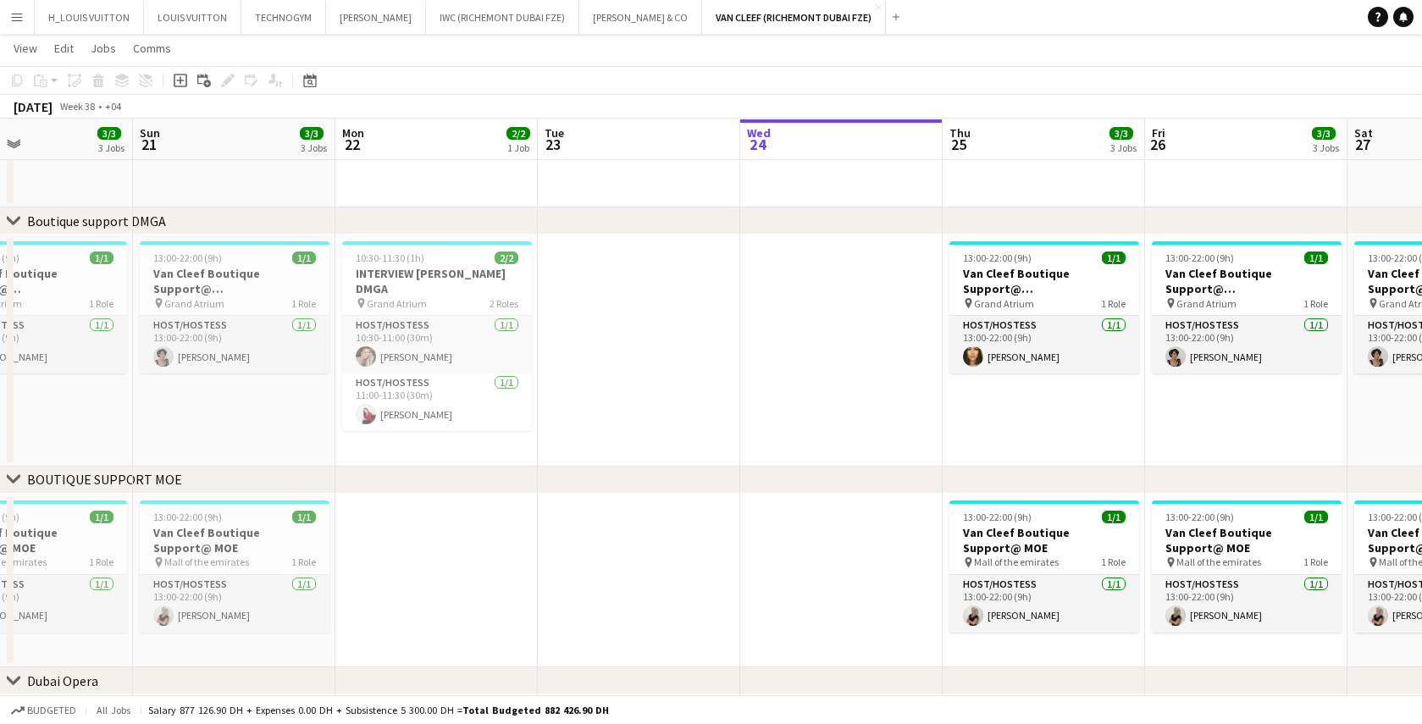
scroll to position [0, 474]
drag, startPoint x: 247, startPoint y: 405, endPoint x: 1061, endPoint y: 411, distance: 814.2
click at [1061, 411] on app-calendar-viewport "Thu 18 5/6 4 Jobs Fri 19 3/3 3 Jobs Sat 20 3/3 3 Jobs Sun 21 3/3 3 Jobs Mon 22 …" at bounding box center [711, 198] width 1422 height 1699
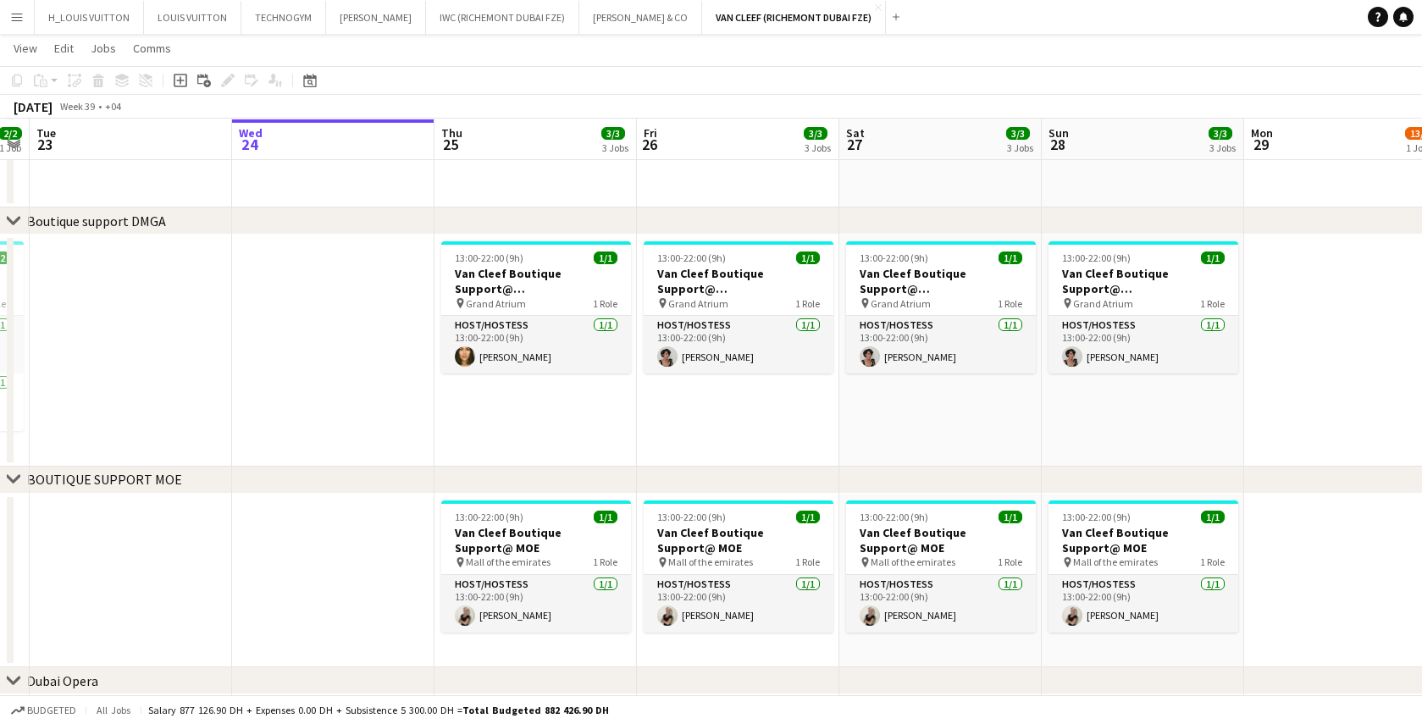
scroll to position [0, 579]
drag, startPoint x: 1157, startPoint y: 413, endPoint x: 647, endPoint y: 446, distance: 511.1
click at [647, 446] on app-calendar-viewport "Sat 20 3/3 3 Jobs Sun 21 3/3 3 Jobs Mon 22 2/2 1 Job Tue 23 Wed 24 Thu 25 3/3 3…" at bounding box center [711, 198] width 1422 height 1699
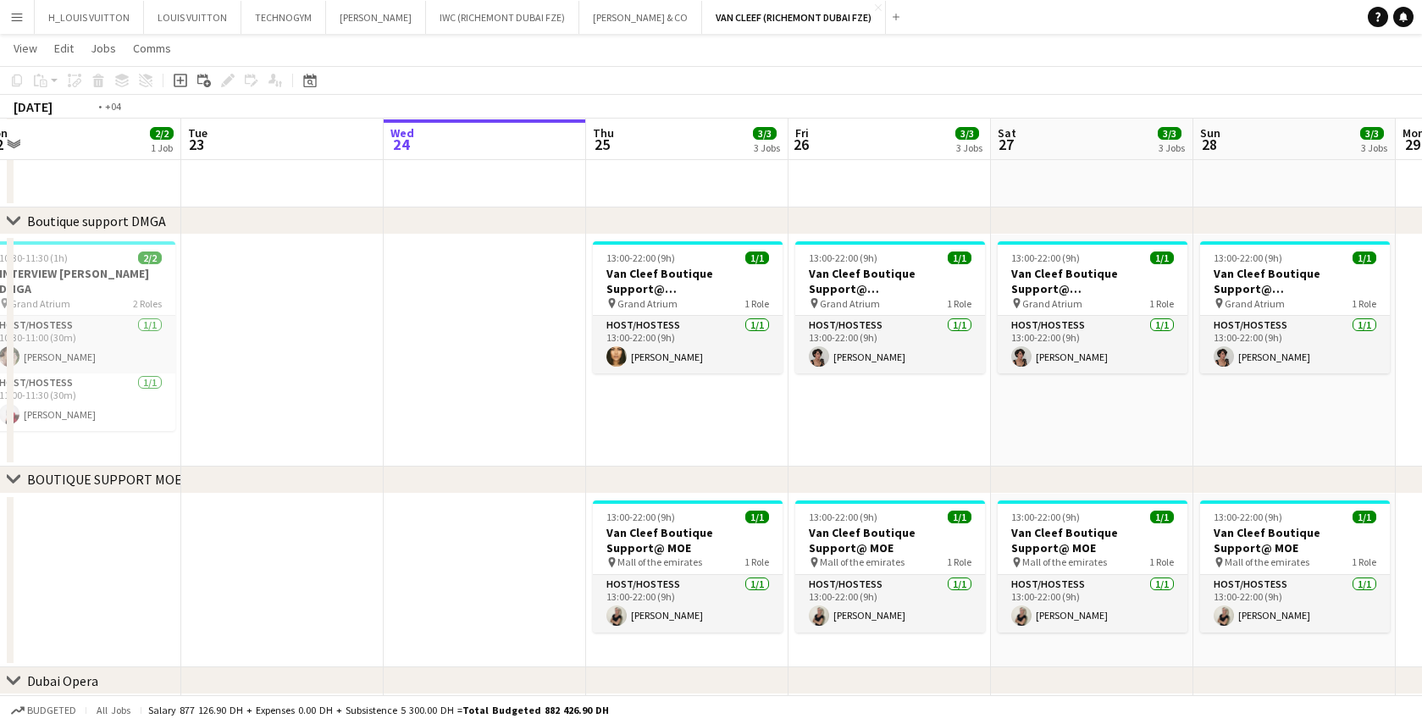
scroll to position [0, 496]
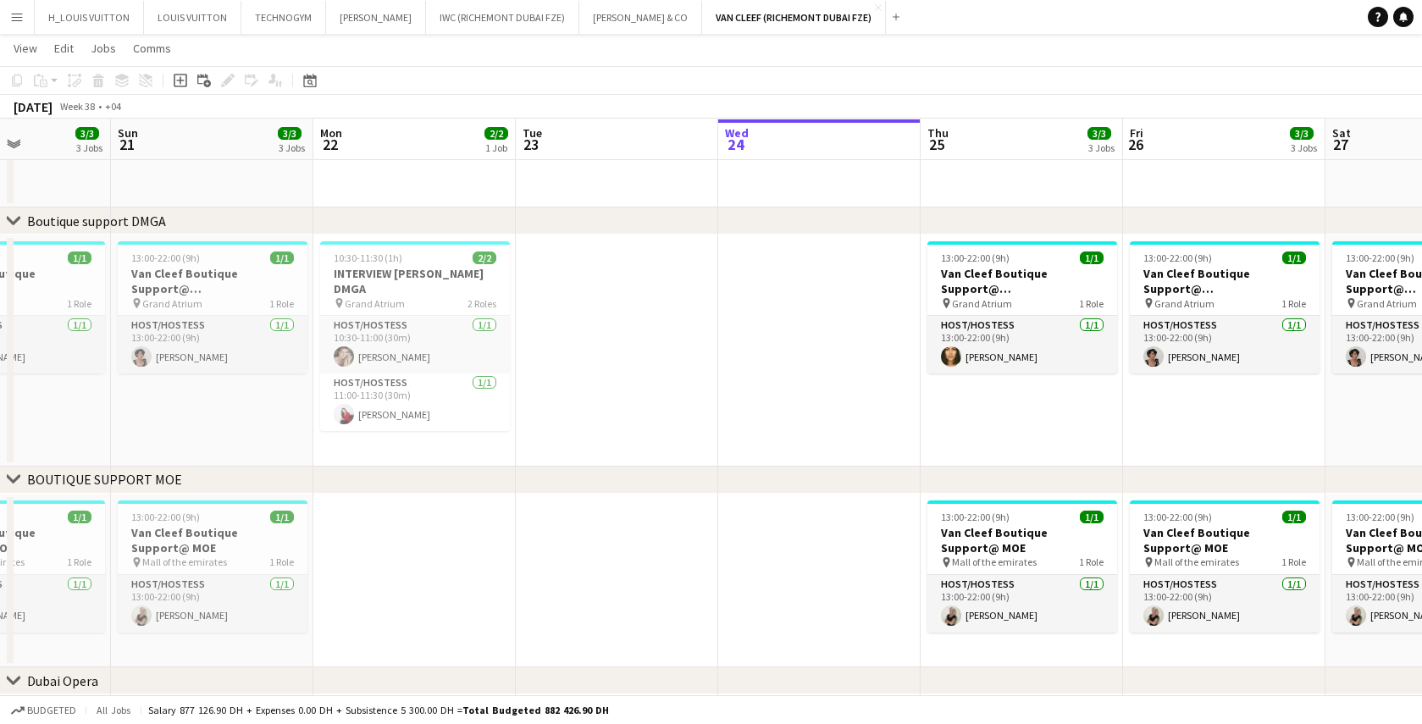
drag, startPoint x: 307, startPoint y: 411, endPoint x: 740, endPoint y: 427, distance: 434.1
click at [740, 427] on app-calendar-viewport "Thu 18 5/6 4 Jobs Fri 19 3/3 3 Jobs Sat 20 3/3 3 Jobs Sun 21 3/3 3 Jobs Mon 22 …" at bounding box center [711, 198] width 1422 height 1699
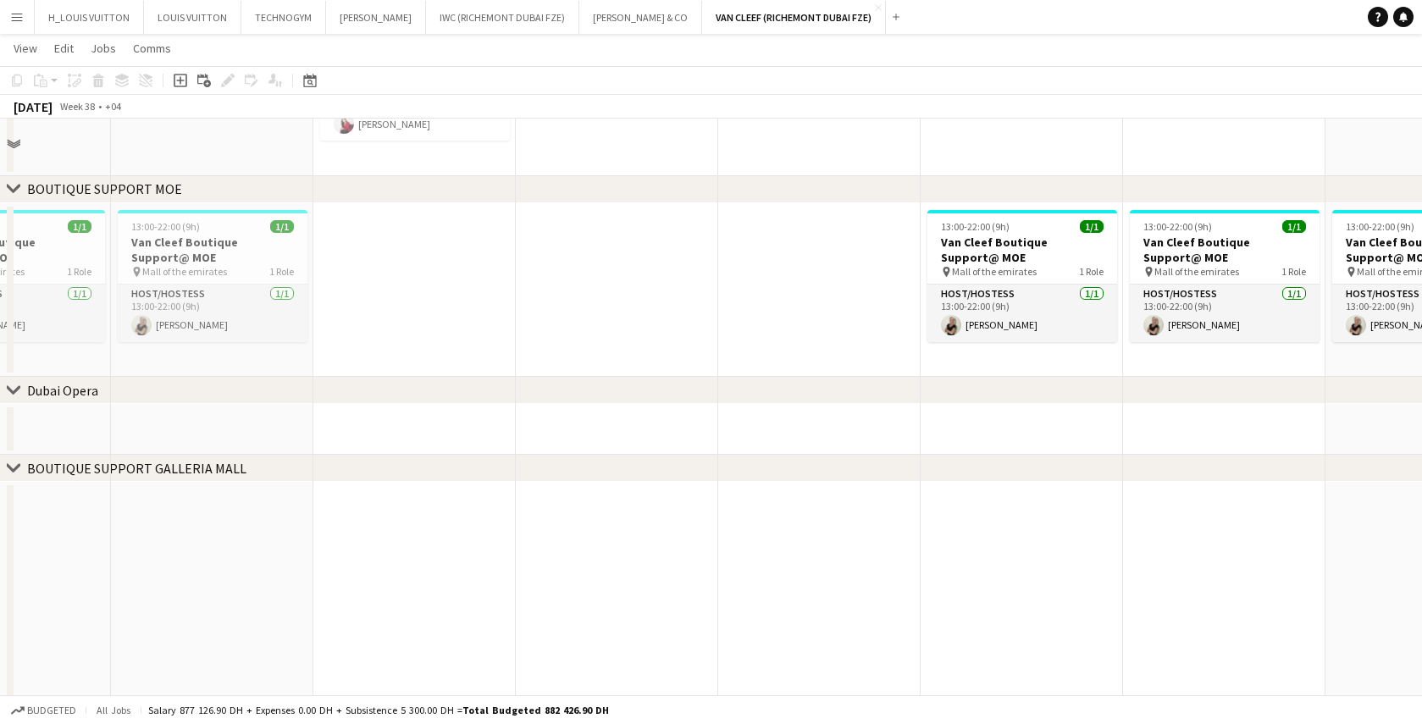
scroll to position [912, 0]
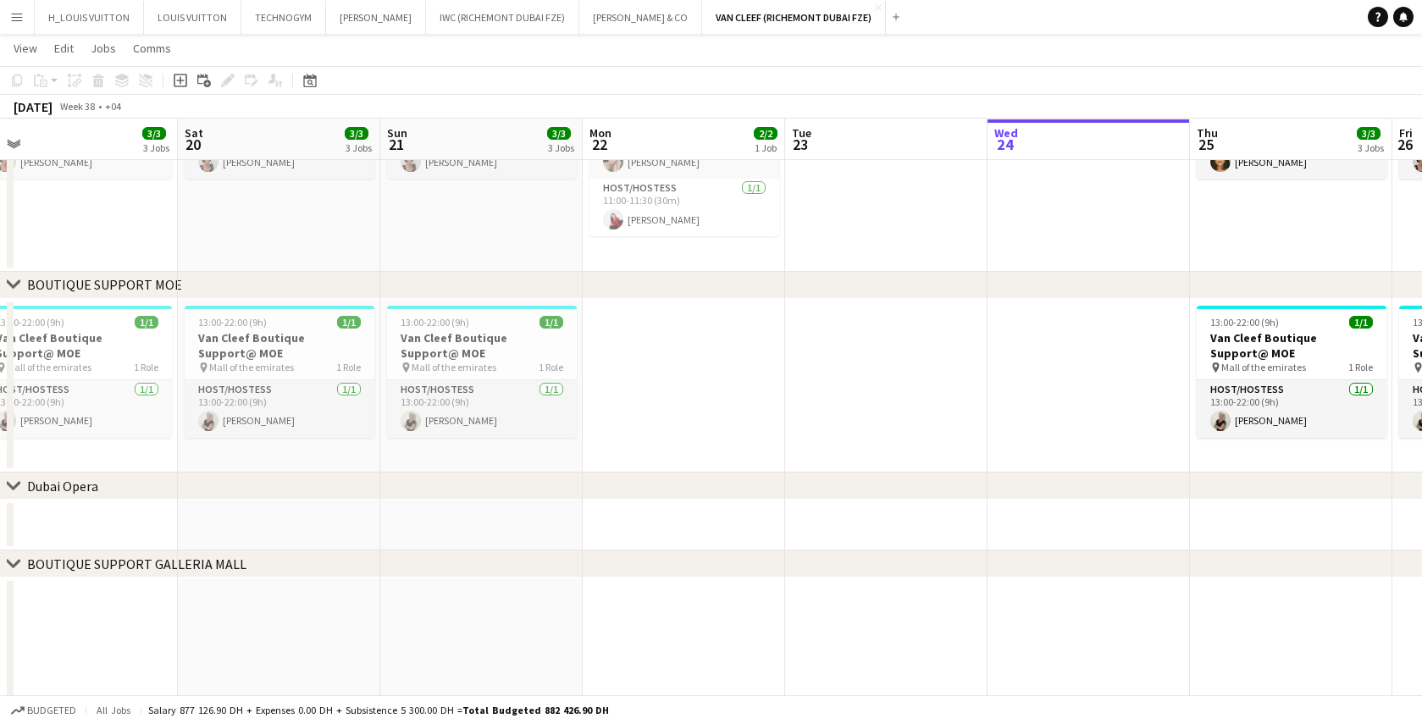
drag, startPoint x: 571, startPoint y: 408, endPoint x: 997, endPoint y: 395, distance: 426.4
click at [990, 396] on app-calendar-viewport "Wed 17 Thu 18 5/6 4 Jobs Fri 19 3/3 3 Jobs Sat 20 3/3 3 Jobs Sun 21 3/3 3 Jobs …" at bounding box center [711, 3] width 1422 height 1699
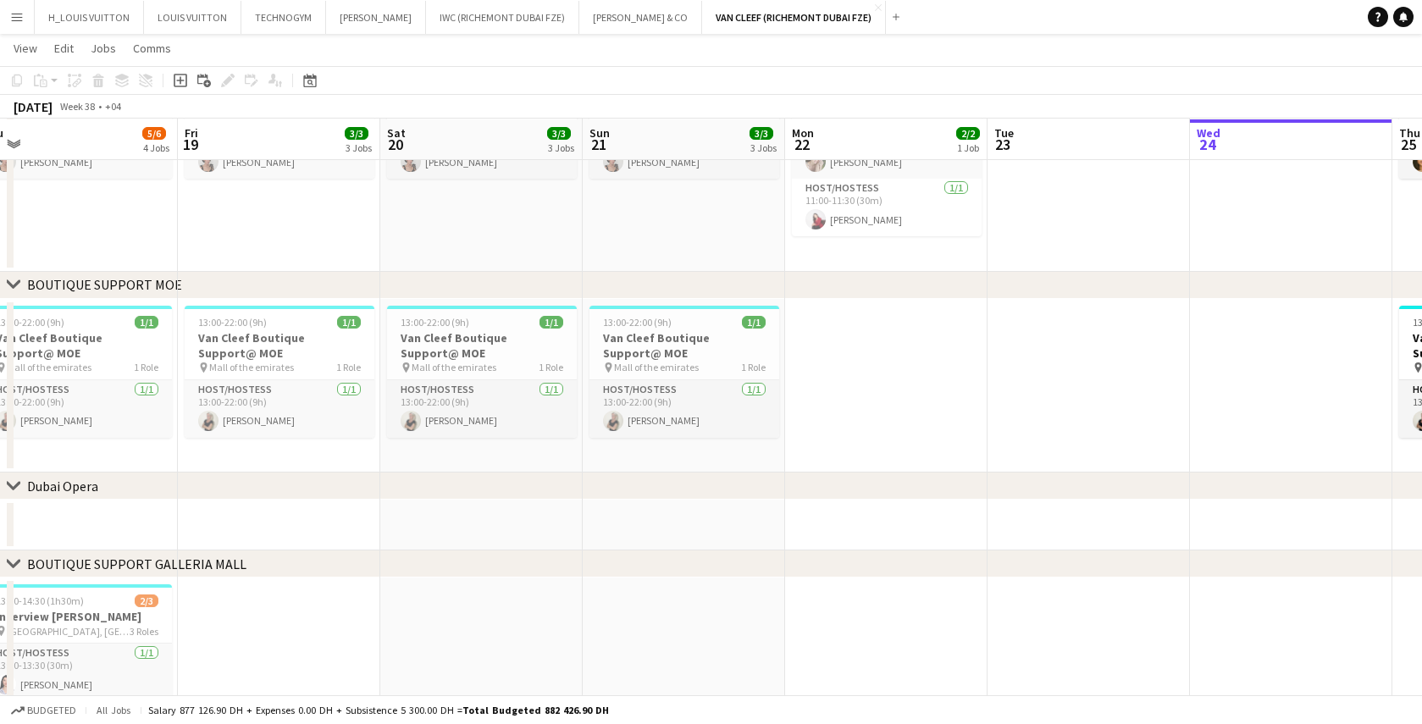
scroll to position [0, 365]
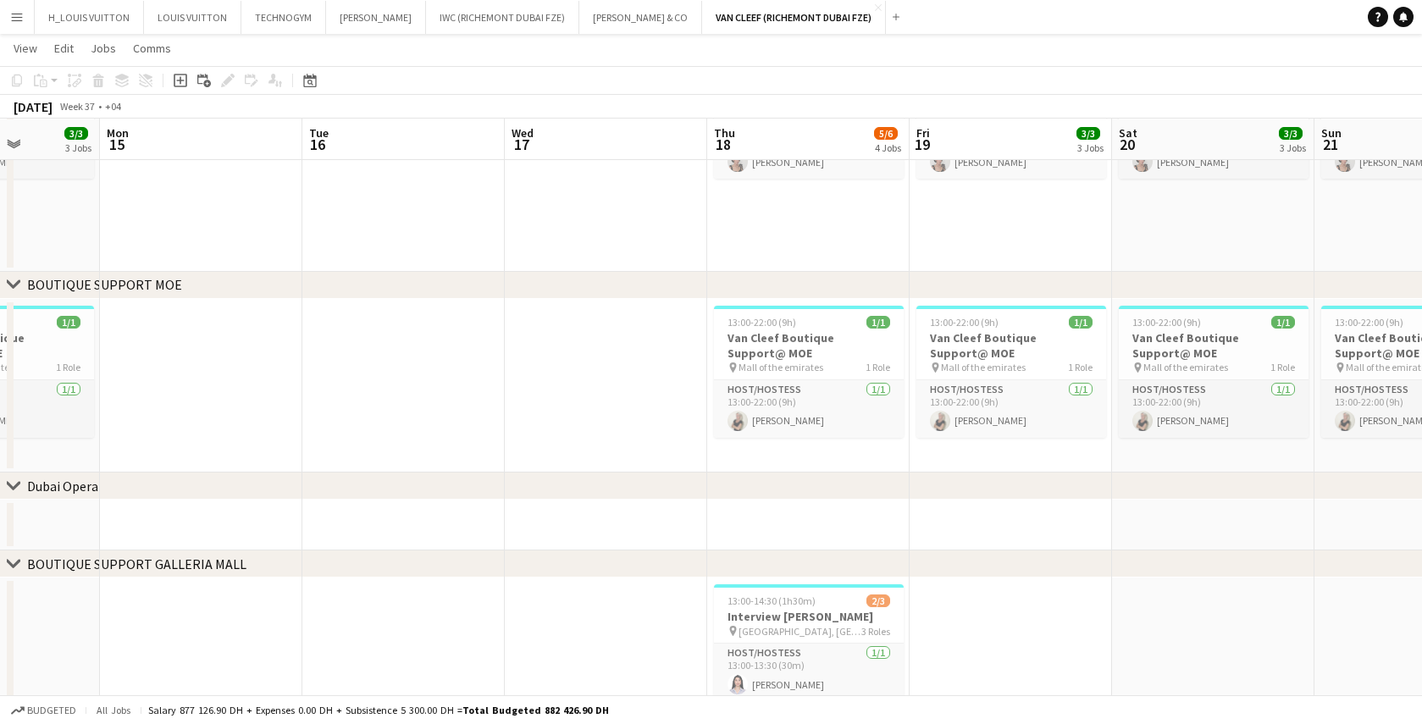
drag, startPoint x: 108, startPoint y: 453, endPoint x: 978, endPoint y: 409, distance: 871.2
click at [978, 409] on app-calendar-viewport "Fri 12 3/3 3 Jobs Sat 13 3/3 3 Jobs Sun 14 3/3 3 Jobs Mon 15 Tue 16 Wed 17 Thu …" at bounding box center [711, 3] width 1422 height 1699
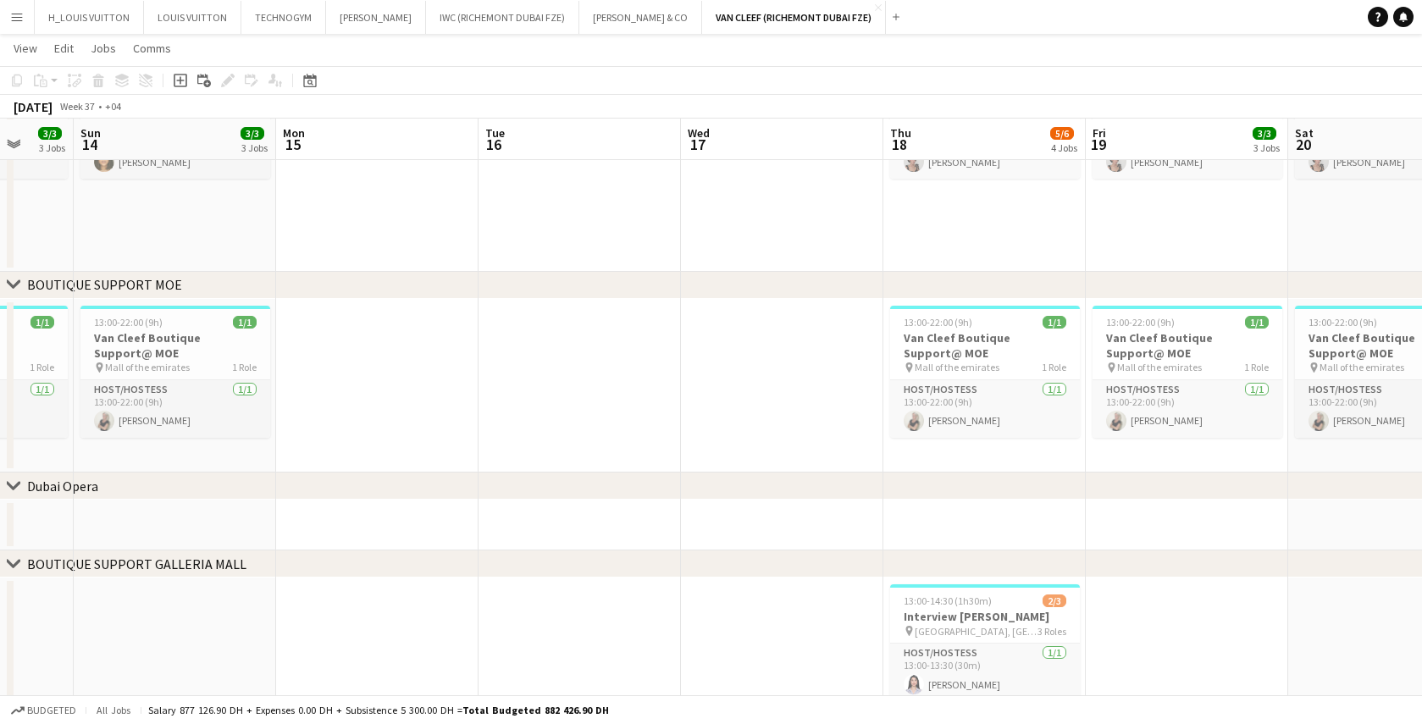
drag, startPoint x: 368, startPoint y: 383, endPoint x: 1200, endPoint y: 340, distance: 833.9
click at [1200, 340] on app-calendar-viewport "Thu 11 3/3 3 Jobs Fri 12 3/3 3 Jobs Sat 13 3/3 3 Jobs Sun 14 3/3 3 Jobs Mon 15 …" at bounding box center [711, 3] width 1422 height 1699
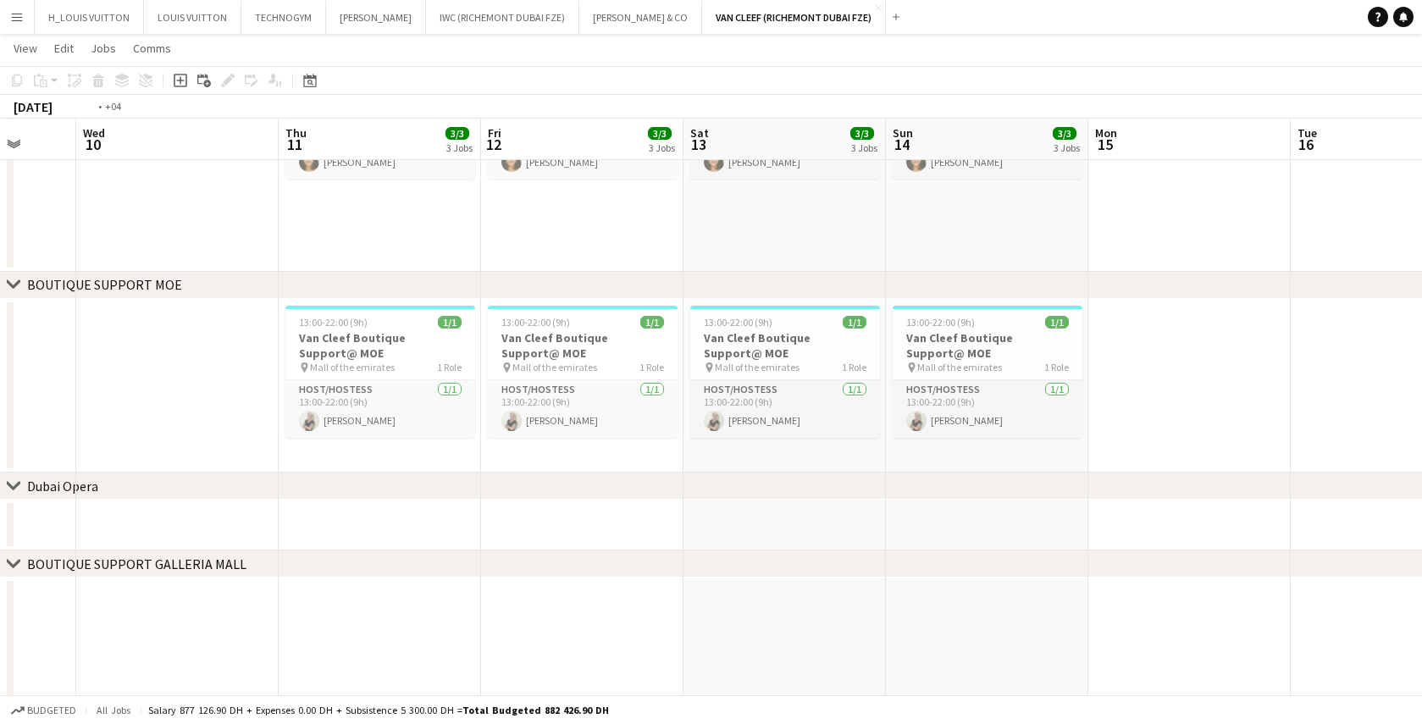
drag, startPoint x: 97, startPoint y: 406, endPoint x: 861, endPoint y: 381, distance: 763.7
click at [861, 381] on app-calendar-viewport "Sun 7 3/3 3 Jobs Mon 8 Tue 9 Wed 10 Thu 11 3/3 3 Jobs Fri 12 3/3 3 Jobs Sat 13 …" at bounding box center [711, 3] width 1422 height 1699
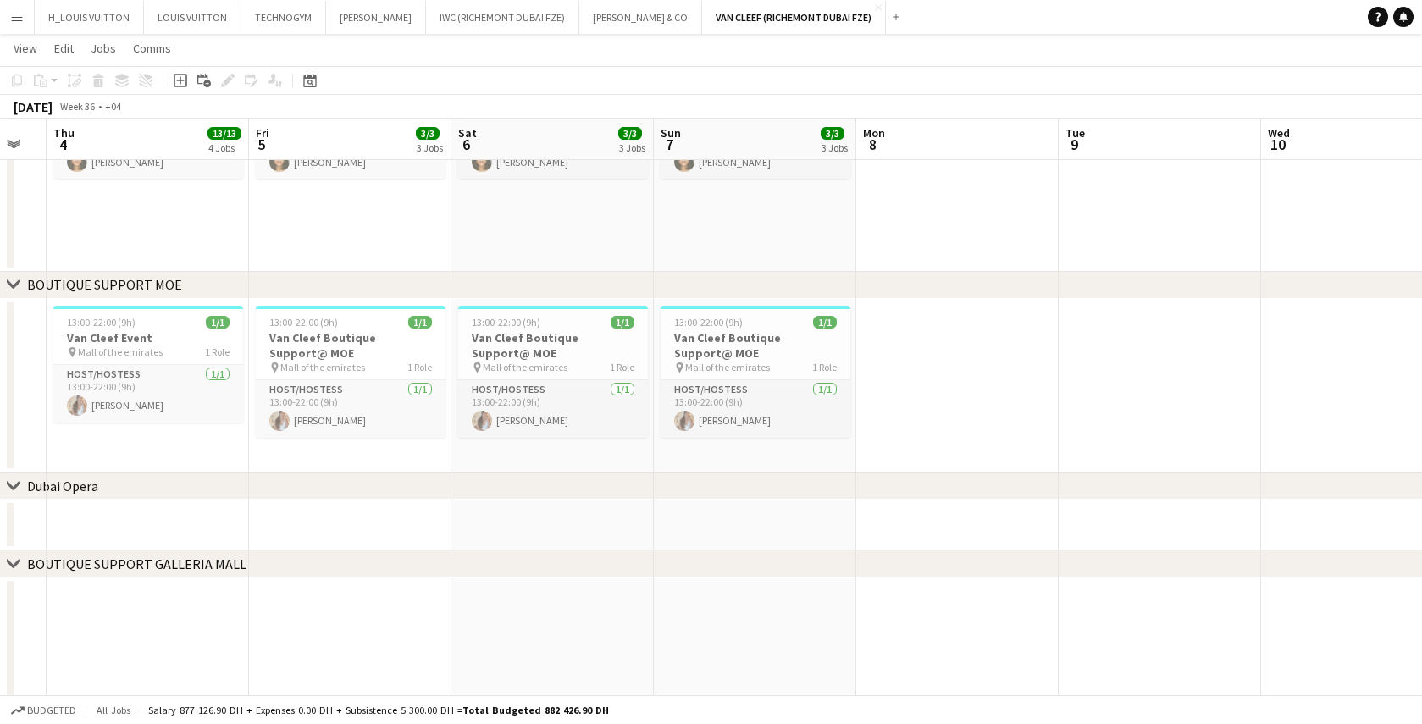
drag, startPoint x: 674, startPoint y: 376, endPoint x: 1049, endPoint y: 353, distance: 375.2
click at [1049, 353] on app-calendar-viewport "Tue 2 Wed 3 Thu 4 13/13 4 Jobs Fri 5 3/3 3 Jobs Sat 6 3/3 3 Jobs Sun 7 3/3 3 Jo…" at bounding box center [711, 3] width 1422 height 1699
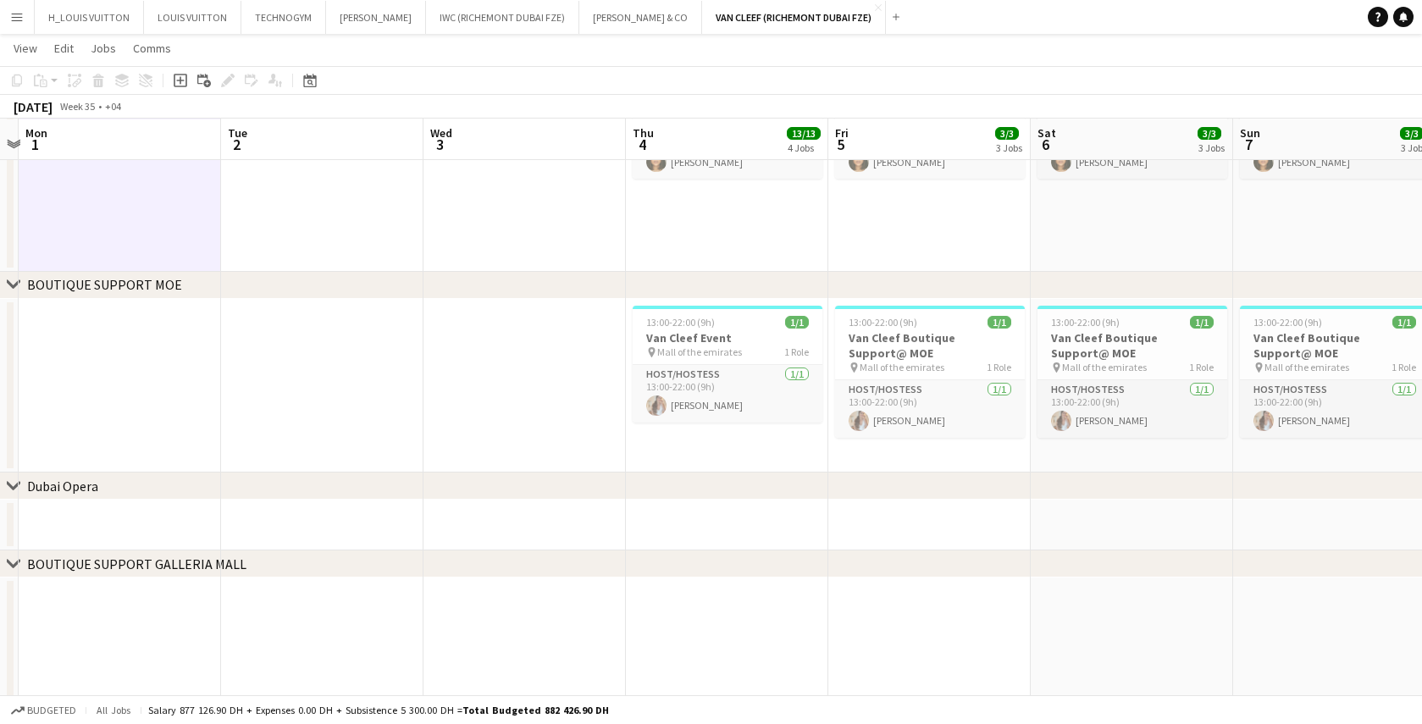
scroll to position [0, 391]
drag, startPoint x: 116, startPoint y: 442, endPoint x: 690, endPoint y: 428, distance: 574.6
click at [690, 428] on app-calendar-viewport "Sat 30 Sun 31 Mon 1 Tue 2 Wed 3 Thu 4 13/13 4 Jobs Fri 5 3/3 3 Jobs Sat 6 3/3 3…" at bounding box center [711, 3] width 1422 height 1699
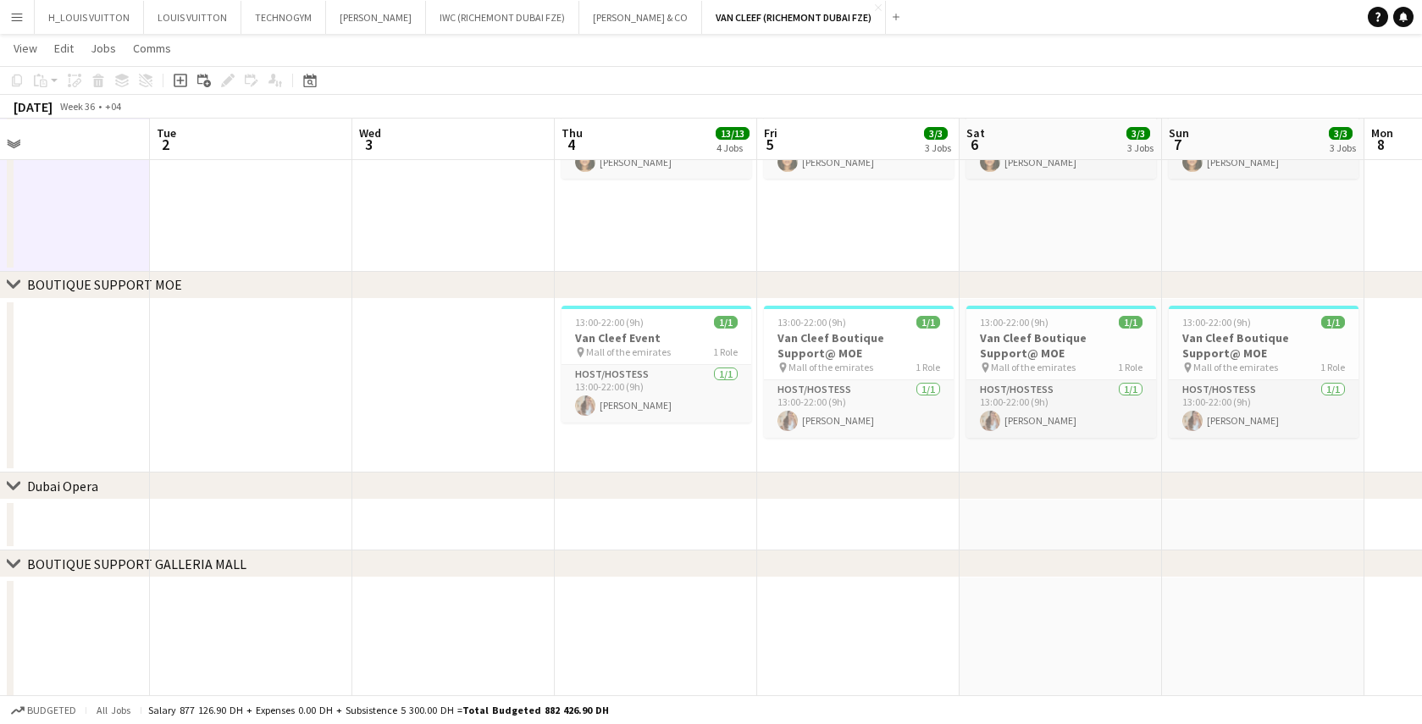
scroll to position [0, 459]
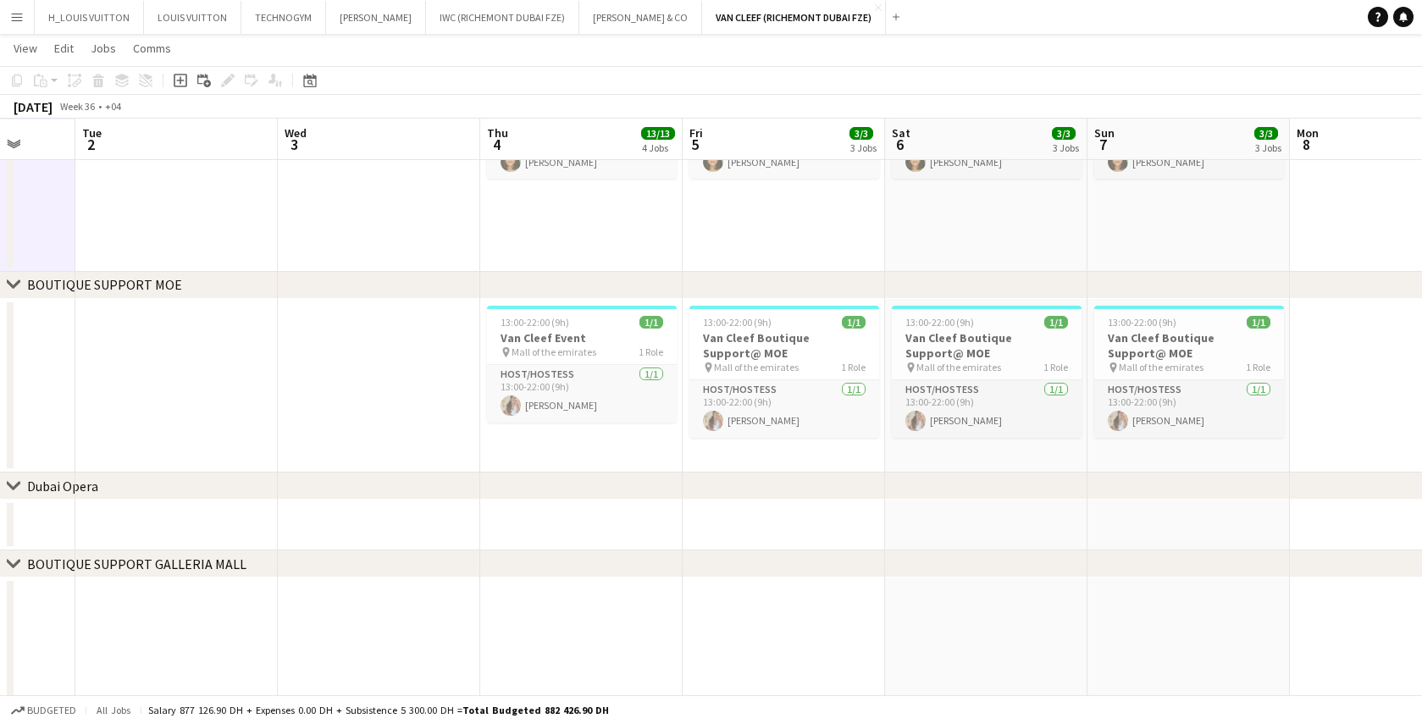
drag, startPoint x: 484, startPoint y: 394, endPoint x: -7, endPoint y: 412, distance: 490.9
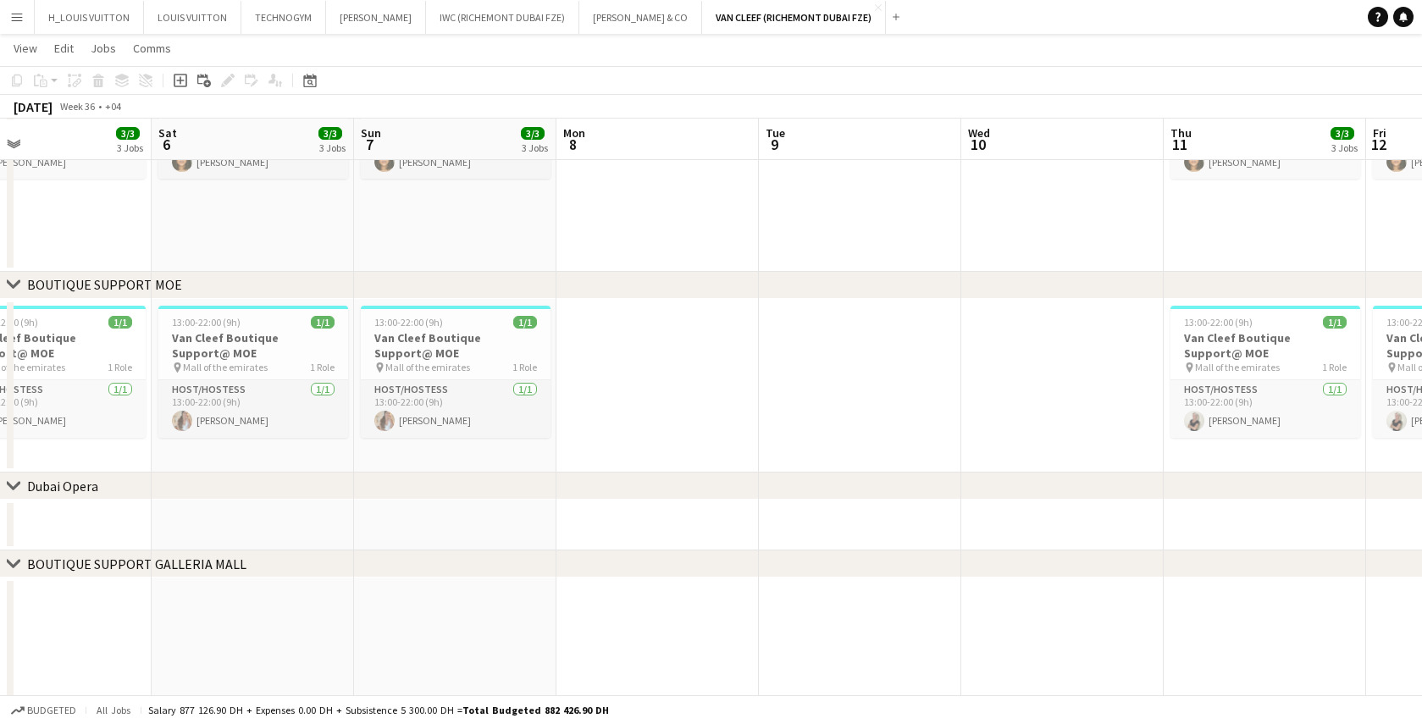
scroll to position [0, 751]
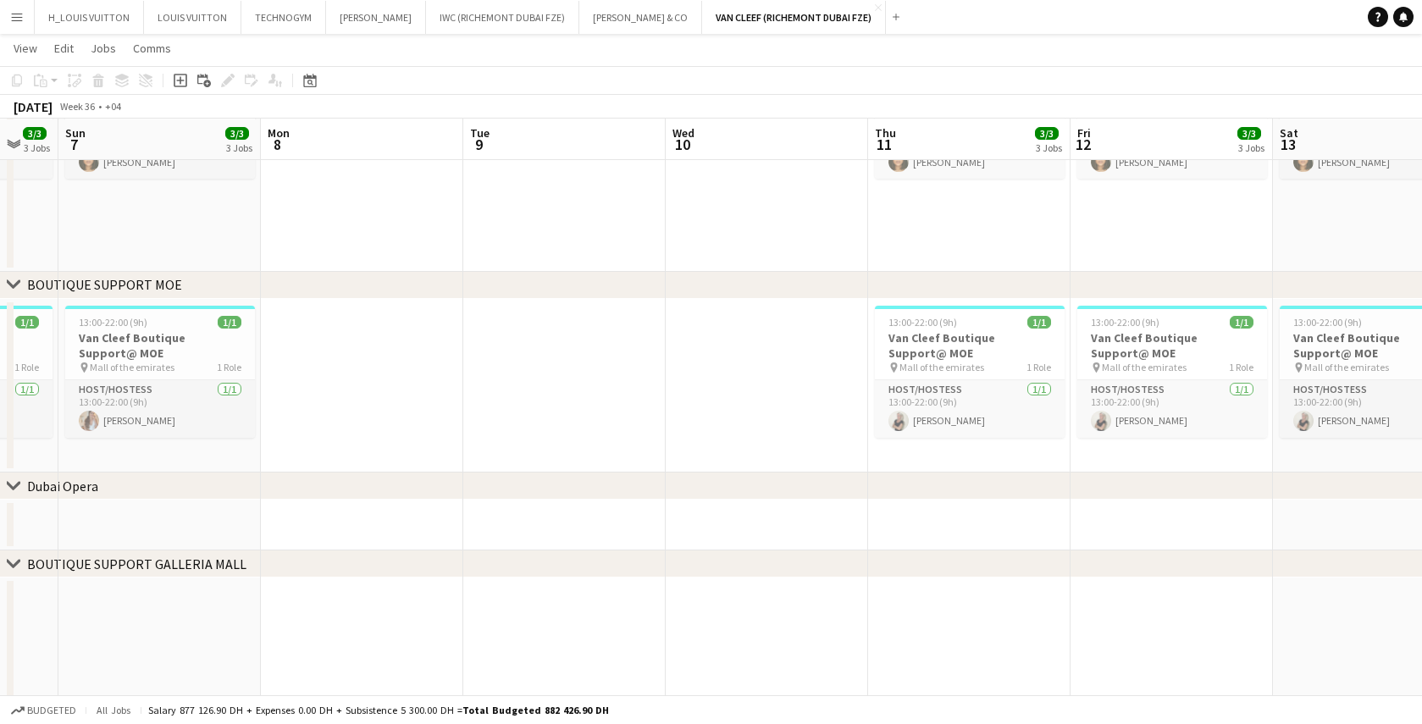
drag, startPoint x: 894, startPoint y: 393, endPoint x: 483, endPoint y: 415, distance: 411.5
click at [483, 415] on app-calendar-viewport "Wed 3 Thu 4 13/13 4 Jobs Fri 5 3/3 3 Jobs Sat 6 3/3 3 Jobs Sun 7 3/3 3 Jobs Mon…" at bounding box center [711, 3] width 1422 height 1699
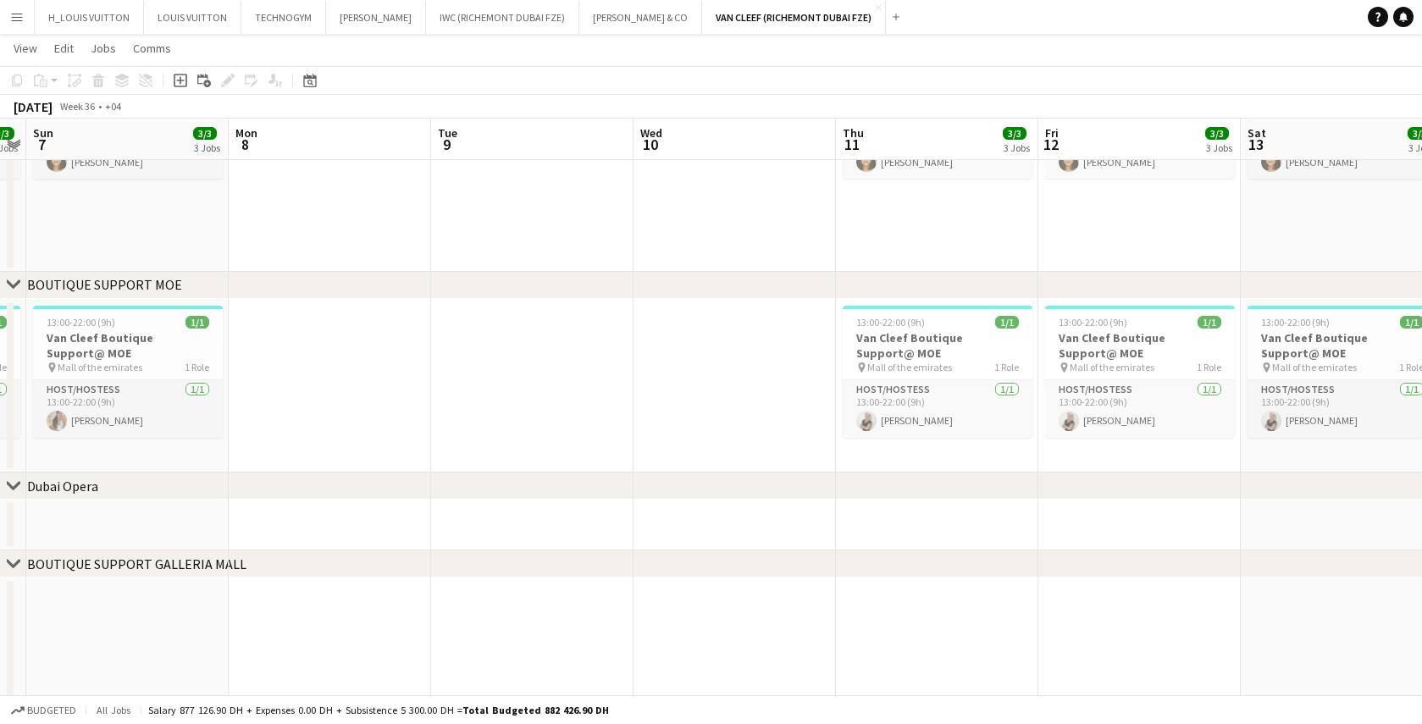
drag, startPoint x: 493, startPoint y: 381, endPoint x: 450, endPoint y: 380, distance: 43.2
click at [450, 380] on app-calendar-viewport "Wed 3 Thu 4 13/13 4 Jobs Fri 5 3/3 3 Jobs Sat 6 3/3 3 Jobs Sun 7 3/3 3 Jobs Mon…" at bounding box center [711, 3] width 1422 height 1699
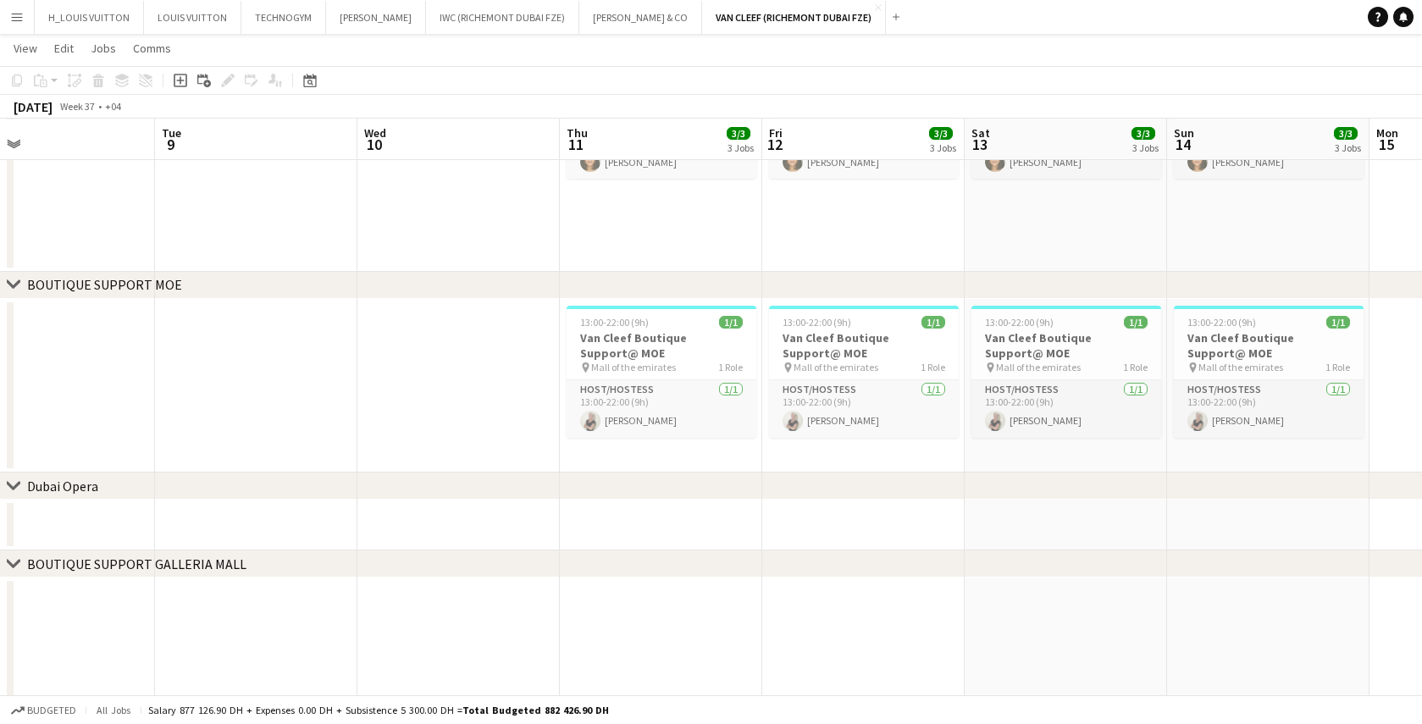
scroll to position [0, 818]
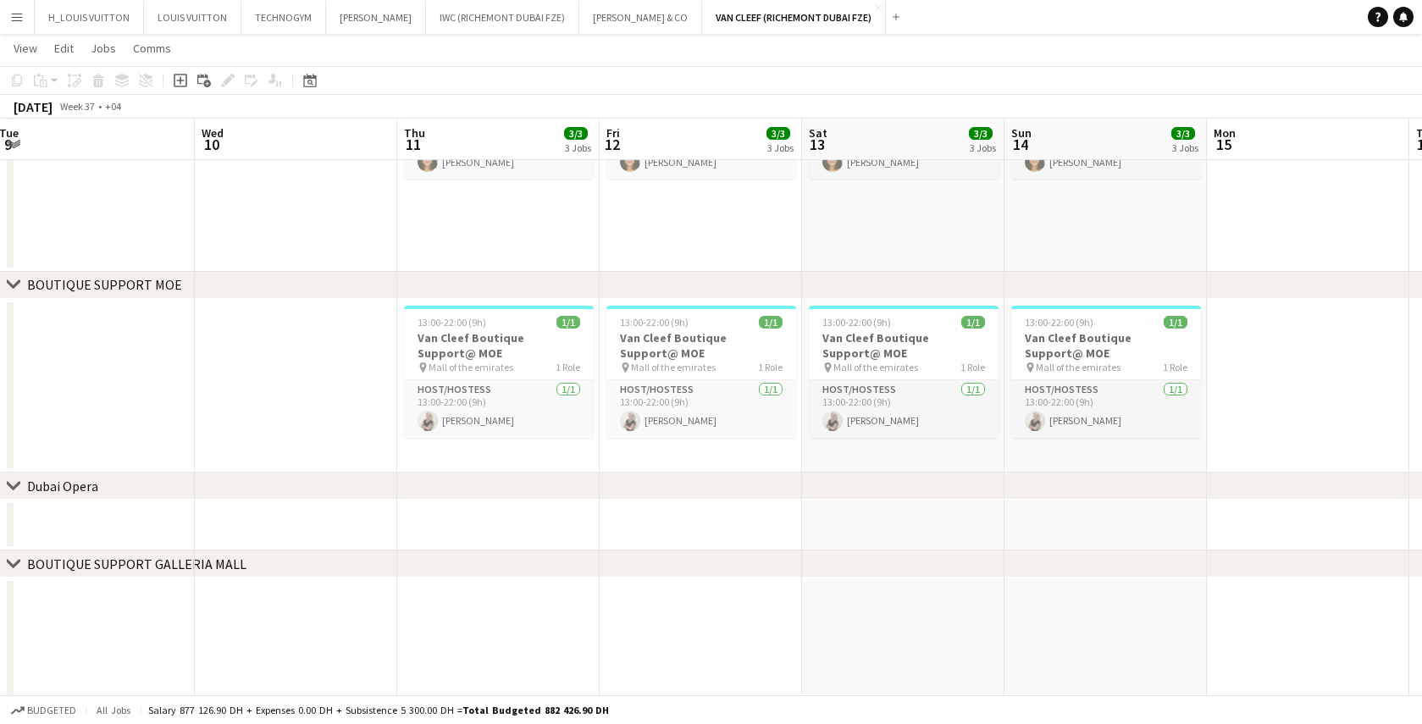
drag, startPoint x: 742, startPoint y: 379, endPoint x: 315, endPoint y: 390, distance: 427.1
click at [315, 390] on app-calendar-viewport "Fri 5 3/3 3 Jobs Sat 6 3/3 3 Jobs Sun 7 3/3 3 Jobs Mon 8 Tue 9 Wed 10 Thu 11 3/…" at bounding box center [711, 3] width 1422 height 1699
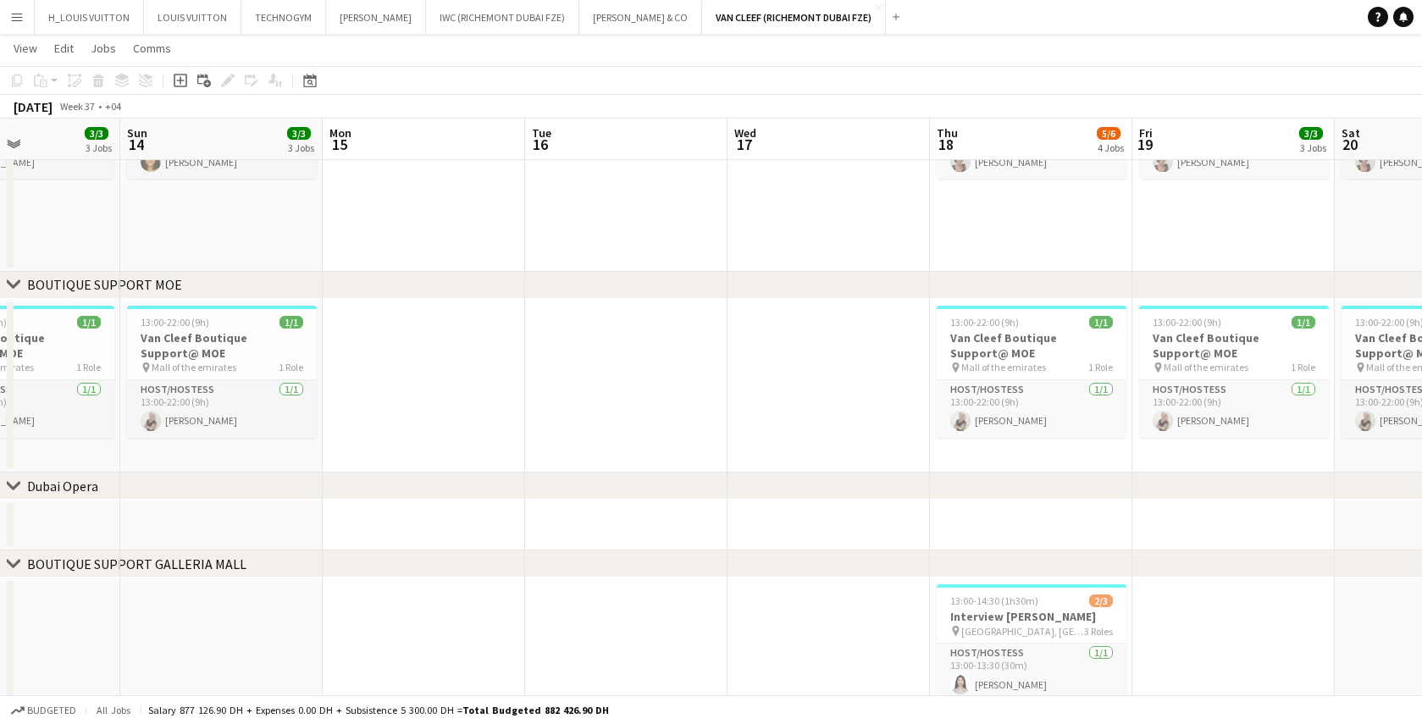
drag, startPoint x: 1274, startPoint y: 411, endPoint x: 390, endPoint y: 448, distance: 885.3
click at [390, 448] on app-calendar-viewport "Wed 10 Thu 11 3/3 3 Jobs Fri 12 3/3 3 Jobs Sat 13 3/3 3 Jobs Sun 14 3/3 3 Jobs …" at bounding box center [711, 3] width 1422 height 1699
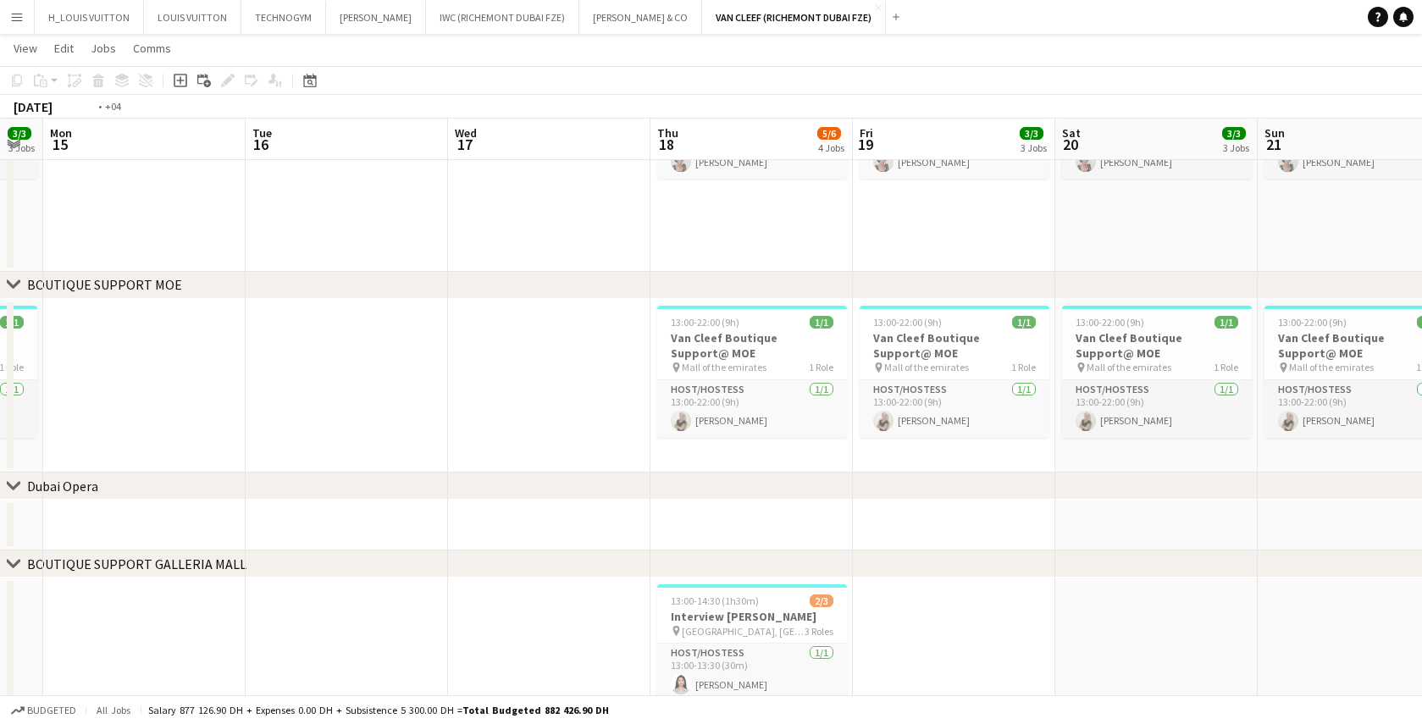
scroll to position [0, 779]
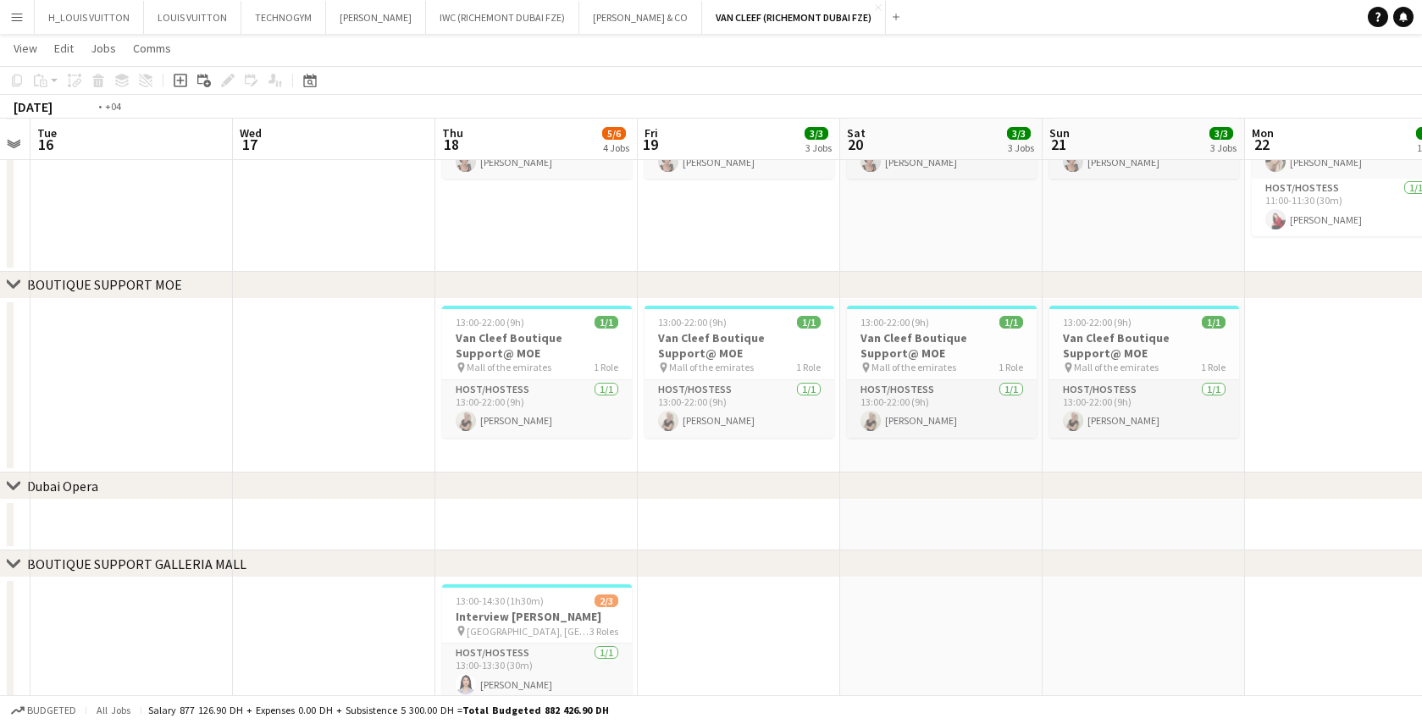
drag, startPoint x: 739, startPoint y: 411, endPoint x: 244, endPoint y: 420, distance: 494.9
click at [244, 420] on app-calendar-viewport "Fri 12 3/3 3 Jobs Sat 13 3/3 3 Jobs Sun 14 3/3 3 Jobs Mon 15 Tue 16 Wed 17 Thu …" at bounding box center [711, 3] width 1422 height 1699
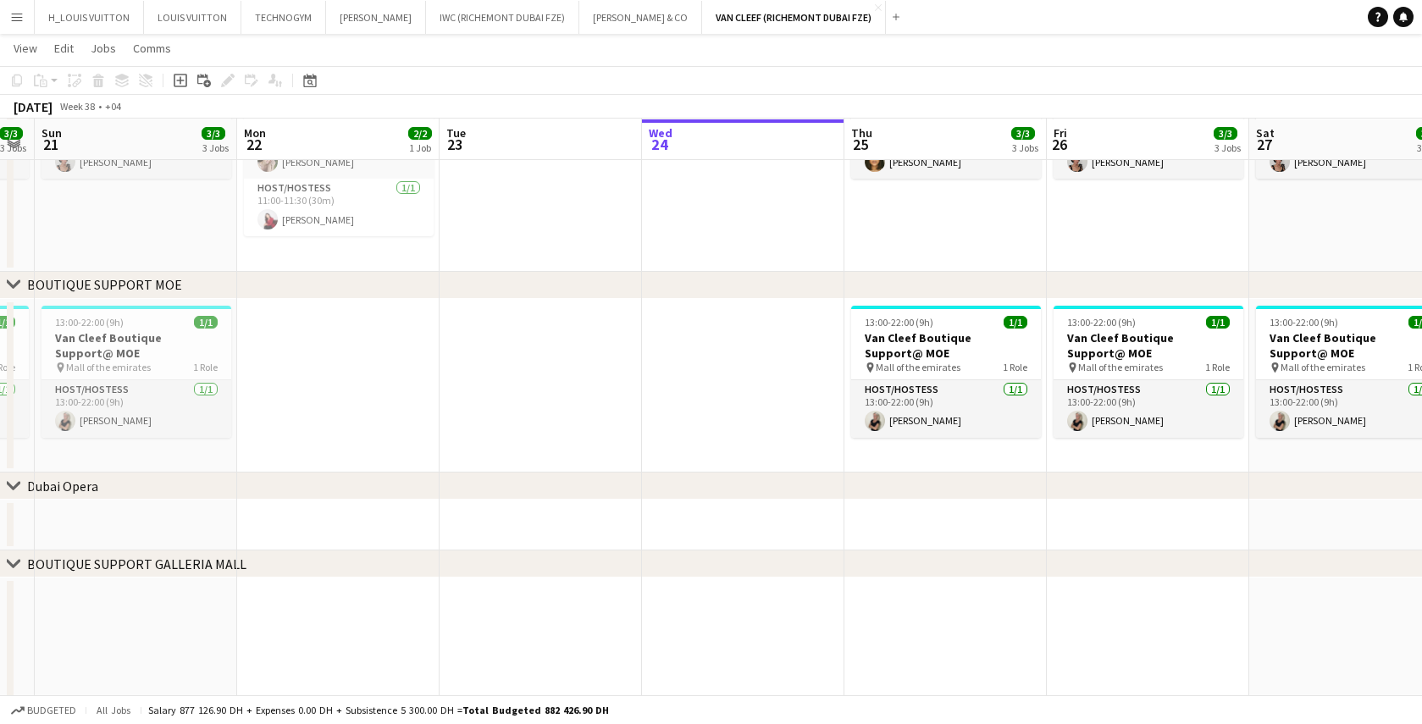
drag, startPoint x: 1320, startPoint y: 426, endPoint x: 314, endPoint y: 459, distance: 1006.2
click at [300, 460] on app-calendar-viewport "Thu 18 5/6 4 Jobs Fri 19 3/3 3 Jobs Sat 20 3/3 3 Jobs Sun 21 3/3 3 Jobs Mon 22 …" at bounding box center [711, 3] width 1422 height 1699
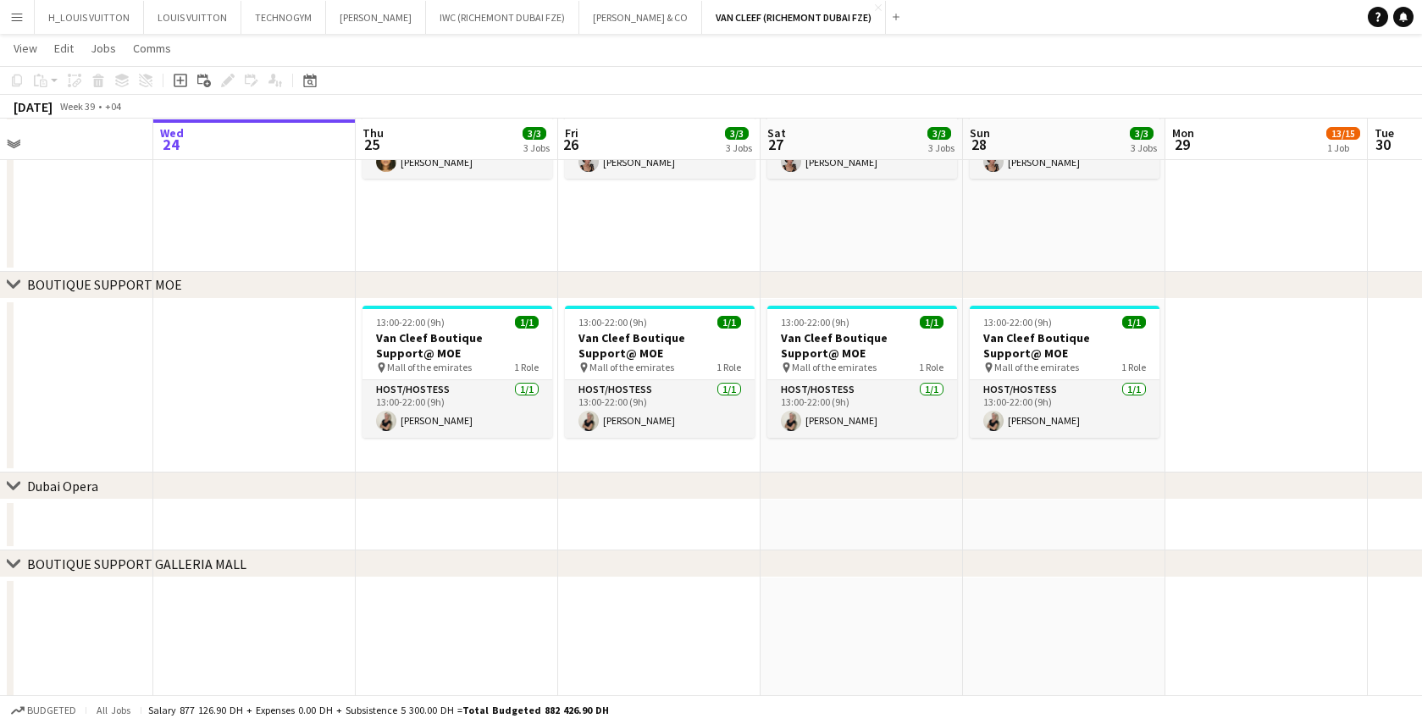
drag, startPoint x: 621, startPoint y: 397, endPoint x: 138, endPoint y: 402, distance: 482.9
click at [138, 402] on app-calendar-viewport "Sat 20 3/3 3 Jobs Sun 21 3/3 3 Jobs Mon 22 2/2 1 Job Tue 23 Wed 24 Thu 25 3/3 3…" at bounding box center [711, 3] width 1422 height 1699
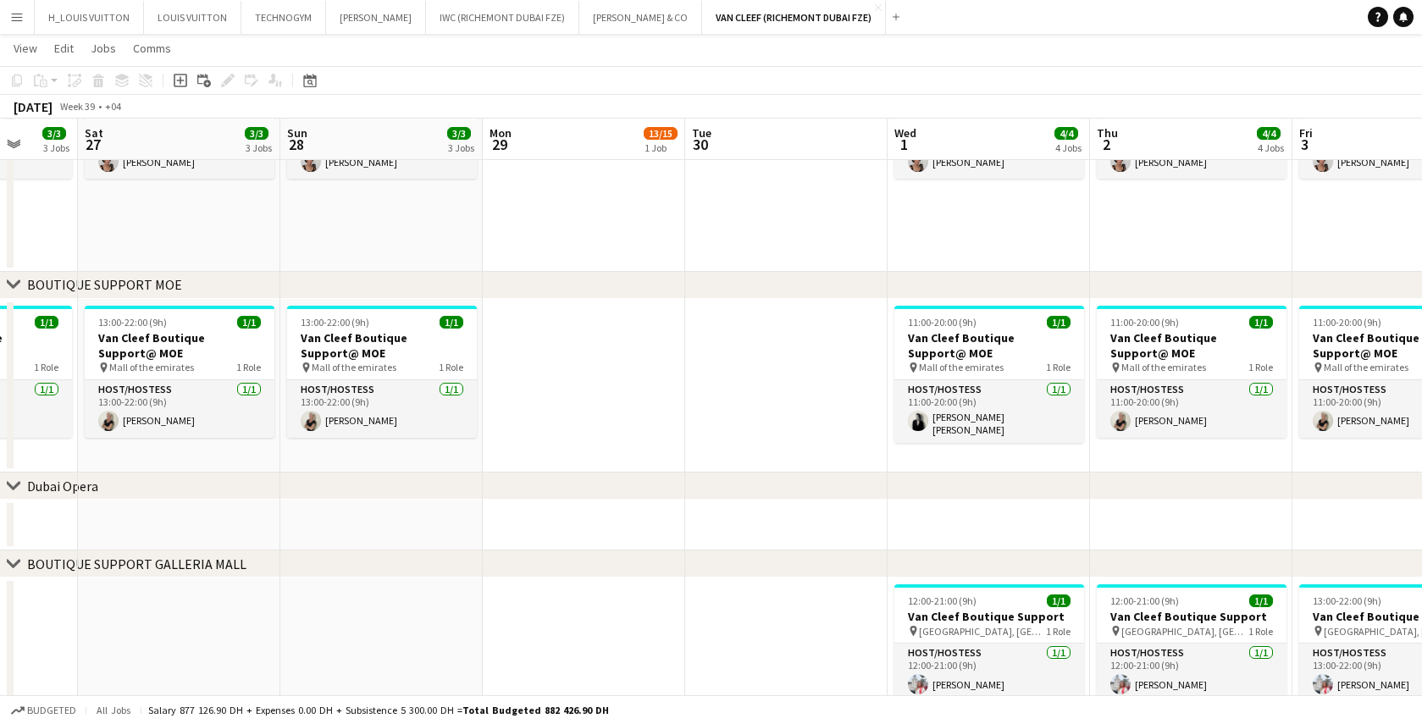
scroll to position [0, 531]
drag, startPoint x: 1289, startPoint y: 382, endPoint x: 629, endPoint y: 393, distance: 660.1
click at [629, 393] on app-calendar-viewport "Wed 24 Thu 25 3/3 3 Jobs Fri 26 3/3 3 Jobs Sat 27 3/3 3 Jobs Sun 28 3/3 3 Jobs …" at bounding box center [711, 3] width 1422 height 1699
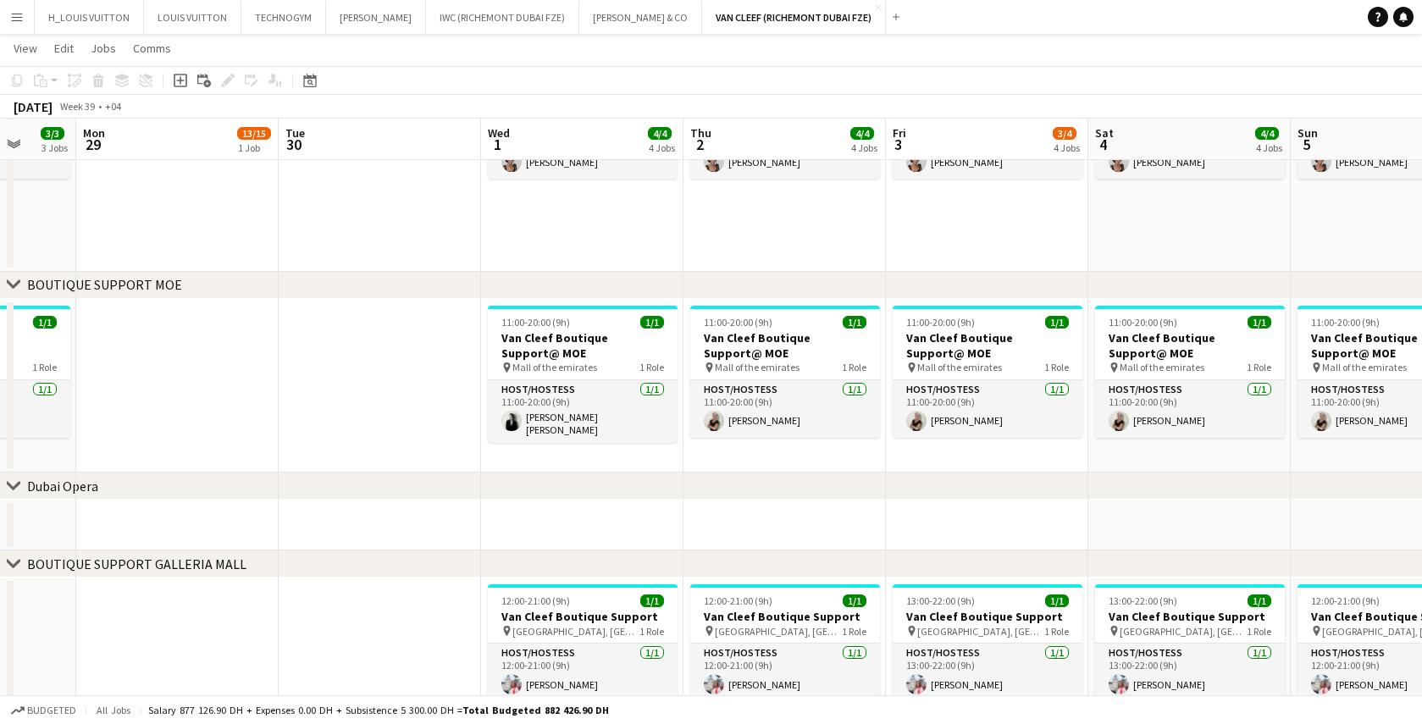
drag, startPoint x: 784, startPoint y: 387, endPoint x: 379, endPoint y: 374, distance: 405.2
click at [379, 374] on app-calendar-viewport "Fri 26 3/3 3 Jobs Sat 27 3/3 3 Jobs Sun 28 3/3 3 Jobs Mon 29 13/15 1 Job Tue 30…" at bounding box center [711, 3] width 1422 height 1699
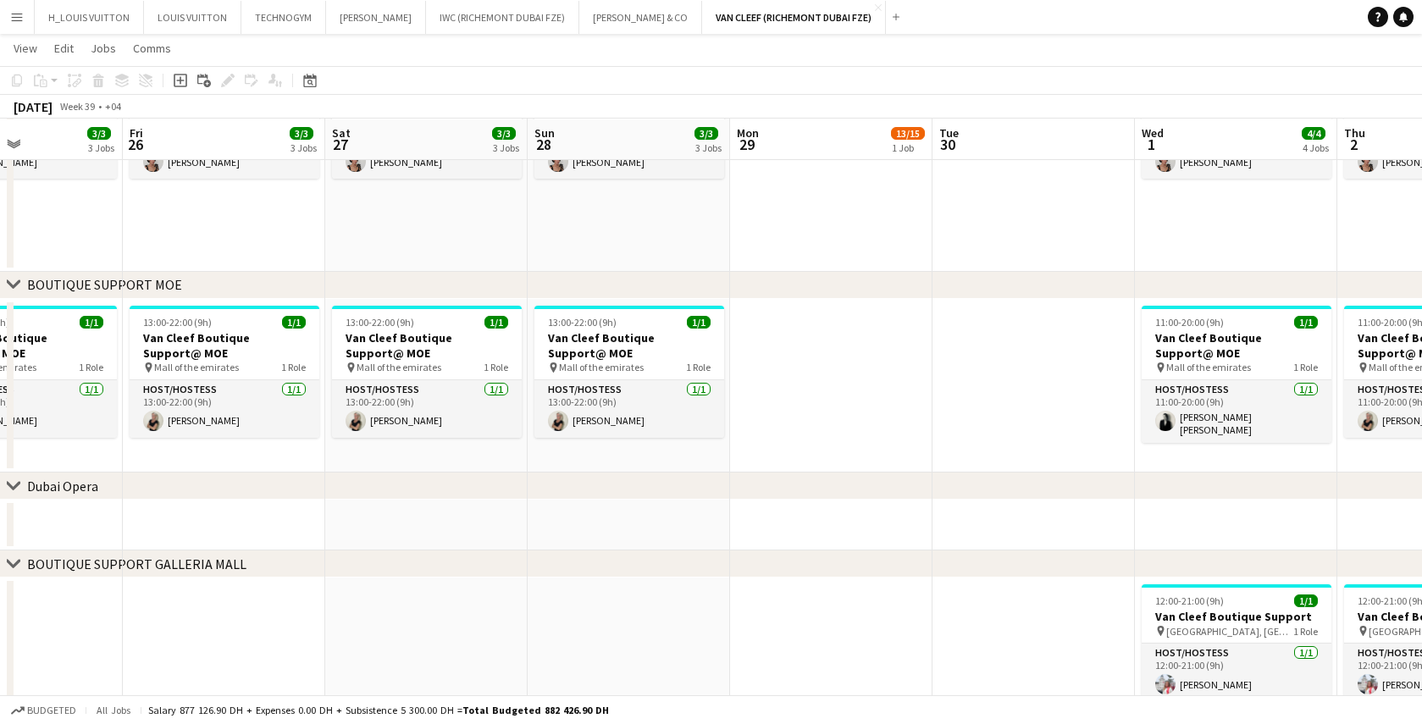
drag, startPoint x: 280, startPoint y: 387, endPoint x: 932, endPoint y: 381, distance: 652.4
click at [932, 381] on app-calendar-viewport "Tue 23 Wed 24 Thu 25 3/3 3 Jobs Fri 26 3/3 3 Jobs Sat 27 3/3 3 Jobs Sun 28 3/3 …" at bounding box center [711, 3] width 1422 height 1699
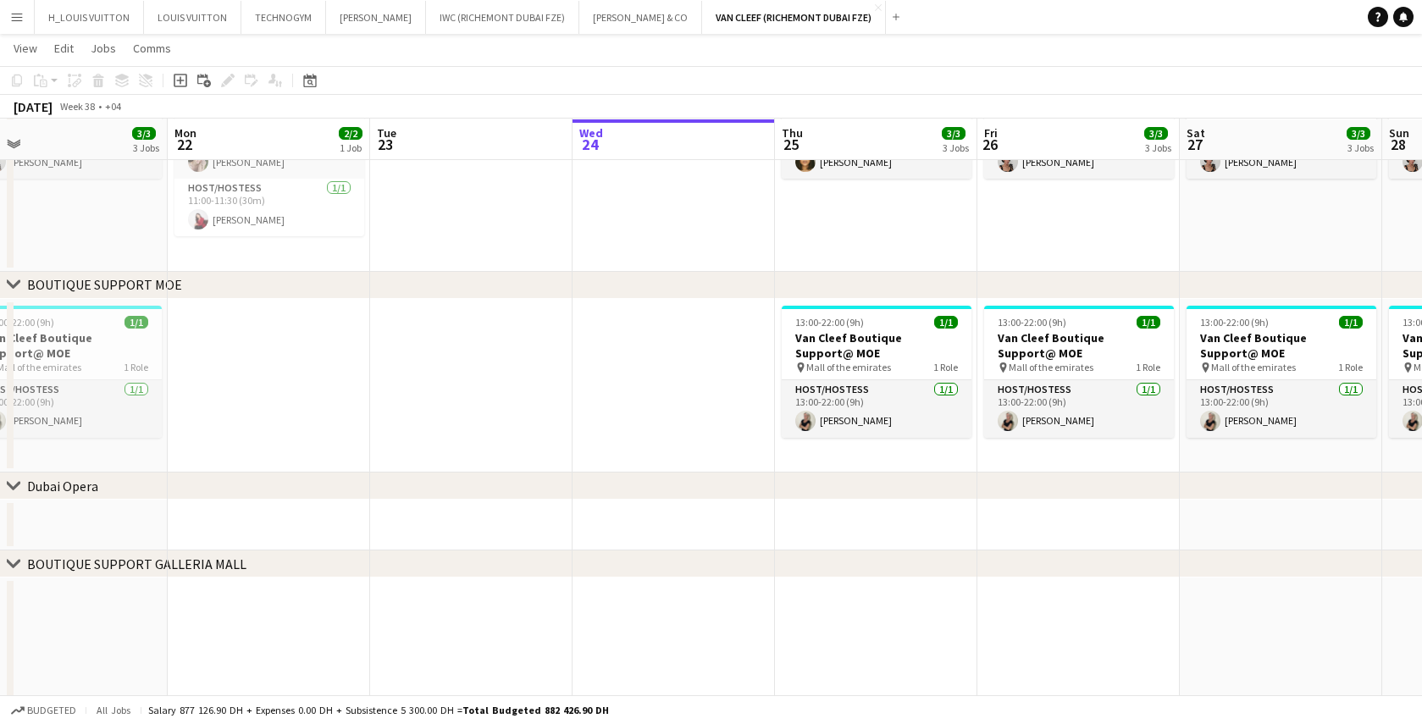
drag, startPoint x: 310, startPoint y: 451, endPoint x: 627, endPoint y: 415, distance: 318.8
click at [1165, 390] on app-calendar-viewport "Fri 19 3/3 3 Jobs Sat 20 3/3 3 Jobs Sun 21 3/3 3 Jobs Mon 22 2/2 1 Job Tue 23 W…" at bounding box center [711, 3] width 1422 height 1699
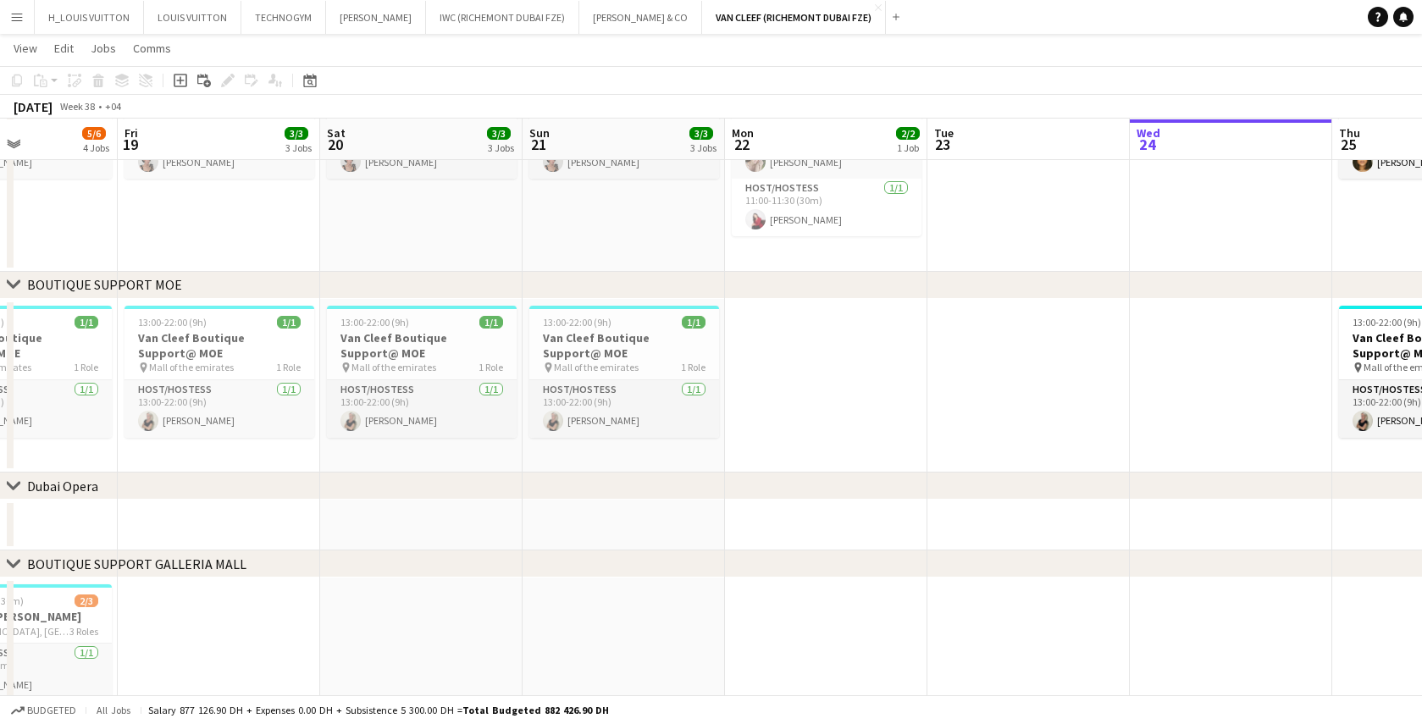
scroll to position [0, 488]
drag, startPoint x: 532, startPoint y: 401, endPoint x: 856, endPoint y: 392, distance: 323.7
click at [856, 392] on app-calendar-viewport "Tue 16 Wed 17 Thu 18 5/6 4 Jobs Fri 19 3/3 3 Jobs Sat 20 3/3 3 Jobs Sun 21 3/3 …" at bounding box center [711, 3] width 1422 height 1699
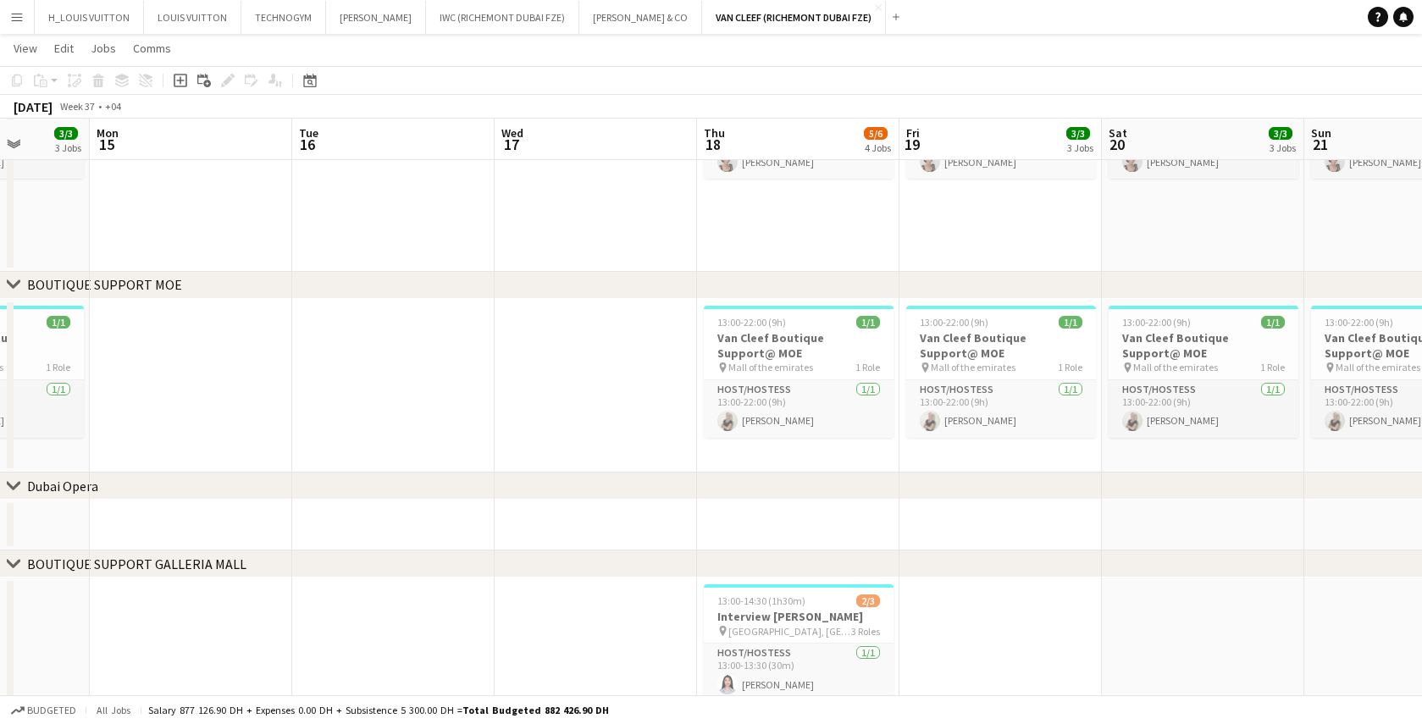
drag, startPoint x: 154, startPoint y: 455, endPoint x: 1137, endPoint y: 388, distance: 985.0
click at [1137, 388] on app-calendar-viewport "Fri 12 3/3 3 Jobs Sat 13 3/3 3 Jobs Sun 14 3/3 3 Jobs Mon 15 Tue 16 Wed 17 Thu …" at bounding box center [711, 3] width 1422 height 1699
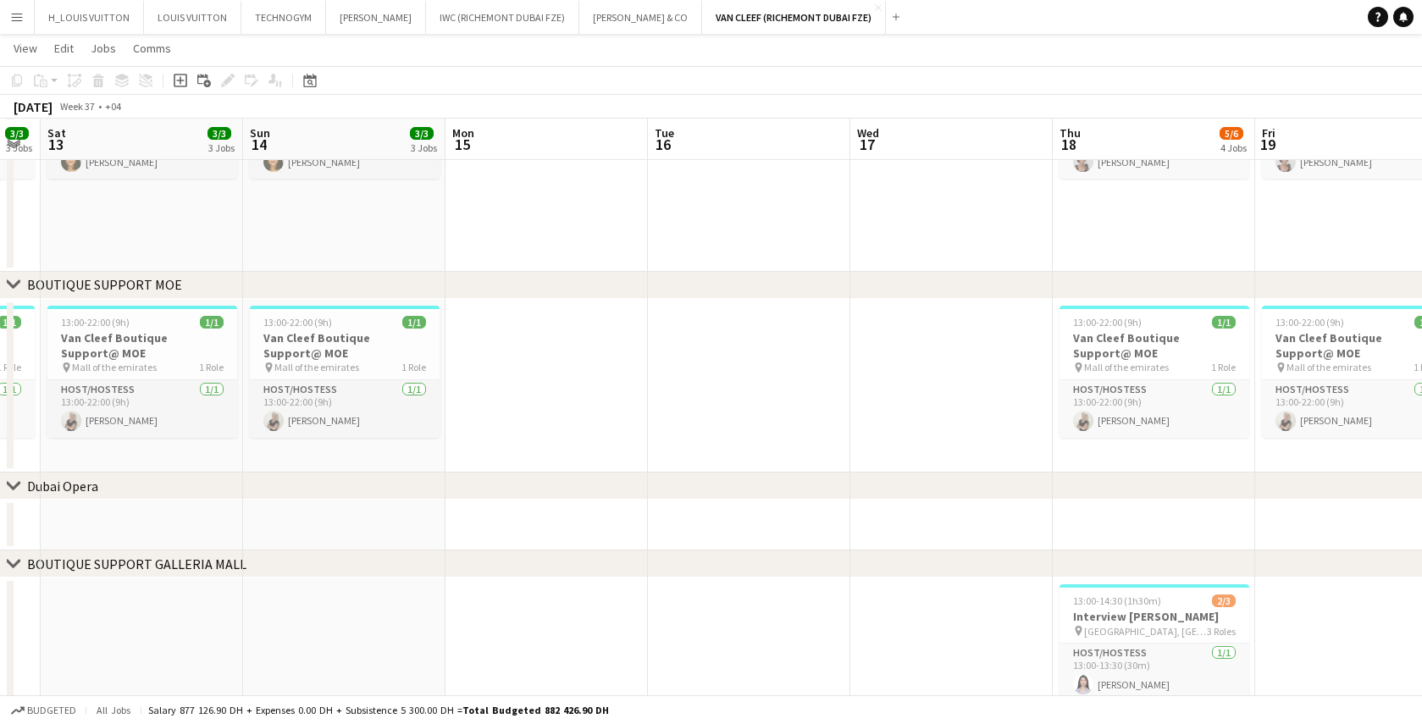
drag, startPoint x: 486, startPoint y: 395, endPoint x: 1068, endPoint y: 357, distance: 583.3
click at [1067, 357] on app-calendar-viewport "Thu 11 3/3 3 Jobs Fri 12 3/3 3 Jobs Sat 13 3/3 3 Jobs Sun 14 3/3 3 Jobs Mon 15 …" at bounding box center [711, 3] width 1422 height 1699
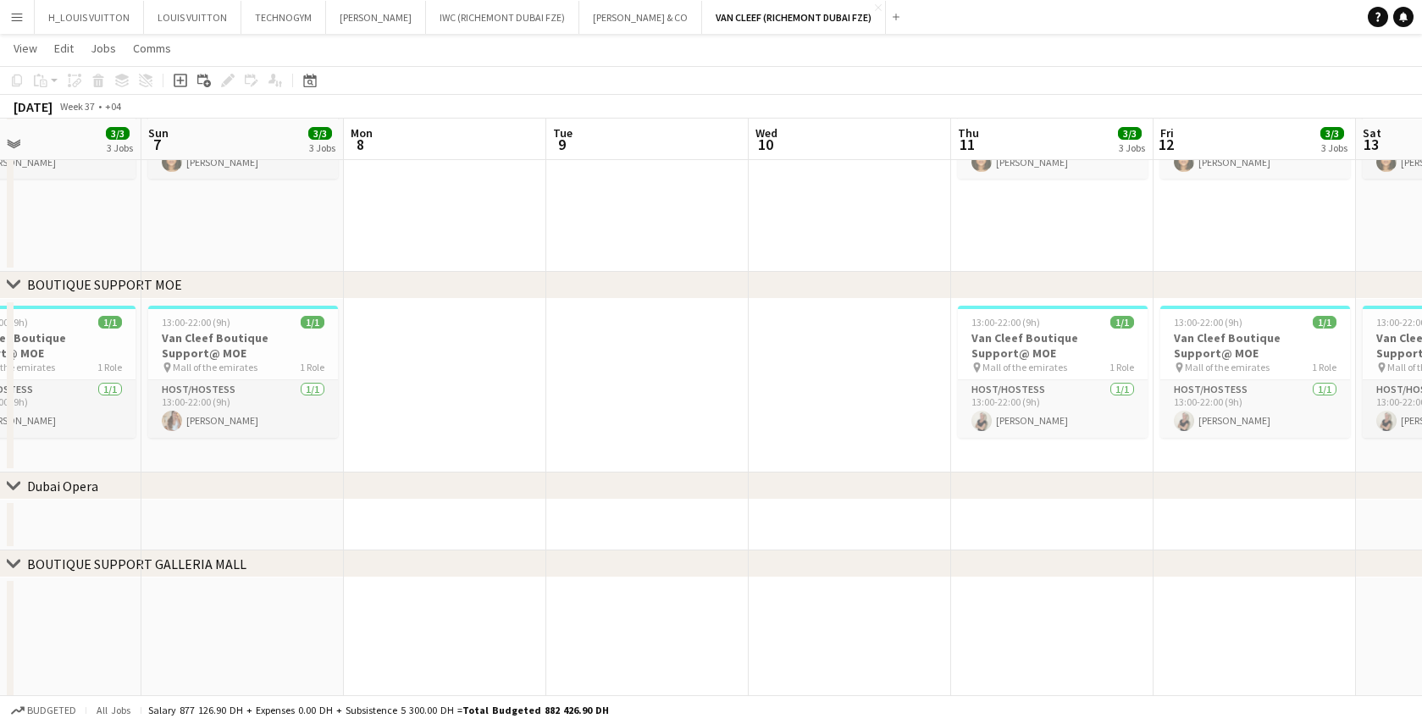
drag, startPoint x: 173, startPoint y: 456, endPoint x: 1099, endPoint y: 429, distance: 926.4
click at [1101, 429] on app-calendar-viewport "Thu 4 13/13 4 Jobs Fri 5 3/3 3 Jobs Sat 6 3/3 3 Jobs Sun 7 3/3 3 Jobs Mon 8 Tue…" at bounding box center [711, 3] width 1422 height 1699
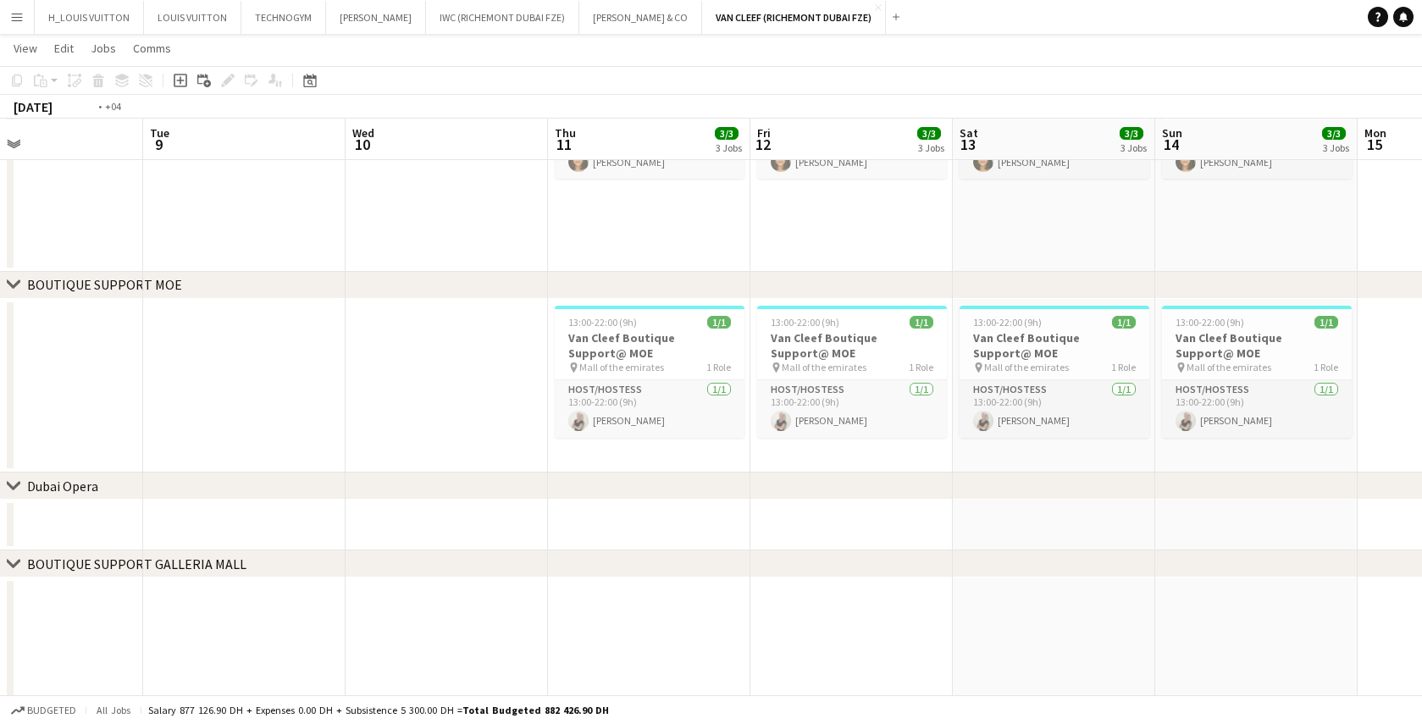
drag, startPoint x: 890, startPoint y: 433, endPoint x: 74, endPoint y: 408, distance: 816.2
click at [74, 408] on app-calendar-viewport "Thu 4 13/13 4 Jobs Fri 5 3/3 3 Jobs Sat 6 3/3 3 Jobs Sun 7 3/3 3 Jobs Mon 8 Tue…" at bounding box center [711, 3] width 1422 height 1699
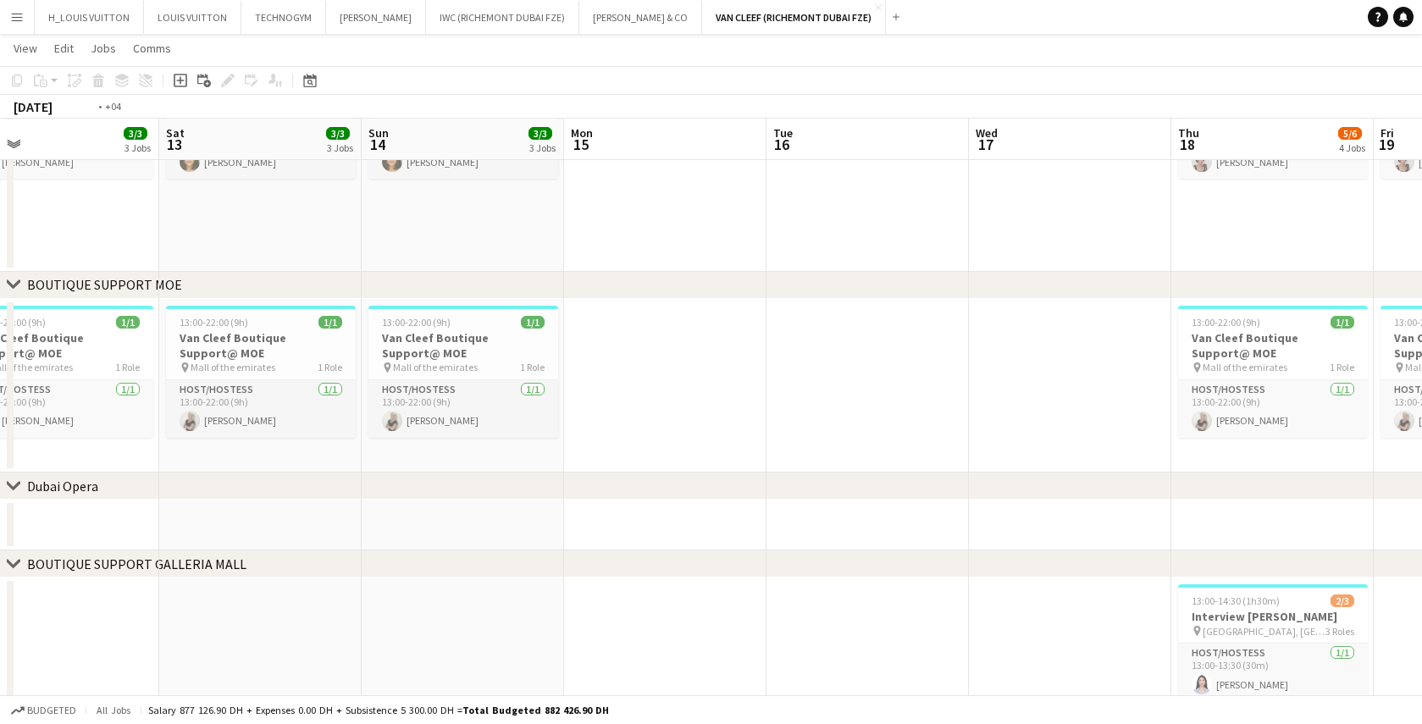
scroll to position [0, 452]
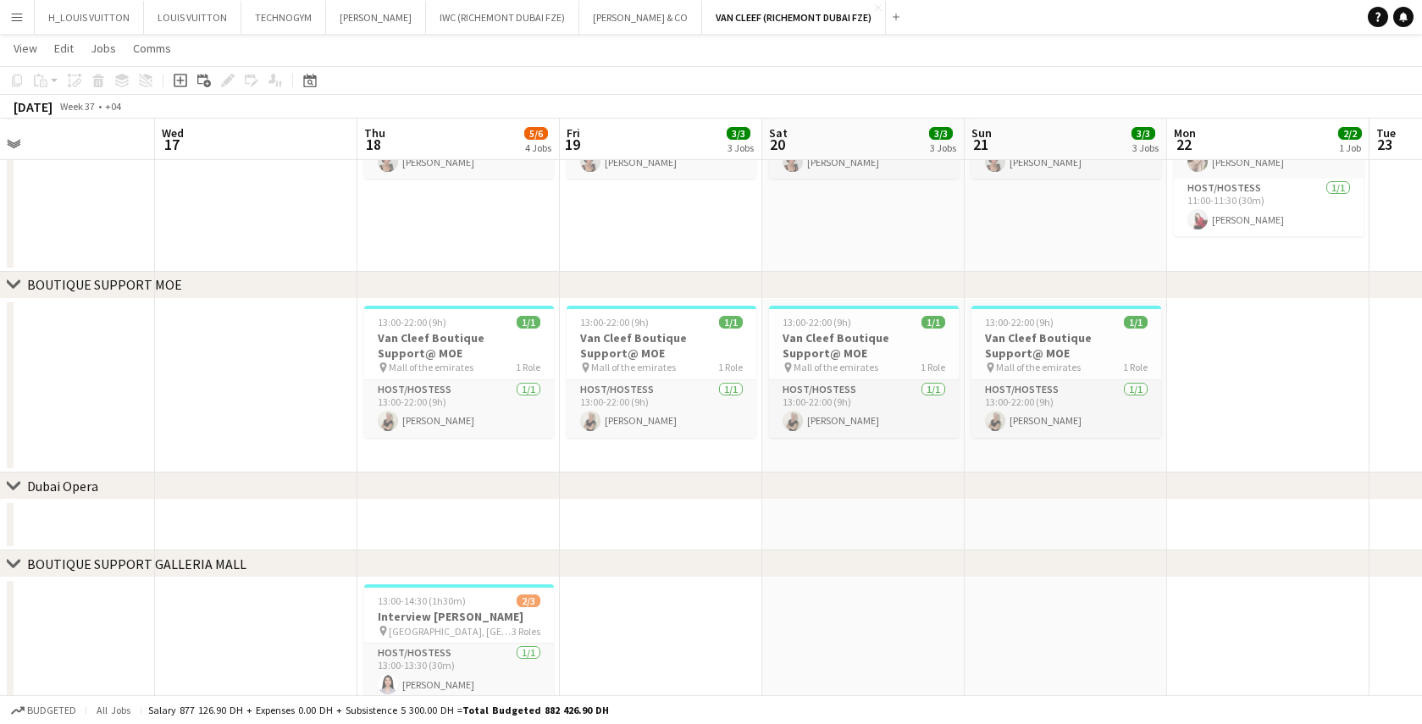
drag, startPoint x: 1225, startPoint y: 394, endPoint x: -7, endPoint y: 430, distance: 1232.3
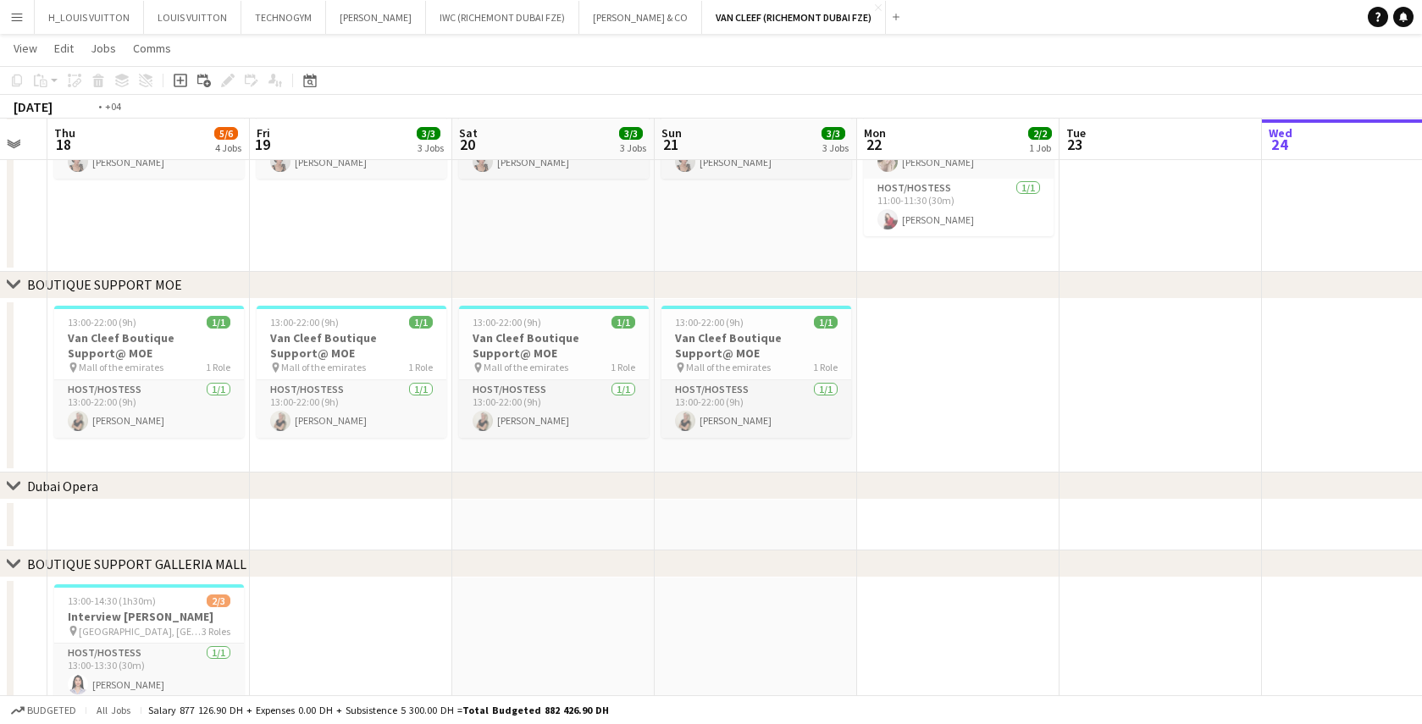
scroll to position [0, 541]
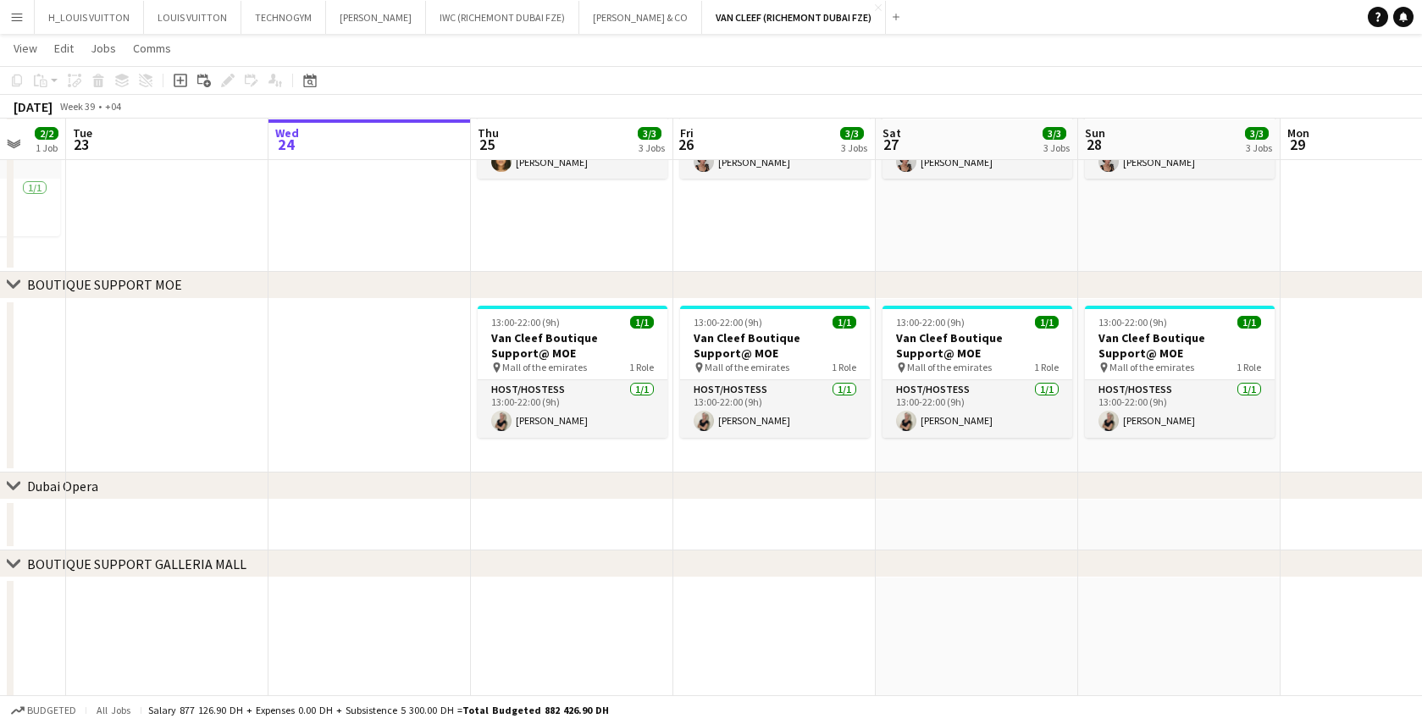
drag, startPoint x: 1043, startPoint y: 413, endPoint x: -7, endPoint y: 461, distance: 1050.8
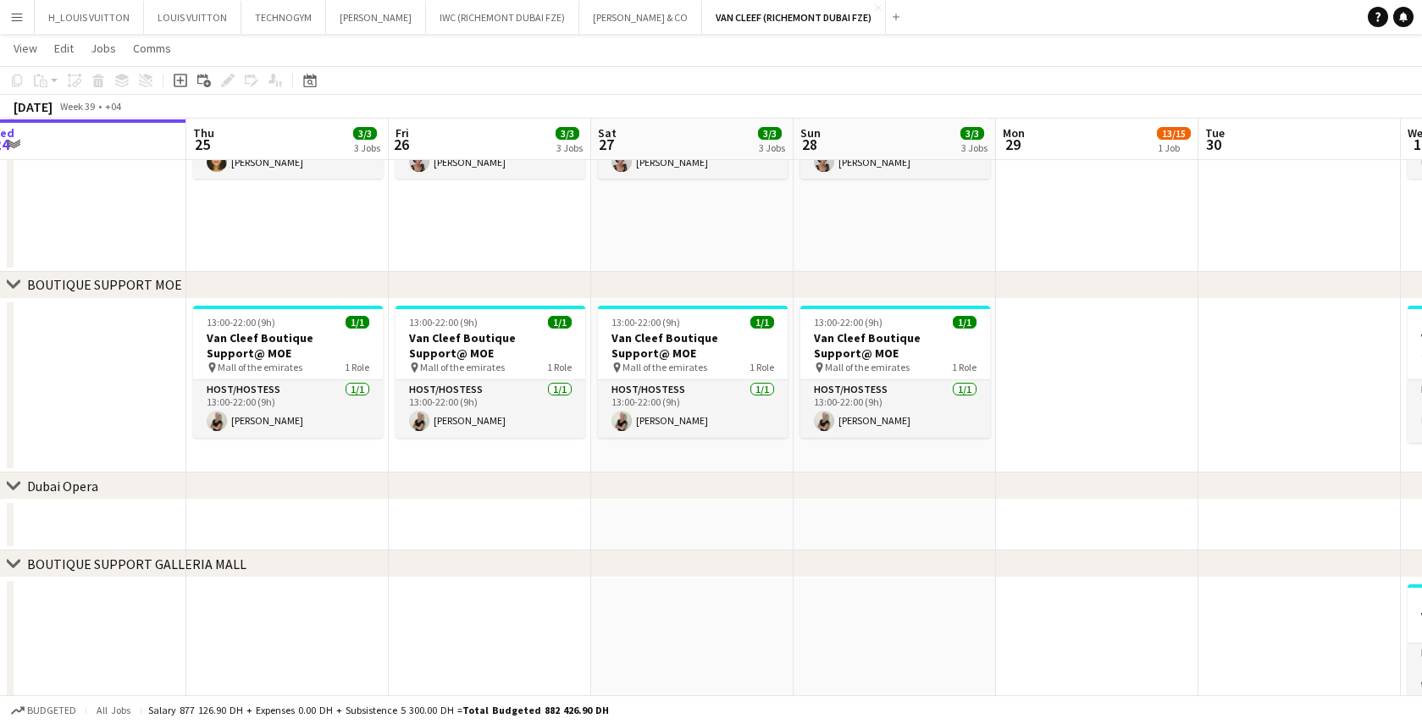
drag, startPoint x: 904, startPoint y: 449, endPoint x: 193, endPoint y: 462, distance: 710.9
click at [193, 462] on app-calendar-viewport "Sat 20 3/3 3 Jobs Sun 21 3/3 3 Jobs Mon 22 2/2 1 Job Tue 23 Wed 24 Thu 25 3/3 3…" at bounding box center [711, 3] width 1422 height 1699
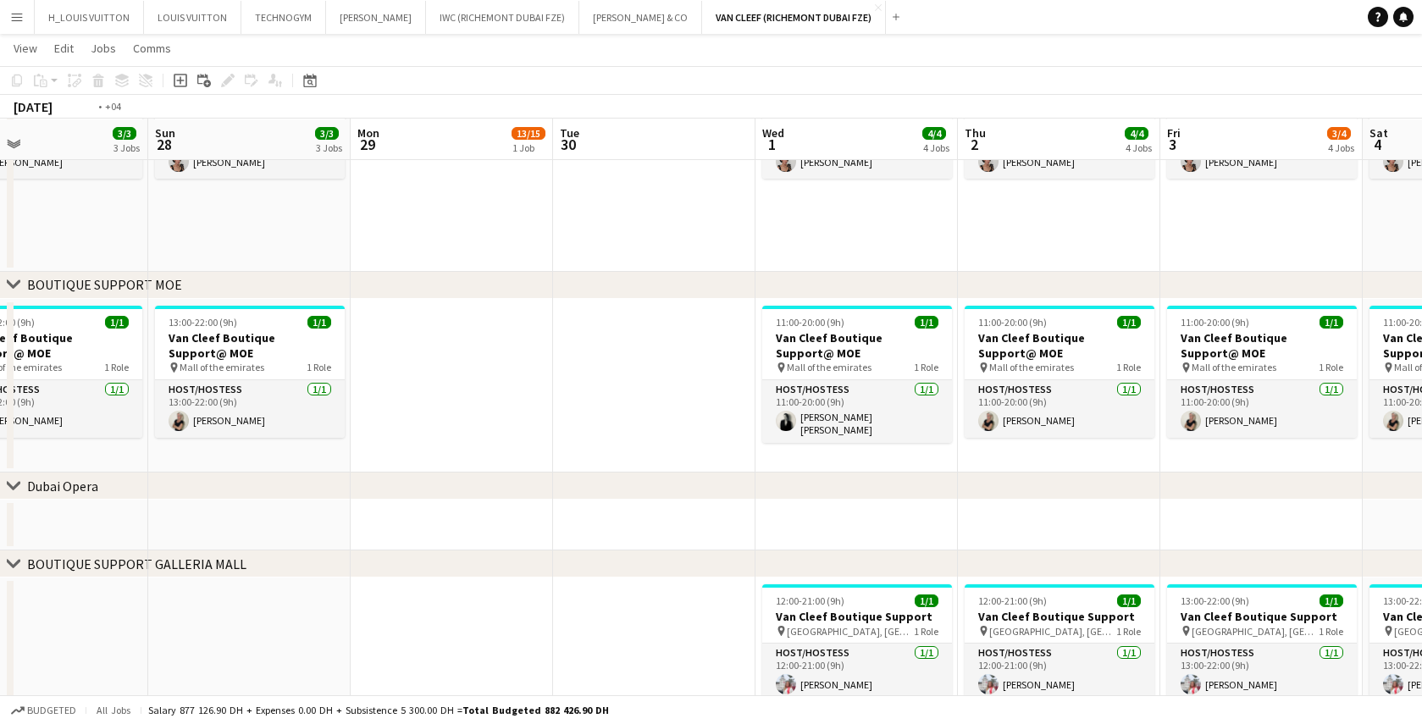
drag, startPoint x: 772, startPoint y: 403, endPoint x: 32, endPoint y: 387, distance: 739.8
click at [32, 387] on app-calendar-viewport "Wed 24 Thu 25 3/3 3 Jobs Fri 26 3/3 3 Jobs Sat 27 3/3 3 Jobs Sun 28 3/3 3 Jobs …" at bounding box center [711, 3] width 1422 height 1699
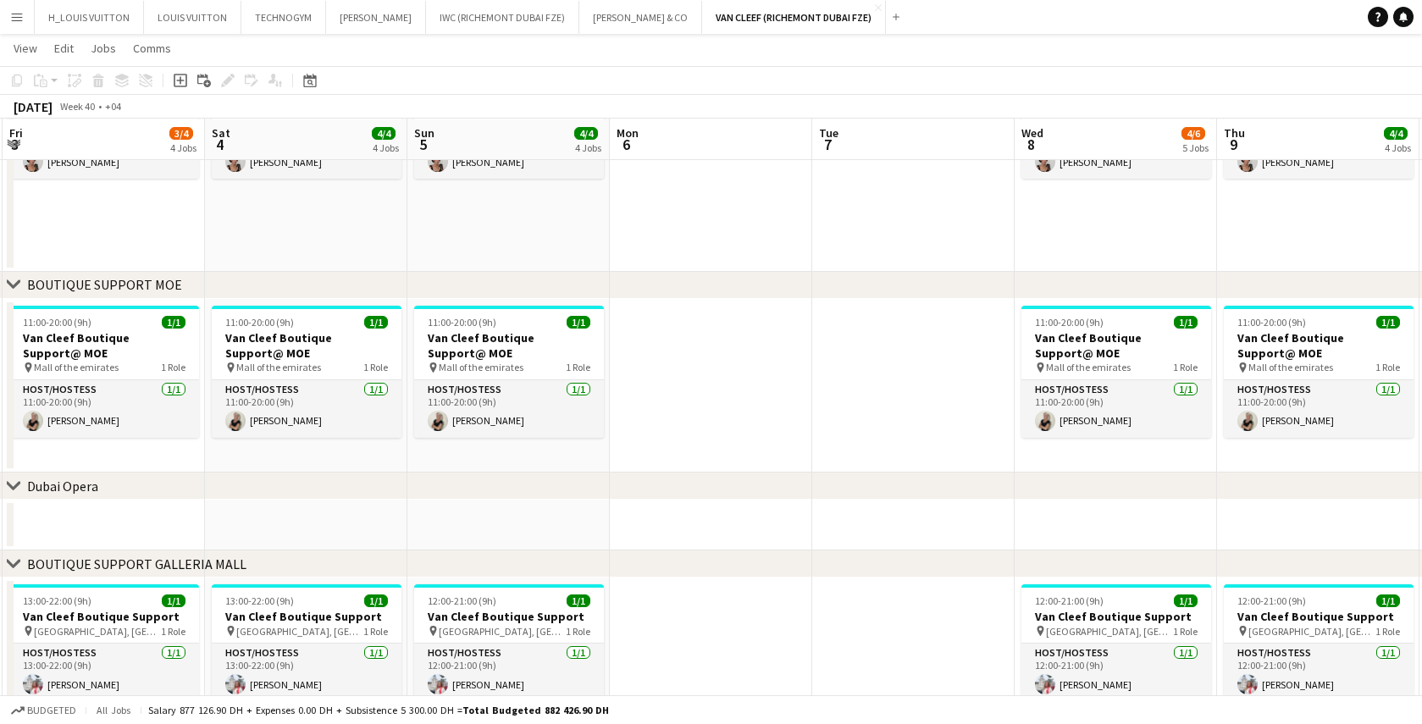
scroll to position [0, 729]
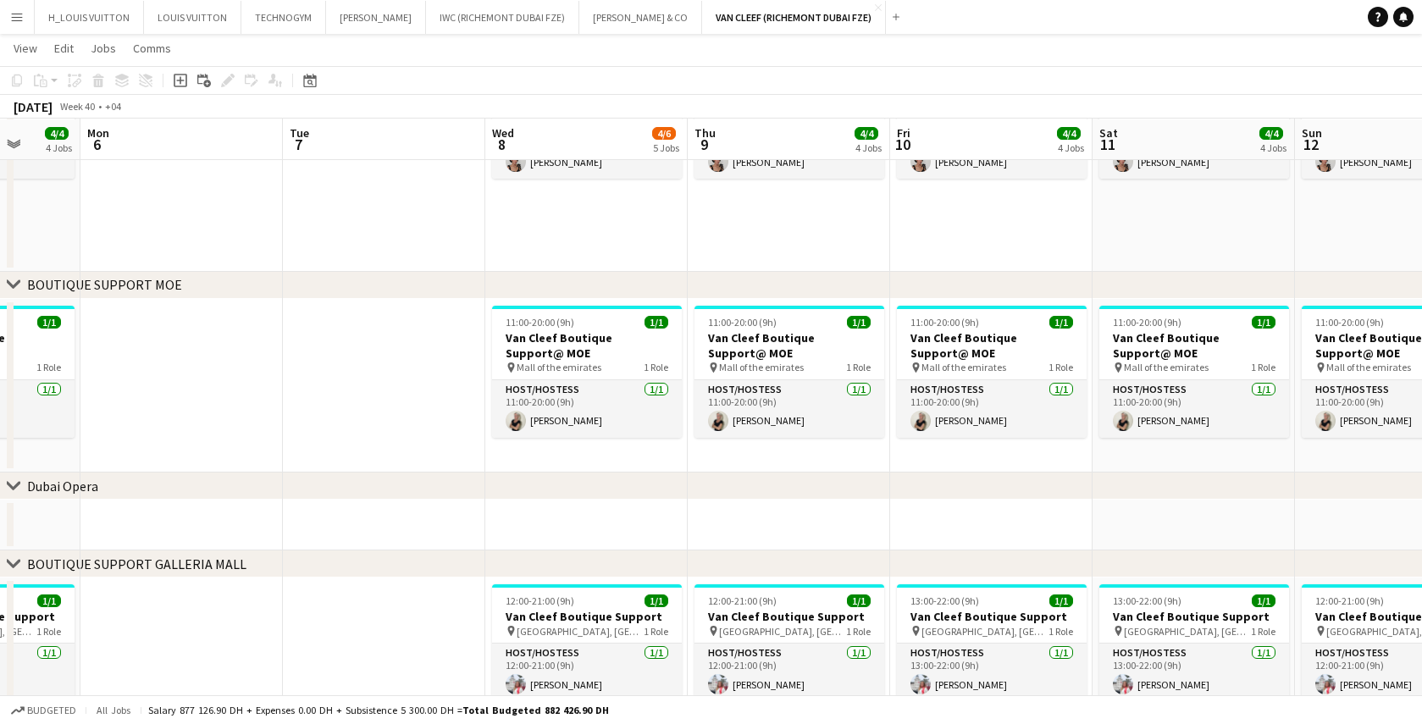
drag, startPoint x: 1291, startPoint y: 408, endPoint x: 232, endPoint y: 441, distance: 1059.5
click at [232, 441] on app-calendar-viewport "Thu 2 4/4 4 Jobs Fri 3 3/4 4 Jobs Sat 4 4/4 4 Jobs Sun 5 4/4 4 Jobs Mon 6 Tue 7…" at bounding box center [711, 3] width 1422 height 1699
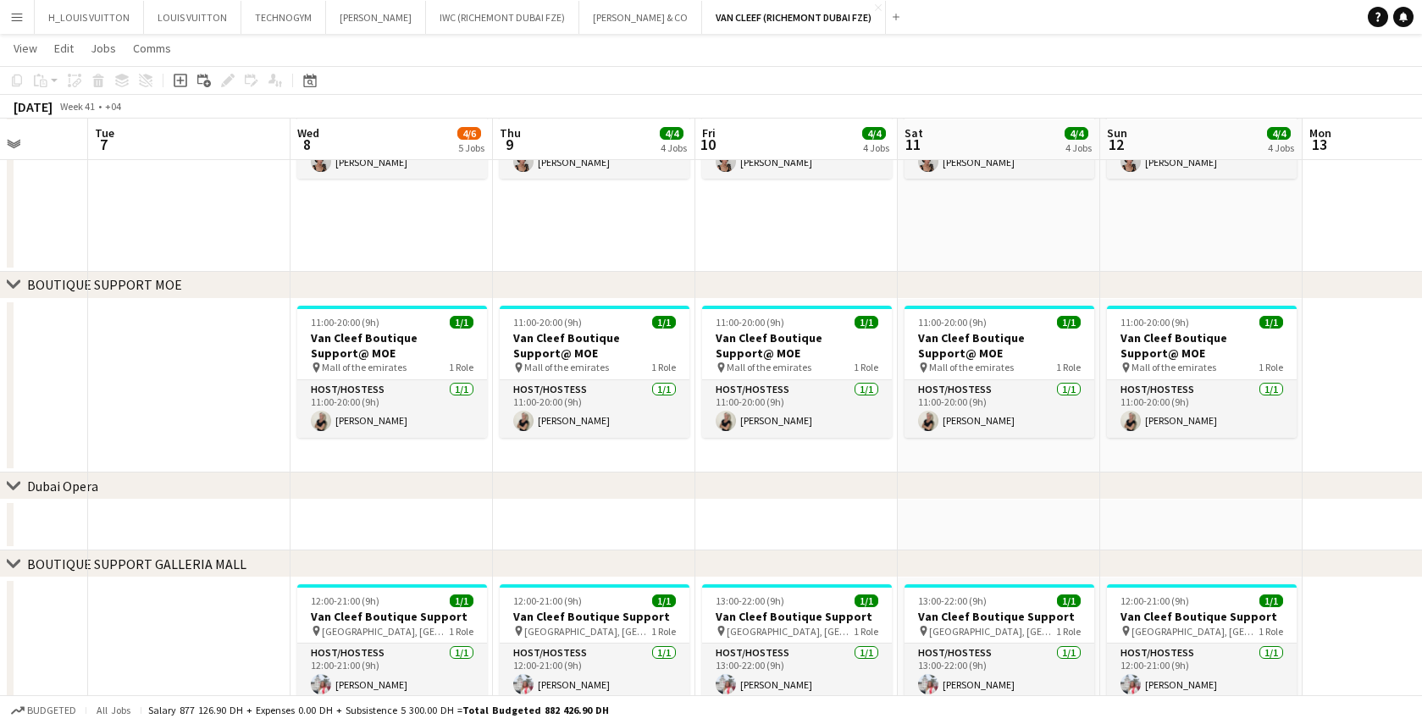
drag, startPoint x: 834, startPoint y: 459, endPoint x: 276, endPoint y: 485, distance: 558.0
click at [276, 485] on div "chevron-right ACTIVATIONS/ VIP EVENTS chevron-right Boutique Support DMFA chevr…" at bounding box center [711, 3] width 1422 height 1699
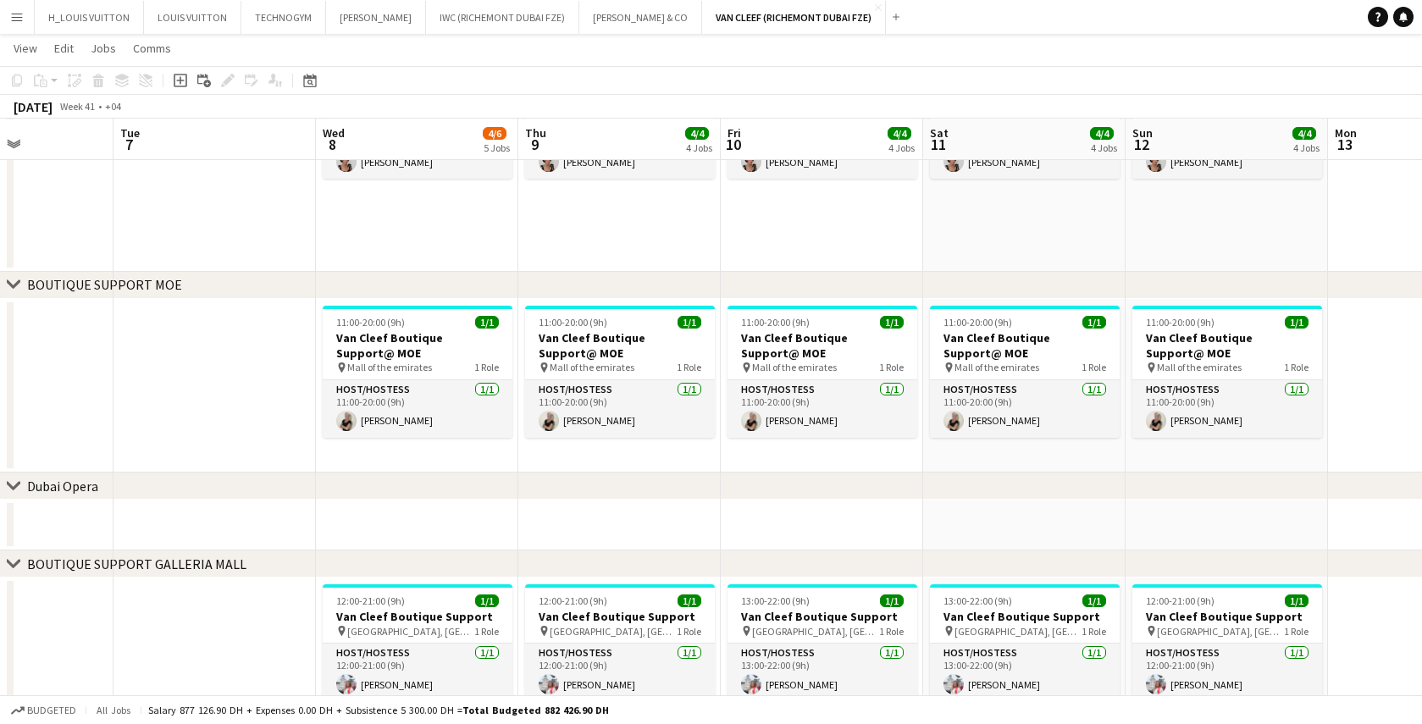
drag, startPoint x: 1372, startPoint y: 405, endPoint x: 1422, endPoint y: 421, distance: 51.7
click at [1421, 421] on app-calendar-viewport "Sat 4 4/4 4 Jobs Sun 5 4/4 4 Jobs Mon 6 Tue 7 Wed 8 4/6 5 Jobs Thu 9 4/4 4 Jobs…" at bounding box center [711, 3] width 1422 height 1699
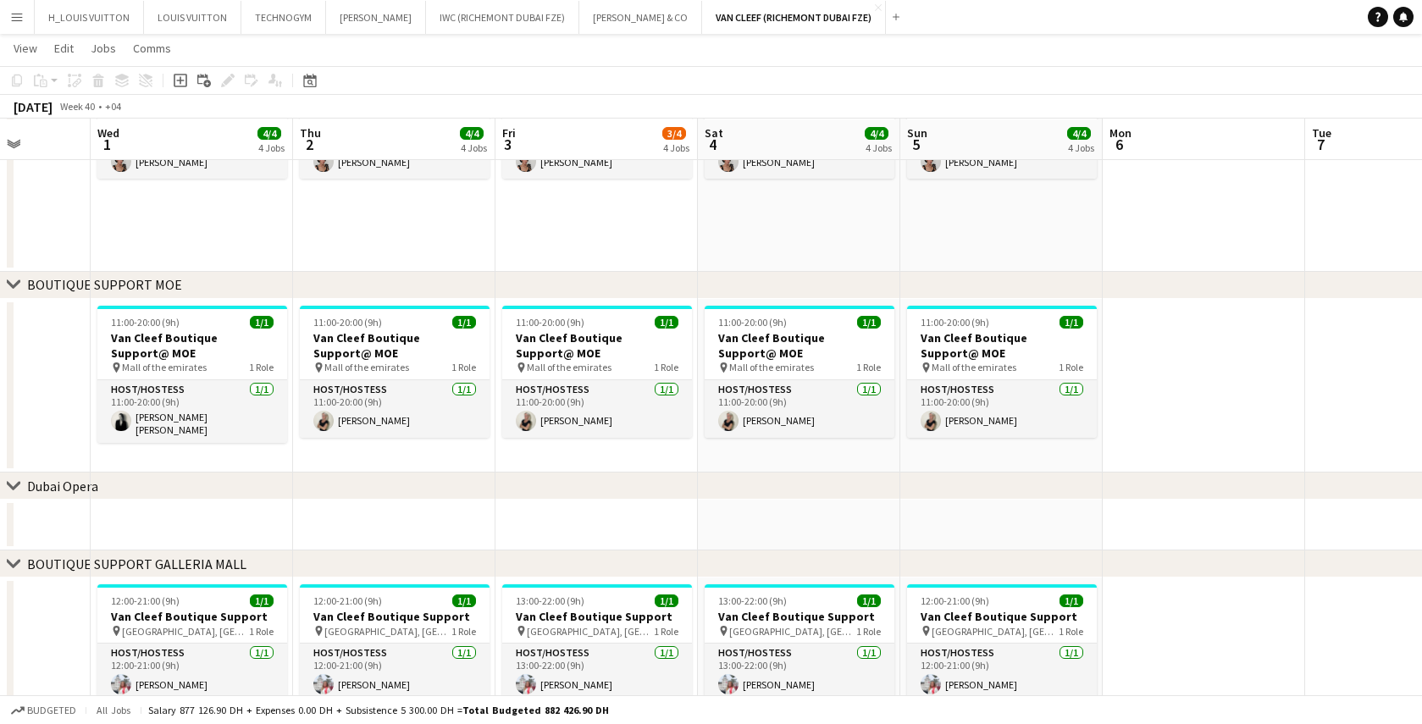
scroll to position [0, 370]
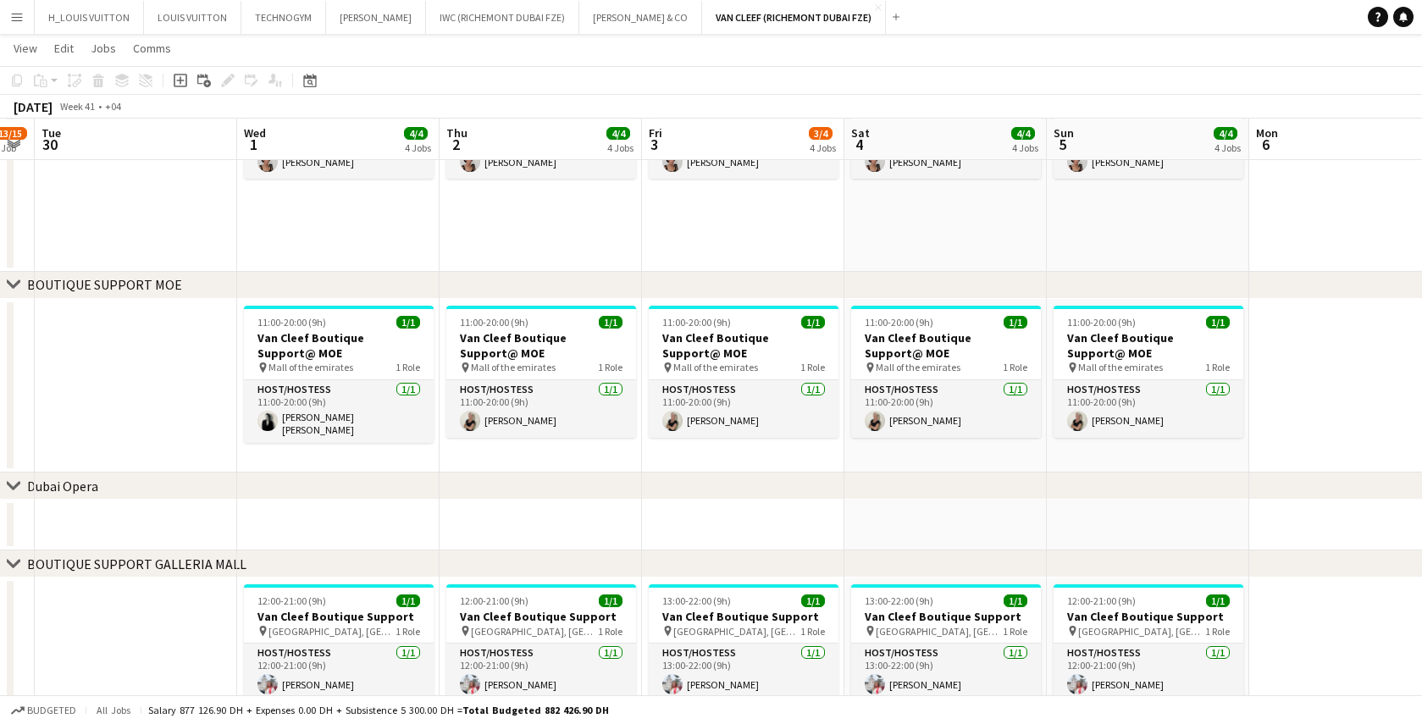
drag, startPoint x: 101, startPoint y: 380, endPoint x: 1441, endPoint y: 379, distance: 1340.3
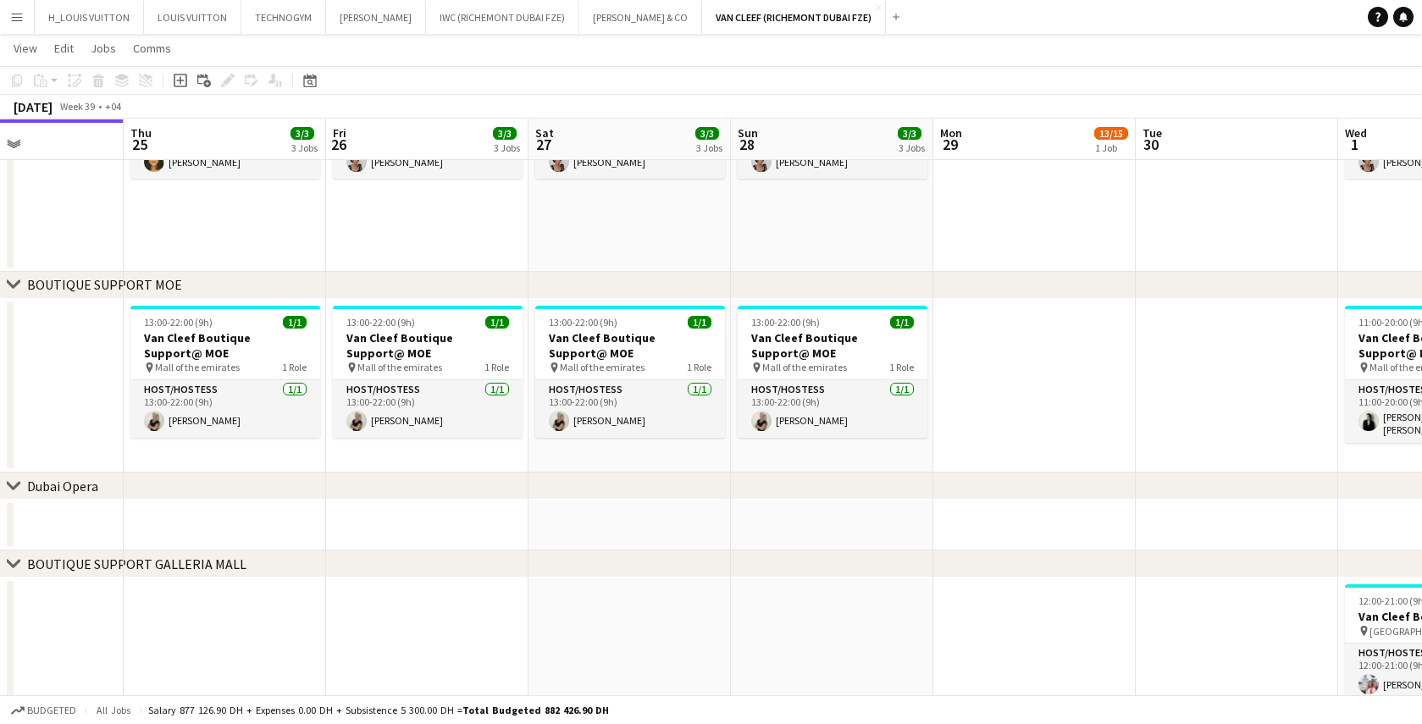
scroll to position [0, 443]
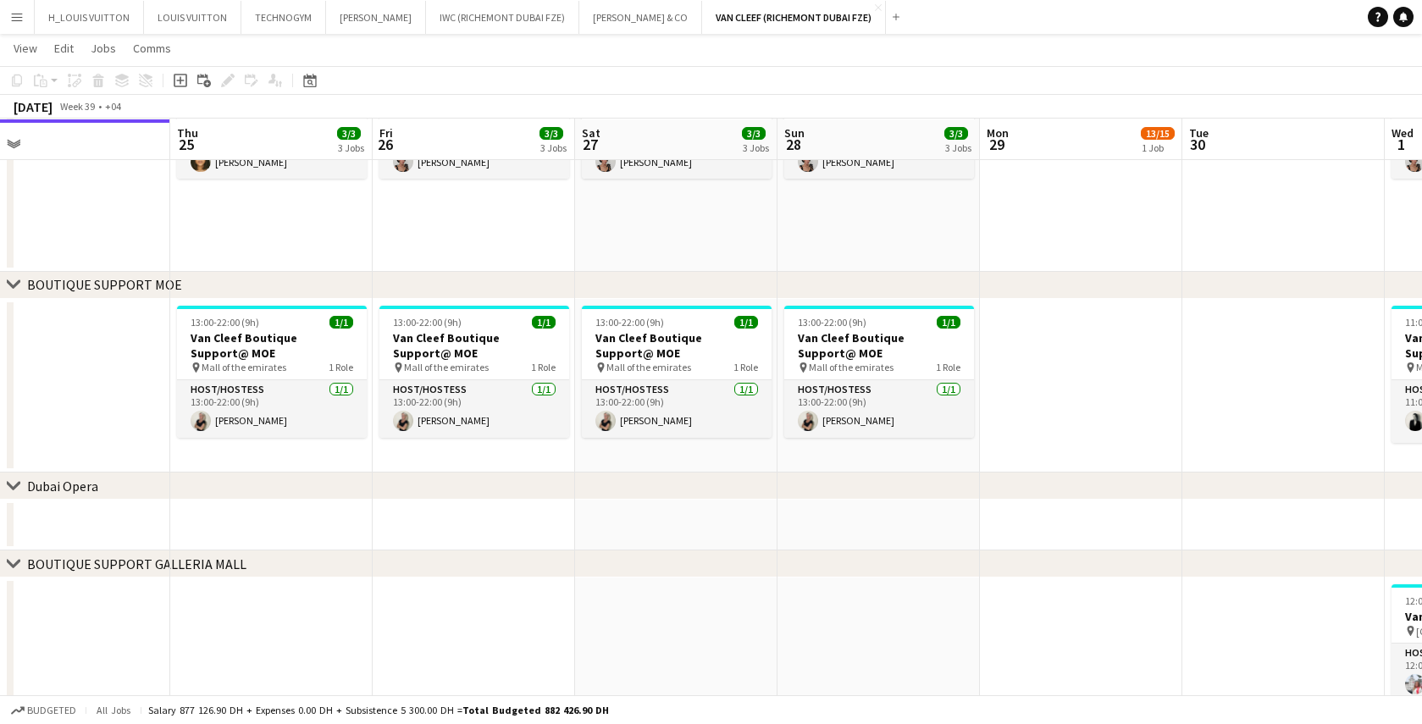
drag, startPoint x: 66, startPoint y: 408, endPoint x: 1411, endPoint y: 314, distance: 1347.8
click at [1411, 314] on app-calendar-viewport "Mon 22 2/2 1 Job Tue 23 Wed 24 Thu 25 3/3 3 Jobs Fri 26 3/3 3 Jobs Sat 27 3/3 3…" at bounding box center [711, 3] width 1422 height 1699
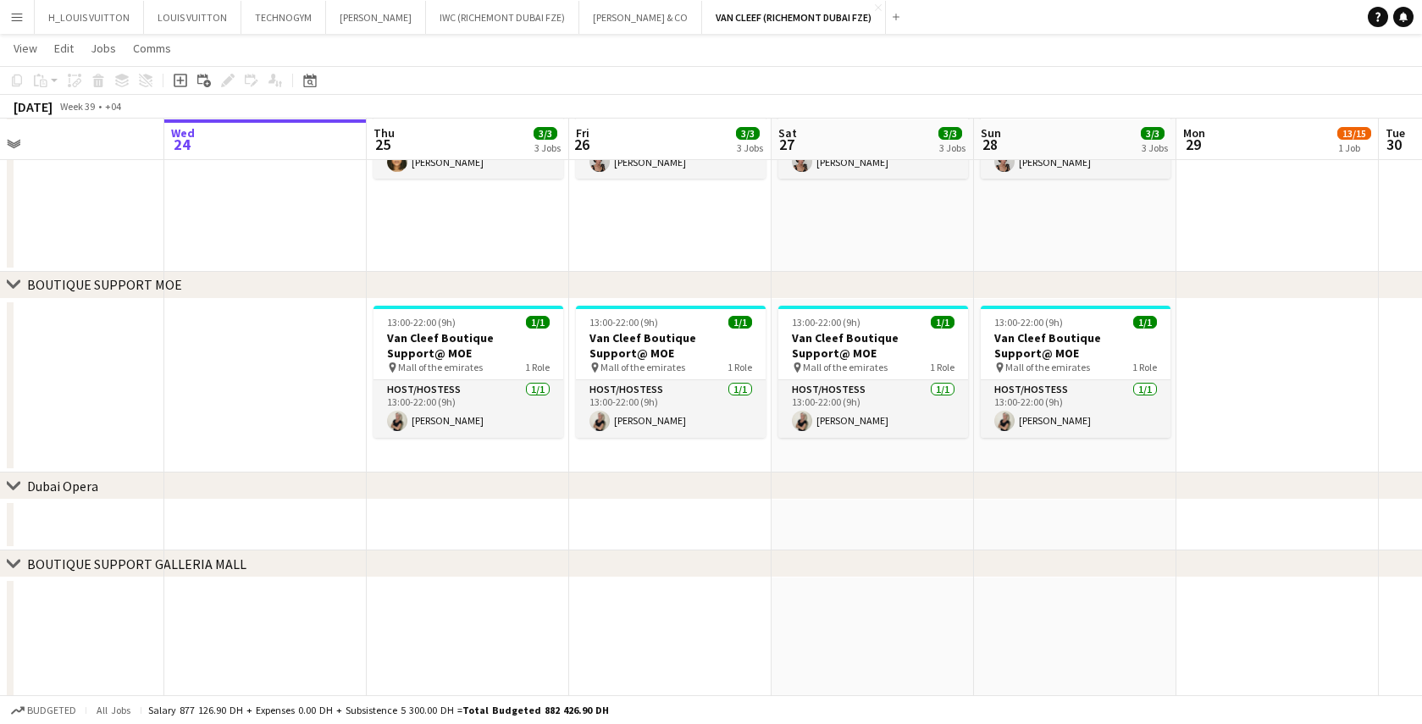
drag, startPoint x: 75, startPoint y: 388, endPoint x: 263, endPoint y: 374, distance: 187.7
click at [153, 386] on app-calendar-viewport "Sun 21 3/3 3 Jobs Mon 22 2/2 1 Job Tue 23 Wed 24 Thu 25 3/3 3 Jobs Fri 26 3/3 3…" at bounding box center [711, 3] width 1422 height 1699
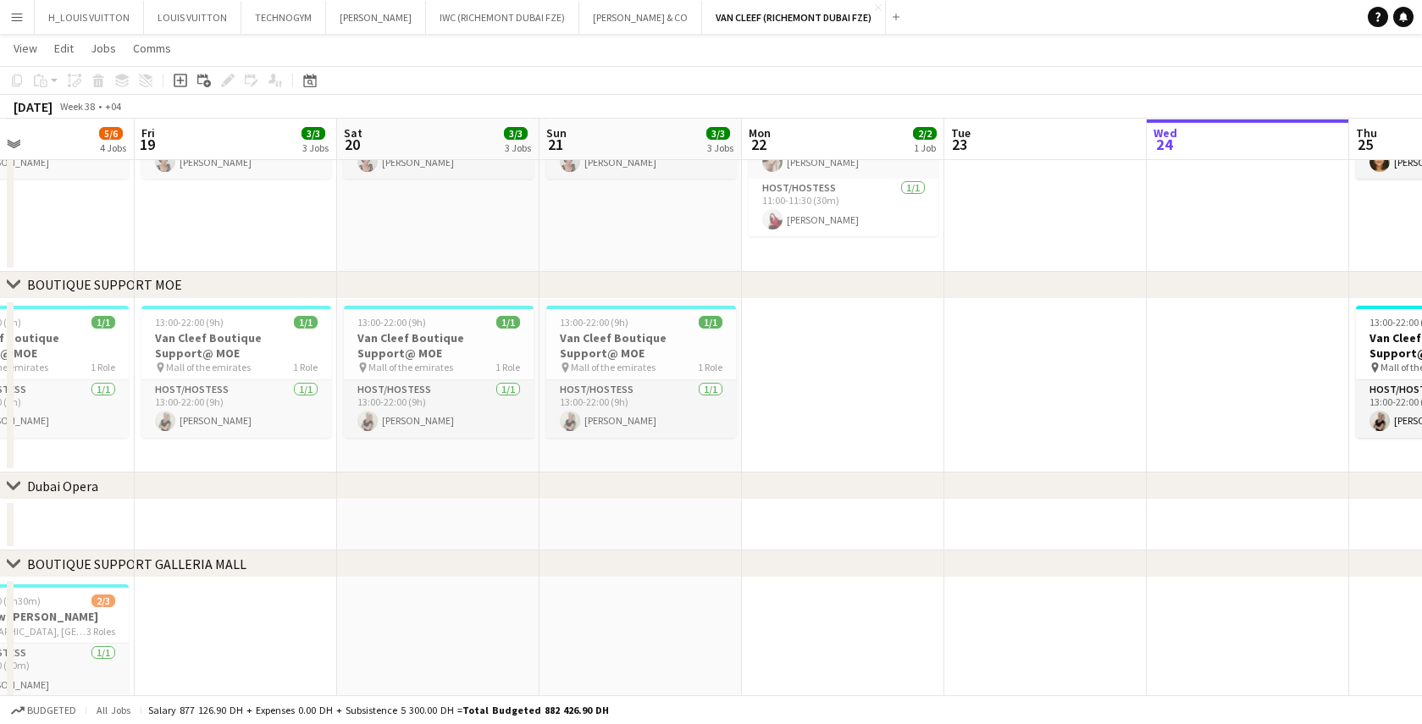
drag, startPoint x: 263, startPoint y: 374, endPoint x: 1200, endPoint y: 352, distance: 937.3
click at [1195, 351] on app-calendar-viewport "Tue 16 Wed 17 Thu 18 5/6 4 Jobs Fri 19 3/3 3 Jobs Sat 20 3/3 3 Jobs Sun 21 3/3 …" at bounding box center [711, 3] width 1422 height 1699
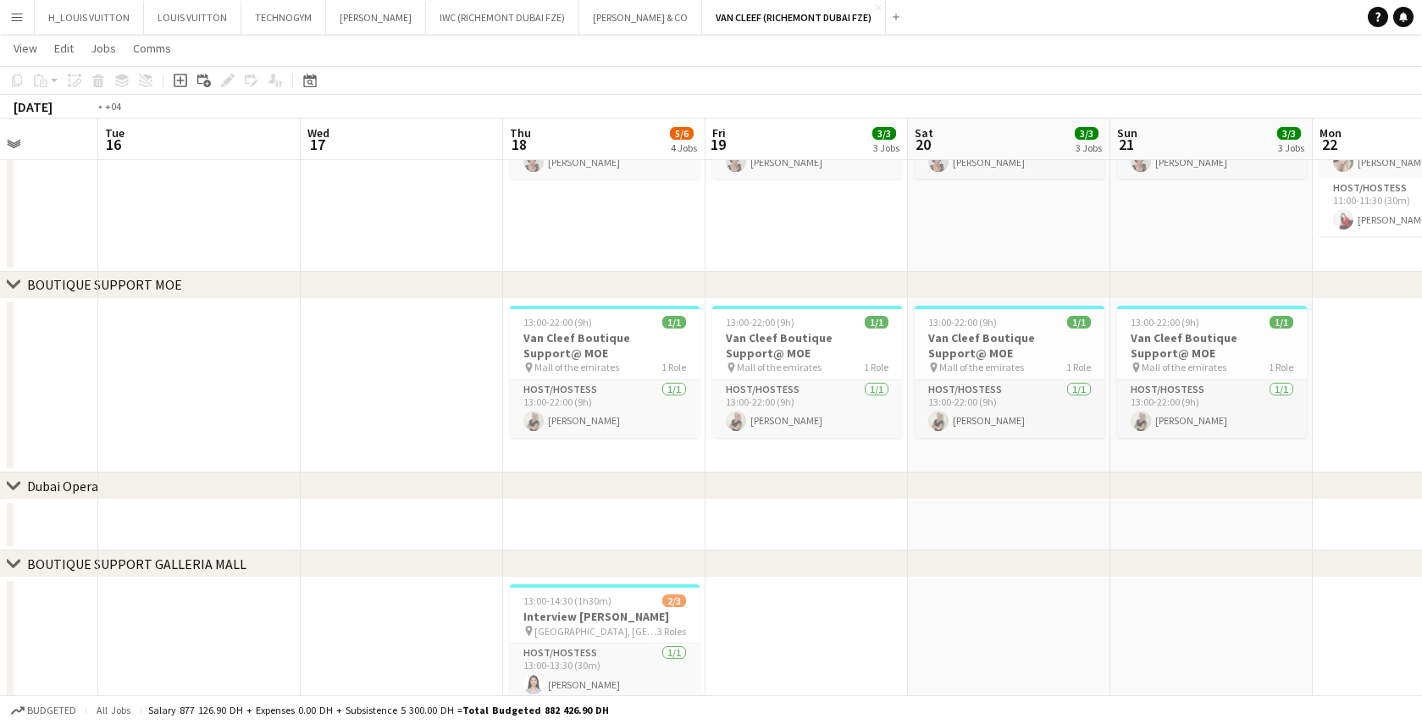
drag, startPoint x: 413, startPoint y: 457, endPoint x: 1162, endPoint y: 429, distance: 749.4
click at [1162, 429] on app-calendar-viewport "Sat 13 3/3 3 Jobs Sun 14 3/3 3 Jobs Mon 15 Tue 16 Wed 17 Thu 18 5/6 4 Jobs Fri …" at bounding box center [711, 3] width 1422 height 1699
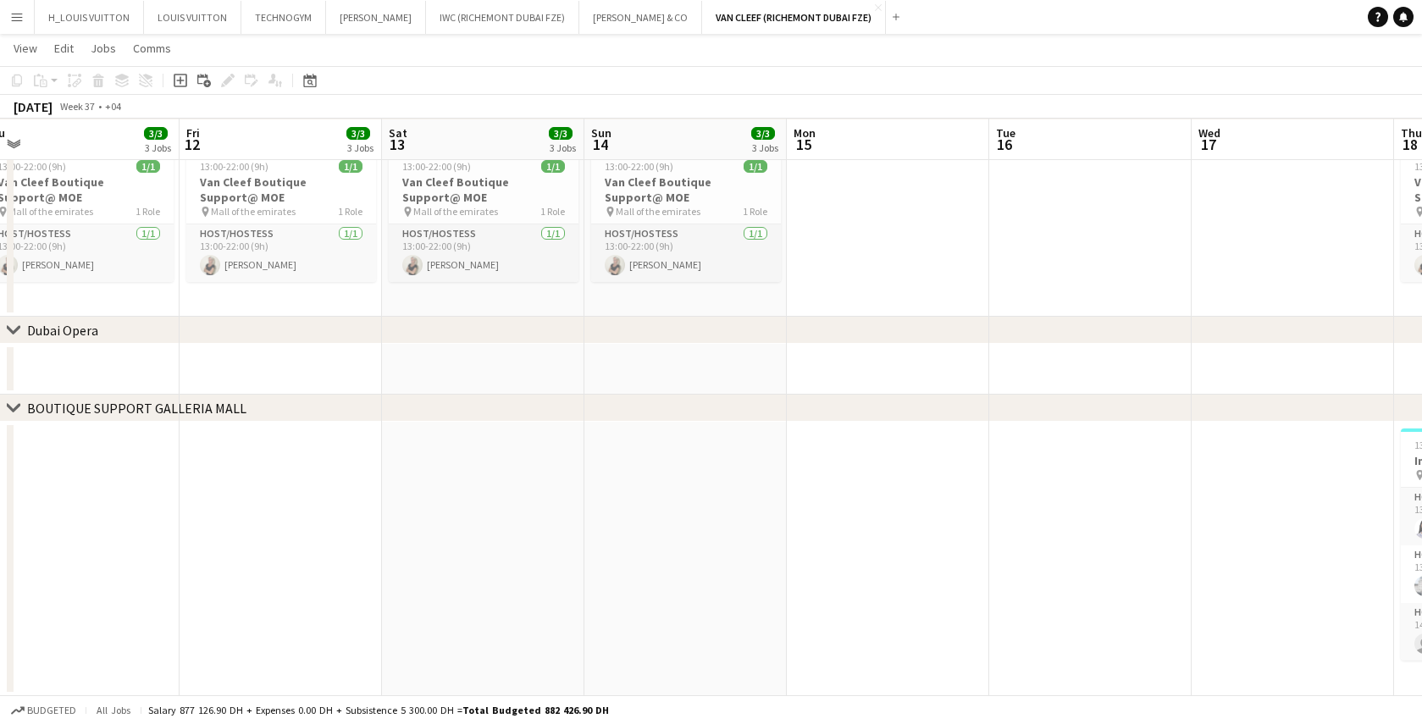
scroll to position [0, 367]
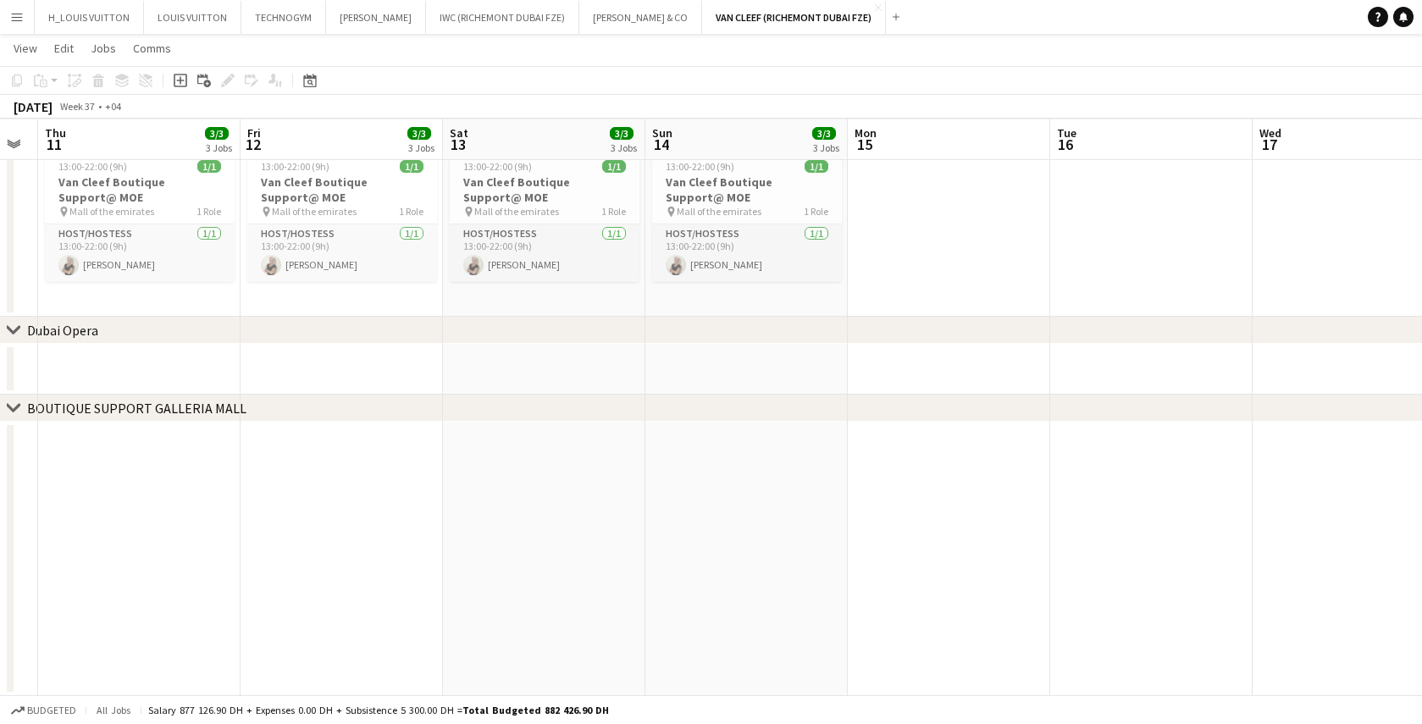
drag, startPoint x: 269, startPoint y: 255, endPoint x: 1014, endPoint y: 246, distance: 745.6
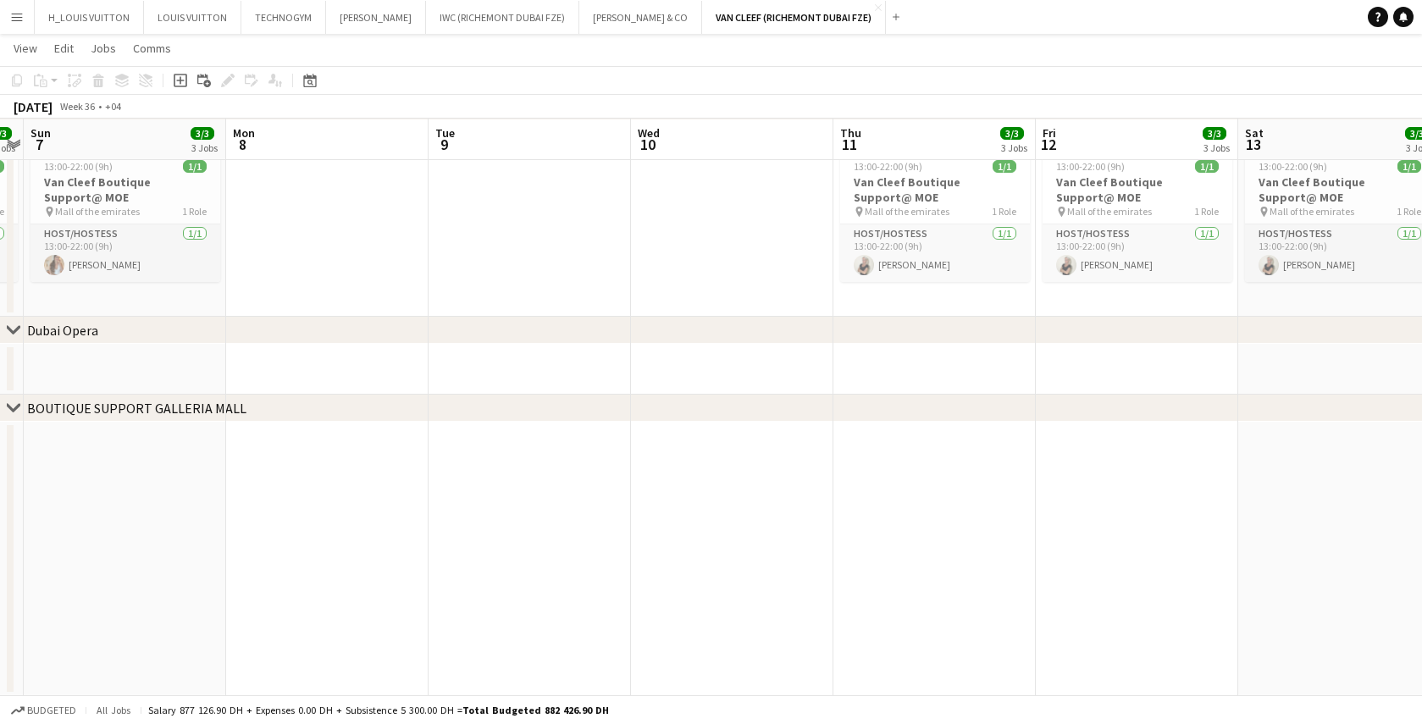
drag, startPoint x: 359, startPoint y: 307, endPoint x: 1156, endPoint y: 291, distance: 796.5
click at [410, 492] on app-date-cell at bounding box center [328, 559] width 202 height 274
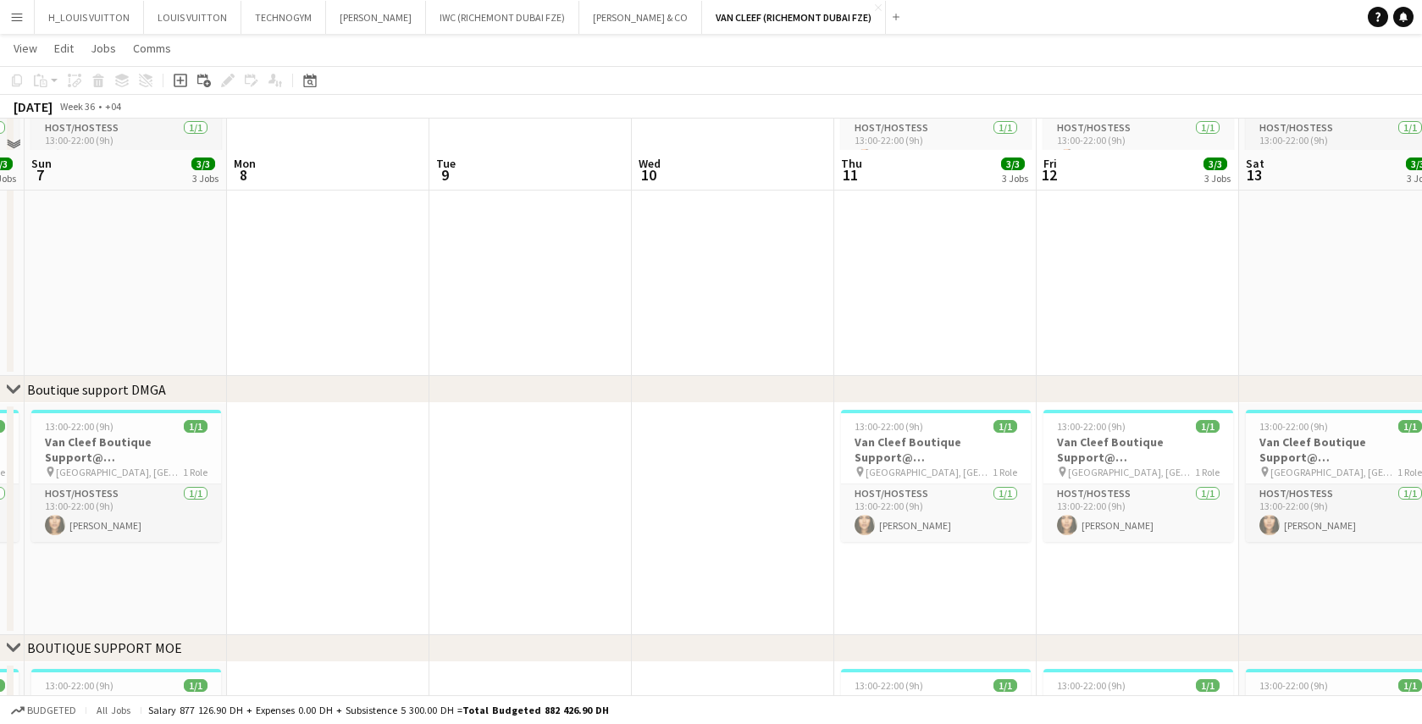
scroll to position [1068, 0]
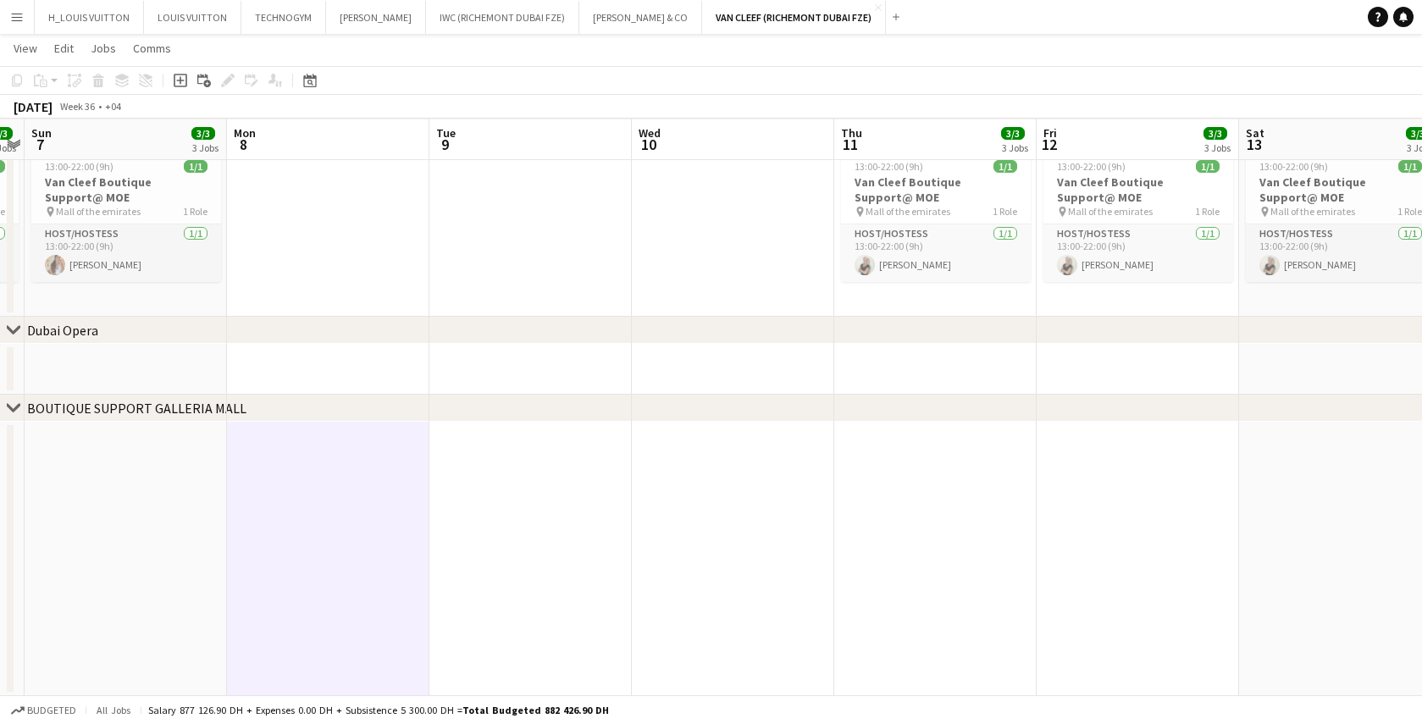
drag, startPoint x: 962, startPoint y: 506, endPoint x: 943, endPoint y: 505, distance: 19.5
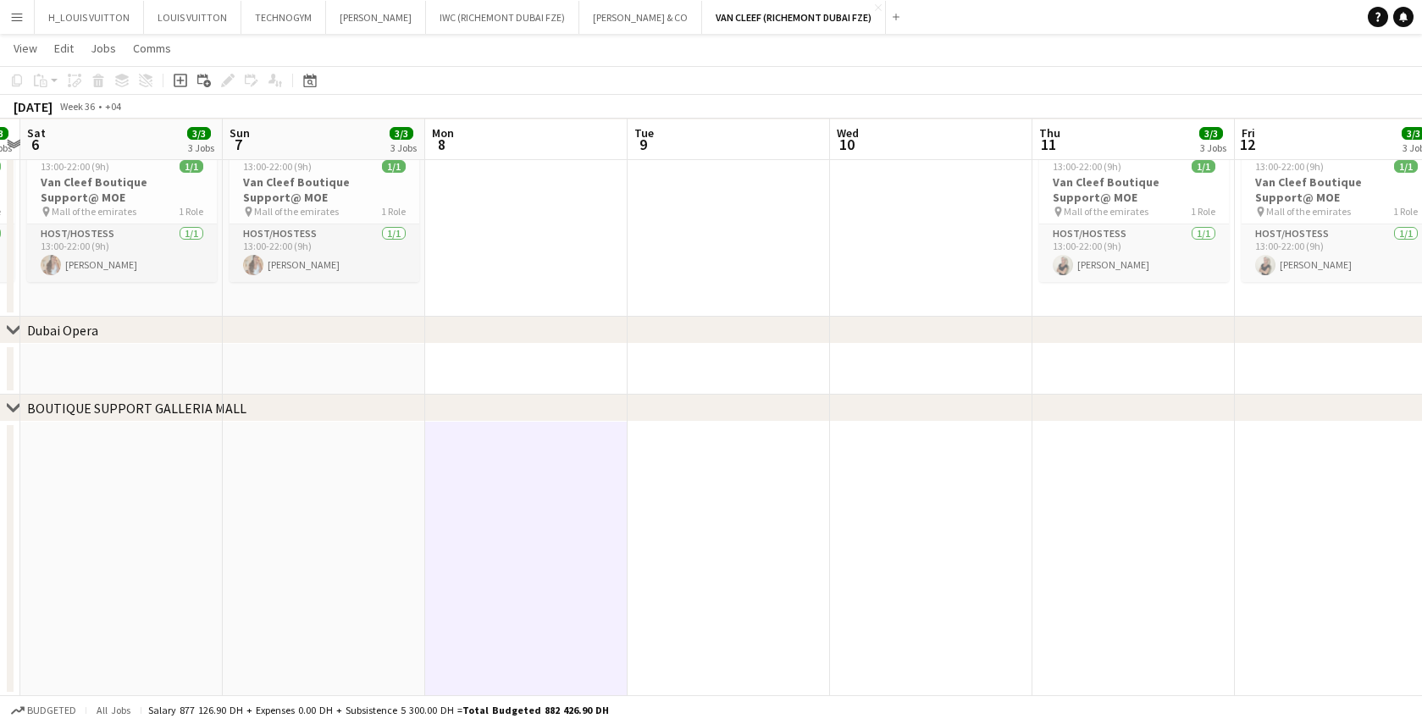
drag, startPoint x: 87, startPoint y: 521, endPoint x: 33, endPoint y: 546, distance: 59.5
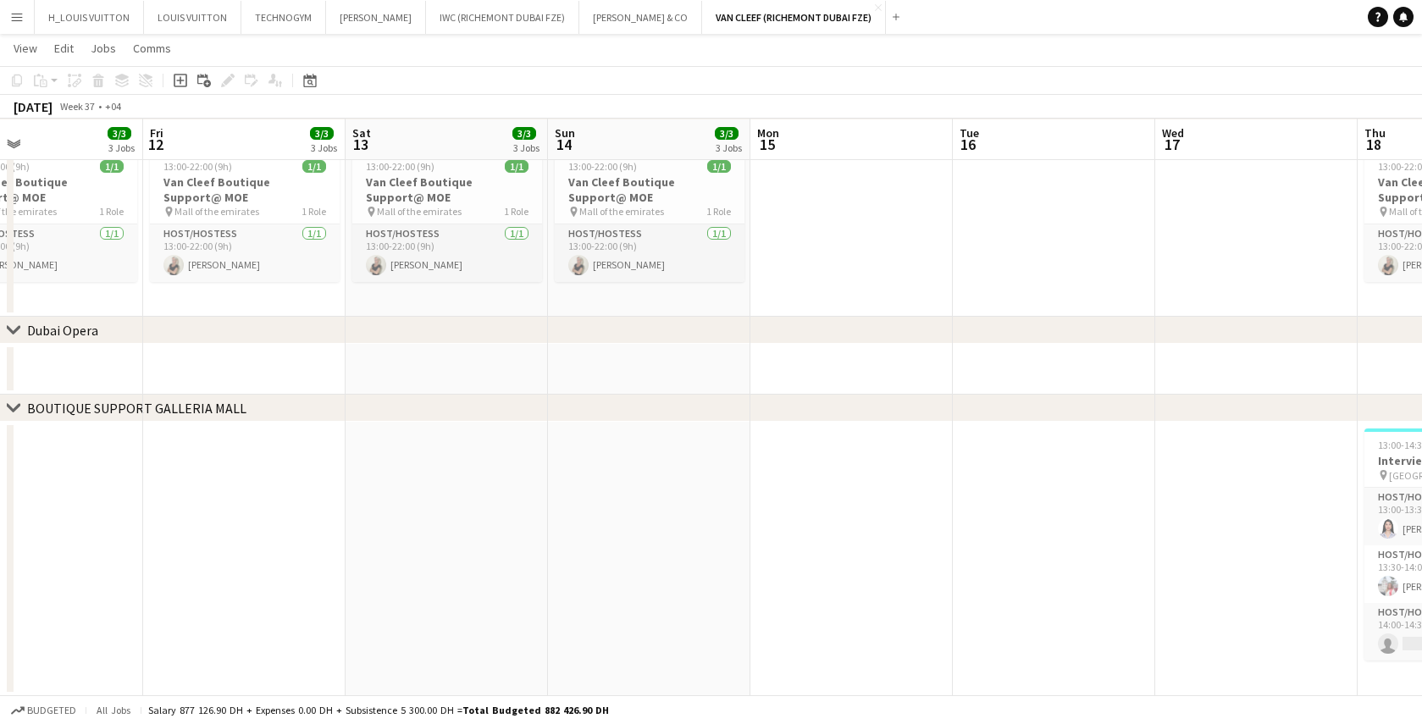
drag, startPoint x: 1126, startPoint y: 546, endPoint x: 92, endPoint y: 543, distance: 1033.6
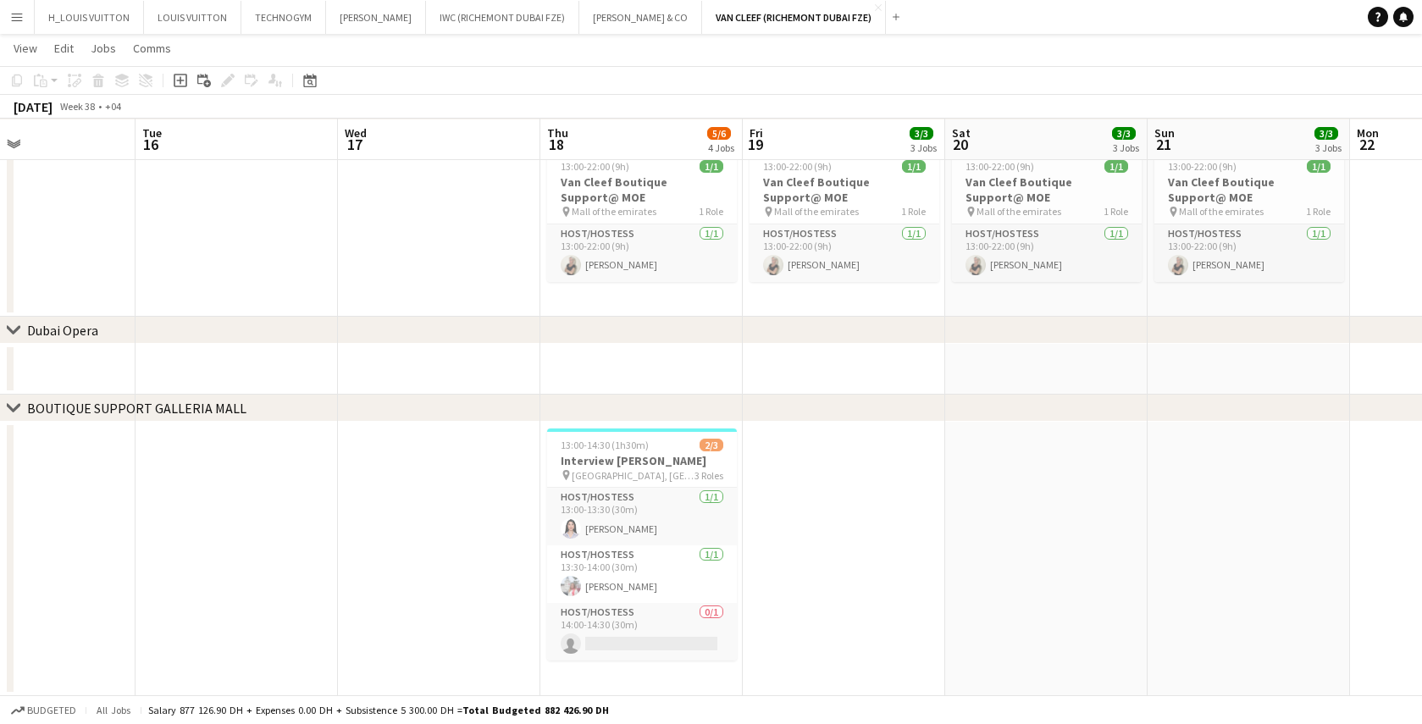
drag, startPoint x: 1072, startPoint y: 535, endPoint x: 271, endPoint y: 515, distance: 800.9
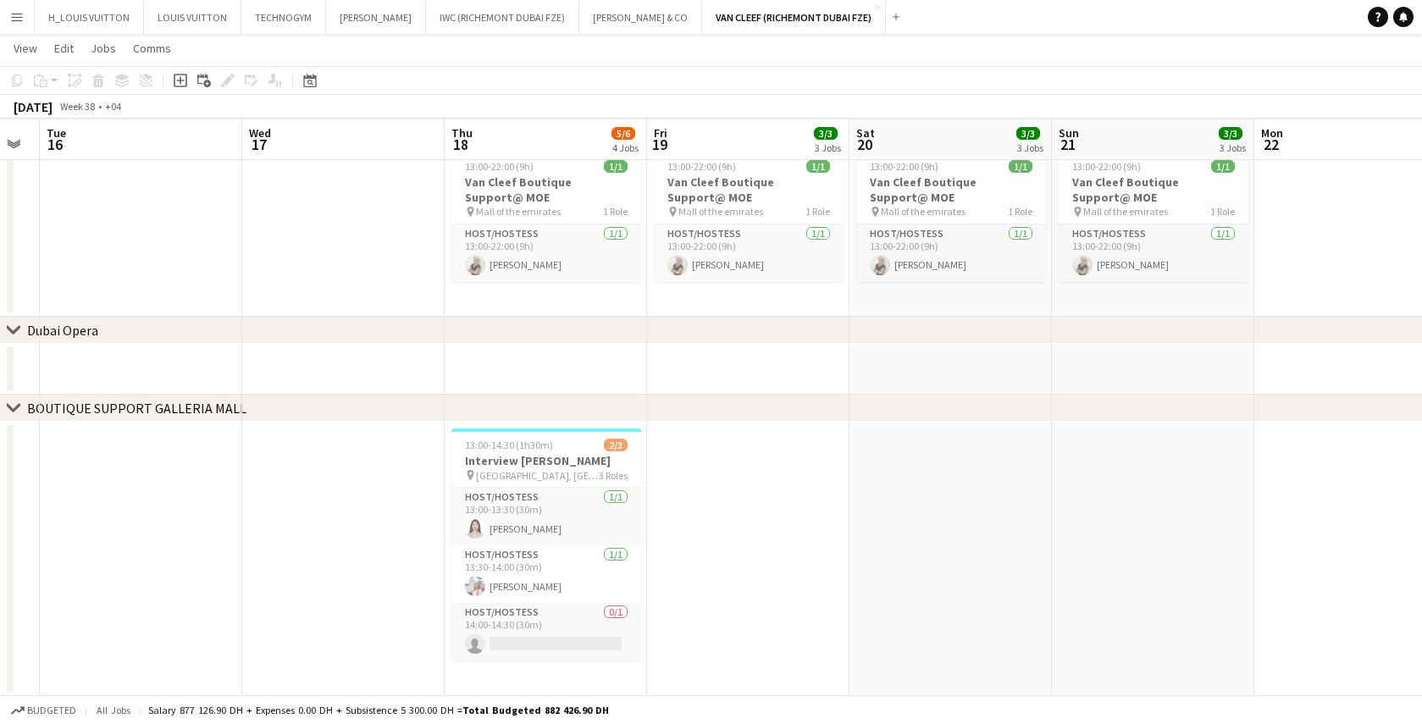
scroll to position [0, 817]
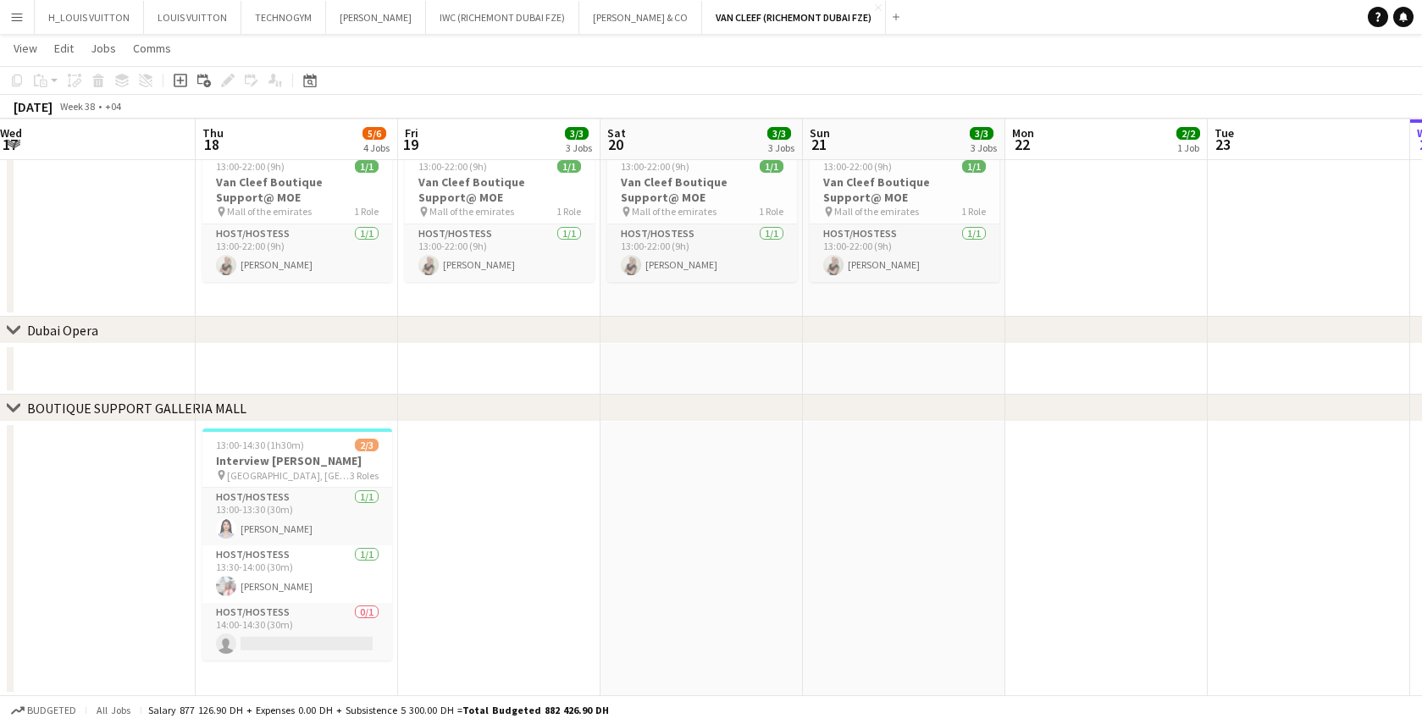
drag, startPoint x: 1139, startPoint y: 504, endPoint x: 391, endPoint y: 493, distance: 748.2
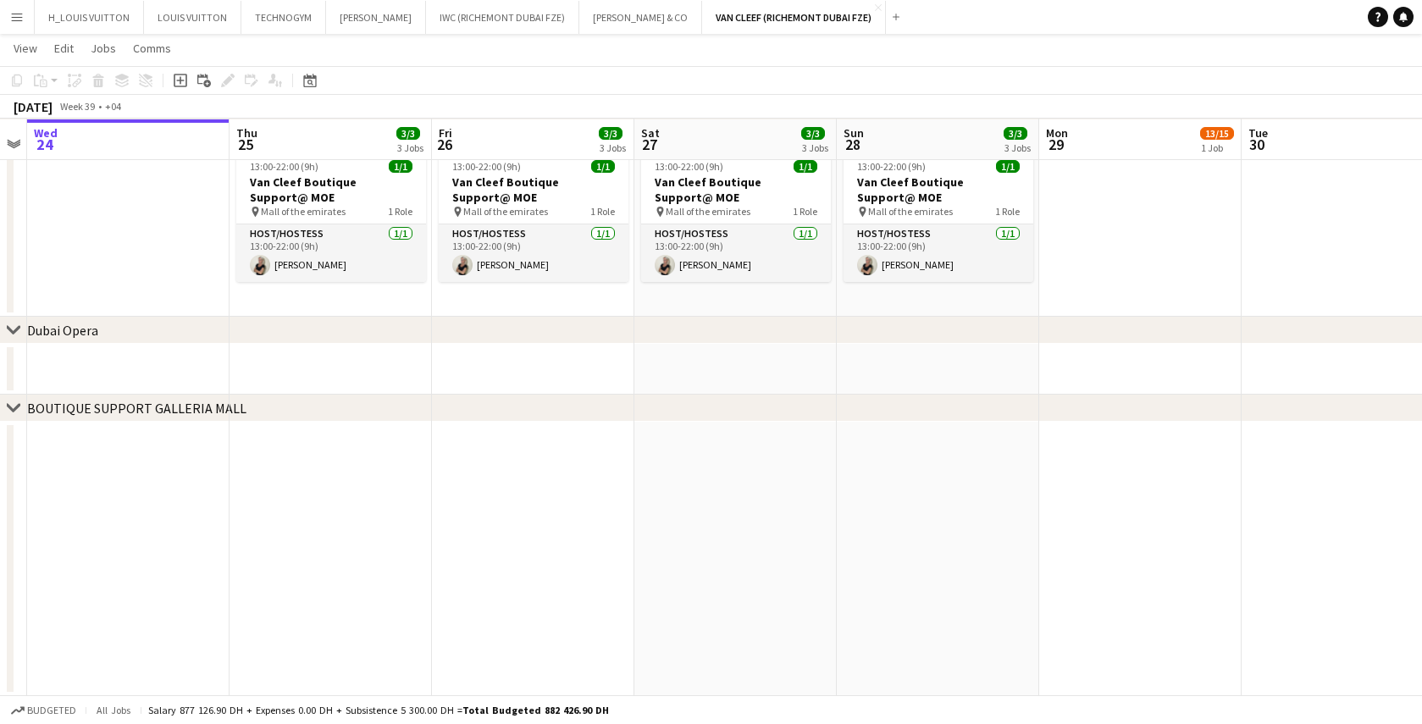
drag, startPoint x: 1138, startPoint y: 501, endPoint x: 54, endPoint y: 543, distance: 1084.4
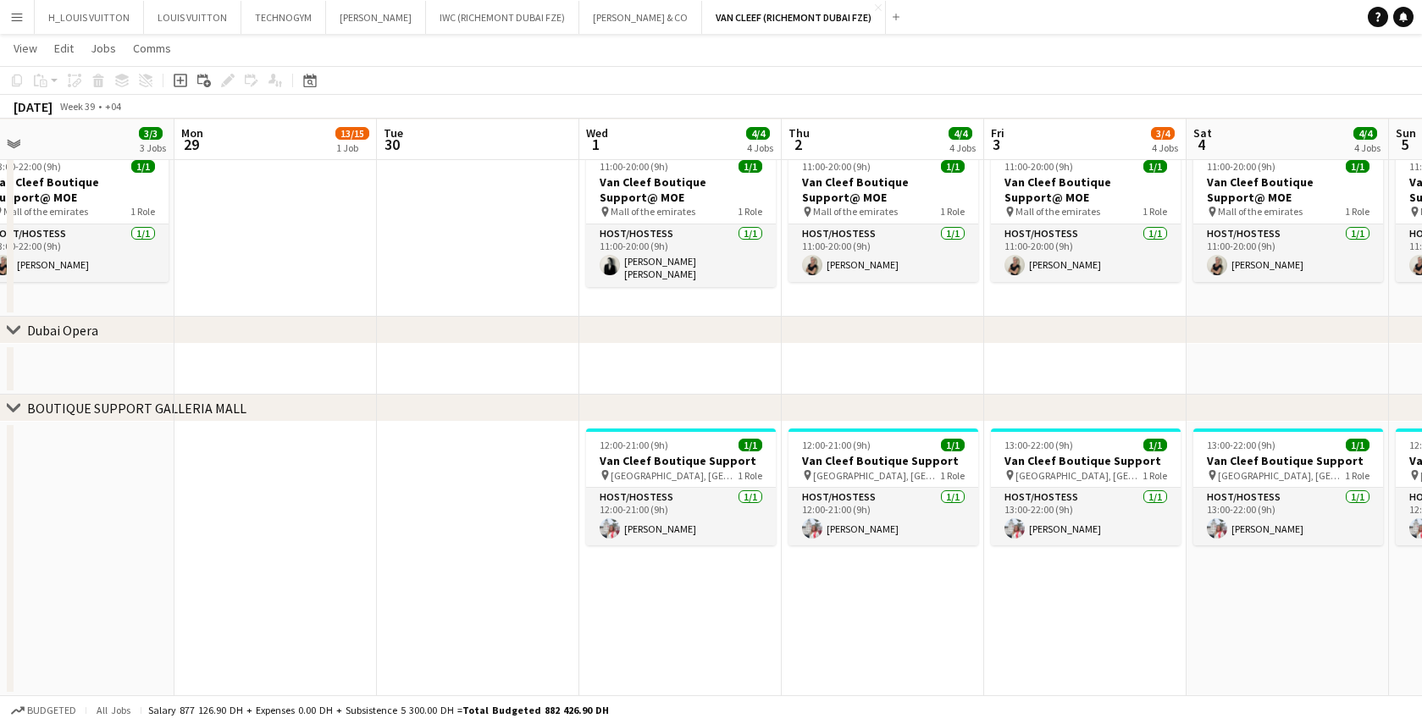
scroll to position [0, 630]
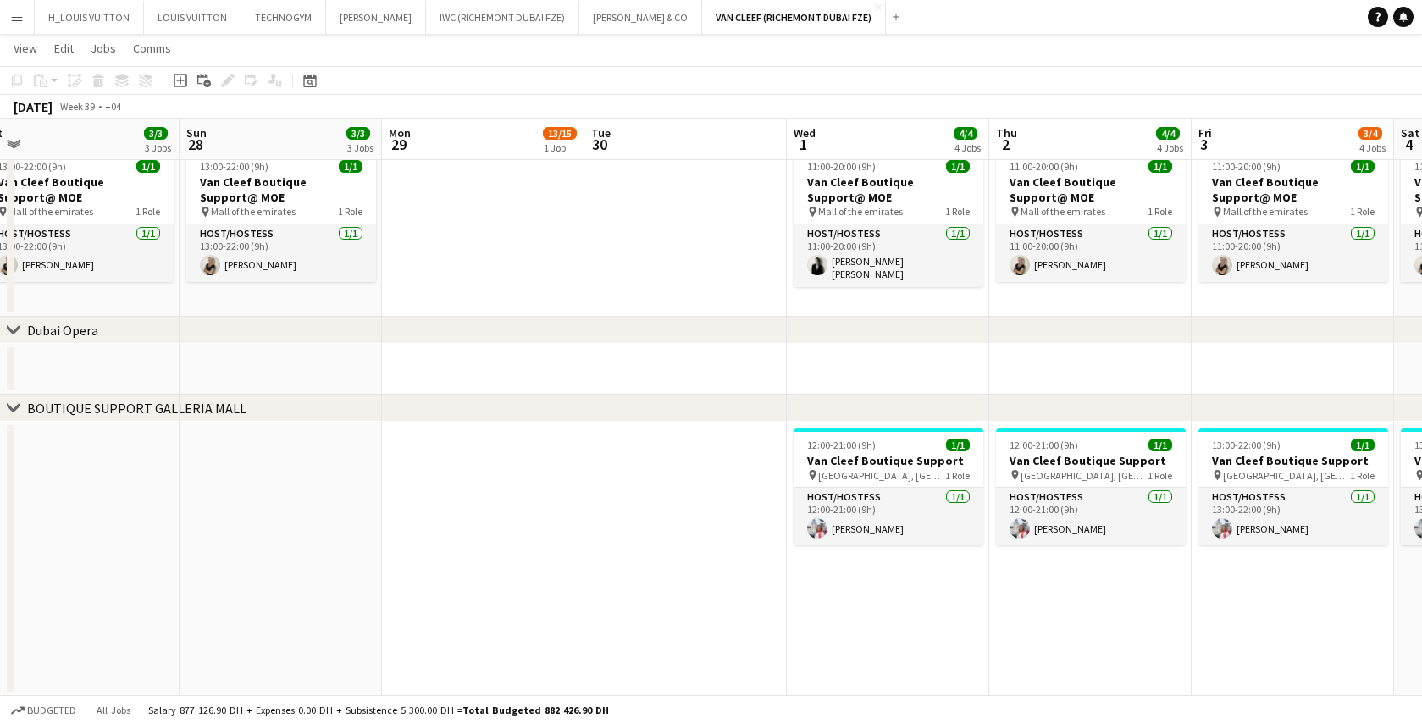
drag, startPoint x: 801, startPoint y: 534, endPoint x: 424, endPoint y: 552, distance: 378.3
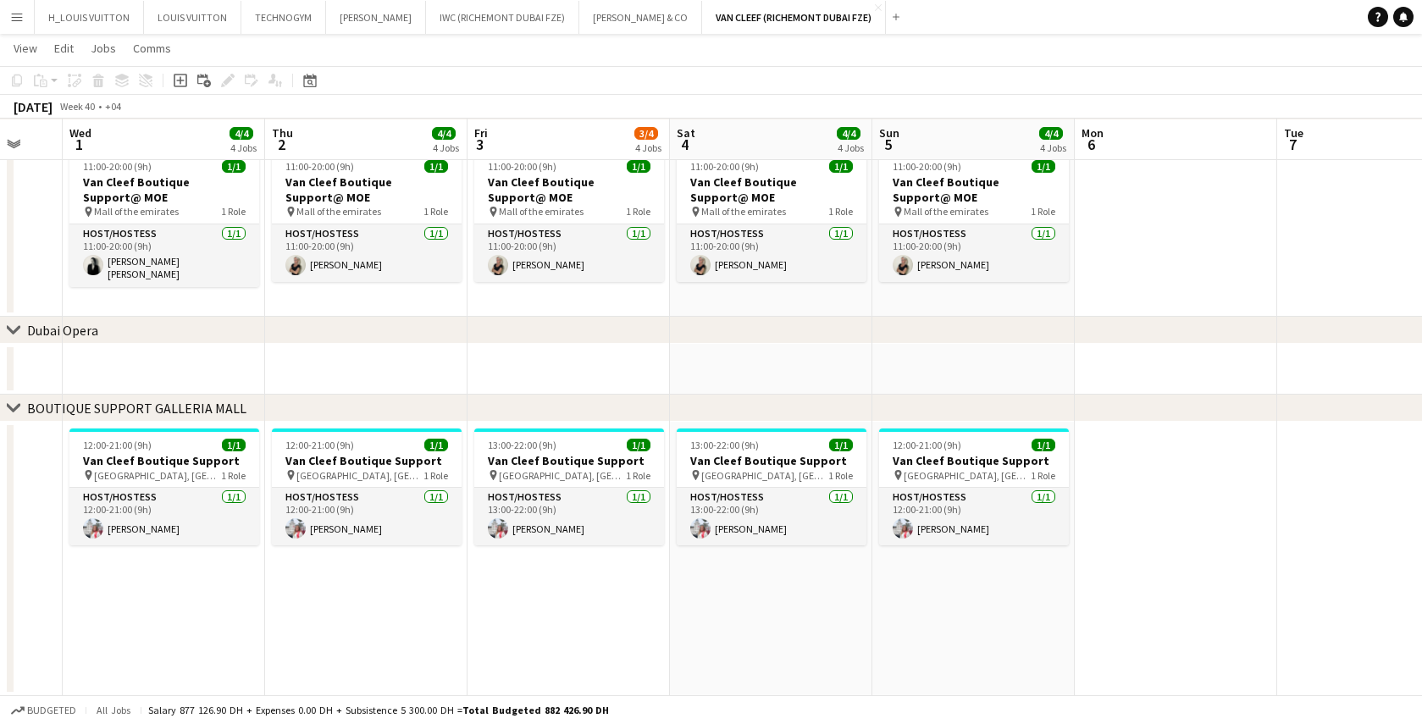
scroll to position [0, 554]
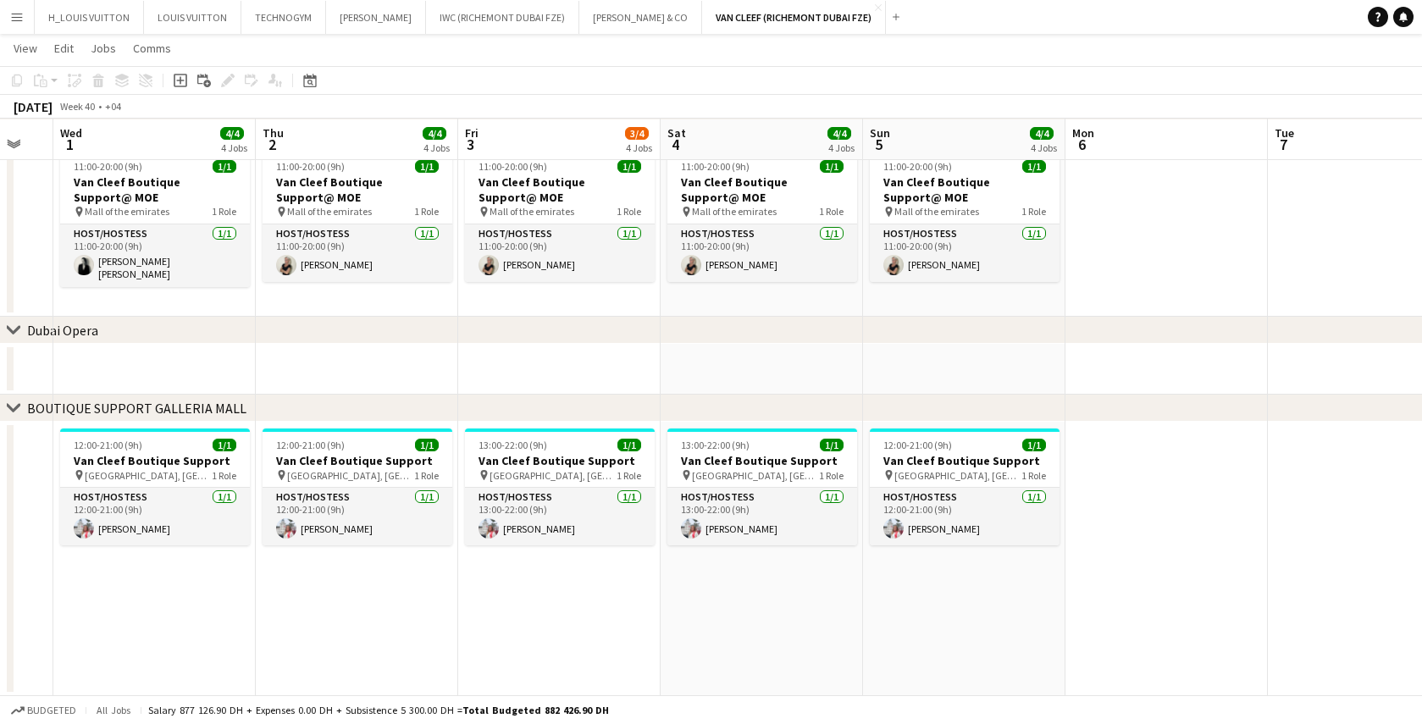
drag, startPoint x: 967, startPoint y: 590, endPoint x: 233, endPoint y: 608, distance: 733.9
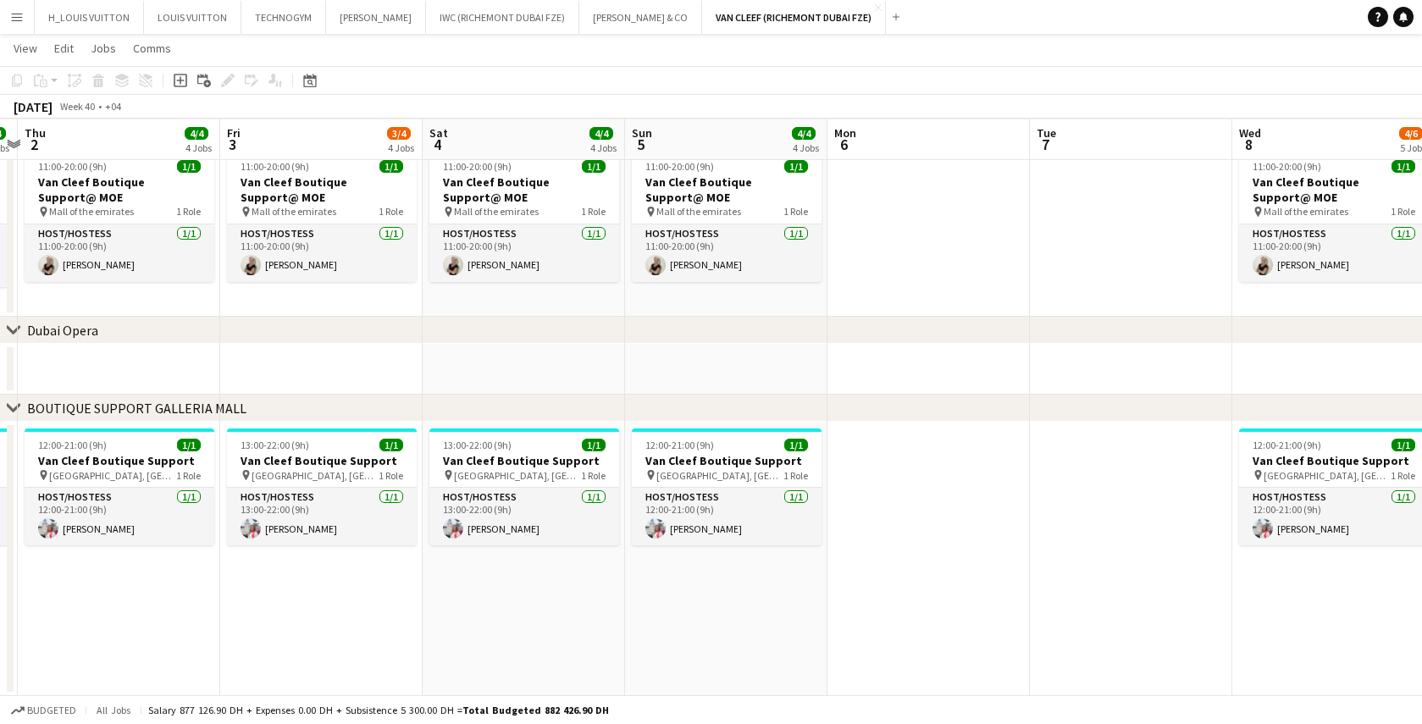
drag, startPoint x: 955, startPoint y: 607, endPoint x: 521, endPoint y: 618, distance: 433.9
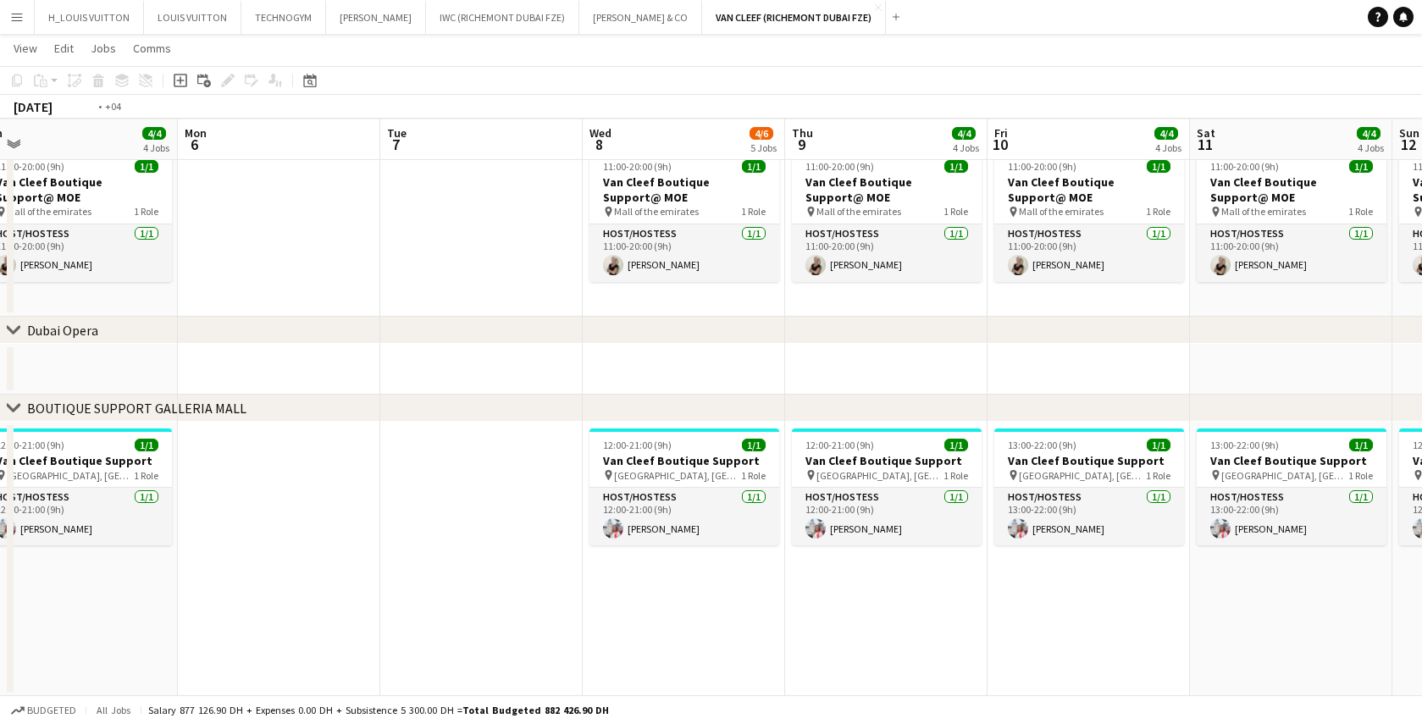
drag, startPoint x: 1134, startPoint y: 596, endPoint x: 524, endPoint y: 607, distance: 609.2
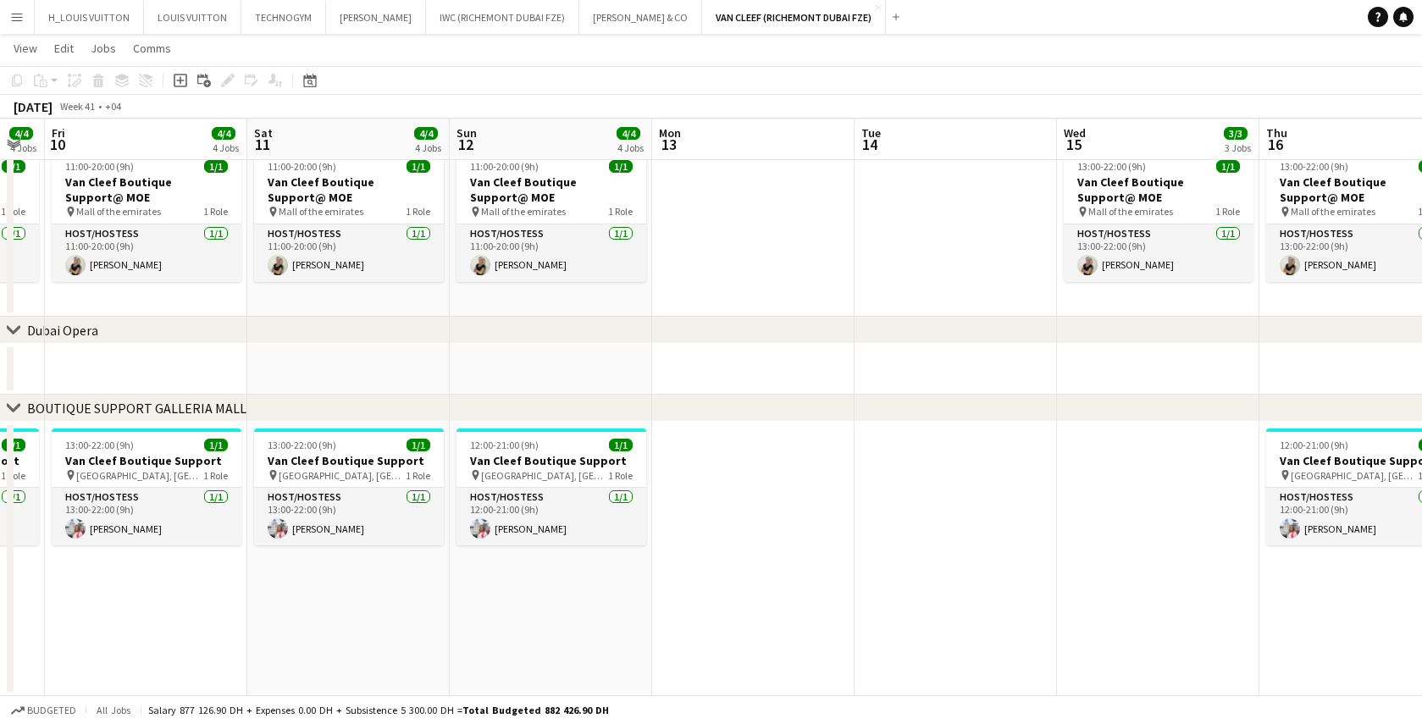
drag, startPoint x: 1006, startPoint y: 596, endPoint x: 419, endPoint y: 596, distance: 588.0
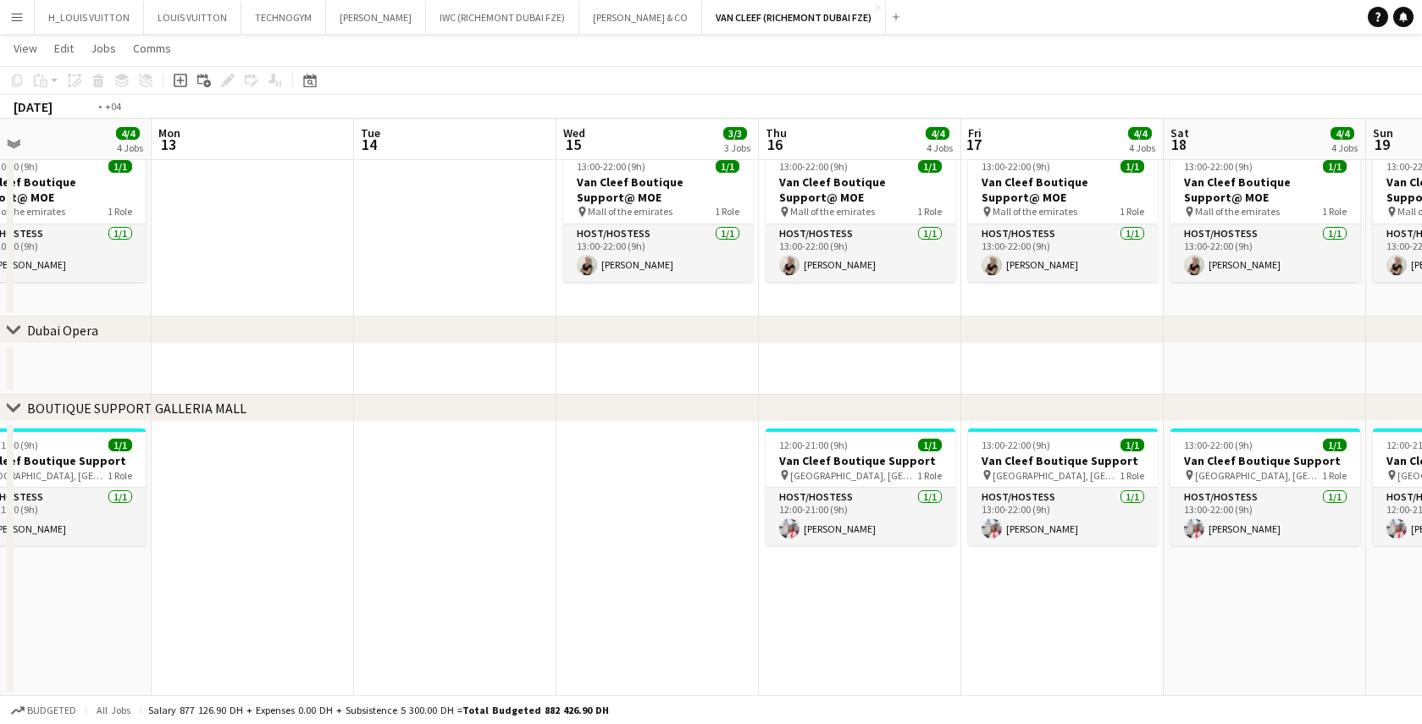
drag, startPoint x: 1191, startPoint y: 601, endPoint x: 319, endPoint y: 641, distance: 873.6
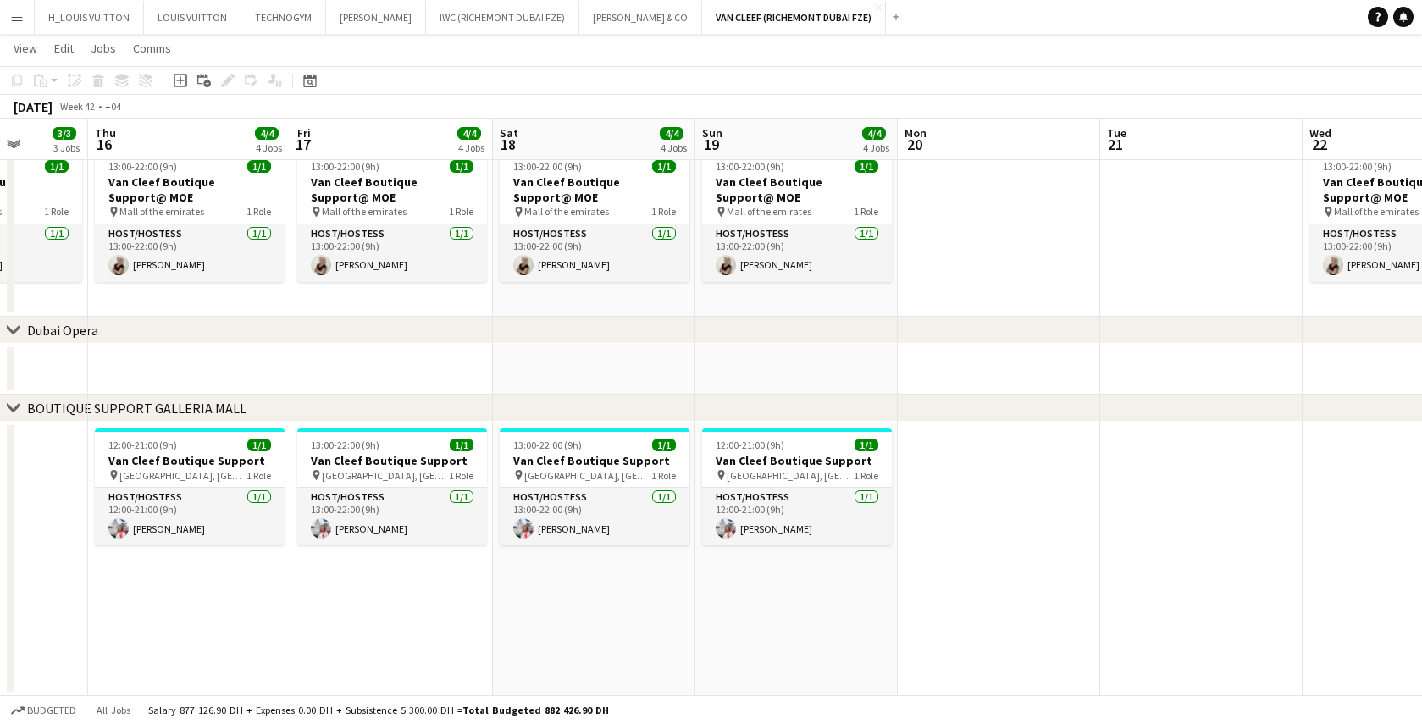
drag, startPoint x: 948, startPoint y: 633, endPoint x: 229, endPoint y: 643, distance: 719.3
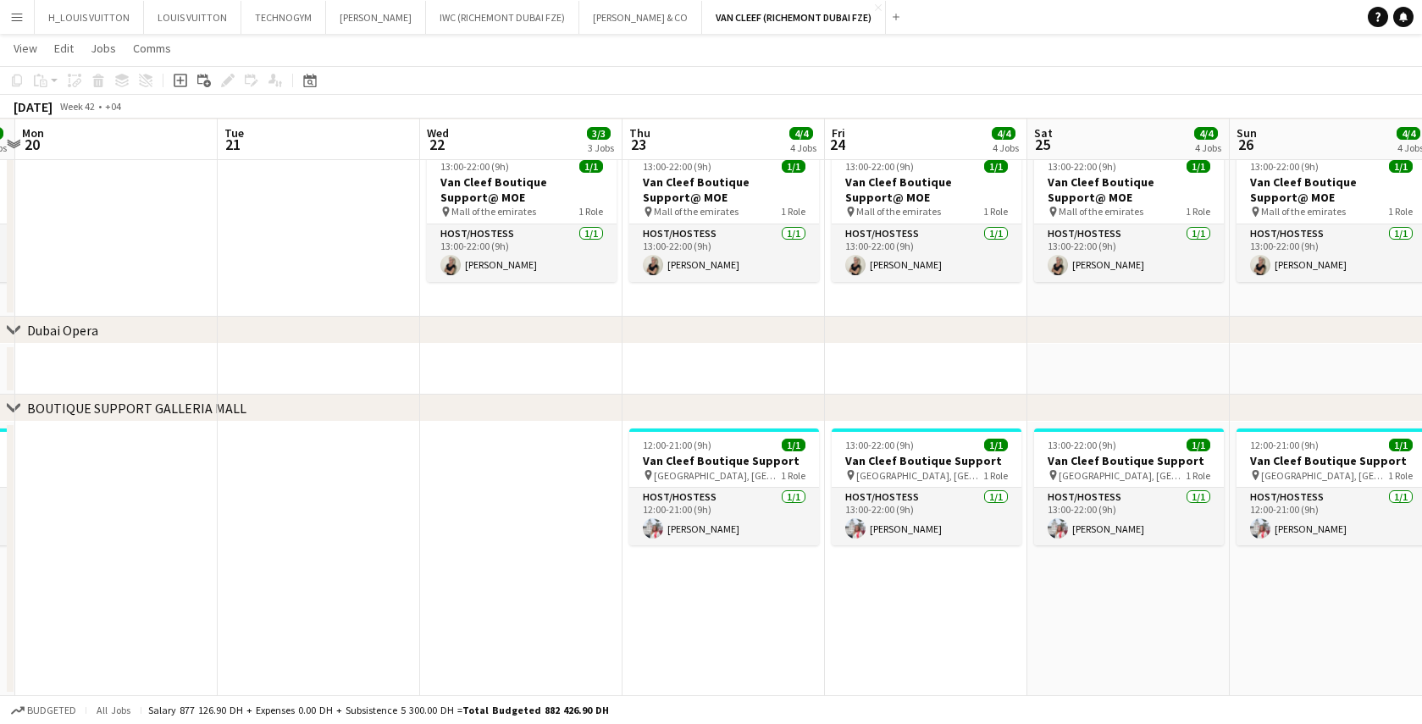
drag, startPoint x: 530, startPoint y: 641, endPoint x: 304, endPoint y: 646, distance: 226.2
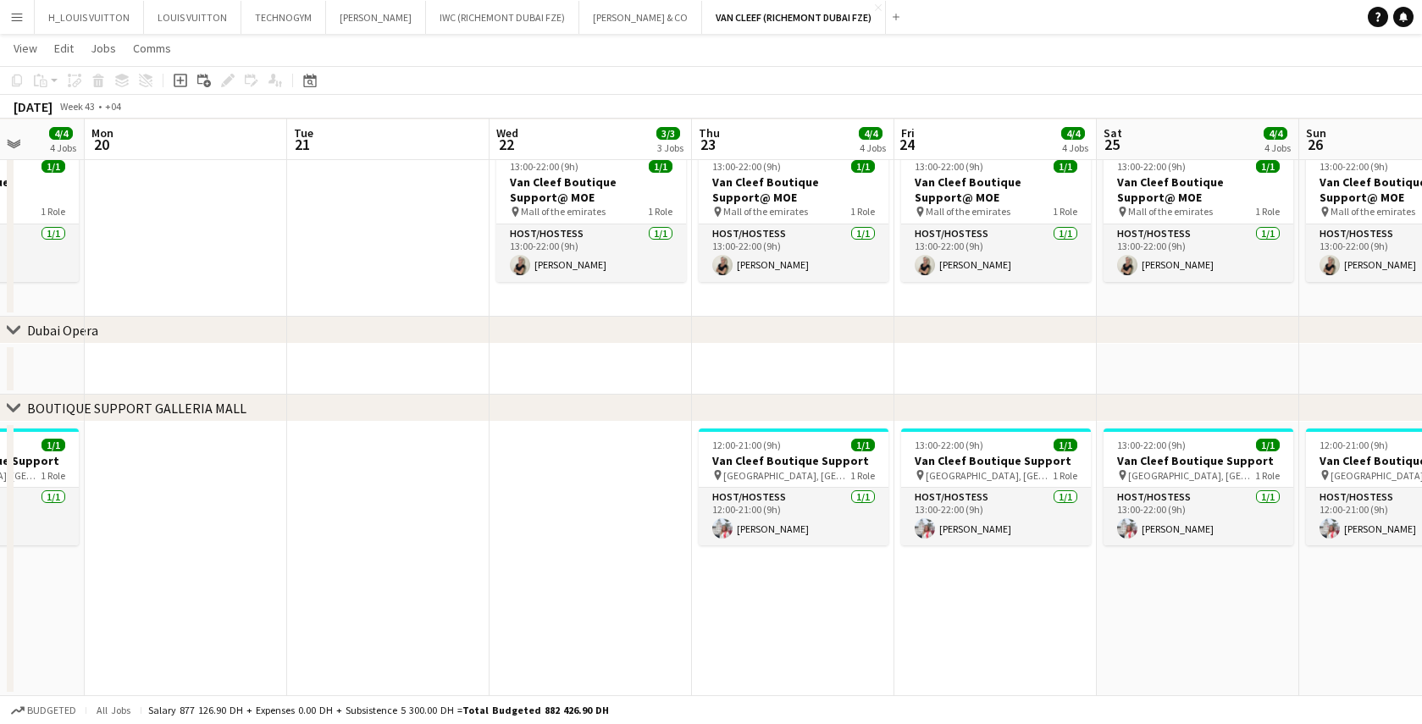
drag, startPoint x: 1016, startPoint y: 621, endPoint x: 250, endPoint y: 643, distance: 766.2
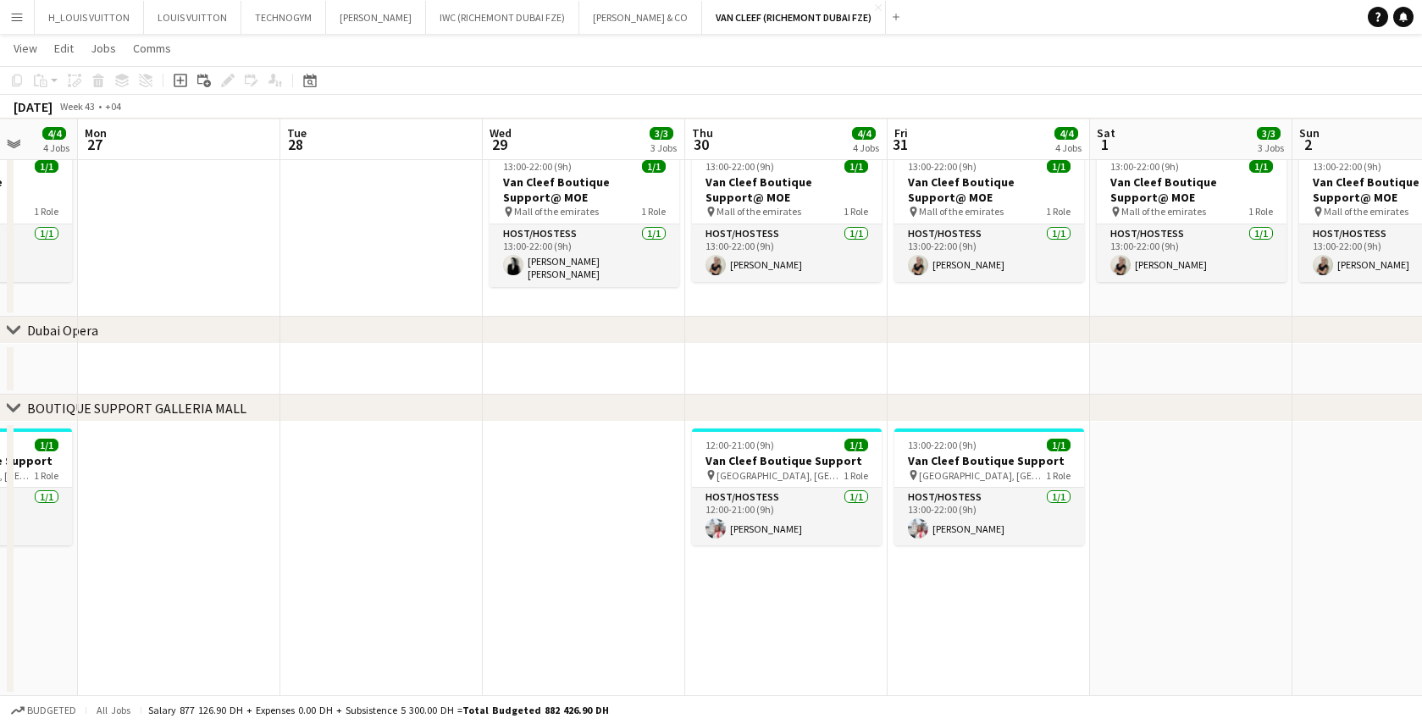
drag, startPoint x: 945, startPoint y: 611, endPoint x: 443, endPoint y: 624, distance: 501.7
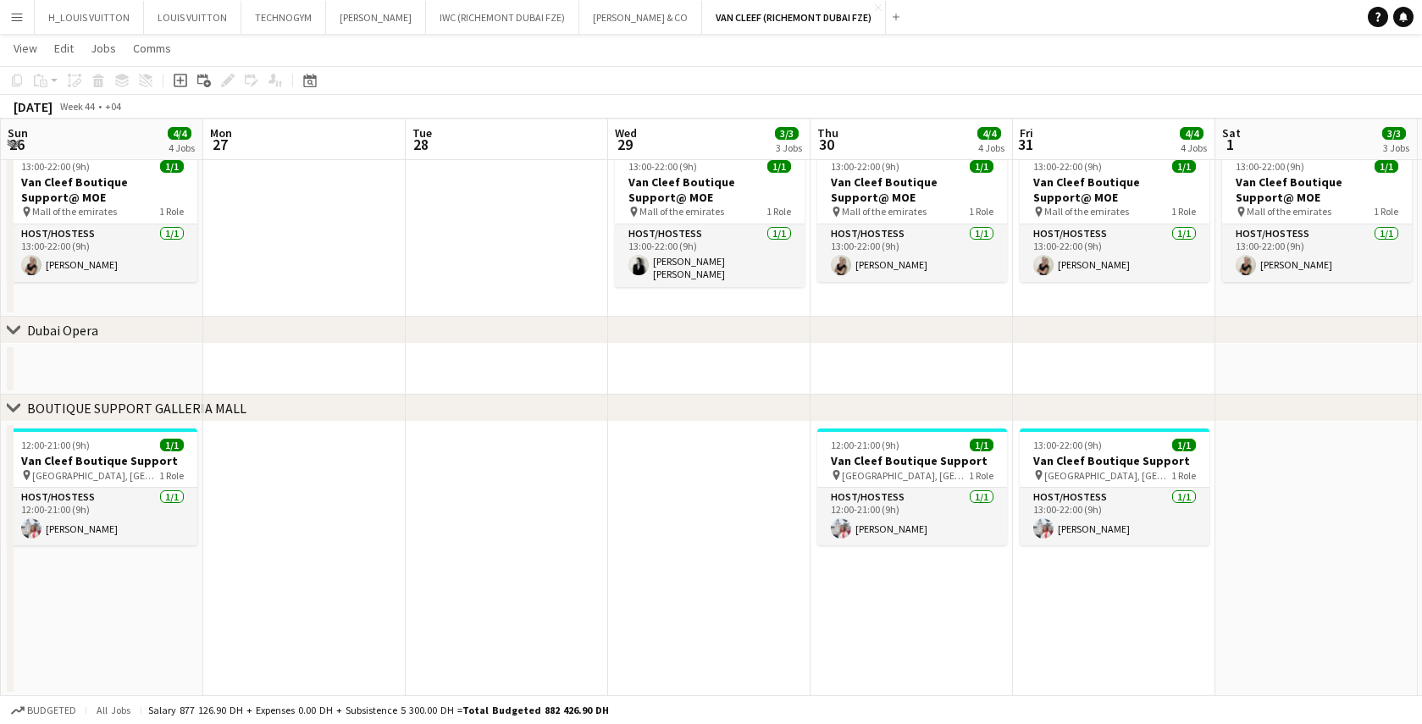
scroll to position [0, 735]
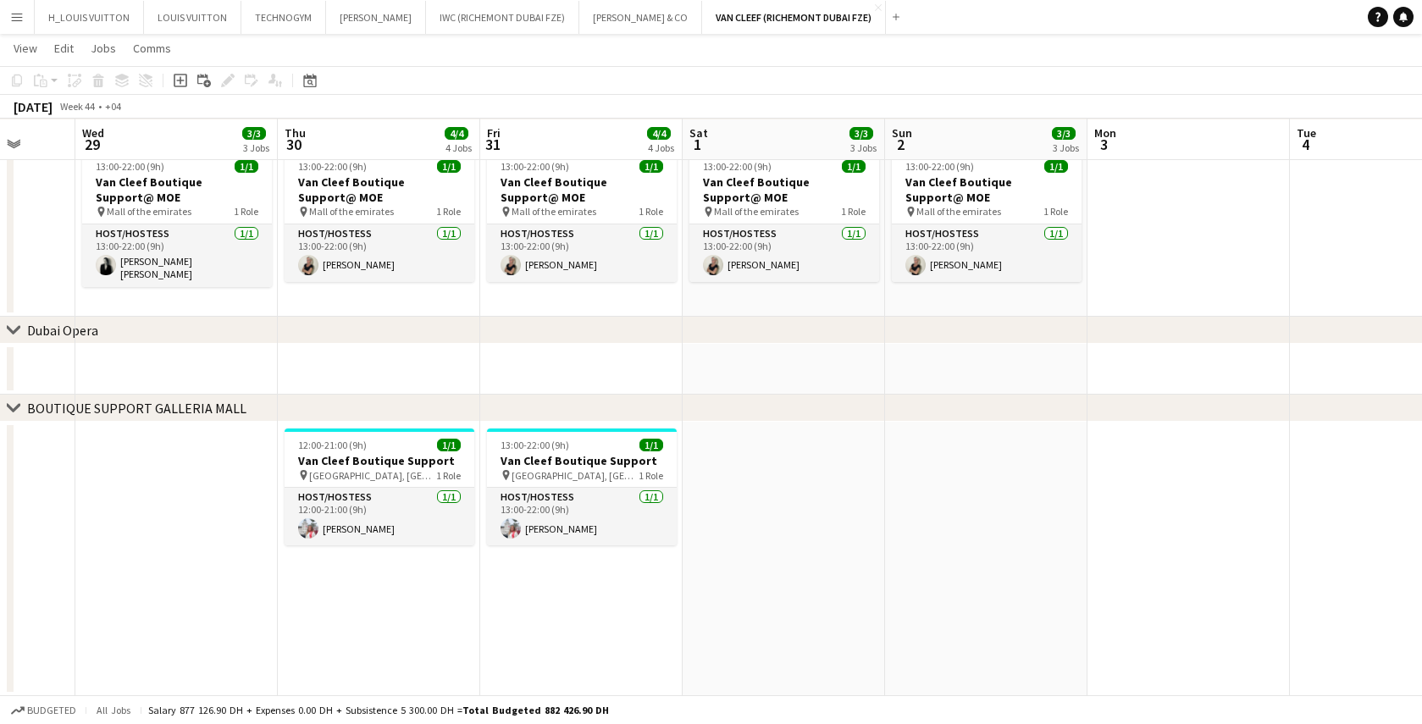
drag, startPoint x: 926, startPoint y: 607, endPoint x: 520, endPoint y: 610, distance: 405.8
click at [713, 532] on app-date-cell at bounding box center [784, 559] width 202 height 274
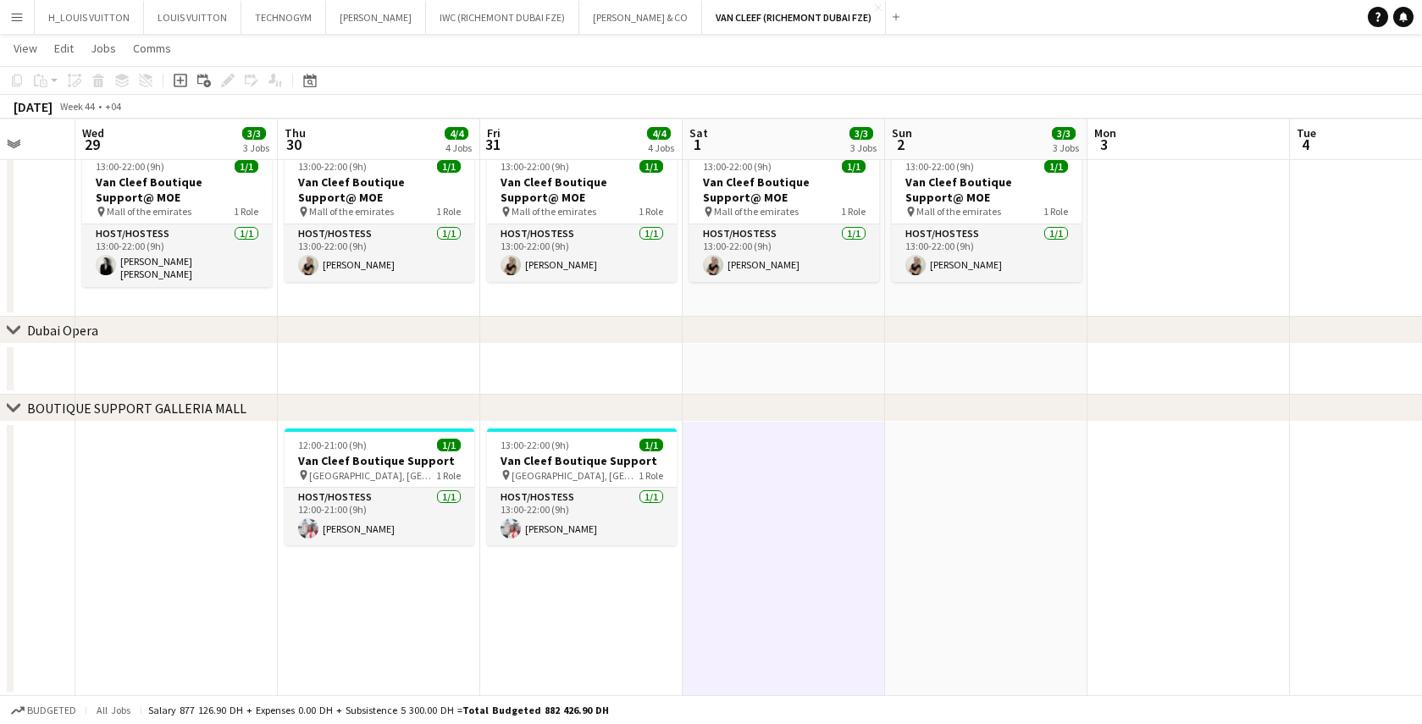
click at [19, 20] on app-icon "Menu" at bounding box center [17, 17] width 14 height 14
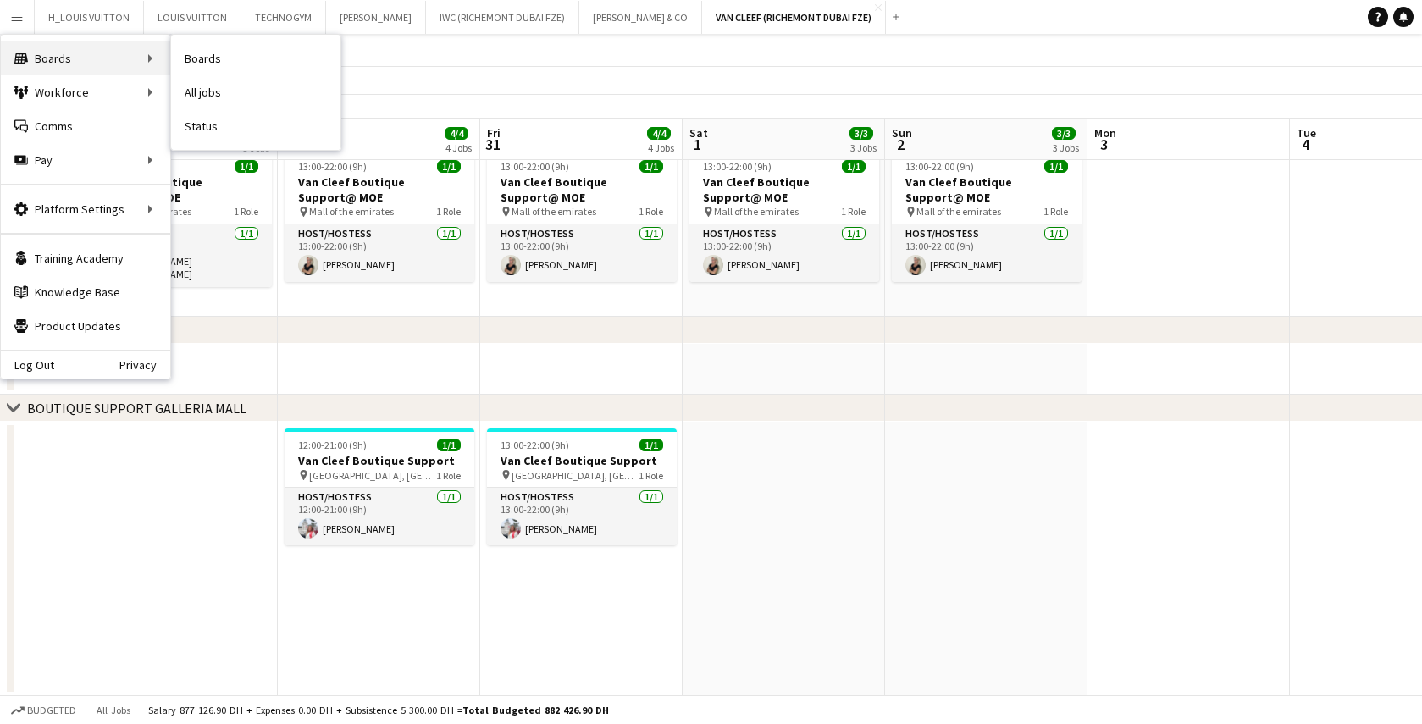
click at [58, 45] on div "Boards Boards" at bounding box center [85, 59] width 169 height 34
click at [108, 46] on div "Boards Boards" at bounding box center [85, 59] width 169 height 34
click at [152, 64] on div "Boards Boards" at bounding box center [85, 59] width 169 height 34
click at [79, 60] on div "Boards Boards" at bounding box center [85, 59] width 169 height 34
click at [160, 54] on div "Boards Boards" at bounding box center [85, 59] width 169 height 34
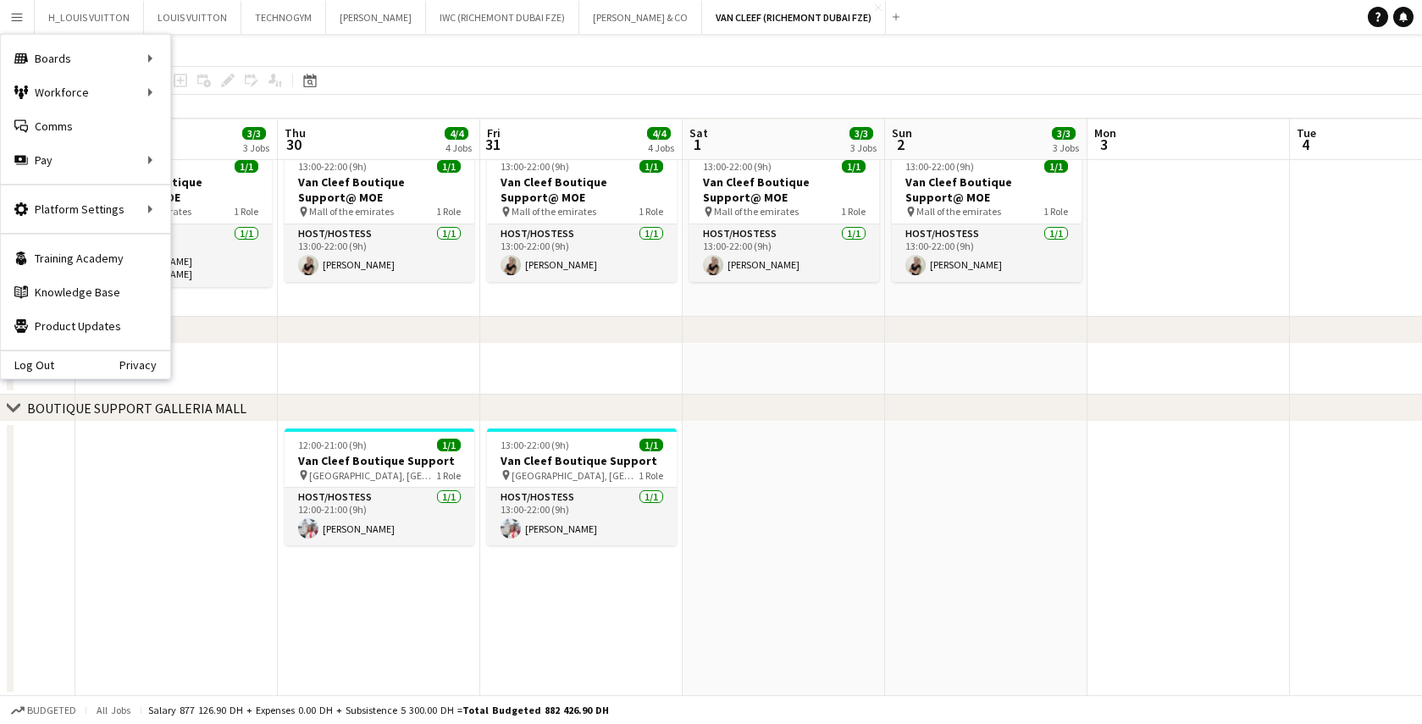
click at [426, 42] on app-page-menu "View Day view expanded Day view collapsed Month view Date picker Jump to [DATE]…" at bounding box center [711, 50] width 1422 height 32
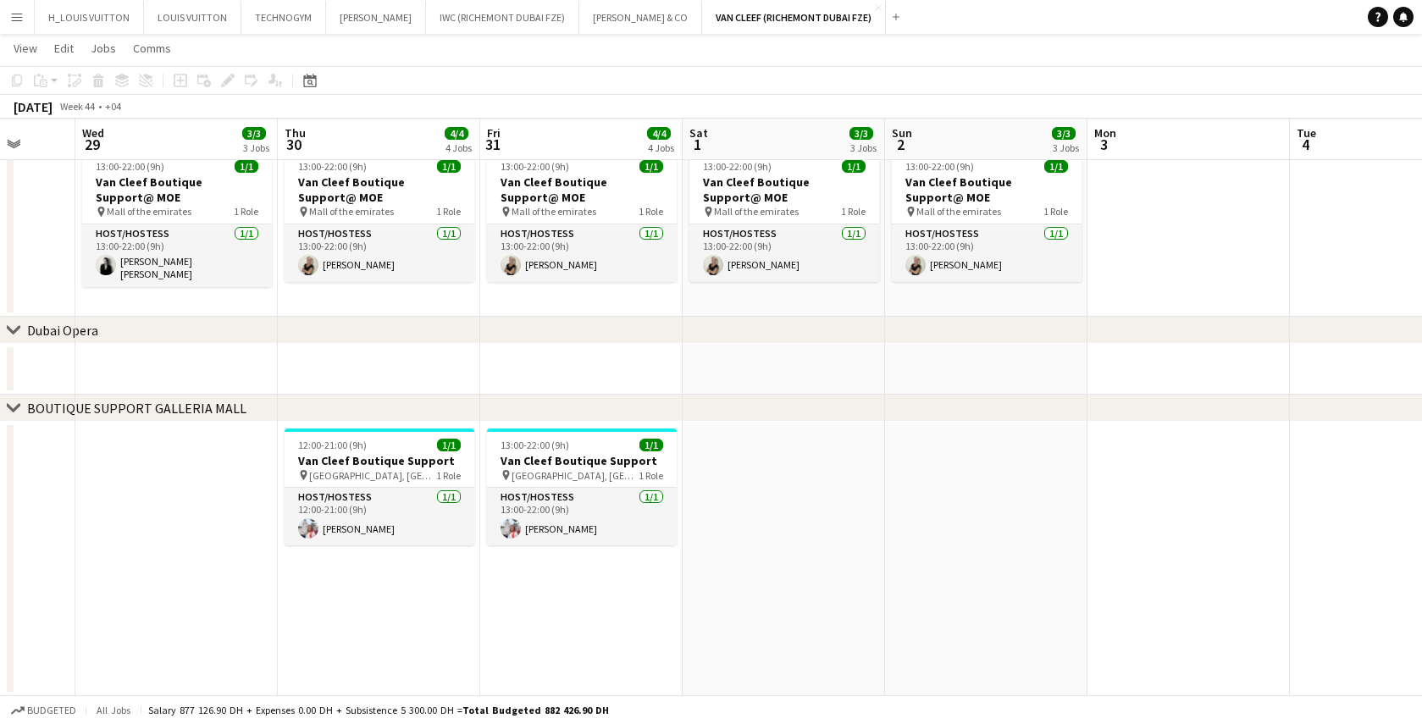
click at [16, 18] on app-icon "Menu" at bounding box center [17, 17] width 14 height 14
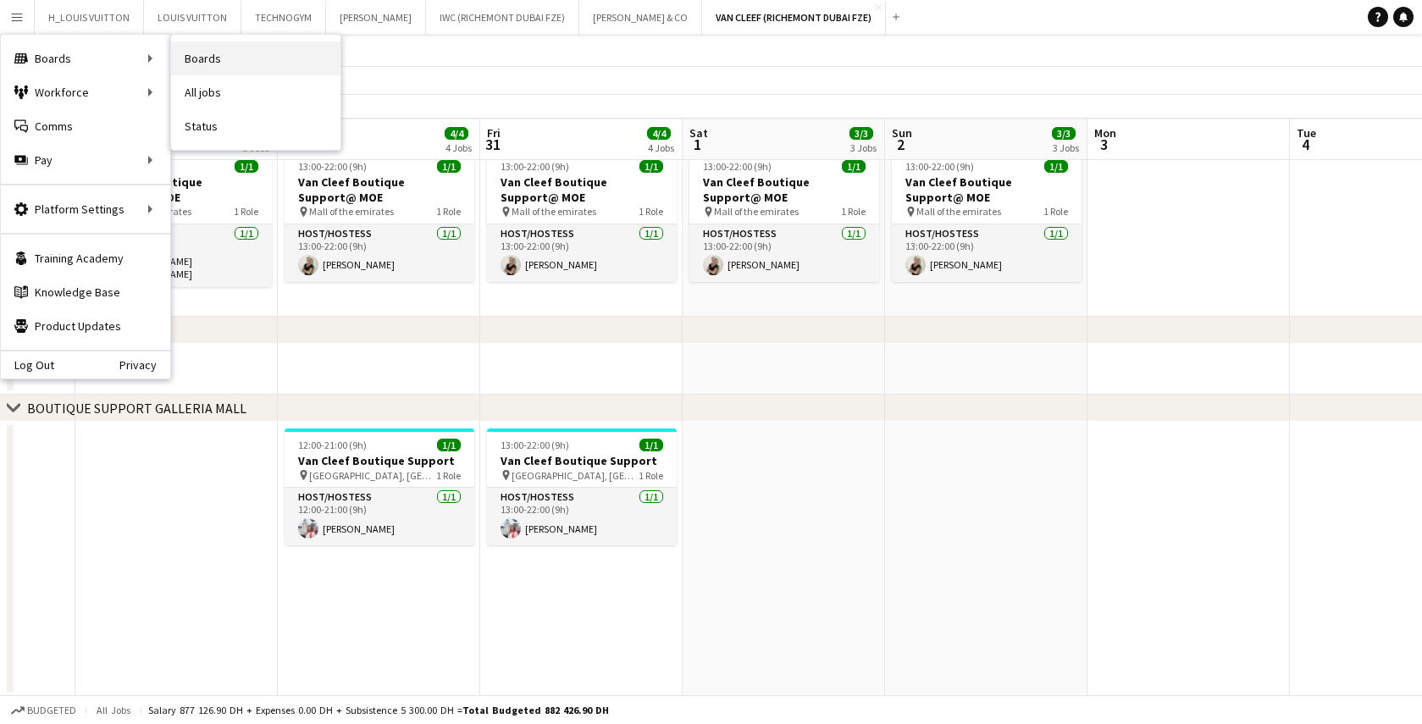
click at [213, 63] on link "Boards" at bounding box center [255, 59] width 169 height 34
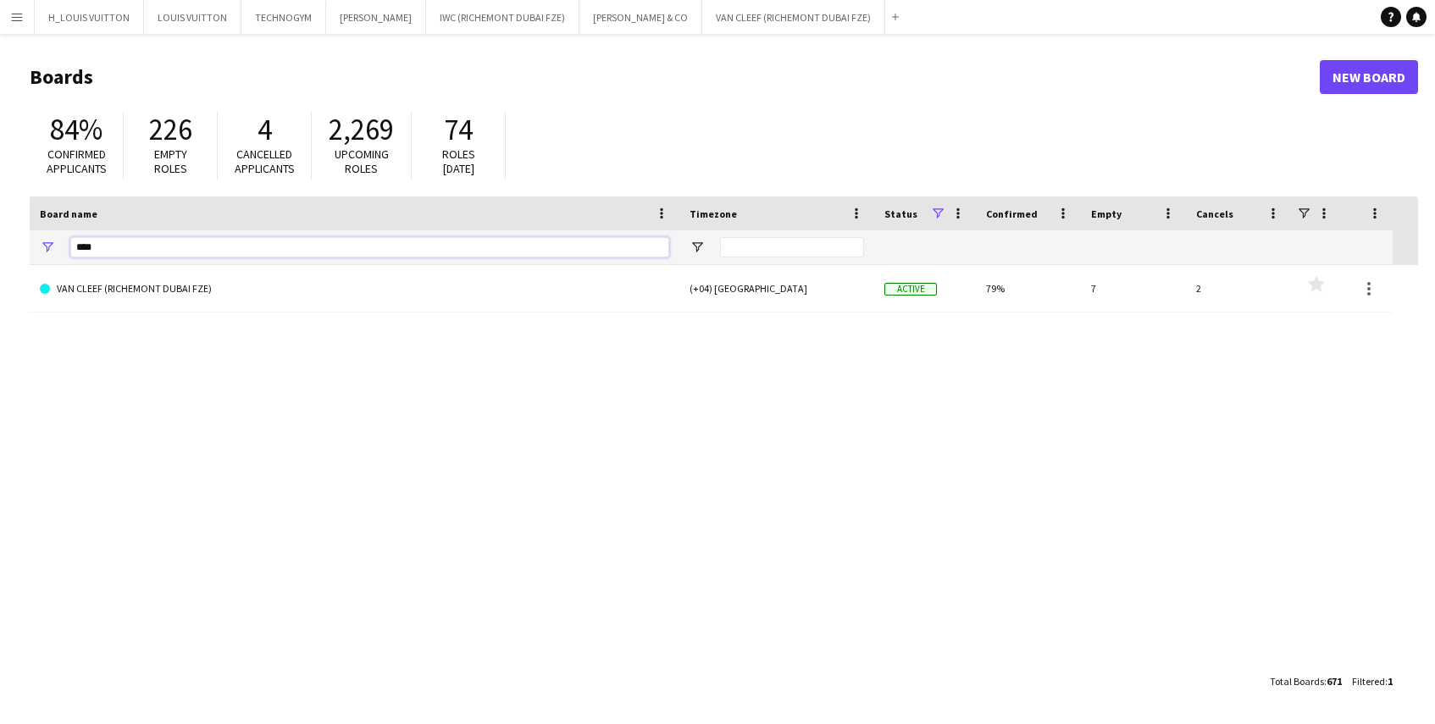
click at [116, 252] on input "***" at bounding box center [369, 247] width 599 height 20
type input "*"
type input "*****"
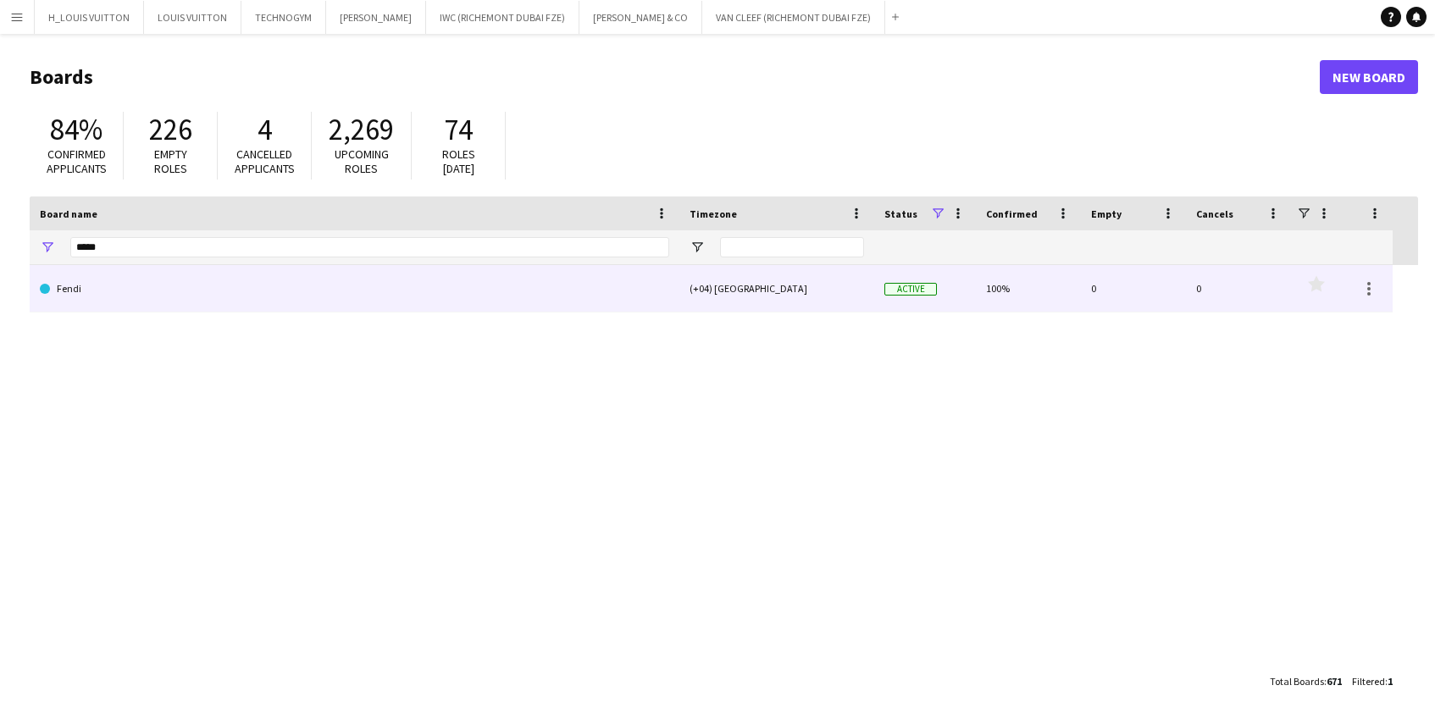
click at [109, 300] on link "Fendi" at bounding box center [354, 288] width 629 height 47
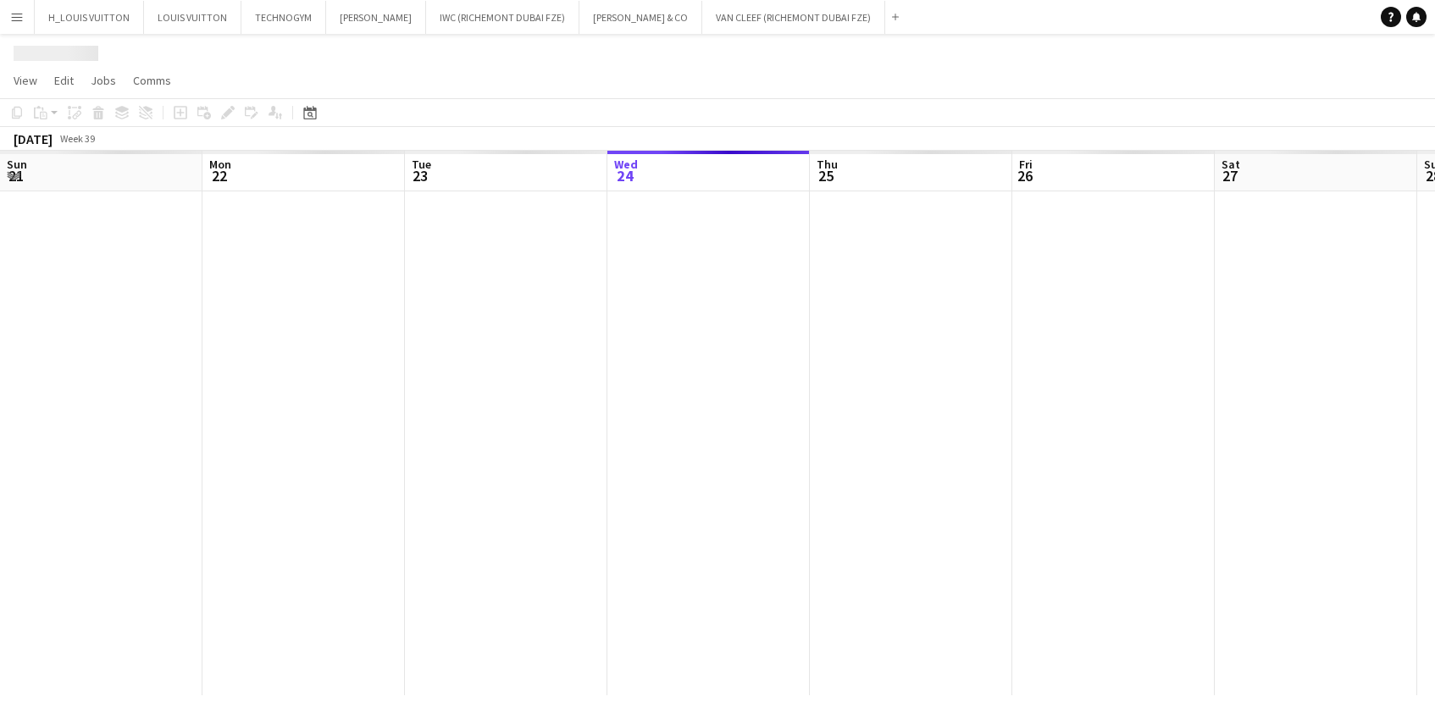
scroll to position [0, 405]
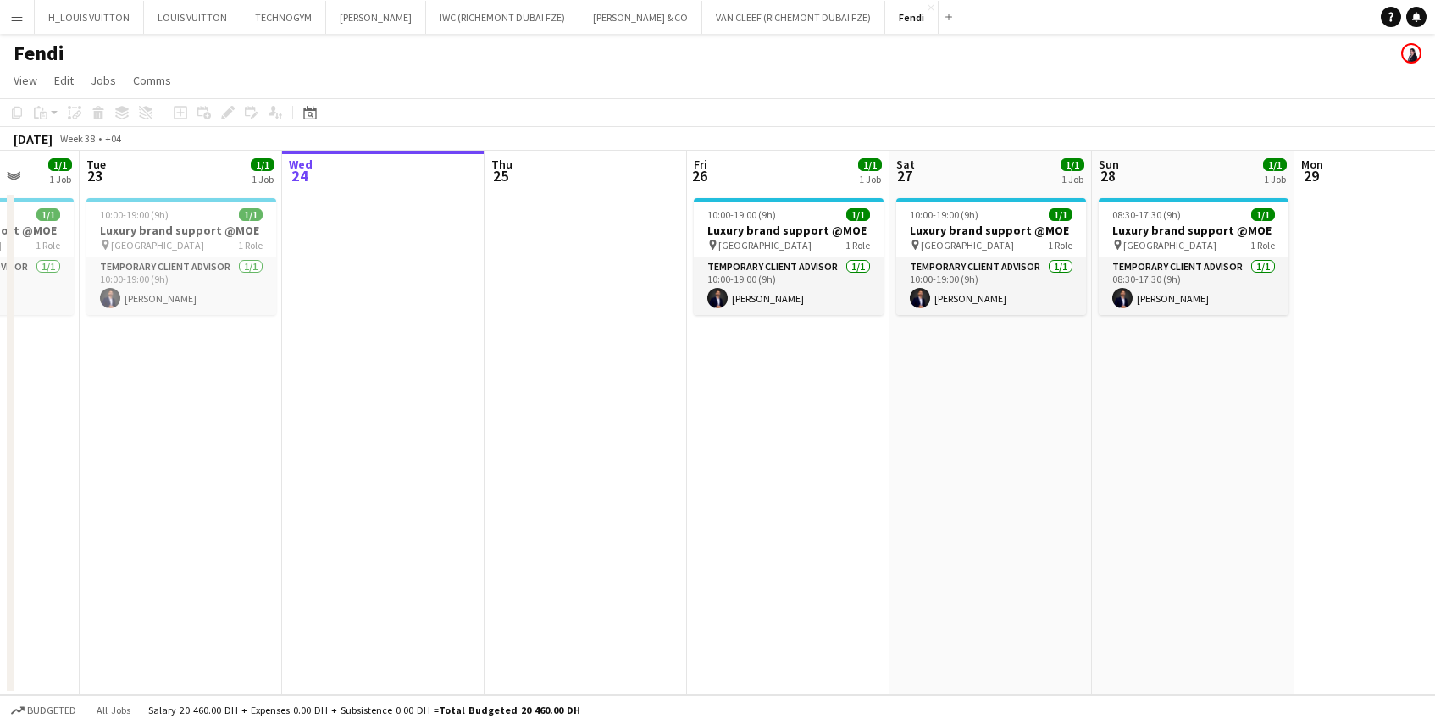
drag, startPoint x: 241, startPoint y: 448, endPoint x: 726, endPoint y: 454, distance: 484.6
click at [726, 454] on app-calendar-viewport "Sat 20 Sun 21 1/1 1 Job Mon 22 1/1 1 Job Tue 23 1/1 1 Job Wed 24 Thu 25 Fri 26 …" at bounding box center [717, 423] width 1435 height 545
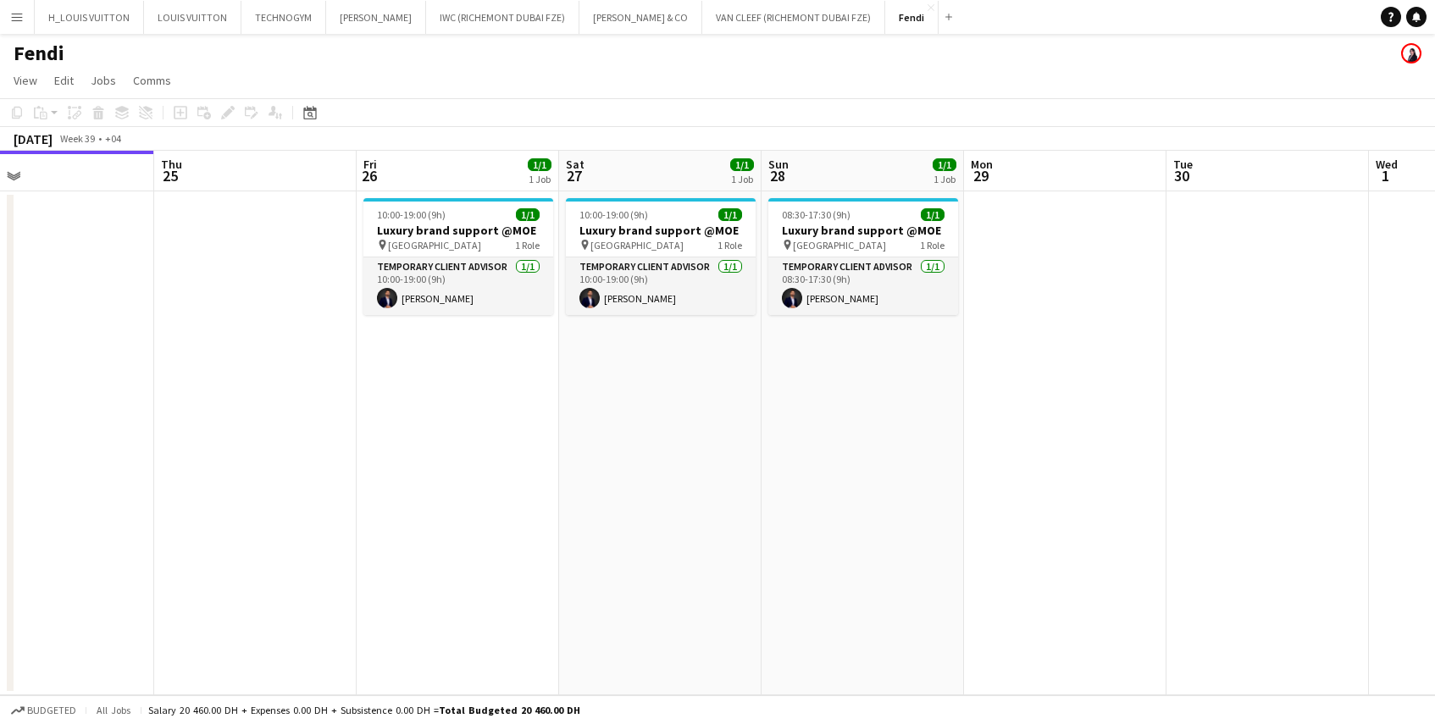
drag, startPoint x: 885, startPoint y: 473, endPoint x: 155, endPoint y: 549, distance: 734.3
click at [155, 549] on app-calendar-viewport "Sat 20 1/1 1 Job Sun 21 1/1 1 Job Mon 22 1/1 1 Job Tue 23 1/1 1 Job Wed 24 Thu …" at bounding box center [717, 423] width 1435 height 545
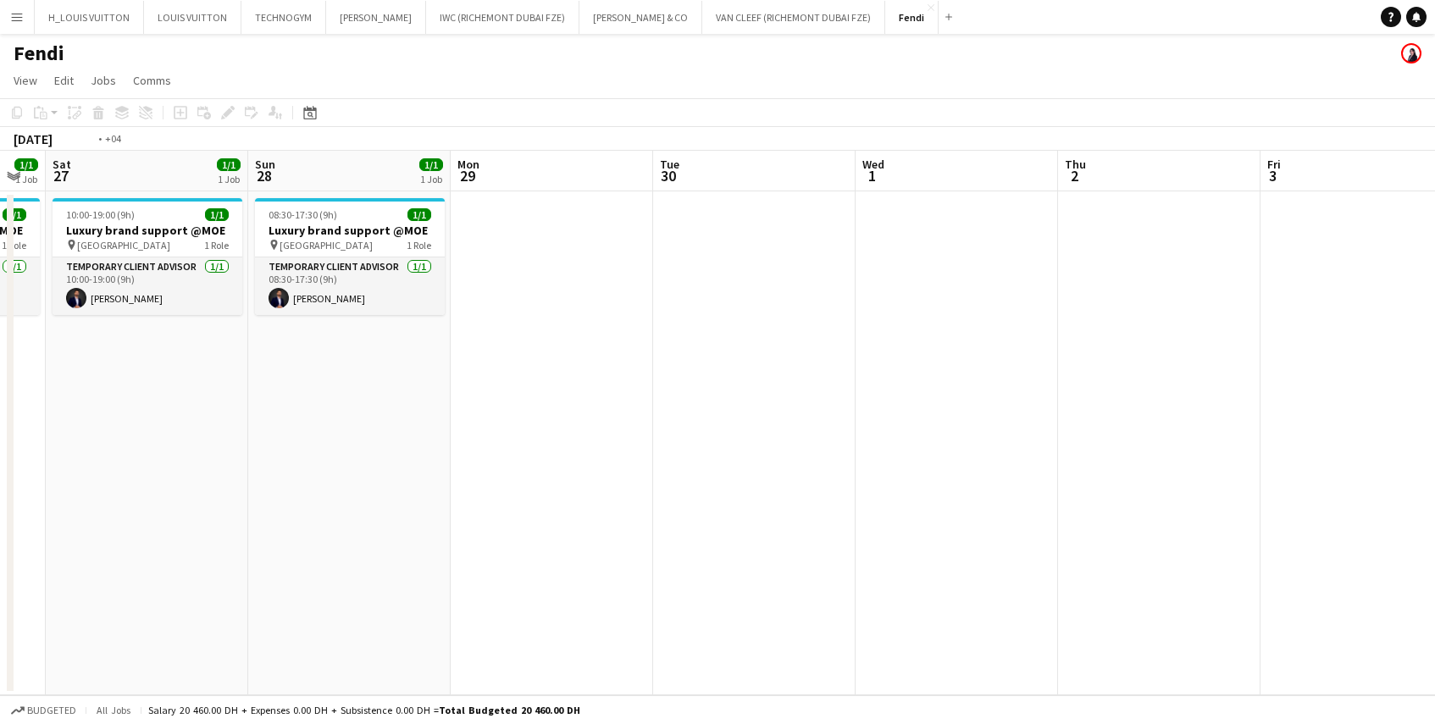
scroll to position [0, 574]
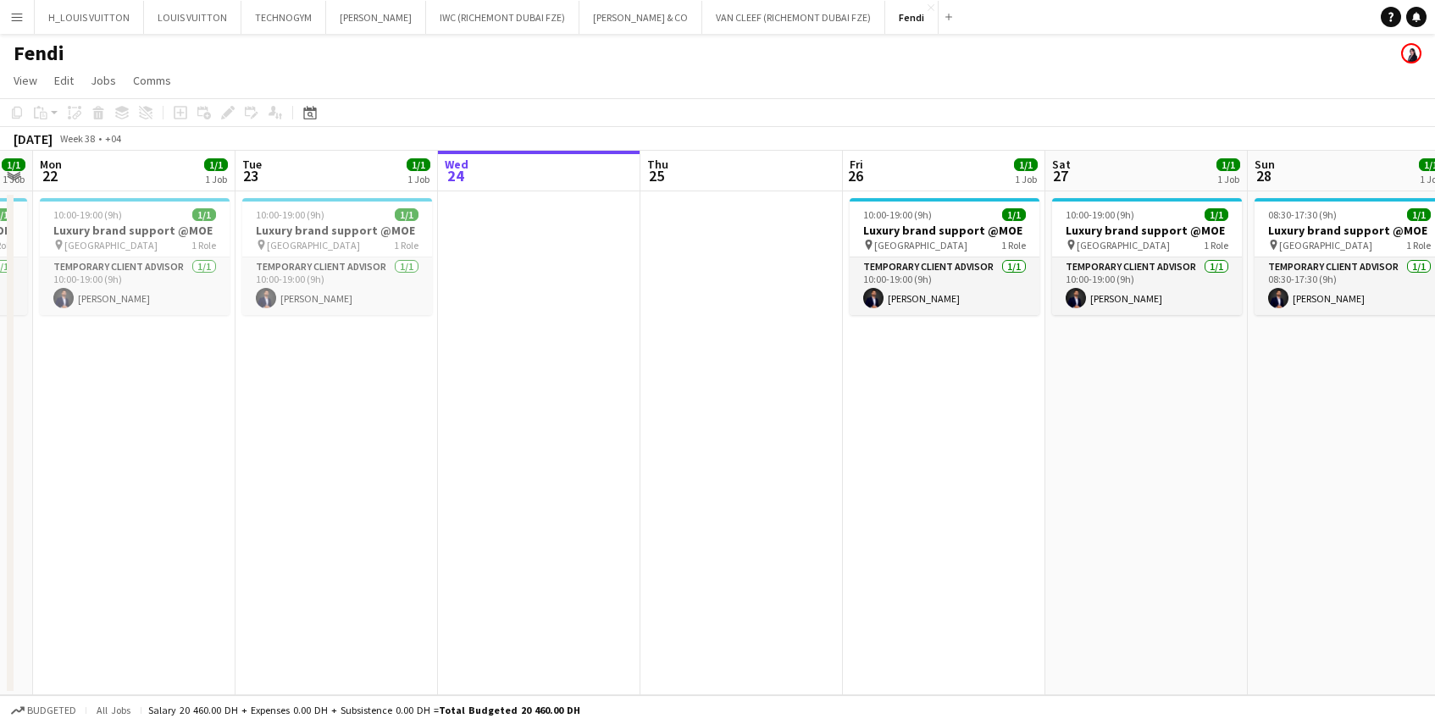
drag, startPoint x: 942, startPoint y: 478, endPoint x: 1429, endPoint y: 480, distance: 487.1
click at [1422, 481] on html "Menu Boards Boards Boards All jobs Status Workforce Workforce My Workforce Recr…" at bounding box center [717, 362] width 1435 height 724
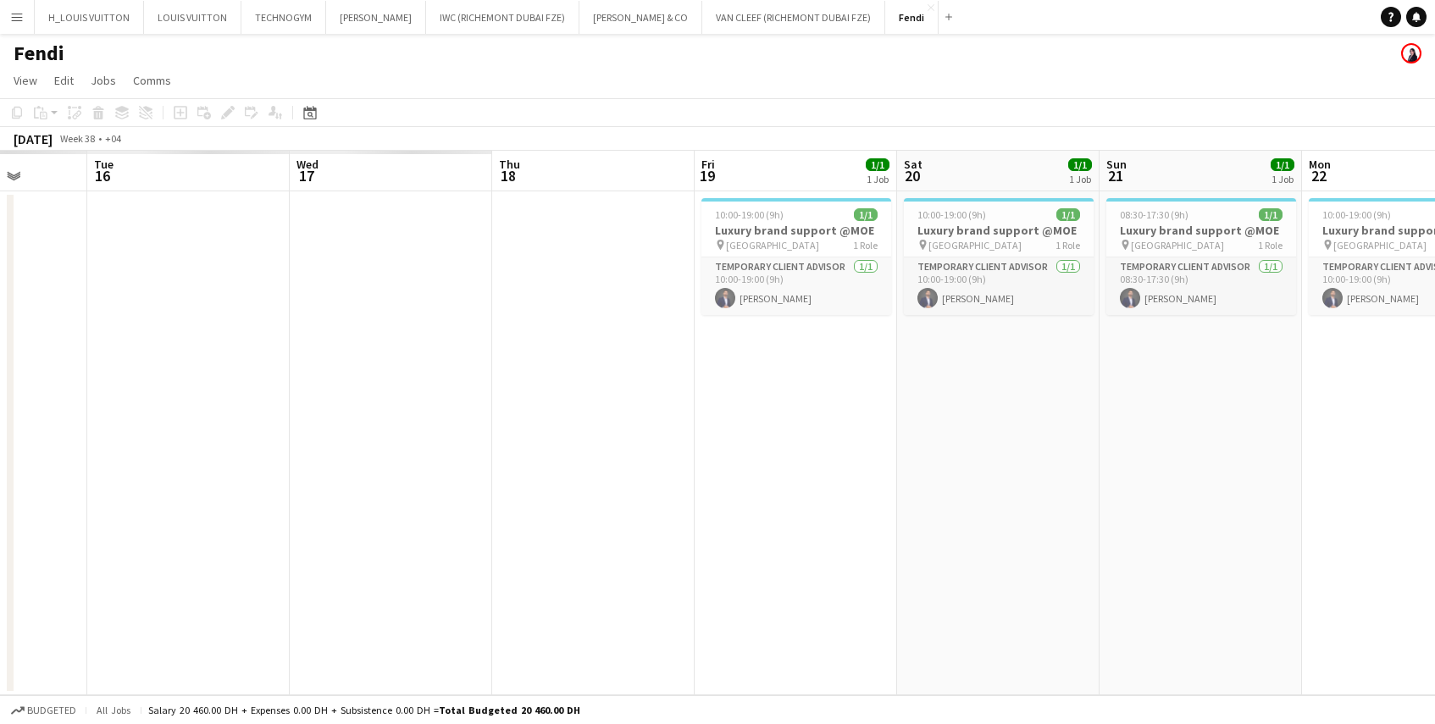
drag, startPoint x: 138, startPoint y: 476, endPoint x: 1243, endPoint y: 463, distance: 1104.8
click at [1244, 463] on app-calendar-viewport "Sun 14 Mon 15 Tue 16 Wed 17 Thu 18 Fri 19 1/1 1 Job Sat 20 1/1 1 Job Sun 21 1/1…" at bounding box center [717, 423] width 1435 height 545
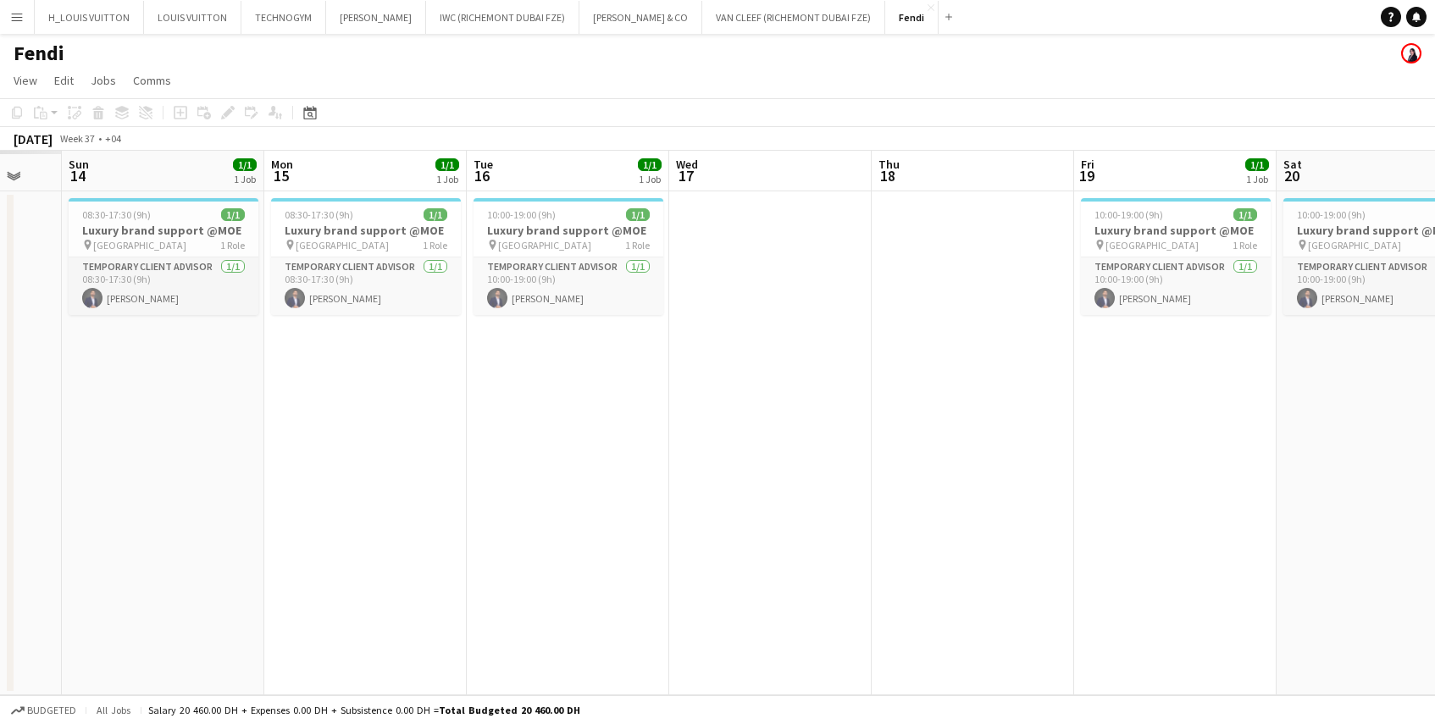
drag, startPoint x: 261, startPoint y: 507, endPoint x: 1222, endPoint y: 500, distance: 960.7
click at [1222, 500] on app-calendar-viewport "Fri 12 Sat 13 Sun 14 1/1 1 Job Mon 15 1/1 1 Job Tue 16 1/1 1 Job Wed 17 Thu 18 …" at bounding box center [717, 423] width 1435 height 545
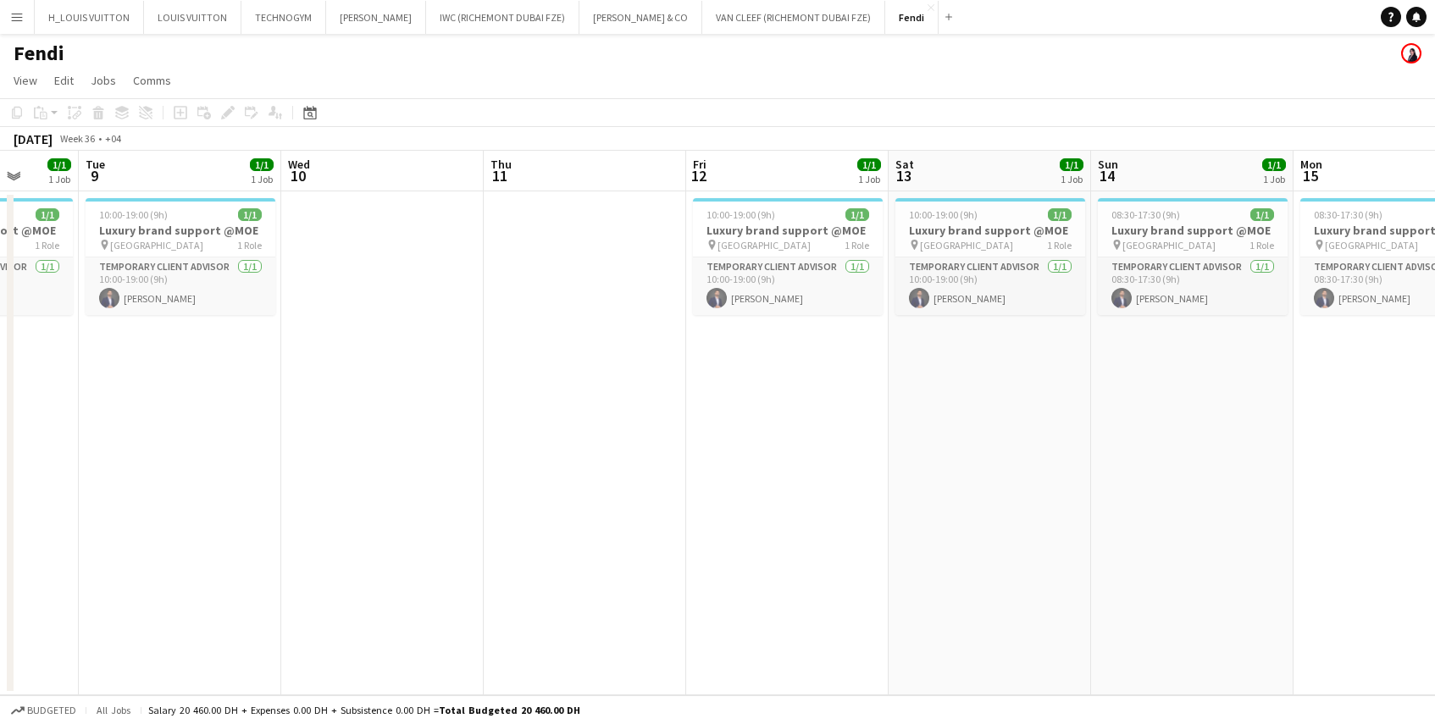
drag, startPoint x: 457, startPoint y: 506, endPoint x: 1062, endPoint y: 514, distance: 604.1
click at [1271, 495] on app-calendar-viewport "Sat 6 Sun 7 Mon 8 1/1 1 Job Tue 9 1/1 1 Job Wed 10 Thu 11 Fri 12 1/1 1 Job Sat …" at bounding box center [717, 423] width 1435 height 545
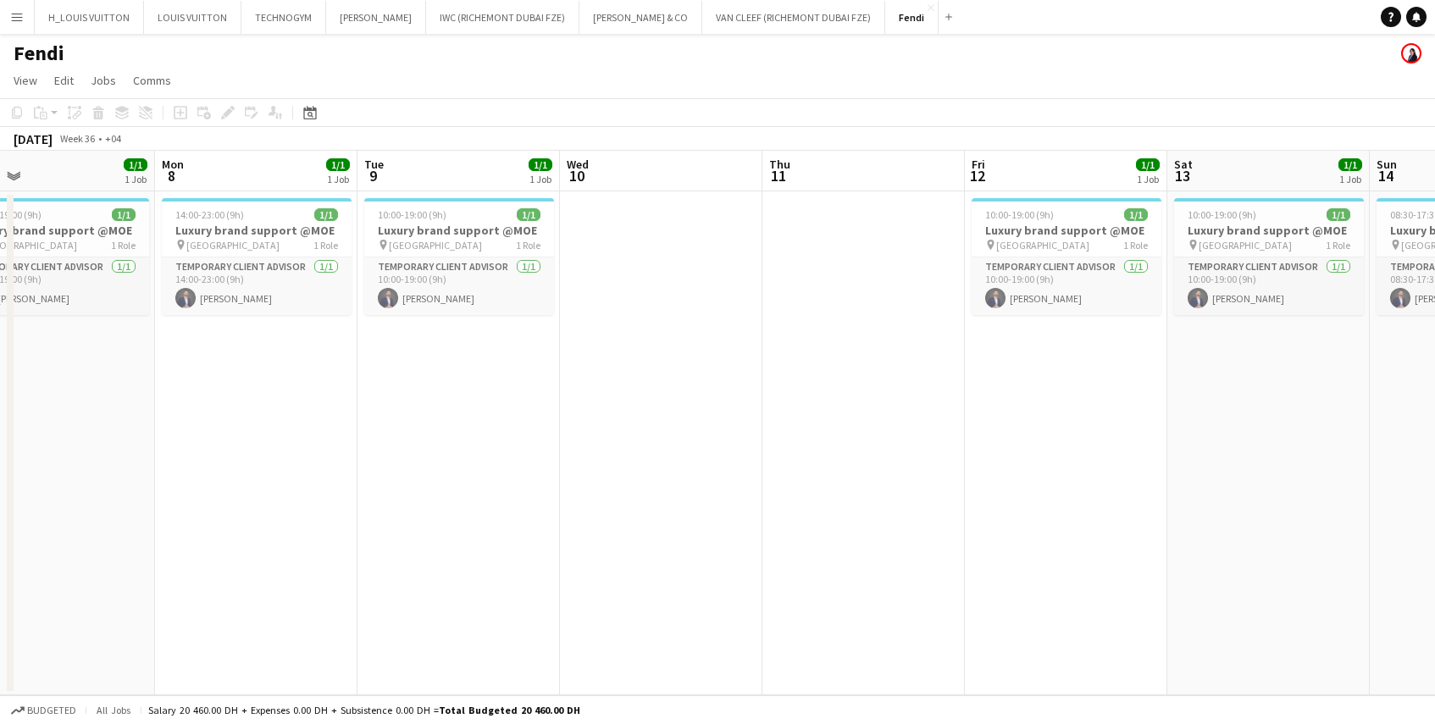
drag, startPoint x: 320, startPoint y: 489, endPoint x: 1118, endPoint y: 472, distance: 798.2
click at [1118, 472] on app-calendar-viewport "Fri 5 1/1 1 Job Sat 6 1/1 1 Job Sun 7 1/1 1 Job Mon 8 1/1 1 Job Tue 9 1/1 1 Job…" at bounding box center [717, 423] width 1435 height 545
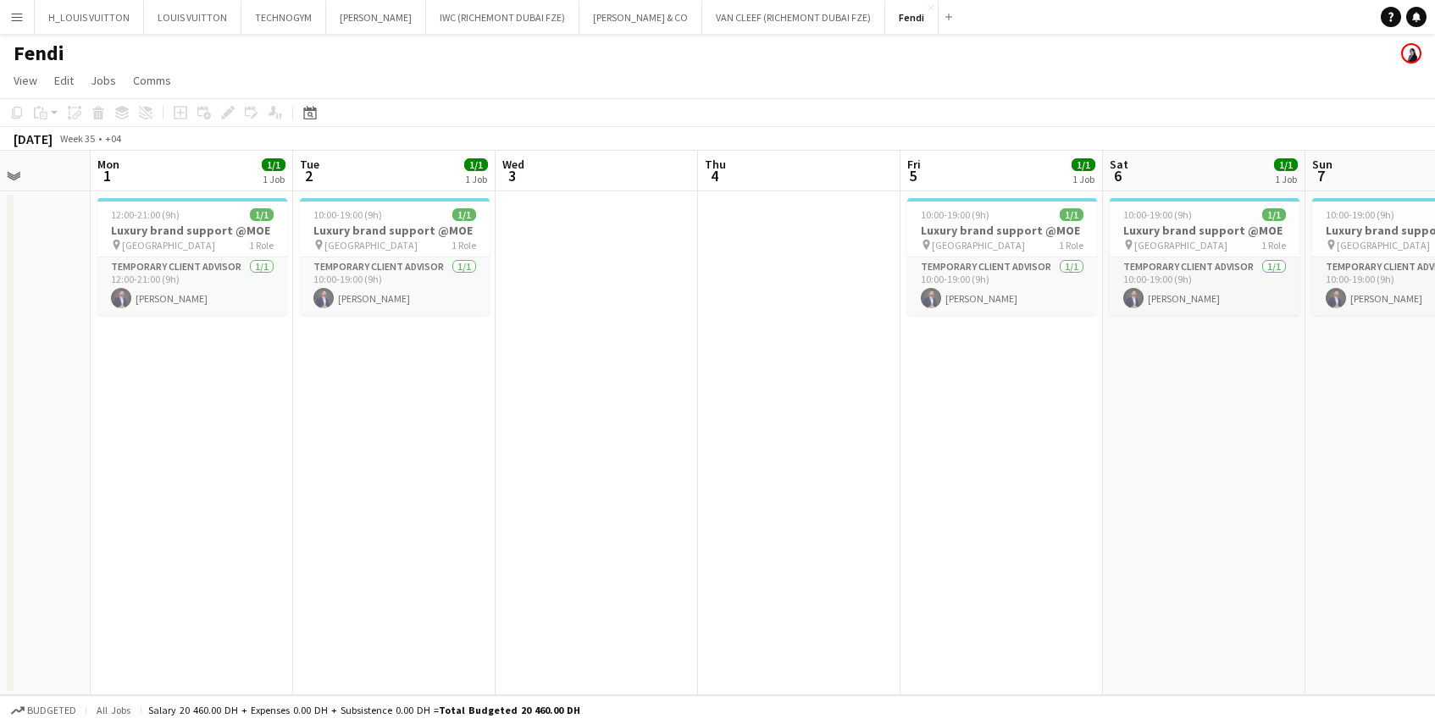
scroll to position [0, 572]
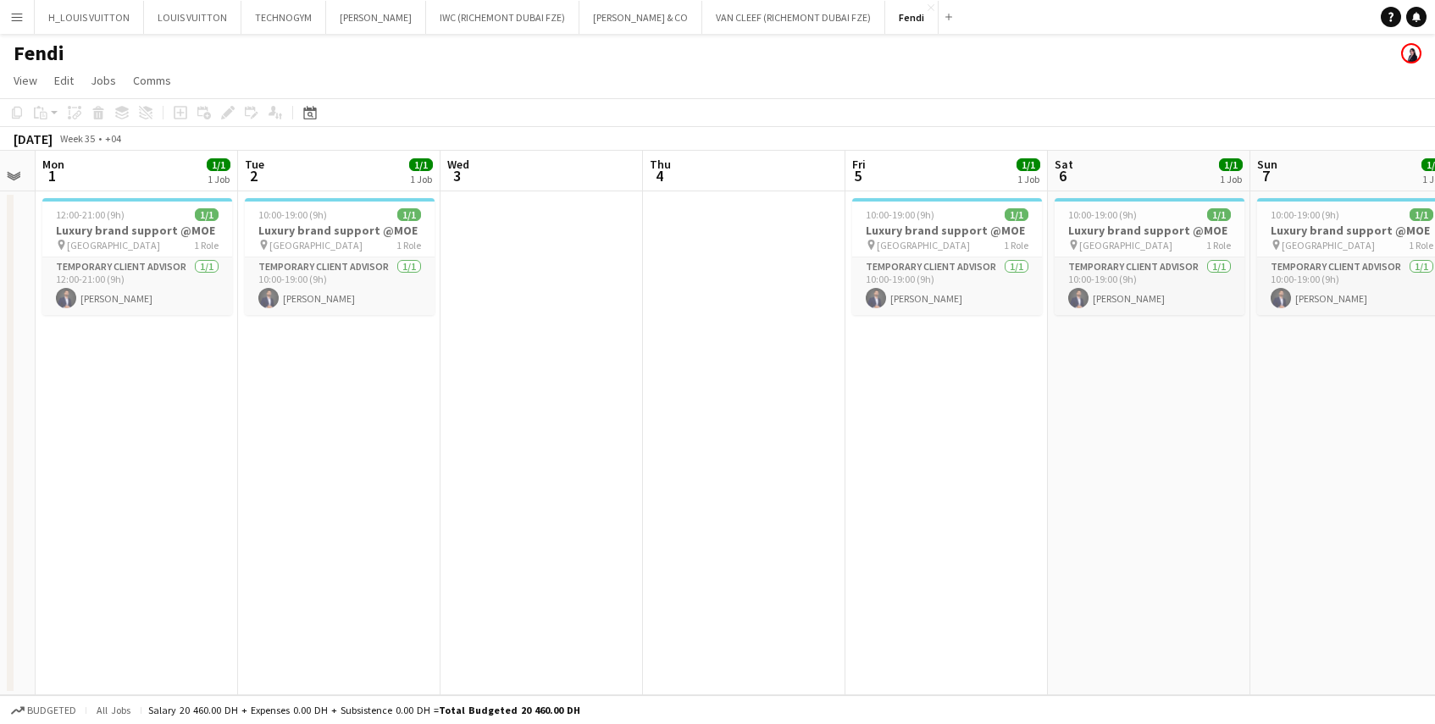
drag, startPoint x: 180, startPoint y: 439, endPoint x: 661, endPoint y: 456, distance: 481.5
click at [661, 456] on app-calendar-viewport "Fri 29 1/1 1 Job Sat 30 1/1 1 Job Sun 31 Mon 1 1/1 1 Job Tue 2 1/1 1 Job Wed 3 …" at bounding box center [717, 423] width 1435 height 545
click at [342, 480] on app-date-cell "10:00-19:00 (9h) 1/1 Luxury brand support @MOE pin Mall of the Emirates 1 Role …" at bounding box center [339, 443] width 202 height 504
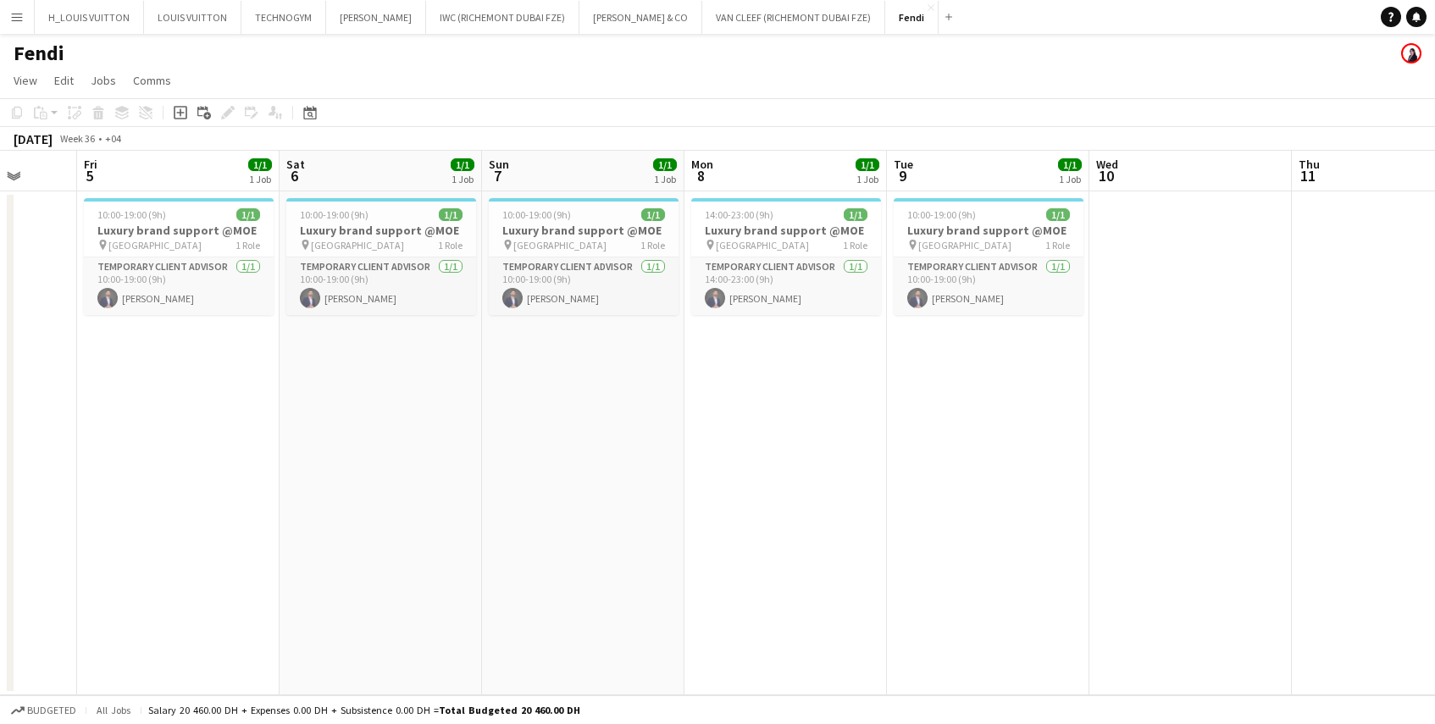
drag, startPoint x: 1113, startPoint y: 472, endPoint x: 349, endPoint y: 507, distance: 765.0
click at [349, 507] on app-calendar-viewport "Mon 1 1/1 1 Job Tue 2 1/1 1 Job Wed 3 Thu 4 Fri 5 1/1 1 Job Sat 6 1/1 1 Job Sun…" at bounding box center [717, 423] width 1435 height 545
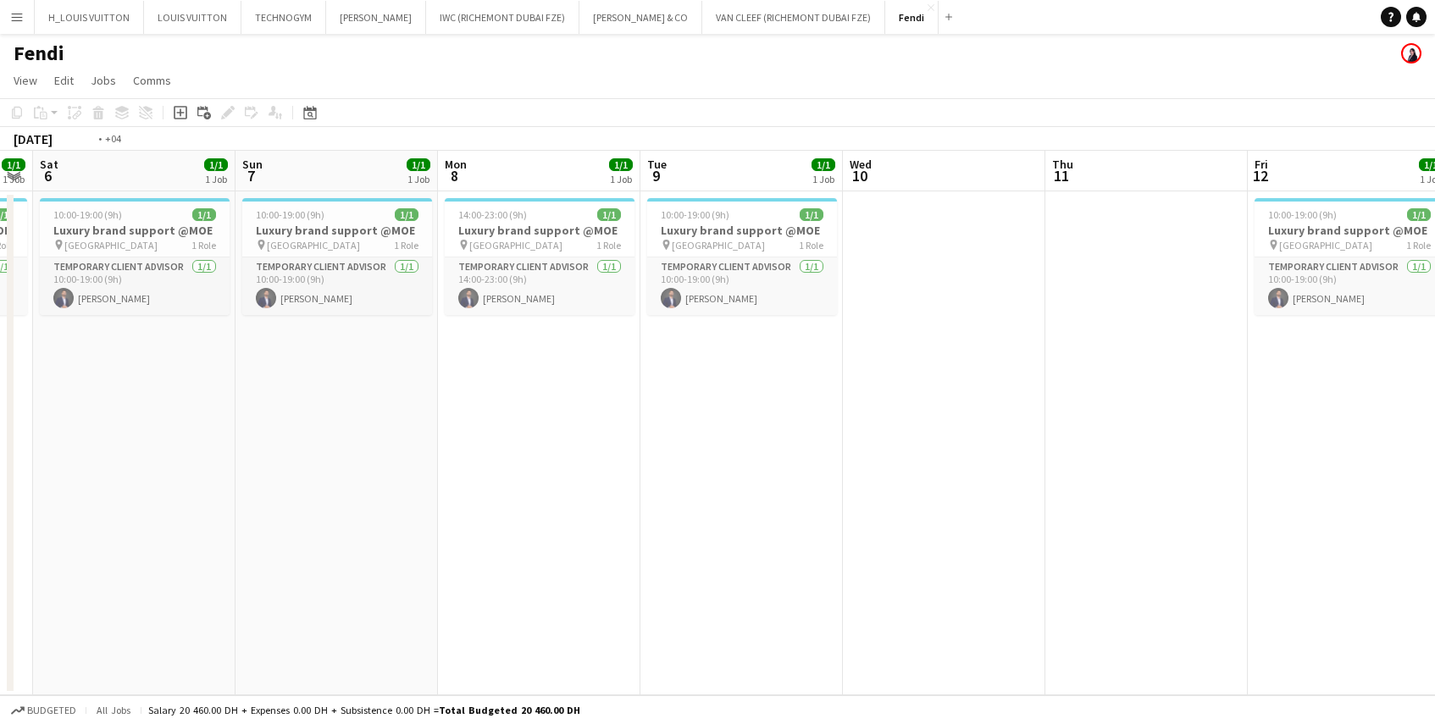
drag, startPoint x: 1029, startPoint y: 470, endPoint x: 402, endPoint y: 496, distance: 626.6
click at [402, 496] on app-calendar-viewport "Wed 3 Thu 4 Fri 5 1/1 1 Job Sat 6 1/1 1 Job Sun 7 1/1 1 Job Mon 8 1/1 1 Job Tue…" at bounding box center [717, 423] width 1435 height 545
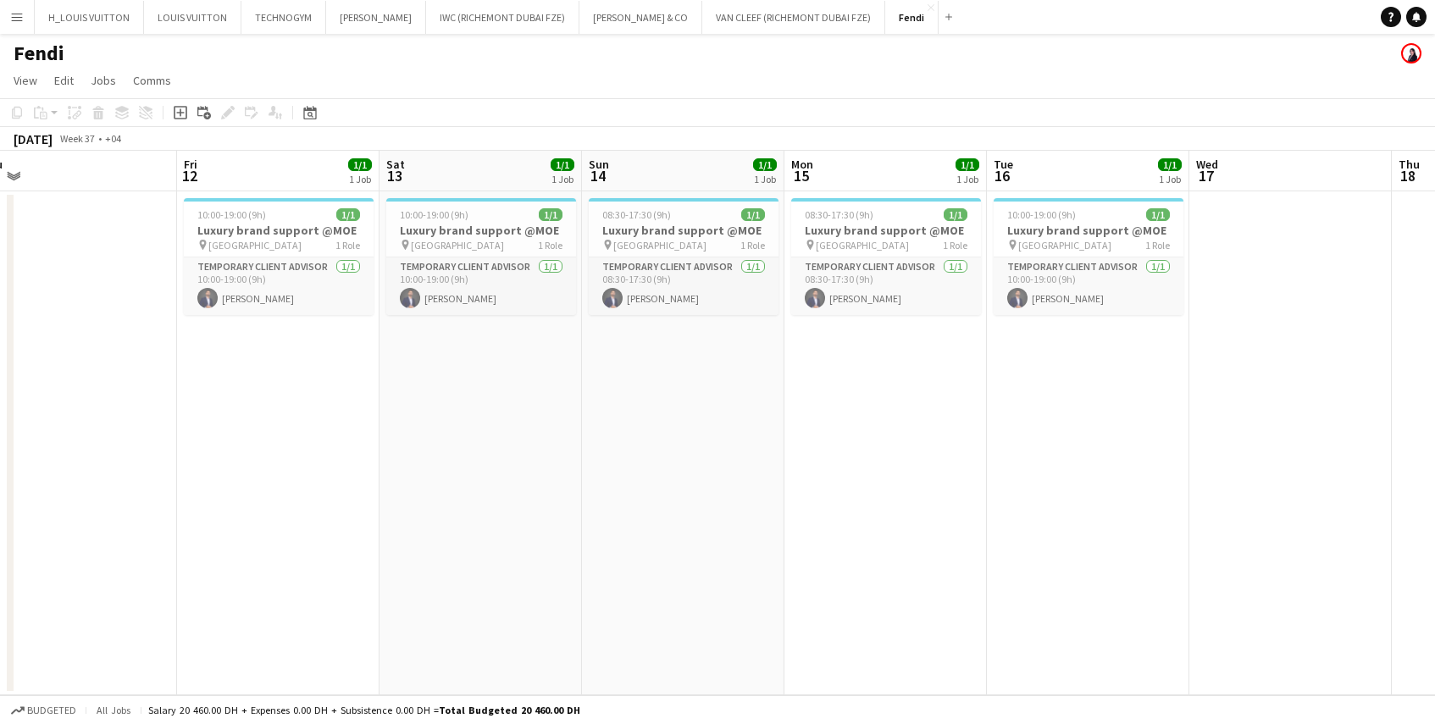
drag, startPoint x: 1143, startPoint y: 485, endPoint x: 443, endPoint y: 521, distance: 700.7
click at [443, 521] on app-calendar-viewport "Mon 8 1/1 1 Job Tue 9 1/1 1 Job Wed 10 Thu 11 Fri 12 1/1 1 Job Sat 13 1/1 1 Job…" at bounding box center [717, 423] width 1435 height 545
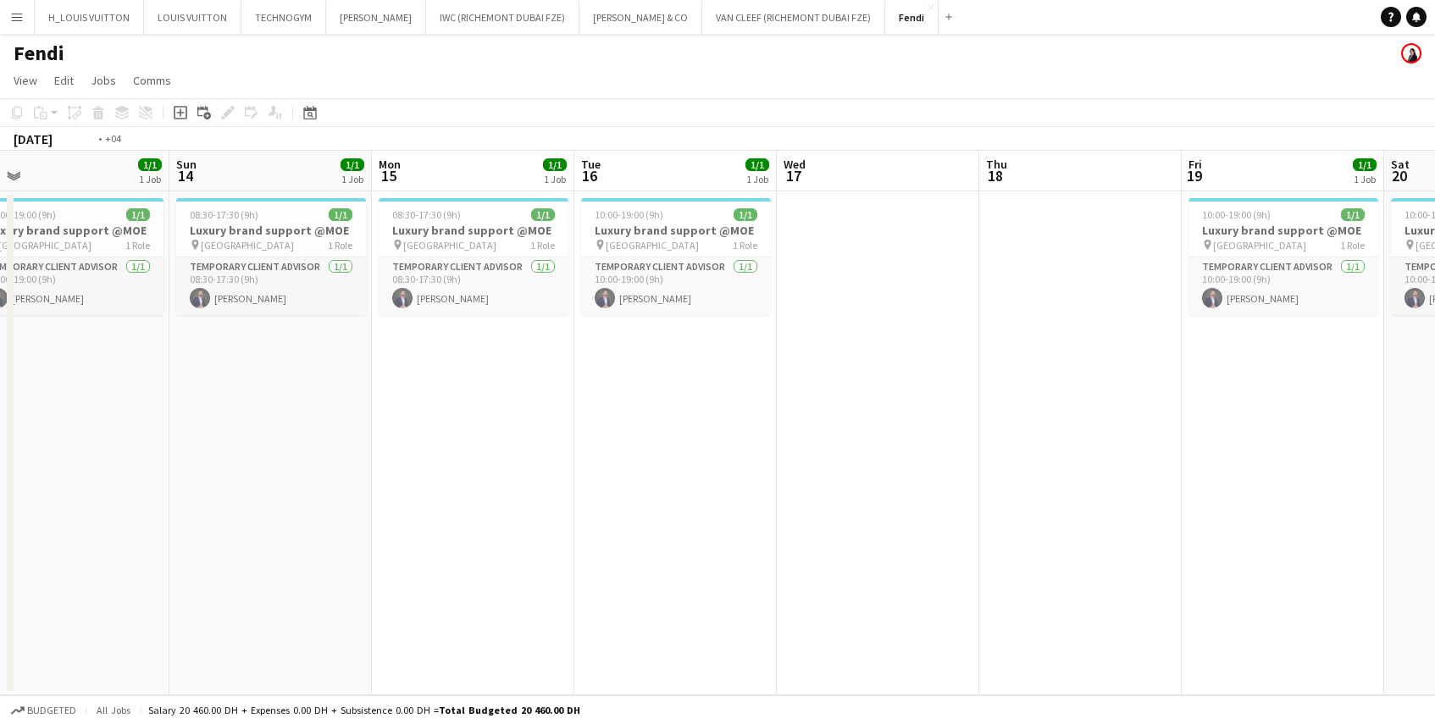
drag, startPoint x: 1062, startPoint y: 478, endPoint x: 413, endPoint y: 519, distance: 651.1
click at [413, 519] on app-calendar-viewport "Wed 10 Thu 11 Fri 12 1/1 1 Job Sat 13 1/1 1 Job Sun 14 1/1 1 Job Mon 15 1/1 1 J…" at bounding box center [717, 423] width 1435 height 545
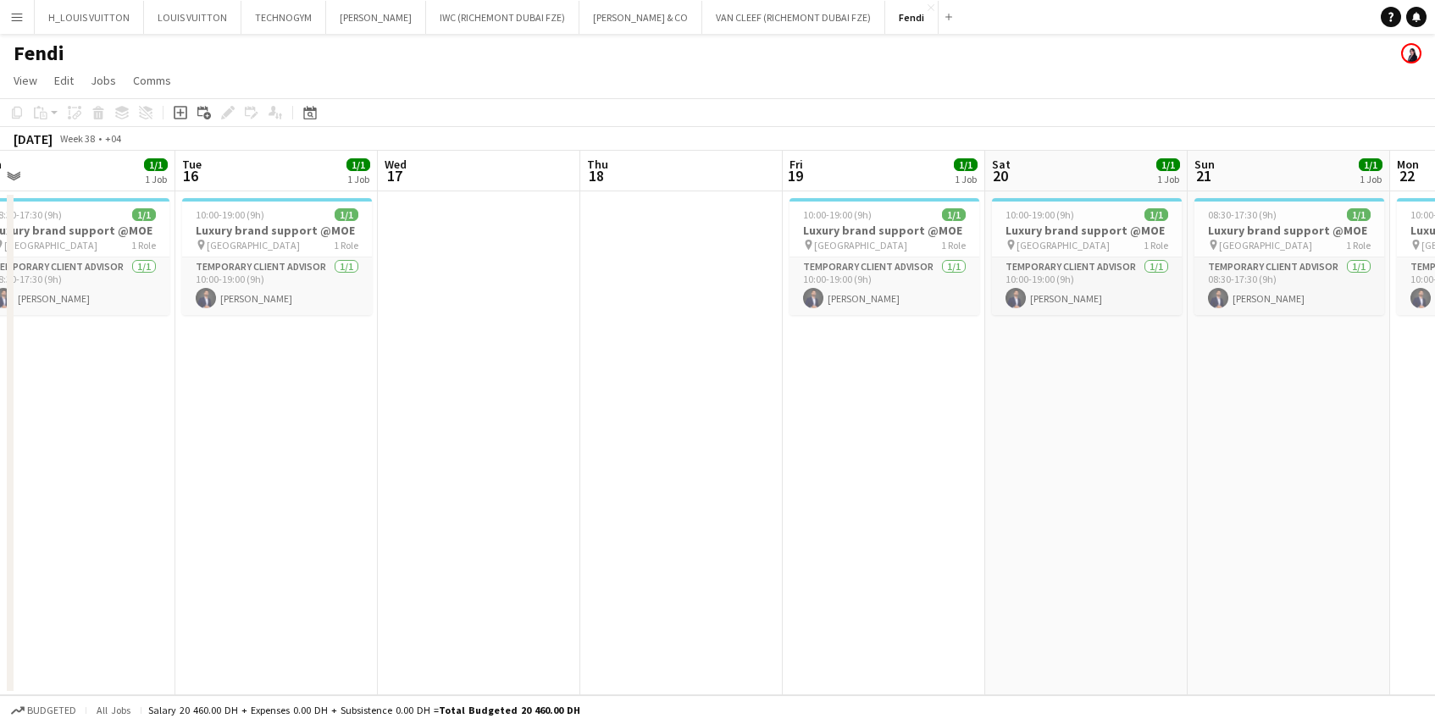
drag, startPoint x: 1169, startPoint y: 466, endPoint x: 392, endPoint y: 519, distance: 778.7
click at [392, 519] on app-calendar-viewport "Fri 12 1/1 1 Job Sat 13 1/1 1 Job Sun 14 1/1 1 Job Mon 15 1/1 1 Job Tue 16 1/1 …" at bounding box center [717, 423] width 1435 height 545
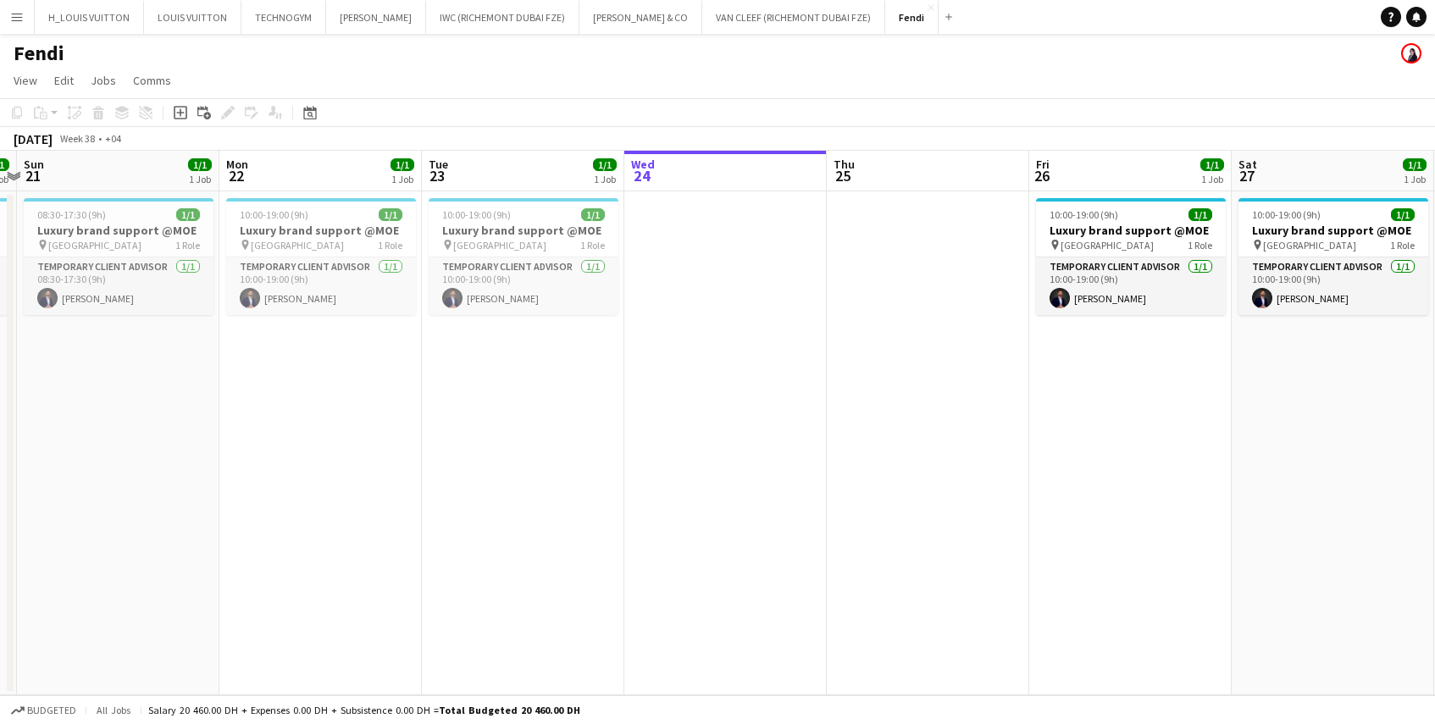
drag, startPoint x: 1013, startPoint y: 495, endPoint x: 570, endPoint y: 529, distance: 444.4
click at [570, 529] on app-calendar-viewport "Thu 18 Fri 19 1/1 1 Job Sat 20 1/1 1 Job Sun 21 1/1 1 Job Mon 22 1/1 1 Job Tue …" at bounding box center [717, 423] width 1435 height 545
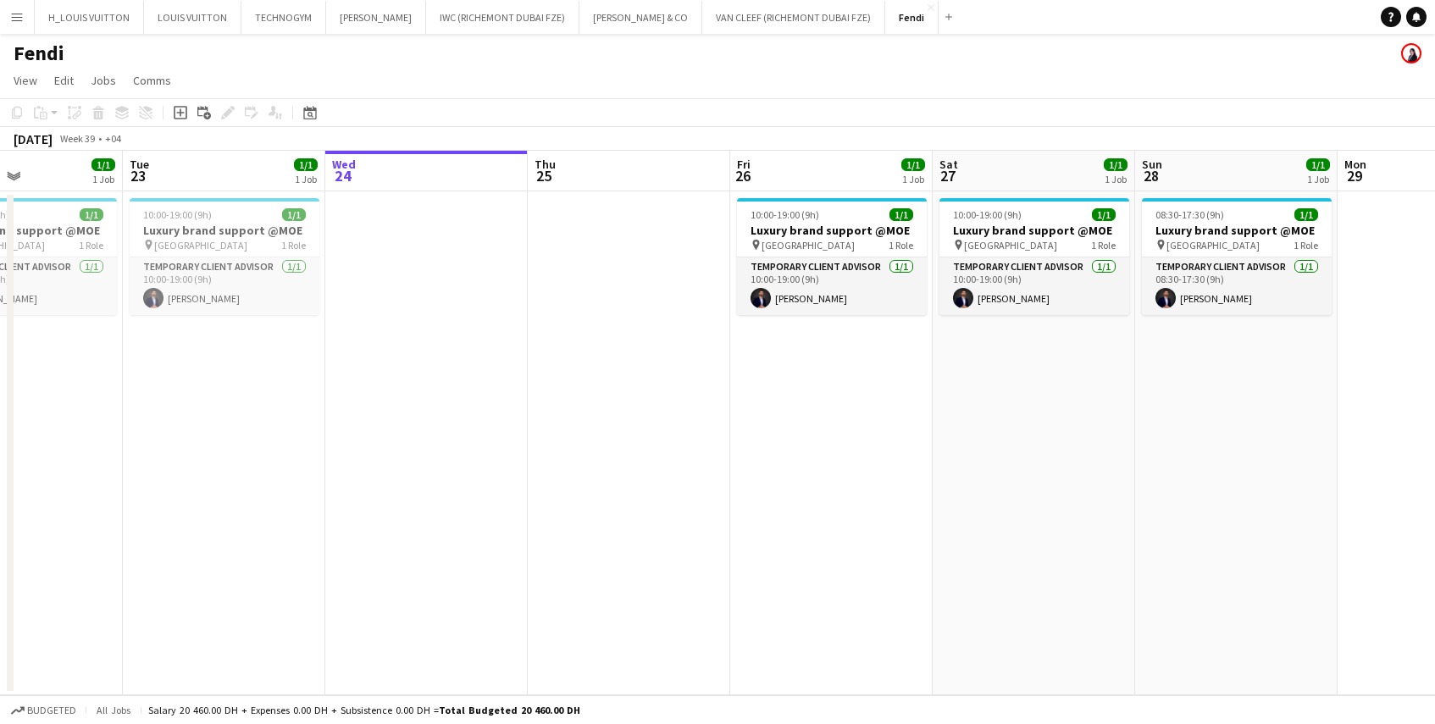
scroll to position [0, 640]
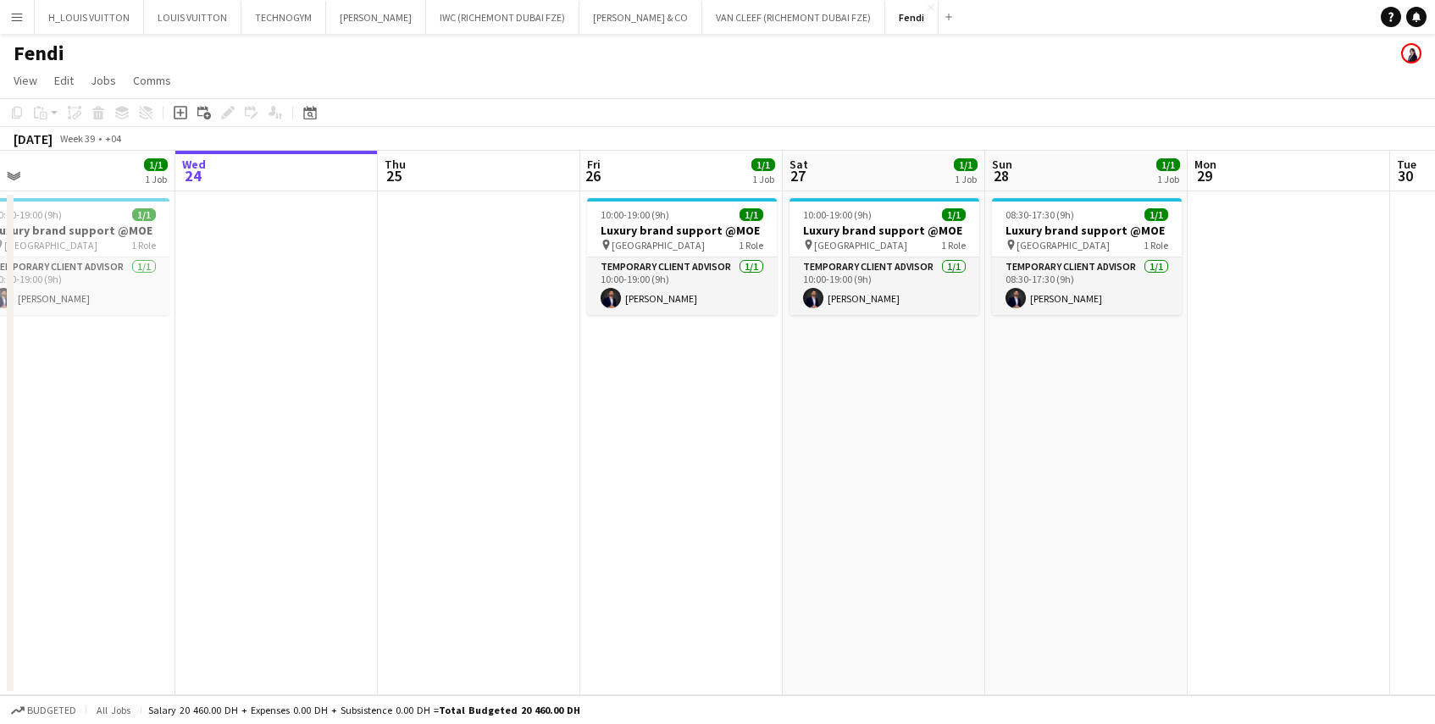
drag, startPoint x: 1121, startPoint y: 518, endPoint x: 399, endPoint y: 535, distance: 722.0
click at [399, 535] on app-calendar-viewport "Sat 20 1/1 1 Job Sun 21 1/1 1 Job Mon 22 1/1 1 Job Tue 23 1/1 1 Job Wed 24 Thu …" at bounding box center [717, 423] width 1435 height 545
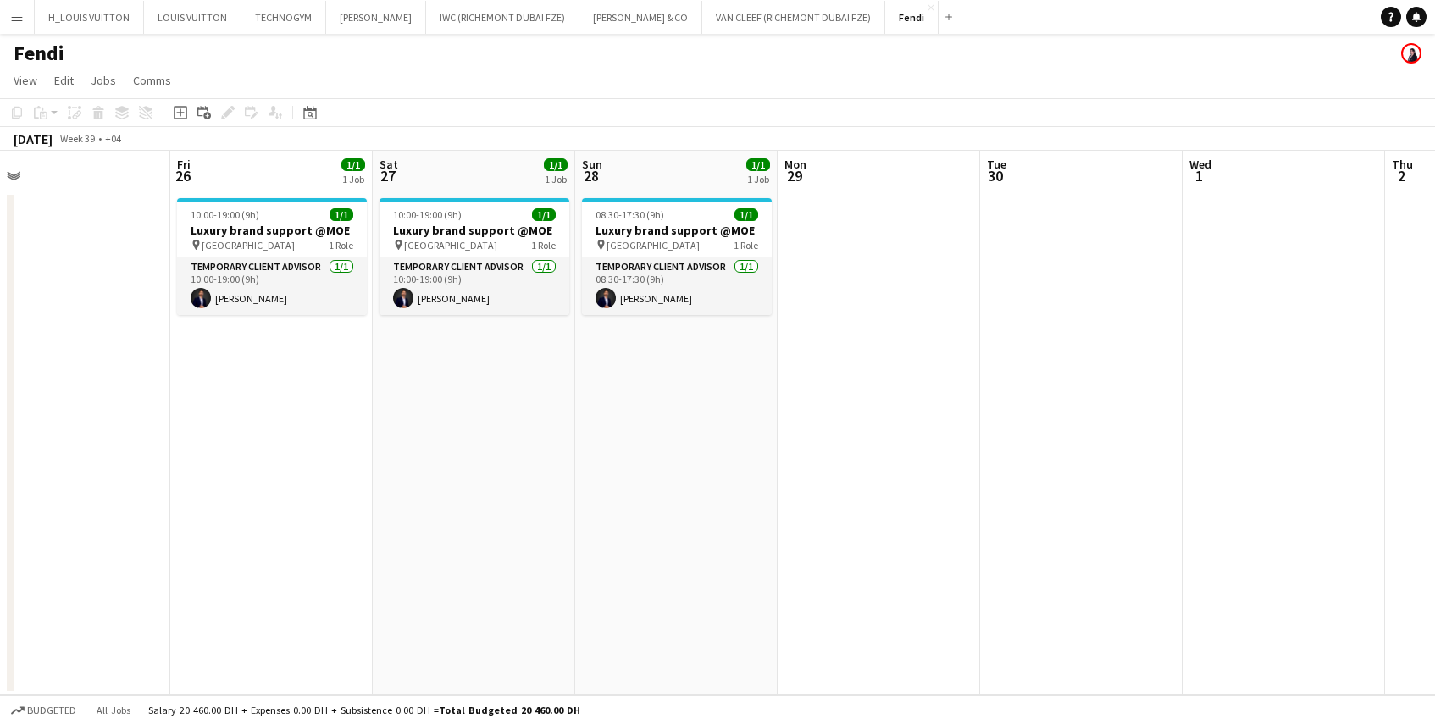
click at [937, 485] on app-date-cell at bounding box center [879, 443] width 202 height 504
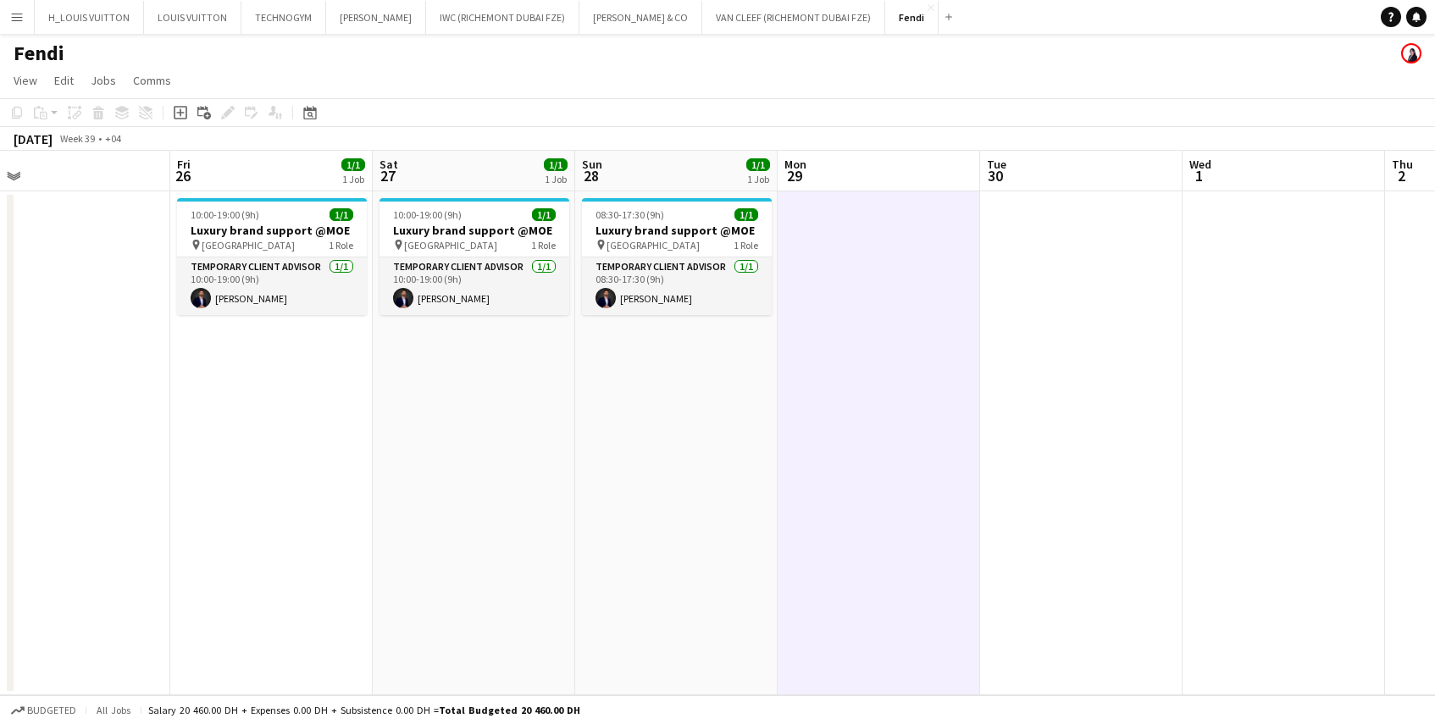
click at [478, 485] on app-date-cell "10:00-19:00 (9h) 1/1 Luxury brand support @MOE pin Mall of the Emirates 1 Role …" at bounding box center [474, 443] width 202 height 504
